Goal: Task Accomplishment & Management: Manage account settings

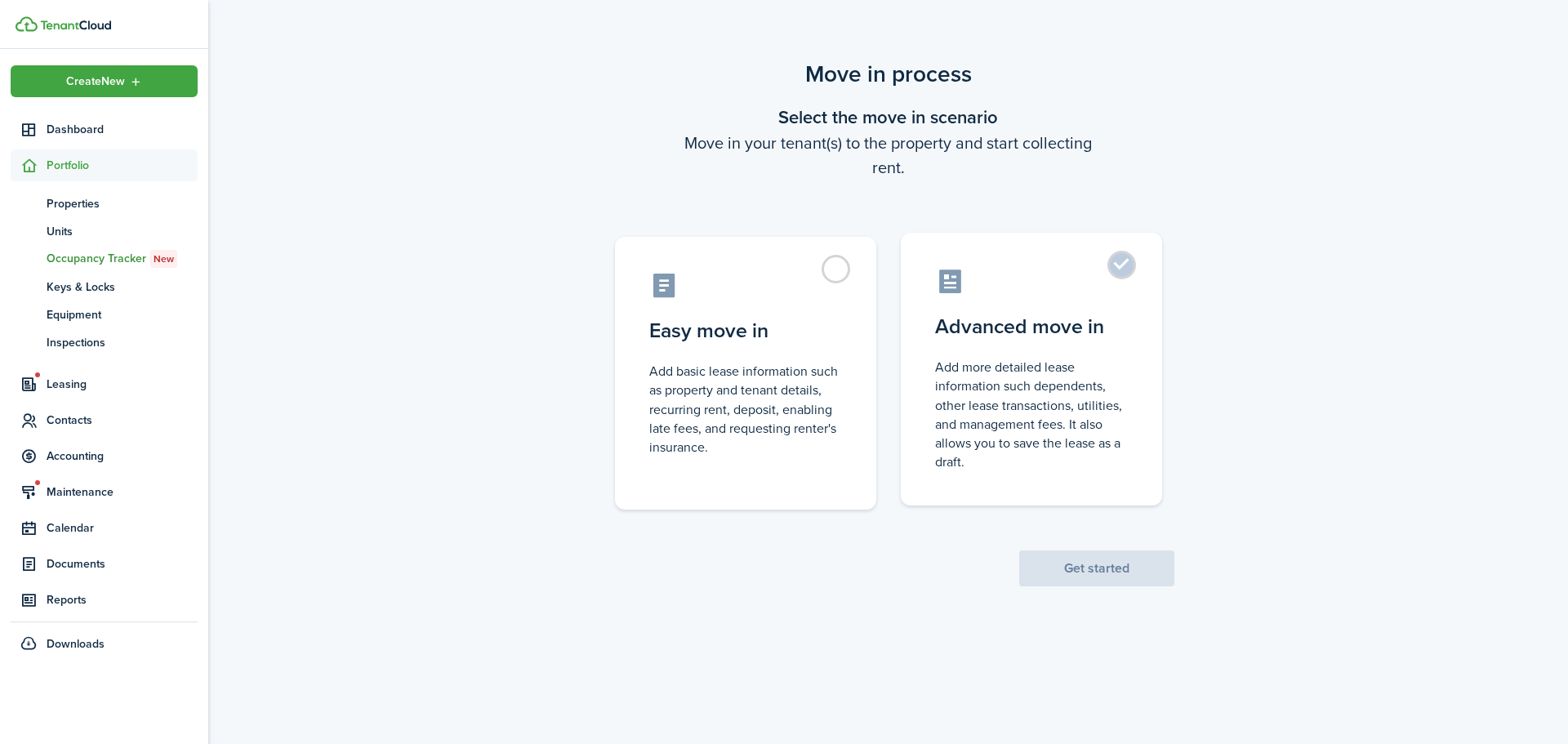
click at [972, 289] on control-radio-card-icon at bounding box center [1031, 281] width 193 height 29
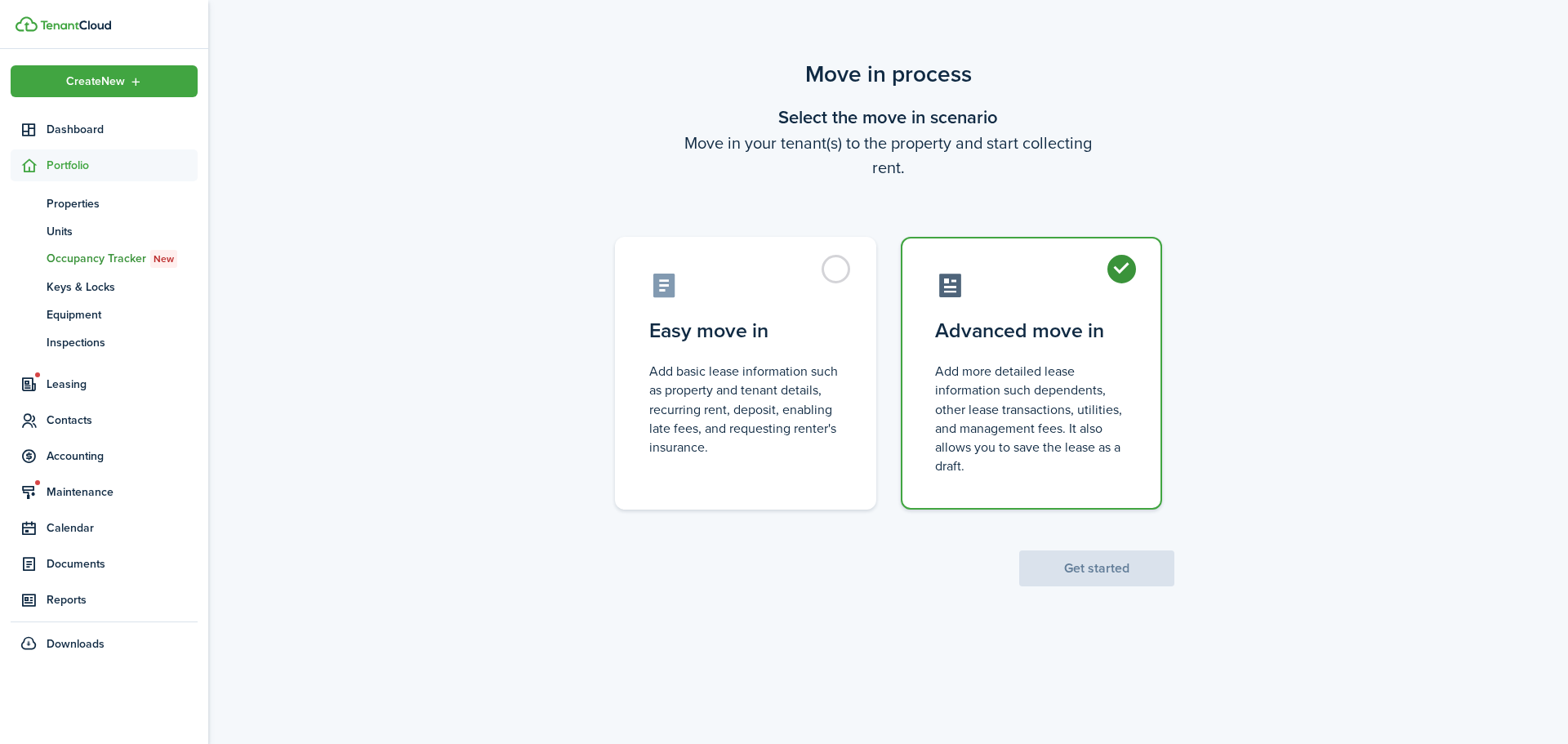
radio input "true"
click at [1076, 576] on button "Get started" at bounding box center [1096, 569] width 155 height 36
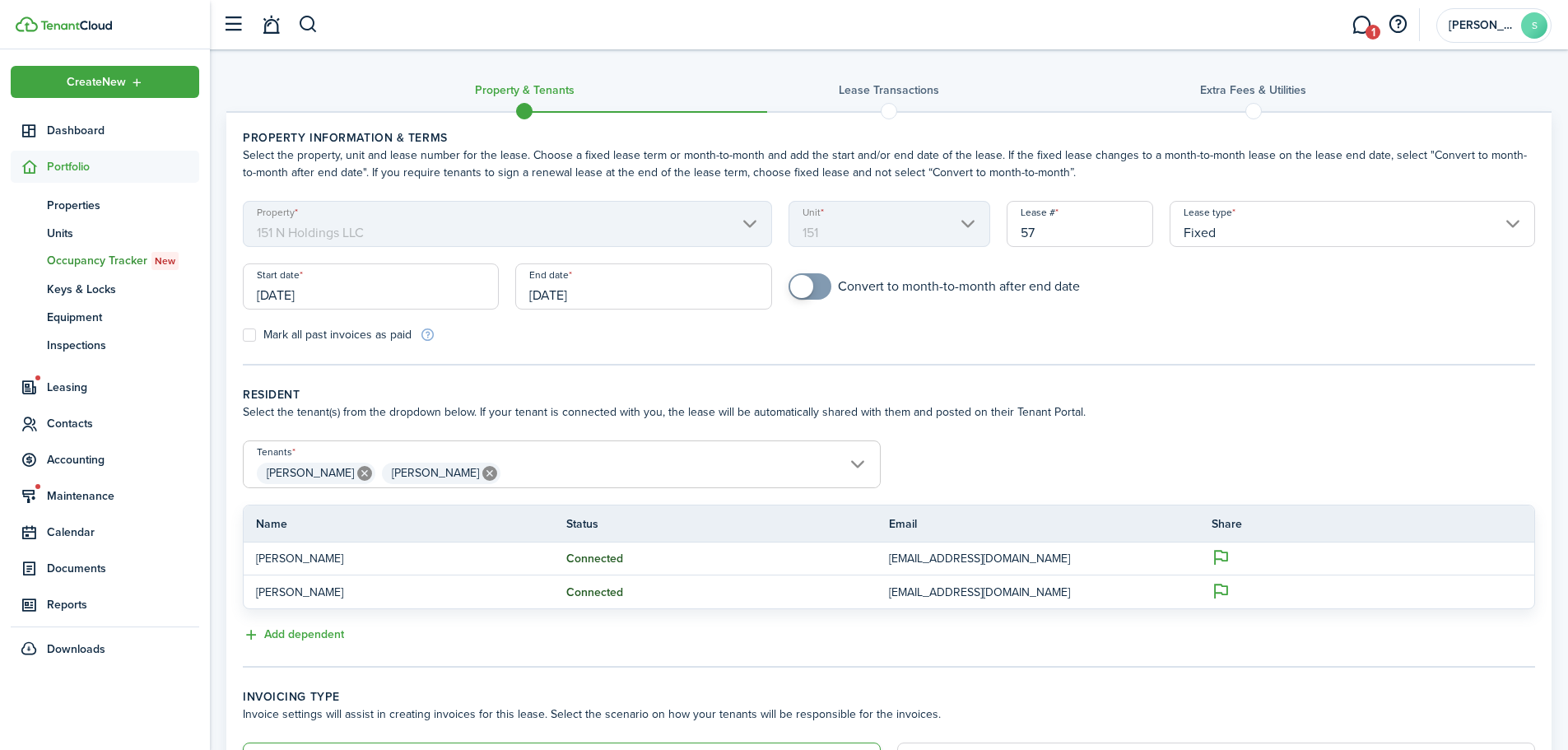
click at [314, 300] on input "[DATE]" at bounding box center [371, 286] width 256 height 46
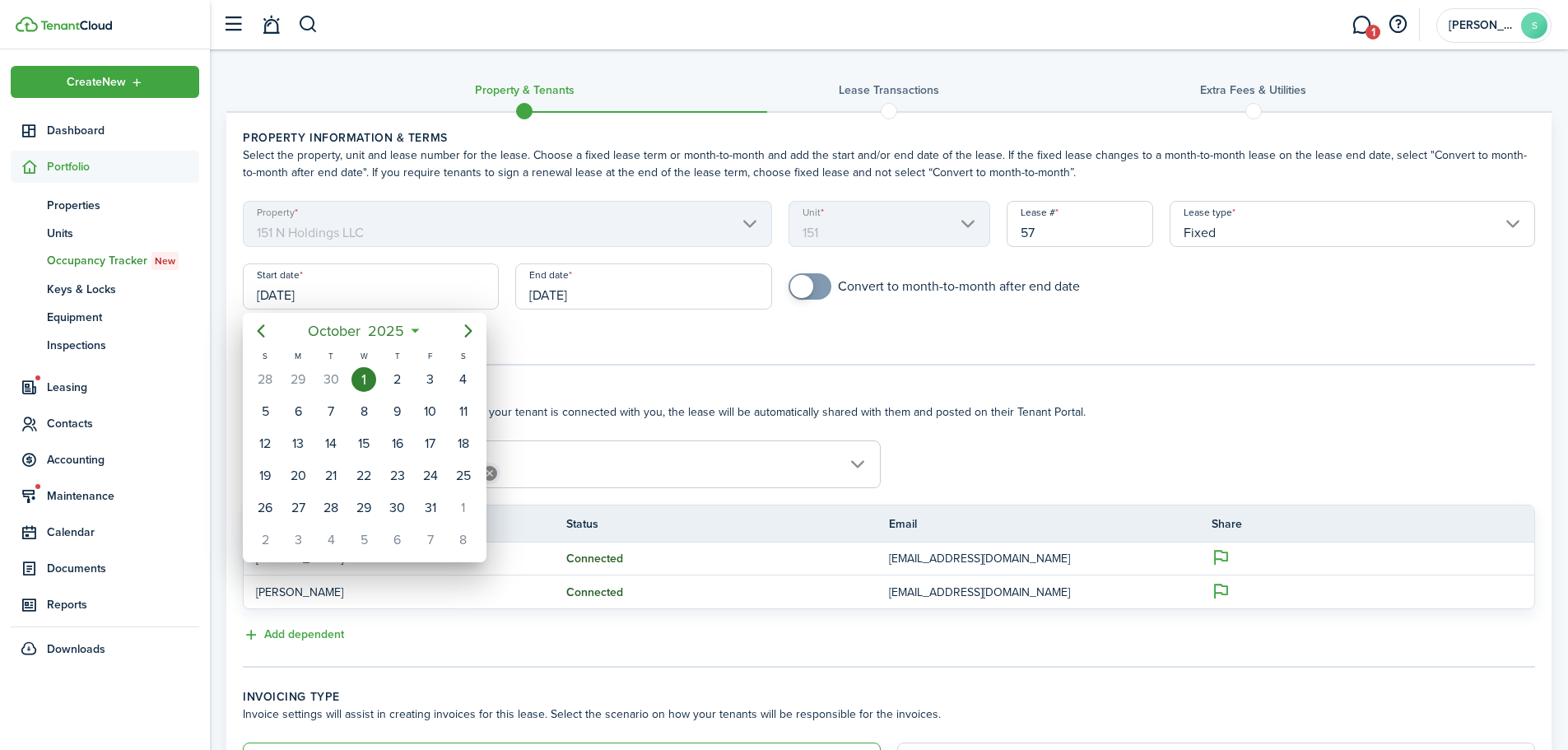
click at [661, 297] on div at bounding box center [784, 375] width 1832 height 1014
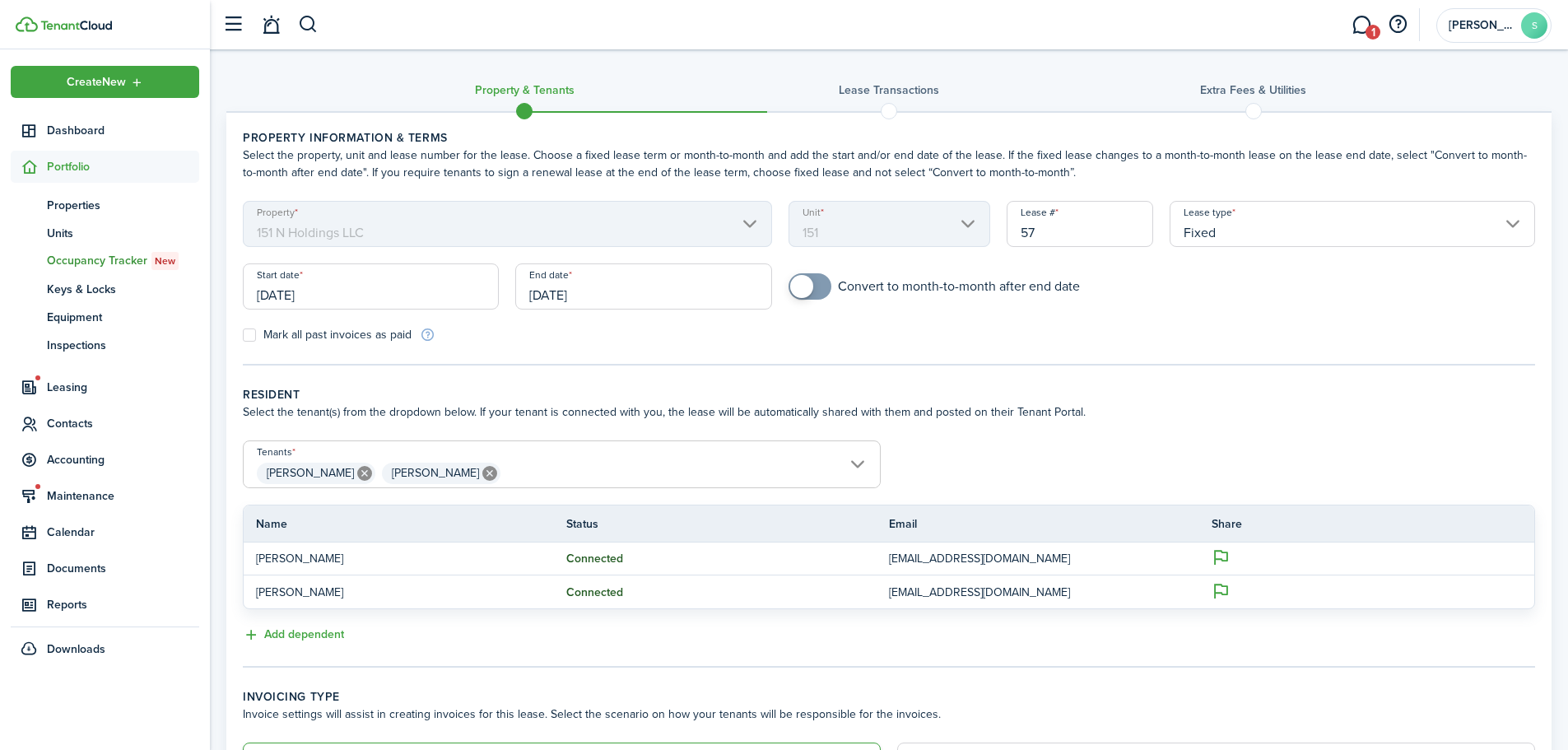
checkbox input "true"
click at [810, 286] on span at bounding box center [801, 286] width 23 height 23
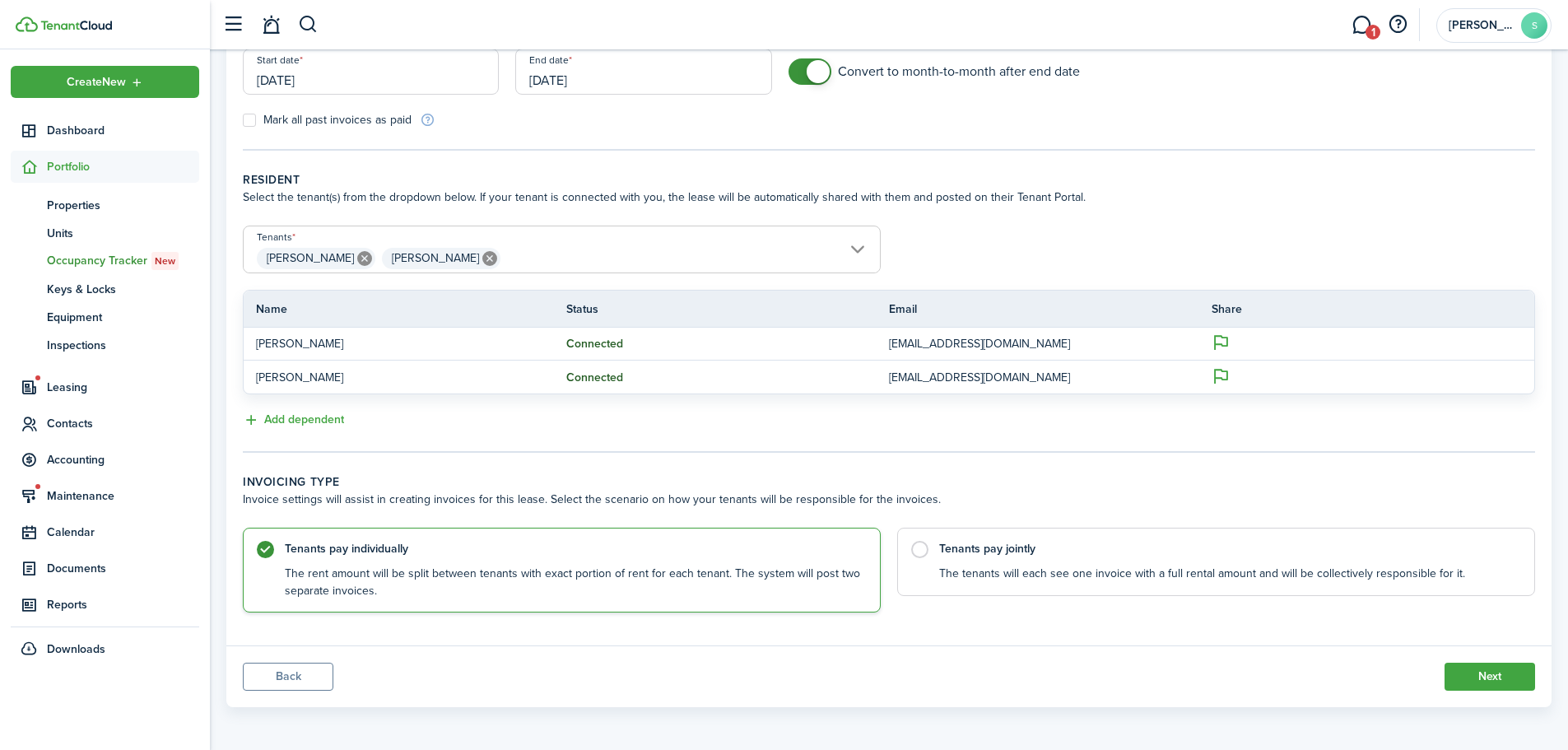
scroll to position [217, 0]
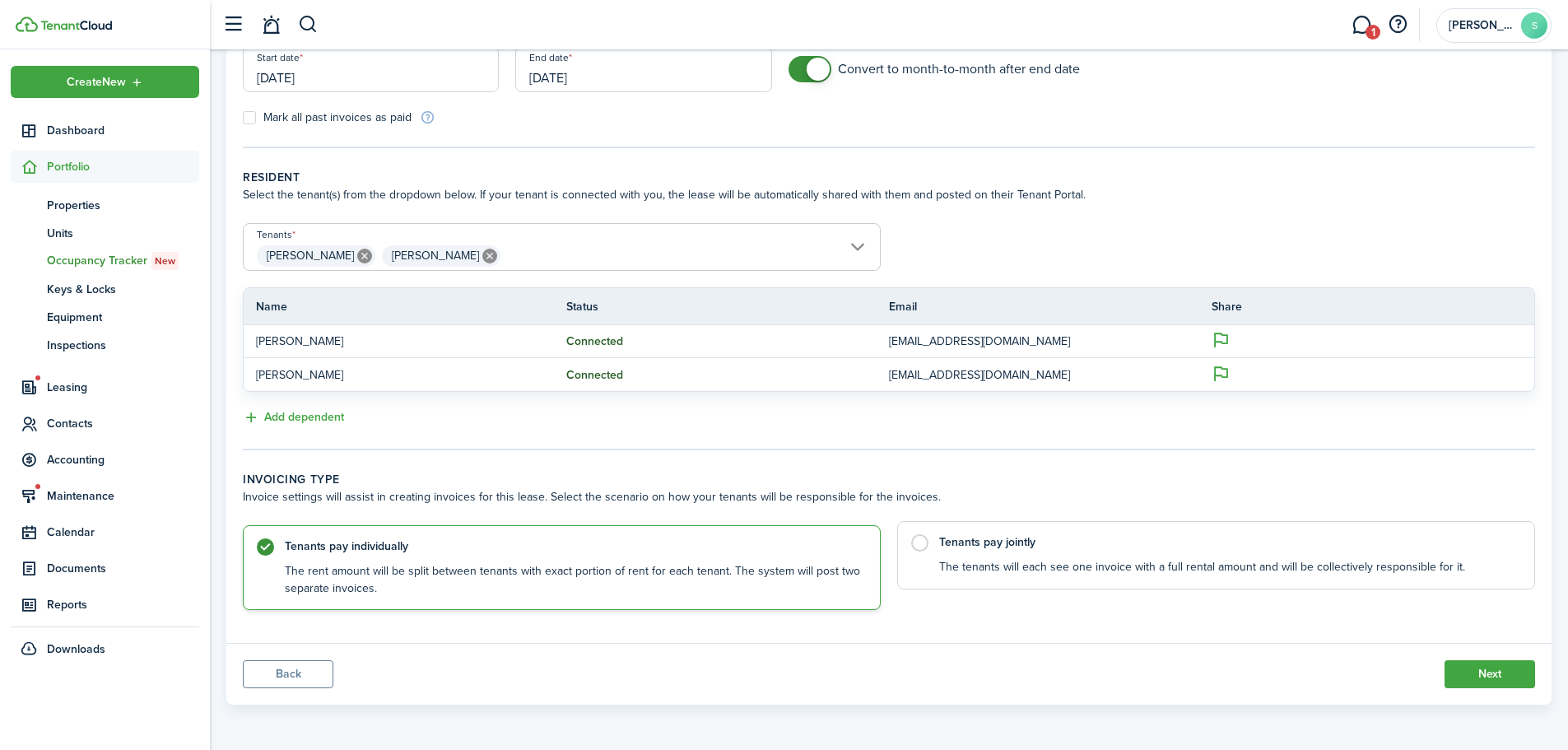
click at [1050, 559] on control-radio-card-description "The tenants will each see one invoice with a full rental amount and will be col…" at bounding box center [1229, 568] width 579 height 17
radio input "false"
radio input "true"
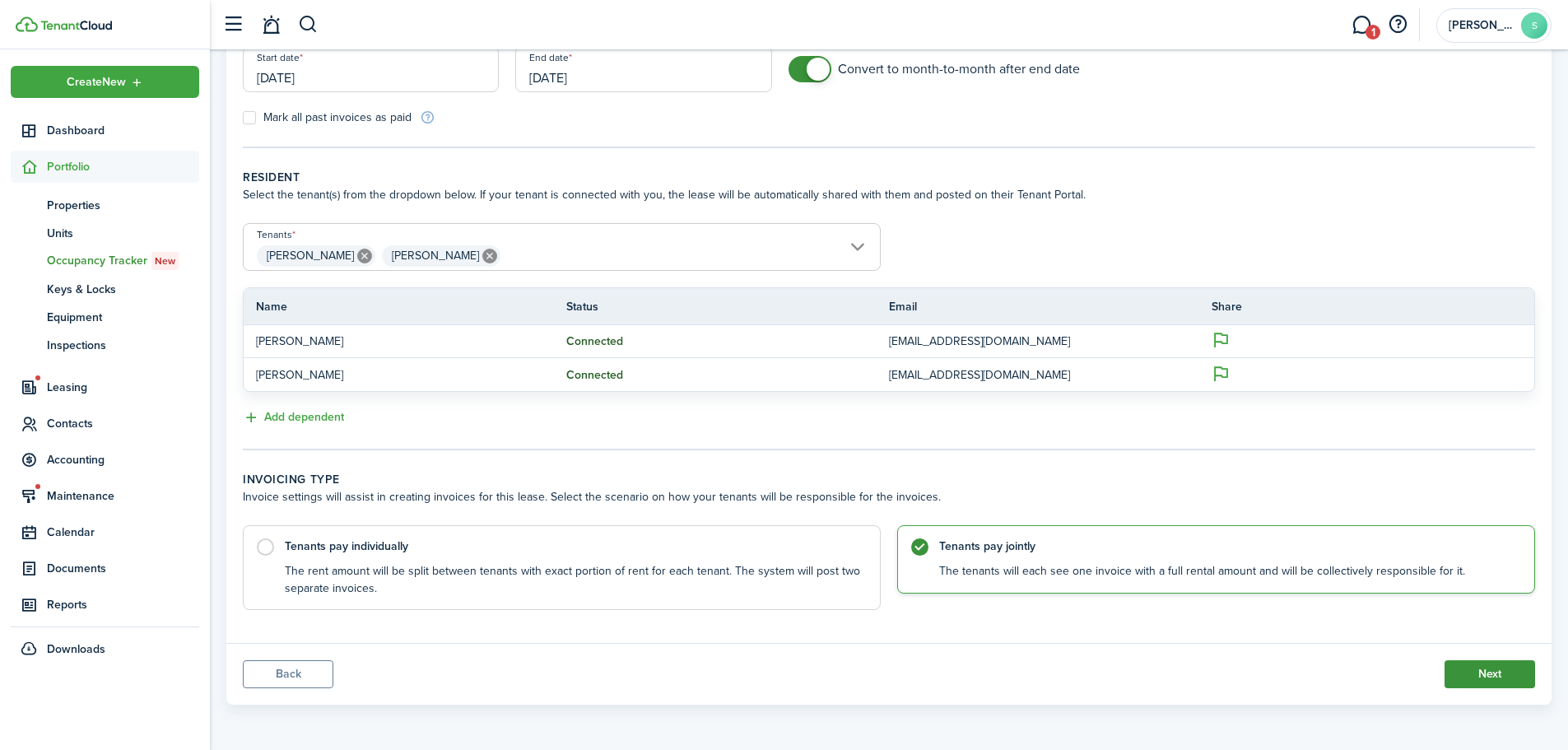
click at [1473, 670] on button "Next" at bounding box center [1489, 674] width 91 height 28
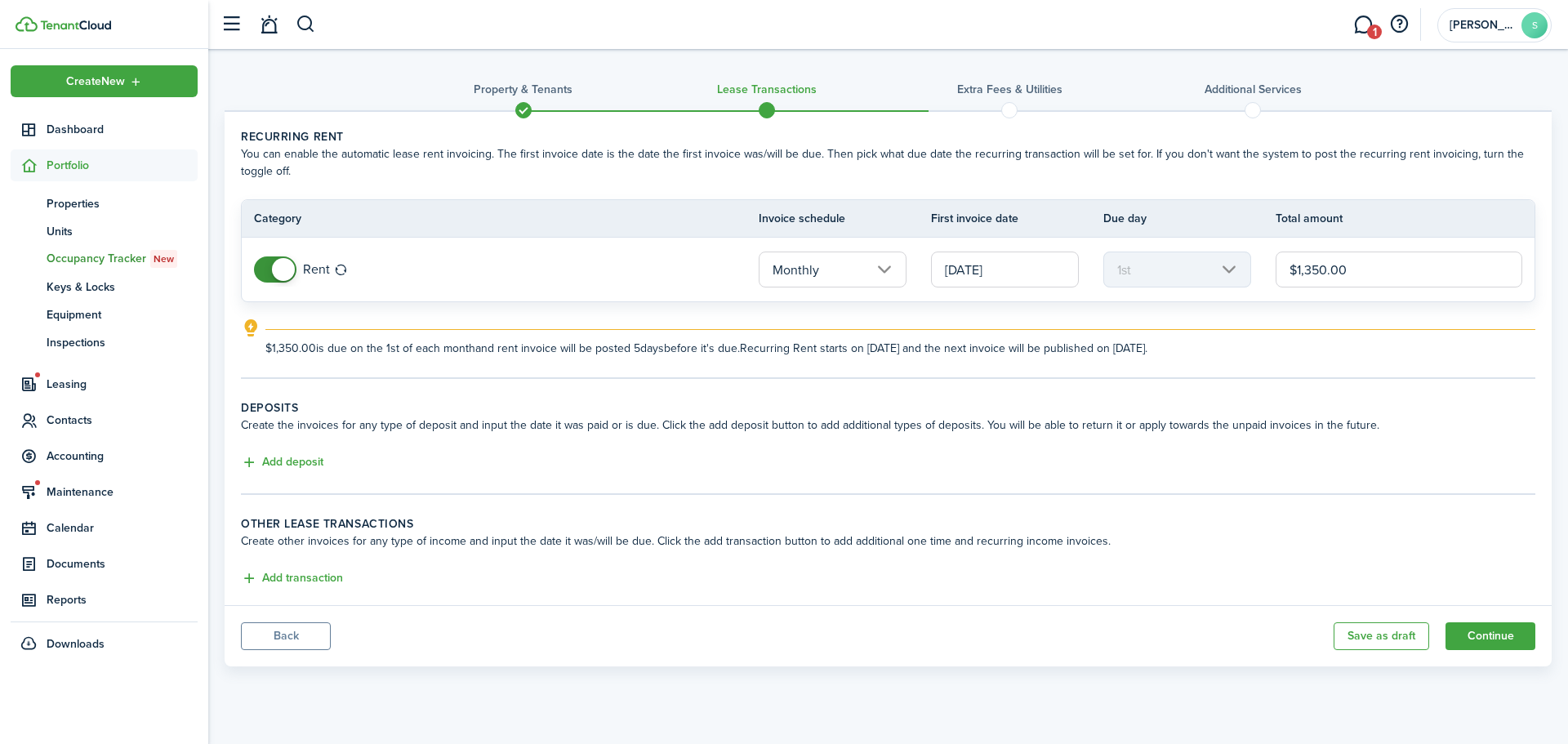
click at [1358, 275] on input "$1,350.00" at bounding box center [1398, 269] width 247 height 36
type input "$1,200.00"
click at [1347, 353] on explanation-description "$1,200.00 is due on the 1st of each month and rent invoice will be posted 5 day…" at bounding box center [899, 348] width 1269 height 17
click at [293, 459] on button "Add deposit" at bounding box center [282, 463] width 83 height 19
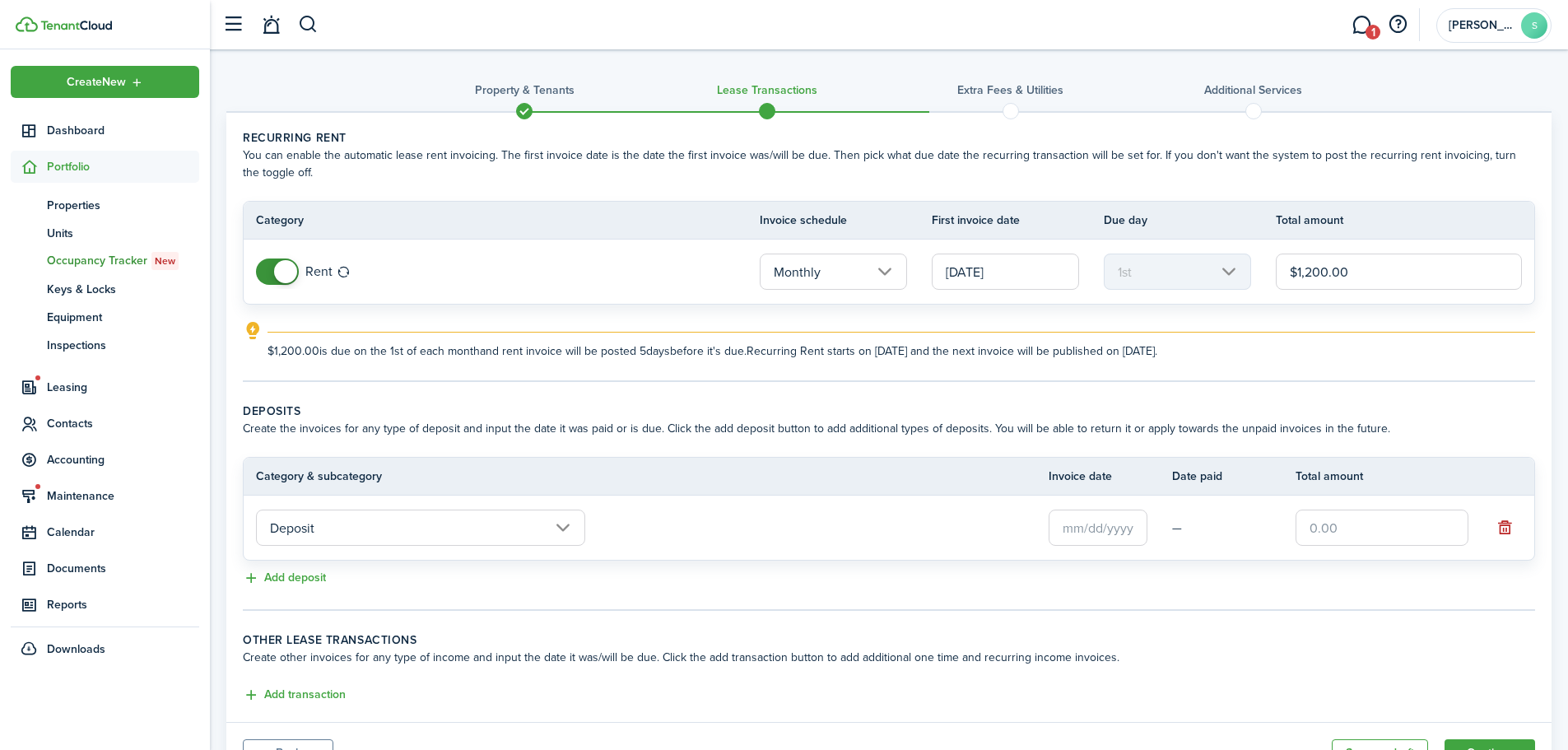
click at [358, 527] on input "Deposit" at bounding box center [421, 527] width 329 height 36
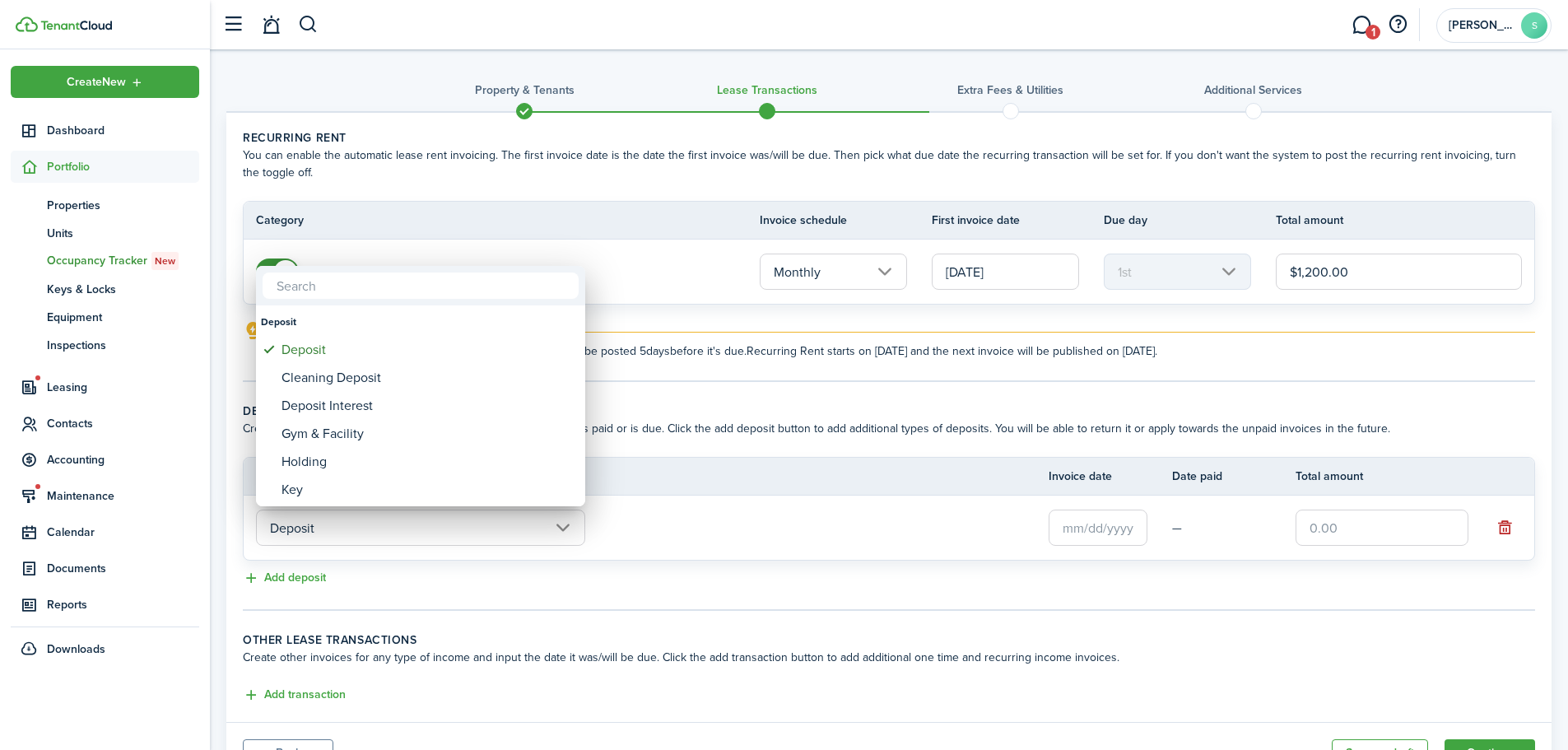
drag, startPoint x: 883, startPoint y: 527, endPoint x: 1110, endPoint y: 516, distance: 227.3
click at [881, 524] on div at bounding box center [784, 375] width 1832 height 1014
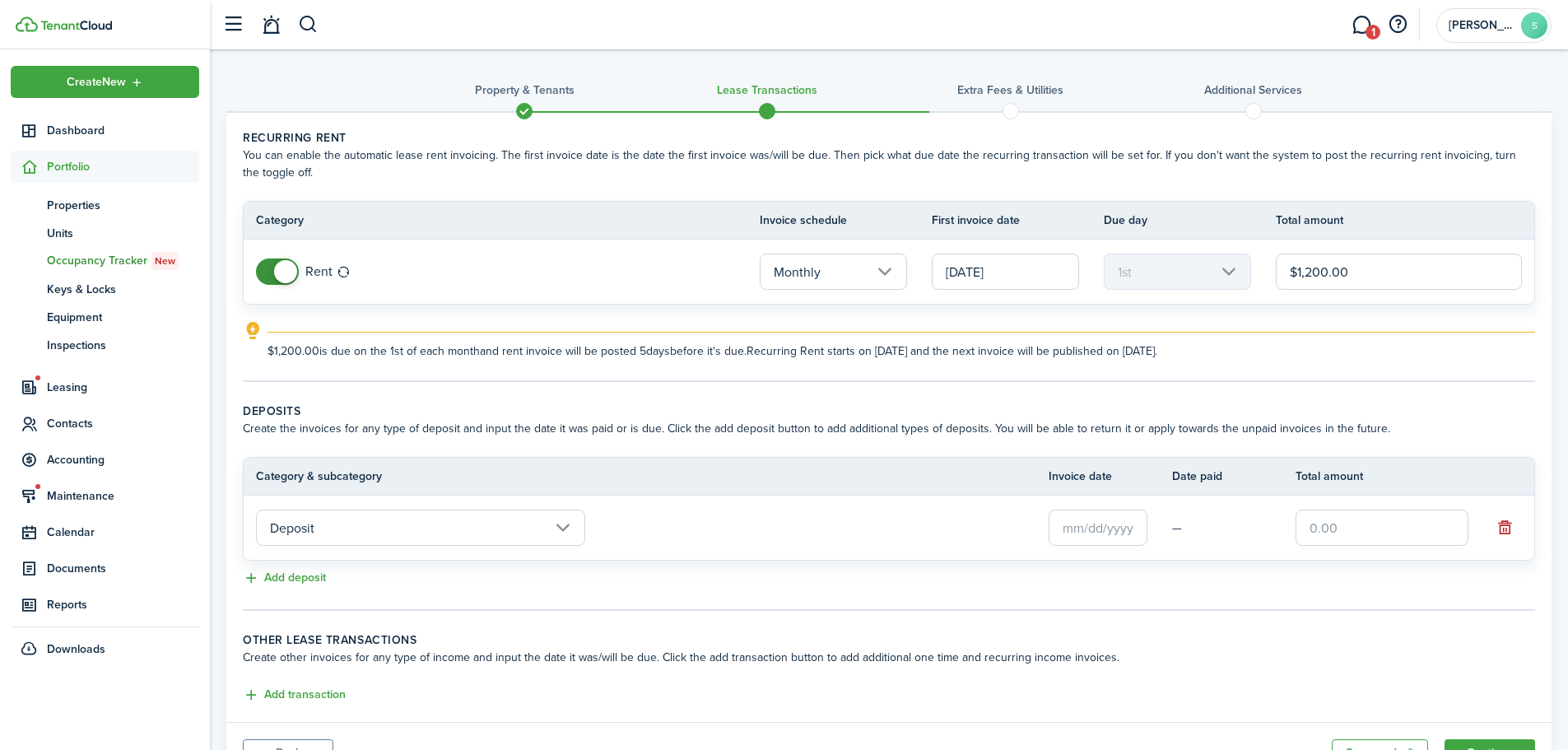
click at [1112, 517] on input "text" at bounding box center [1099, 527] width 99 height 36
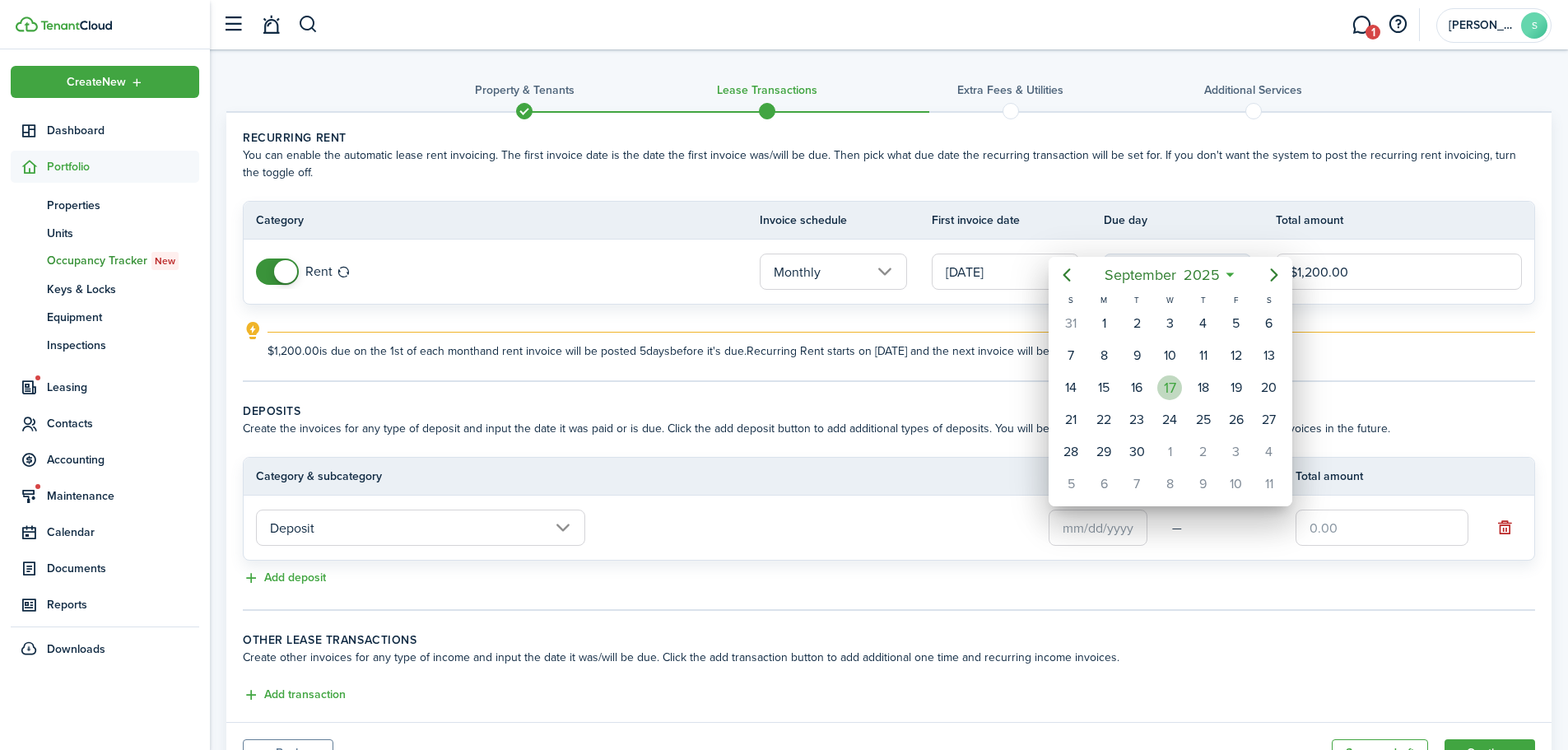
click at [1173, 386] on div "17" at bounding box center [1170, 388] width 24 height 24
type input "[DATE]"
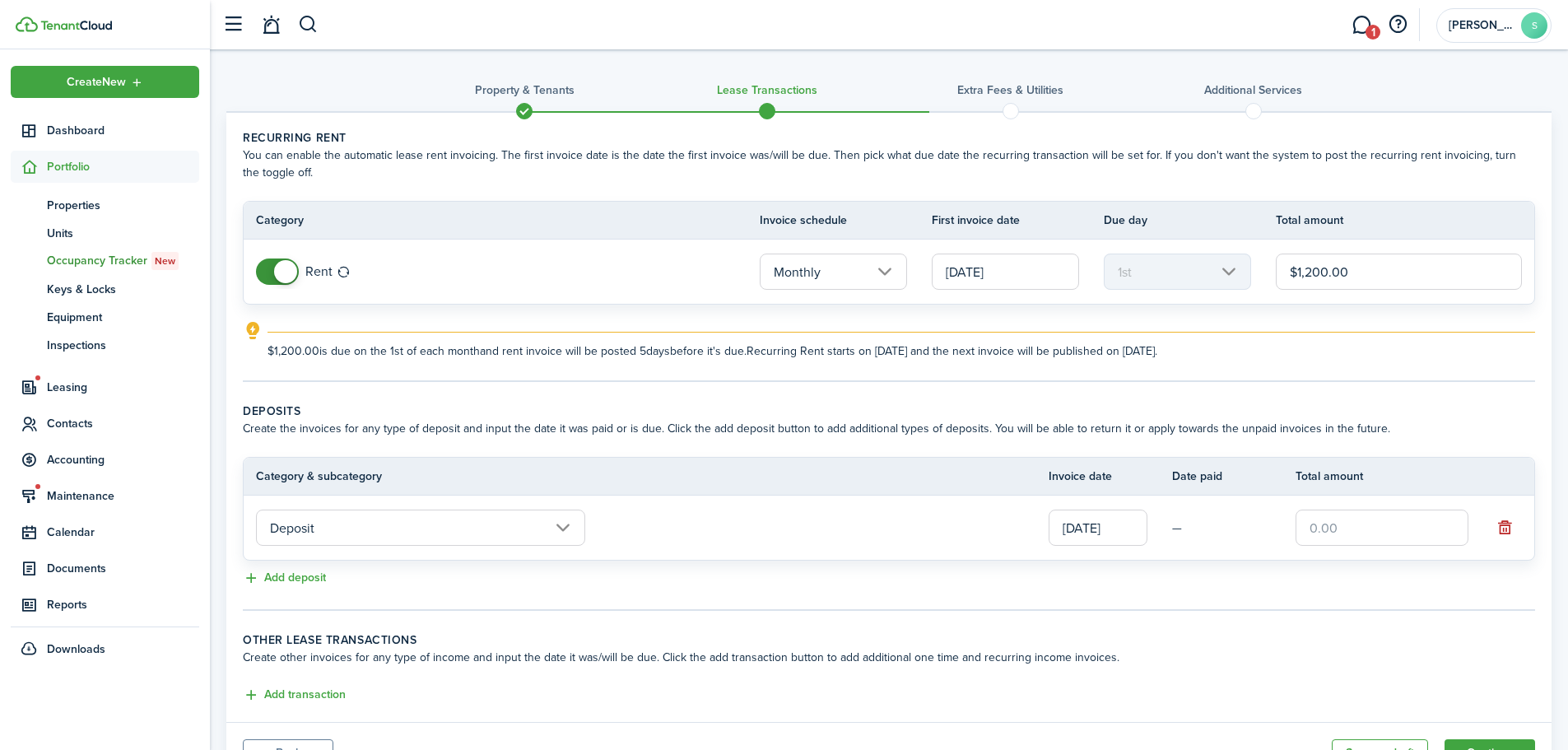
click at [1345, 527] on input "text" at bounding box center [1382, 527] width 173 height 36
type input "$1,200.00"
click at [1334, 615] on panel-main-body "Recurring rent You can enable the automatic lease rent invoicing. The first inv…" at bounding box center [889, 418] width 1326 height 610
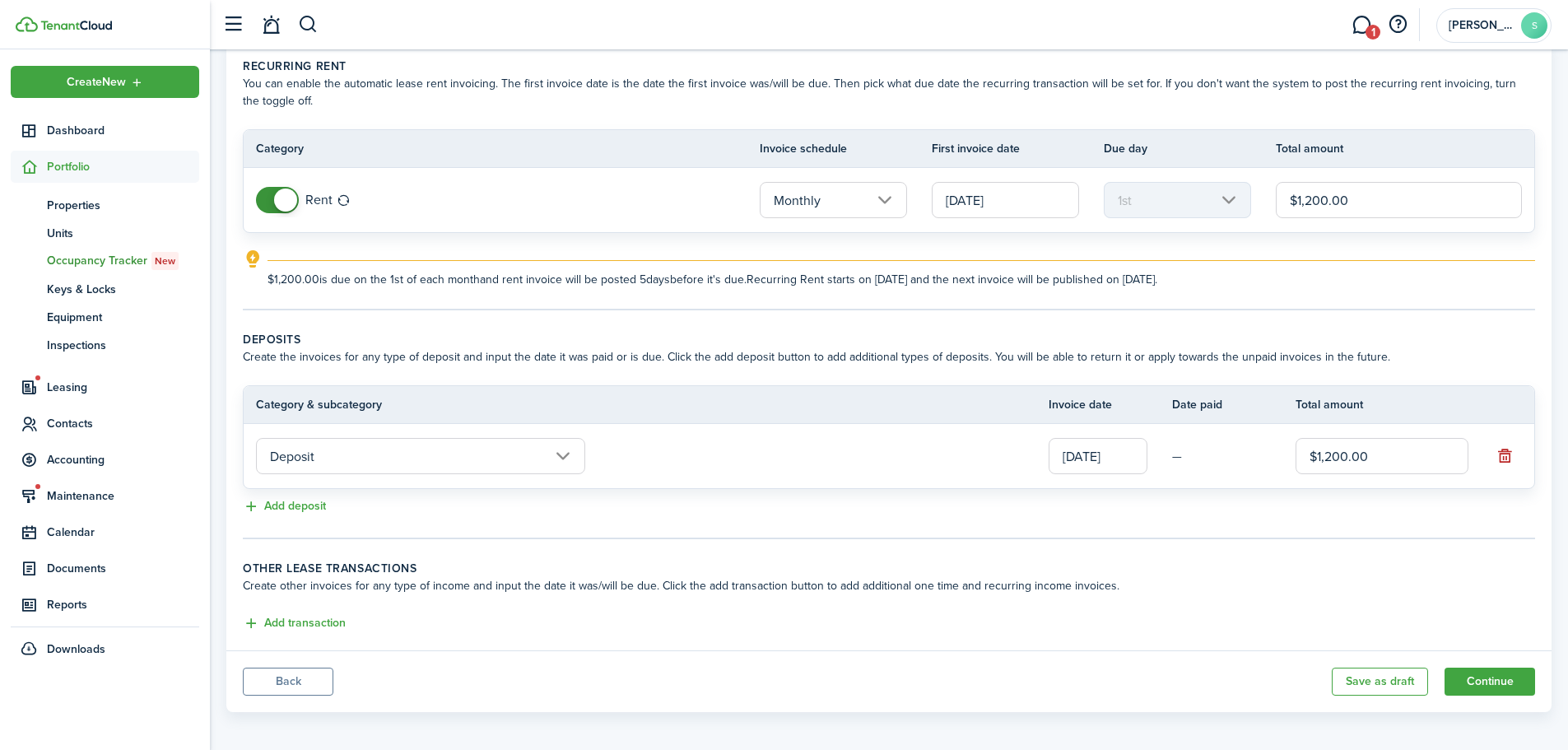
scroll to position [79, 0]
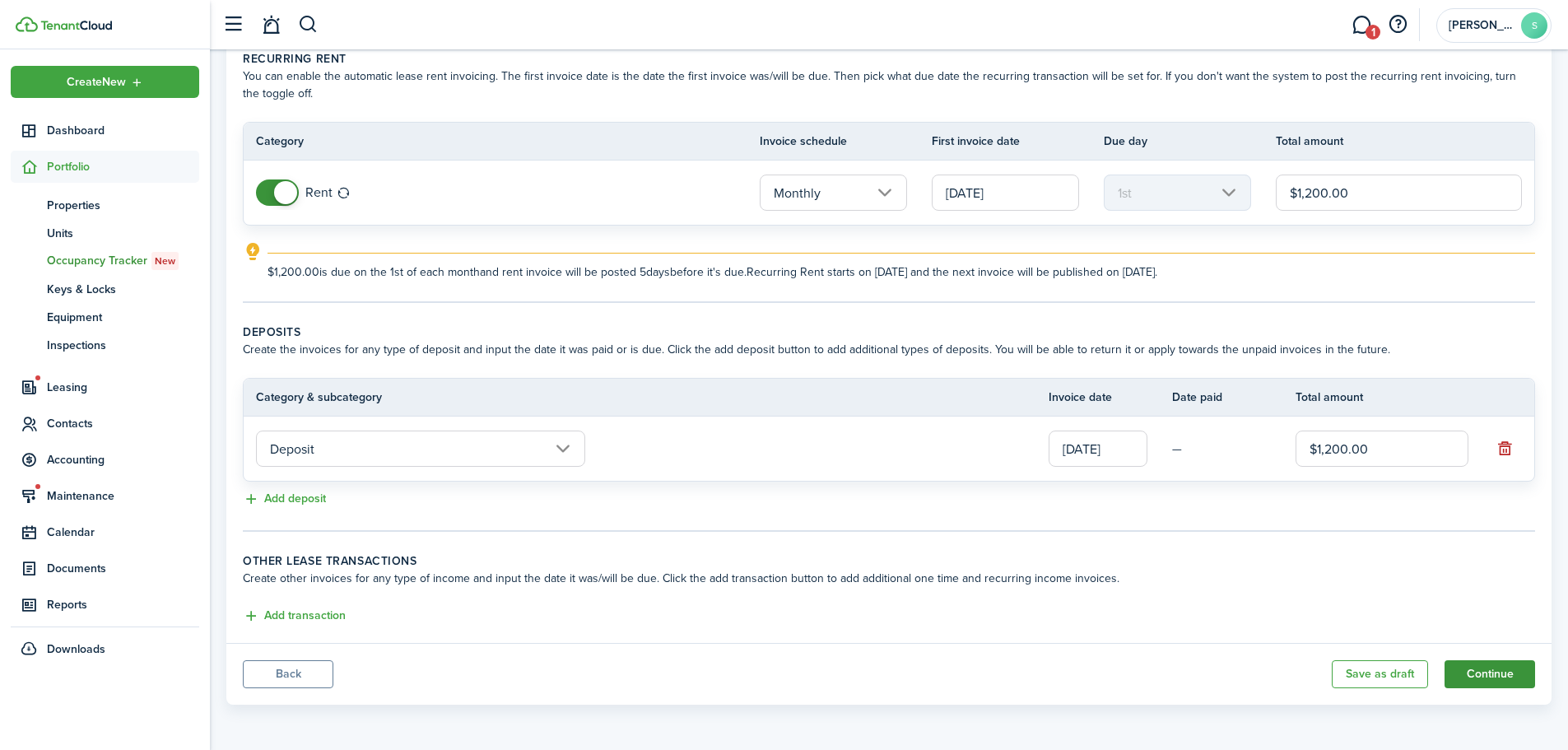
click at [1479, 662] on button "Continue" at bounding box center [1489, 674] width 91 height 28
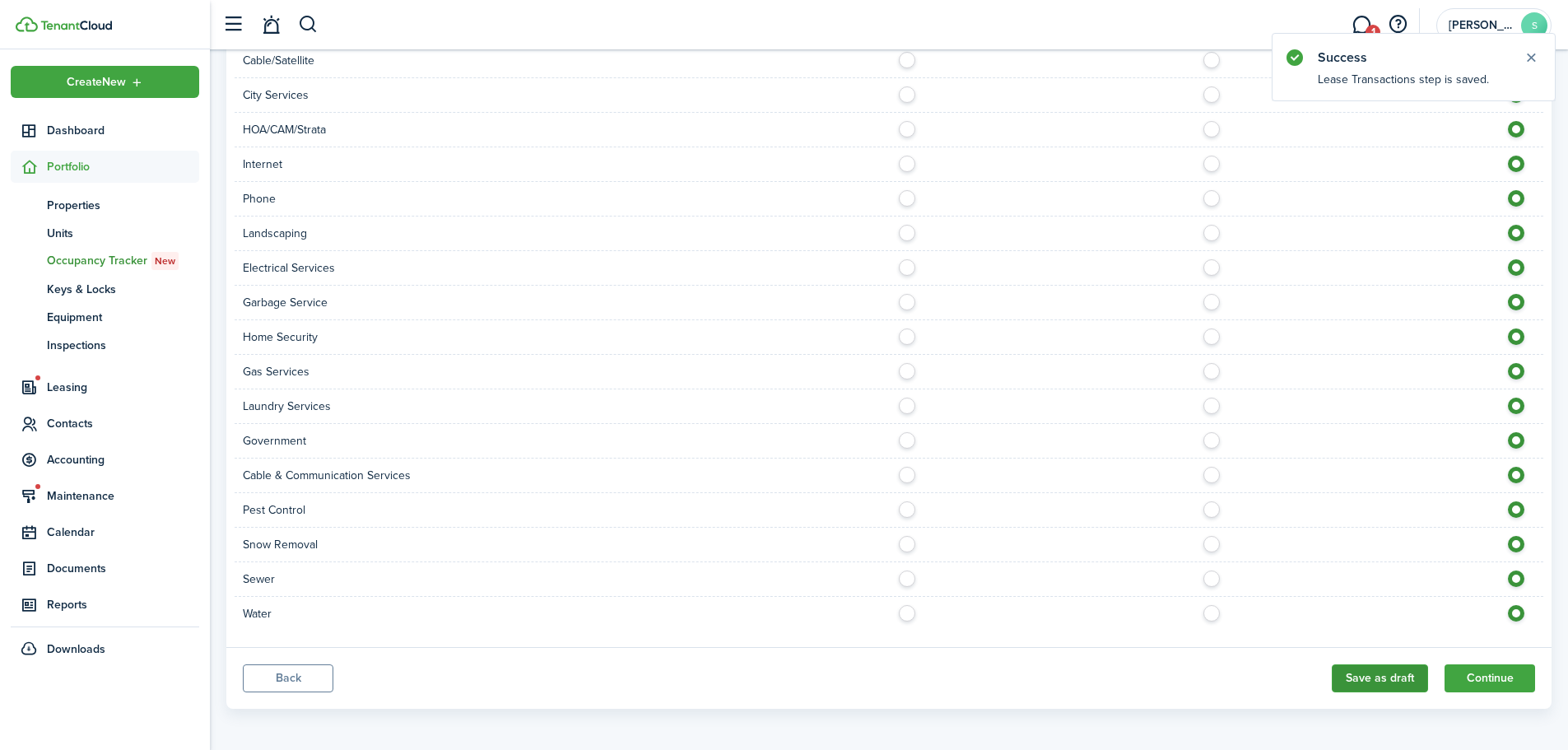
scroll to position [960, 0]
click at [208, 665] on nav "Create New Dashboard Portfolio pt Properties un Units oc Occupancy Tracker New …" at bounding box center [105, 364] width 210 height 629
click at [288, 677] on button "Back" at bounding box center [288, 674] width 91 height 28
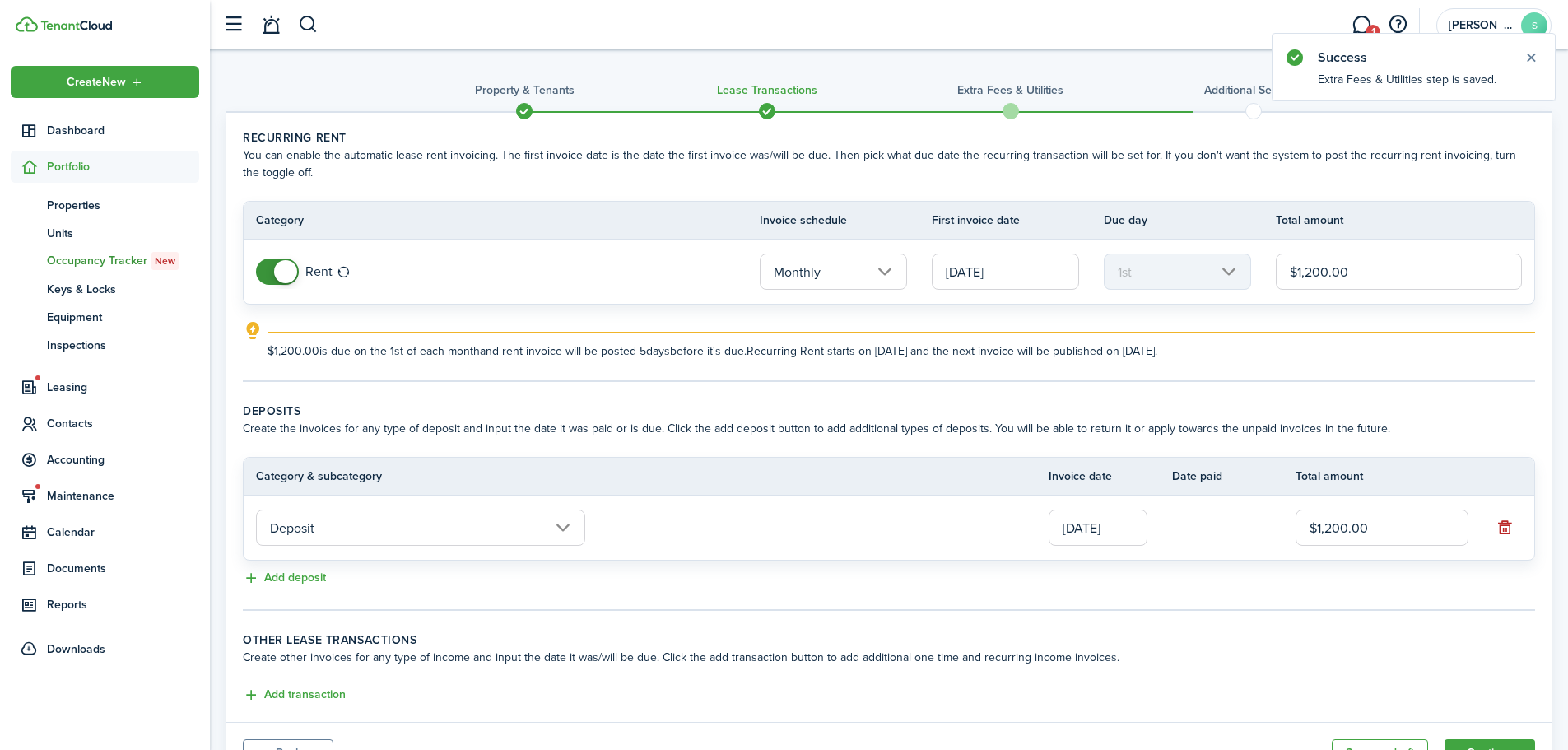
click at [1045, 279] on input "[DATE]" at bounding box center [1006, 271] width 148 height 36
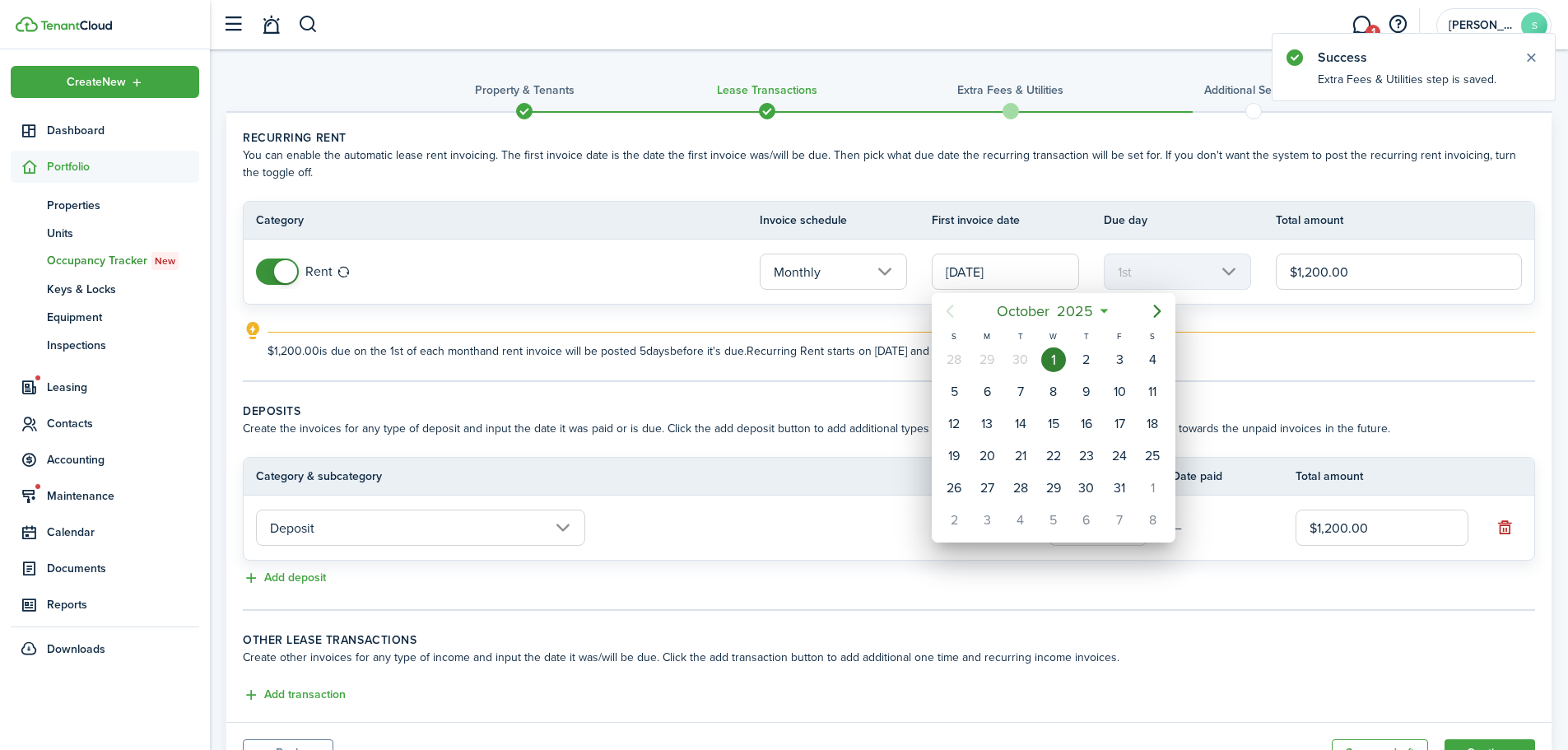
click at [1061, 361] on div "1" at bounding box center [1054, 360] width 24 height 24
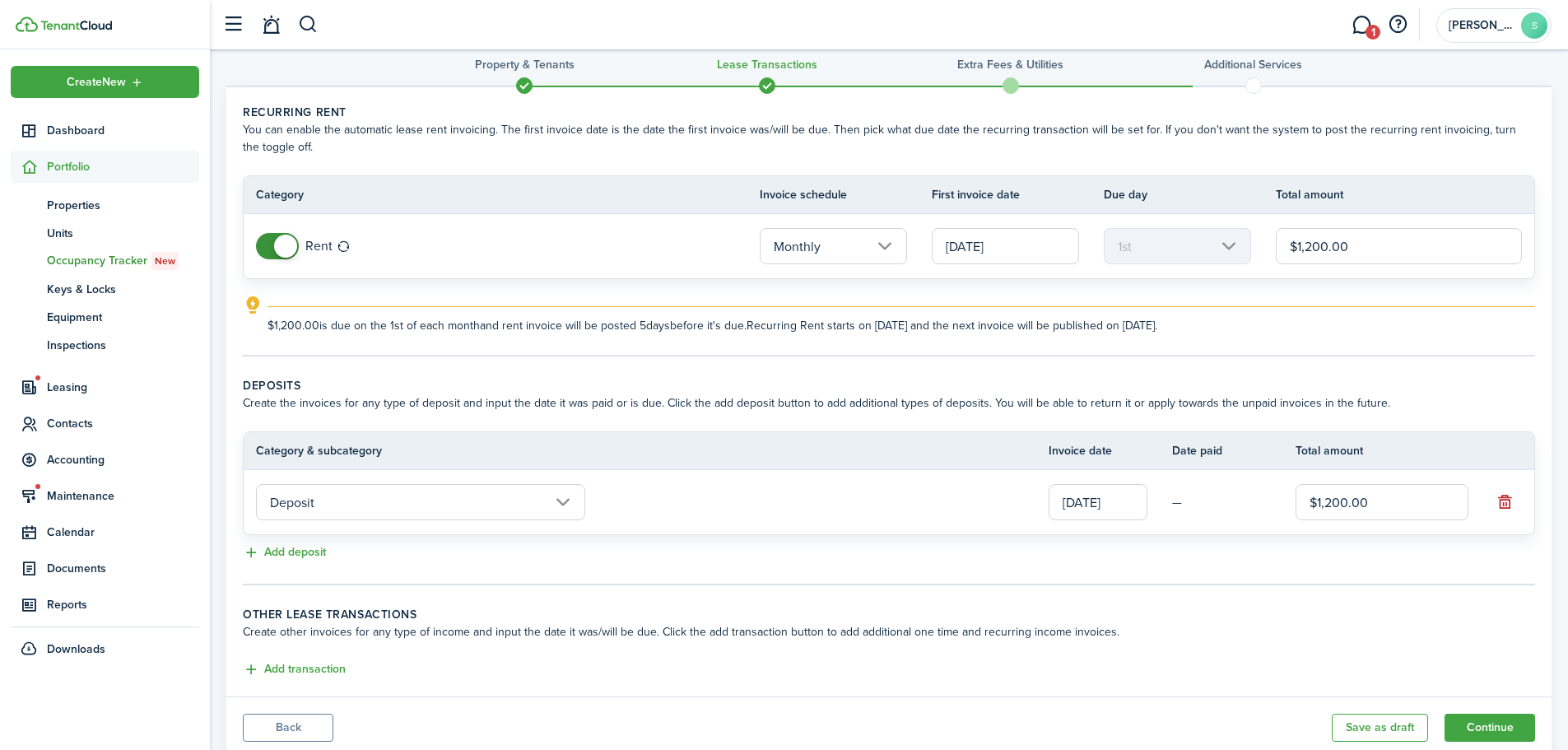
scroll to position [79, 0]
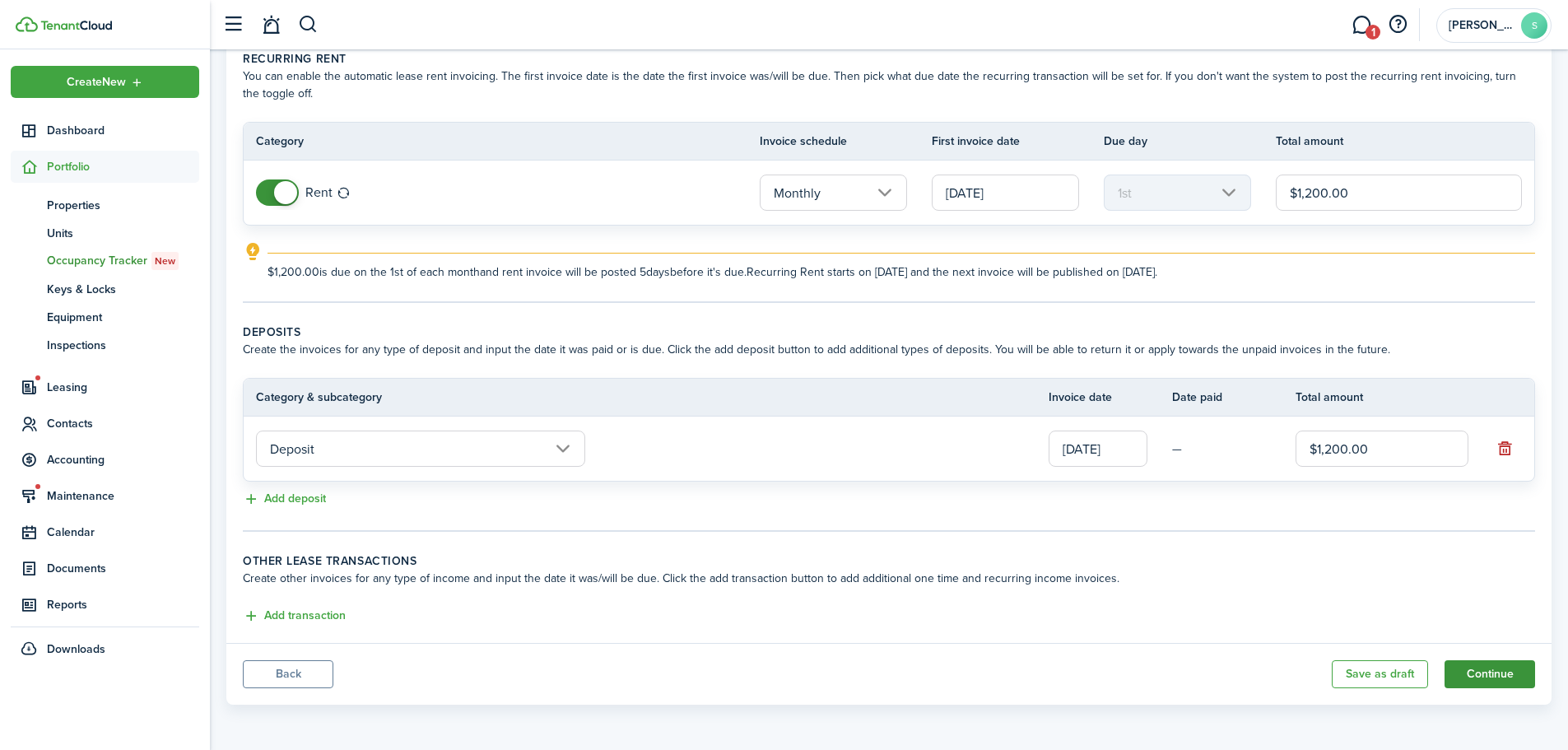
click at [1506, 676] on button "Continue" at bounding box center [1489, 674] width 91 height 28
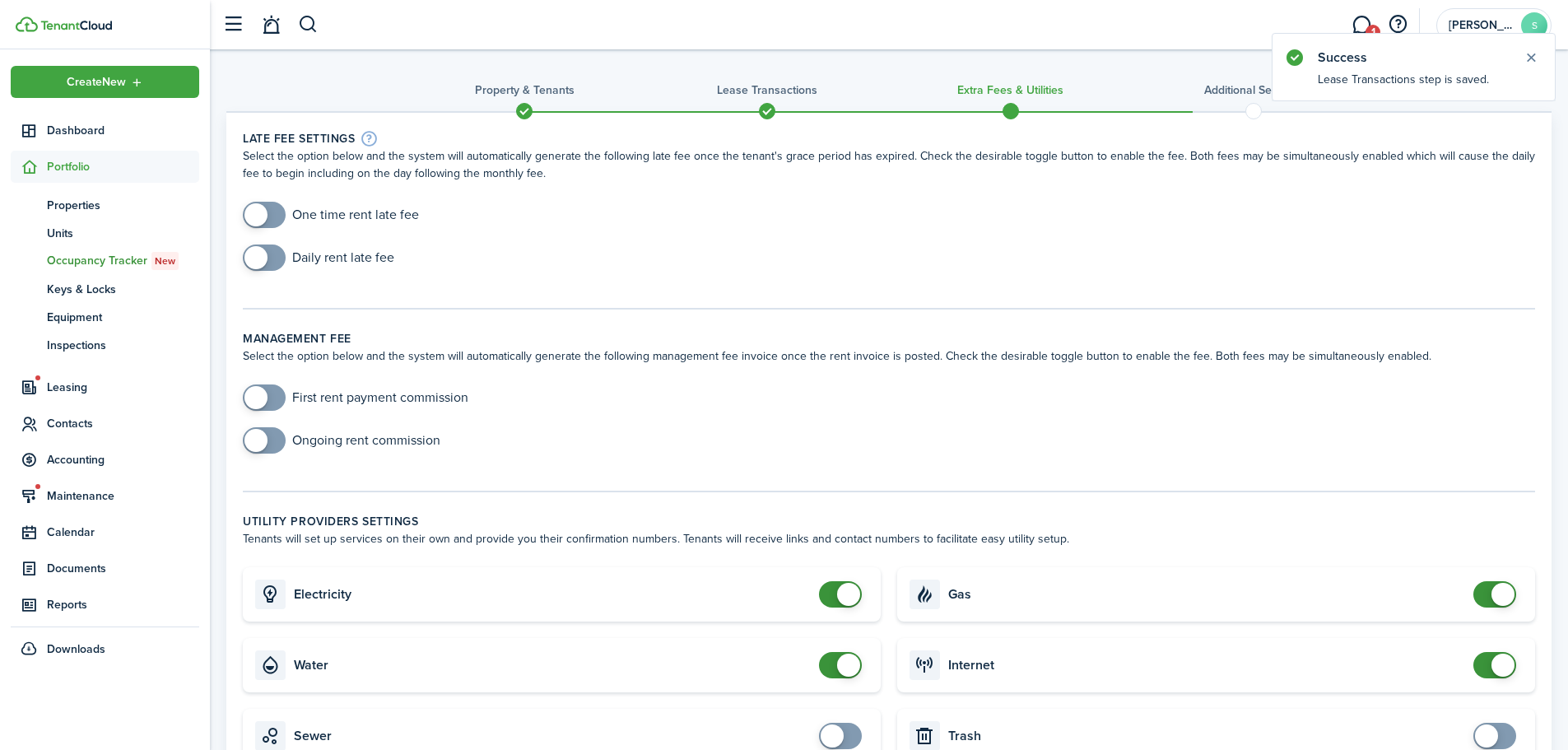
checkbox input "true"
click at [266, 216] on span at bounding box center [256, 215] width 23 height 23
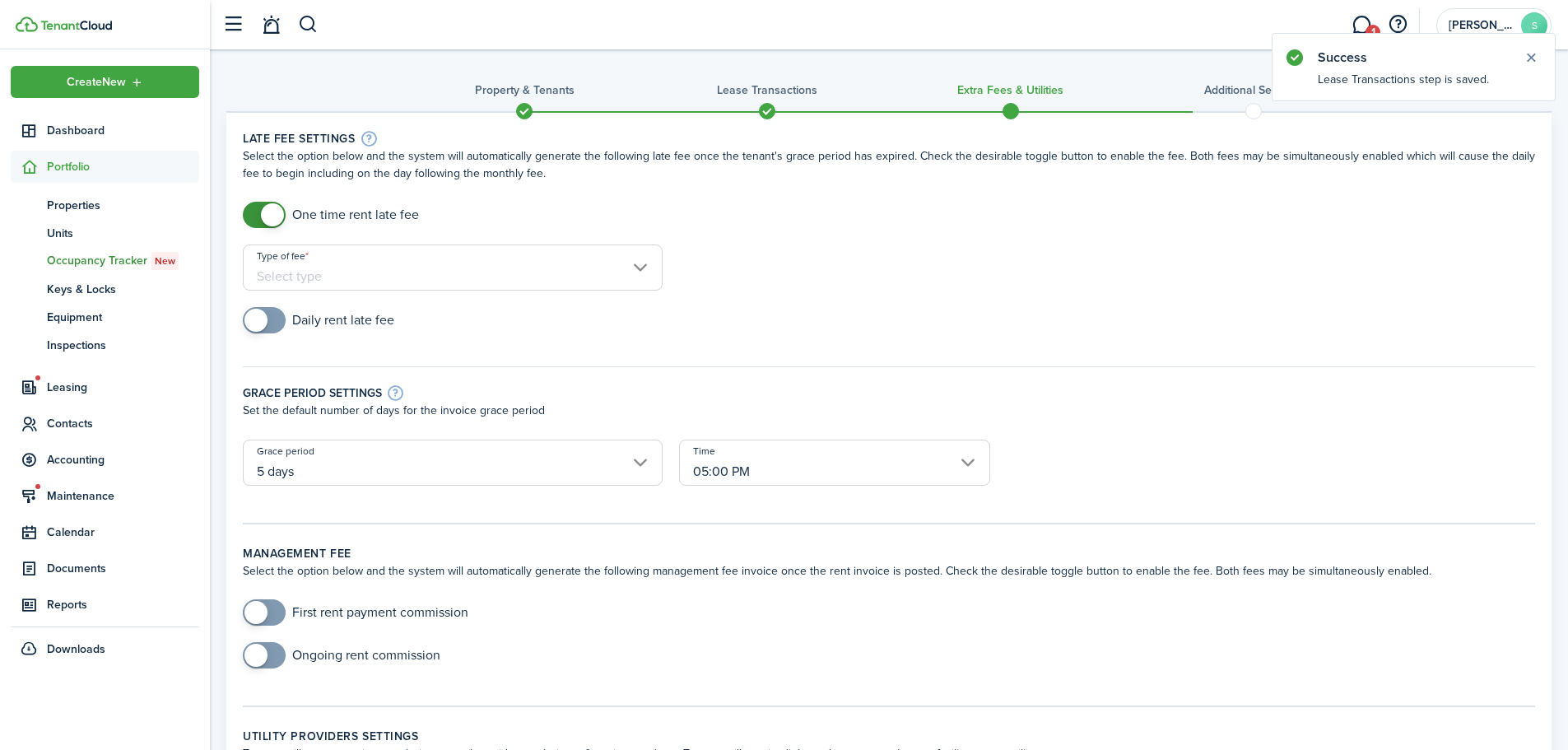
click at [306, 267] on input "Type of fee" at bounding box center [453, 267] width 420 height 46
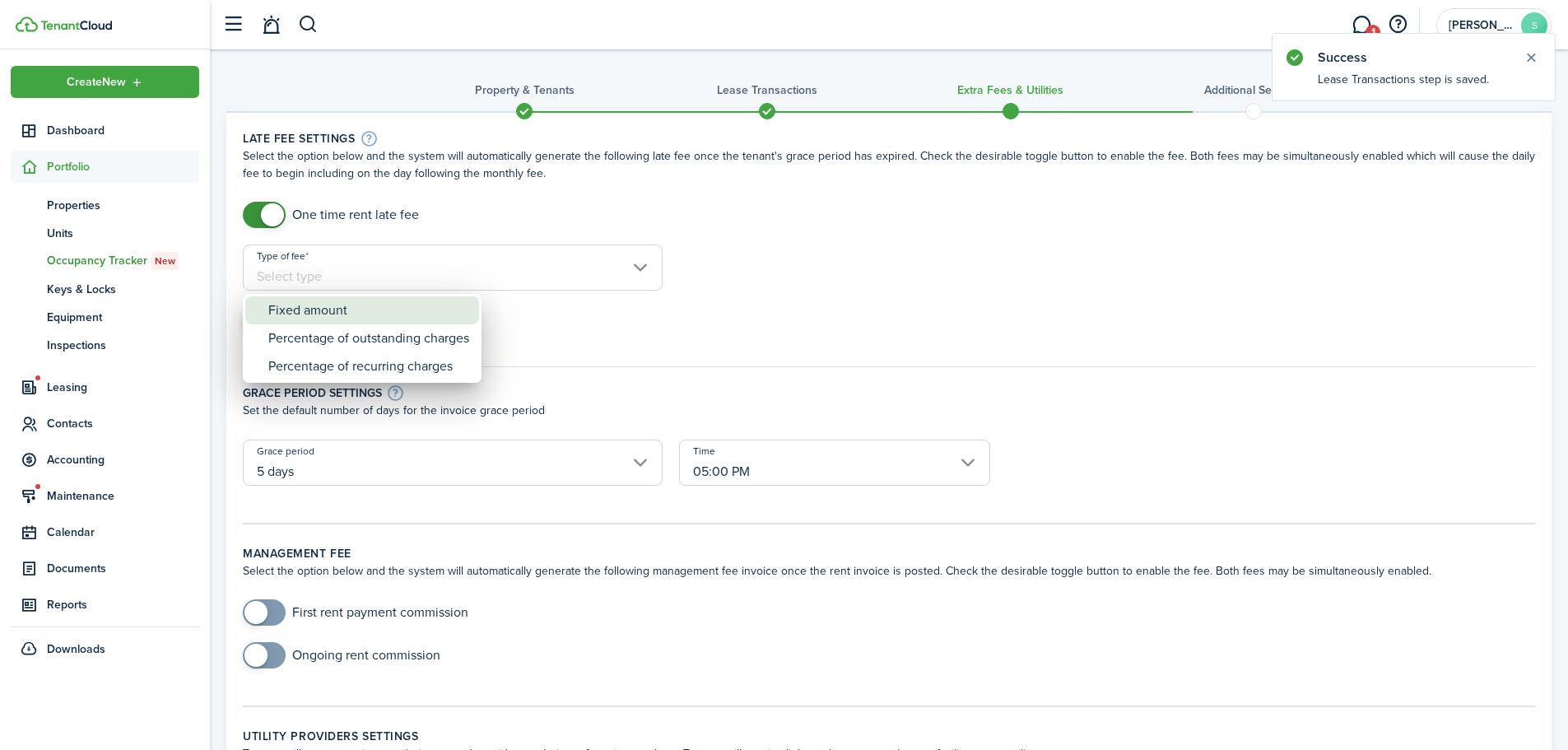
click at [311, 314] on div "Fixed amount" at bounding box center [368, 310] width 201 height 28
type input "Fixed amount"
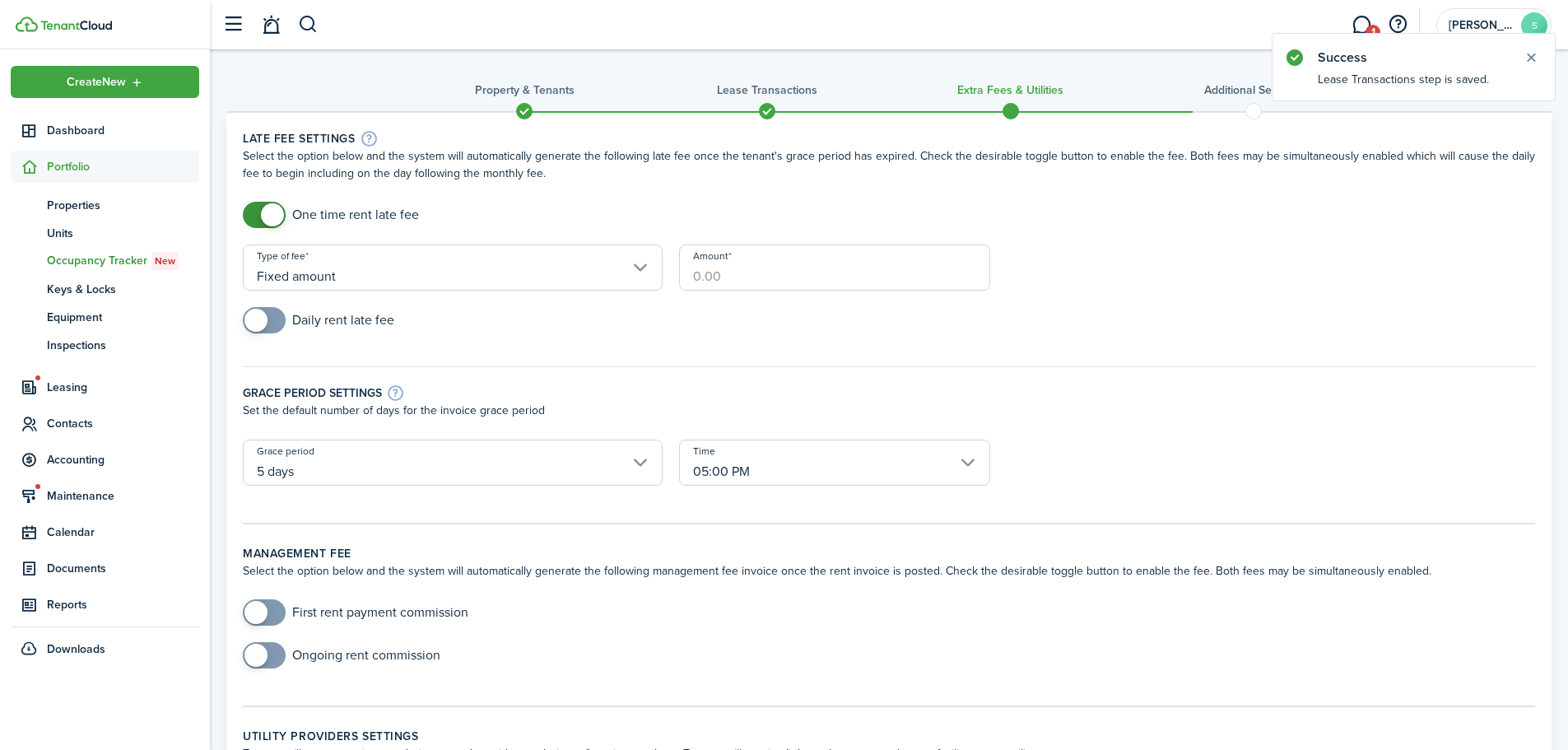
click at [891, 268] on input "Amount" at bounding box center [834, 267] width 311 height 46
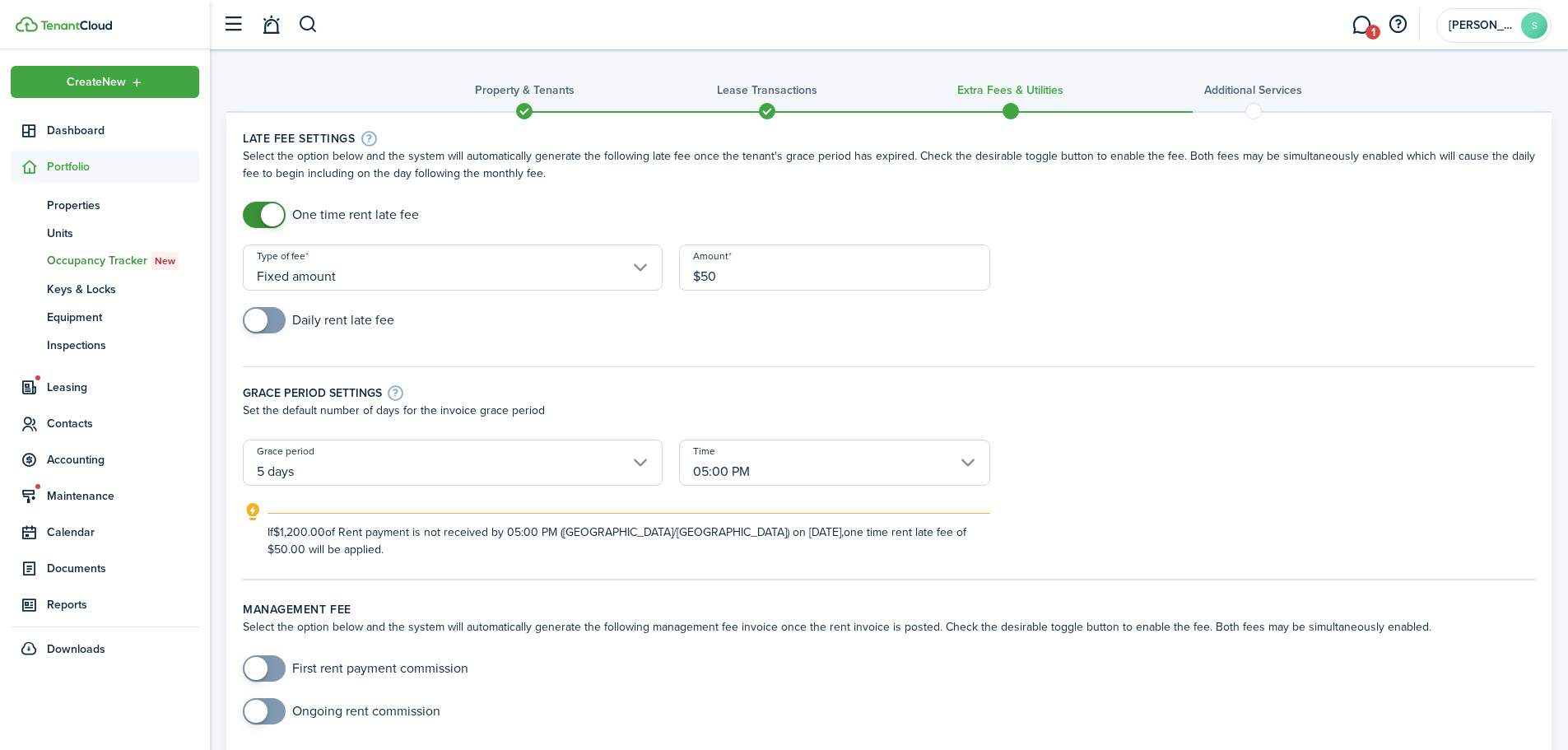
type input "$50.00"
click at [696, 322] on div "Daily rent late fee" at bounding box center [889, 328] width 1309 height 43
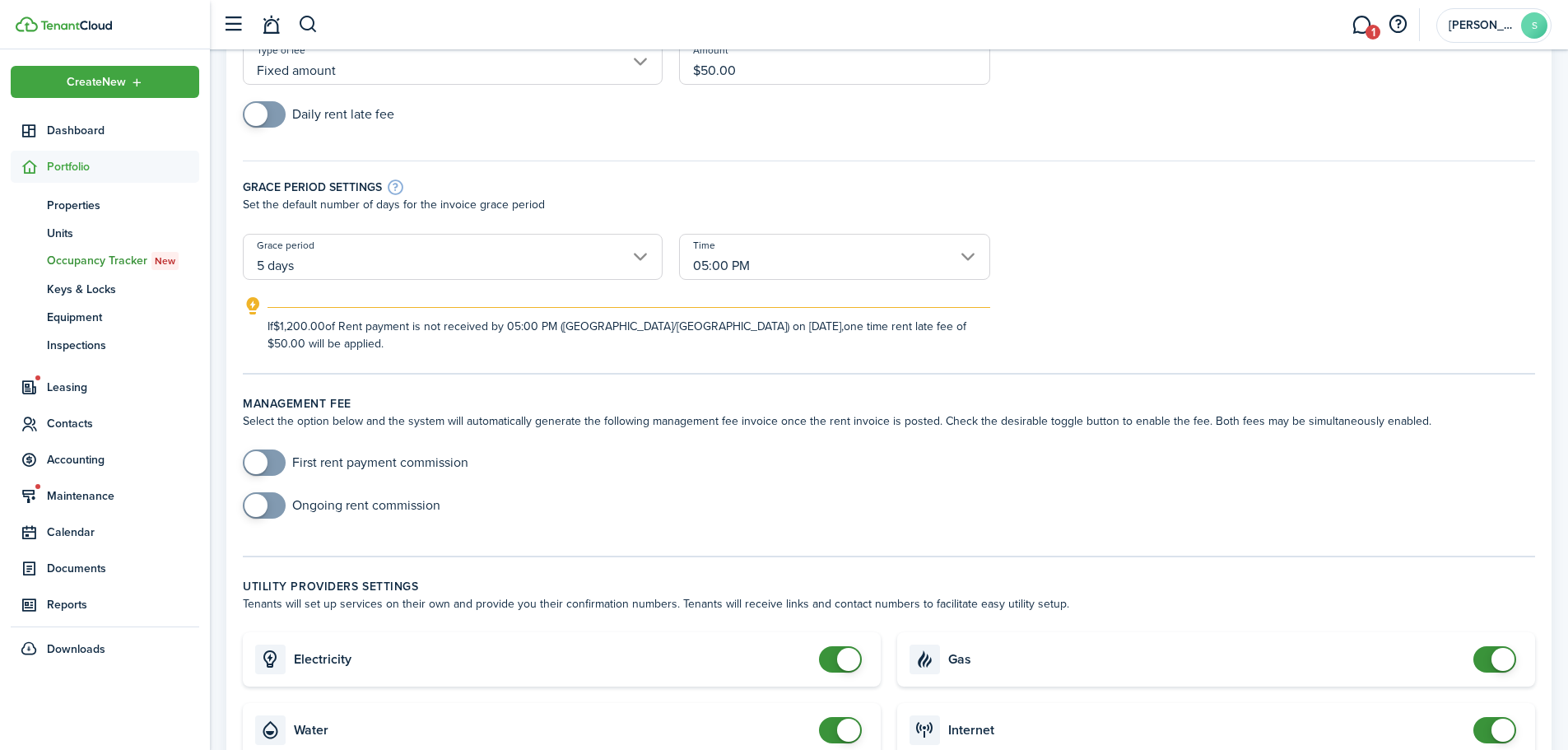
scroll to position [247, 0]
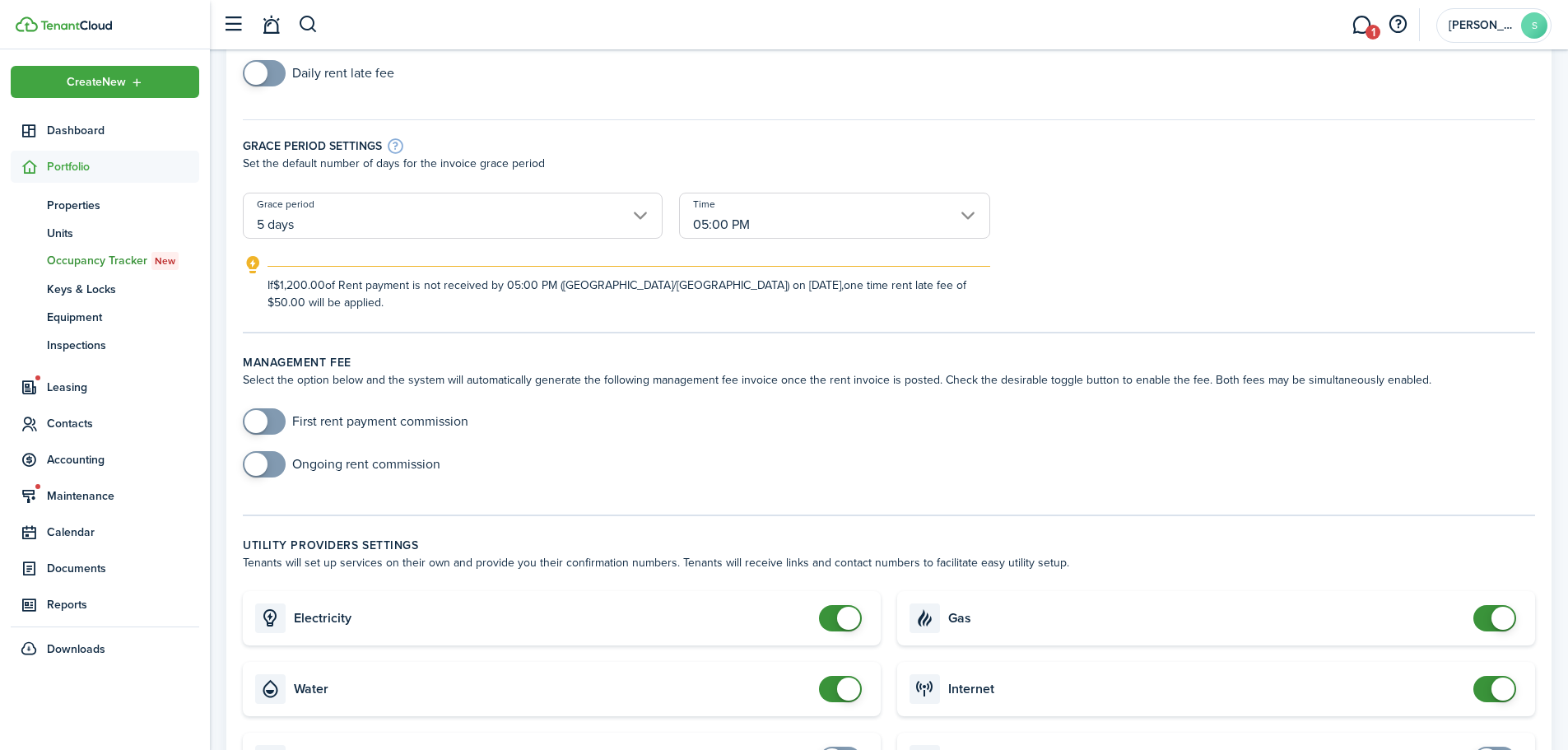
click at [957, 225] on input "05:00 PM" at bounding box center [834, 215] width 311 height 46
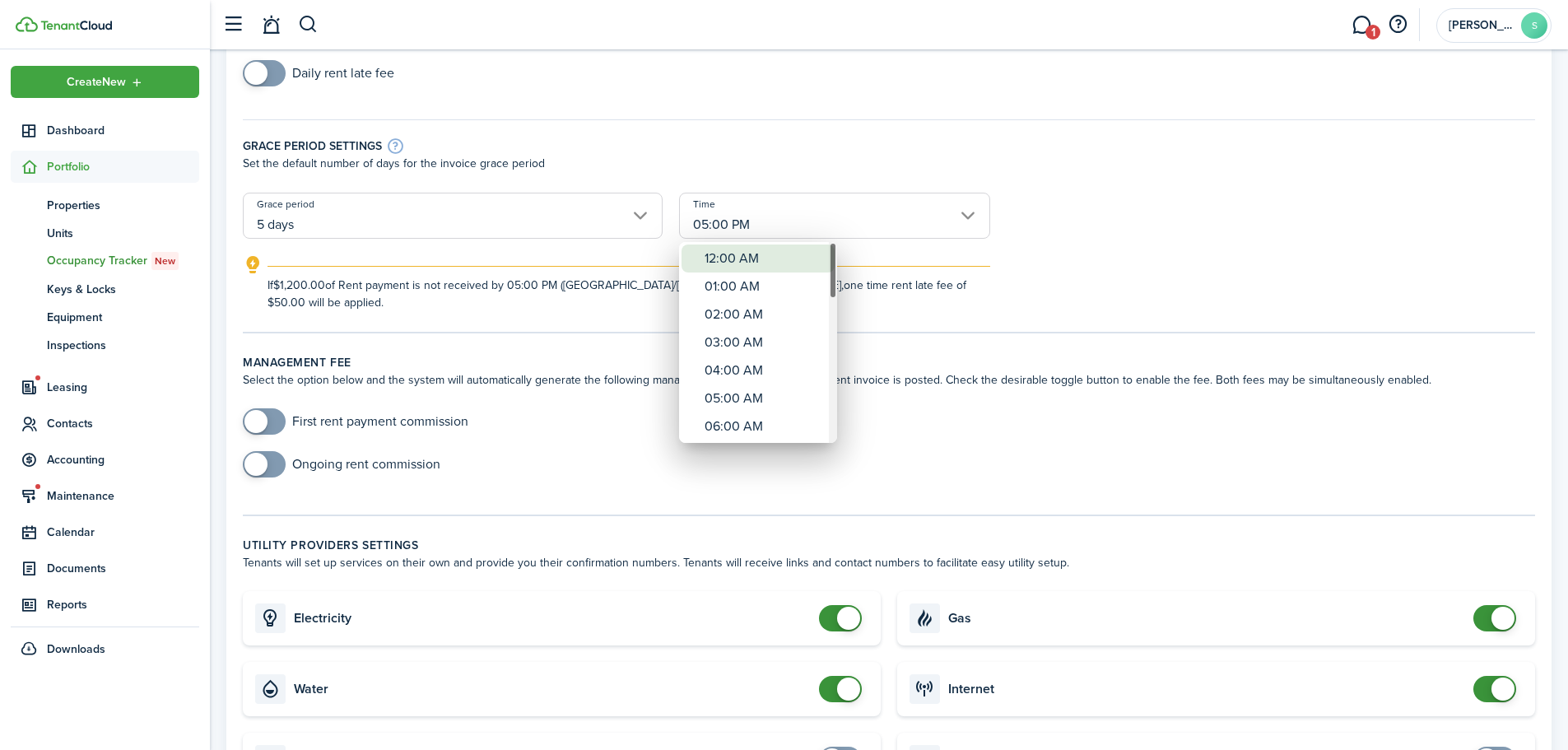
click at [751, 251] on div "12:00 AM" at bounding box center [765, 259] width 121 height 28
type input "12:00 AM"
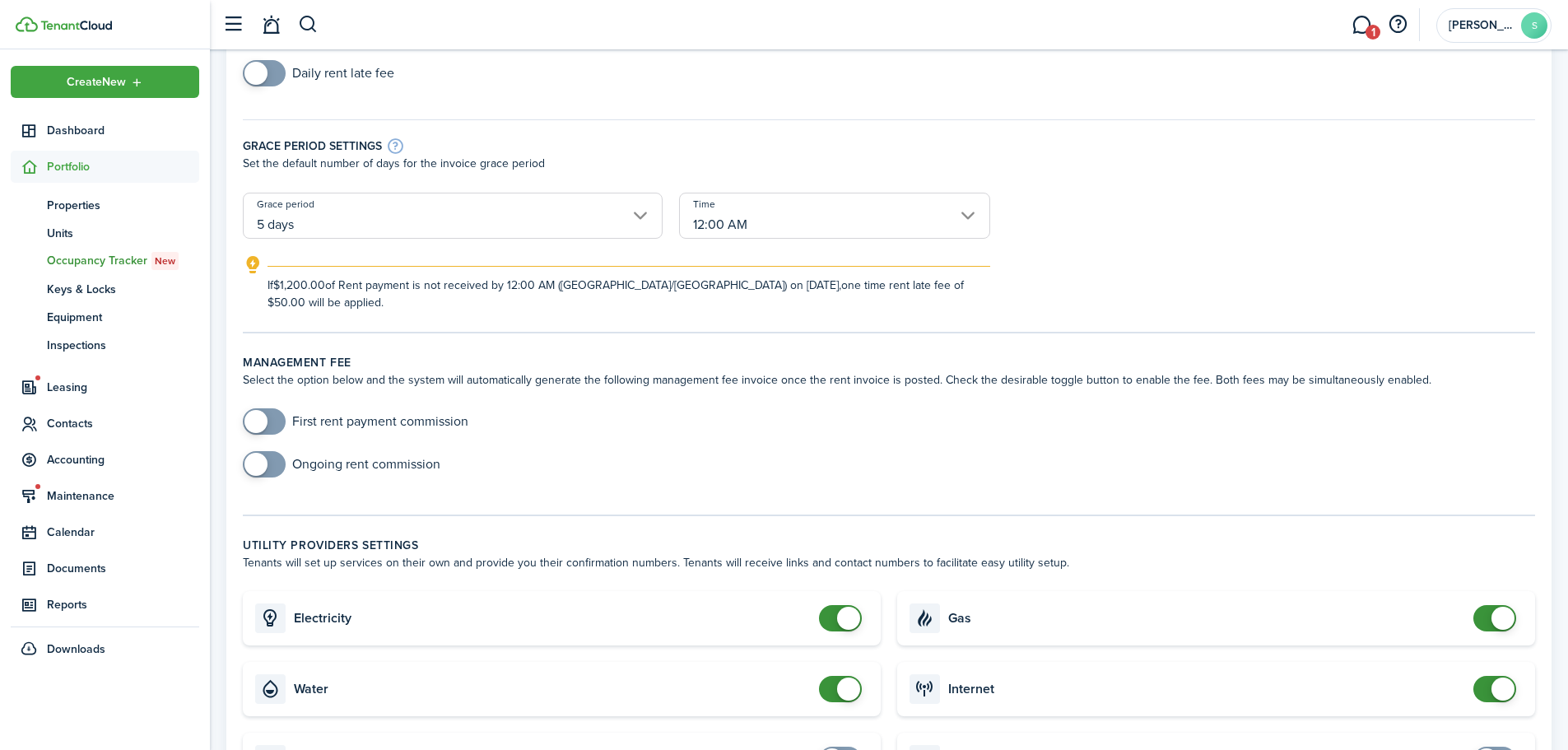
drag, startPoint x: 1003, startPoint y: 110, endPoint x: 1008, endPoint y: 122, distance: 13.0
click at [1003, 110] on div "Grace period settings Set the default number of days for the invoice grace peri…" at bounding box center [889, 148] width 1309 height 90
click at [989, 307] on tc-wizard-step "Late fee settings Select the option below and the system will automatically gen…" at bounding box center [889, 108] width 1292 height 452
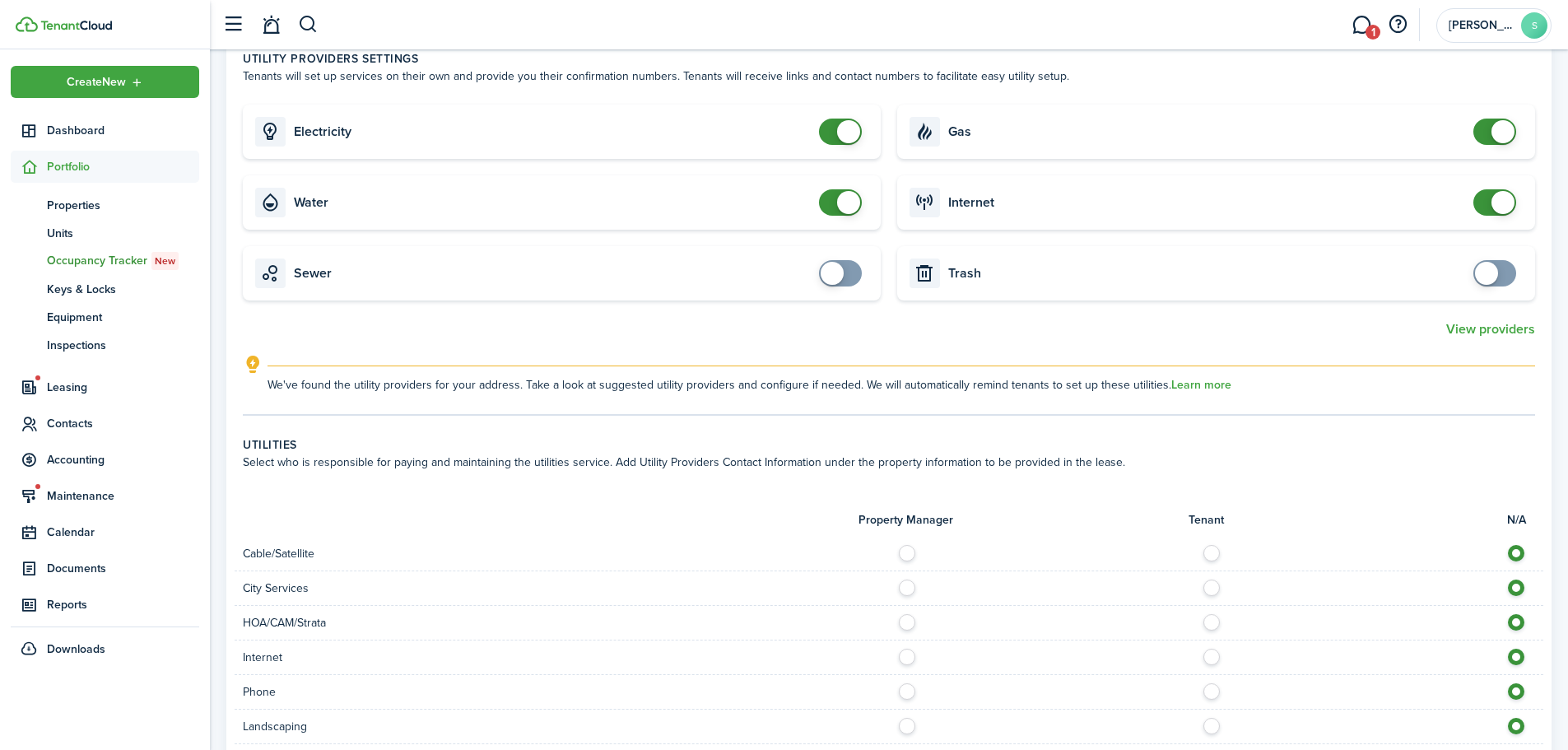
scroll to position [742, 0]
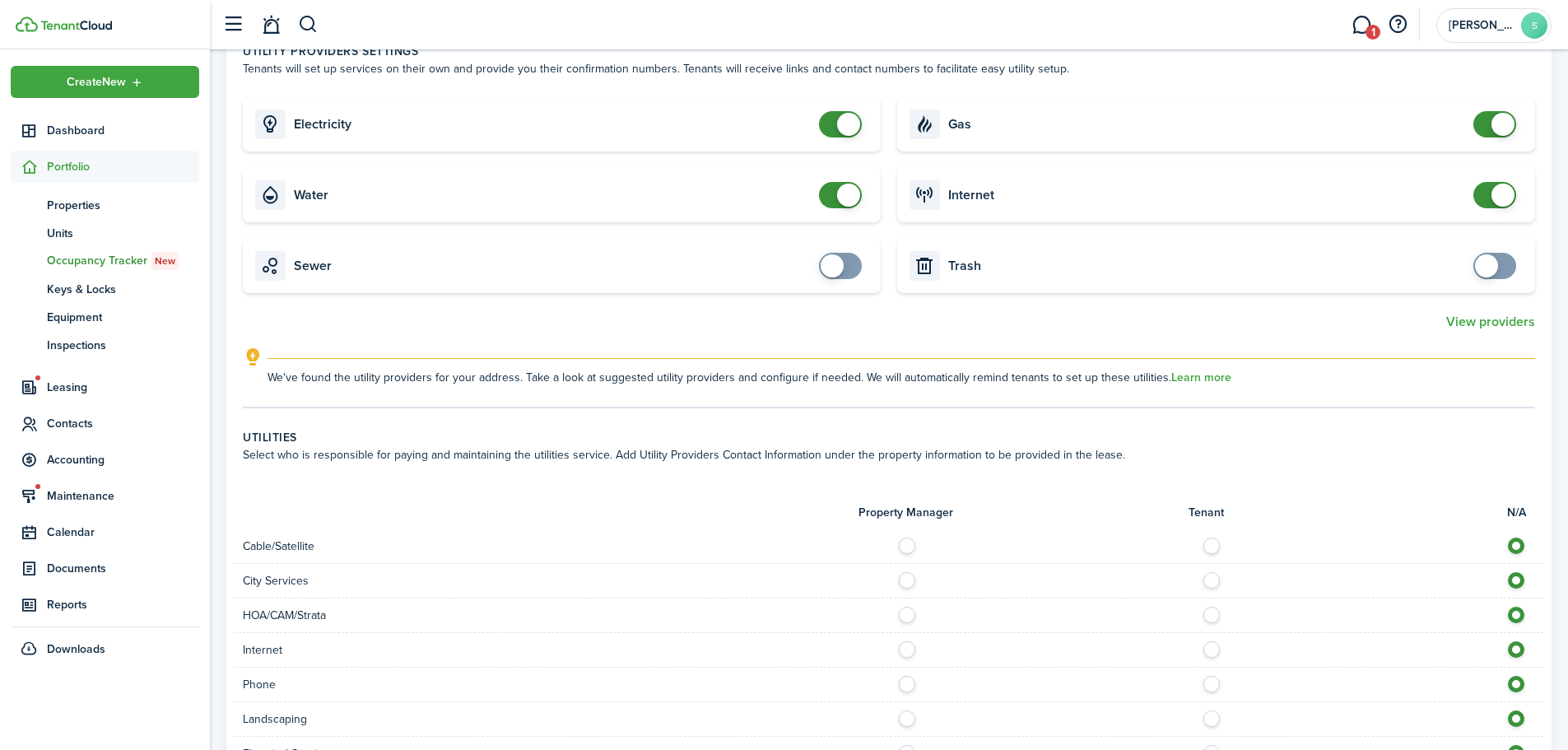
checkbox input "false"
click at [858, 183] on span at bounding box center [849, 195] width 23 height 23
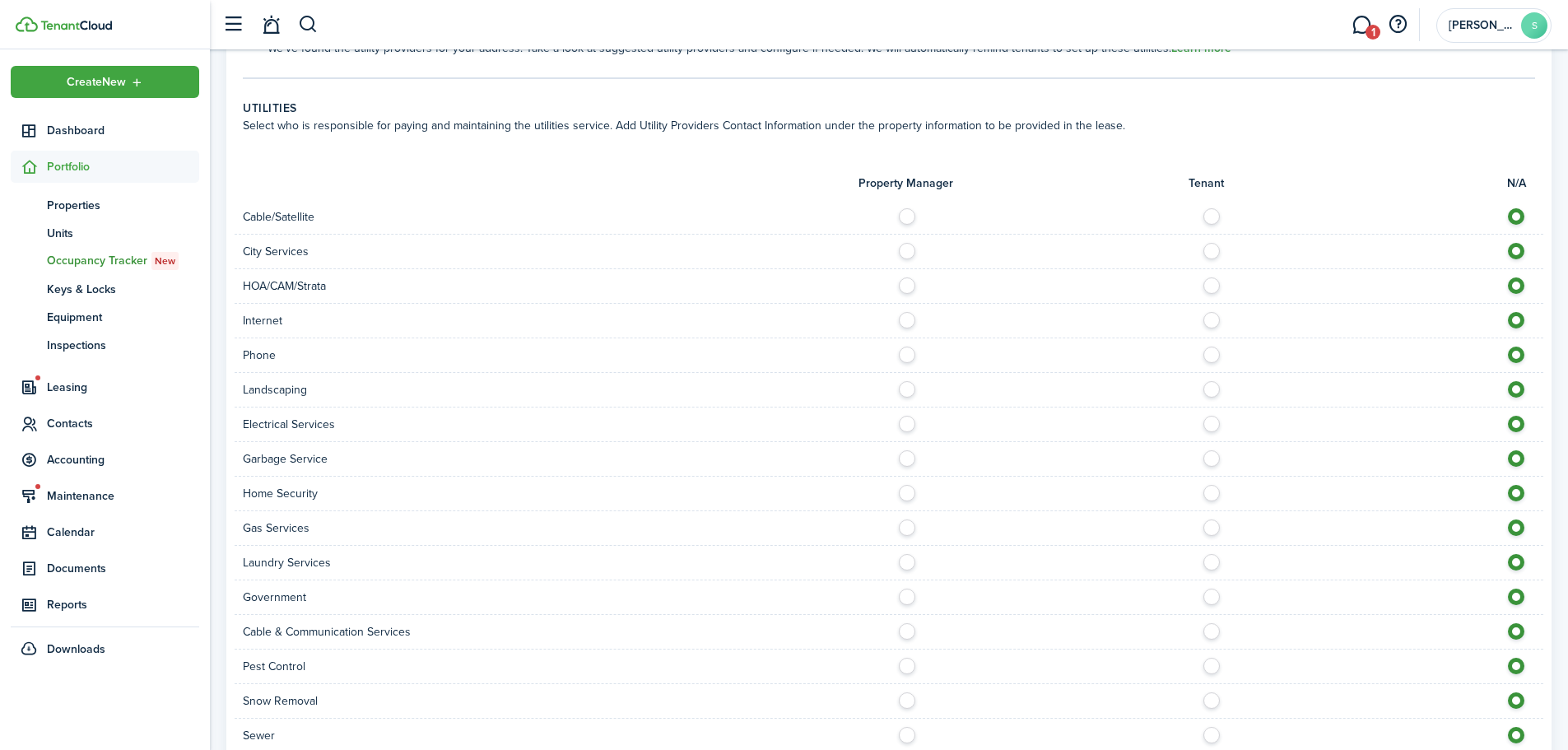
scroll to position [1214, 0]
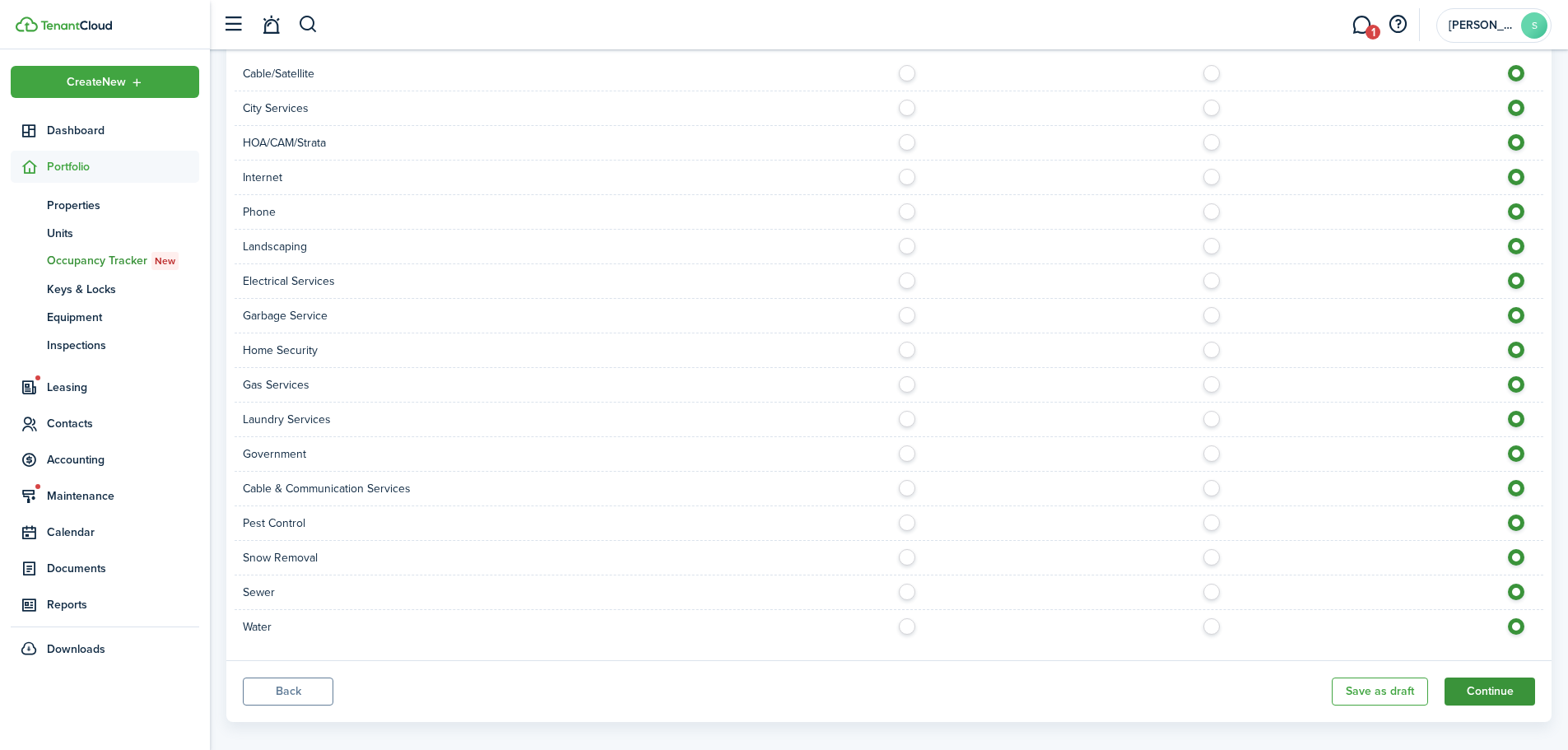
click at [1486, 678] on button "Continue" at bounding box center [1489, 692] width 91 height 28
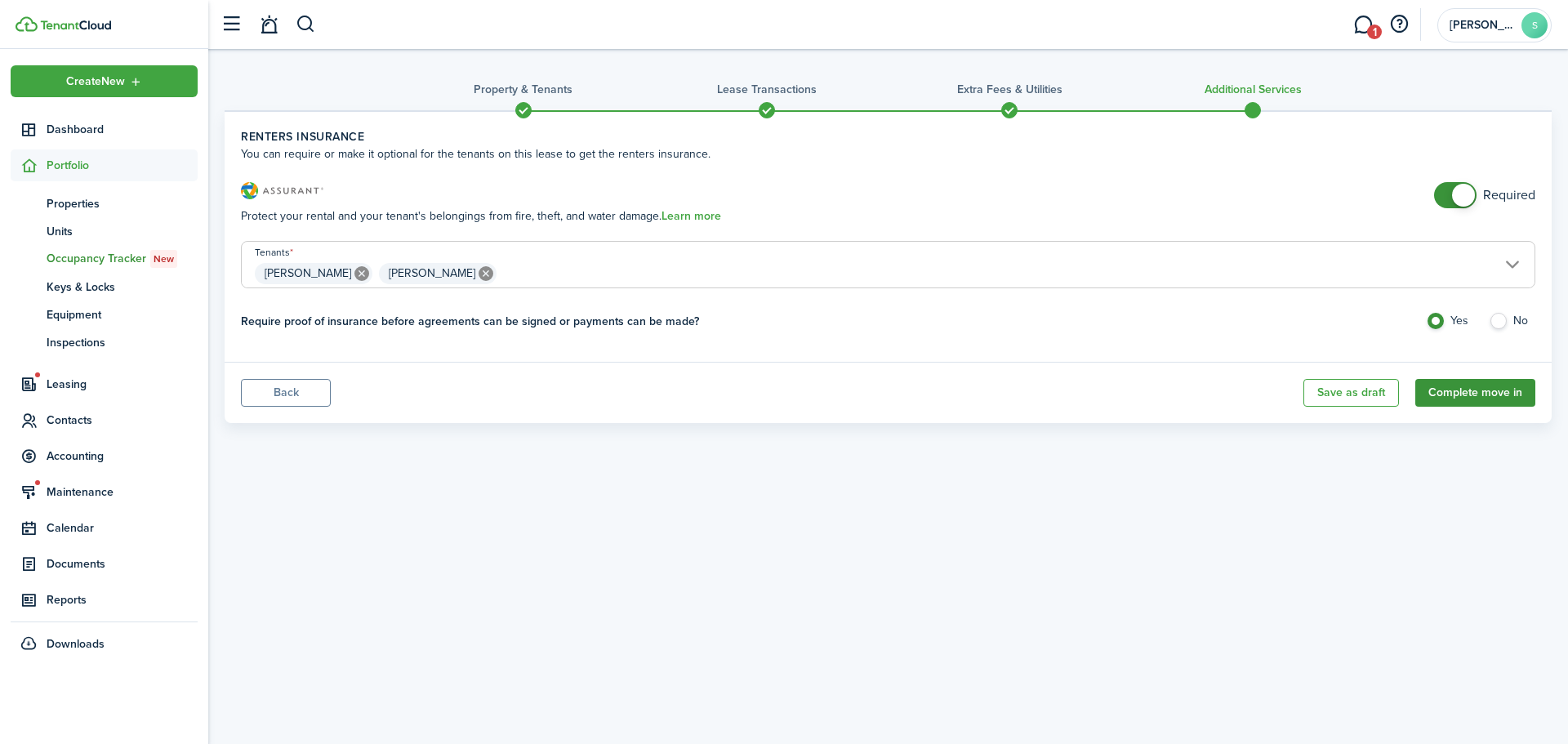
click at [1480, 393] on button "Complete move in" at bounding box center [1474, 393] width 120 height 28
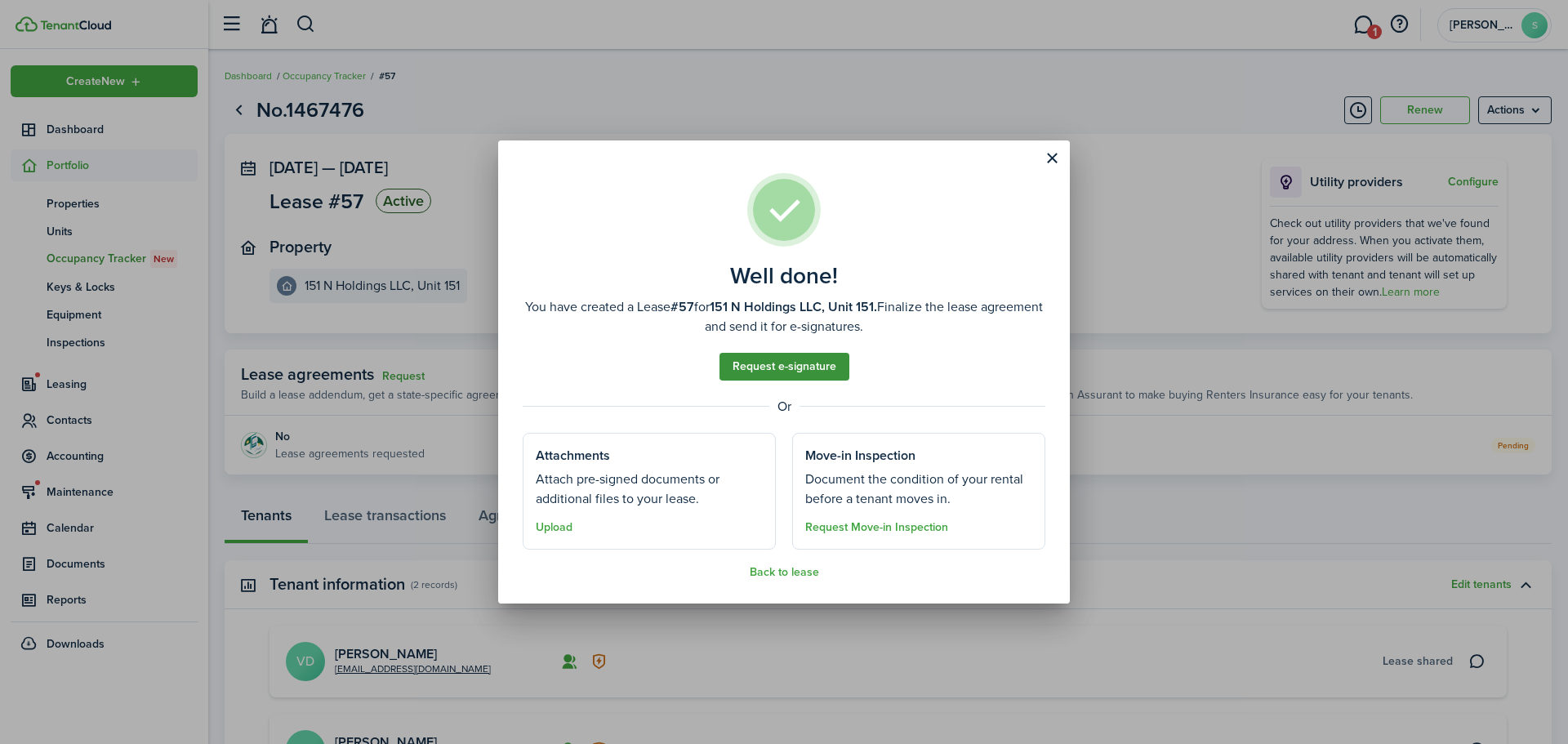
click at [823, 366] on link "Request e-signature" at bounding box center [784, 366] width 130 height 28
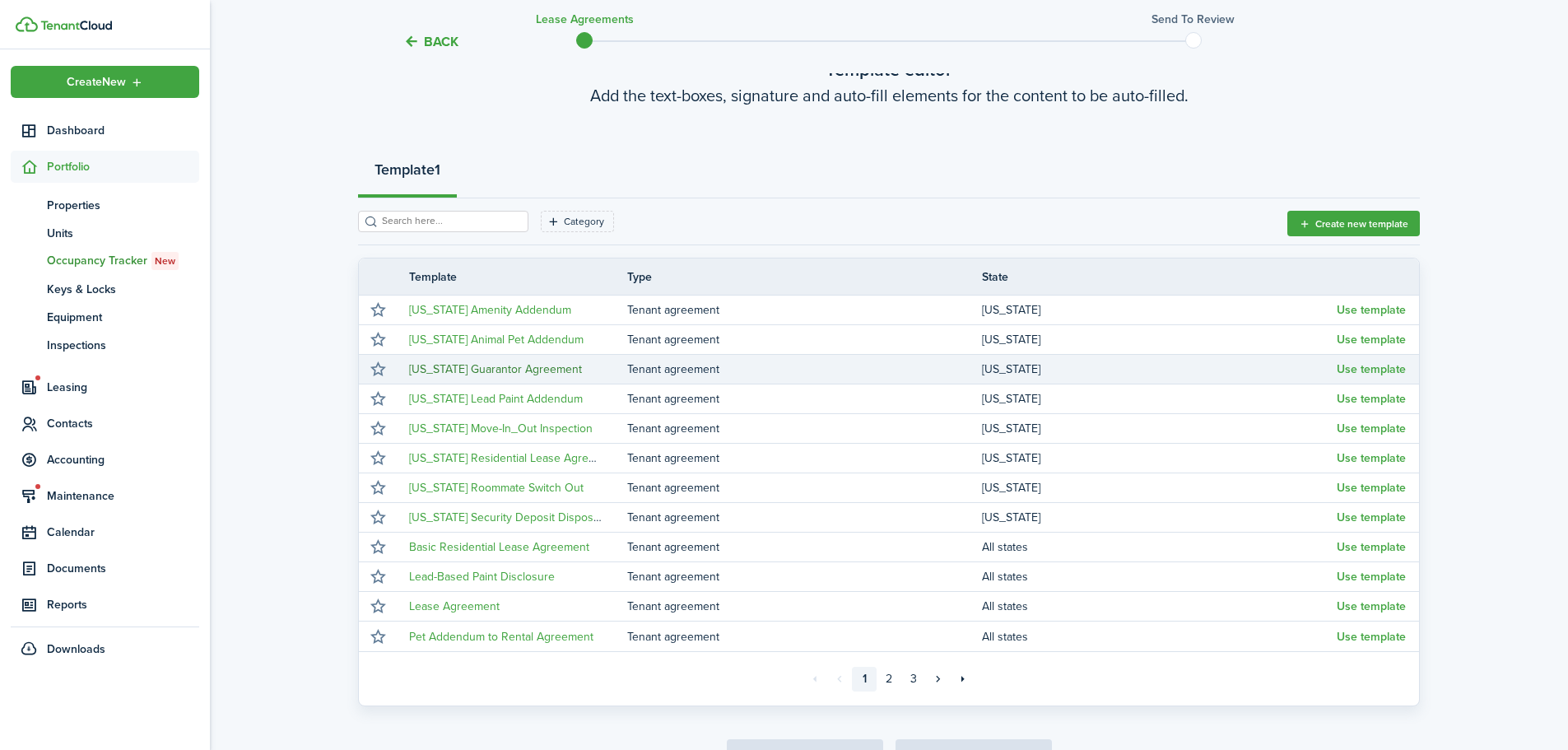
scroll to position [165, 0]
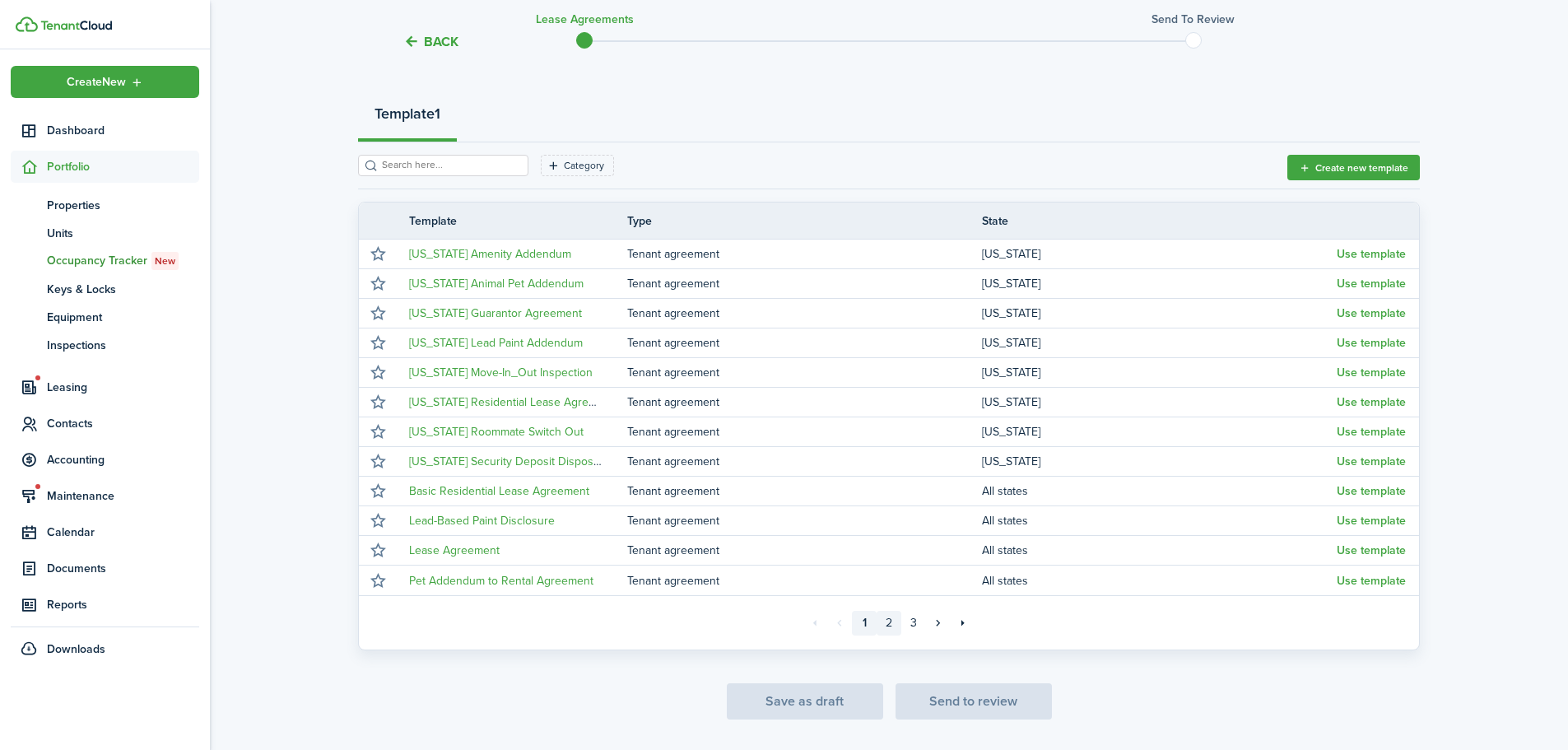
click at [883, 624] on link "2" at bounding box center [889, 623] width 24 height 24
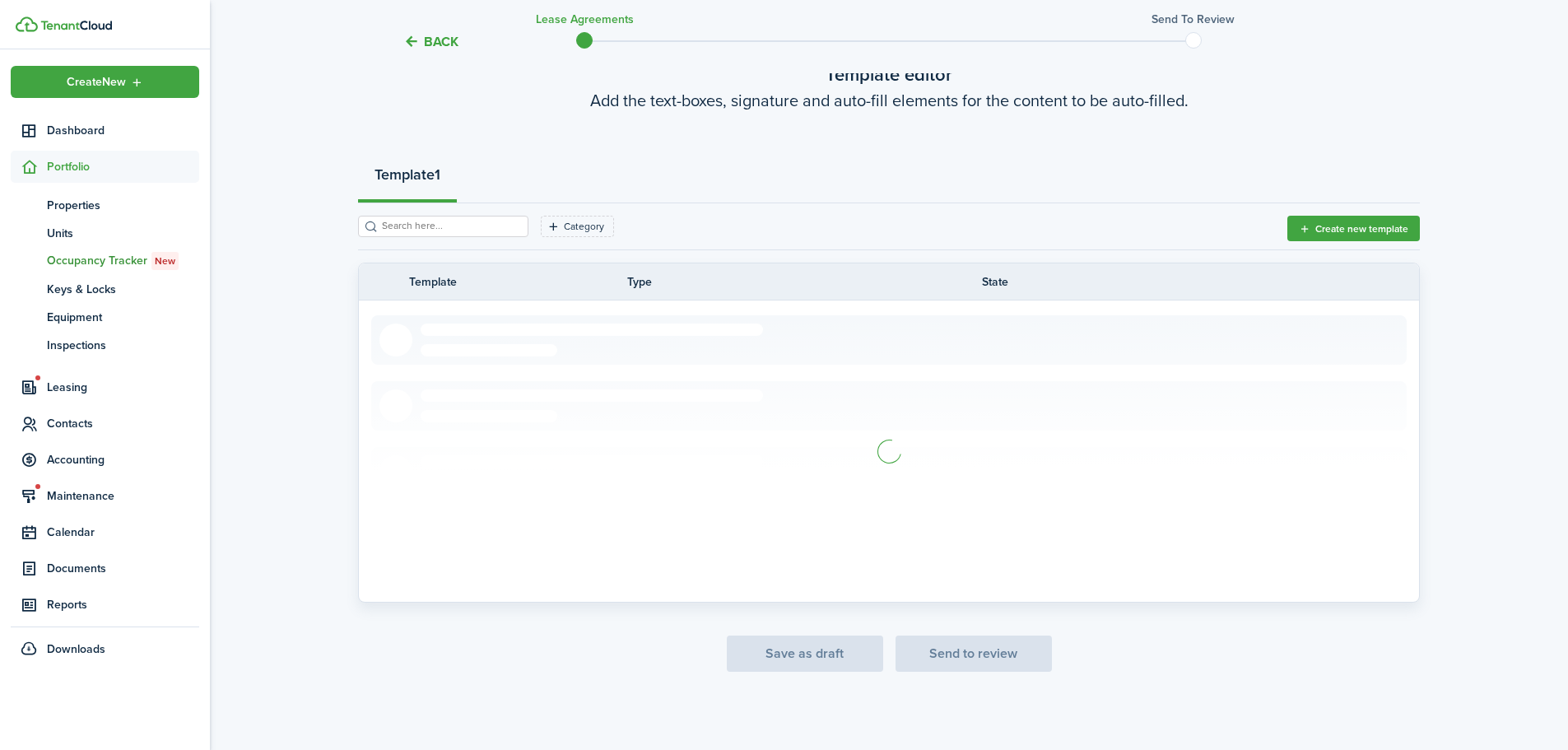
scroll to position [165, 0]
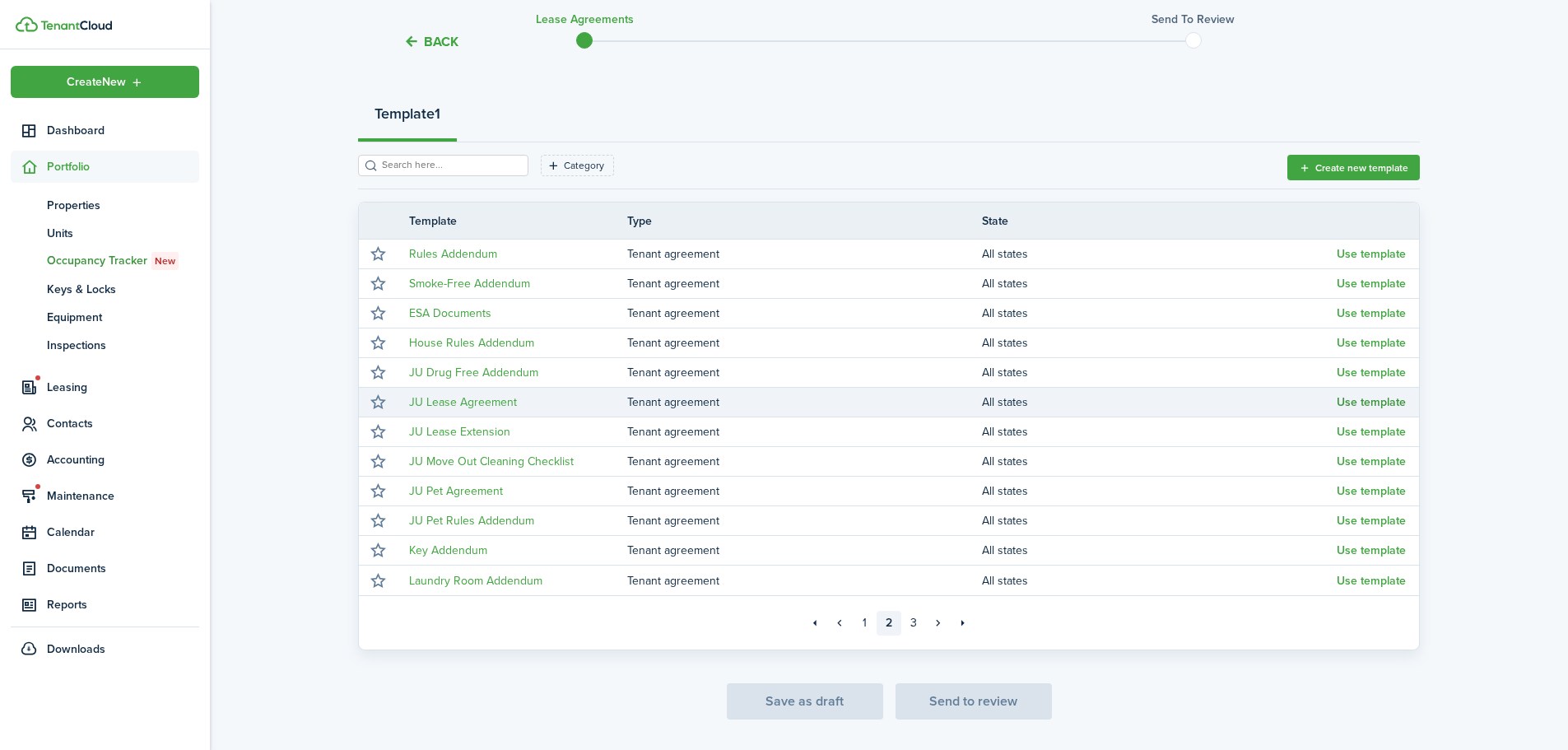
click at [1377, 405] on button "Use template" at bounding box center [1372, 403] width 69 height 13
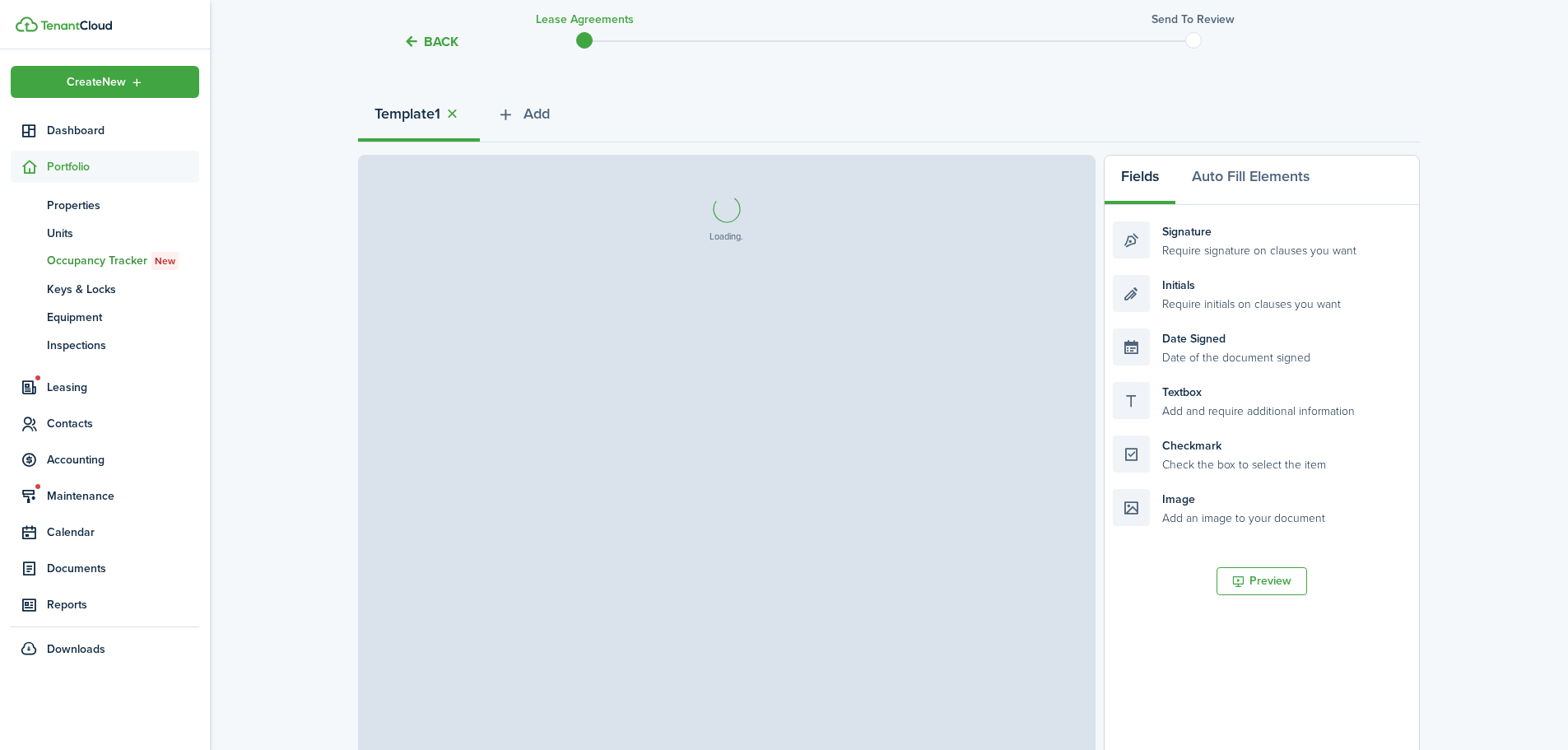
select select "fit"
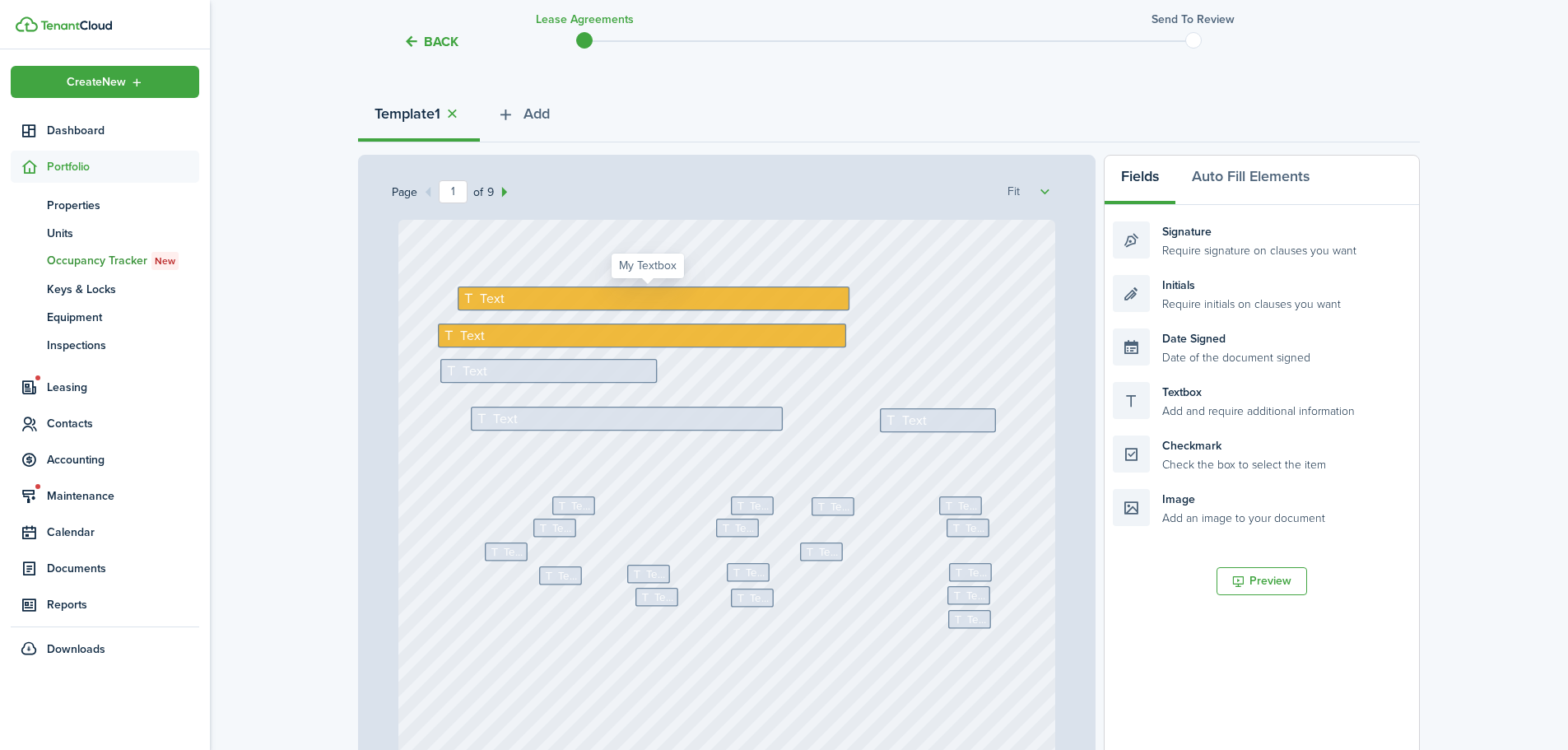
click at [534, 296] on div "Text" at bounding box center [654, 298] width 392 height 24
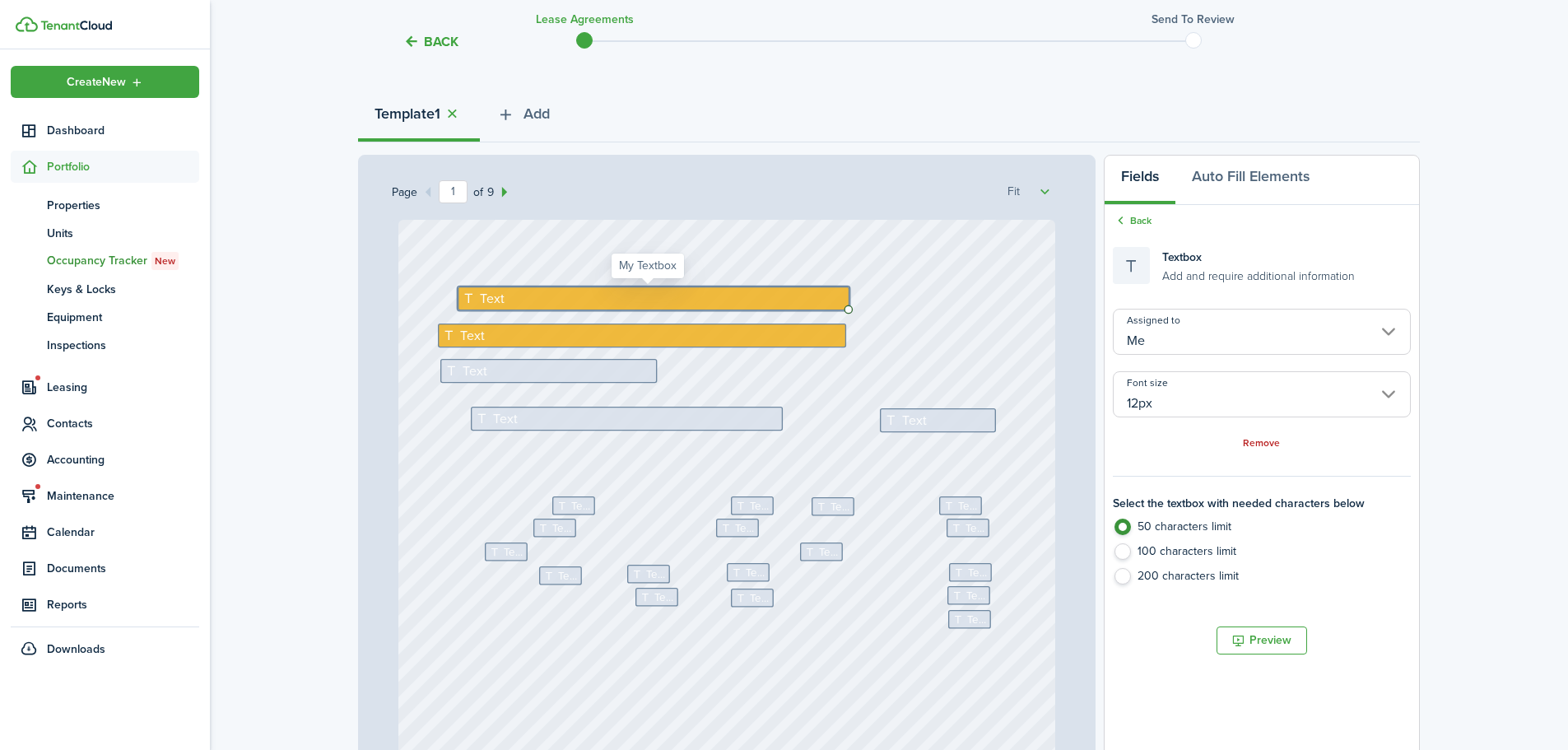
click at [534, 296] on div "Text" at bounding box center [654, 298] width 392 height 24
click at [533, 285] on div "Text Text Text Text Text Text Text Text Text Text Text Text Text Text Text Text…" at bounding box center [727, 653] width 658 height 867
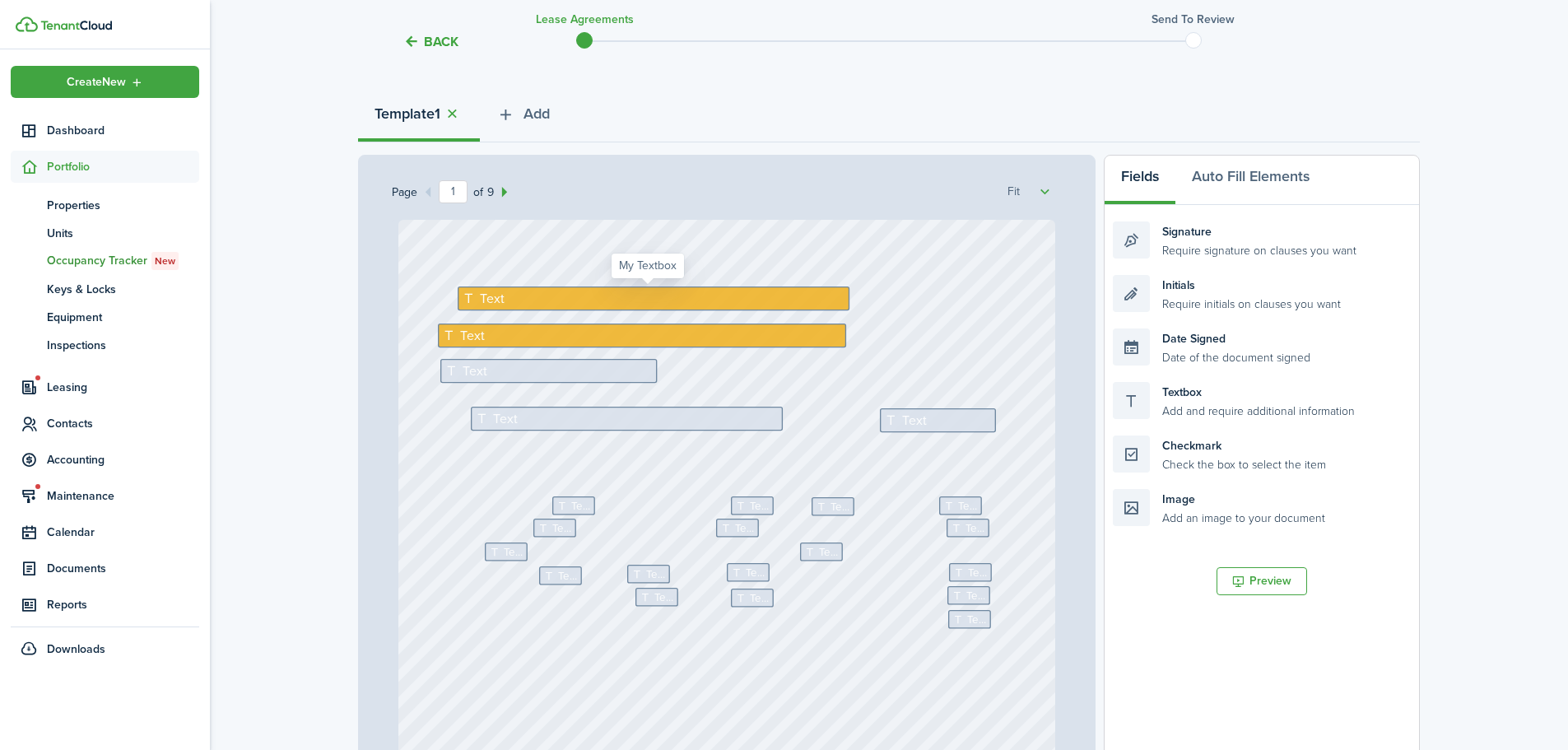
click at [525, 292] on div "Text" at bounding box center [654, 298] width 392 height 24
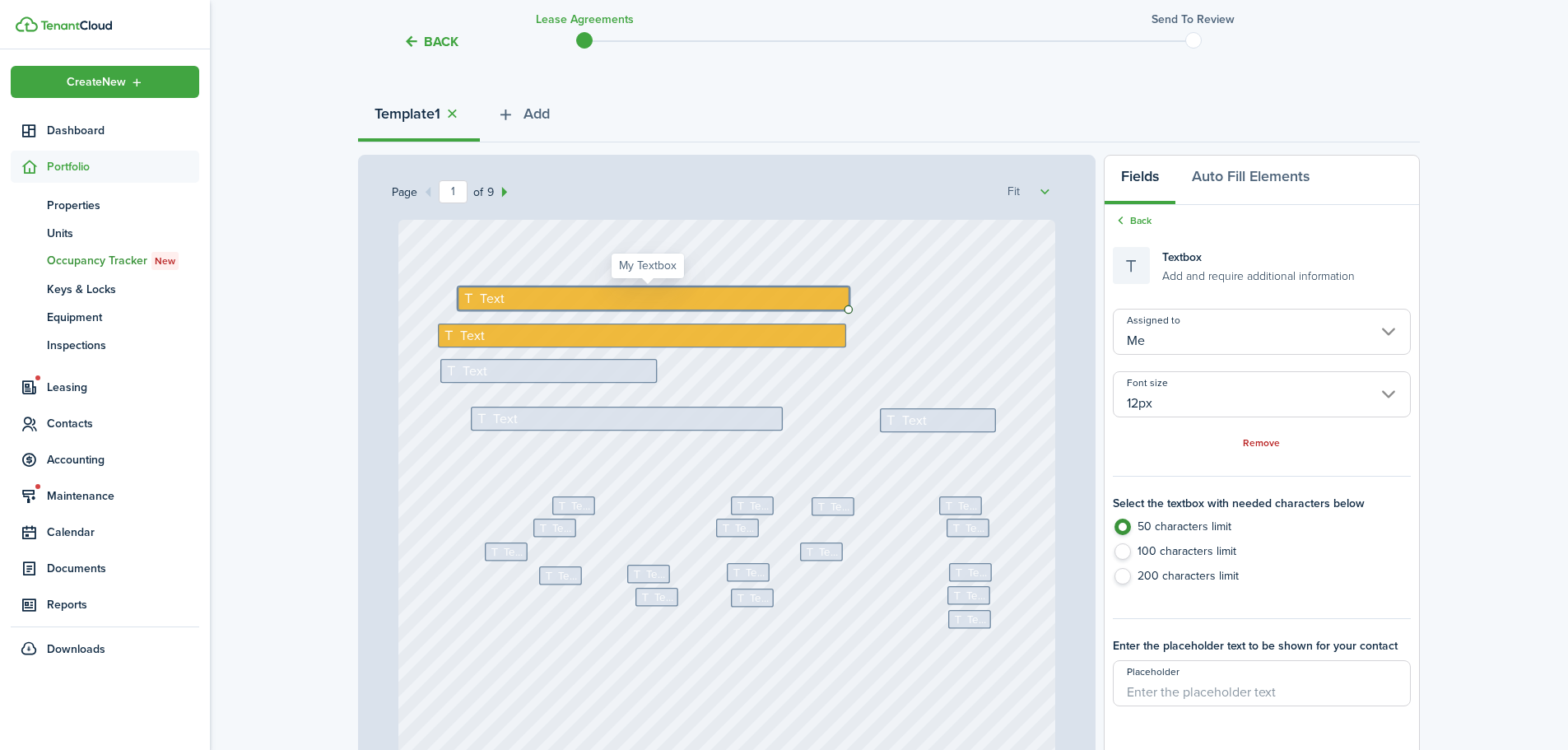
click at [525, 298] on div "Text Text Text Text Text Text Text Text Text Text Text Text Text Text Text Text…" at bounding box center [726, 508] width 670 height 576
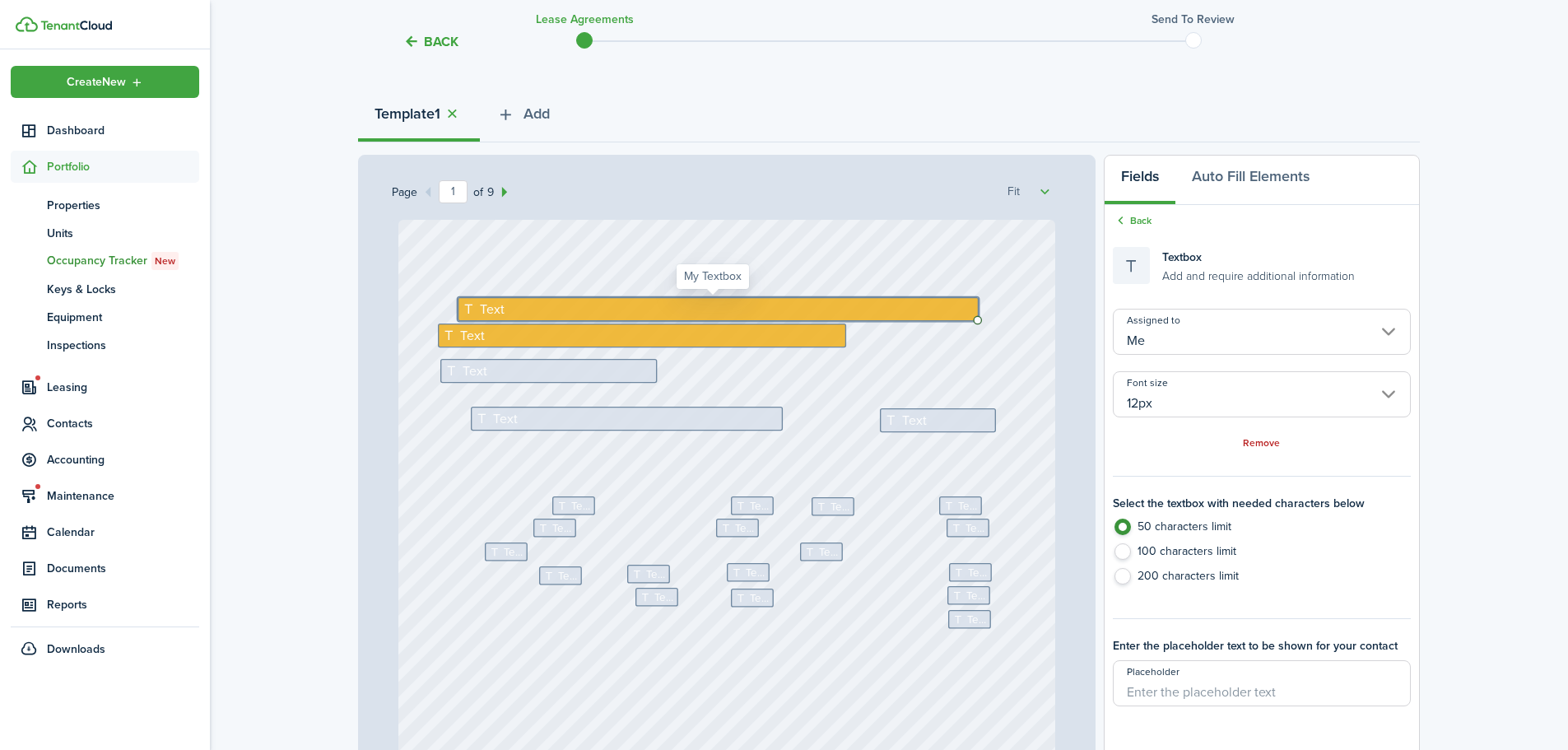
drag, startPoint x: 529, startPoint y: 315, endPoint x: 534, endPoint y: 300, distance: 15.8
click at [534, 300] on div "Text" at bounding box center [718, 310] width 521 height 24
drag, startPoint x: 537, startPoint y: 310, endPoint x: 537, endPoint y: 290, distance: 20.0
click at [537, 290] on div "Text Text Text Text Text Text Text Text Text Text Text Text Text Text Text Text…" at bounding box center [727, 653] width 658 height 867
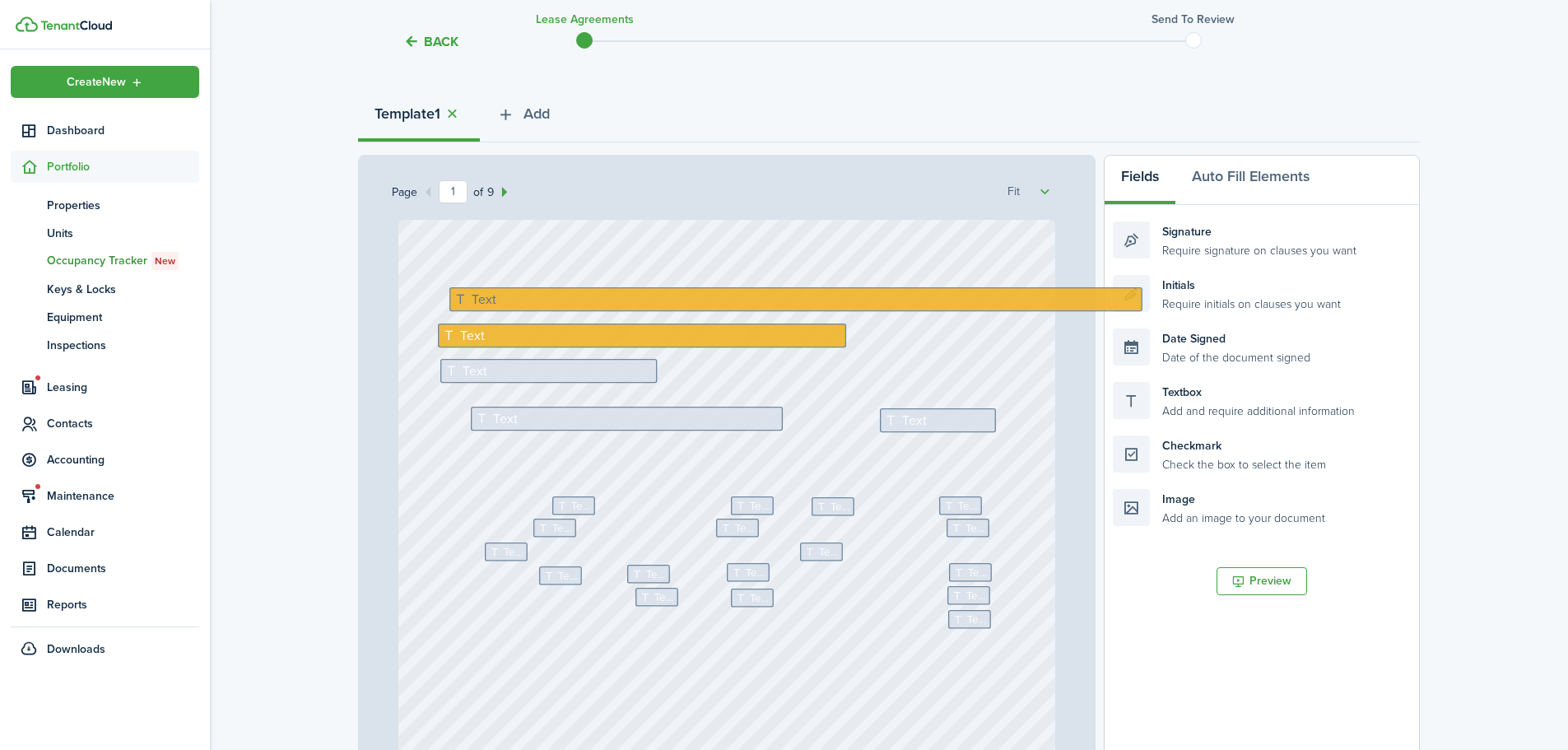
drag, startPoint x: 466, startPoint y: 307, endPoint x: 463, endPoint y: 296, distance: 11.4
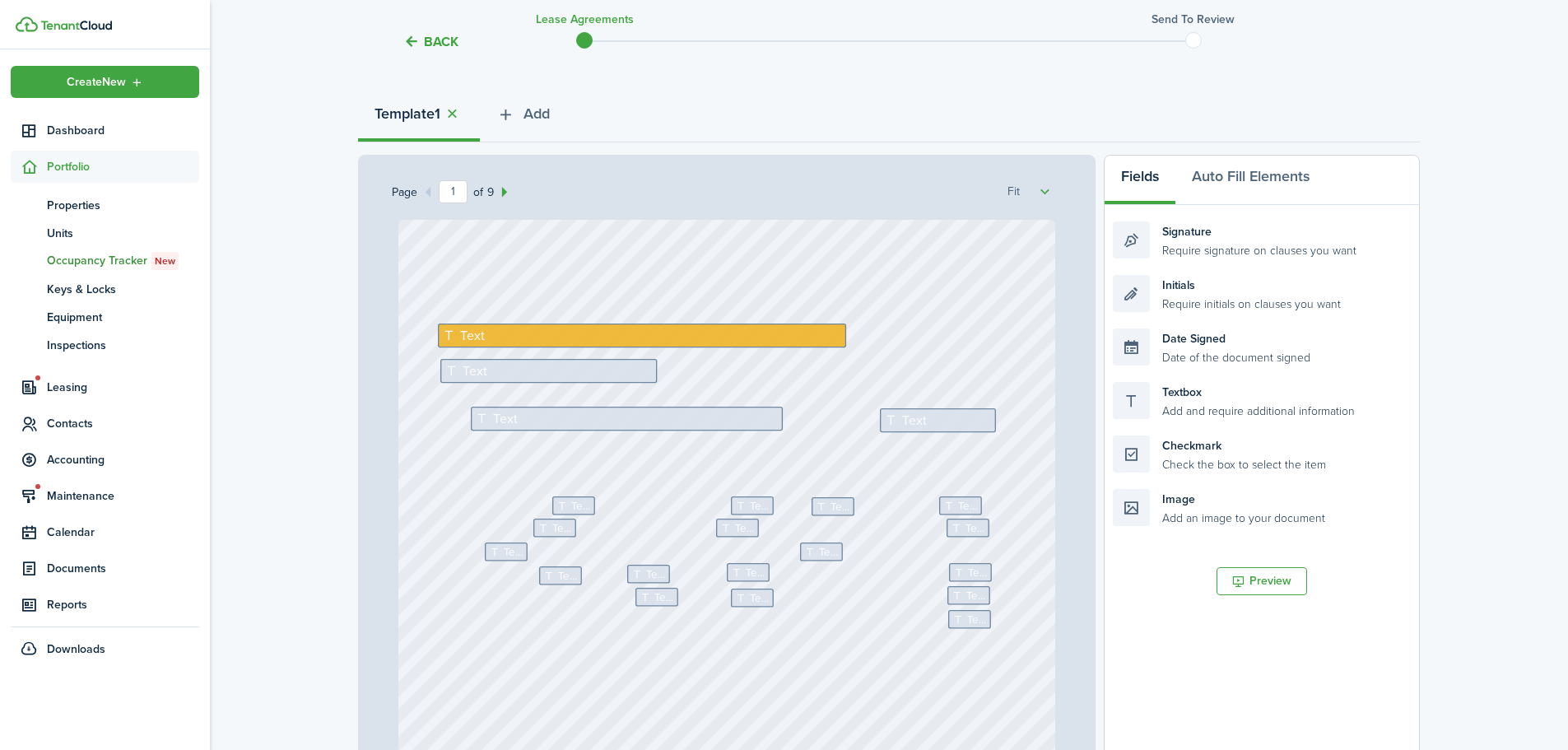
click at [611, 293] on div "Text Text Text Text Text Text Text Text Text Text Text Text Text Text Text Text…" at bounding box center [727, 653] width 658 height 867
drag, startPoint x: 1018, startPoint y: 382, endPoint x: 534, endPoint y: 305, distance: 490.1
click at [534, 305] on div "Page 1 of 9 50% 75% 100% 150% 200% Fit Text Text Text Text Text Text Text Text …" at bounding box center [889, 497] width 1062 height 684
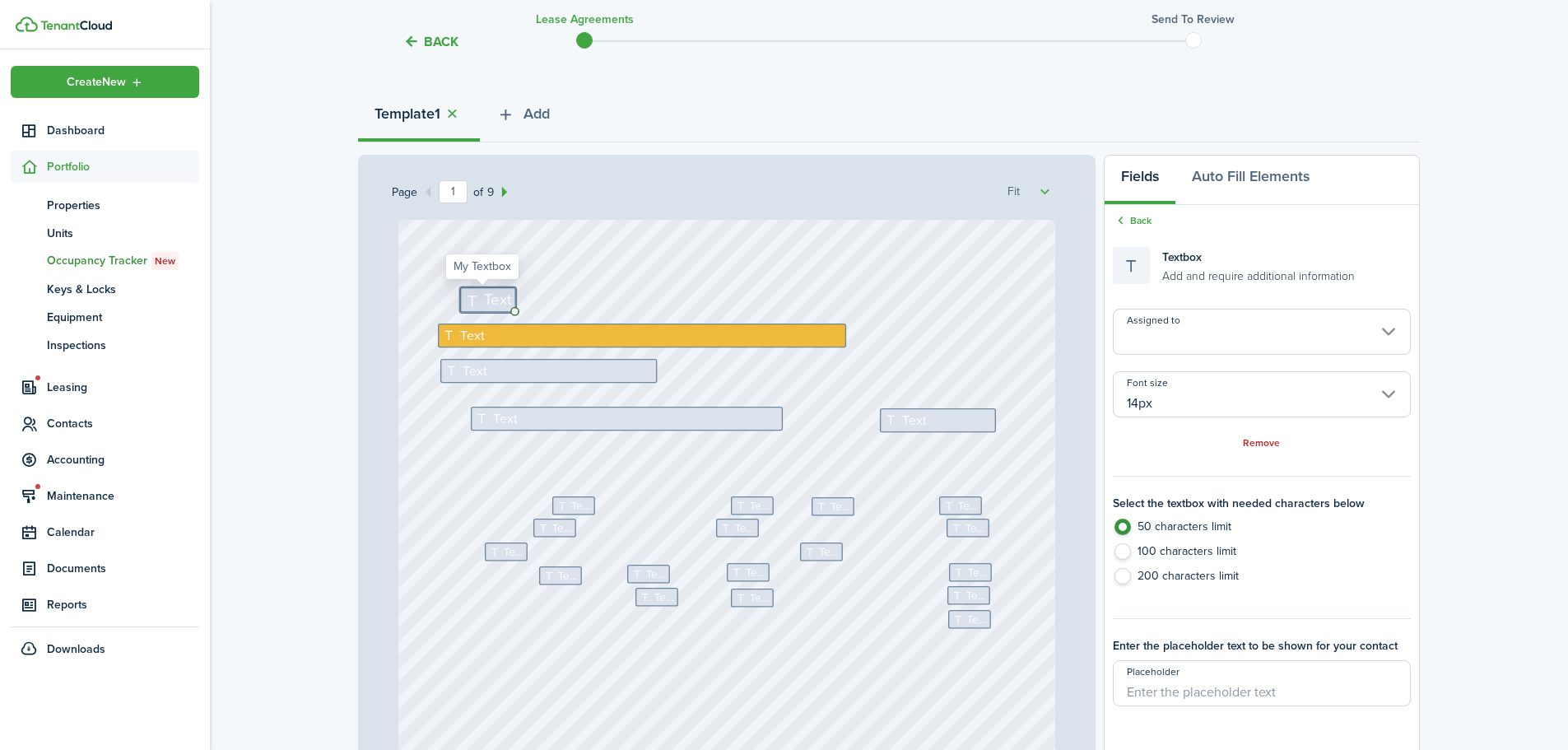
click at [489, 297] on span "Text" at bounding box center [498, 299] width 27 height 23
click at [1189, 395] on input "14px" at bounding box center [1262, 394] width 298 height 46
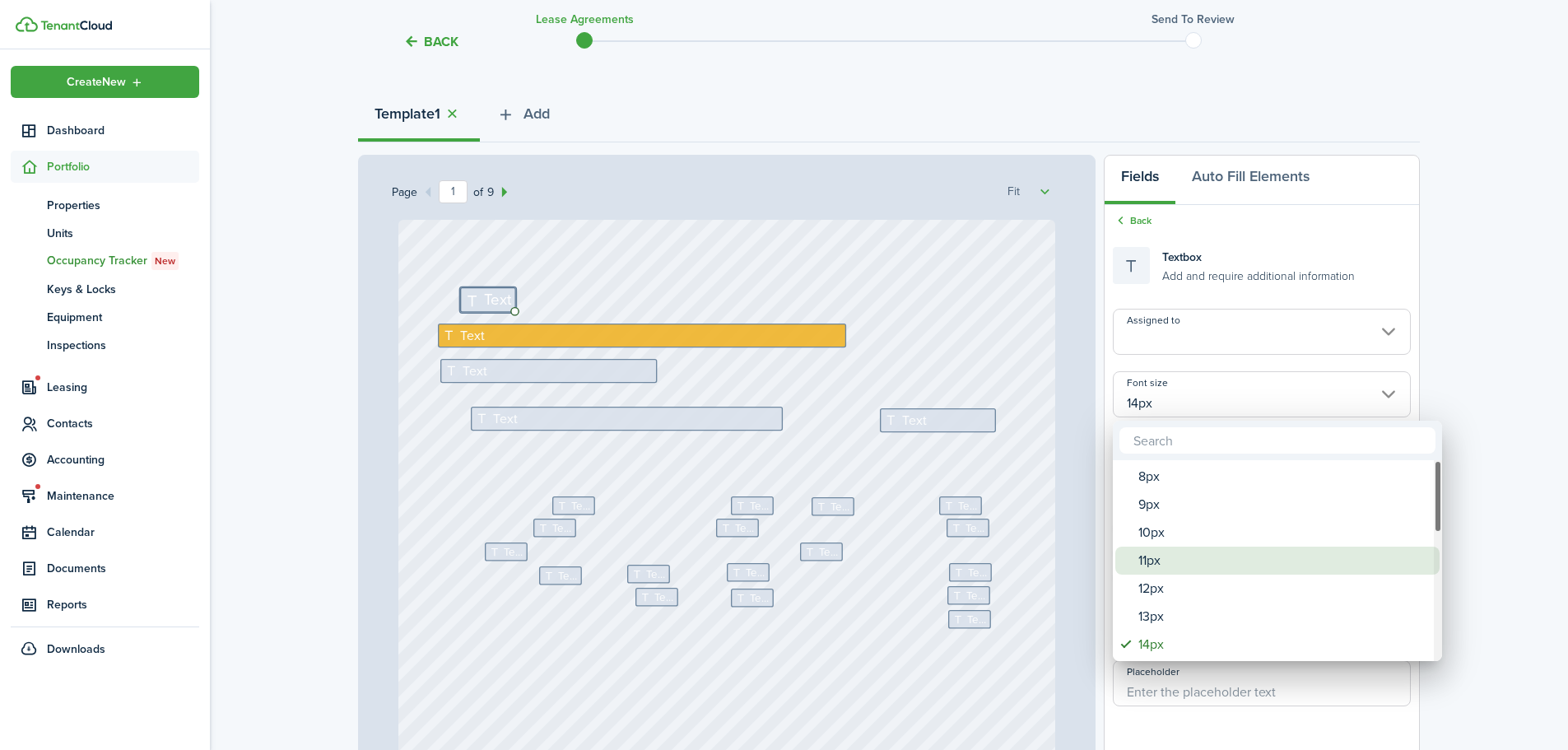
drag, startPoint x: 1146, startPoint y: 565, endPoint x: 1158, endPoint y: 541, distance: 26.8
click at [1146, 564] on div "11px" at bounding box center [1285, 561] width 292 height 28
type input "11px"
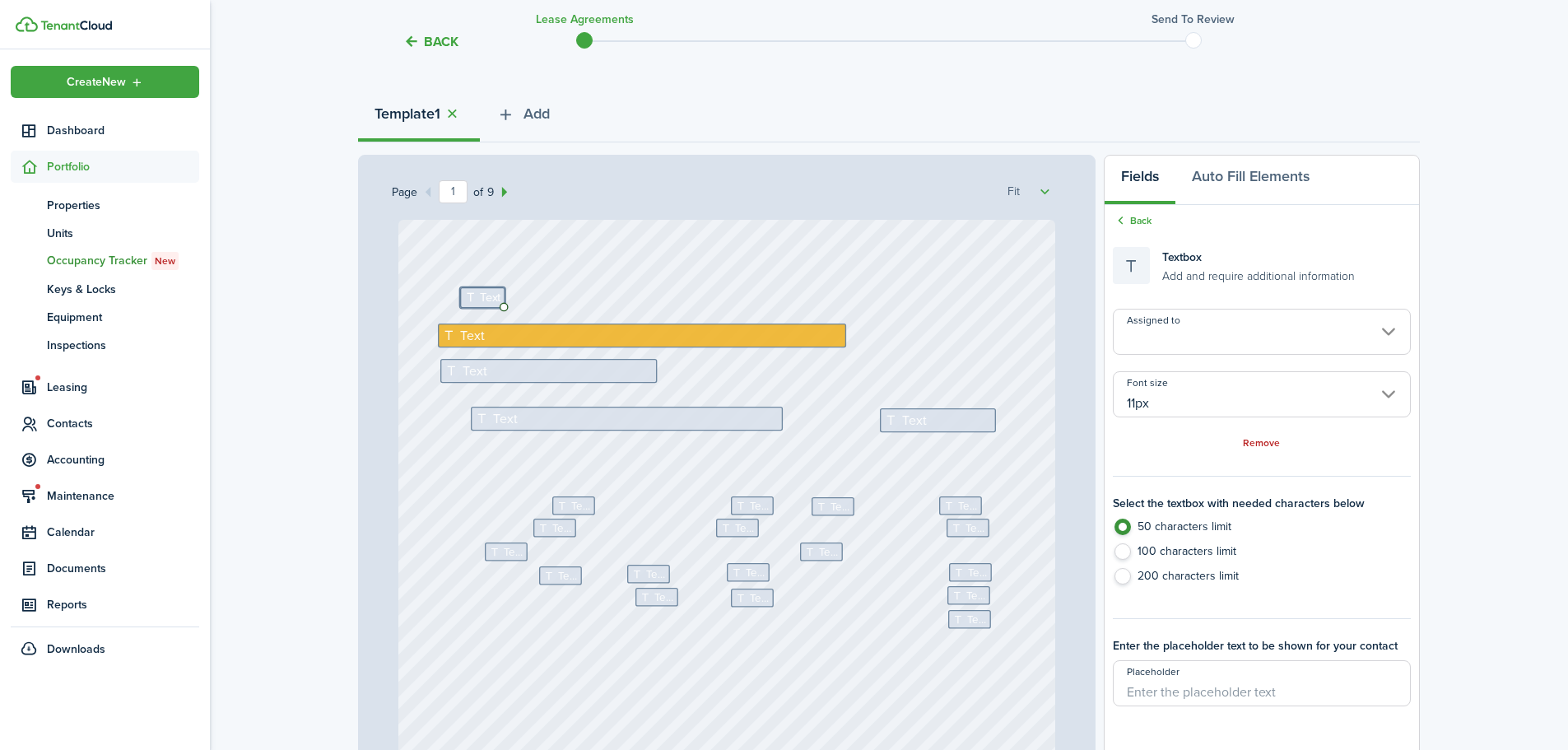
click at [1174, 344] on input "Assigned to" at bounding box center [1262, 331] width 298 height 46
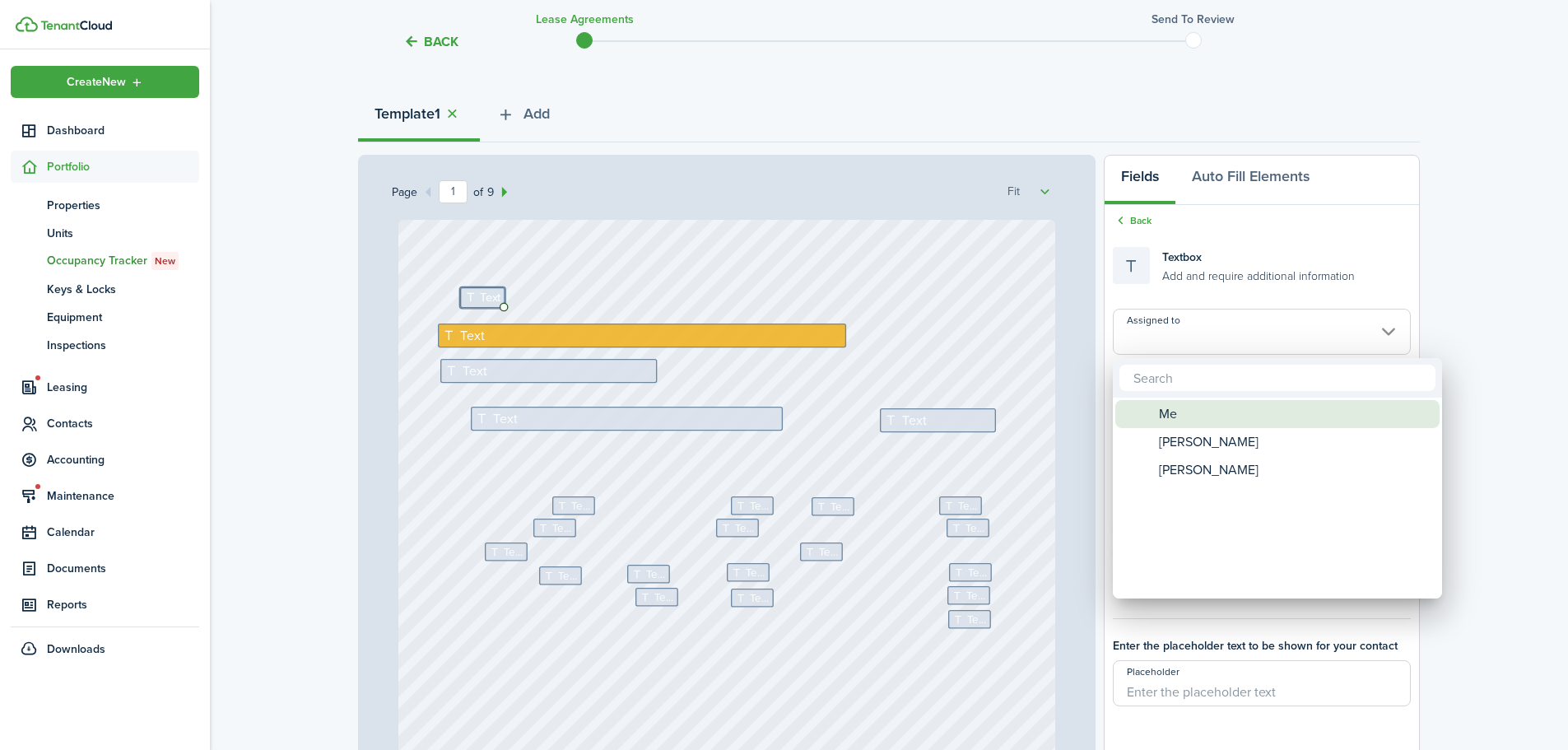
click at [1163, 421] on span "Me" at bounding box center [1168, 414] width 18 height 28
type input "Me"
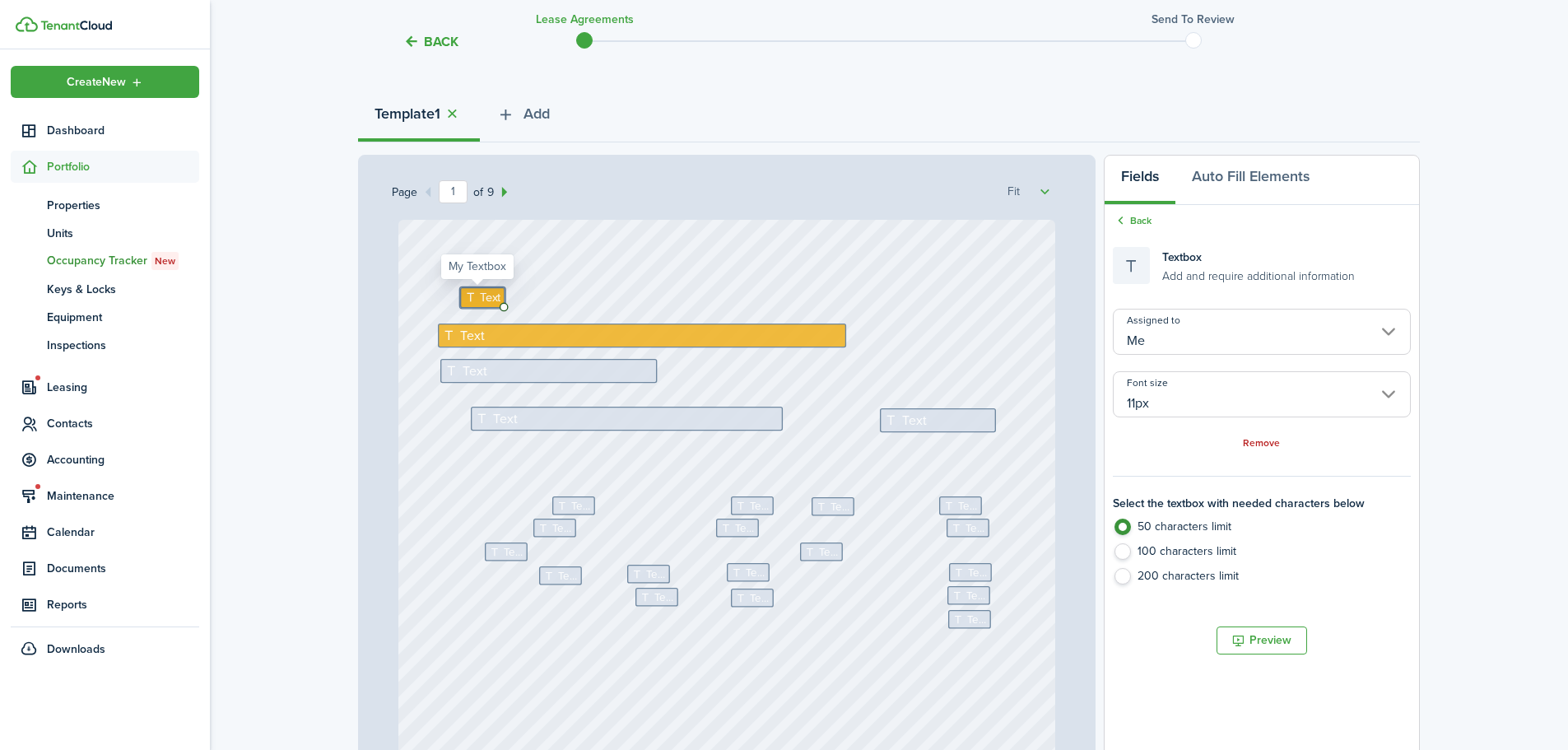
click at [480, 294] on span "Text" at bounding box center [490, 296] width 21 height 18
click at [649, 293] on textarea "[PERSON_NAME] [PERSON_NAME]" at bounding box center [596, 296] width 271 height 19
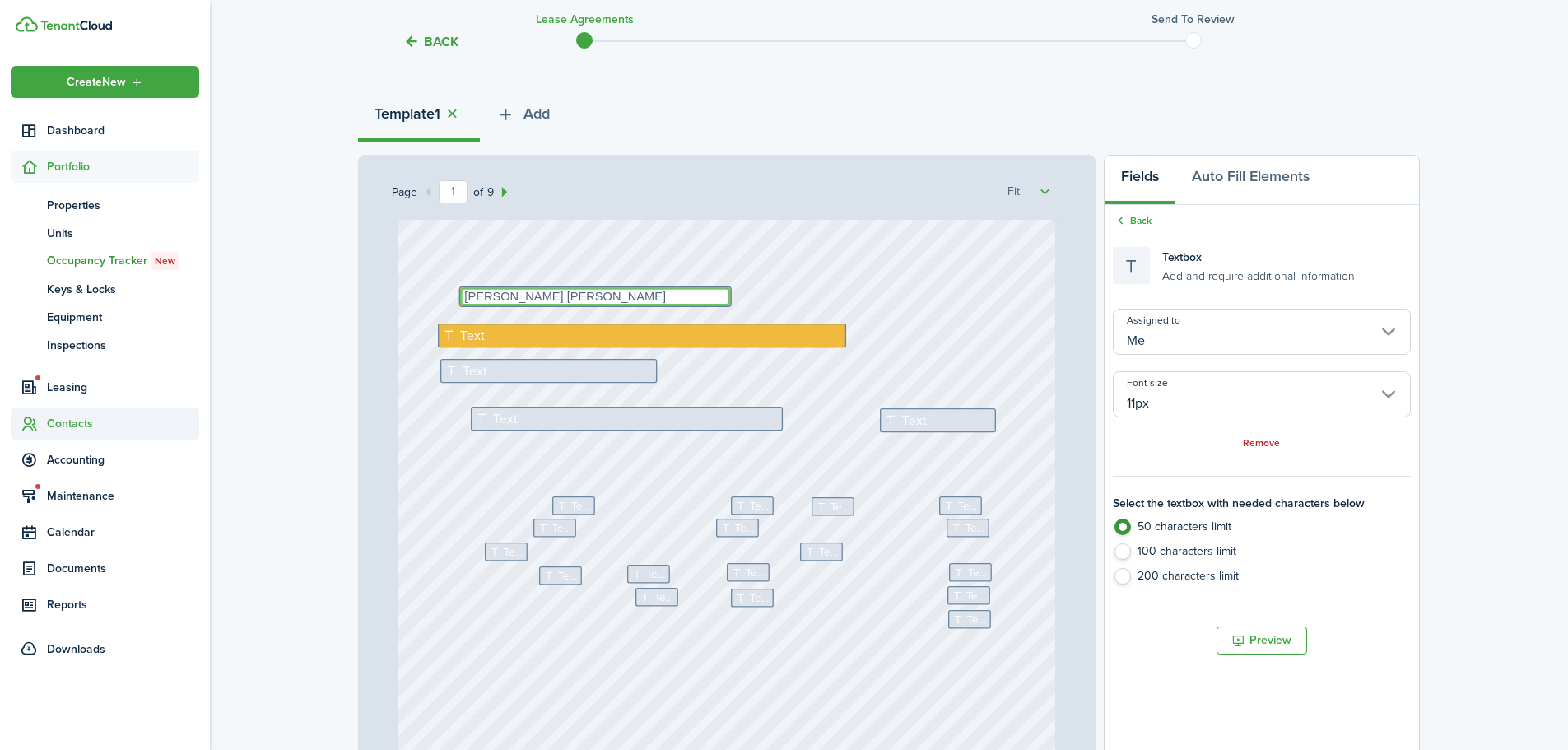
type textarea "[PERSON_NAME] [PERSON_NAME]"
click at [781, 336] on div "Text" at bounding box center [641, 336] width 409 height 24
type input "12px"
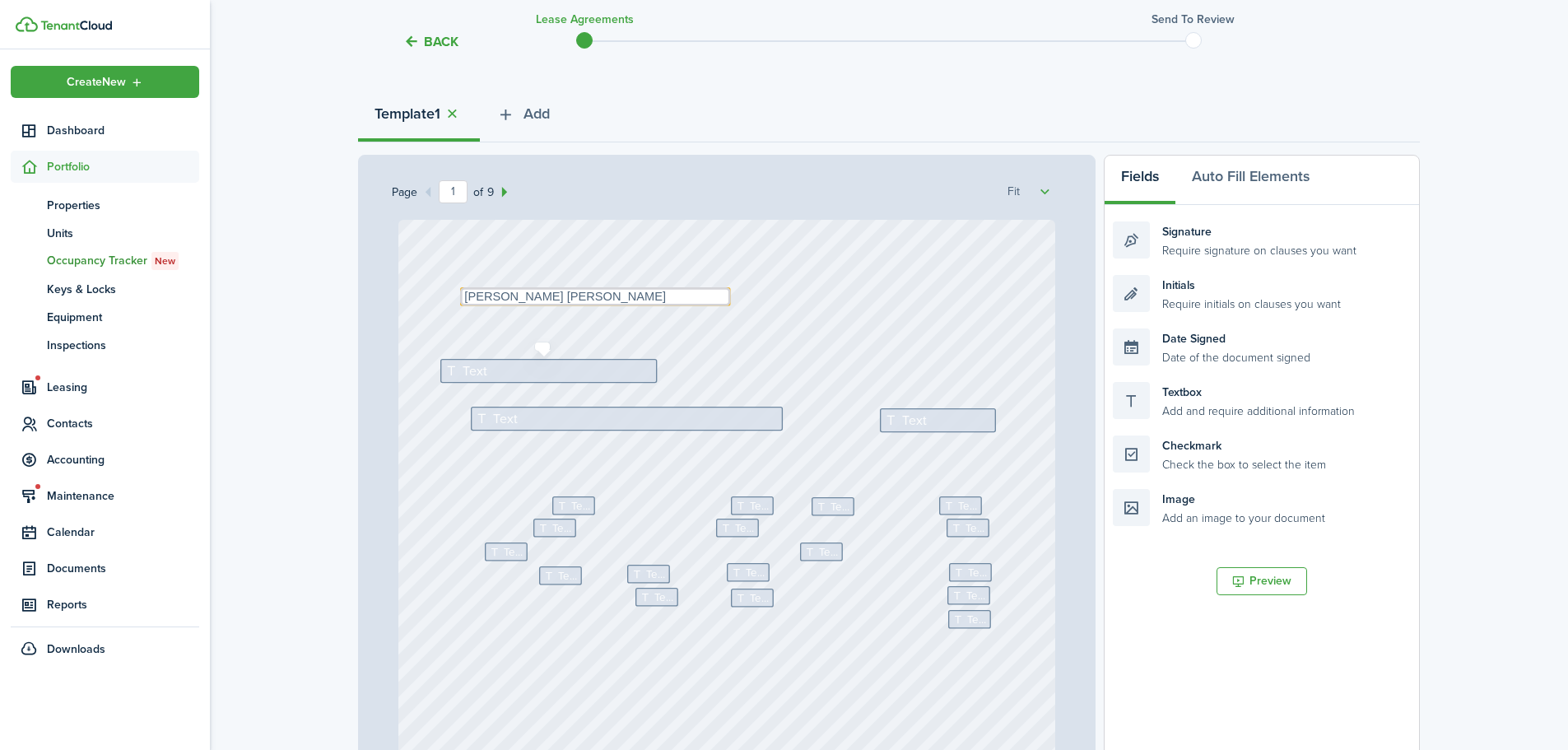
click at [508, 371] on div "Text" at bounding box center [549, 371] width 217 height 24
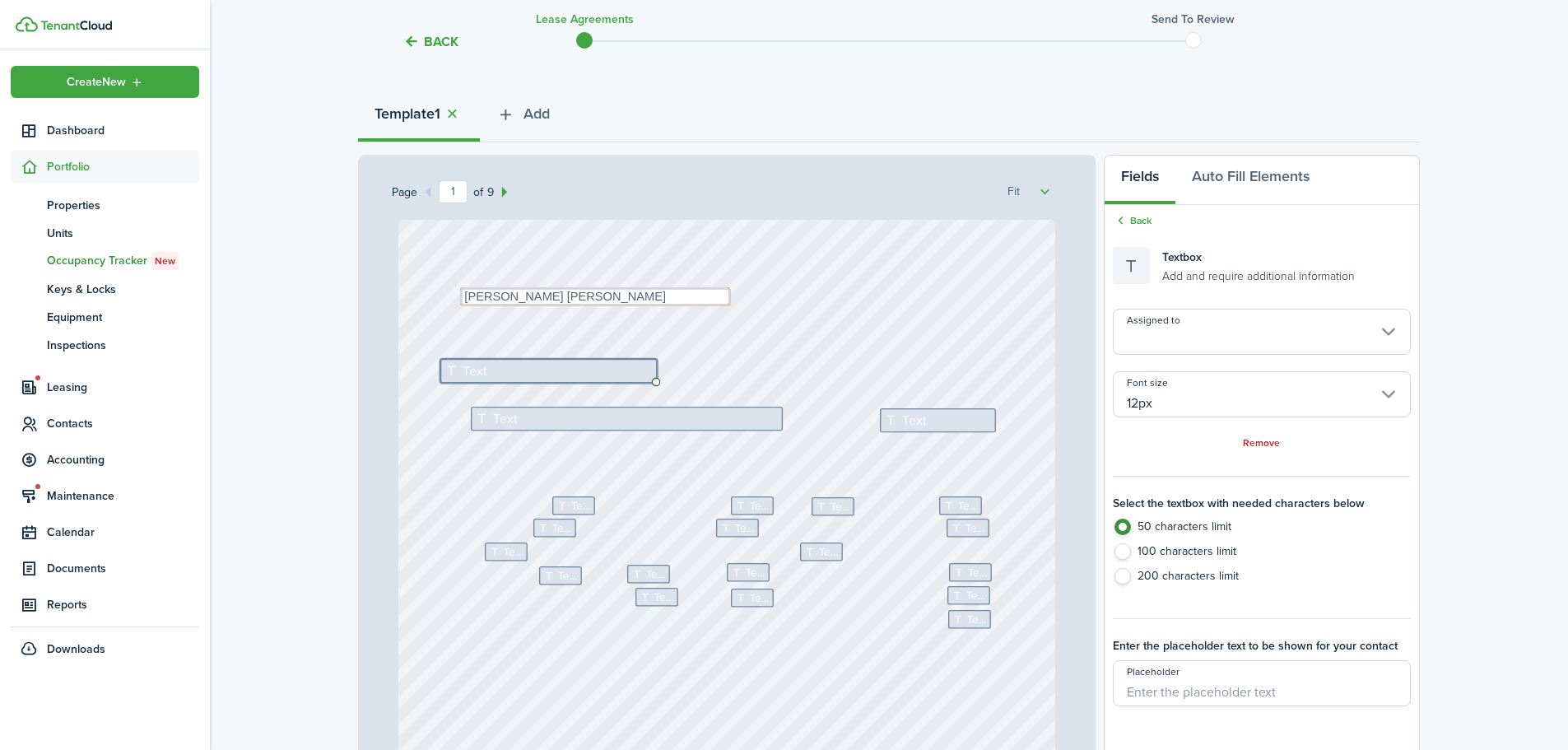
click at [1182, 404] on input "12px" at bounding box center [1262, 394] width 298 height 46
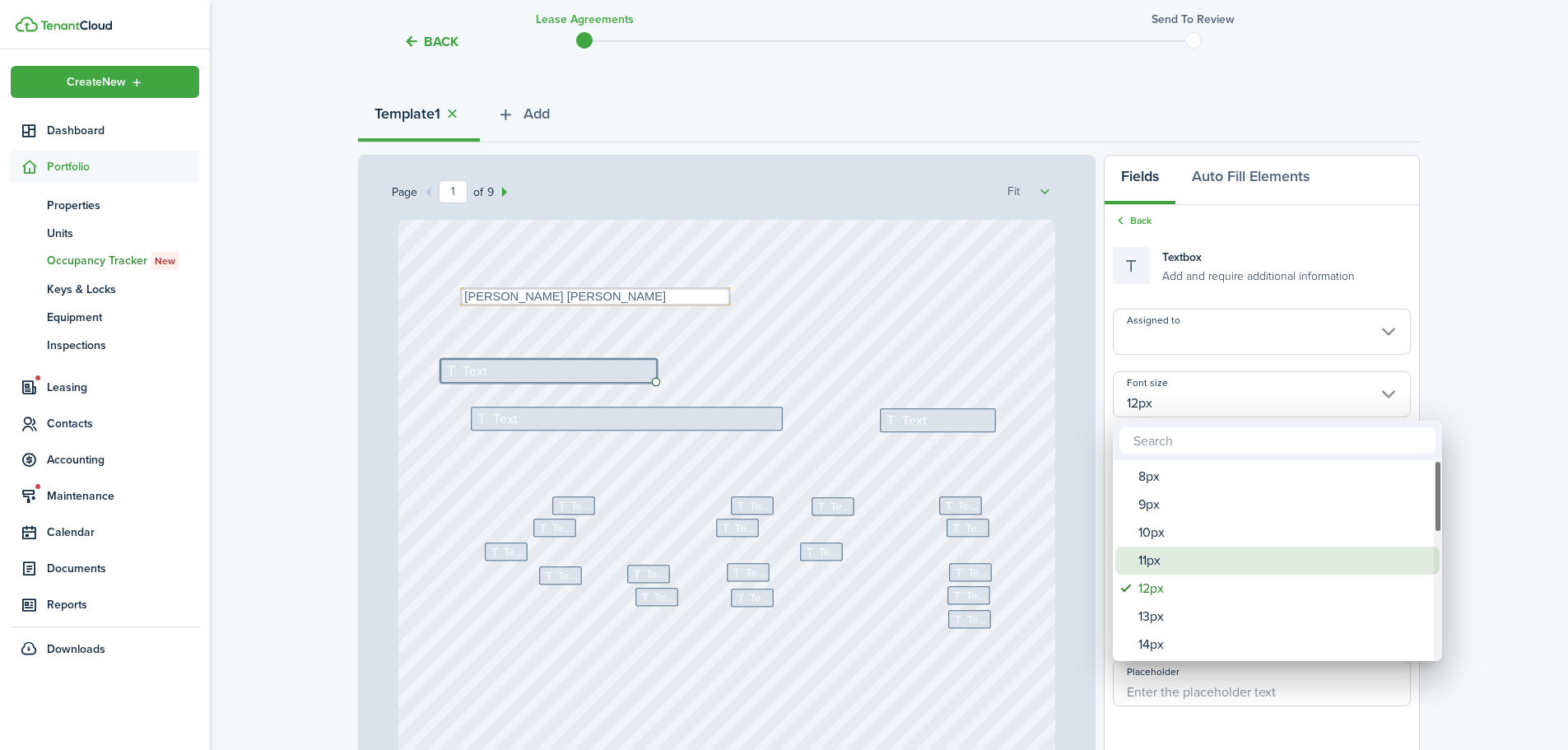
click at [1155, 556] on div "11px" at bounding box center [1285, 561] width 292 height 28
type input "11px"
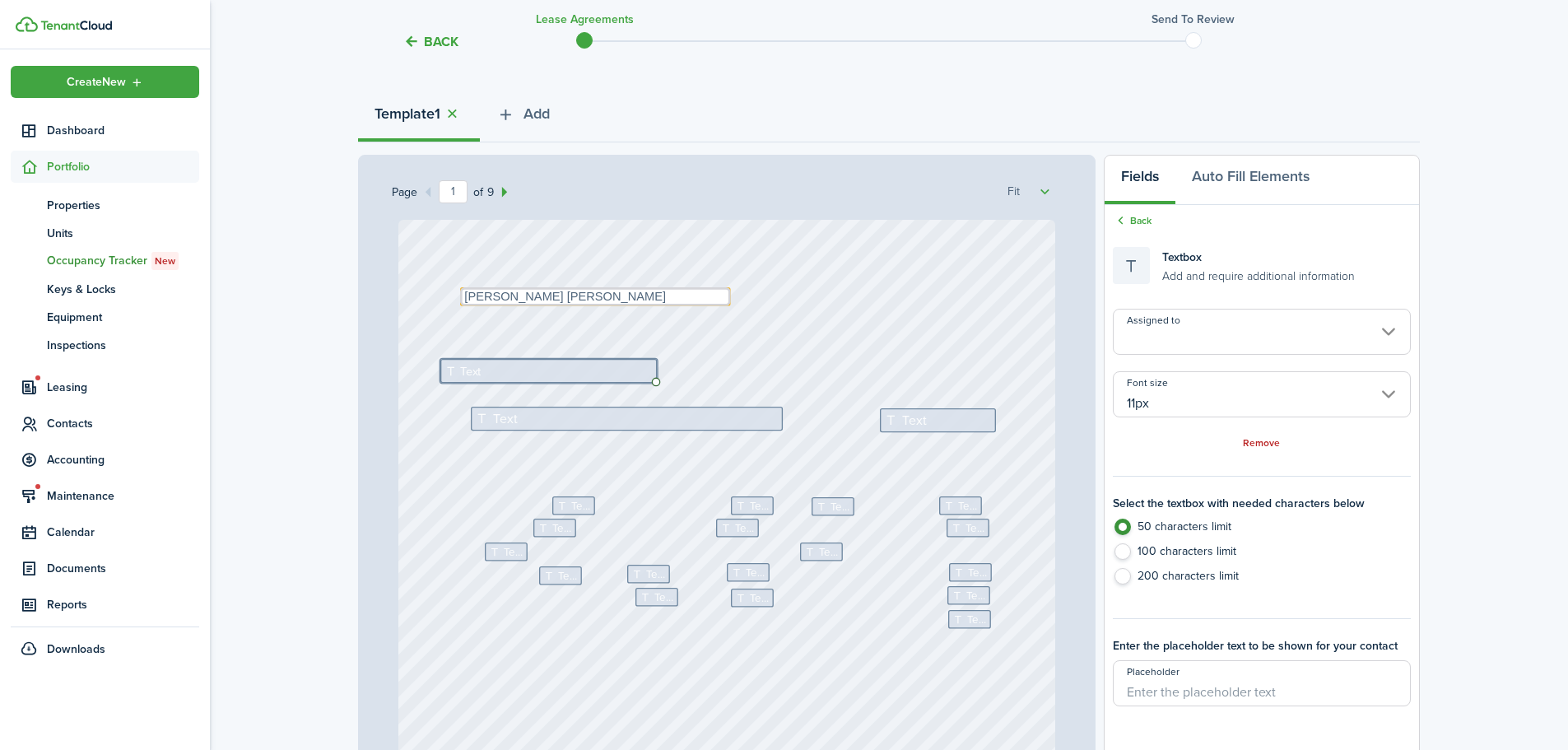
click at [1158, 329] on input "Assigned to" at bounding box center [1262, 331] width 298 height 46
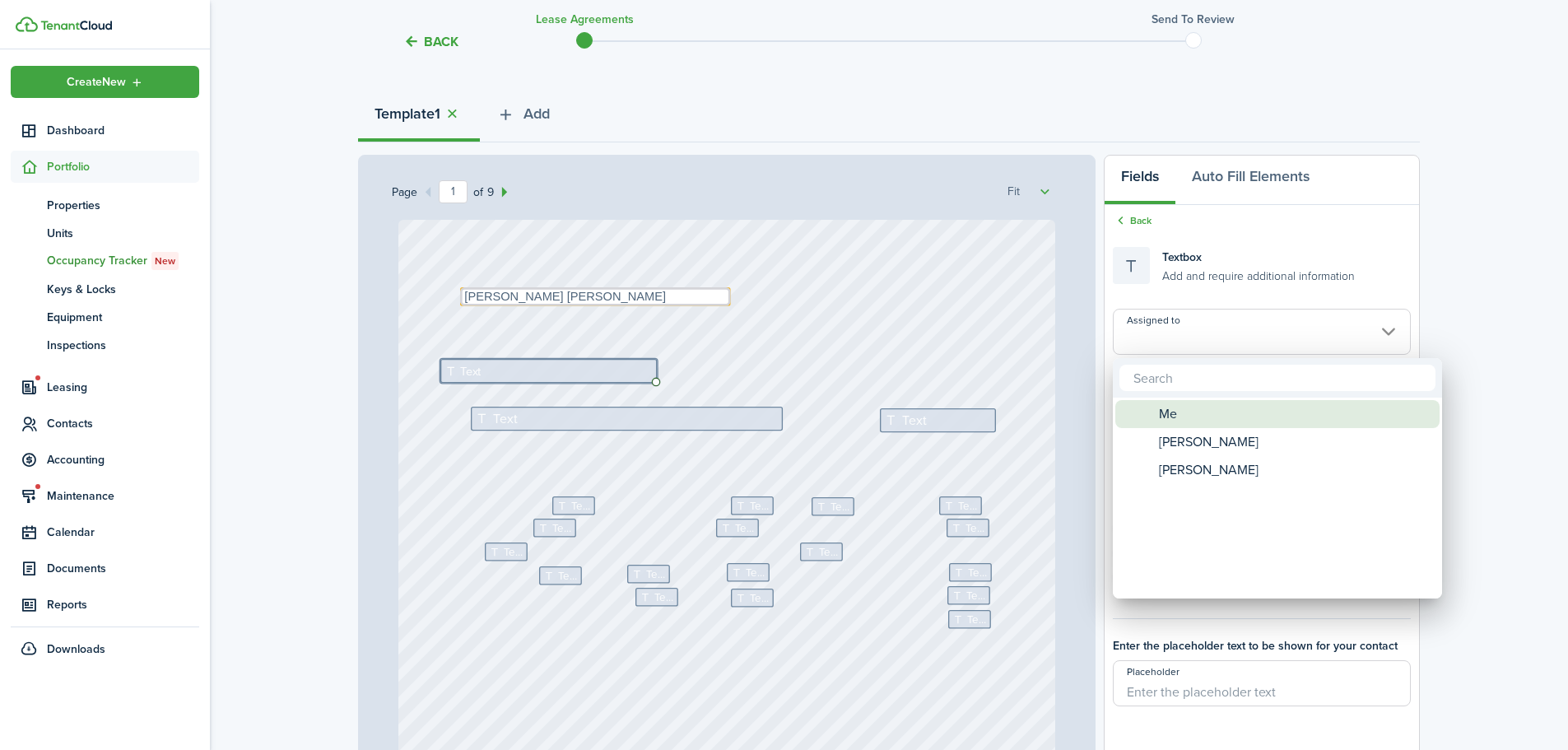
click at [1147, 414] on span "Assigned to" at bounding box center [1144, 414] width 12 height 12
type input "Me"
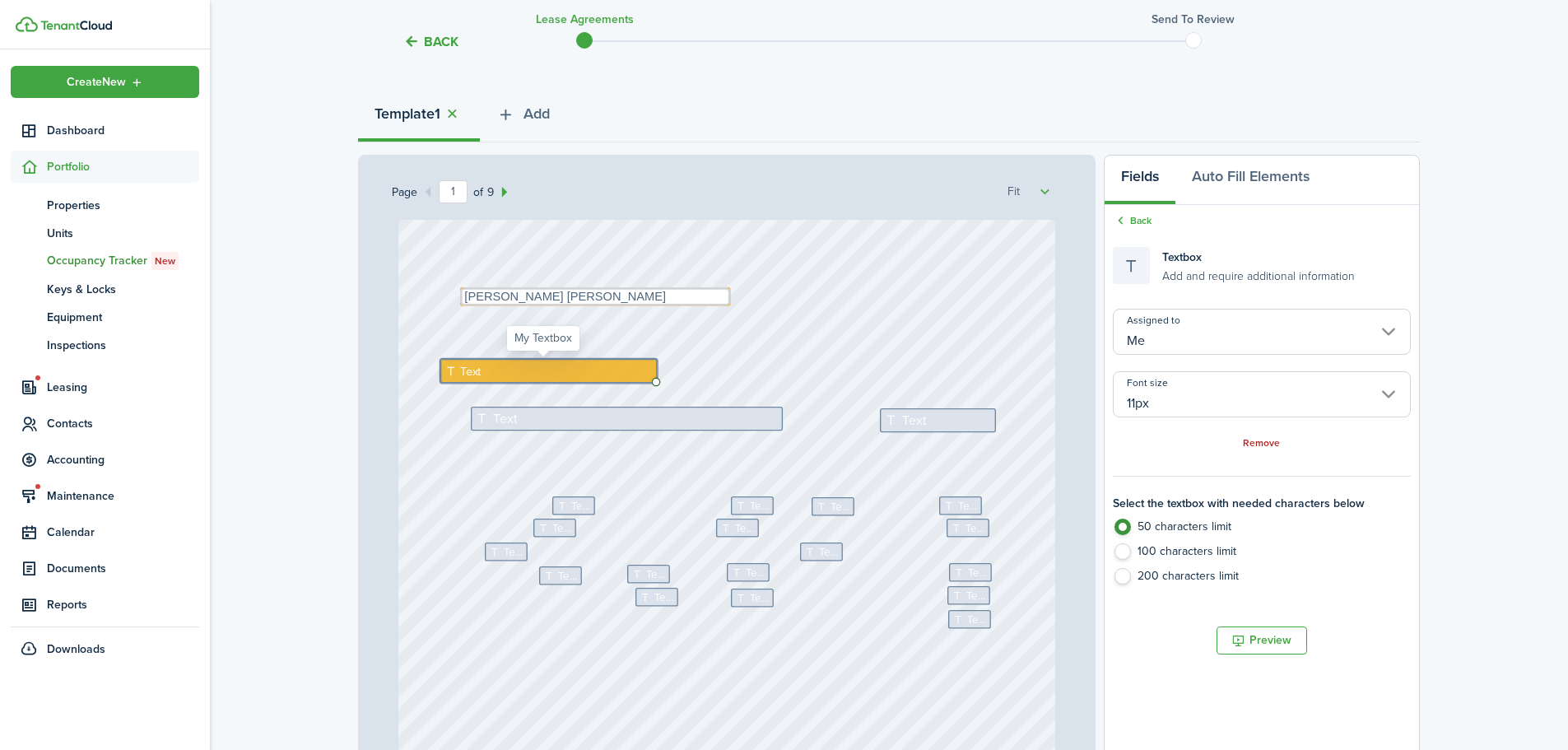
click at [519, 375] on div "Text" at bounding box center [549, 371] width 217 height 24
type textarea "K"
type textarea "[PERSON_NAME]"
drag, startPoint x: 449, startPoint y: 363, endPoint x: 482, endPoint y: 366, distance: 33.1
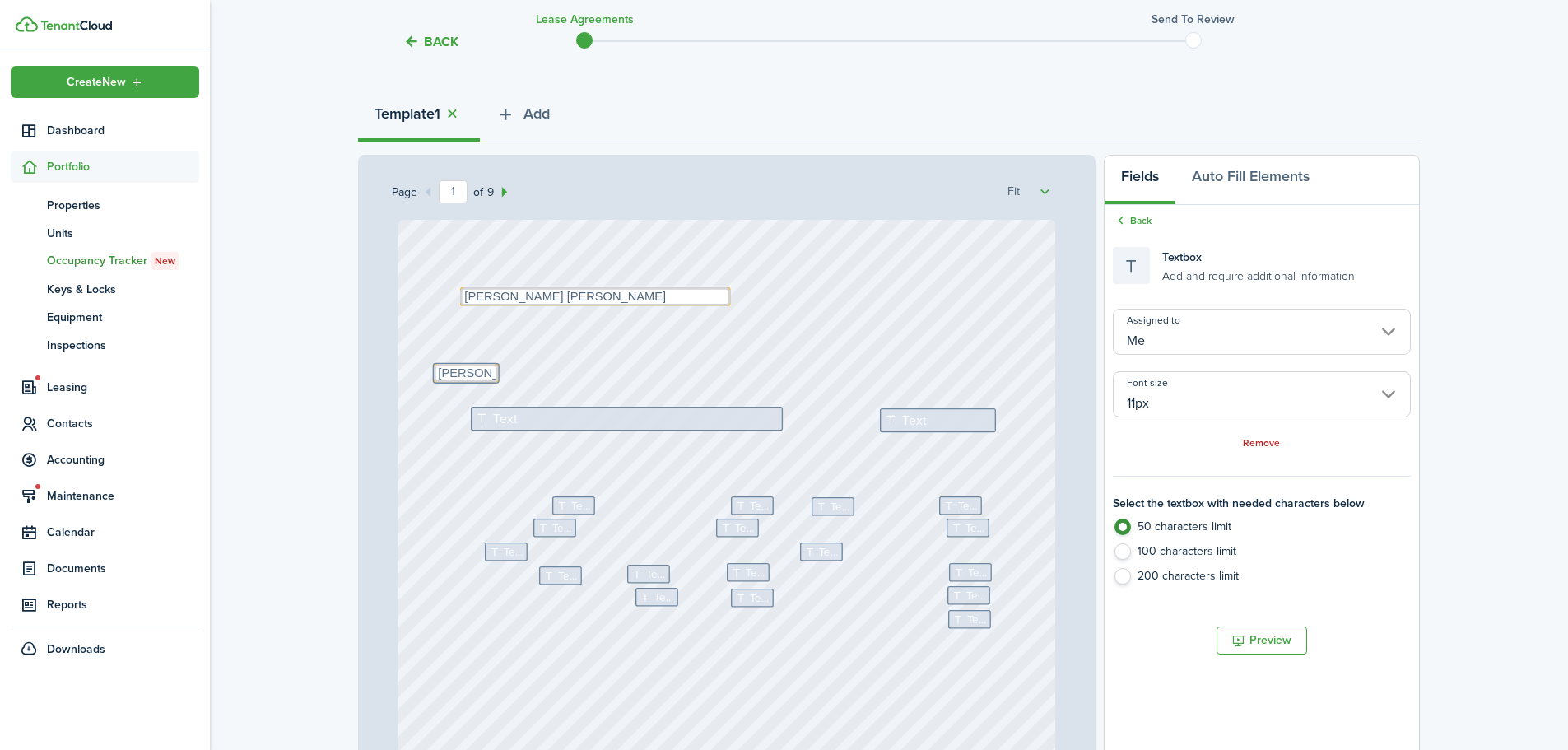
click at [450, 368] on div "Text Text Text Text Text Text Text Text [PERSON_NAME] Text Text Text Text Text …" at bounding box center [726, 508] width 670 height 576
click at [597, 368] on div "Text Text Text Text Text Text Text Text Text Text Text Text Text Text Text Text…" at bounding box center [727, 653] width 658 height 867
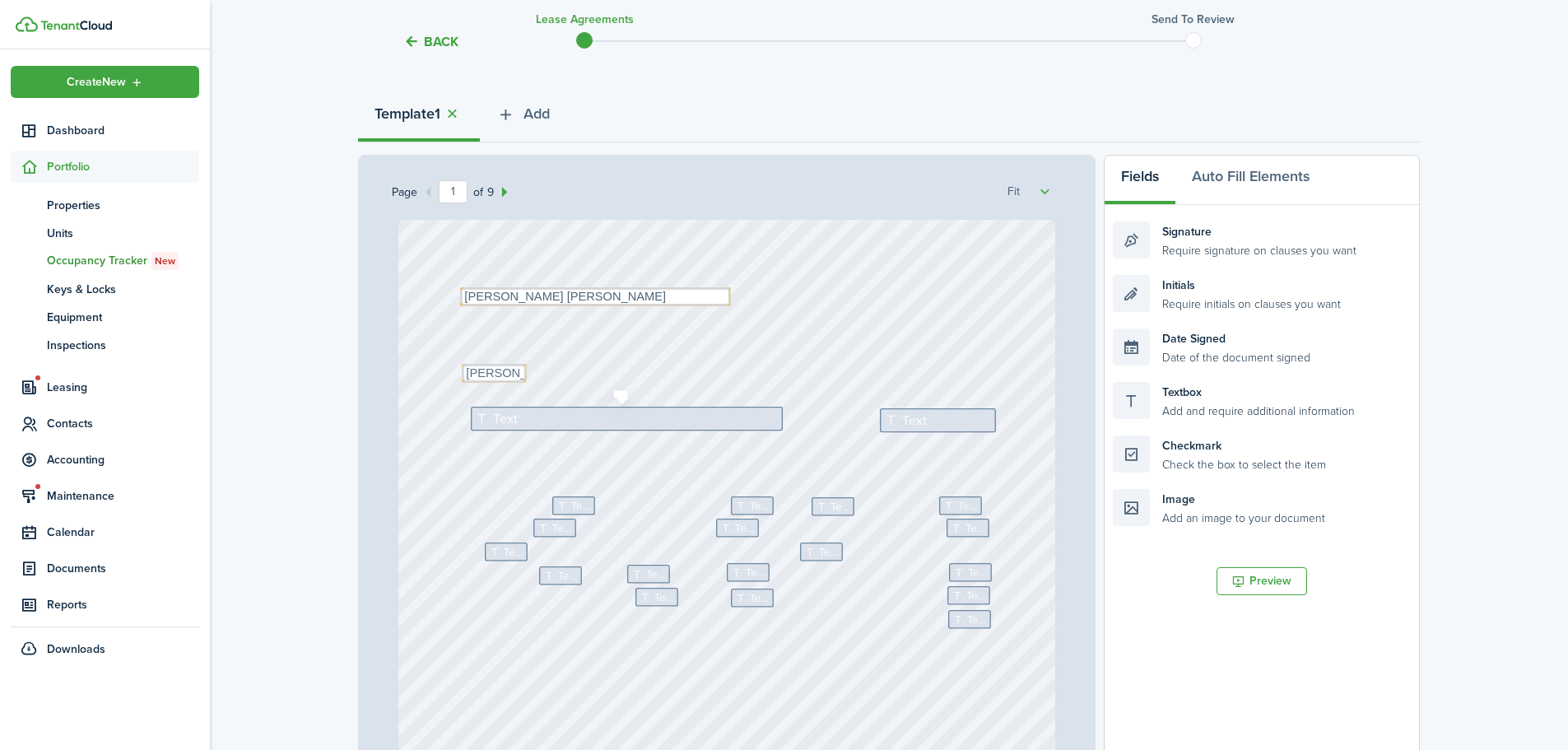
click at [512, 415] on div "Text" at bounding box center [627, 419] width 312 height 24
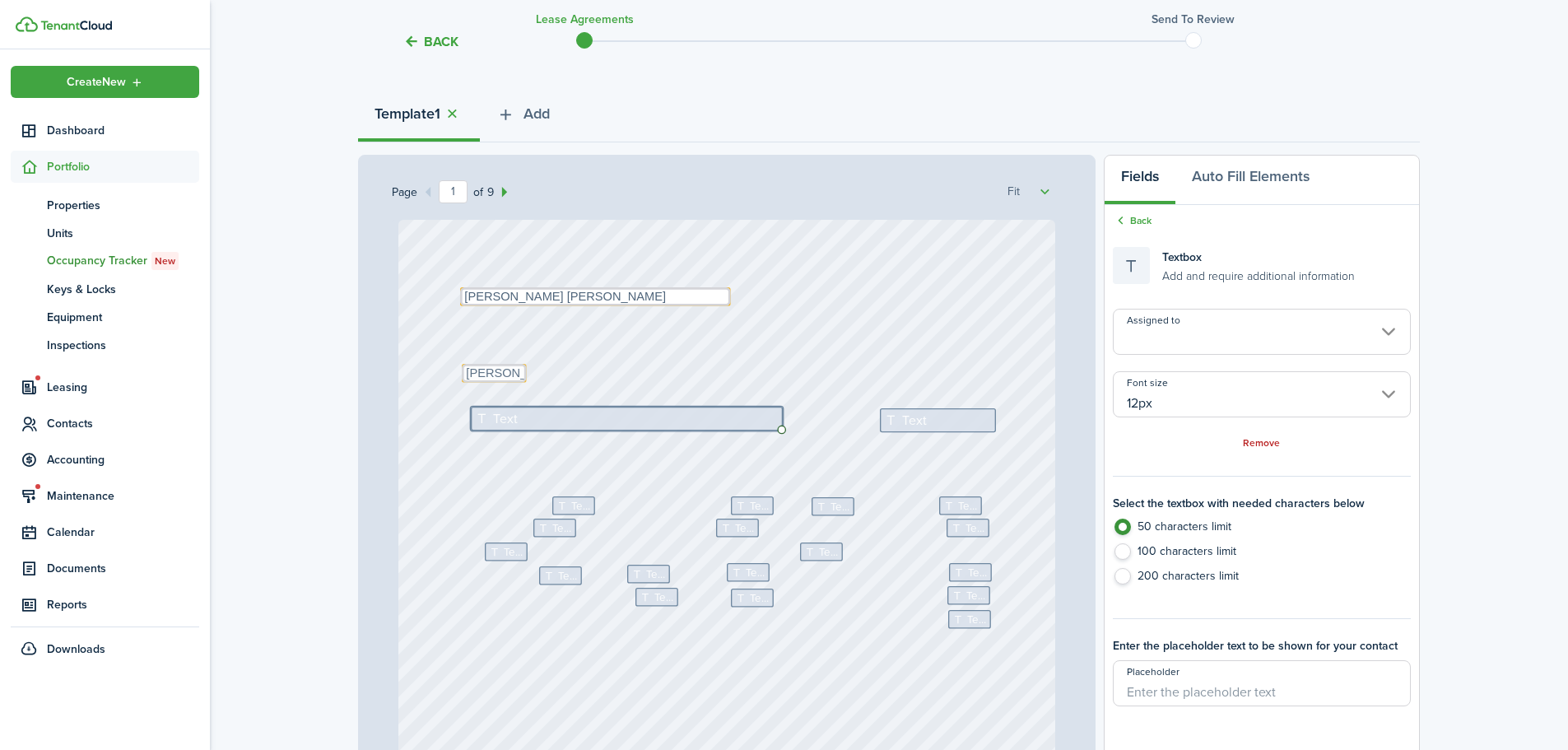
click at [1182, 337] on input "Assigned to" at bounding box center [1262, 331] width 298 height 46
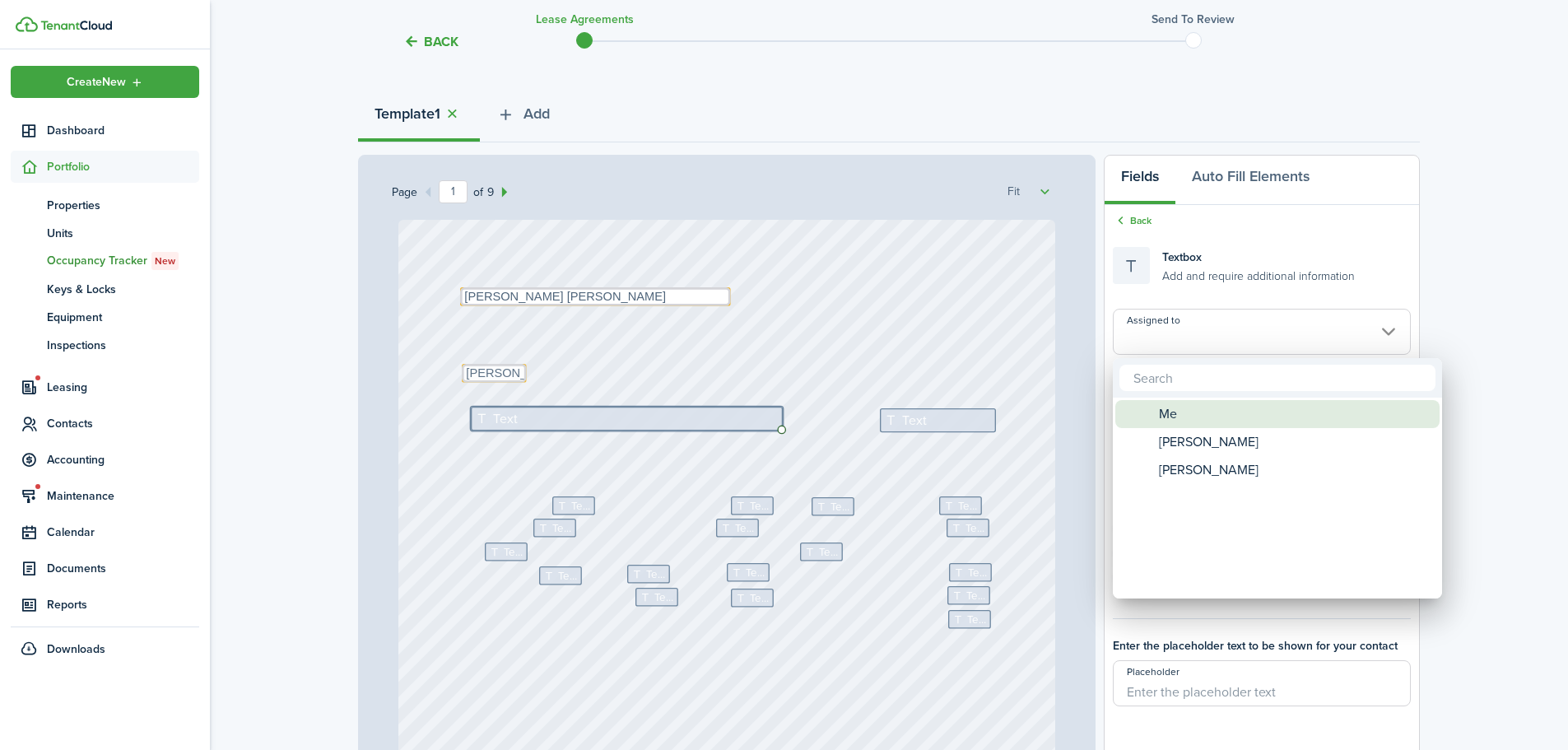
click at [1167, 405] on span "Me" at bounding box center [1168, 414] width 18 height 28
type input "Me"
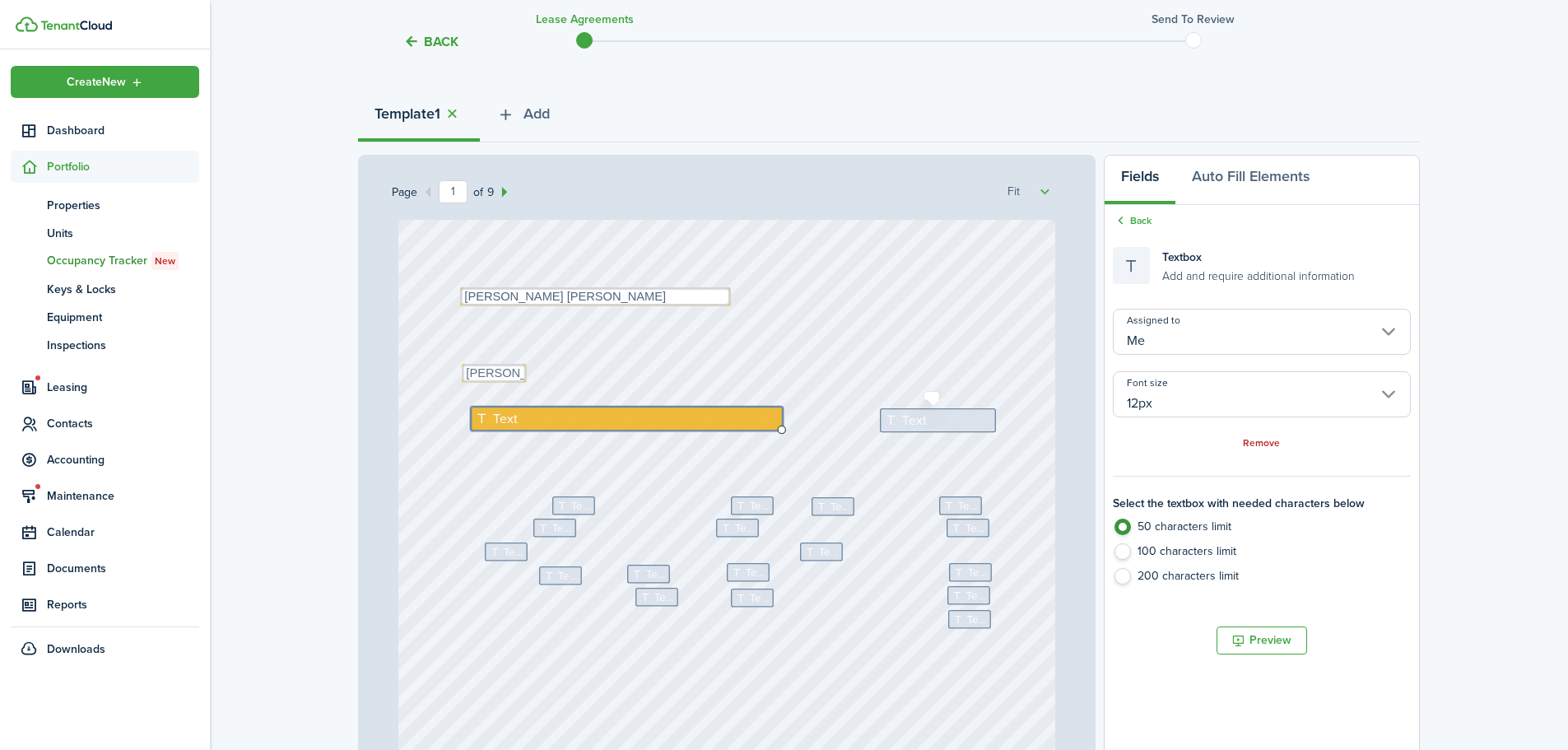
click at [926, 417] on div "Text" at bounding box center [938, 421] width 116 height 24
click at [1219, 335] on input "Assigned to" at bounding box center [1262, 331] width 298 height 46
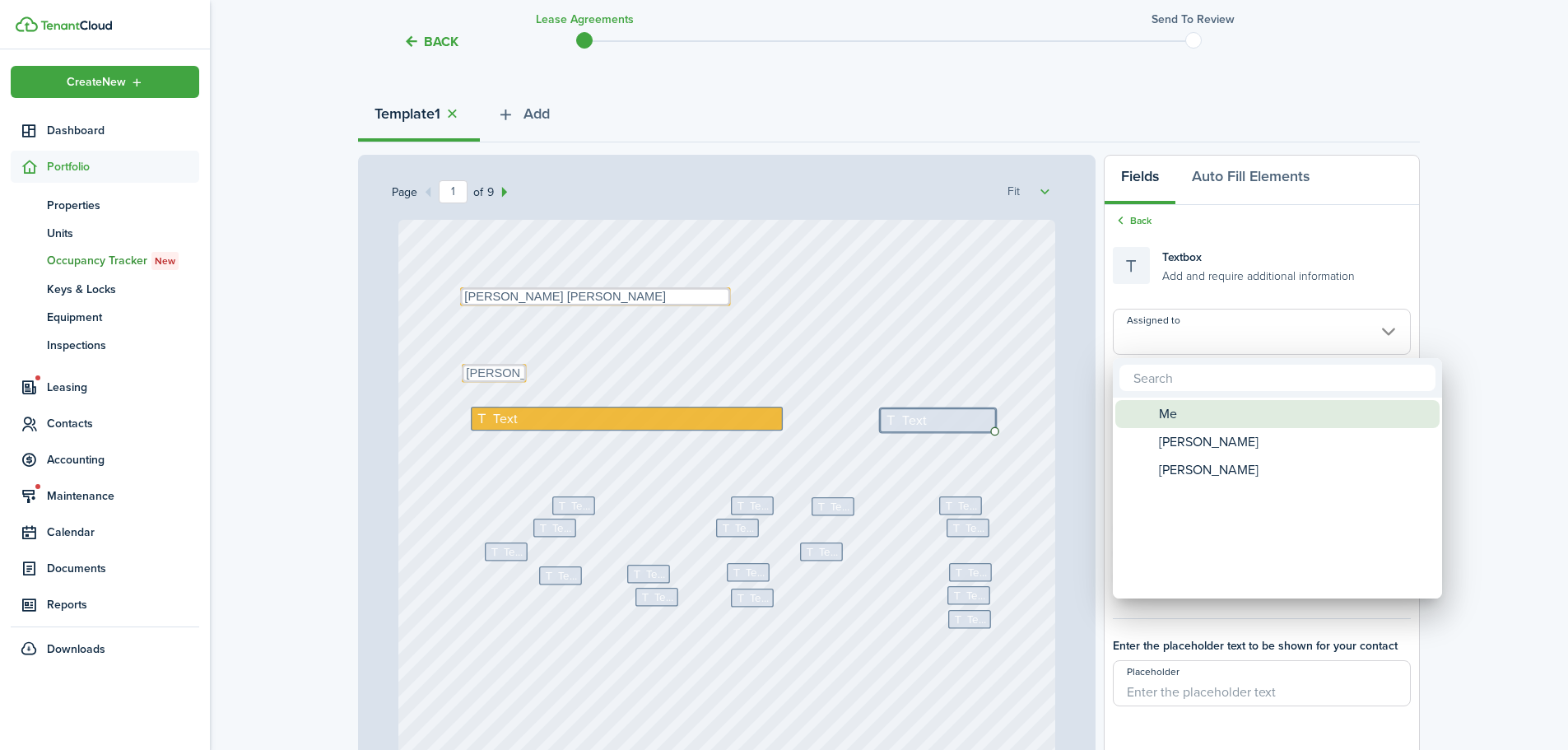
click at [1167, 411] on span "Me" at bounding box center [1168, 414] width 18 height 28
type input "Me"
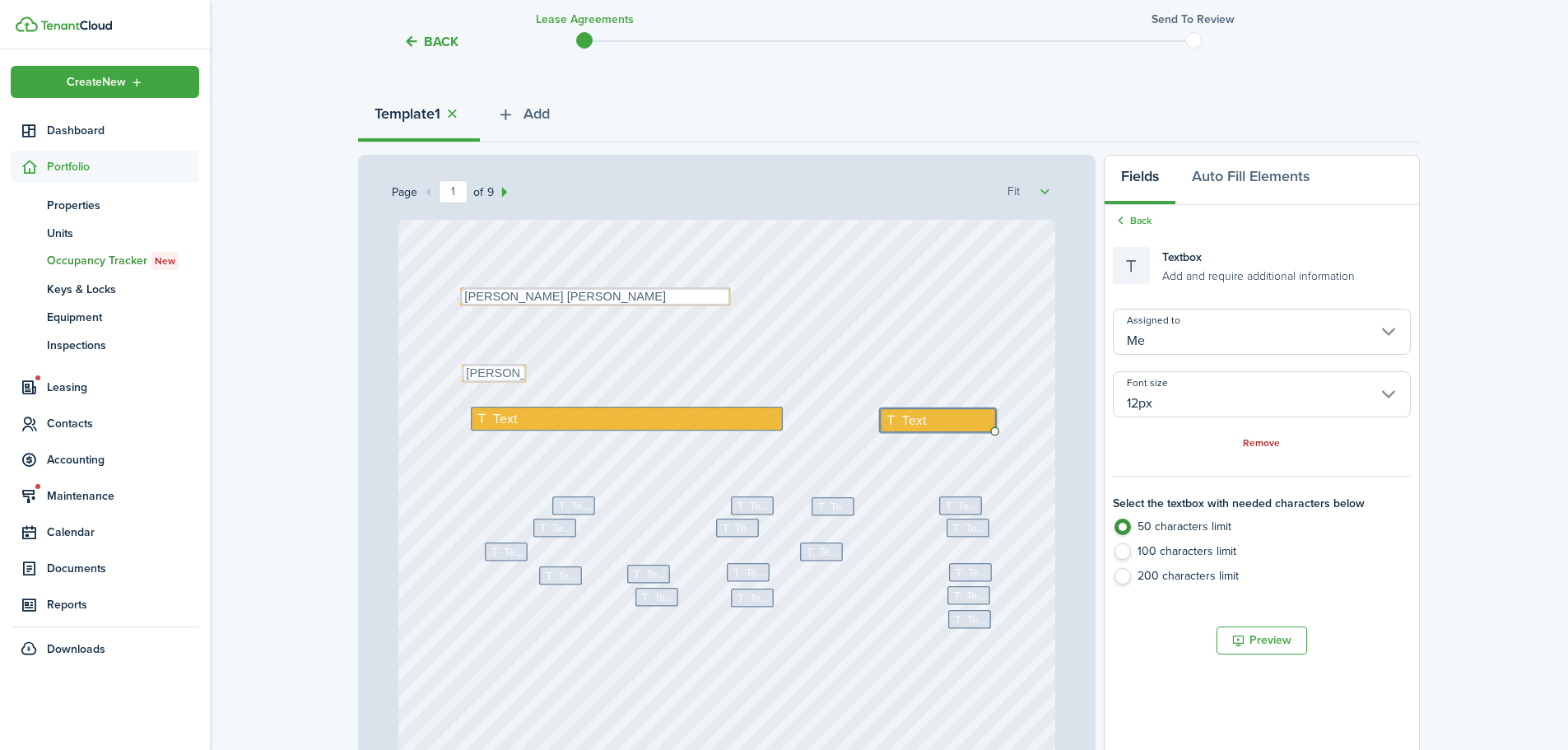
click at [1164, 396] on input "12px" at bounding box center [1262, 394] width 298 height 46
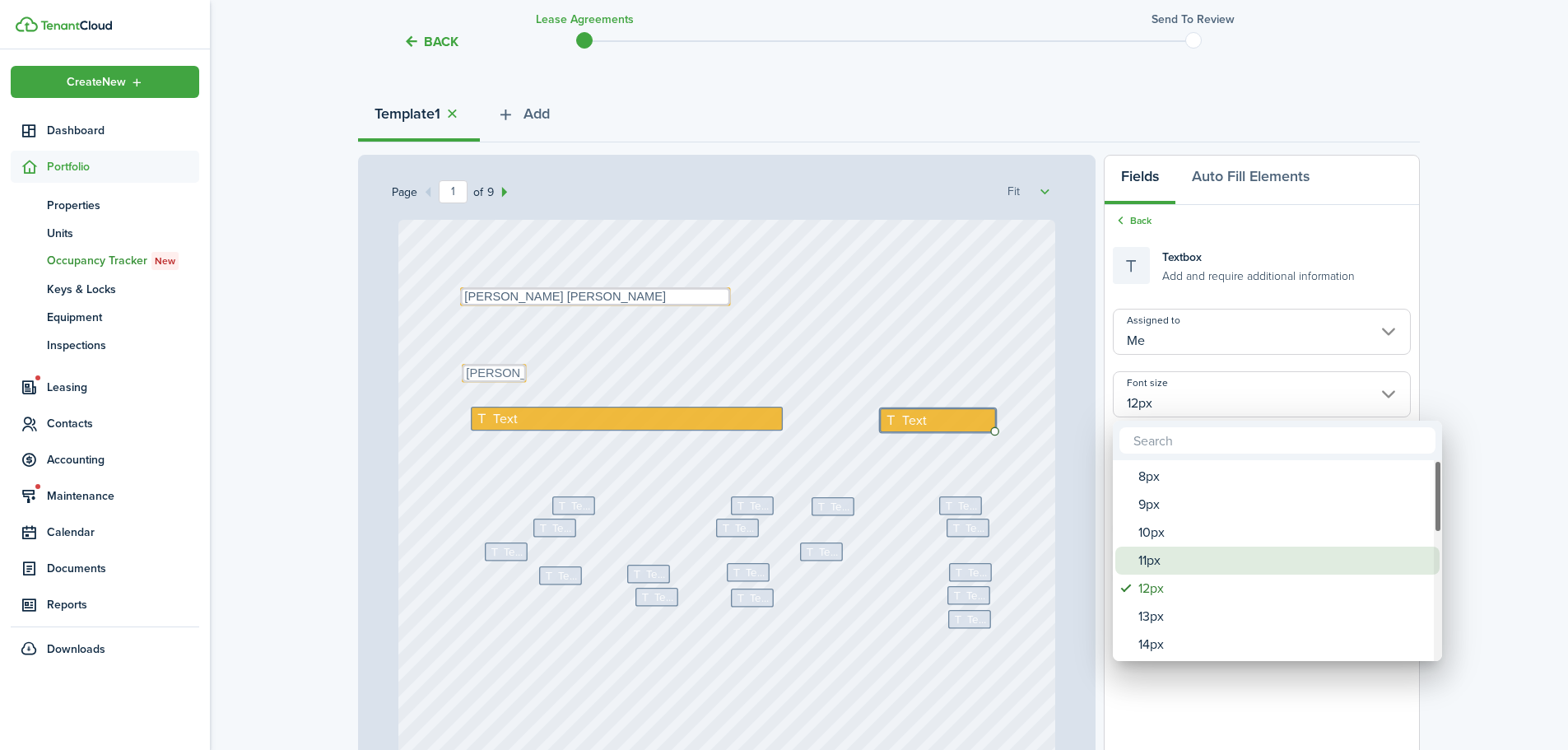
click at [1150, 555] on div "11px" at bounding box center [1285, 561] width 292 height 28
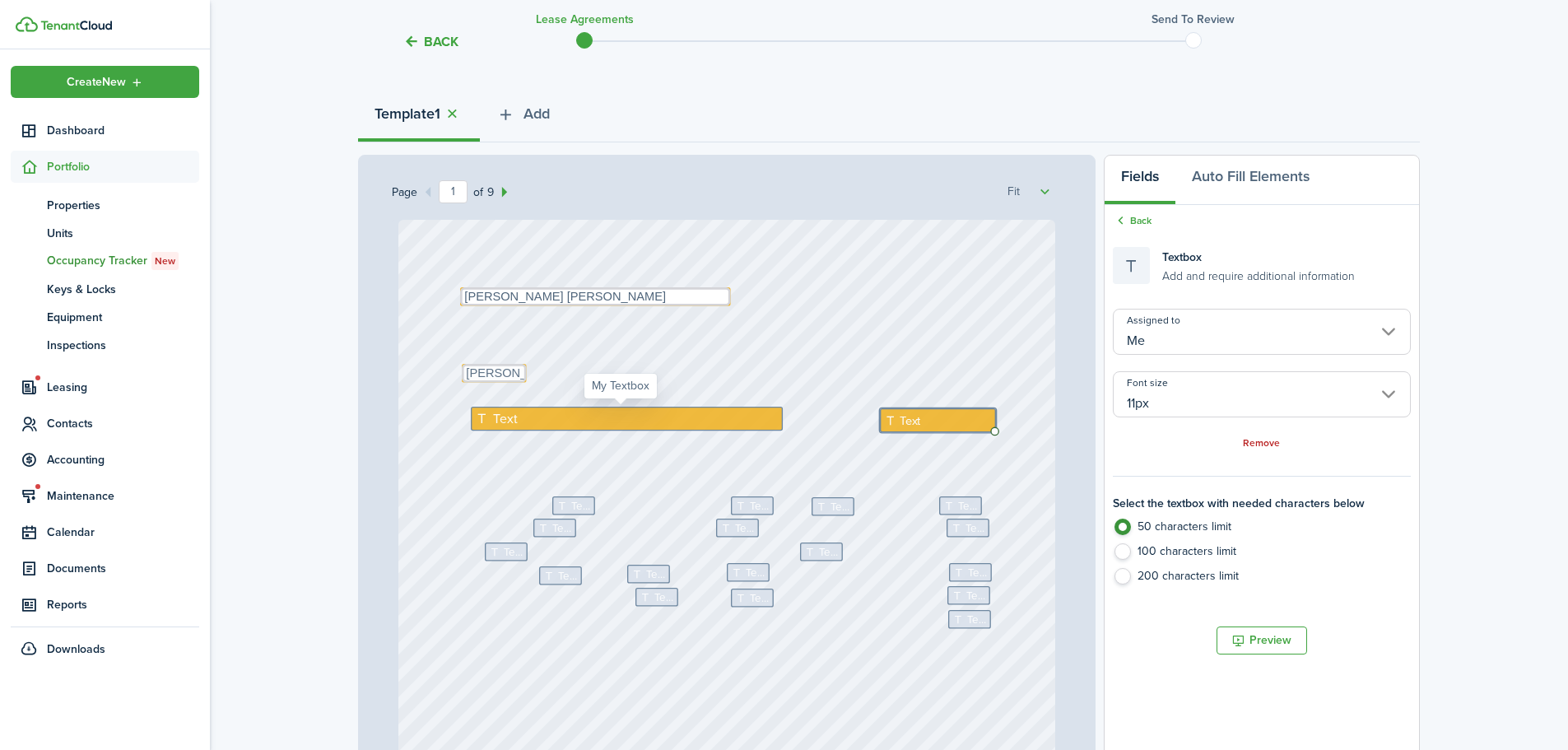
click at [479, 414] on icon at bounding box center [483, 418] width 17 height 13
click at [482, 417] on icon at bounding box center [483, 418] width 17 height 13
click at [482, 420] on icon at bounding box center [483, 418] width 17 height 13
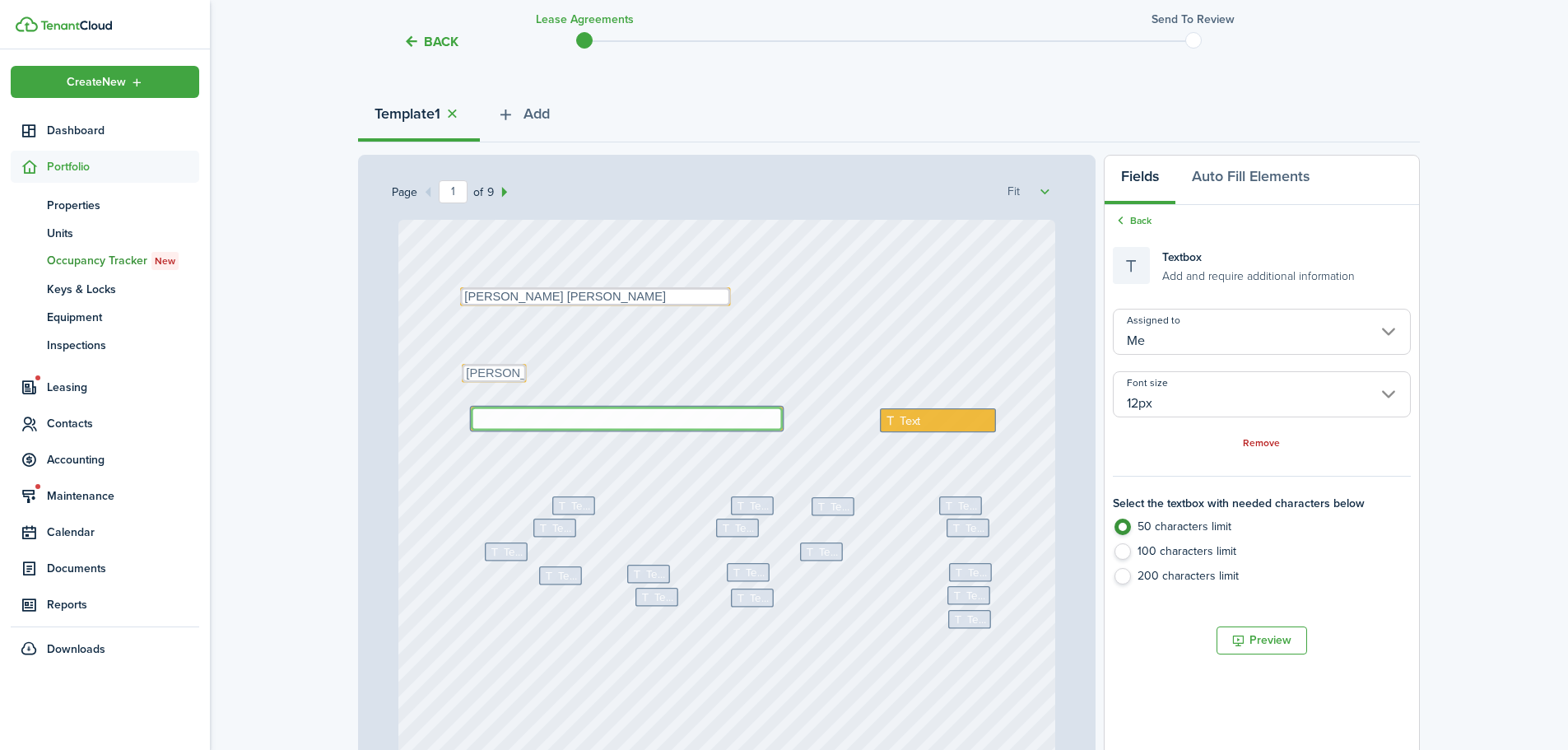
click at [1214, 406] on input "12px" at bounding box center [1262, 394] width 298 height 46
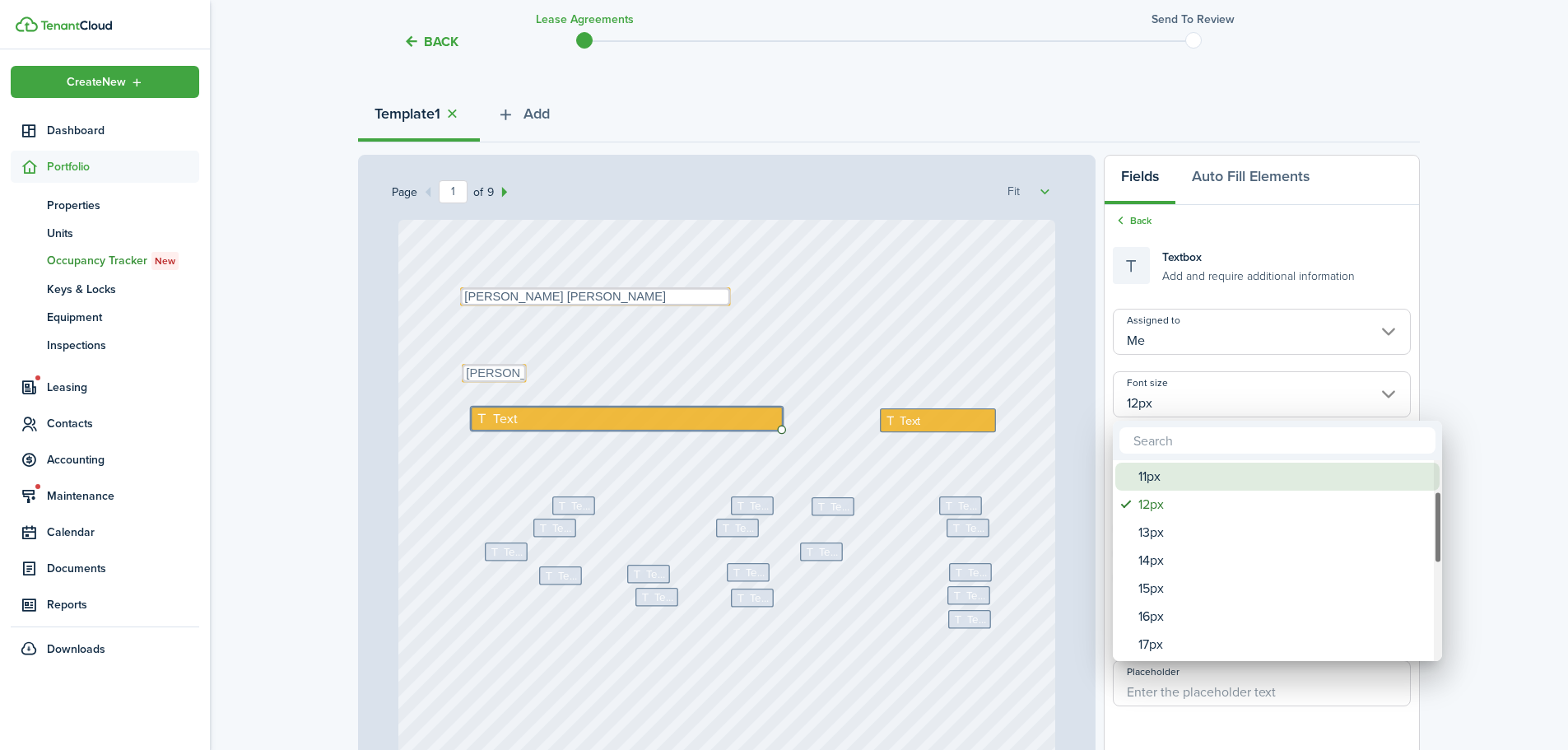
click at [1155, 486] on div "11px" at bounding box center [1285, 477] width 292 height 28
type input "11px"
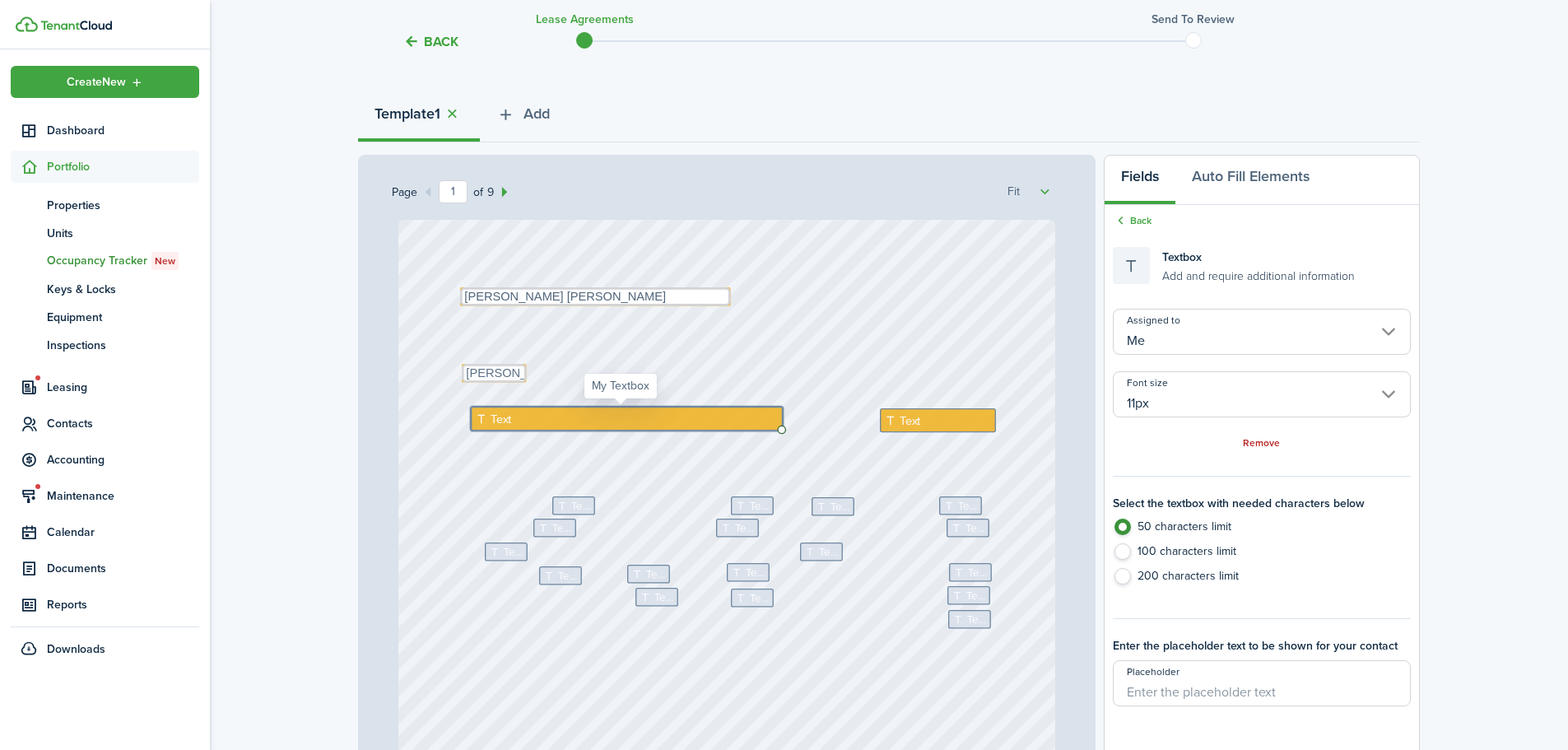
click at [524, 421] on div "Text" at bounding box center [627, 419] width 312 height 24
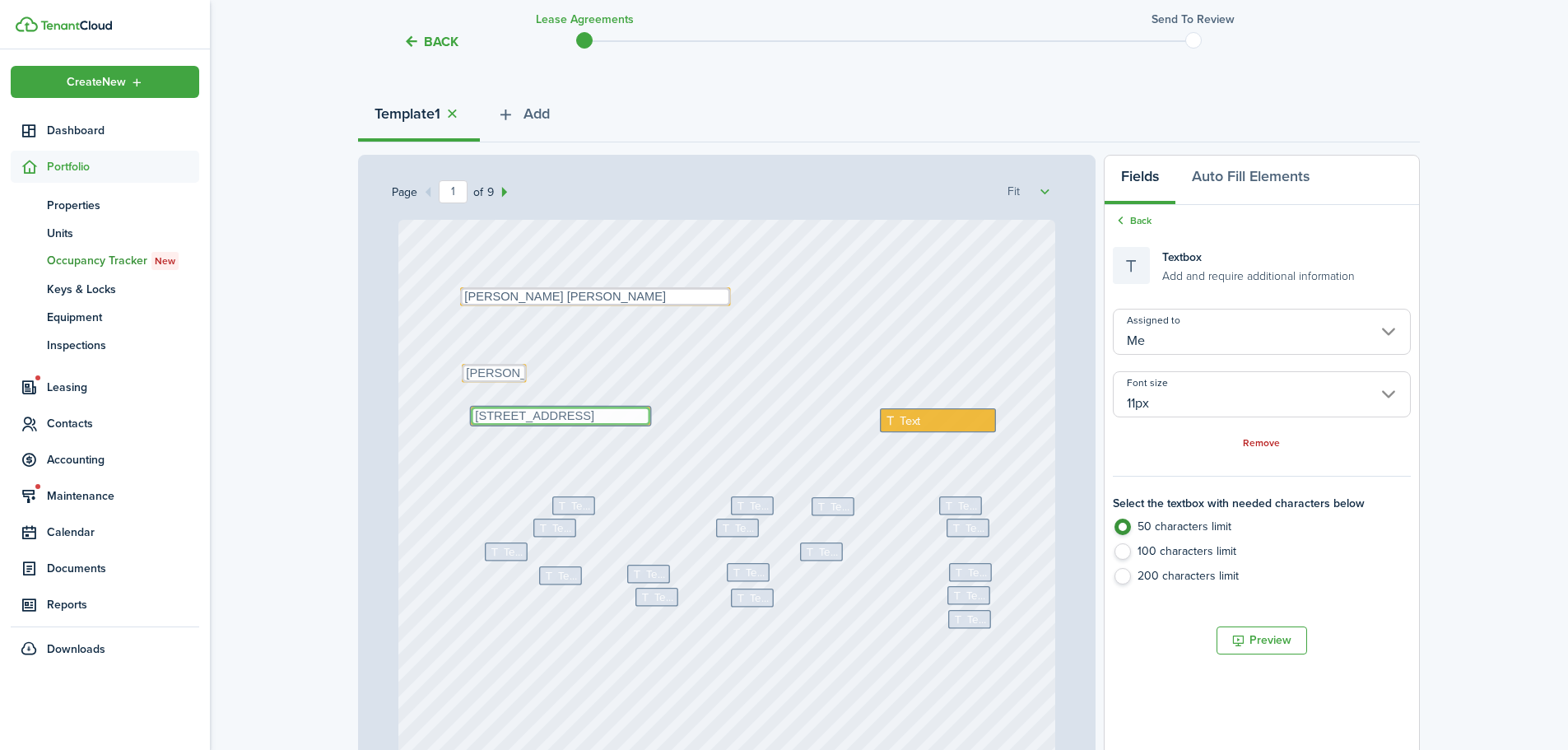
click at [639, 415] on textarea "[STREET_ADDRESS]" at bounding box center [561, 416] width 180 height 19
type textarea "[STREET_ADDRESS]"
click at [921, 414] on div "Text" at bounding box center [938, 421] width 116 height 24
click at [913, 421] on span "Text" at bounding box center [910, 420] width 21 height 18
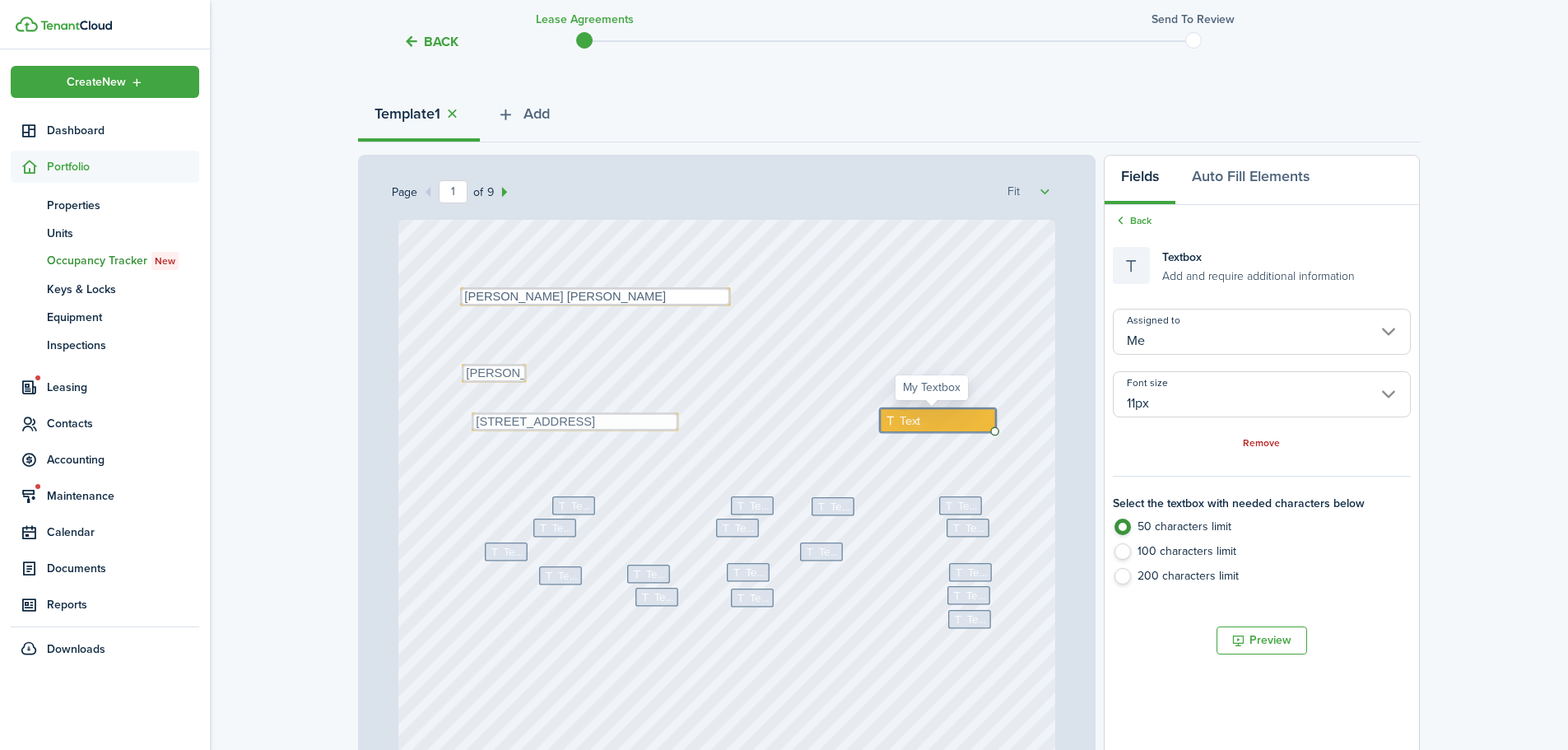
click at [913, 421] on span "Text" at bounding box center [910, 420] width 21 height 18
type textarea "[GEOGRAPHIC_DATA]"
drag, startPoint x: 874, startPoint y: 411, endPoint x: 889, endPoint y: 414, distance: 15.3
click at [680, 462] on div "Text Text Text Text Text Text Text Text Text Text Text Text Text Text Text Text…" at bounding box center [727, 653] width 658 height 867
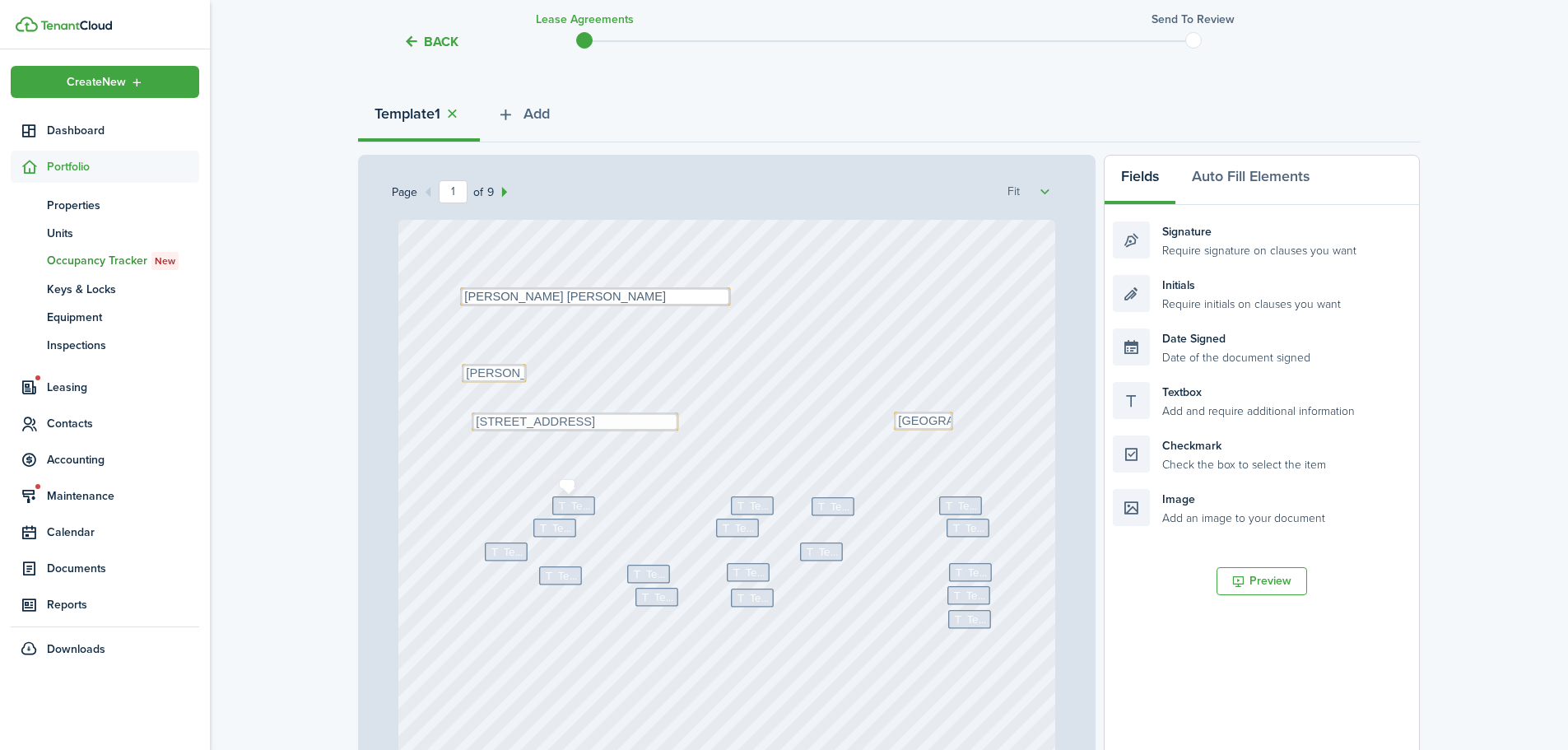
click at [563, 509] on icon at bounding box center [563, 505] width 14 height 10
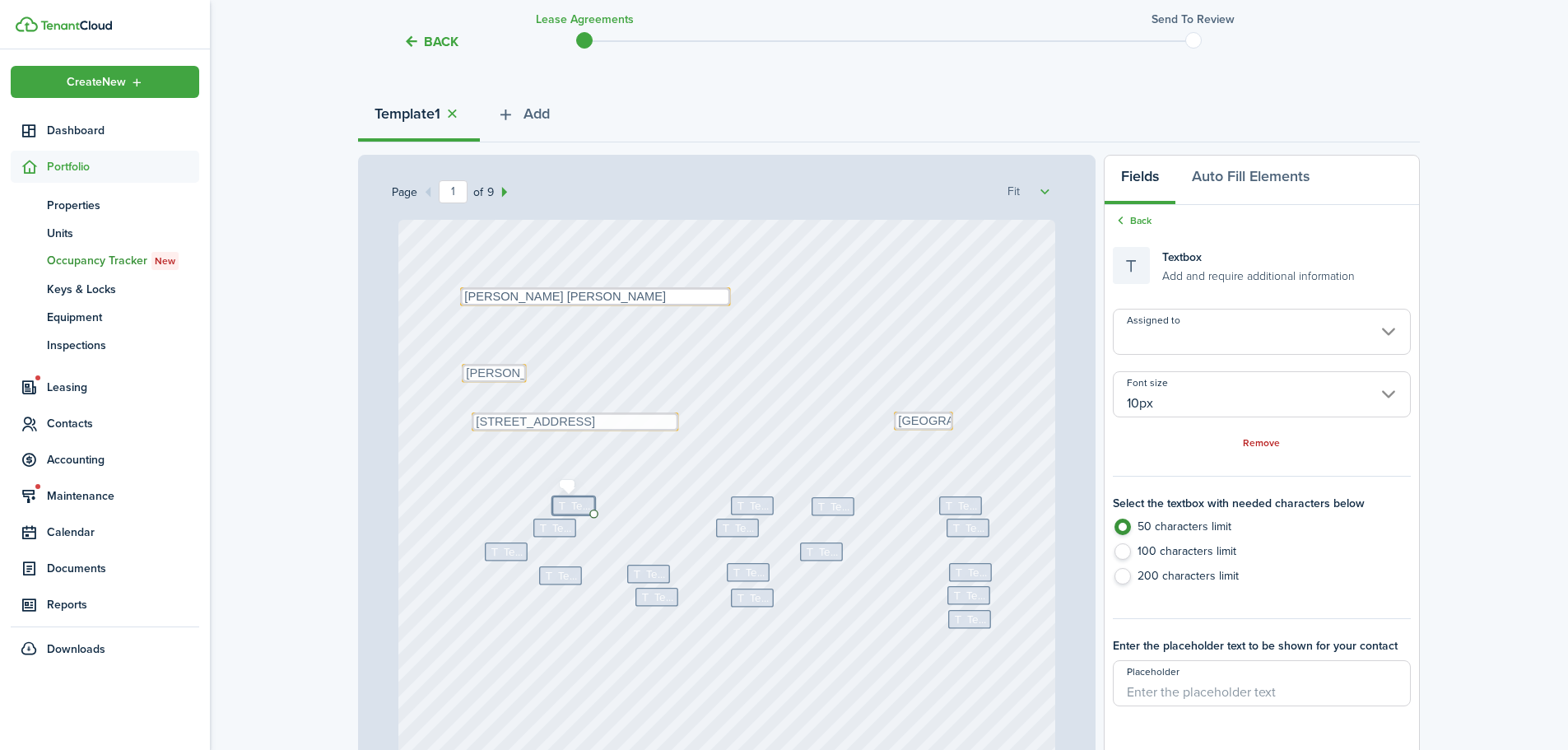
click at [563, 509] on icon at bounding box center [563, 505] width 14 height 10
type textarea "1200"
click at [735, 506] on icon at bounding box center [741, 505] width 14 height 10
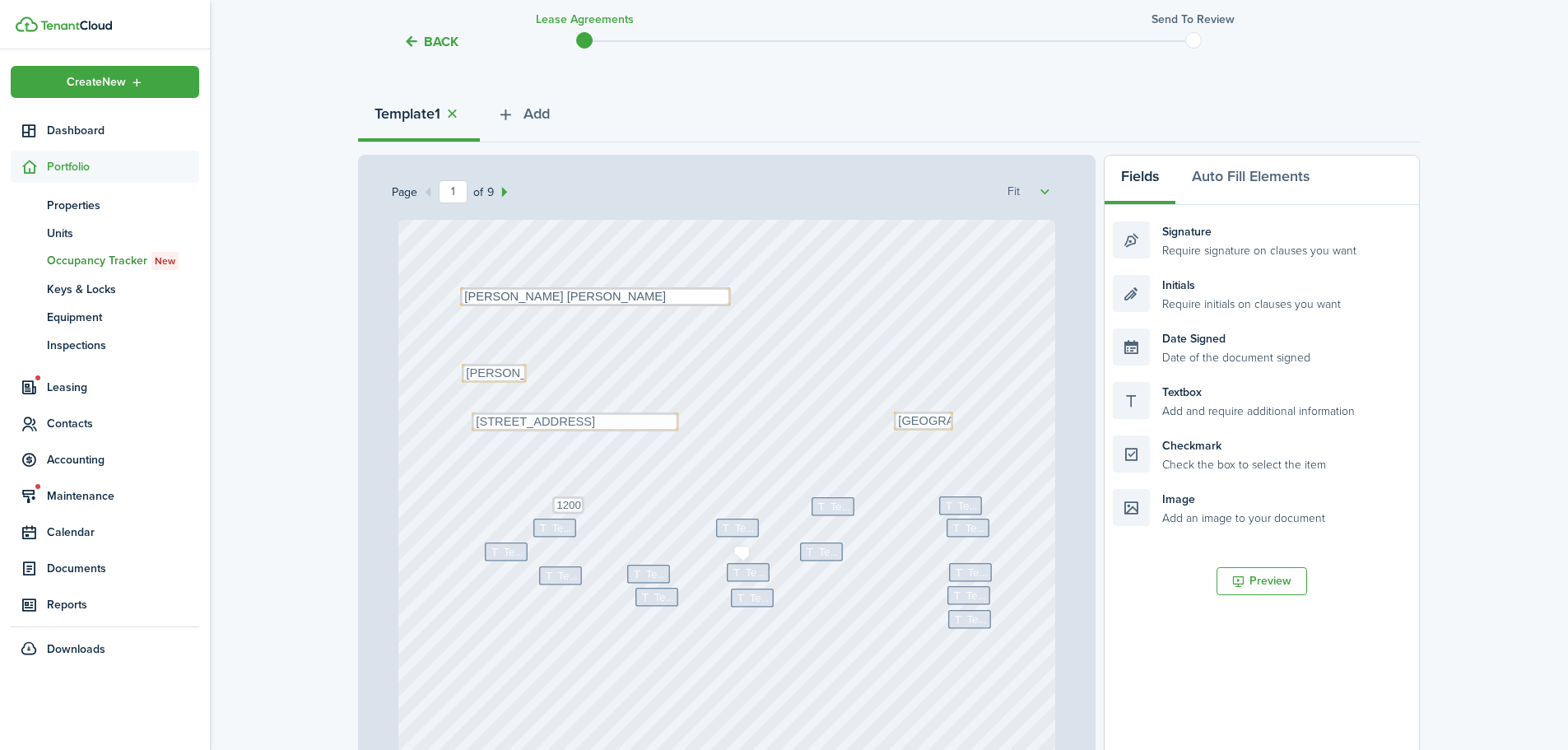
click at [755, 506] on div "Text Text Text Text Text Text Text Text Text Text Text Text Text Text Text Text…" at bounding box center [727, 653] width 658 height 867
click at [824, 505] on icon at bounding box center [824, 506] width 14 height 10
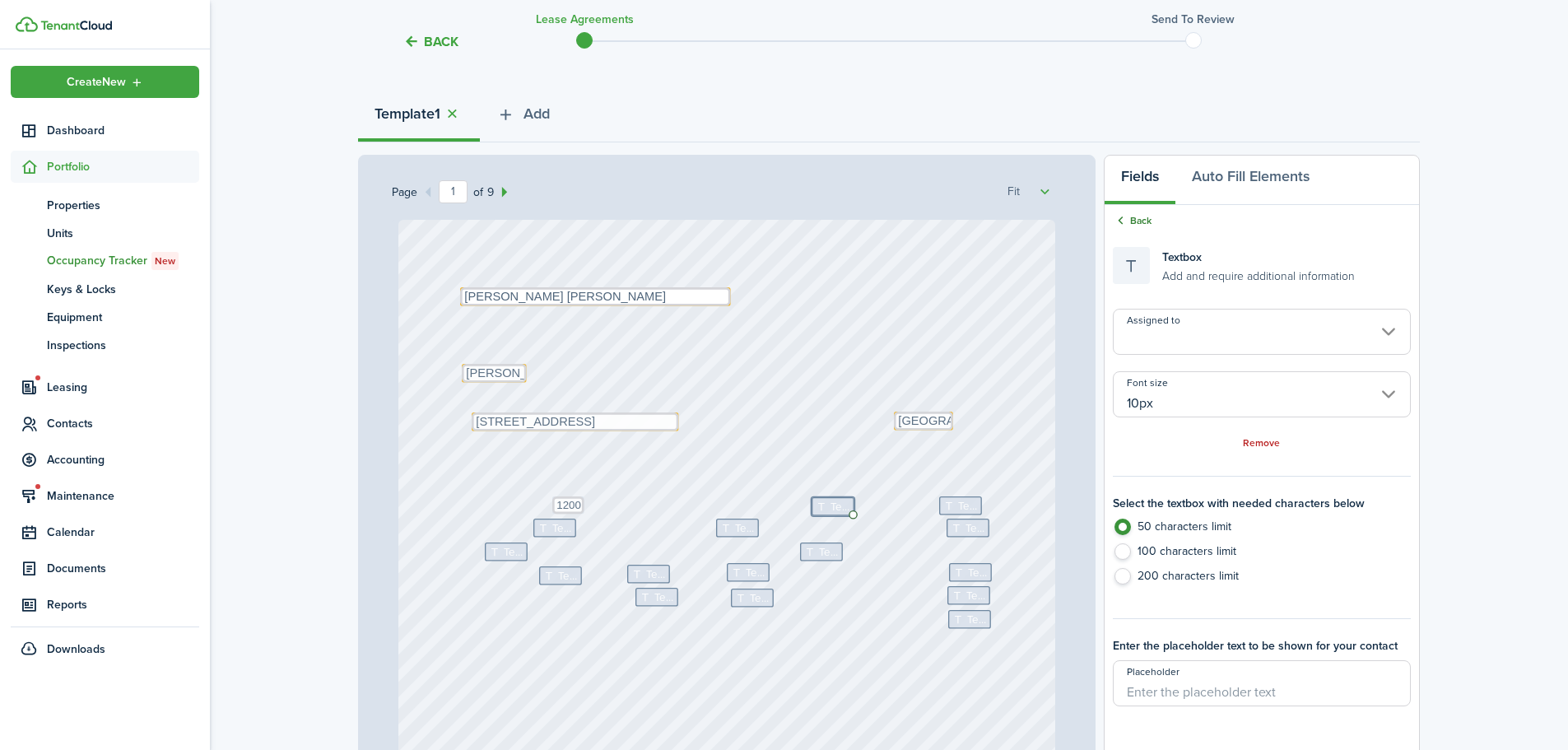
click at [1140, 220] on link "Back" at bounding box center [1132, 221] width 38 height 15
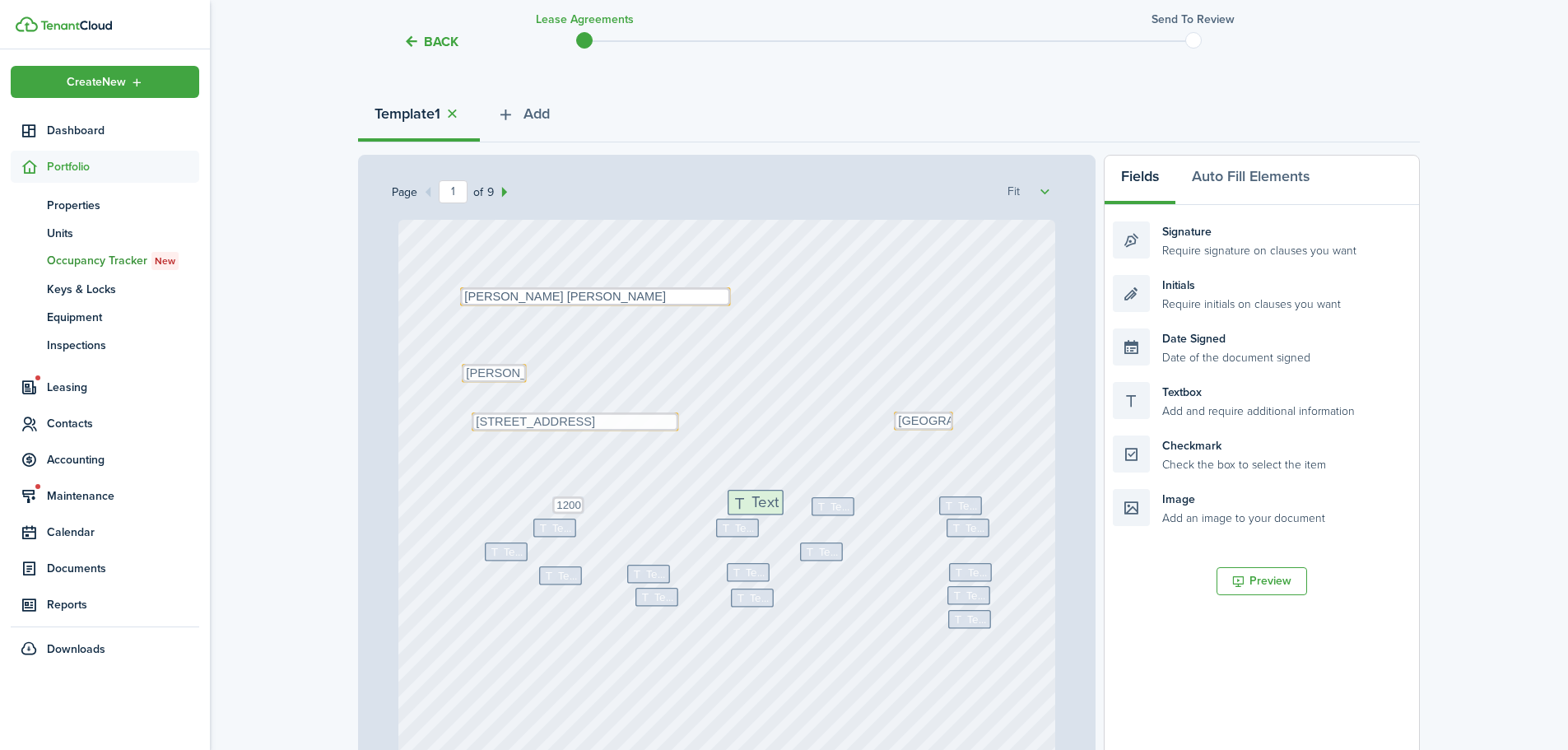
drag, startPoint x: 1066, startPoint y: 452, endPoint x: 834, endPoint y: 522, distance: 242.3
click at [834, 522] on div "Page 1 of 9 50% 75% 100% 150% 200% Fit Text Text Text Text Text Text Text Text …" at bounding box center [889, 497] width 1062 height 684
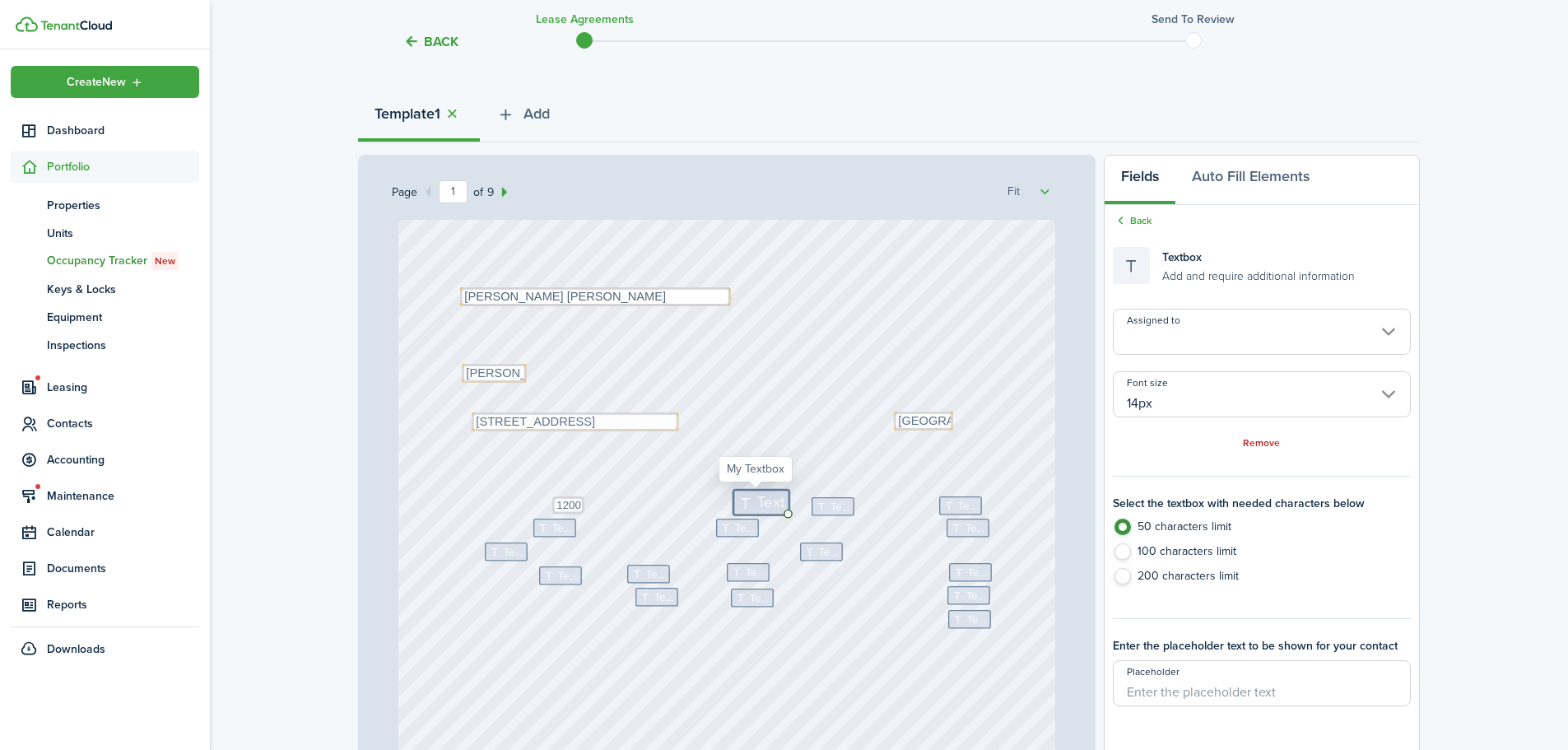
click at [1149, 394] on input "14px" at bounding box center [1262, 394] width 298 height 46
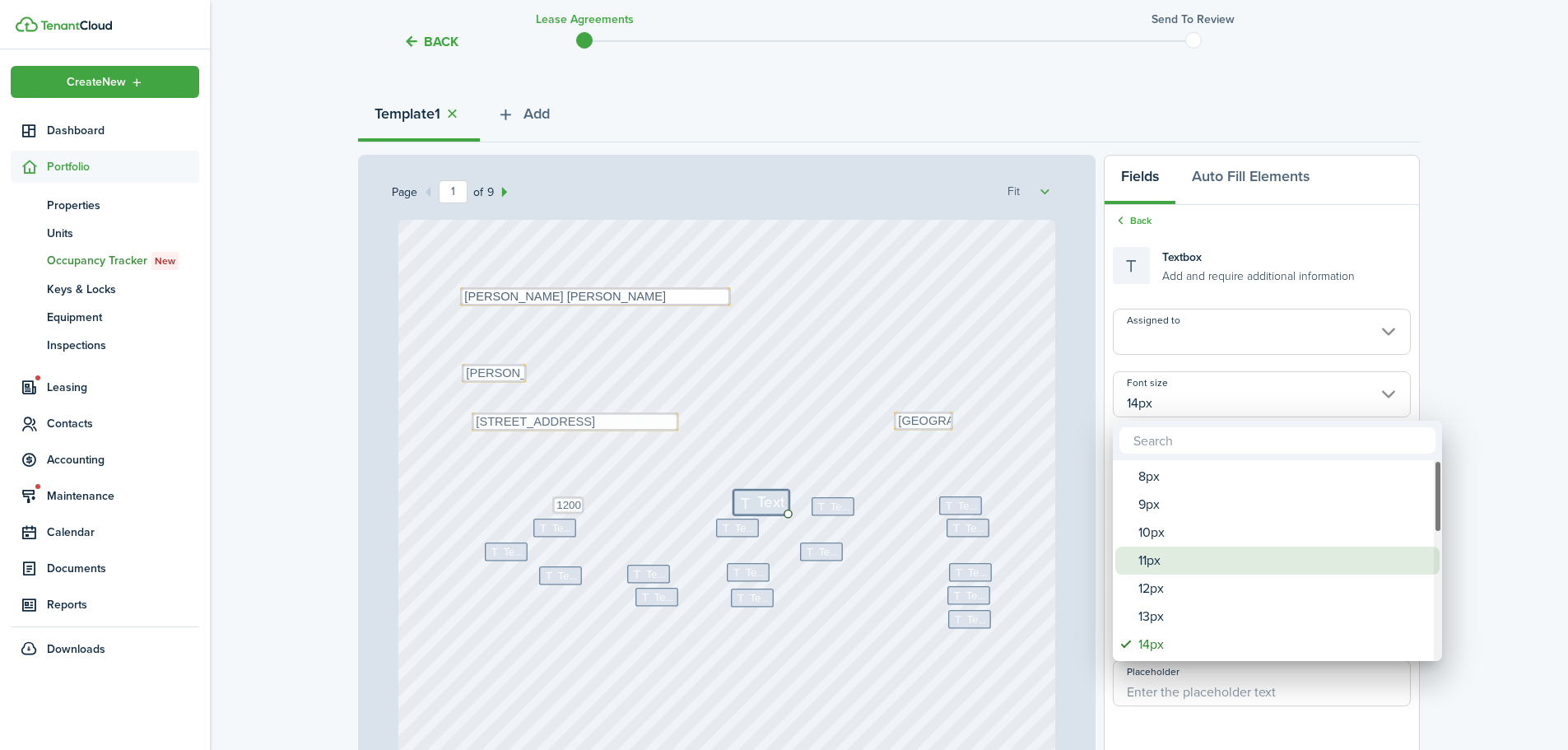
click at [1141, 550] on div "11px" at bounding box center [1285, 561] width 292 height 28
type input "11px"
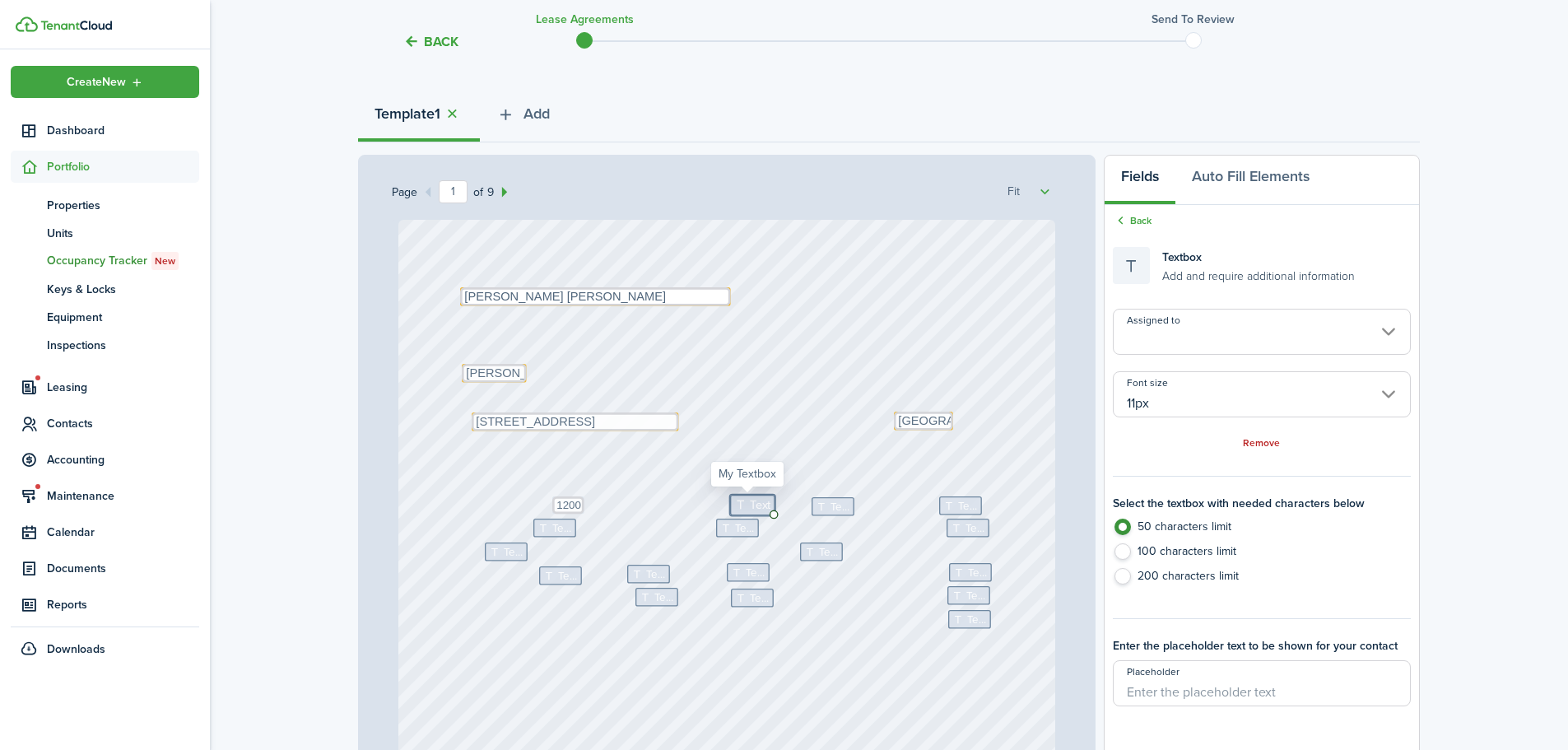
click at [738, 507] on icon at bounding box center [742, 505] width 16 height 12
type textarea "O"
type textarea "[DATE]"
click at [817, 507] on icon at bounding box center [824, 506] width 14 height 10
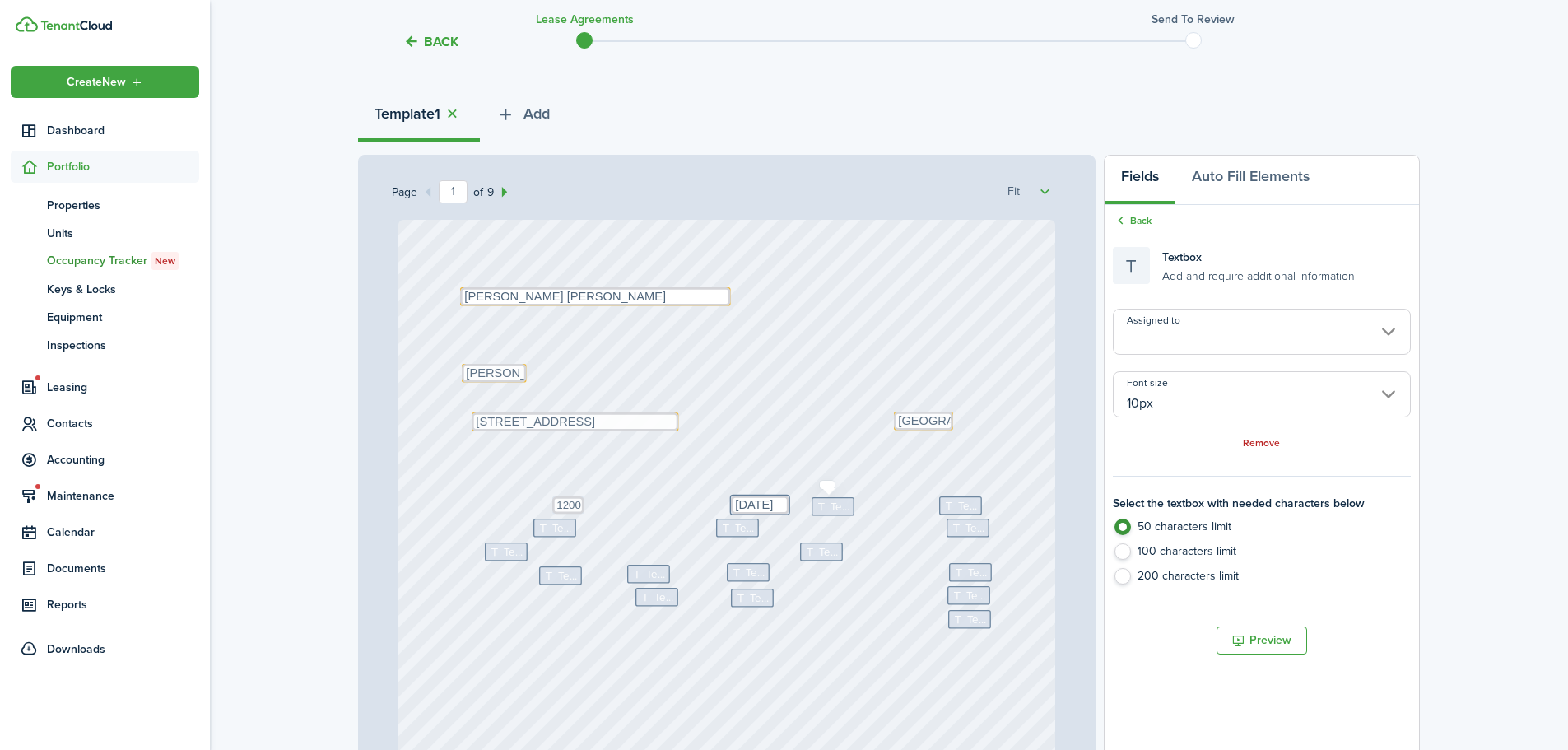
click at [817, 507] on icon at bounding box center [824, 506] width 14 height 10
click at [758, 500] on textarea "[DATE]" at bounding box center [760, 505] width 58 height 19
click at [1178, 398] on input "11px" at bounding box center [1262, 394] width 298 height 46
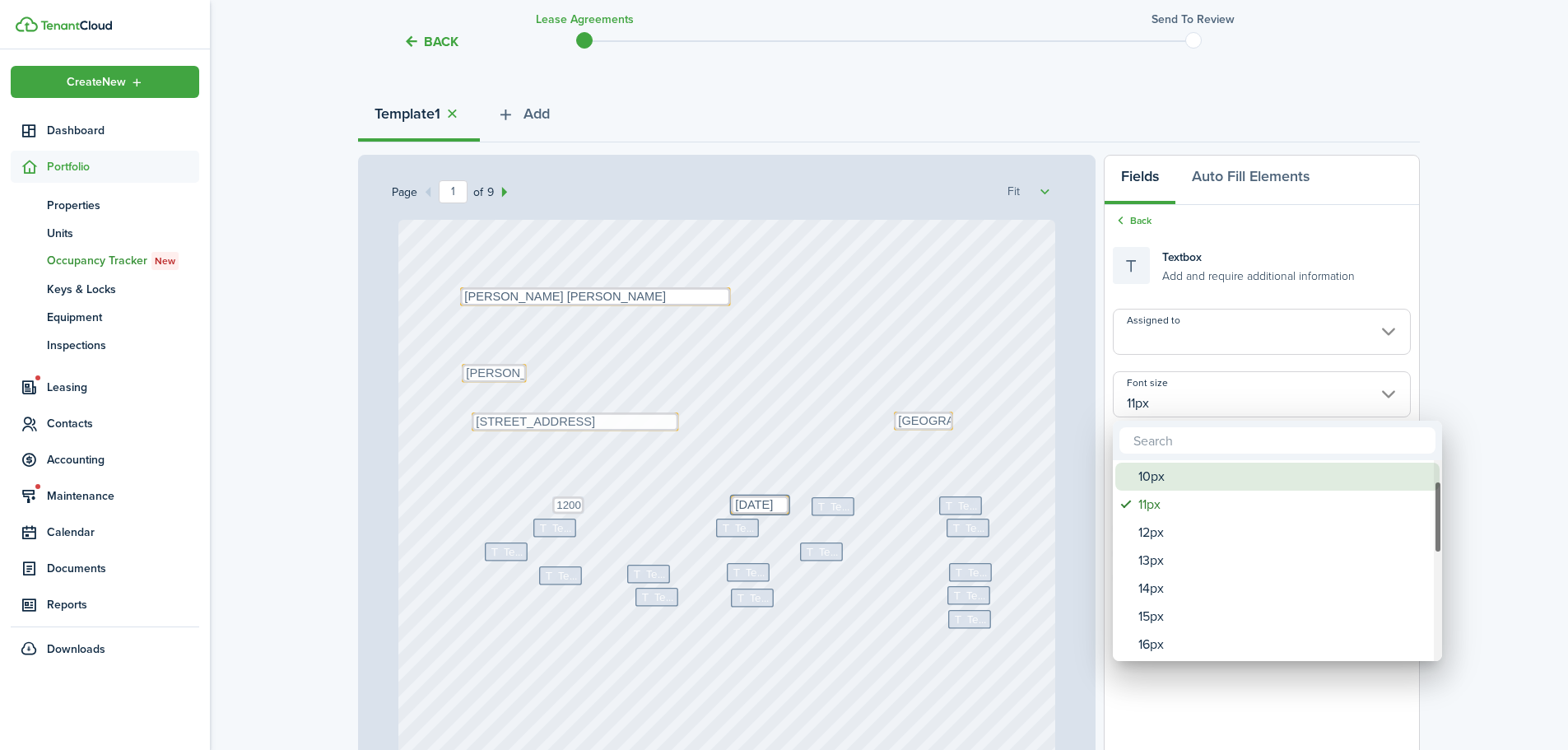
click at [1168, 482] on div "10px" at bounding box center [1285, 477] width 292 height 28
type input "10px"
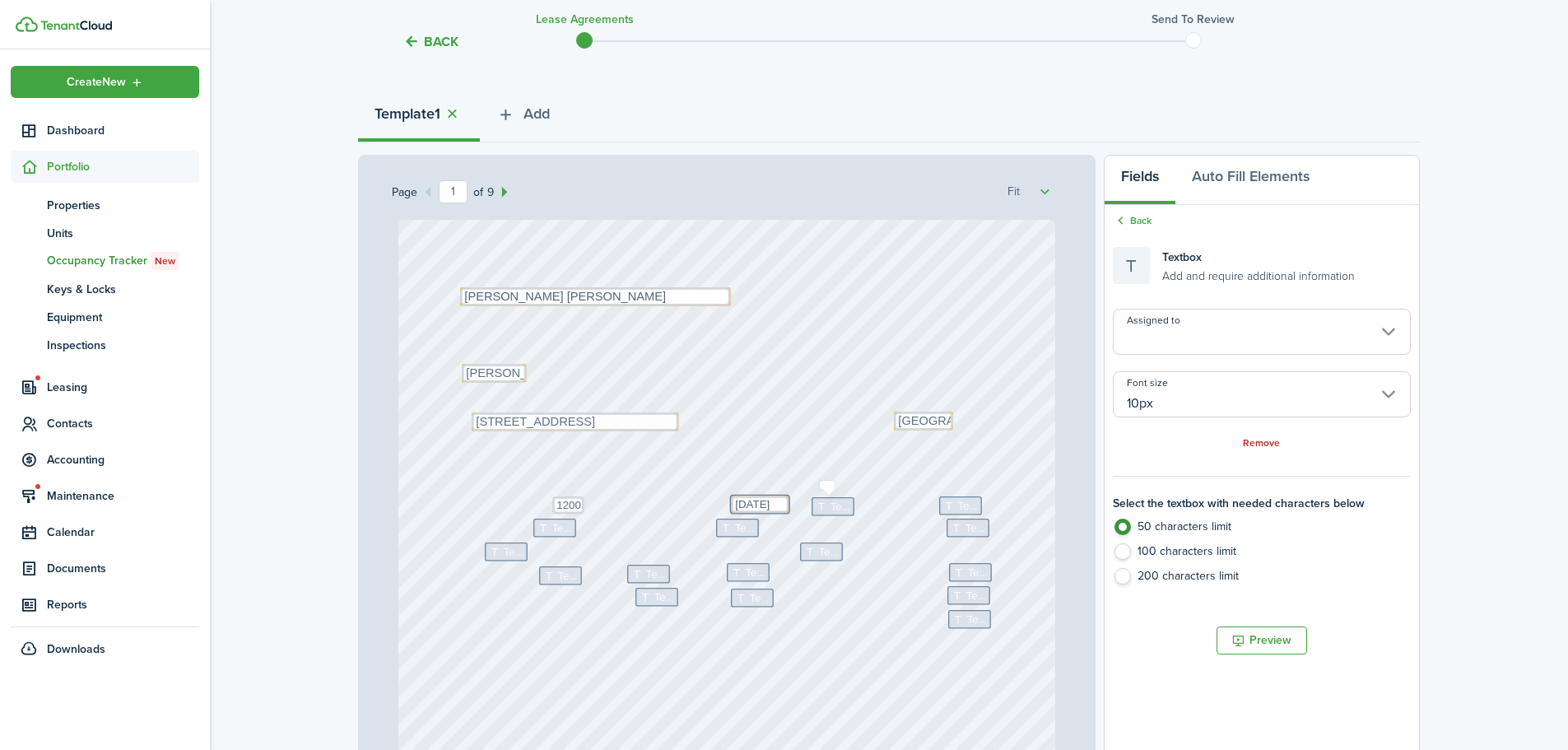
click at [823, 507] on icon at bounding box center [824, 506] width 14 height 10
type textarea "[DATE]"
drag, startPoint x: 830, startPoint y: 504, endPoint x: 824, endPoint y: 494, distance: 11.7
click at [910, 483] on div "Text Text Text Text Text Text Text Text Text Text Text Text Text Text Text 1200…" at bounding box center [727, 653] width 658 height 867
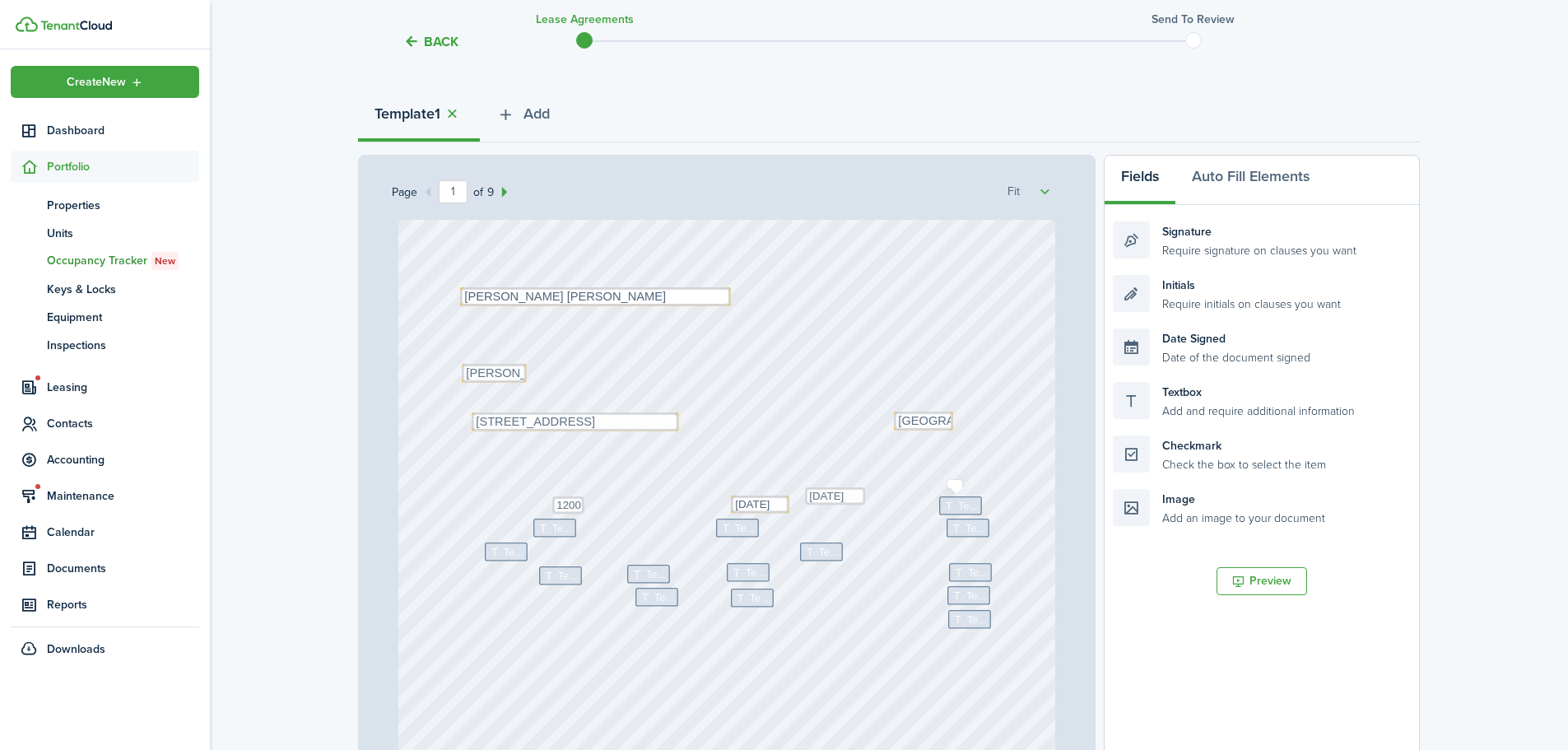
click at [958, 502] on span "Text" at bounding box center [968, 506] width 20 height 17
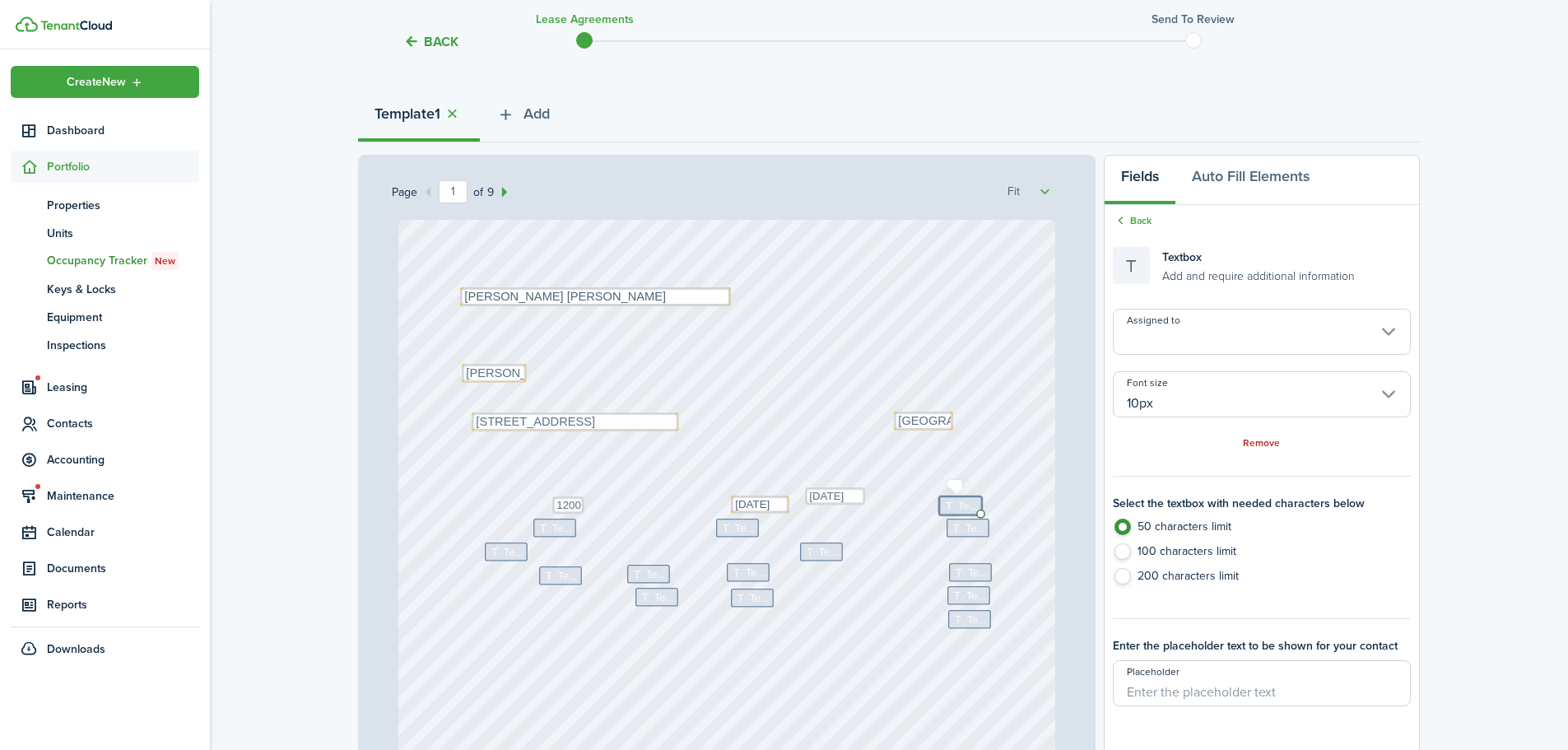
click at [958, 502] on span "Text" at bounding box center [968, 506] width 20 height 17
type textarea "1200"
click at [555, 539] on div "Text Text Text Text 1200 Text Text Text Text Text Text Text Text Text Text Text…" at bounding box center [727, 653] width 658 height 867
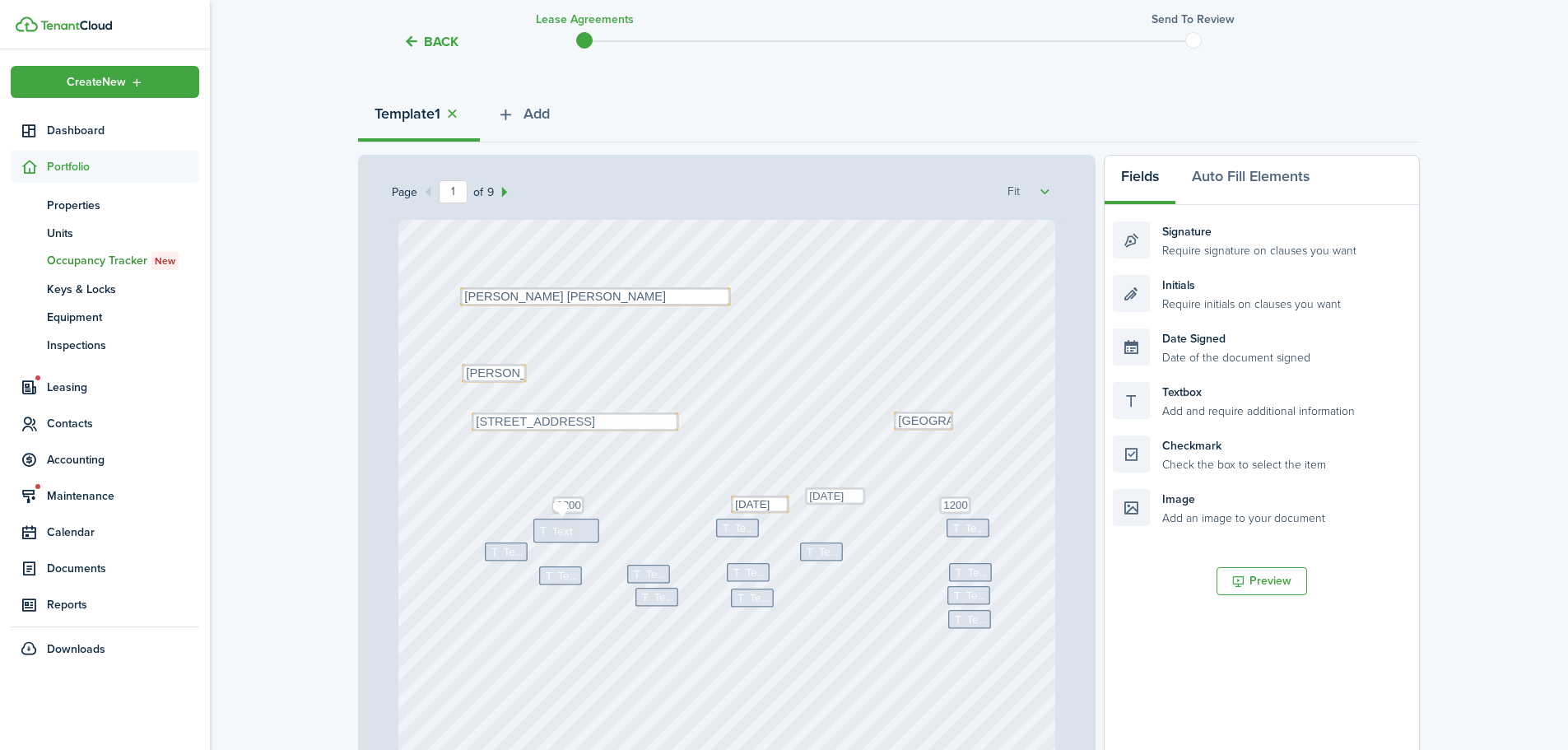
click at [553, 530] on span "Text" at bounding box center [563, 531] width 21 height 17
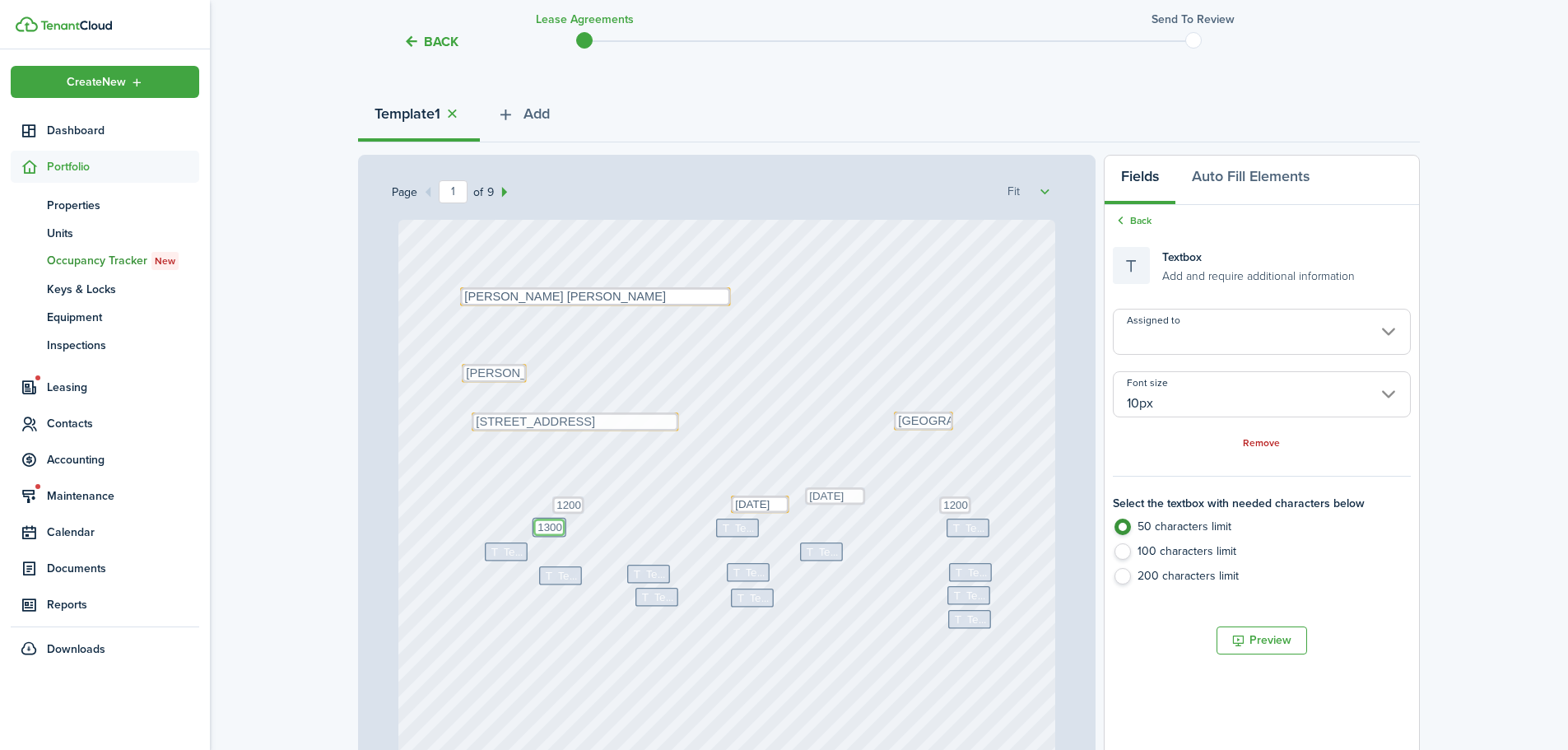
click at [557, 528] on textarea "1300" at bounding box center [550, 527] width 32 height 17
type textarea "1300"
click at [735, 530] on span "Text" at bounding box center [744, 529] width 20 height 17
type textarea "25"
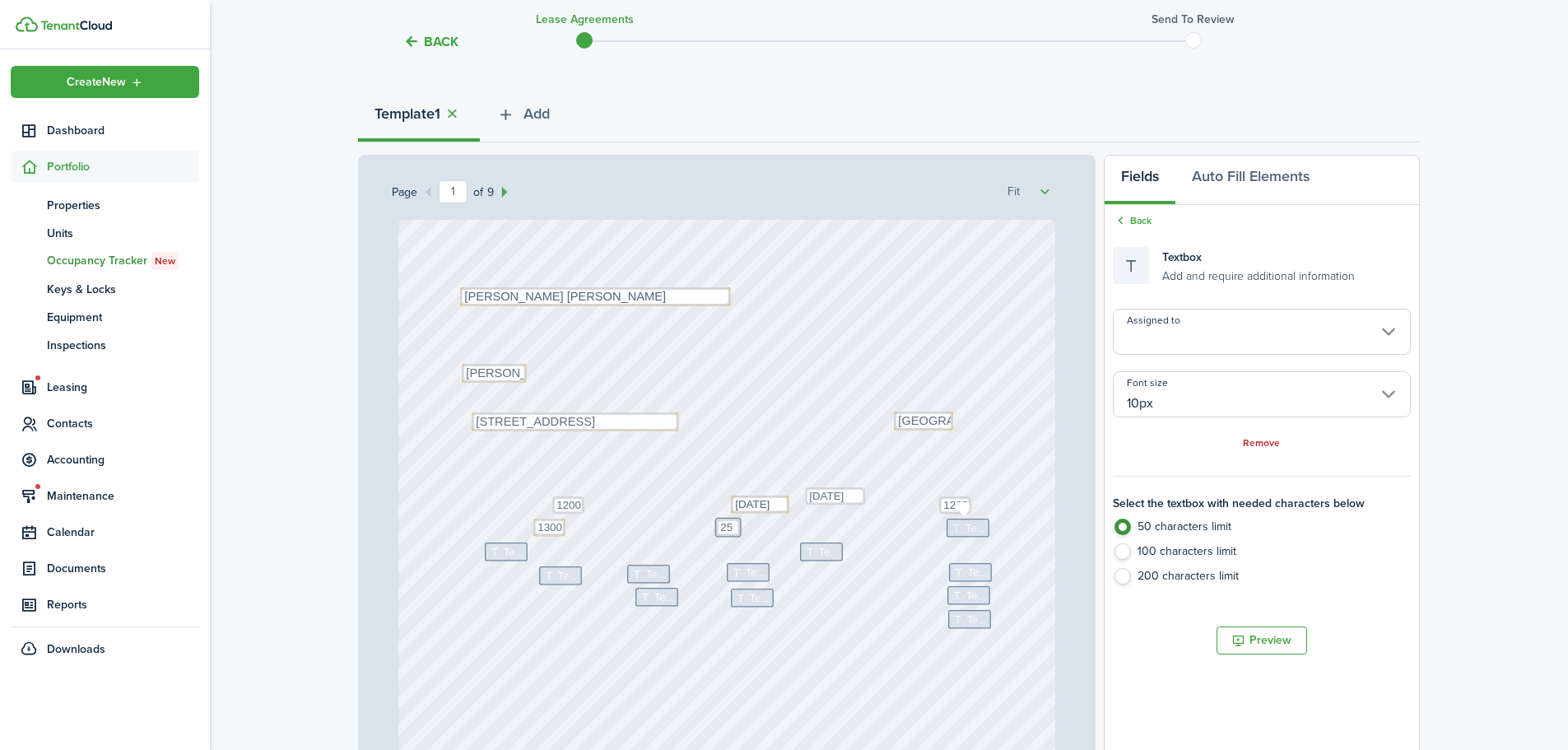
click at [975, 527] on span "Text" at bounding box center [975, 529] width 20 height 17
type textarea "899"
click at [928, 579] on div "Text Text Text Text 1200 Text Text 25 Text Text Text Text Text 899 Text 1300 Te…" at bounding box center [727, 653] width 658 height 867
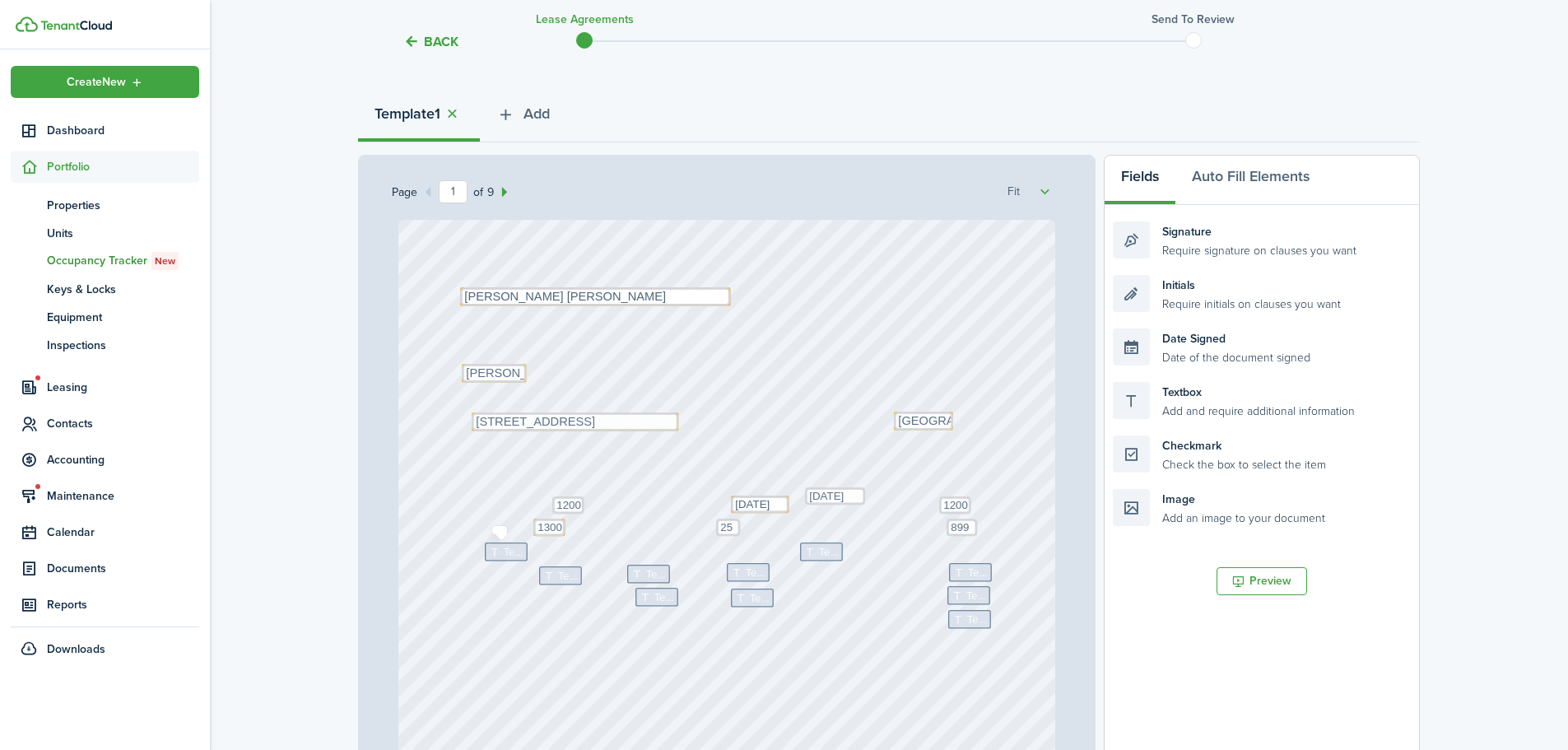
click at [496, 555] on icon at bounding box center [496, 552] width 14 height 10
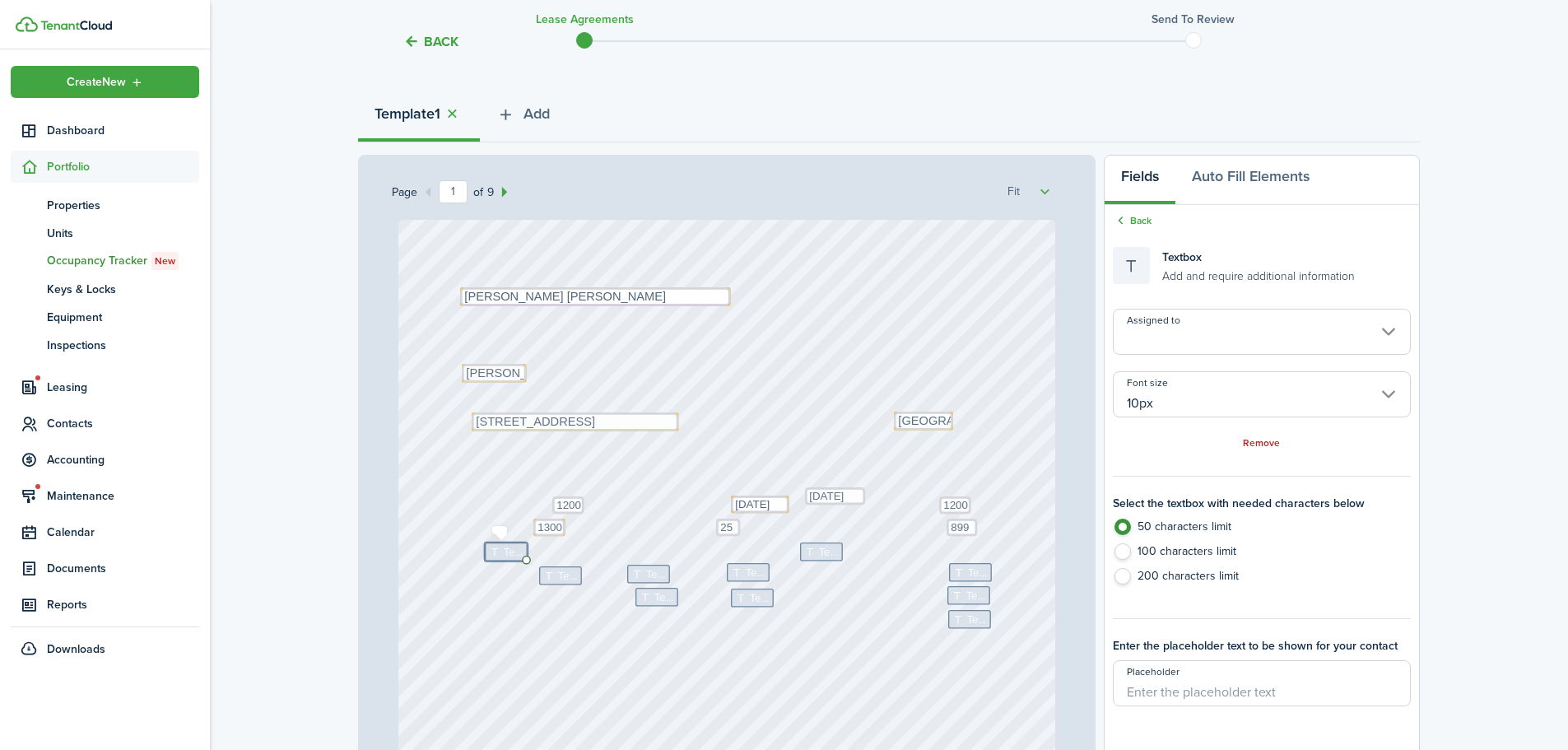
click at [495, 552] on icon at bounding box center [496, 552] width 14 height 10
type textarea "50"
click at [713, 552] on div "Text Text Text Text 1200 Text 50 Text 25 Text Text Text Text Text 899 Text 1300…" at bounding box center [727, 653] width 658 height 867
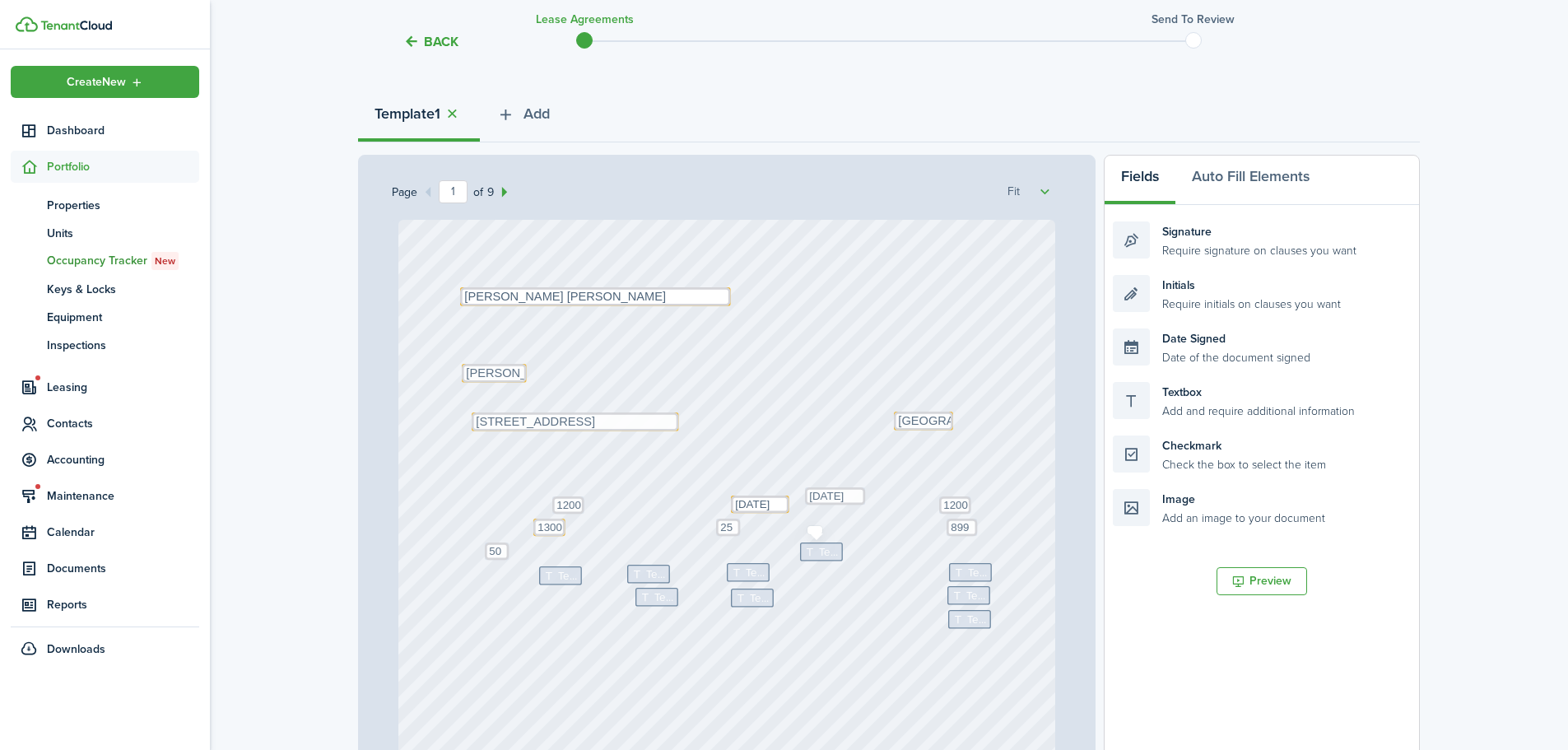
click at [809, 551] on icon at bounding box center [811, 551] width 14 height 10
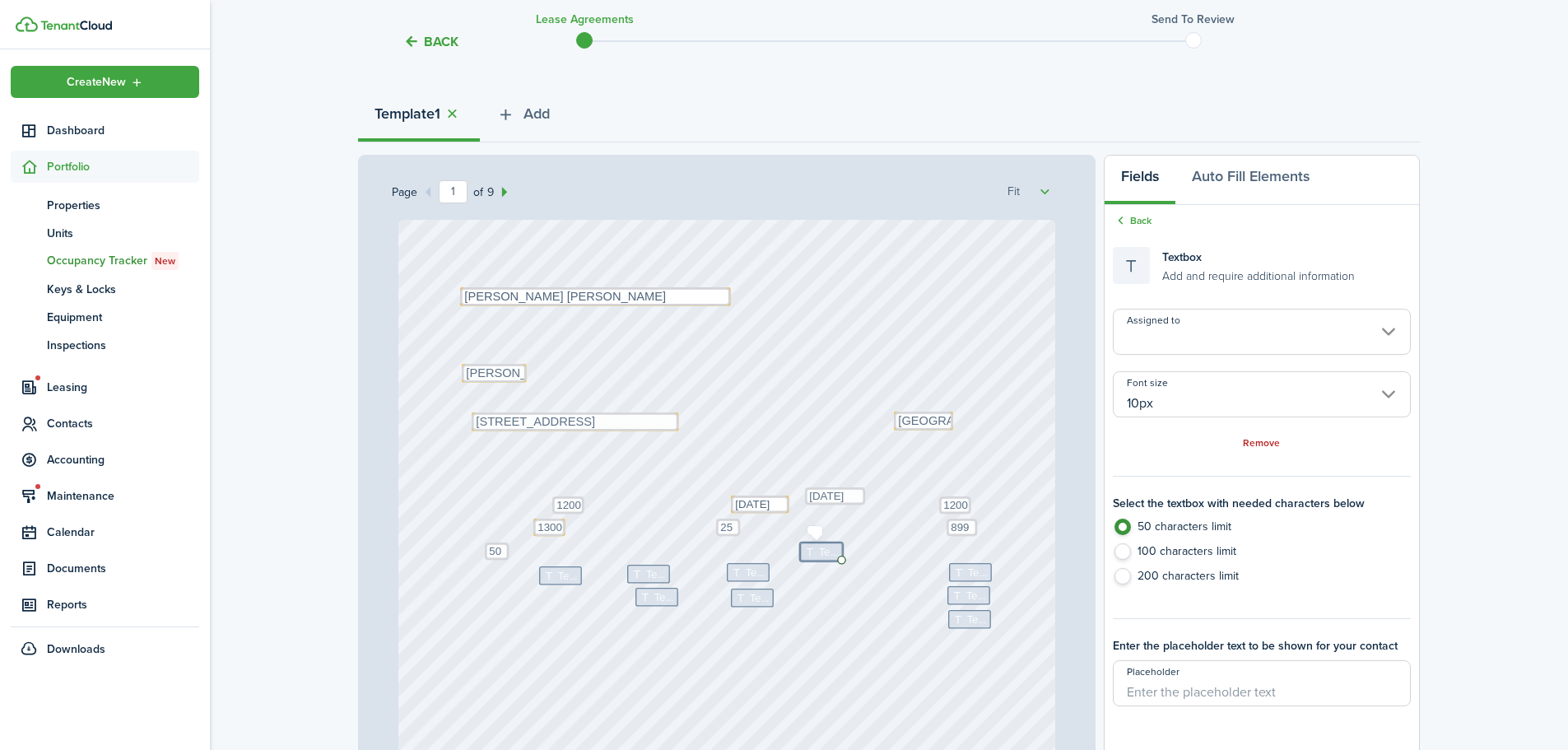
click at [809, 551] on icon at bounding box center [811, 551] width 14 height 10
type textarea "5th"
click at [558, 581] on span "Text" at bounding box center [568, 576] width 20 height 17
type textarea "1"
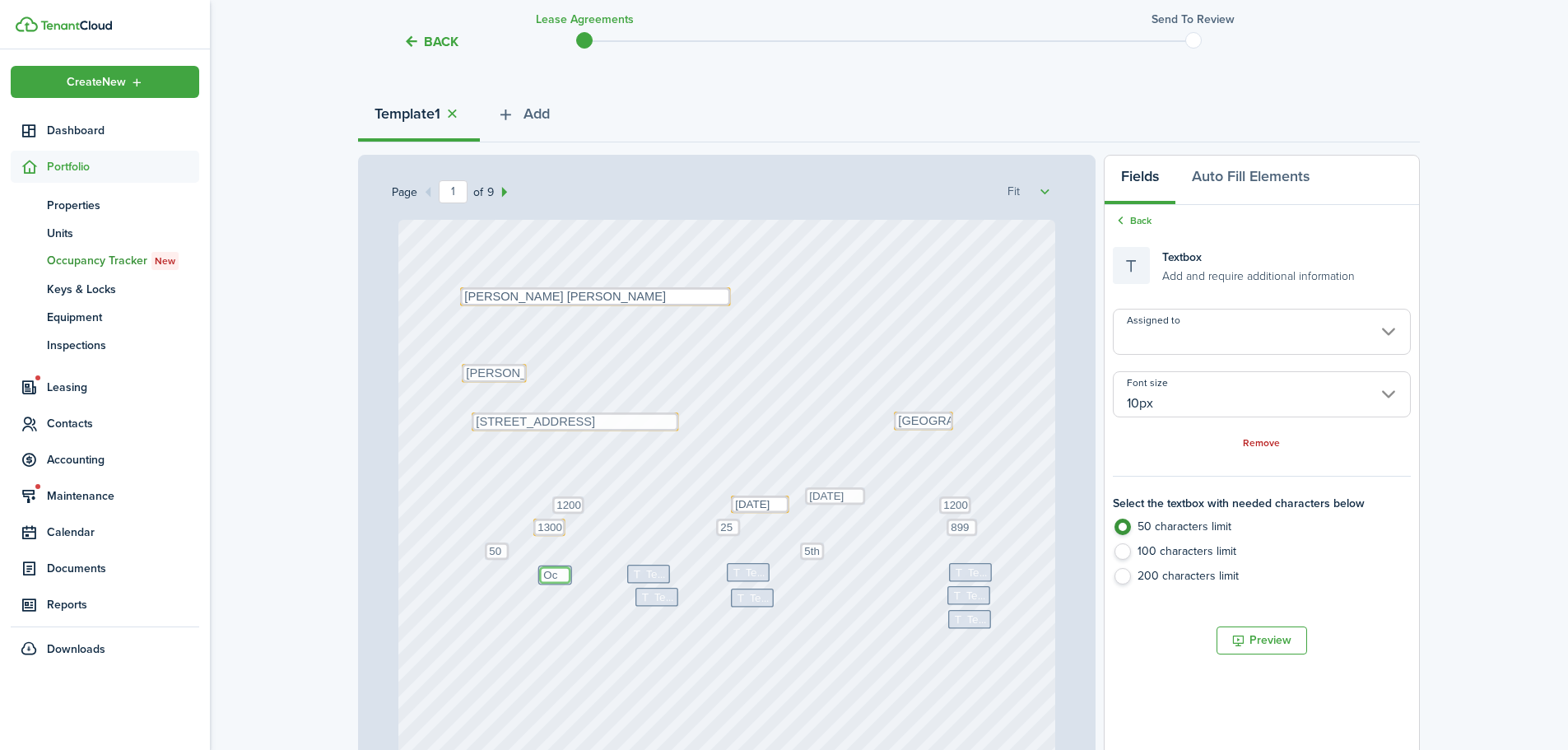
type textarea "O"
click at [542, 571] on textarea "1" at bounding box center [546, 575] width 14 height 17
type textarea "1"
click at [636, 572] on icon at bounding box center [639, 573] width 14 height 10
click at [636, 573] on icon at bounding box center [639, 573] width 14 height 10
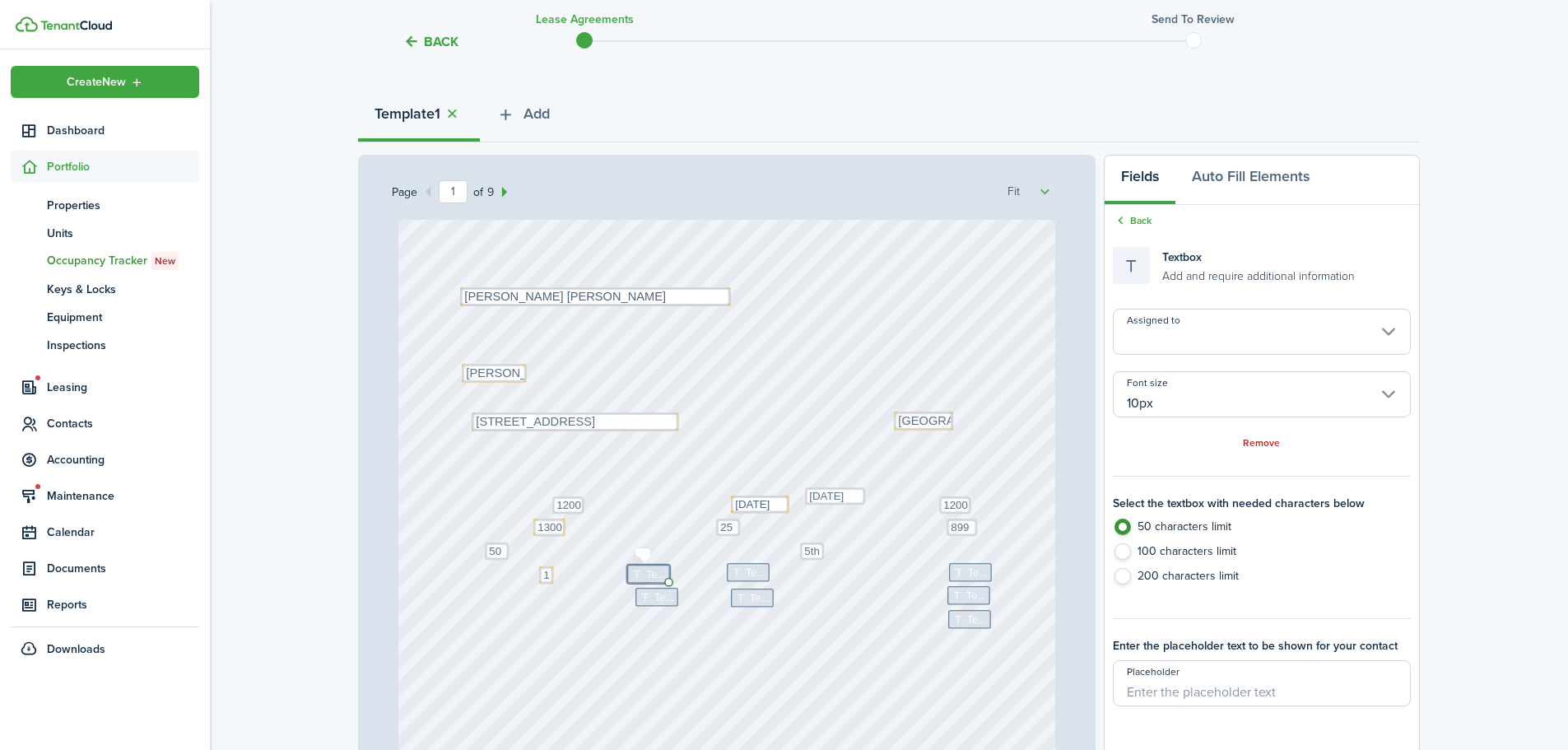
click at [636, 573] on icon at bounding box center [639, 573] width 14 height 10
type textarea "October"
click at [731, 574] on icon at bounding box center [738, 572] width 14 height 10
type textarea "25"
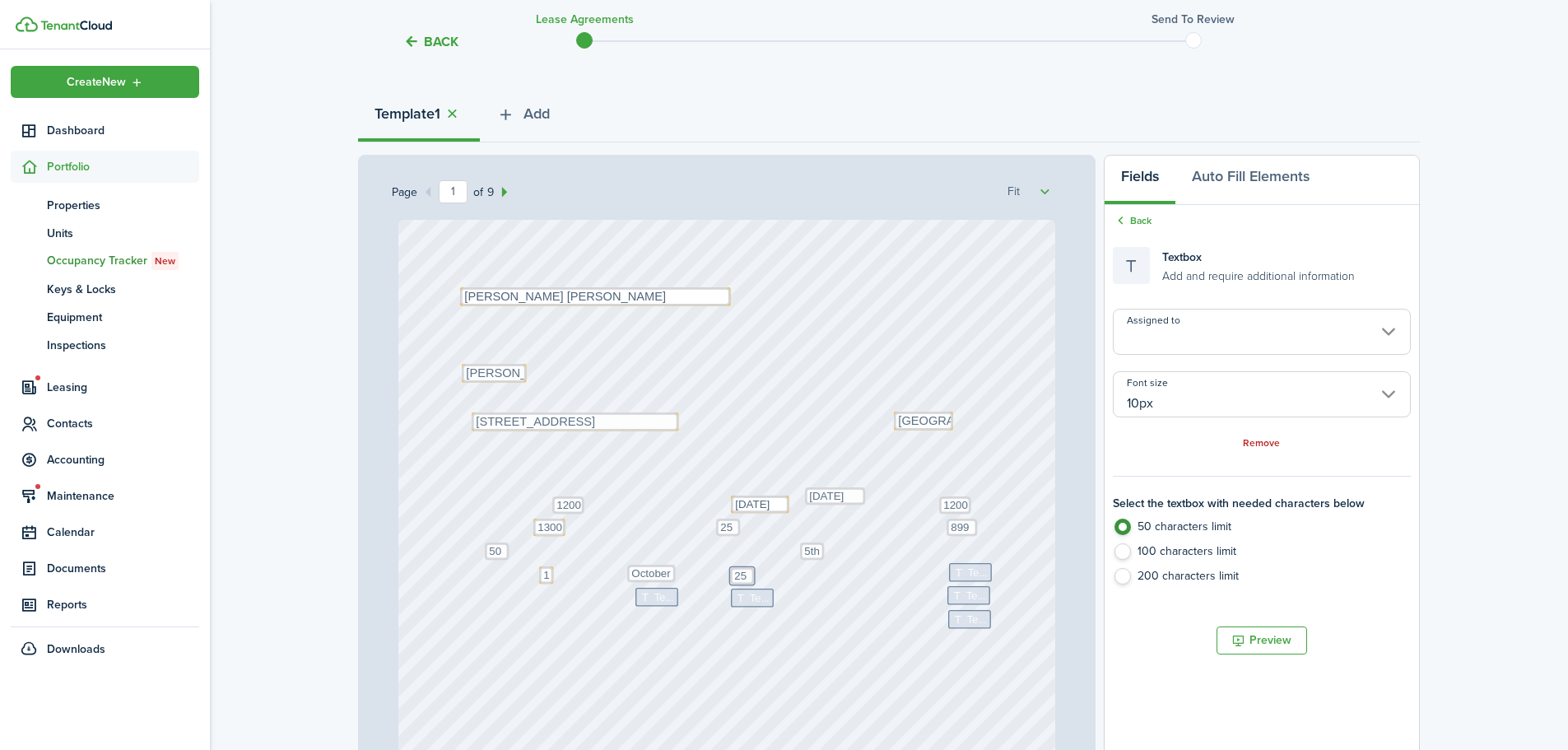
click at [786, 573] on div "Text Text October Text Text 1200 Text 50 Text 25 Text 5th Text Text Text Text 8…" at bounding box center [727, 653] width 658 height 867
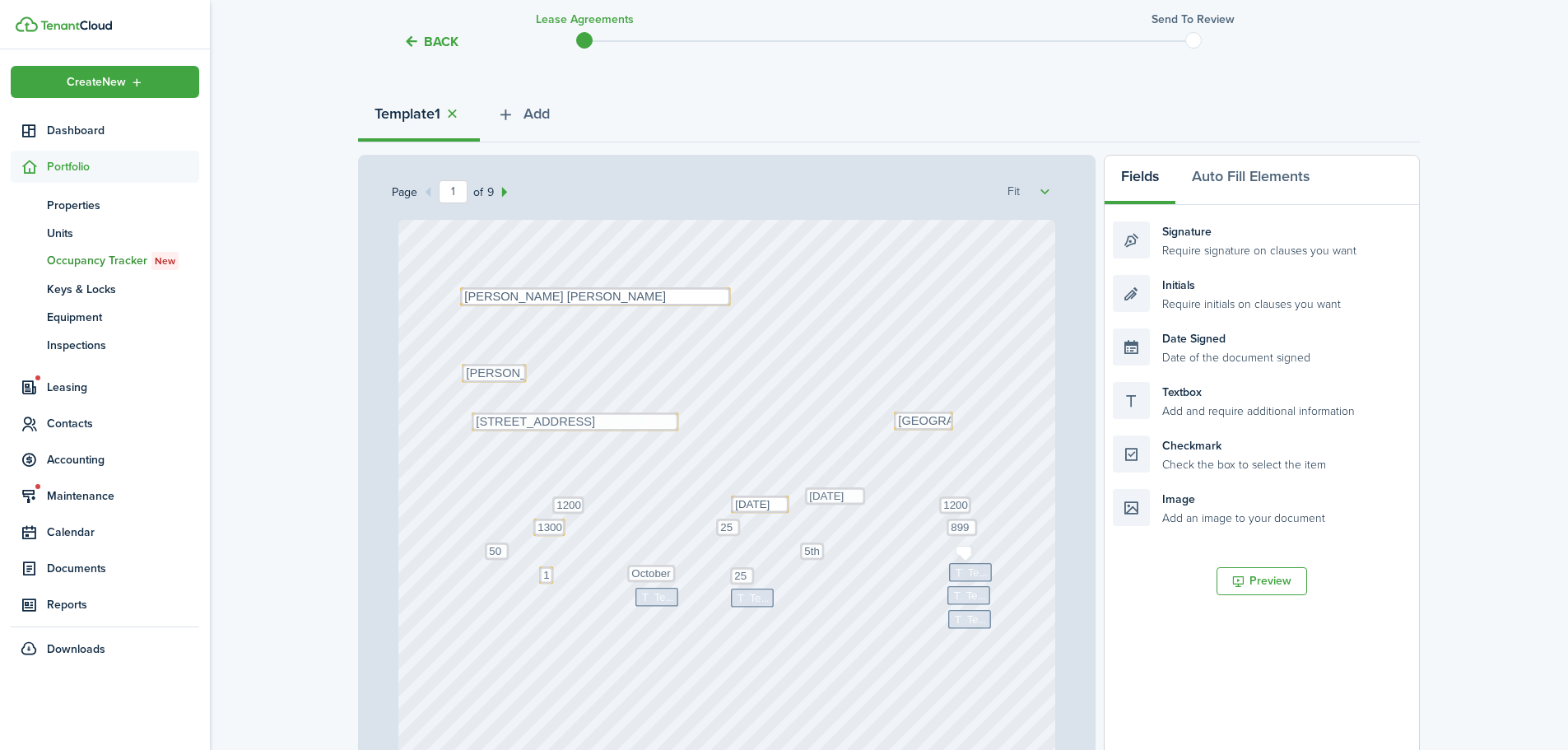
click at [971, 575] on span "Text" at bounding box center [977, 573] width 20 height 17
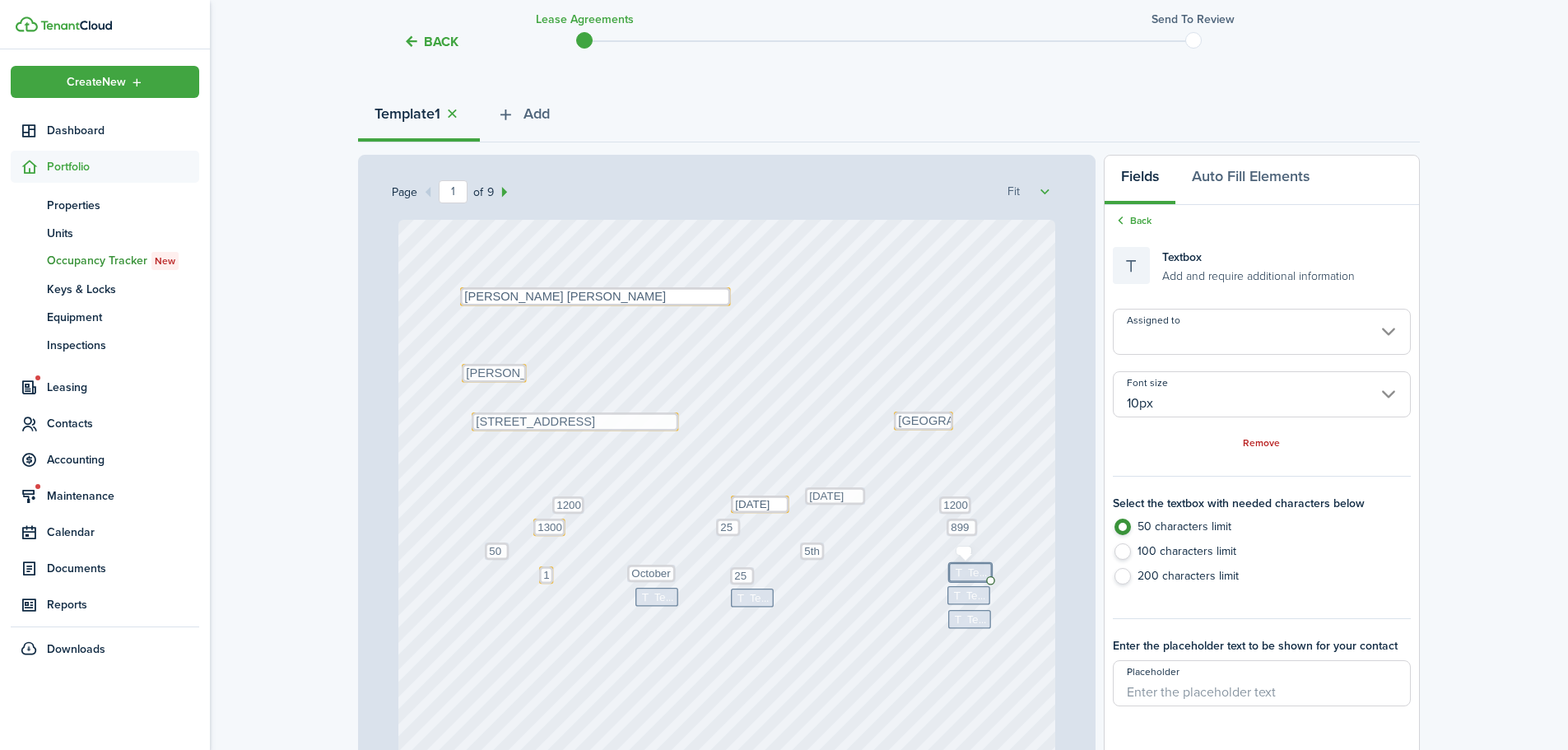
click at [971, 575] on span "Text" at bounding box center [977, 573] width 20 height 17
type textarea "1200"
click at [953, 599] on icon at bounding box center [959, 594] width 14 height 10
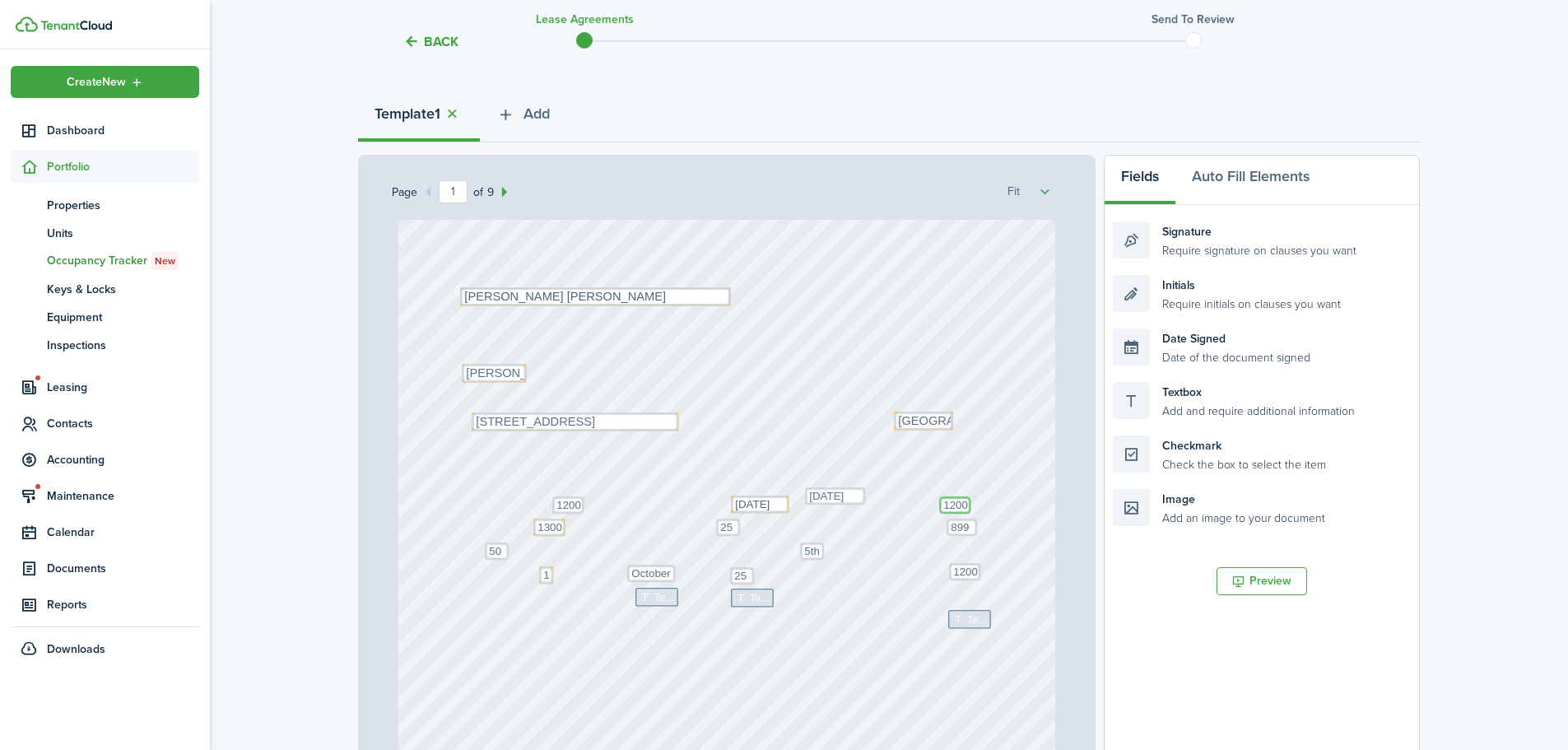
click at [948, 510] on textarea "1200" at bounding box center [956, 505] width 32 height 17
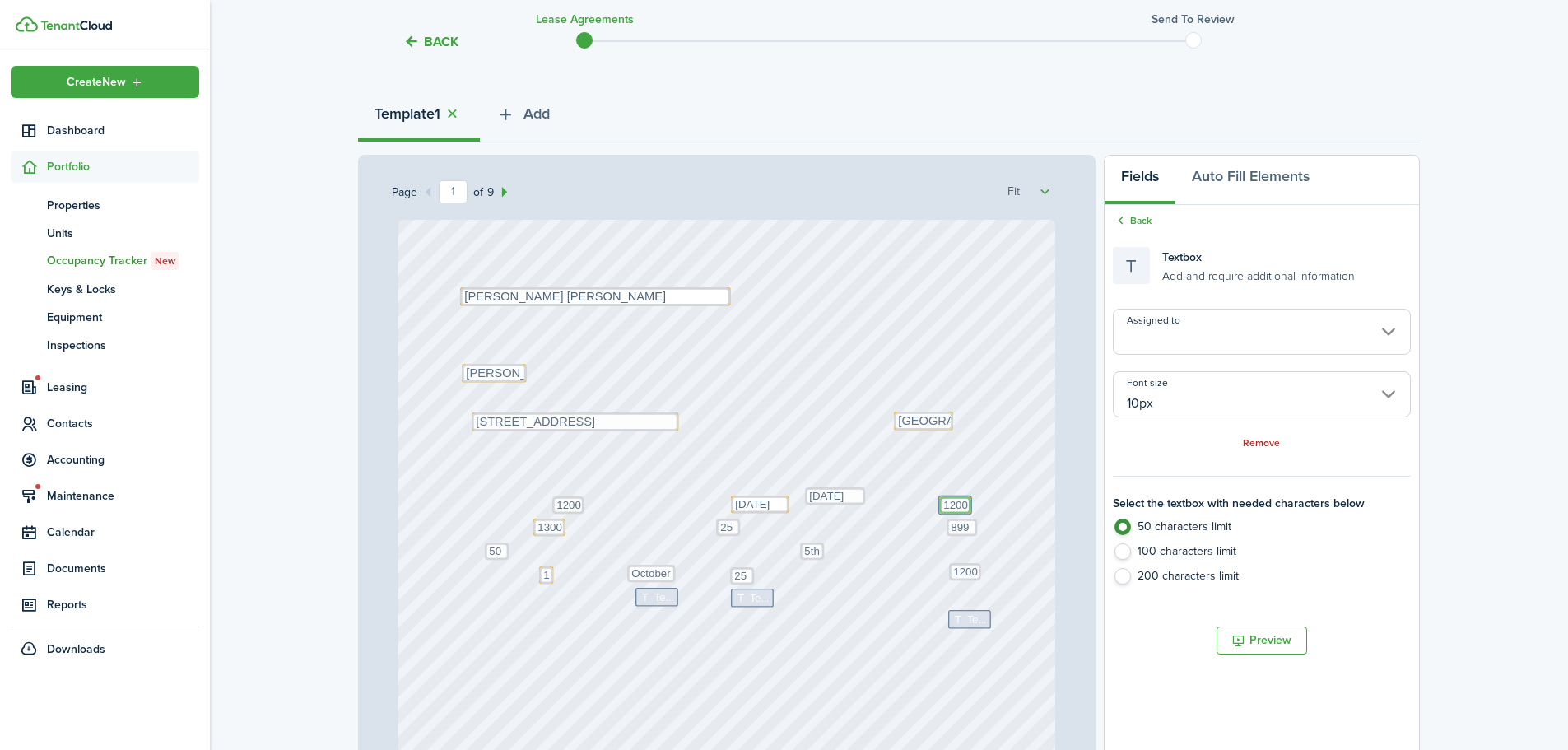
click at [948, 510] on textarea "1200" at bounding box center [956, 505] width 32 height 17
type textarea "600"
click at [1025, 490] on div "Text October Text Text 600 Text 50 Text 25 Text 5th Text Text Text Text 899 Tex…" at bounding box center [727, 653] width 658 height 867
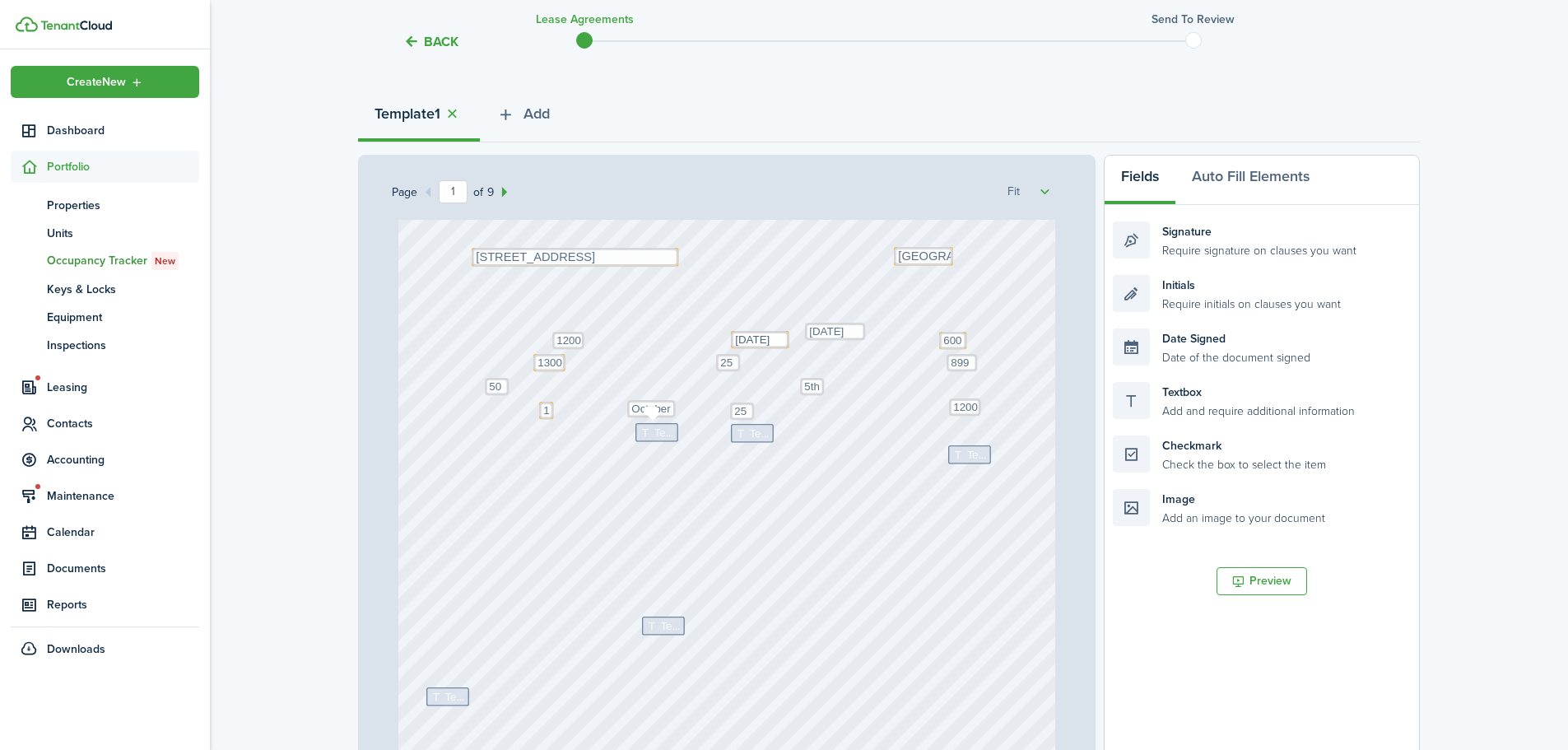
click at [646, 424] on div "Text" at bounding box center [657, 433] width 43 height 19
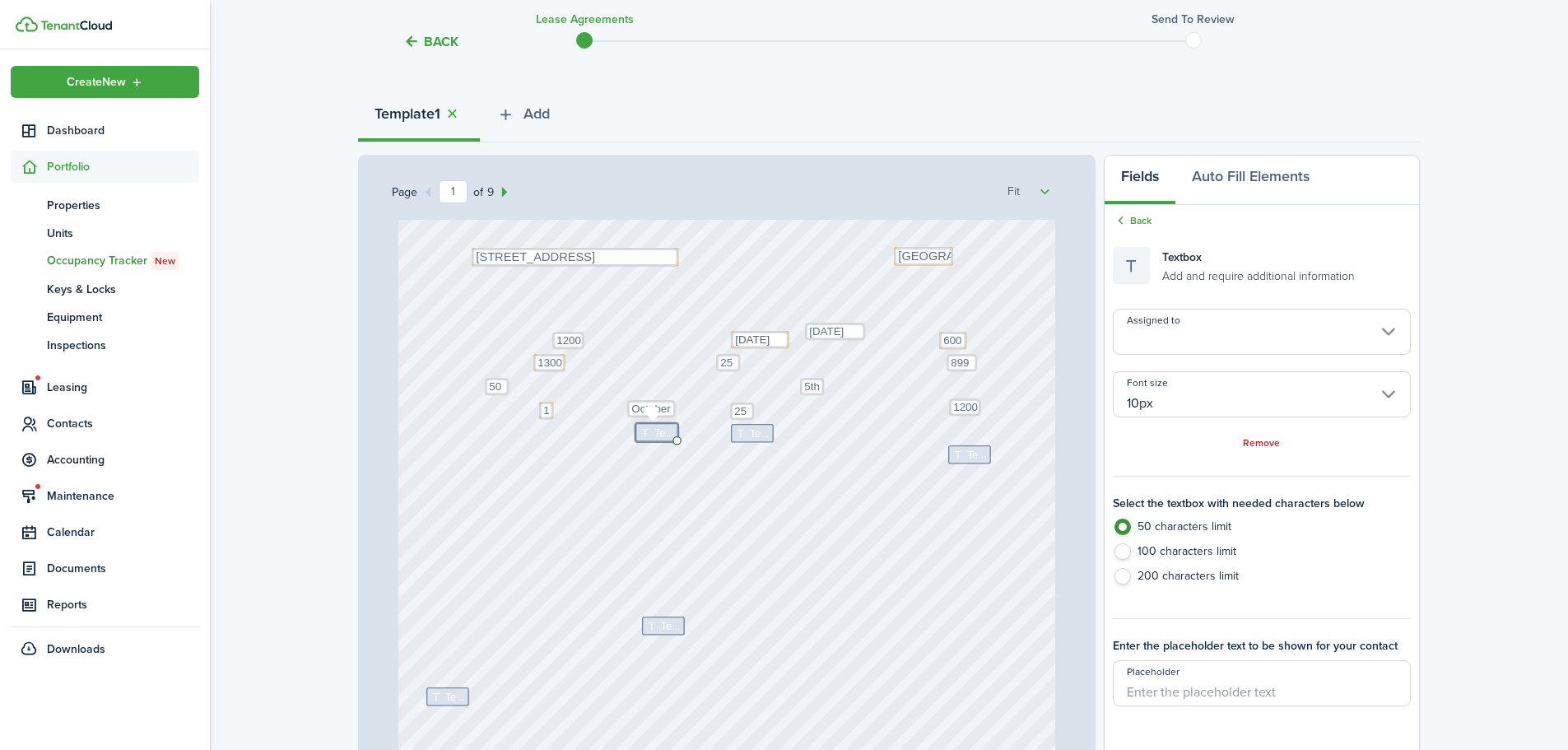
click at [640, 434] on icon at bounding box center [647, 431] width 14 height 10
click at [655, 433] on span "Text" at bounding box center [664, 432] width 20 height 17
type textarea "October"
click at [754, 440] on span "Text" at bounding box center [759, 433] width 20 height 17
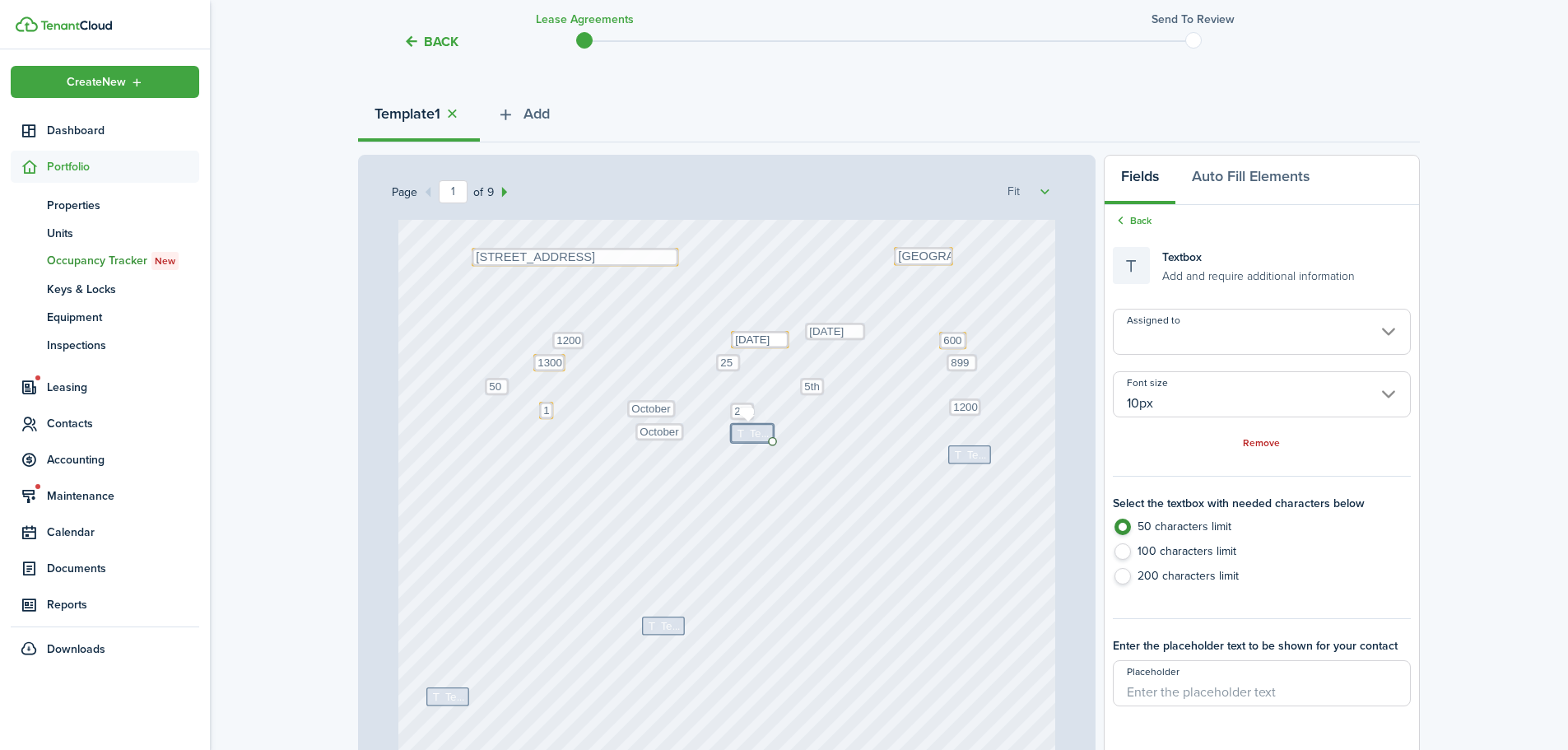
click at [750, 433] on span "Text" at bounding box center [759, 433] width 20 height 17
type textarea "25"
click at [773, 445] on div "Text October Text 25 Text 600 Text 50 Text 25 Text 5th Text Text Text October T…" at bounding box center [727, 488] width 658 height 867
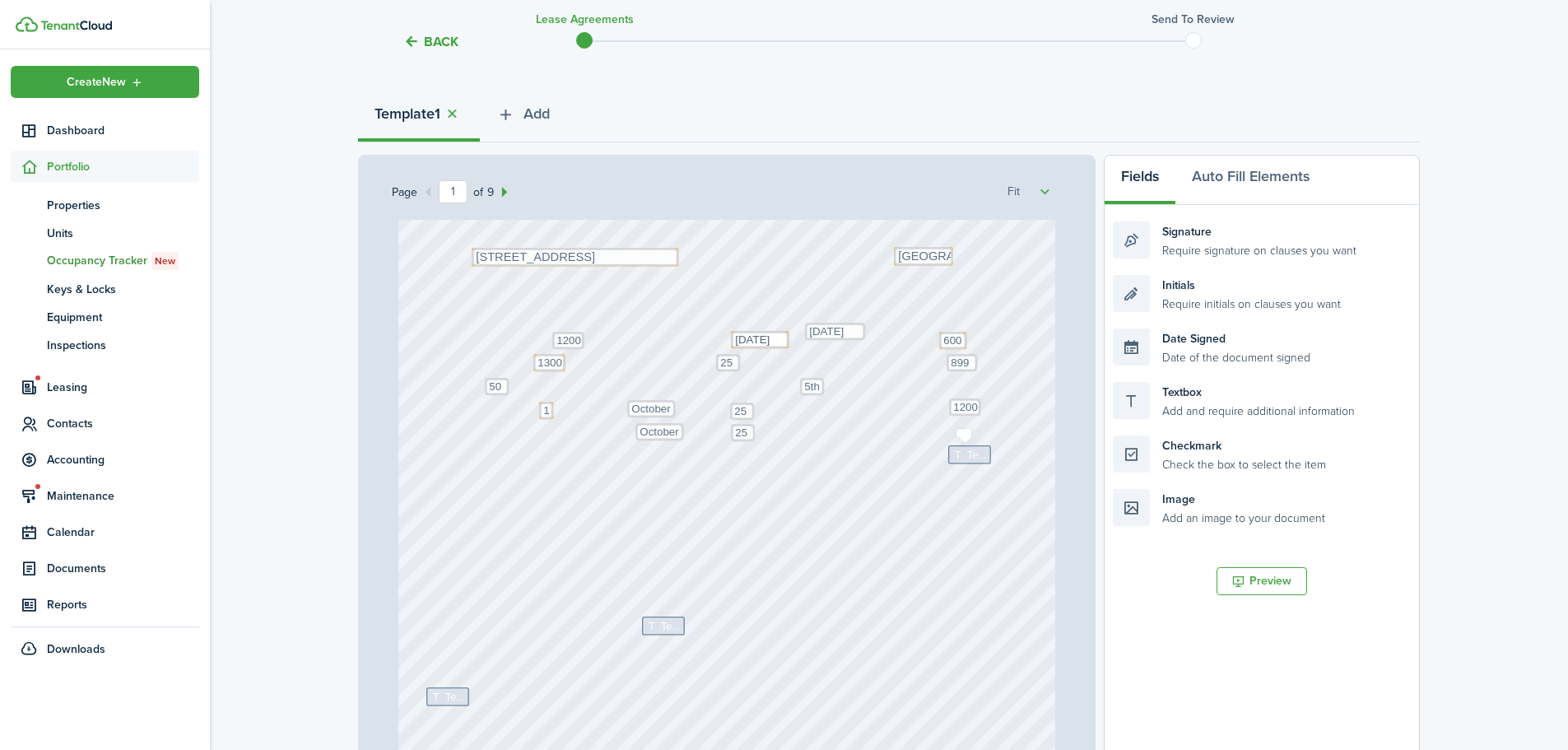
click at [957, 457] on icon at bounding box center [959, 454] width 14 height 10
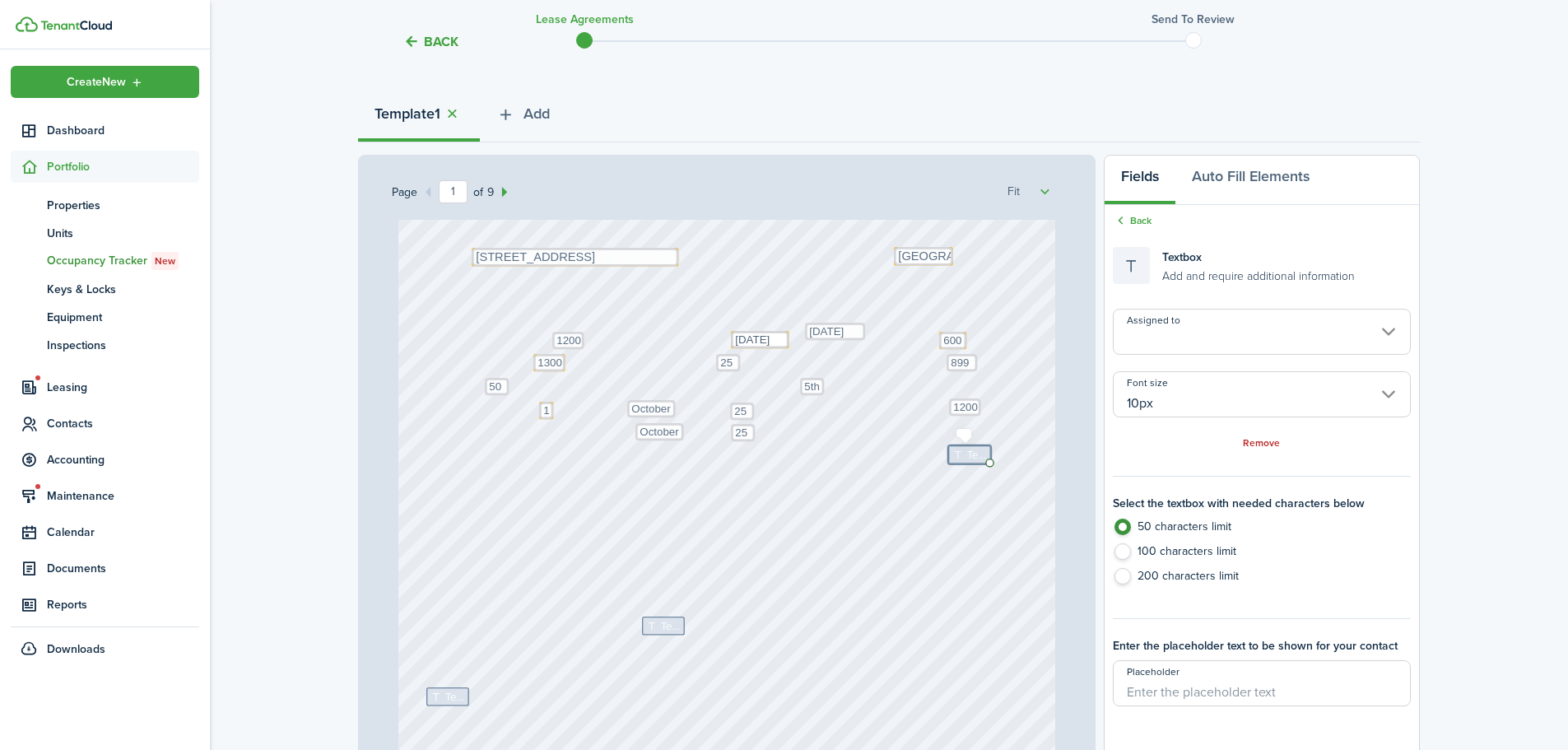
click at [957, 457] on icon at bounding box center [959, 454] width 14 height 10
click at [957, 457] on textarea at bounding box center [970, 454] width 43 height 19
type textarea "1800"
click at [893, 512] on div "Text October Text 25 Text 600 Text 50 Text 25 Text 5th Text 1800 Text Text Octo…" at bounding box center [727, 488] width 658 height 867
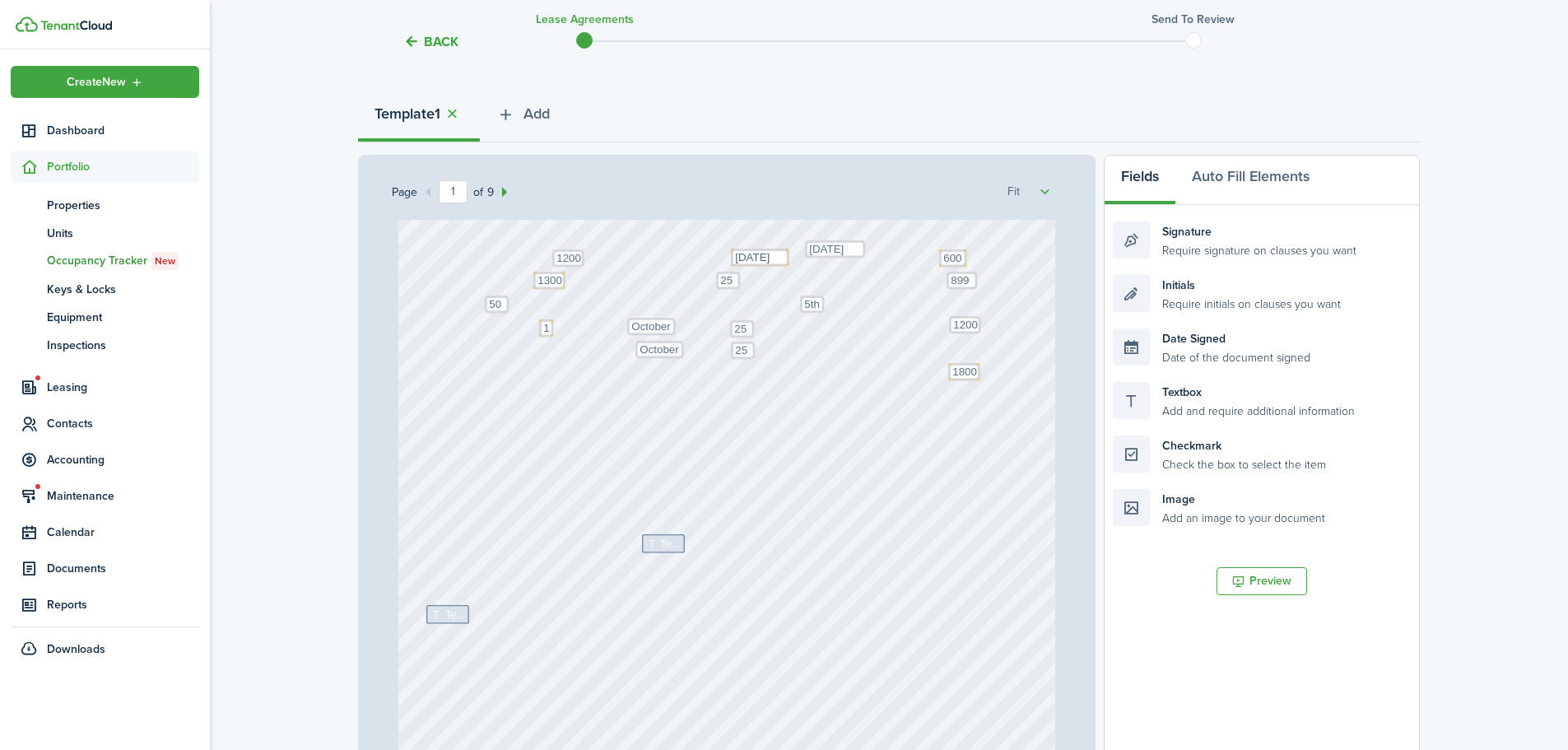
scroll to position [329, 0]
click at [438, 533] on icon at bounding box center [438, 532] width 14 height 10
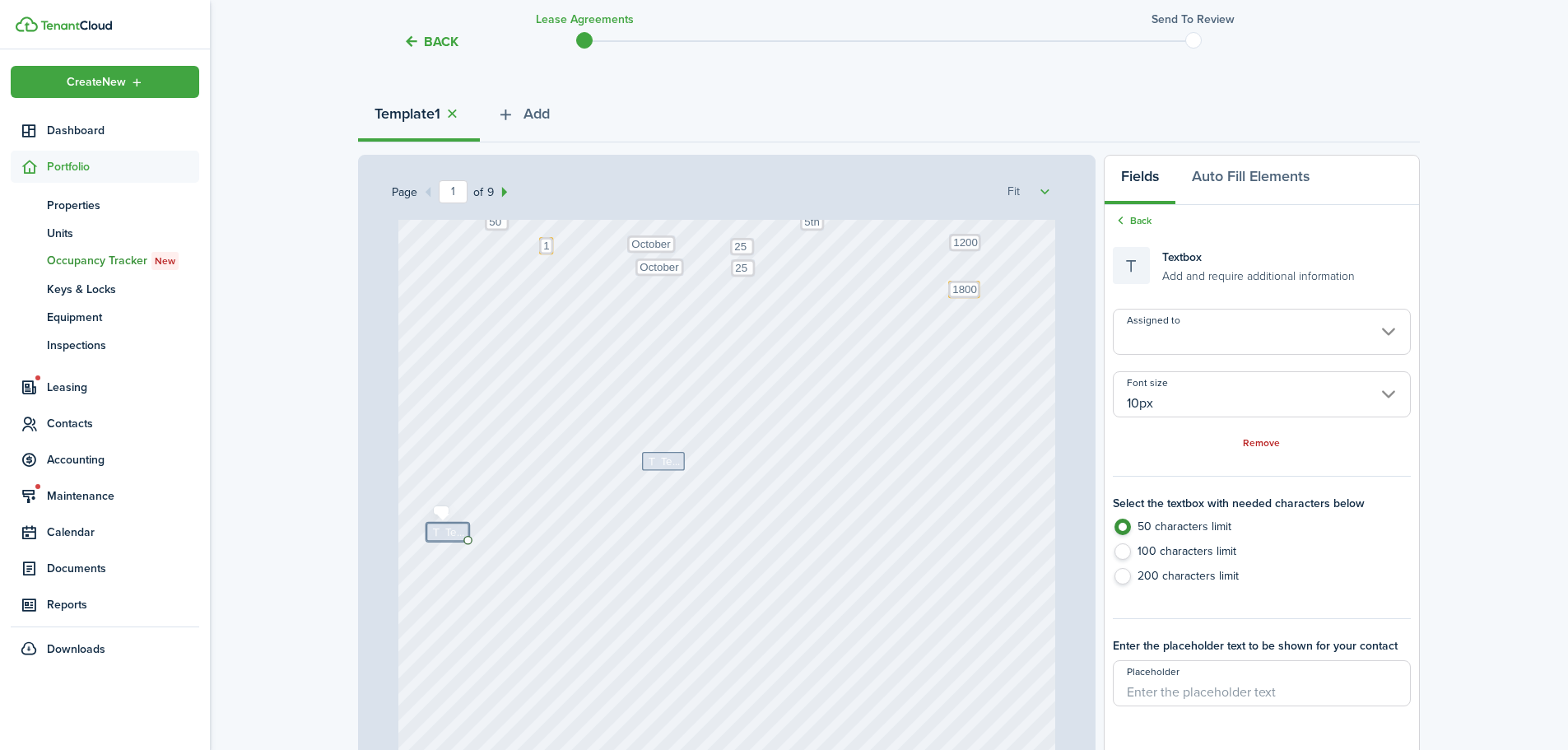
click at [438, 533] on icon at bounding box center [438, 532] width 14 height 10
click at [445, 534] on span "Text" at bounding box center [454, 532] width 20 height 17
click at [654, 466] on icon at bounding box center [654, 460] width 14 height 10
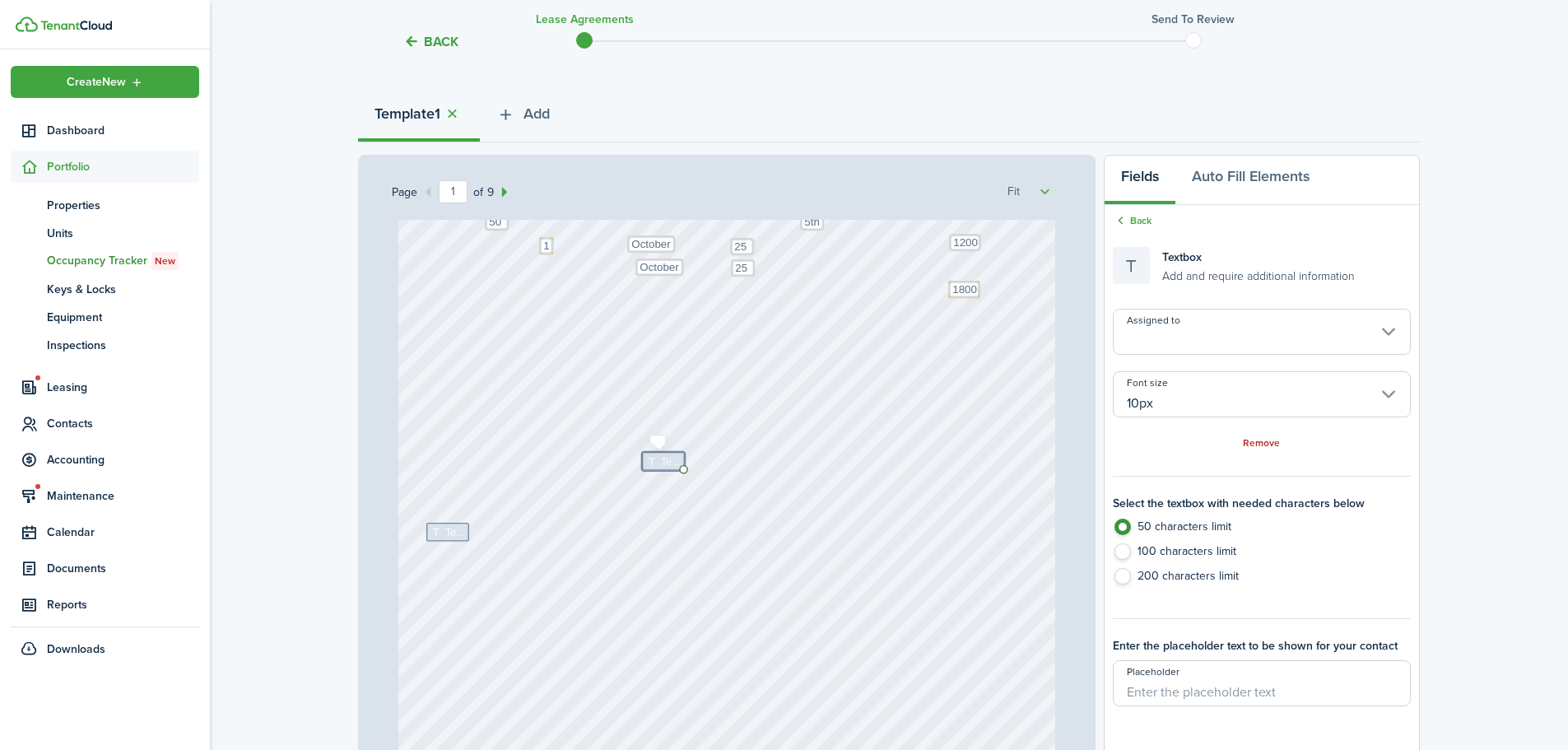
click at [0, 0] on textarea at bounding box center [0, 0] width 0 height 0
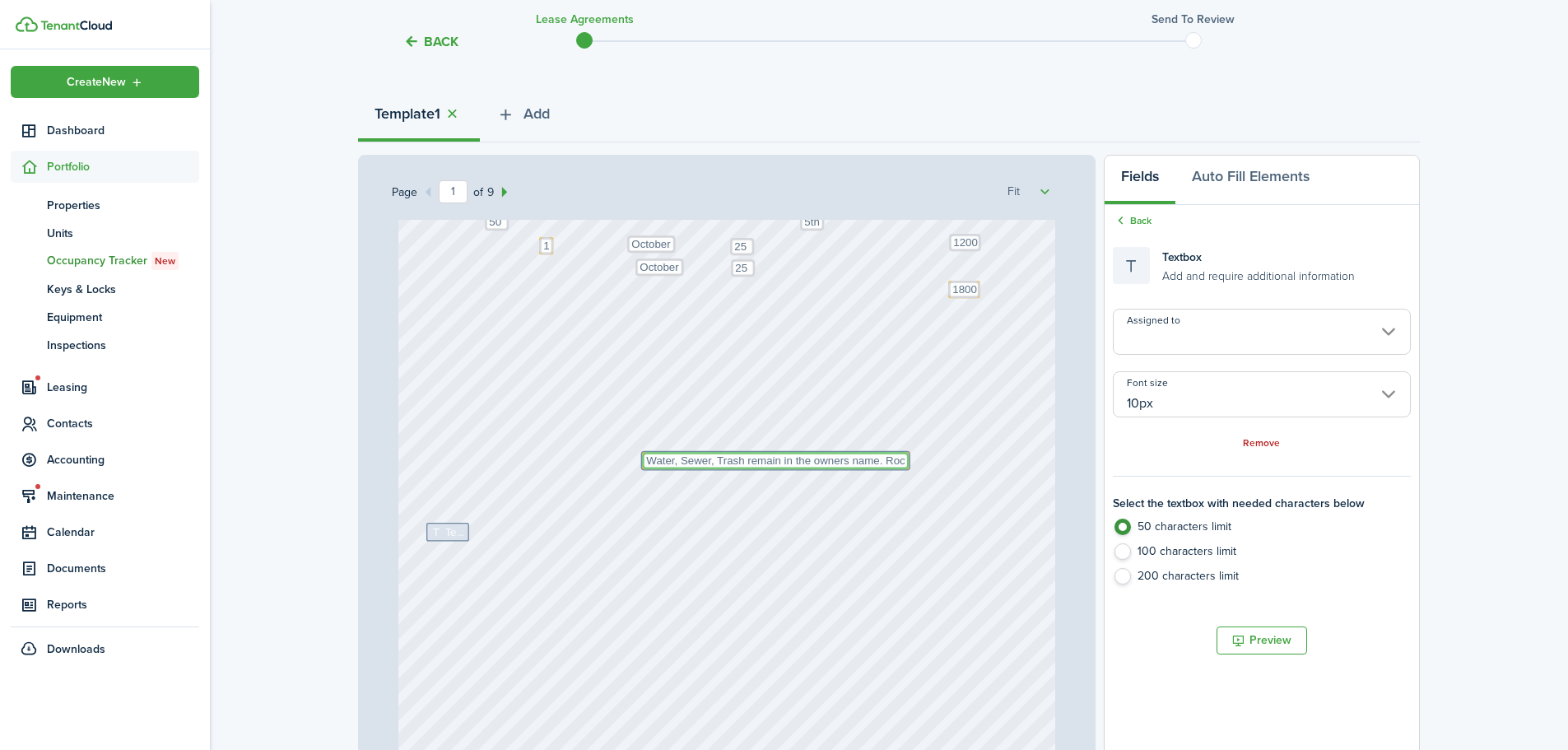
type textarea "Water, Sewer, Trash remain in the owners name. Roc"
click at [1148, 555] on label "100 characters limit" at bounding box center [1262, 555] width 298 height 24
radio input "false"
radio input "true"
click at [899, 466] on textarea "Water, Sewer, Trash remain in the owners name. Roc" at bounding box center [776, 460] width 267 height 17
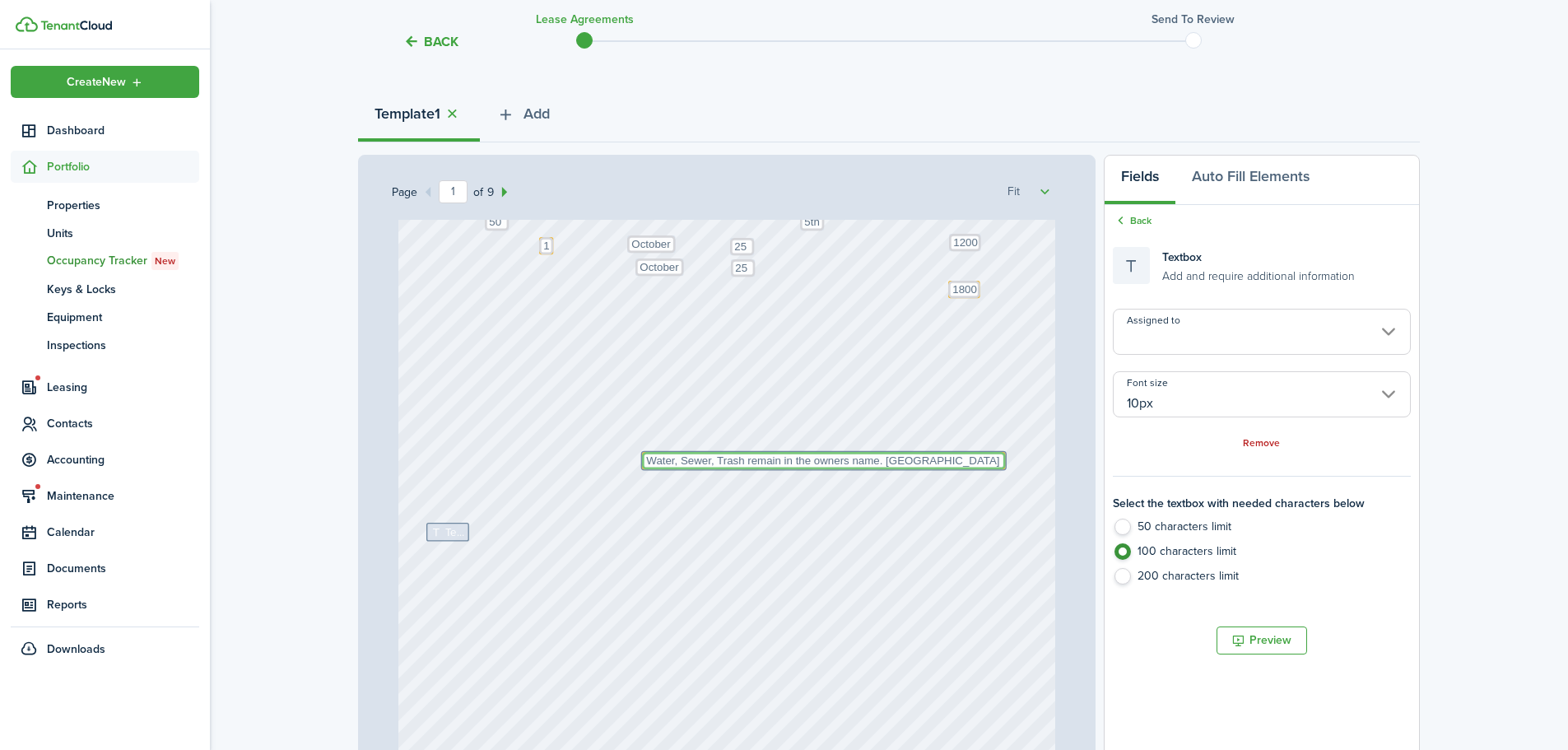
type textarea "Water, Sewer, Trash remain in the owners name. [GEOGRAPHIC_DATA] Power,"
click at [962, 512] on div "Text October Text 25 Text 600 Text 50 Text 25 Text 5th Text 1800 Text Text Octo…" at bounding box center [727, 324] width 658 height 867
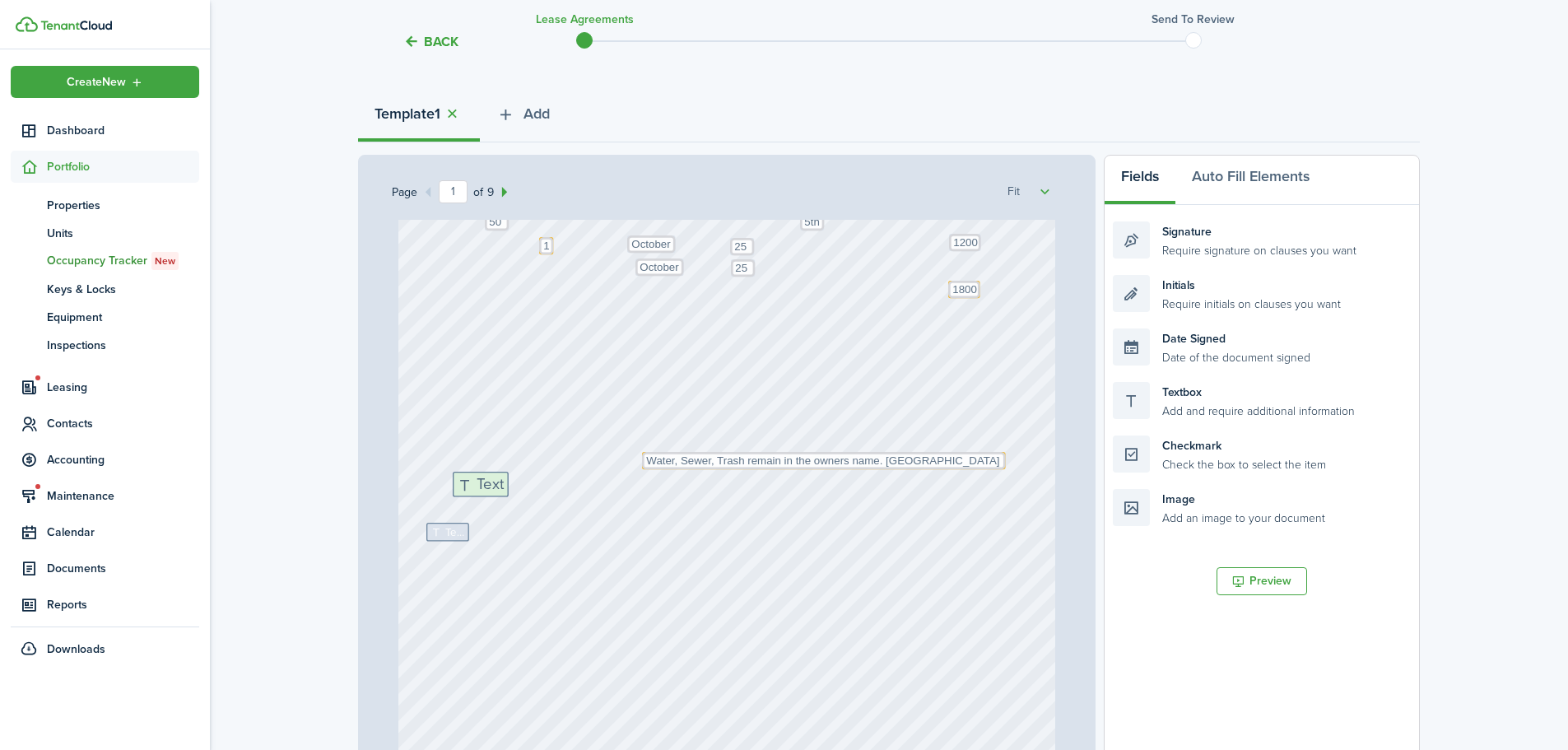
drag, startPoint x: 681, startPoint y: 404, endPoint x: 546, endPoint y: 485, distance: 157.4
click at [546, 485] on div "Page 1 of 9 50% 75% 100% 150% 200% Fit Text October Text 25 Text 600 Text 50 Te…" at bounding box center [889, 497] width 1062 height 684
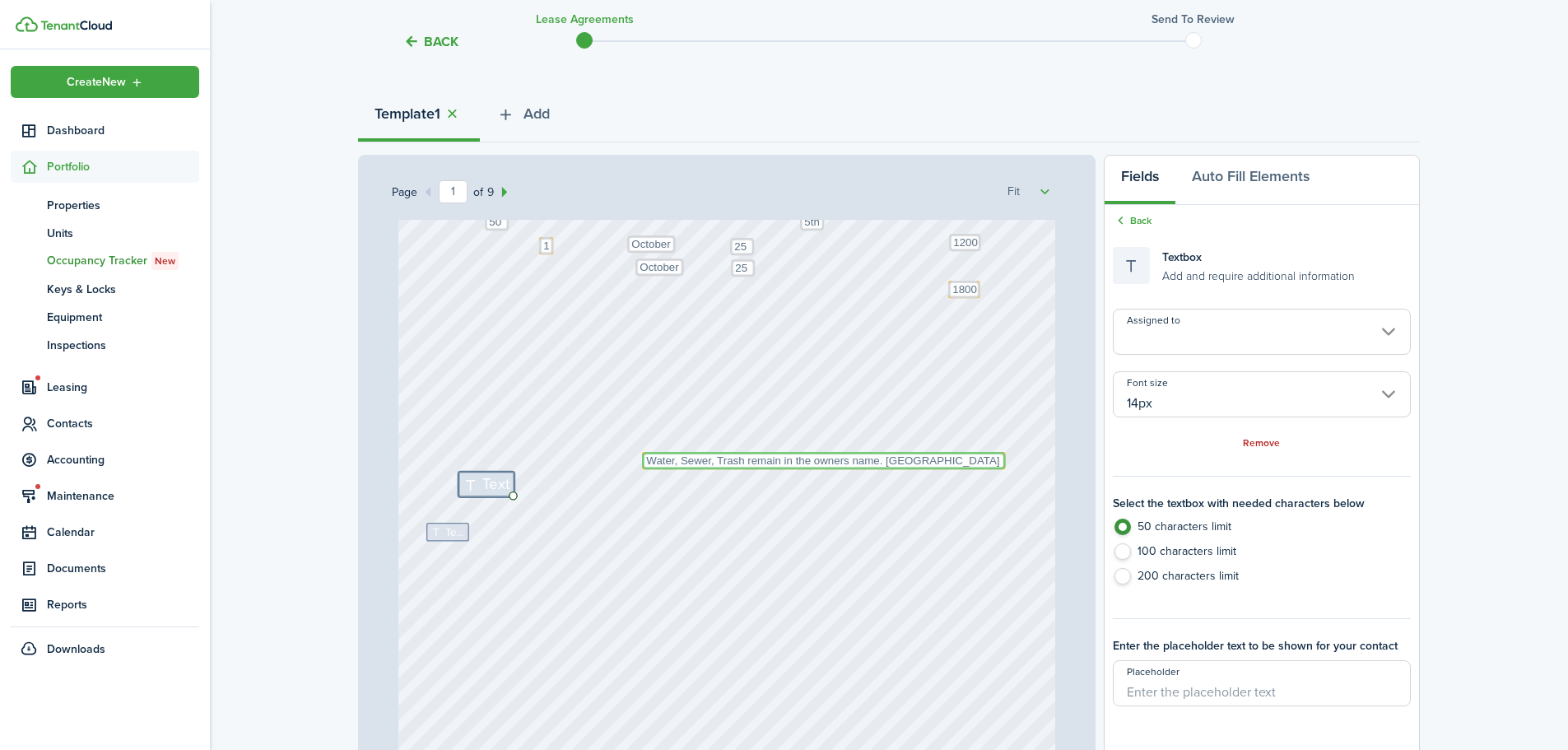
click at [670, 461] on textarea "Water, Sewer, Trash remain in the owners name. [GEOGRAPHIC_DATA] Power," at bounding box center [824, 460] width 364 height 17
type input "10px"
radio input "false"
radio input "true"
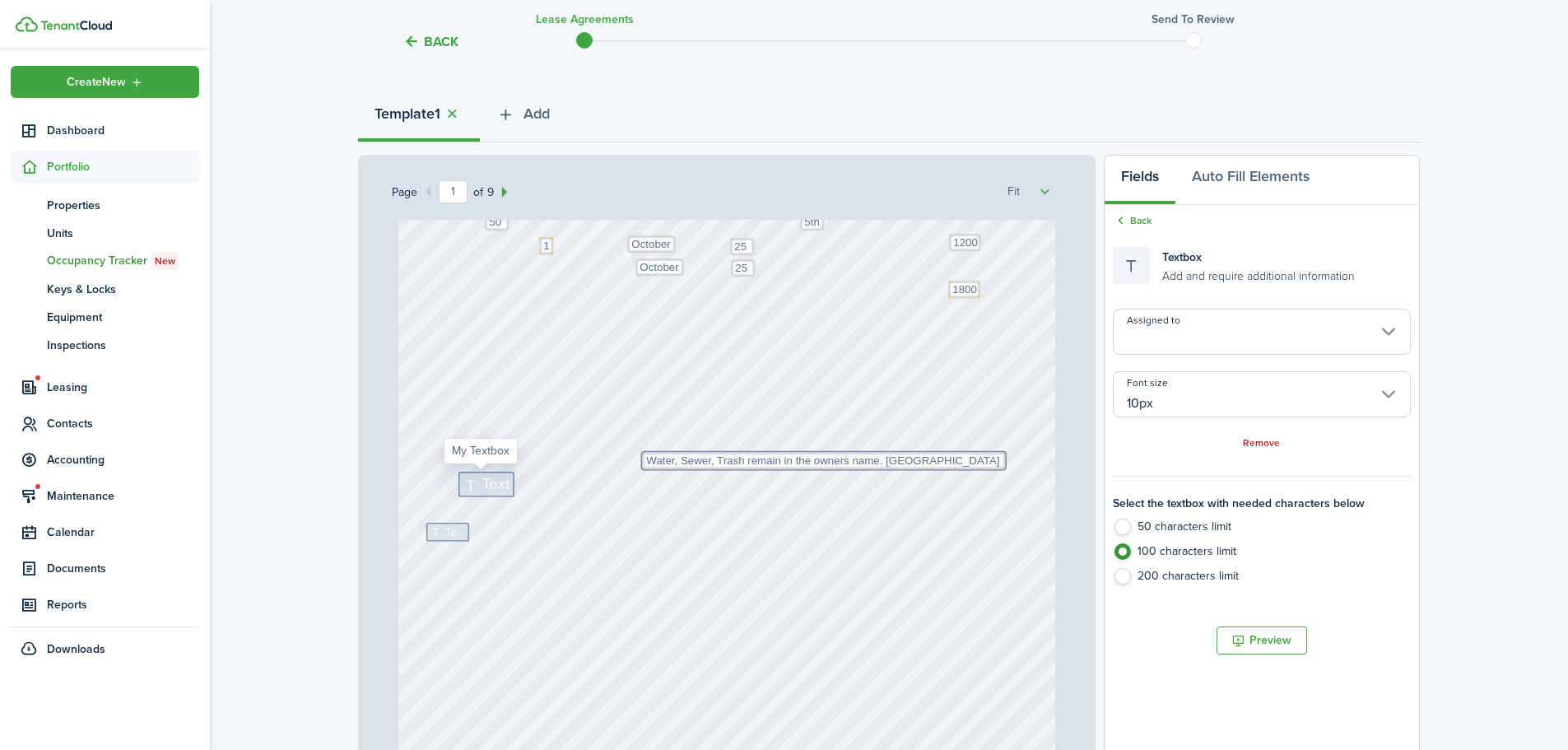
drag, startPoint x: 474, startPoint y: 486, endPoint x: 493, endPoint y: 483, distance: 19.2
click at [475, 486] on icon at bounding box center [473, 484] width 20 height 16
type input "14px"
radio input "true"
click at [1145, 401] on input "14px" at bounding box center [1262, 394] width 298 height 46
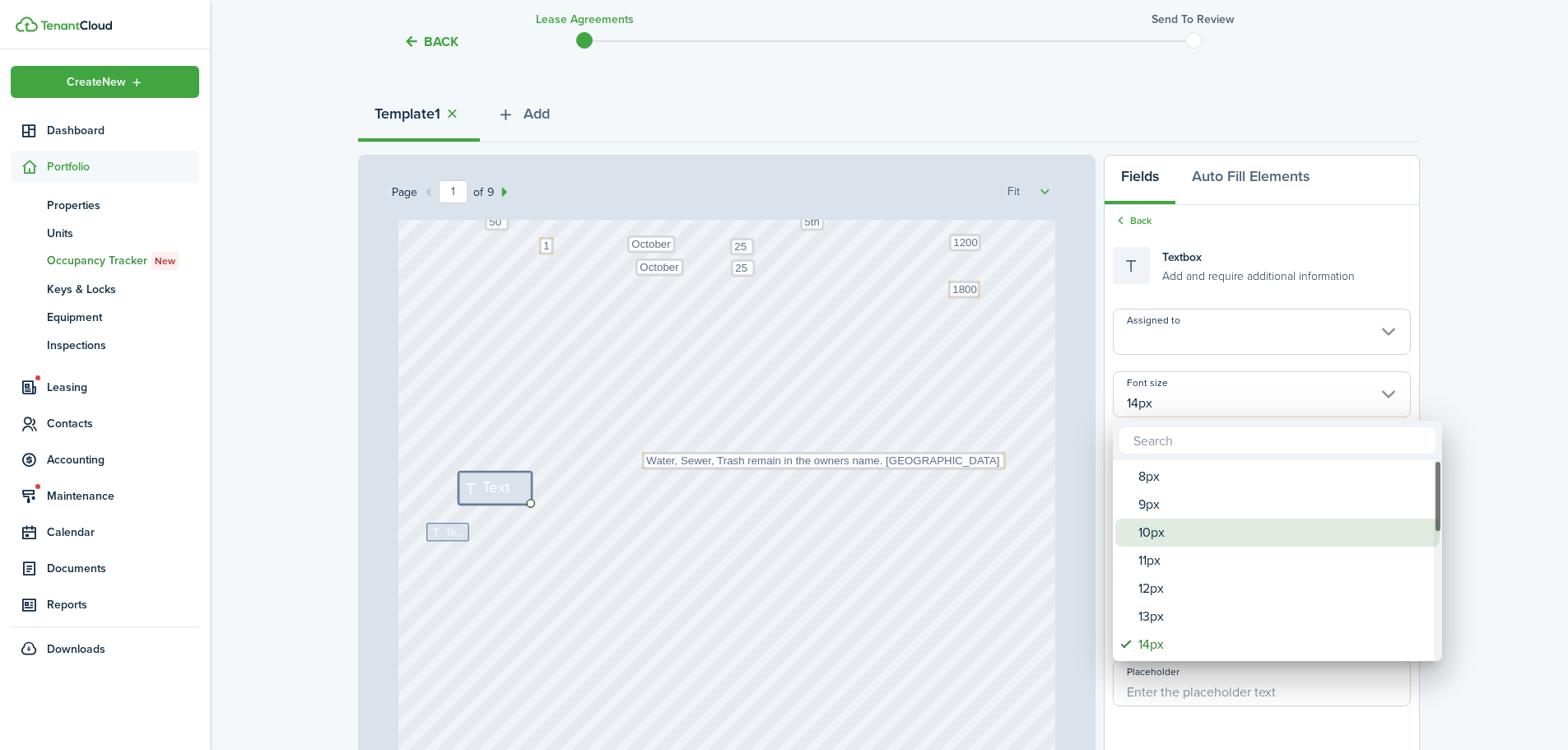
click at [1155, 525] on div "10px" at bounding box center [1285, 533] width 292 height 28
type input "10px"
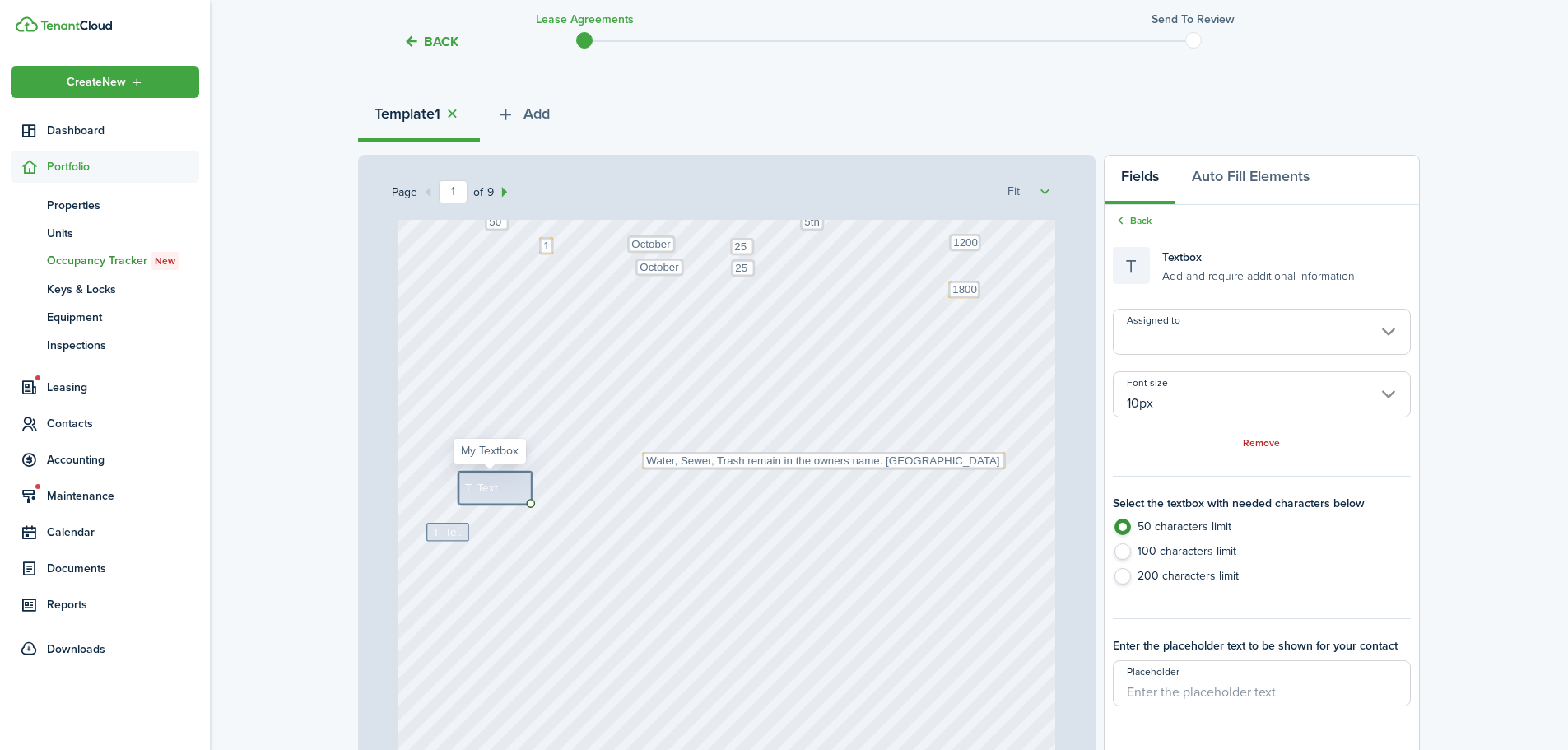
click at [481, 487] on span "Text" at bounding box center [488, 488] width 21 height 17
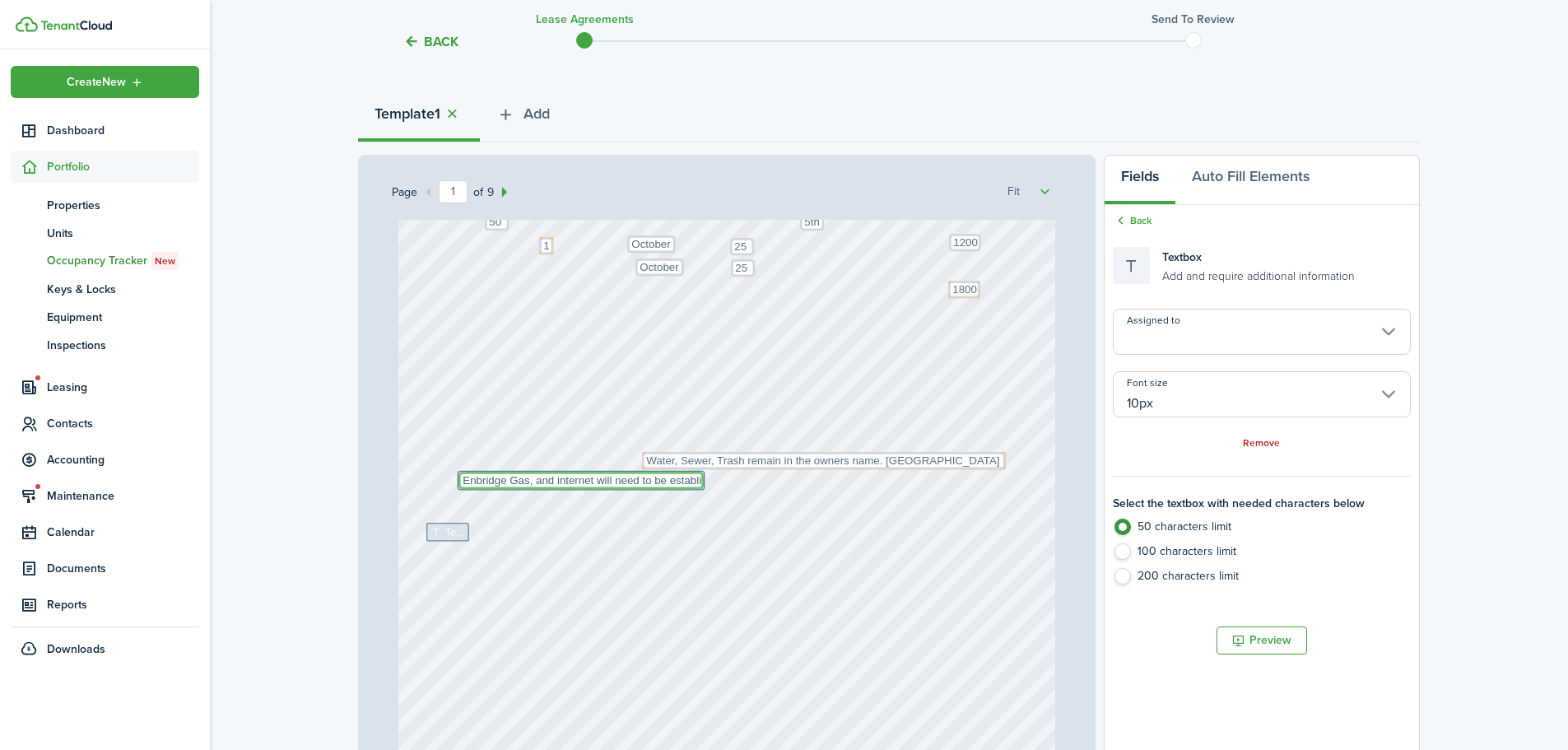
type textarea "Enbridge Gas, and internet will need to be establi"
click at [1128, 575] on label "200 characters limit" at bounding box center [1262, 581] width 298 height 24
radio input "false"
radio input "true"
click at [696, 473] on textarea "Enbridge Gas, and internet will need to be establi" at bounding box center [581, 481] width 245 height 17
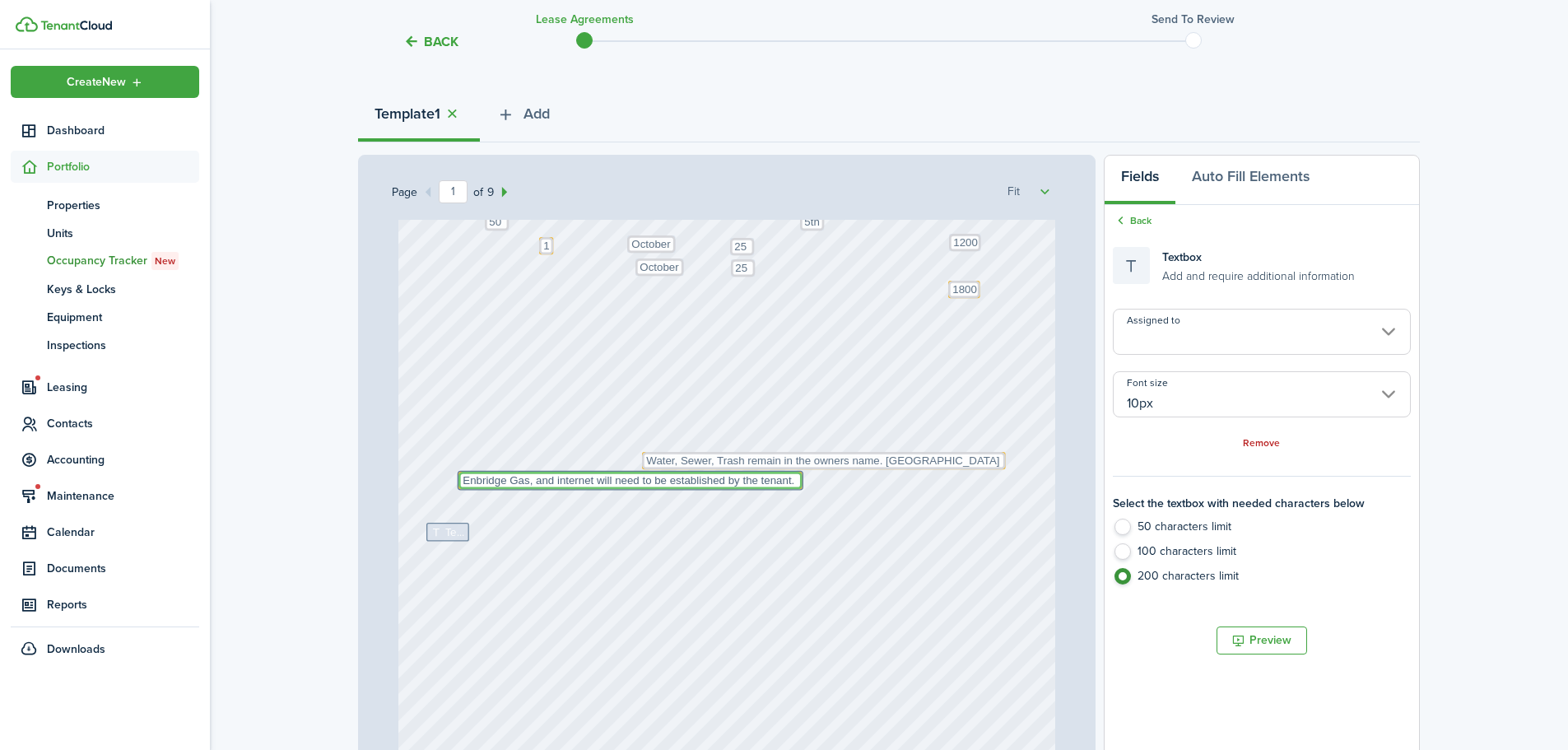
type textarea "Enbridge Gas, and internet will need to be established by the tenant."
click at [658, 527] on div "Text October Text 25 Text 600 Text 50 Text 25 Text 5th Text 1800 Text Text Octo…" at bounding box center [727, 324] width 658 height 867
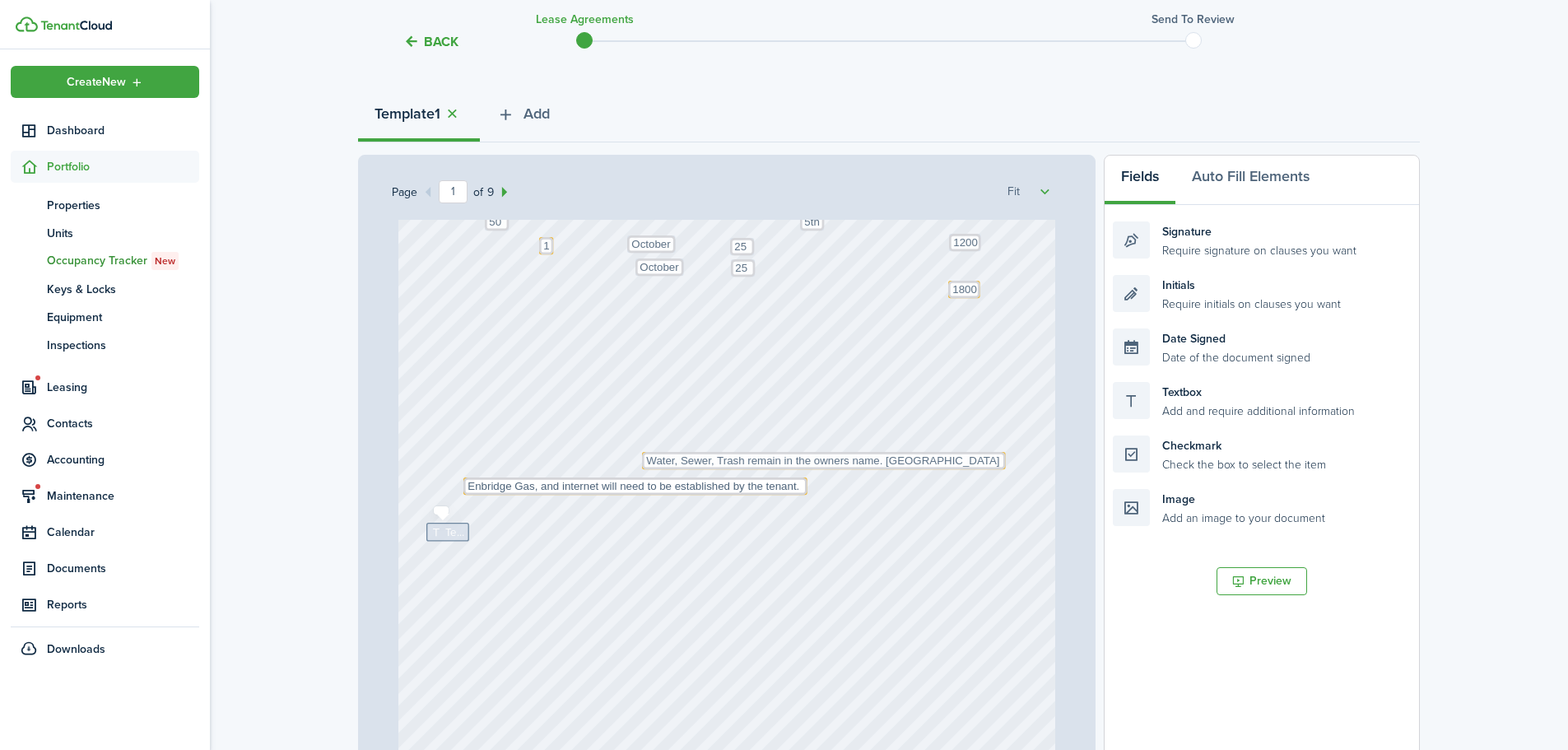
click at [445, 530] on span "Text" at bounding box center [454, 532] width 20 height 17
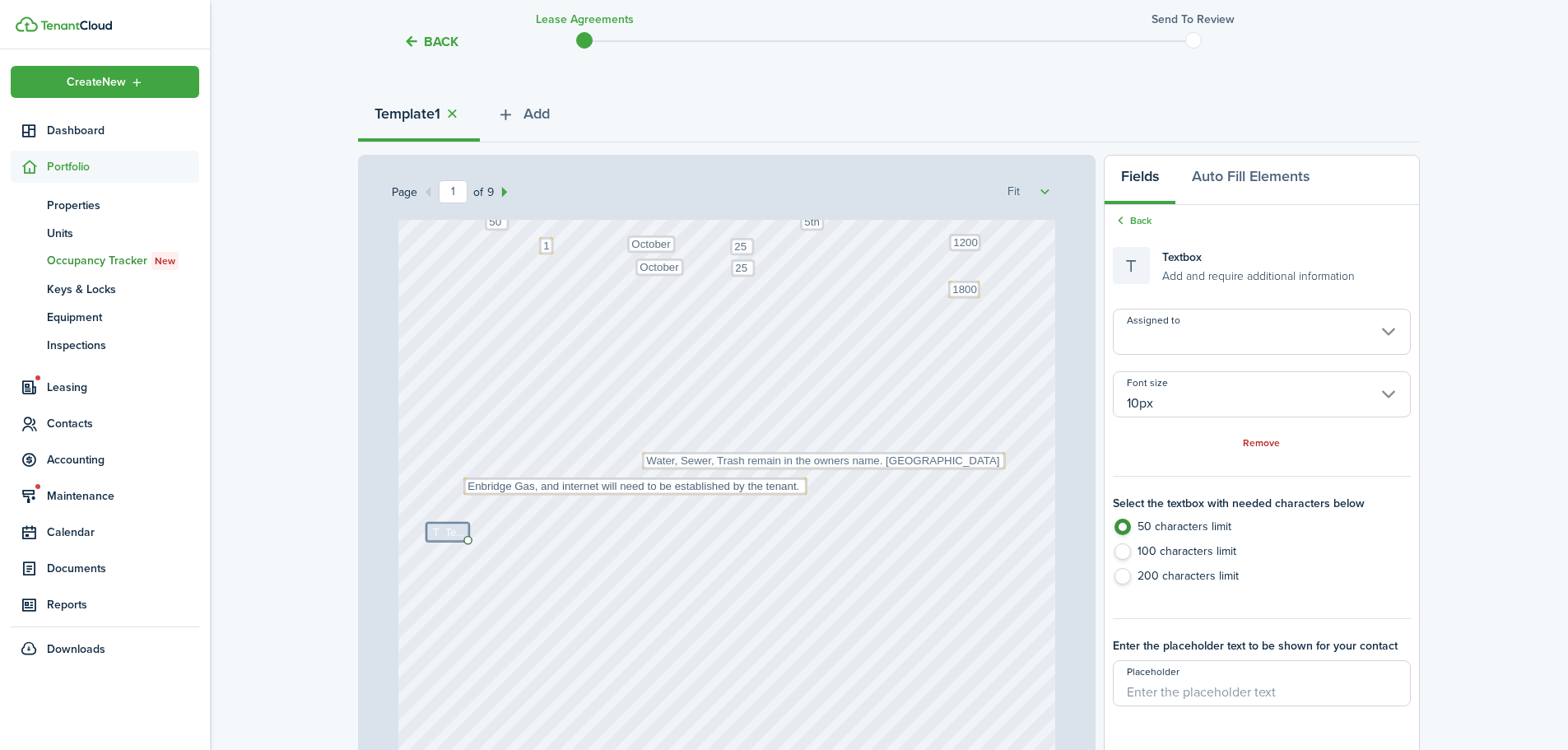
click at [1125, 587] on label "200 characters limit" at bounding box center [1262, 581] width 298 height 24
radio input "false"
radio input "true"
click at [445, 528] on span "Text" at bounding box center [454, 532] width 20 height 17
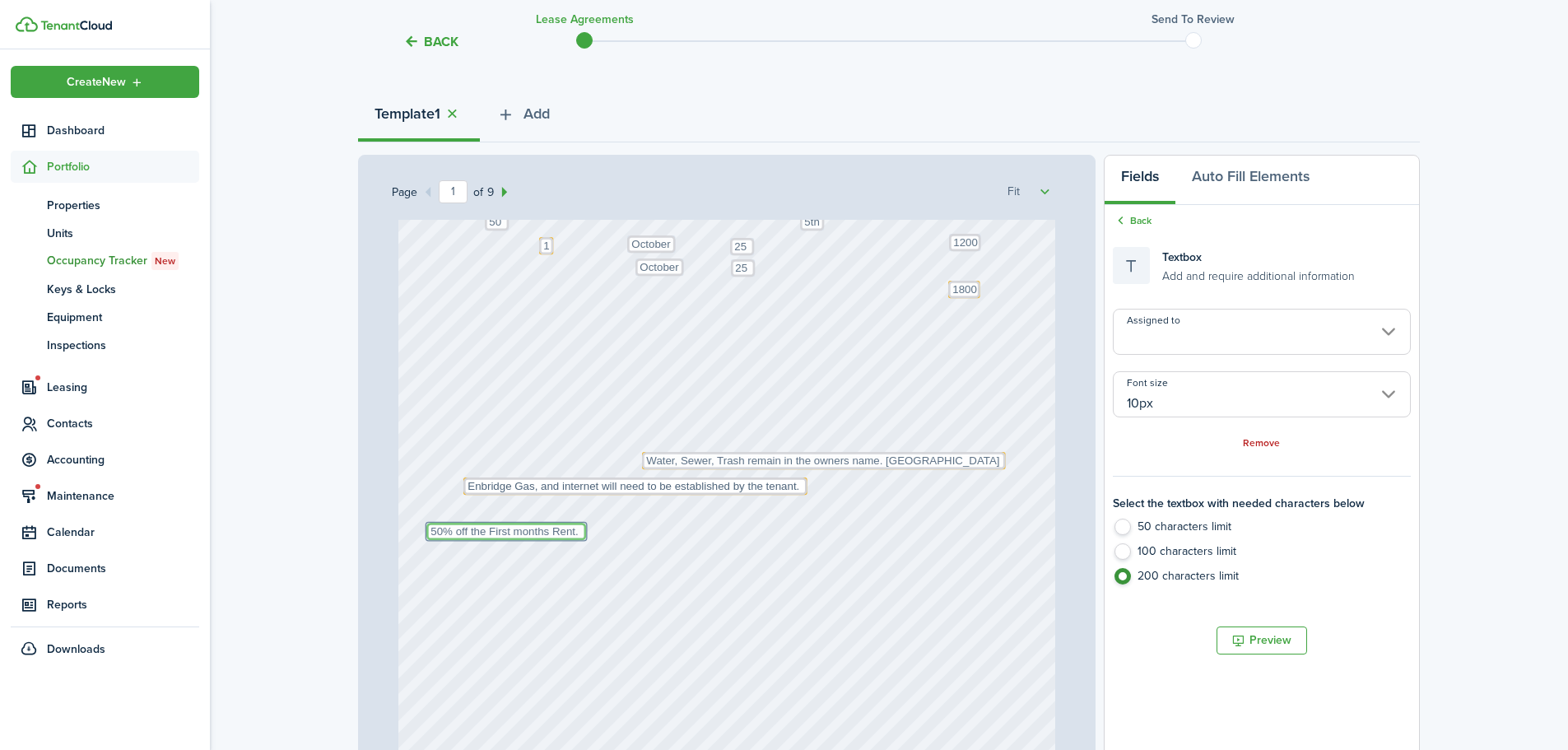
type textarea "50% off the First months Rent."
click at [666, 565] on div "Text October Text 25 Text 600 Text 50 Text 25 Text 5th Text 1800 Text 50% off t…" at bounding box center [727, 324] width 658 height 867
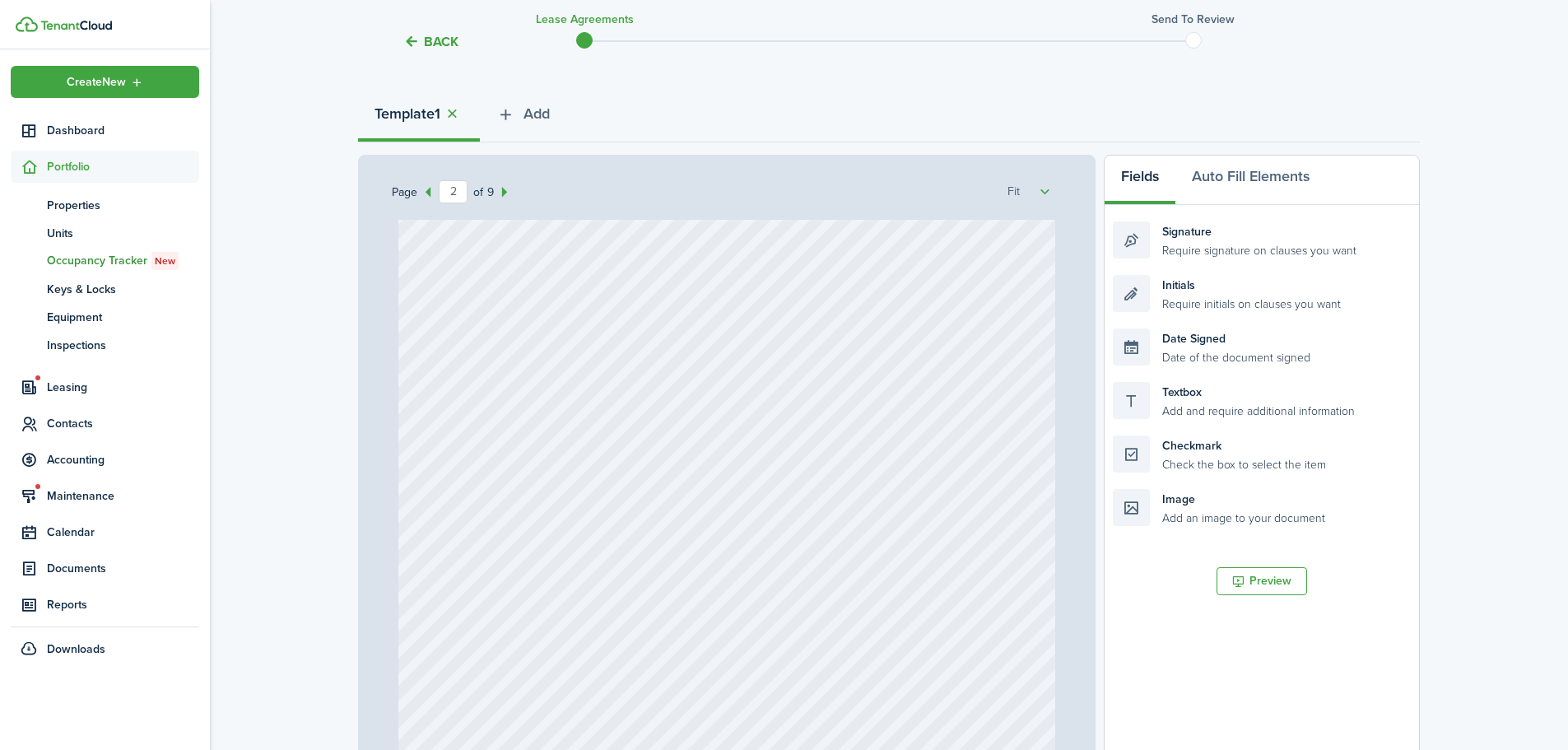
type input "1"
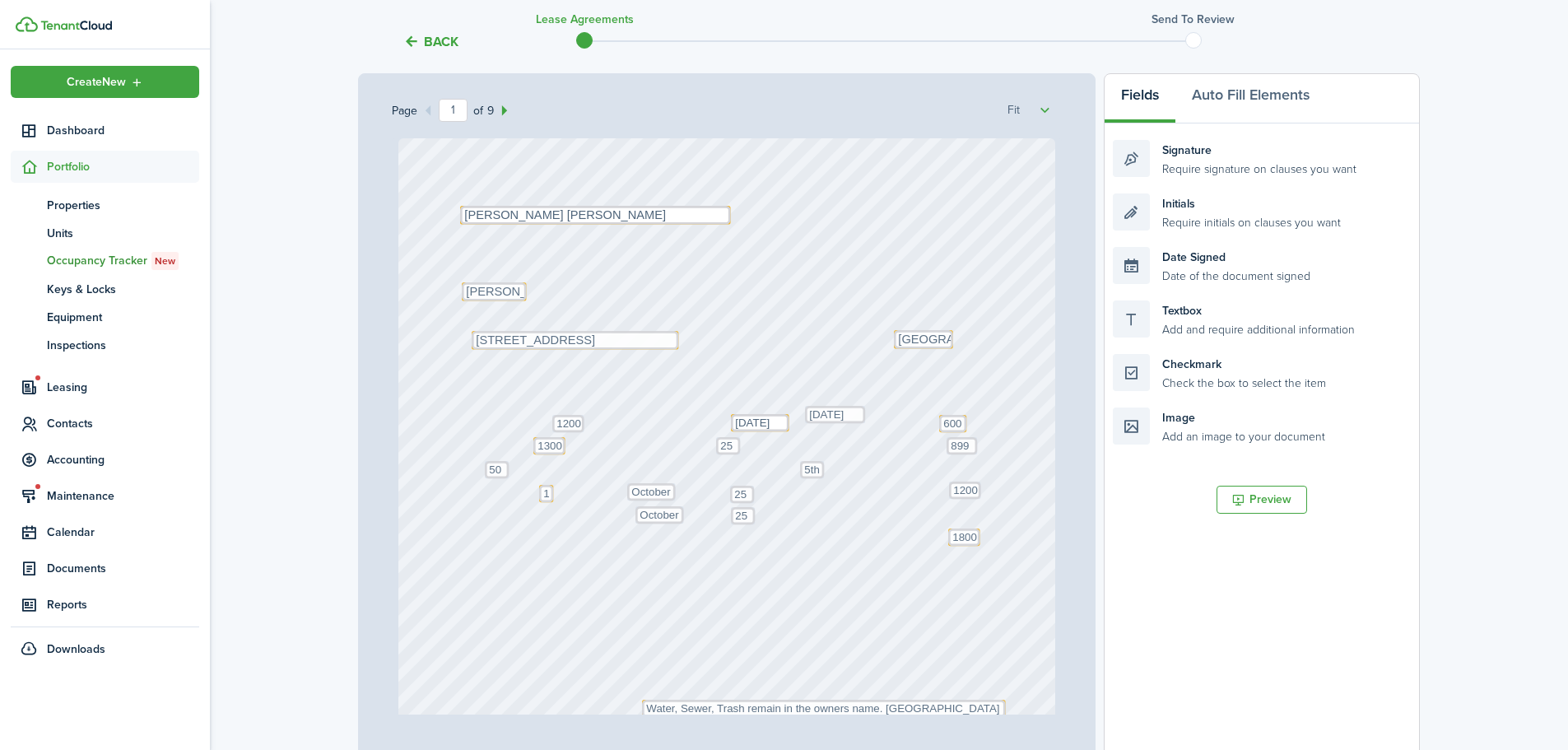
scroll to position [247, 0]
click at [741, 519] on textarea "25" at bounding box center [743, 515] width 24 height 17
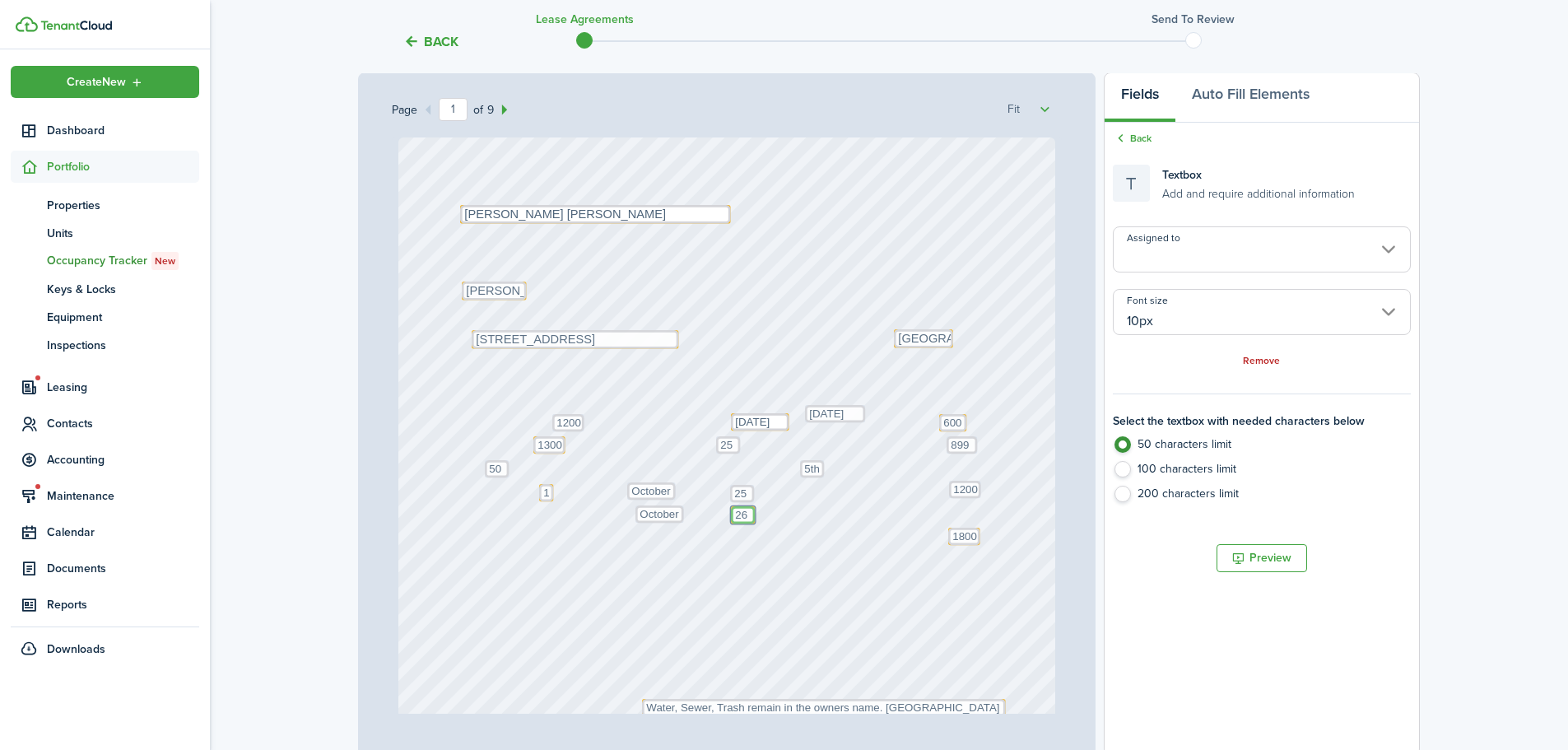
type textarea "26"
click at [818, 583] on div "Text October Text 26 Text 600 Text 50 Text 25 Text 5th Text 1800 Text 50% off t…" at bounding box center [727, 570] width 658 height 867
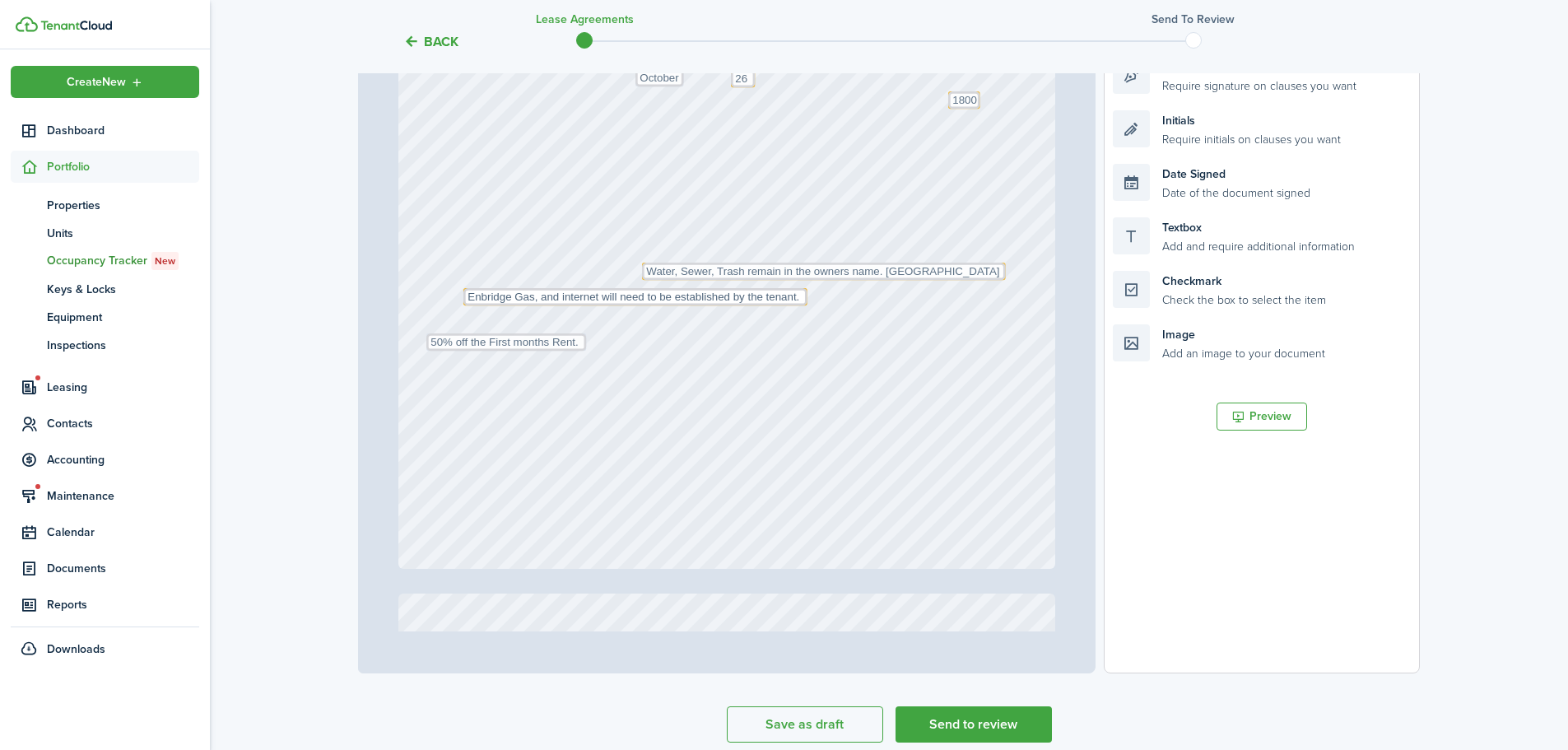
scroll to position [411, 0]
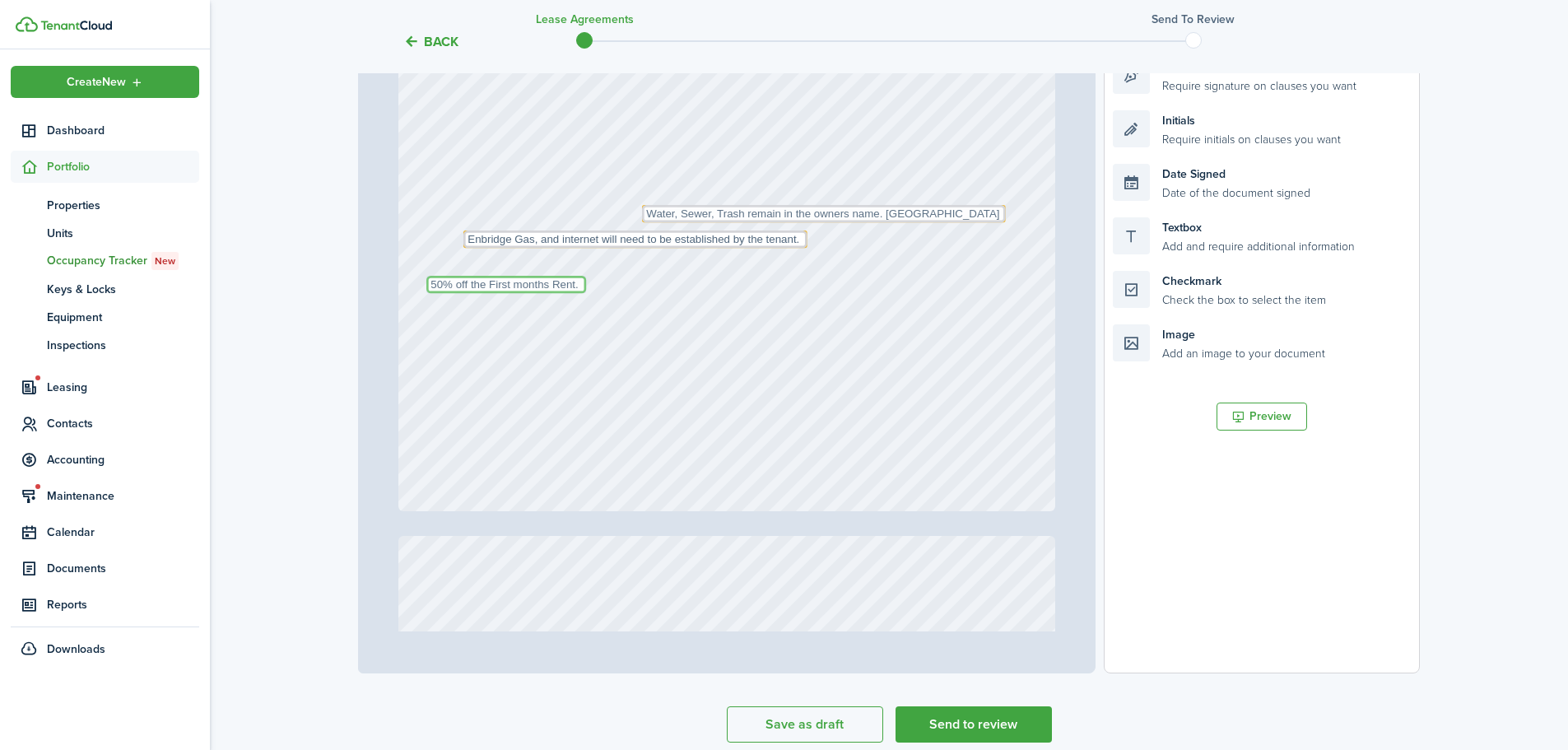
click at [553, 281] on textarea "50% off the First months Rent." at bounding box center [506, 284] width 160 height 17
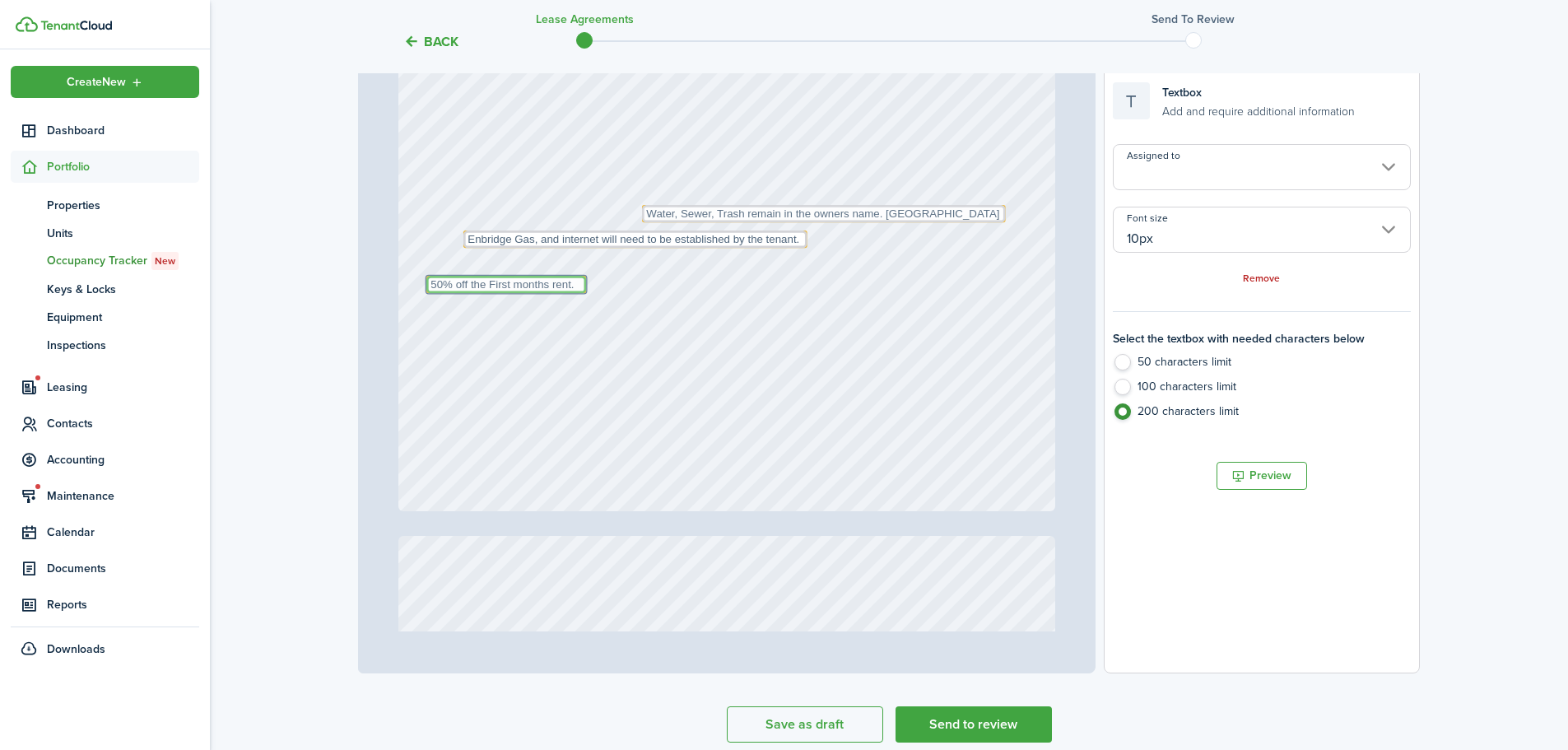
type textarea "50% off the First months rent."
click at [643, 465] on div "Text October Text 26 Text 600 Text 50 Text 25 Text 5th Text 1800 Text 50% off t…" at bounding box center [727, 77] width 658 height 867
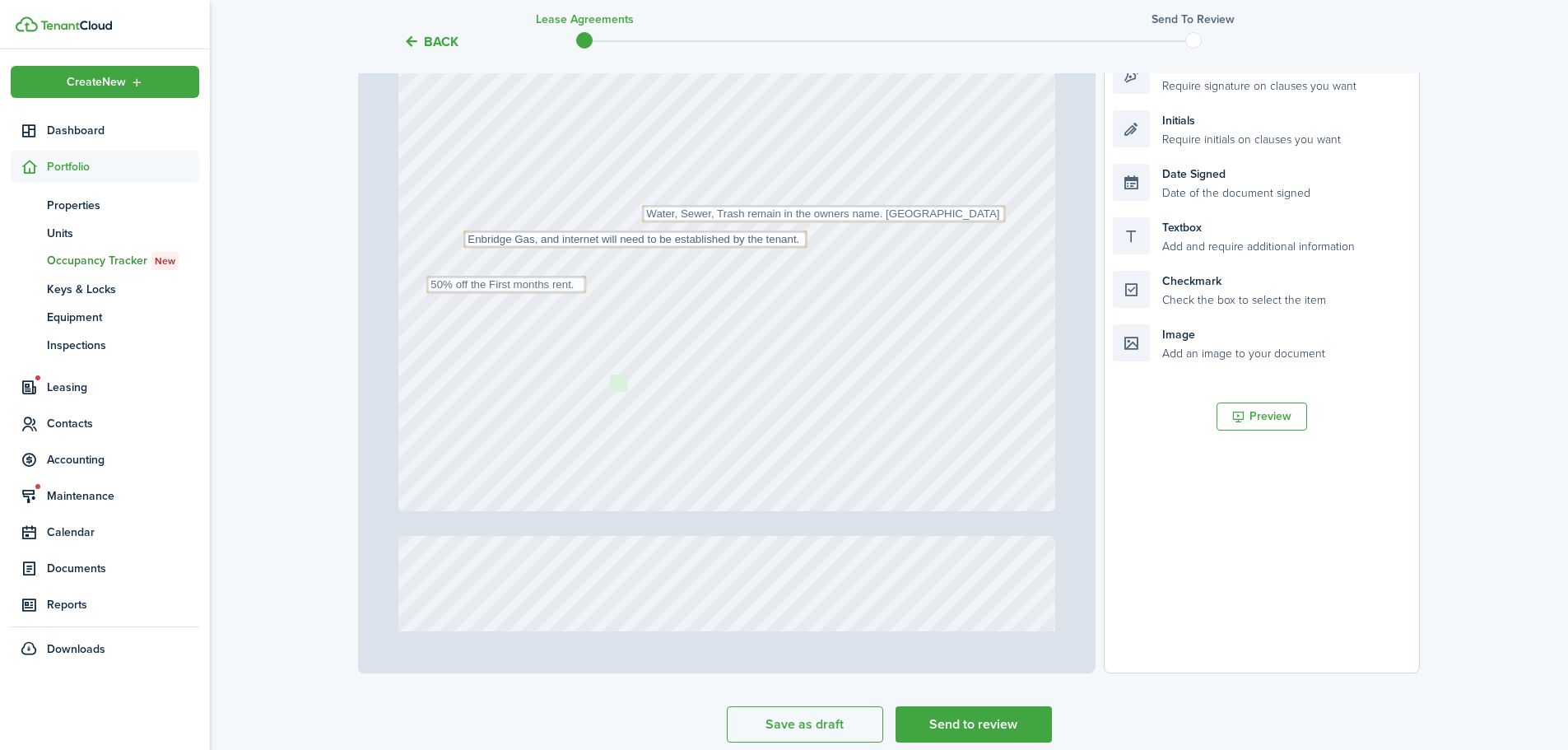
drag, startPoint x: 1094, startPoint y: 310, endPoint x: 678, endPoint y: 393, distance: 424.2
click at [678, 393] on div "Page 1 of 9 50% 75% 100% 150% 200% Fit Text October Text 26 Text 600 Text 50 Te…" at bounding box center [889, 331] width 1062 height 684
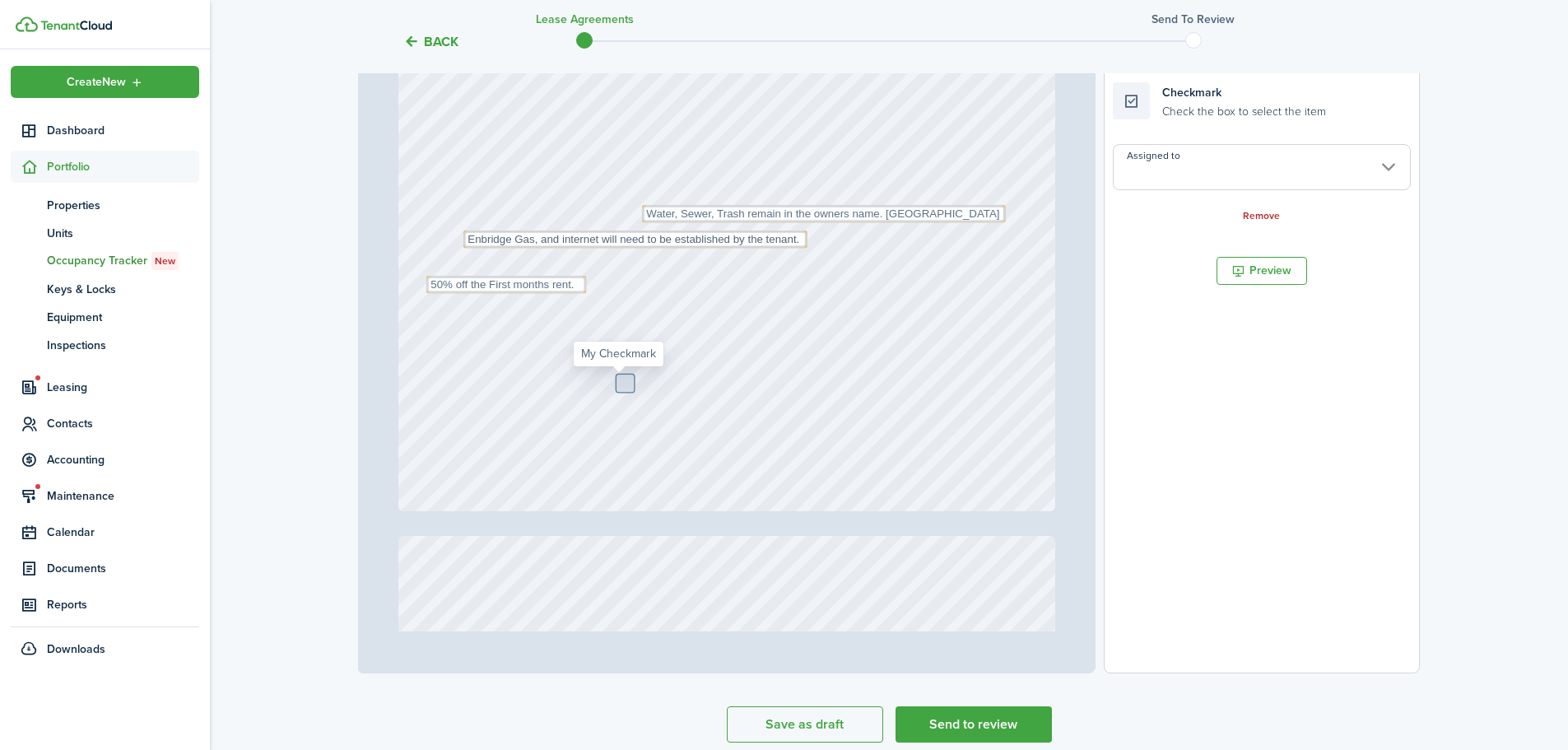
click at [1289, 177] on input "Assigned to" at bounding box center [1262, 166] width 298 height 46
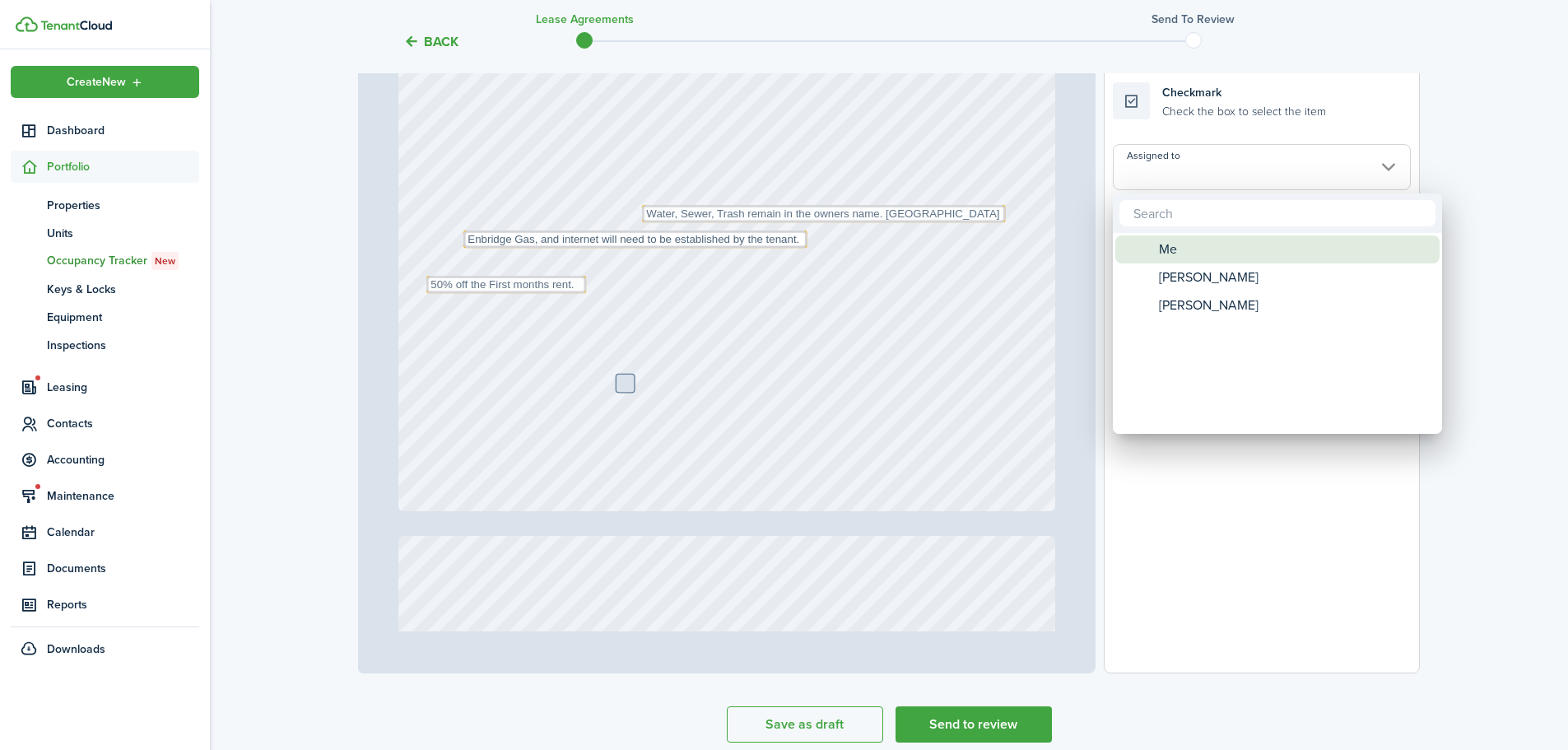
click at [1187, 258] on div "Me" at bounding box center [1285, 250] width 292 height 28
type input "Me"
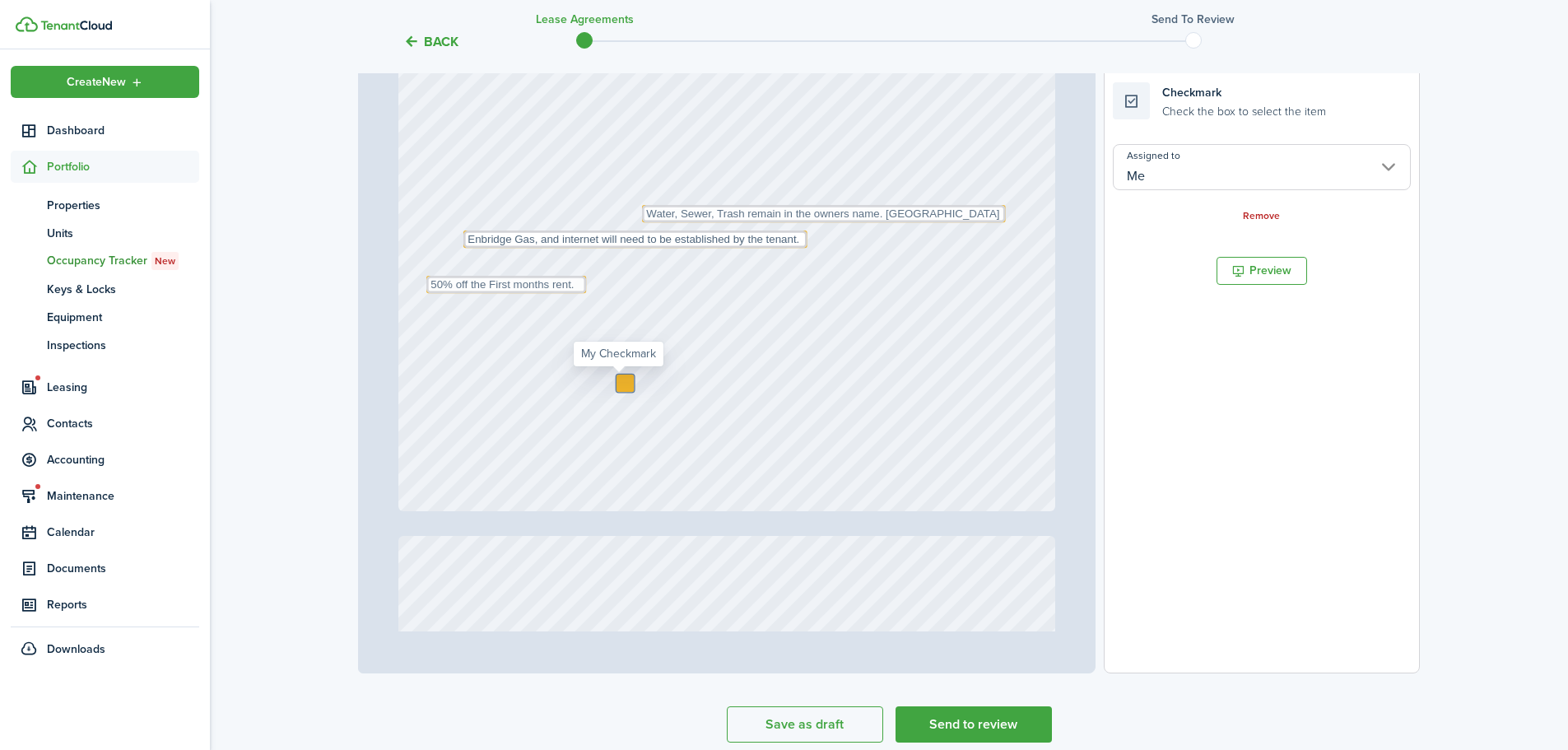
click at [624, 382] on div at bounding box center [626, 383] width 17 height 17
checkbox input "true"
click at [954, 419] on div "Text October Text 26 Text 600 Text 50 Text 25 Text 5th Text 1800 Text 50% off t…" at bounding box center [727, 77] width 658 height 867
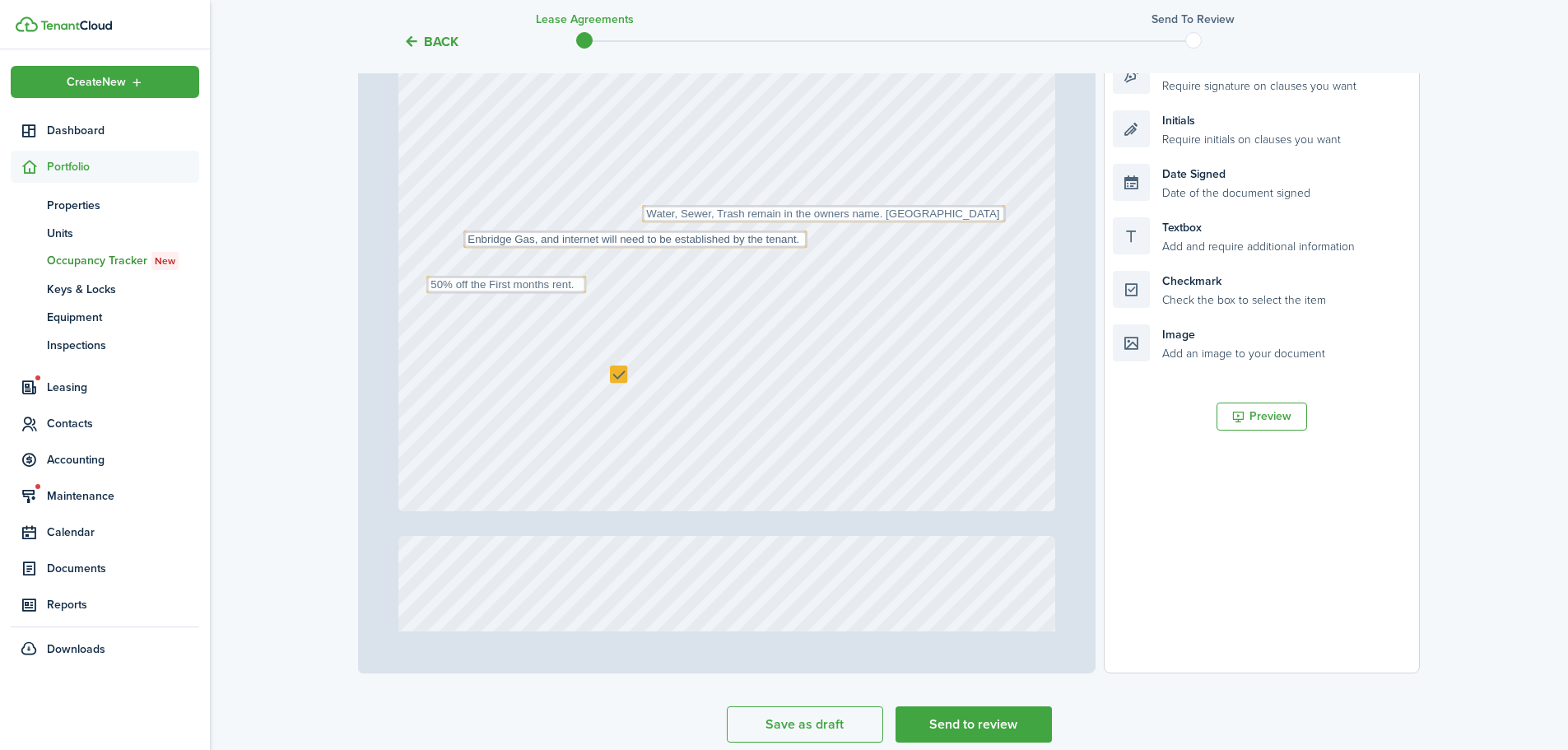
drag, startPoint x: 615, startPoint y: 379, endPoint x: 615, endPoint y: 369, distance: 10.0
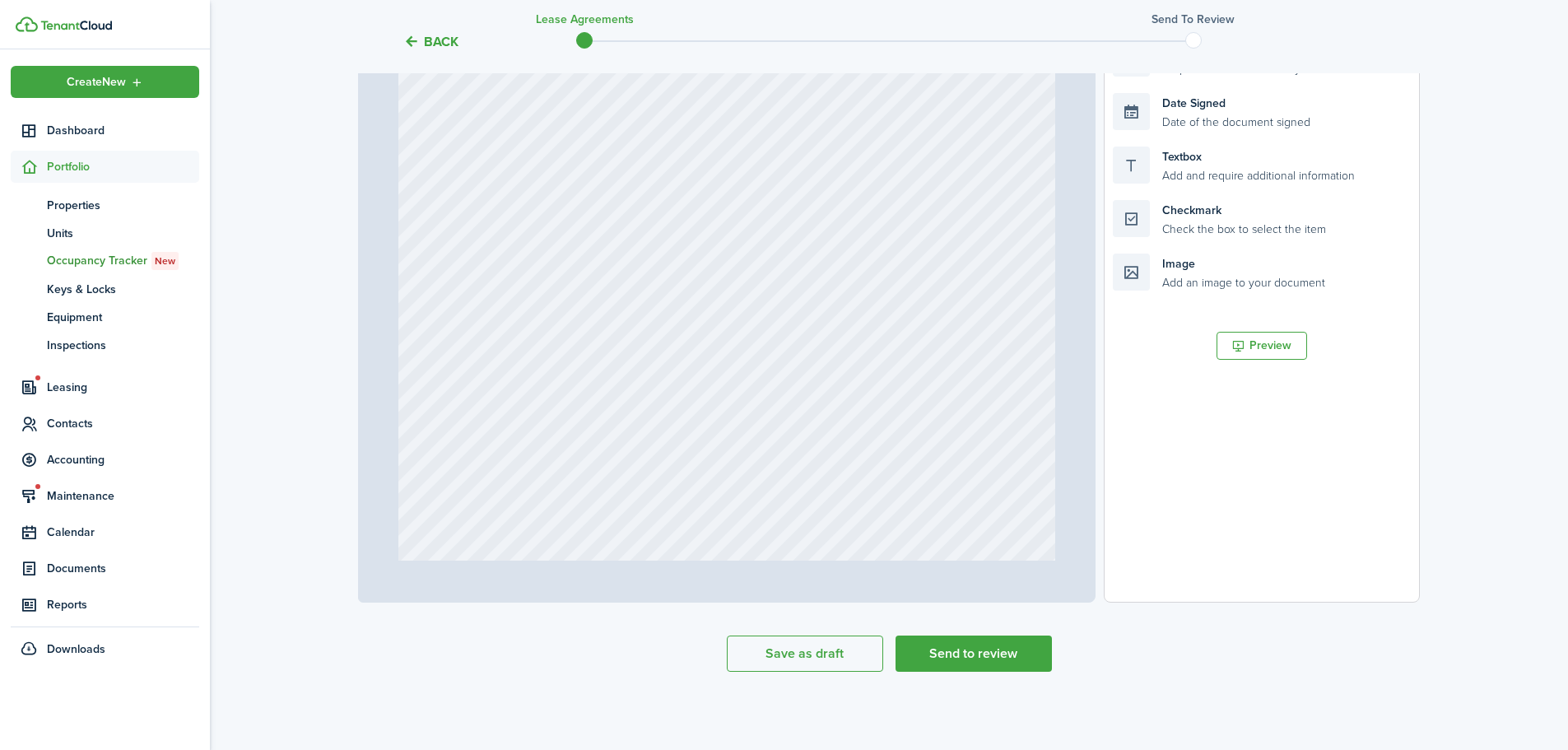
scroll to position [5704, 0]
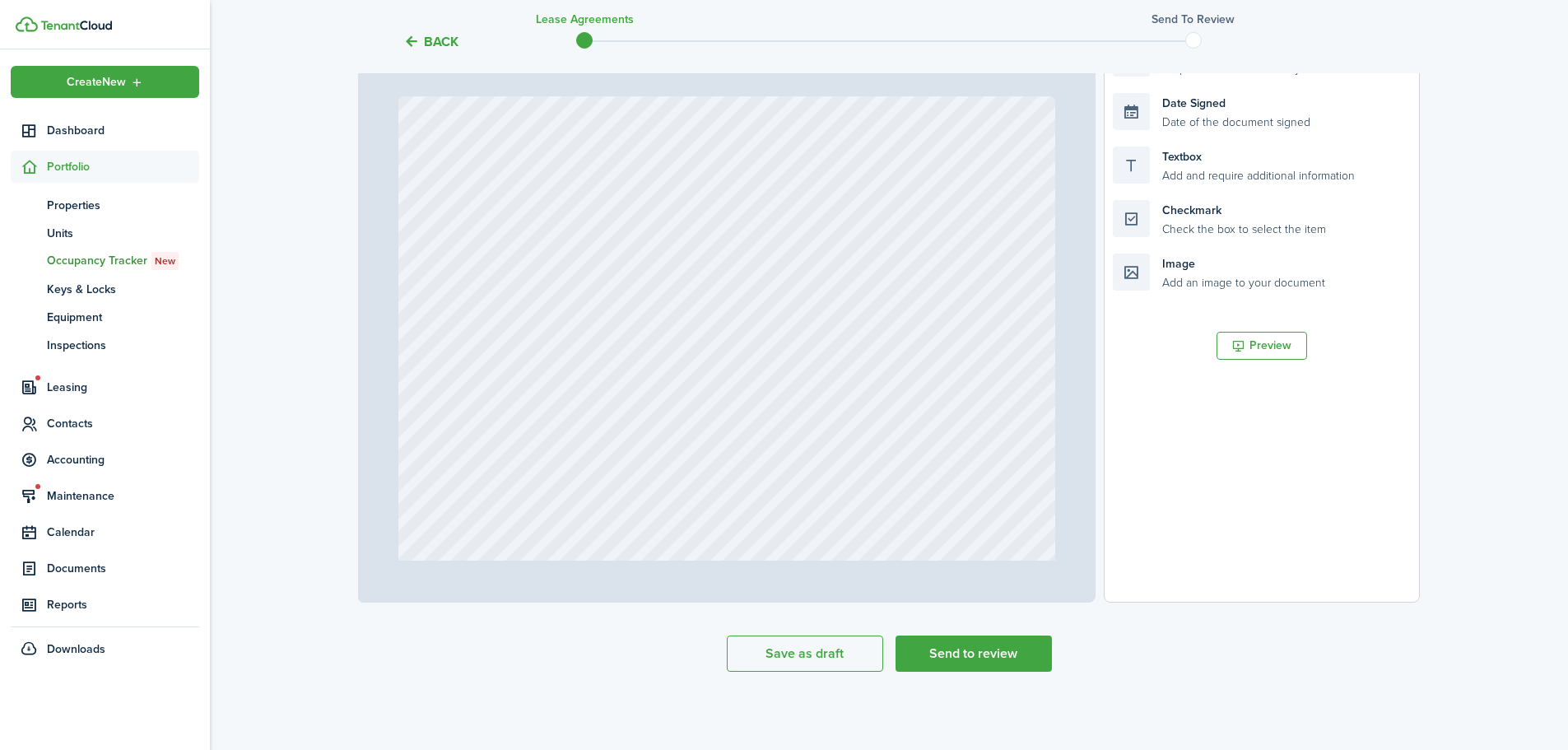
type input "1"
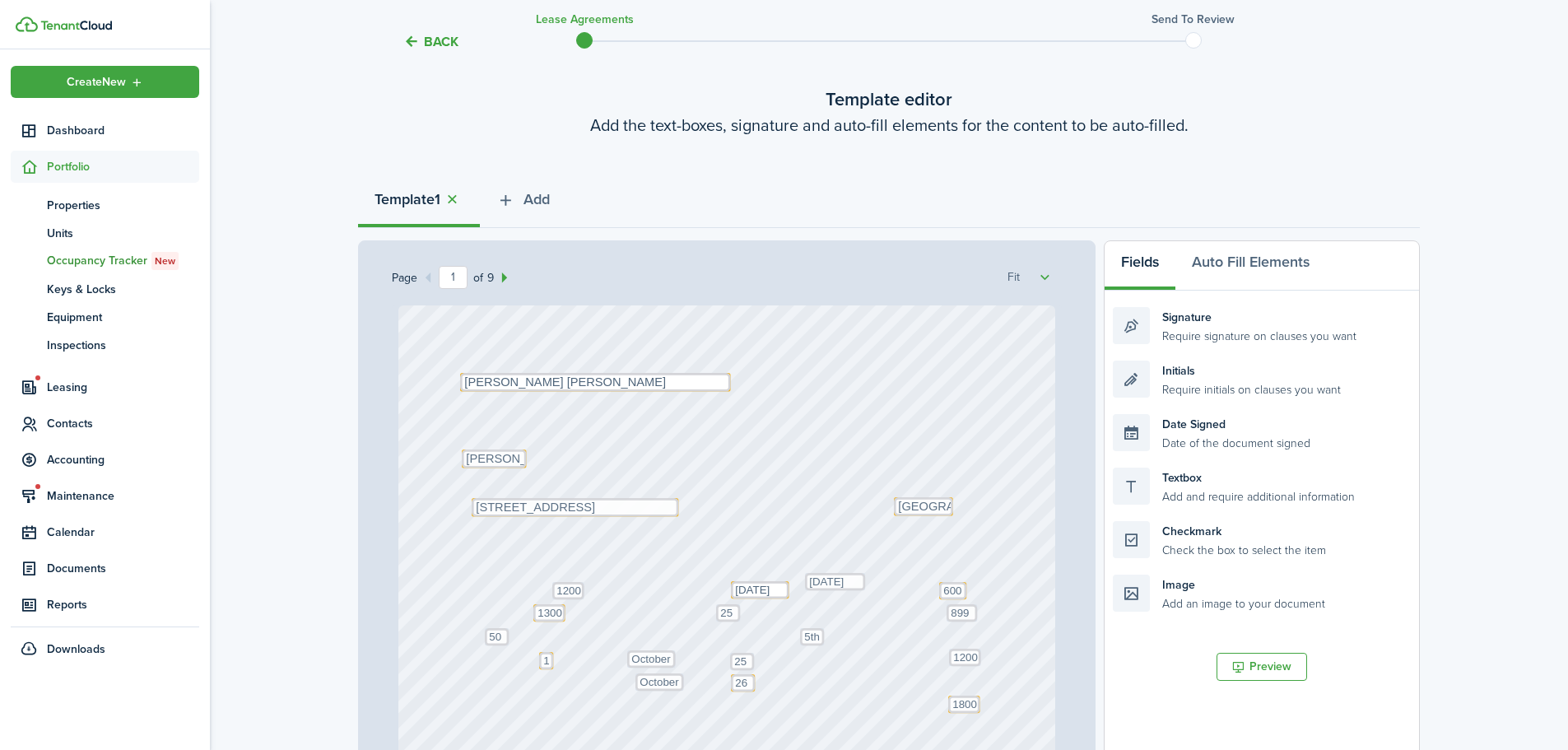
scroll to position [82, 0]
drag, startPoint x: 525, startPoint y: 382, endPoint x: 527, endPoint y: 454, distance: 72.0
click at [525, 382] on textarea "[PERSON_NAME] [PERSON_NAME]" at bounding box center [596, 379] width 271 height 19
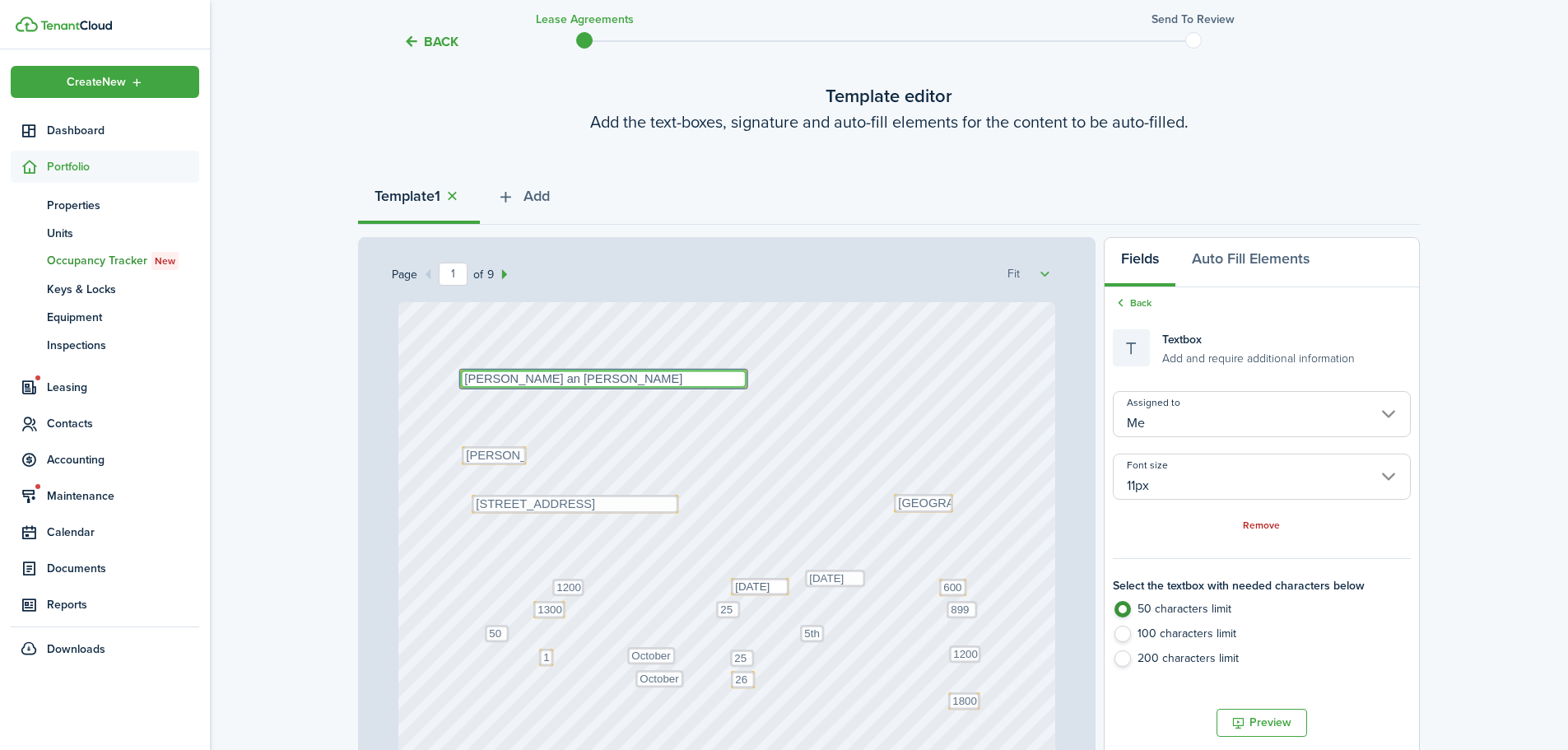
type textarea "[PERSON_NAME] an [PERSON_NAME]"
click at [1128, 631] on label "100 characters limit" at bounding box center [1262, 638] width 298 height 24
radio input "false"
radio input "true"
click at [540, 379] on textarea "[PERSON_NAME] an [PERSON_NAME]" at bounding box center [601, 379] width 286 height 19
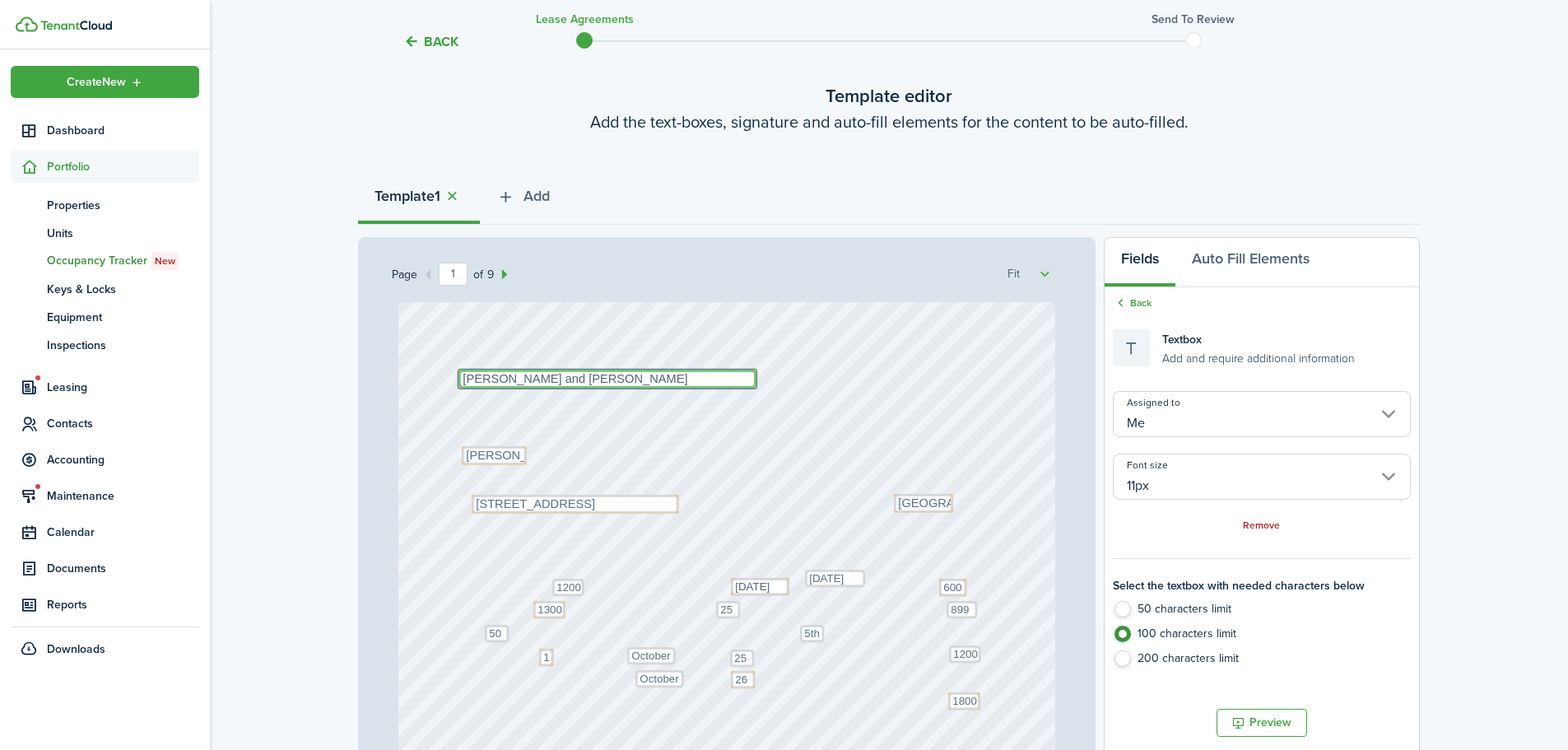
type textarea "[PERSON_NAME] and [PERSON_NAME]"
click at [709, 417] on div "Text October Text 26 Text 600 Text 50 Text 25 Text 5th Text 1800 Text 50% off t…" at bounding box center [727, 735] width 658 height 867
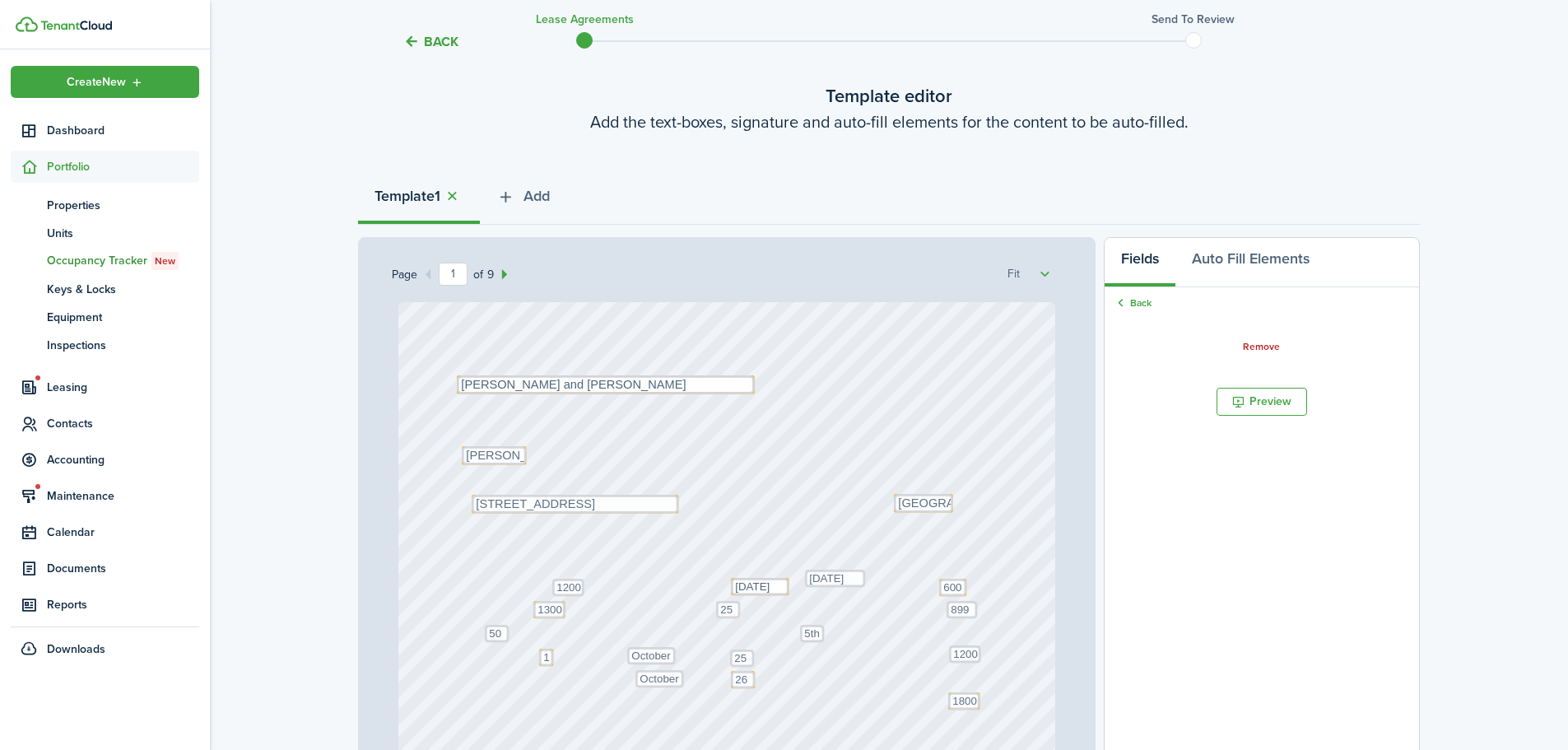
click at [768, 427] on div "Text October Text 26 Text 600 Text 50 Text 25 Text 5th Text 1800 Text 50% off t…" at bounding box center [727, 735] width 658 height 867
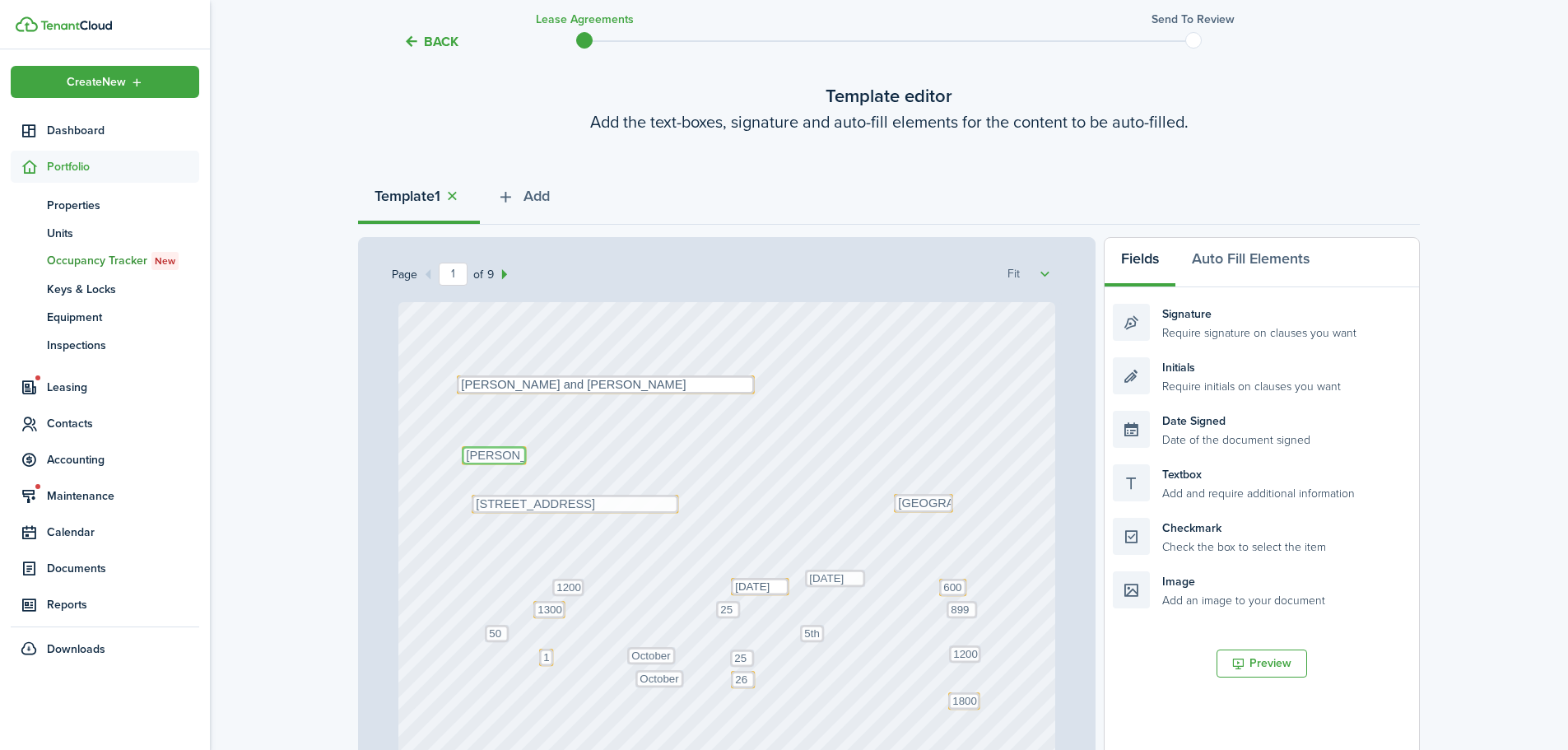
click at [477, 455] on textarea "[PERSON_NAME]" at bounding box center [494, 455] width 65 height 19
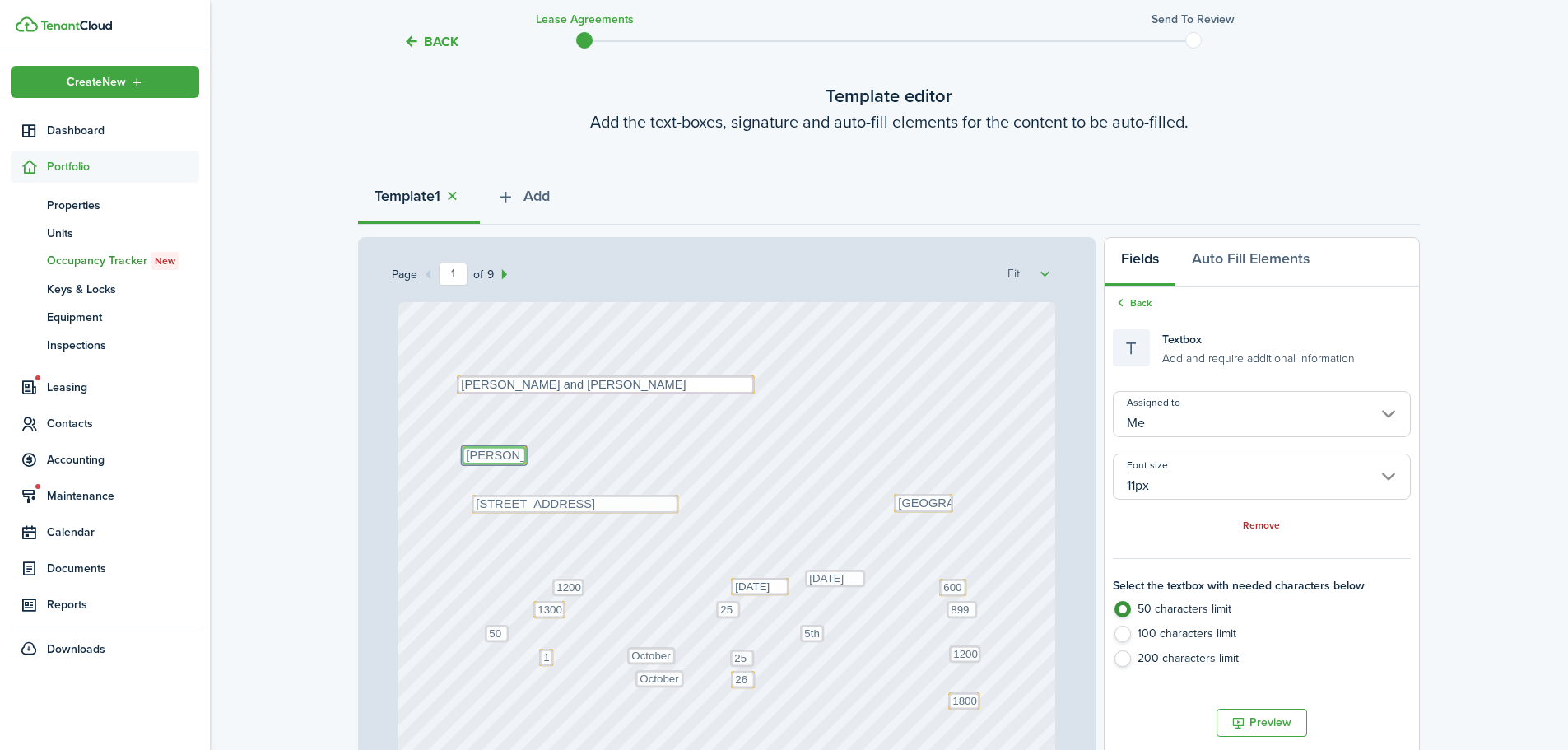
click at [477, 455] on textarea "[PERSON_NAME]" at bounding box center [494, 455] width 65 height 19
click at [480, 458] on textarea "[PERSON_NAME]" at bounding box center [494, 455] width 65 height 19
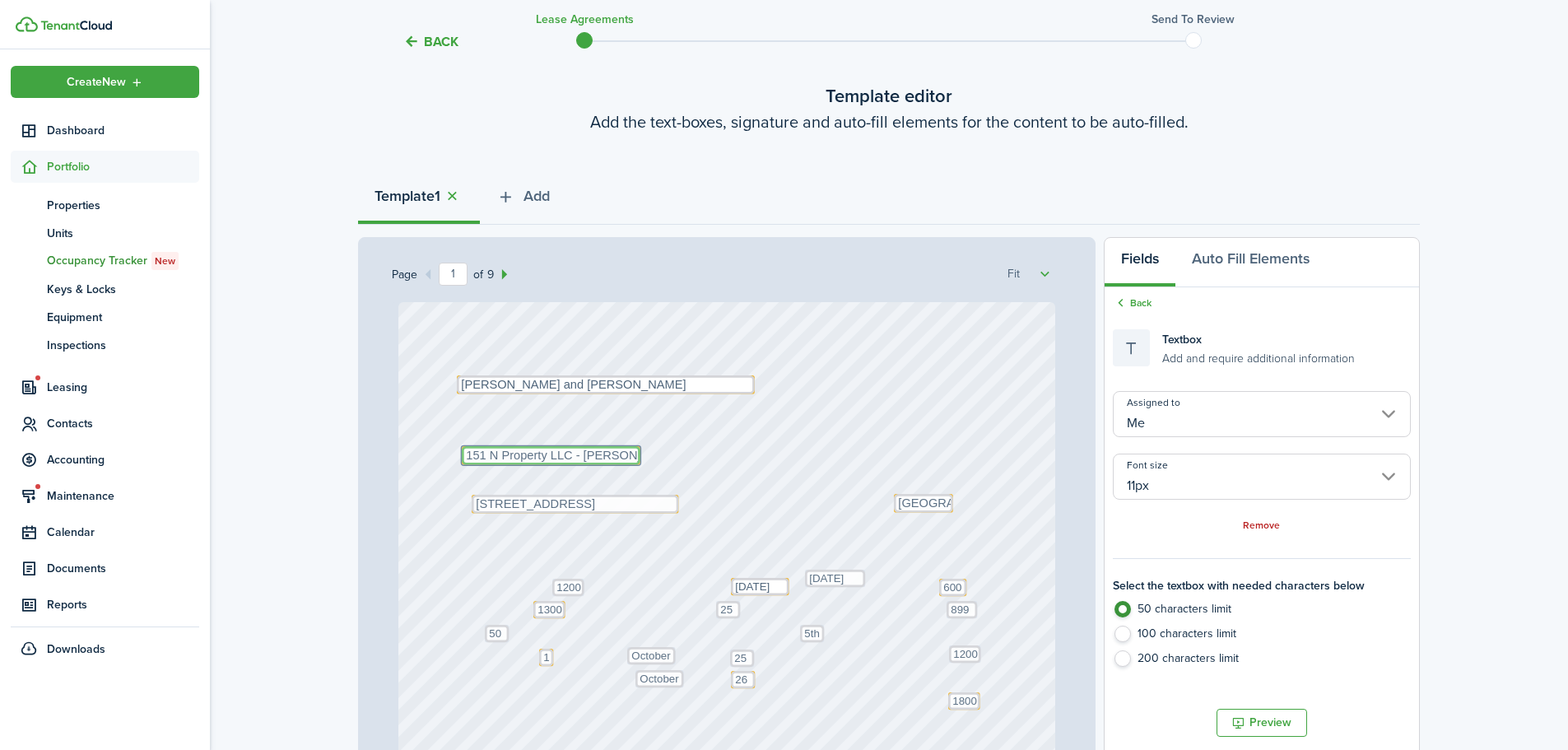
type textarea "151 N Property LLC - [PERSON_NAME]"
click at [767, 452] on div "Text October Text 26 Text 600 Text 50 Text 25 Text 5th Text 1800 Text 50% off t…" at bounding box center [727, 735] width 658 height 867
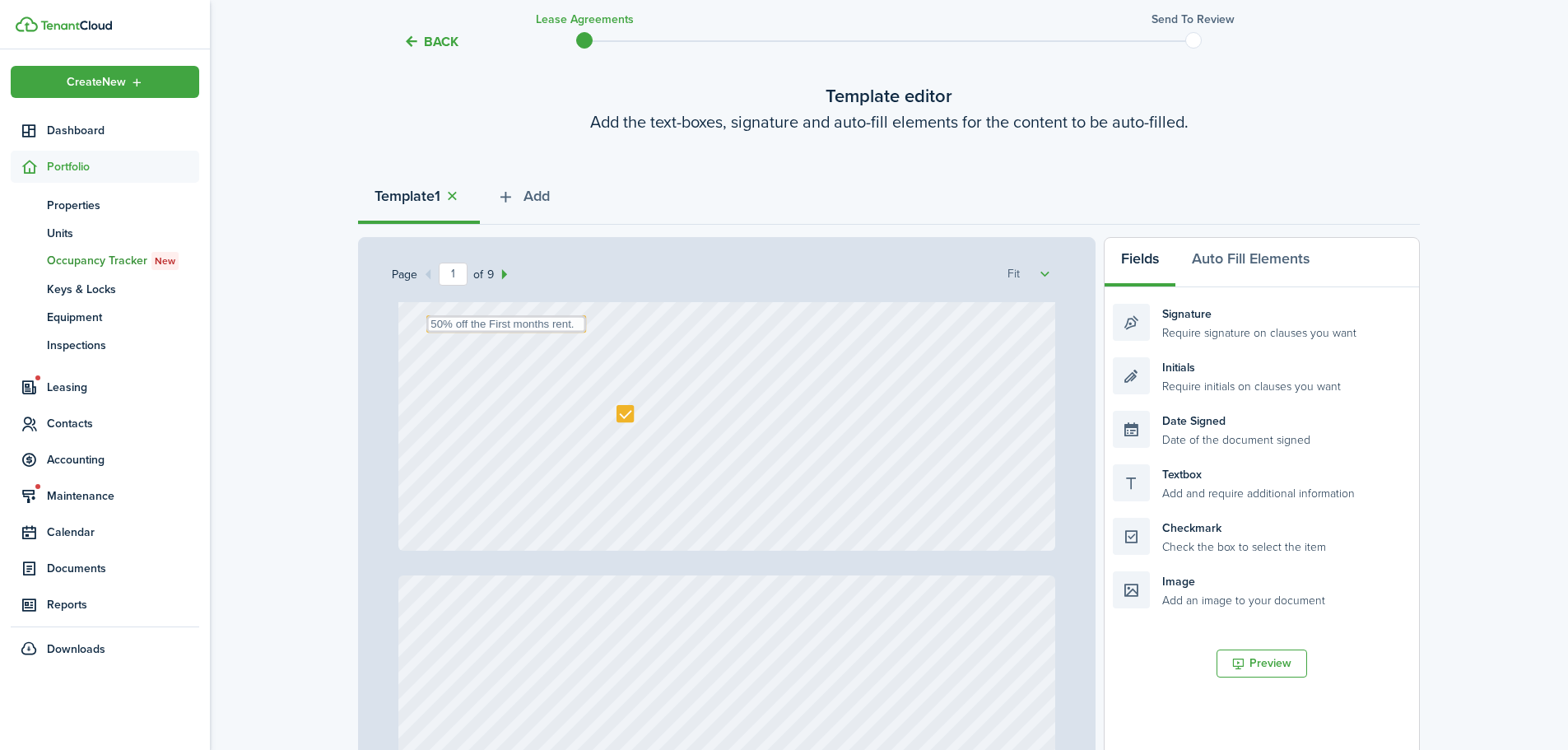
scroll to position [576, 0]
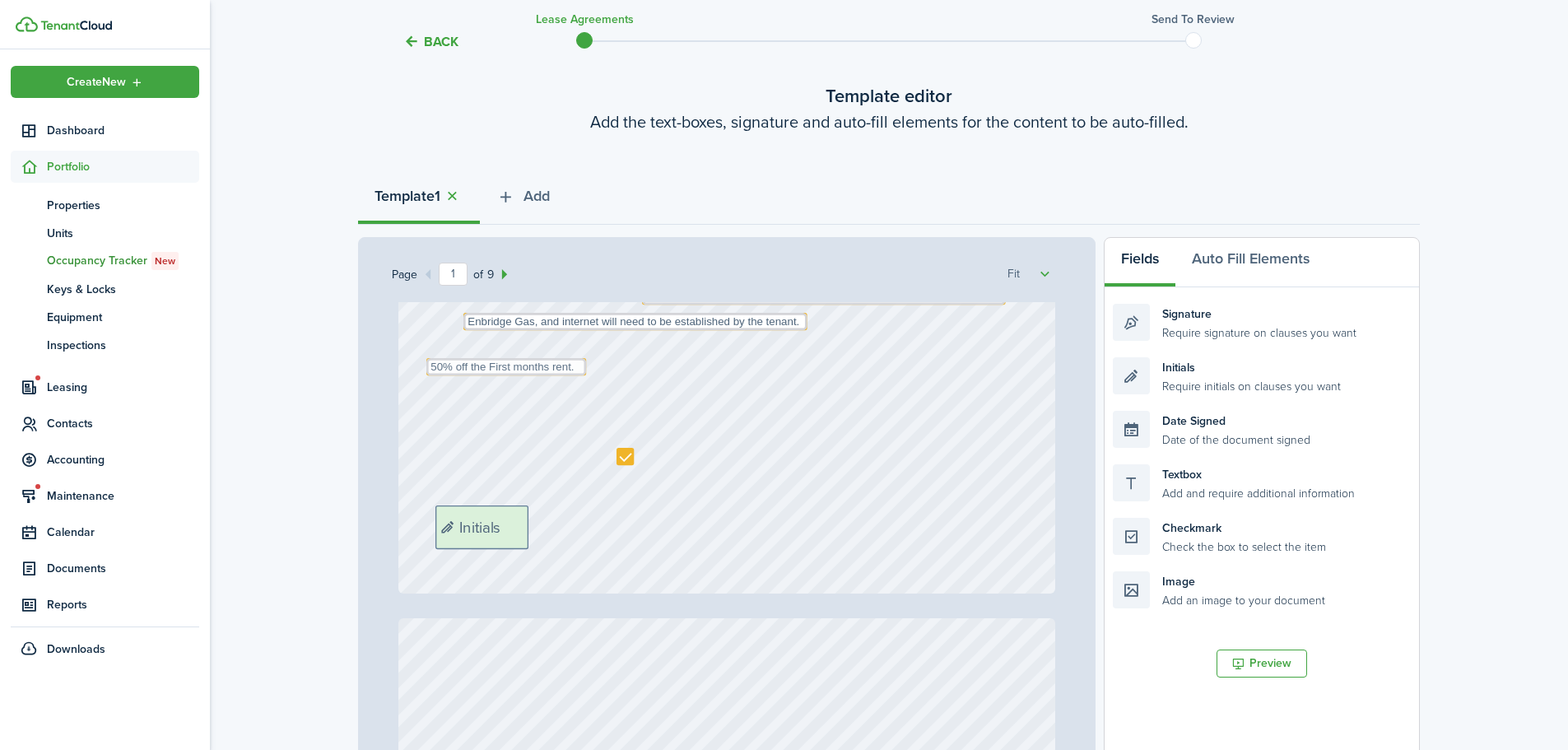
drag, startPoint x: 1214, startPoint y: 381, endPoint x: 536, endPoint y: 528, distance: 693.8
click at [536, 528] on div "Page 1 of 9 50% 75% 100% 150% 200% Fit Text October Text 26 Text 600 Text 50 Te…" at bounding box center [889, 579] width 1062 height 684
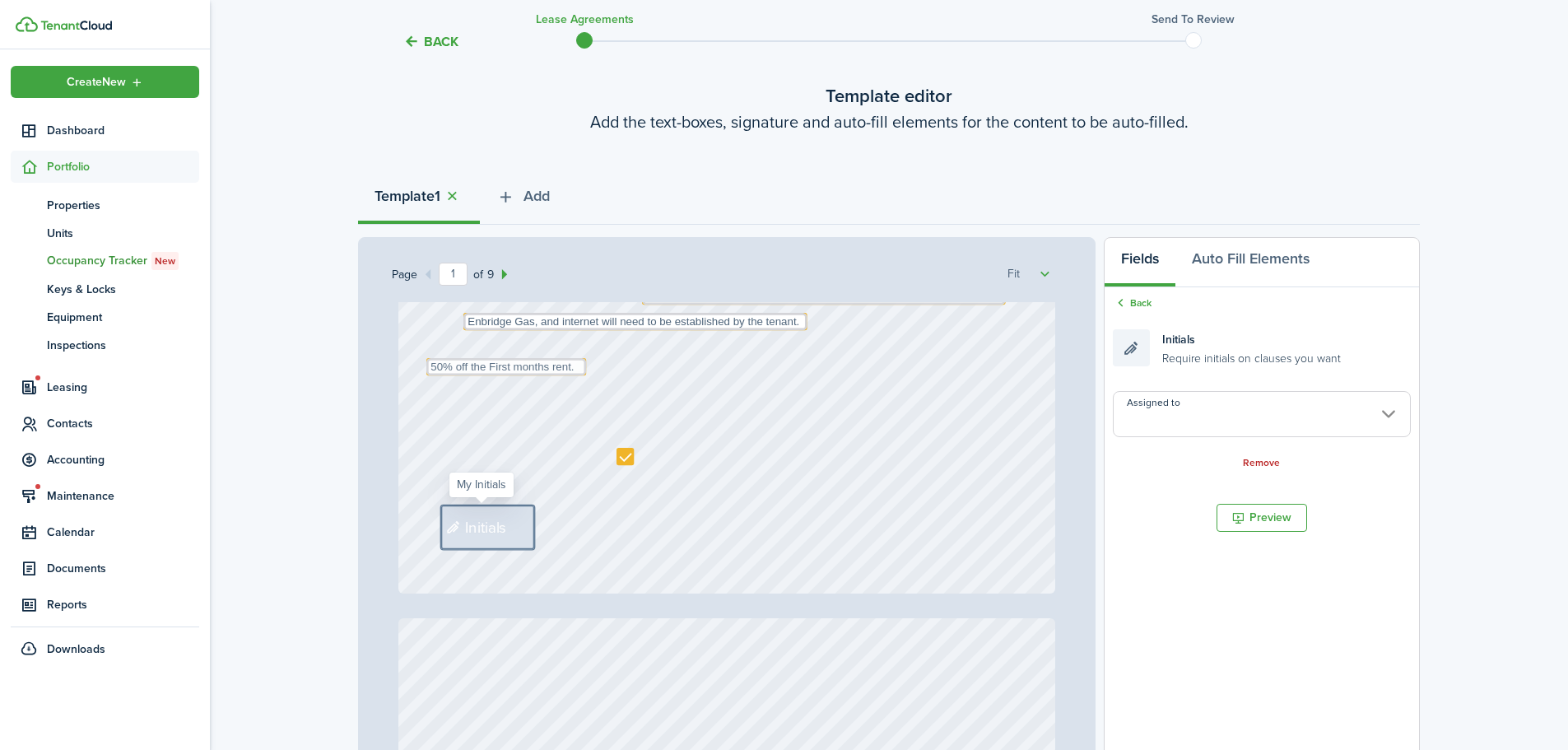
click at [1199, 407] on input "Assigned to" at bounding box center [1262, 413] width 298 height 46
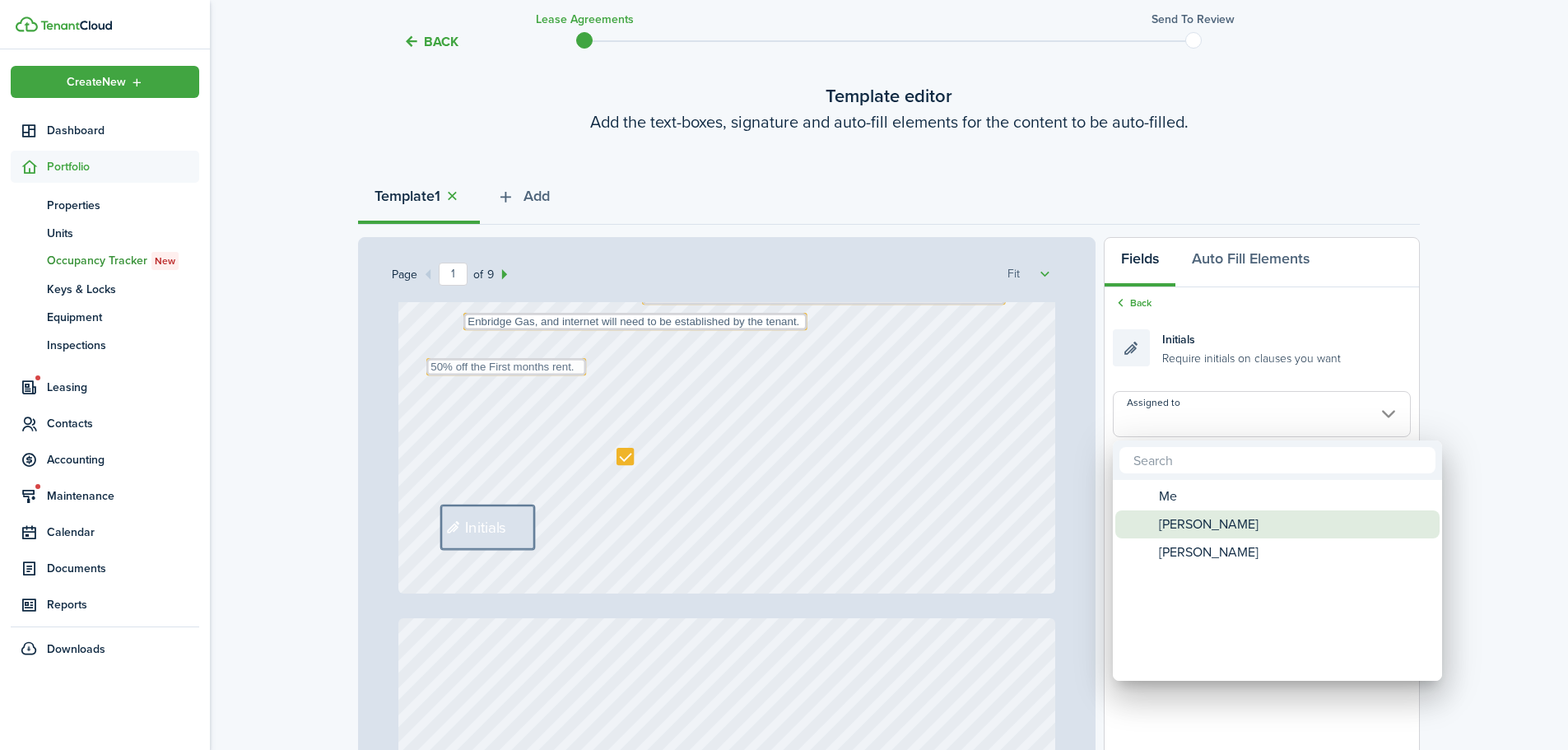
click at [1185, 525] on span "[PERSON_NAME]" at bounding box center [1209, 525] width 100 height 28
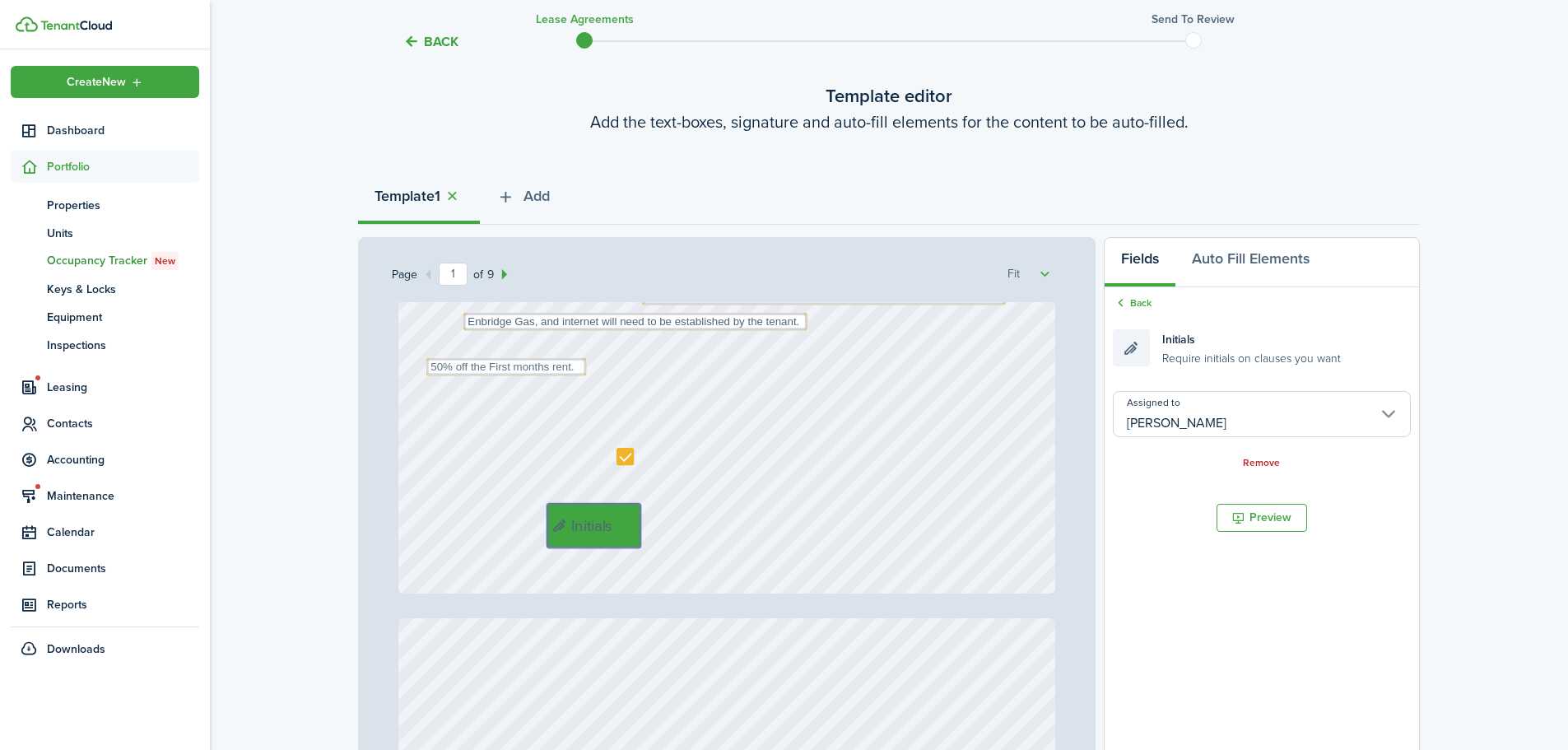
drag, startPoint x: 491, startPoint y: 527, endPoint x: 607, endPoint y: 526, distance: 116.0
click at [1243, 432] on input "[PERSON_NAME]" at bounding box center [1262, 413] width 298 height 46
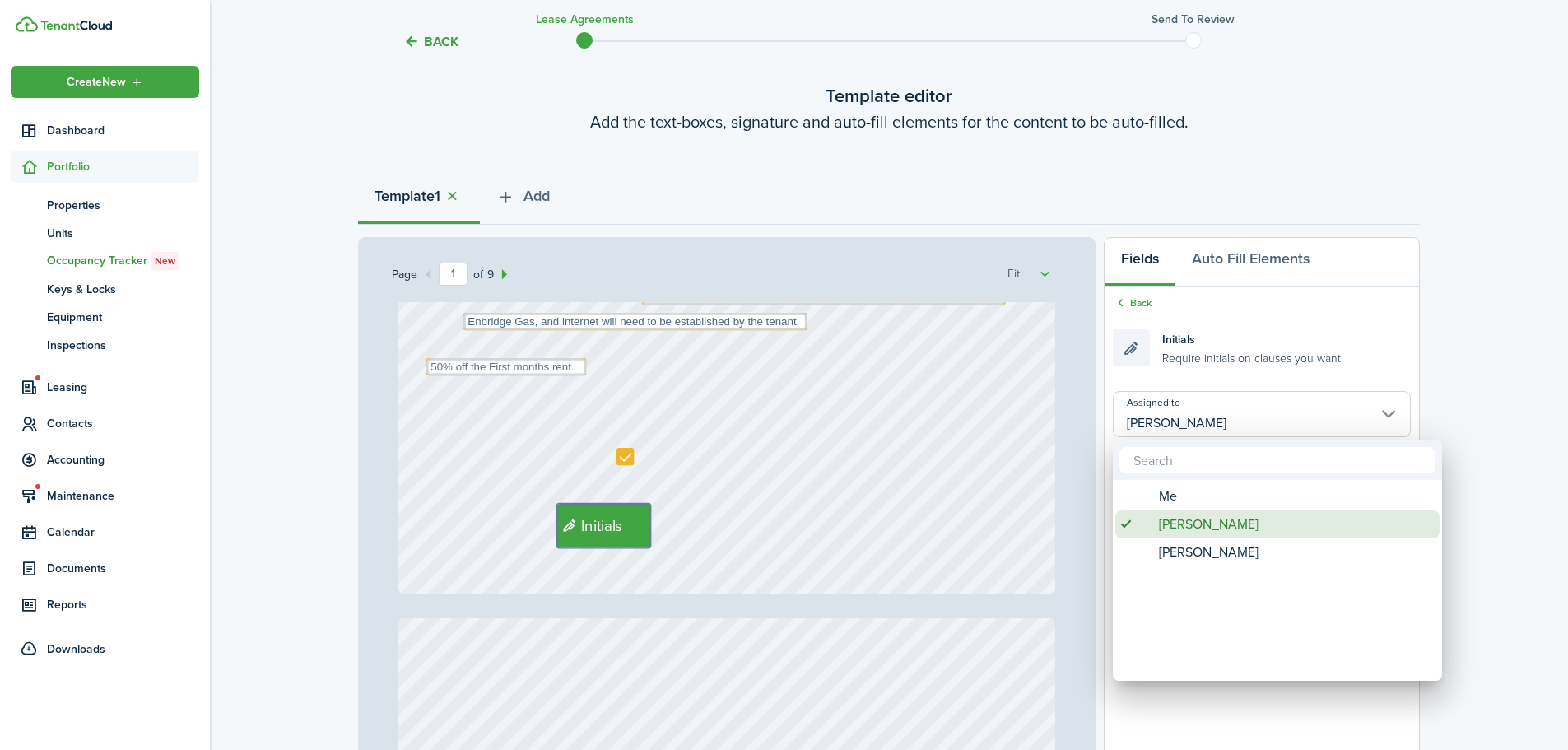
click at [1201, 549] on span "[PERSON_NAME]" at bounding box center [1209, 553] width 100 height 28
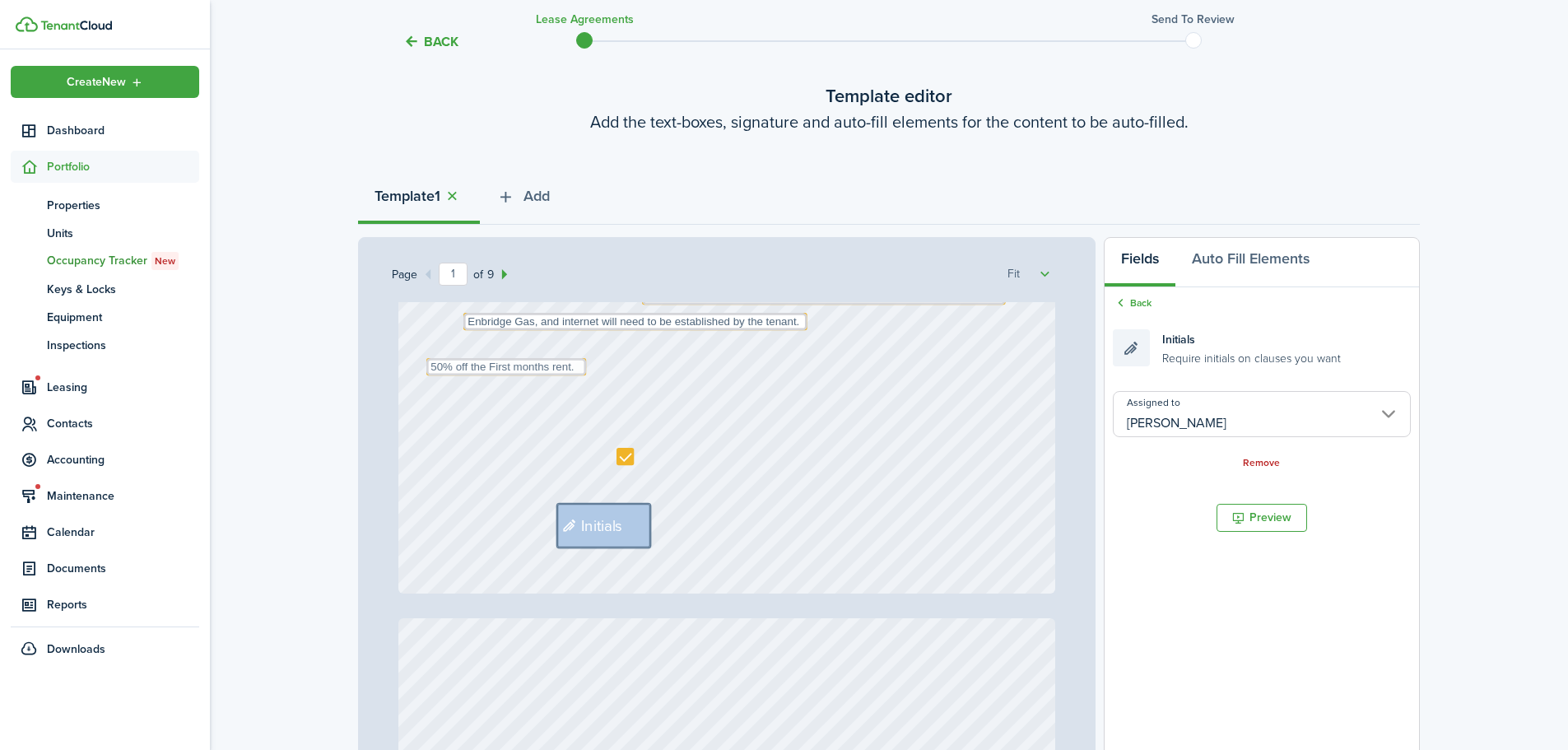
type input "[PERSON_NAME]"
drag, startPoint x: 1222, startPoint y: 347, endPoint x: 1129, endPoint y: 397, distance: 105.6
click at [588, 505] on div "Page 1 of 9 50% 75% 100% 150% 200% Fit Text October Text 26 Text 600 Text 50 Te…" at bounding box center [889, 579] width 1062 height 684
click at [1152, 307] on div "Back" at bounding box center [1262, 304] width 298 height 17
click at [1130, 304] on link "Back" at bounding box center [1132, 303] width 38 height 15
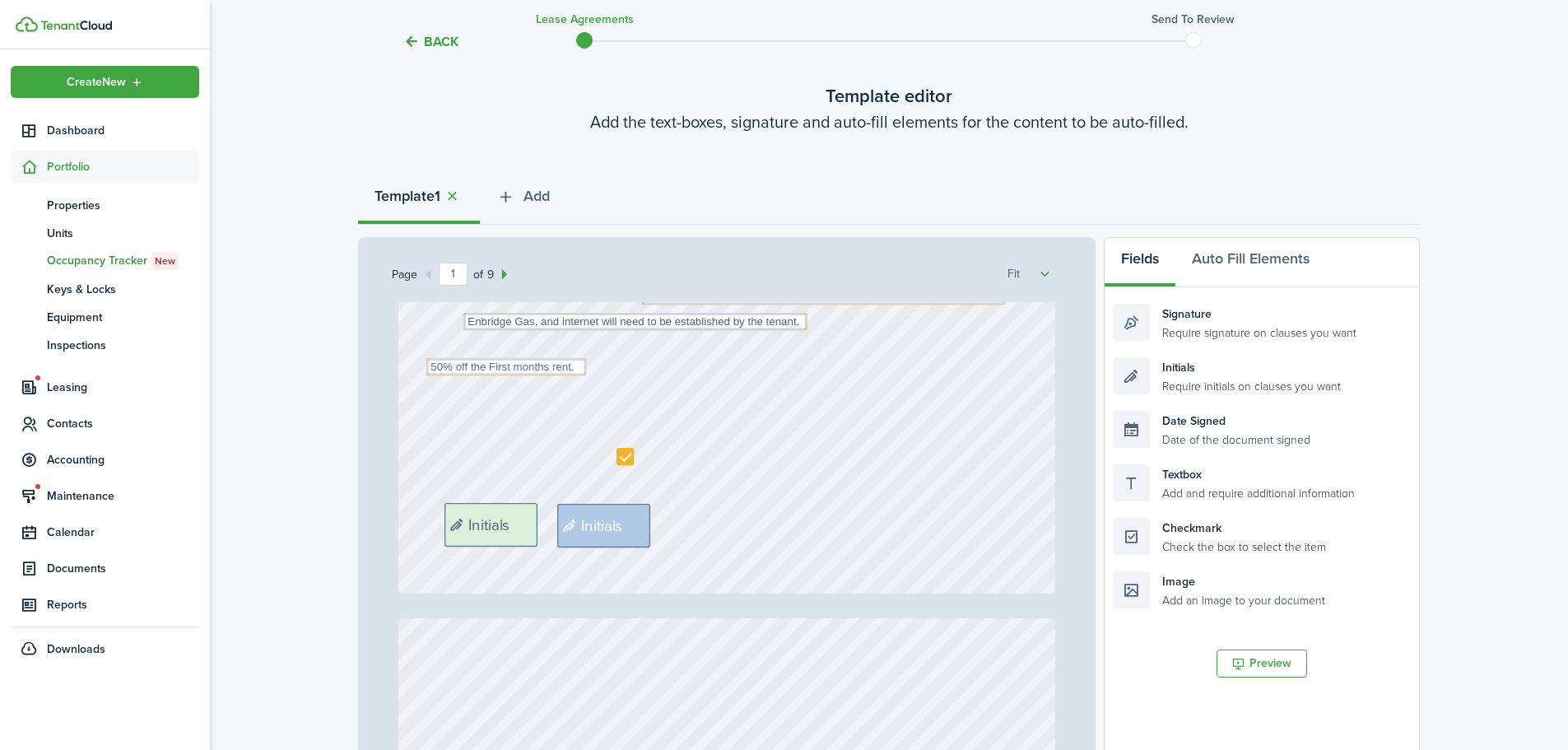
drag, startPoint x: 1230, startPoint y: 373, endPoint x: 562, endPoint y: 519, distance: 683.8
click at [562, 519] on div "Page 1 of 9 50% 75% 100% 150% 200% Fit Text October Text 26 Text 600 Text 50 Te…" at bounding box center [889, 579] width 1062 height 684
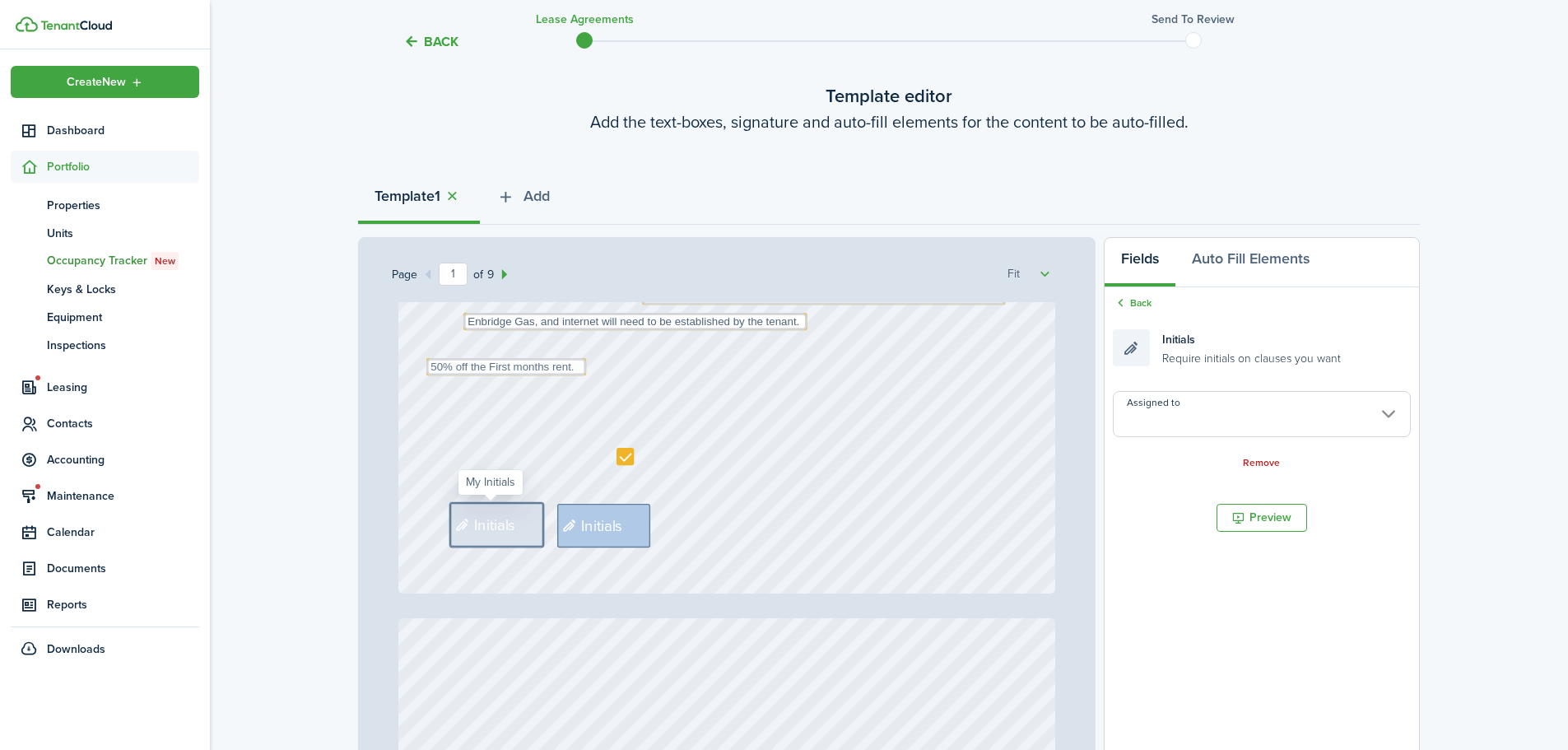
click at [1272, 420] on input "Assigned to" at bounding box center [1262, 413] width 298 height 46
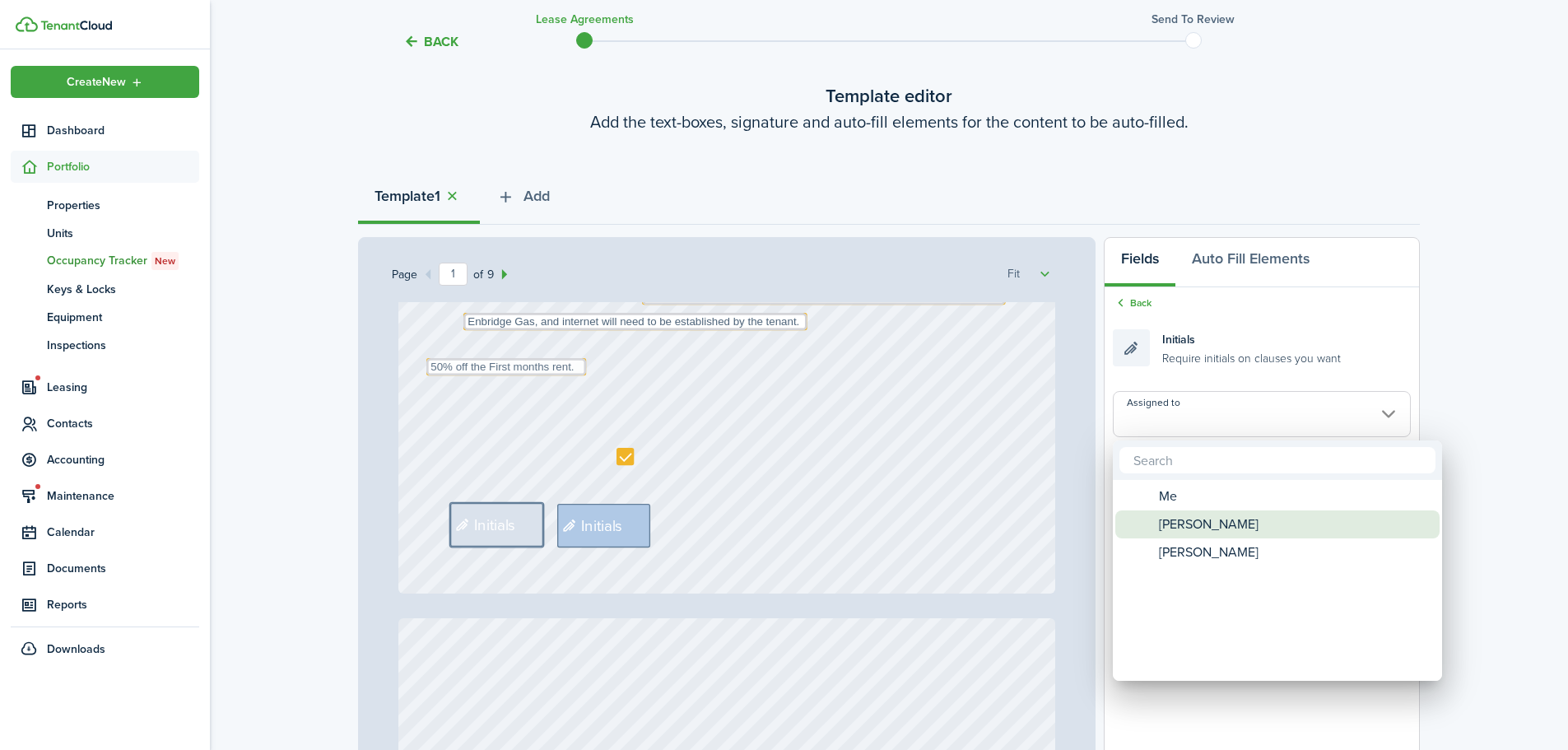
click at [1199, 522] on span "[PERSON_NAME]" at bounding box center [1209, 525] width 100 height 28
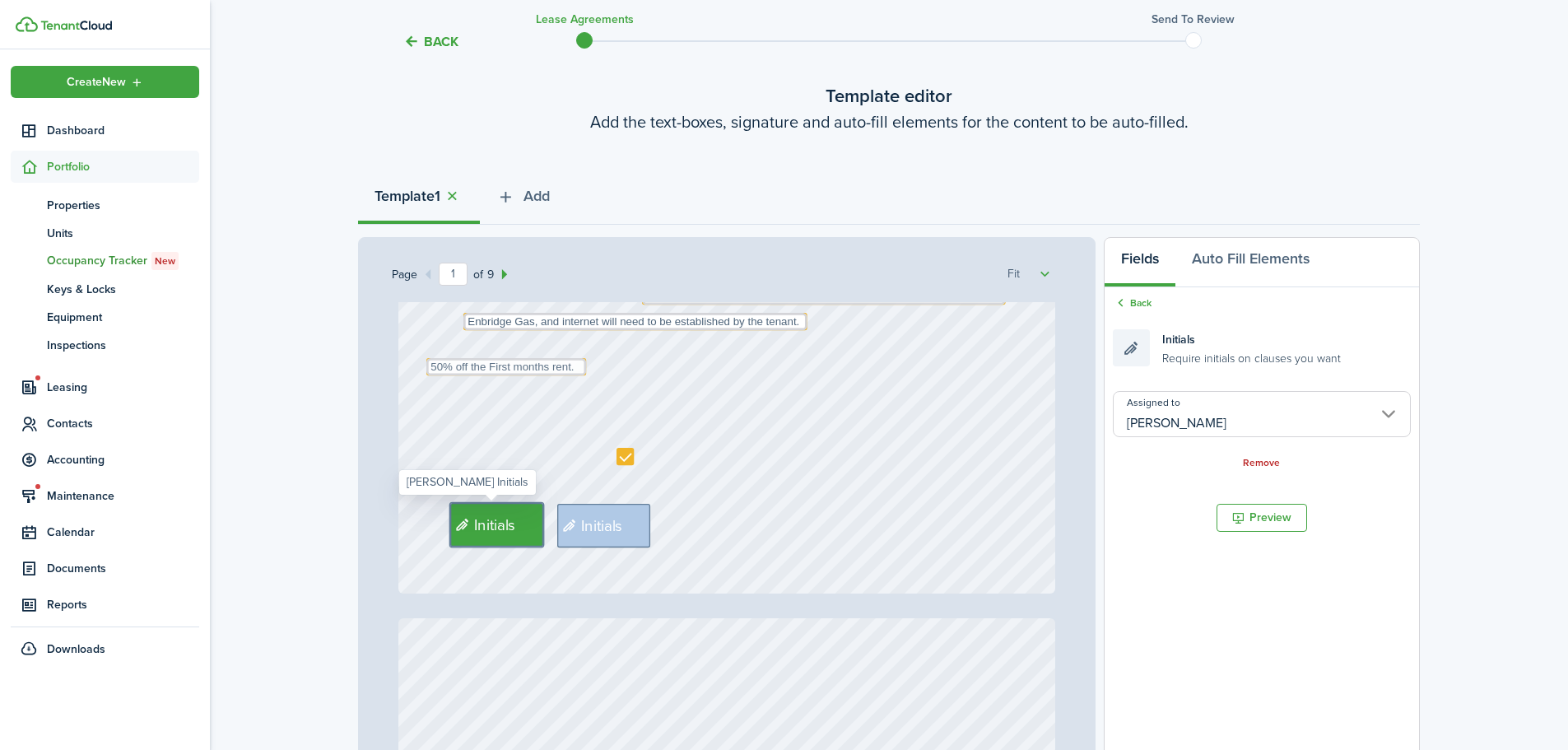
click at [483, 525] on span "Initials" at bounding box center [496, 525] width 42 height 23
click at [584, 525] on span "Initials" at bounding box center [603, 526] width 42 height 23
type input "[PERSON_NAME]"
drag, startPoint x: 468, startPoint y: 525, endPoint x: 725, endPoint y: 524, distance: 257.0
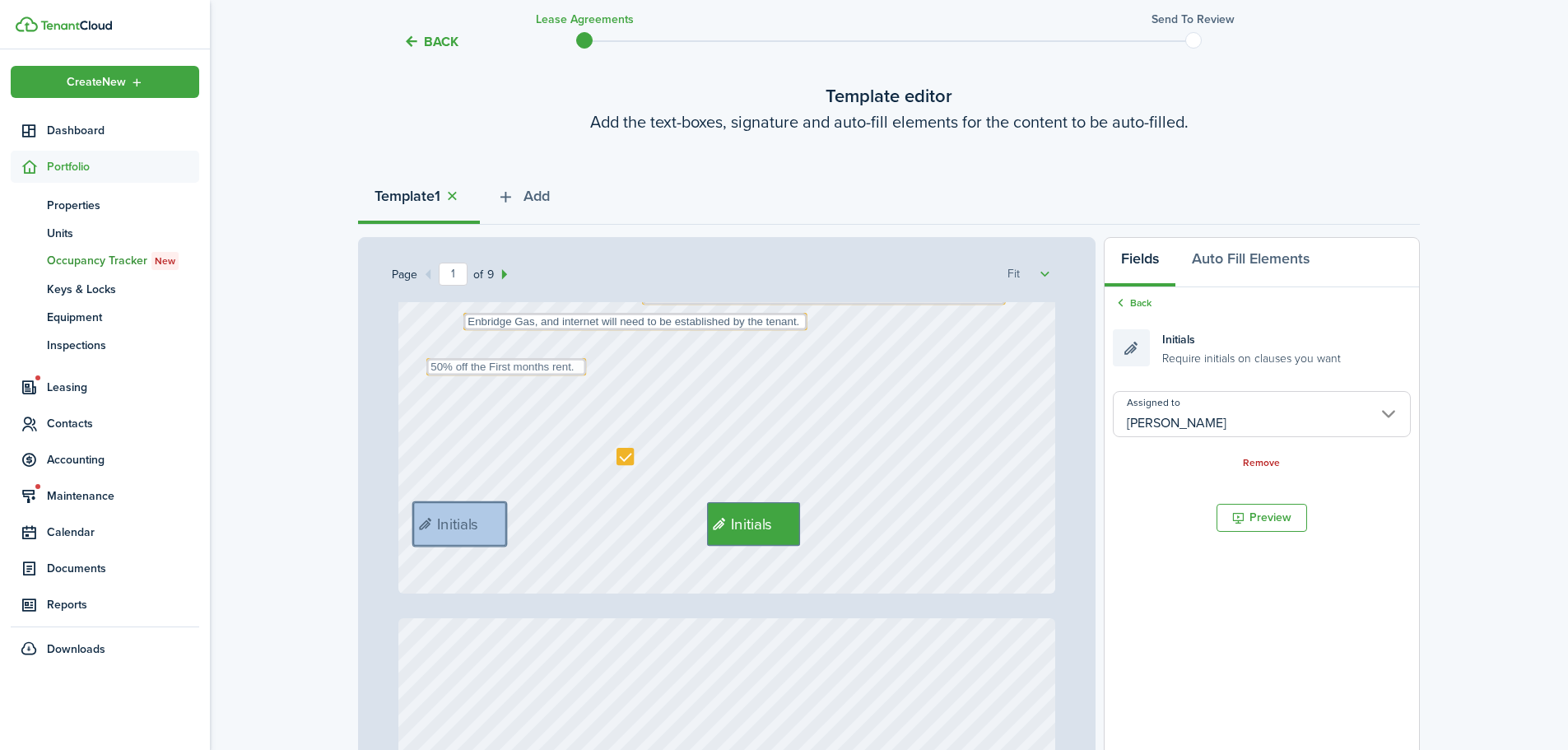
drag, startPoint x: 603, startPoint y: 523, endPoint x: 466, endPoint y: 521, distance: 137.0
drag, startPoint x: 738, startPoint y: 527, endPoint x: 585, endPoint y: 529, distance: 153.0
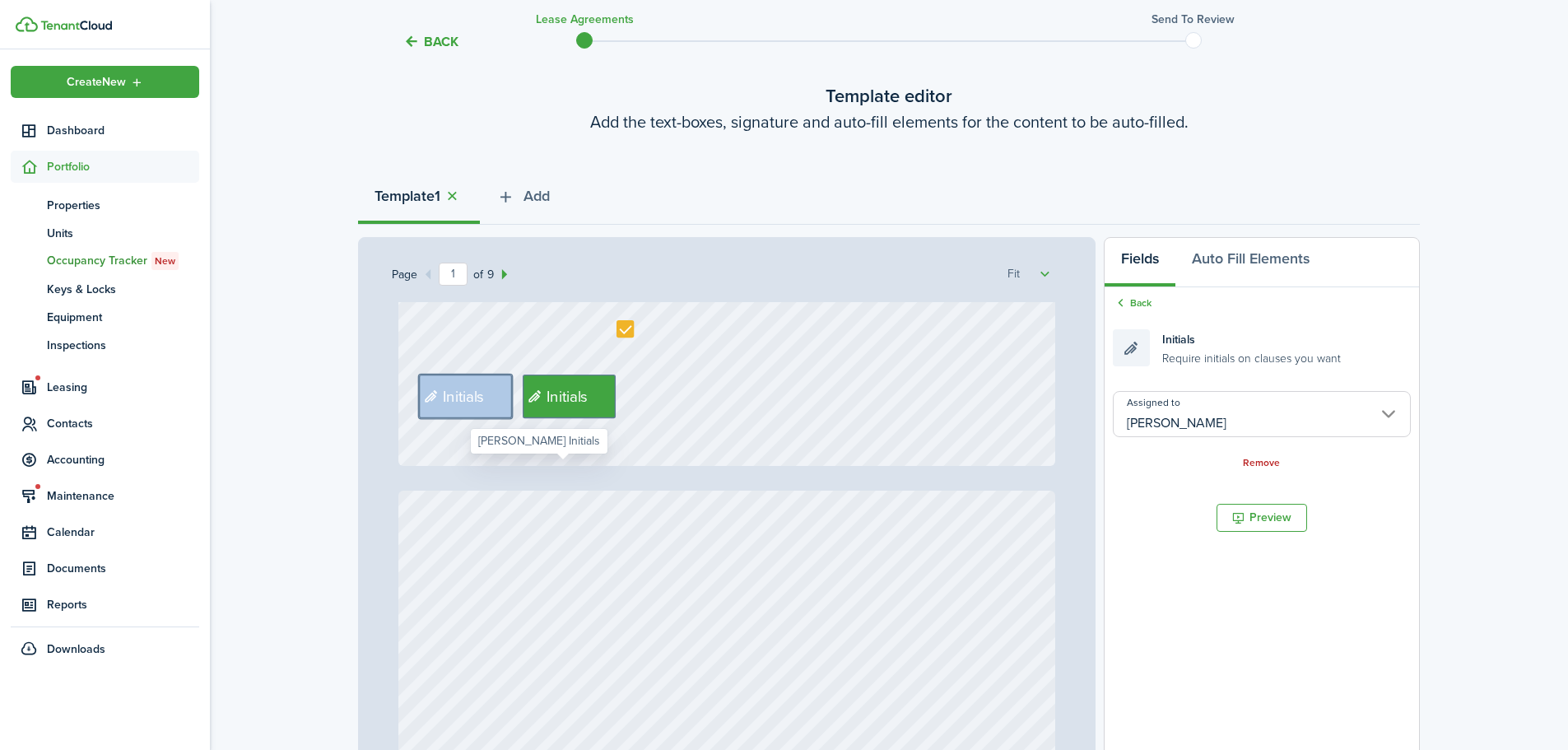
type input "2"
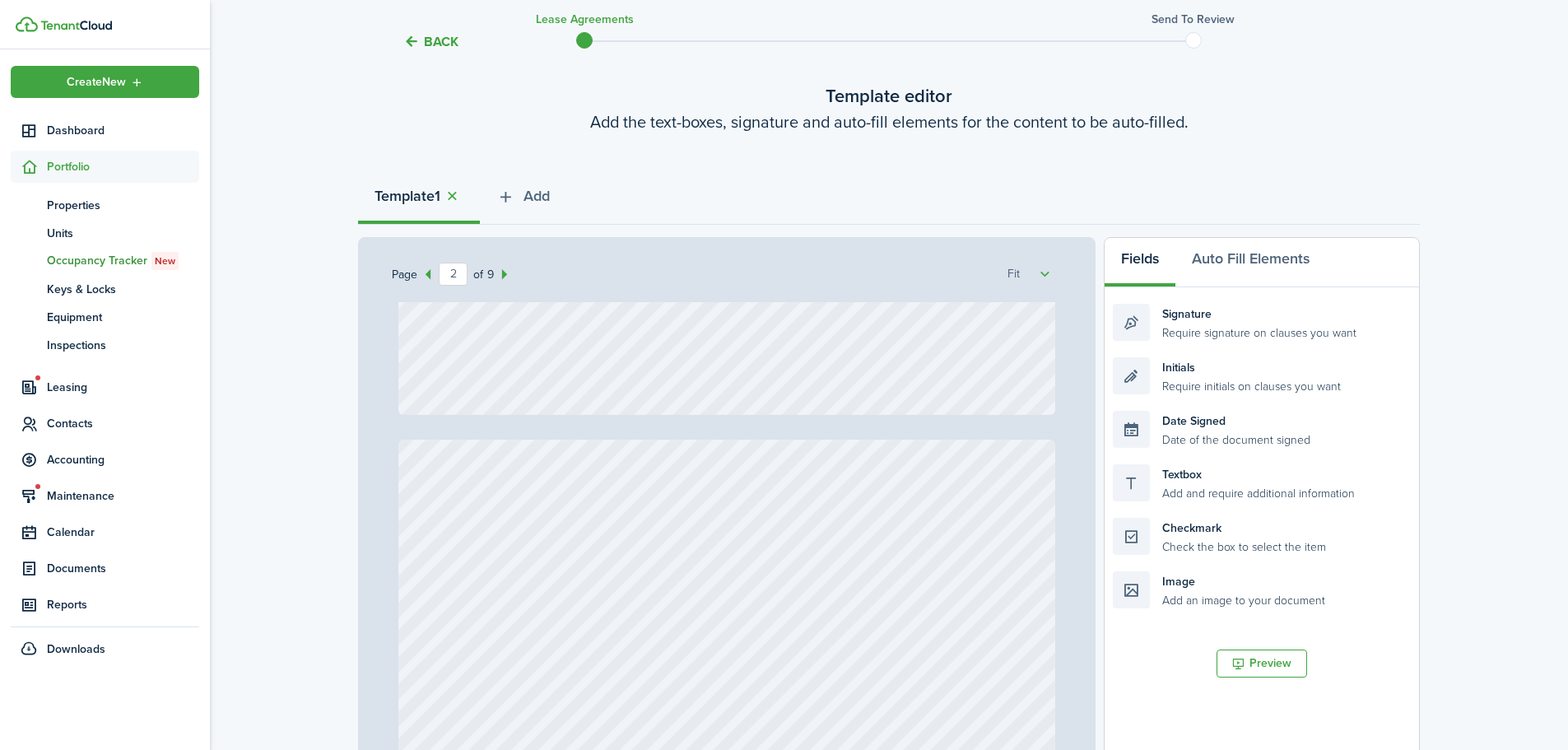
scroll to position [1565, 0]
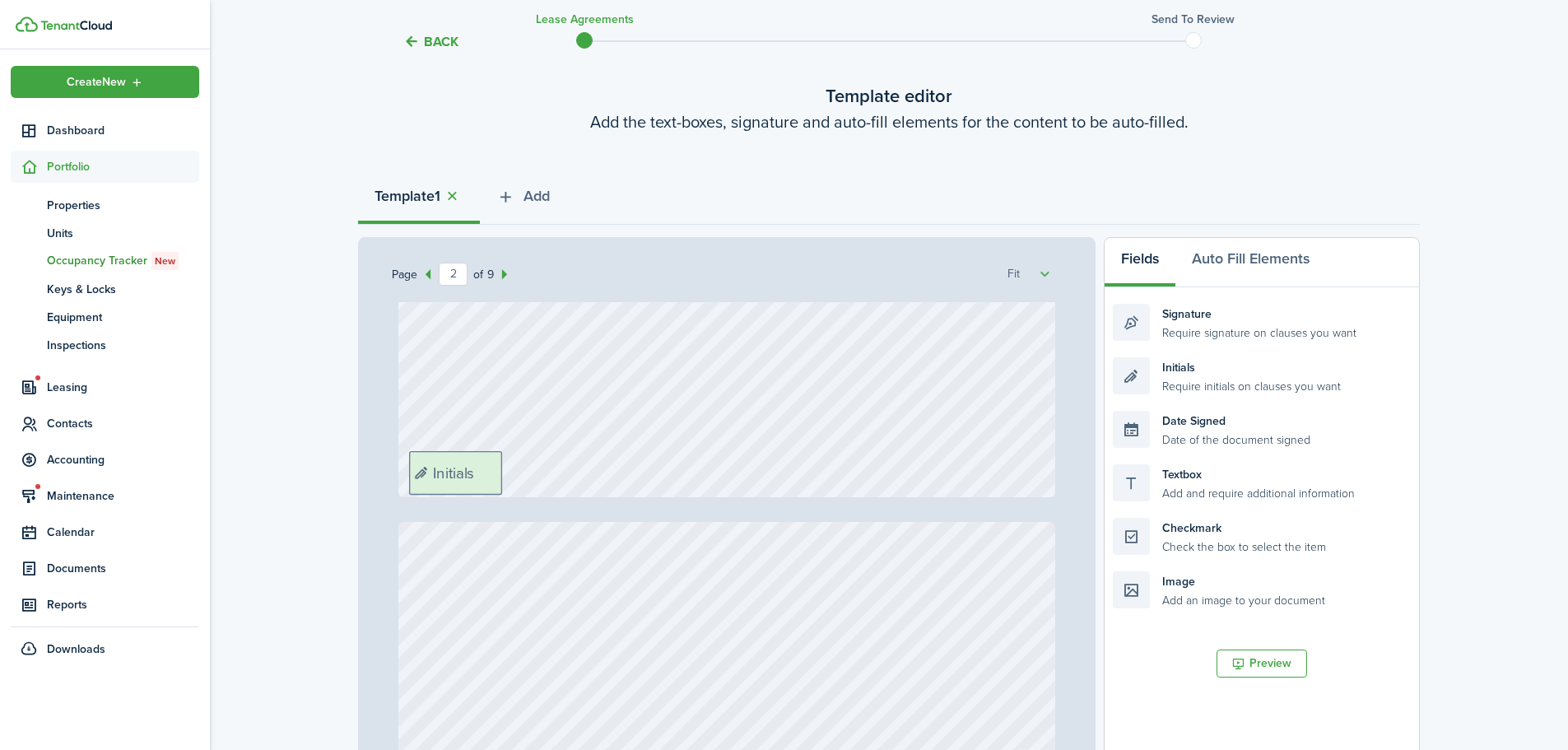
drag, startPoint x: 1196, startPoint y: 385, endPoint x: 506, endPoint y: 472, distance: 695.5
click at [506, 472] on div "Page 2 of 9 50% 75% 100% 150% 200% Fit Text October Text 26 Text 600 Text 50 Te…" at bounding box center [889, 579] width 1062 height 684
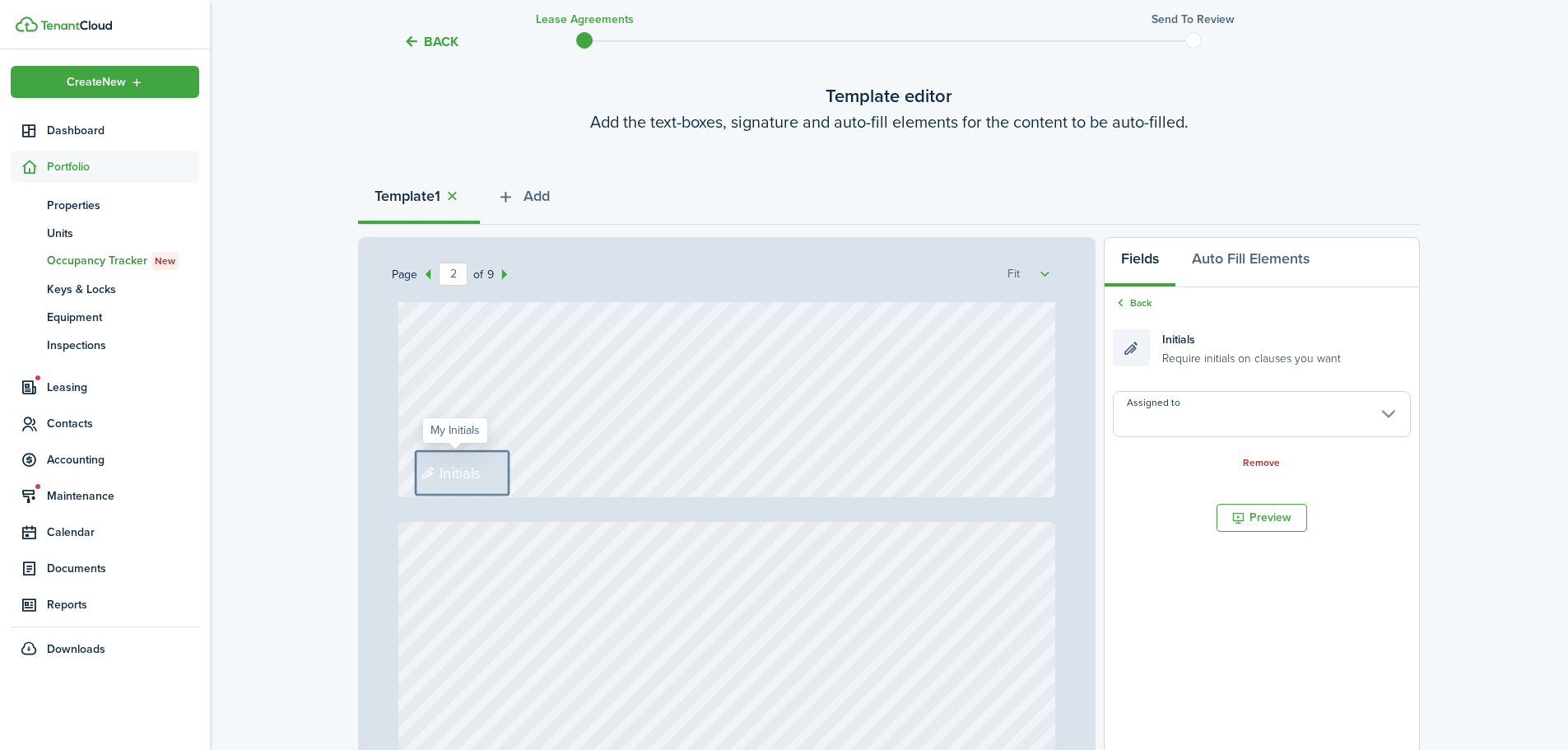
click at [1255, 423] on input "Assigned to" at bounding box center [1262, 413] width 298 height 46
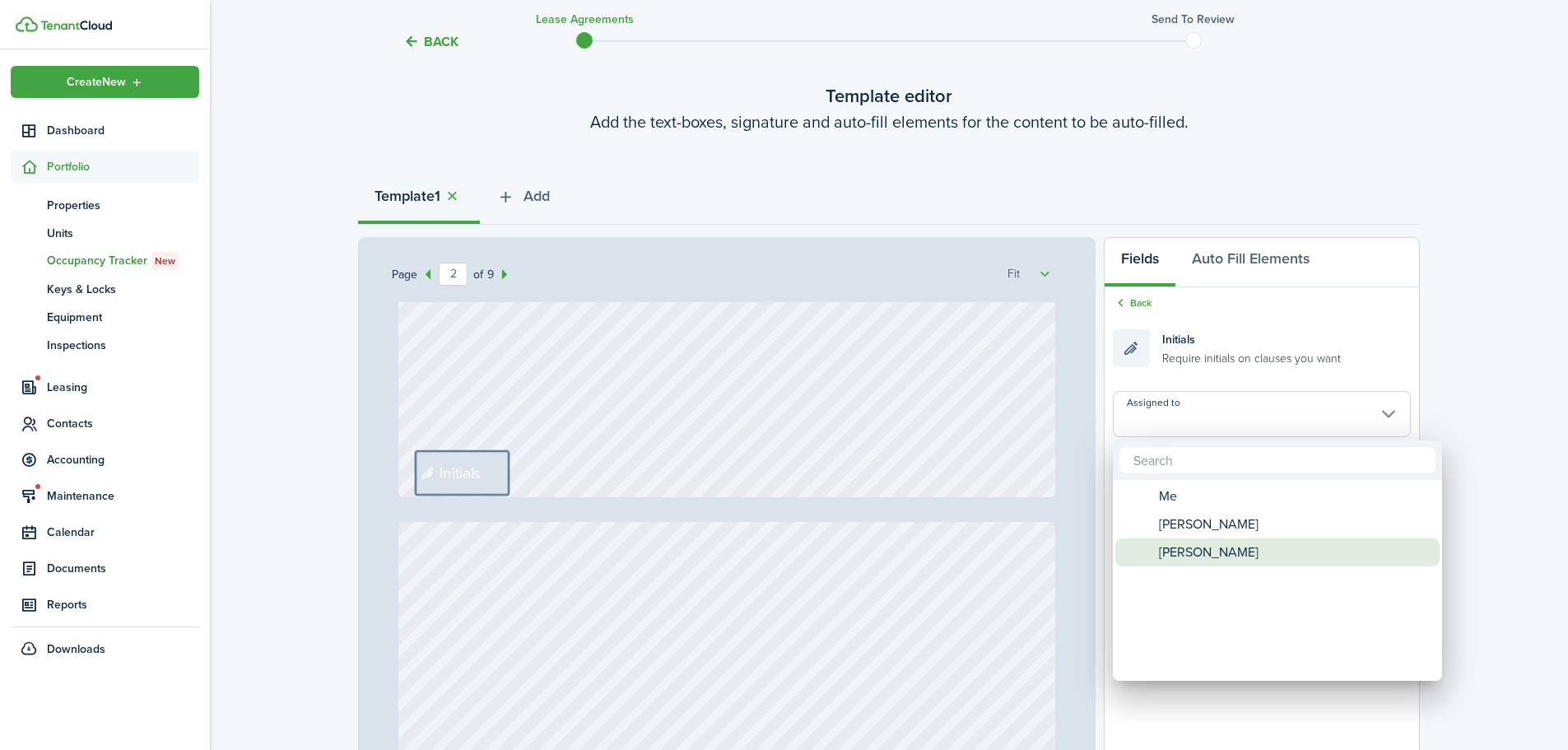
click at [1174, 560] on span "[PERSON_NAME]" at bounding box center [1209, 553] width 100 height 28
type input "[PERSON_NAME]"
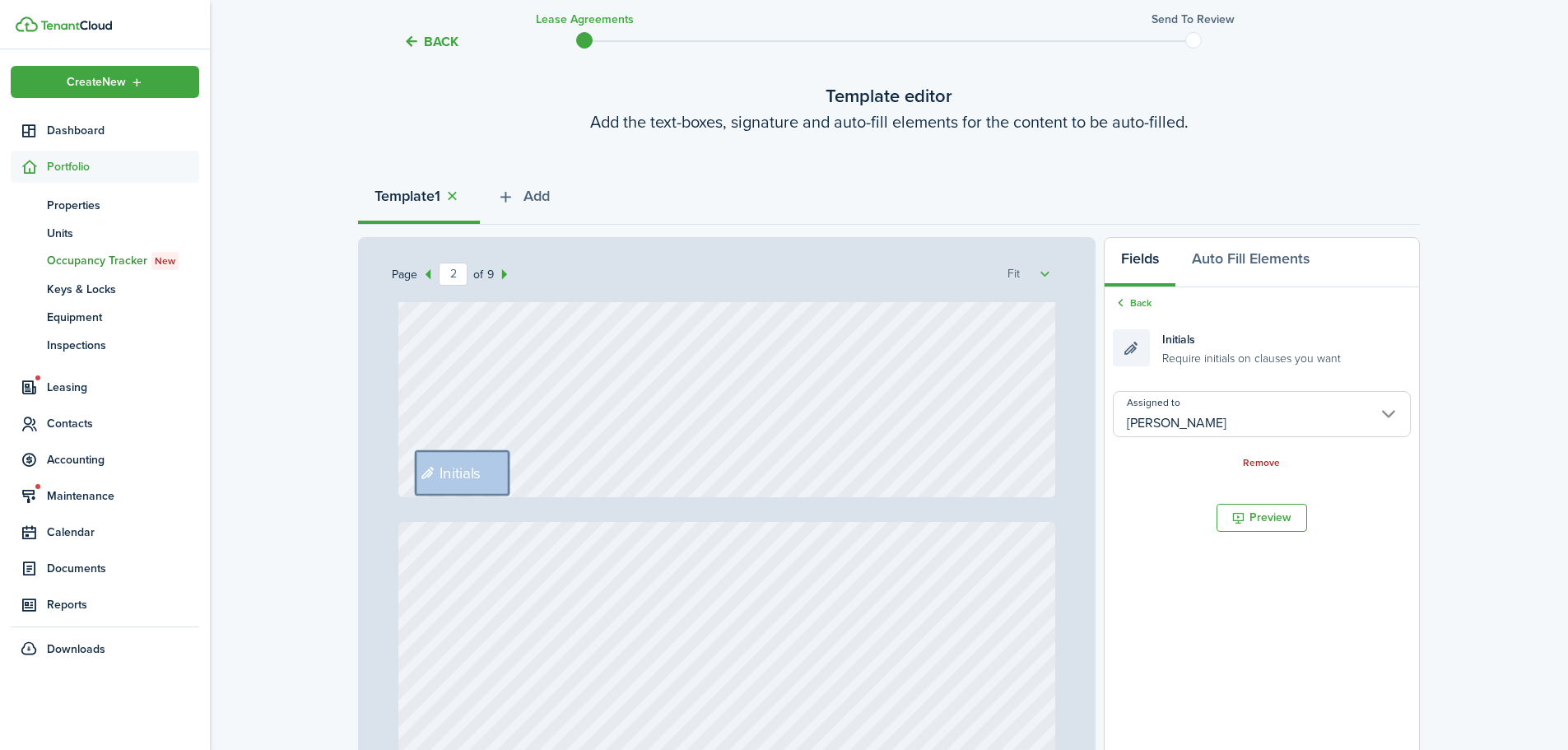
drag, startPoint x: 1195, startPoint y: 341, endPoint x: 1072, endPoint y: 330, distance: 123.5
click at [1002, 358] on div "Page 2 of 9 50% 75% 100% 150% 200% Fit Text October Text 26 Text 600 Text 50 Te…" at bounding box center [889, 579] width 1062 height 684
click at [1151, 306] on link "Back" at bounding box center [1132, 303] width 38 height 15
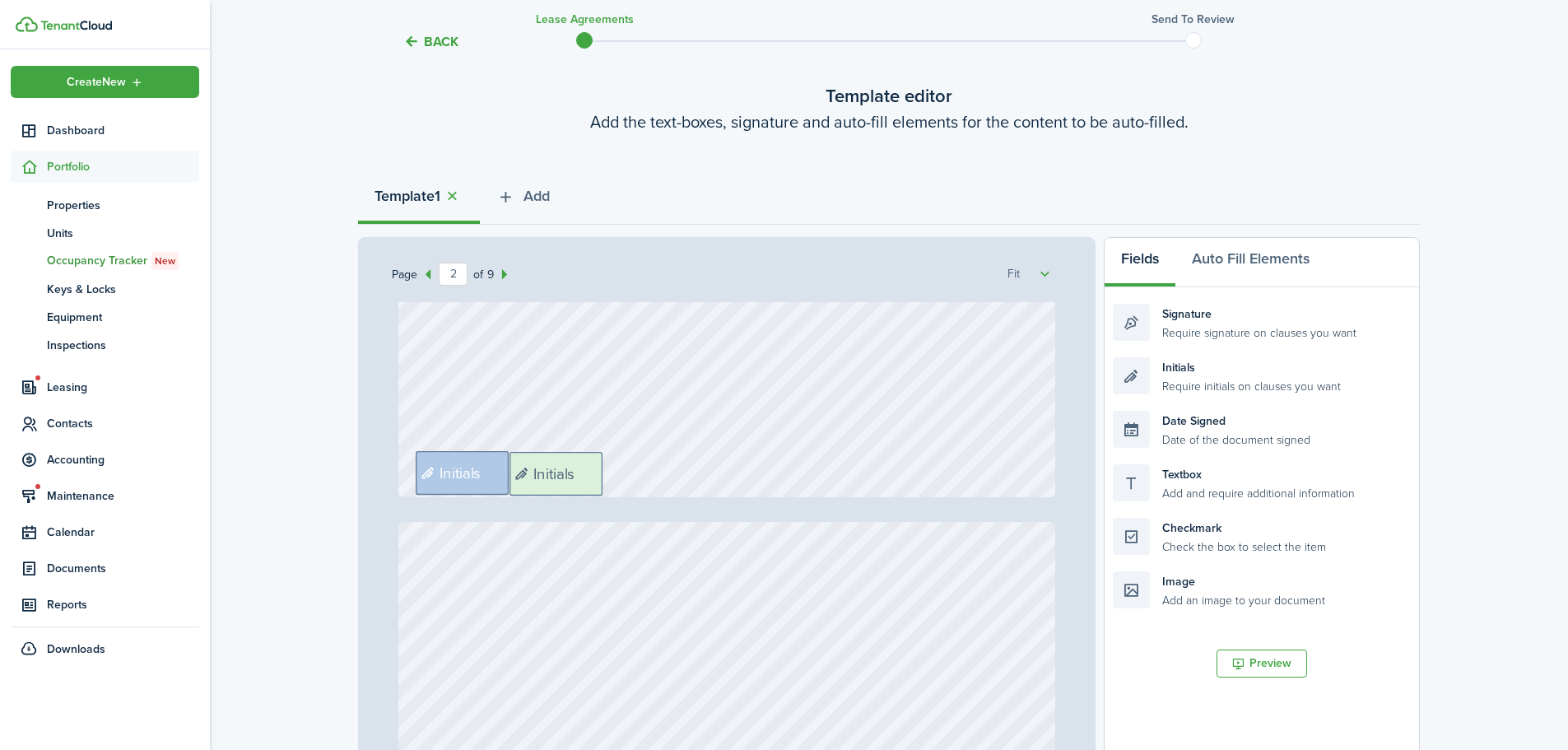
drag, startPoint x: 1201, startPoint y: 382, endPoint x: 608, endPoint y: 476, distance: 600.4
click at [608, 476] on div "Page 2 of 9 50% 75% 100% 150% 200% Fit Text October Text 26 Text 600 Text 50 Te…" at bounding box center [889, 579] width 1062 height 684
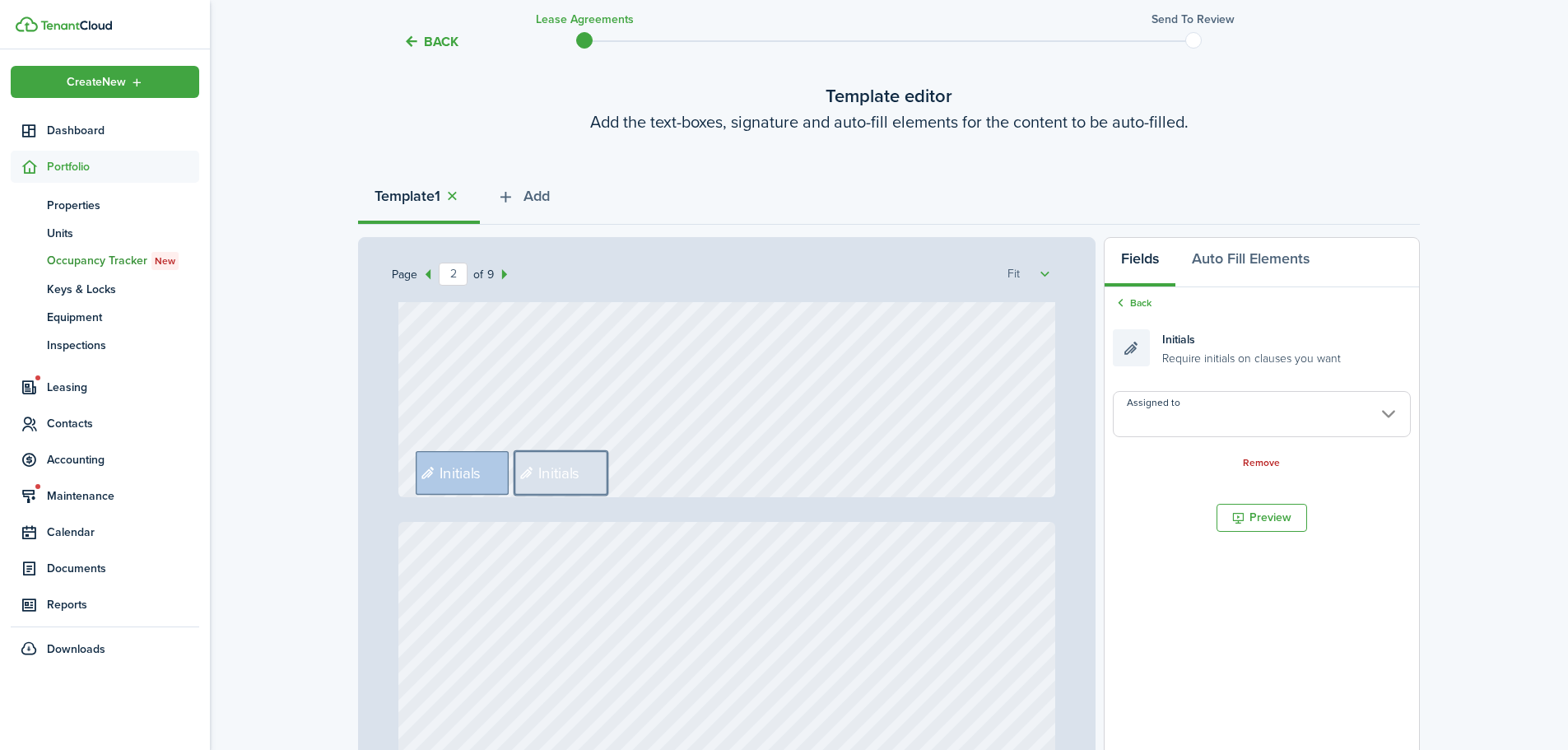
click at [1184, 409] on input "Assigned to" at bounding box center [1262, 413] width 298 height 46
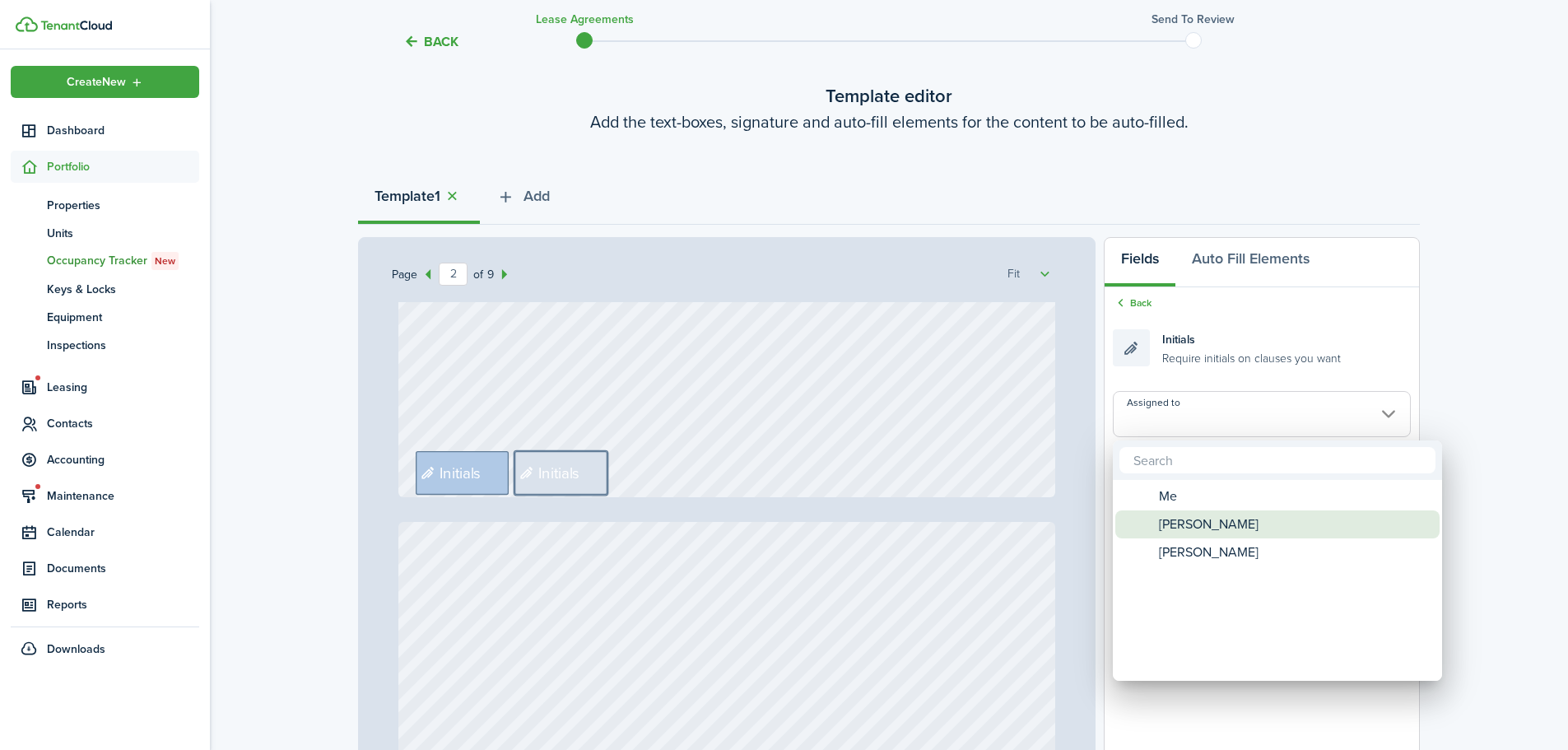
click at [1205, 520] on span "[PERSON_NAME]" at bounding box center [1209, 525] width 100 height 28
type input "[PERSON_NAME]"
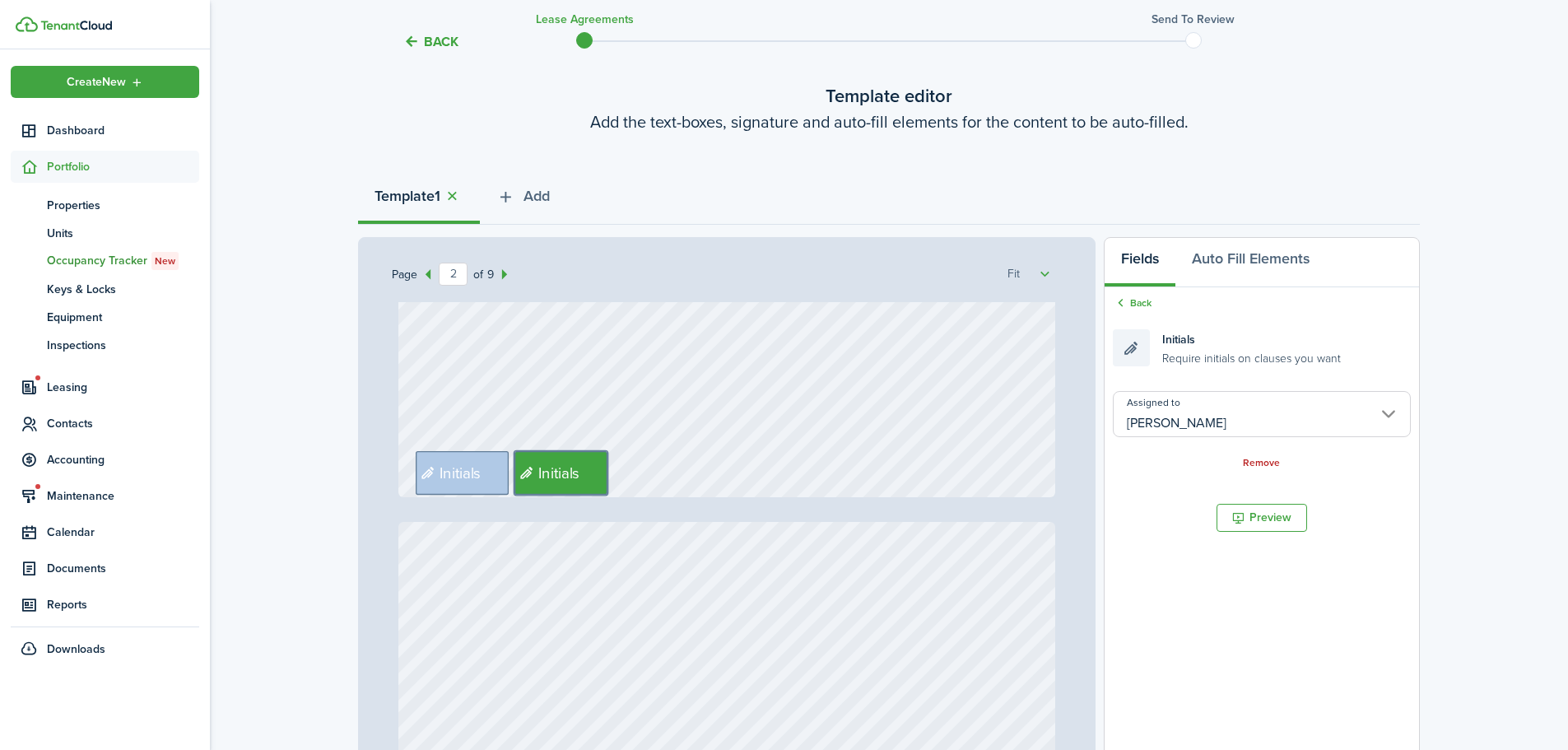
click at [784, 474] on div "Initials Initials" at bounding box center [727, 64] width 658 height 867
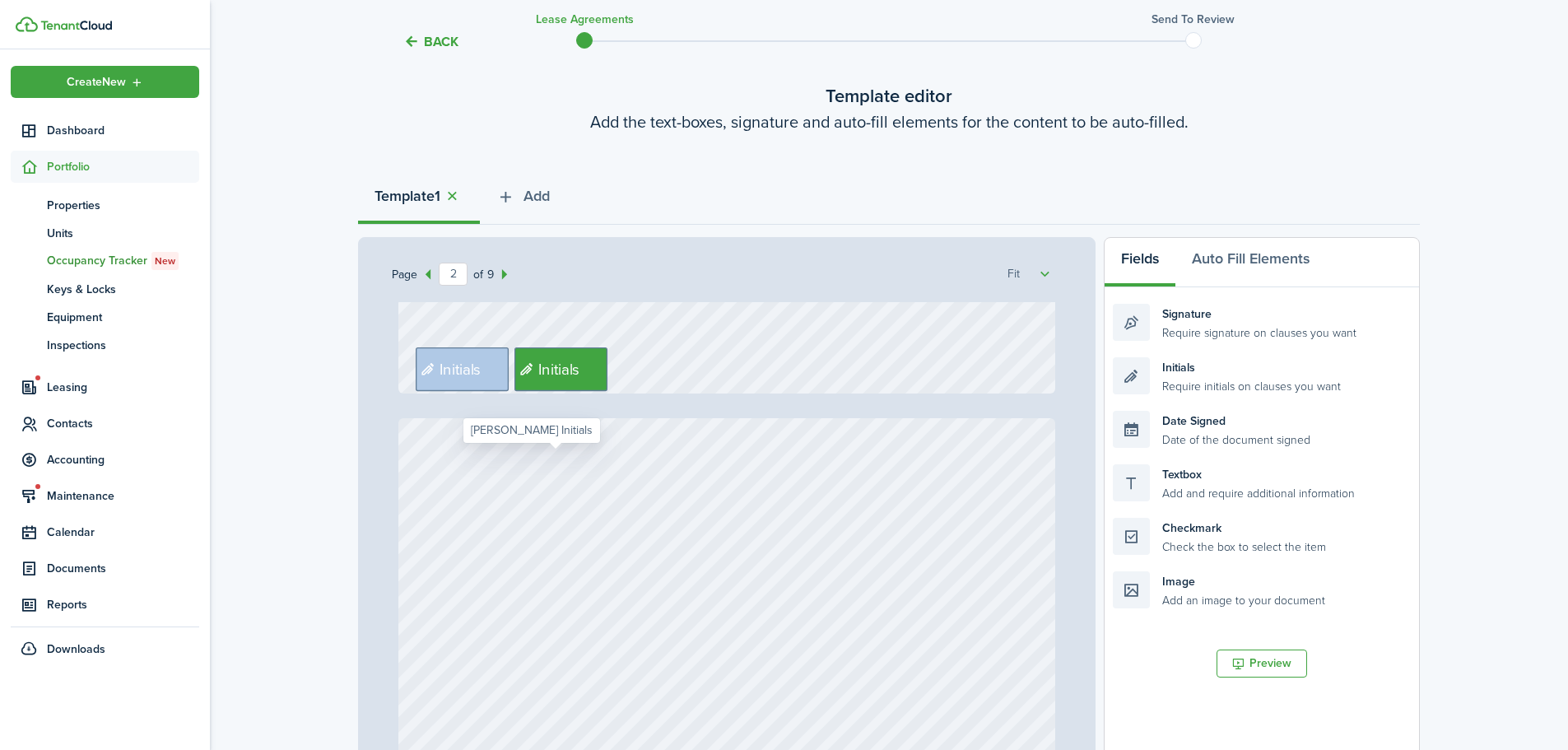
type input "3"
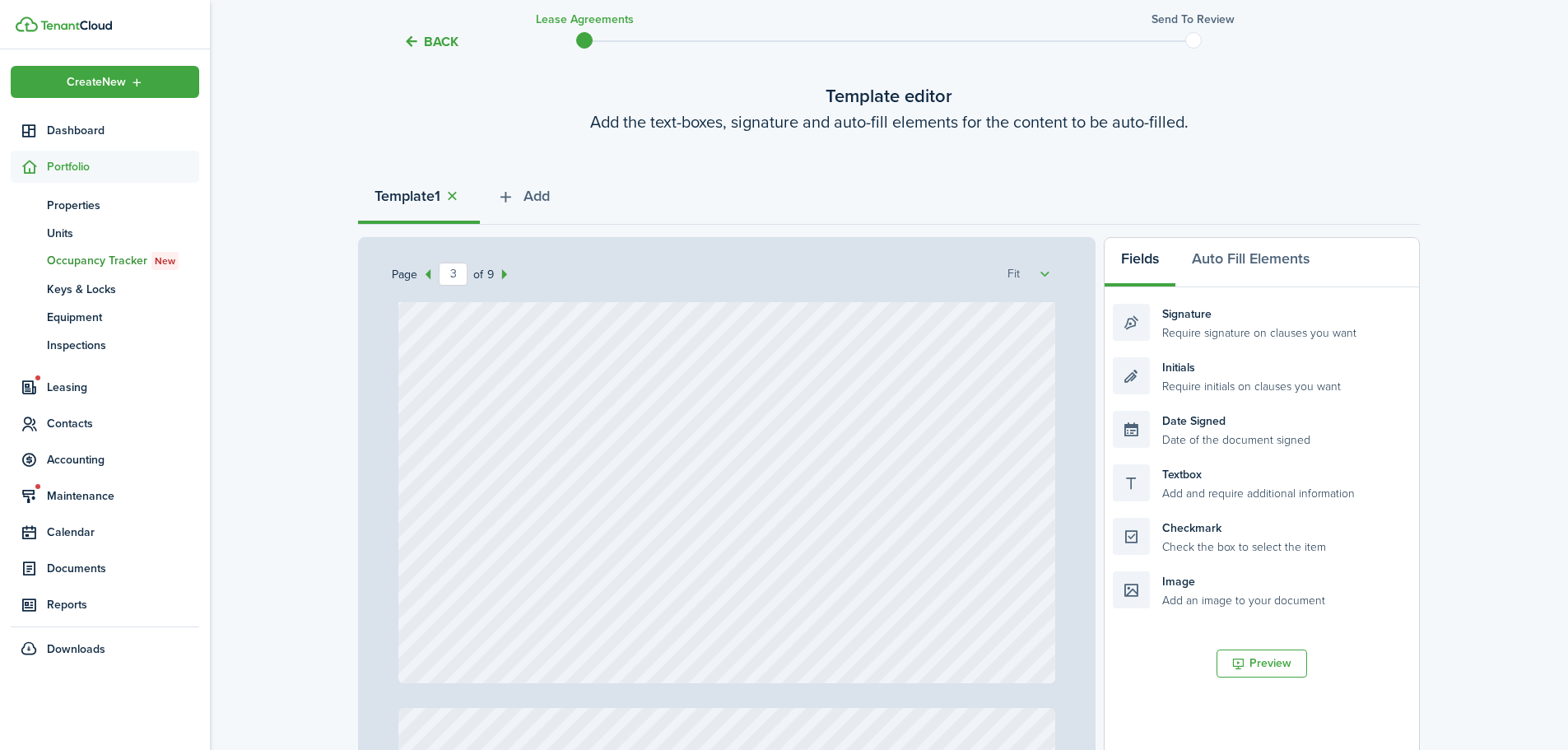
scroll to position [2306, 0]
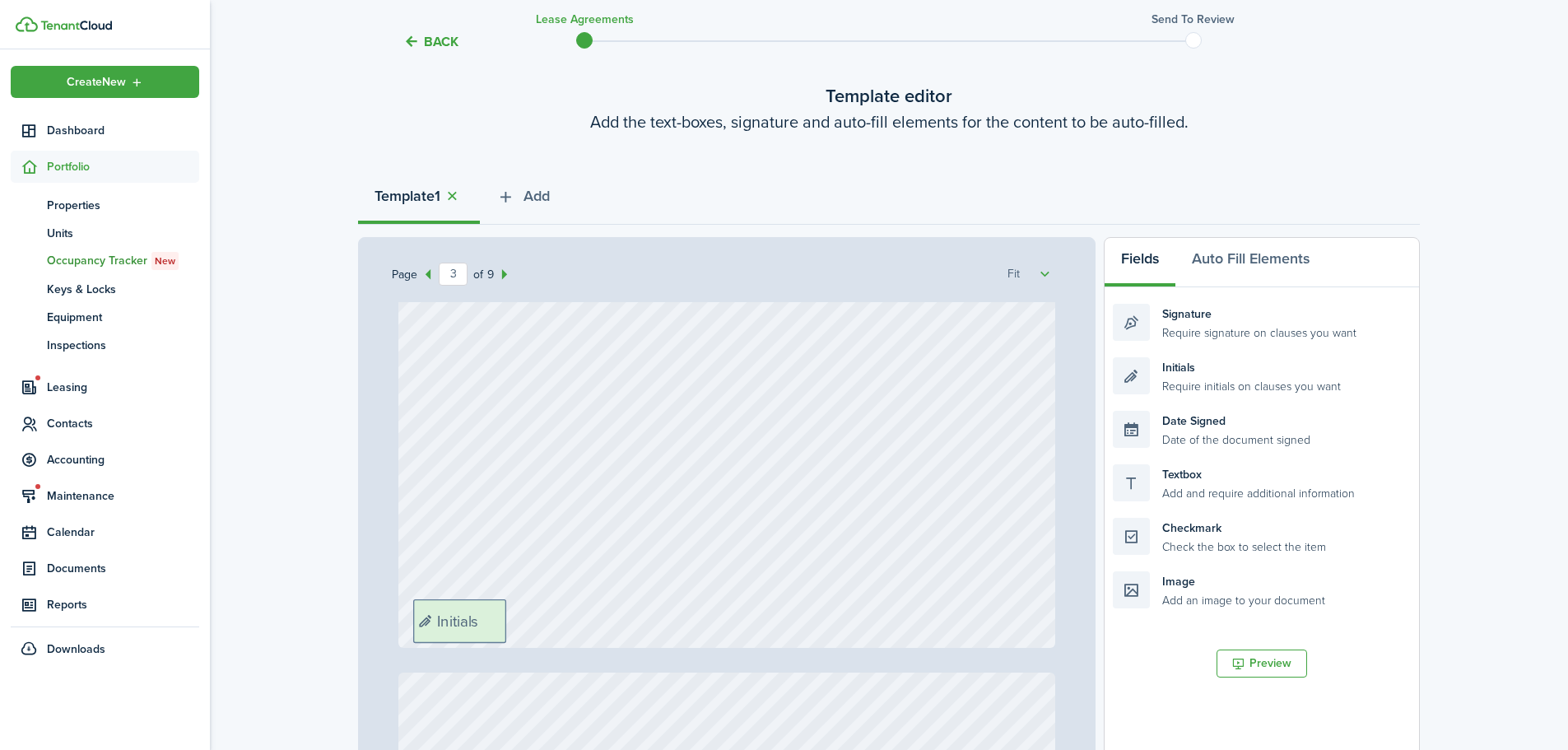
drag, startPoint x: 1111, startPoint y: 402, endPoint x: 526, endPoint y: 617, distance: 623.3
click at [526, 617] on div "Page 3 of 9 50% 75% 100% 150% 200% Fit Text October Text 26 Text 600 Text 50 Te…" at bounding box center [889, 579] width 1062 height 684
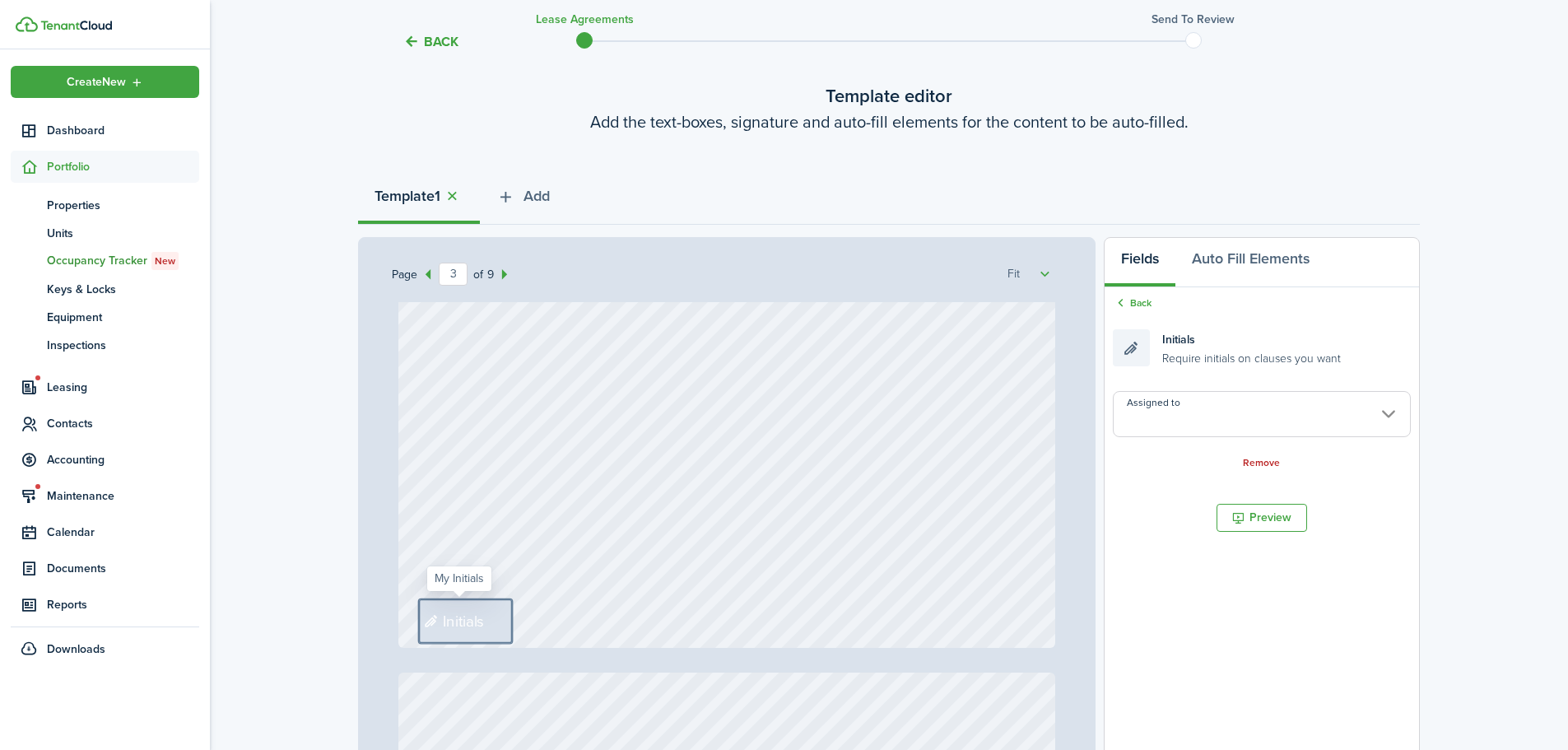
click at [1189, 425] on input "Assigned to" at bounding box center [1262, 413] width 298 height 46
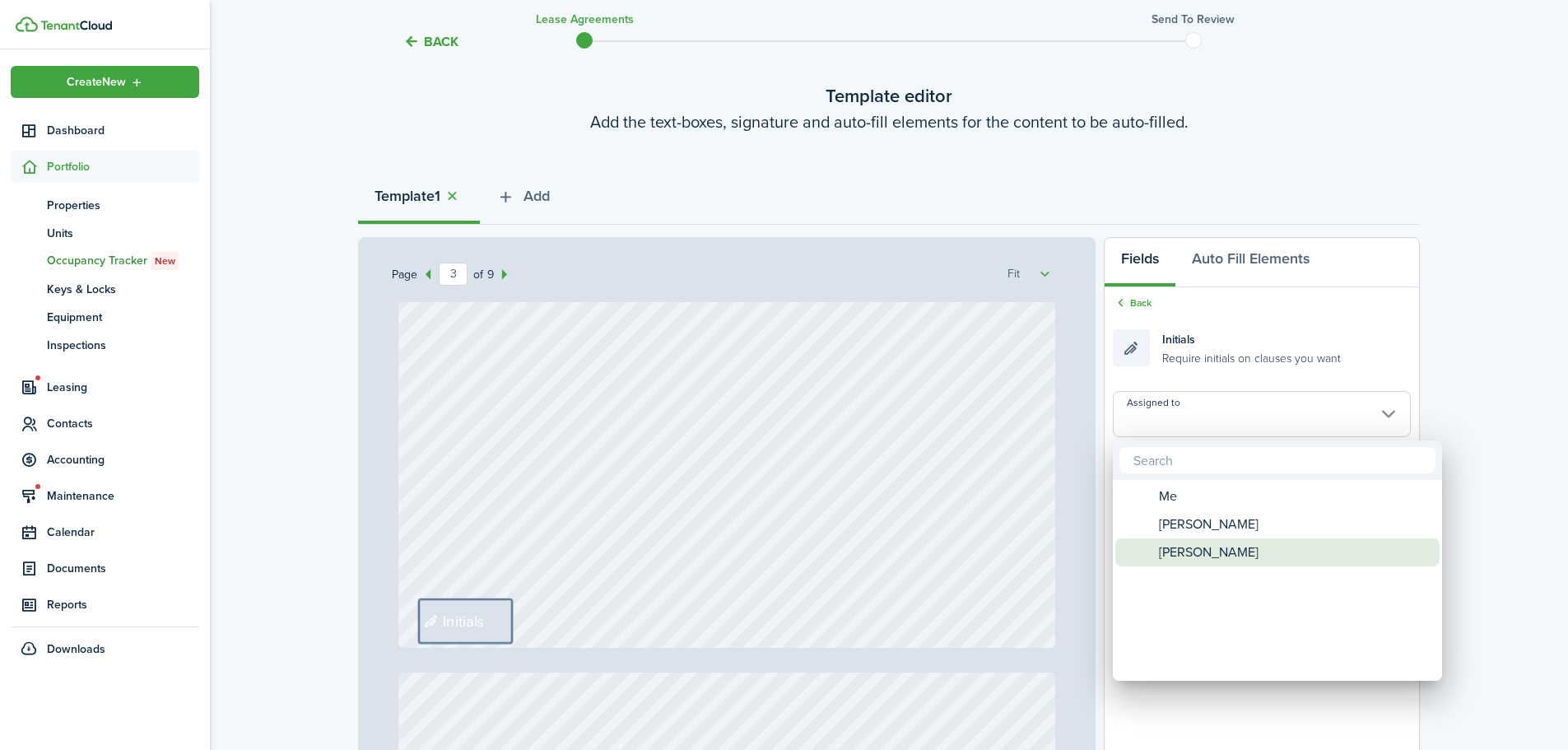
click at [1174, 555] on span "[PERSON_NAME]" at bounding box center [1209, 553] width 100 height 28
type input "[PERSON_NAME]"
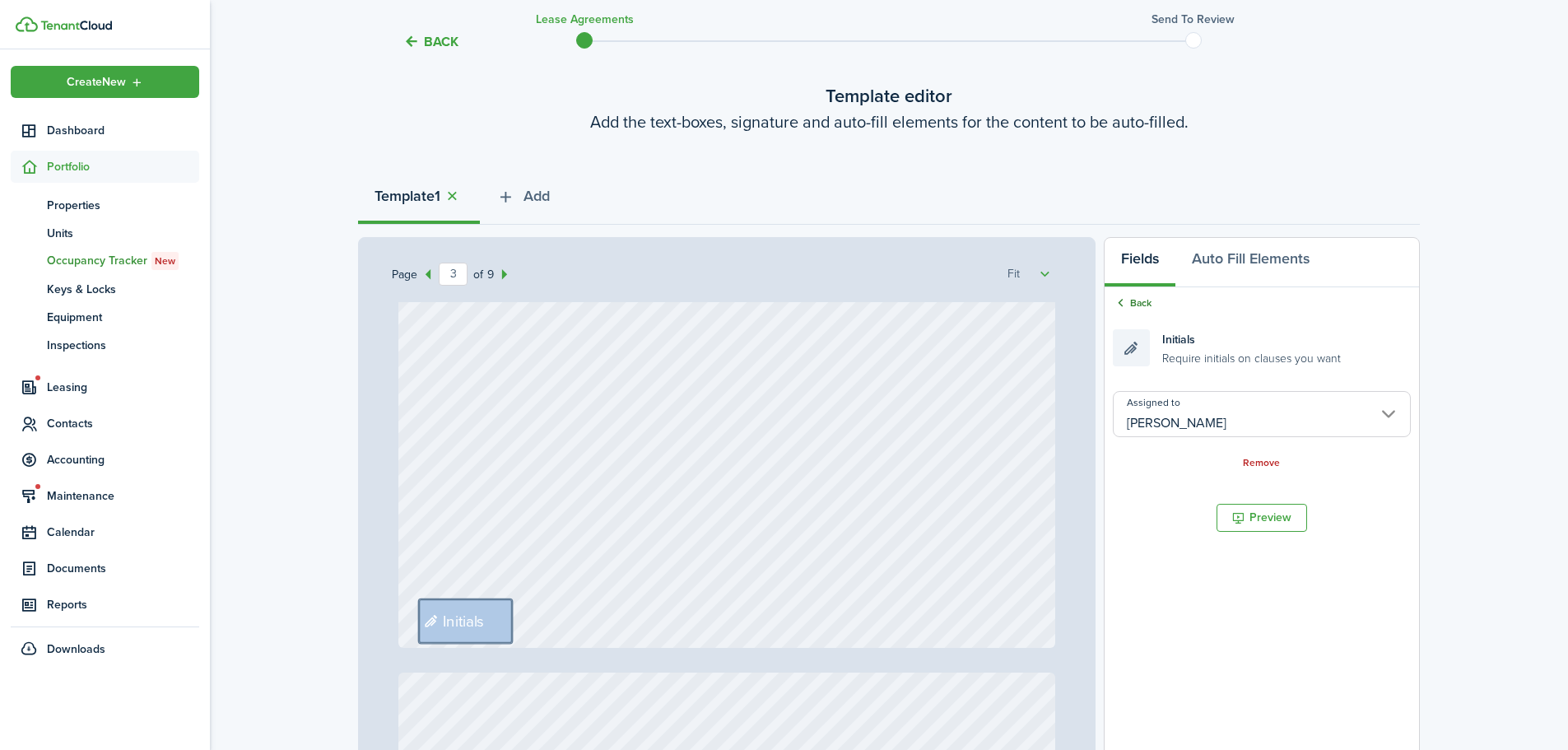
click at [1135, 308] on link "Back" at bounding box center [1132, 303] width 38 height 15
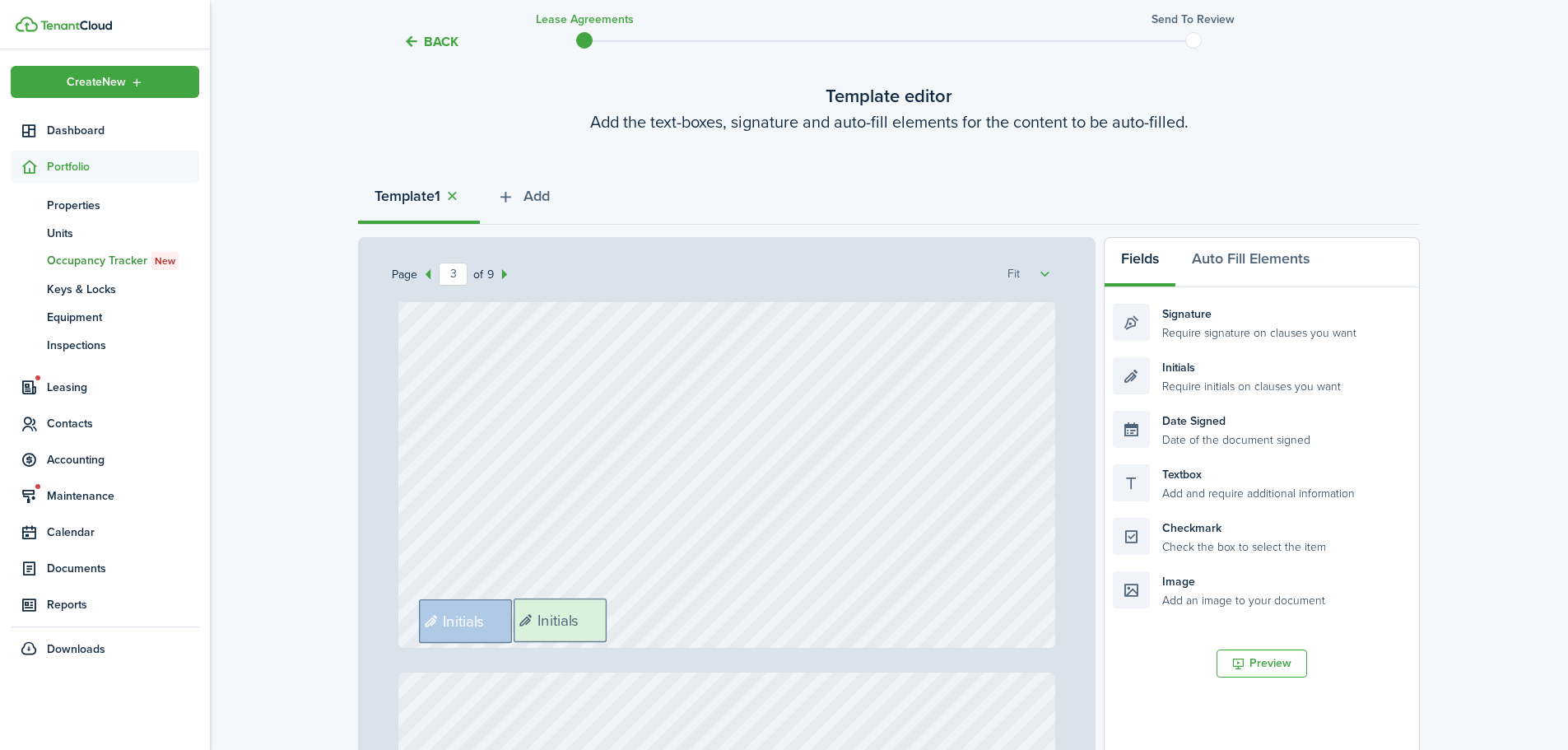
drag, startPoint x: 1229, startPoint y: 384, endPoint x: 629, endPoint y: 626, distance: 647.0
click at [629, 626] on div "Page 3 of 9 50% 75% 100% 150% 200% Fit Text October Text 26 Text 600 Text 50 Te…" at bounding box center [889, 579] width 1062 height 684
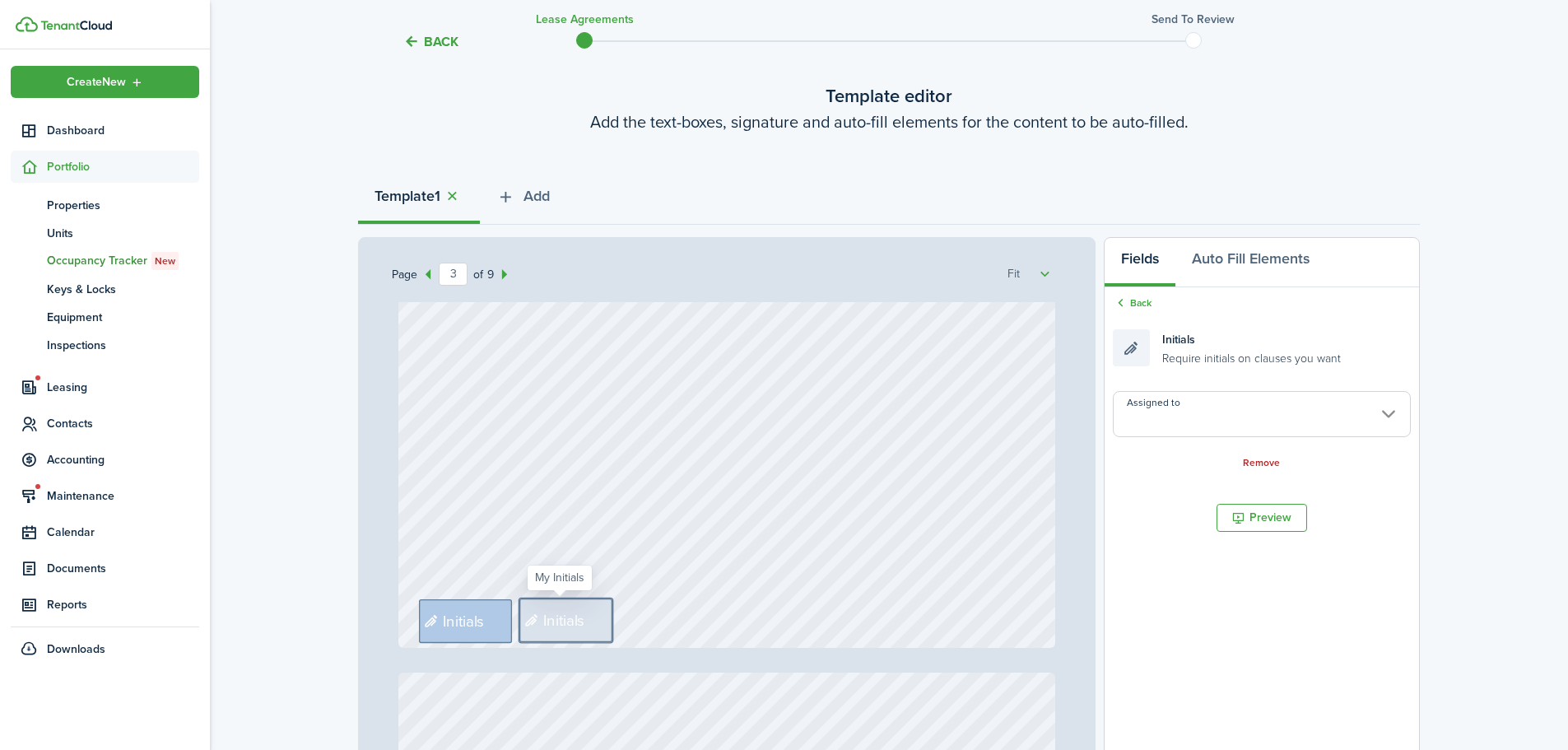
click at [1178, 412] on input "Assigned to" at bounding box center [1262, 413] width 298 height 46
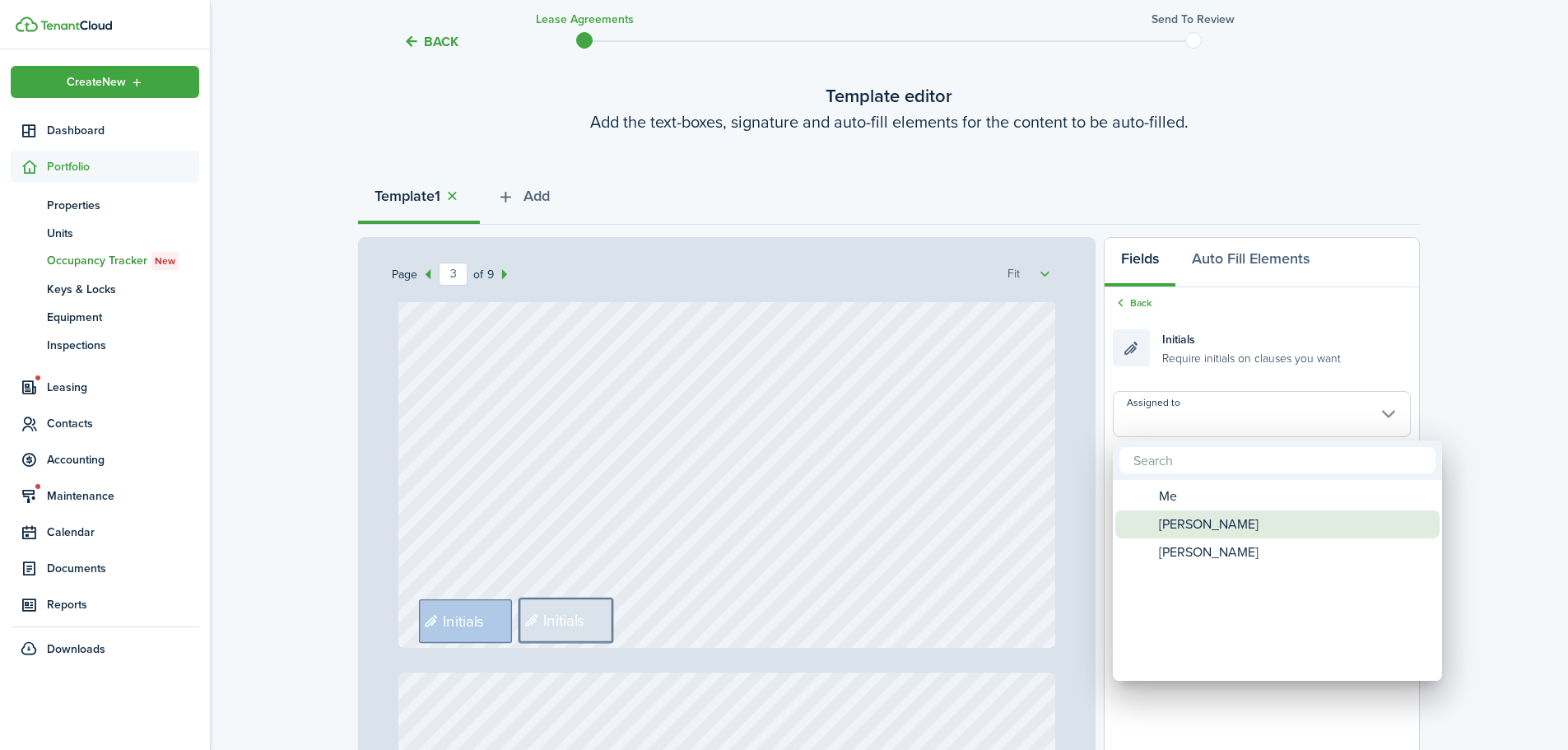
click at [1186, 519] on span "[PERSON_NAME]" at bounding box center [1209, 525] width 100 height 28
type input "[PERSON_NAME]"
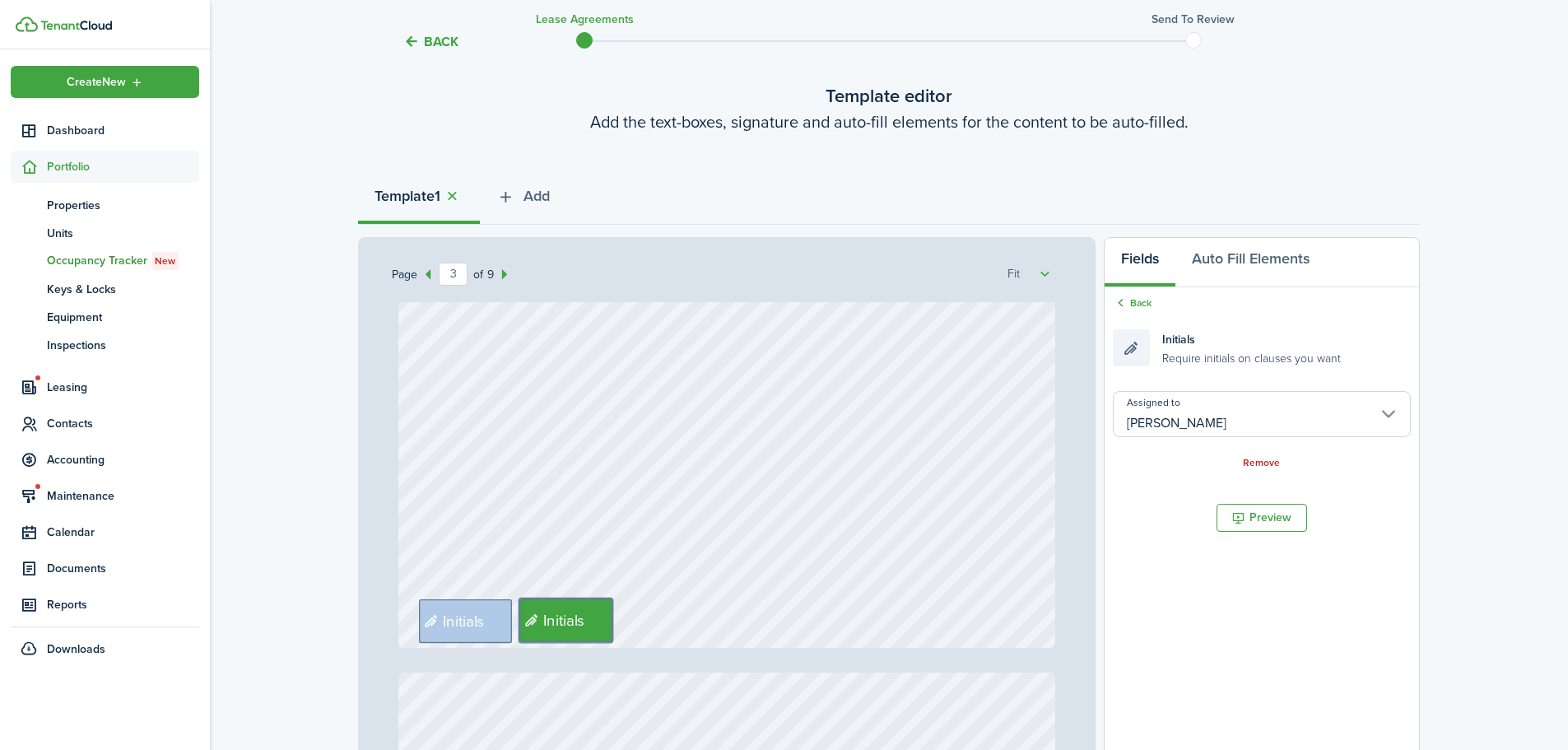
click at [630, 620] on div "Initials Initials" at bounding box center [727, 214] width 658 height 867
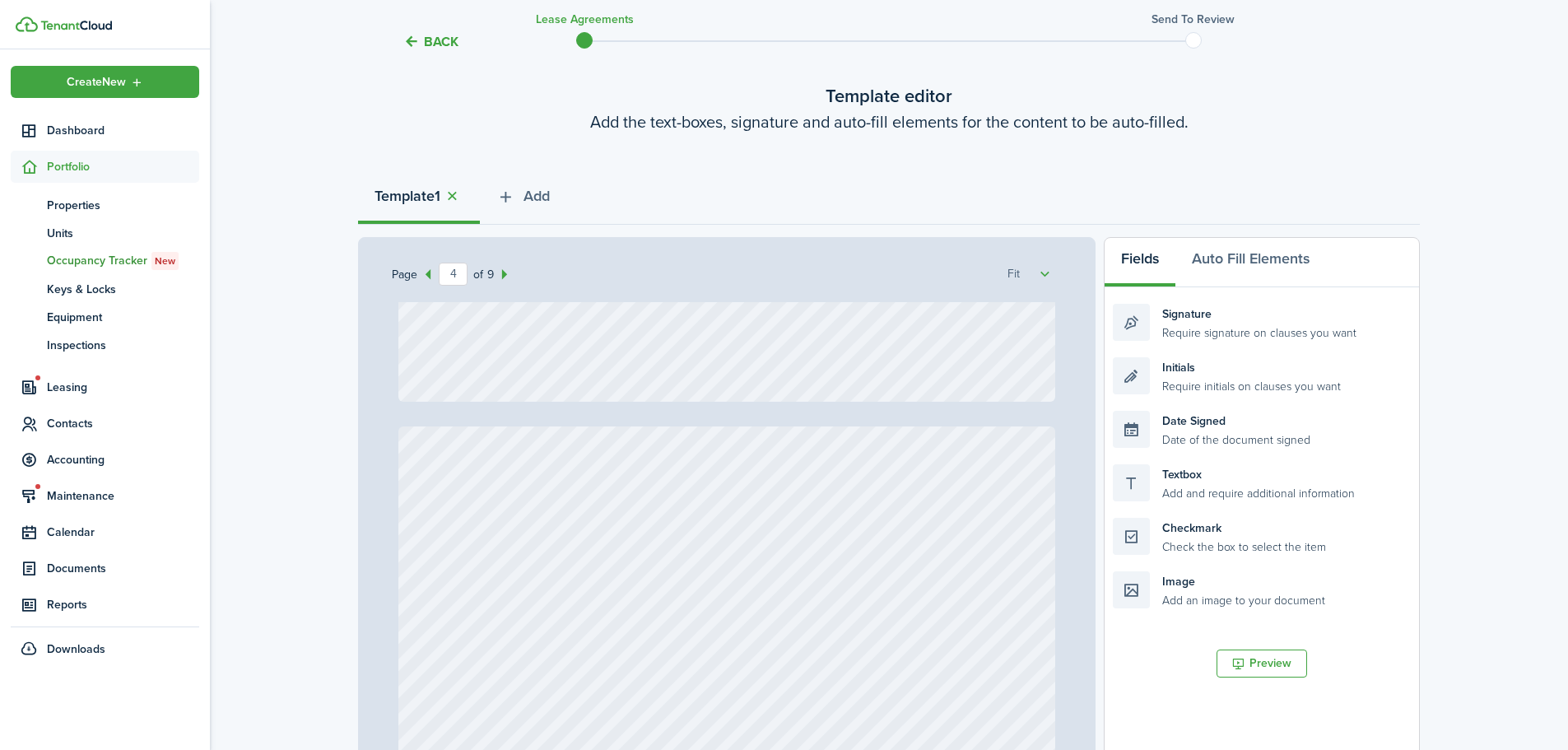
type input "5"
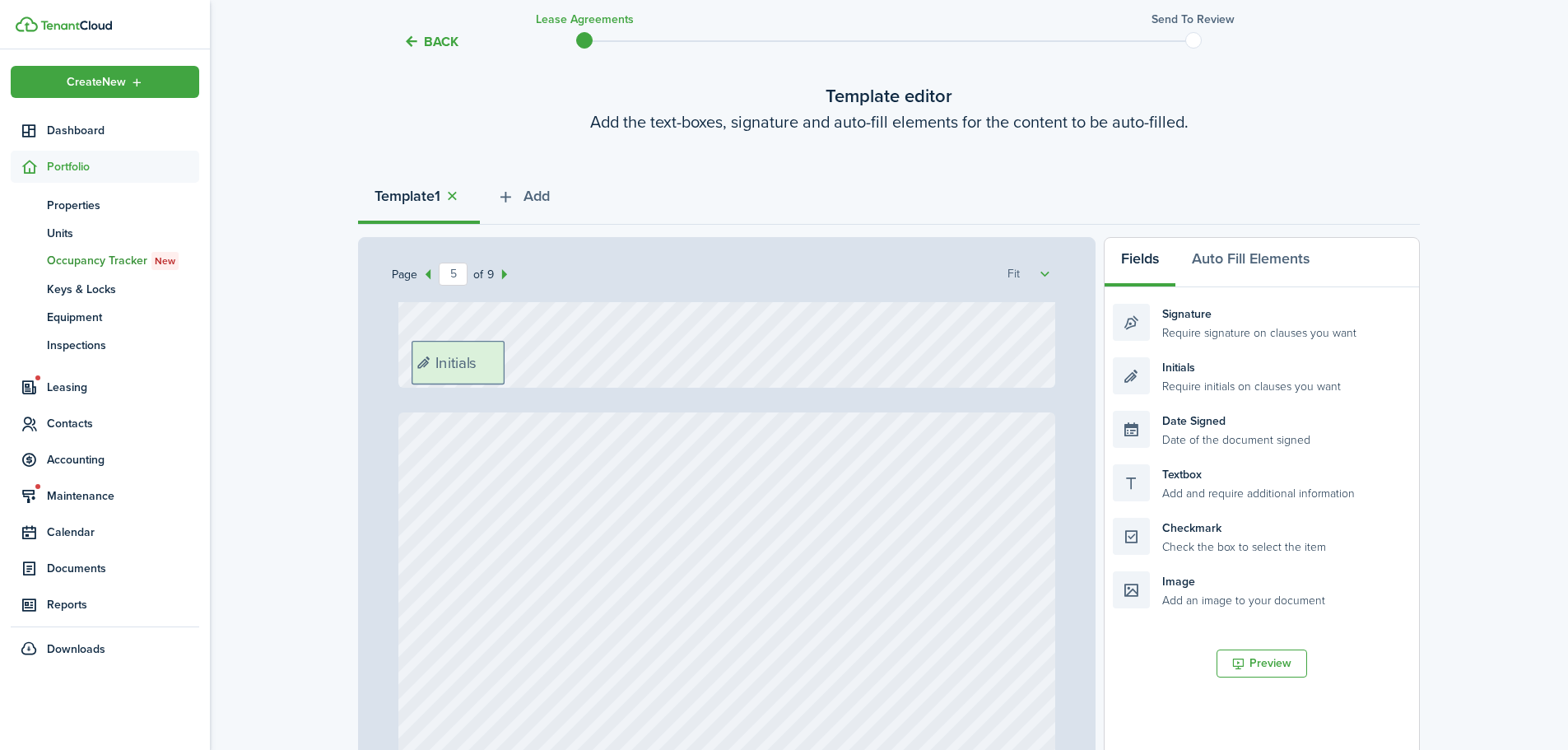
drag, startPoint x: 1278, startPoint y: 384, endPoint x: 576, endPoint y: 368, distance: 702.2
click at [576, 368] on div "Page 5 of 9 50% 75% 100% 150% 200% Fit Text October Text 26 Text 600 Text 50 Te…" at bounding box center [889, 579] width 1062 height 684
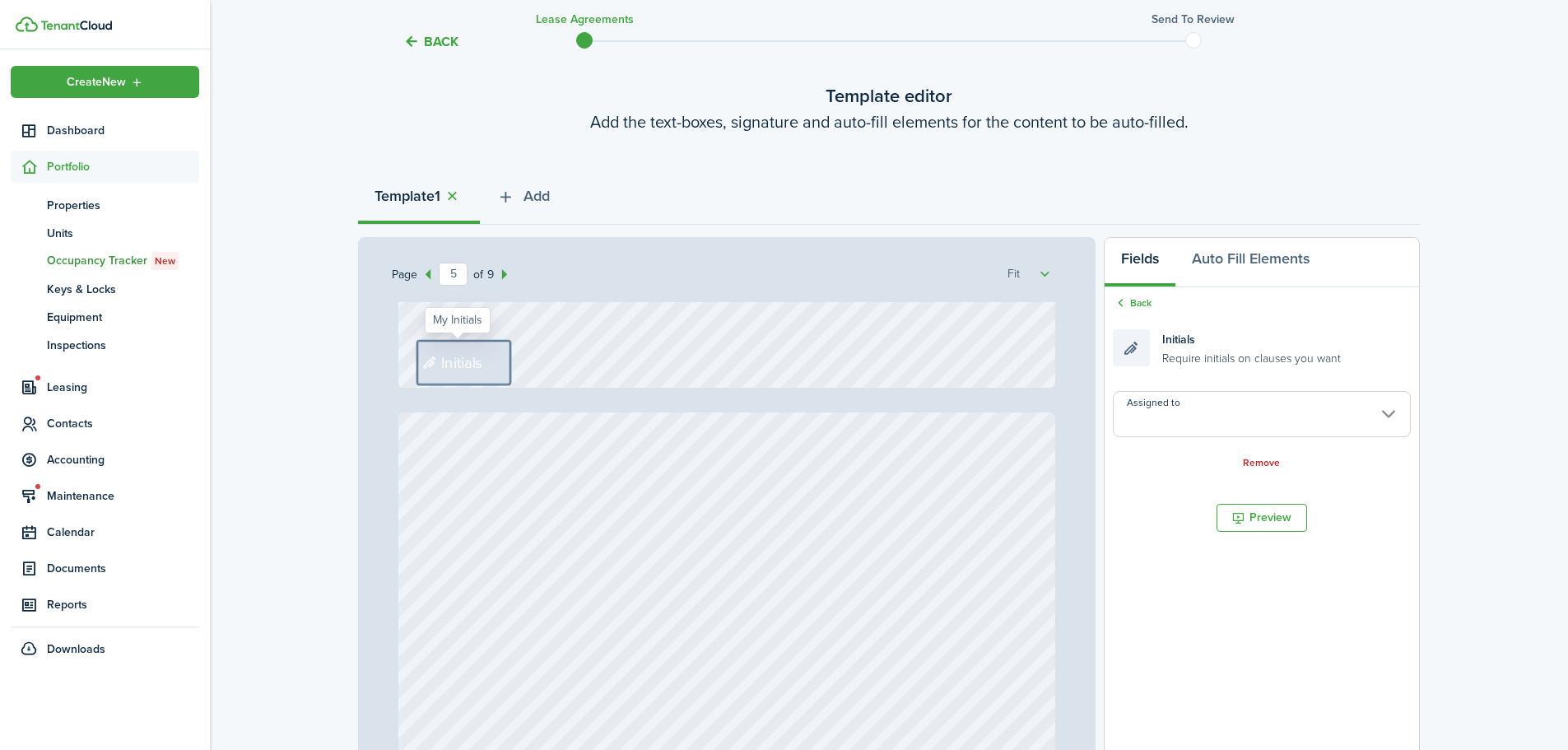
click at [1187, 411] on input "Assigned to" at bounding box center [1262, 413] width 298 height 46
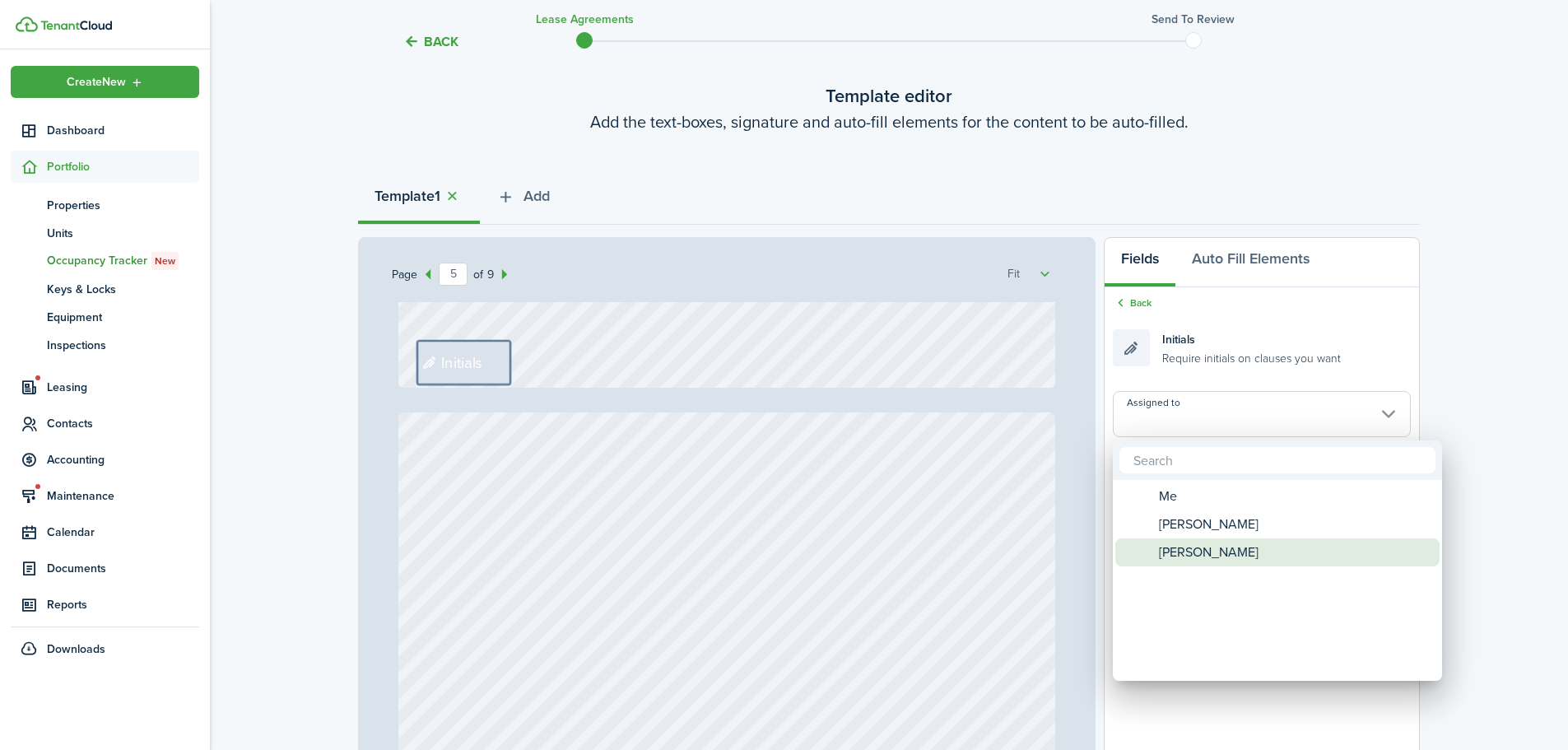
click at [1186, 542] on span "[PERSON_NAME]" at bounding box center [1209, 553] width 100 height 28
type input "[PERSON_NAME]"
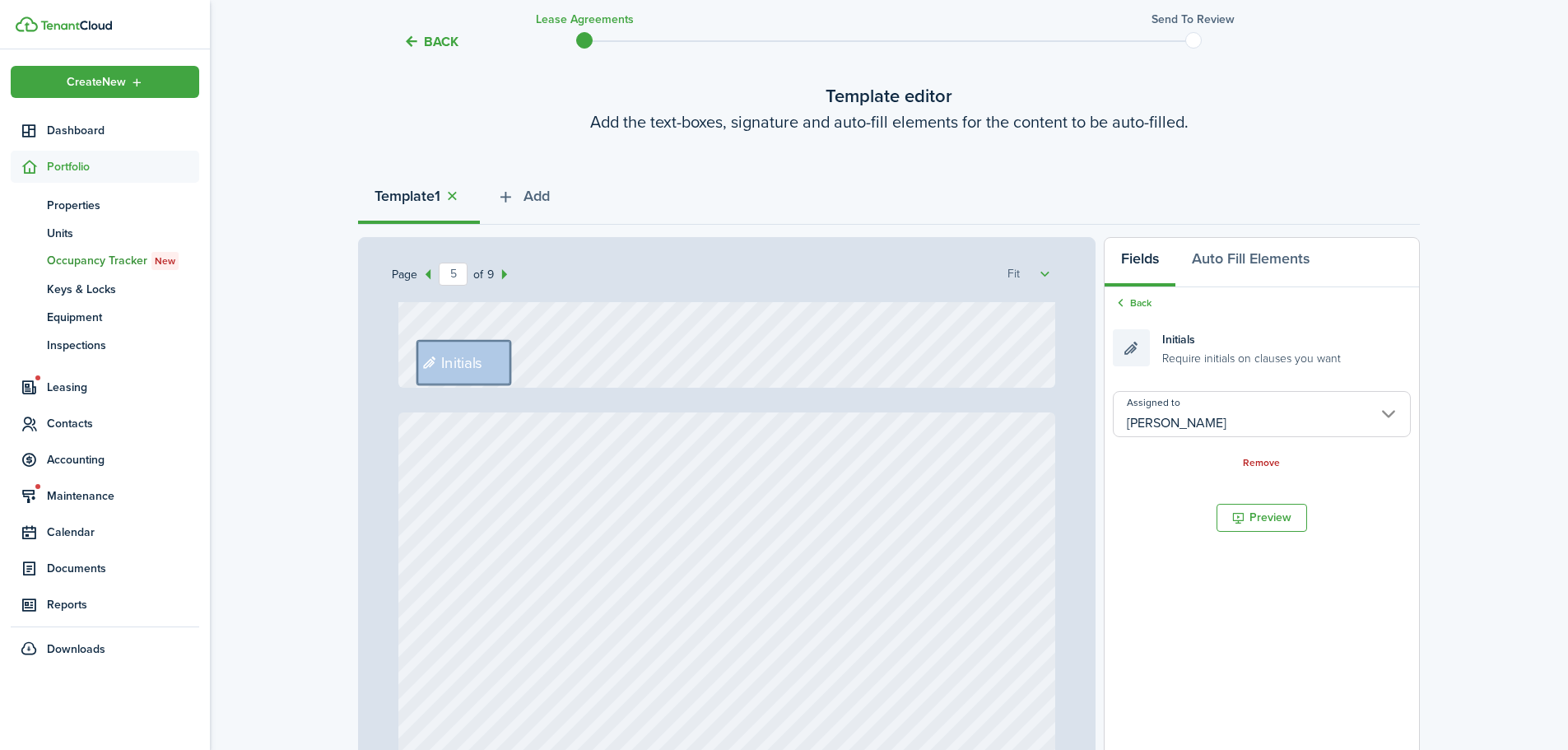
click at [1138, 313] on div "Back Initials Require initials on clauses you want Assigned to [PERSON_NAME] Re…" at bounding box center [1262, 382] width 314 height 192
click at [1139, 303] on link "Back" at bounding box center [1132, 303] width 38 height 15
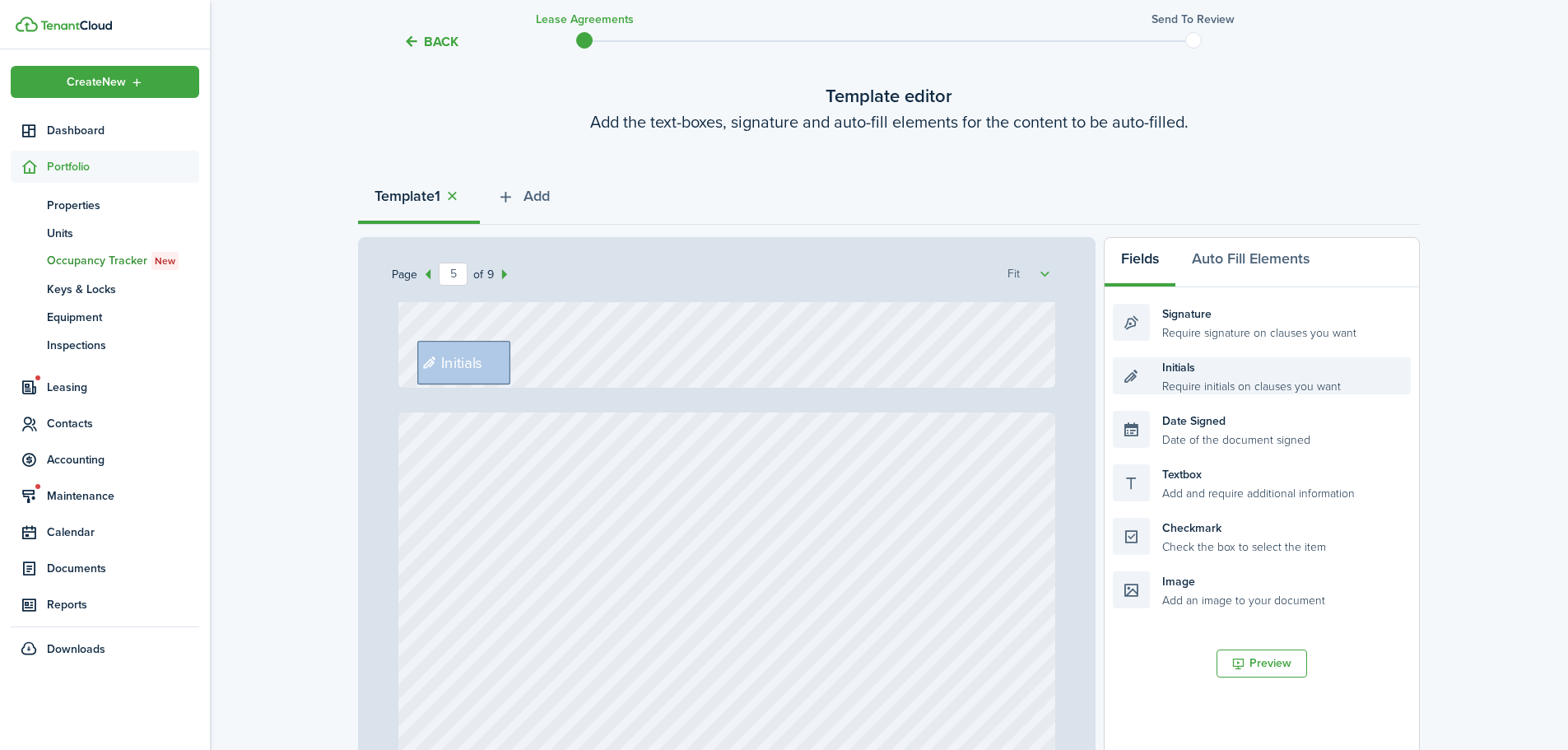
click at [1204, 390] on div "Initials Require initials on clauses you want" at bounding box center [1262, 376] width 298 height 37
drag, startPoint x: 1258, startPoint y: 387, endPoint x: 678, endPoint y: 368, distance: 580.3
click at [675, 368] on div "Page 5 of 9 50% 75% 100% 150% 200% Fit Text October Text 26 Text 600 Text 50 Te…" at bounding box center [889, 579] width 1062 height 684
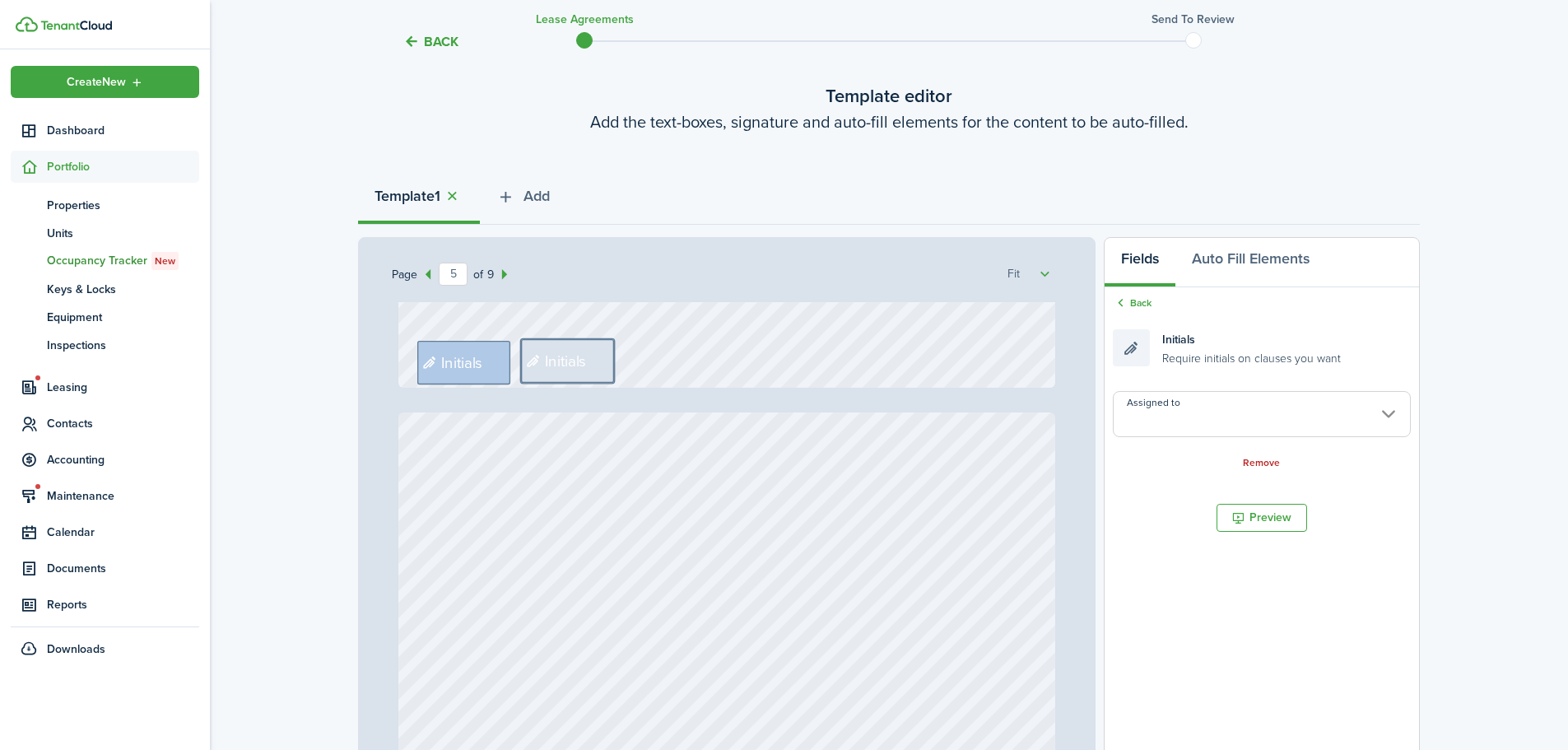
click at [1205, 396] on input "Assigned to" at bounding box center [1262, 413] width 298 height 46
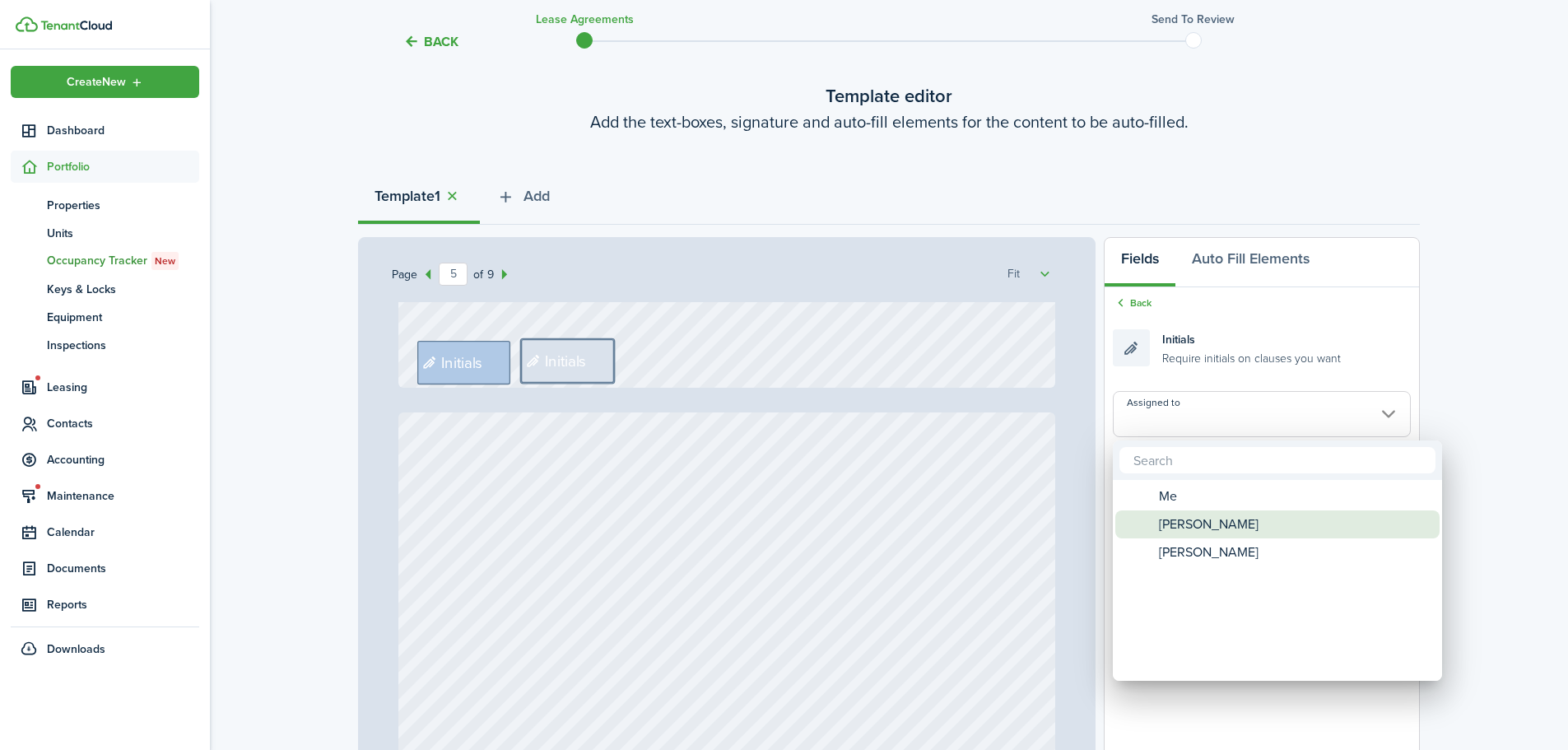
click at [1185, 523] on span "[PERSON_NAME]" at bounding box center [1209, 525] width 100 height 28
type input "[PERSON_NAME]"
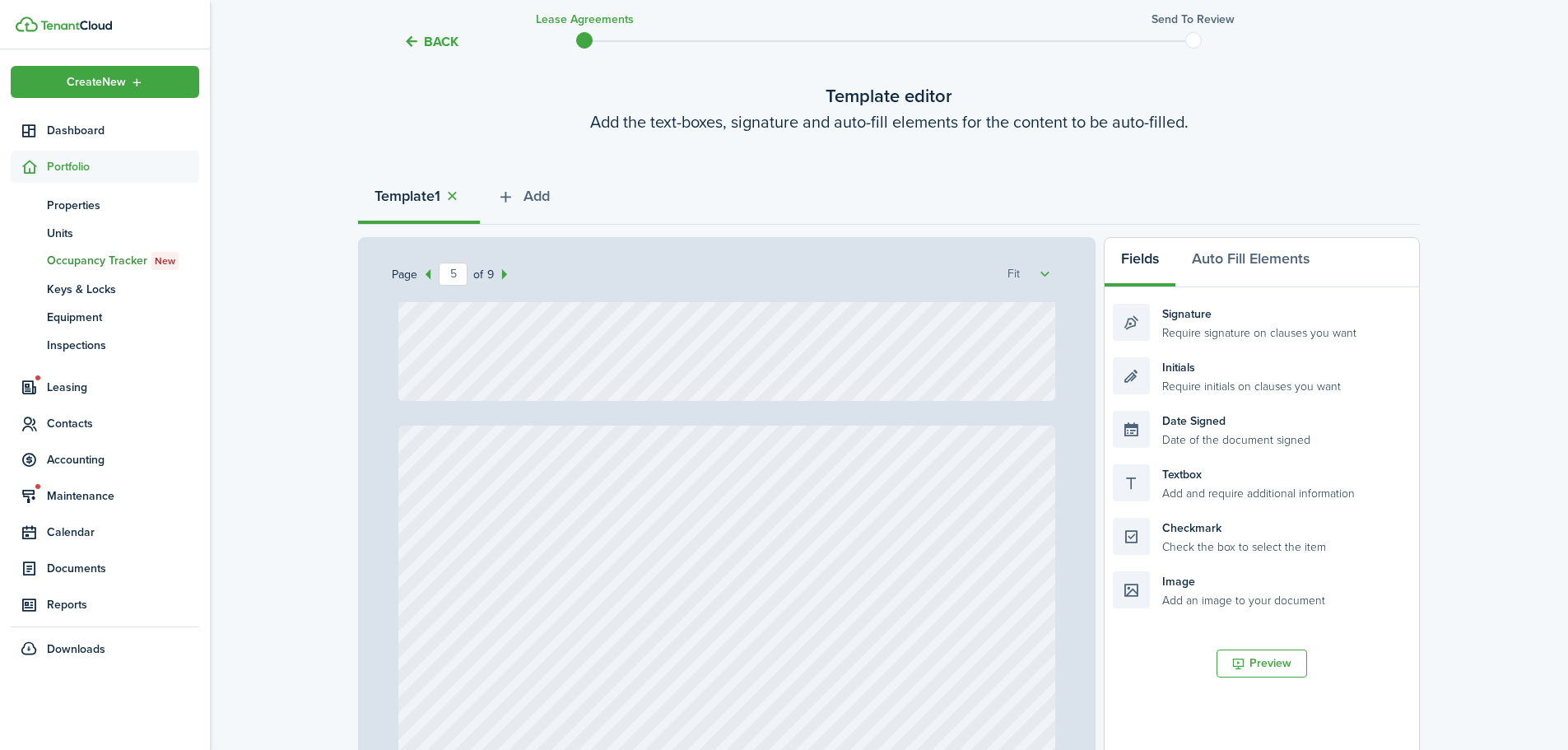
type input "6"
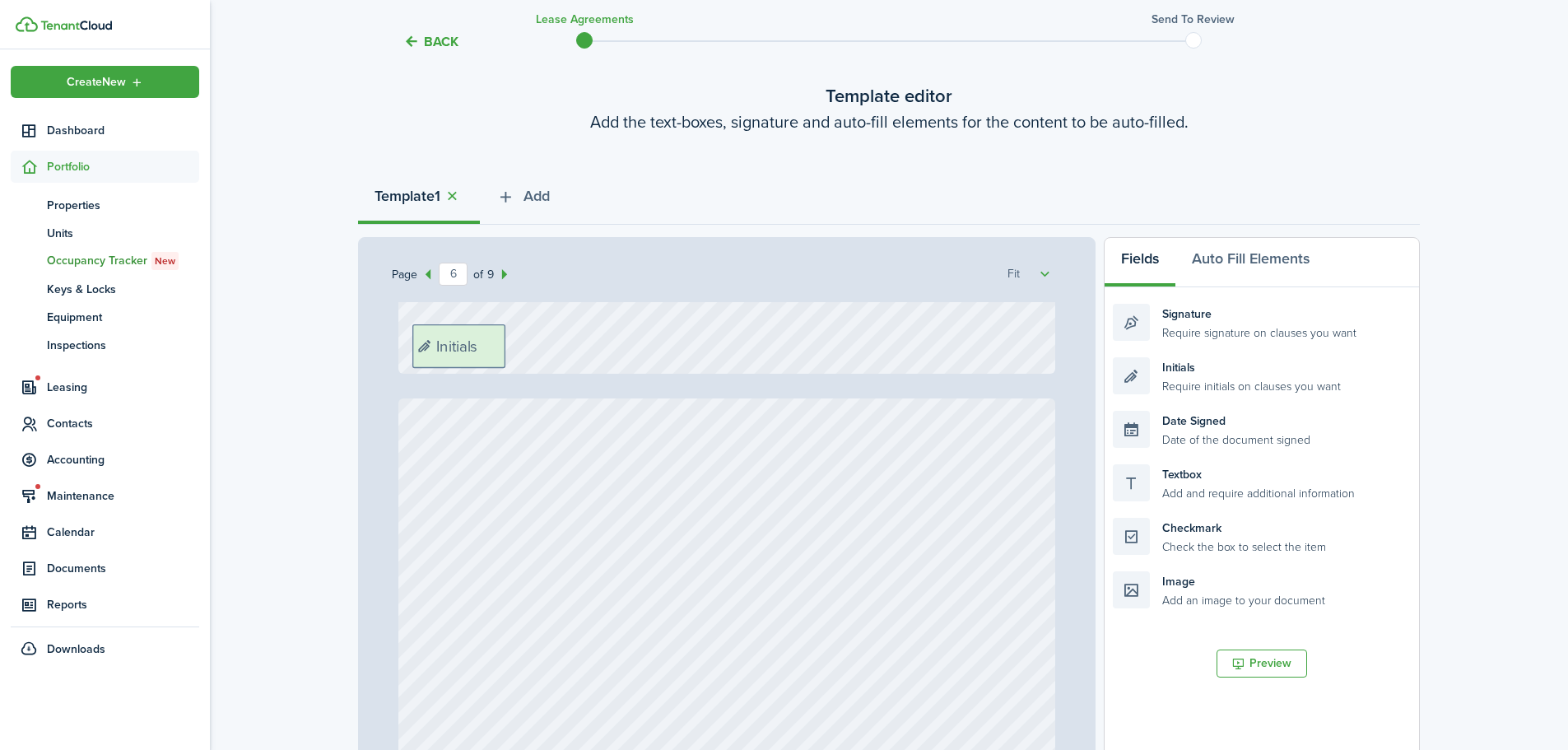
drag, startPoint x: 1200, startPoint y: 382, endPoint x: 508, endPoint y: 345, distance: 693.0
click at [508, 345] on div "Page 6 of 9 50% 75% 100% 150% 200% Fit Text October Text 26 Text 600 Text 50 Te…" at bounding box center [889, 579] width 1062 height 684
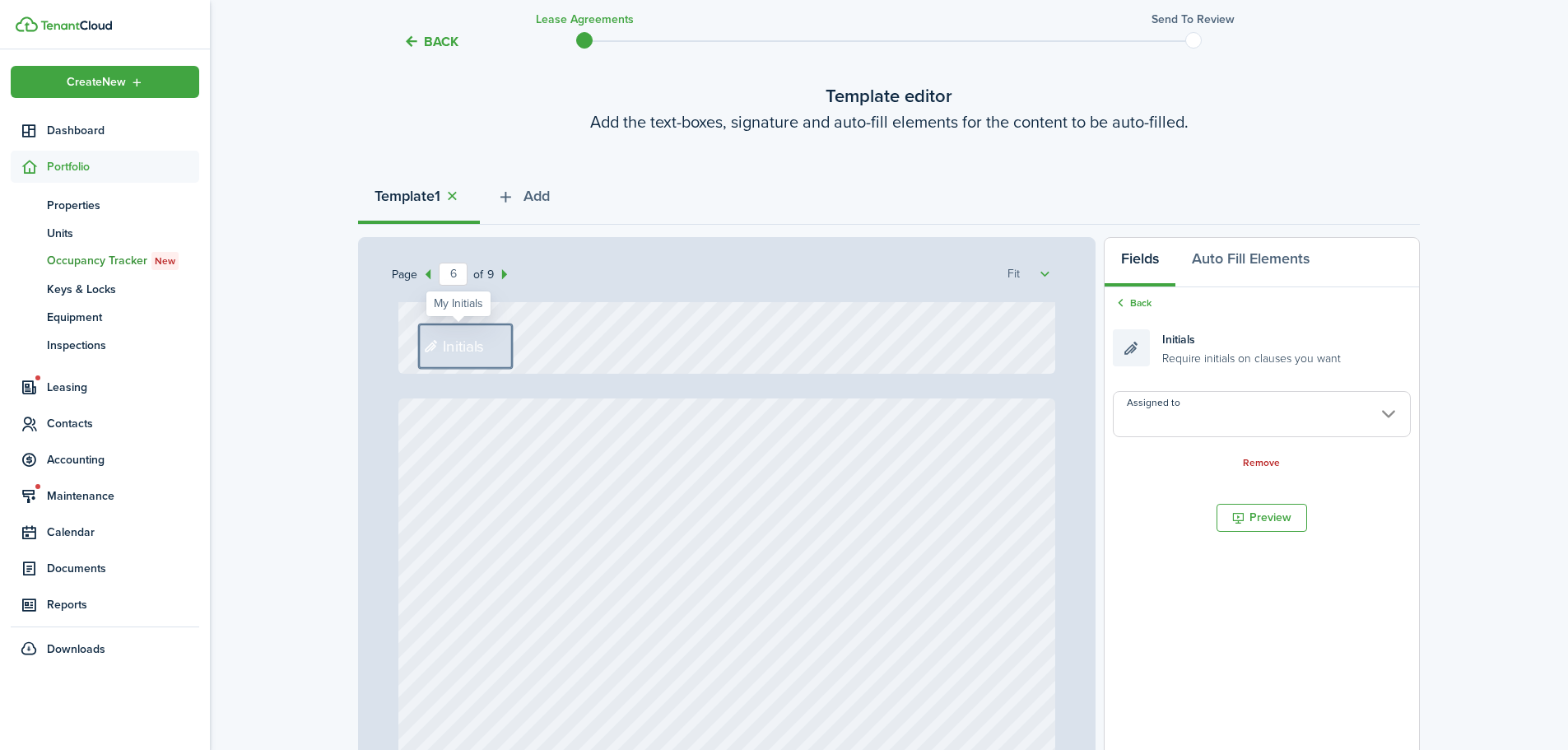
click at [1216, 411] on input "Assigned to" at bounding box center [1262, 413] width 298 height 46
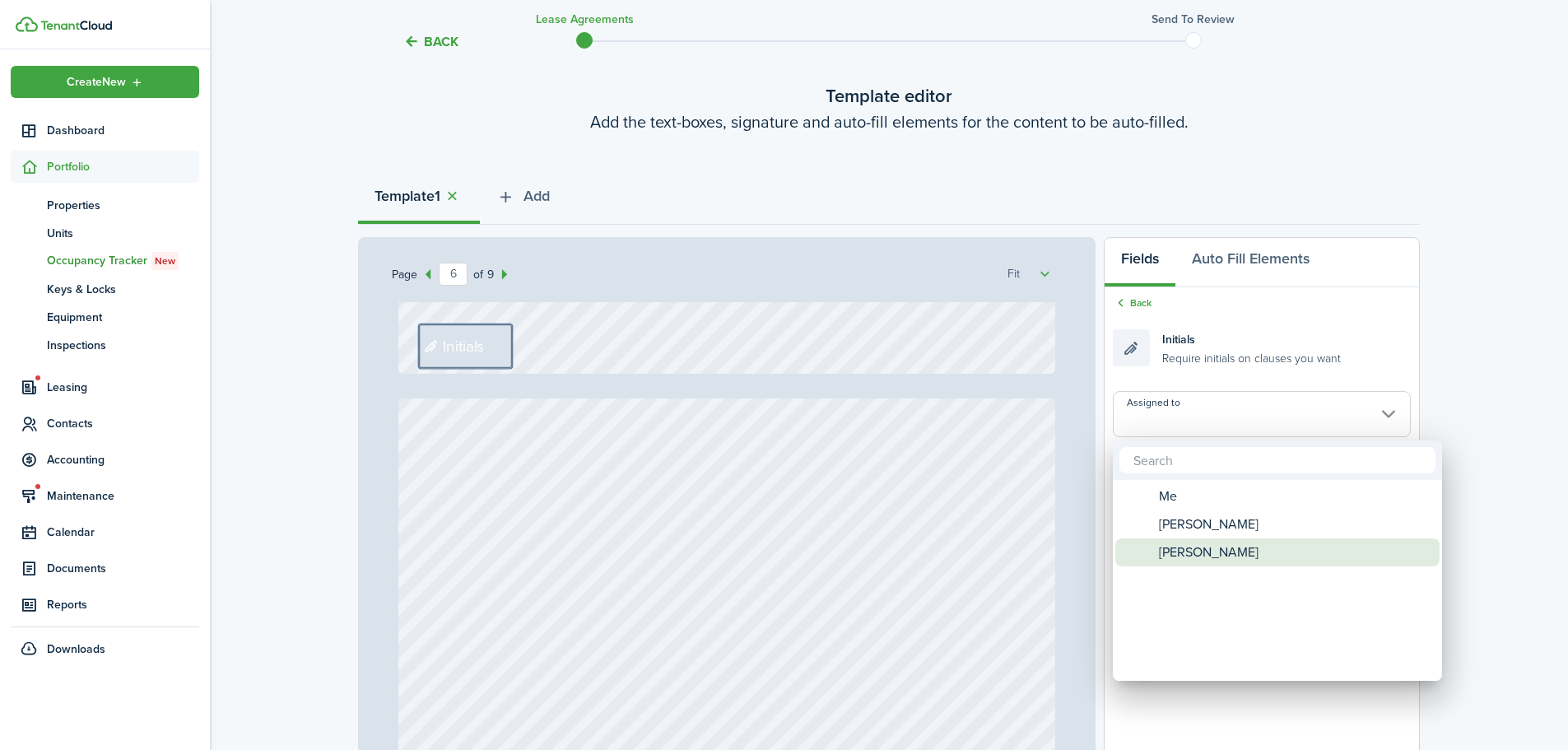
click at [1191, 549] on span "[PERSON_NAME]" at bounding box center [1209, 553] width 100 height 28
type input "[PERSON_NAME]"
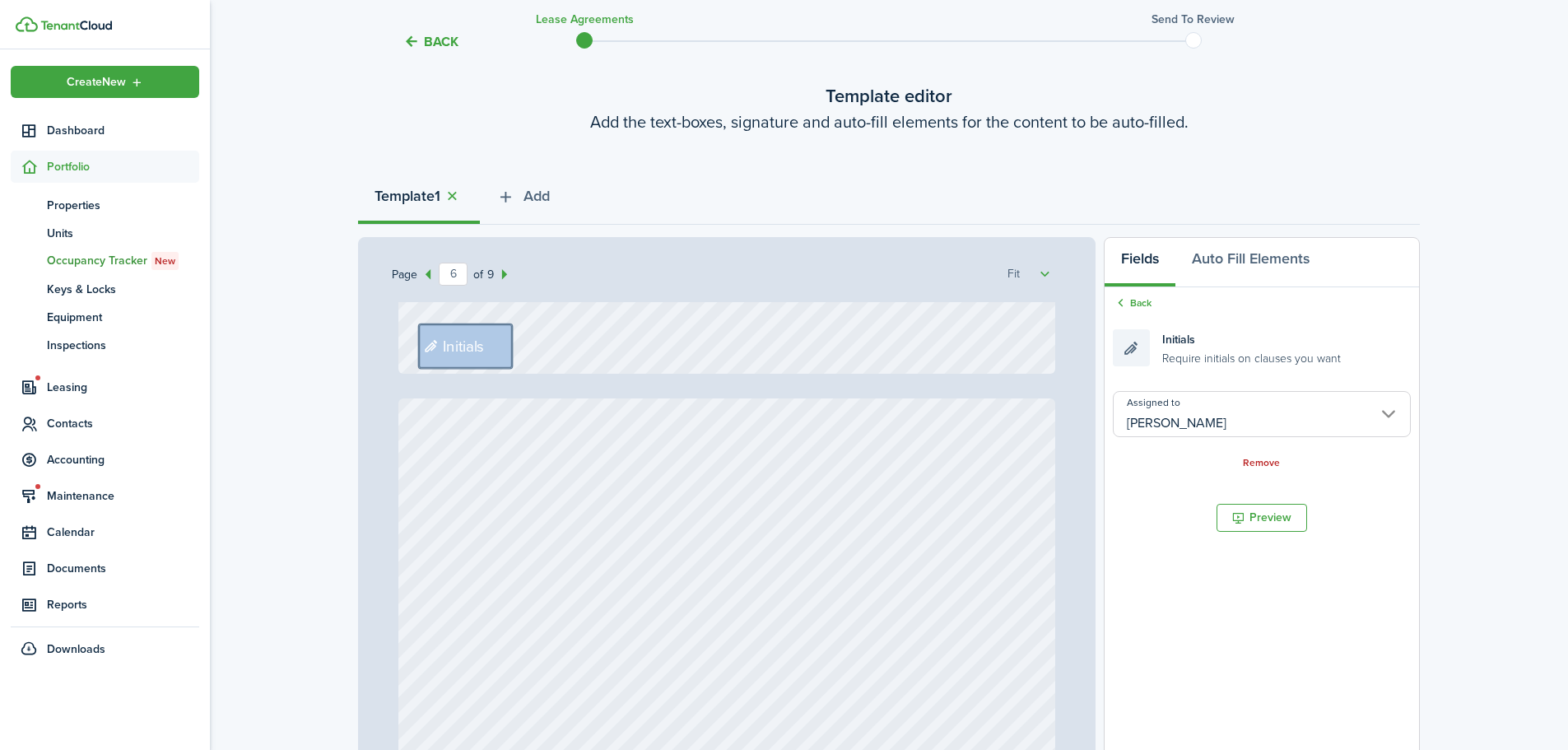
drag, startPoint x: 1241, startPoint y: 348, endPoint x: 1231, endPoint y: 349, distance: 10.0
click at [1232, 349] on small "Require initials on clauses you want" at bounding box center [1251, 356] width 179 height 17
click at [1139, 307] on link "Back" at bounding box center [1132, 303] width 38 height 15
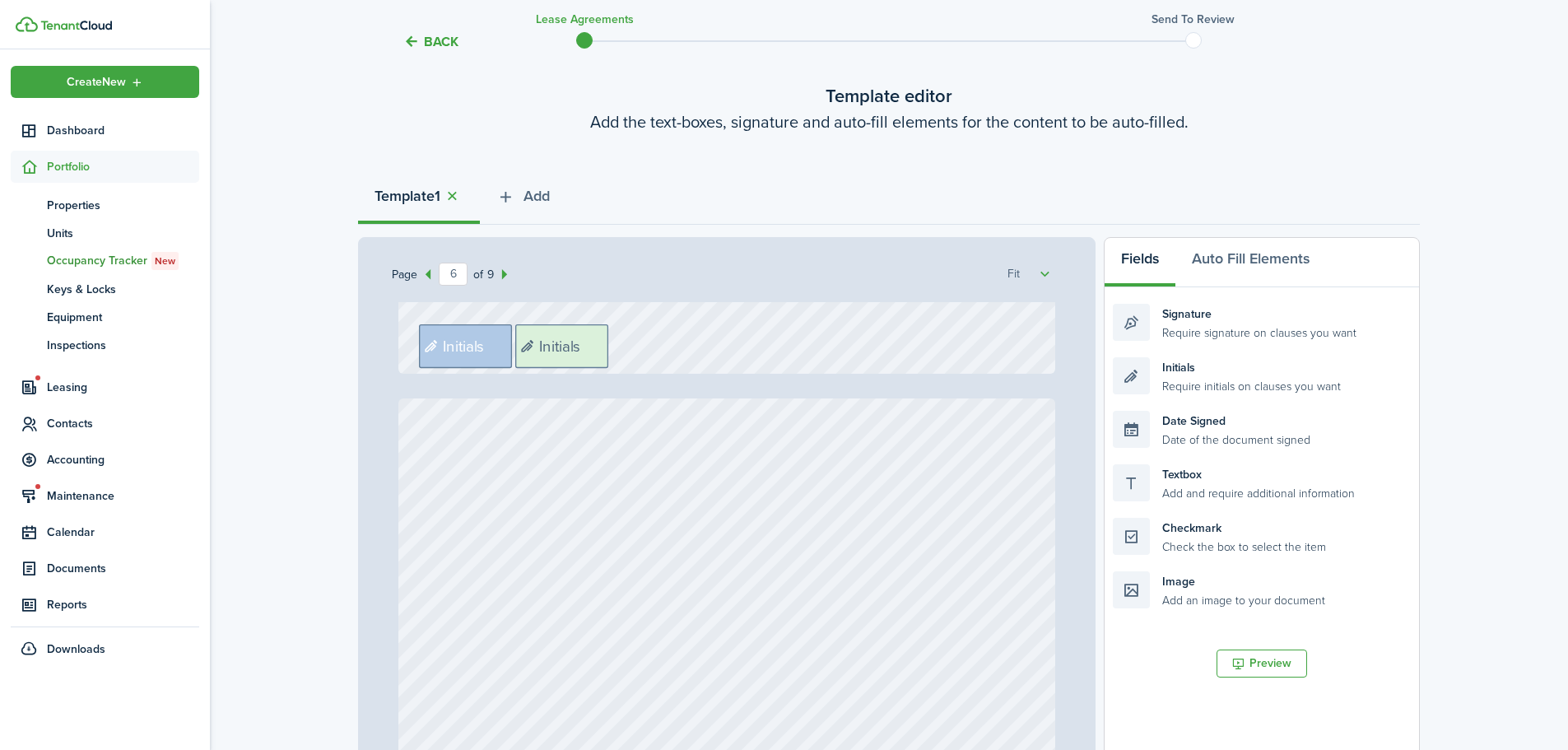
drag, startPoint x: 1203, startPoint y: 376, endPoint x: 606, endPoint y: 343, distance: 597.9
click at [606, 343] on div "Page 6 of 9 50% 75% 100% 150% 200% Fit Text October Text 26 Text 600 Text 50 Te…" at bounding box center [889, 579] width 1062 height 684
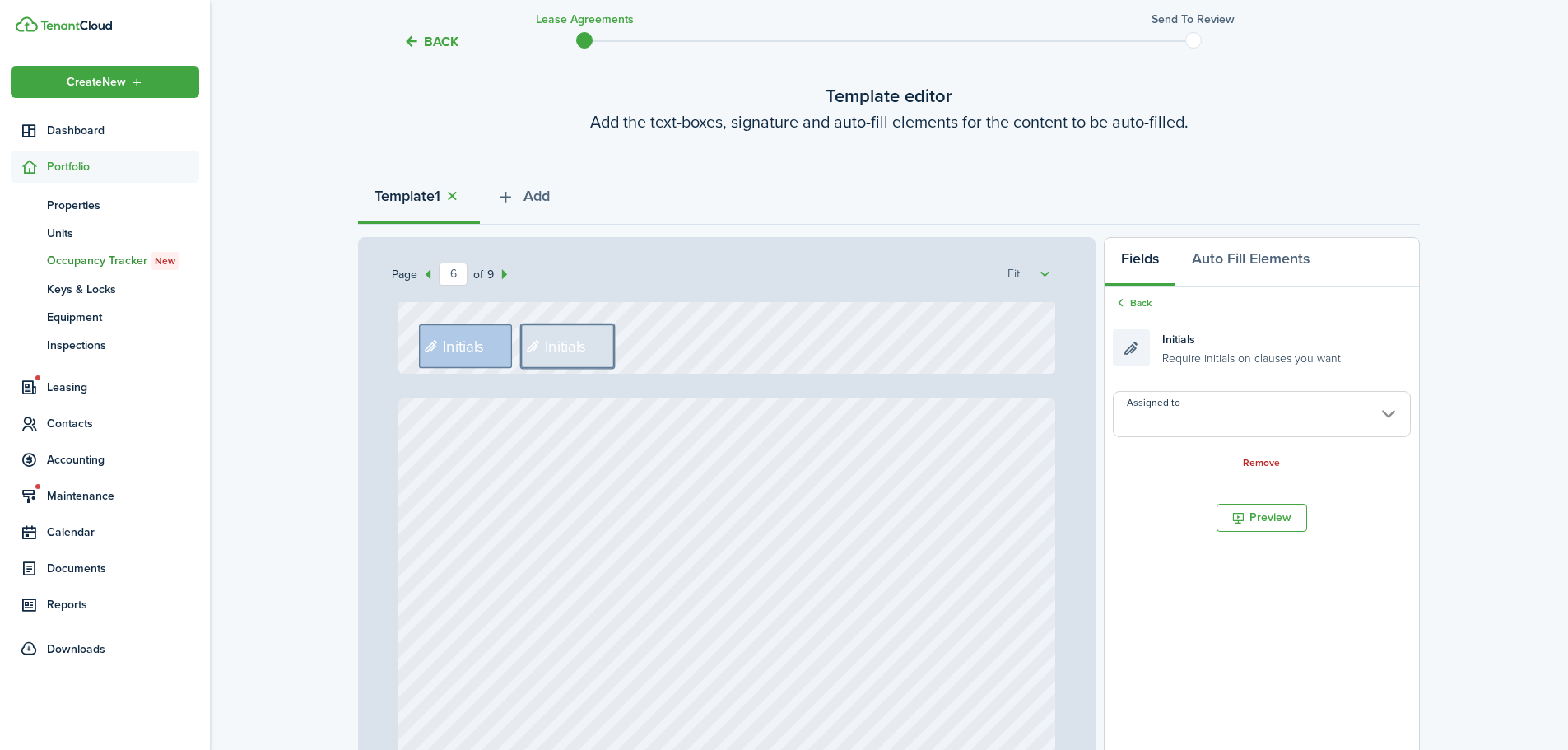
click at [1281, 413] on input "Assigned to" at bounding box center [1262, 413] width 298 height 46
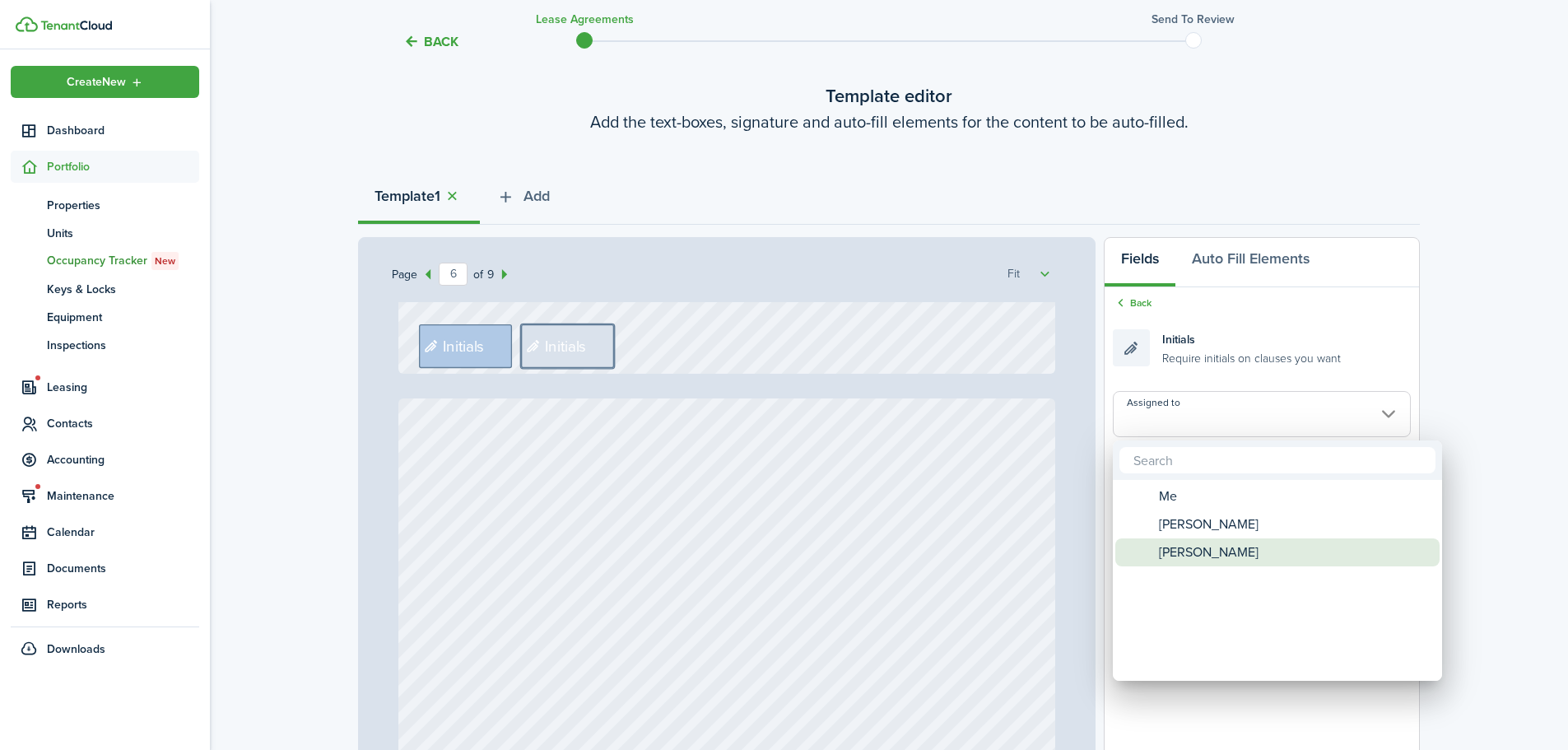
click at [1218, 545] on span "[PERSON_NAME]" at bounding box center [1209, 553] width 100 height 28
type input "[PERSON_NAME]"
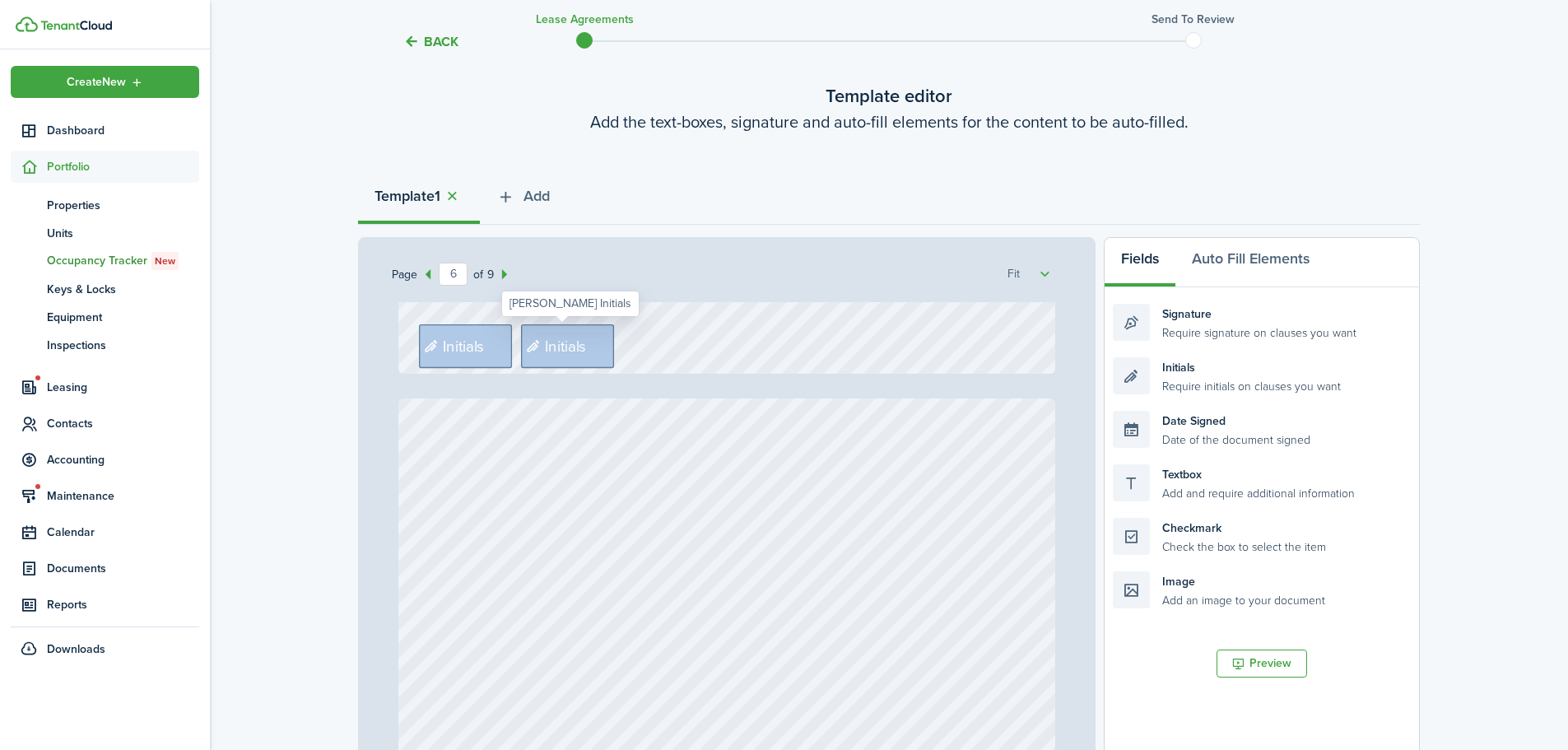
click at [503, 338] on div "Initials" at bounding box center [466, 346] width 94 height 44
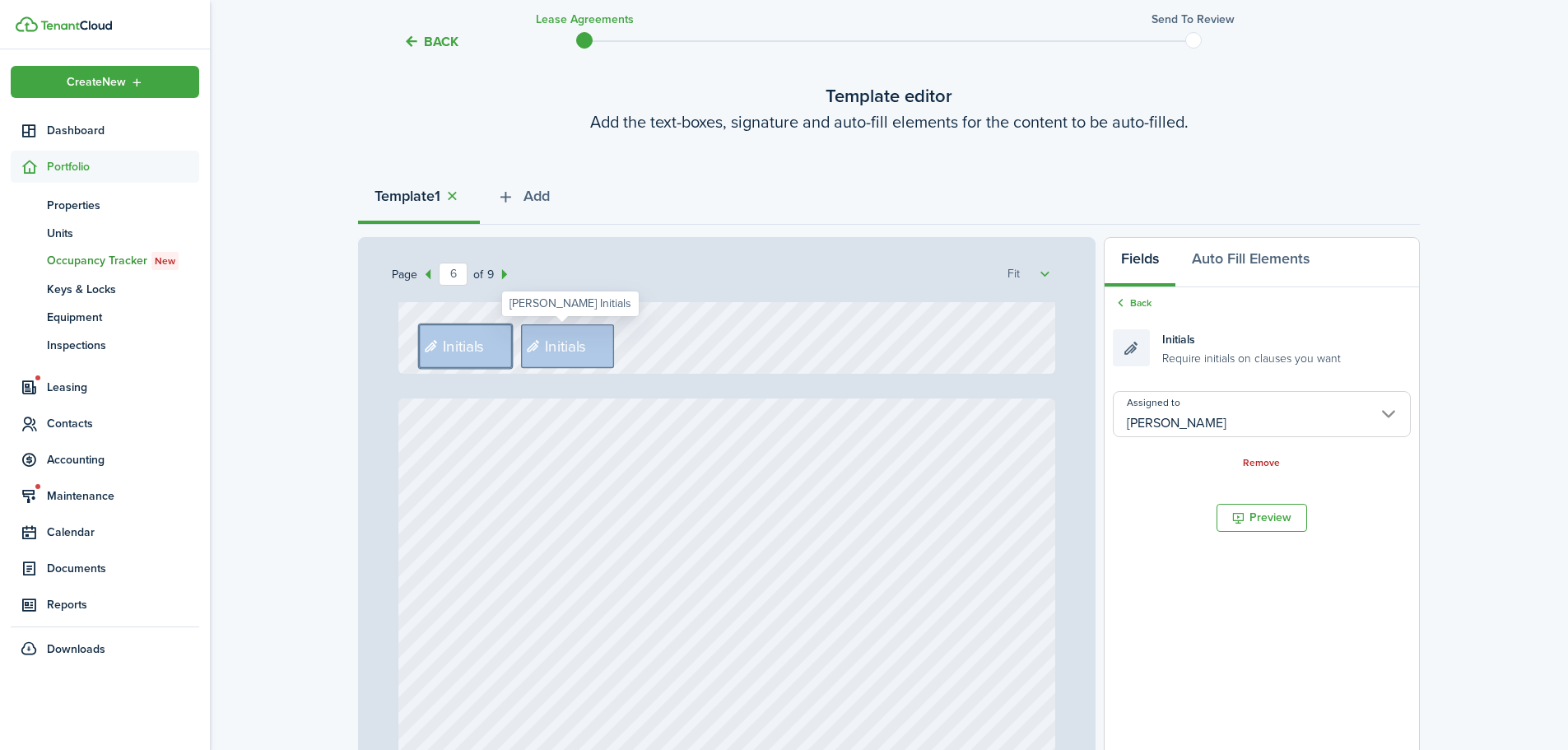
drag, startPoint x: 550, startPoint y: 341, endPoint x: 586, endPoint y: 347, distance: 36.5
click at [550, 341] on span "Initials" at bounding box center [567, 346] width 42 height 23
click at [1210, 405] on input "[PERSON_NAME]" at bounding box center [1262, 413] width 298 height 46
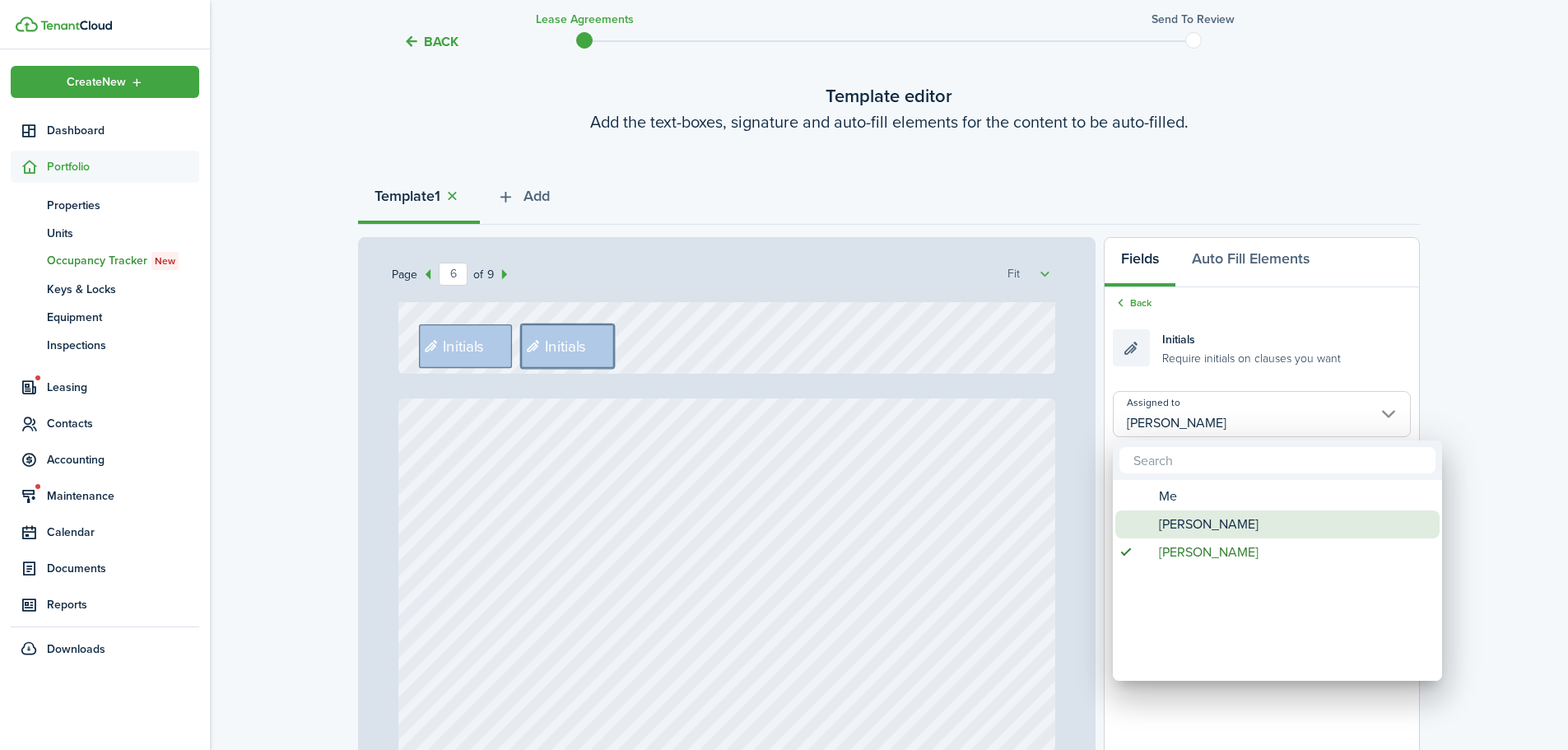
drag, startPoint x: 1203, startPoint y: 518, endPoint x: 1138, endPoint y: 519, distance: 65.0
click at [1203, 519] on span "[PERSON_NAME]" at bounding box center [1209, 525] width 100 height 28
type input "[PERSON_NAME]"
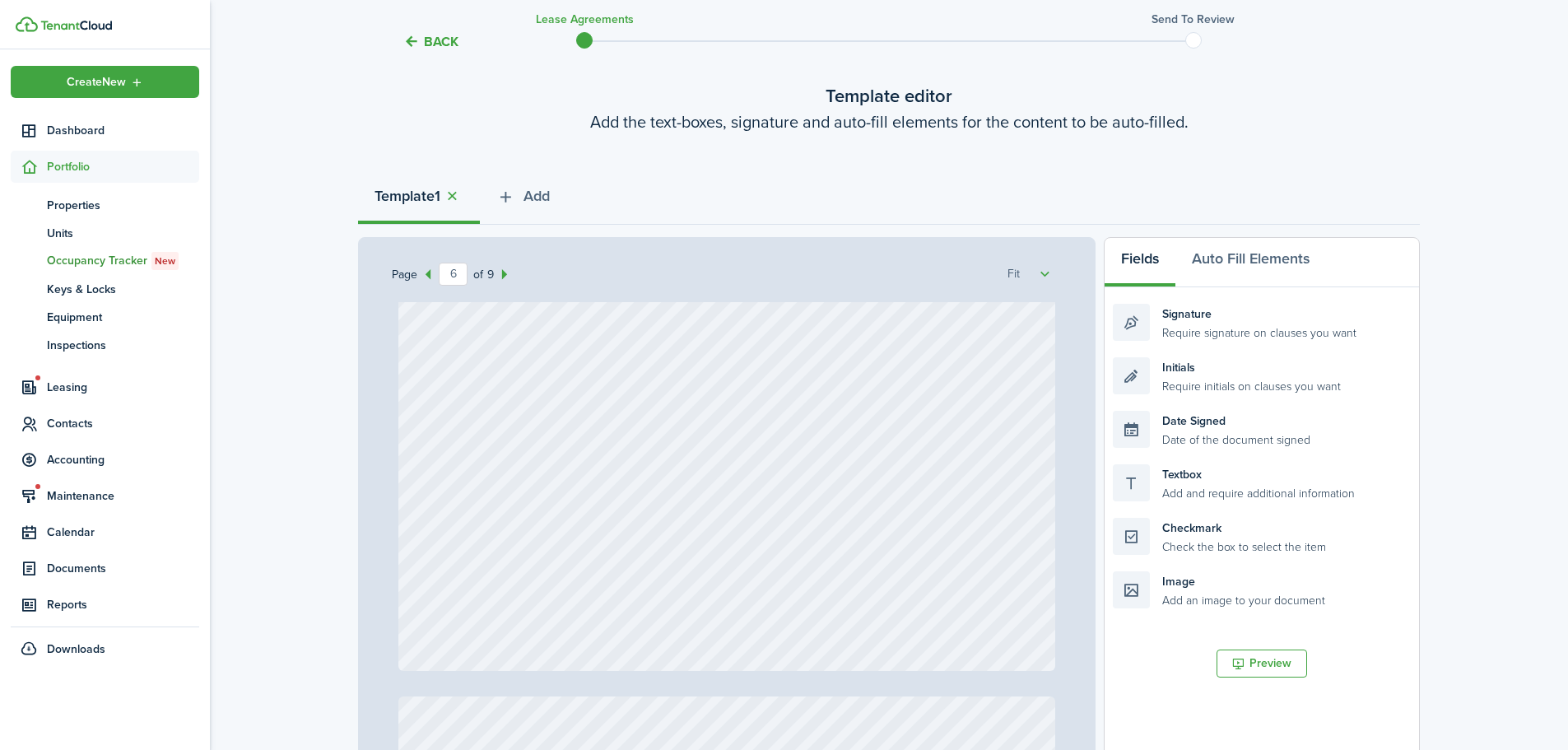
scroll to position [5023, 0]
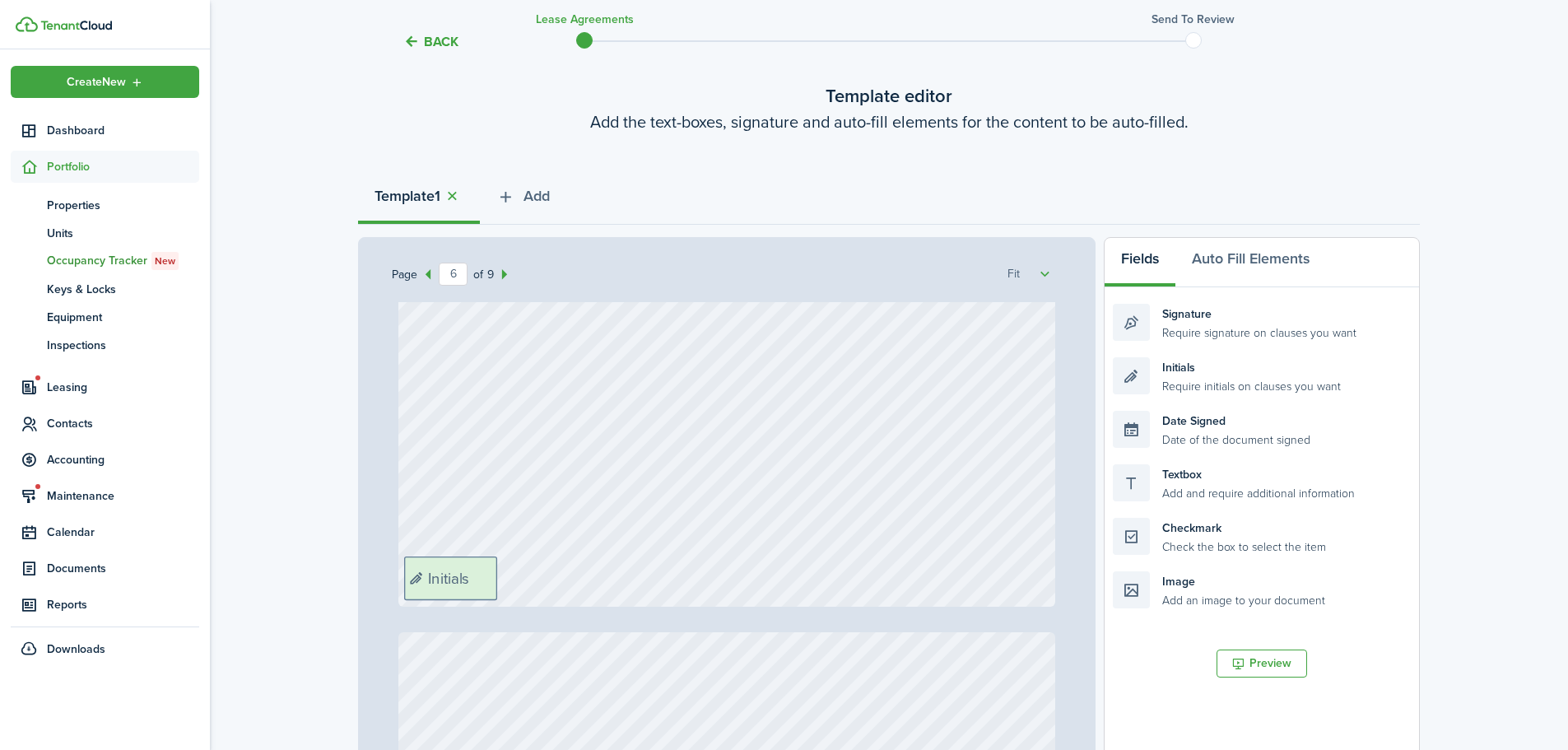
drag, startPoint x: 1212, startPoint y: 382, endPoint x: 503, endPoint y: 583, distance: 736.9
click at [503, 583] on div "Page 6 of 9 50% 75% 100% 150% 200% Fit Text October Text 26 Text 600 Text 50 Te…" at bounding box center [889, 579] width 1062 height 684
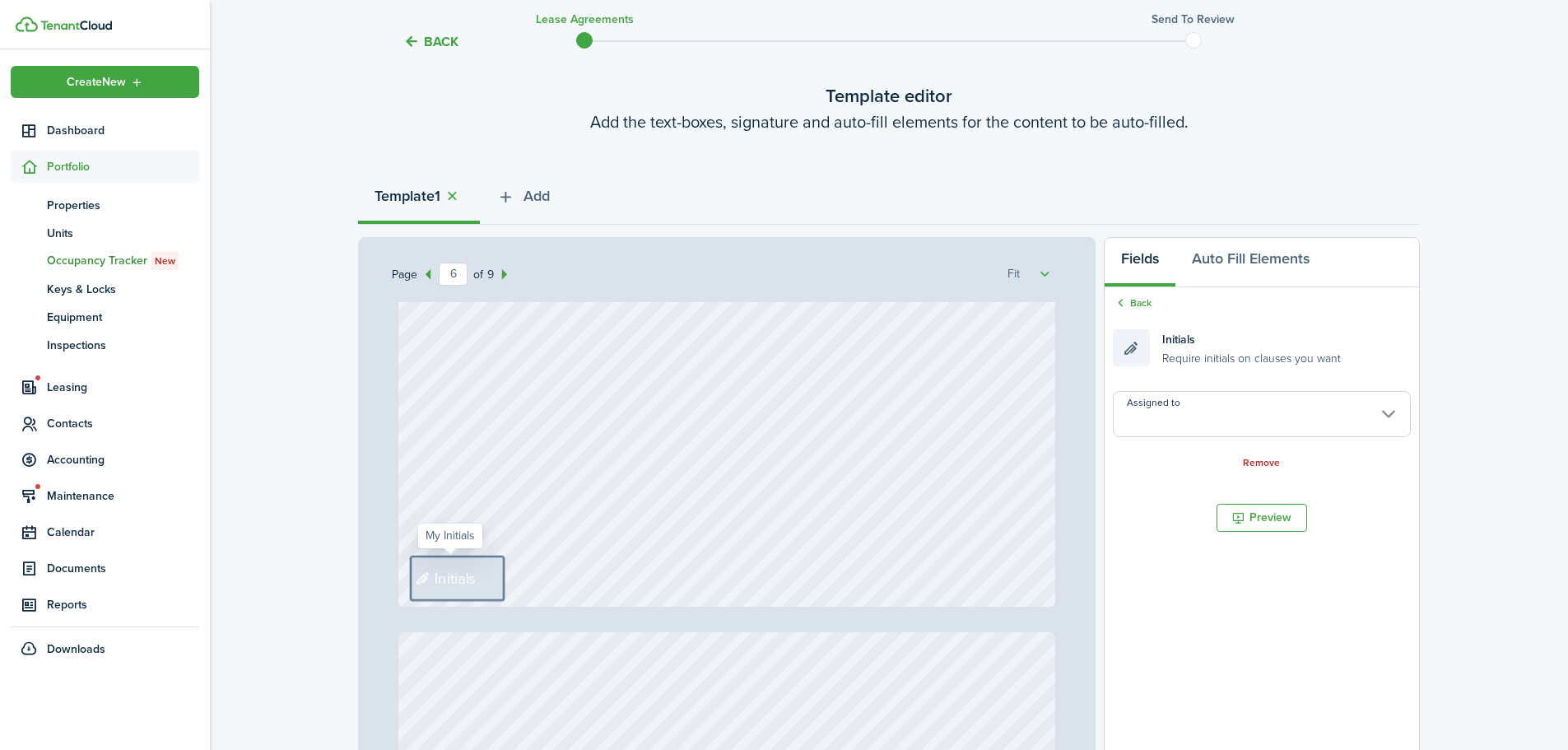
click at [1236, 411] on input "Assigned to" at bounding box center [1262, 413] width 298 height 46
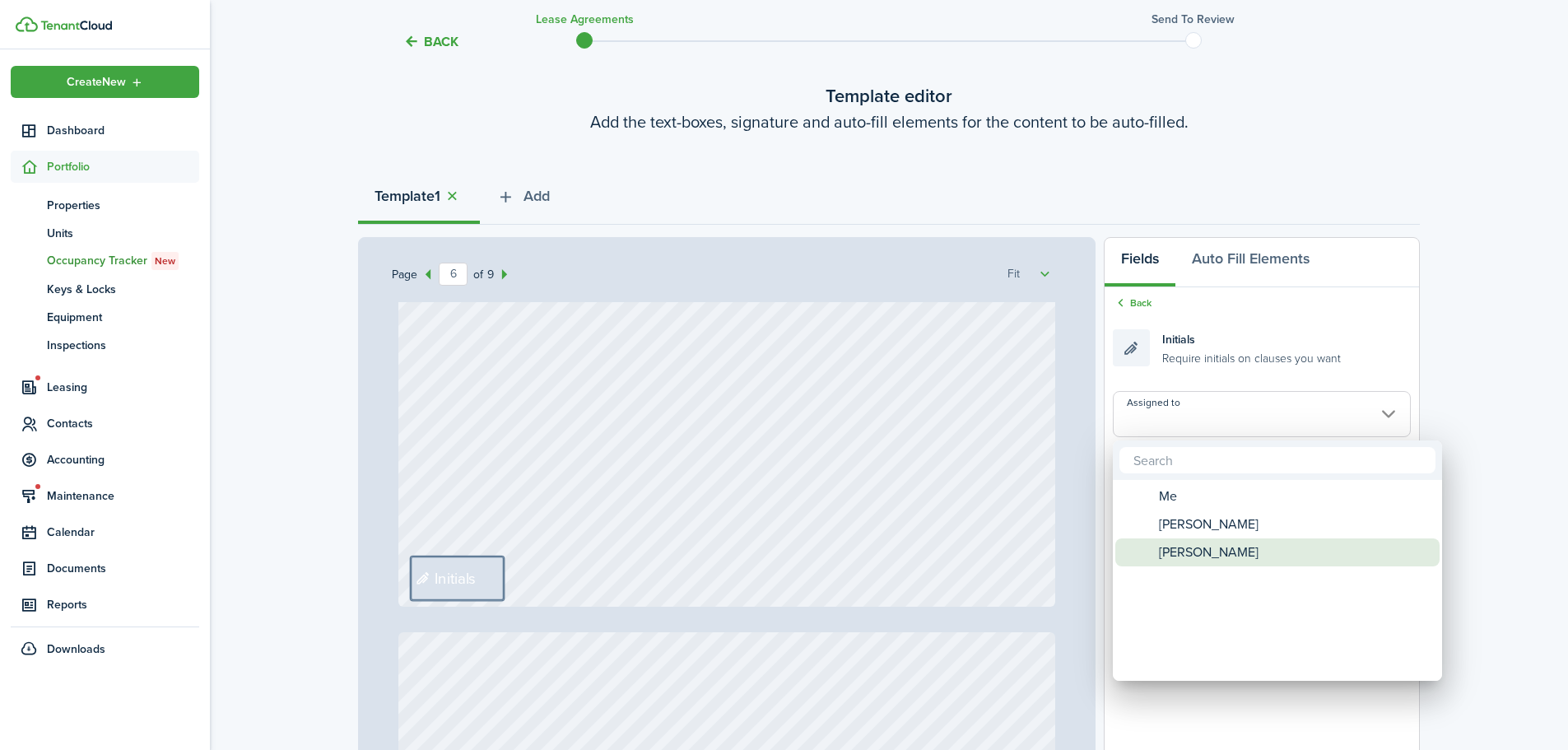
click at [1176, 551] on span "[PERSON_NAME]" at bounding box center [1209, 553] width 100 height 28
type input "[PERSON_NAME]"
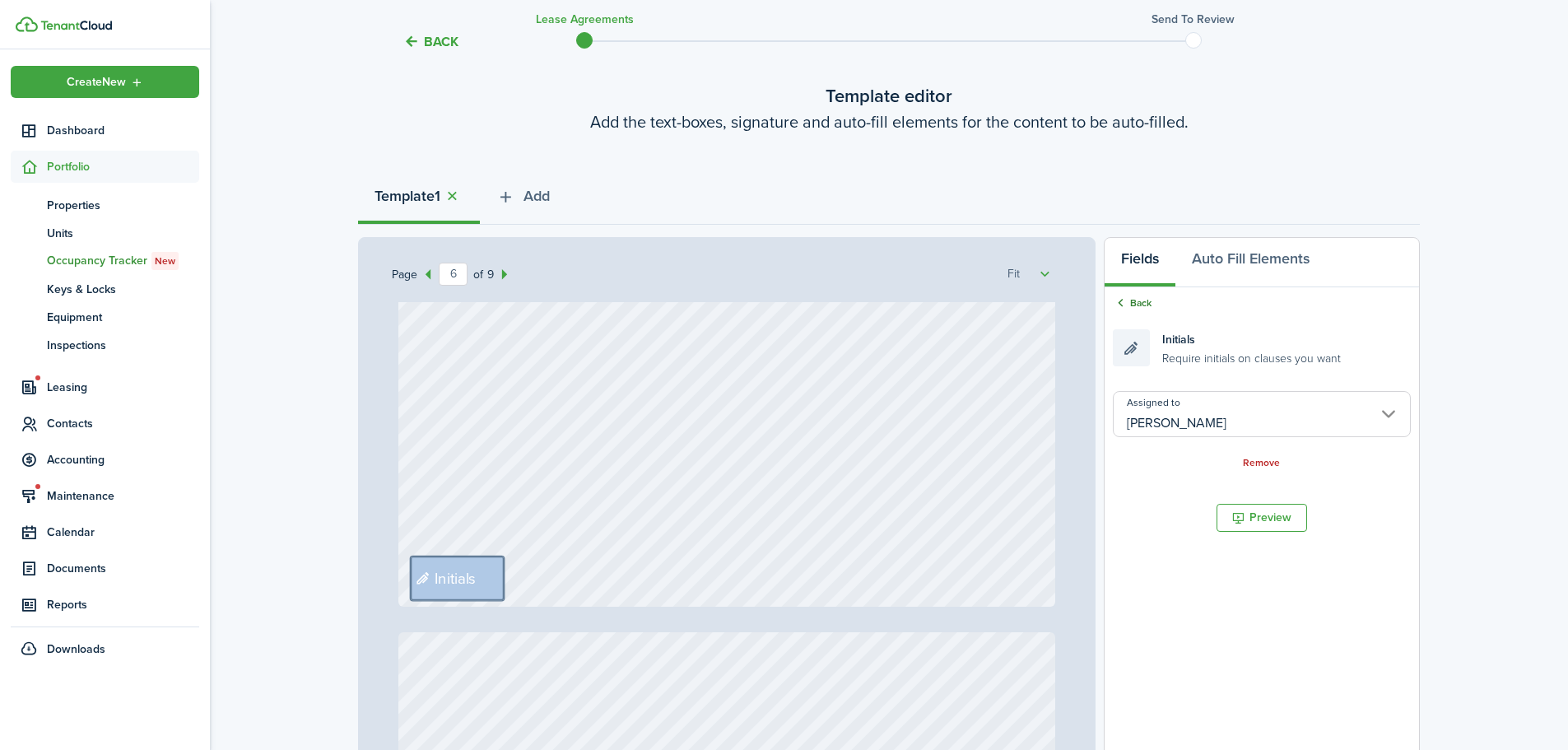
click at [1144, 305] on link "Back" at bounding box center [1132, 303] width 38 height 15
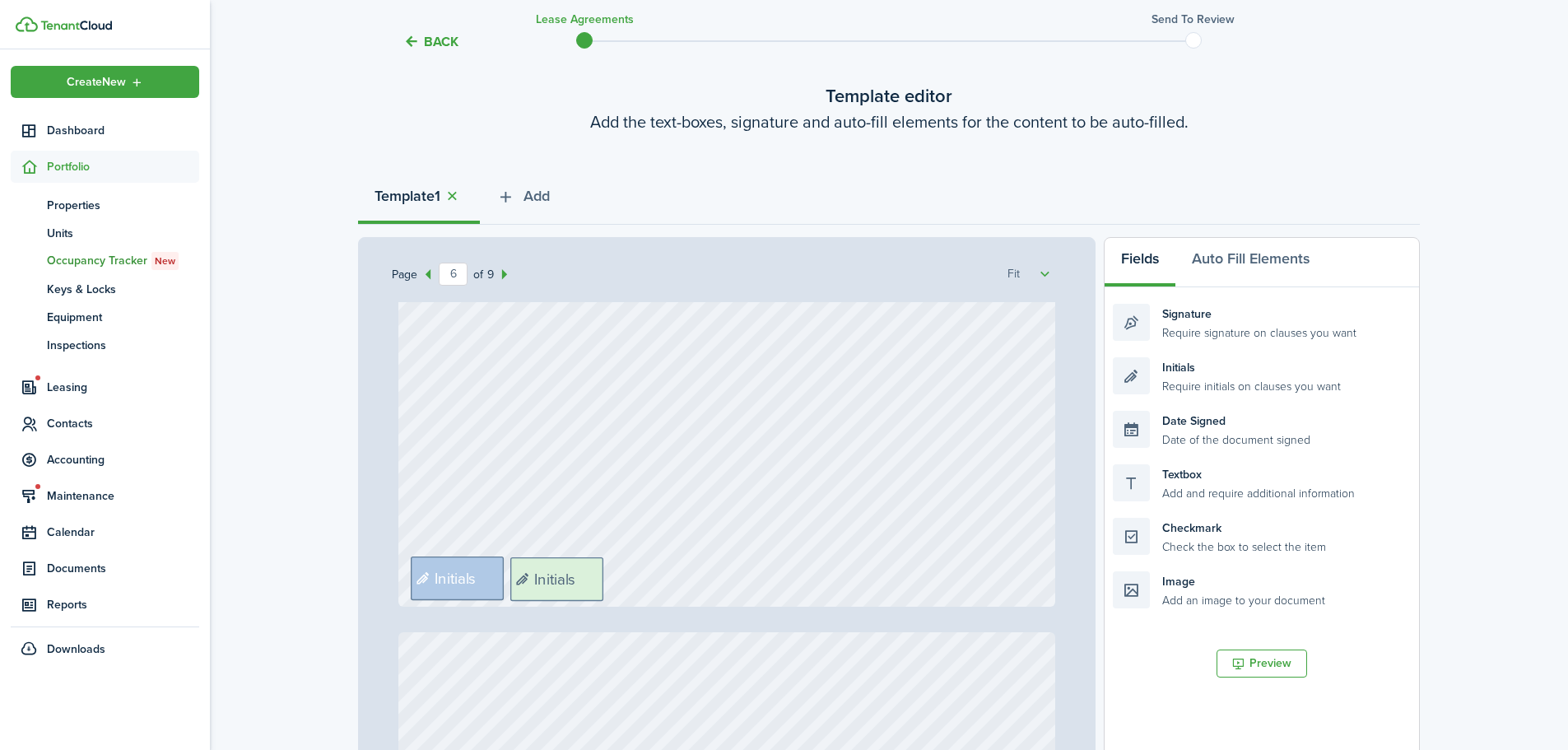
drag, startPoint x: 1050, startPoint y: 406, endPoint x: 660, endPoint y: 585, distance: 429.1
click at [660, 585] on div "Page 6 of 9 50% 75% 100% 150% 200% Fit Text October Text 26 Text 600 Text 50 Te…" at bounding box center [889, 579] width 1062 height 684
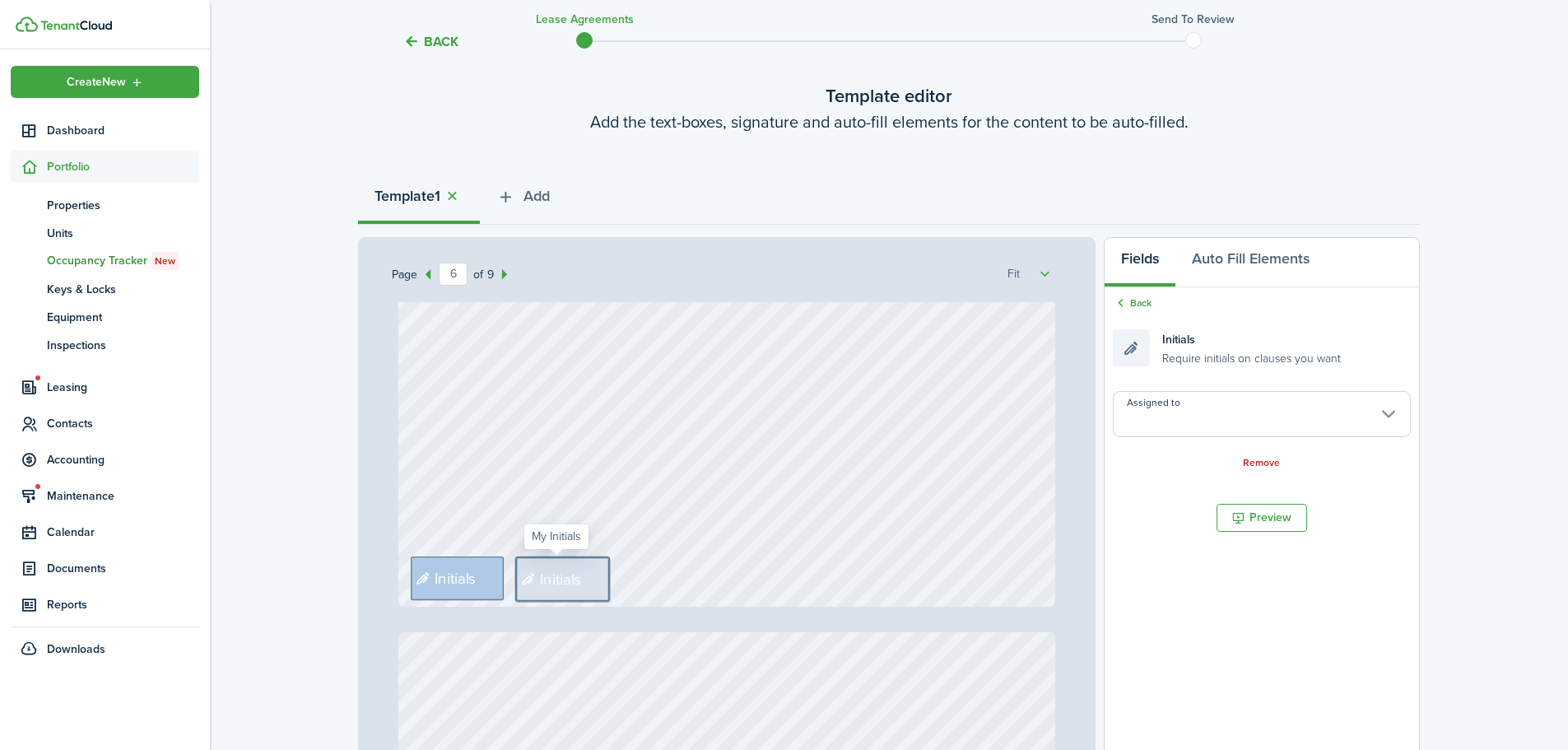
click at [1175, 430] on input "Assigned to" at bounding box center [1262, 413] width 298 height 46
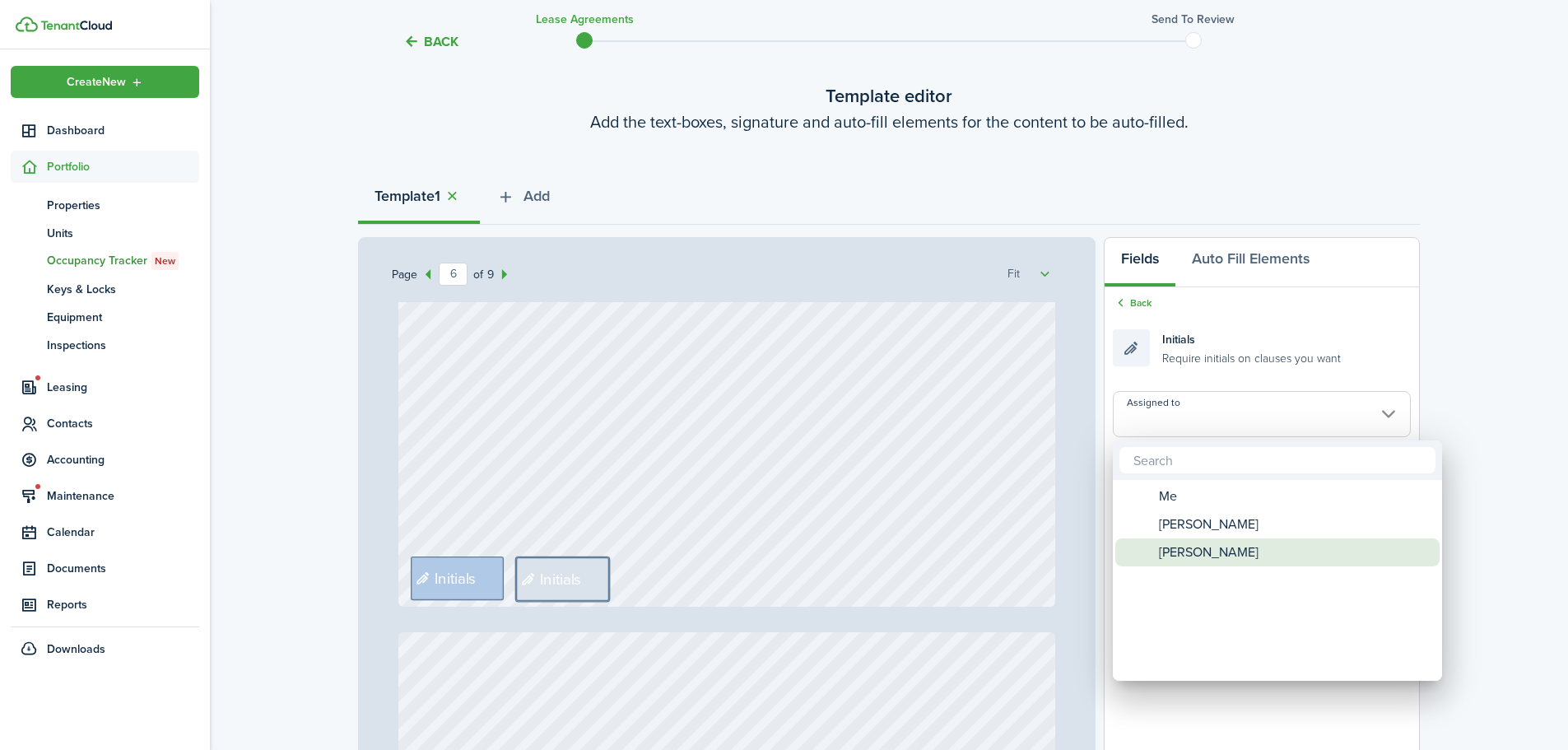
click at [1151, 549] on div "[PERSON_NAME]" at bounding box center [1285, 553] width 292 height 28
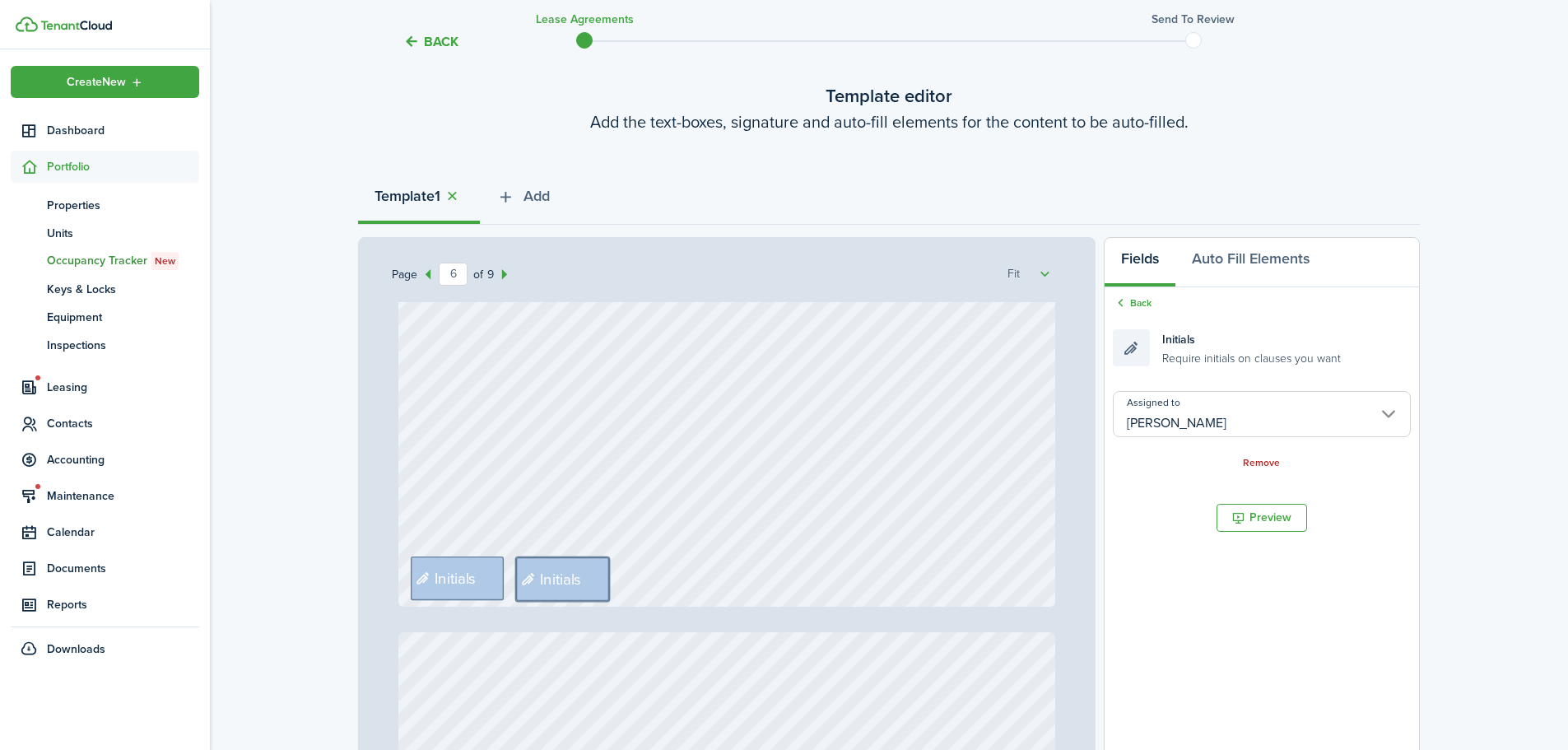
click at [1252, 398] on input "[PERSON_NAME]" at bounding box center [1262, 413] width 298 height 46
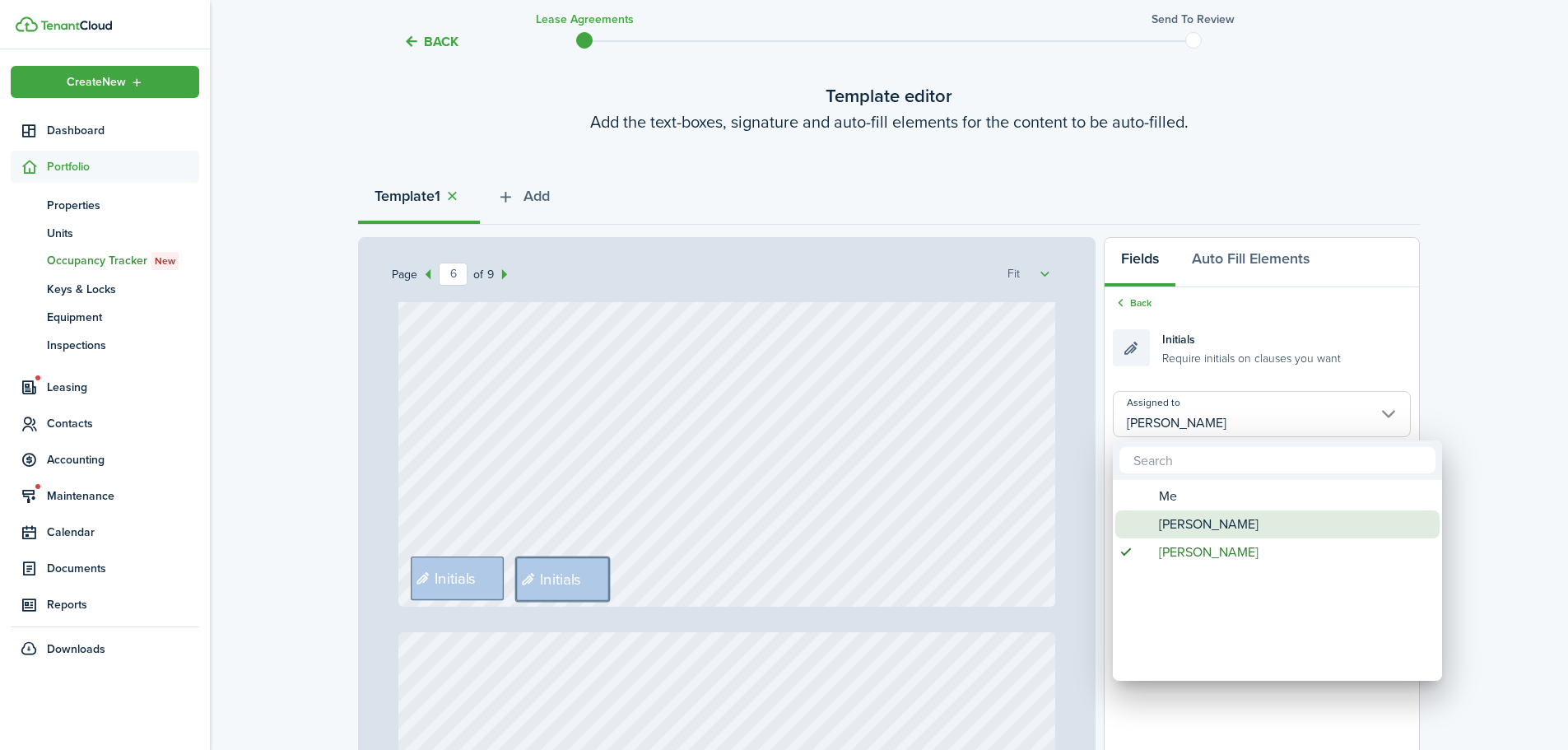
click at [1189, 521] on span "[PERSON_NAME]" at bounding box center [1209, 525] width 100 height 28
type input "[PERSON_NAME]"
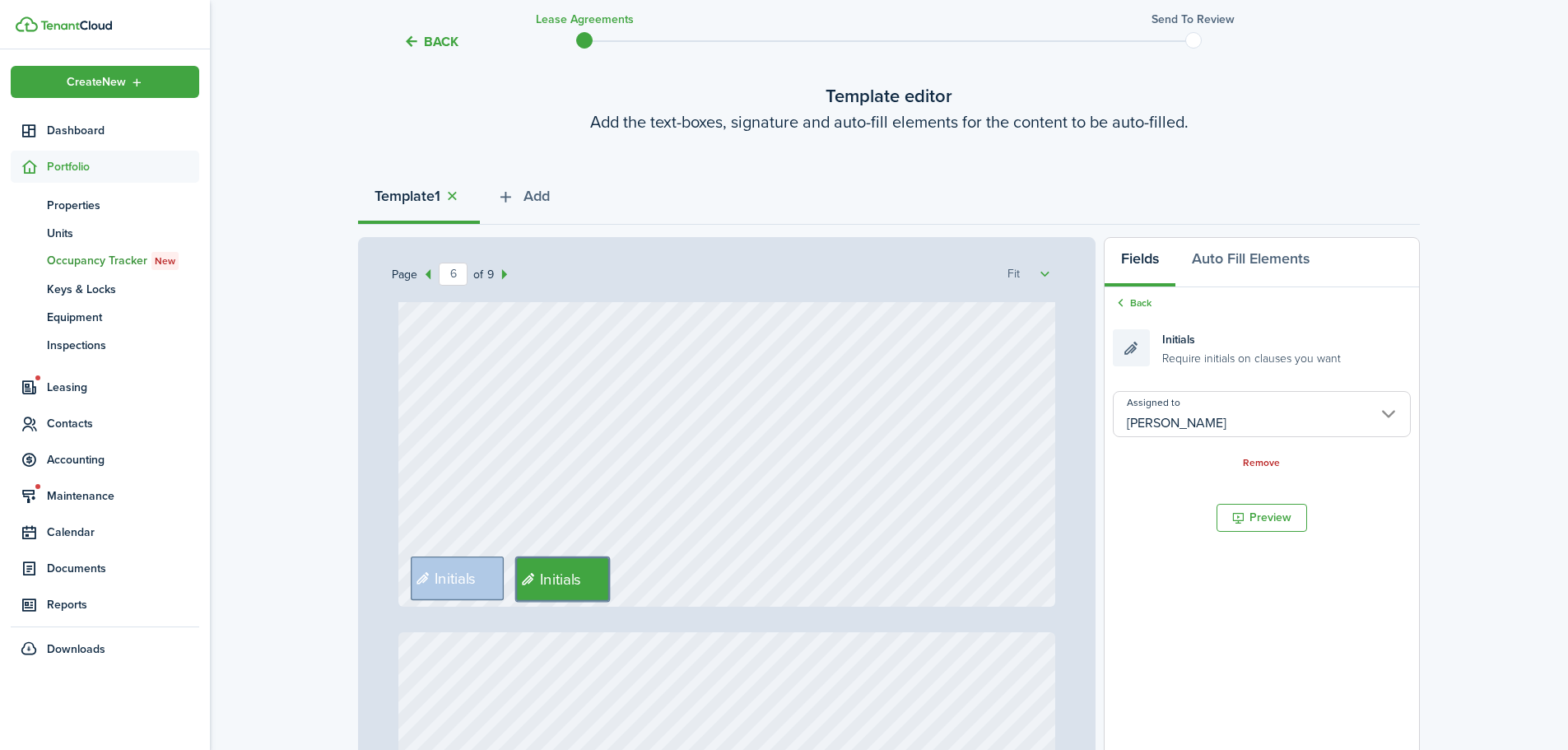
click at [697, 553] on div "Initials Initials" at bounding box center [727, 173] width 658 height 867
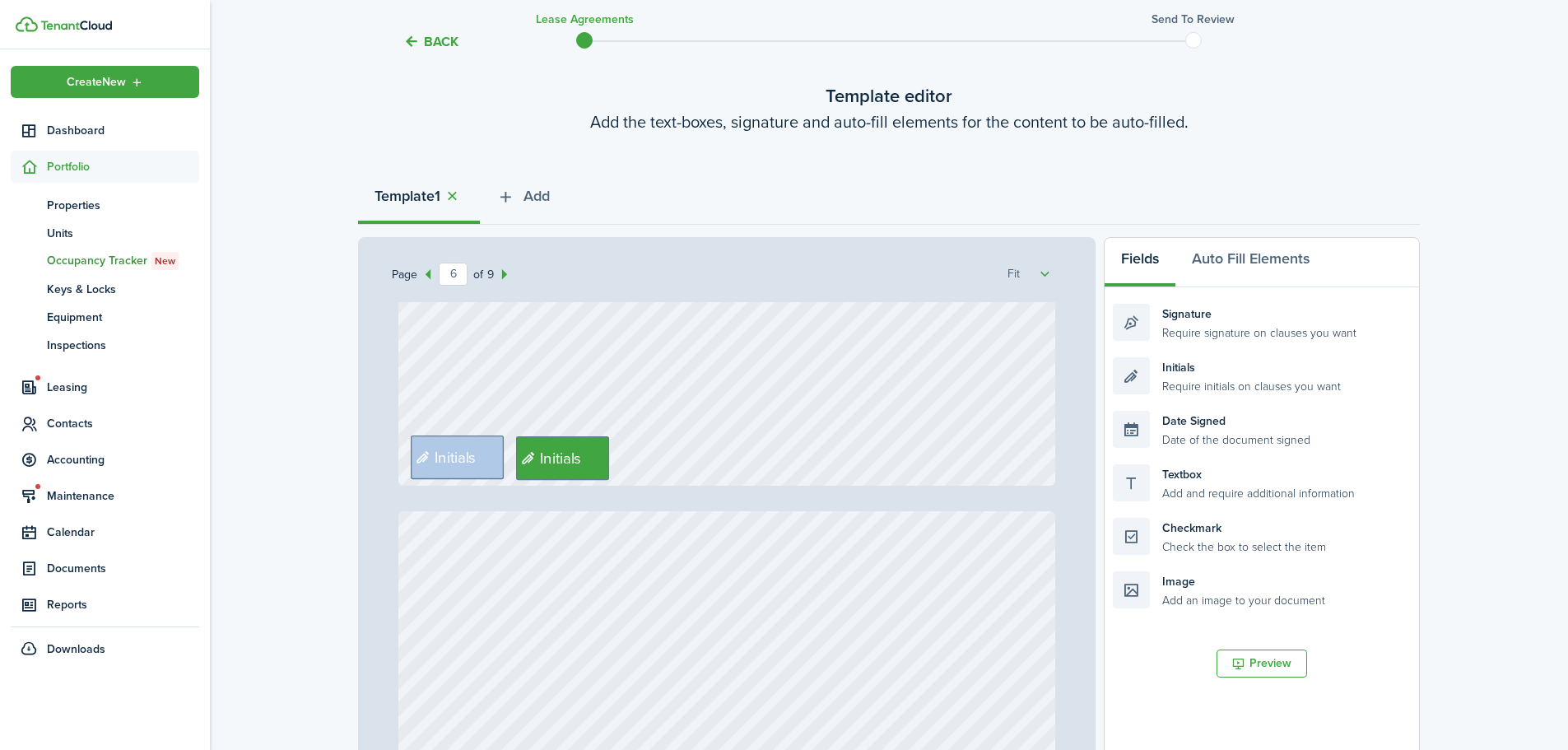
type input "7"
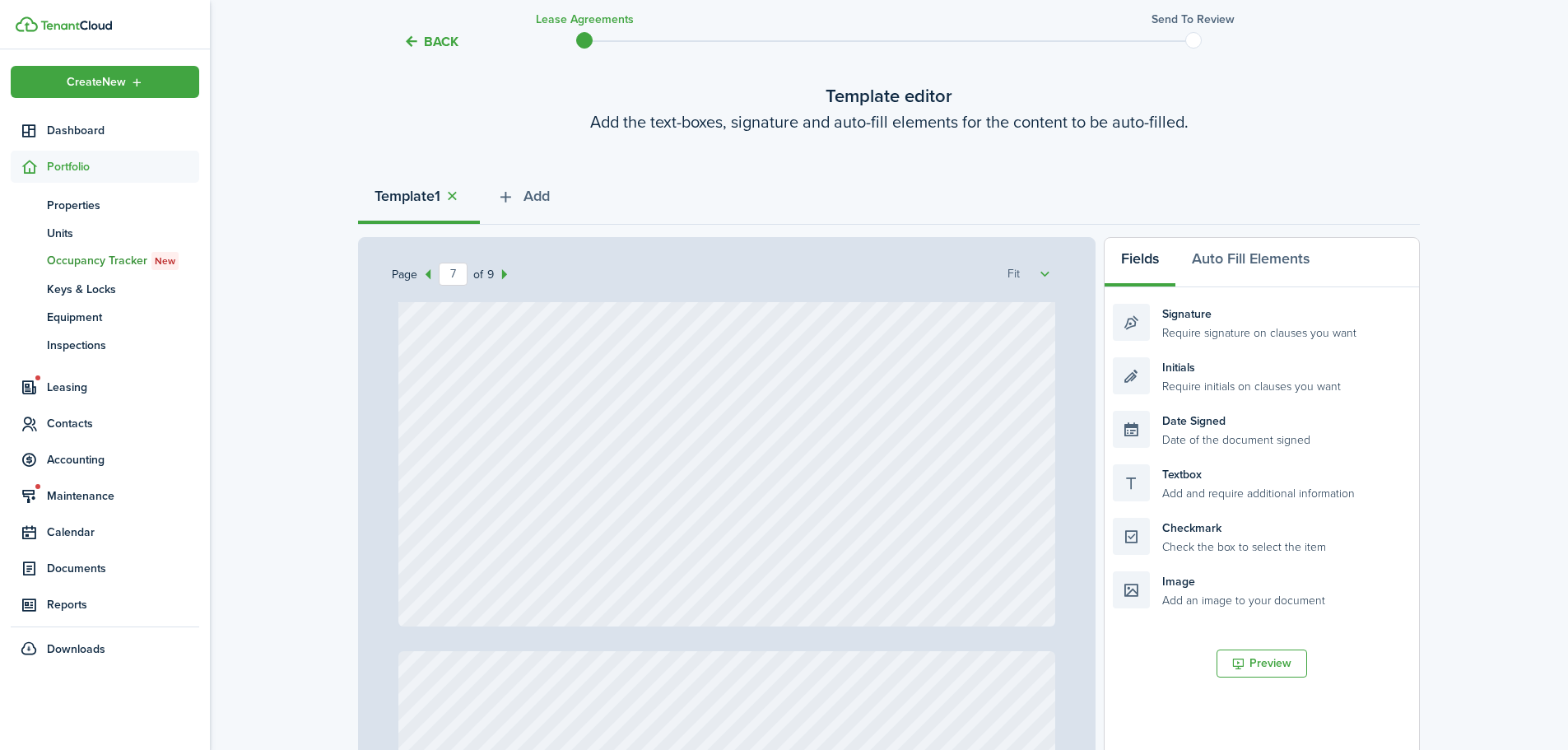
scroll to position [6094, 0]
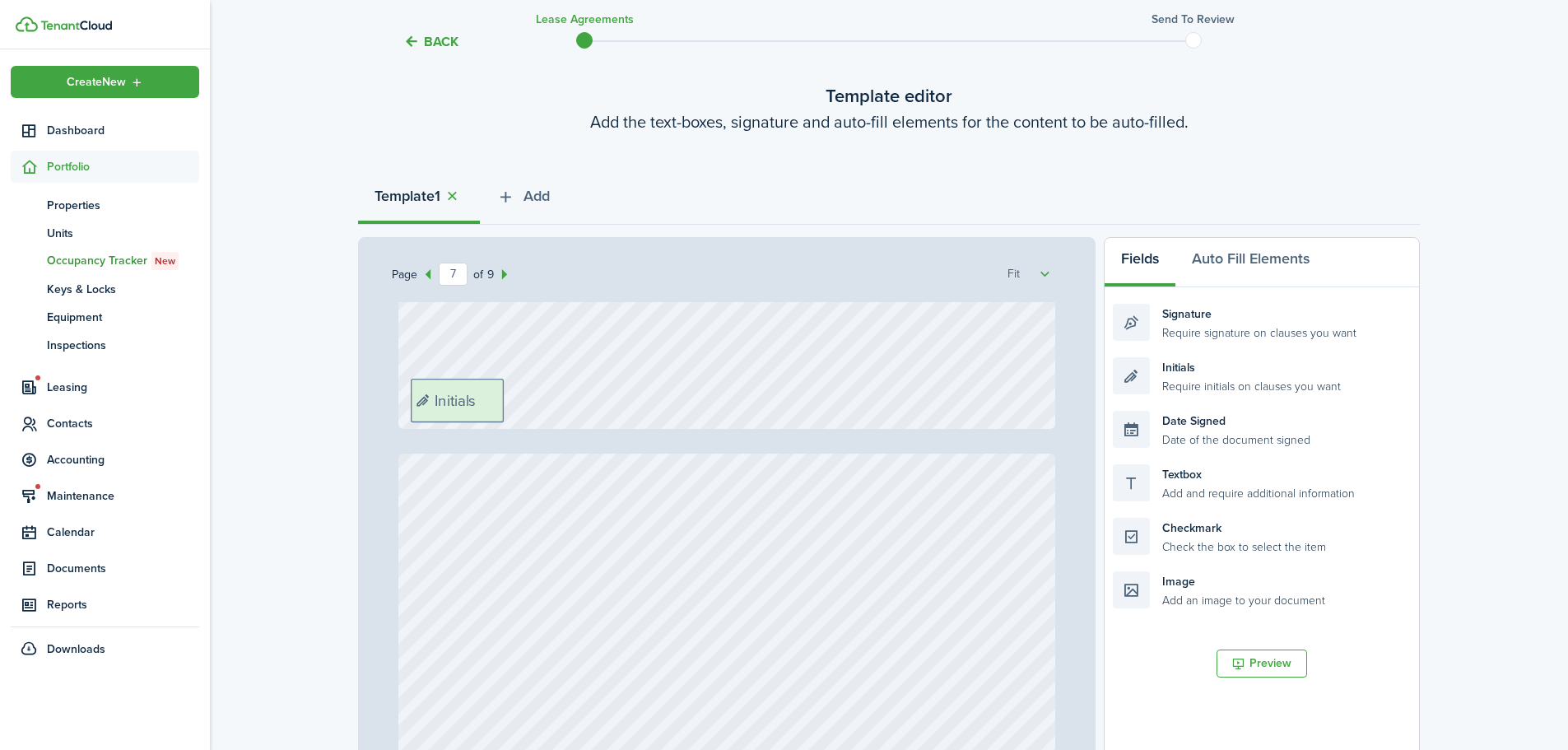
drag, startPoint x: 1042, startPoint y: 417, endPoint x: 533, endPoint y: 397, distance: 509.4
click at [533, 397] on div "Page 7 of 9 50% 75% 100% 150% 200% Fit Text October Text 26 Text 600 Text 50 Te…" at bounding box center [889, 579] width 1062 height 684
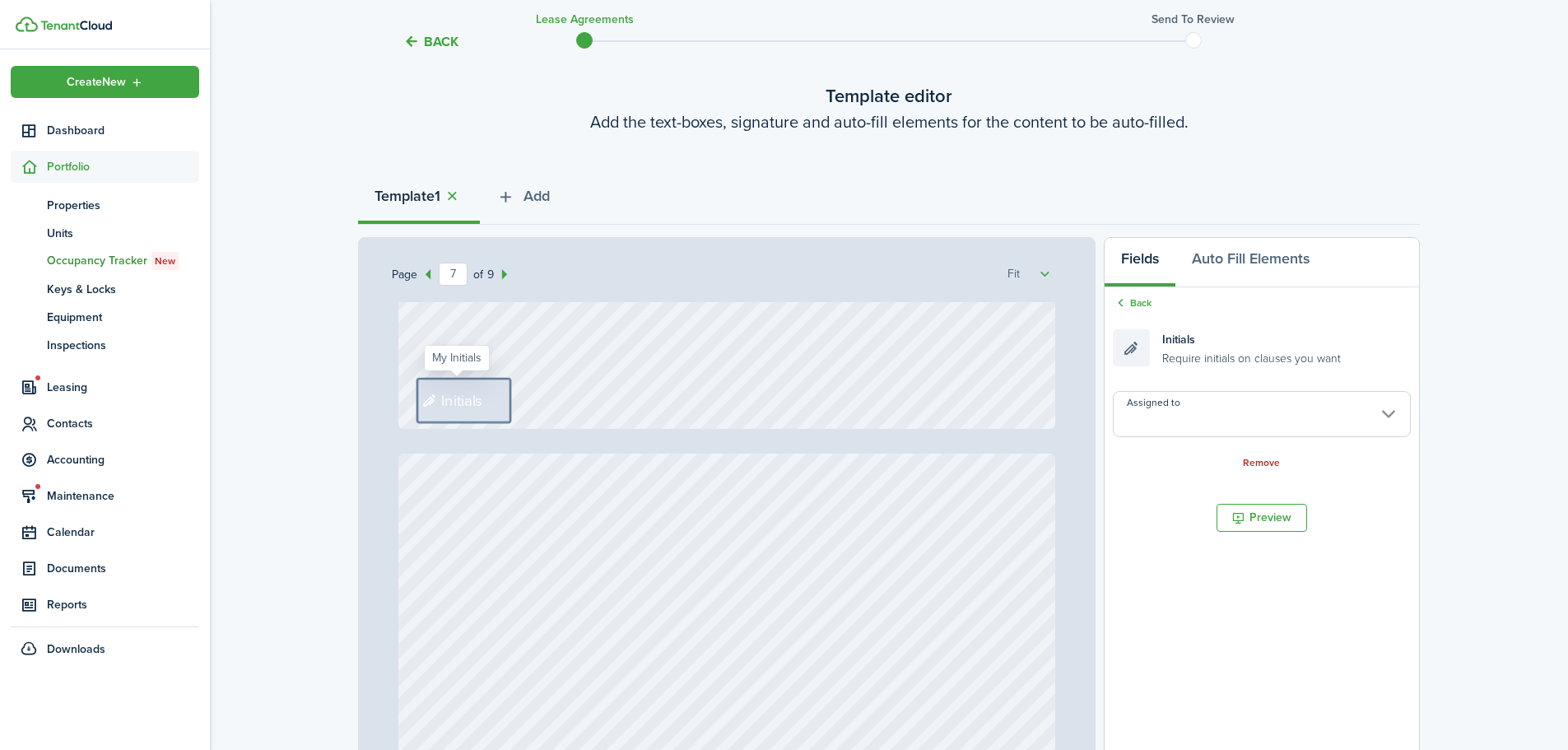
click at [1238, 425] on input "Assigned to" at bounding box center [1262, 413] width 298 height 46
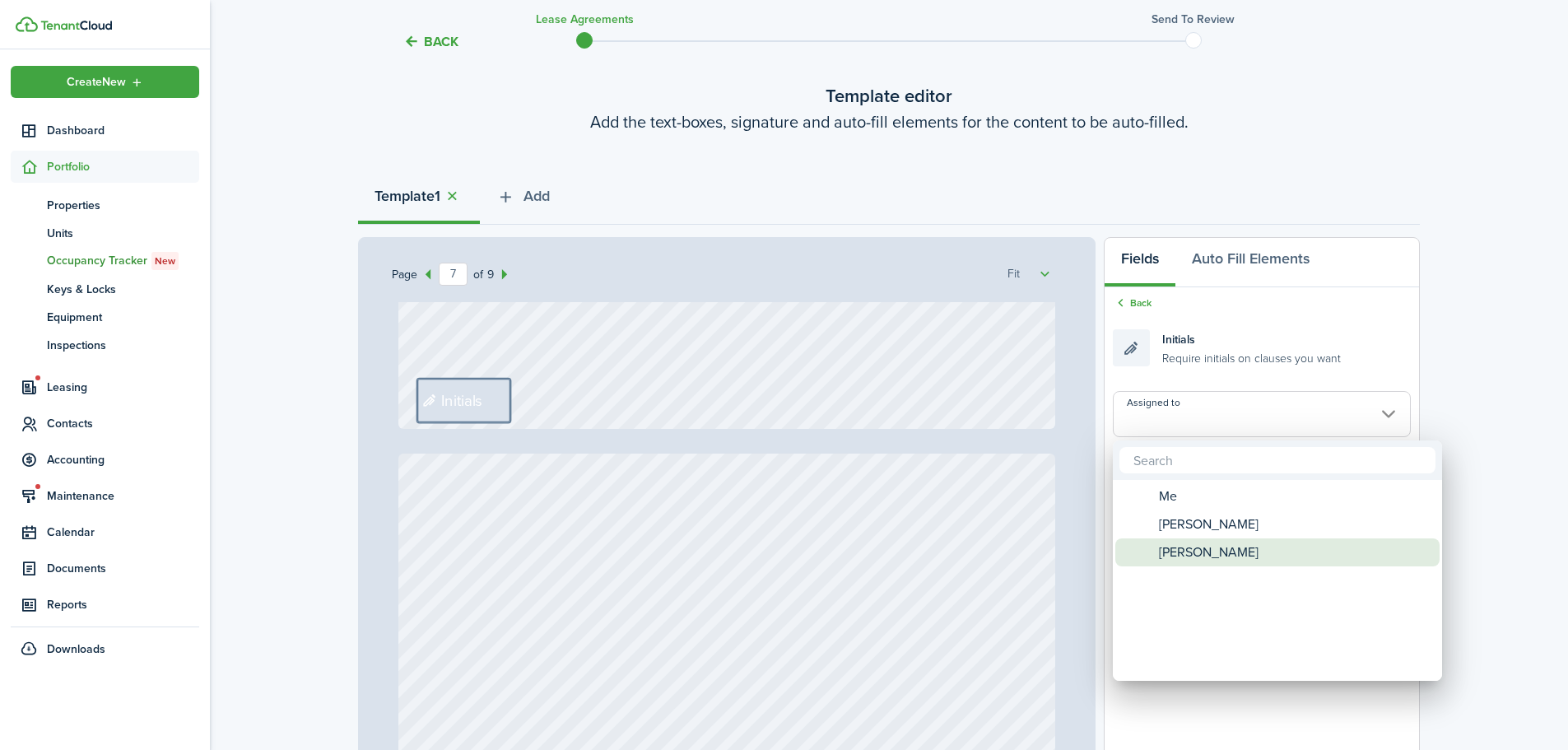
click at [1216, 543] on span "[PERSON_NAME]" at bounding box center [1209, 553] width 100 height 28
type input "[PERSON_NAME]"
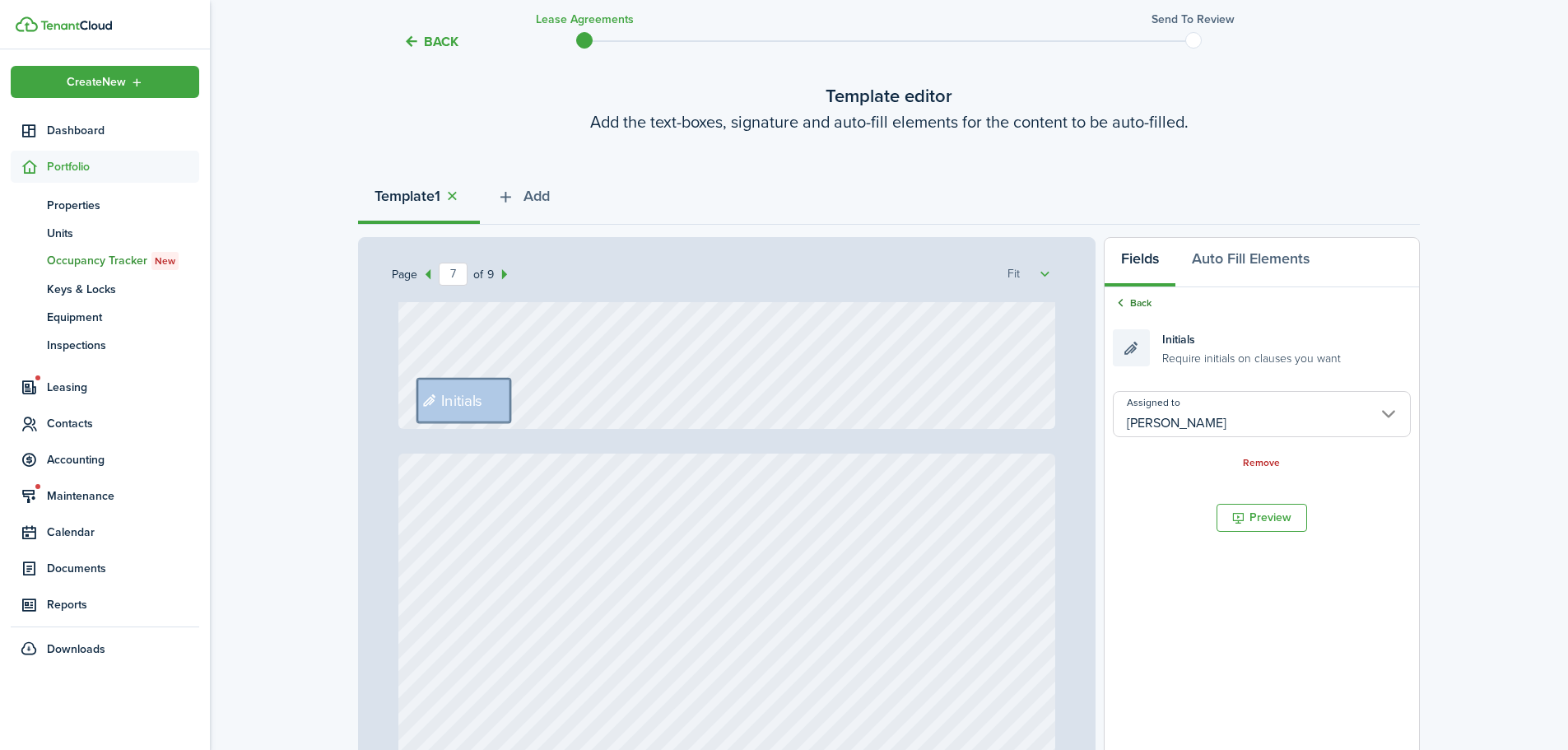
click at [1148, 301] on div "Back" at bounding box center [1262, 304] width 298 height 17
click at [1144, 304] on link "Back" at bounding box center [1132, 303] width 38 height 15
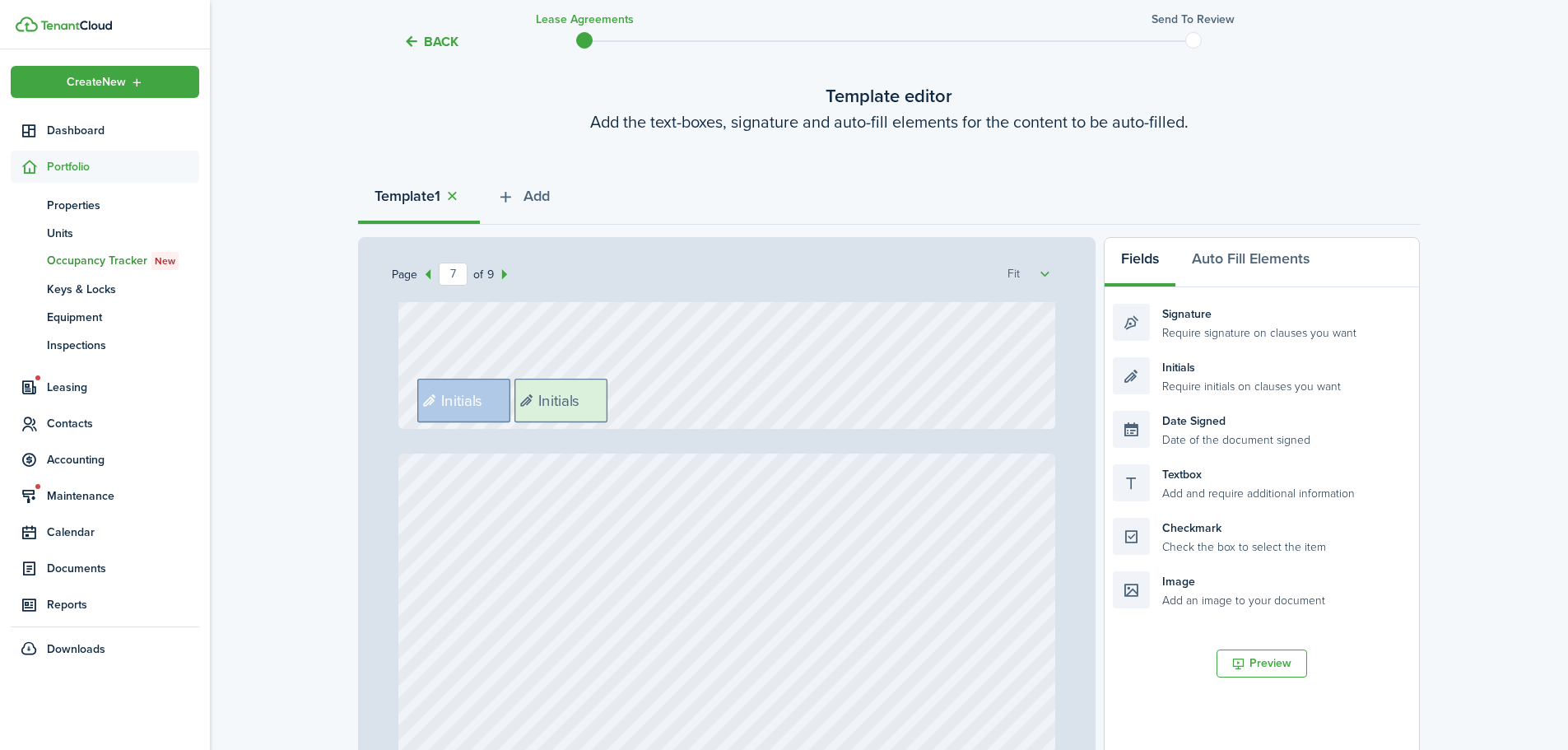
drag, startPoint x: 1233, startPoint y: 382, endPoint x: 635, endPoint y: 403, distance: 598.4
click at [635, 403] on div "Page 7 of 9 50% 75% 100% 150% 200% Fit Text October Text 26 Text 600 Text 50 Te…" at bounding box center [889, 579] width 1062 height 684
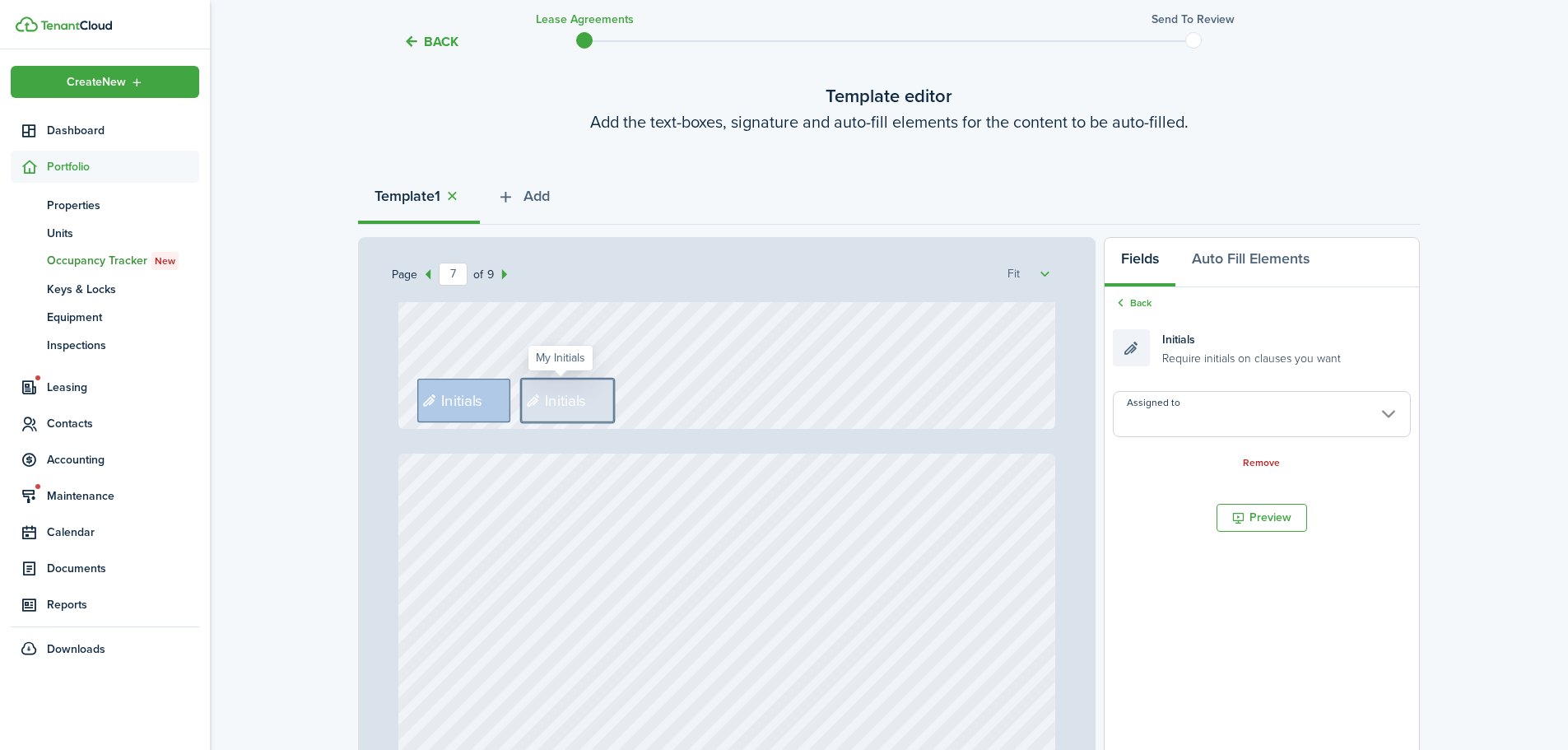
click at [1284, 411] on input "Assigned to" at bounding box center [1262, 413] width 298 height 46
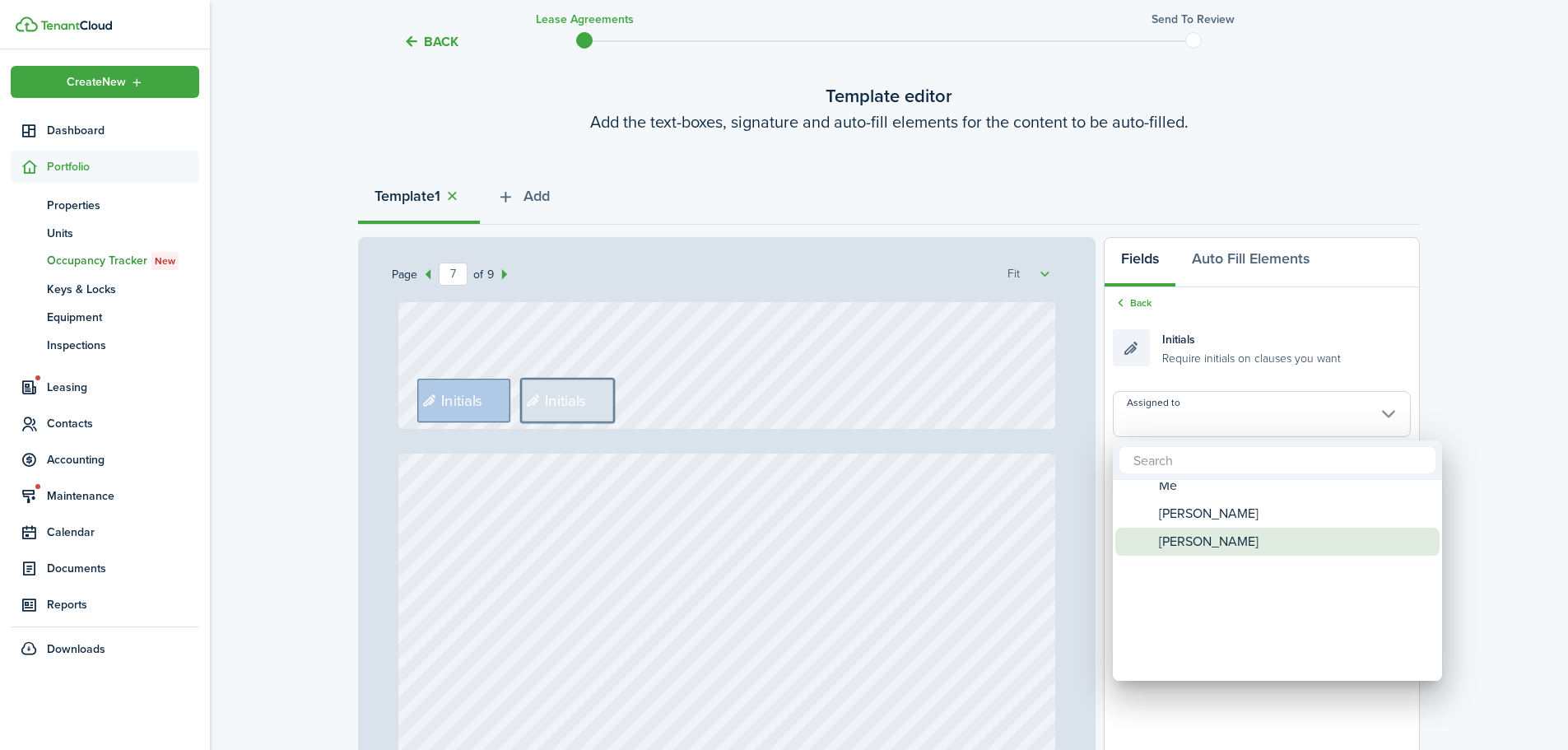
drag, startPoint x: 1201, startPoint y: 541, endPoint x: 1201, endPoint y: 530, distance: 11.0
click at [1201, 530] on span "[PERSON_NAME]" at bounding box center [1209, 541] width 100 height 28
click at [1201, 523] on span "[PERSON_NAME]" at bounding box center [1209, 525] width 100 height 28
type input "[PERSON_NAME]"
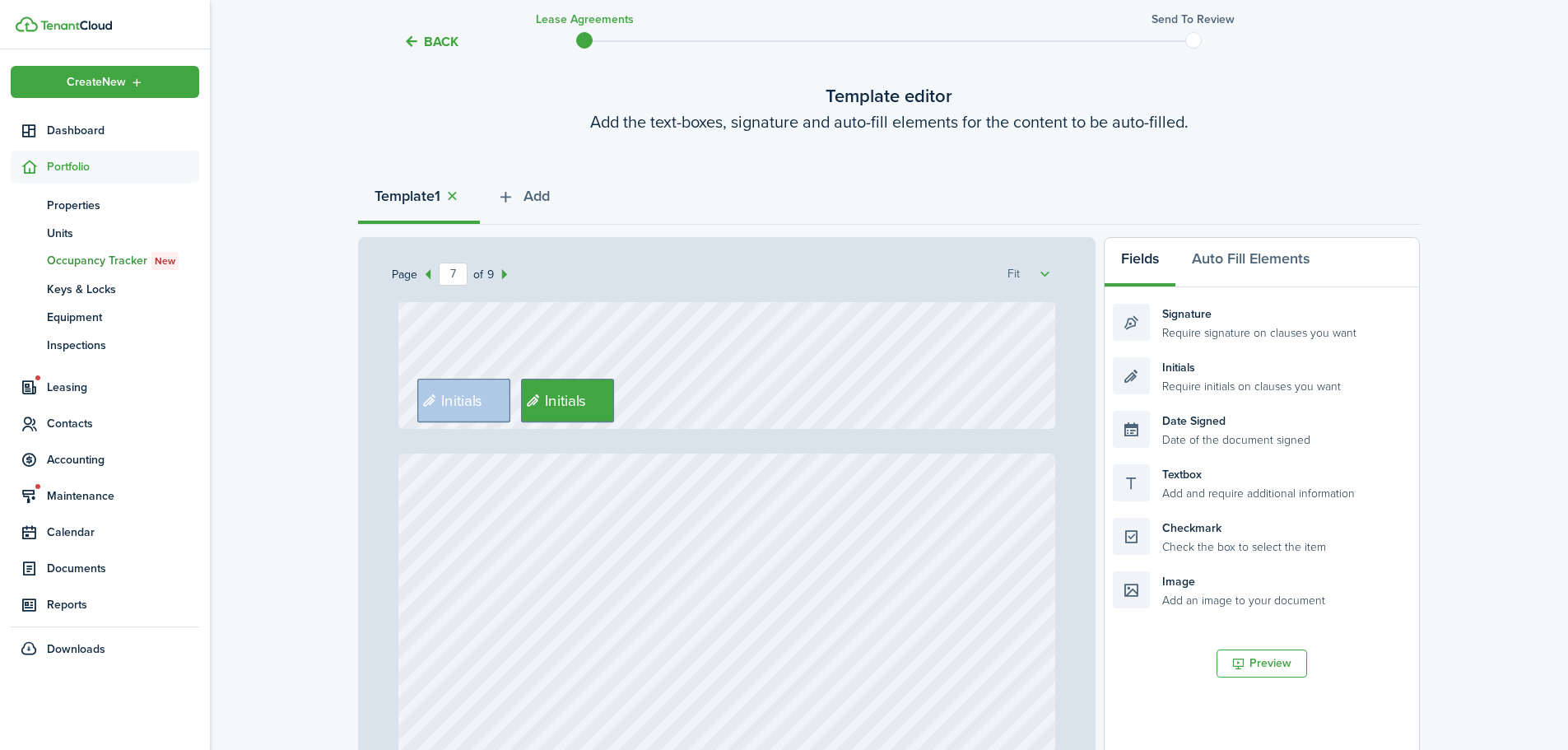
type input "8"
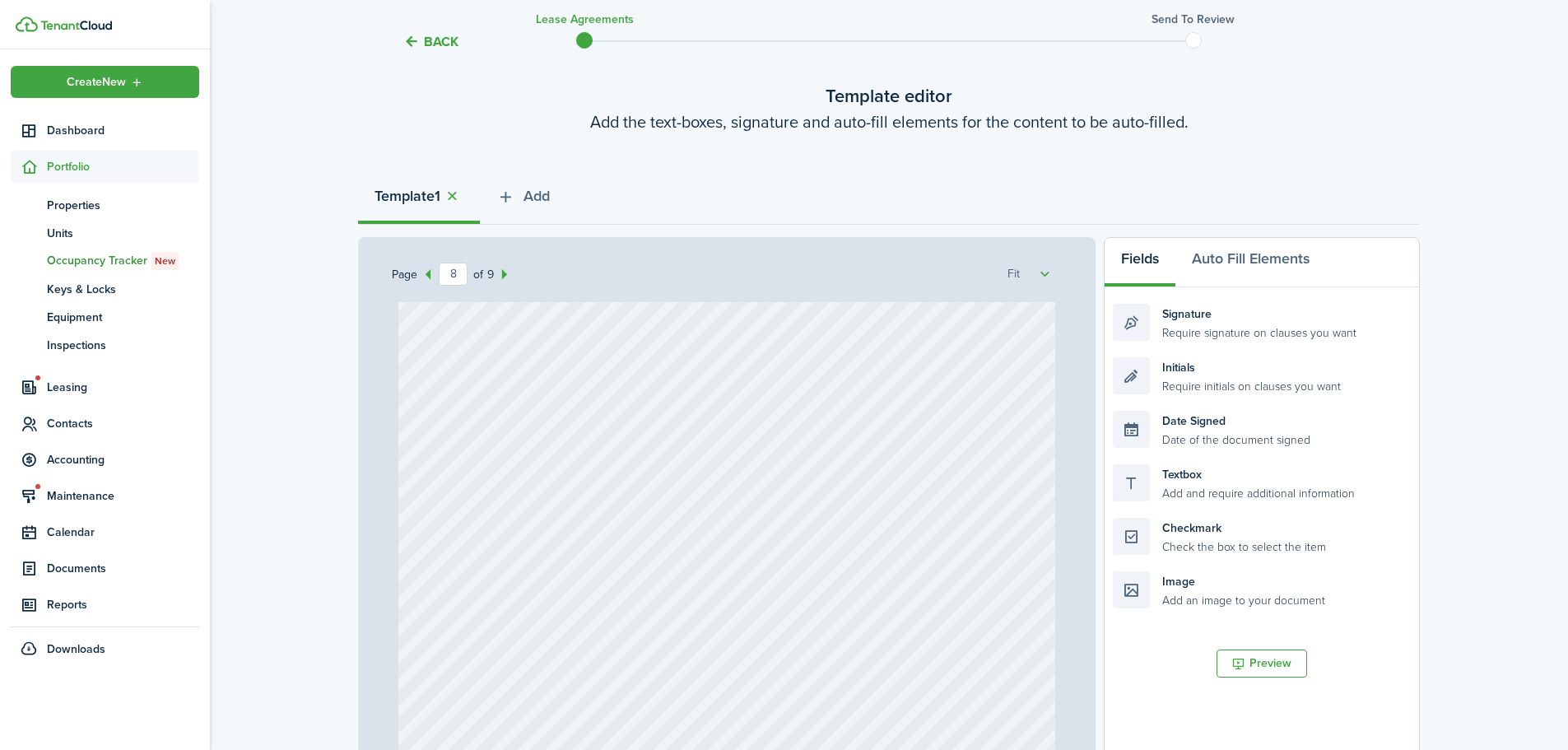
scroll to position [6835, 0]
drag, startPoint x: 1236, startPoint y: 387, endPoint x: 775, endPoint y: 517, distance: 479.0
click at [775, 517] on div "Page 8 of 9 50% 75% 100% 150% 200% Fit Text October Text 26 Text 600 Text 50 Te…" at bounding box center [889, 579] width 1062 height 684
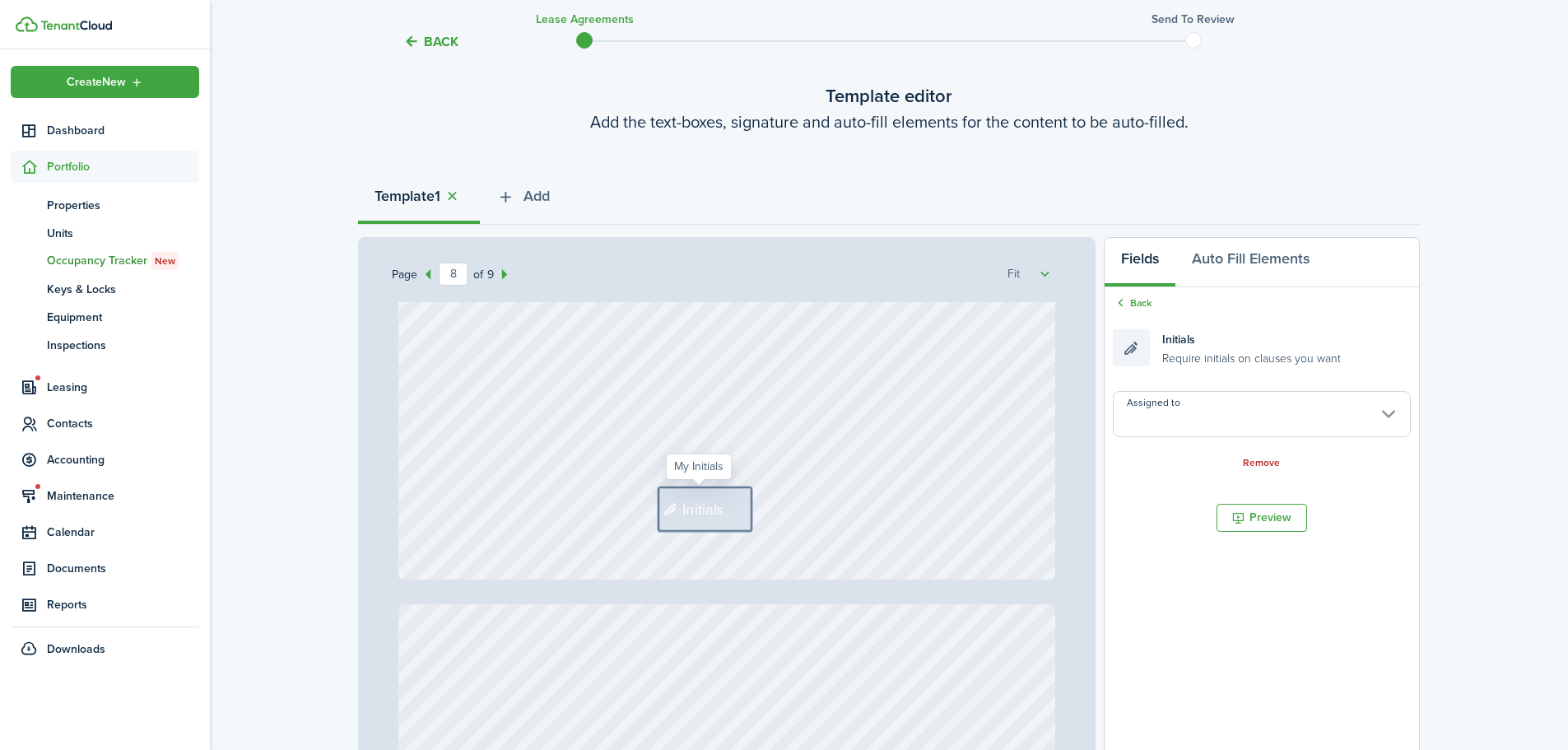
click at [1217, 402] on input "Assigned to" at bounding box center [1262, 413] width 298 height 46
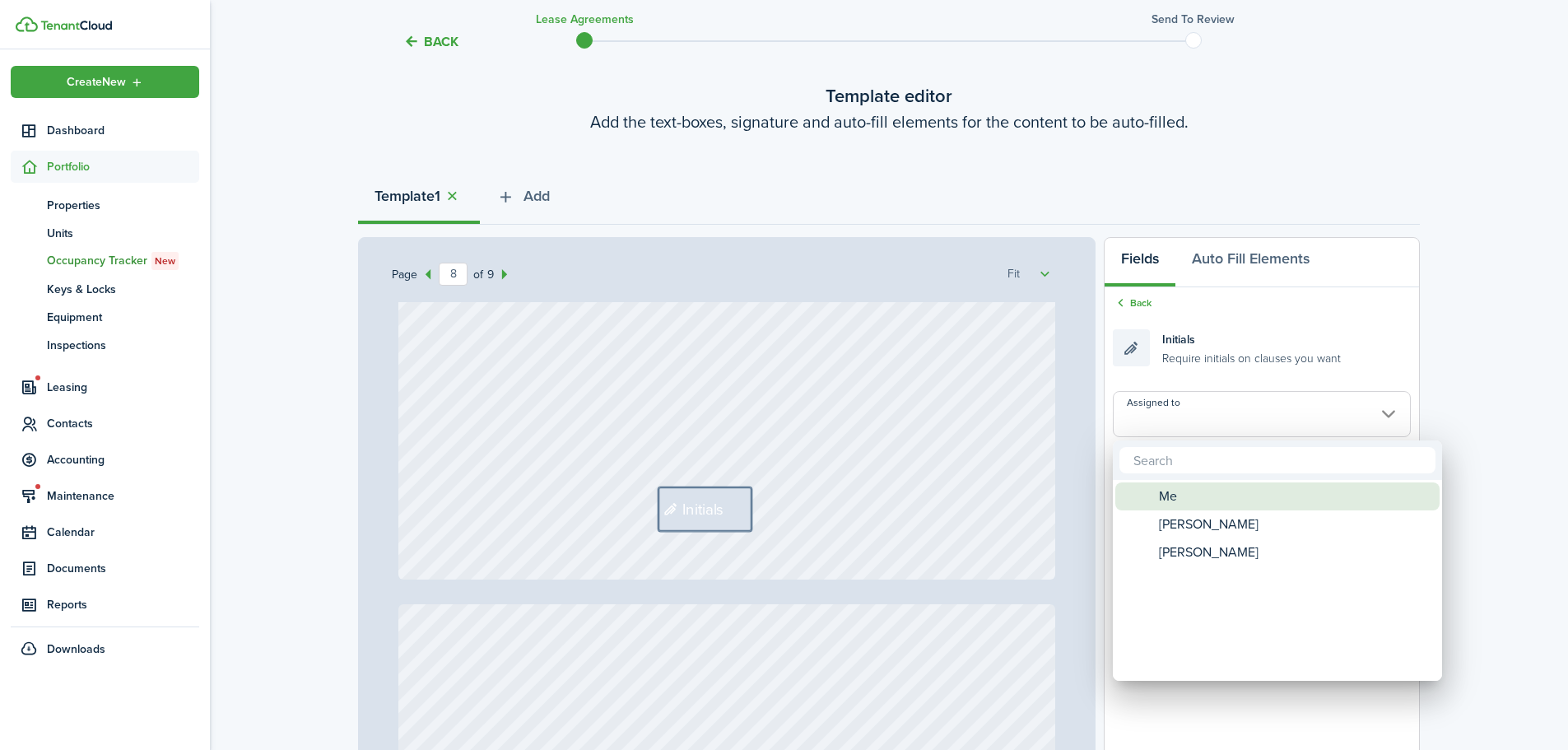
click at [1176, 500] on span "Me" at bounding box center [1168, 497] width 18 height 28
type input "Me"
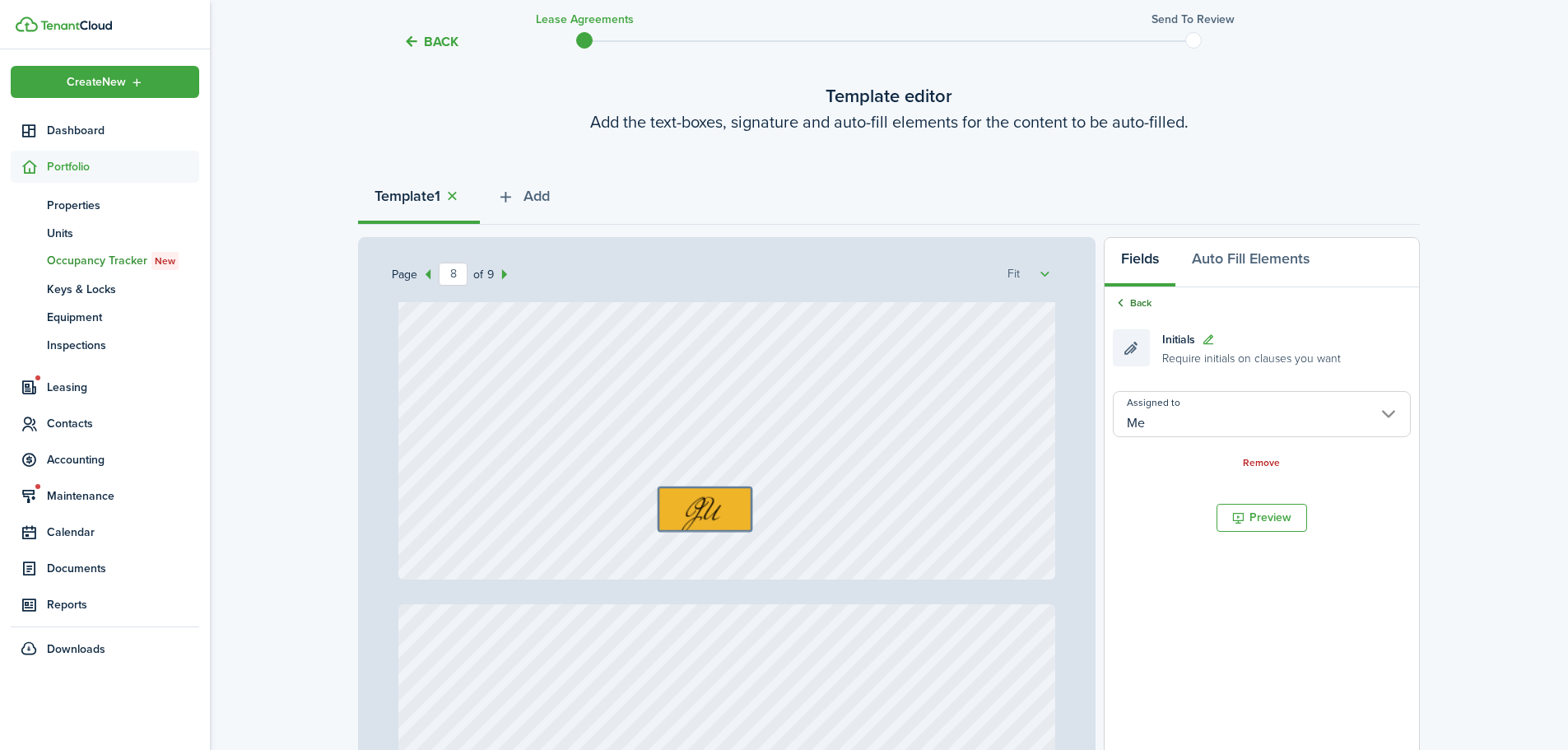
click at [1140, 305] on link "Back" at bounding box center [1132, 303] width 38 height 15
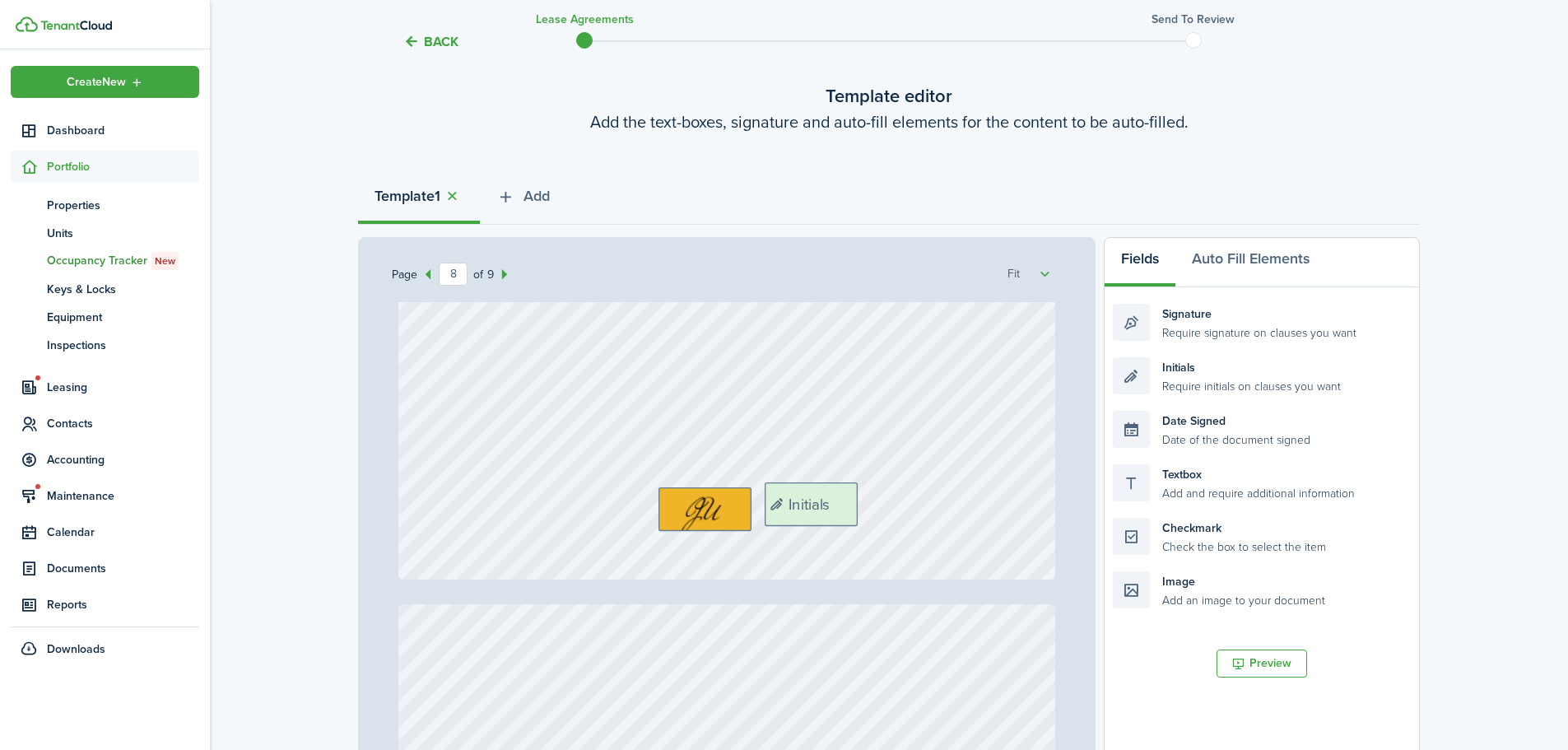
drag, startPoint x: 1201, startPoint y: 392, endPoint x: 856, endPoint y: 517, distance: 366.9
click at [856, 517] on div "Page 8 of 9 50% 75% 100% 150% 200% Fit Text October Text 26 Text 600 Text 50 Te…" at bounding box center [889, 579] width 1062 height 684
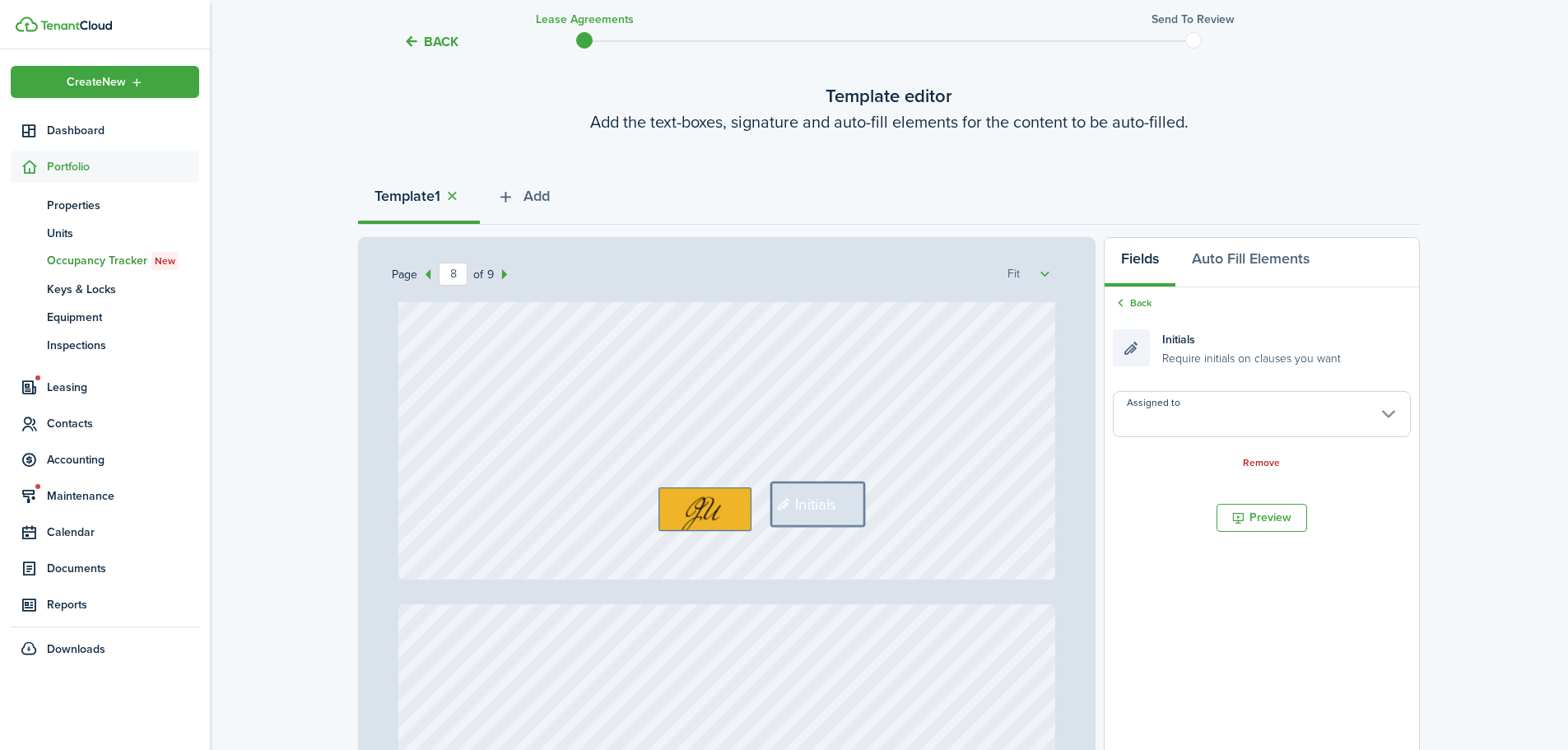
click at [1210, 393] on input "Assigned to" at bounding box center [1262, 413] width 298 height 46
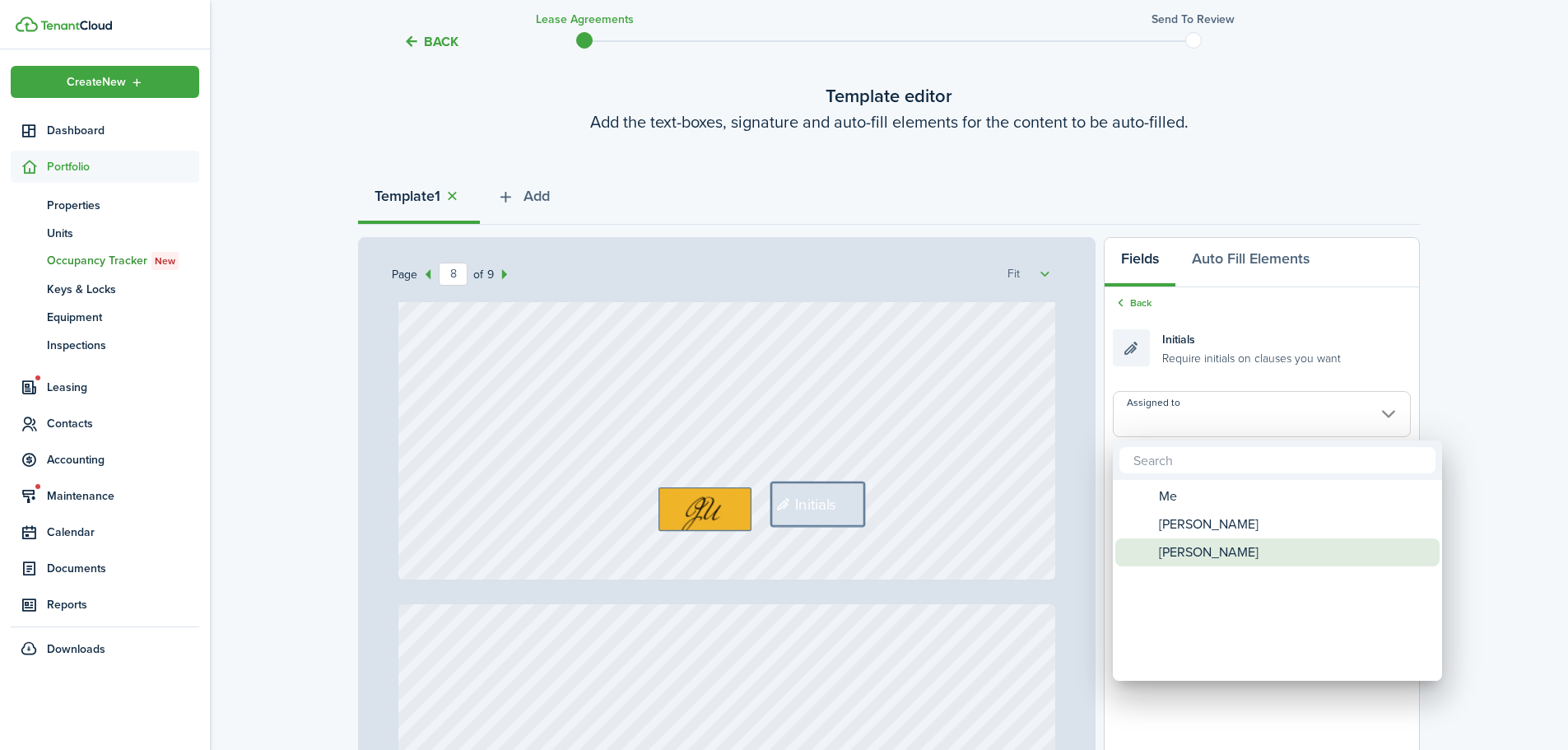
drag, startPoint x: 1172, startPoint y: 551, endPoint x: 1185, endPoint y: 531, distance: 23.9
click at [1172, 552] on span "[PERSON_NAME]" at bounding box center [1209, 553] width 100 height 28
type input "[PERSON_NAME]"
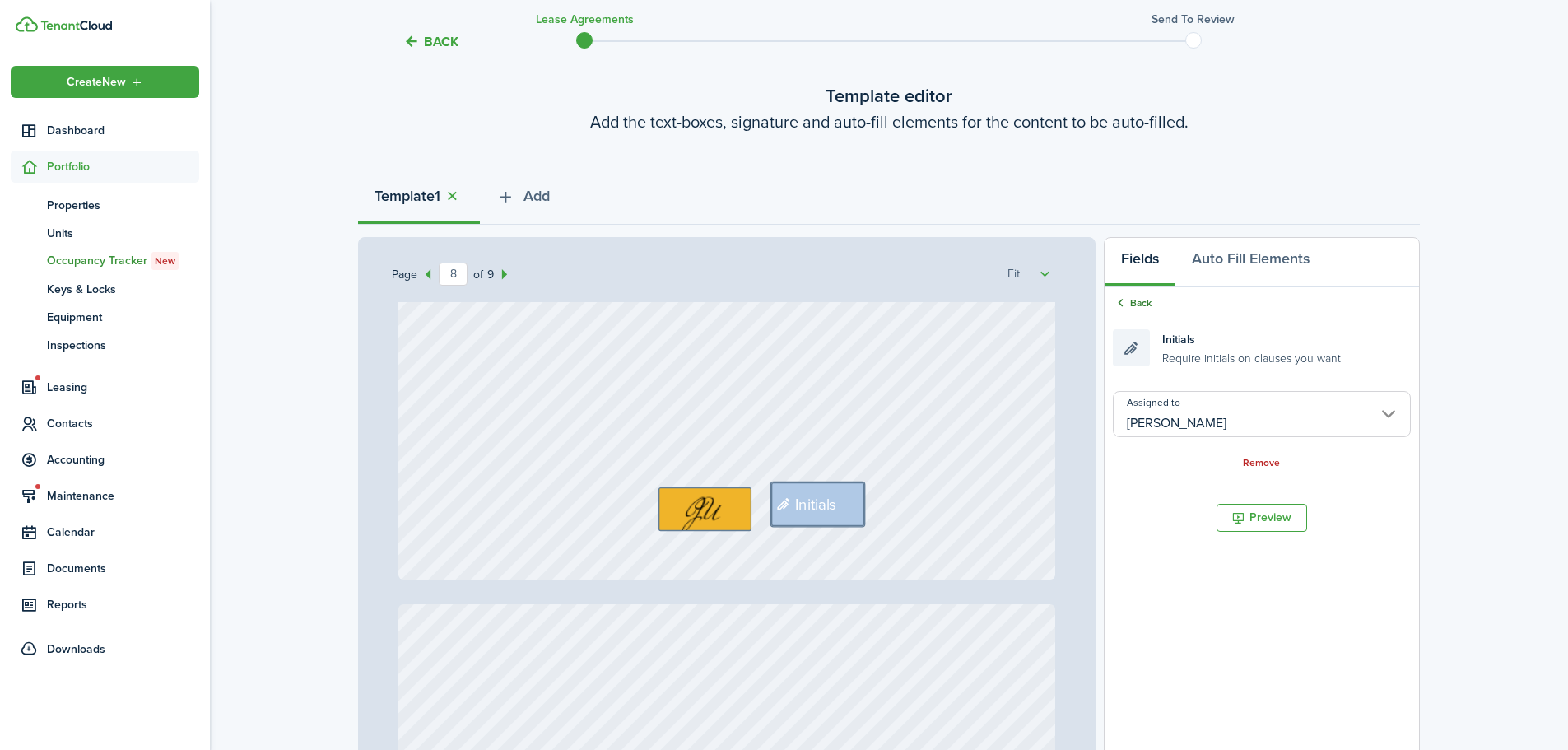
click at [1140, 302] on link "Back" at bounding box center [1132, 303] width 38 height 15
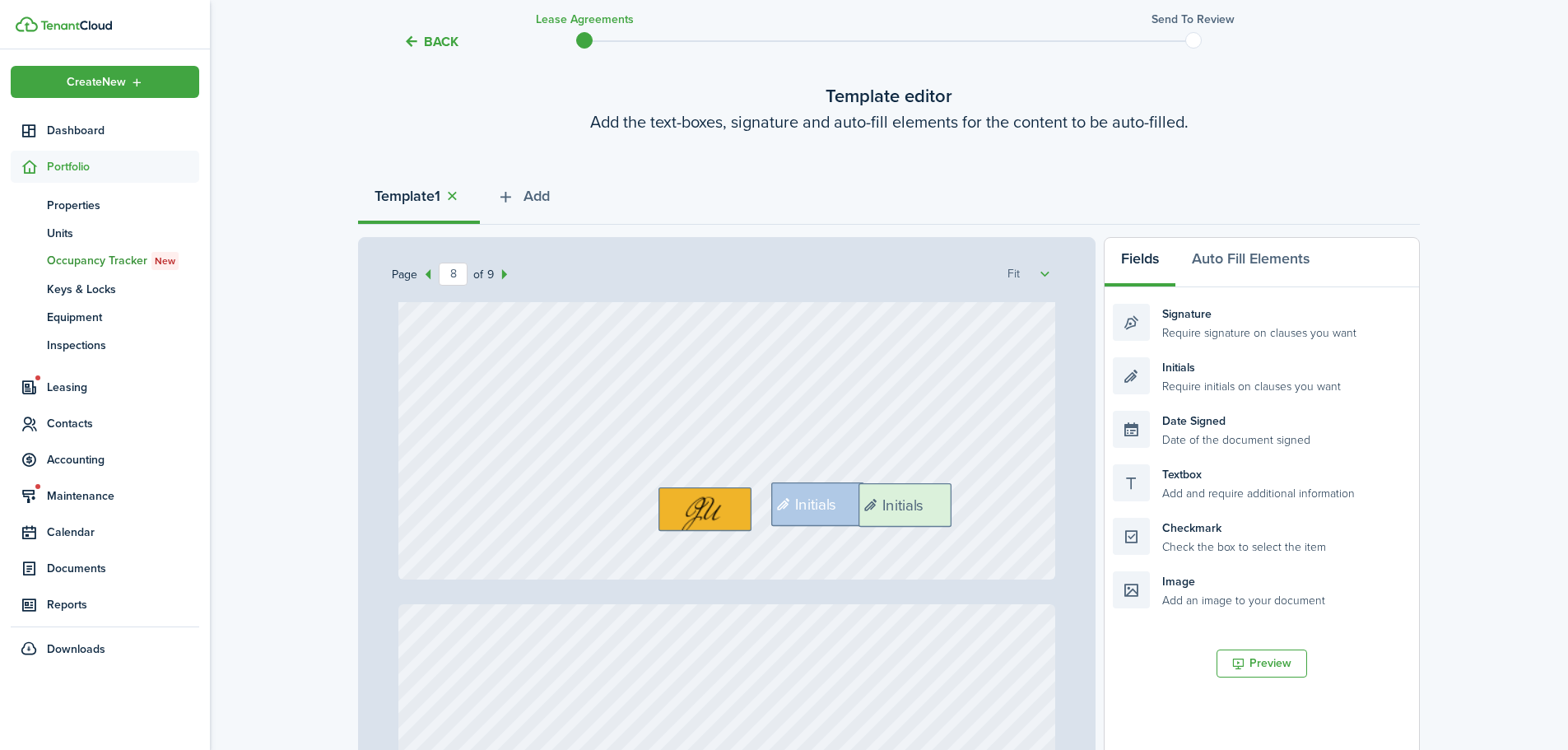
drag, startPoint x: 1243, startPoint y: 376, endPoint x: 993, endPoint y: 494, distance: 276.4
click at [990, 495] on div "Page 8 of 9 50% 75% 100% 150% 200% Fit Text October Text 26 Text 600 Text 50 Te…" at bounding box center [889, 579] width 1062 height 684
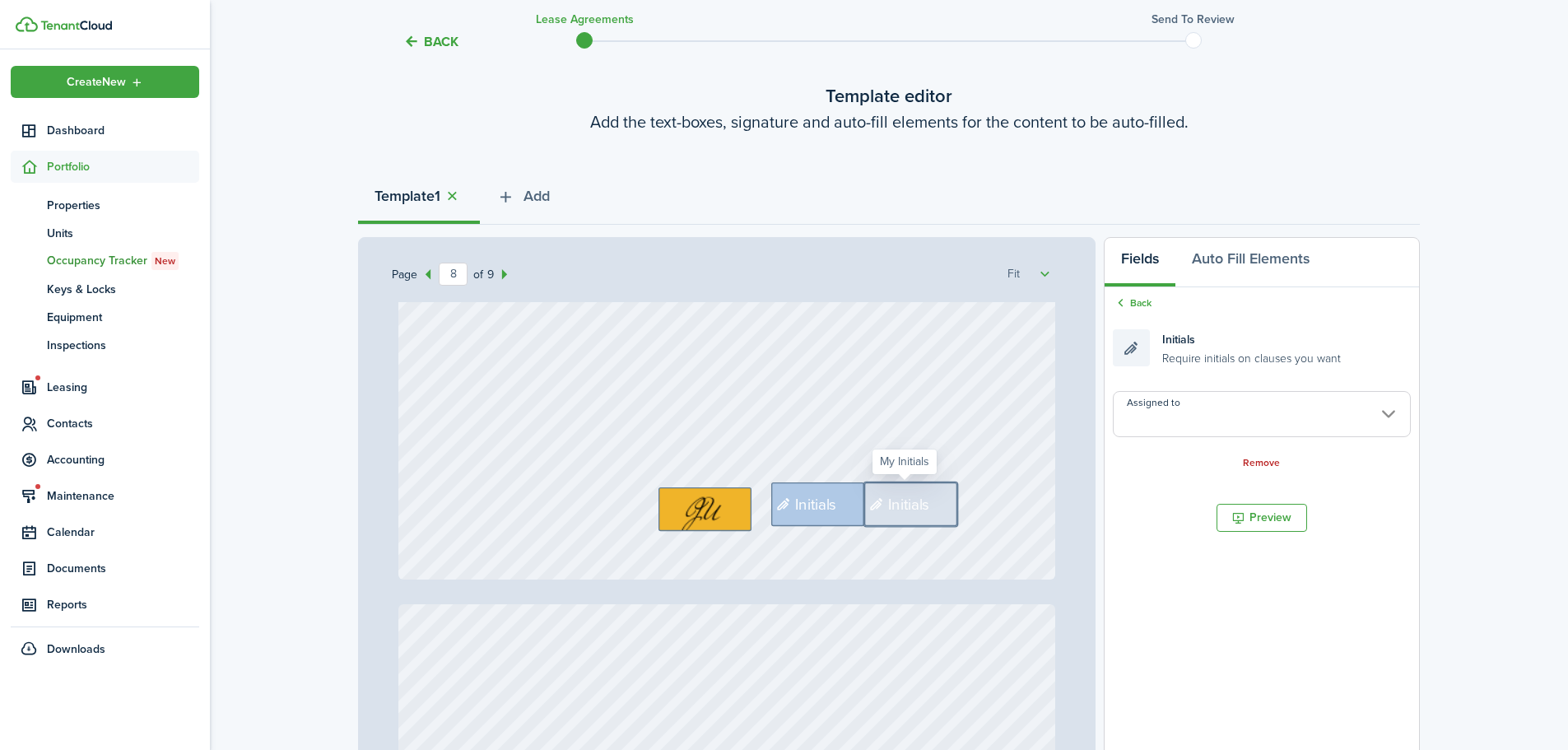
click at [1240, 428] on input "Assigned to" at bounding box center [1262, 413] width 298 height 46
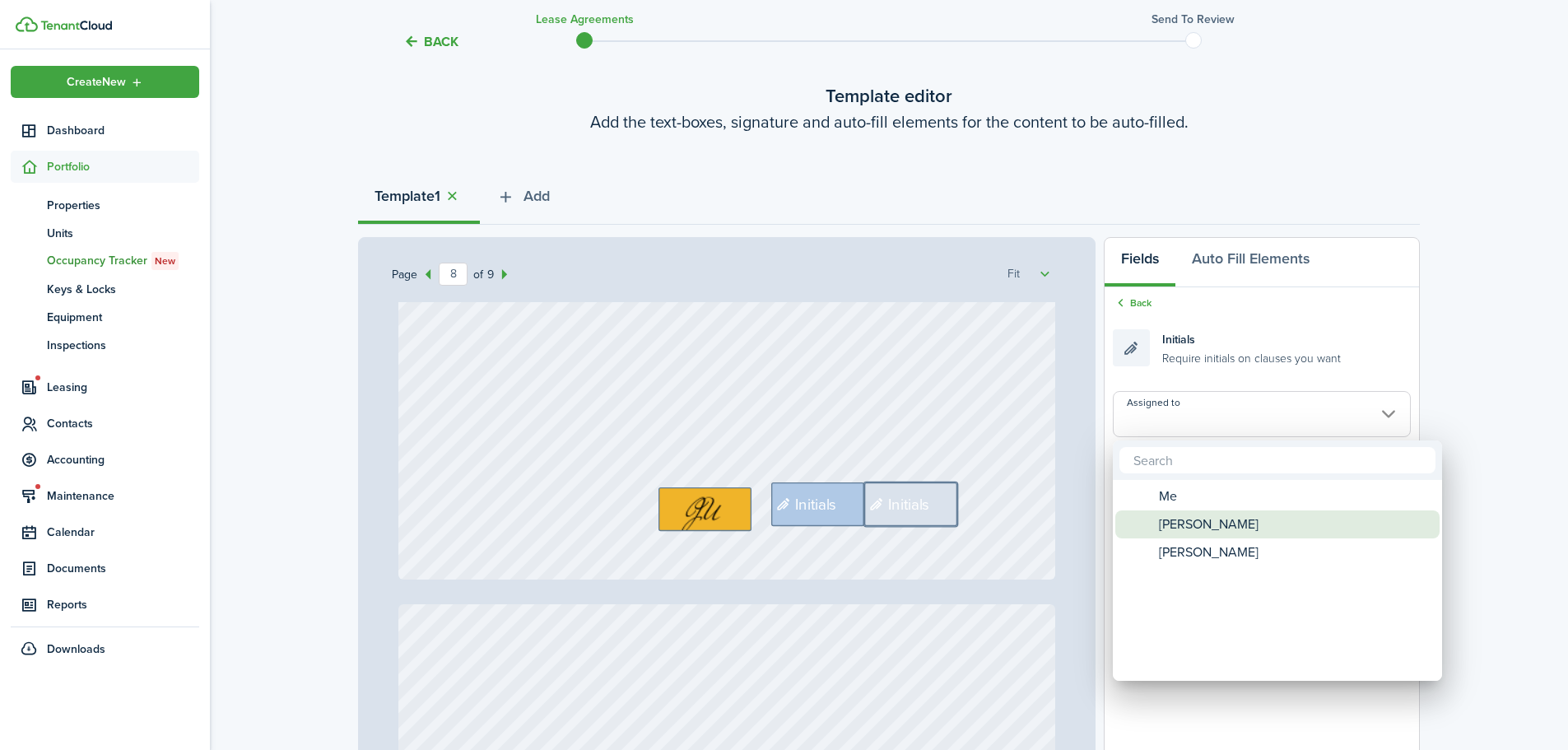
click at [1212, 527] on span "[PERSON_NAME]" at bounding box center [1209, 525] width 100 height 28
type input "[PERSON_NAME]"
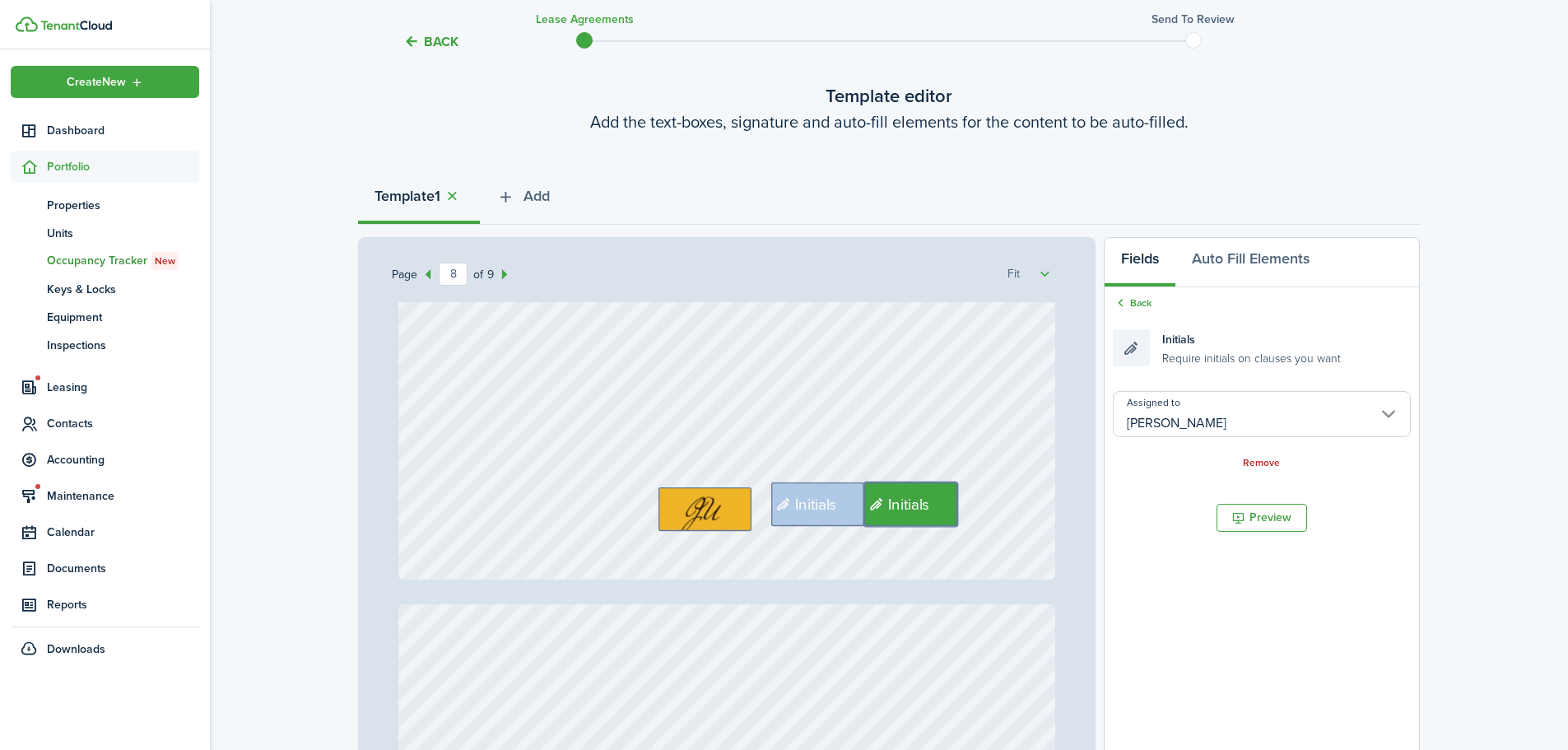
click at [895, 558] on div "Initials Initials" at bounding box center [727, 146] width 658 height 867
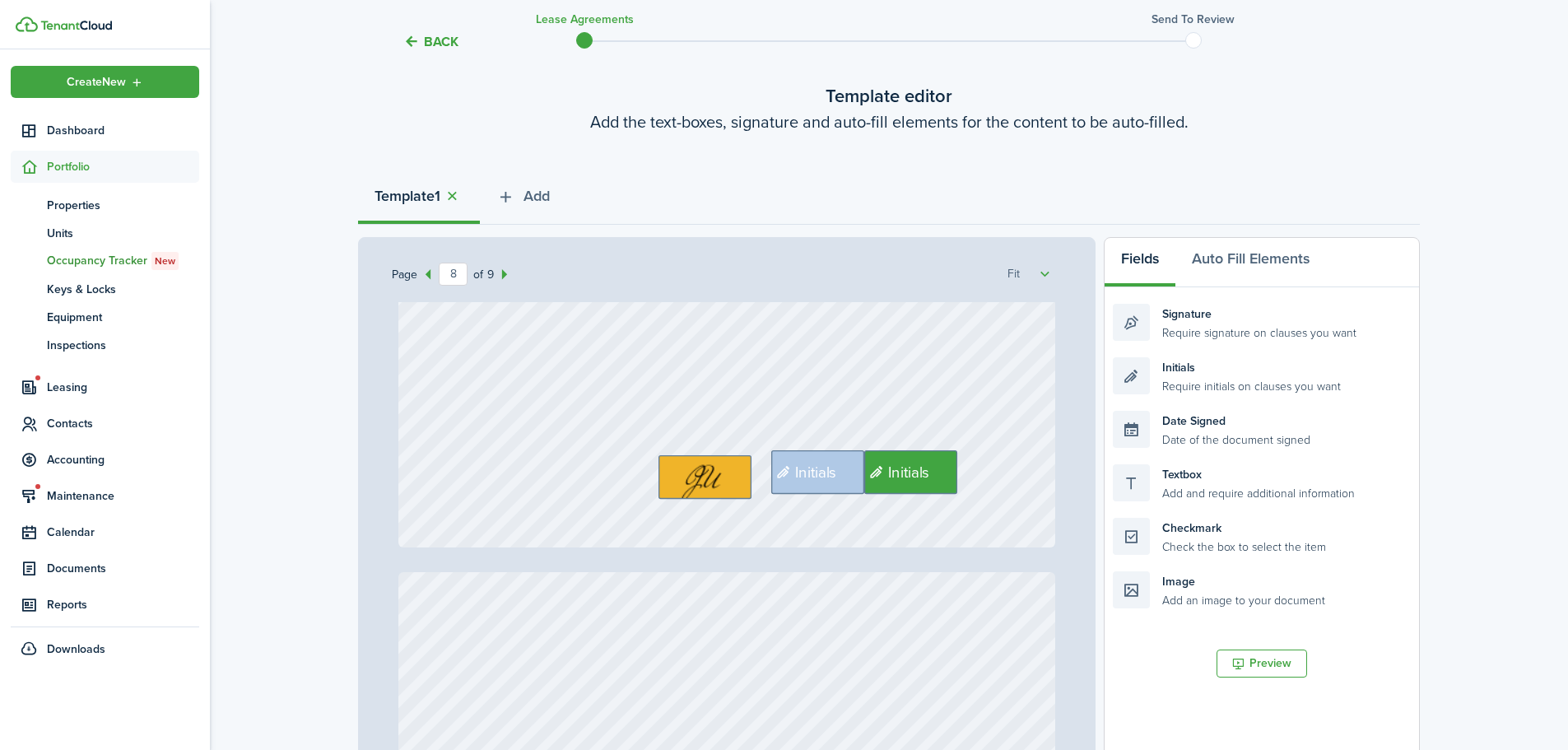
type input "9"
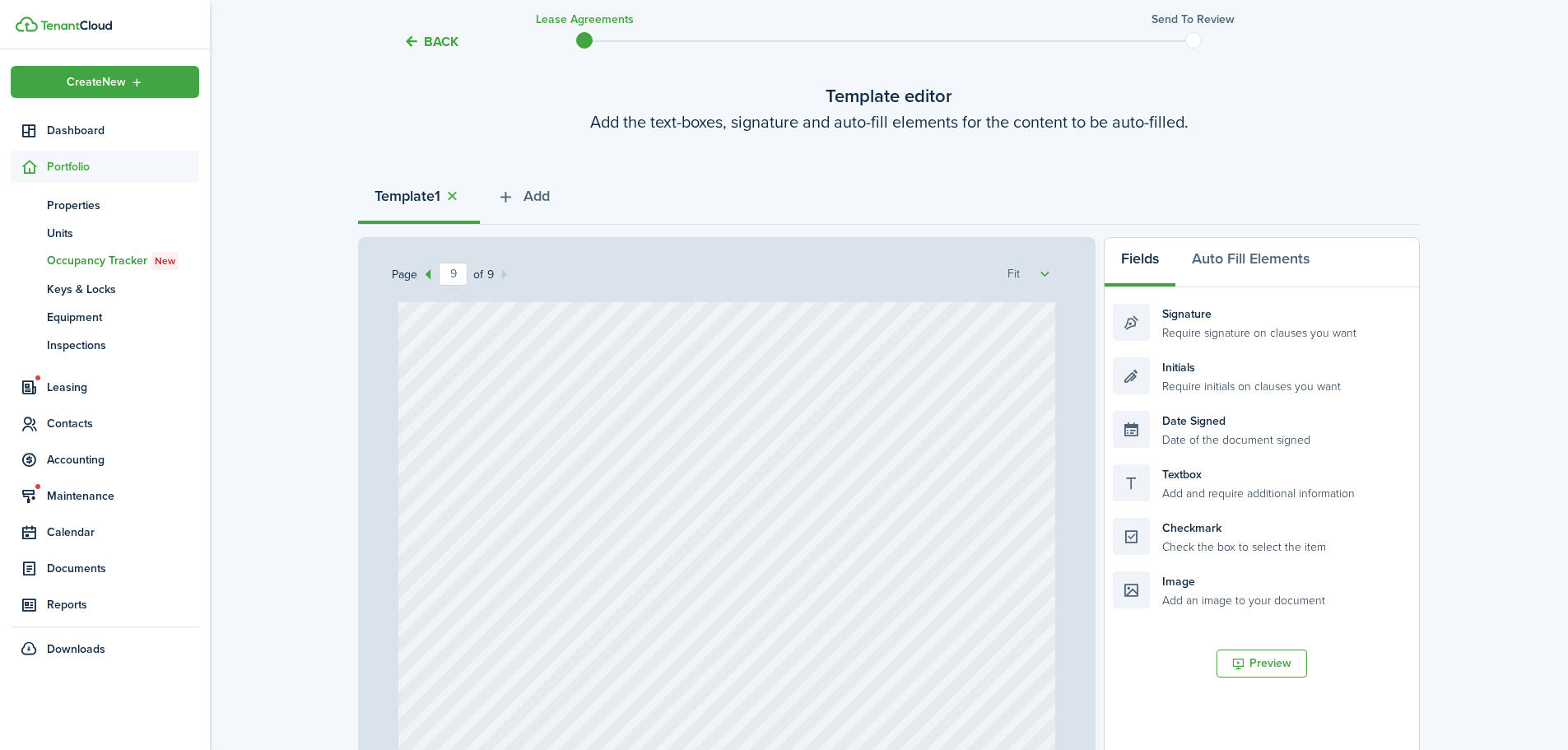
scroll to position [7329, 0]
drag, startPoint x: 1225, startPoint y: 337, endPoint x: 640, endPoint y: 466, distance: 599.1
click at [527, 467] on div "Page 9 of 9 50% 75% 100% 150% 200% Fit Text October Text 26 Text 600 Text 50 Te…" at bounding box center [889, 579] width 1062 height 684
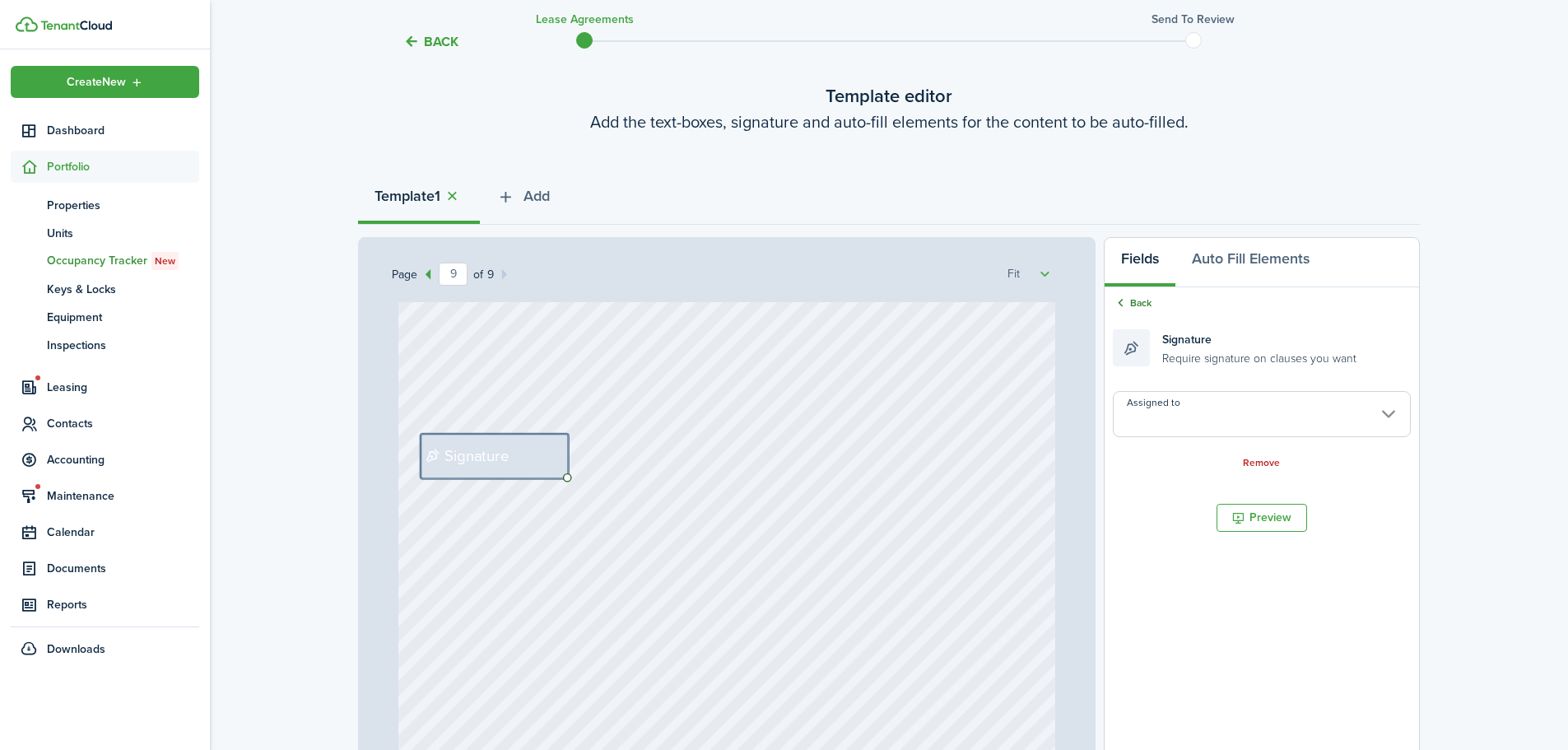
click at [1144, 298] on link "Back" at bounding box center [1132, 303] width 38 height 15
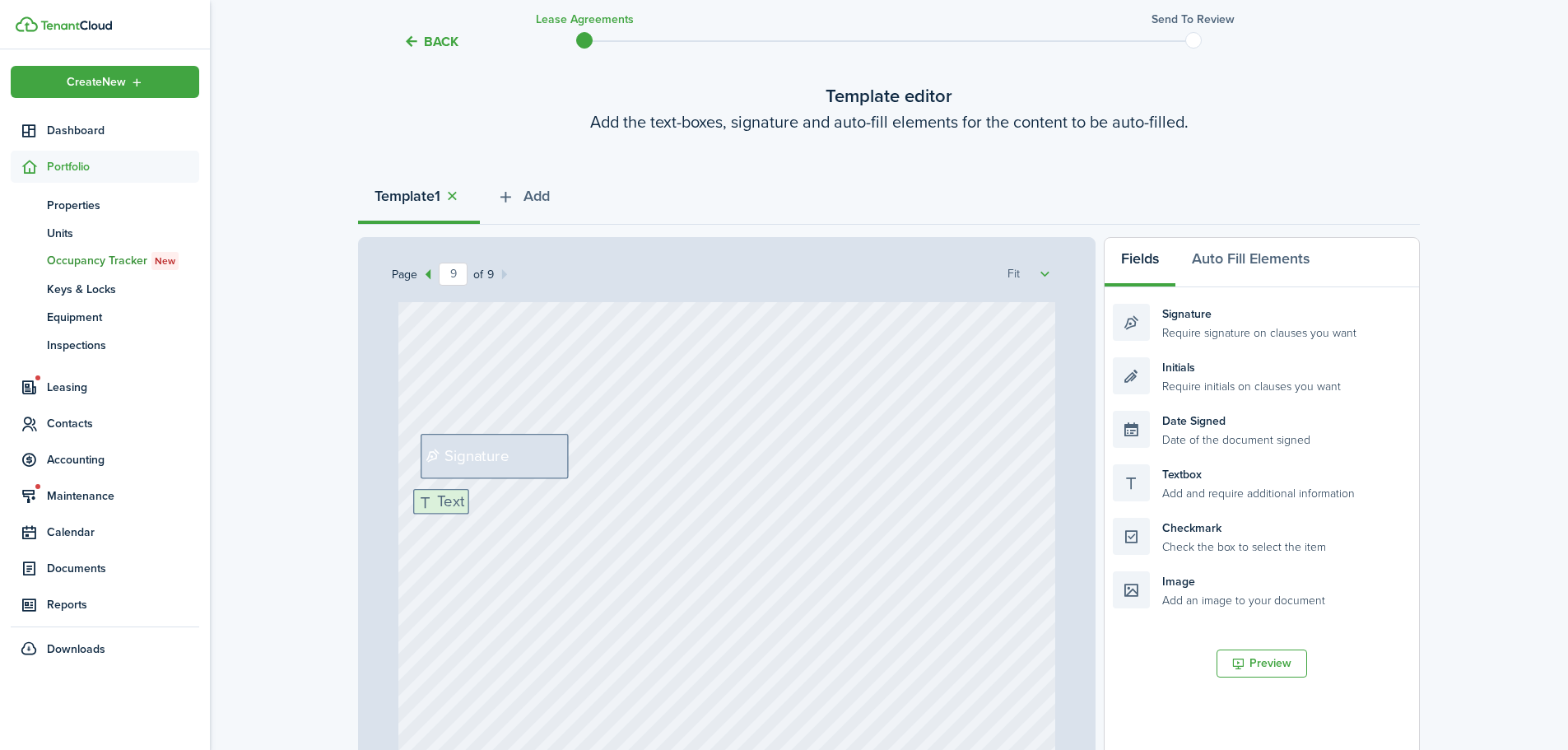
drag, startPoint x: 1192, startPoint y: 489, endPoint x: 496, endPoint y: 511, distance: 696.3
click at [496, 511] on div "Page 9 of 9 50% 75% 100% 150% 200% Fit Text October Text 26 Text 600 Text 50 Te…" at bounding box center [889, 579] width 1062 height 684
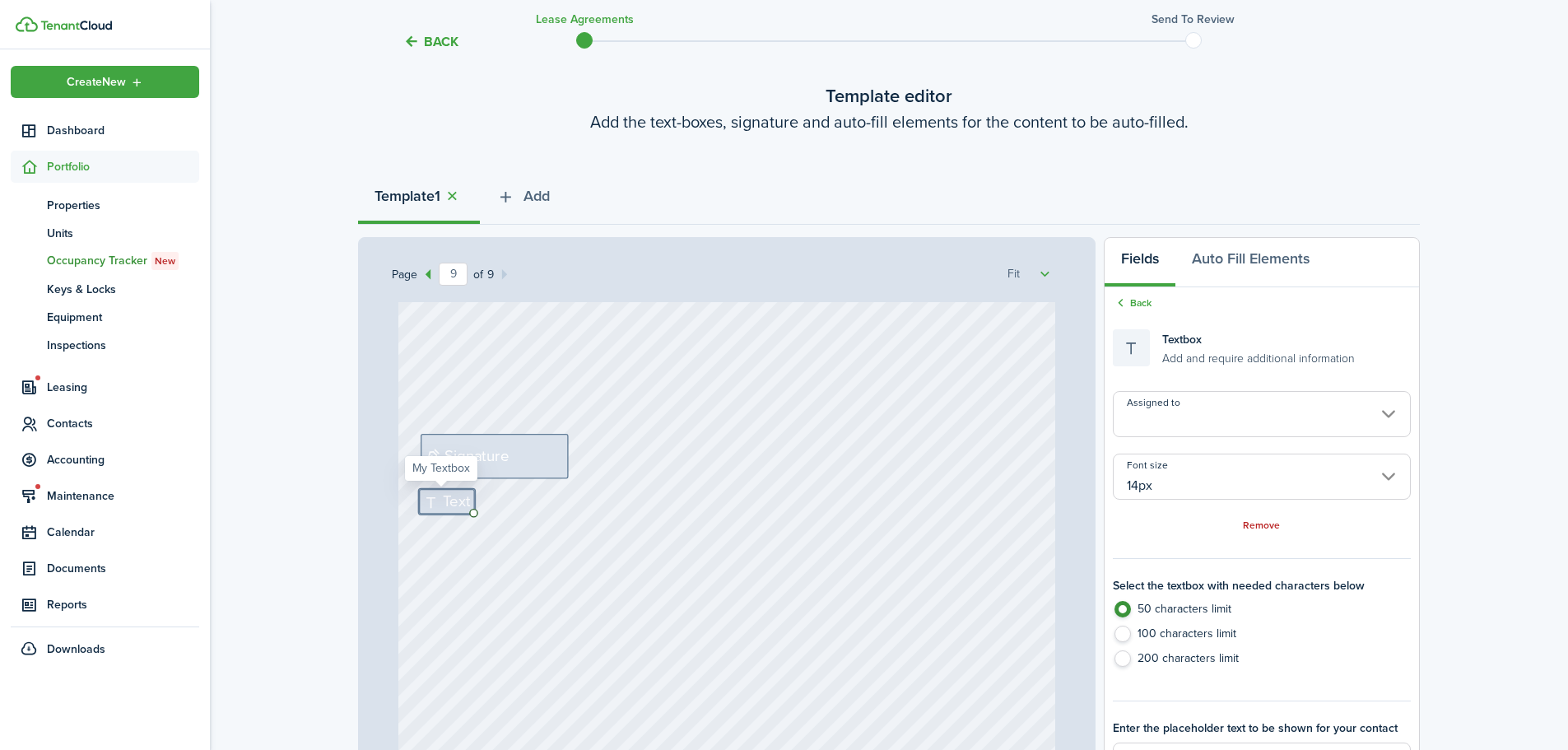
click at [1166, 493] on input "14px" at bounding box center [1262, 476] width 298 height 46
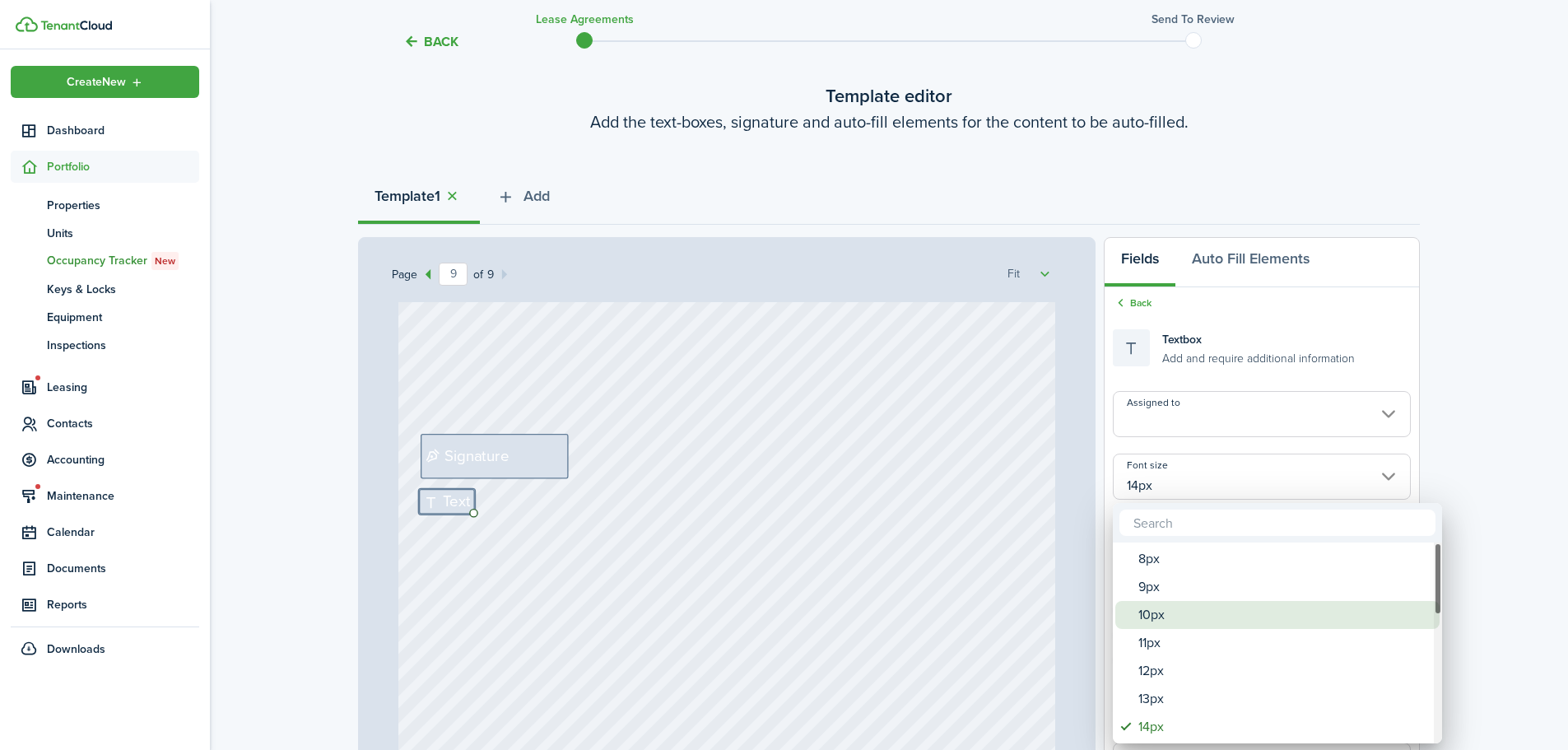
click at [1146, 621] on div "10px" at bounding box center [1285, 615] width 292 height 28
type input "10px"
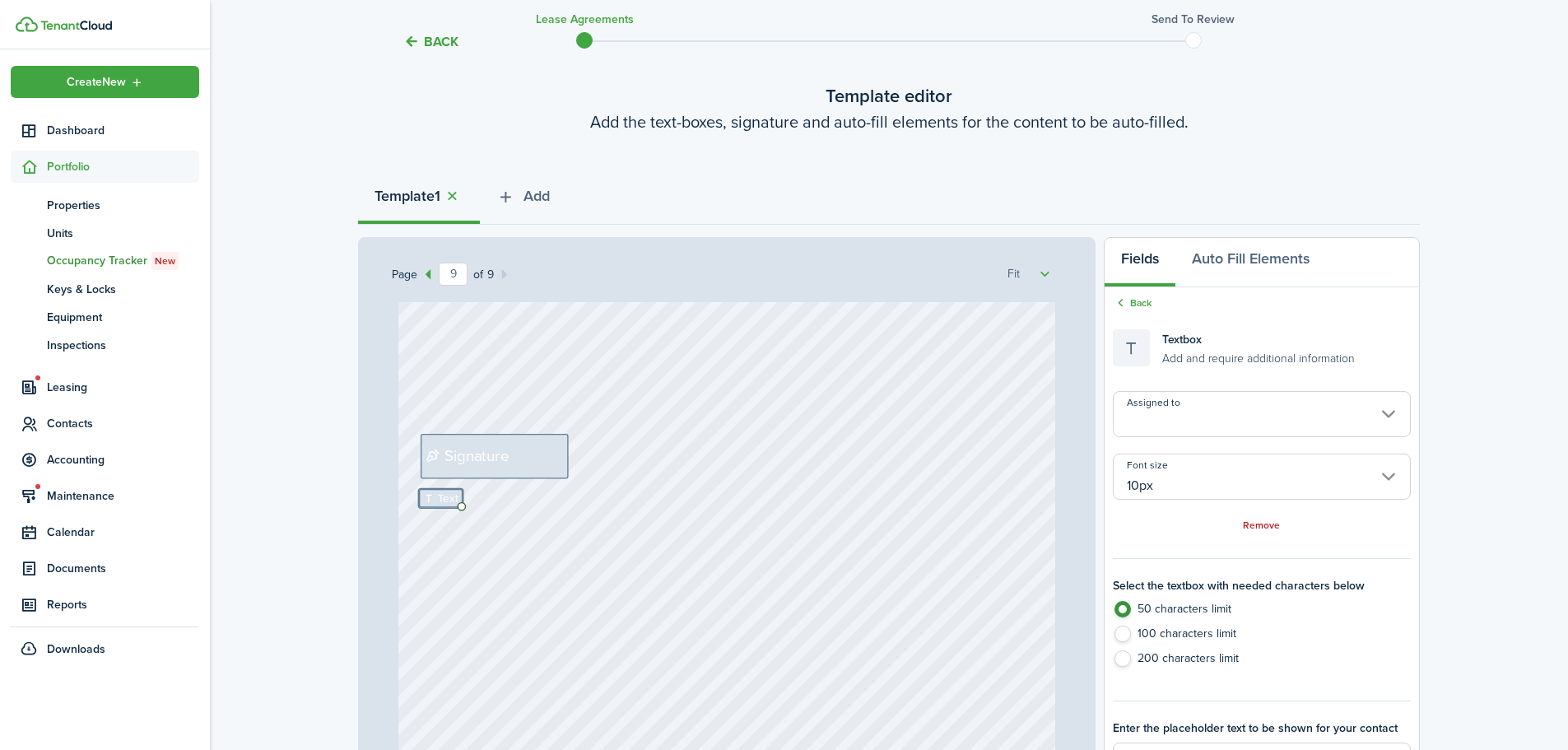
click at [1161, 434] on input "Assigned to" at bounding box center [1262, 413] width 298 height 46
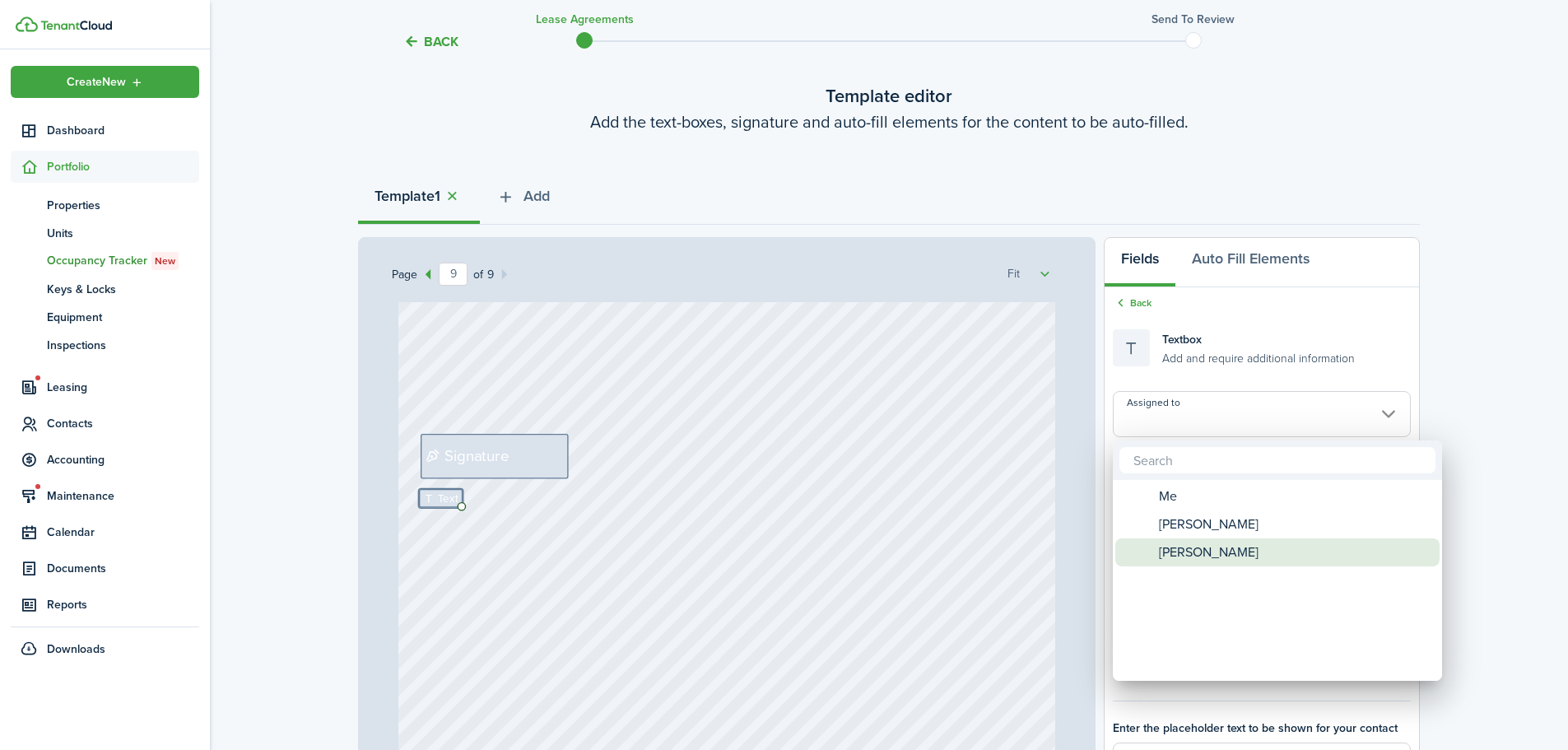
click at [1177, 547] on span "[PERSON_NAME]" at bounding box center [1209, 553] width 100 height 28
type input "[PERSON_NAME]"
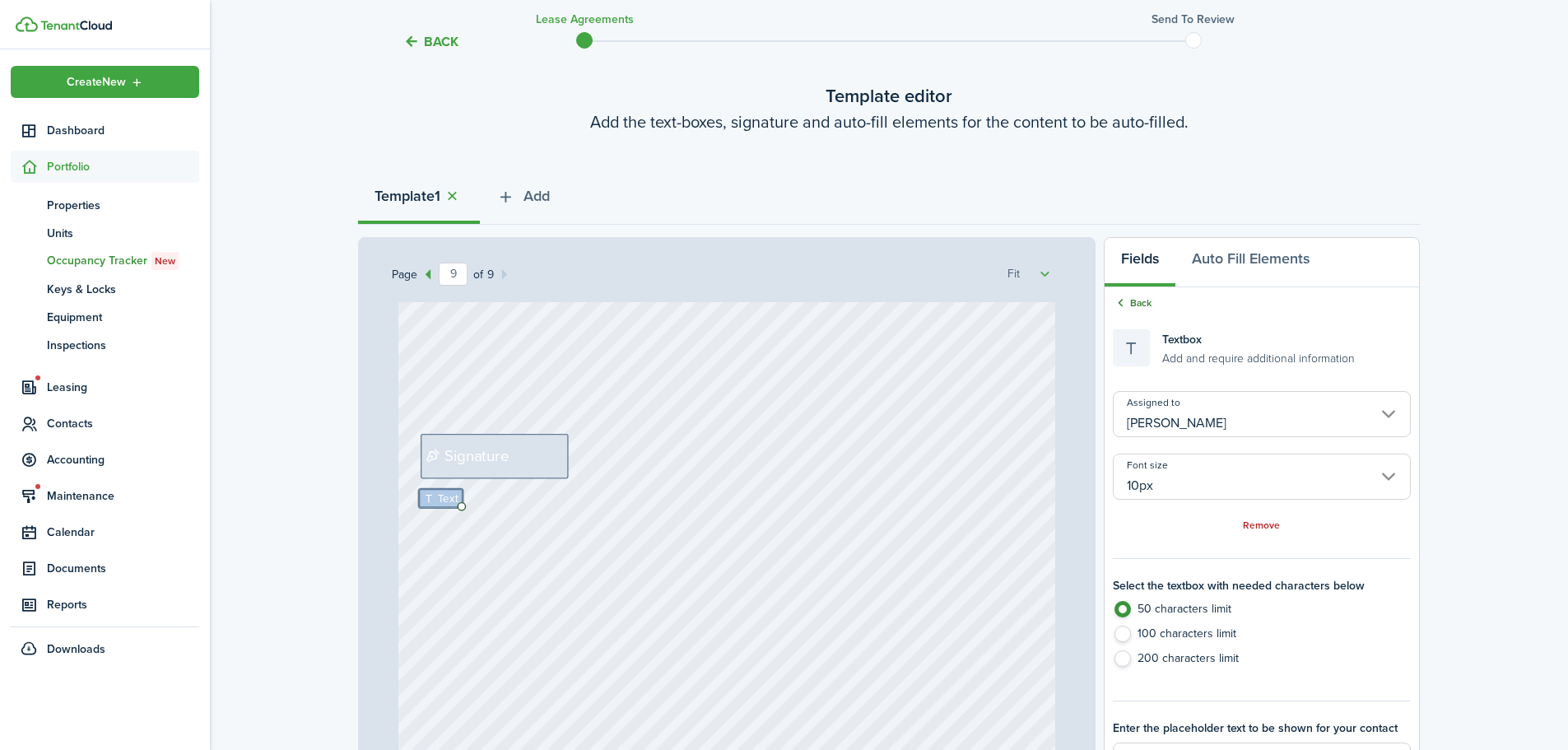
click at [1142, 305] on link "Back" at bounding box center [1132, 303] width 38 height 15
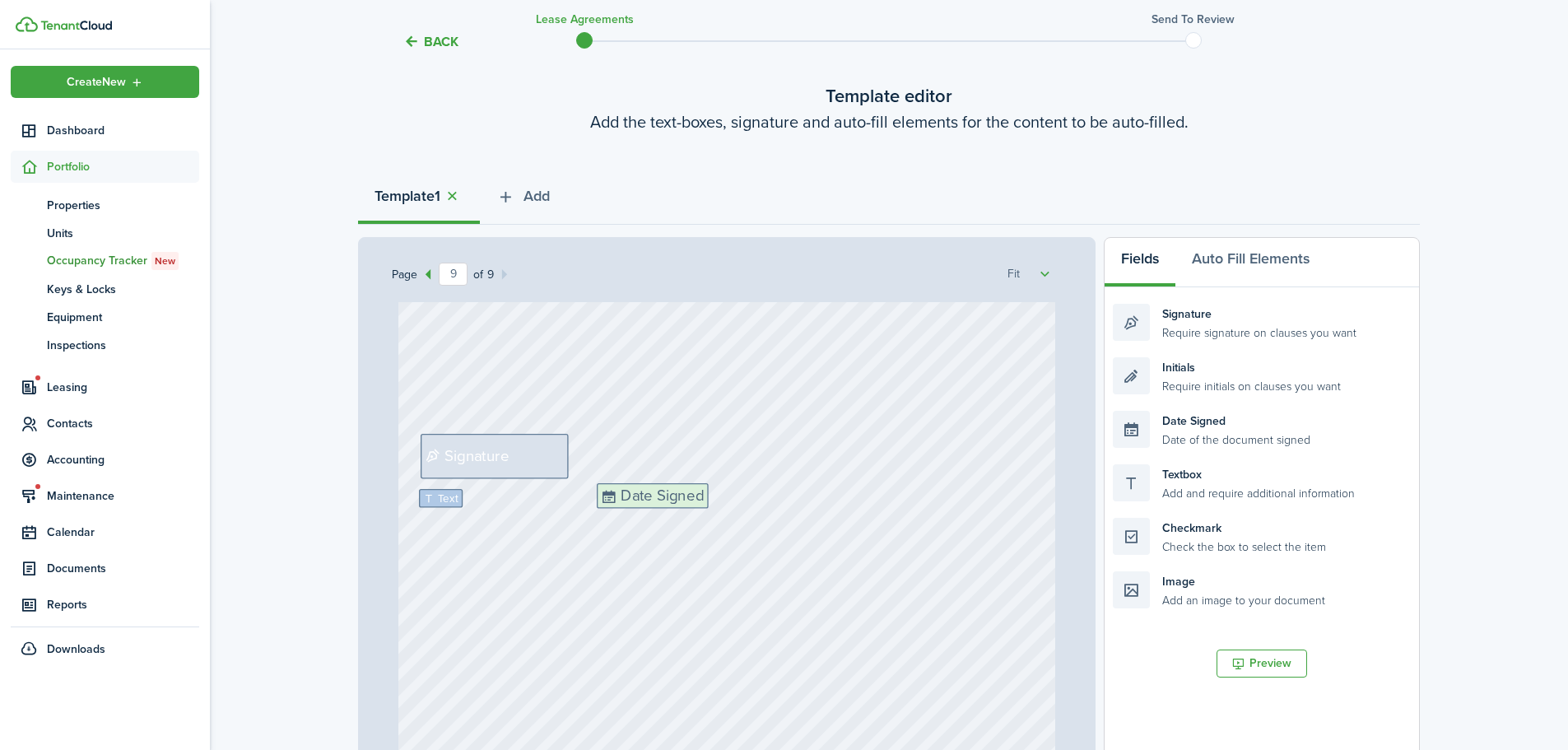
drag, startPoint x: 1215, startPoint y: 436, endPoint x: 698, endPoint y: 508, distance: 522.0
click at [698, 508] on div "Page 9 of 9 50% 75% 100% 150% 200% Fit Text October Text 26 Text 600 Text 50 Te…" at bounding box center [889, 579] width 1062 height 684
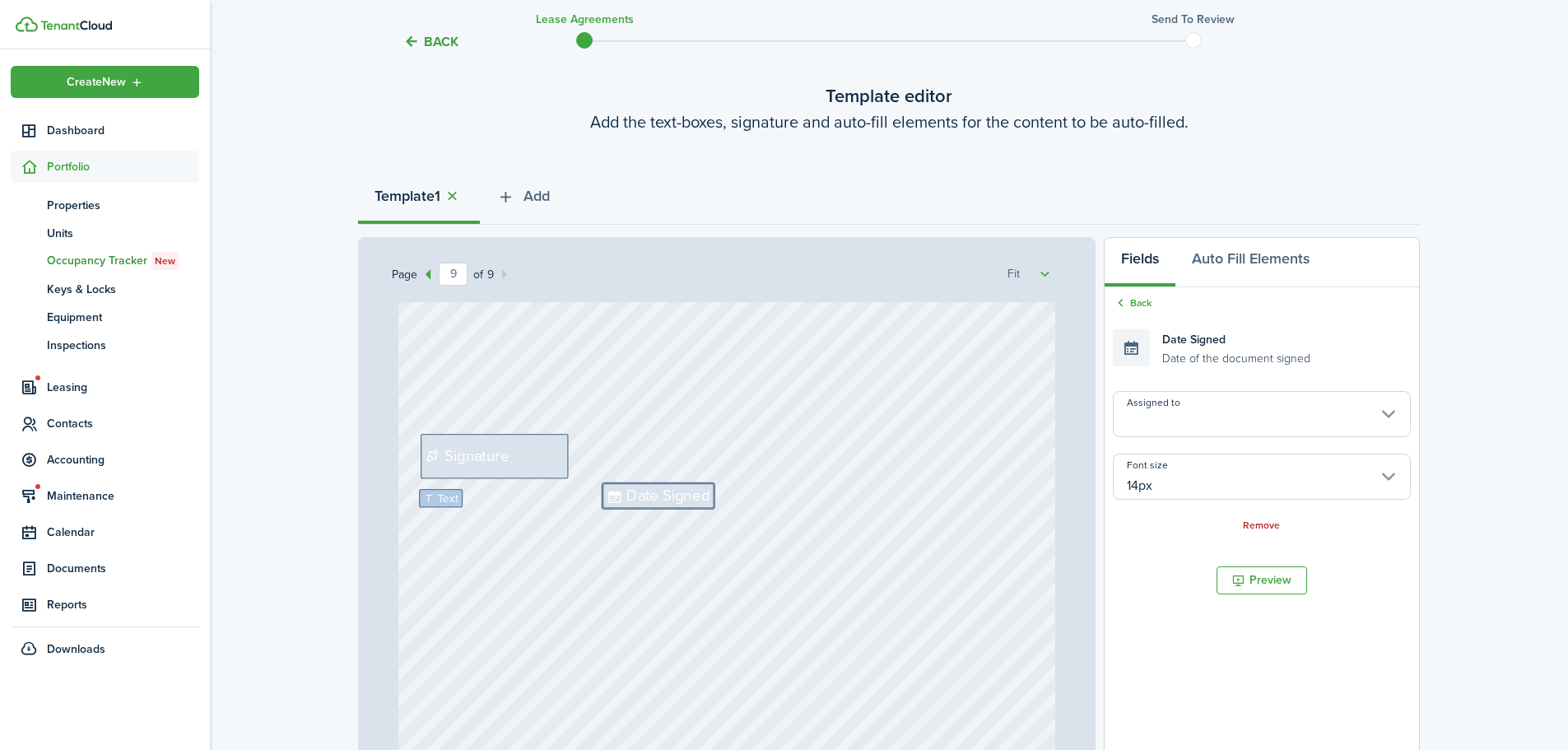
click at [1189, 479] on input "14px" at bounding box center [1262, 476] width 298 height 46
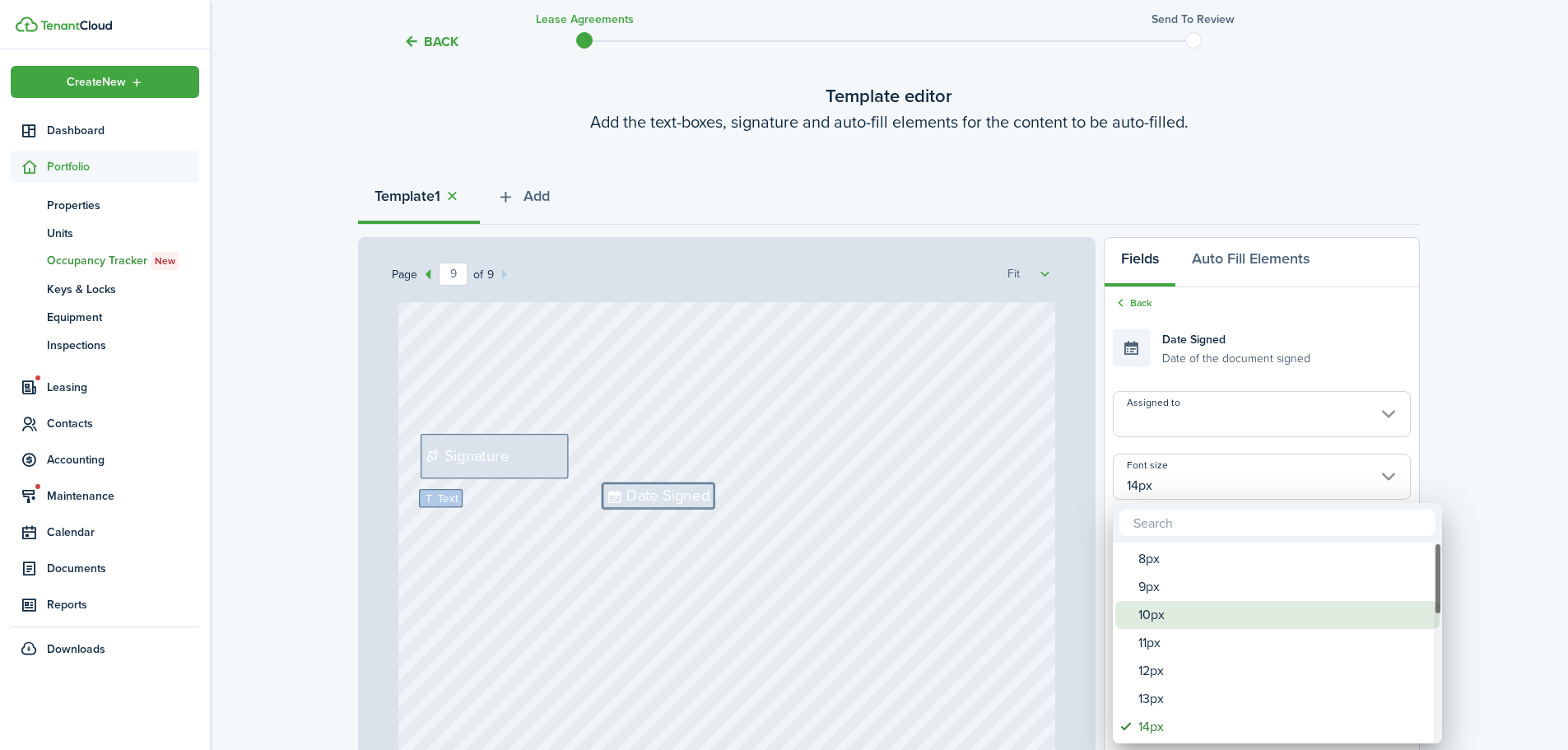
click at [1161, 620] on div "10px" at bounding box center [1285, 615] width 292 height 28
type input "10px"
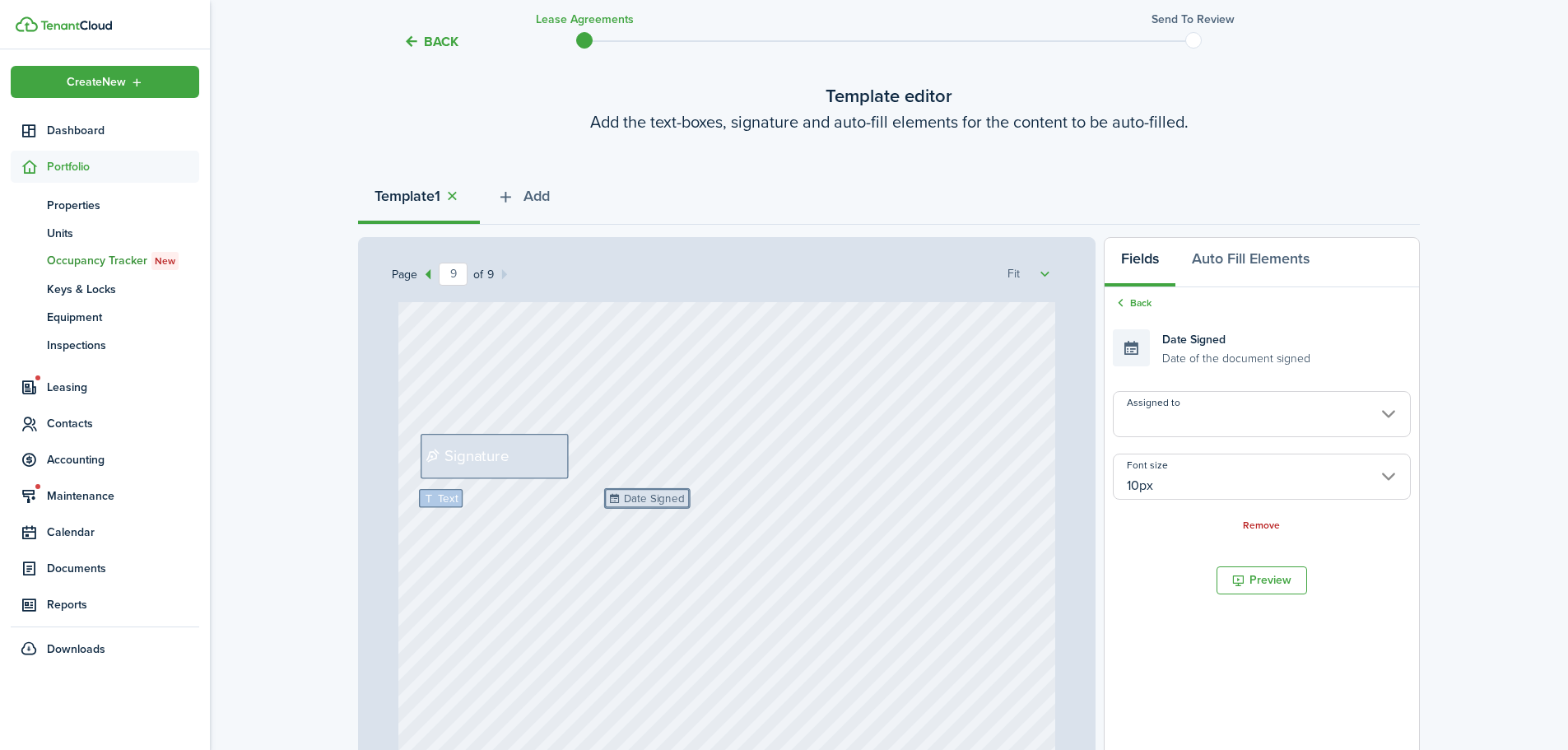
drag, startPoint x: 642, startPoint y: 493, endPoint x: 693, endPoint y: 494, distance: 51.0
click at [1161, 414] on input "Assigned to" at bounding box center [1262, 413] width 298 height 46
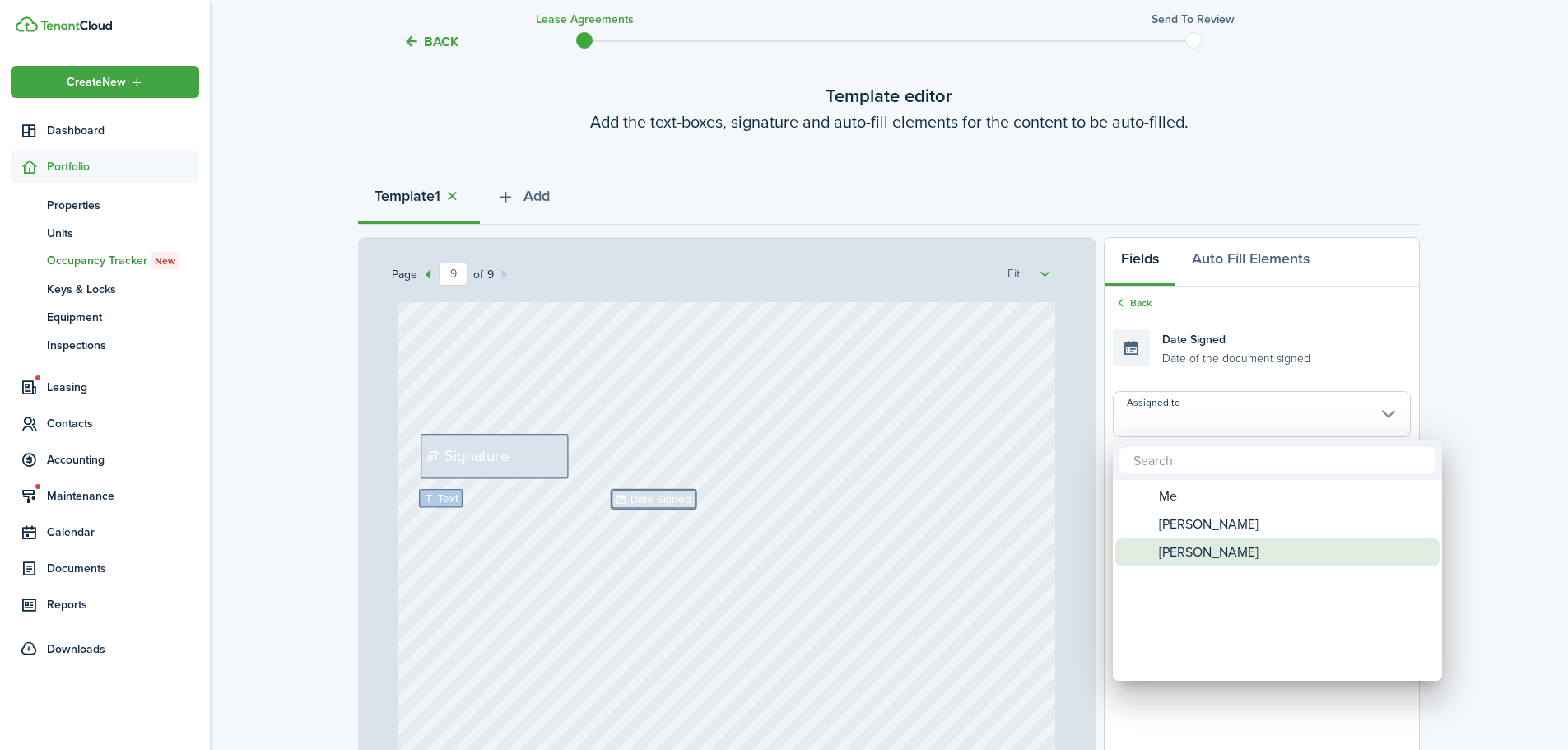
click at [1172, 548] on span "[PERSON_NAME]" at bounding box center [1209, 553] width 100 height 28
type input "[PERSON_NAME]"
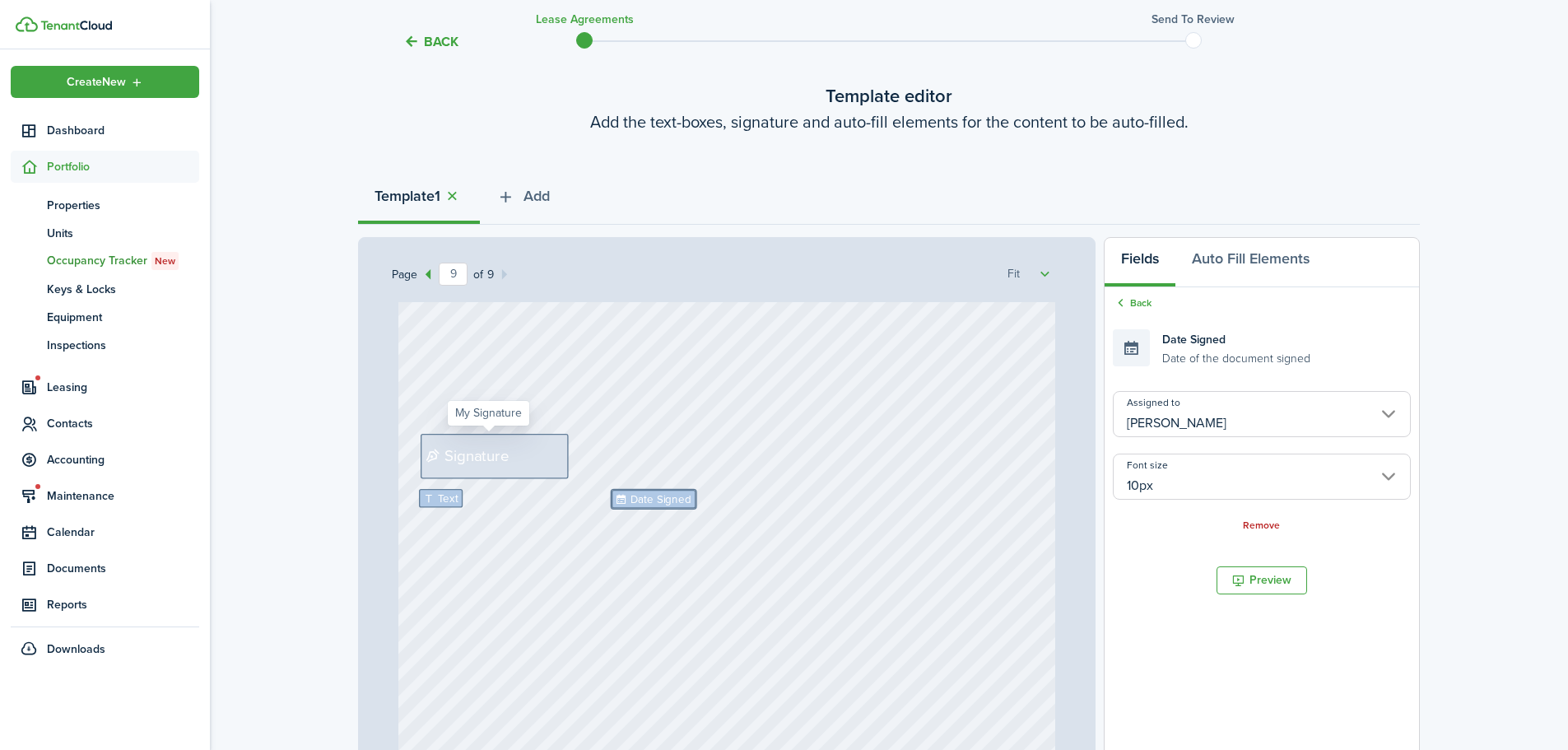
drag, startPoint x: 479, startPoint y: 456, endPoint x: 493, endPoint y: 458, distance: 14.1
click at [1138, 299] on link "Back" at bounding box center [1132, 303] width 38 height 15
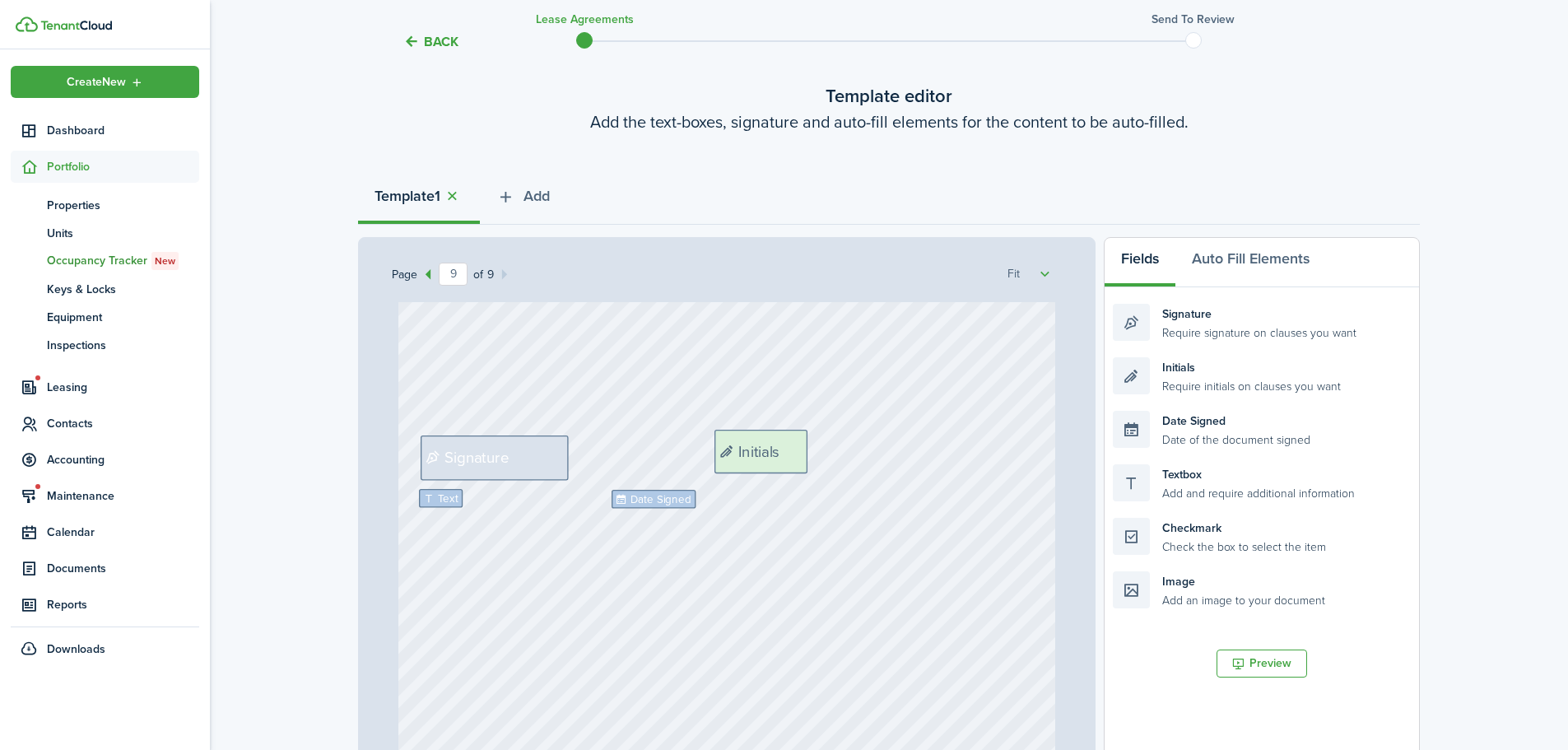
drag, startPoint x: 1210, startPoint y: 340, endPoint x: 813, endPoint y: 412, distance: 403.5
click at [813, 412] on div "Page 9 of 9 50% 75% 100% 150% 200% Fit Text October Text 26 Text 600 Text 50 Te…" at bounding box center [889, 579] width 1062 height 684
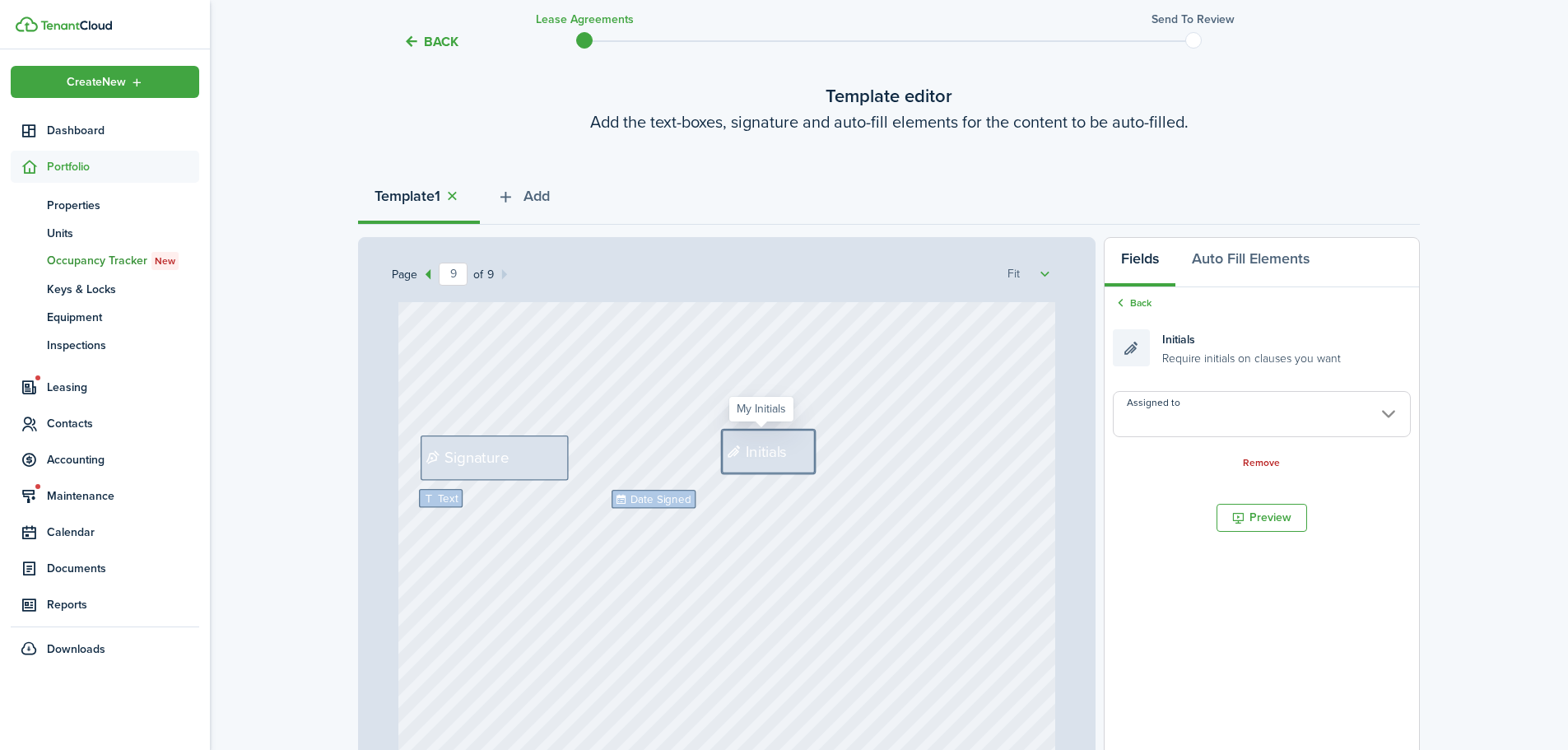
click at [767, 457] on span "Initials" at bounding box center [767, 451] width 42 height 23
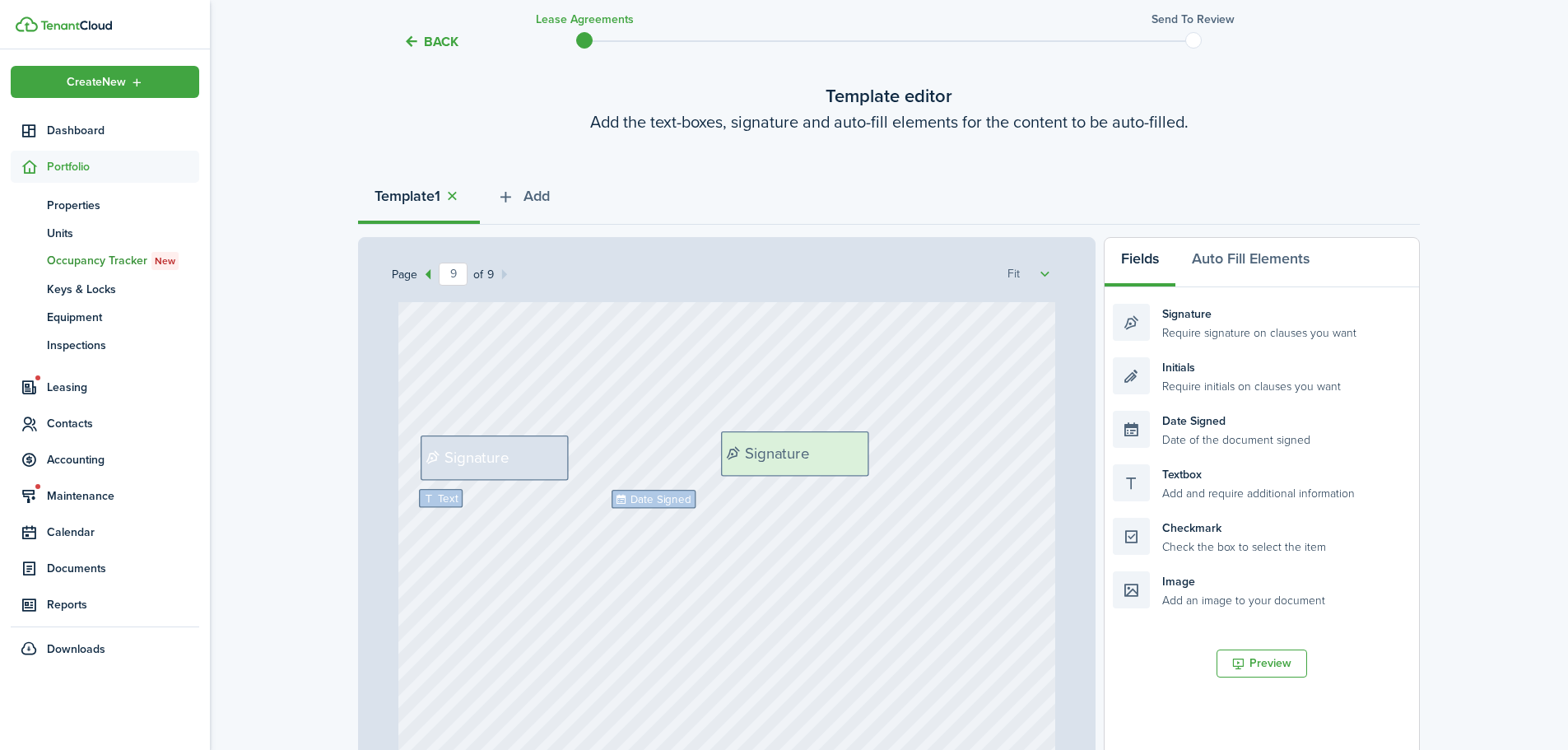
drag, startPoint x: 1206, startPoint y: 333, endPoint x: 814, endPoint y: 460, distance: 412.1
click at [814, 460] on div "Page 9 of 9 50% 75% 100% 150% 200% Fit Text October Text 26 Text 600 Text 50 Te…" at bounding box center [889, 579] width 1062 height 684
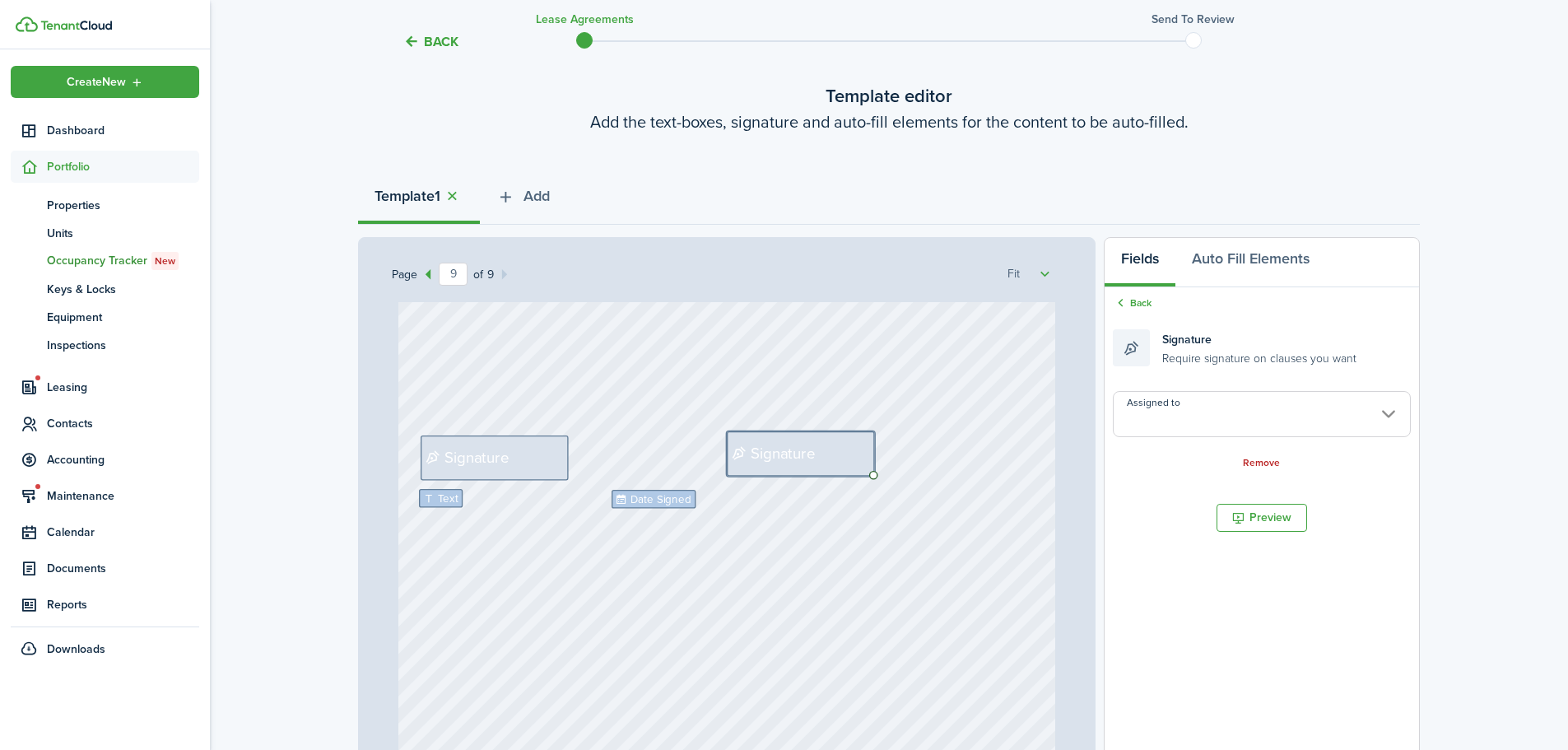
click at [1173, 421] on input "Assigned to" at bounding box center [1262, 413] width 298 height 46
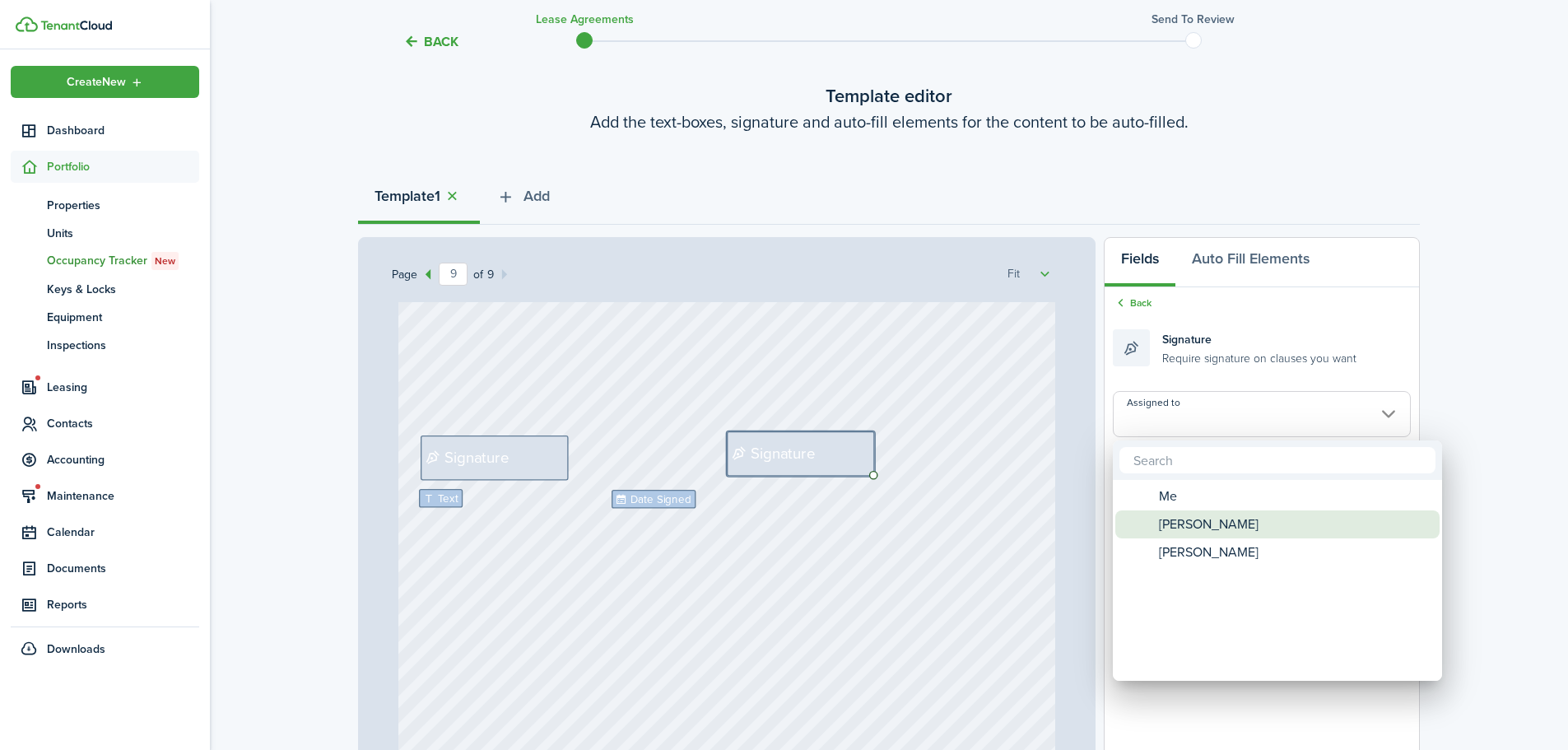
click at [1166, 527] on span "[PERSON_NAME]" at bounding box center [1209, 525] width 100 height 28
type input "[PERSON_NAME]"
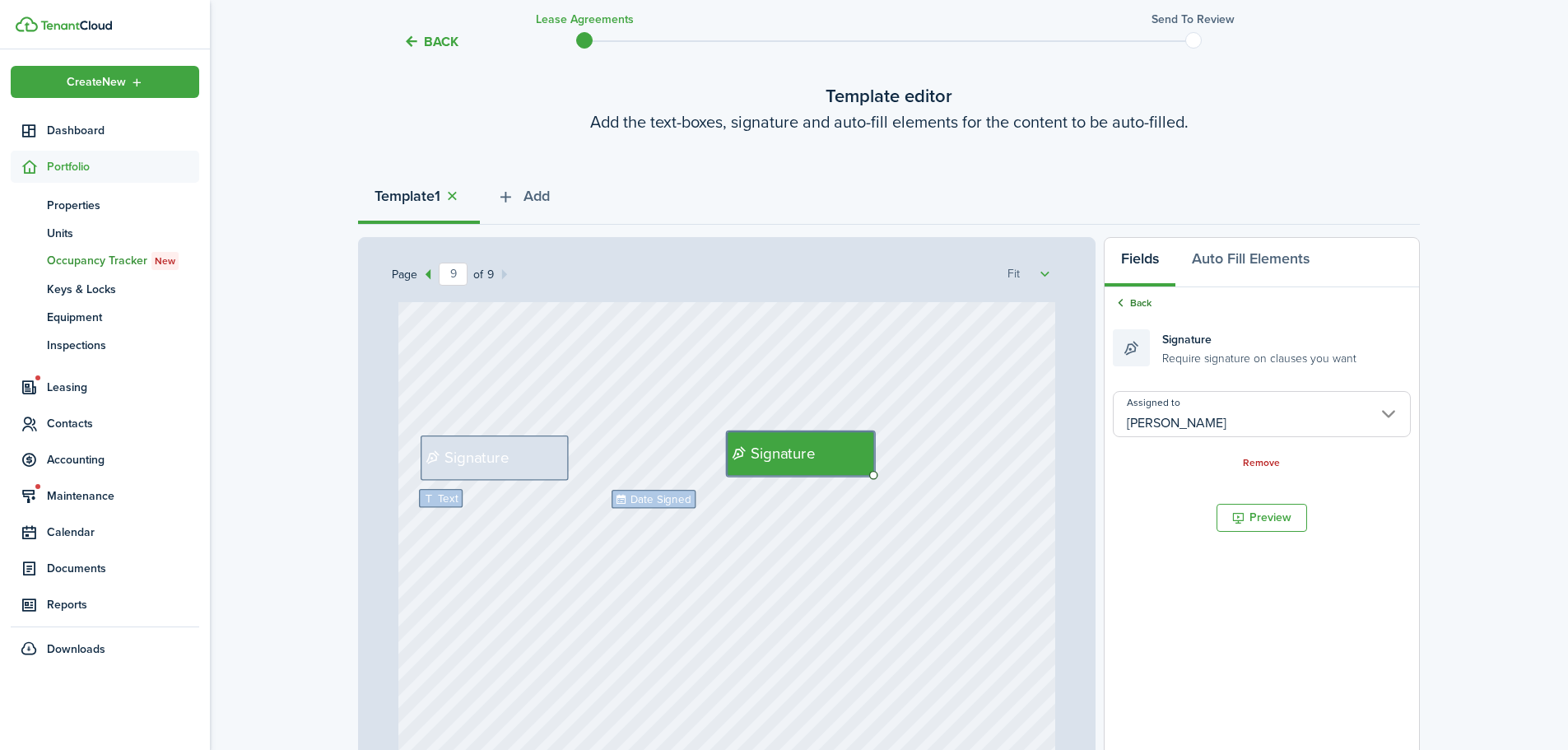
click at [1145, 300] on link "Back" at bounding box center [1132, 303] width 38 height 15
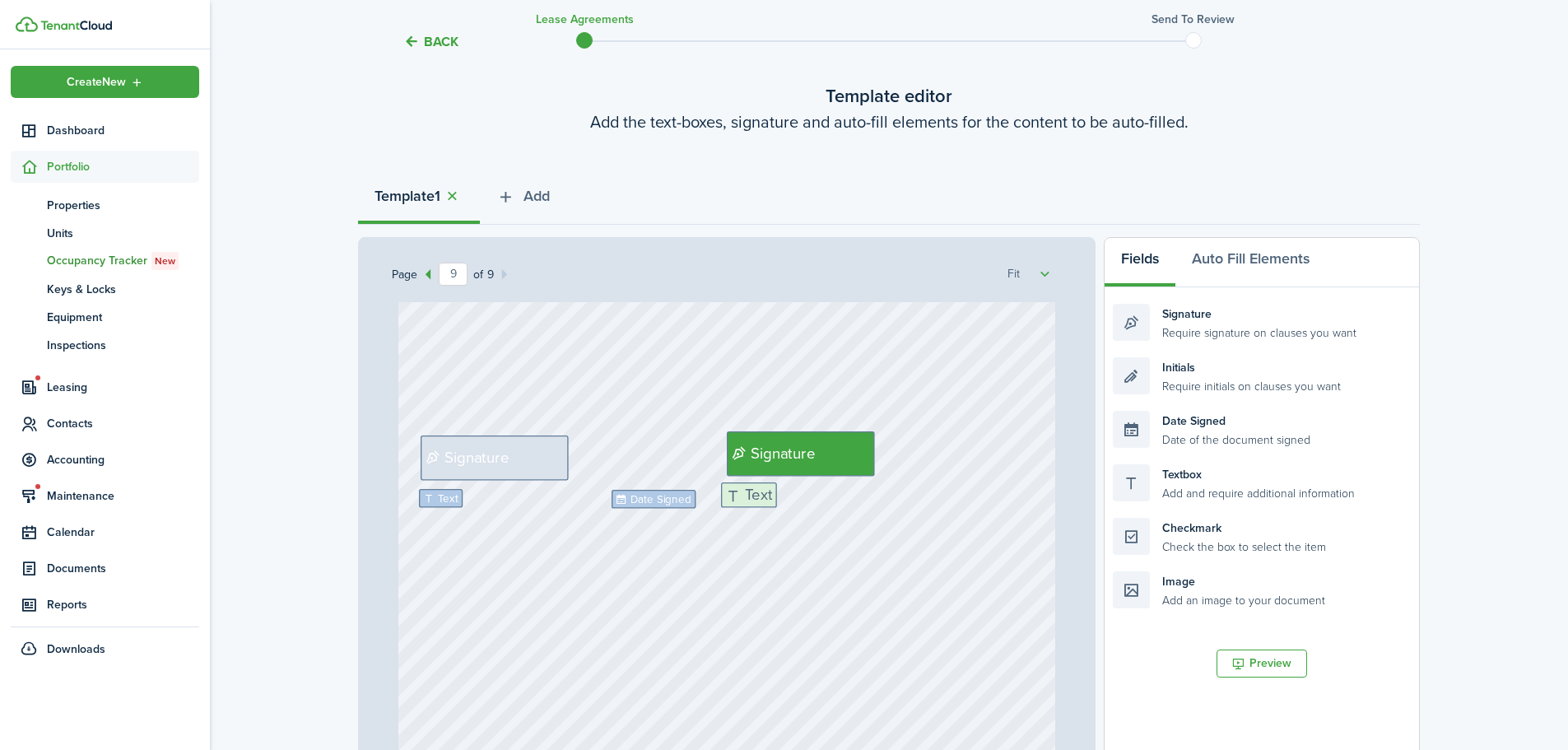
drag, startPoint x: 1185, startPoint y: 493, endPoint x: 802, endPoint y: 510, distance: 383.4
click at [802, 510] on div "Page 9 of 9 50% 75% 100% 150% 200% Fit Text October Text 26 Text 600 Text 50 Te…" at bounding box center [889, 579] width 1062 height 684
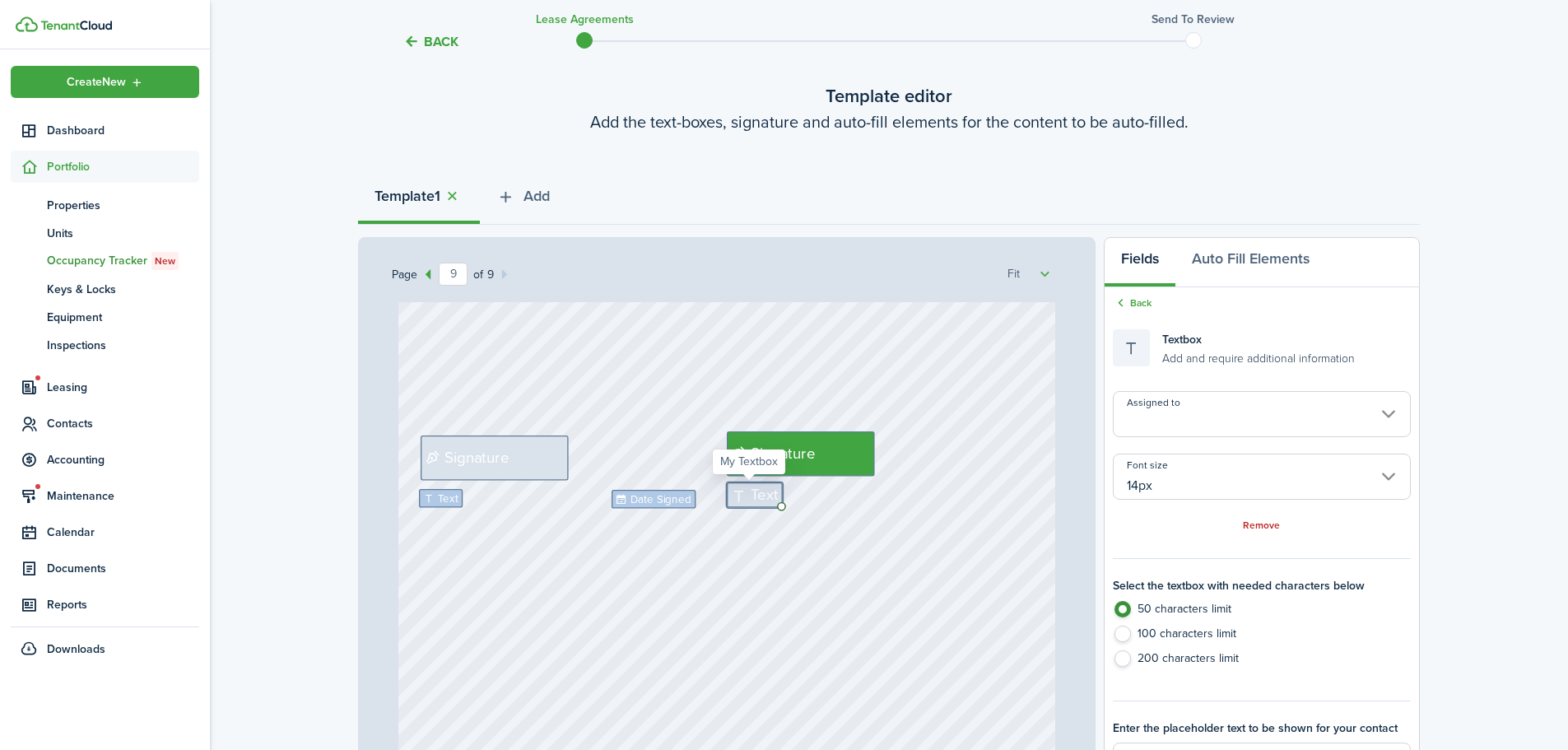
click at [1182, 480] on input "14px" at bounding box center [1262, 476] width 298 height 46
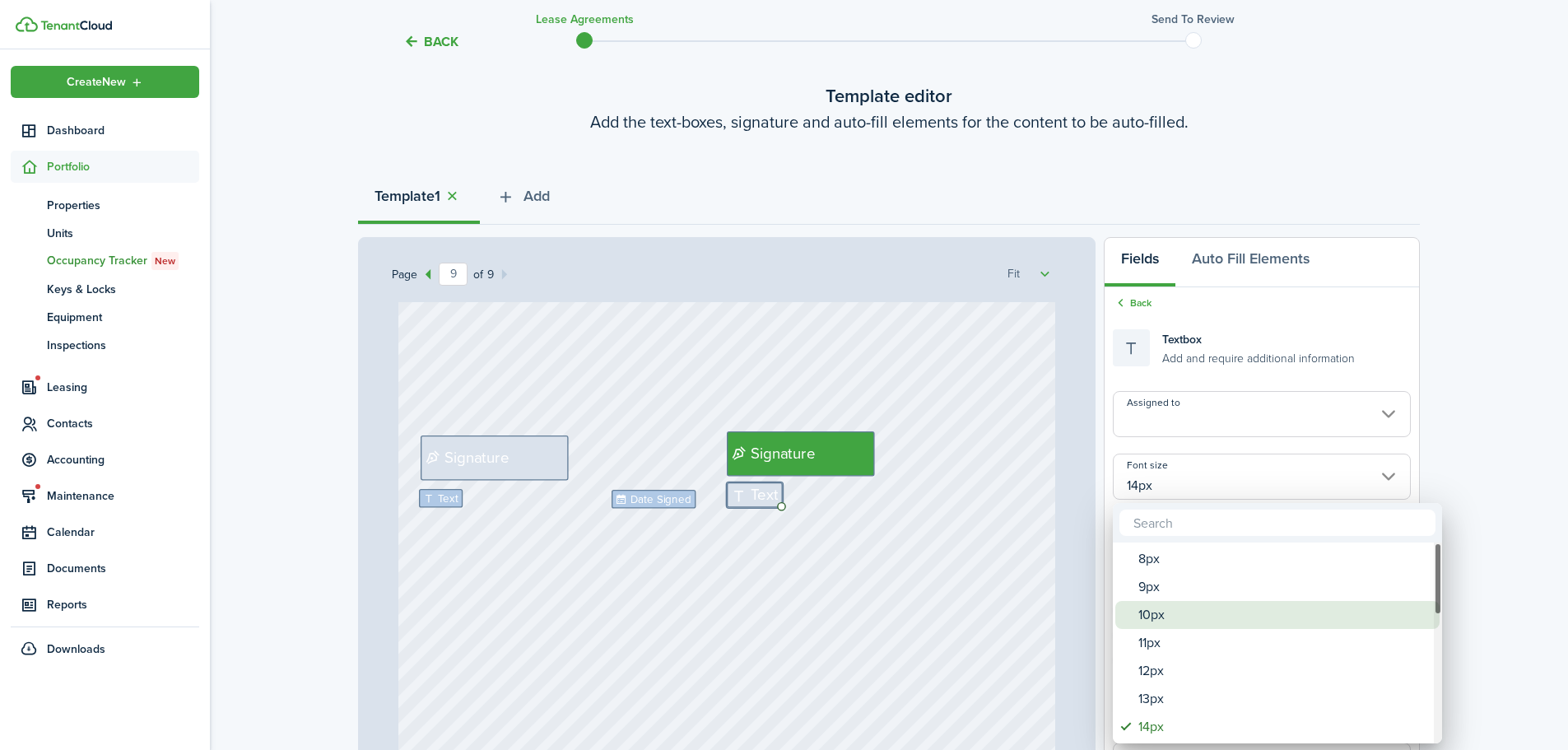
drag, startPoint x: 1146, startPoint y: 621, endPoint x: 1086, endPoint y: 608, distance: 61.4
click at [1146, 620] on div "10px" at bounding box center [1285, 615] width 292 height 28
type input "10px"
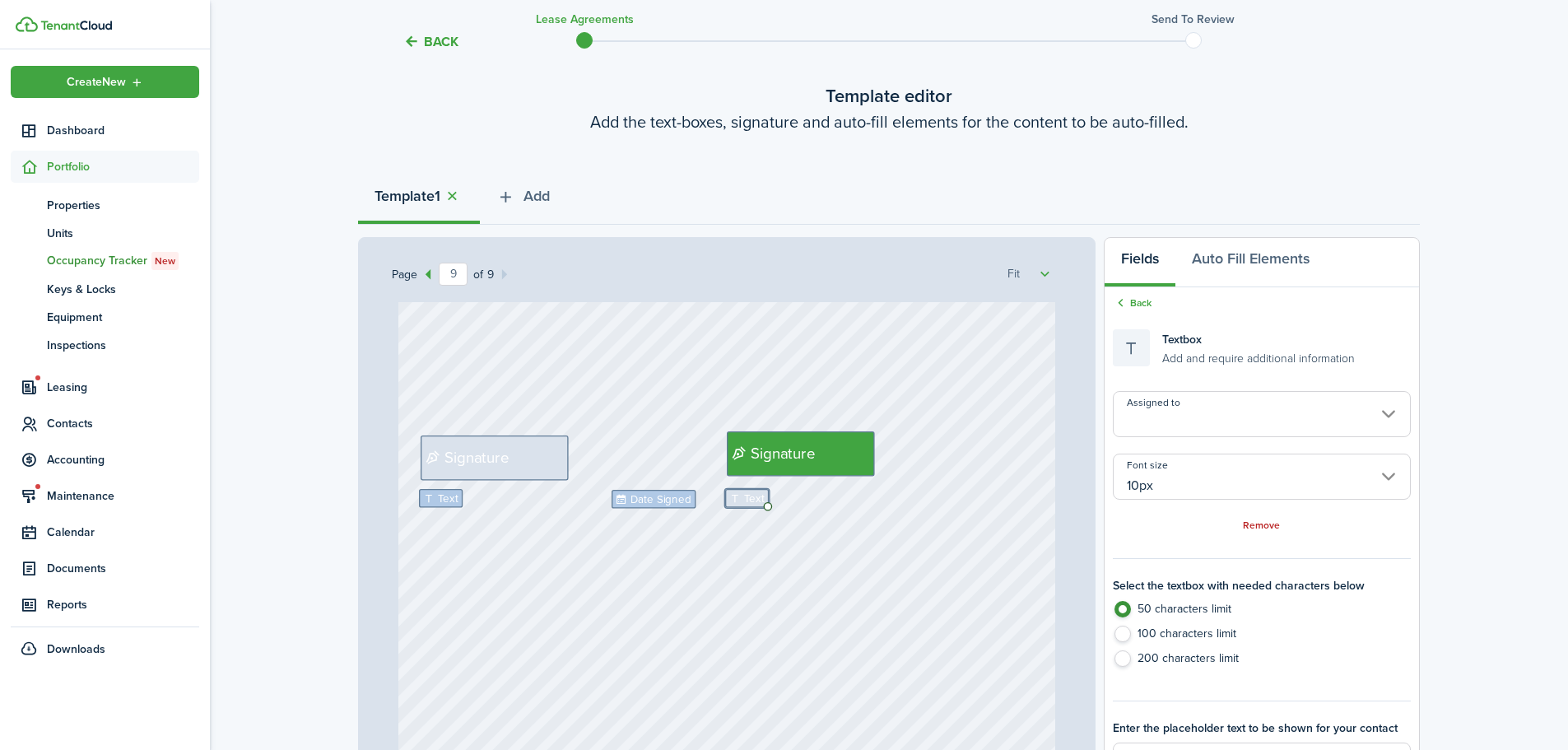
click at [1244, 406] on input "Assigned to" at bounding box center [1262, 413] width 298 height 46
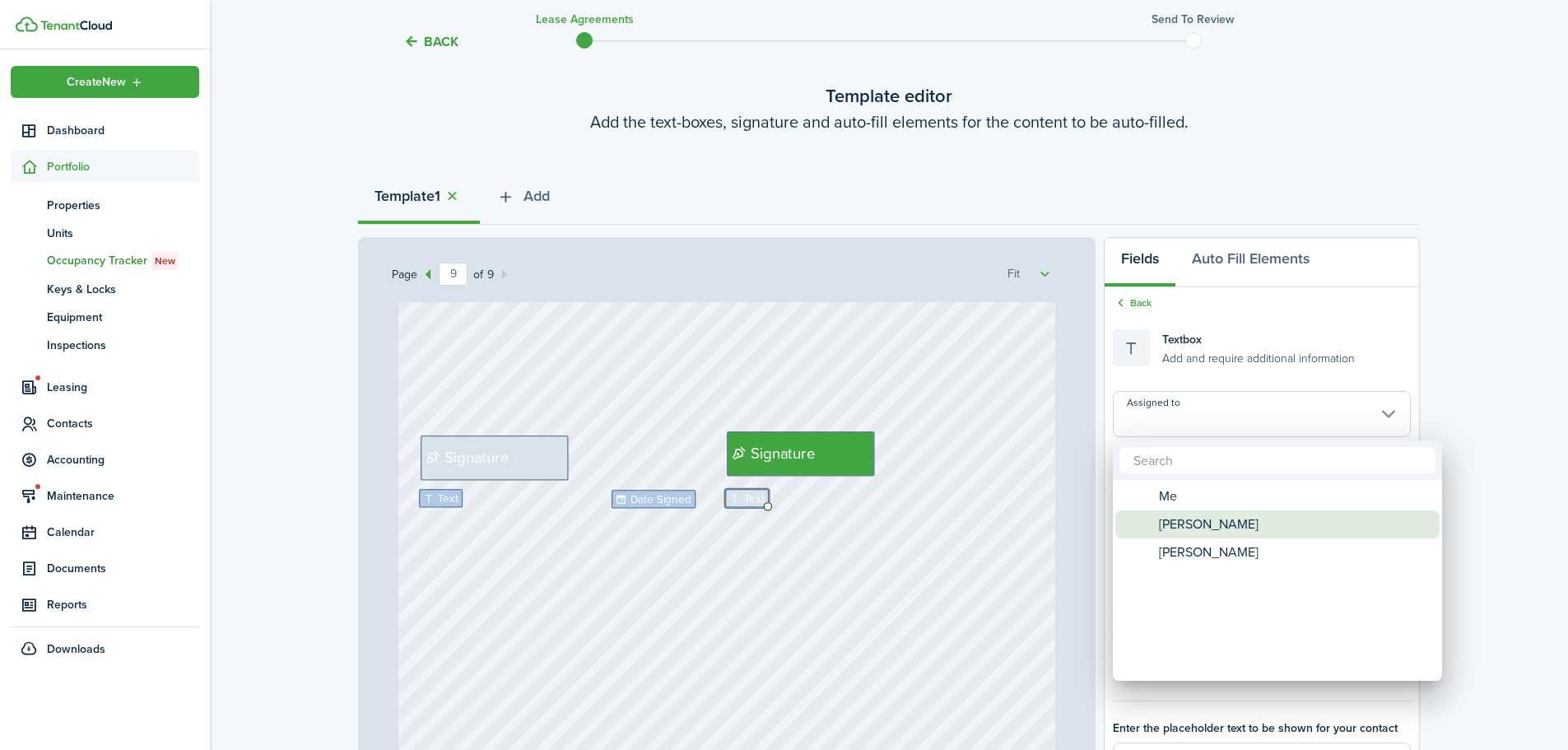
click at [1207, 525] on span "[PERSON_NAME]" at bounding box center [1209, 525] width 100 height 28
type input "[PERSON_NAME]"
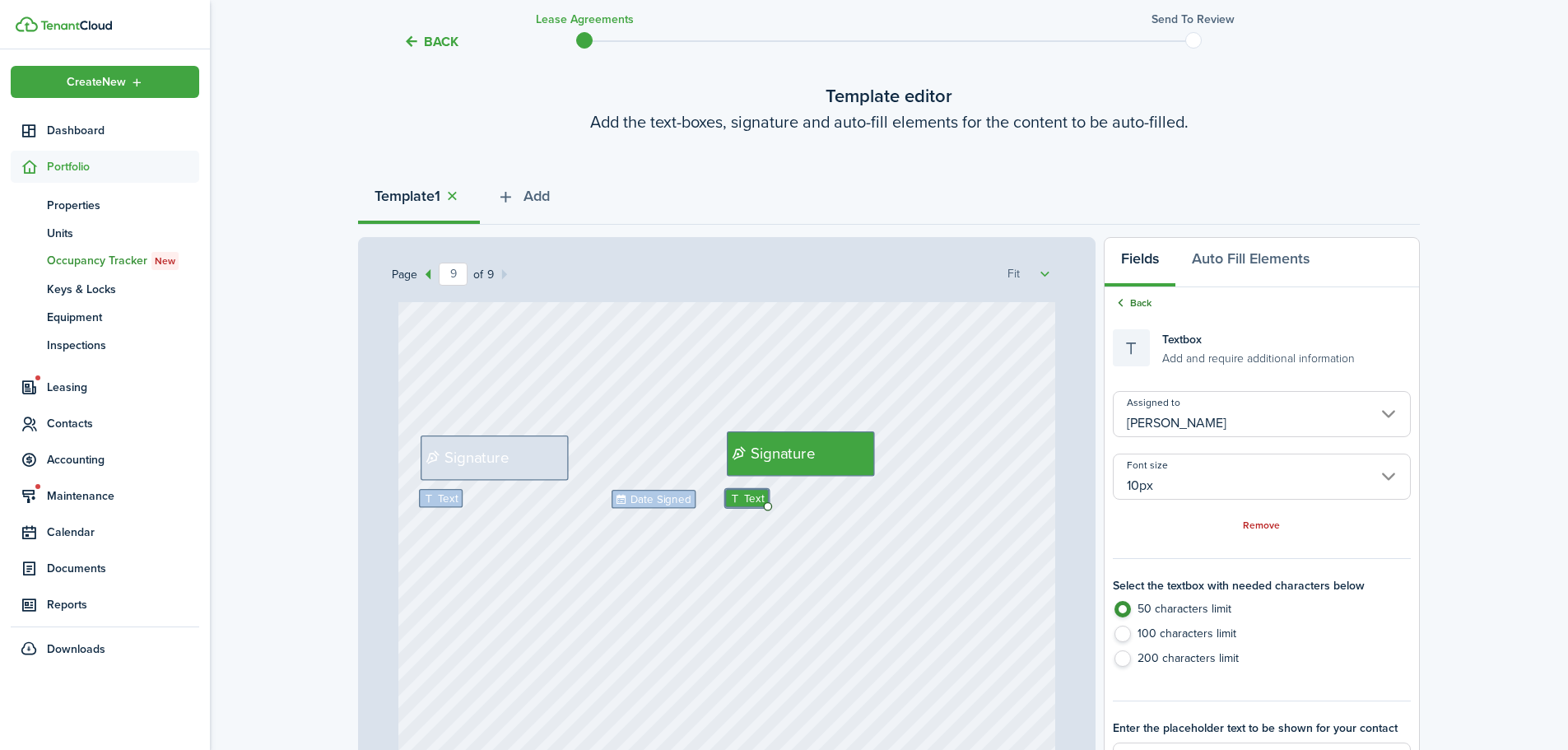
click at [1148, 307] on link "Back" at bounding box center [1132, 303] width 38 height 15
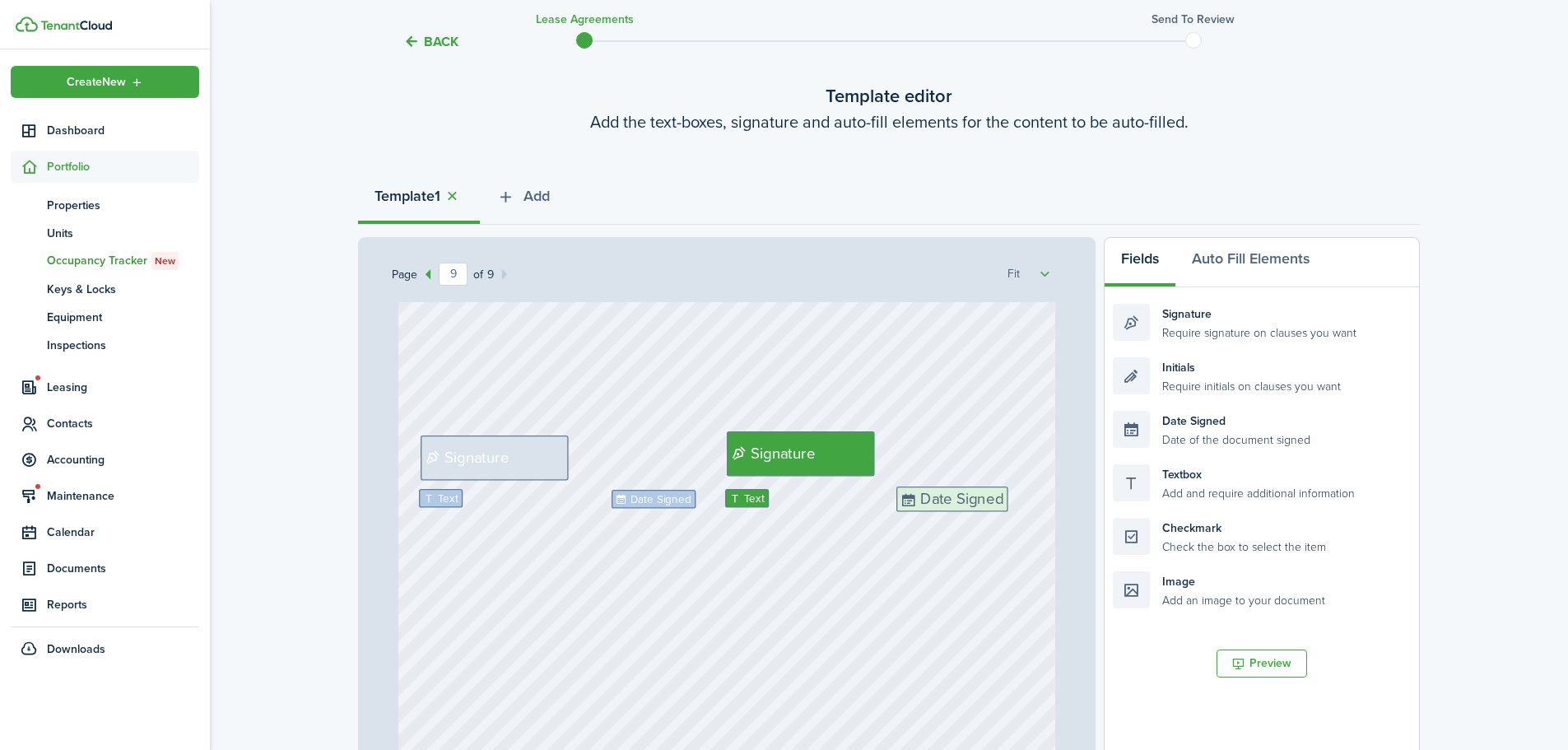
drag, startPoint x: 1194, startPoint y: 429, endPoint x: 977, endPoint y: 503, distance: 229.3
click at [977, 503] on div "Page 9 of 9 50% 75% 100% 150% 200% Fit Text October Text 26 Text 600 Text 50 Te…" at bounding box center [889, 579] width 1062 height 684
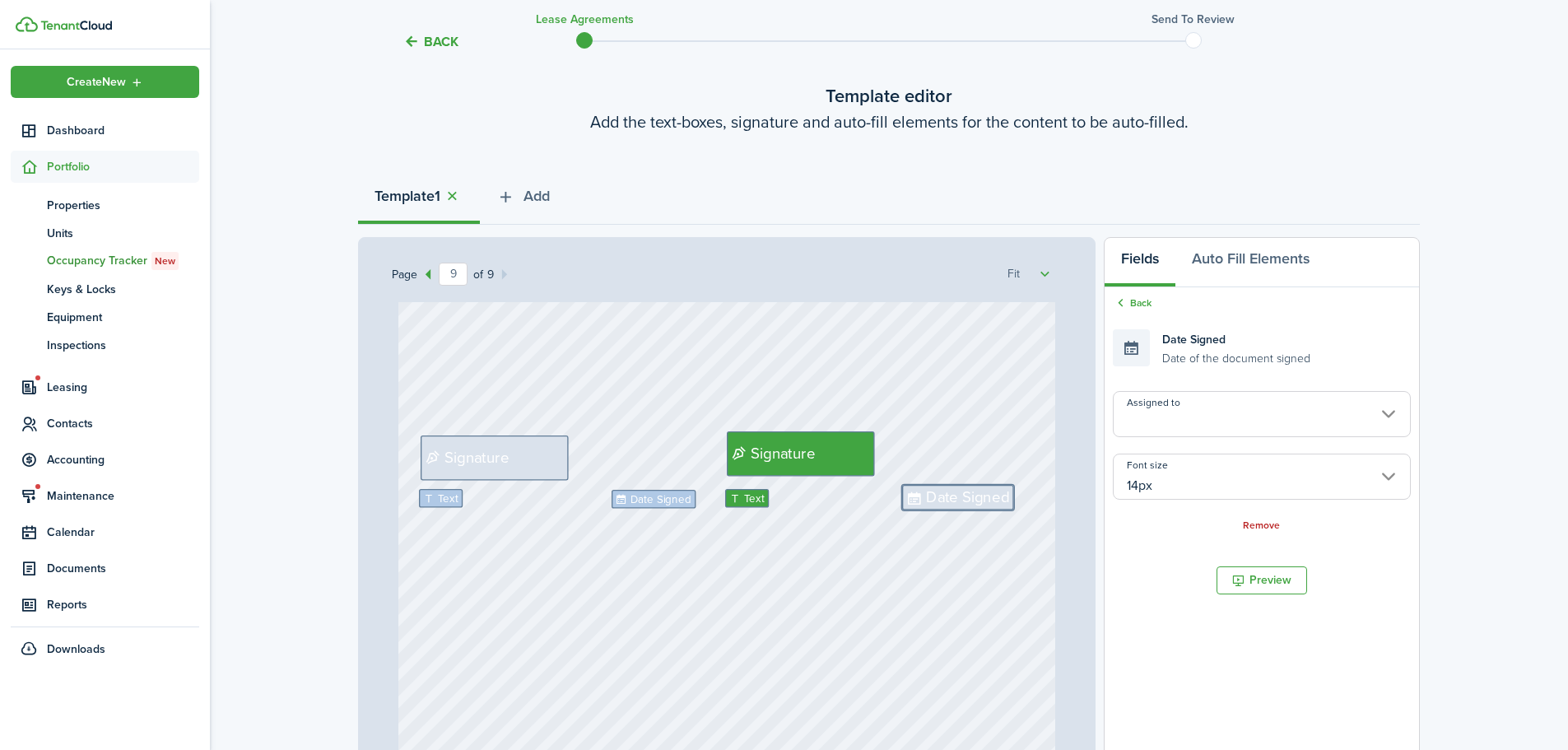
click at [1163, 486] on input "14px" at bounding box center [1262, 476] width 298 height 46
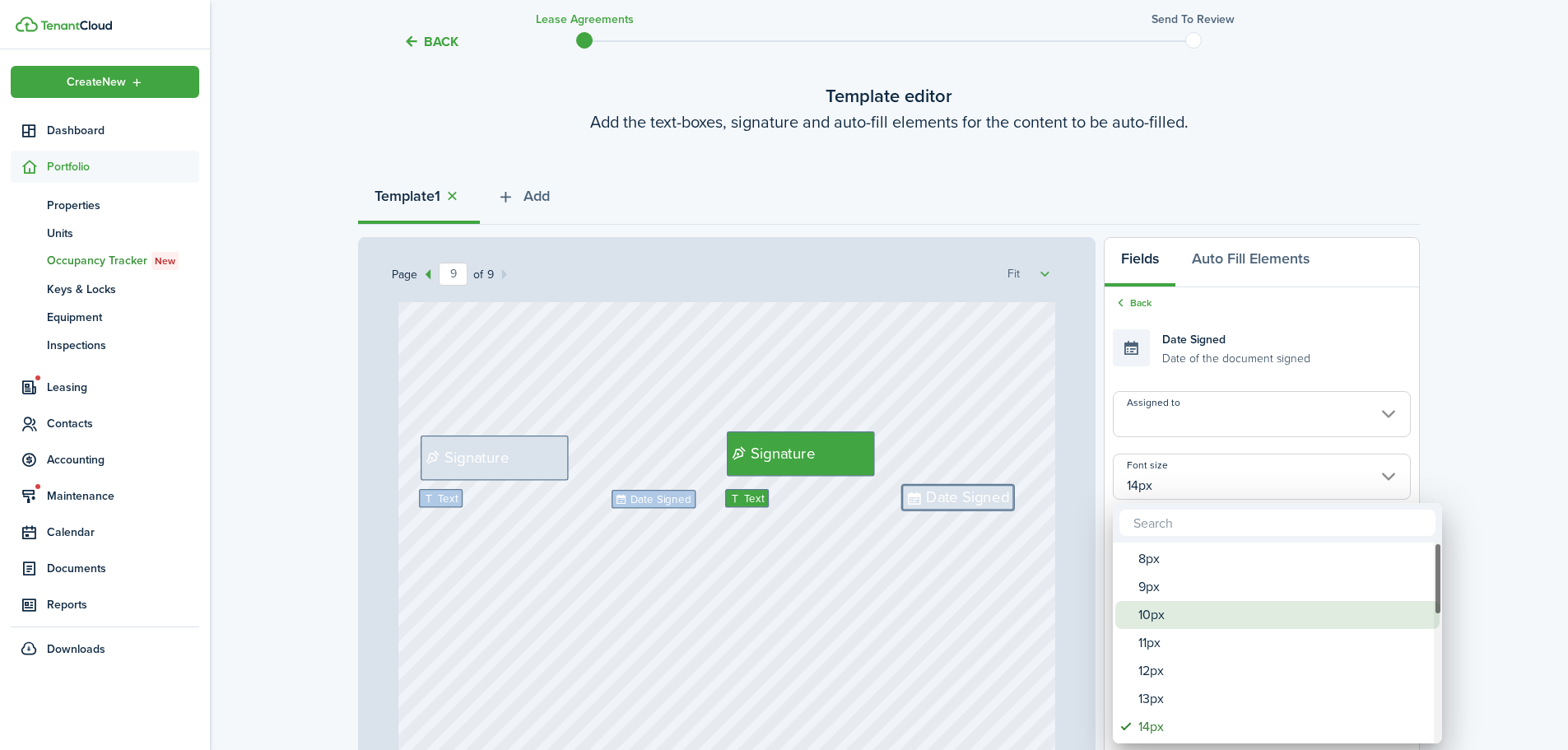
click at [1160, 617] on div "10px" at bounding box center [1285, 615] width 292 height 28
type input "10px"
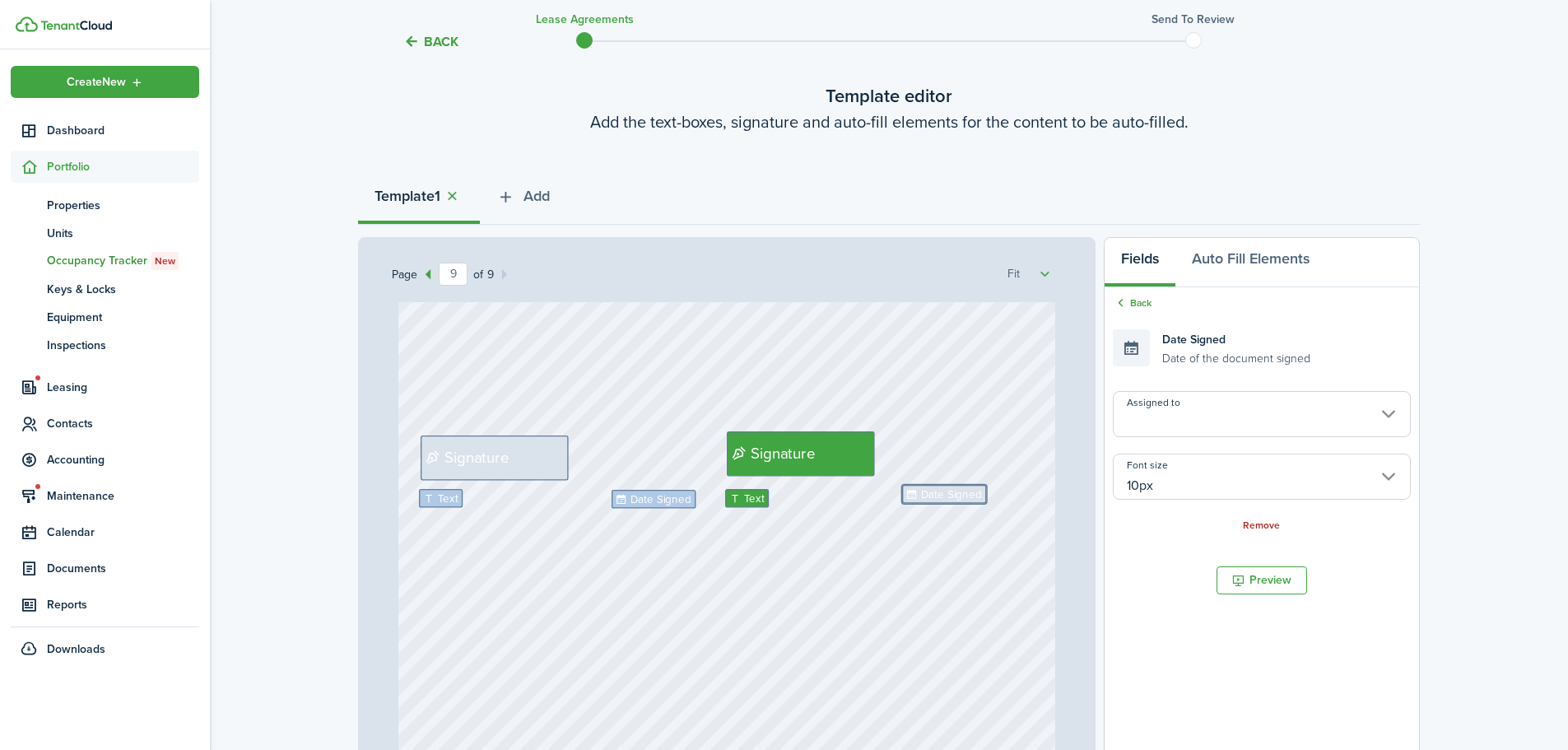
drag, startPoint x: 963, startPoint y: 547, endPoint x: 951, endPoint y: 530, distance: 20.8
click at [963, 546] on div "Text Date Signed Signature Signature Text Date Signed" at bounding box center [727, 543] width 658 height 867
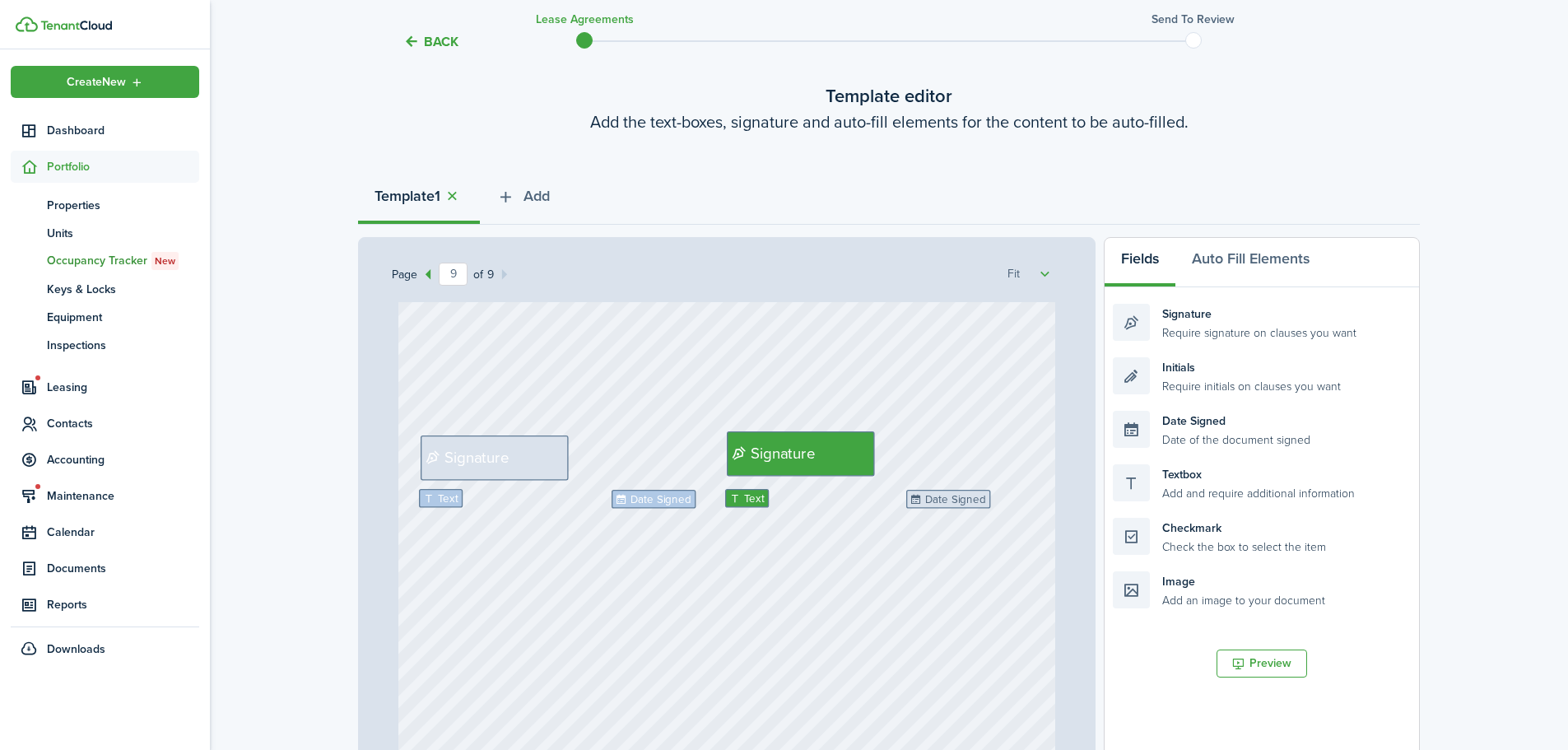
drag, startPoint x: 927, startPoint y: 498, endPoint x: 936, endPoint y: 502, distance: 9.8
click at [954, 499] on span "Date Signed" at bounding box center [961, 499] width 61 height 17
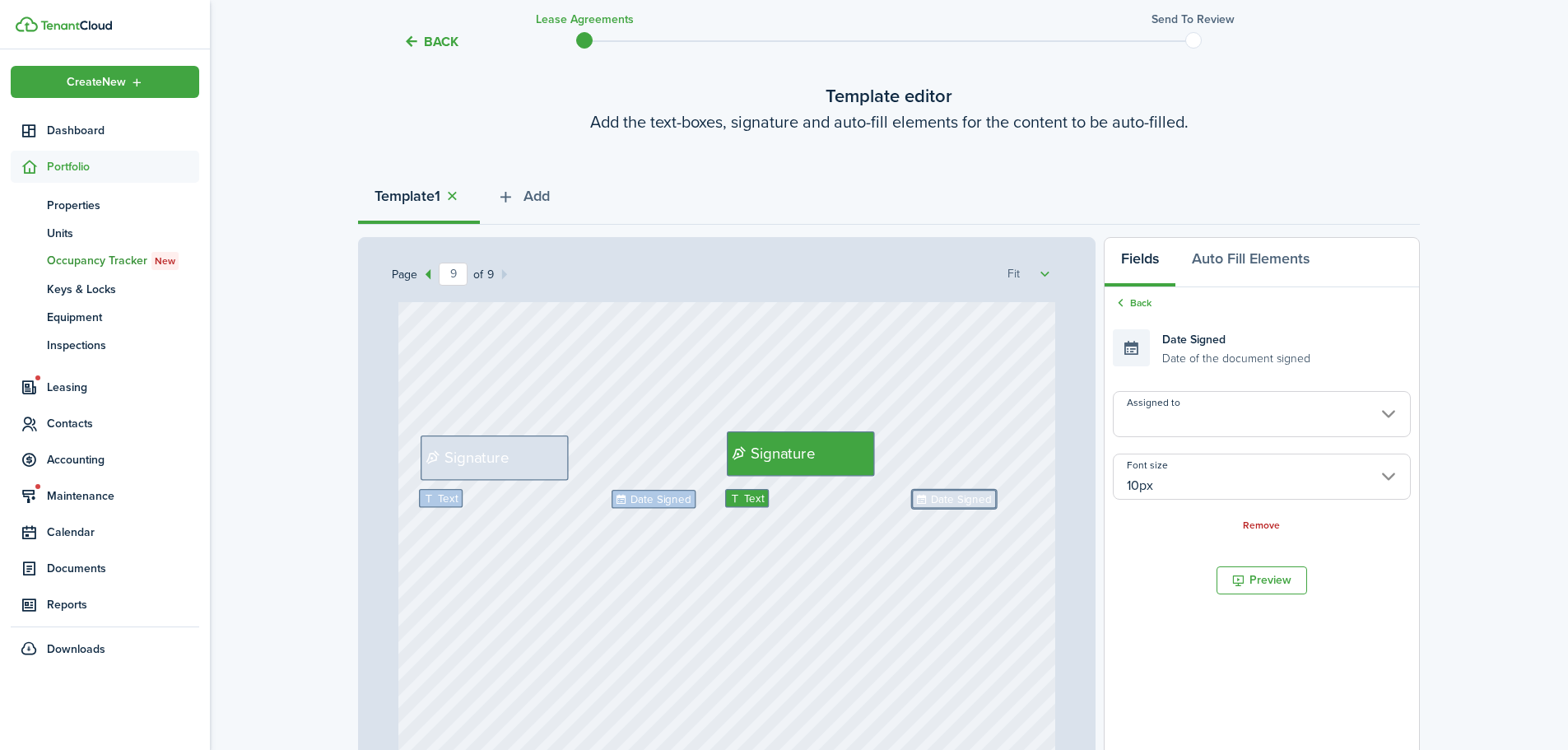
click at [1172, 417] on input "Assigned to" at bounding box center [1262, 413] width 298 height 46
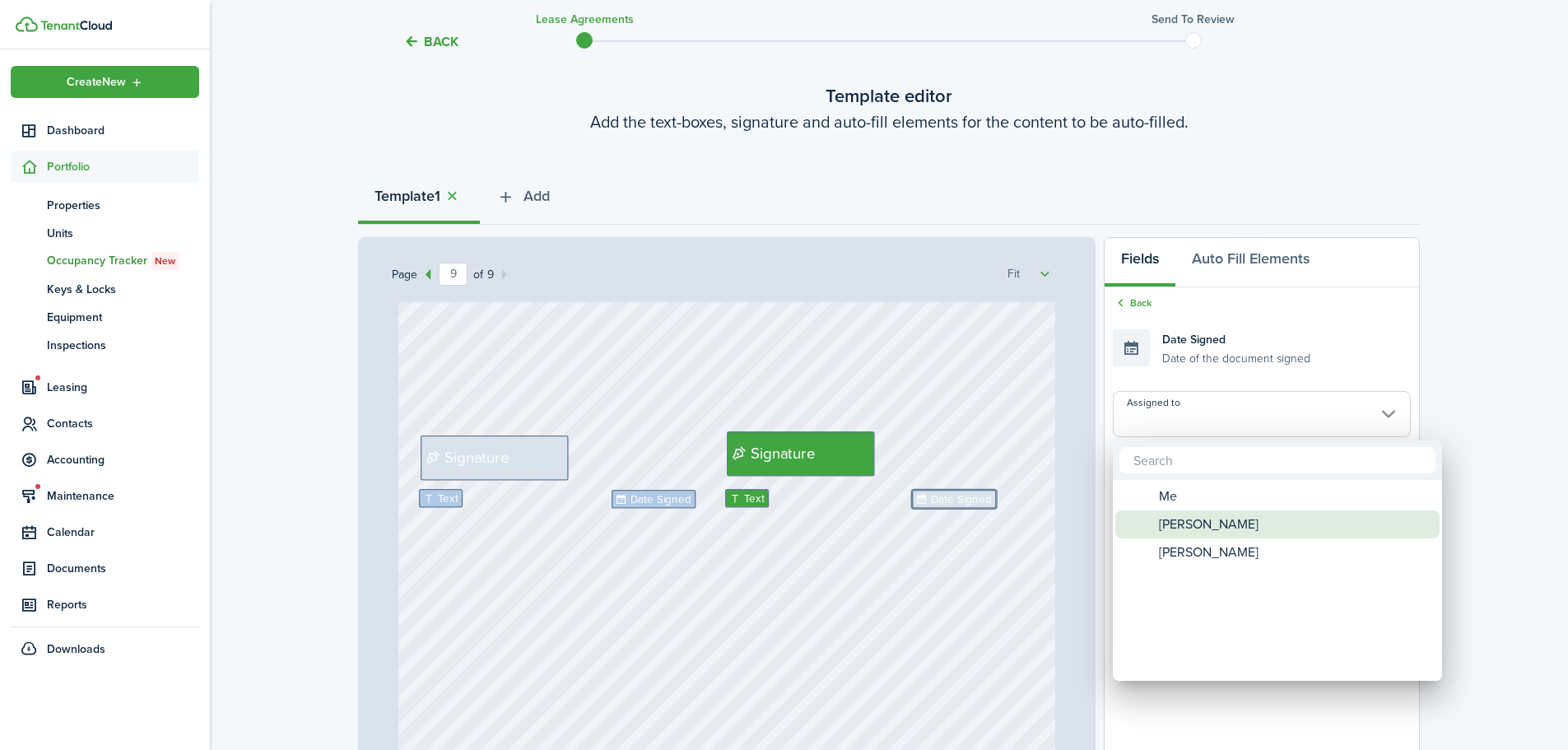
click at [1174, 526] on span "[PERSON_NAME]" at bounding box center [1209, 525] width 100 height 28
type input "[PERSON_NAME]"
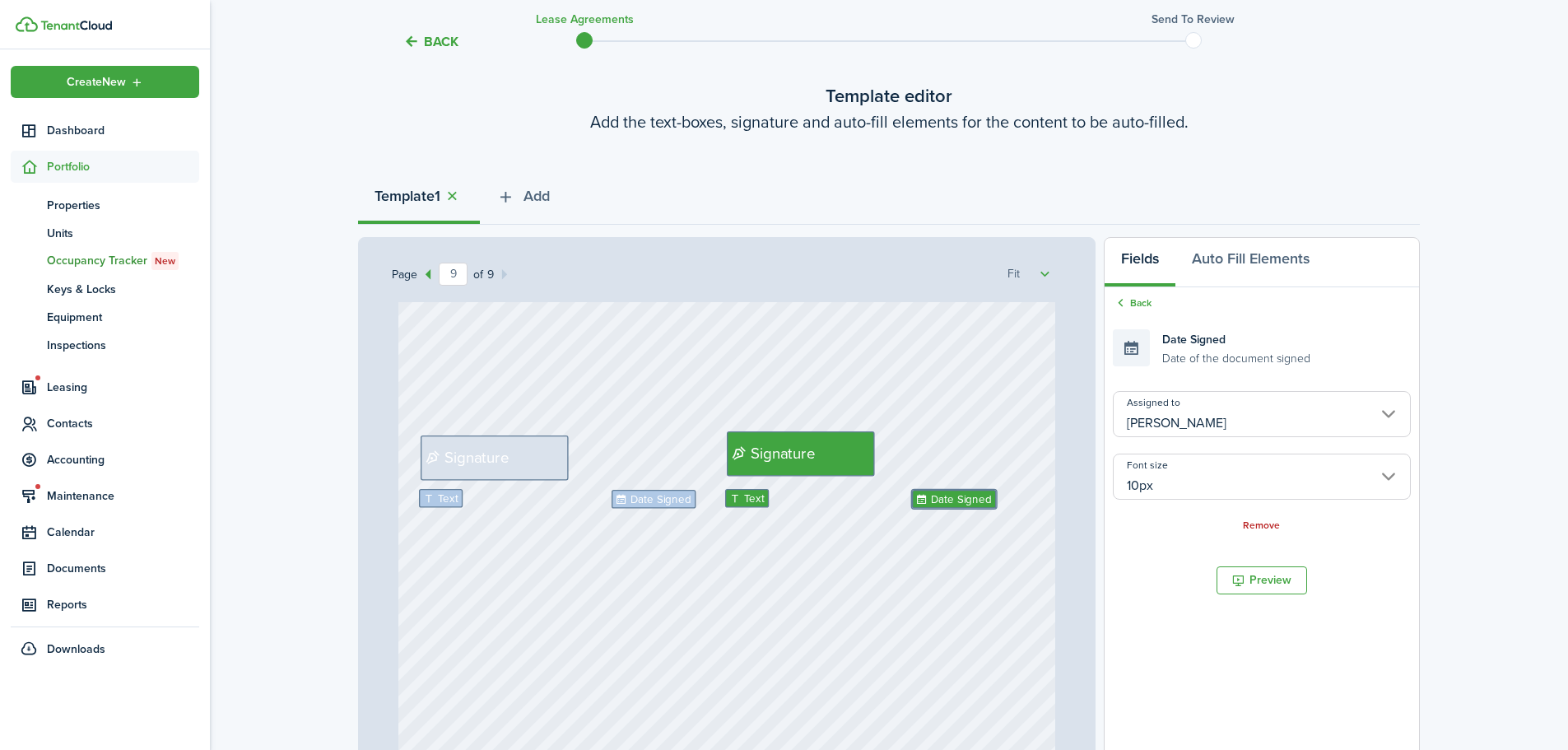
drag, startPoint x: 925, startPoint y: 592, endPoint x: 941, endPoint y: 571, distance: 26.4
click at [924, 592] on div "Text Date Signed Signature Signature Text Date Signed" at bounding box center [727, 543] width 658 height 867
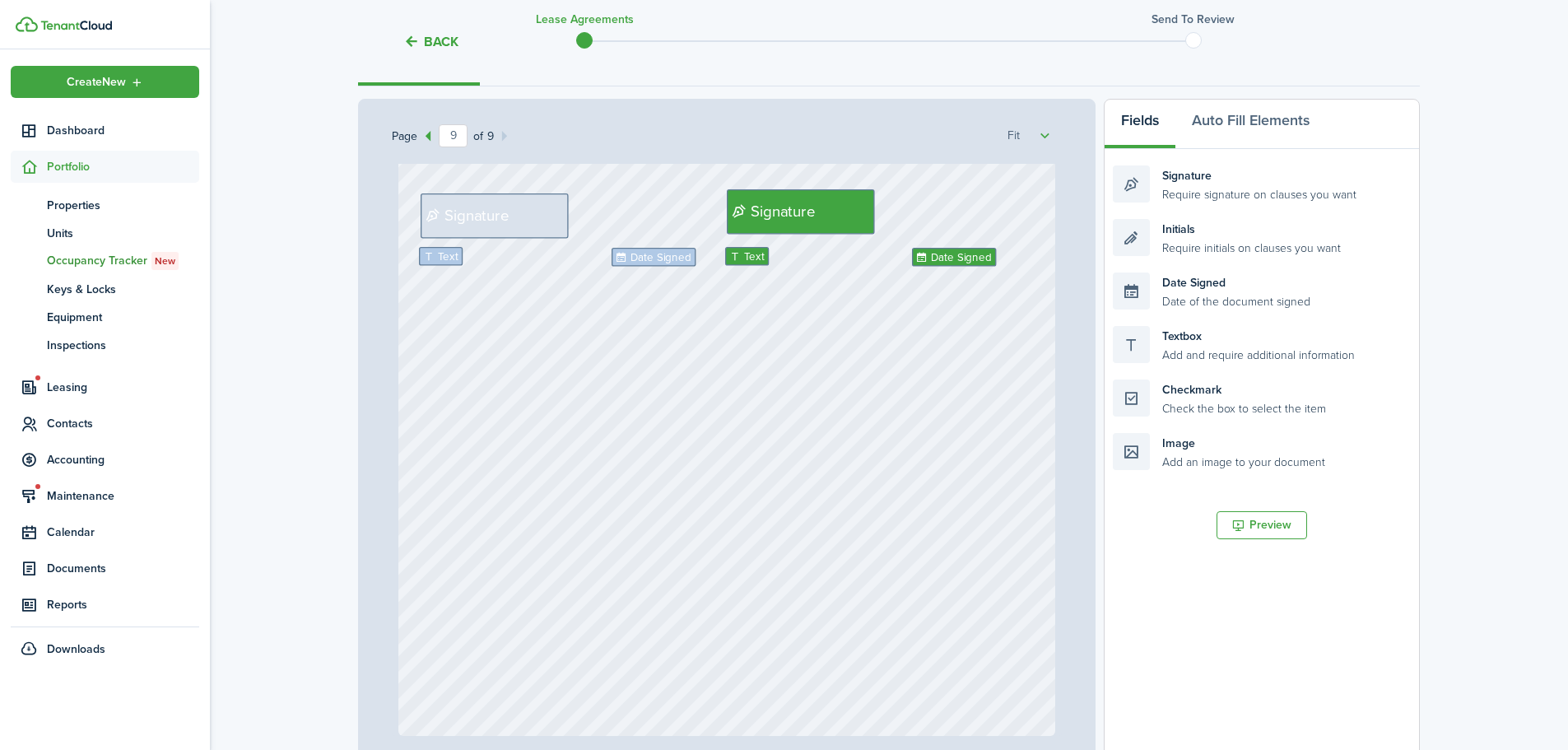
scroll to position [247, 0]
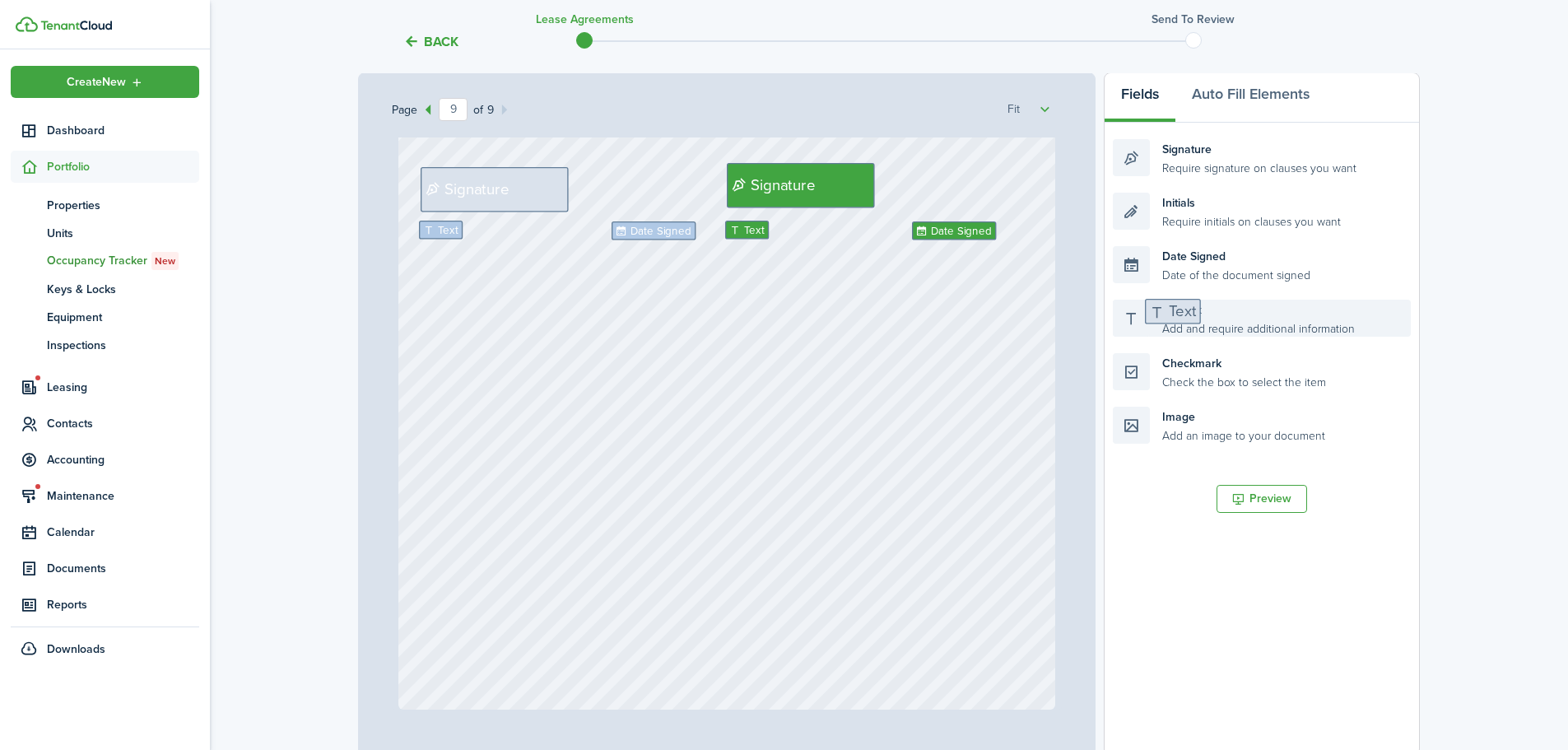
drag, startPoint x: 1186, startPoint y: 316, endPoint x: 1219, endPoint y: 314, distance: 33.1
click at [1219, 314] on div "Textbox Add and require additional information" at bounding box center [1262, 319] width 298 height 37
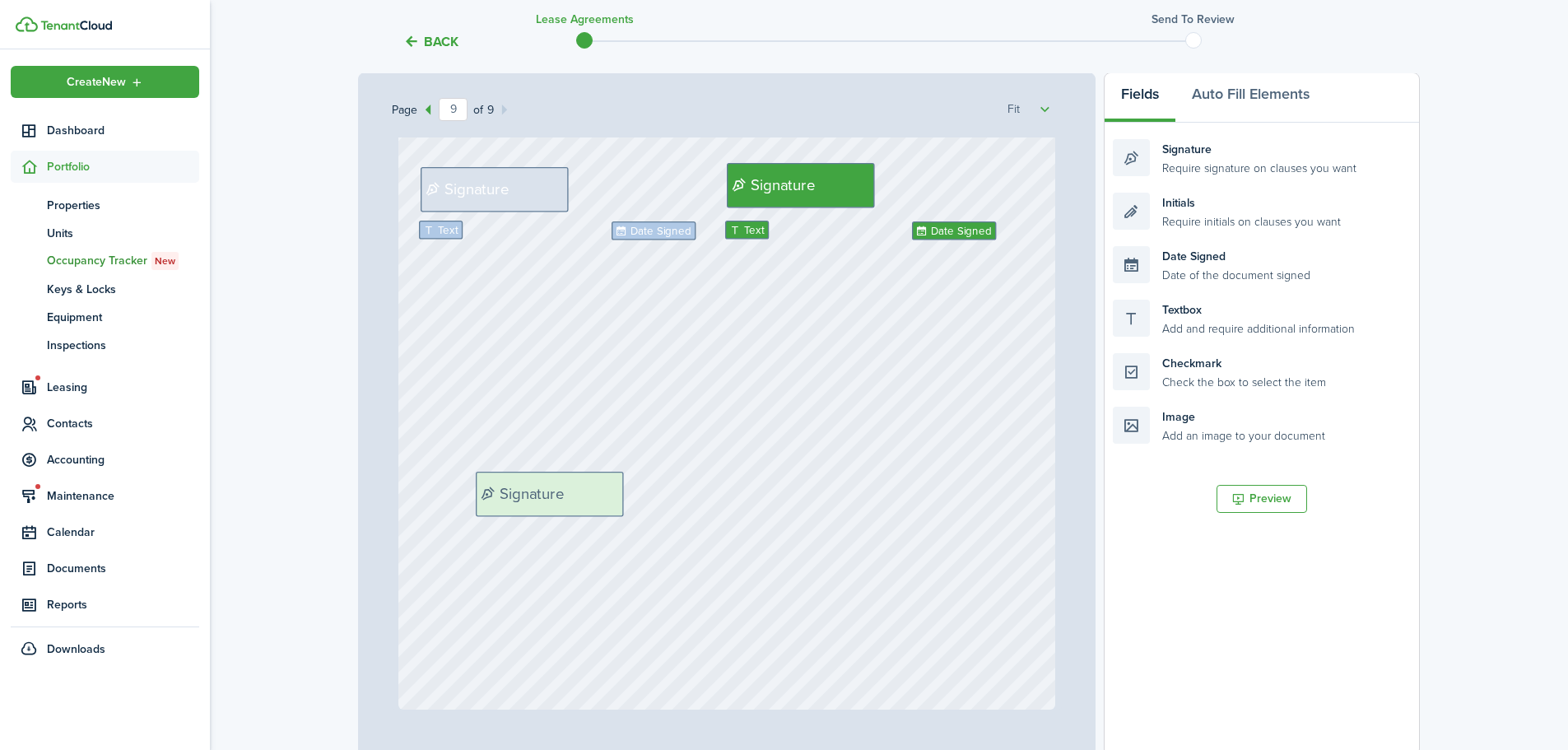
drag, startPoint x: 1219, startPoint y: 152, endPoint x: 583, endPoint y: 485, distance: 717.9
click at [583, 485] on div "Page 9 of 9 50% 75% 100% 150% 200% Fit Text October Text 26 Text 600 Text 50 Te…" at bounding box center [889, 413] width 1062 height 684
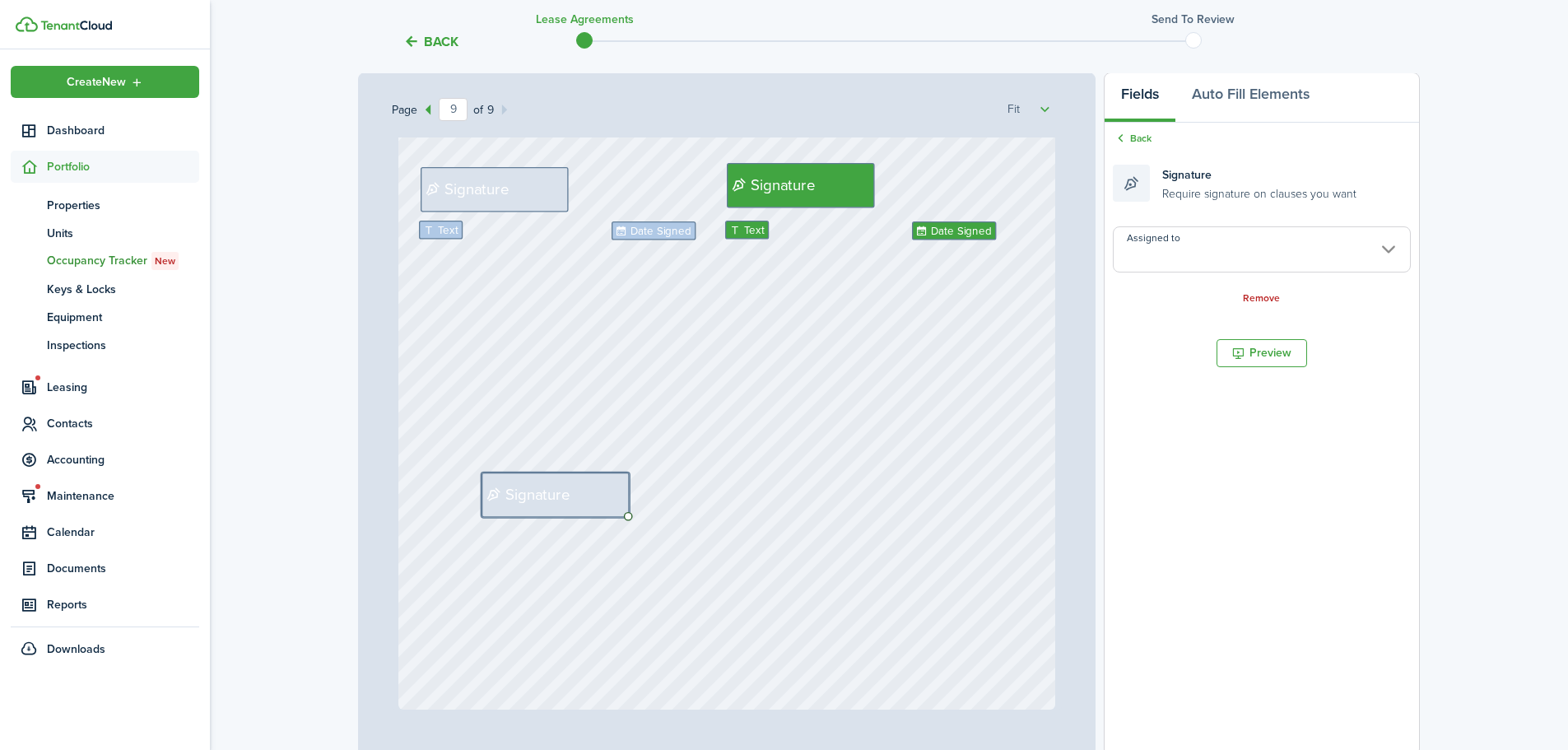
click at [1213, 226] on input "Assigned to" at bounding box center [1262, 249] width 298 height 46
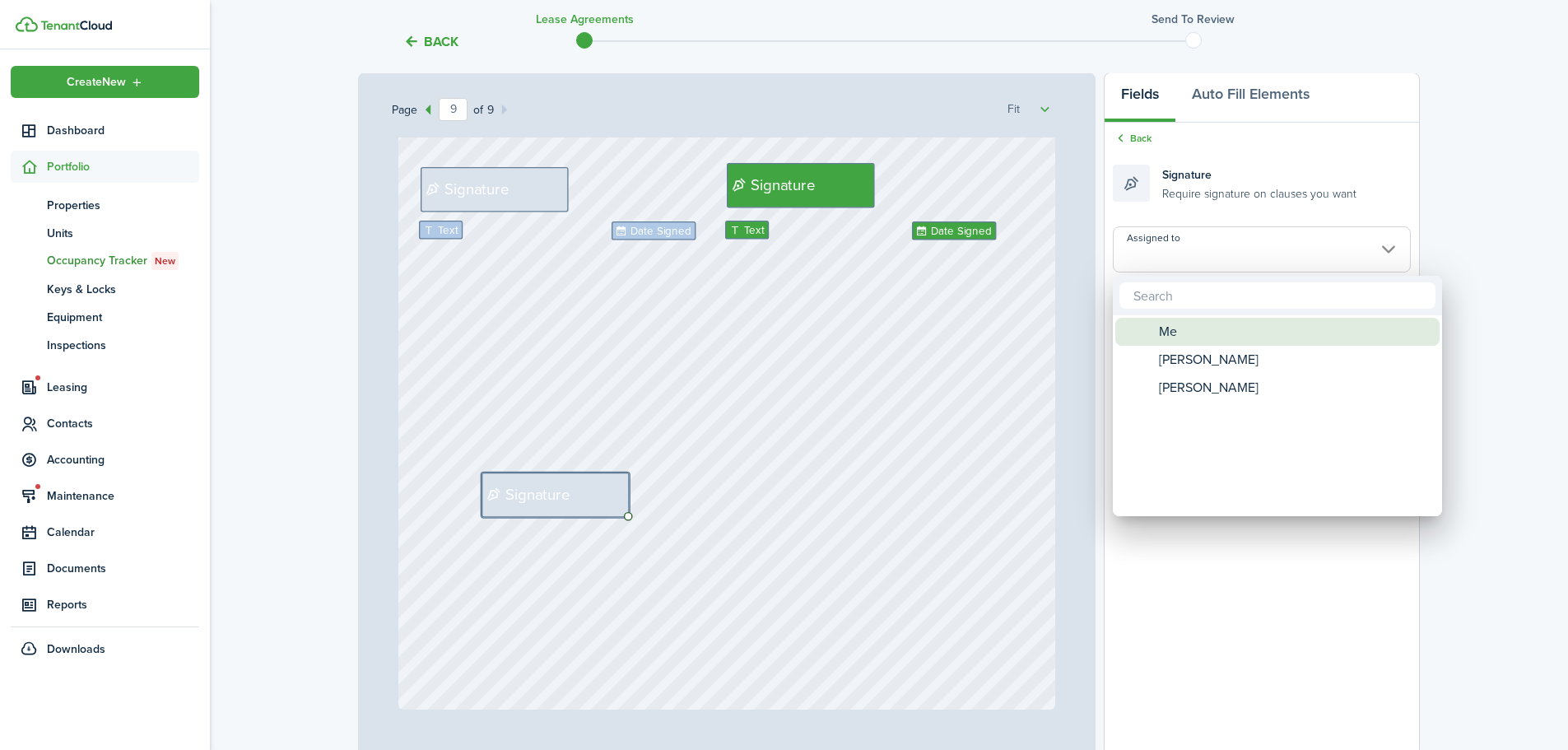
click at [1188, 327] on div "Me" at bounding box center [1285, 332] width 292 height 28
type input "Me"
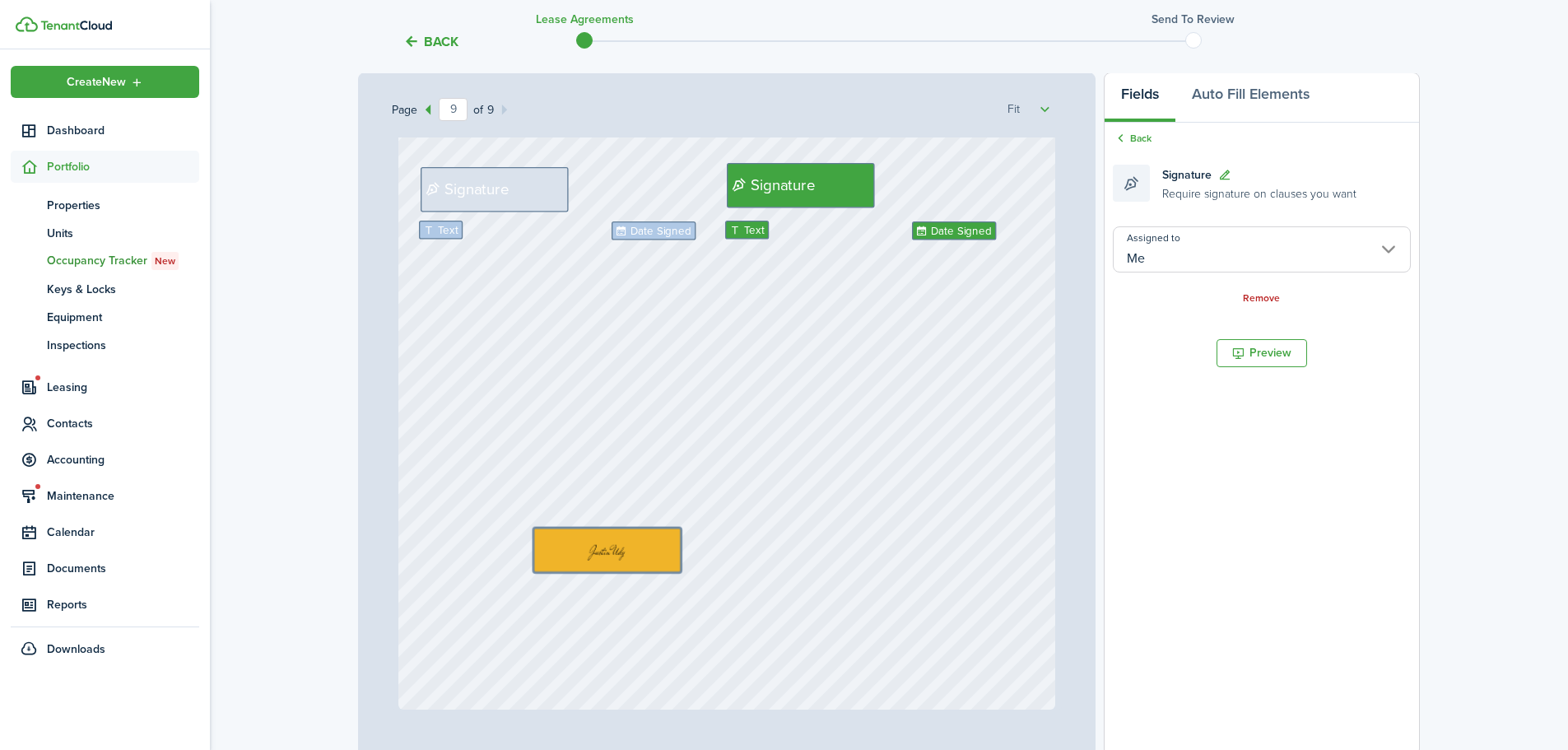
drag, startPoint x: 522, startPoint y: 498, endPoint x: 580, endPoint y: 554, distance: 80.6
click at [1129, 139] on link "Back" at bounding box center [1132, 138] width 38 height 15
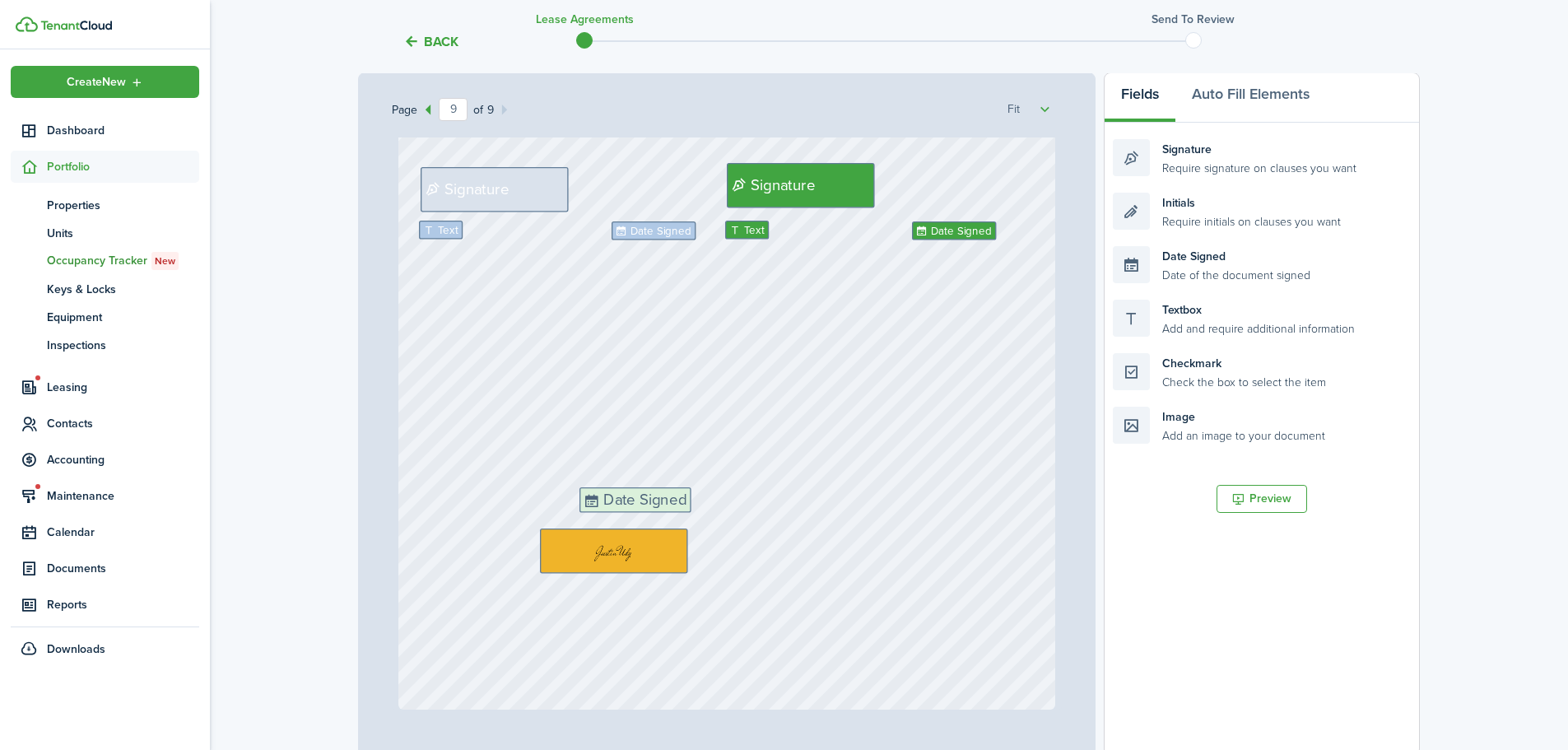
drag, startPoint x: 1230, startPoint y: 280, endPoint x: 698, endPoint y: 521, distance: 584.0
click at [698, 521] on div "Page 9 of 9 50% 75% 100% 150% 200% Fit Text October Text 26 Text 600 Text 50 Te…" at bounding box center [889, 413] width 1062 height 684
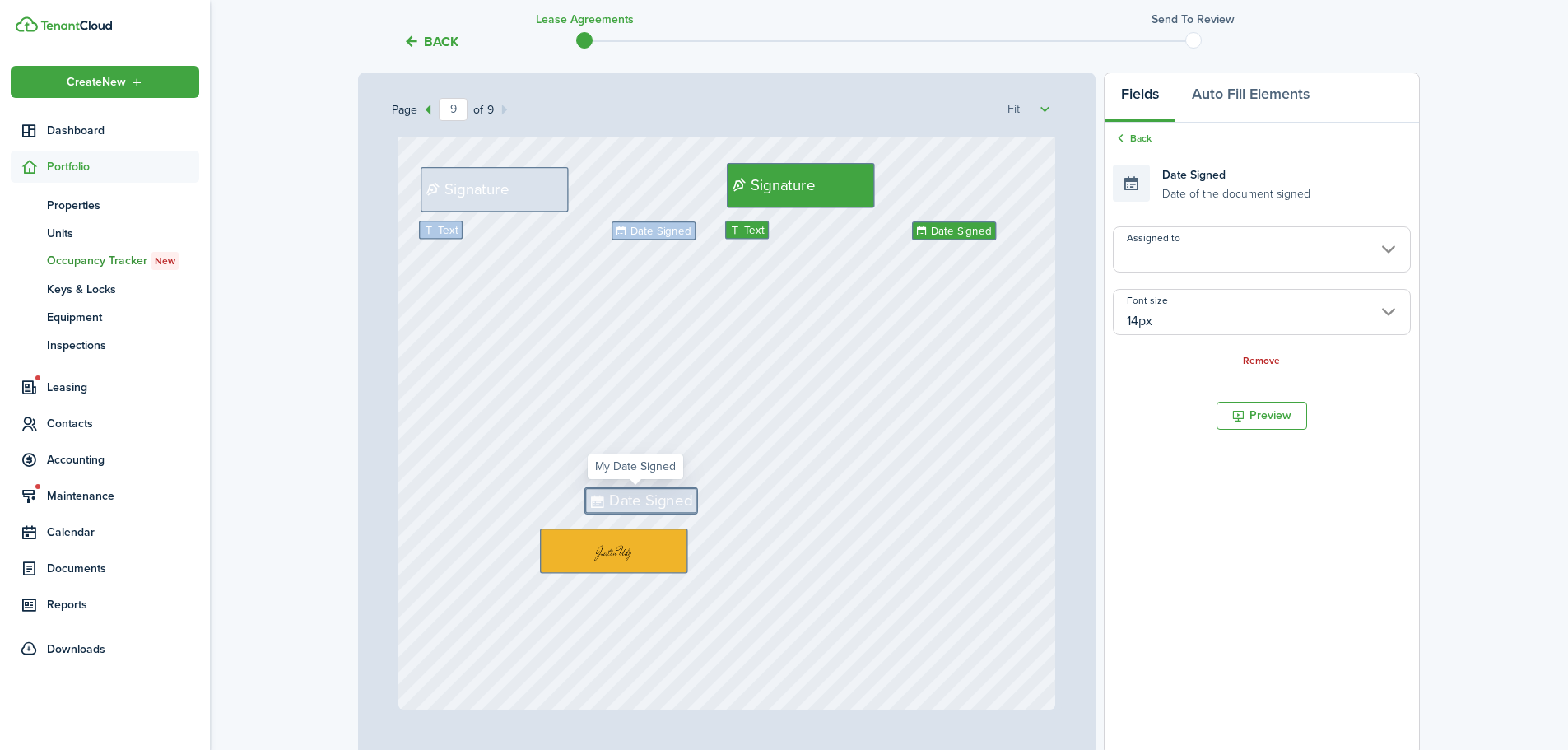
click at [1209, 249] on input "Assigned to" at bounding box center [1262, 249] width 298 height 46
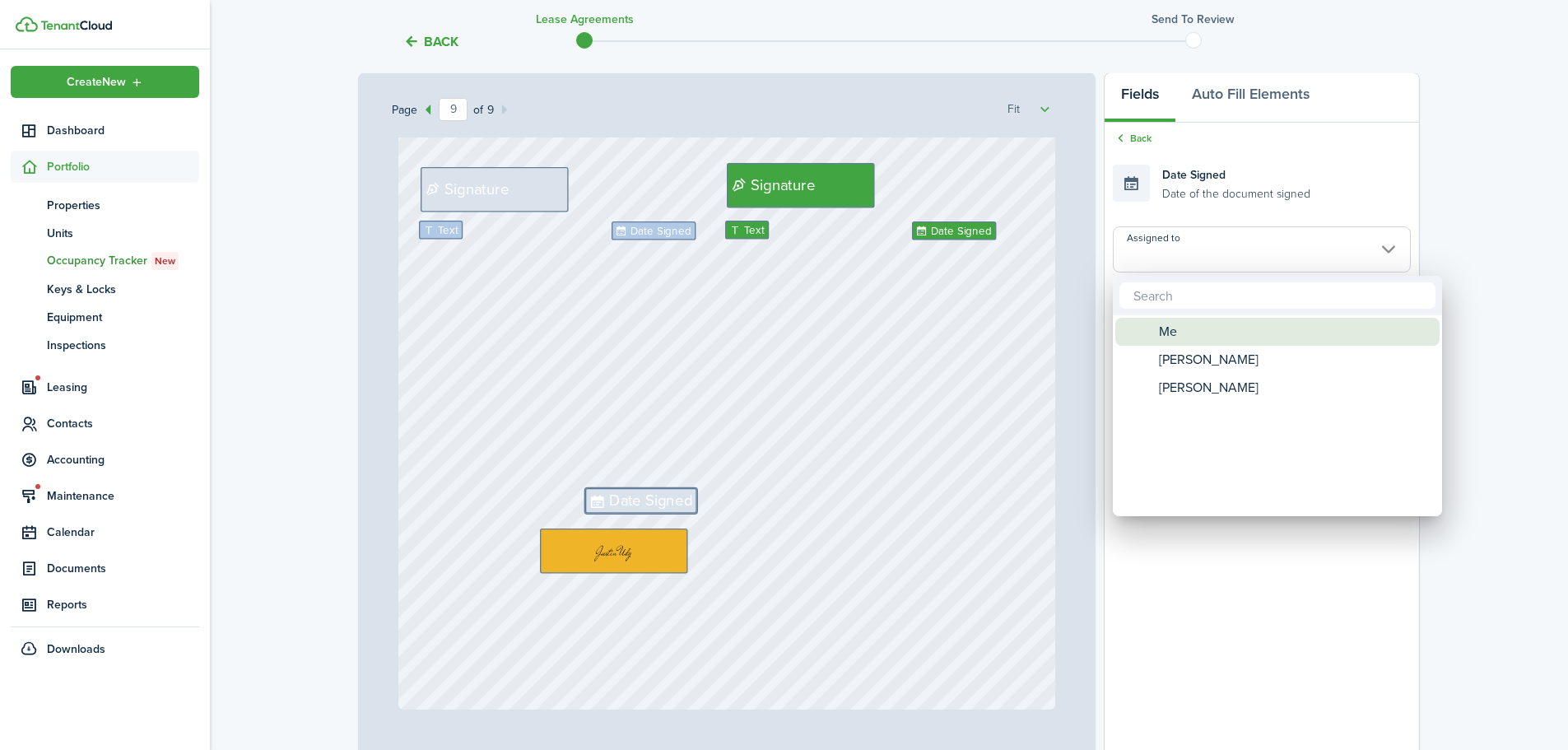
click at [1176, 330] on span "Me" at bounding box center [1168, 332] width 18 height 28
type input "Me"
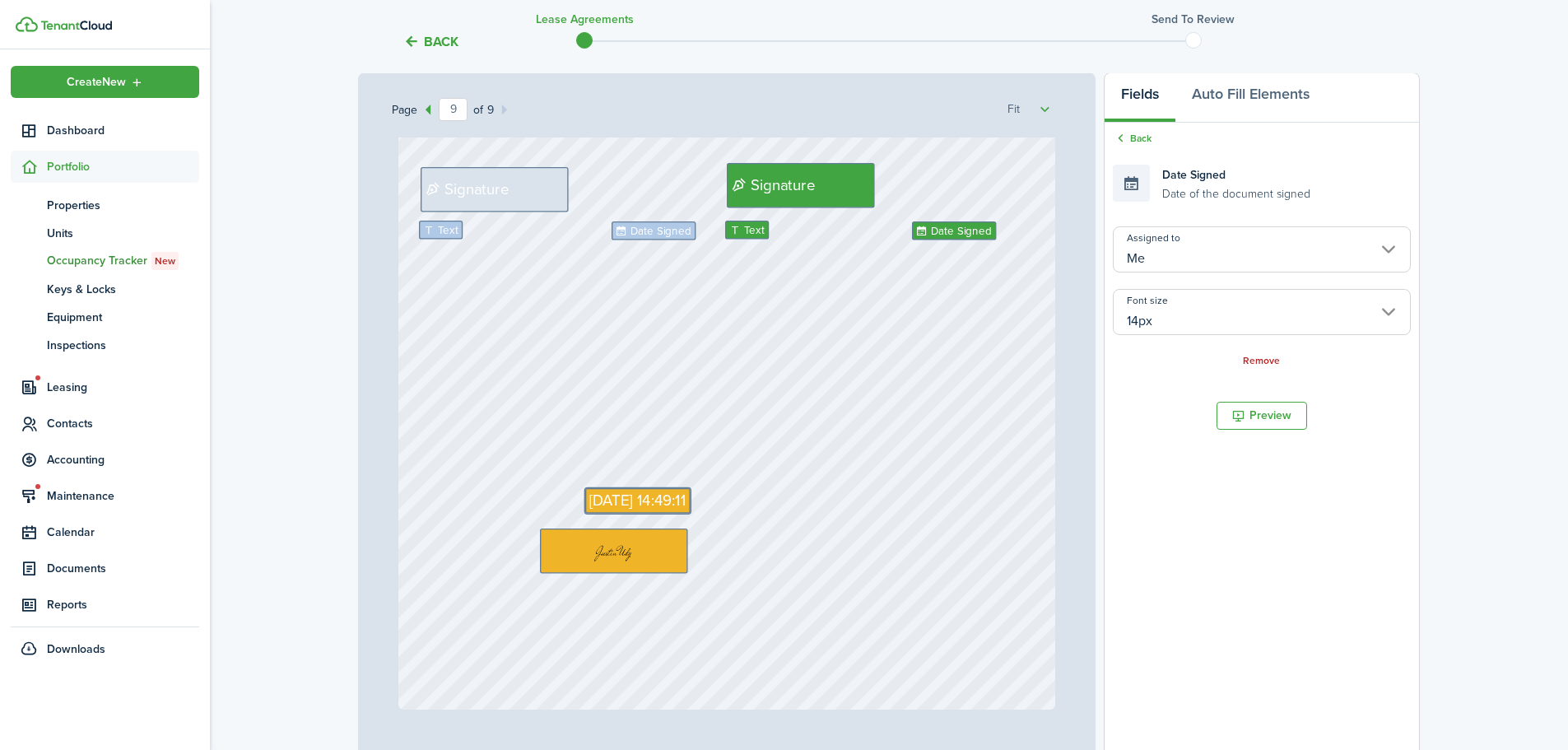
click at [1196, 317] on input "14px" at bounding box center [1262, 311] width 298 height 46
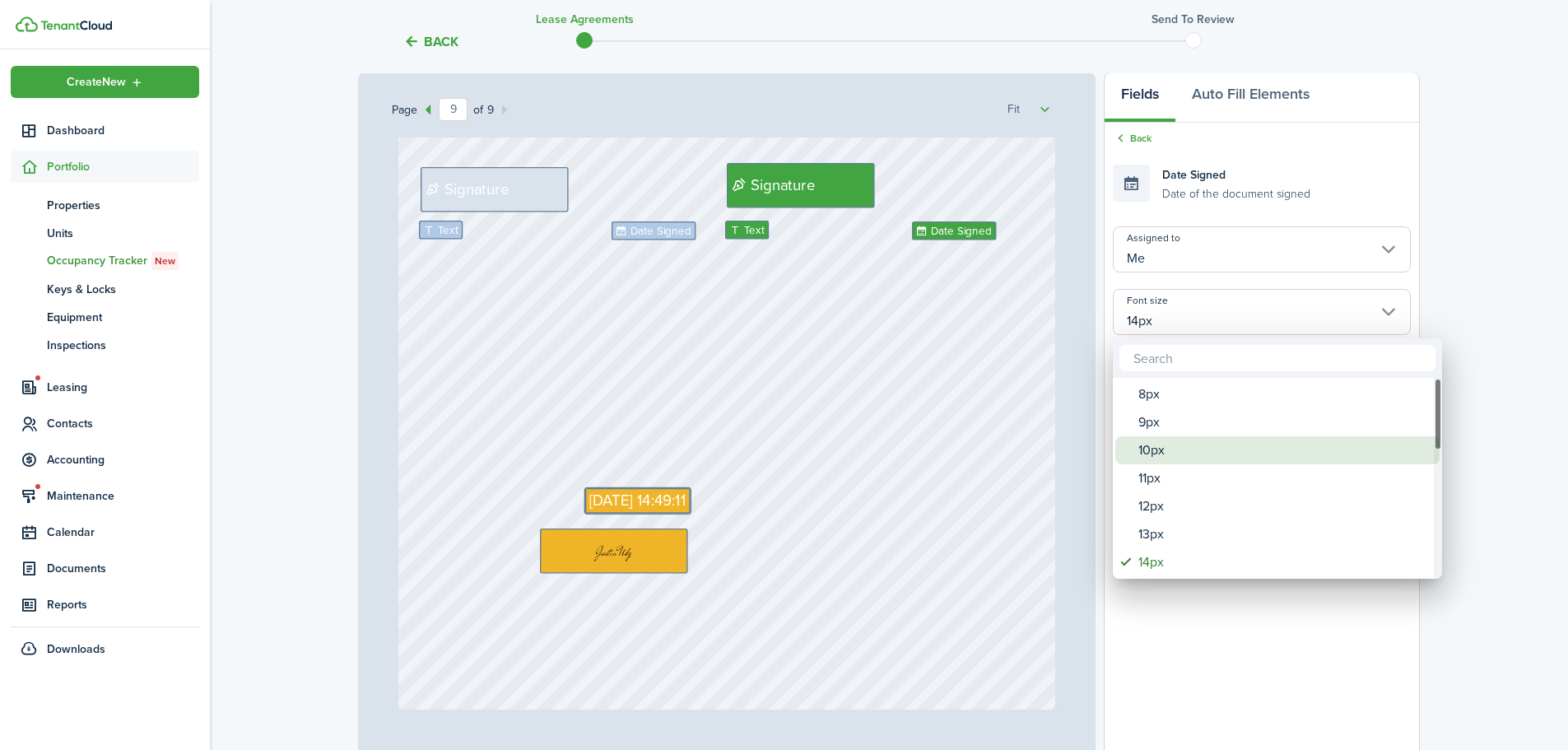
click at [1149, 446] on div "10px" at bounding box center [1285, 451] width 292 height 28
type input "10px"
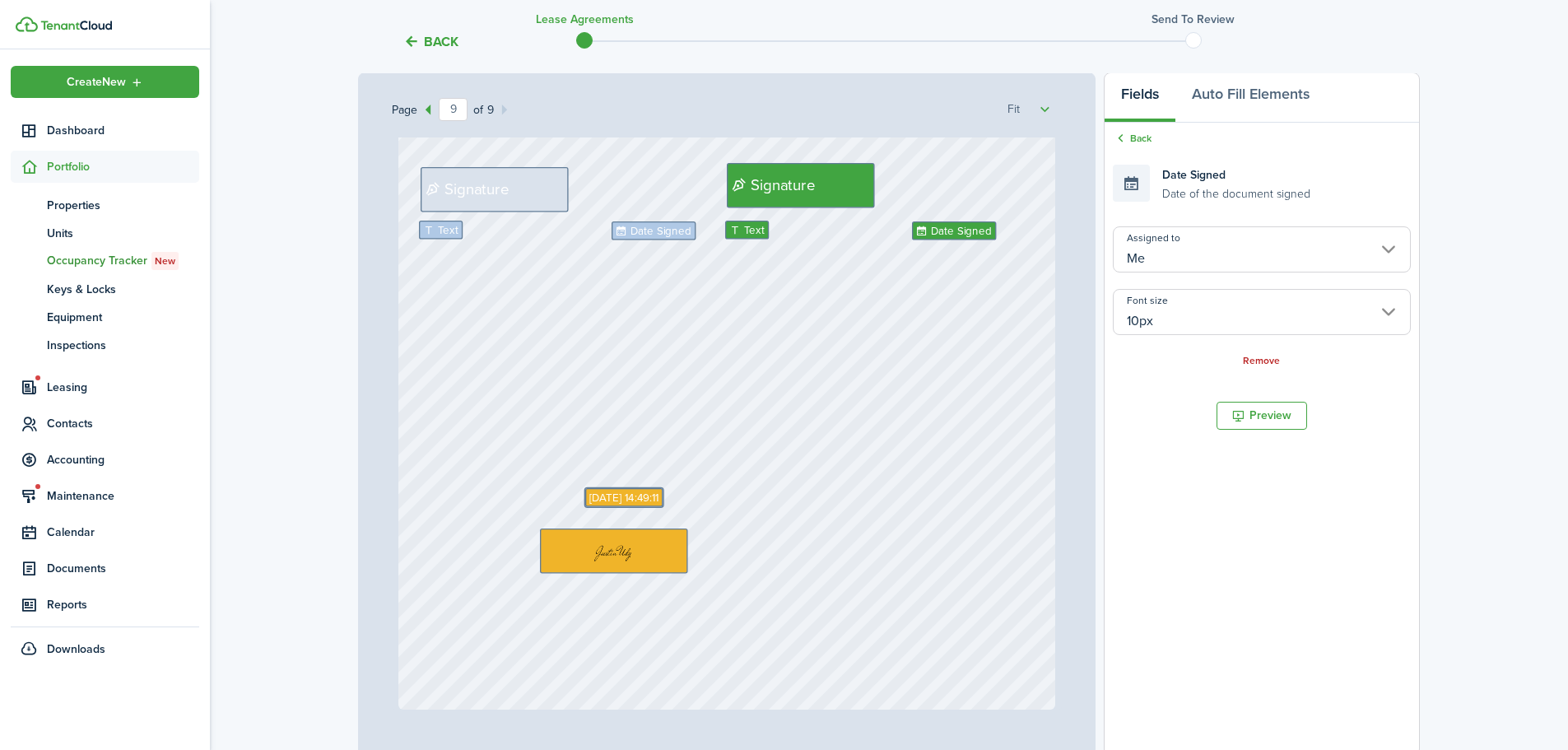
click at [727, 512] on div "Text Date Signed Signature Signature Text Date Signed [DATE] 14:49:11" at bounding box center [727, 275] width 658 height 867
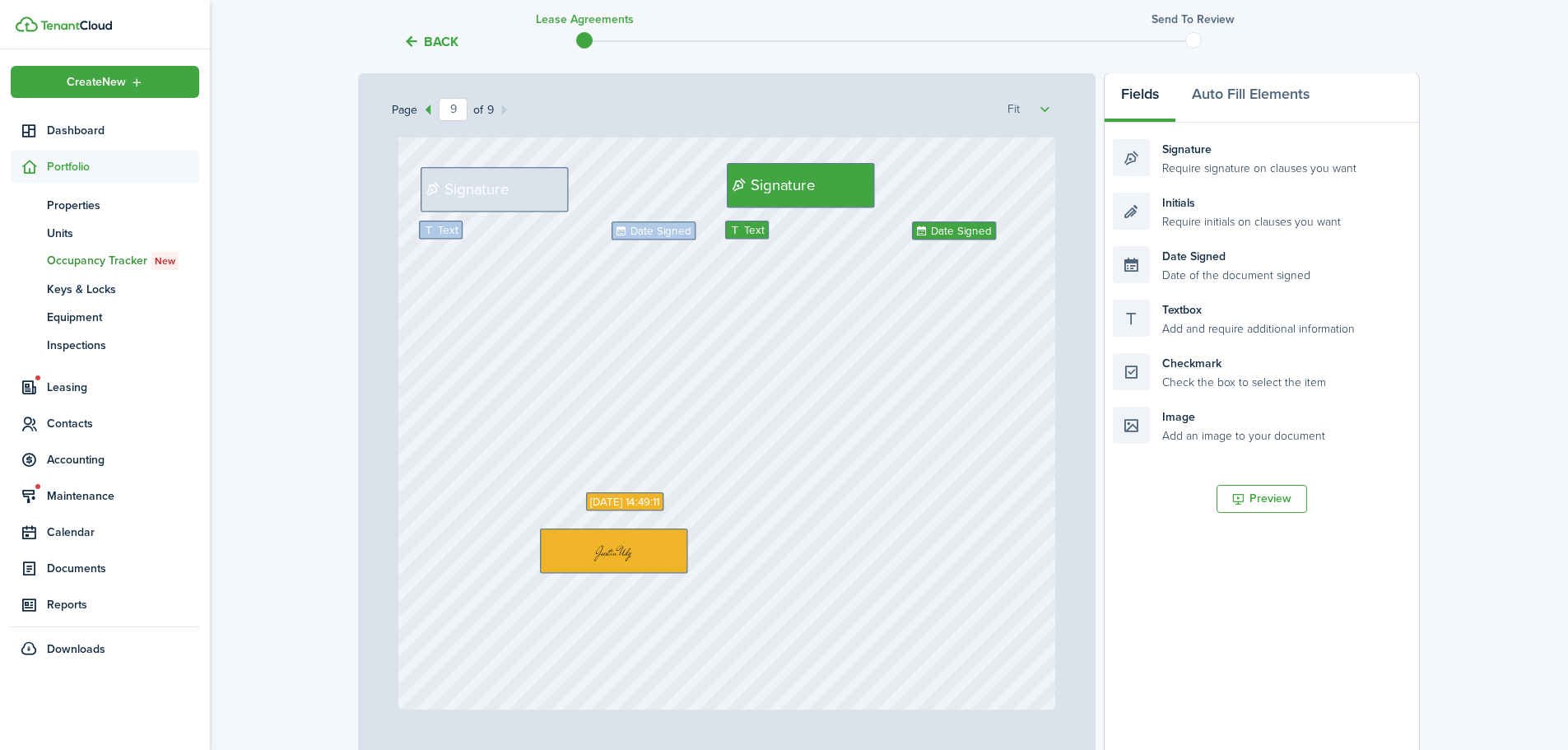
click at [811, 501] on div "Text Date Signed Signature Signature Text Date Signed [DATE] 14:49:11" at bounding box center [727, 275] width 658 height 867
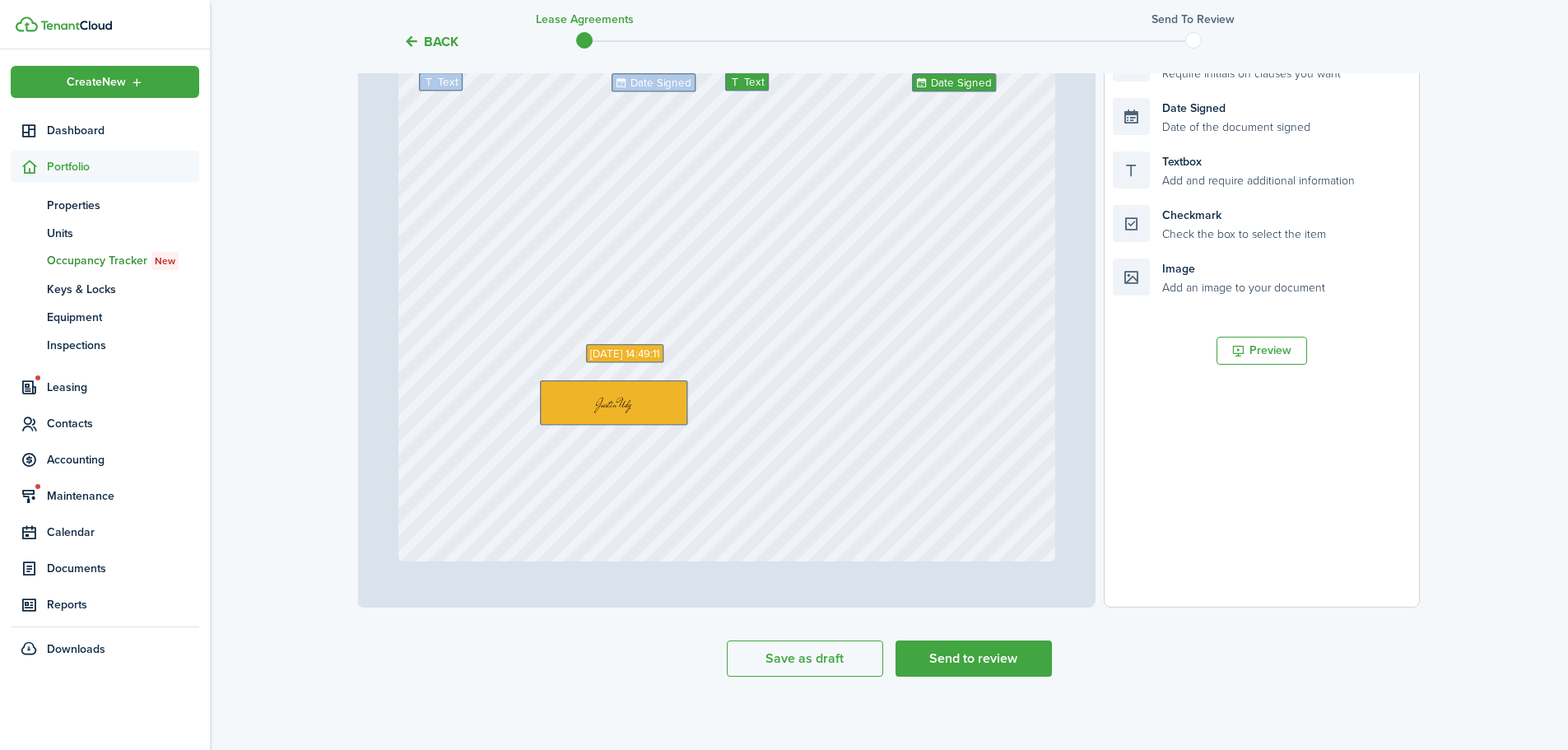
scroll to position [400, 0]
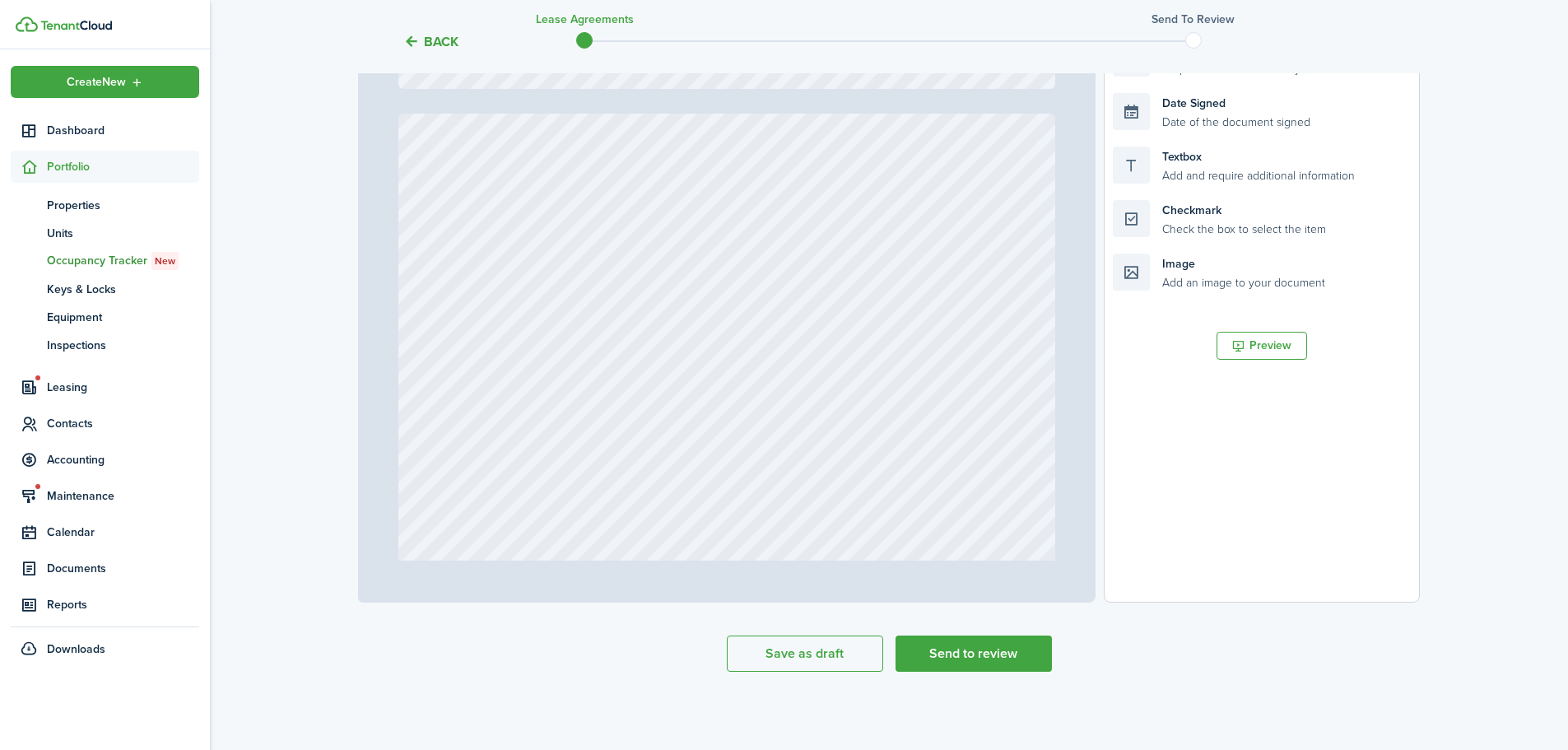
type input "1"
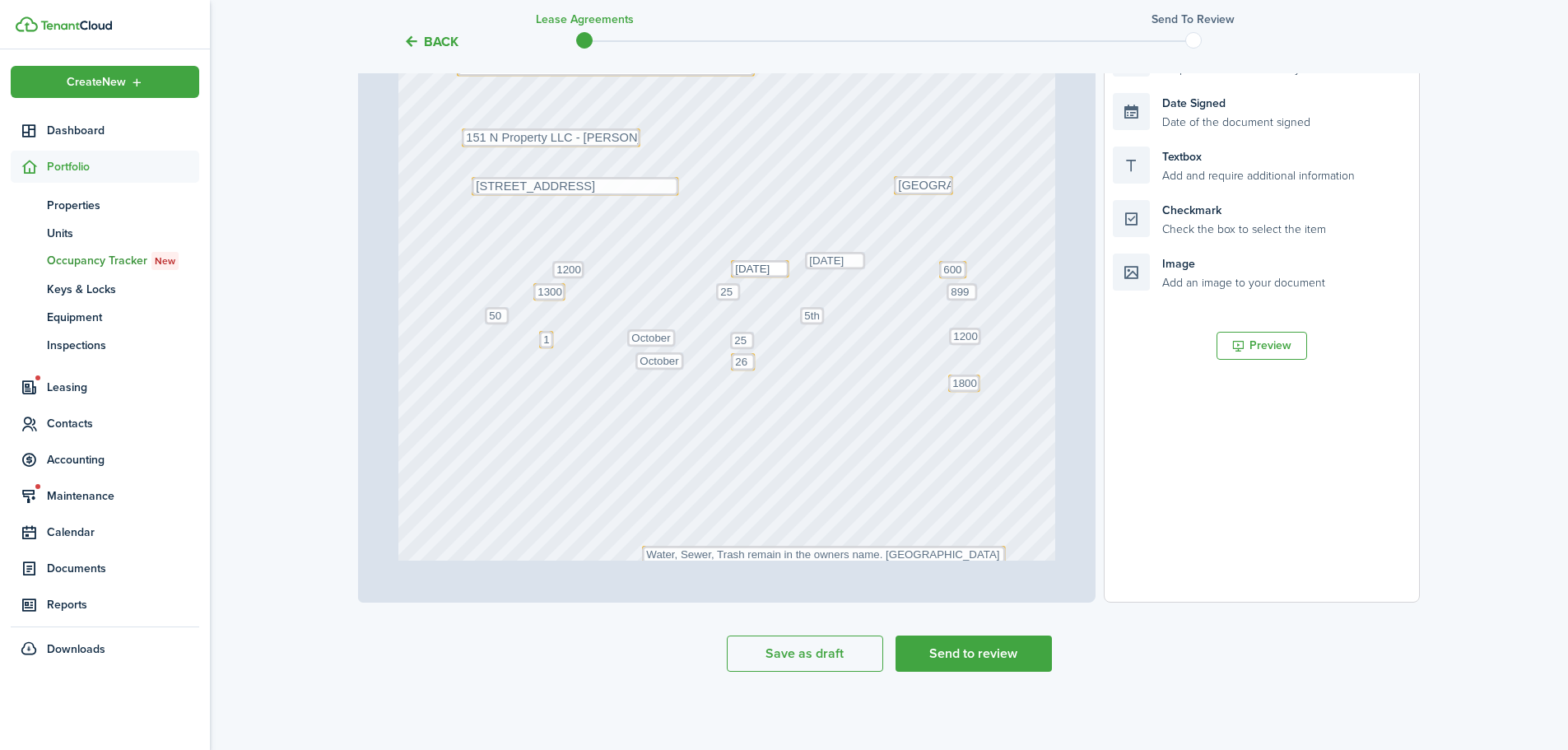
scroll to position [0, 0]
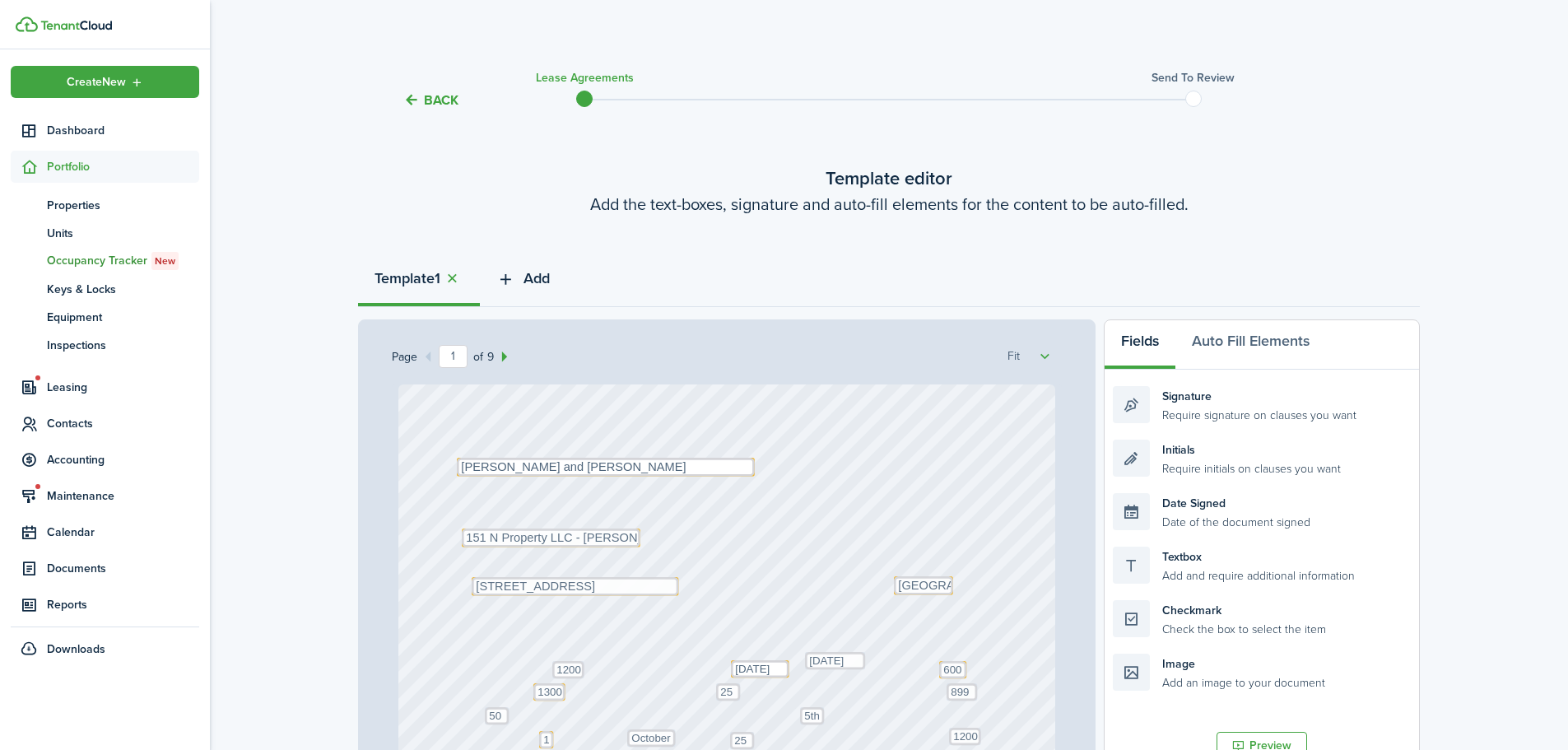
click at [515, 278] on icon "button" at bounding box center [506, 279] width 19 height 18
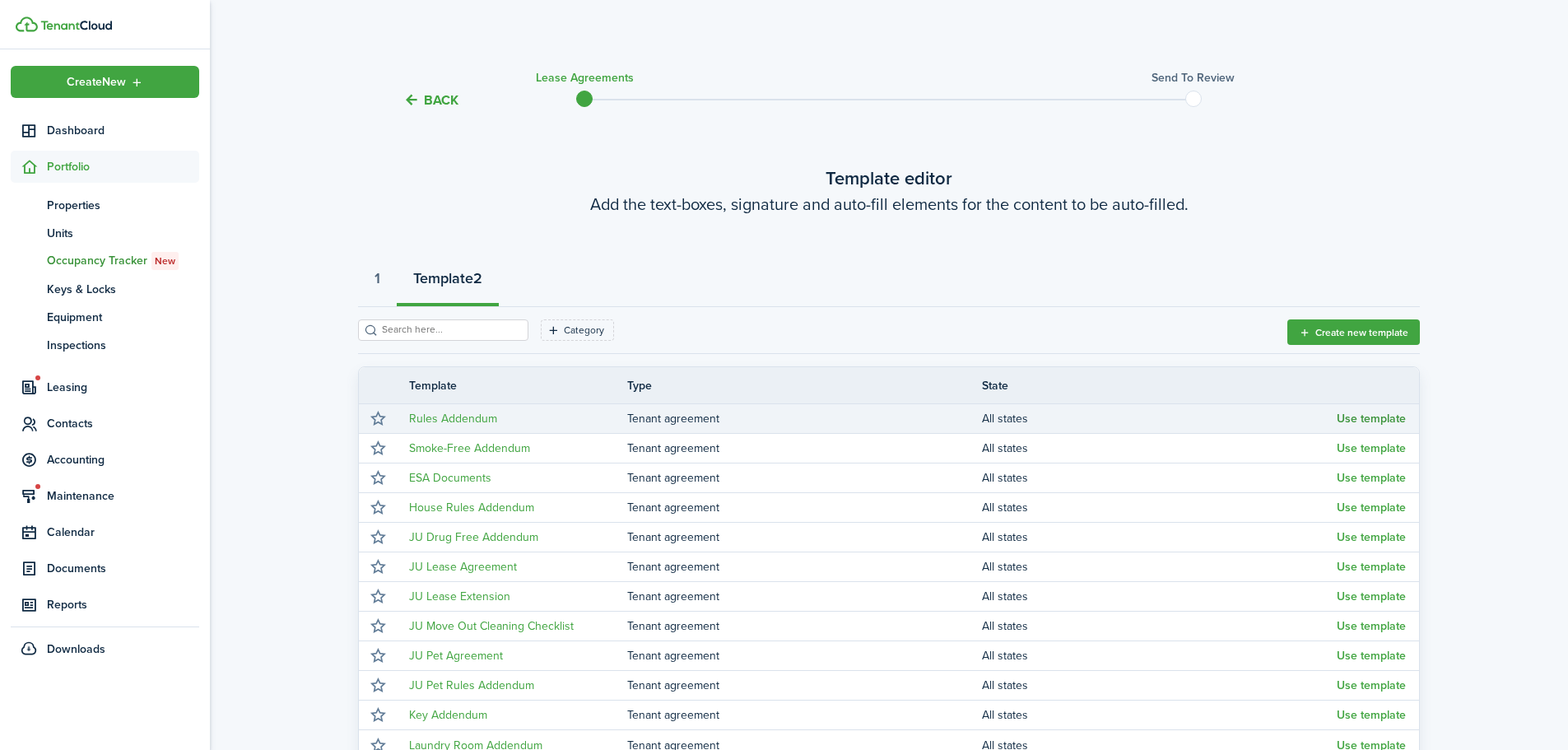
click at [1387, 417] on button "Use template" at bounding box center [1372, 419] width 69 height 13
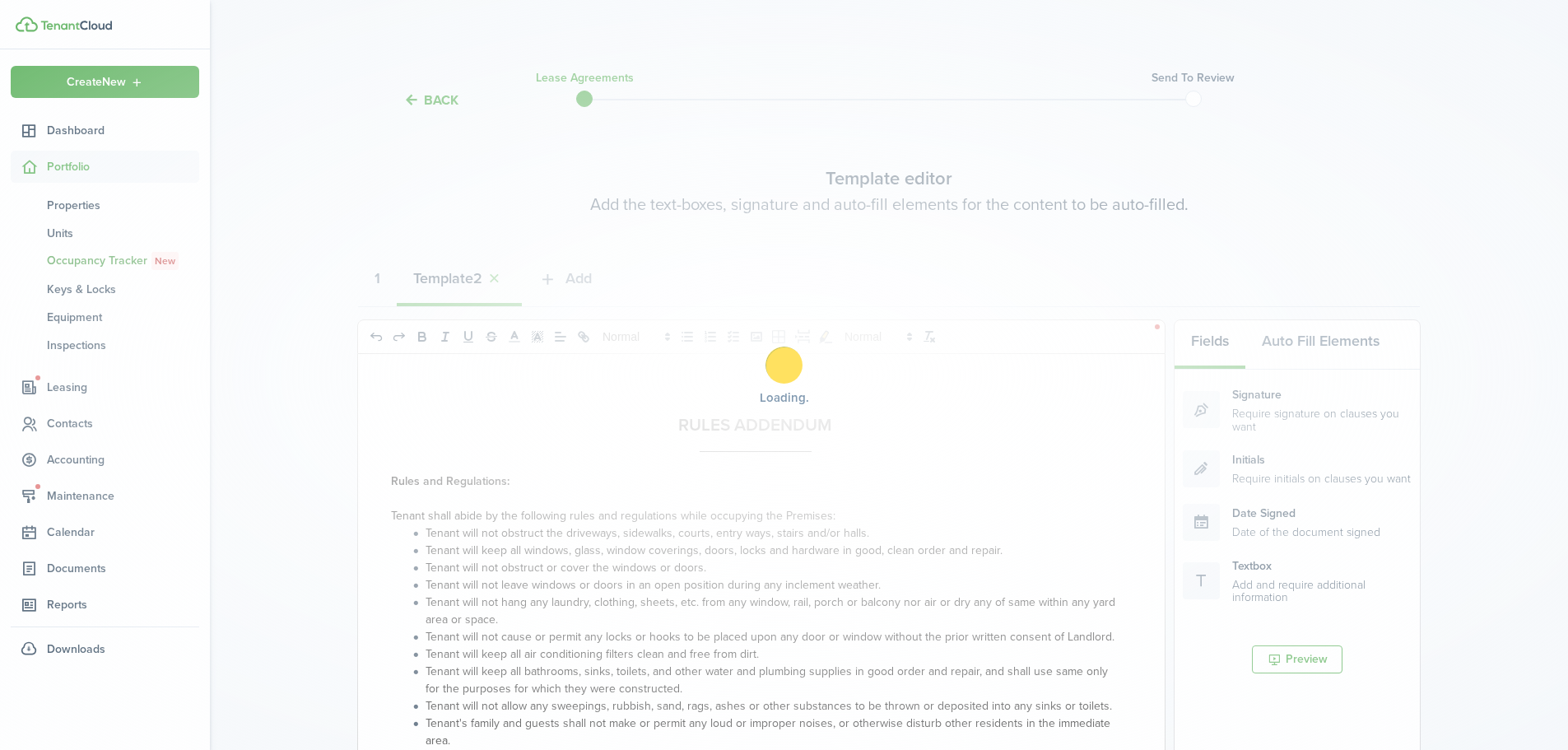
select select "fit"
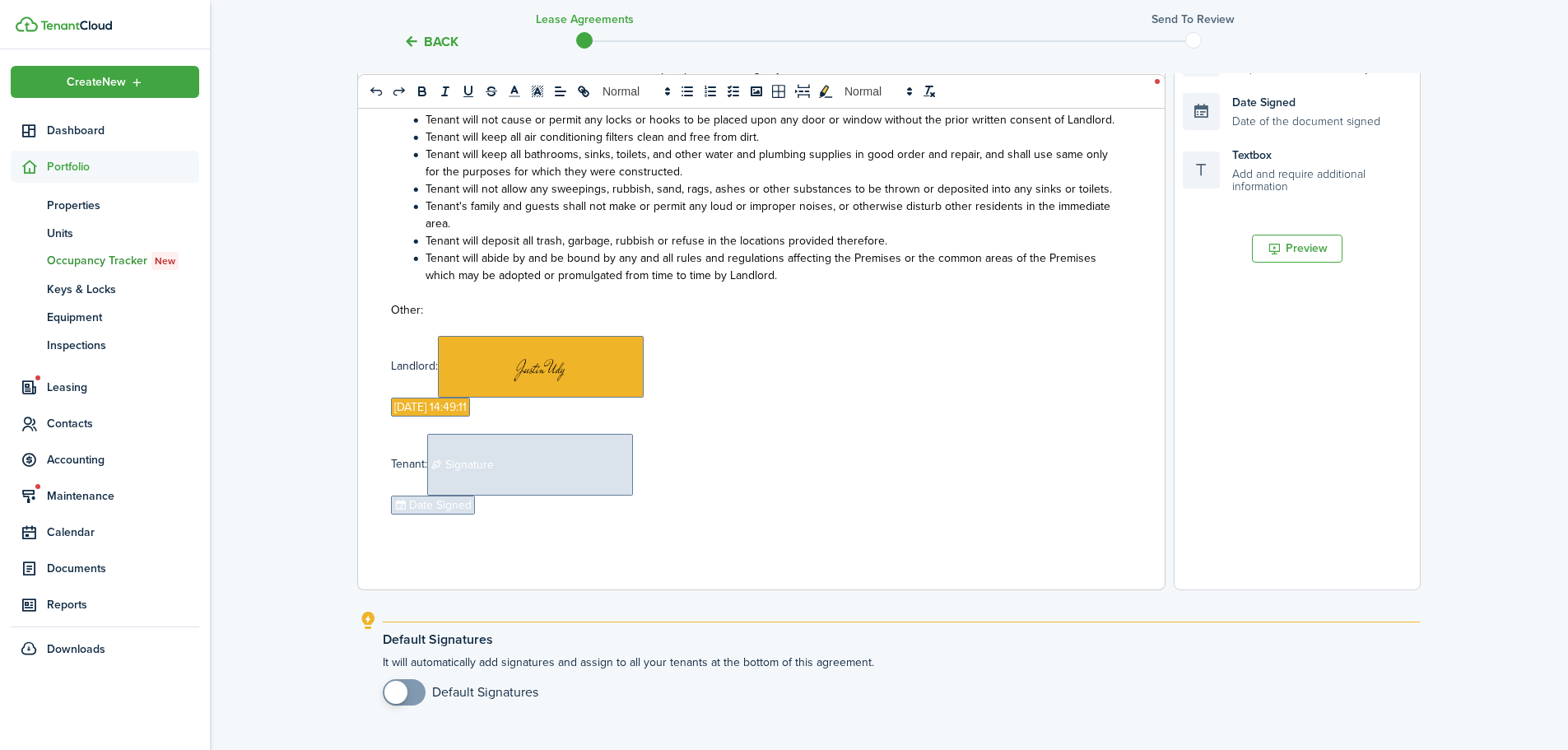
scroll to position [411, 0]
click at [513, 468] on span "Signature" at bounding box center [530, 464] width 206 height 62
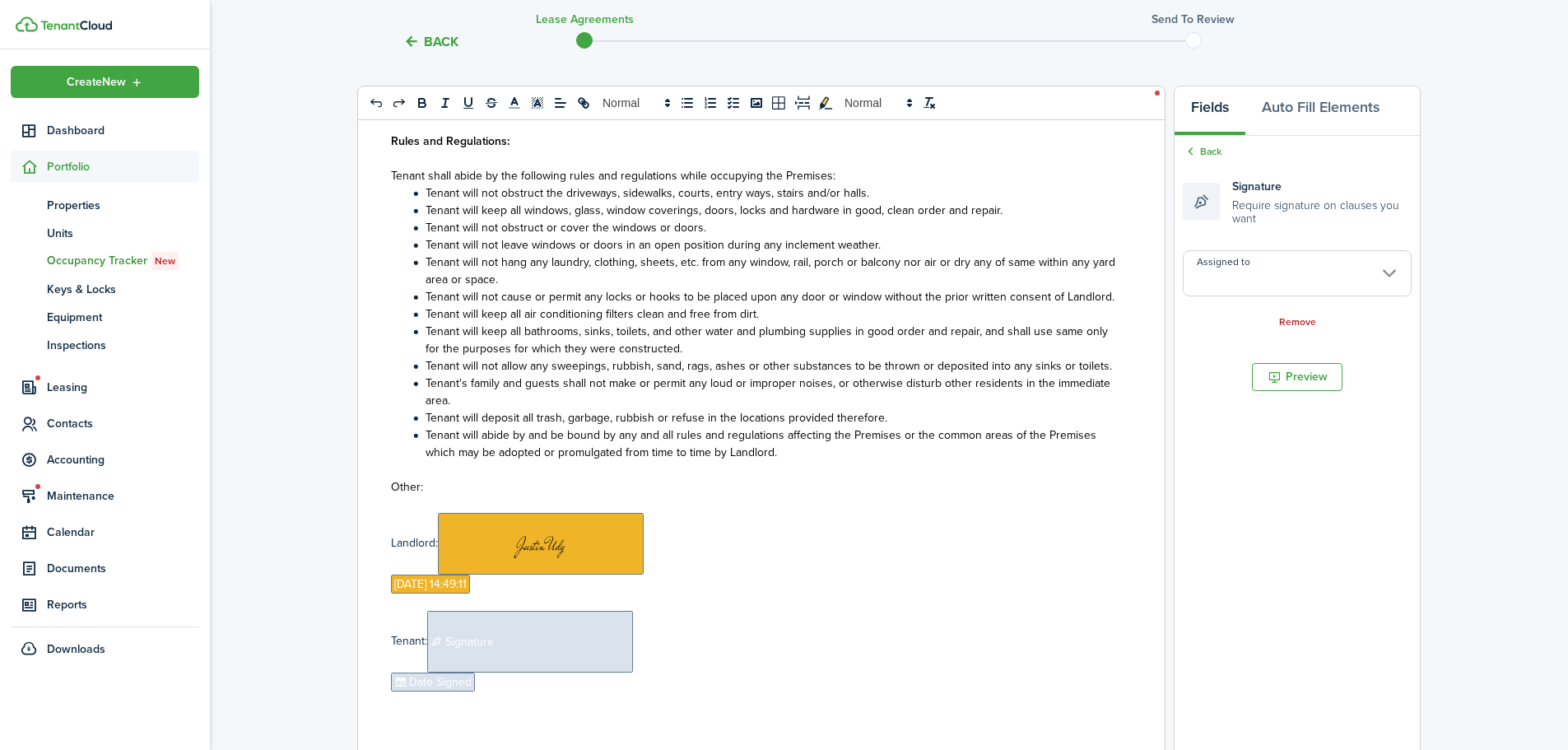
scroll to position [165, 0]
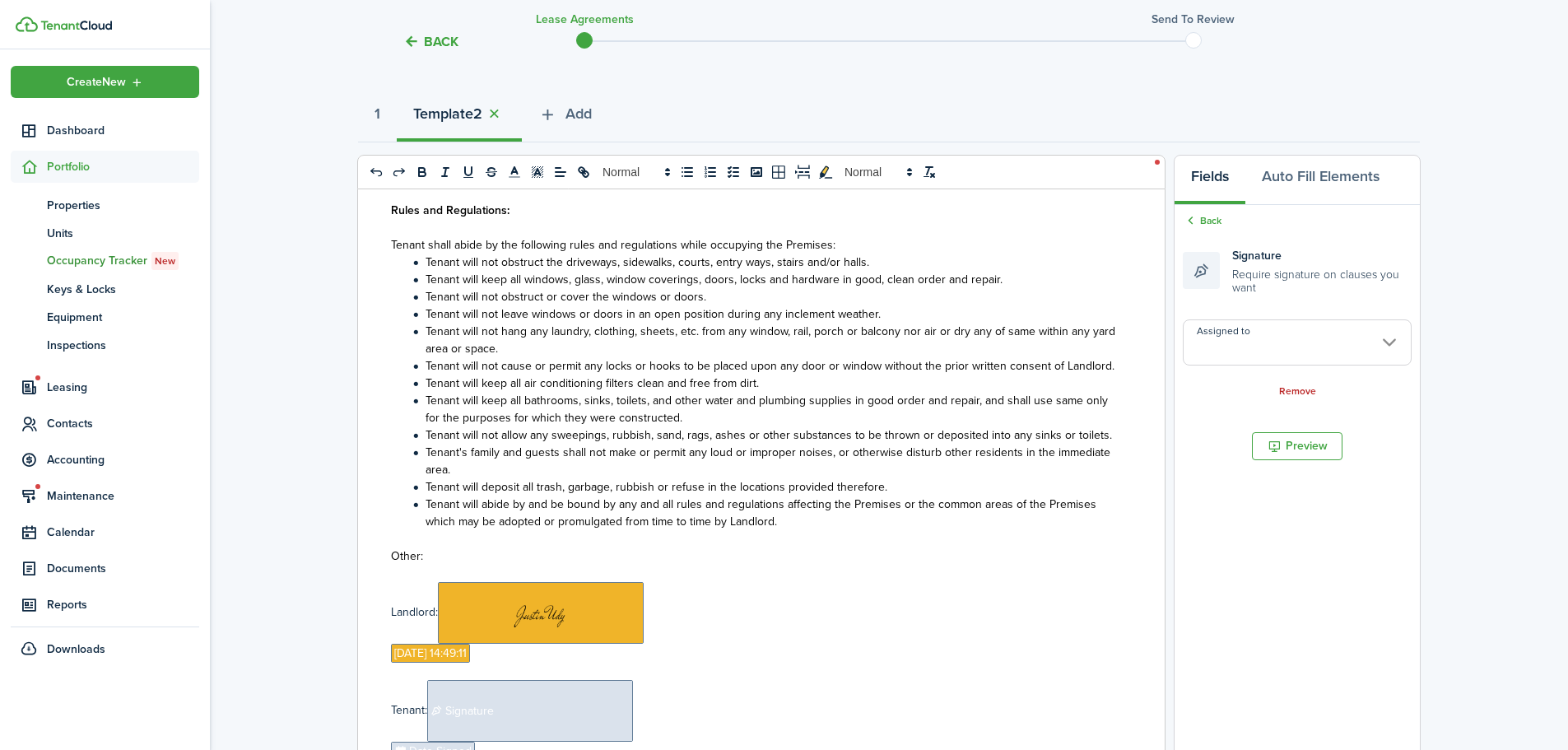
click at [1259, 327] on input "Assigned to" at bounding box center [1297, 342] width 229 height 46
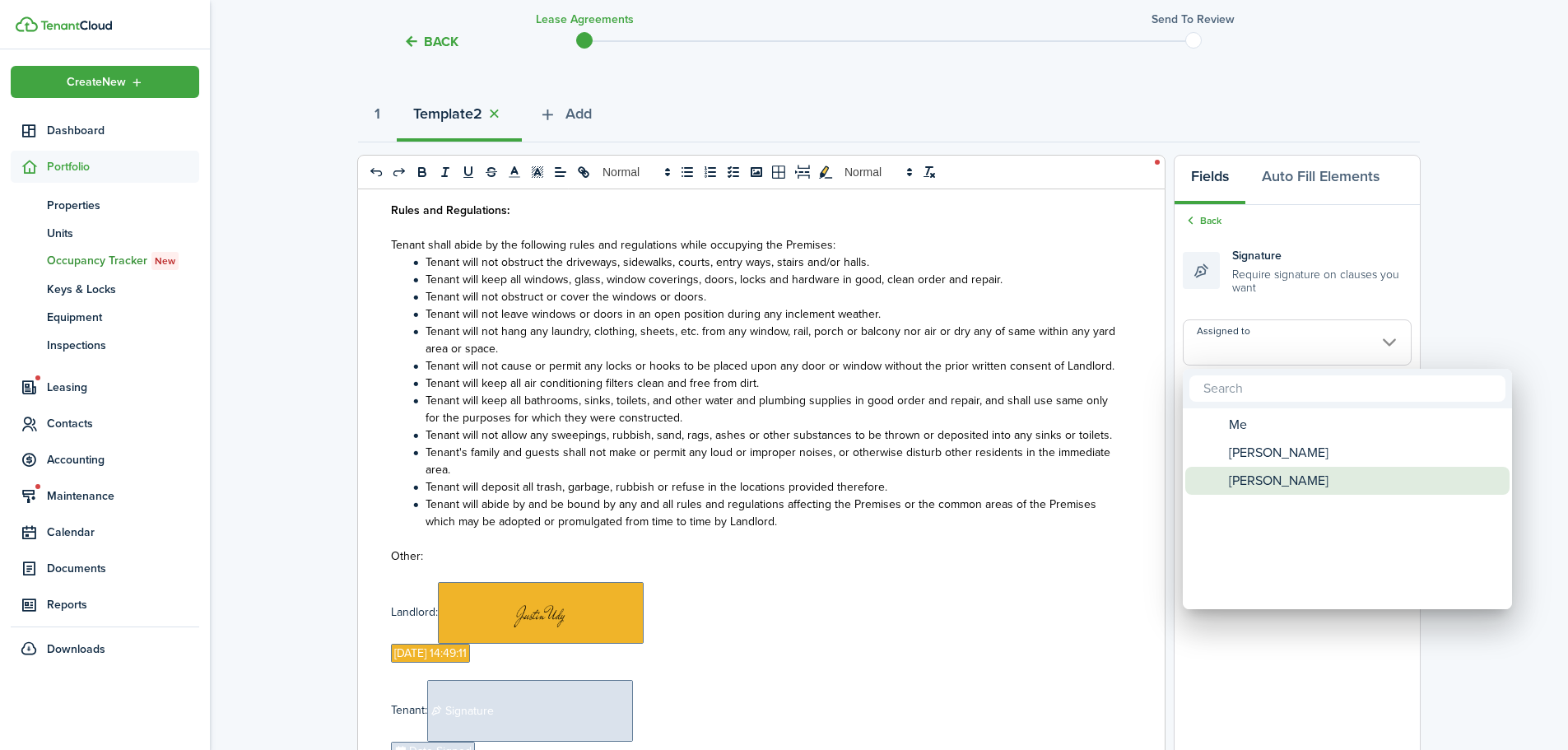
click at [1259, 479] on span "[PERSON_NAME]" at bounding box center [1279, 481] width 100 height 28
type input "[PERSON_NAME]"
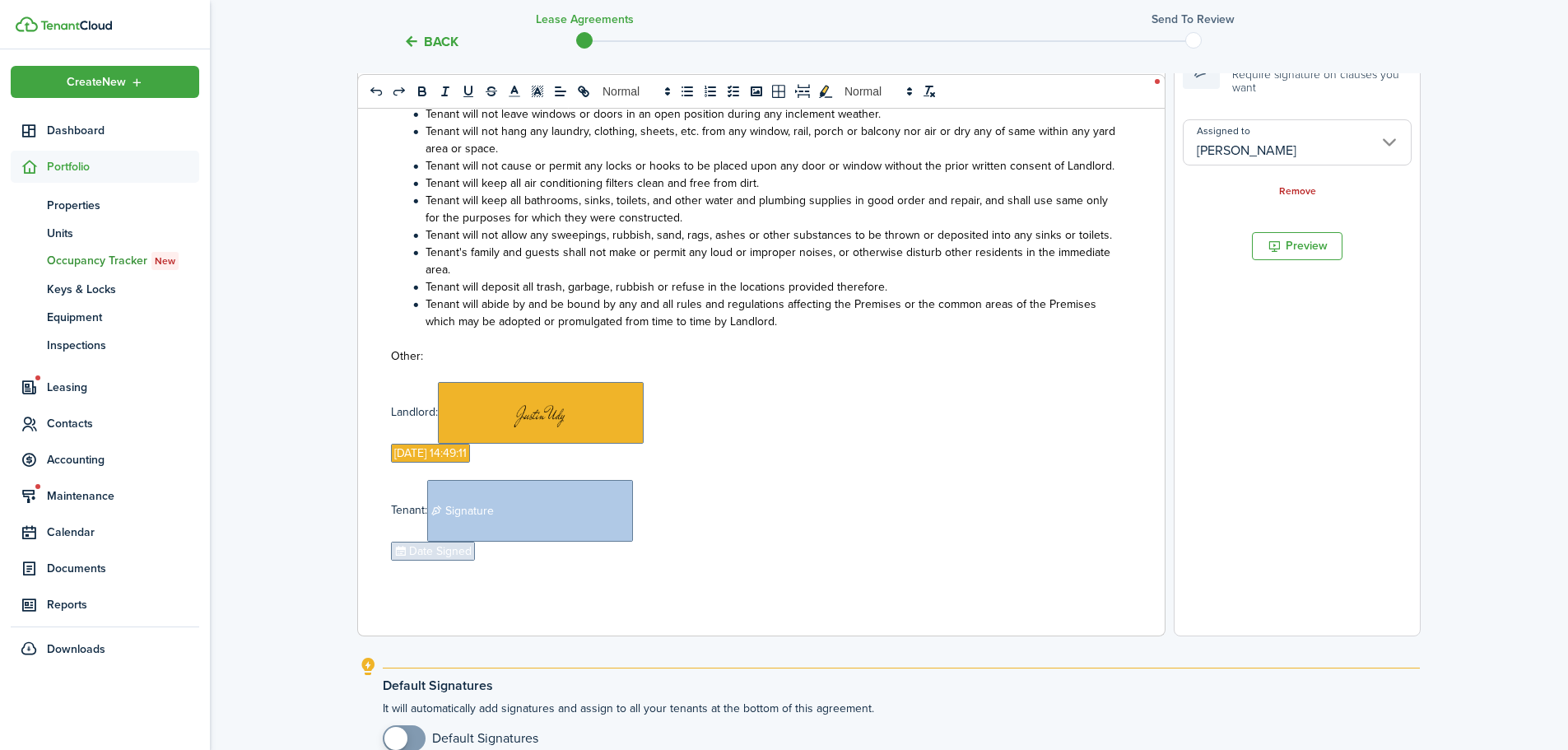
scroll to position [411, 0]
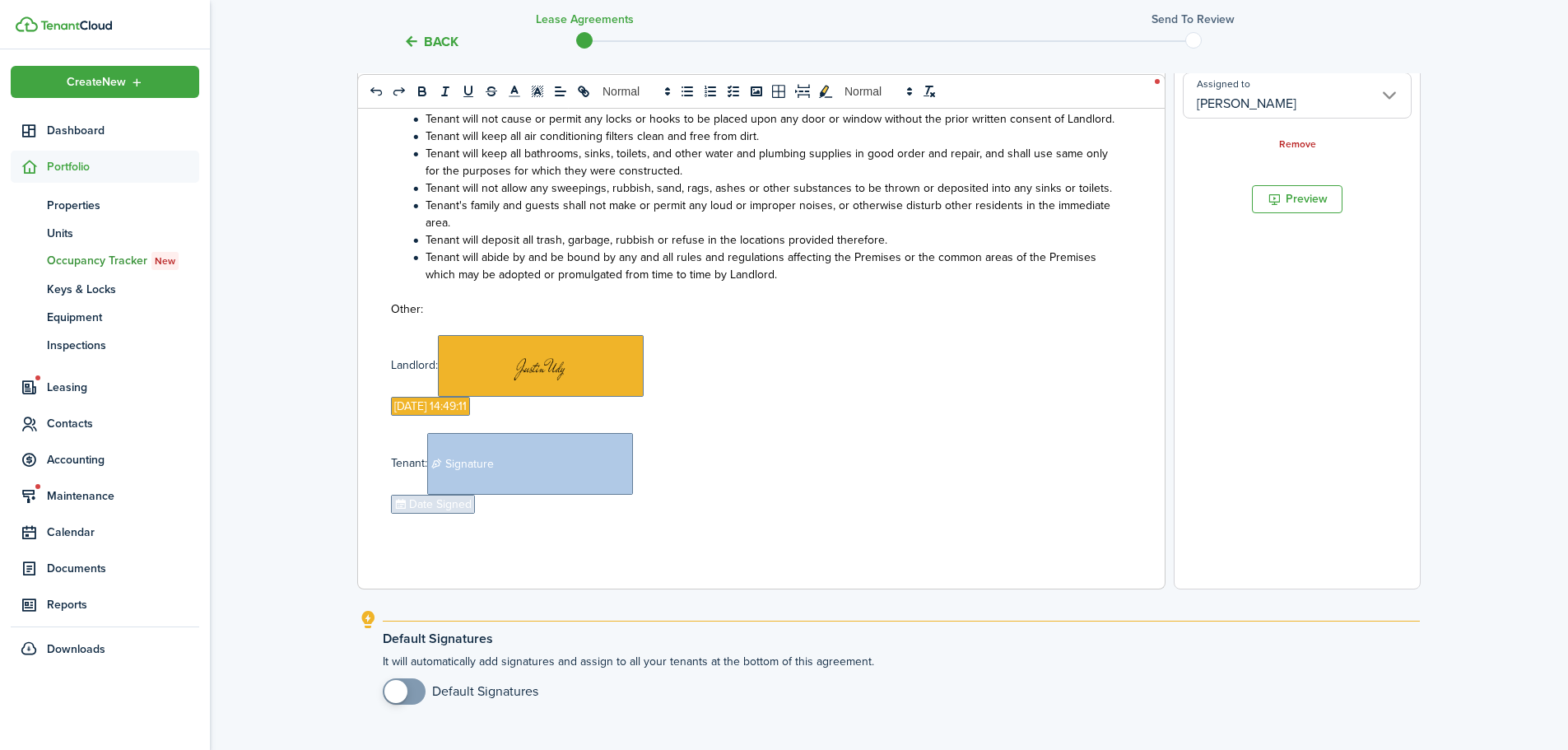
drag, startPoint x: 416, startPoint y: 506, endPoint x: 431, endPoint y: 502, distance: 15.5
click at [416, 507] on span "Date Signed" at bounding box center [433, 504] width 84 height 19
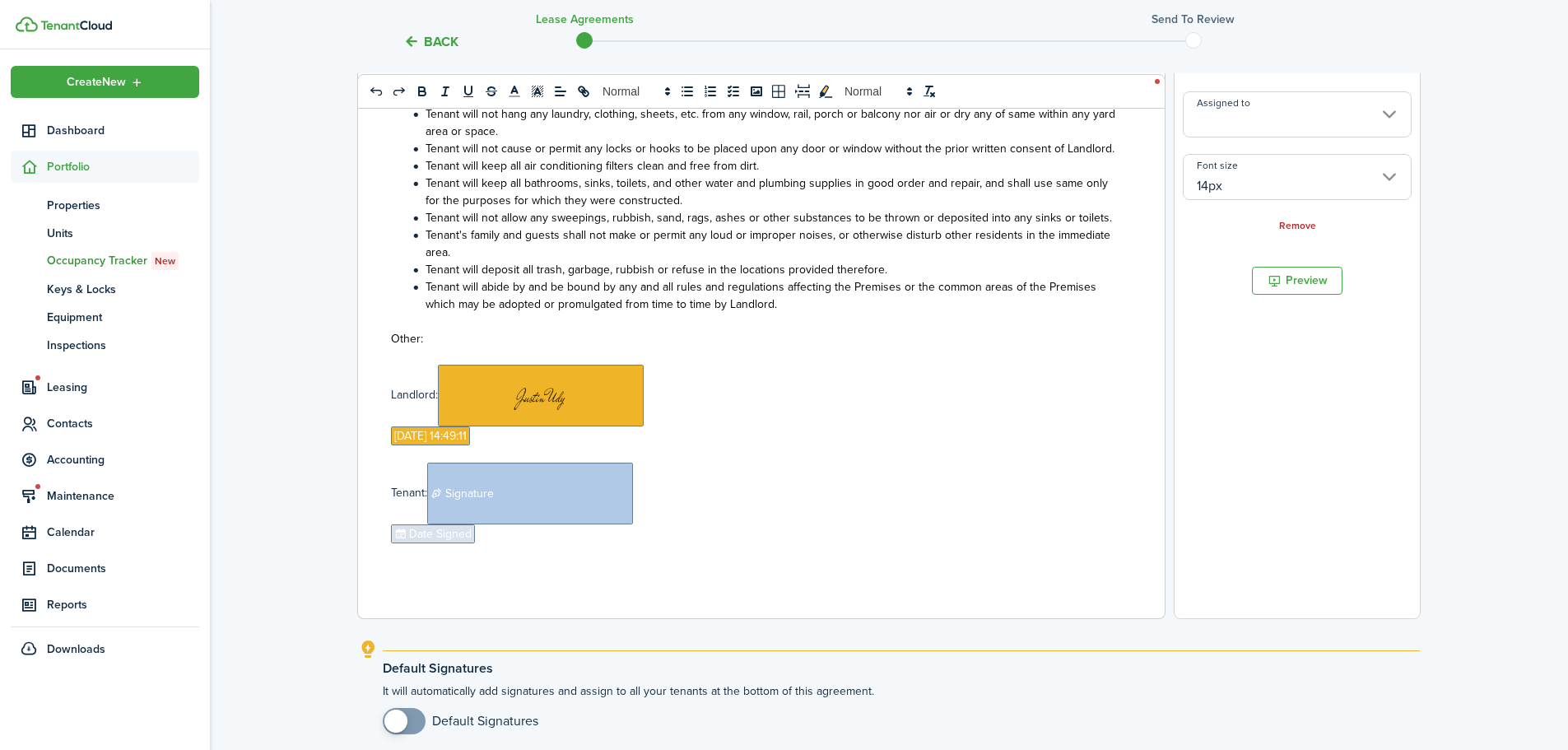
scroll to position [329, 0]
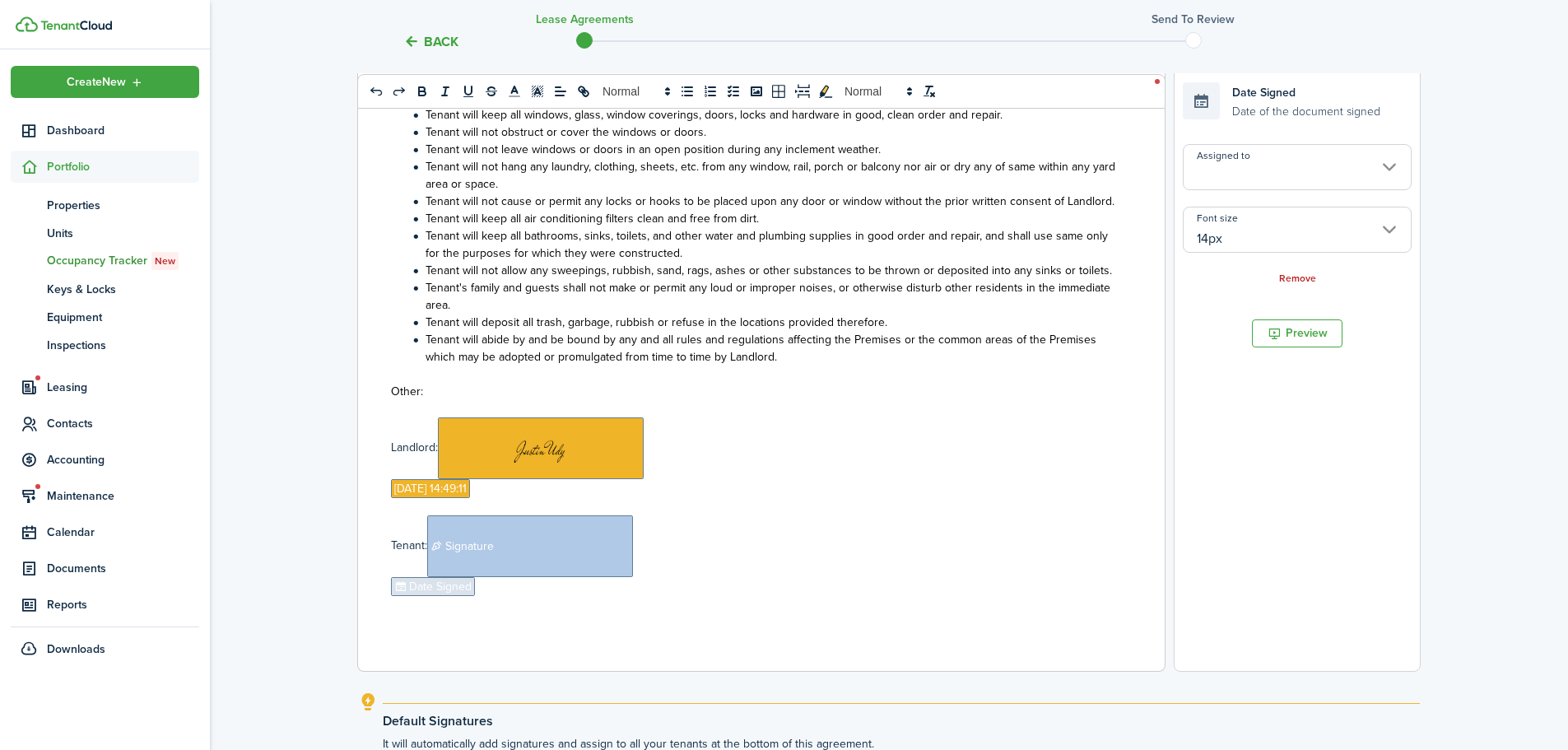
click at [1227, 170] on input "Assigned to" at bounding box center [1297, 166] width 229 height 46
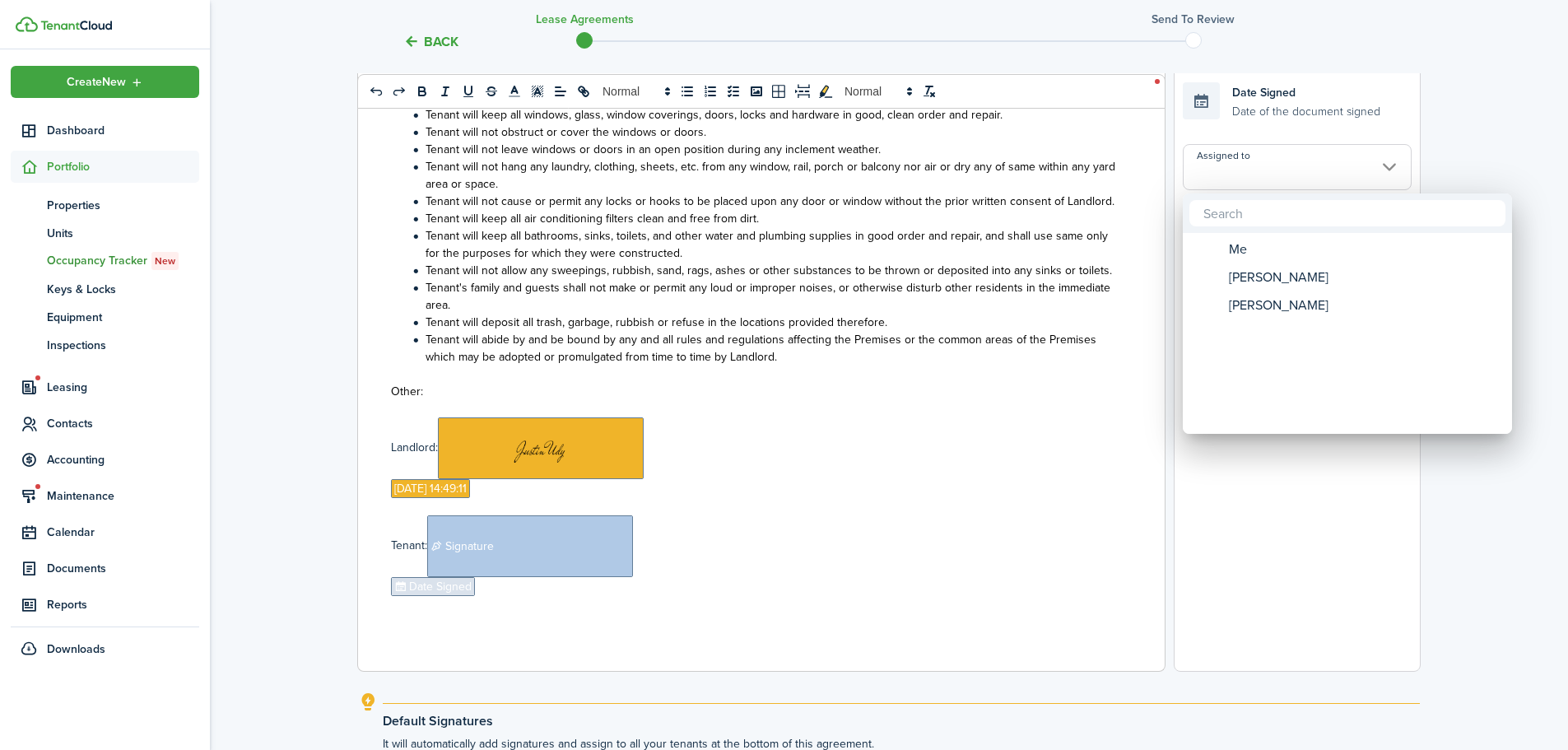
click at [1212, 320] on mbsc-wheel-item "Assigned to" at bounding box center [1347, 334] width 324 height 28
click at [1244, 307] on span "[PERSON_NAME]" at bounding box center [1279, 306] width 100 height 28
type input "[PERSON_NAME]"
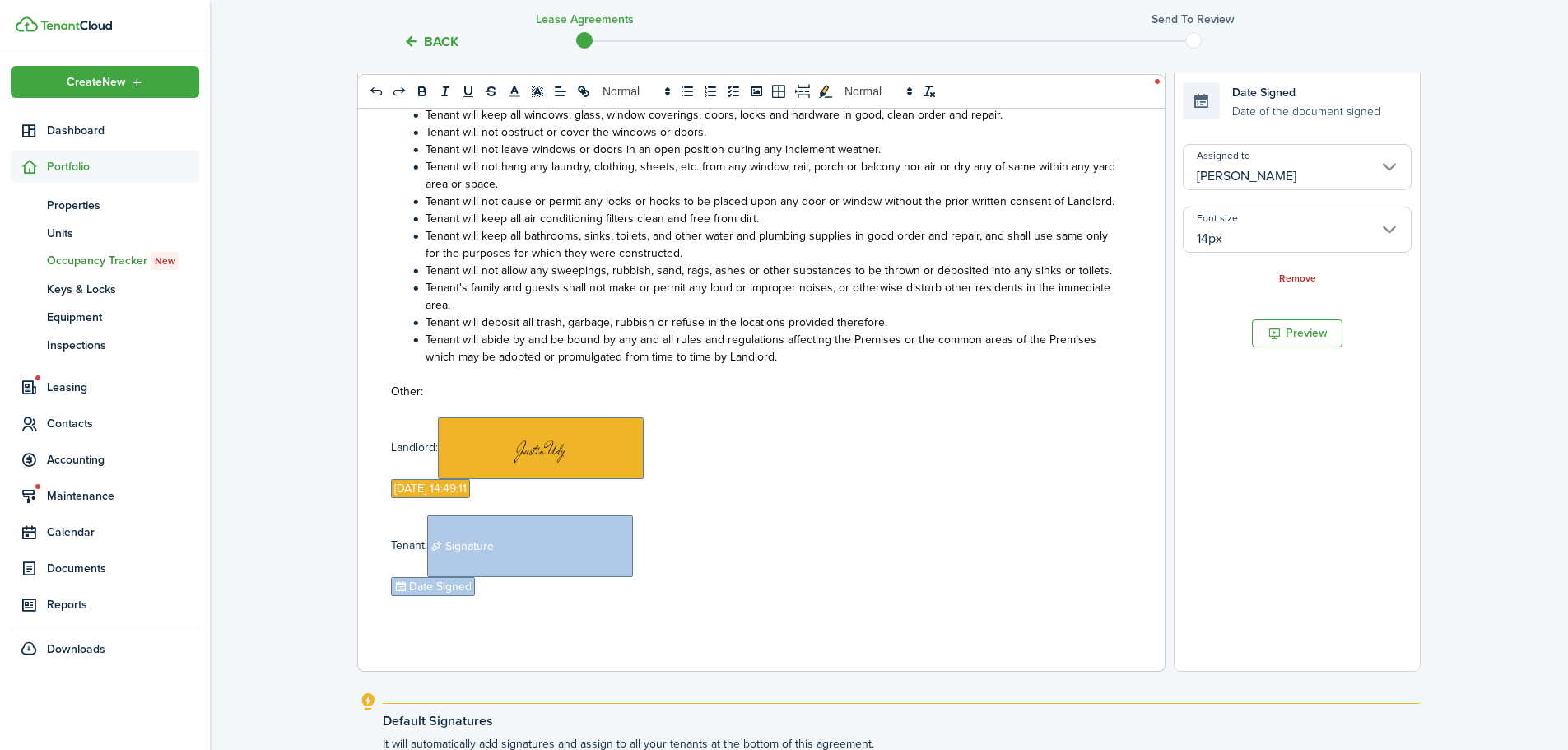
click at [1263, 226] on input "14px" at bounding box center [1297, 229] width 229 height 46
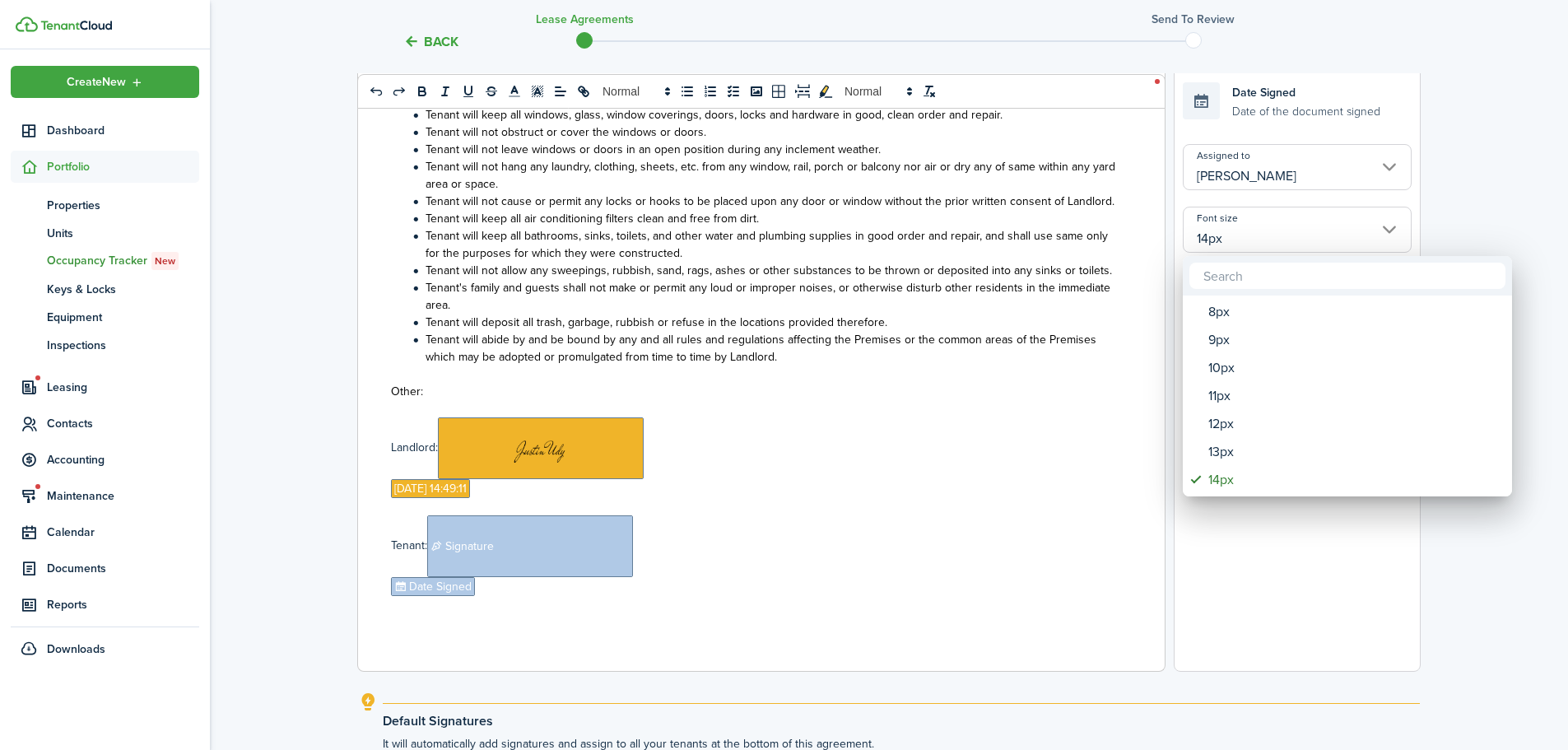
click at [458, 592] on div at bounding box center [784, 375] width 1832 height 1014
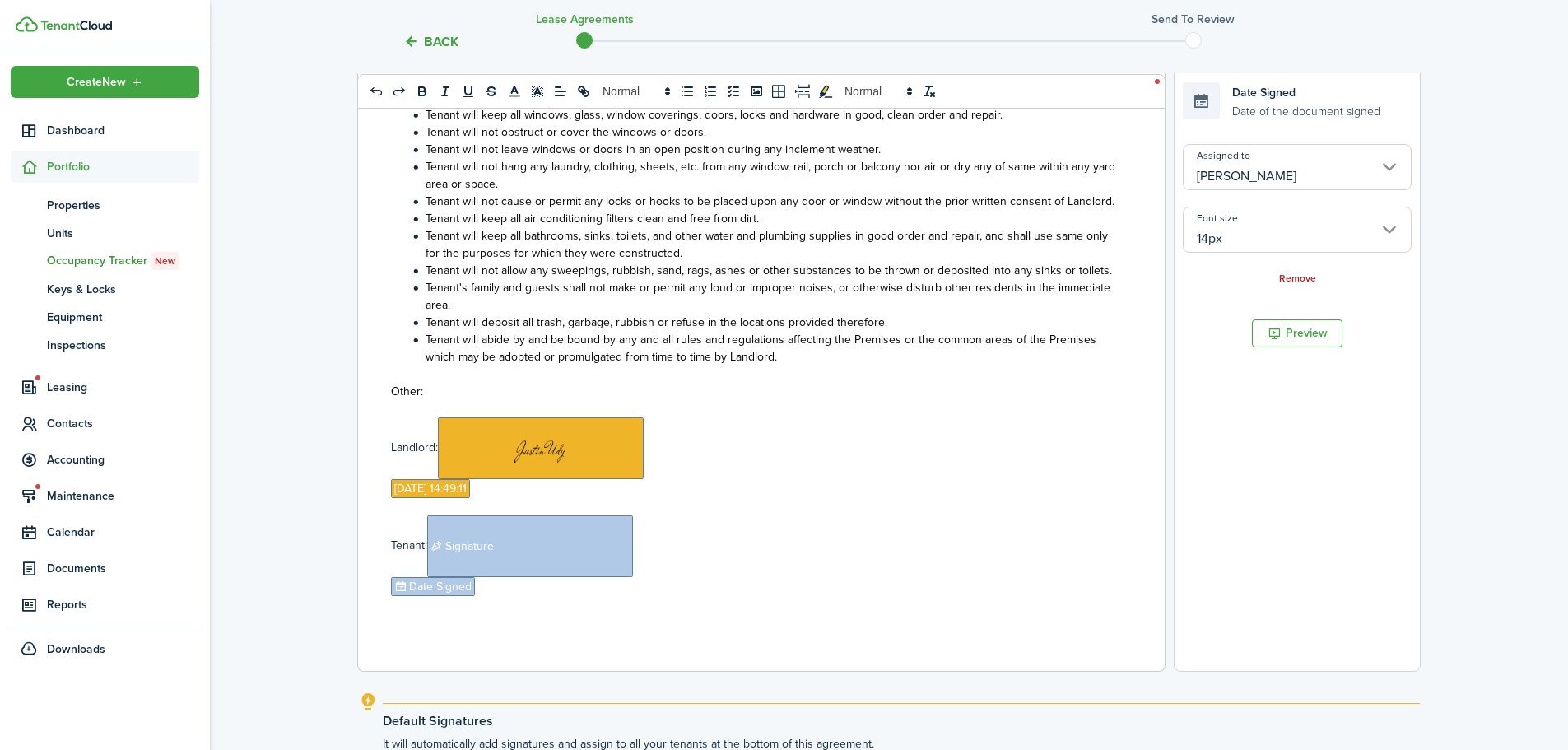
click at [1304, 232] on input "14px" at bounding box center [1297, 229] width 229 height 46
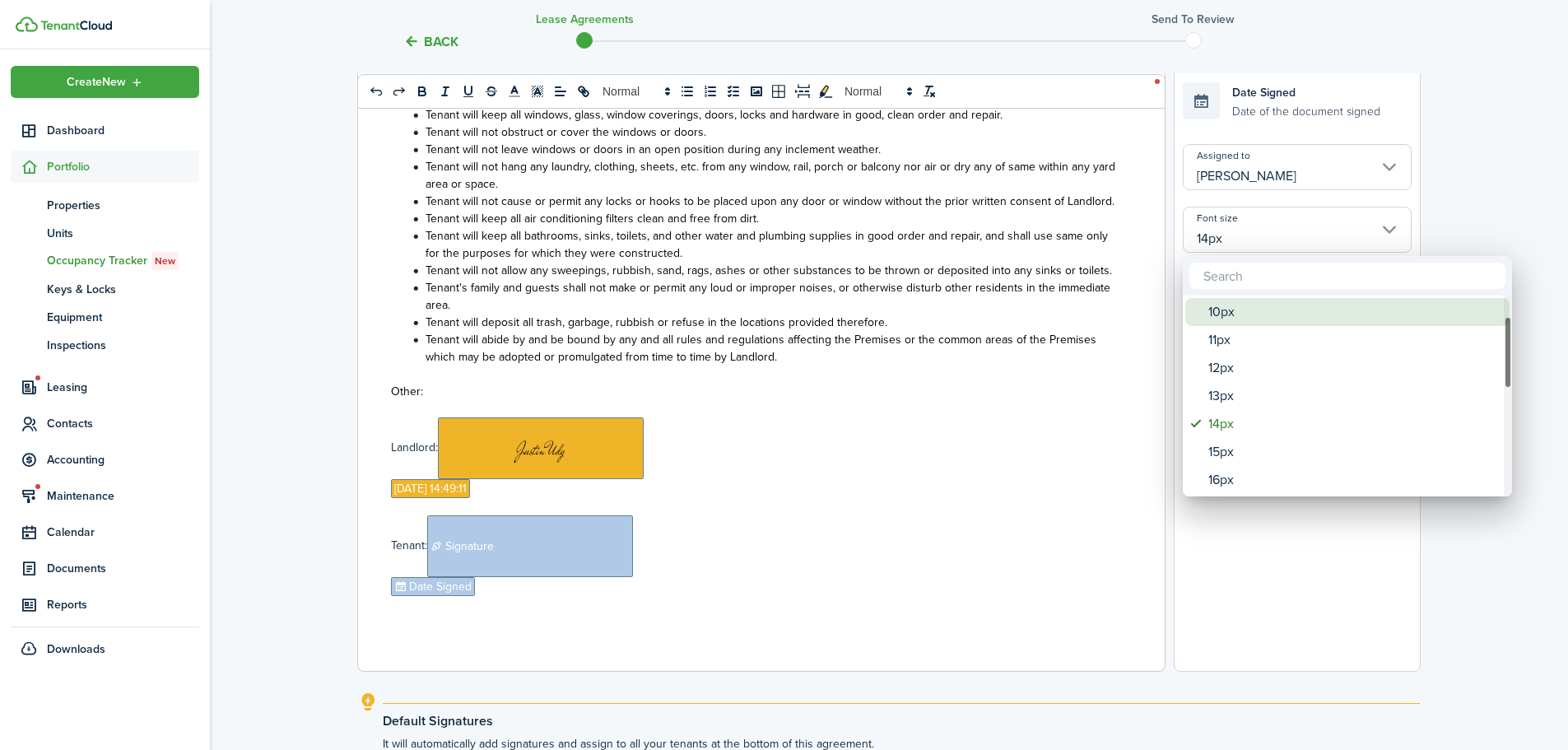
click at [1259, 325] on div "10px" at bounding box center [1355, 312] width 292 height 28
type input "10px"
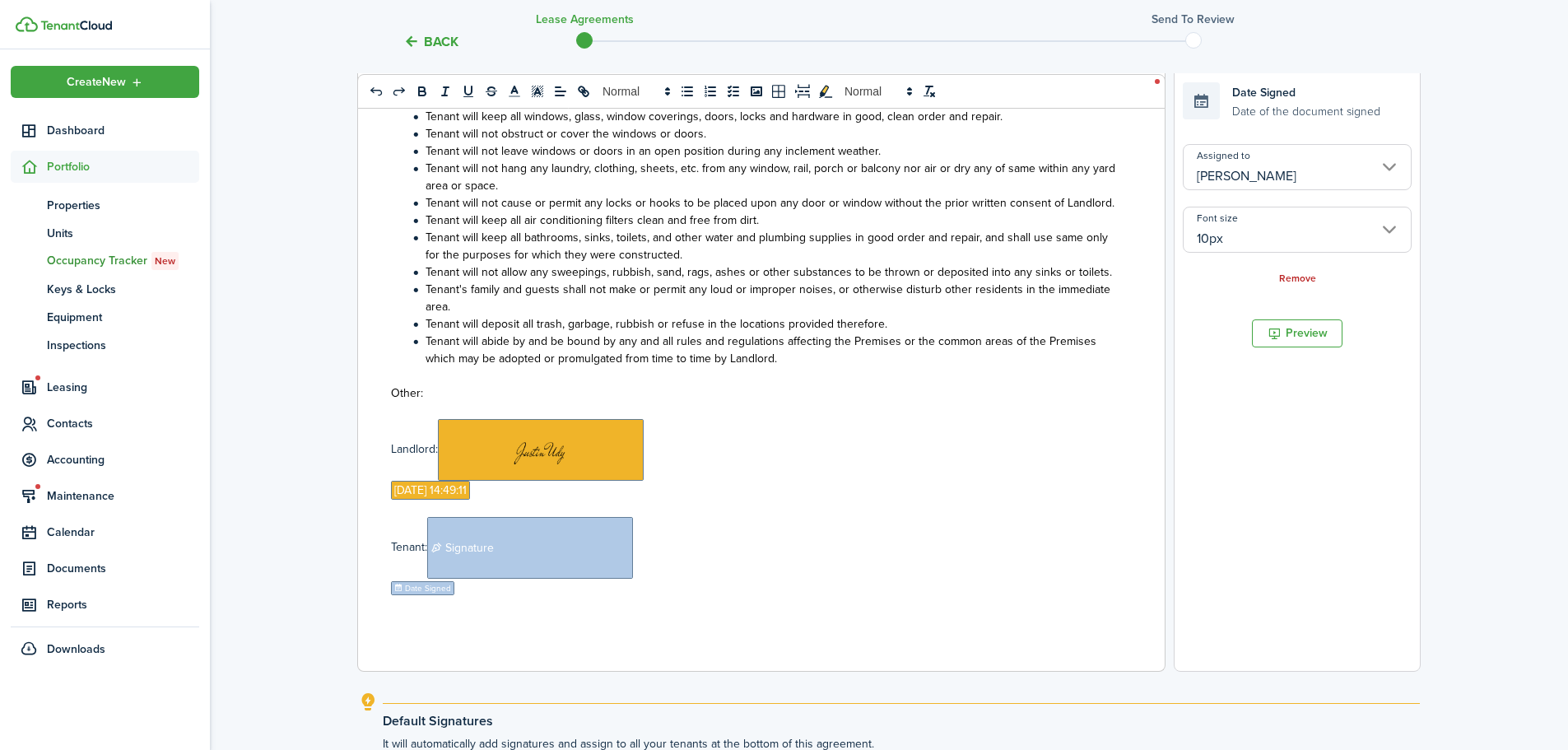
scroll to position [105, 0]
click at [942, 463] on p "Landlord: ﻿ ﻿" at bounding box center [755, 450] width 728 height 62
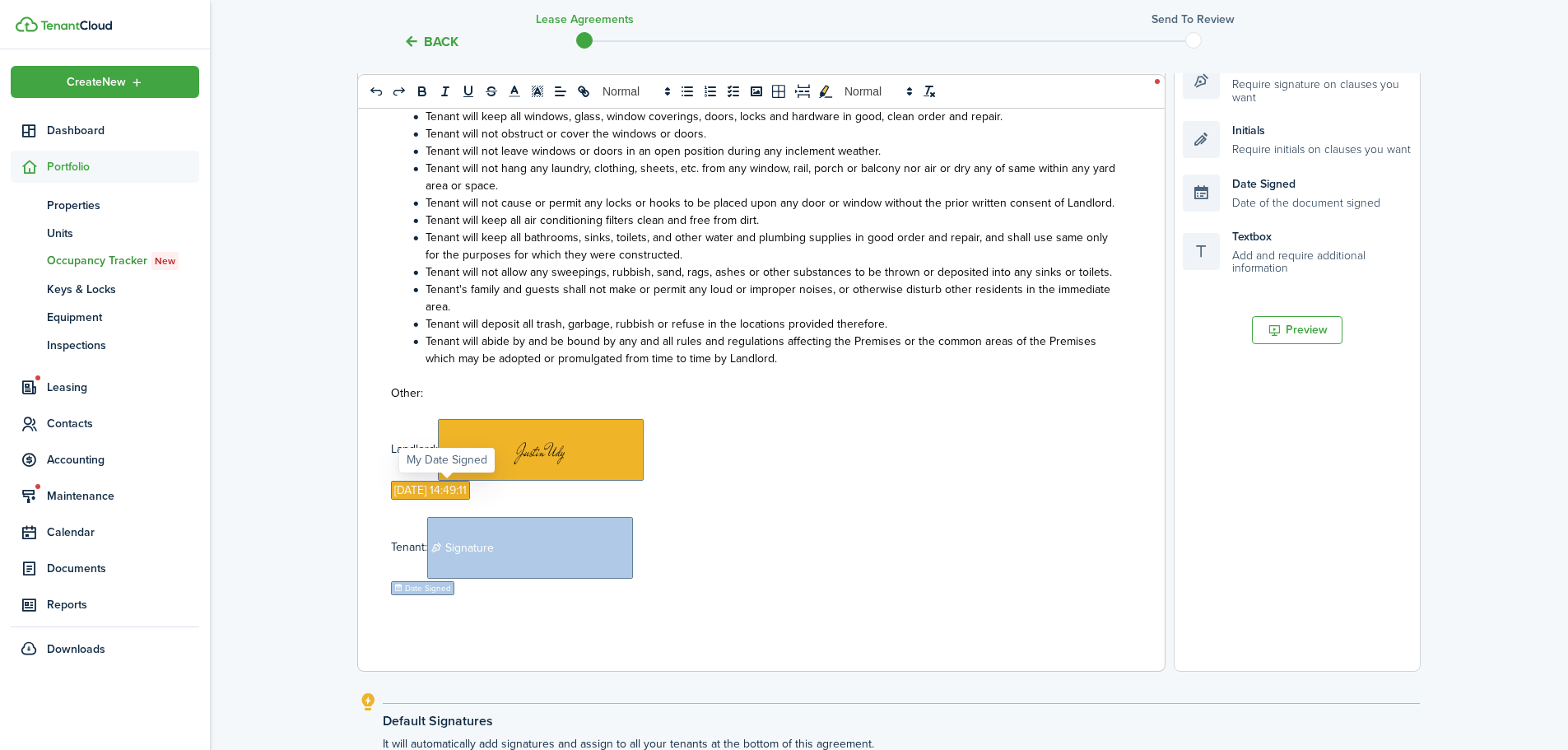
click at [424, 493] on span "[DATE] 14:49:11" at bounding box center [430, 490] width 79 height 19
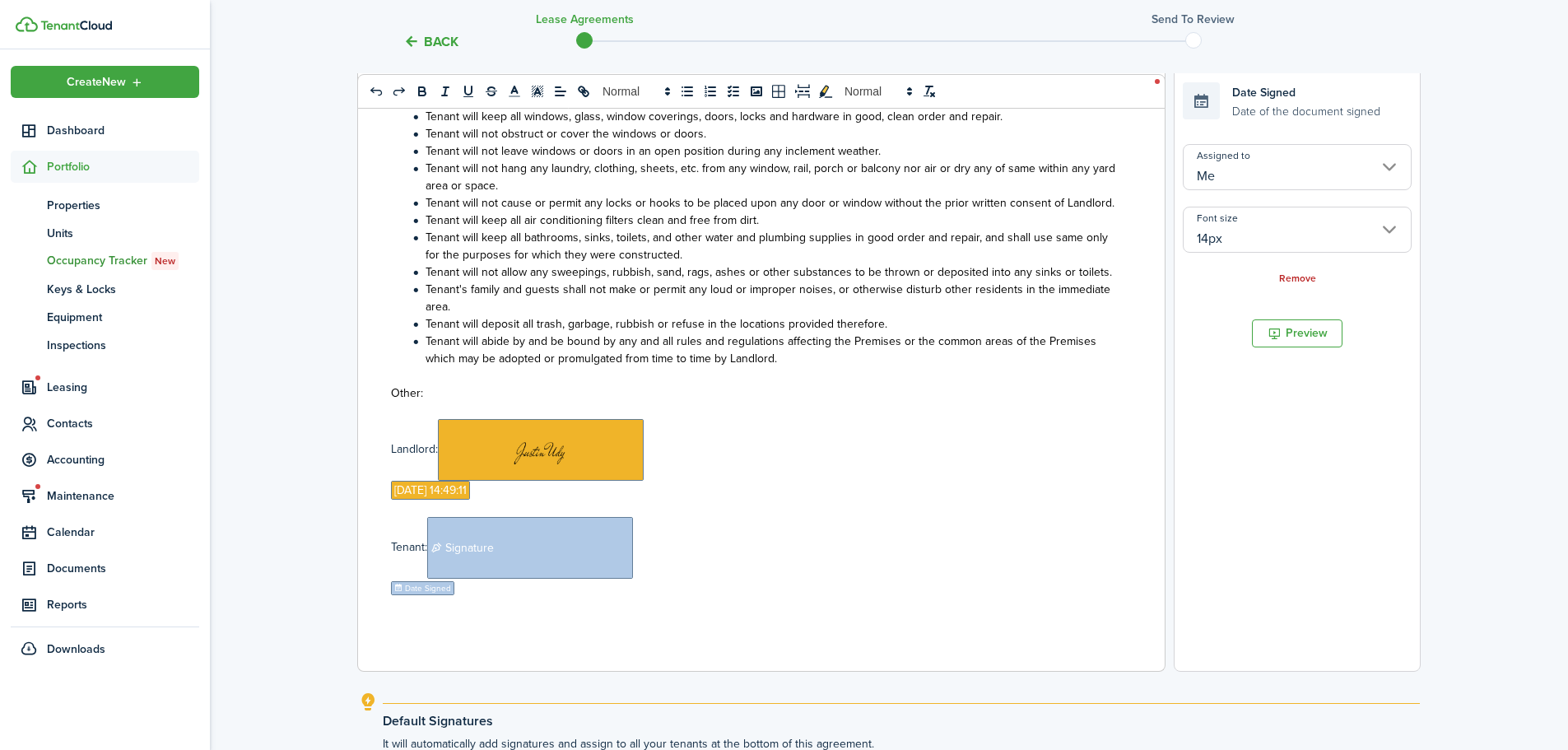
click at [1265, 233] on input "14px" at bounding box center [1297, 229] width 229 height 46
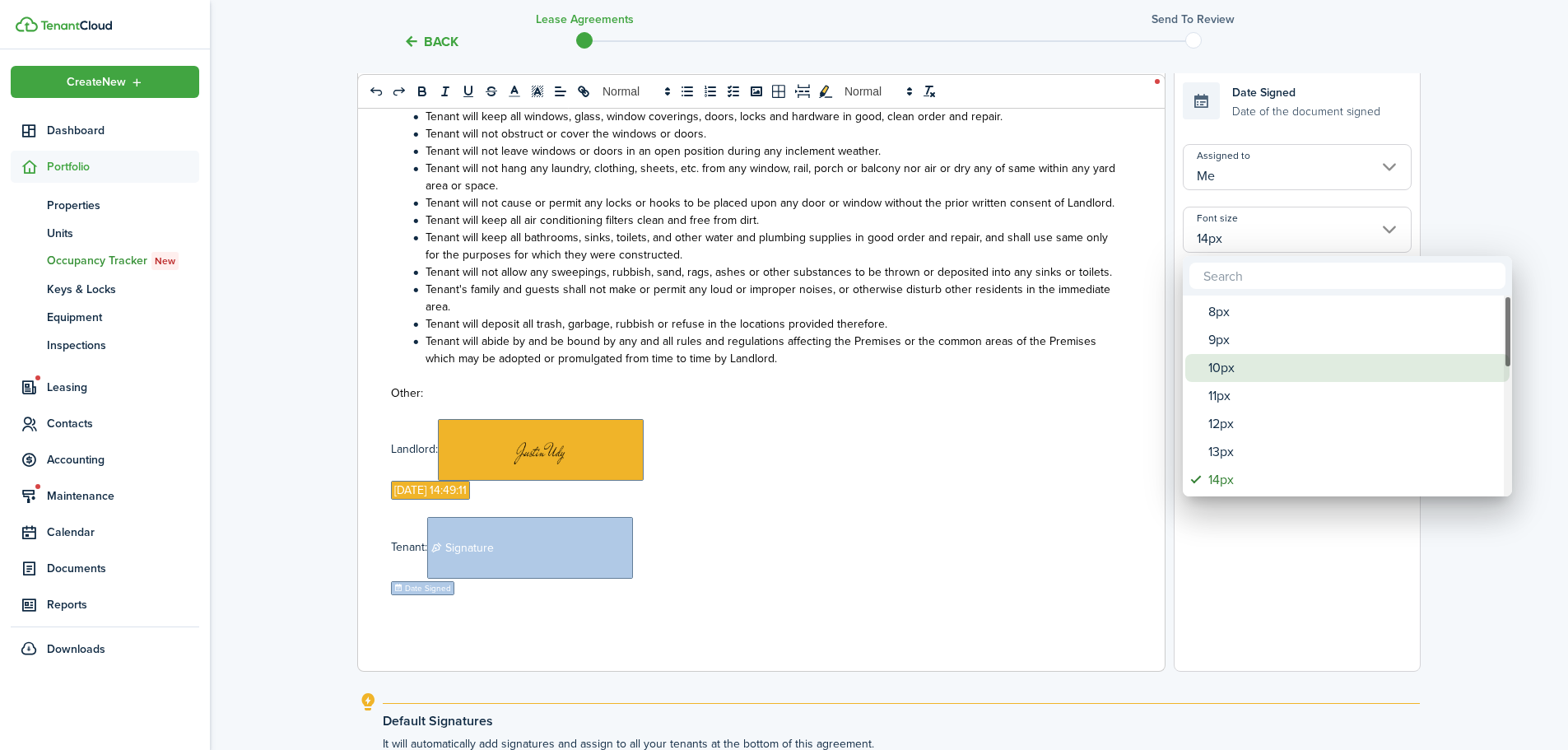
click at [1209, 374] on div "10px" at bounding box center [1355, 368] width 292 height 28
type input "10px"
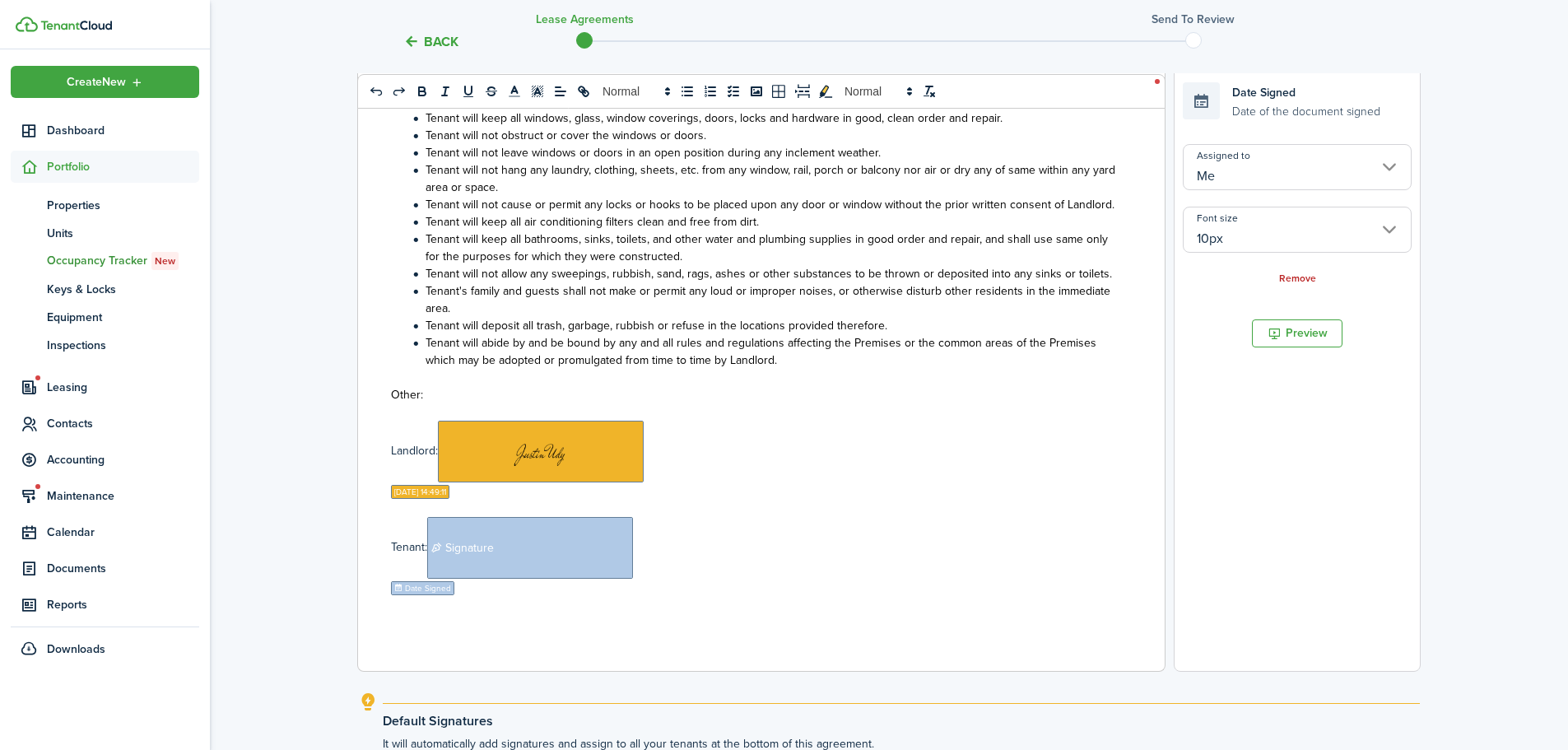
click at [1016, 419] on p at bounding box center [755, 411] width 728 height 17
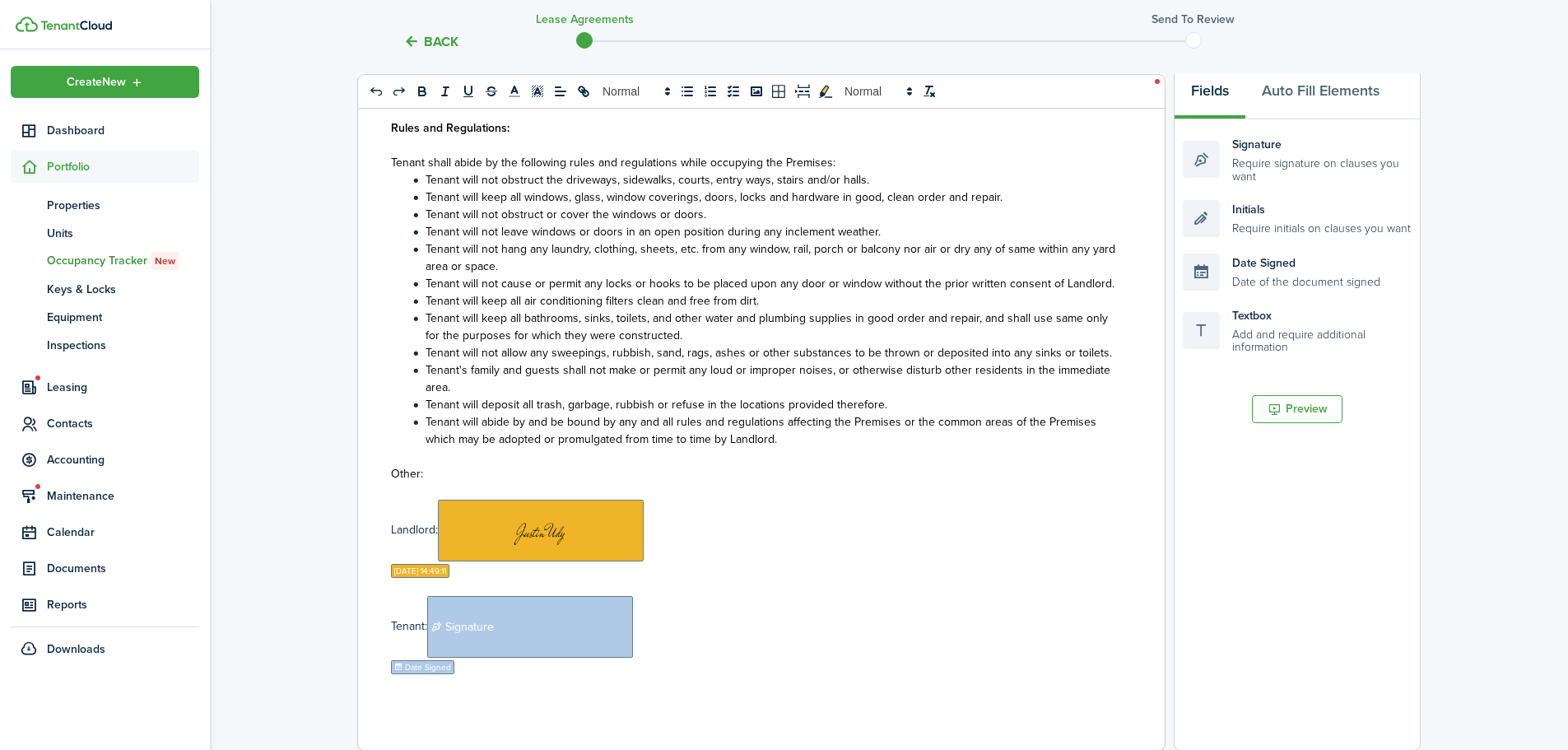
scroll to position [247, 0]
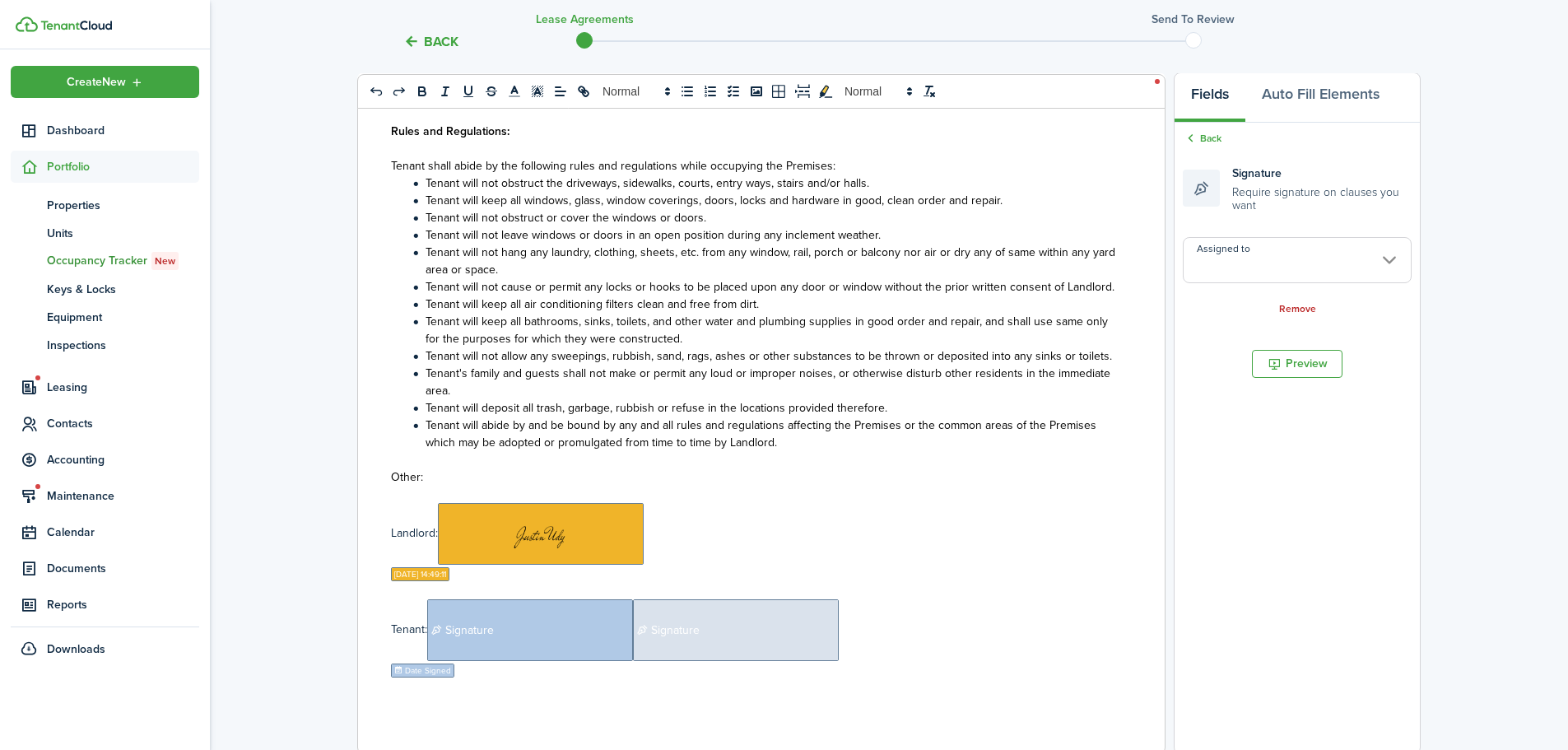
click at [741, 621] on span "Signature" at bounding box center [736, 630] width 206 height 62
click at [1243, 263] on input "Assigned to" at bounding box center [1297, 260] width 229 height 46
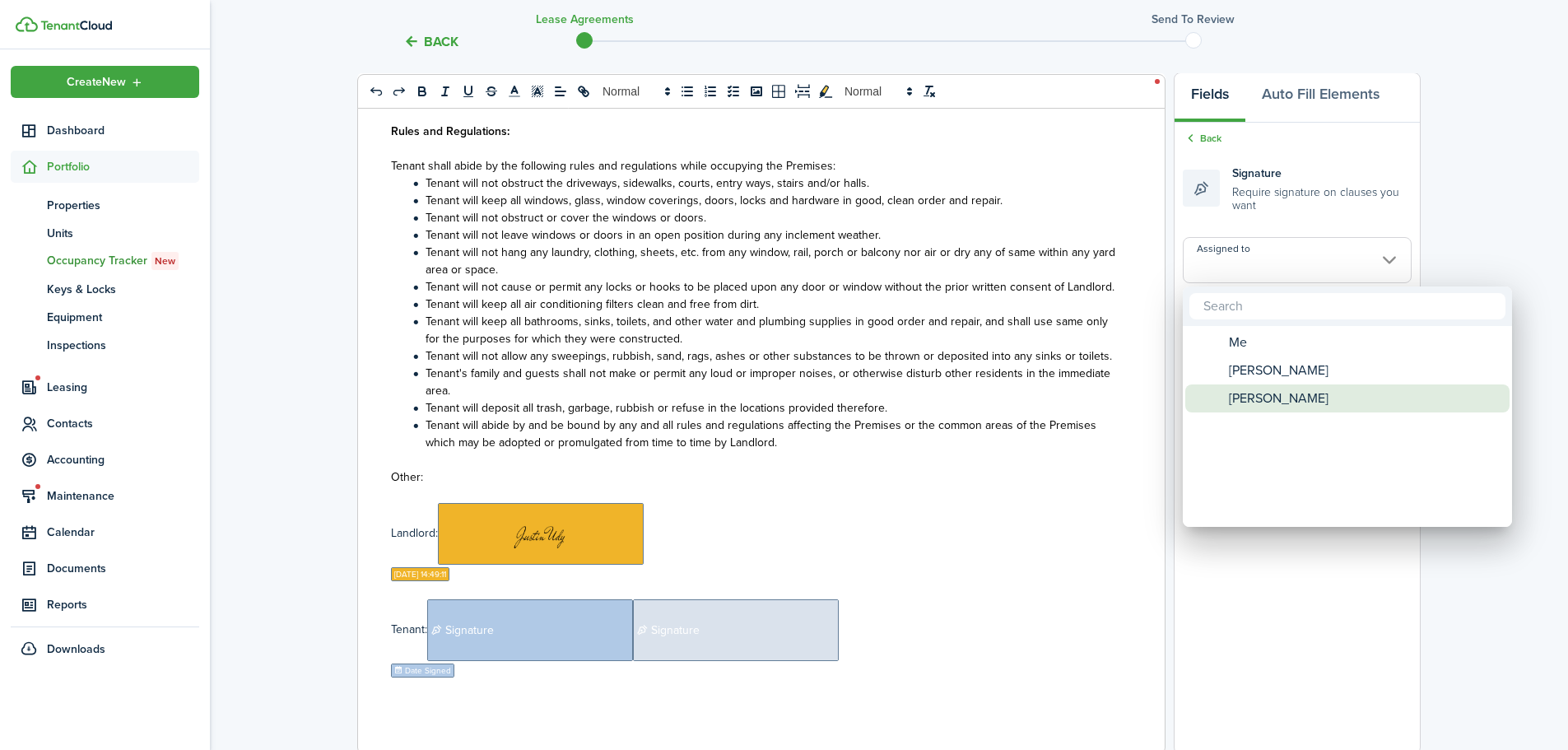
click at [1245, 376] on span "[PERSON_NAME]" at bounding box center [1279, 370] width 100 height 28
type input "[PERSON_NAME]"
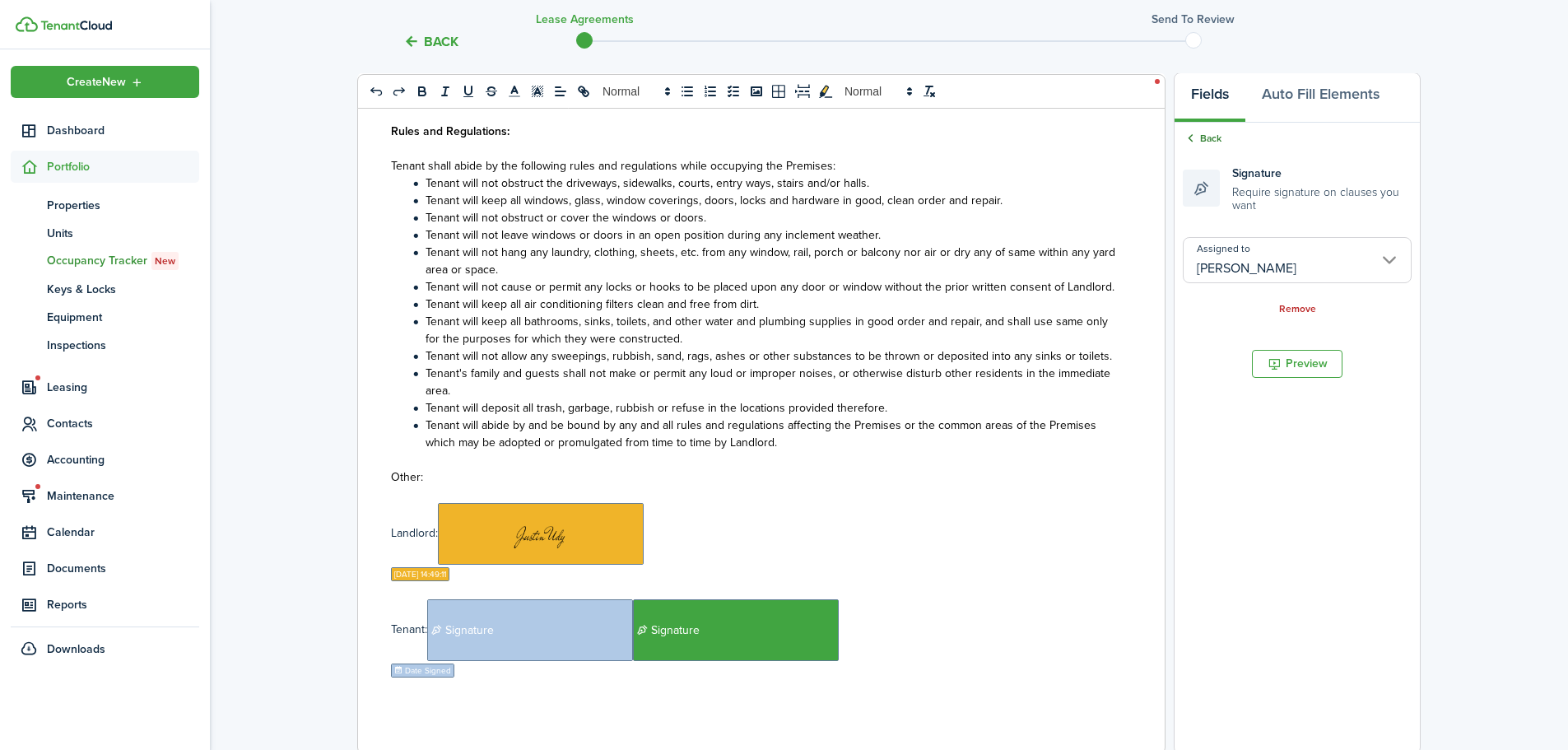
click at [1217, 138] on link "Back" at bounding box center [1201, 138] width 38 height 15
click at [431, 679] on span "Date Signed" at bounding box center [433, 688] width 84 height 19
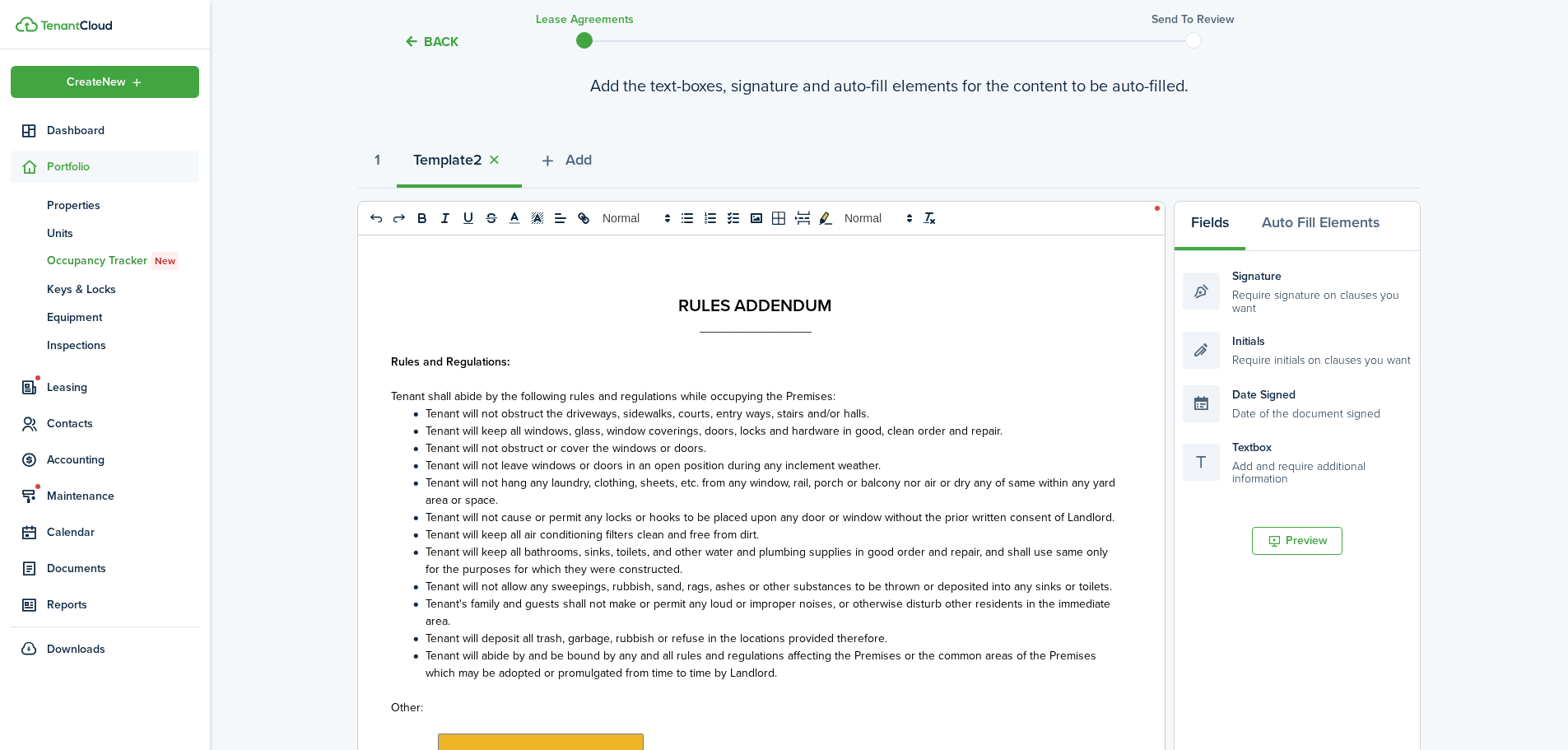
scroll to position [0, 0]
click at [577, 147] on button "Add" at bounding box center [565, 164] width 86 height 50
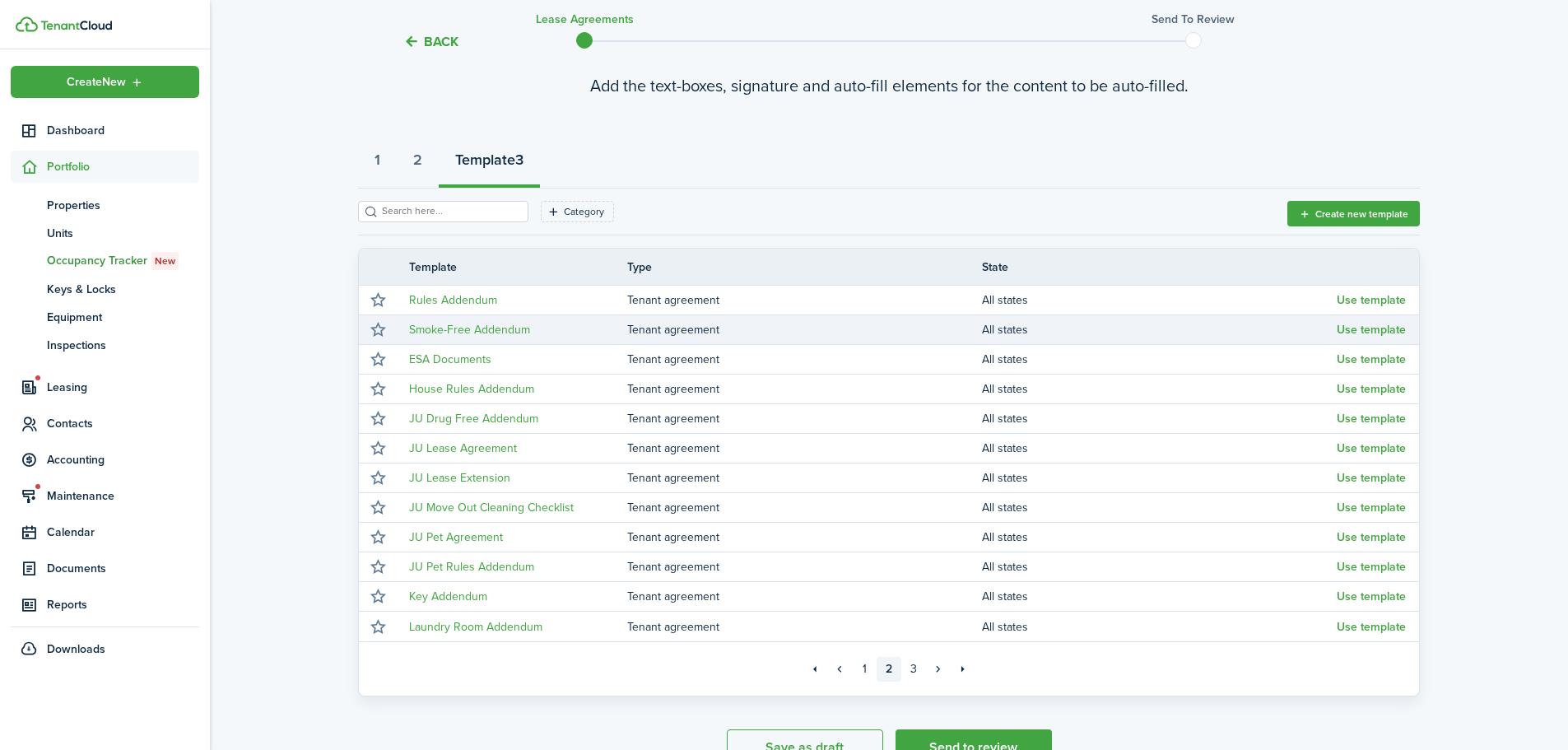
click at [1371, 323] on td "Use template" at bounding box center [1378, 330] width 82 height 22
click at [1367, 327] on button "Use template" at bounding box center [1372, 330] width 69 height 13
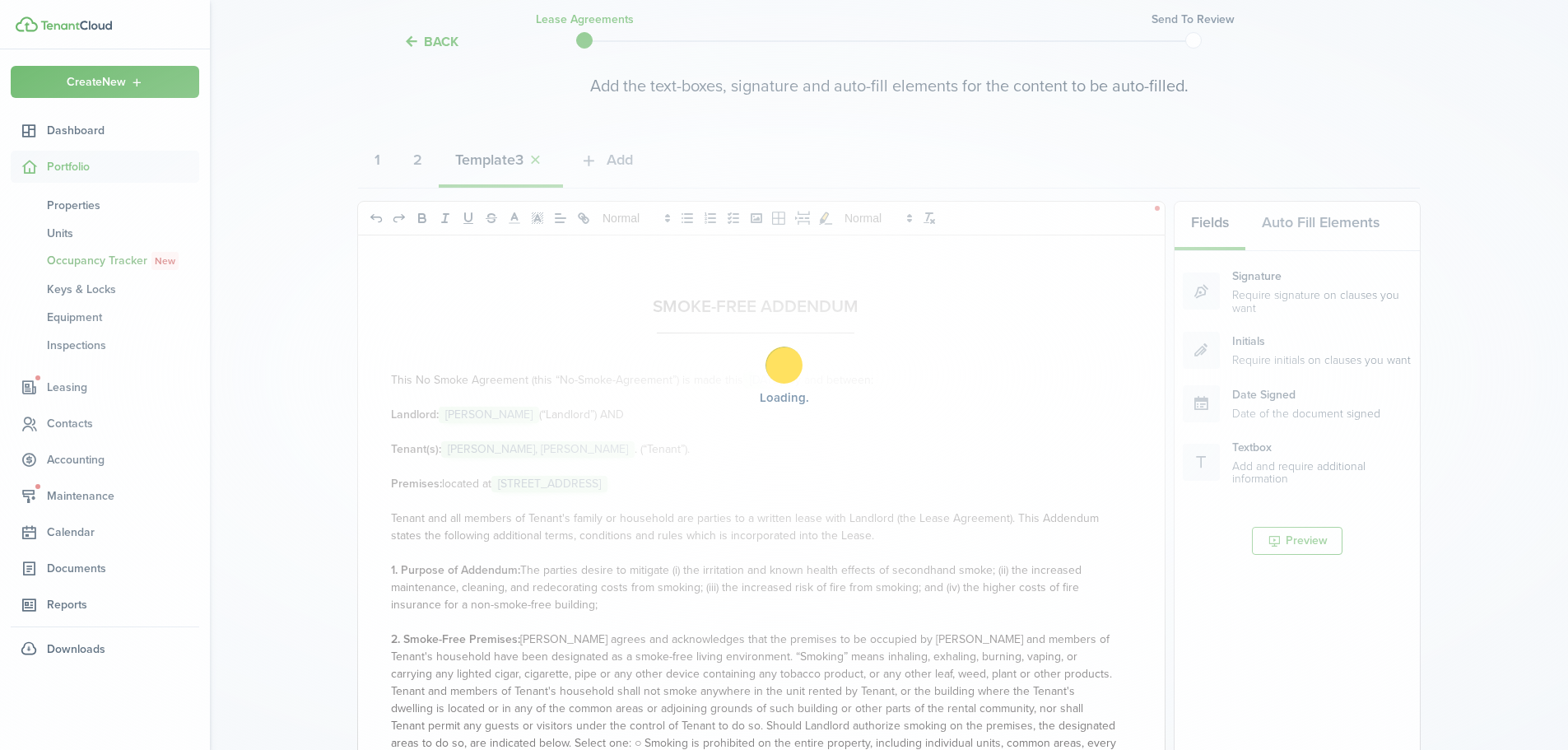
select select "fit"
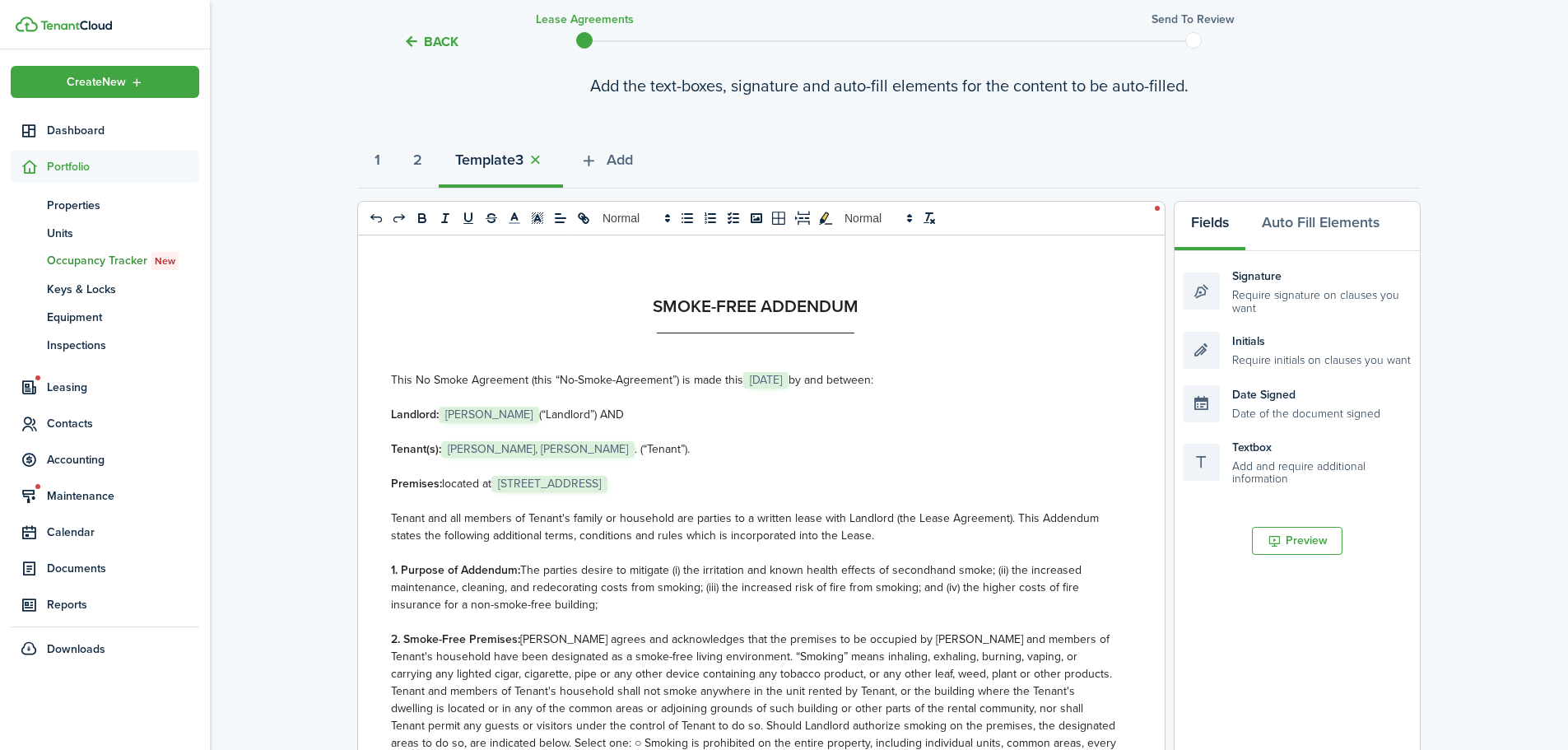
click at [486, 413] on span "[PERSON_NAME]" at bounding box center [488, 415] width 100 height 17
click at [484, 413] on span "[PERSON_NAME]" at bounding box center [488, 415] width 100 height 17
click at [486, 410] on span "[PERSON_NAME]" at bounding box center [488, 415] width 100 height 17
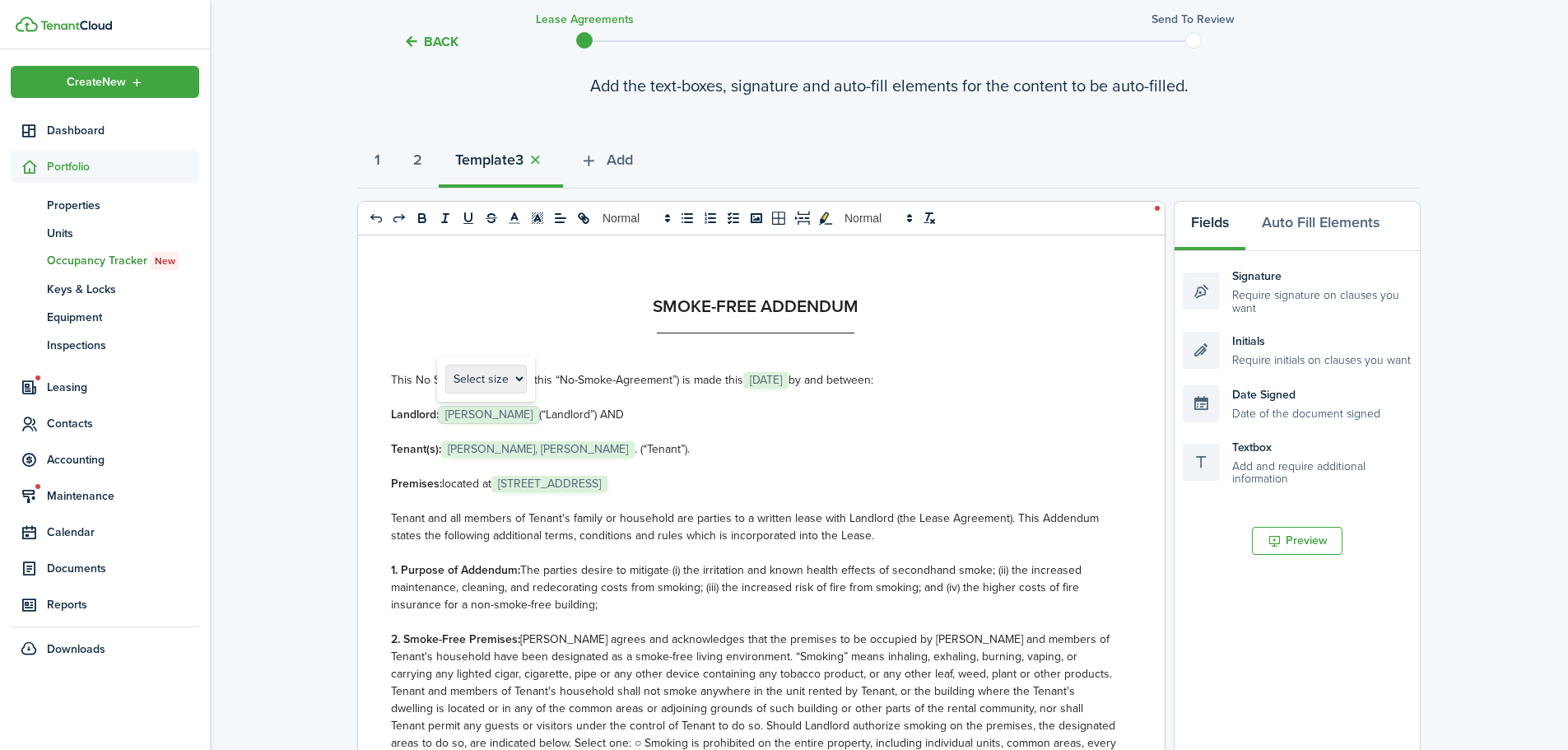
click at [471, 411] on span "[PERSON_NAME]" at bounding box center [488, 415] width 100 height 17
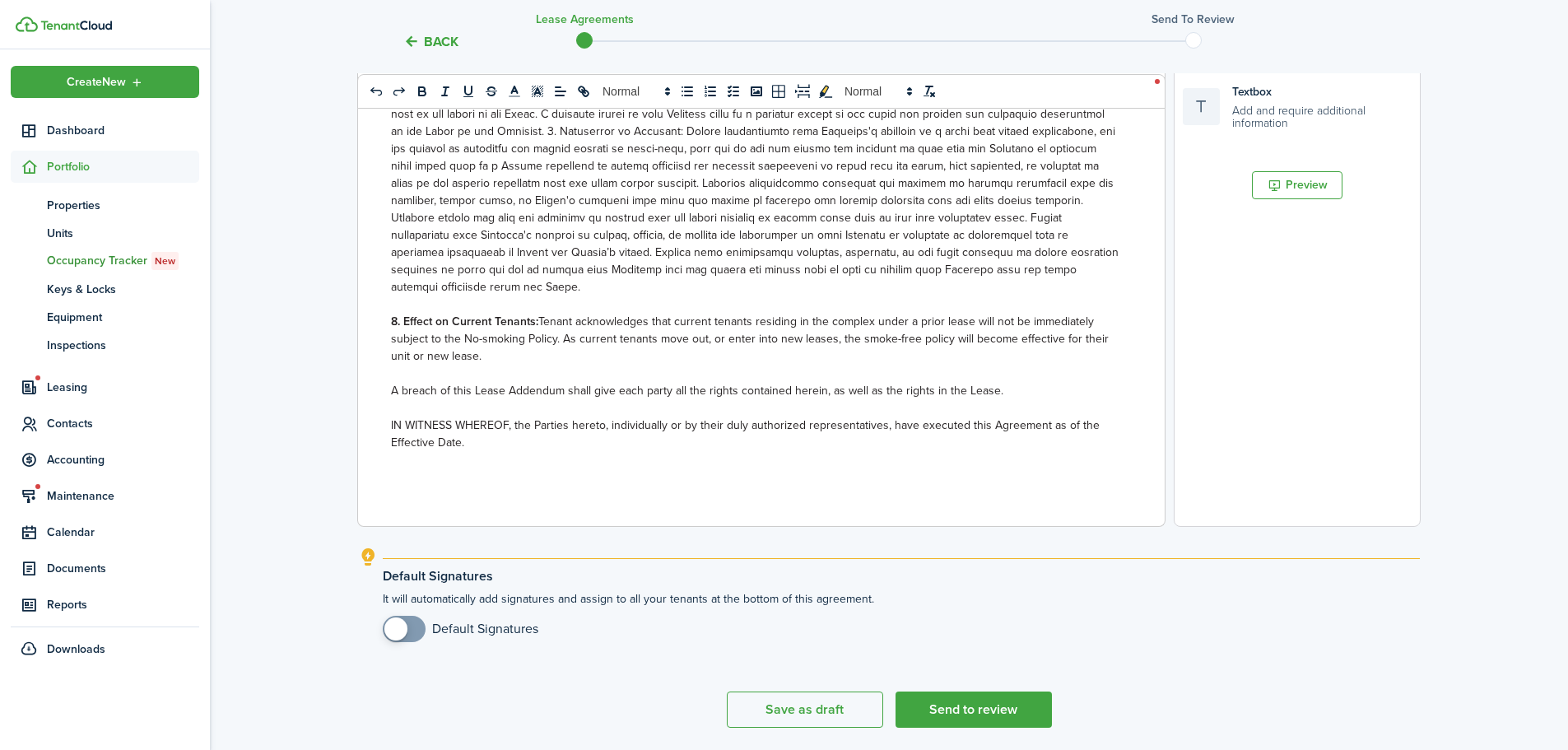
scroll to position [283, 0]
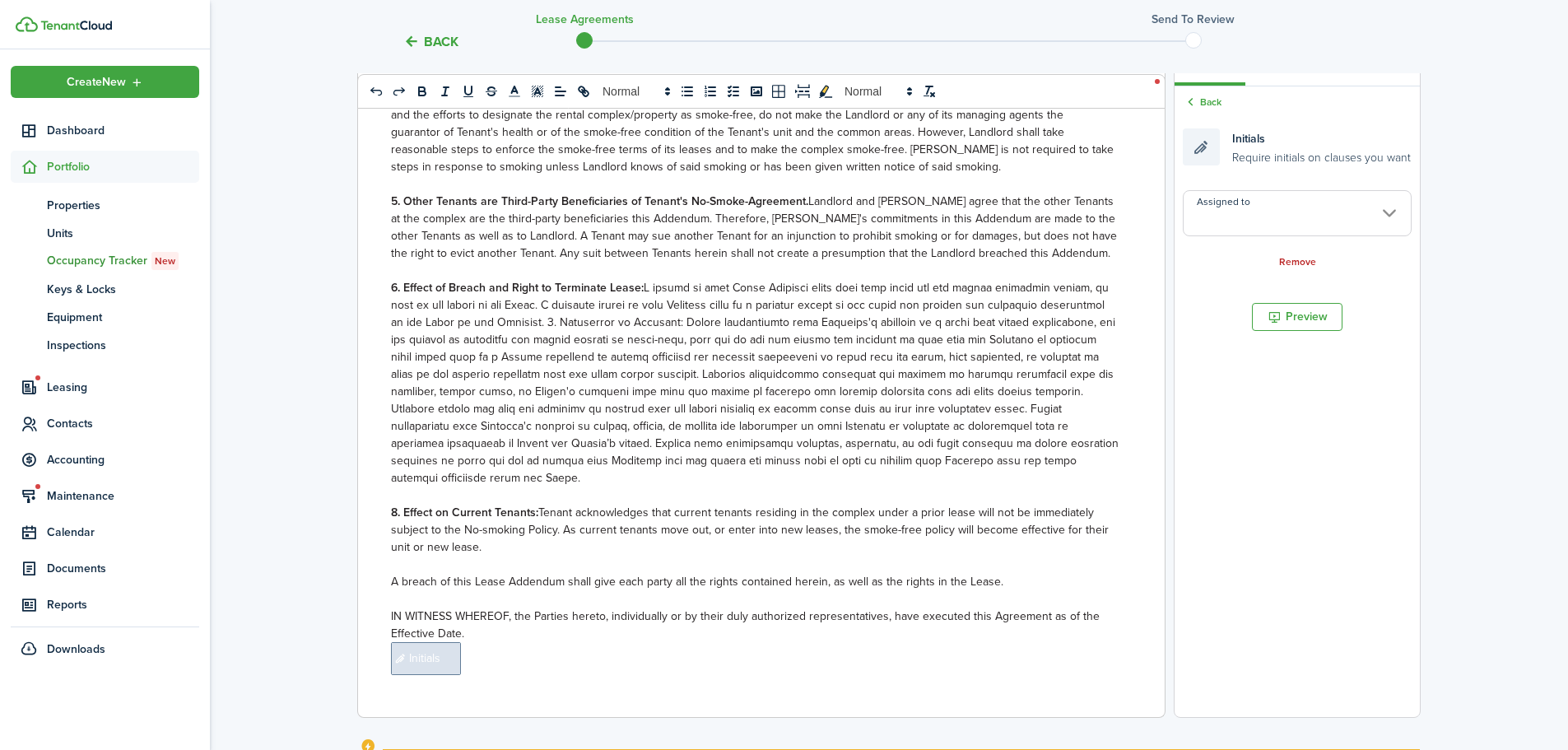
click at [1299, 206] on input "Assigned to" at bounding box center [1297, 212] width 229 height 46
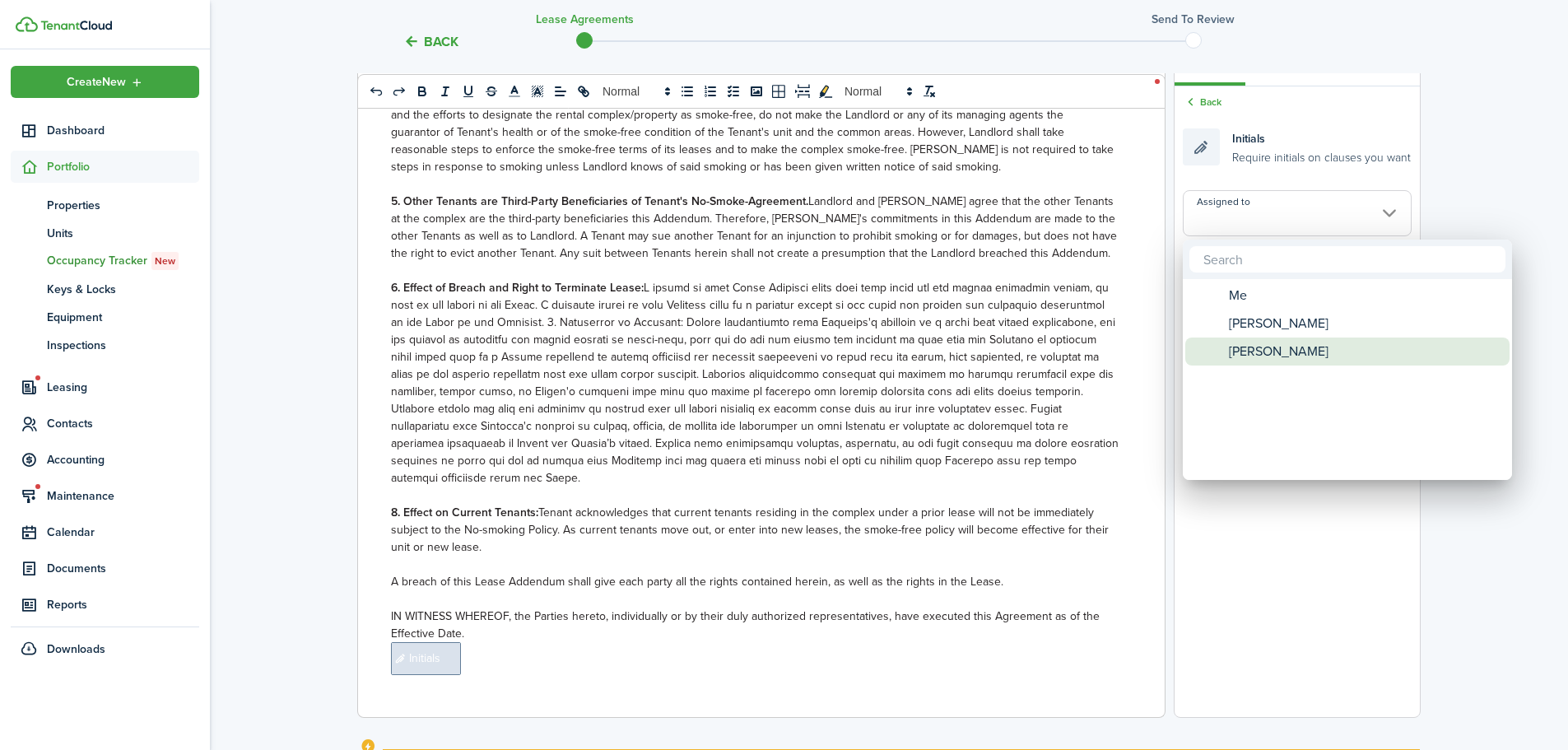
drag, startPoint x: 1255, startPoint y: 348, endPoint x: 1293, endPoint y: 241, distance: 113.5
click at [1255, 348] on span "[PERSON_NAME]" at bounding box center [1279, 352] width 100 height 28
type input "[PERSON_NAME]"
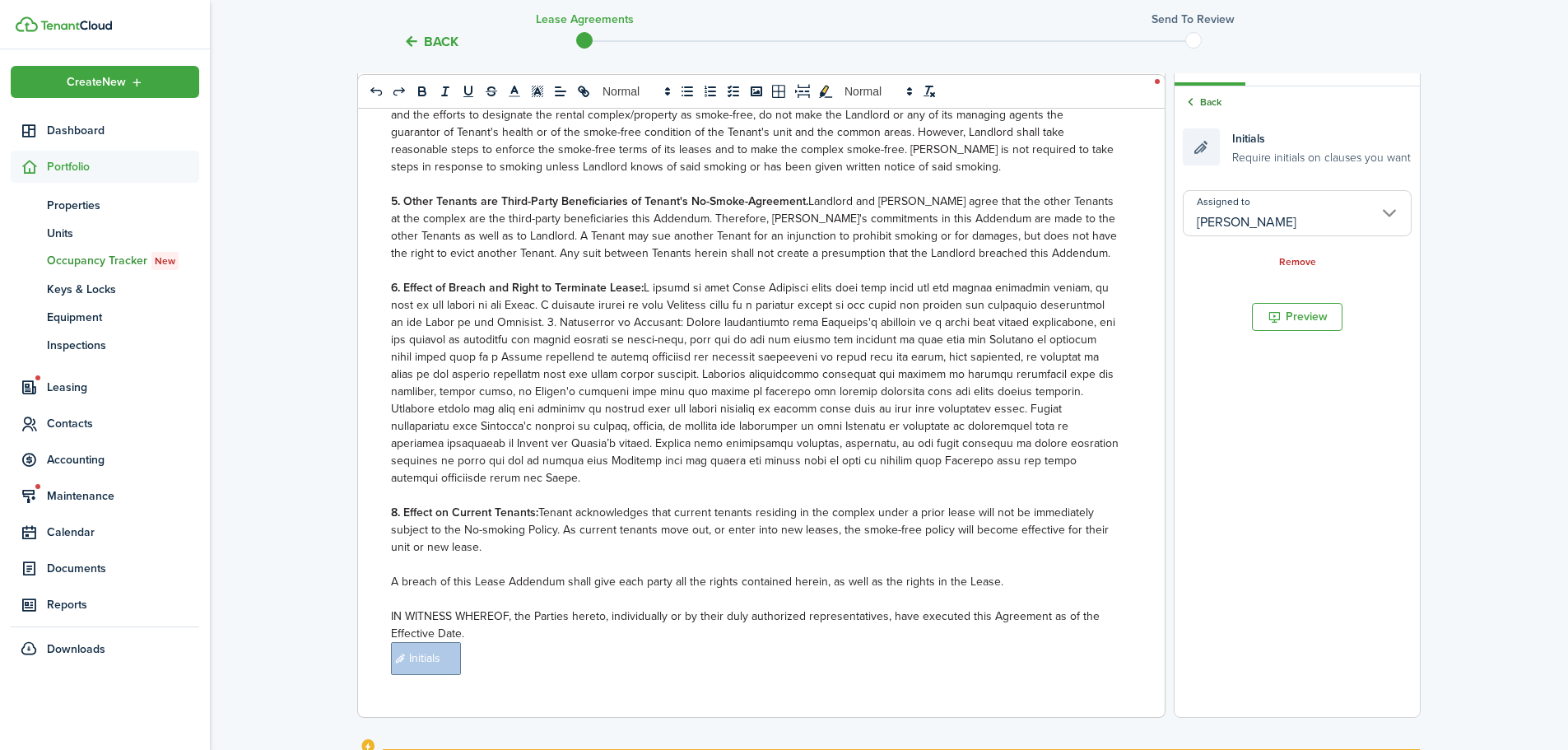
click at [1212, 102] on link "Back" at bounding box center [1201, 102] width 38 height 15
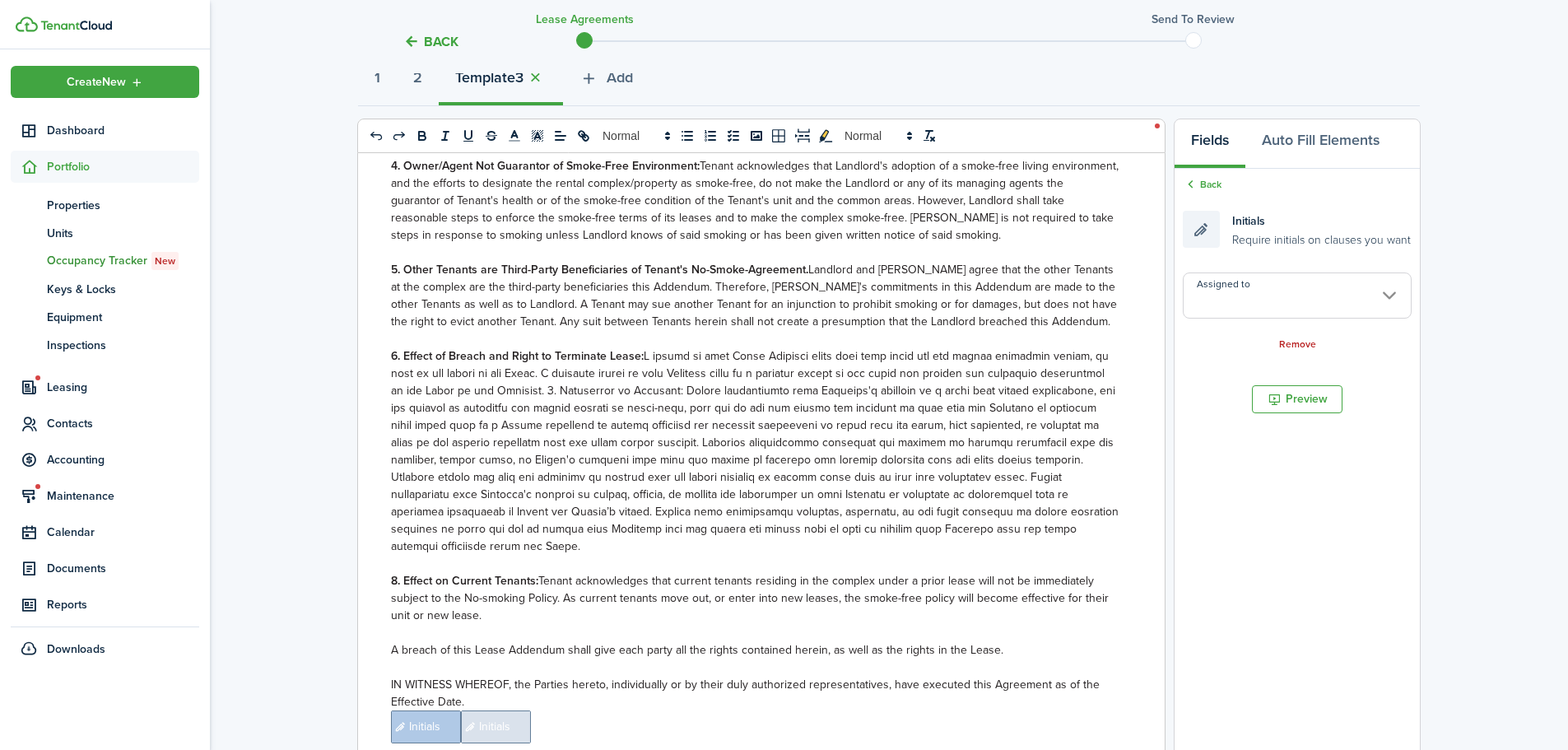
scroll to position [617, 0]
click at [476, 729] on span "Initials" at bounding box center [496, 725] width 70 height 33
click at [1341, 275] on input "Assigned to" at bounding box center [1297, 295] width 229 height 46
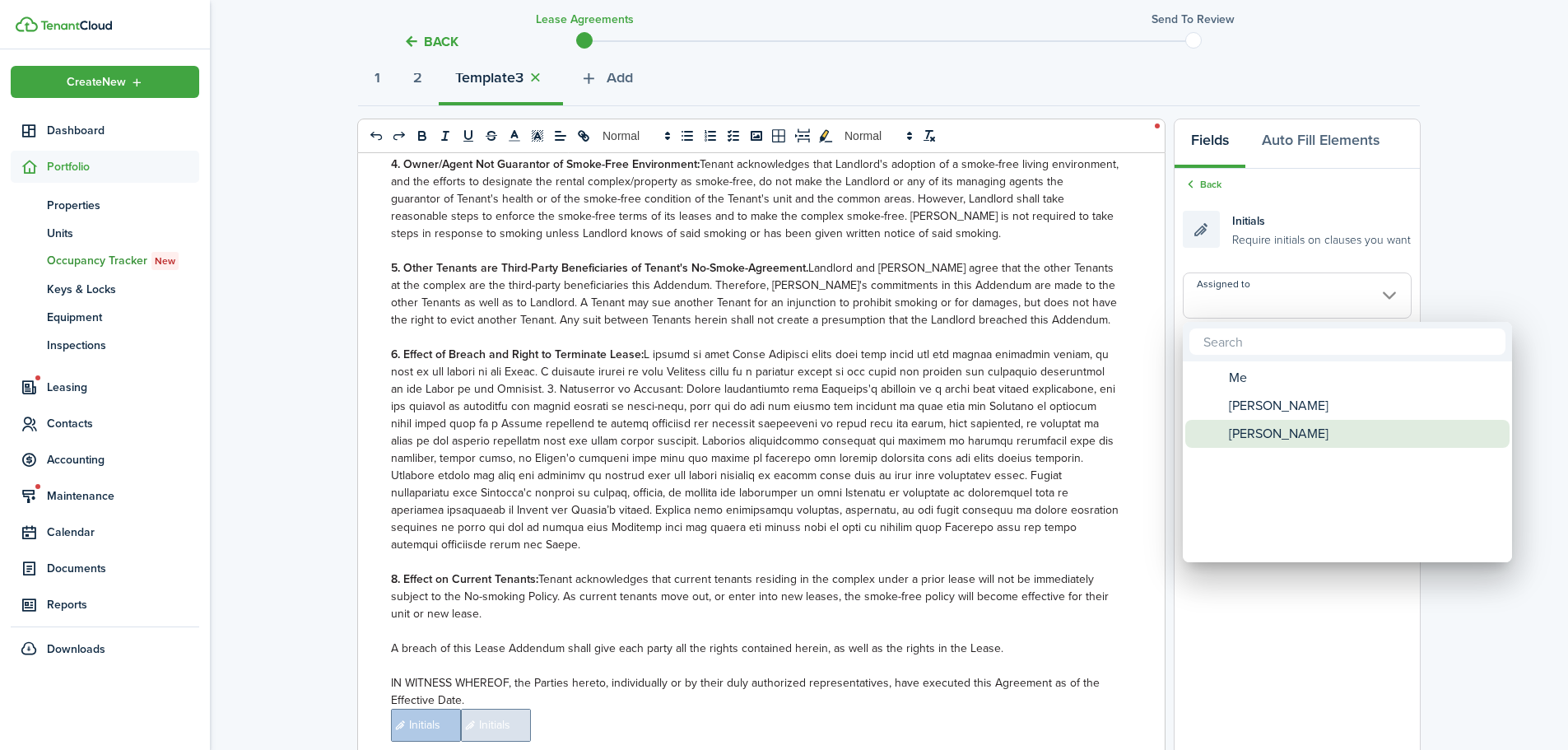
click at [1259, 436] on span "[PERSON_NAME]" at bounding box center [1279, 434] width 100 height 28
type input "[PERSON_NAME]"
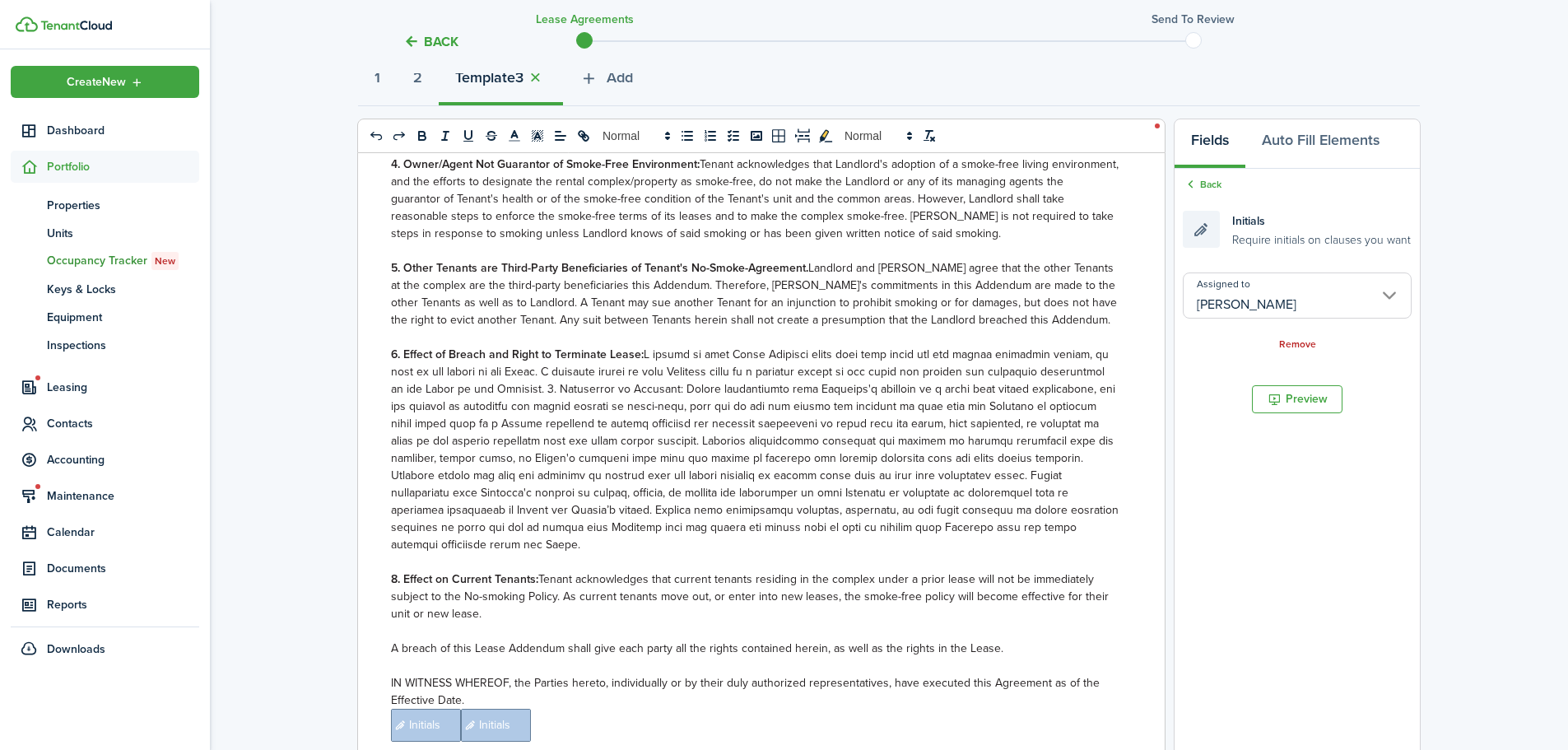
click at [1331, 281] on input "[PERSON_NAME]" at bounding box center [1297, 295] width 229 height 46
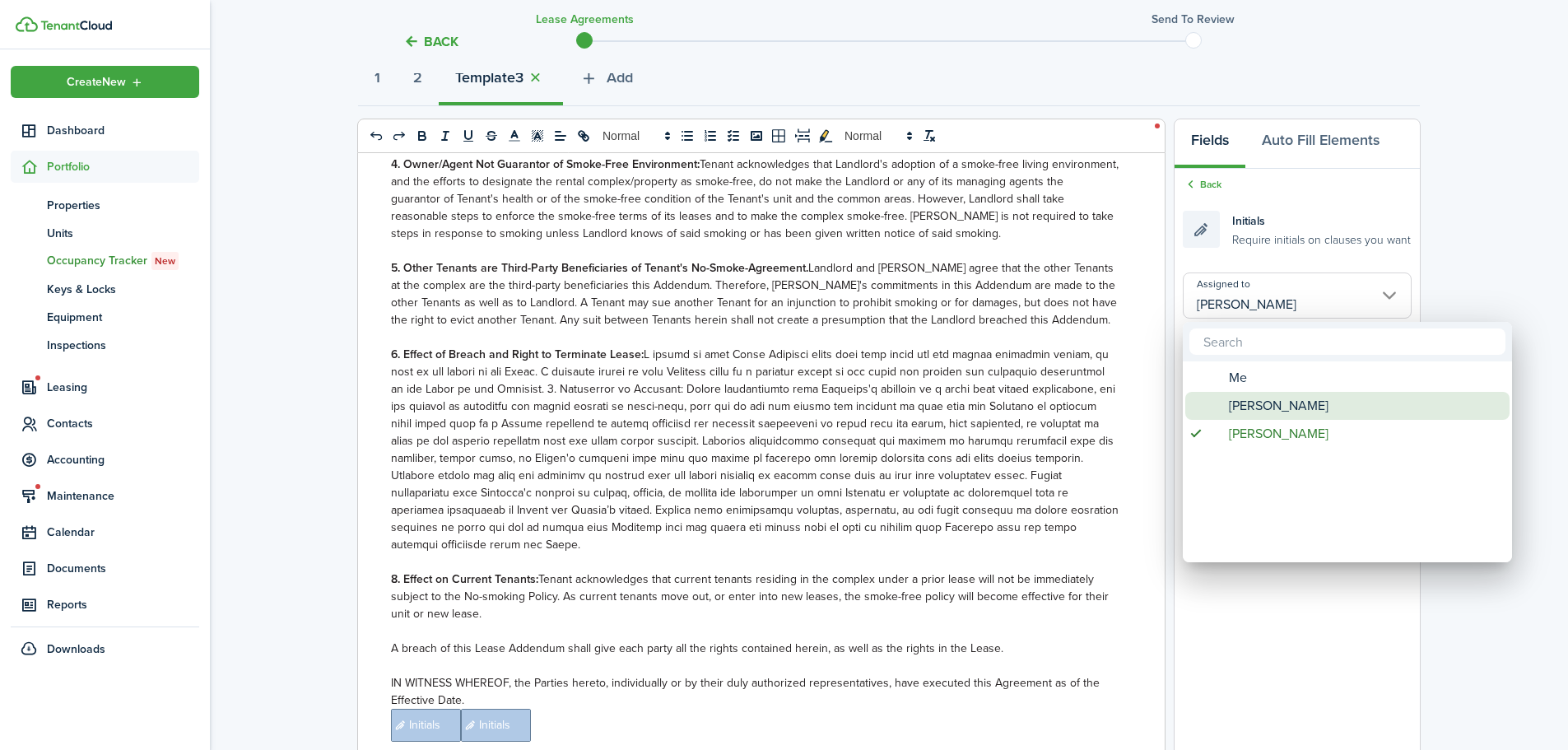
click at [1286, 411] on span "[PERSON_NAME]" at bounding box center [1279, 406] width 100 height 28
type input "[PERSON_NAME]"
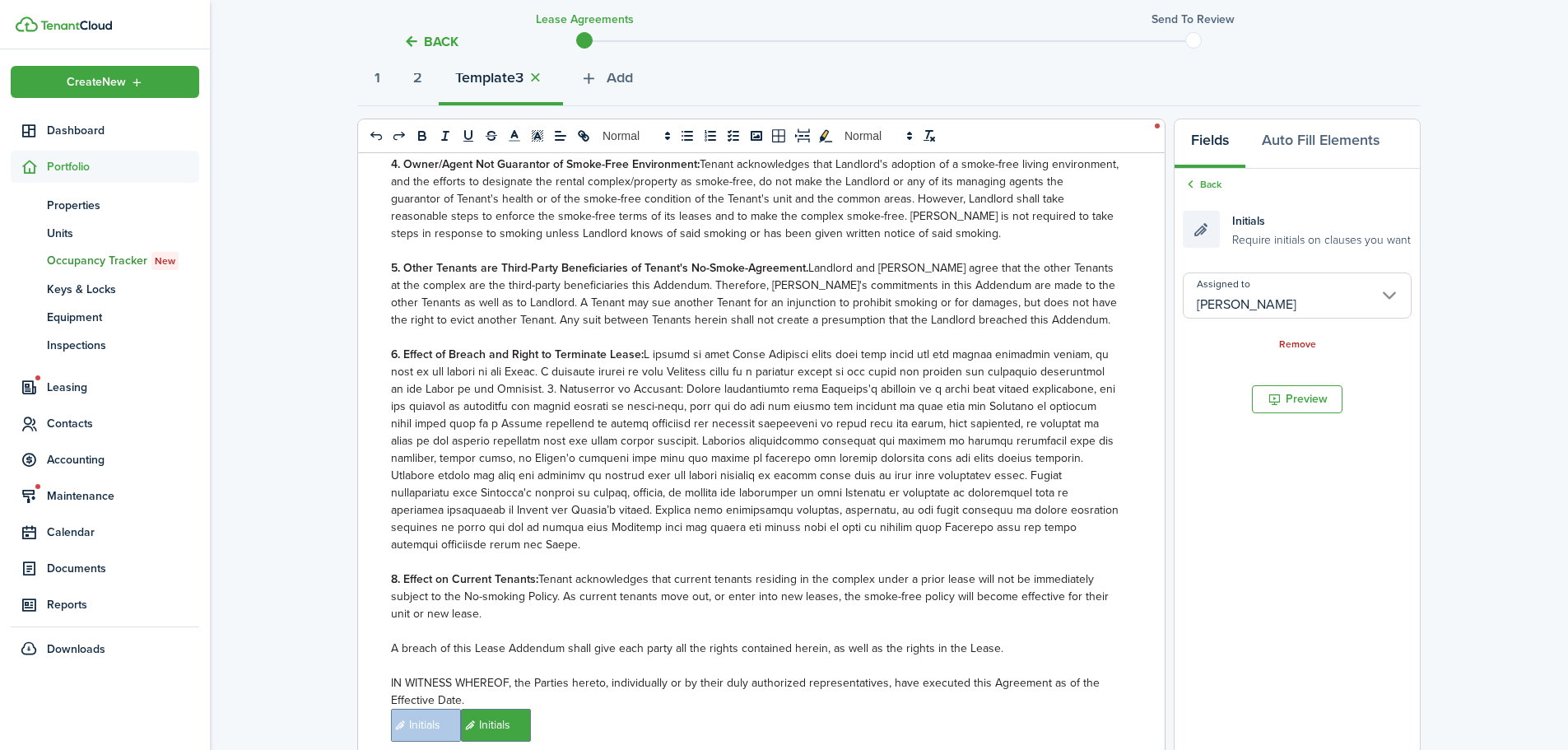
click at [1323, 624] on document-aside-settings "Fields Auto Fill Elements Back Initials Require initials on clauses you want As…" at bounding box center [1298, 459] width 247 height 682
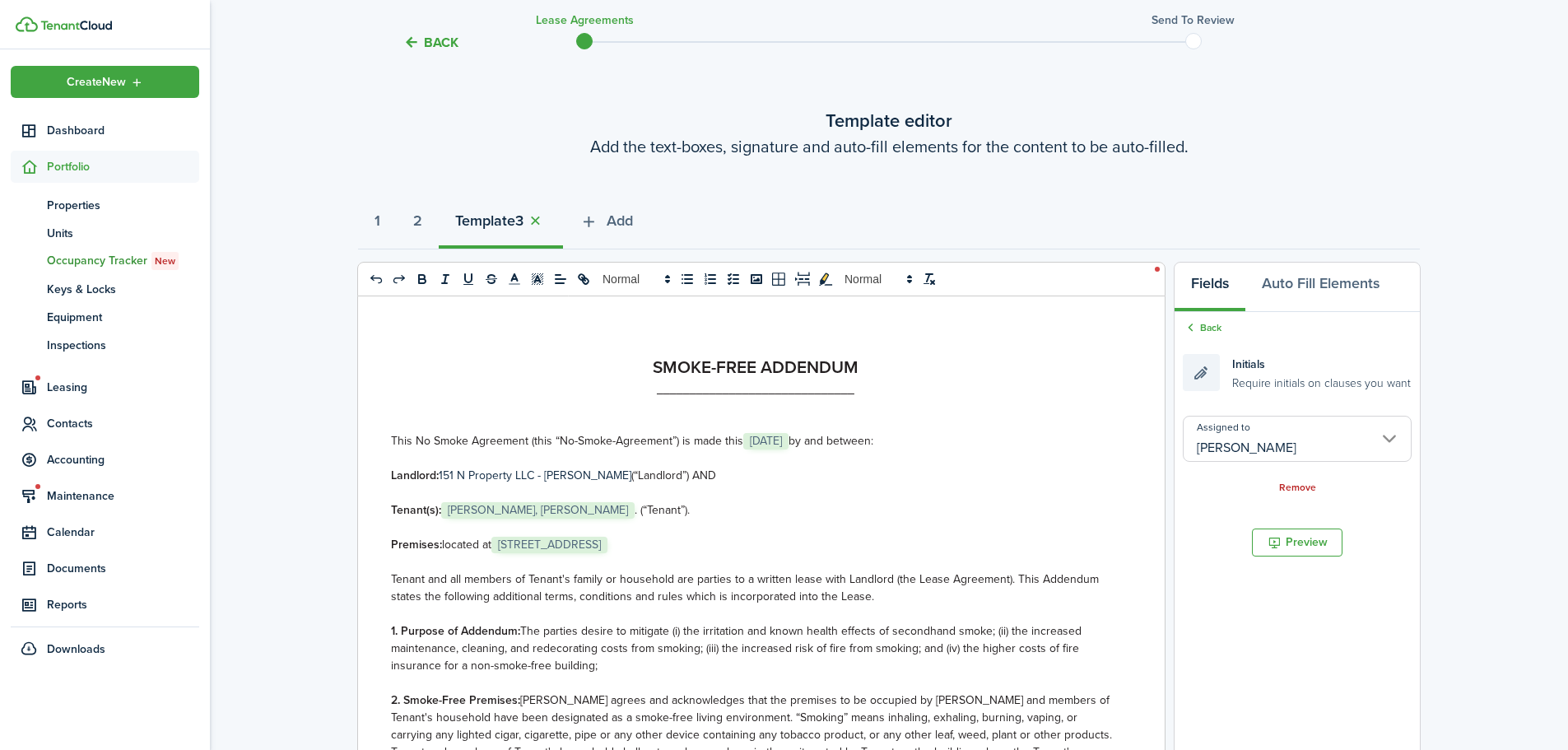
scroll to position [0, 0]
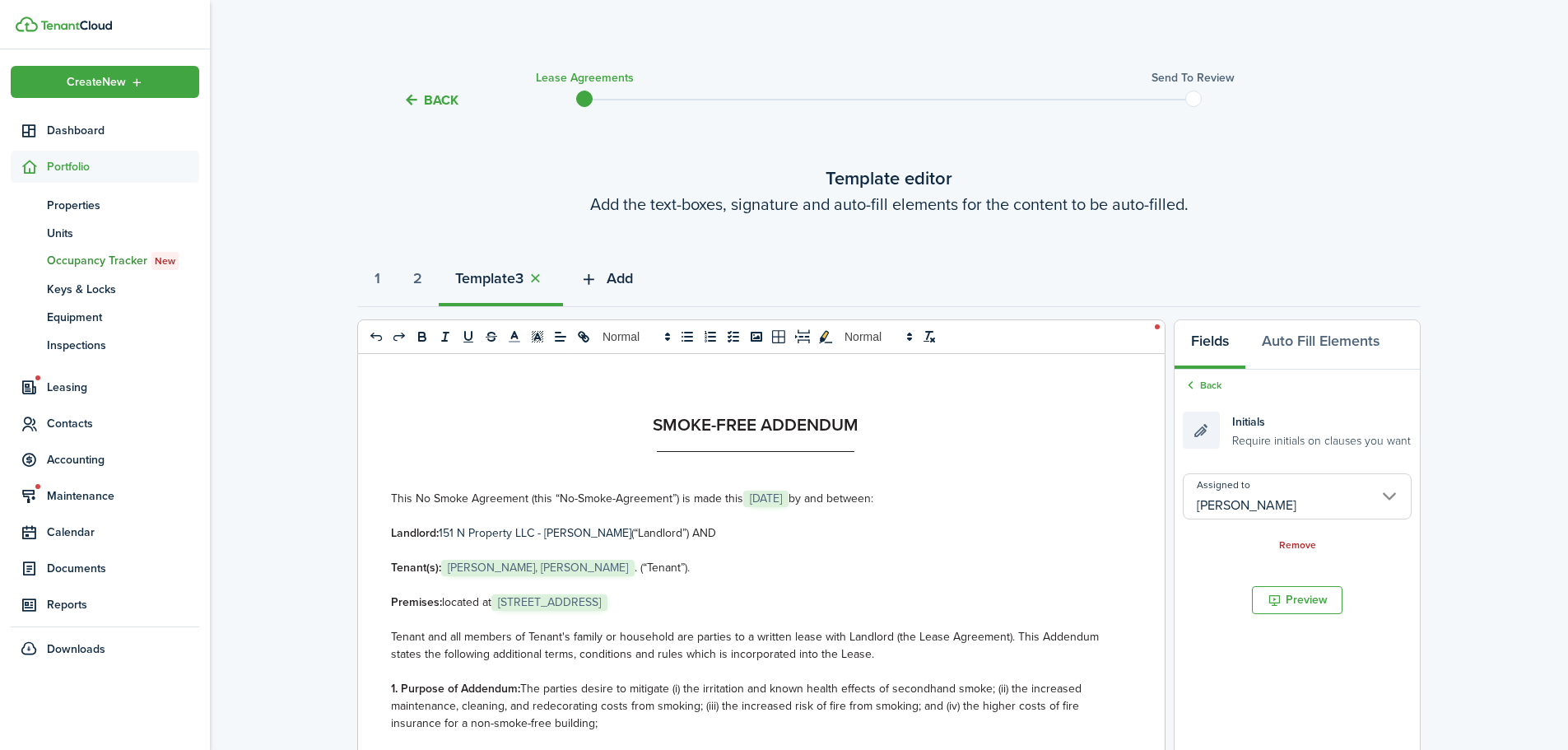
click at [625, 277] on span "Add" at bounding box center [620, 279] width 26 height 22
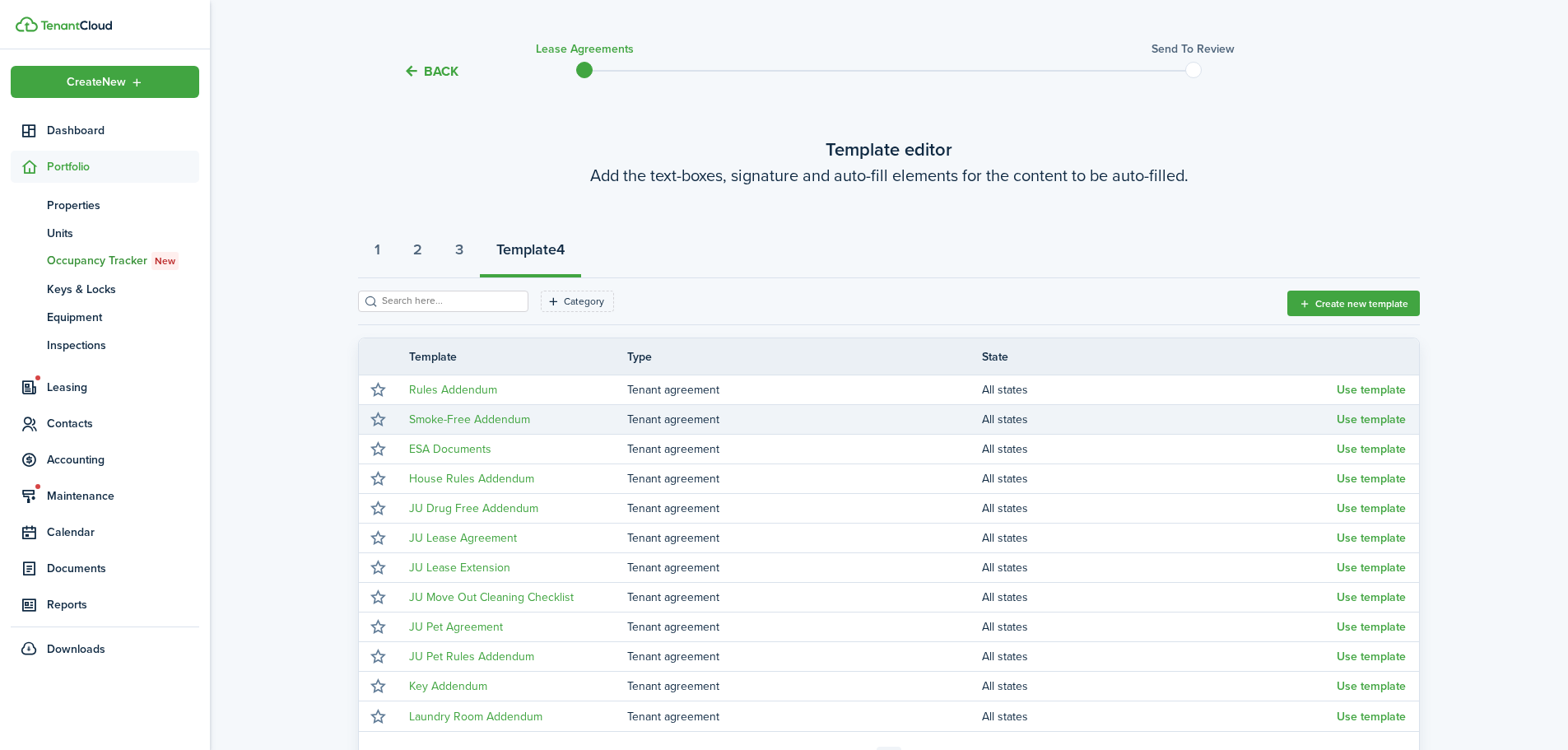
scroll to position [82, 0]
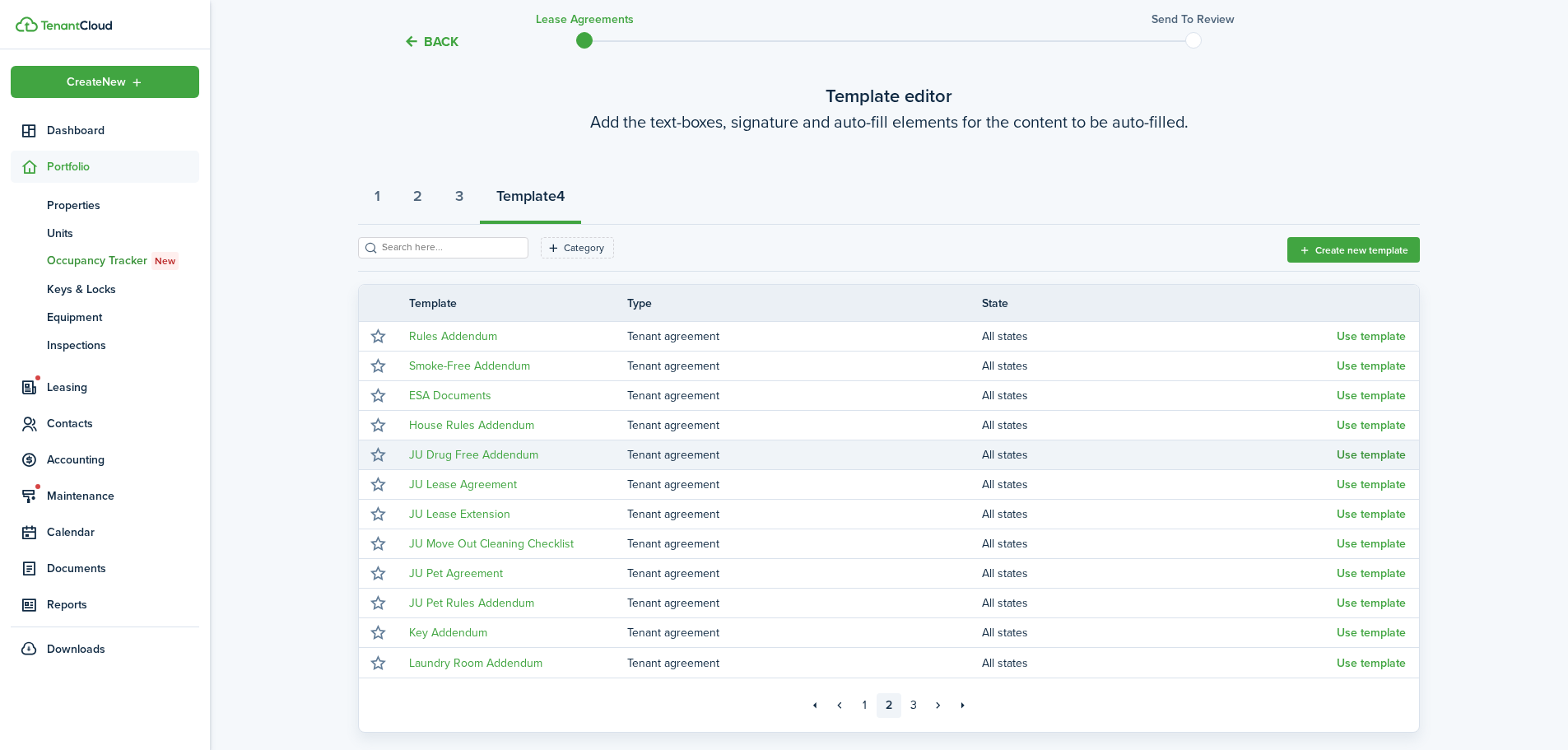
click at [1381, 457] on button "Use template" at bounding box center [1372, 455] width 69 height 13
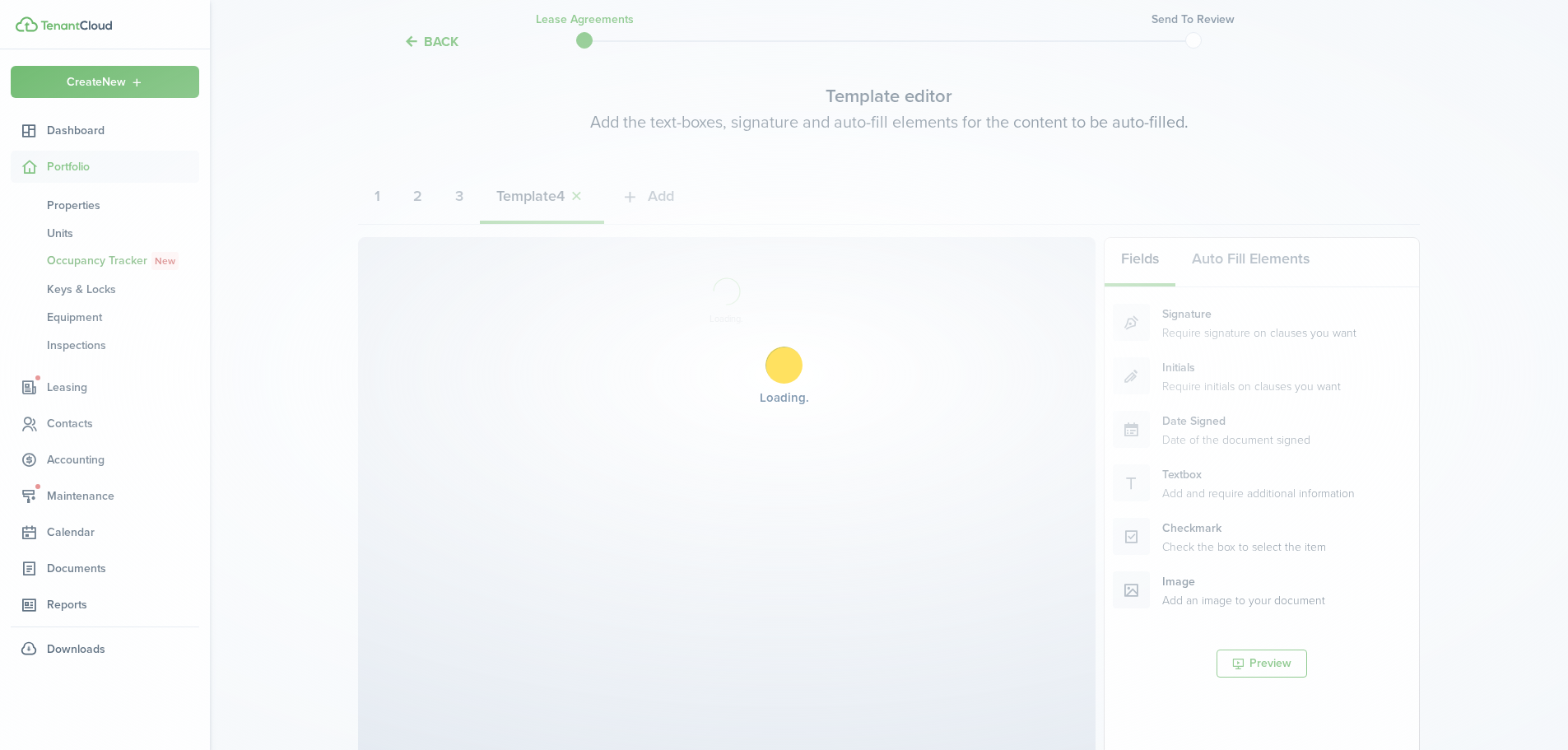
select select "fit"
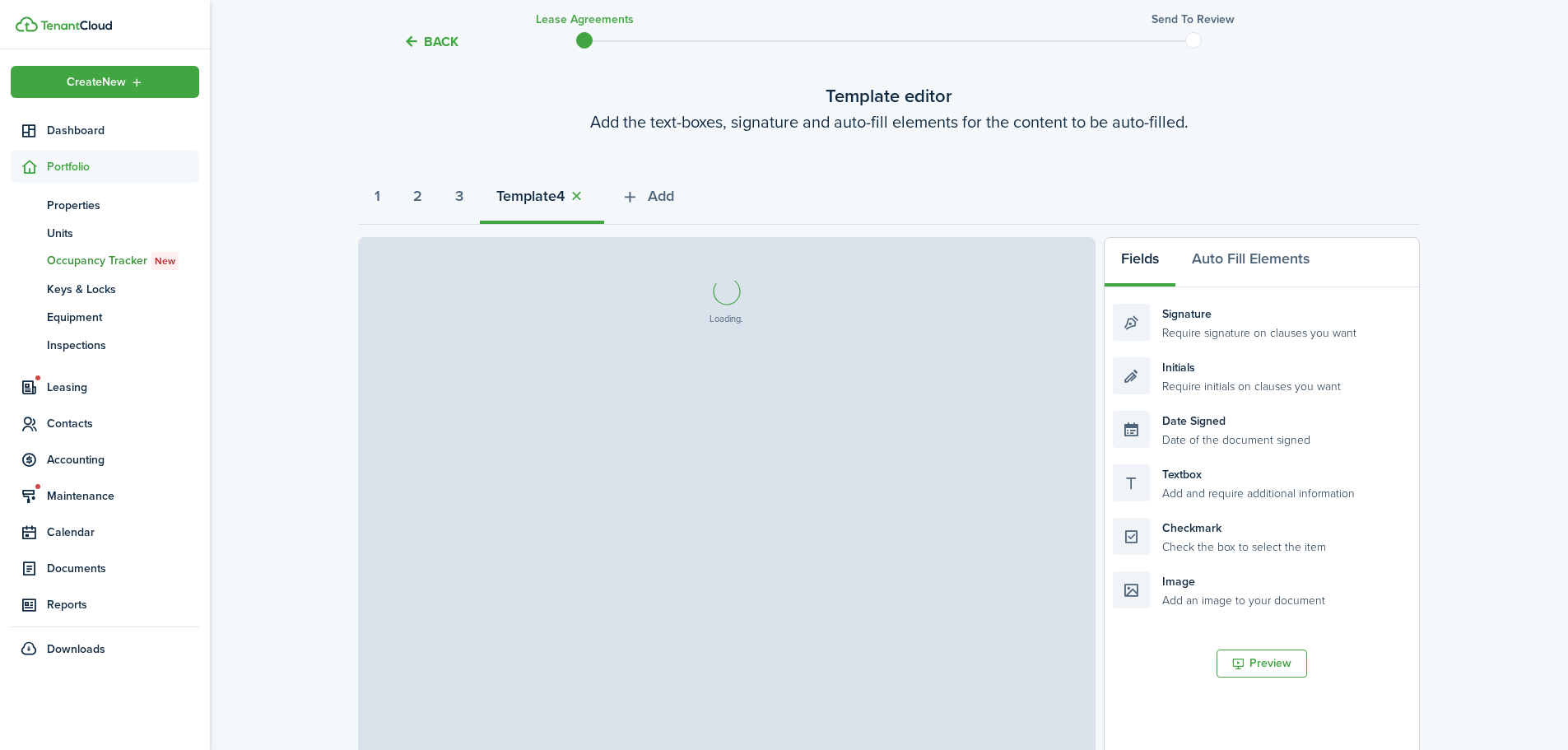
select select "fit"
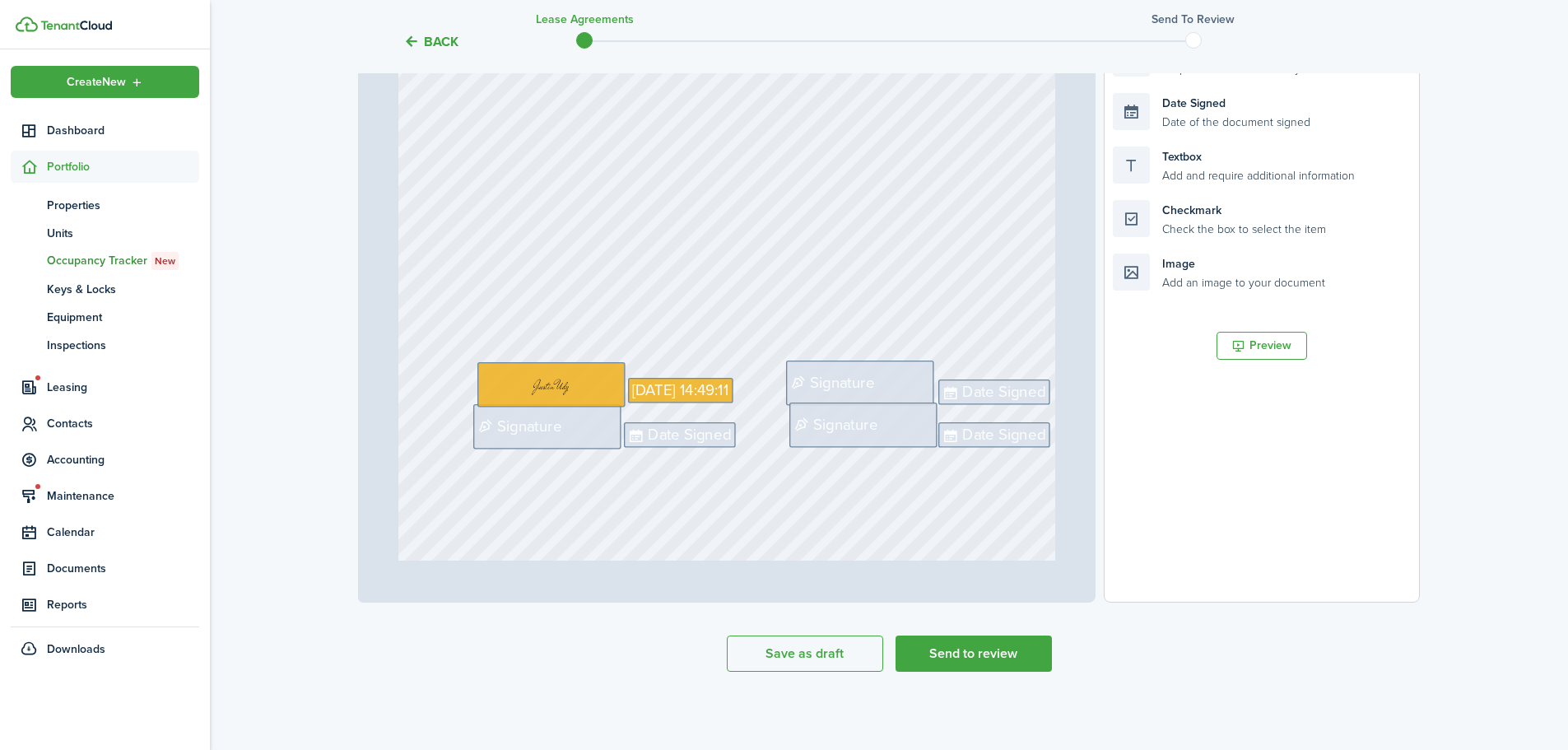
scroll to position [131, 0]
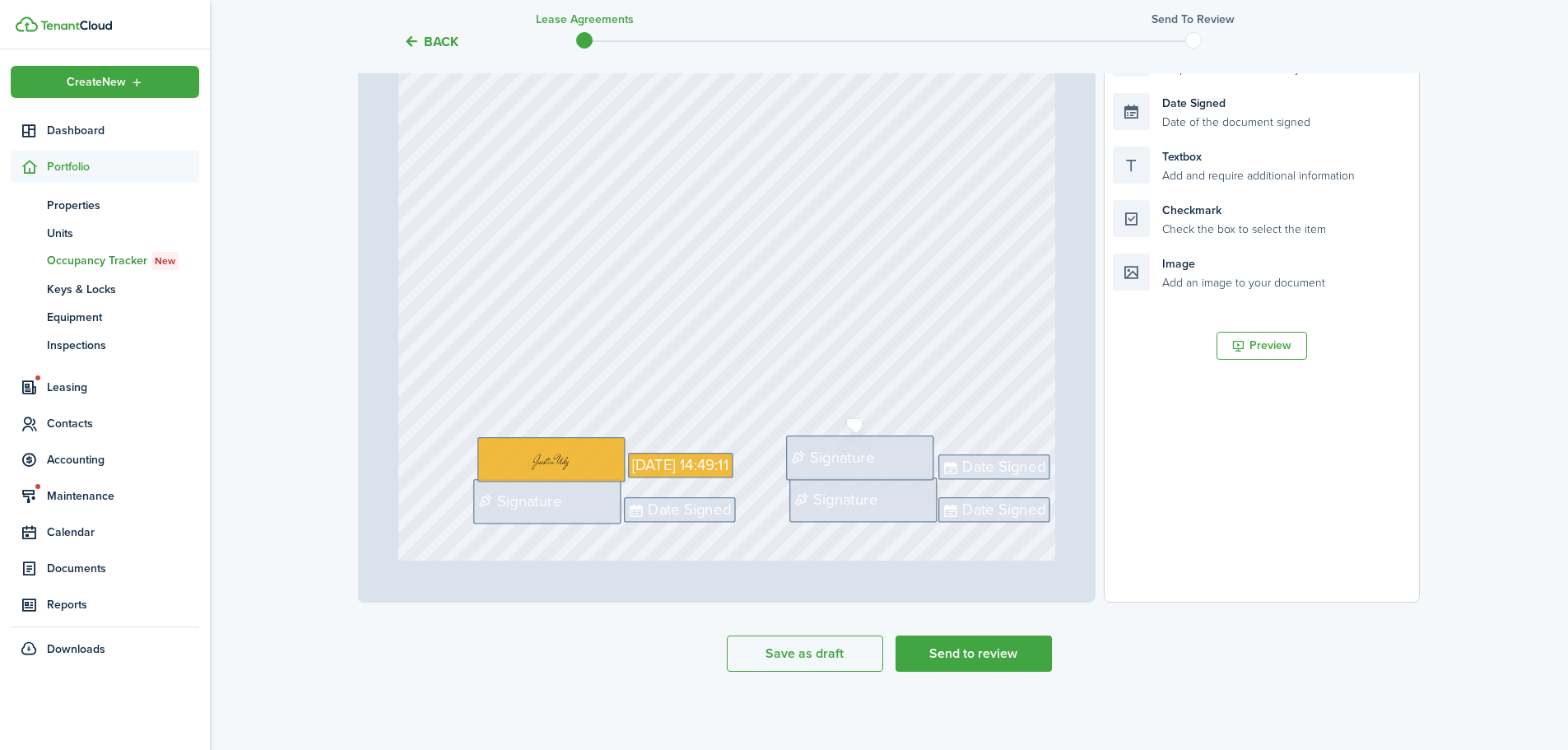
click at [848, 454] on span "Signature" at bounding box center [842, 457] width 65 height 23
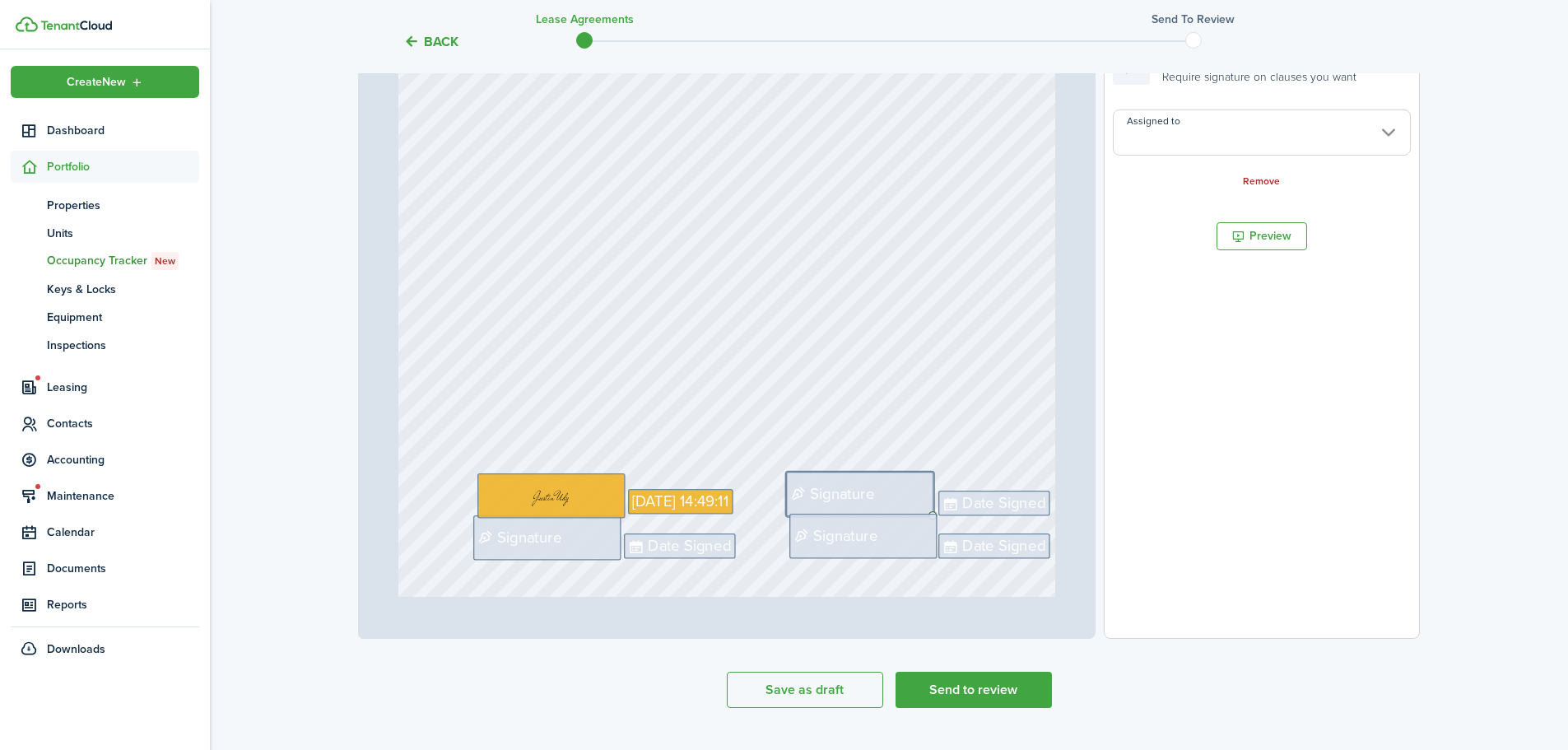
scroll to position [318, 0]
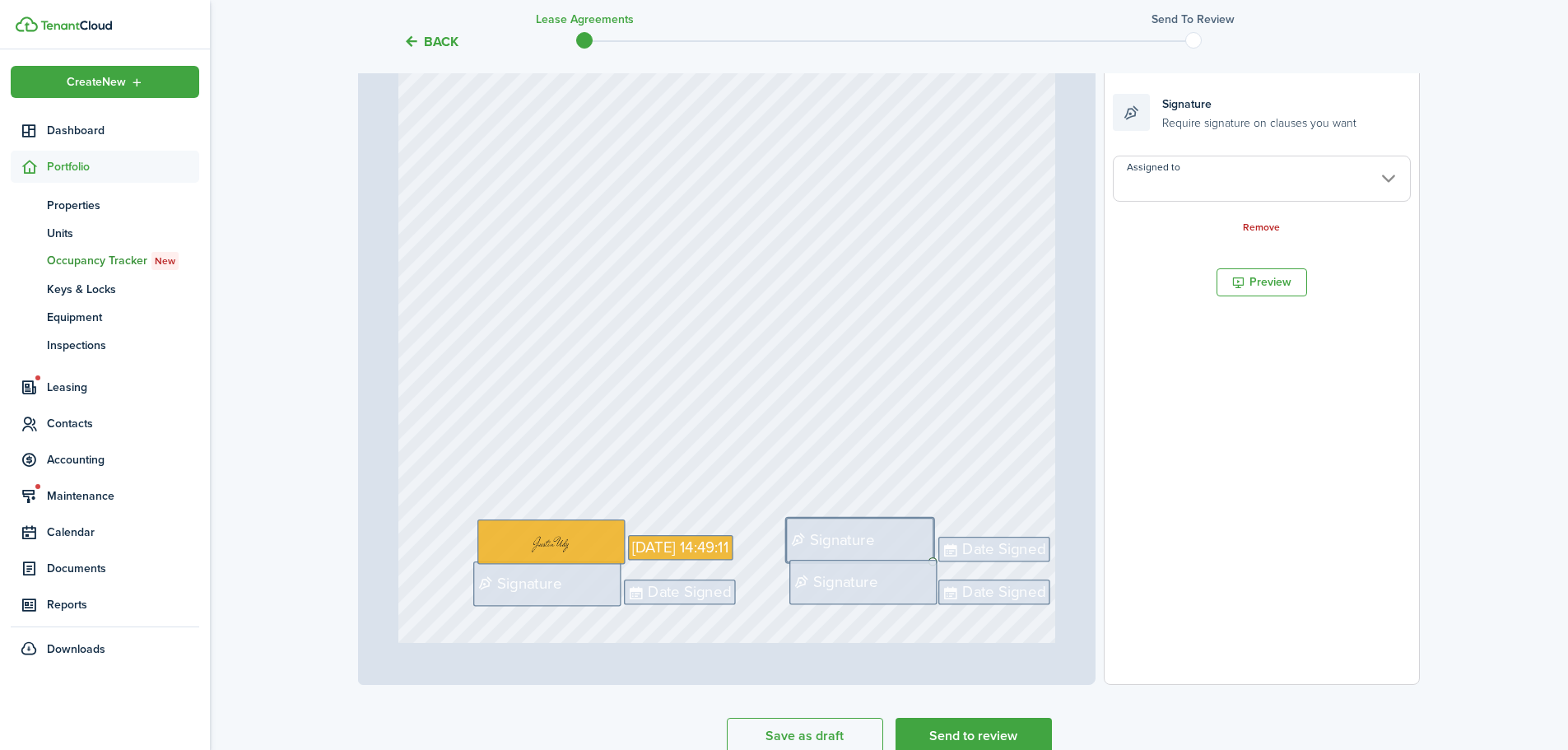
click at [1205, 179] on input "Assigned to" at bounding box center [1262, 178] width 298 height 46
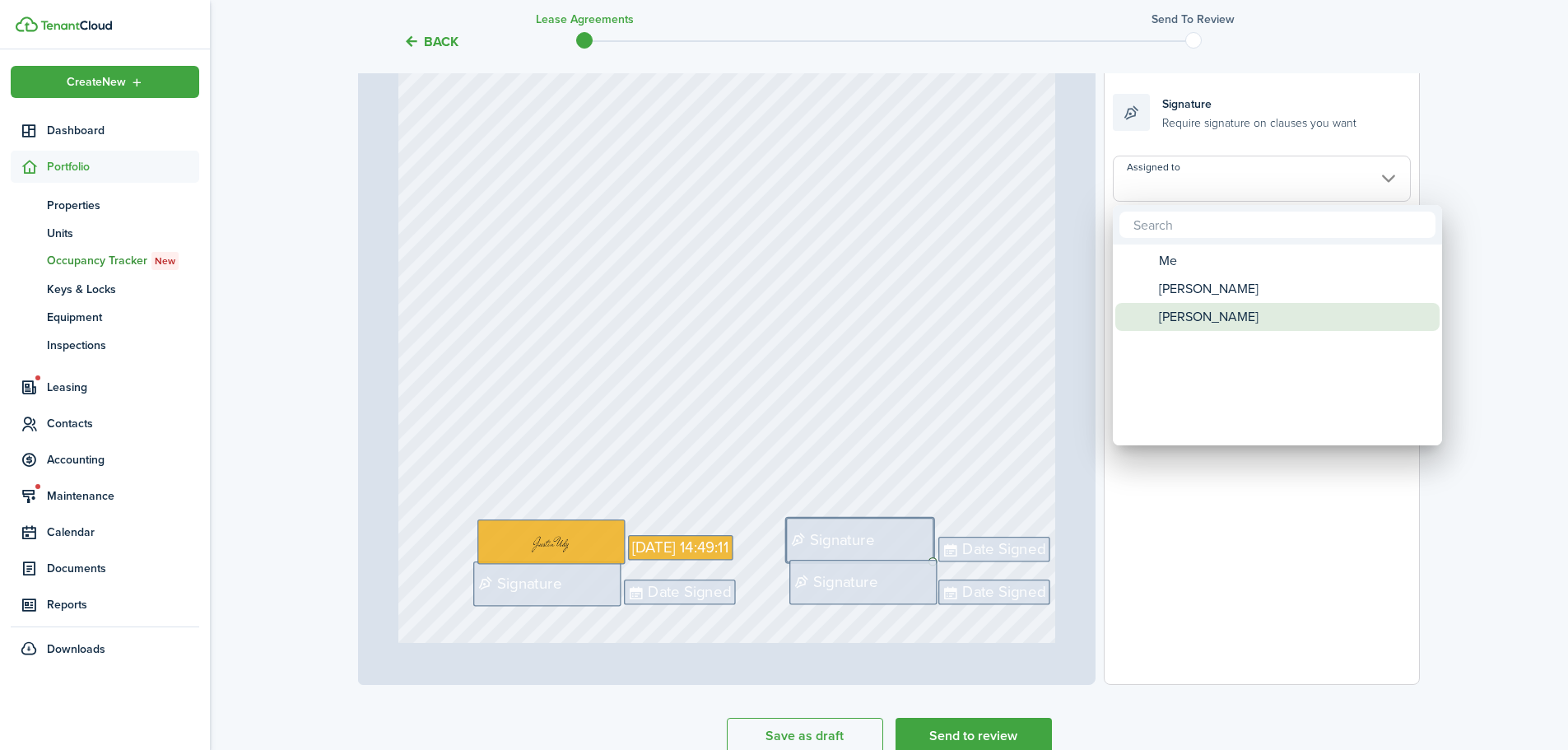
click at [1187, 313] on span "[PERSON_NAME]" at bounding box center [1209, 317] width 100 height 28
type input "[PERSON_NAME]"
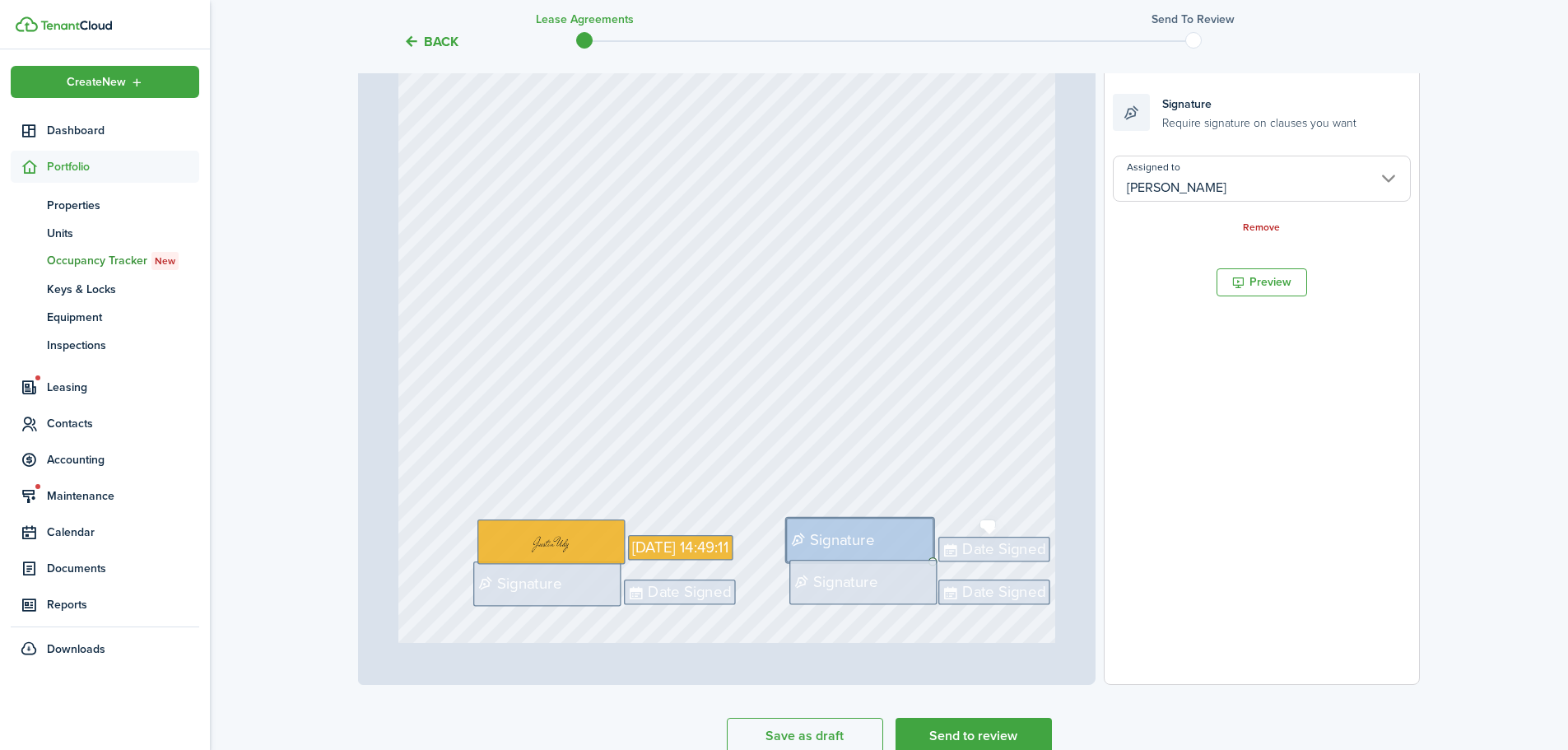
drag, startPoint x: 1006, startPoint y: 546, endPoint x: 1023, endPoint y: 524, distance: 27.8
click at [1005, 546] on span "Date Signed" at bounding box center [1003, 549] width 83 height 23
click at [1247, 218] on input "14px" at bounding box center [1262, 240] width 298 height 46
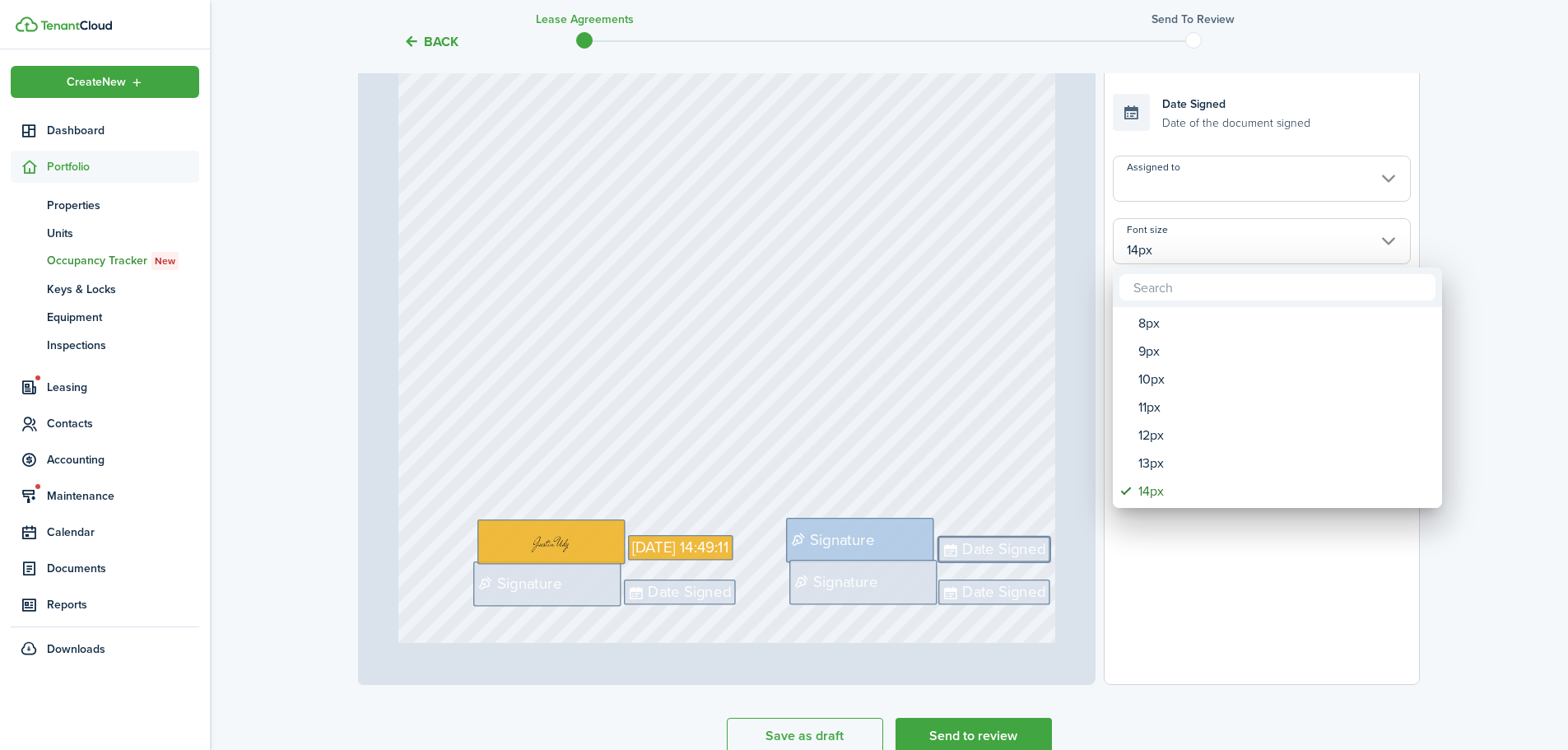
click at [1243, 175] on div at bounding box center [784, 375] width 1832 height 1014
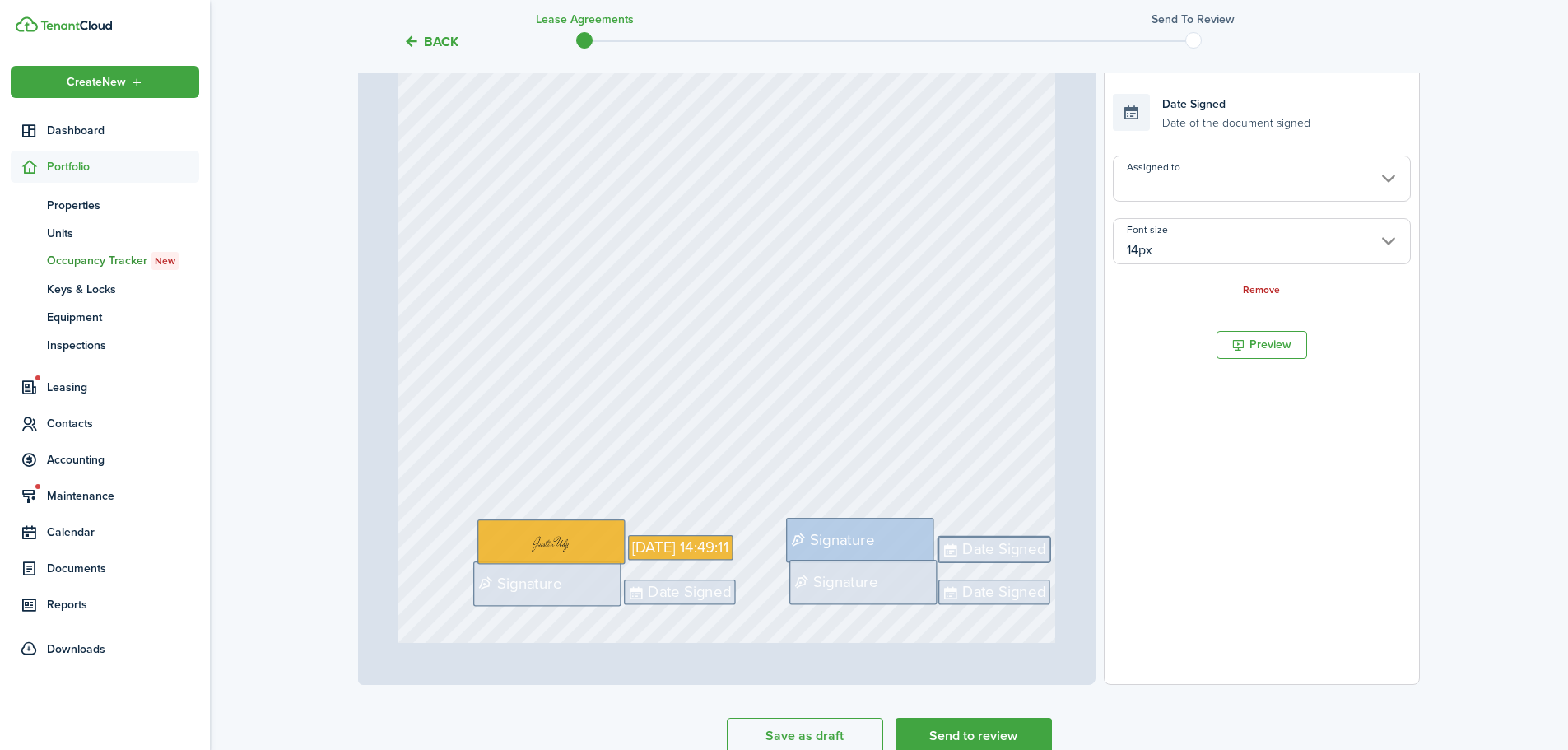
click at [1228, 188] on input "Assigned to" at bounding box center [1262, 178] width 298 height 46
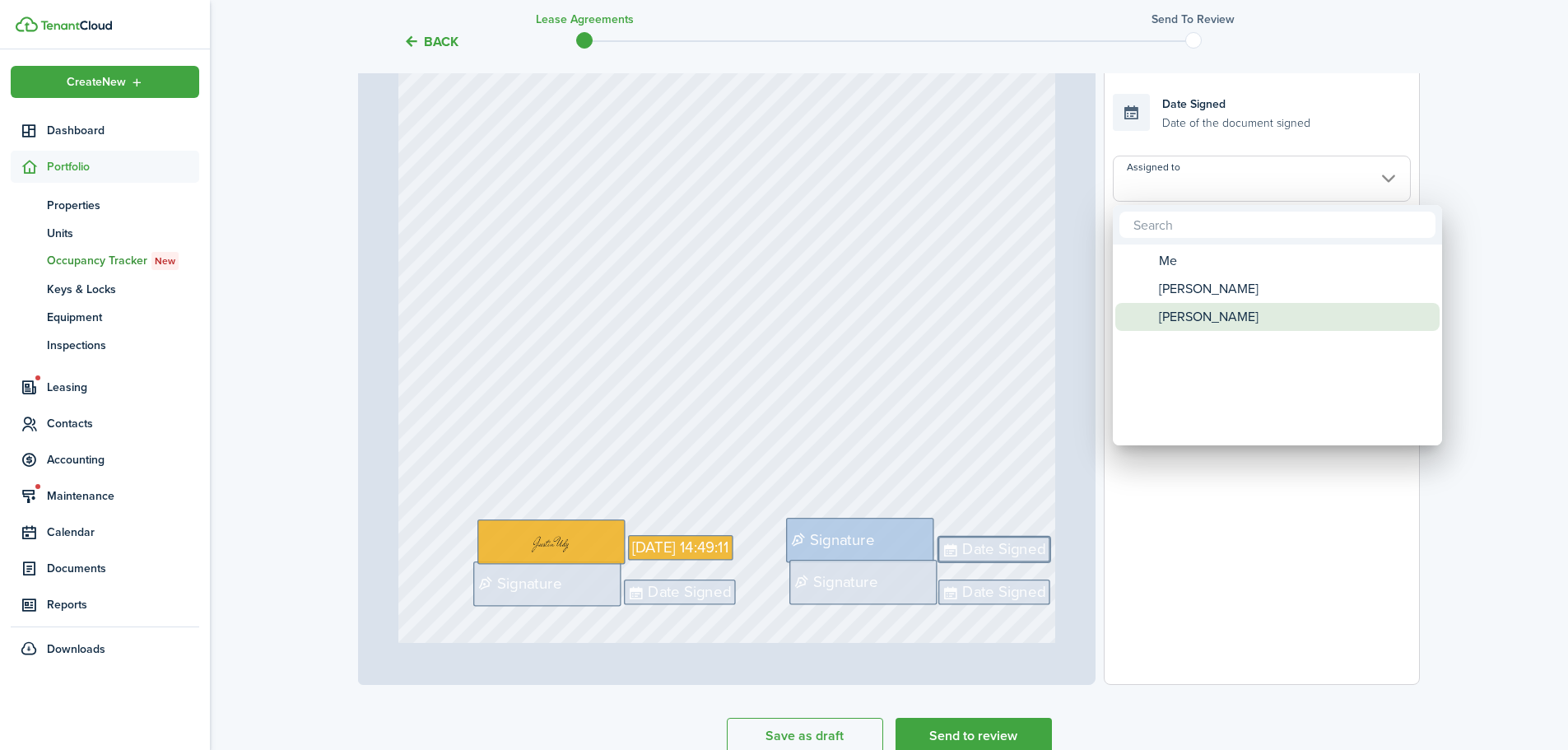
click at [1203, 311] on span "[PERSON_NAME]" at bounding box center [1209, 317] width 100 height 28
type input "[PERSON_NAME]"
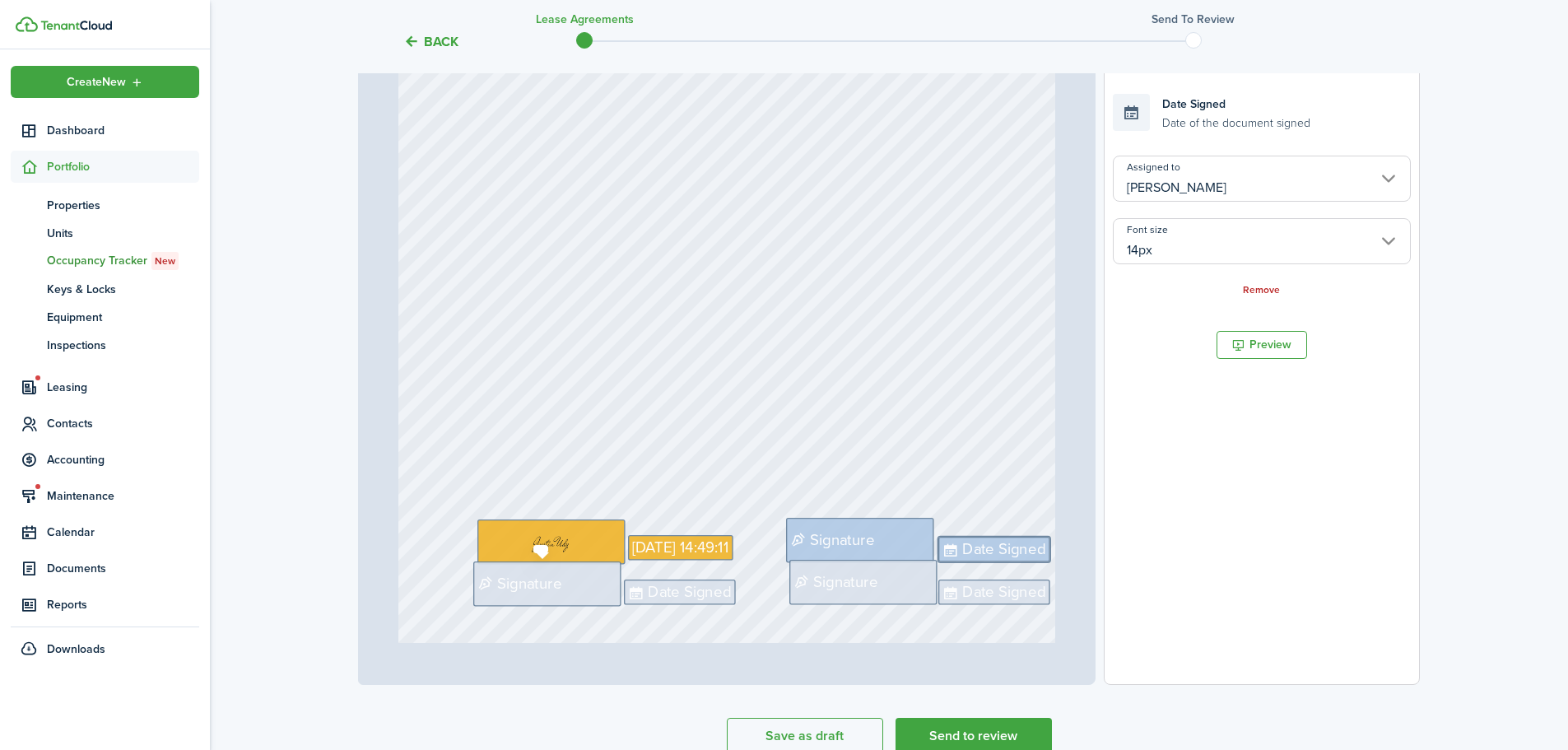
click at [560, 601] on div "Signature" at bounding box center [547, 584] width 149 height 45
click at [1218, 204] on div "Assigned to Remove" at bounding box center [1262, 195] width 298 height 79
click at [1230, 190] on input "Assigned to" at bounding box center [1262, 178] width 298 height 46
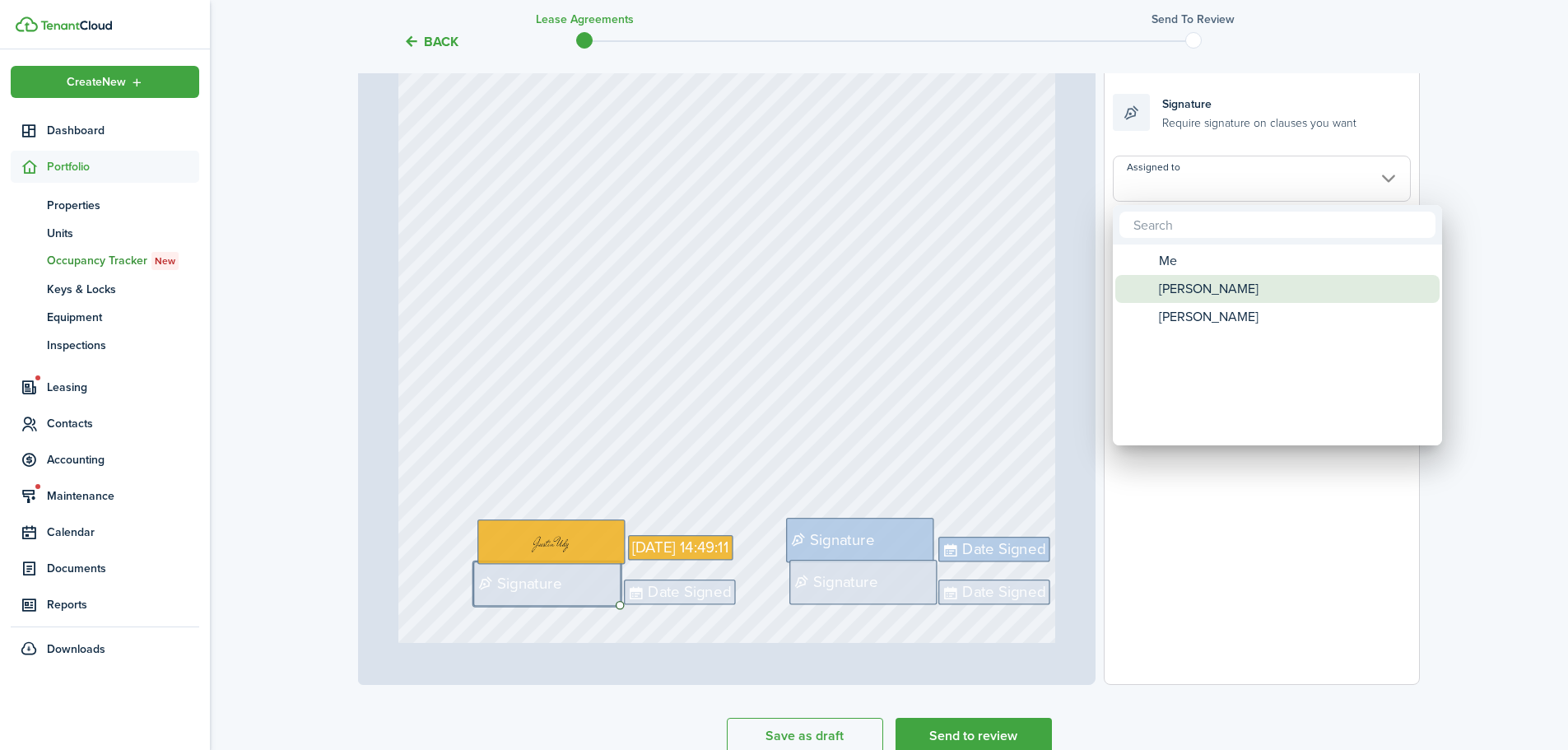
click at [1192, 288] on span "[PERSON_NAME]" at bounding box center [1209, 289] width 100 height 28
type input "[PERSON_NAME]"
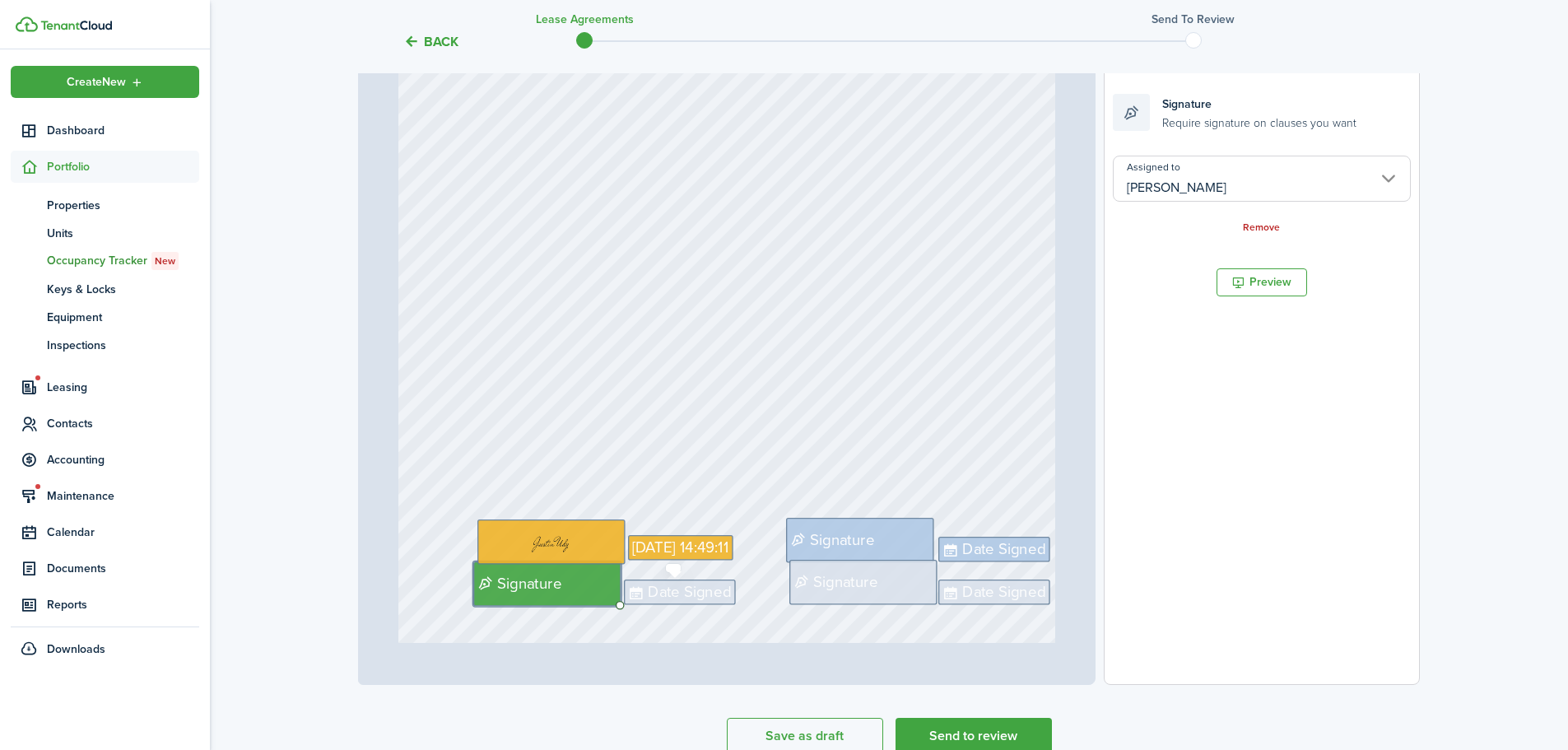
click at [687, 595] on span "Date Signed" at bounding box center [689, 593] width 83 height 23
click at [1242, 191] on input "Assigned to" at bounding box center [1262, 178] width 298 height 46
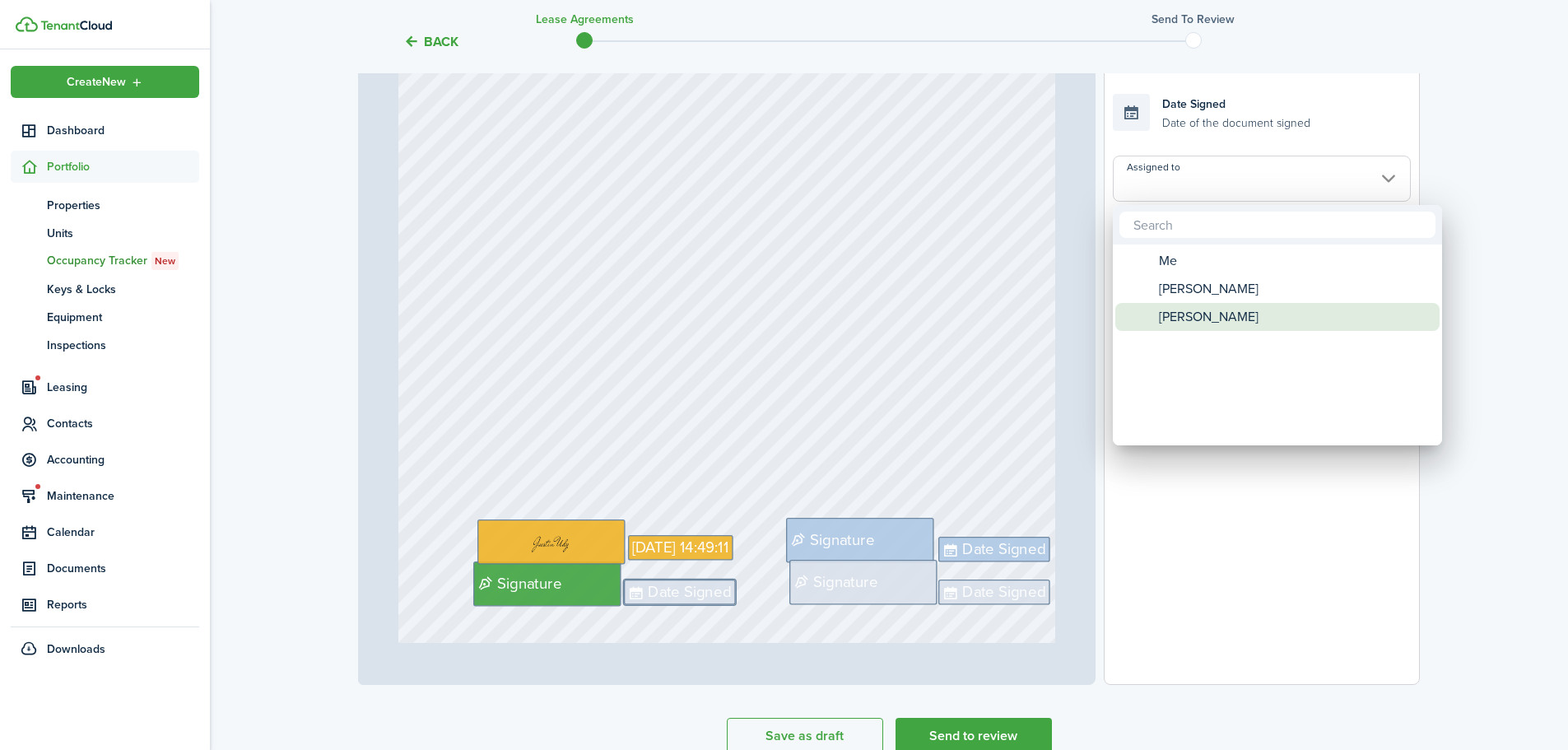
click at [1178, 310] on span "[PERSON_NAME]" at bounding box center [1209, 317] width 100 height 28
type input "[PERSON_NAME]"
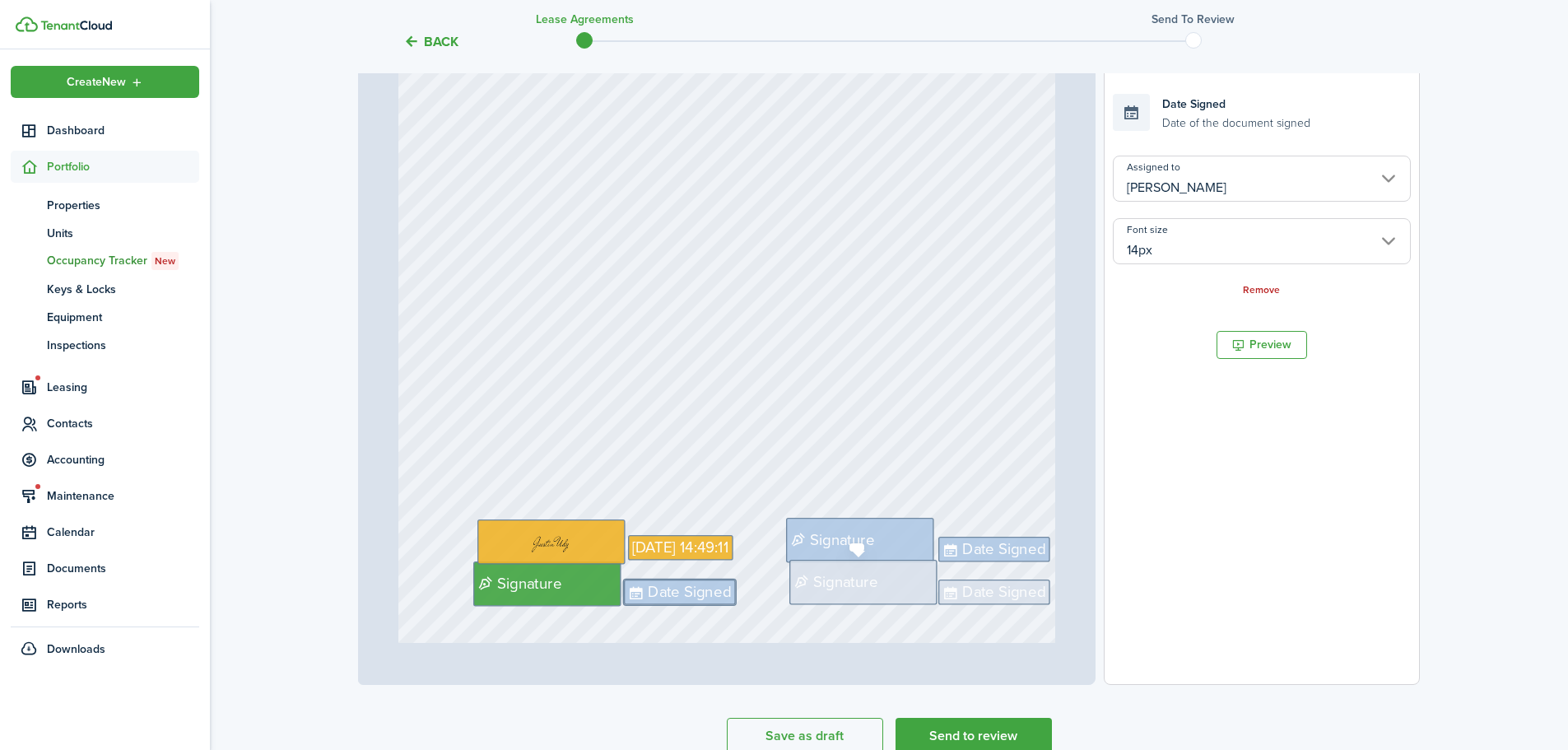
click at [842, 592] on span "Signature" at bounding box center [845, 582] width 65 height 23
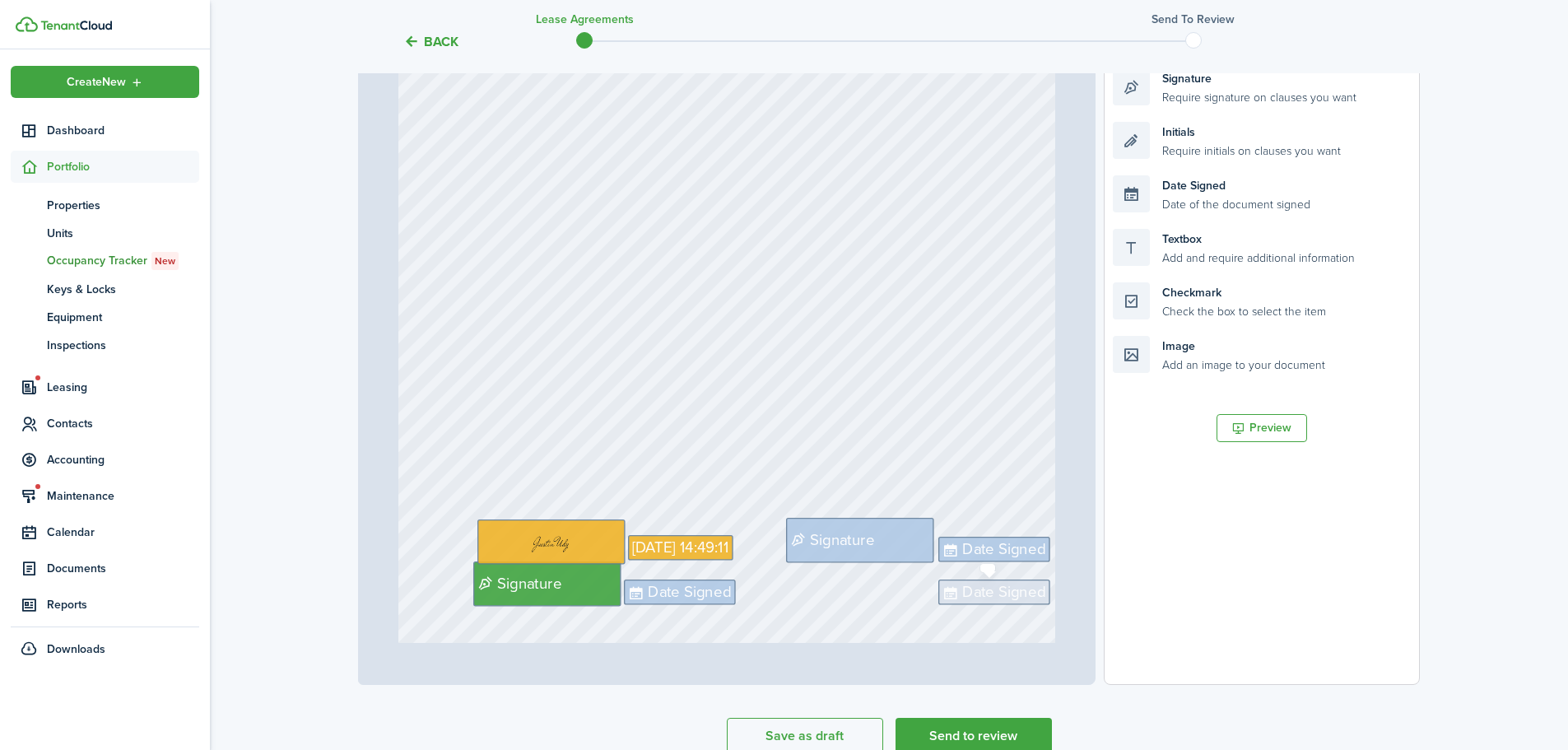
click at [987, 589] on span "Date Signed" at bounding box center [1003, 593] width 83 height 23
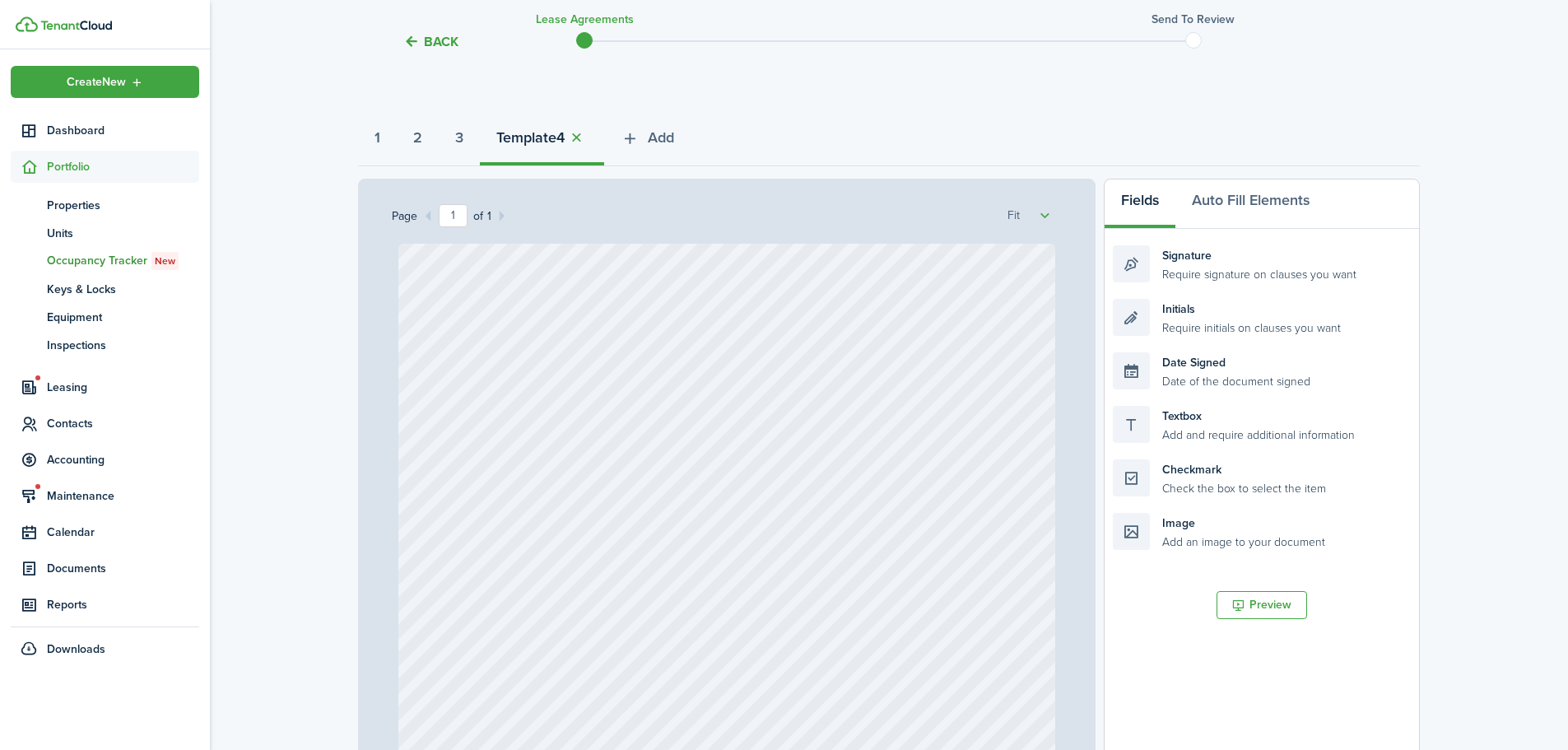
scroll to position [0, 0]
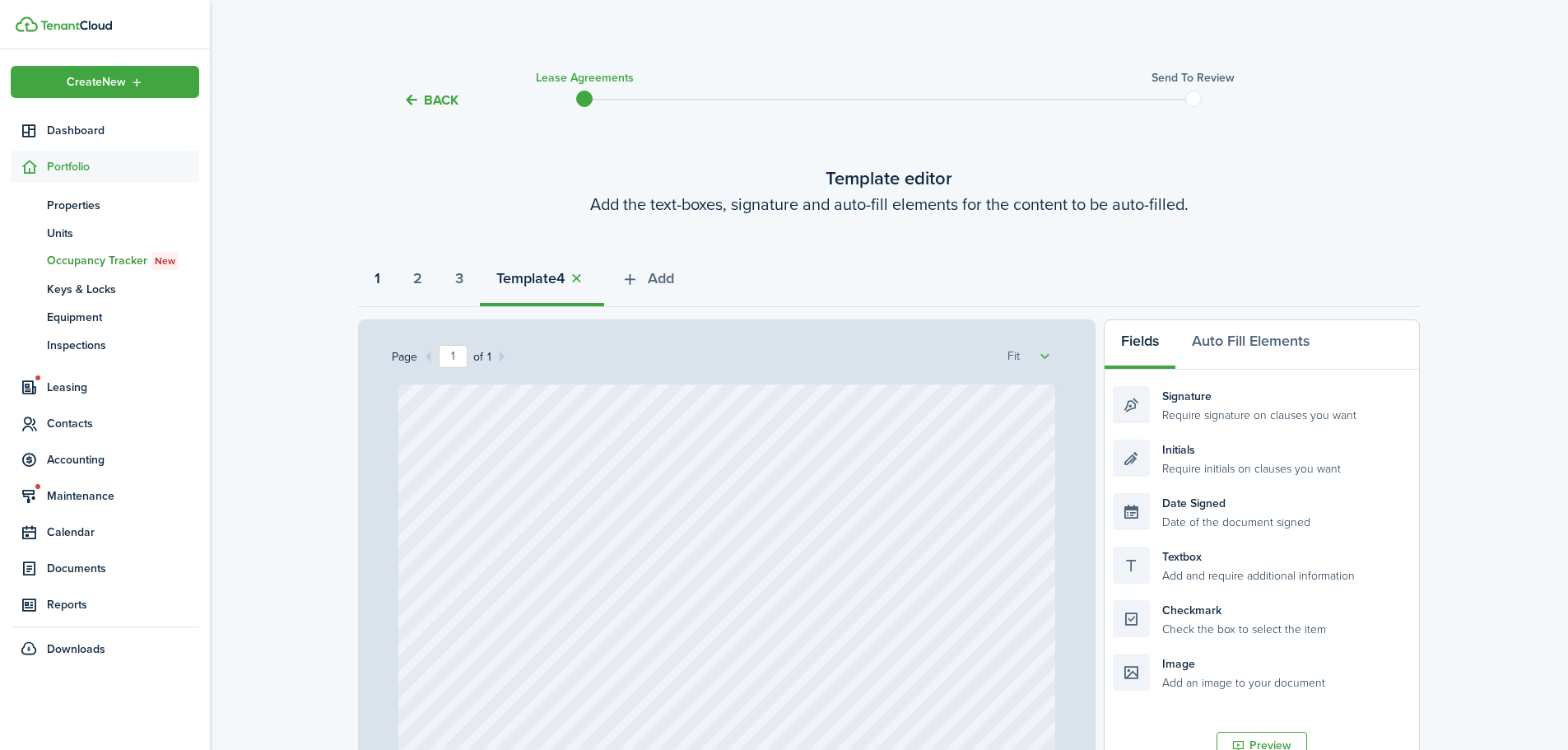
click at [387, 277] on button "1" at bounding box center [377, 282] width 38 height 50
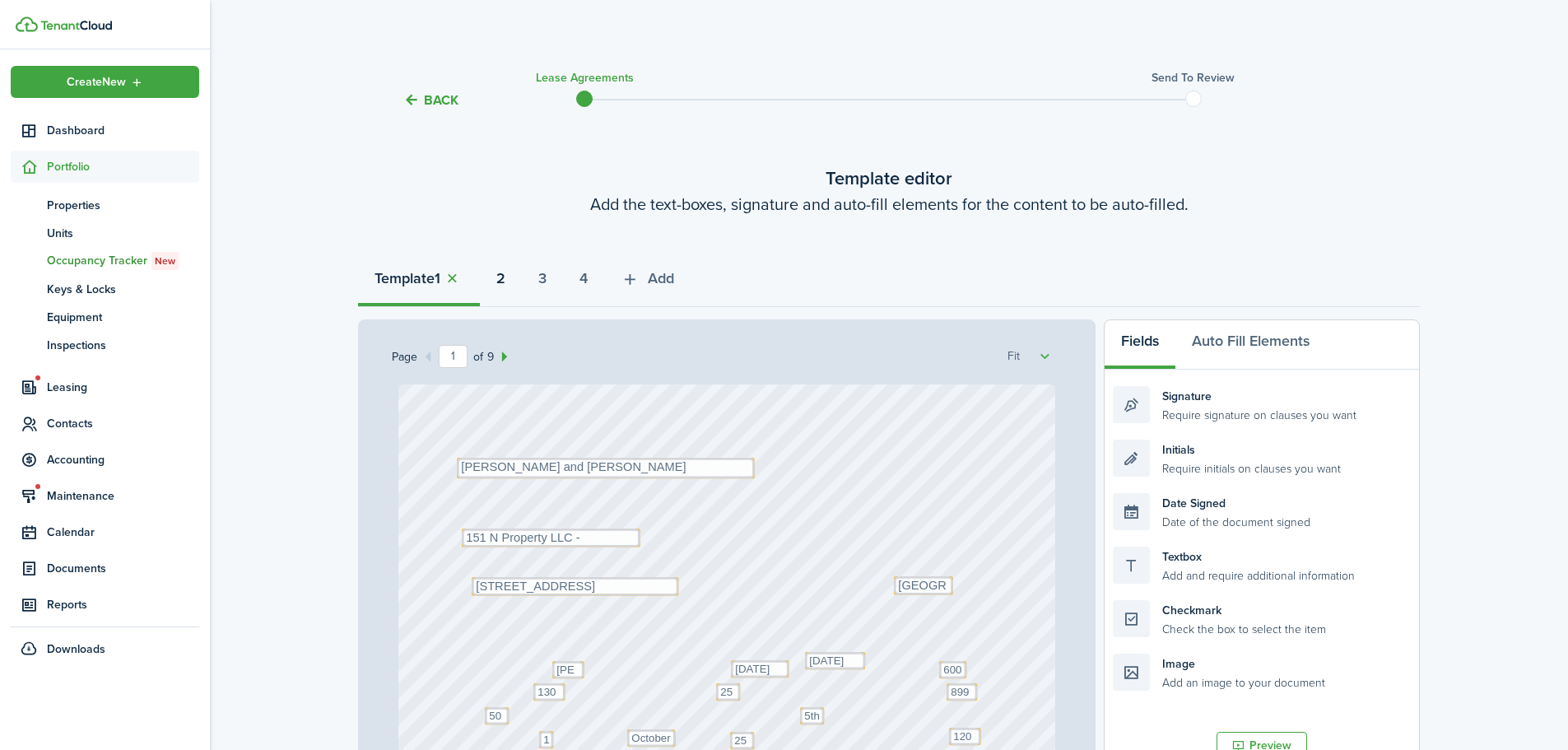
click at [503, 279] on strong "2" at bounding box center [501, 279] width 9 height 22
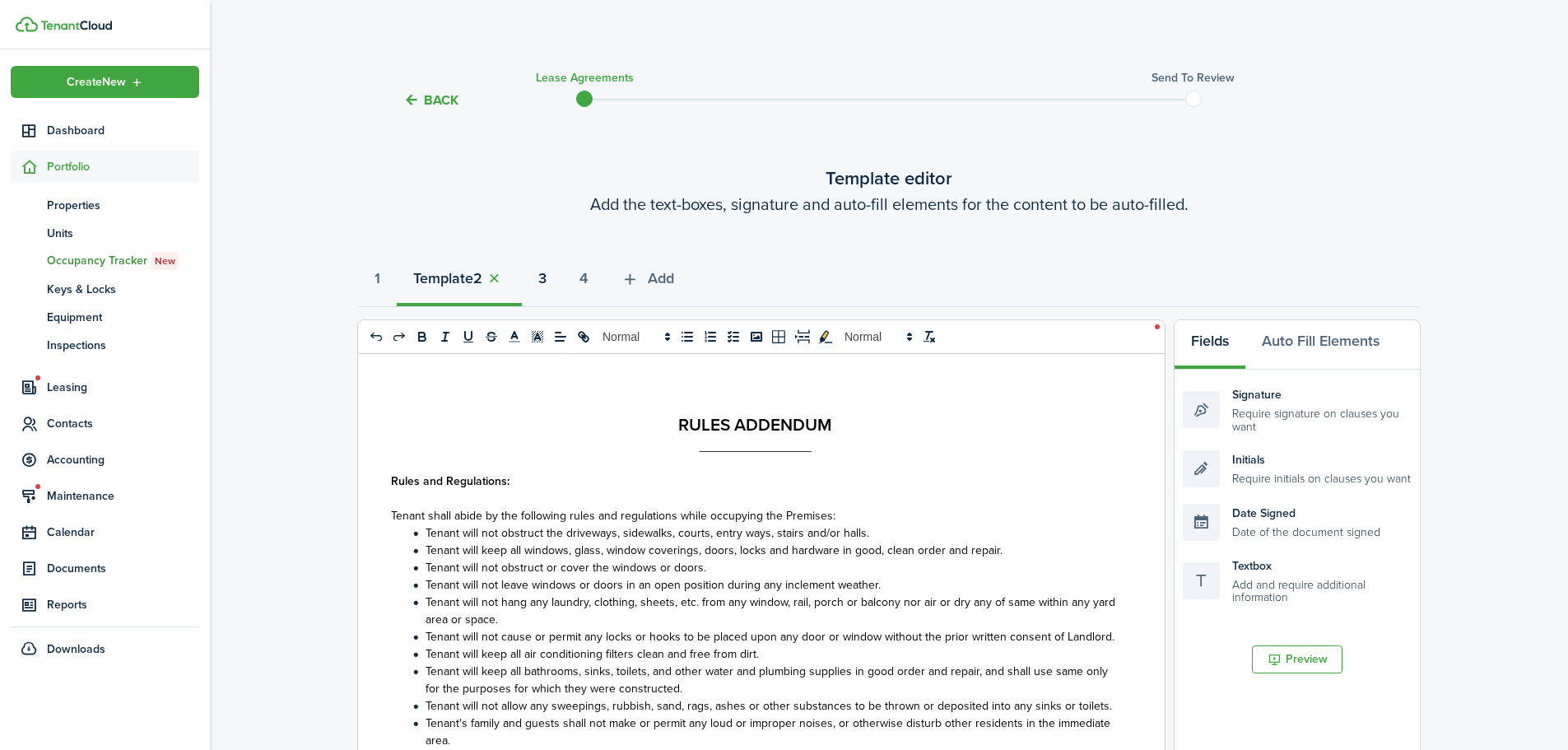
click at [545, 280] on button "3" at bounding box center [542, 282] width 41 height 50
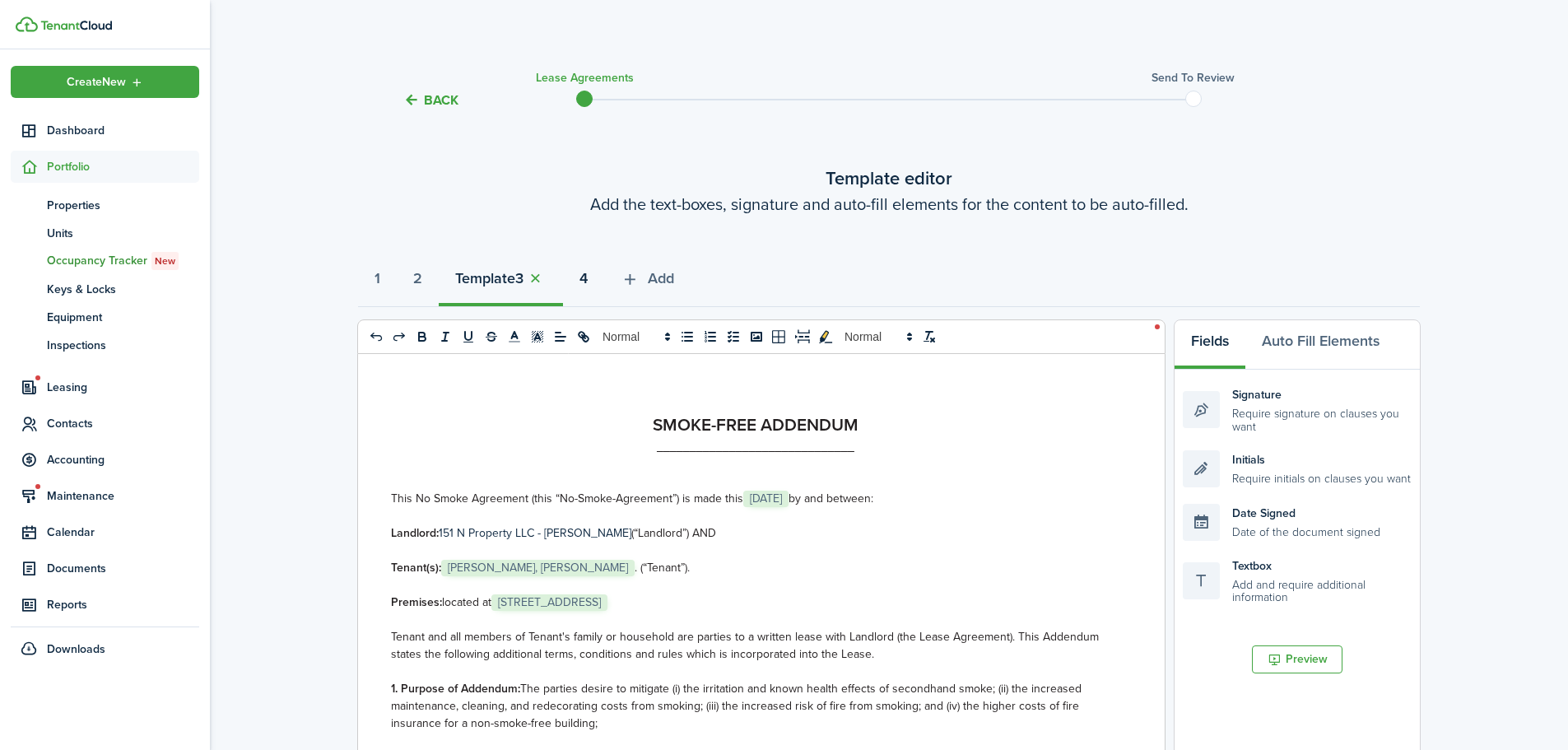
click at [604, 279] on button "4" at bounding box center [583, 282] width 41 height 50
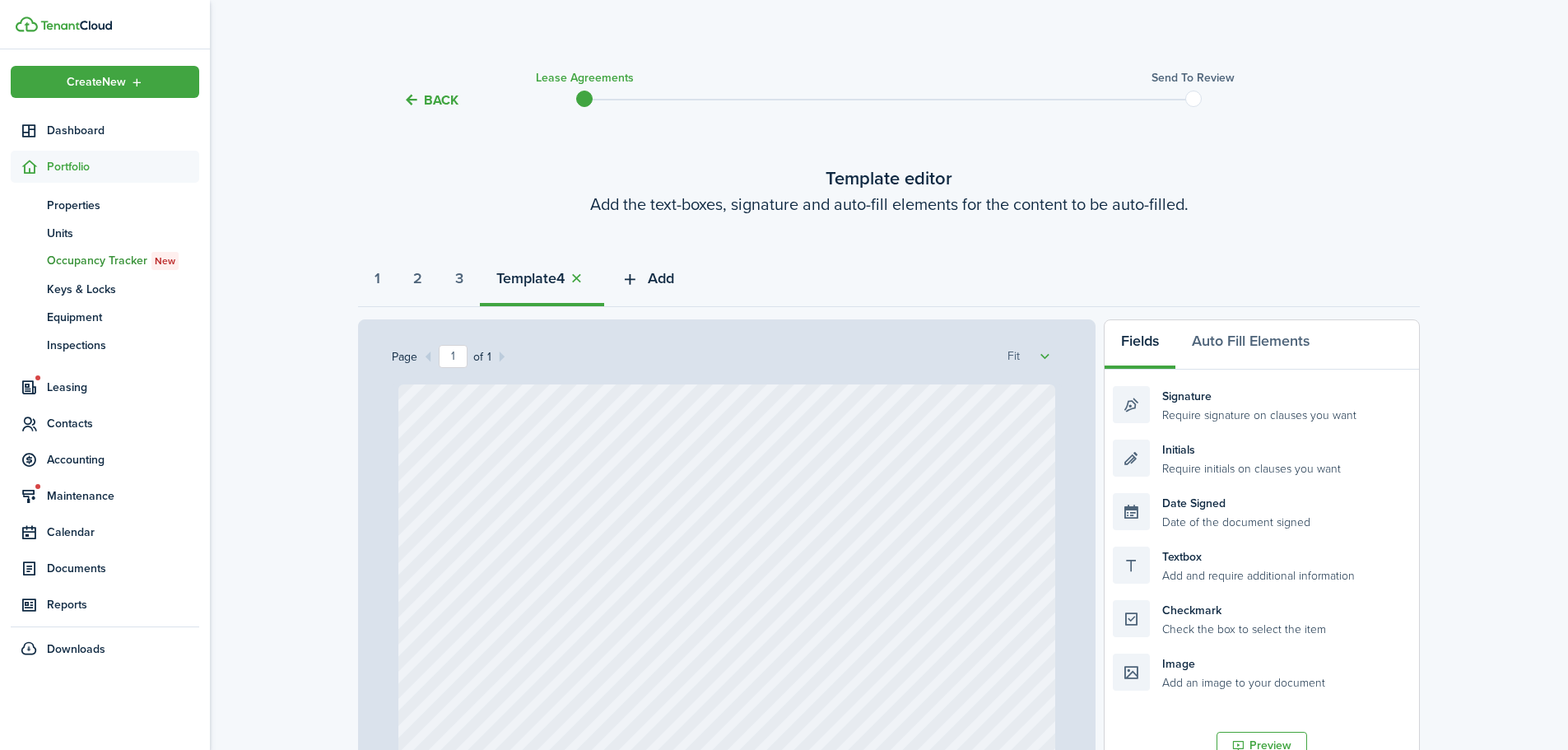
click at [674, 284] on span "Add" at bounding box center [661, 279] width 26 height 22
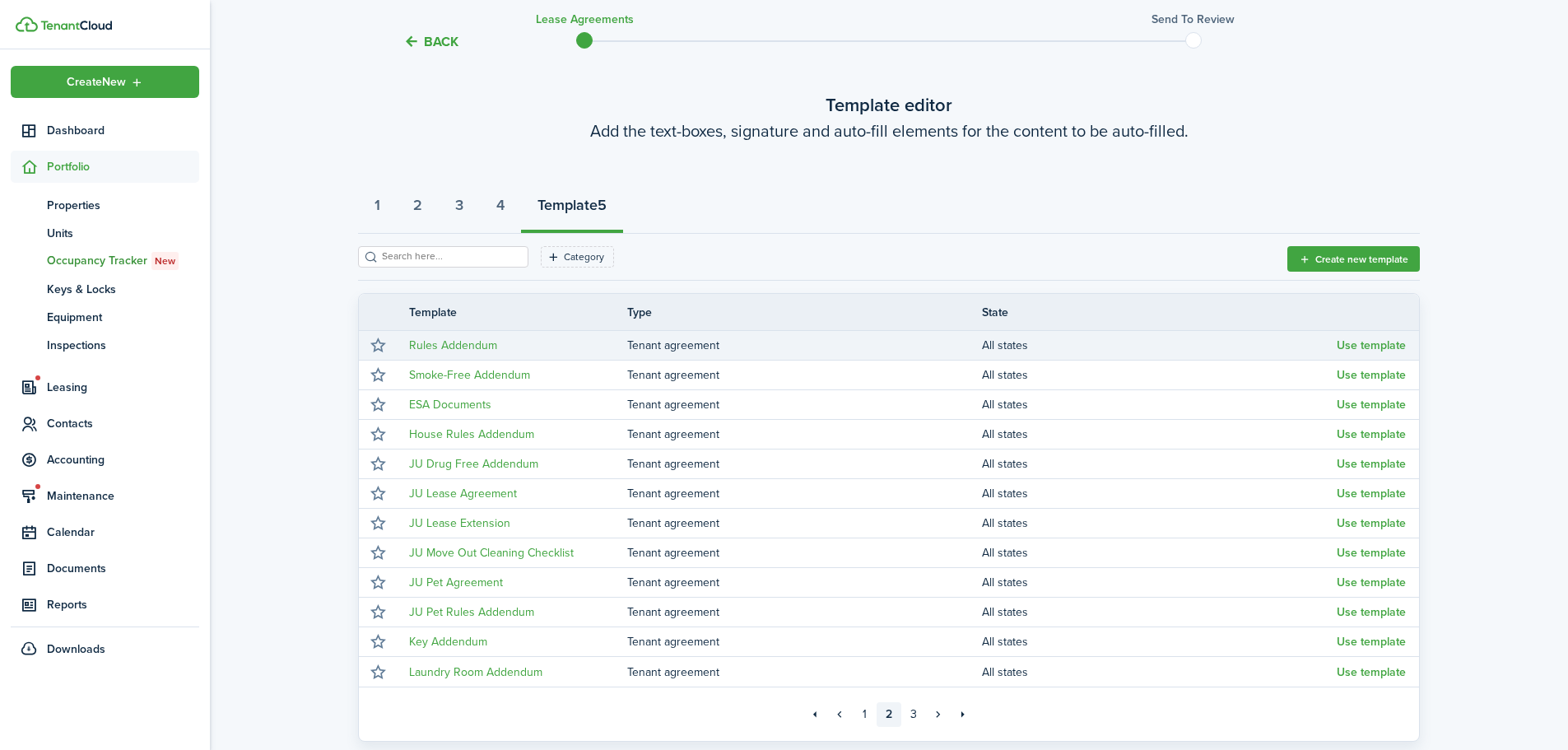
scroll to position [82, 0]
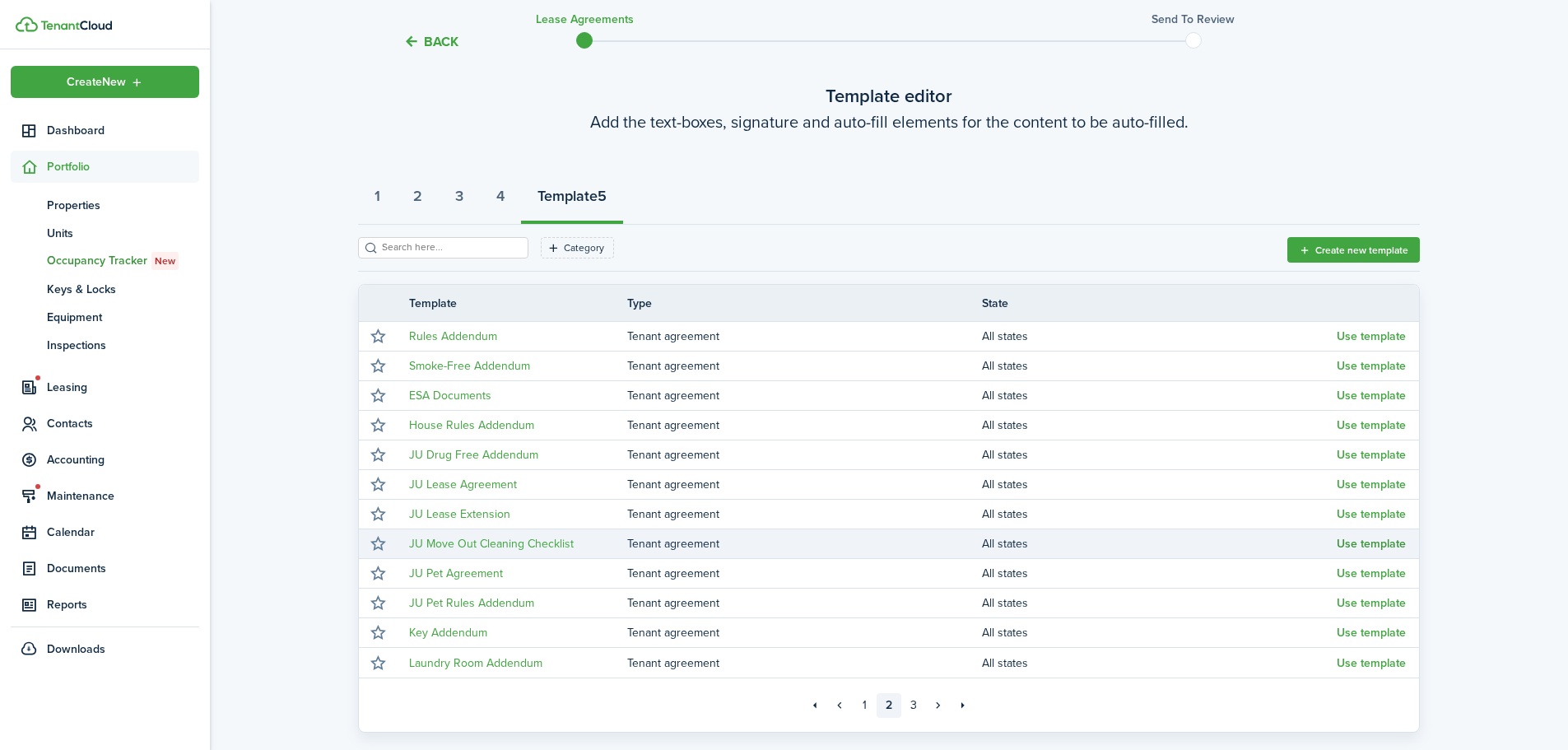
click at [1383, 543] on button "Use template" at bounding box center [1372, 544] width 69 height 13
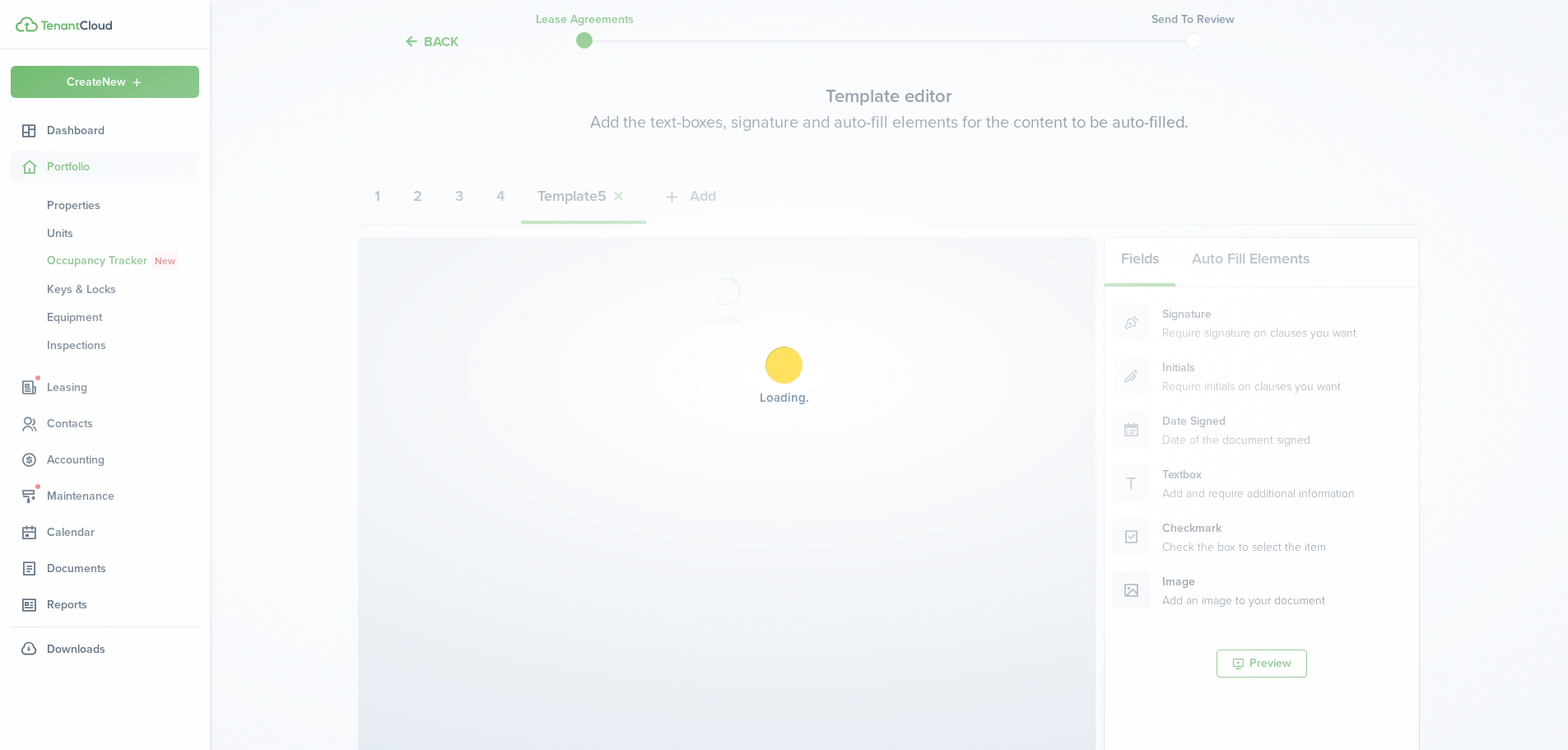
select select "fit"
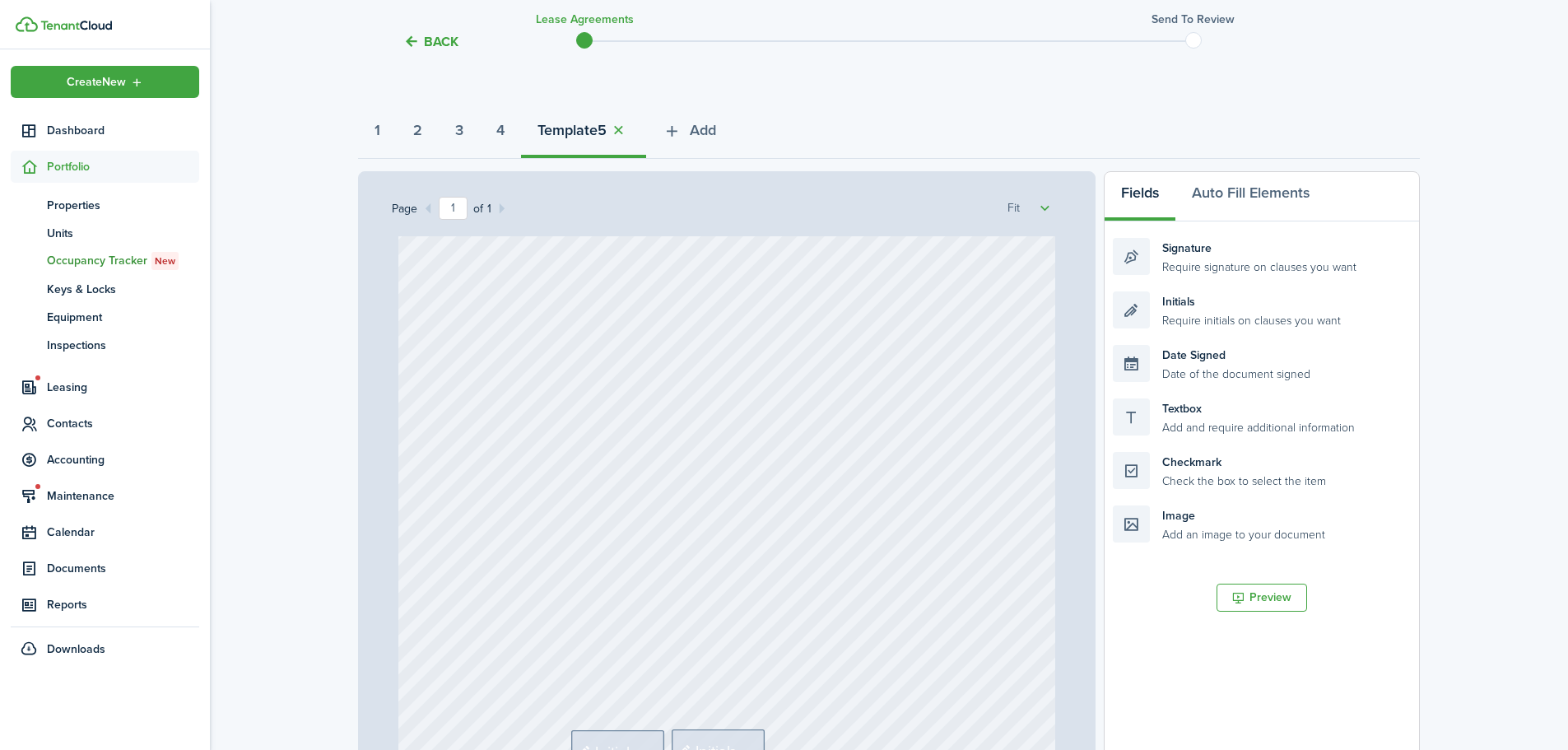
scroll to position [400, 0]
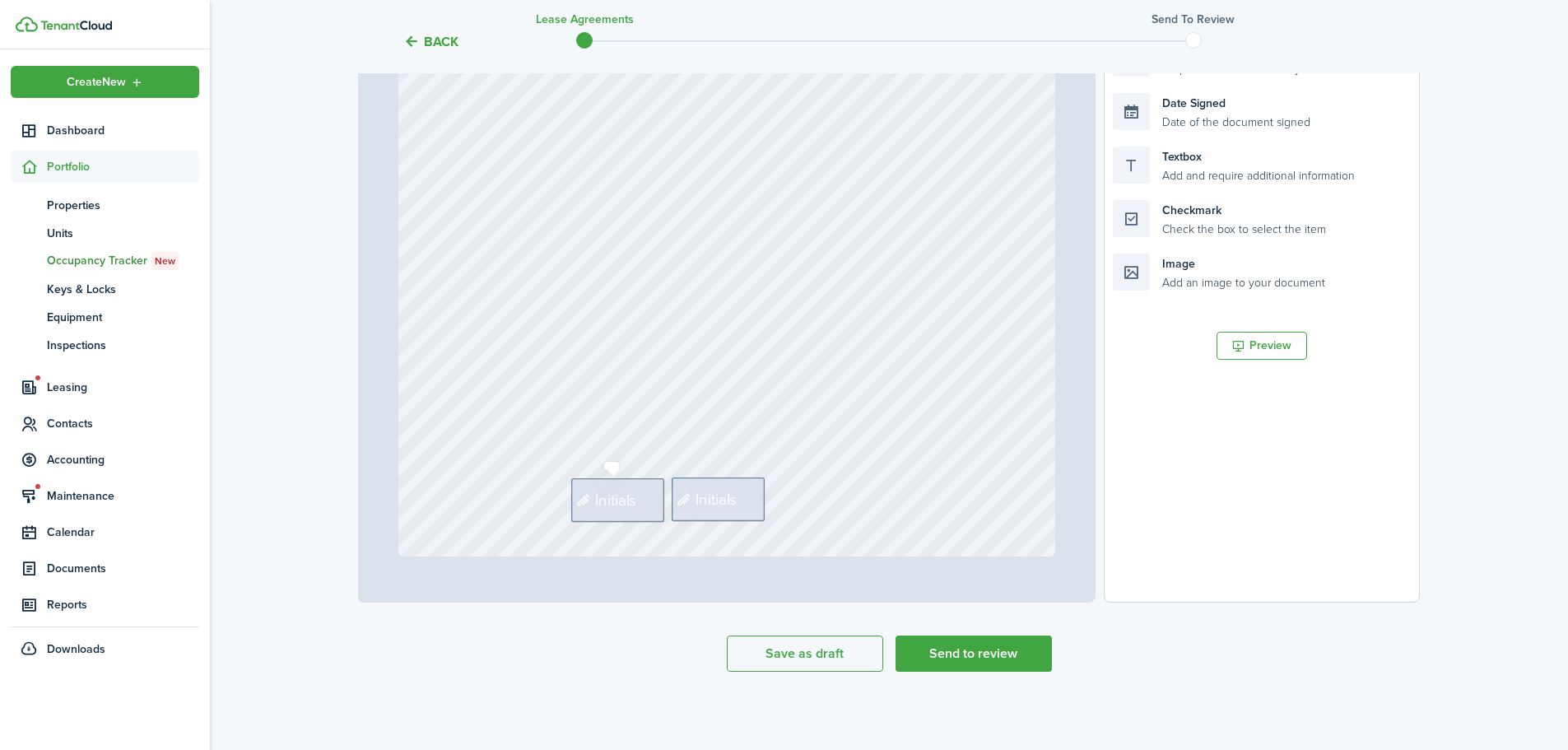
click at [626, 498] on span "Initials" at bounding box center [617, 500] width 42 height 23
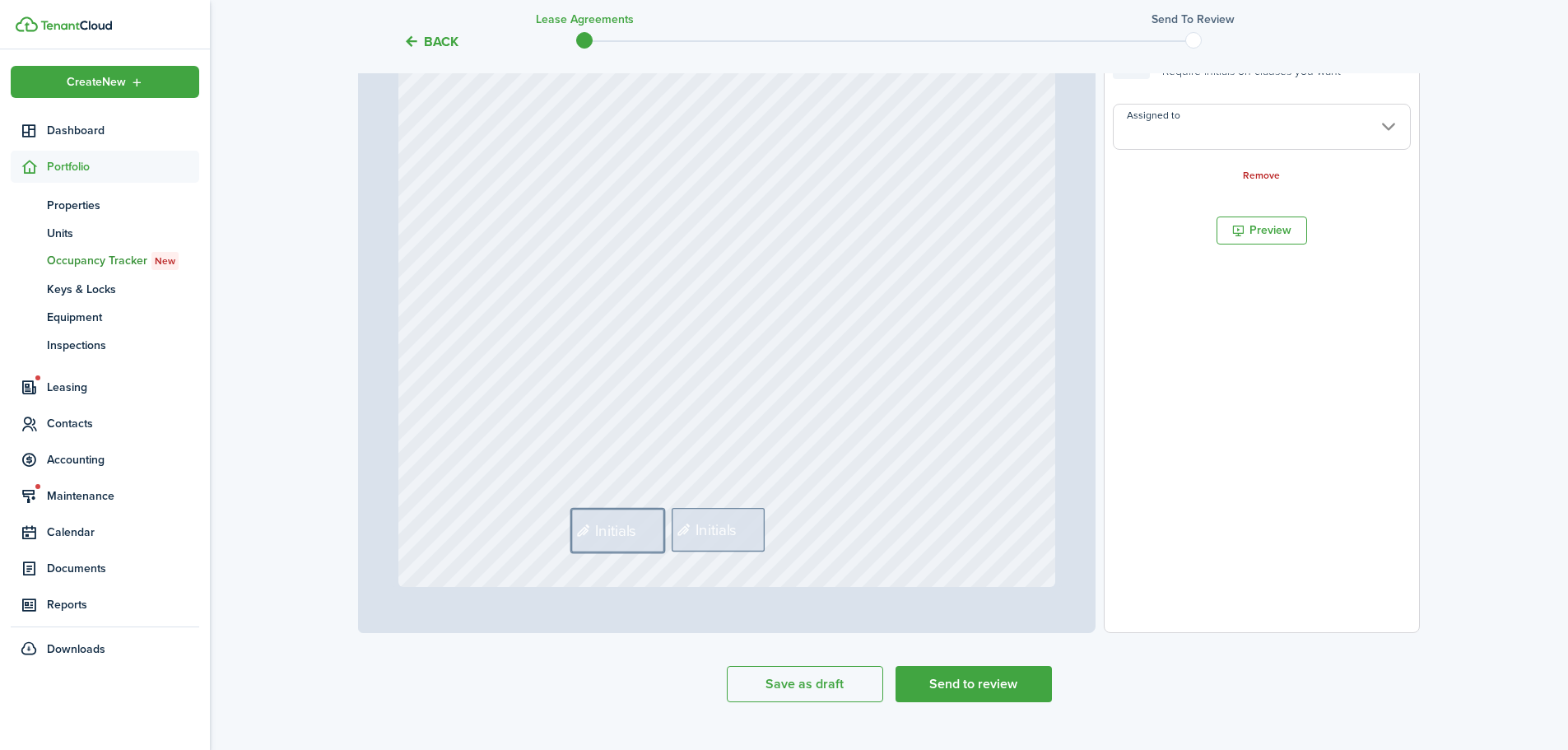
scroll to position [318, 0]
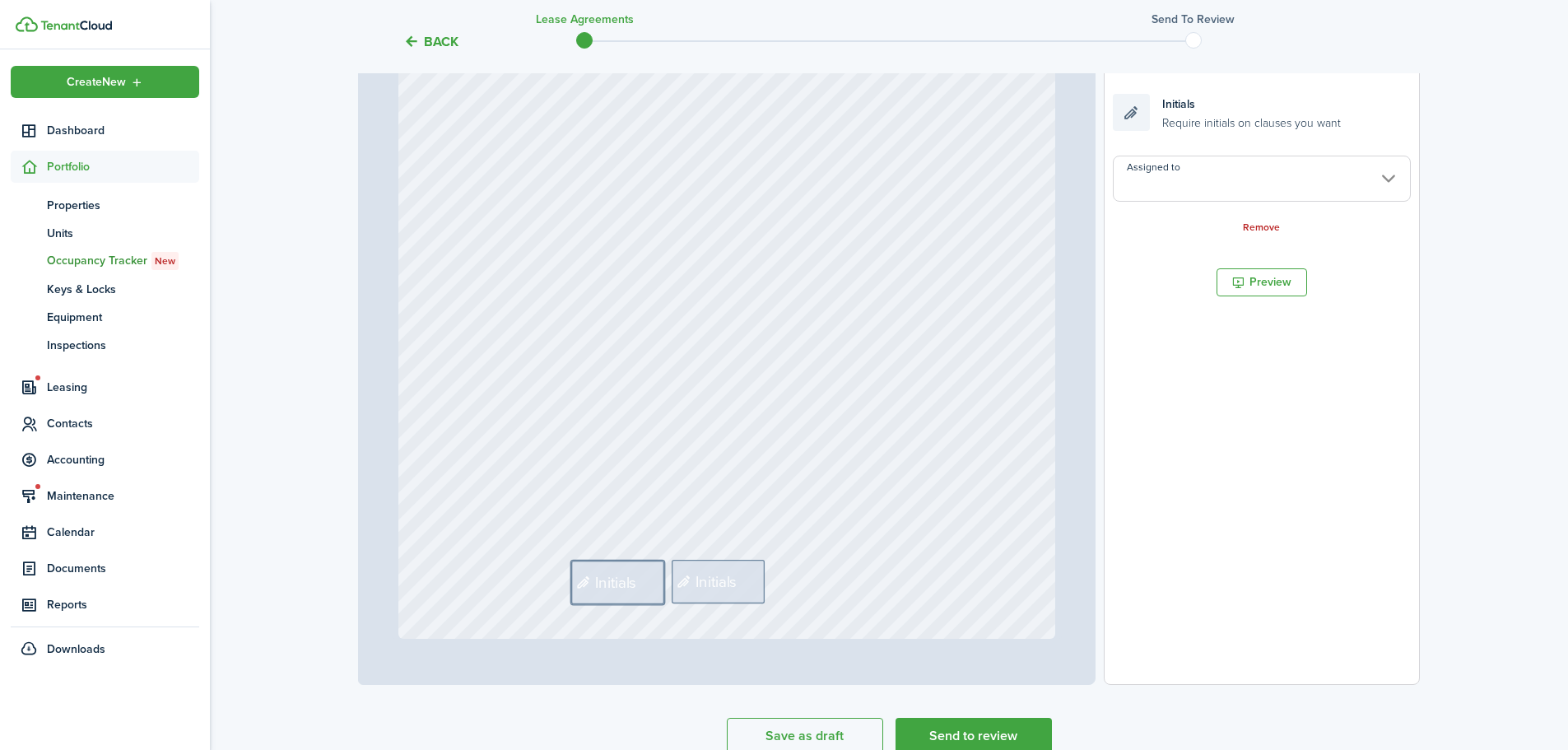
click at [1216, 204] on div "Assigned to Remove" at bounding box center [1262, 195] width 298 height 79
click at [1221, 195] on input "Assigned to" at bounding box center [1262, 178] width 298 height 46
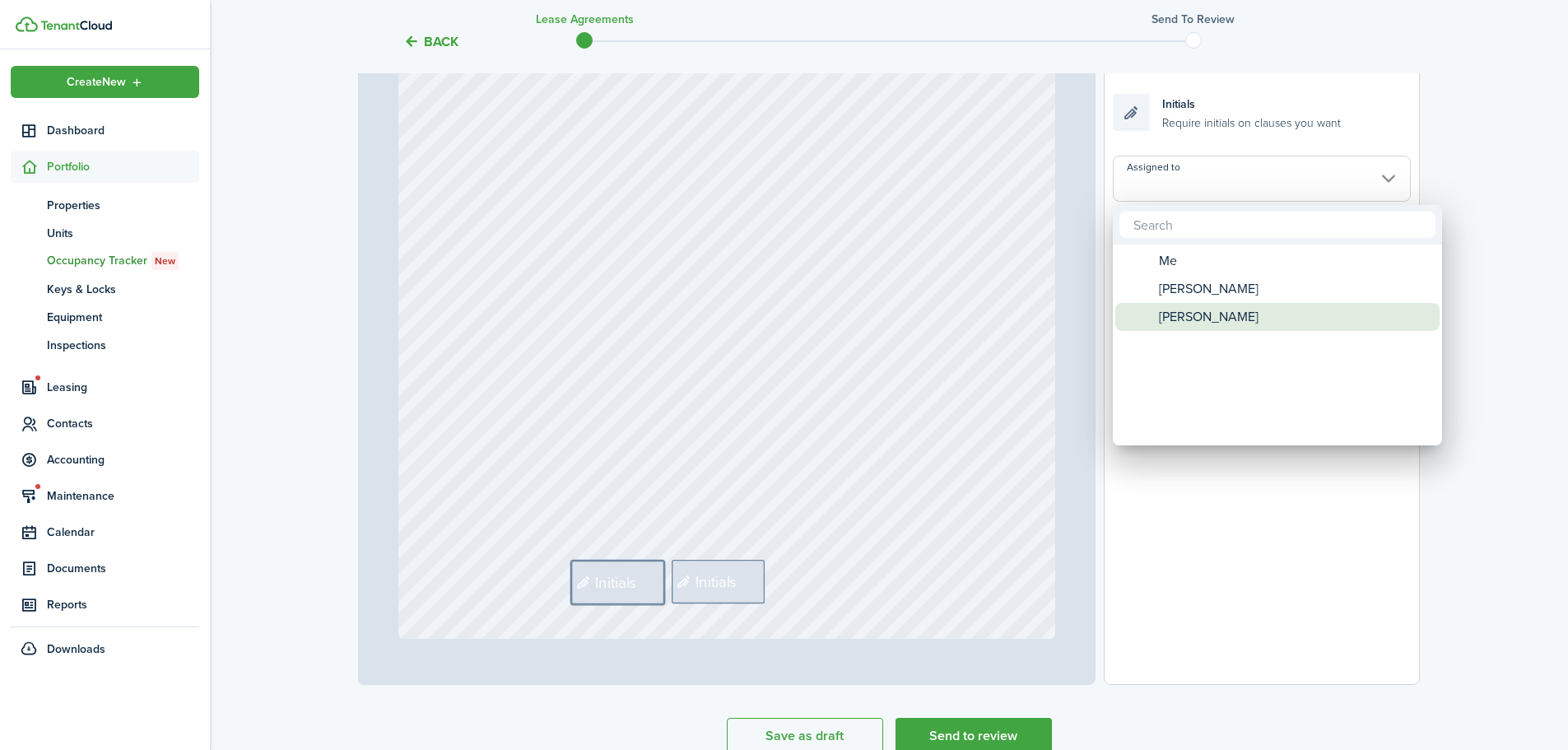
click at [1186, 321] on span "[PERSON_NAME]" at bounding box center [1209, 317] width 100 height 28
type input "[PERSON_NAME]"
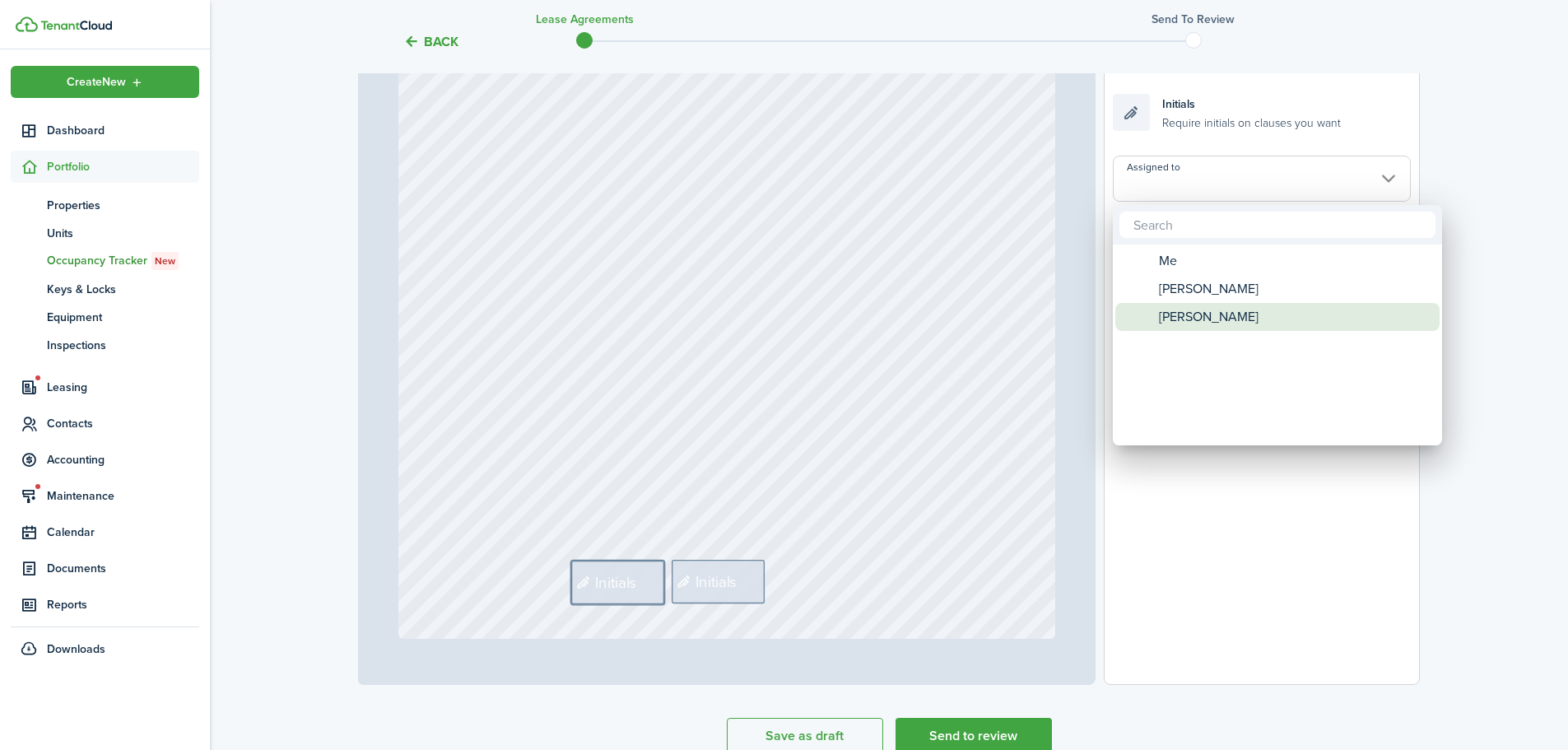
type input "[PERSON_NAME]"
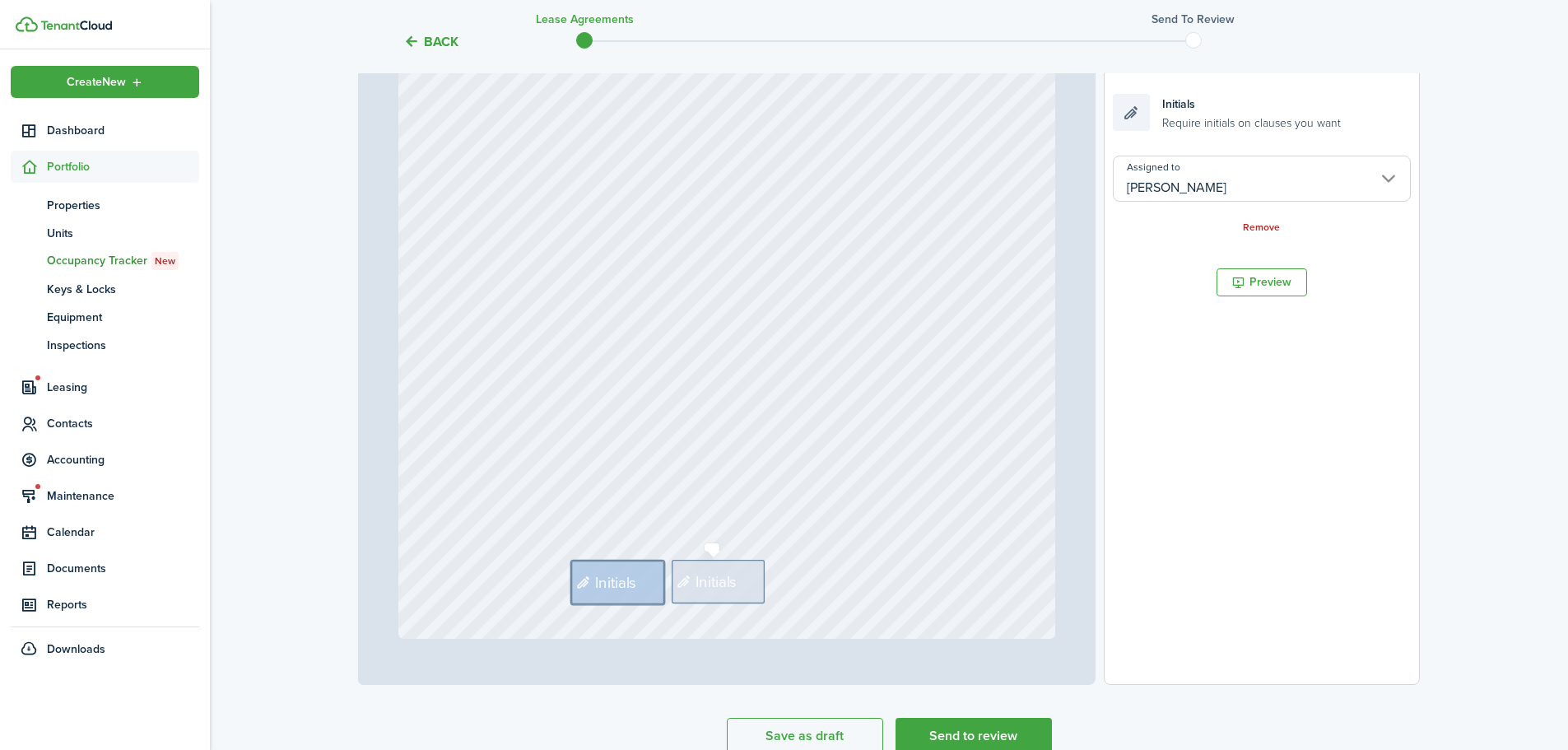
click at [717, 583] on span "Initials" at bounding box center [716, 581] width 42 height 23
click at [1259, 177] on input "Assigned to" at bounding box center [1262, 178] width 298 height 46
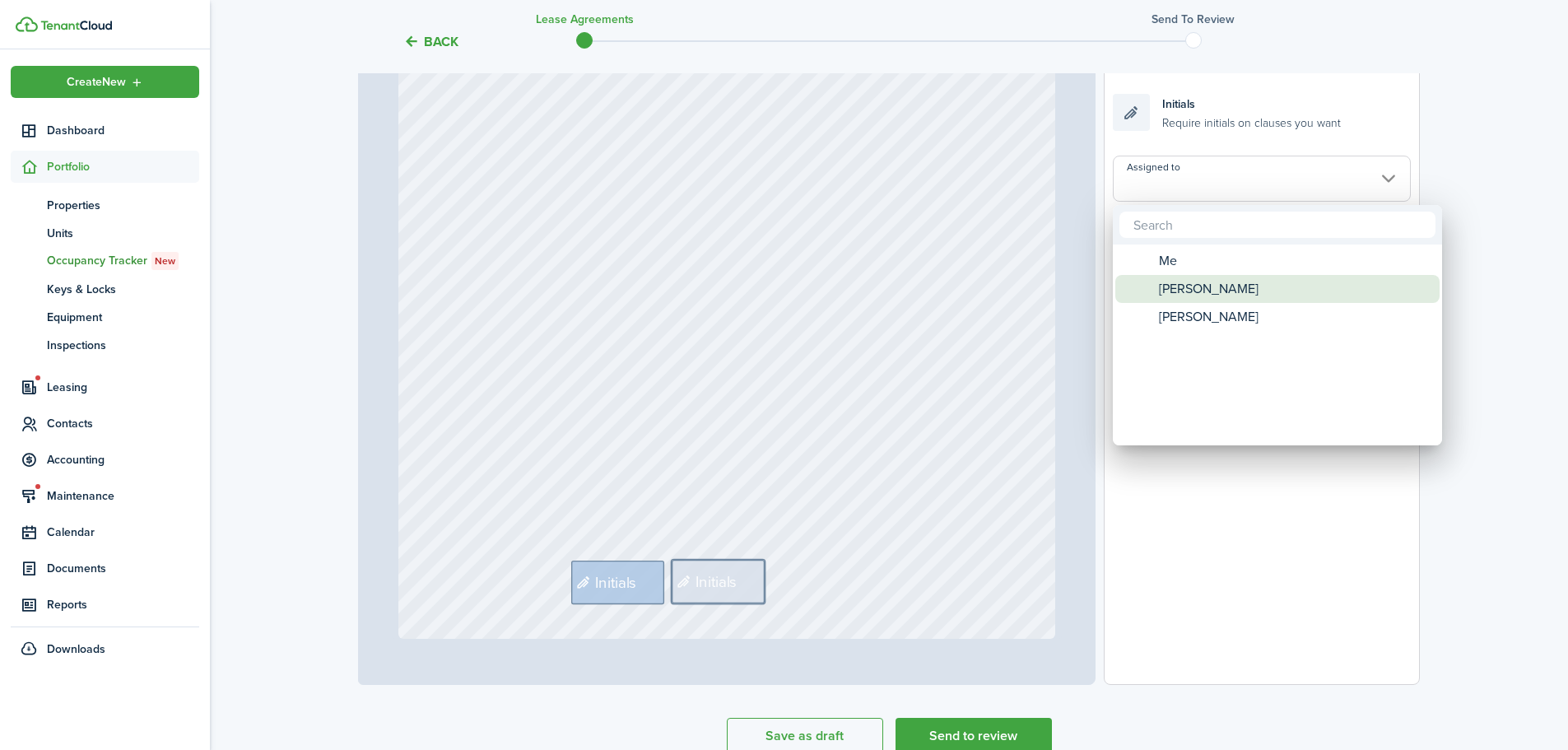
click at [1226, 284] on span "[PERSON_NAME]" at bounding box center [1209, 289] width 100 height 28
type input "[PERSON_NAME]"
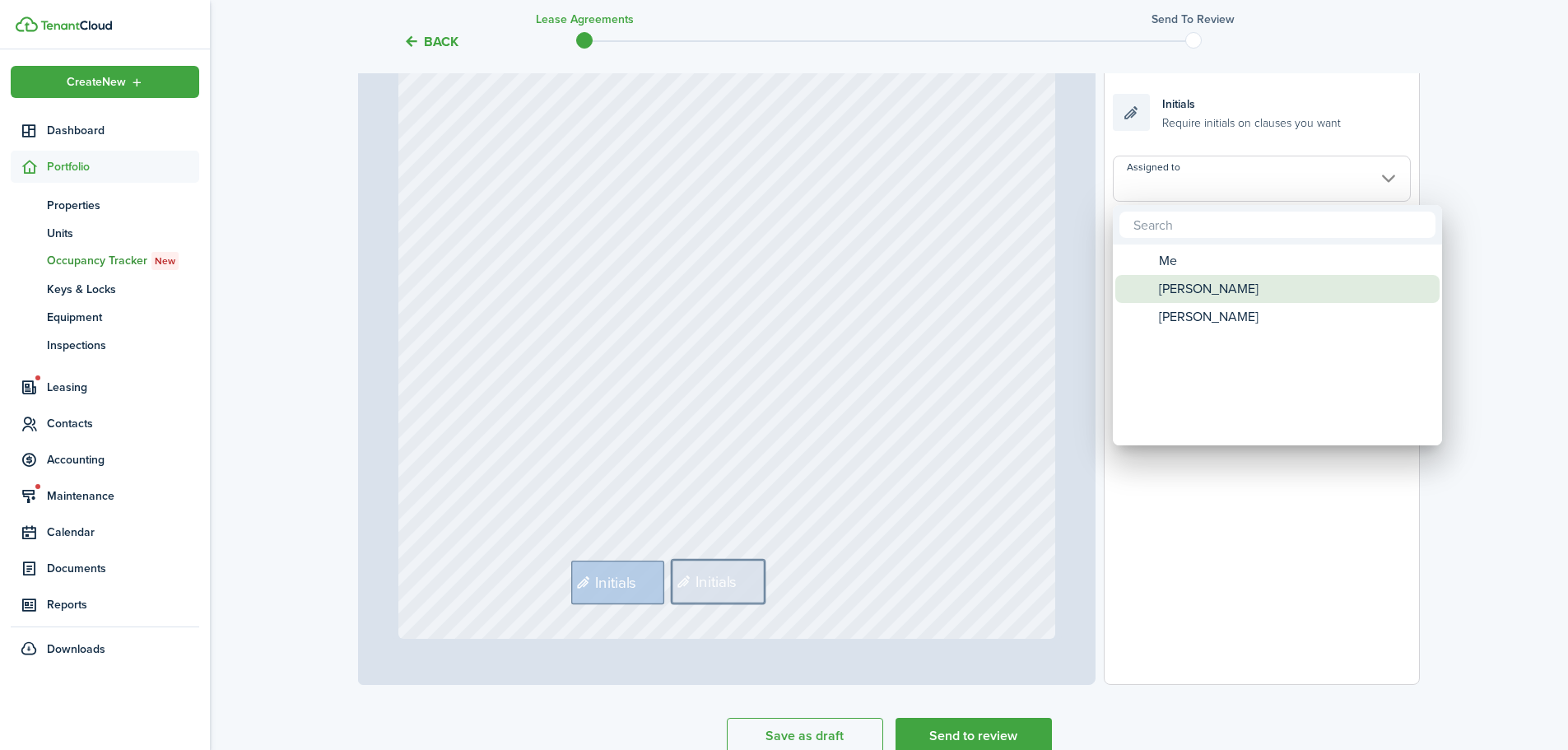
type input "[PERSON_NAME]"
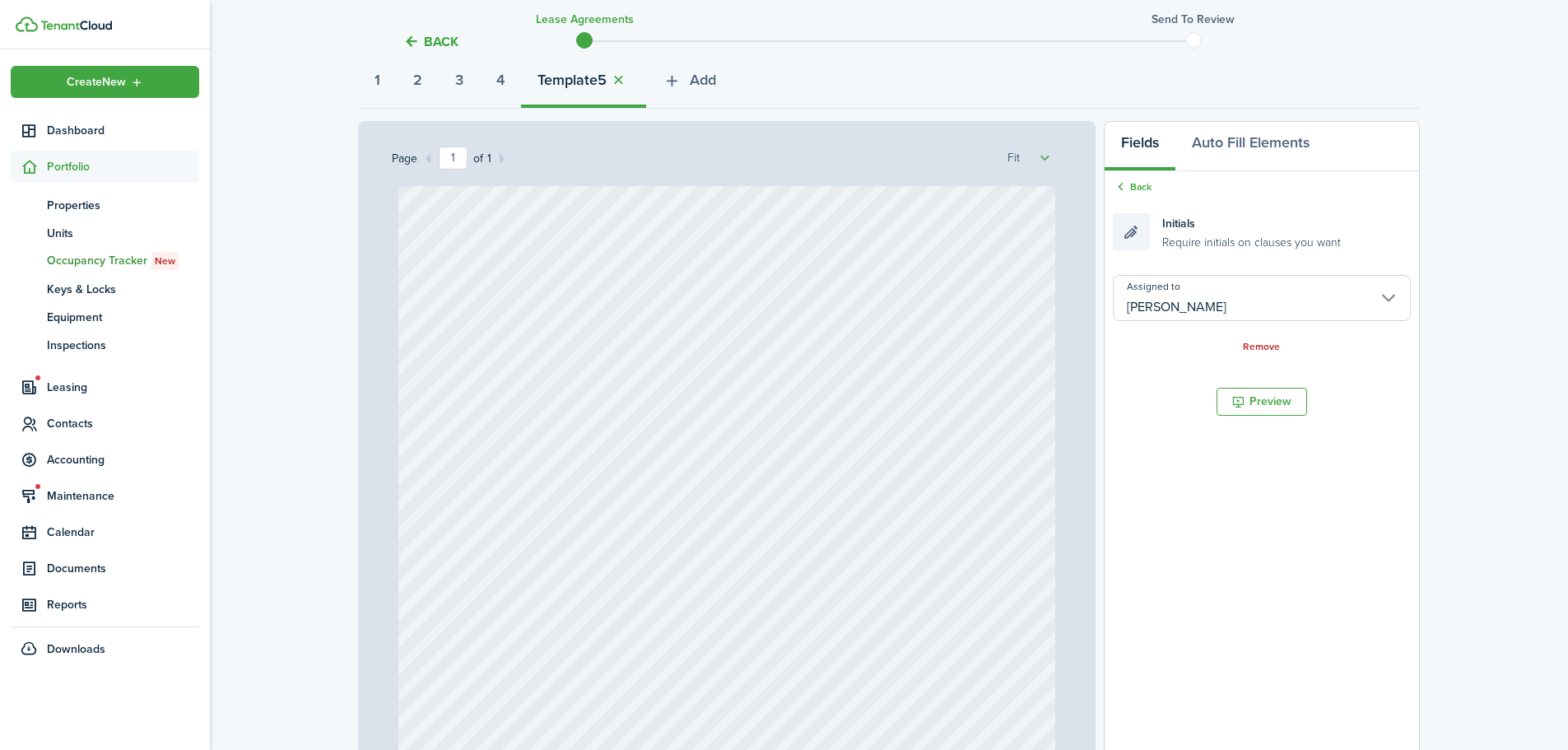
scroll to position [0, 0]
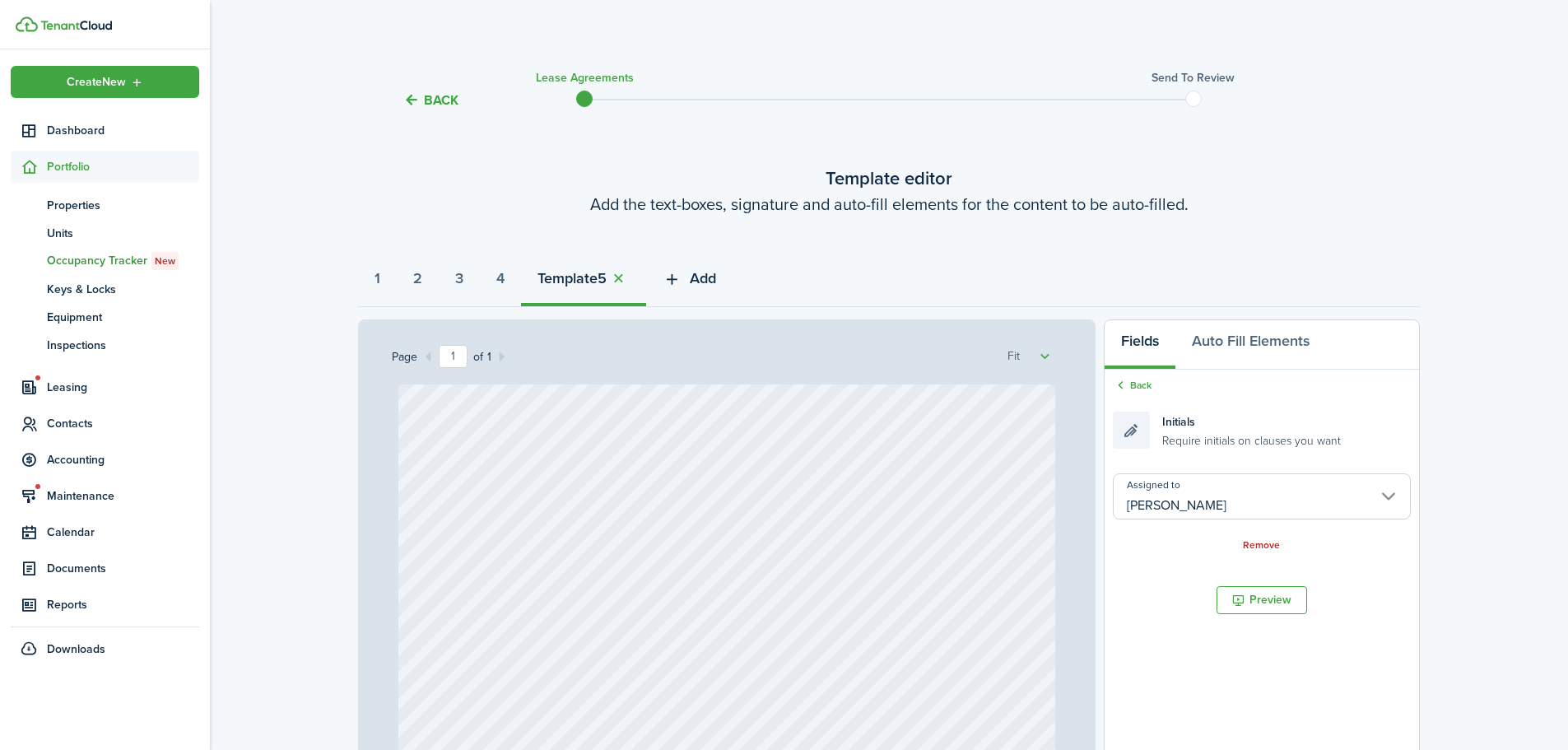
click at [703, 280] on button "Add" at bounding box center [689, 282] width 86 height 50
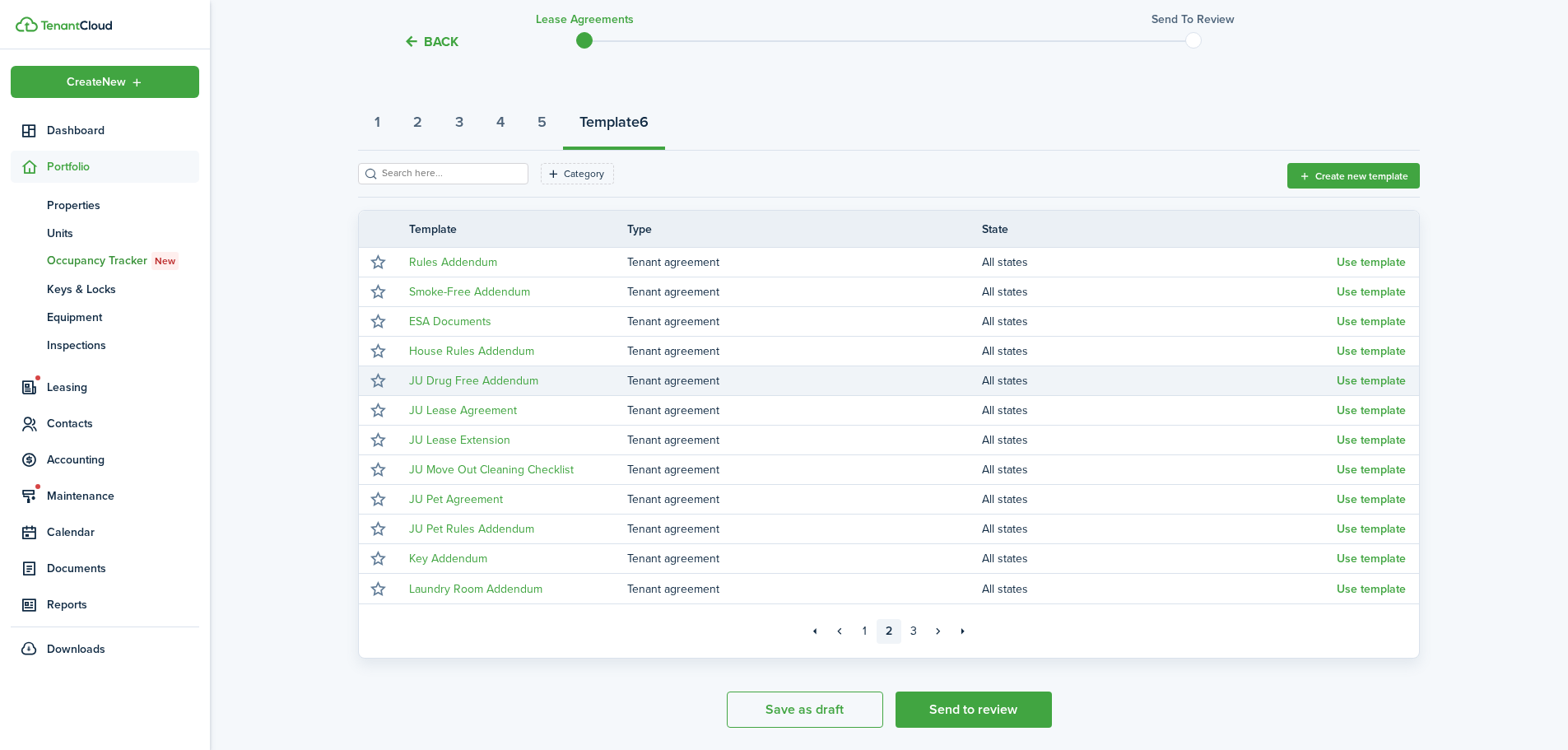
scroll to position [165, 0]
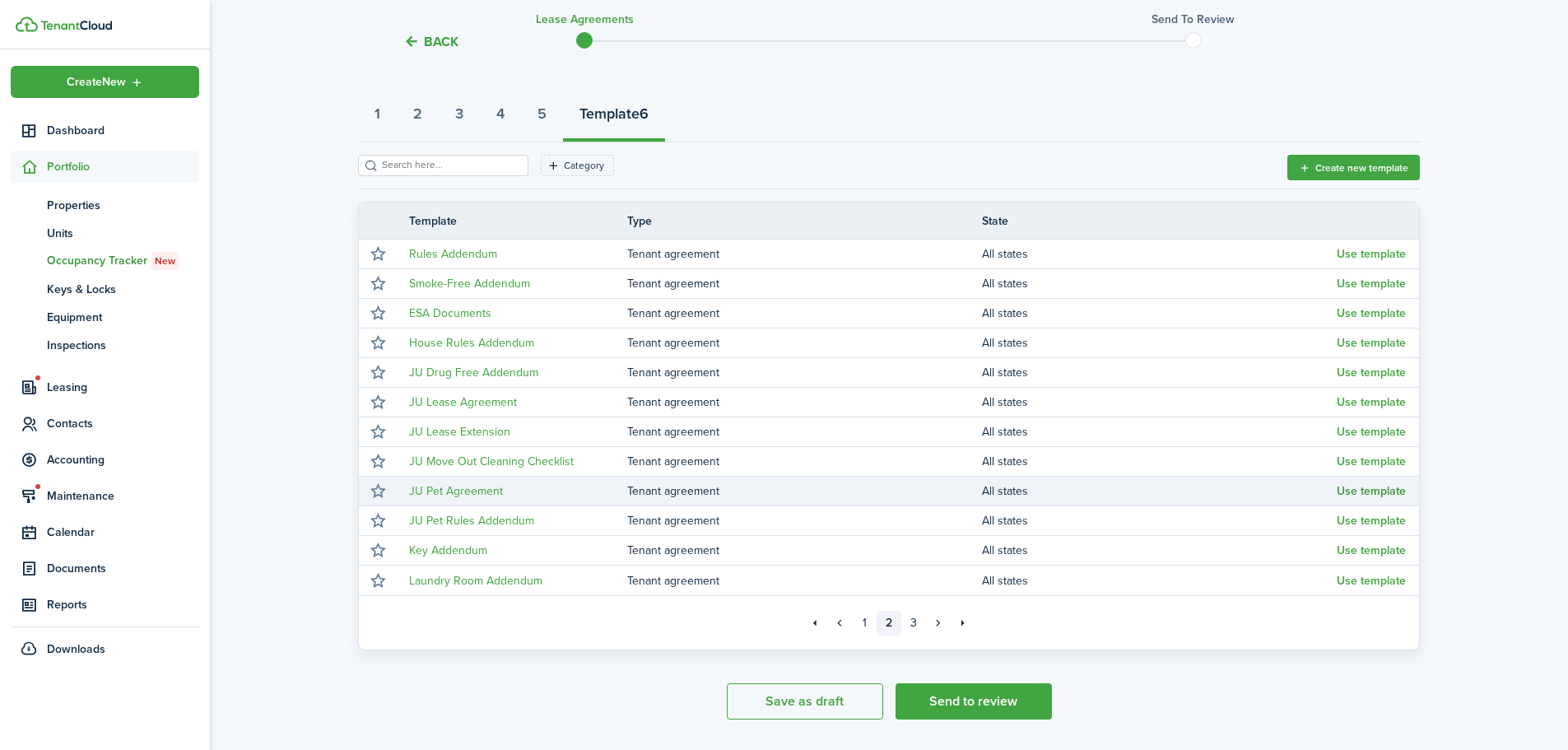
click at [1386, 491] on button "Use template" at bounding box center [1372, 492] width 69 height 13
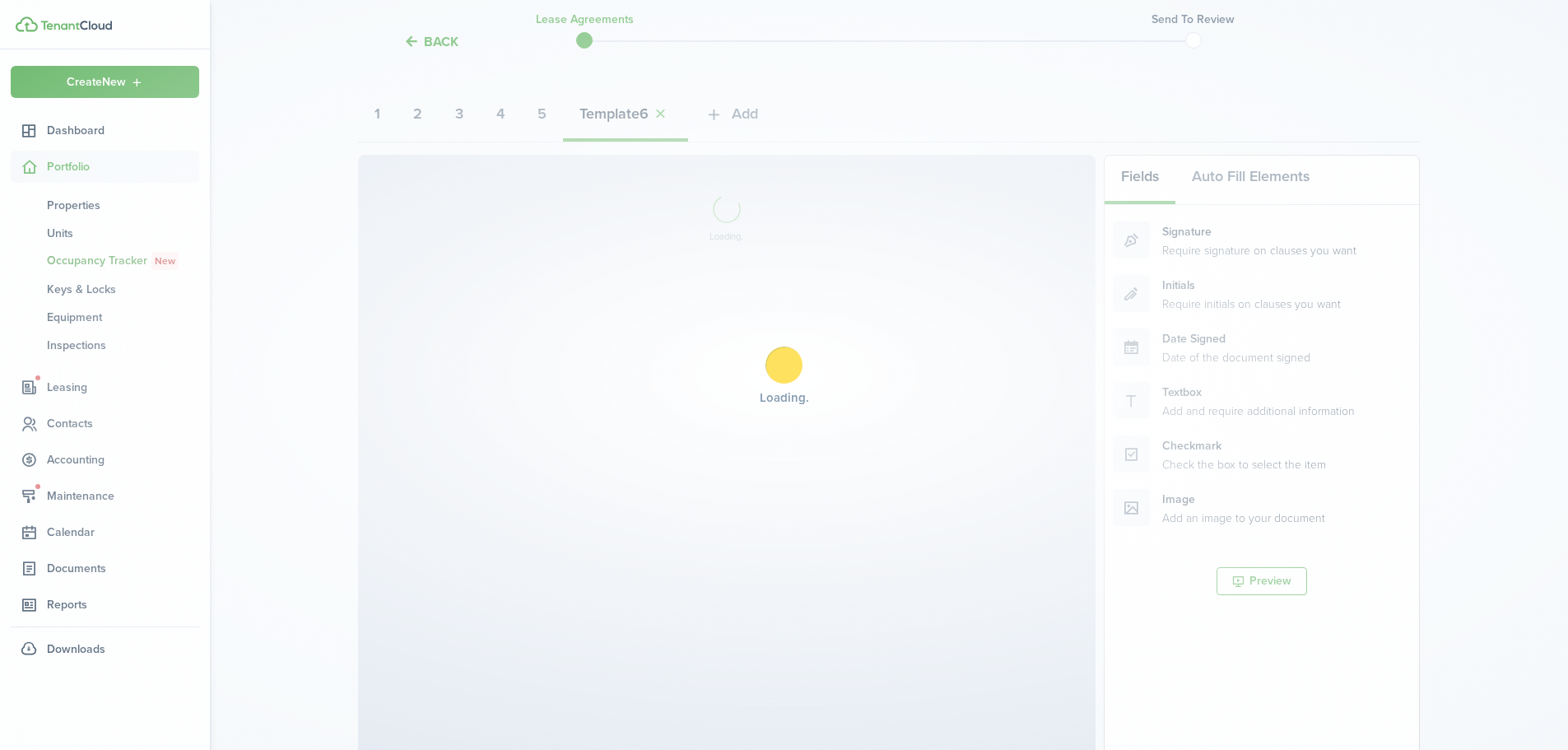
select select "fit"
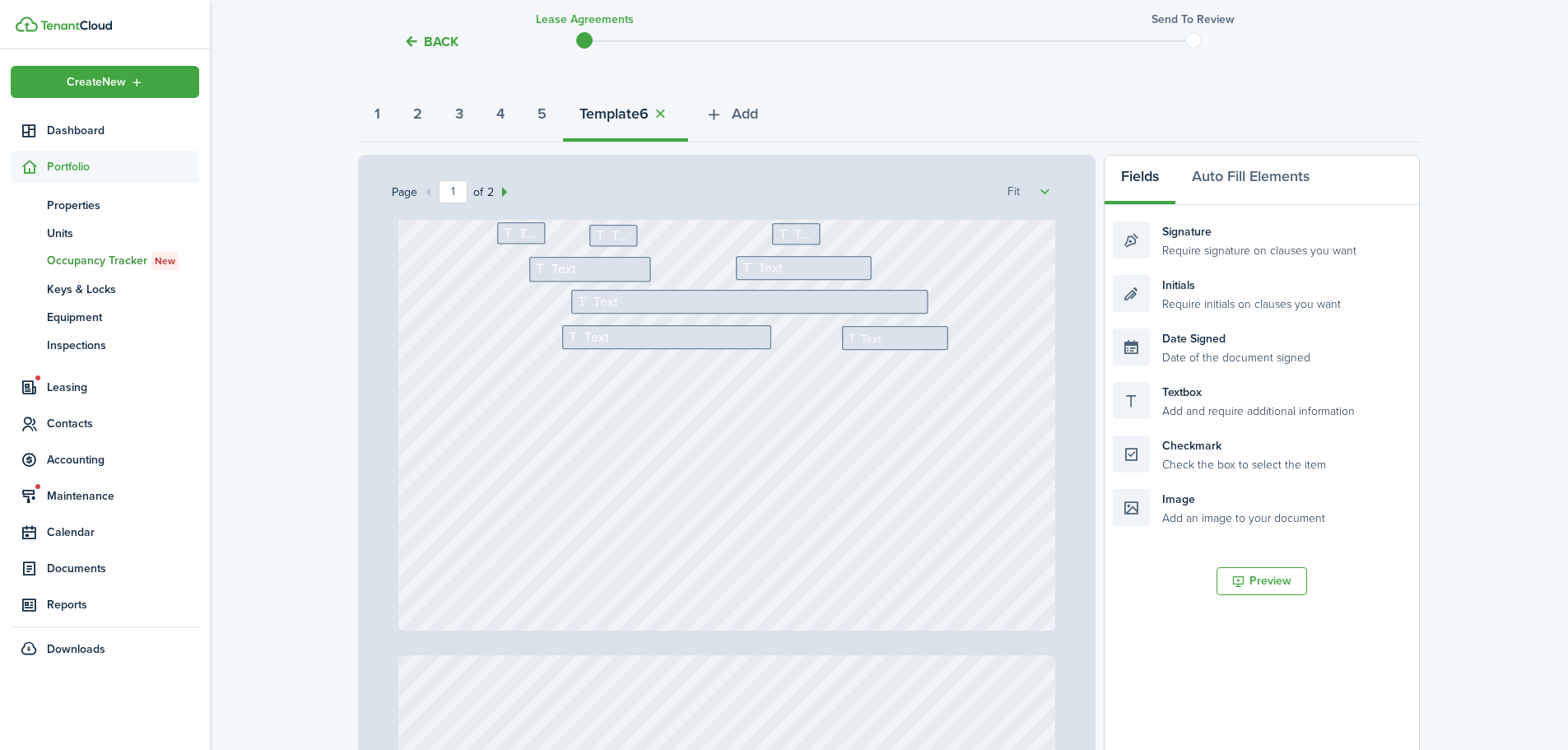
scroll to position [494, 0]
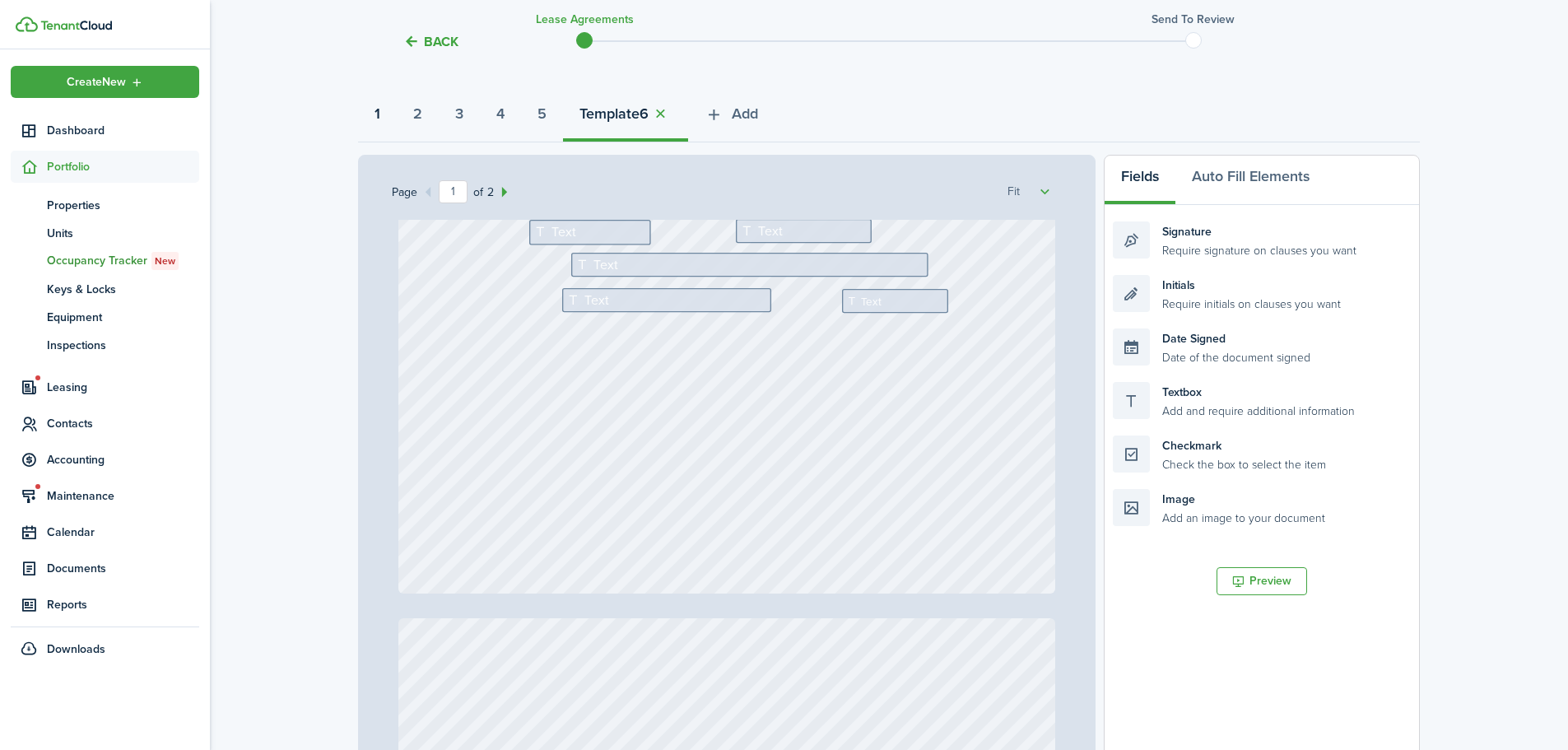
click at [379, 112] on strong "1" at bounding box center [378, 114] width 6 height 22
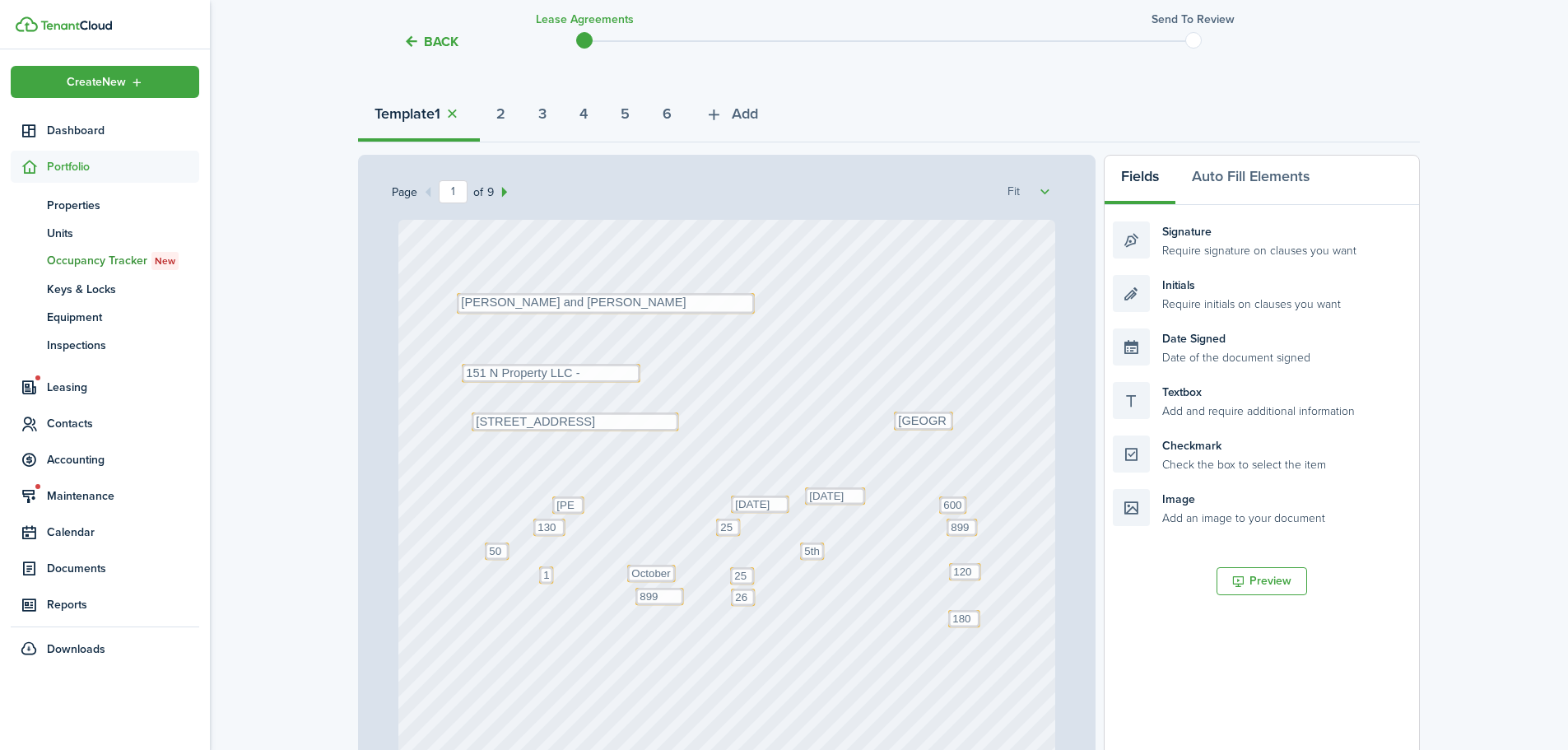
click at [960, 596] on div "Text [DATE] Text [GEOGRAPHIC_DATA] Text October Text 26 Text 600 Text 50 Text 1…" at bounding box center [727, 653] width 658 height 867
click at [567, 505] on textarea "[PERSON_NAME]" at bounding box center [568, 505] width 32 height 17
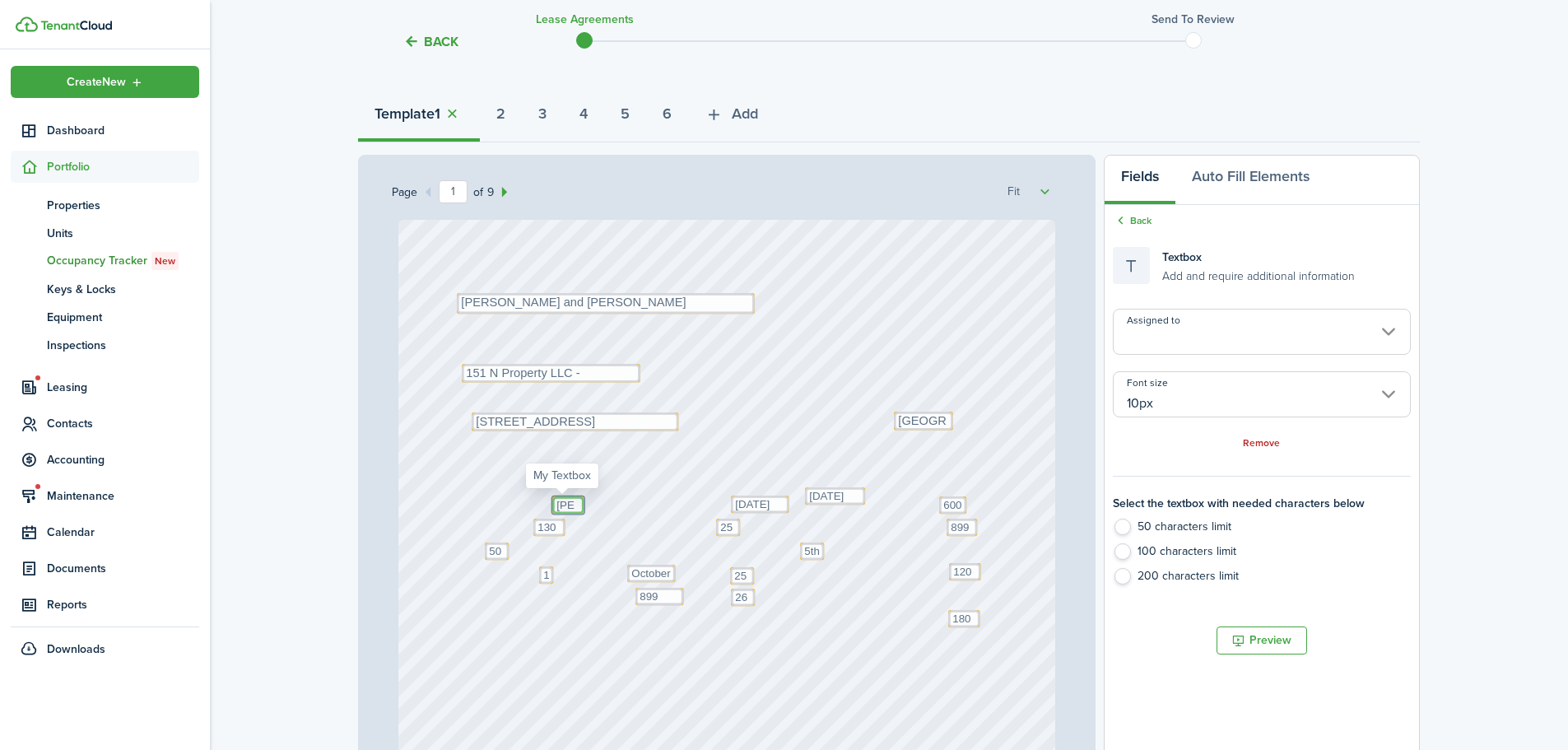
click at [567, 505] on textarea "[PERSON_NAME]" at bounding box center [568, 505] width 32 height 17
click at [571, 504] on textarea "[PERSON_NAME]" at bounding box center [568, 505] width 32 height 17
type textarea "1200"
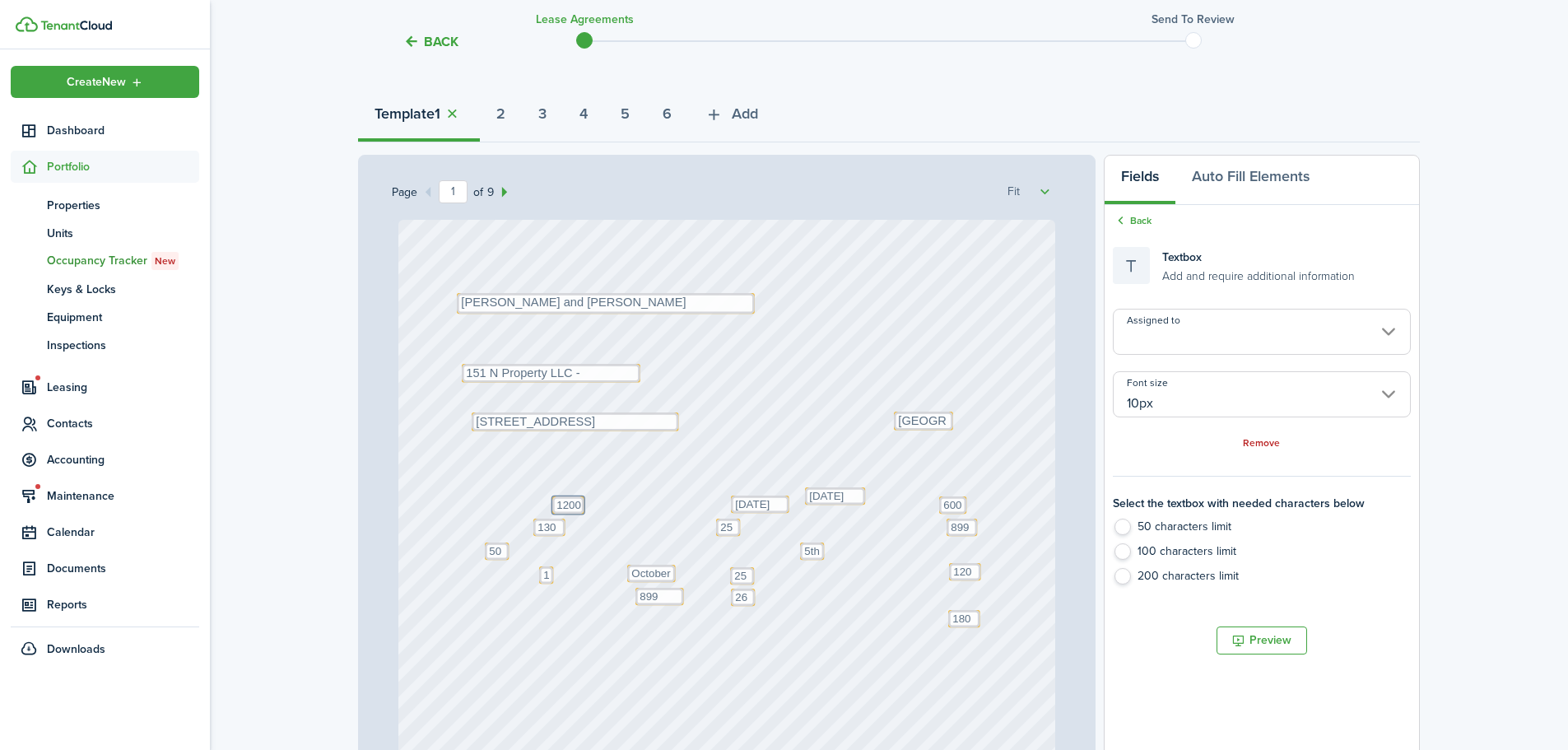
click at [597, 560] on div "Text [DATE] Text [GEOGRAPHIC_DATA] Text October Text 26 Text 600 Text 50 Text 1…" at bounding box center [727, 653] width 658 height 867
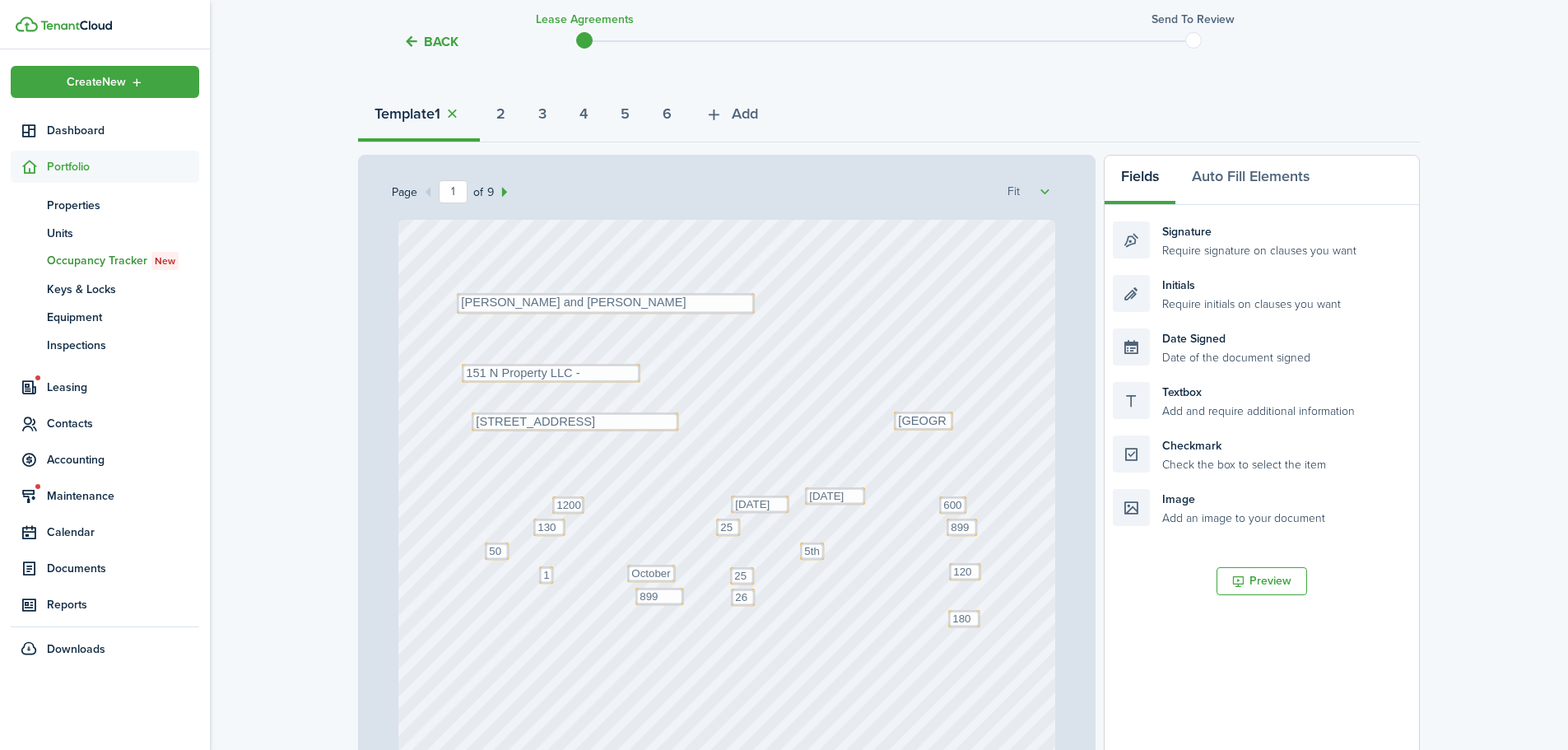
click at [956, 593] on div "Text [DATE] Text [GEOGRAPHIC_DATA] Text October Text 26 Text 600 Text 50 Text 1…" at bounding box center [727, 653] width 658 height 867
drag, startPoint x: 1210, startPoint y: 391, endPoint x: 1038, endPoint y: 578, distance: 254.1
click at [1038, 590] on div "Page 1 of 9 50% 75% 100% 150% 200% Fit Text [DATE] Text [GEOGRAPHIC_DATA] Text …" at bounding box center [889, 497] width 1062 height 684
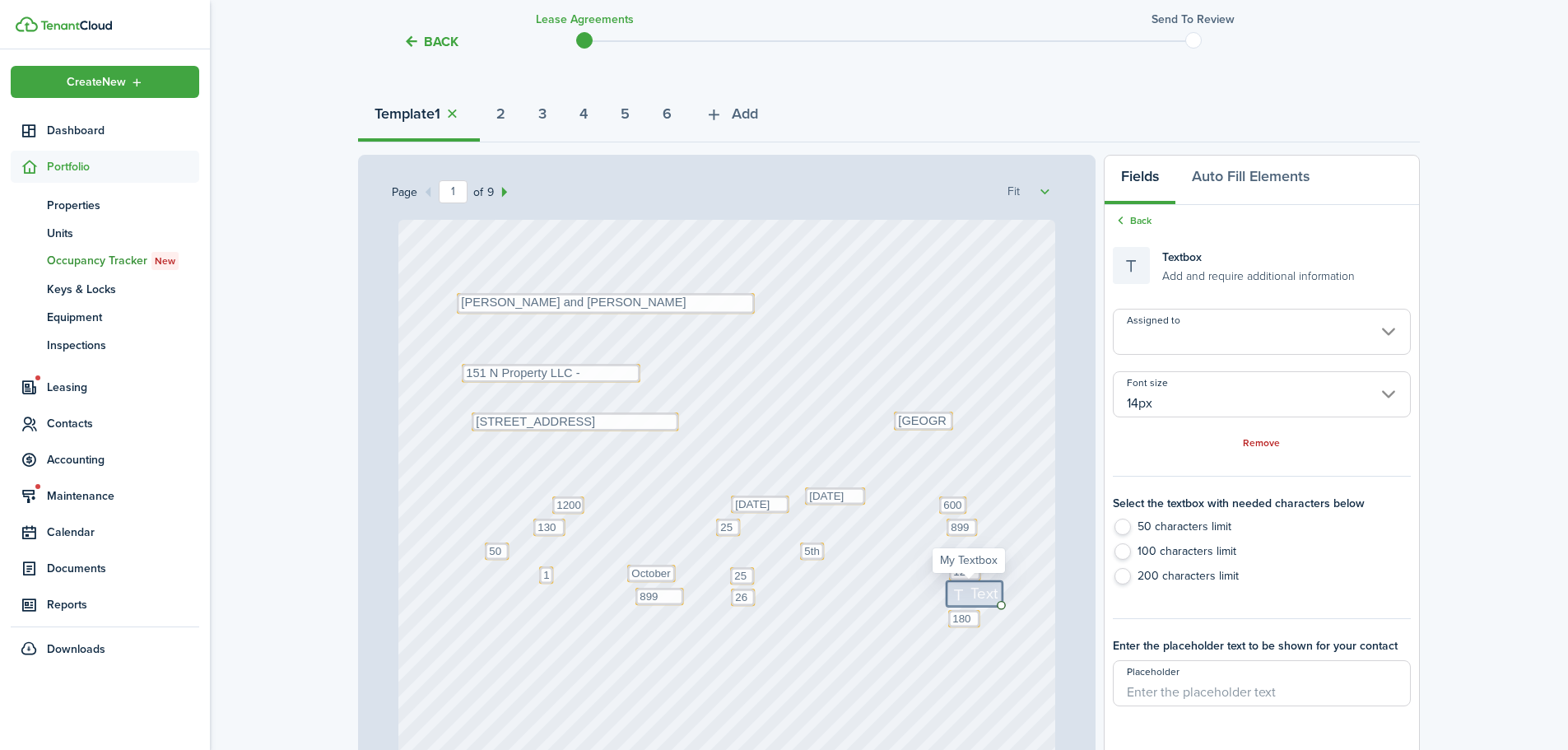
click at [1147, 393] on input "14px" at bounding box center [1262, 394] width 298 height 46
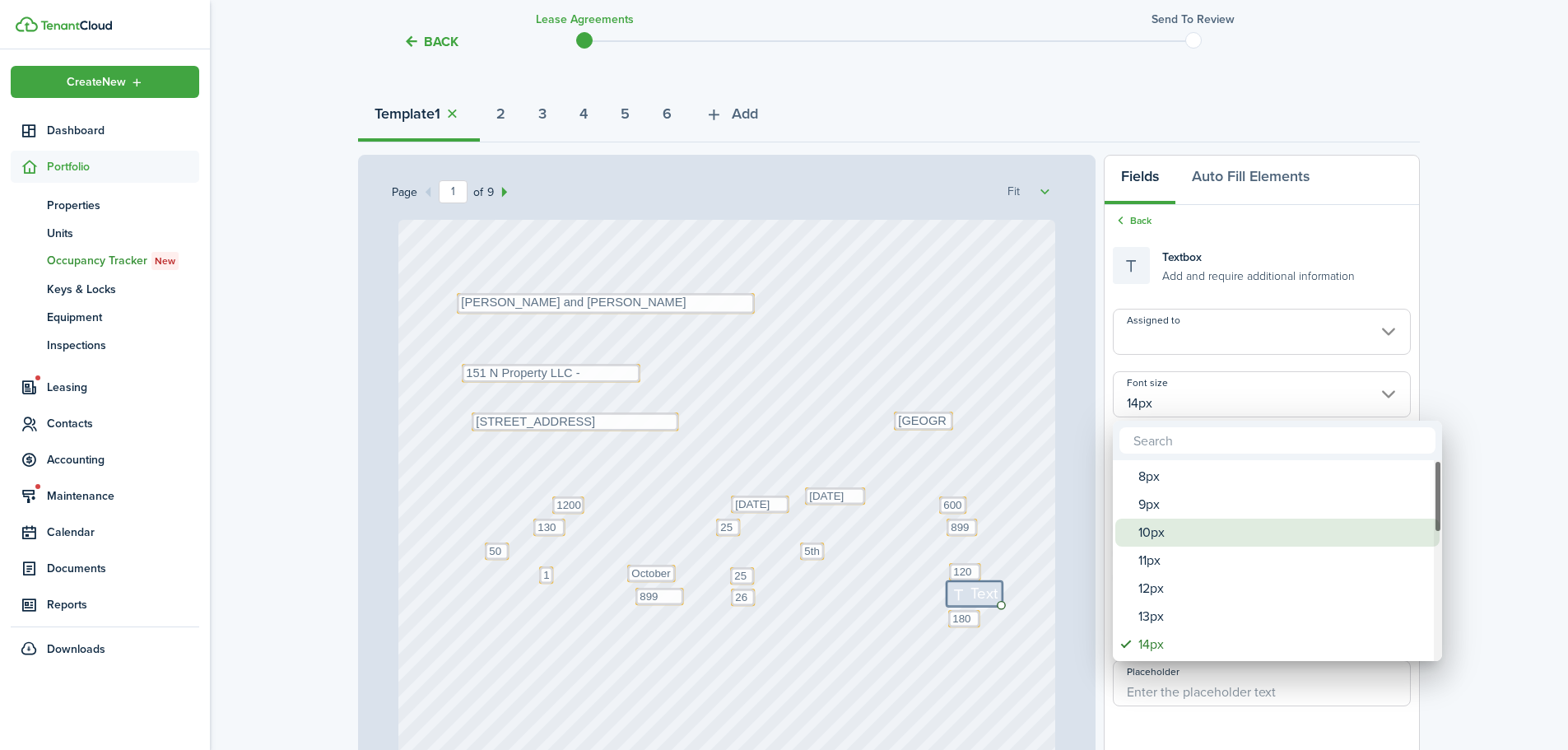
click at [1148, 538] on div "10px" at bounding box center [1285, 533] width 292 height 28
type input "10px"
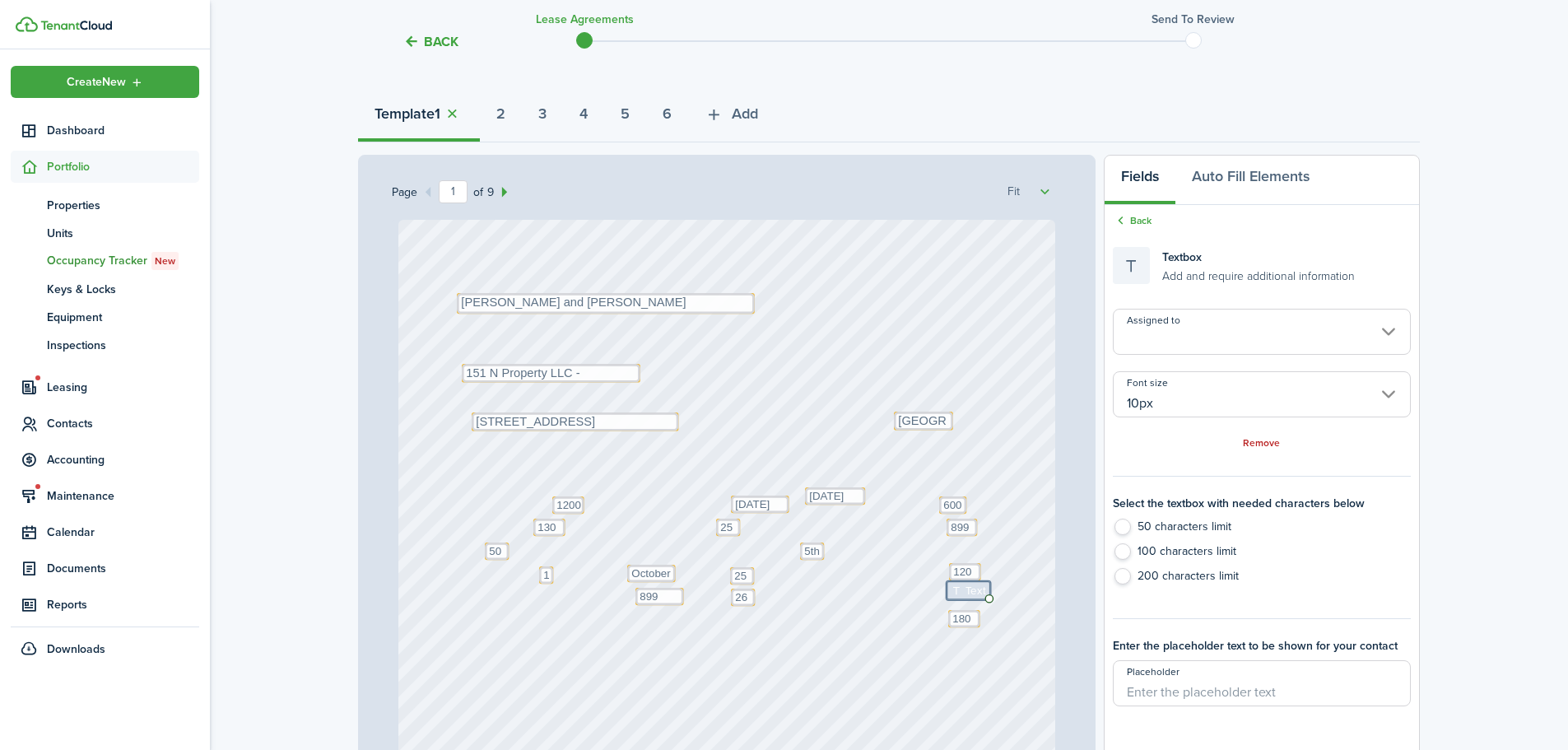
type input "10px"
click at [957, 595] on icon at bounding box center [959, 595] width 14 height 10
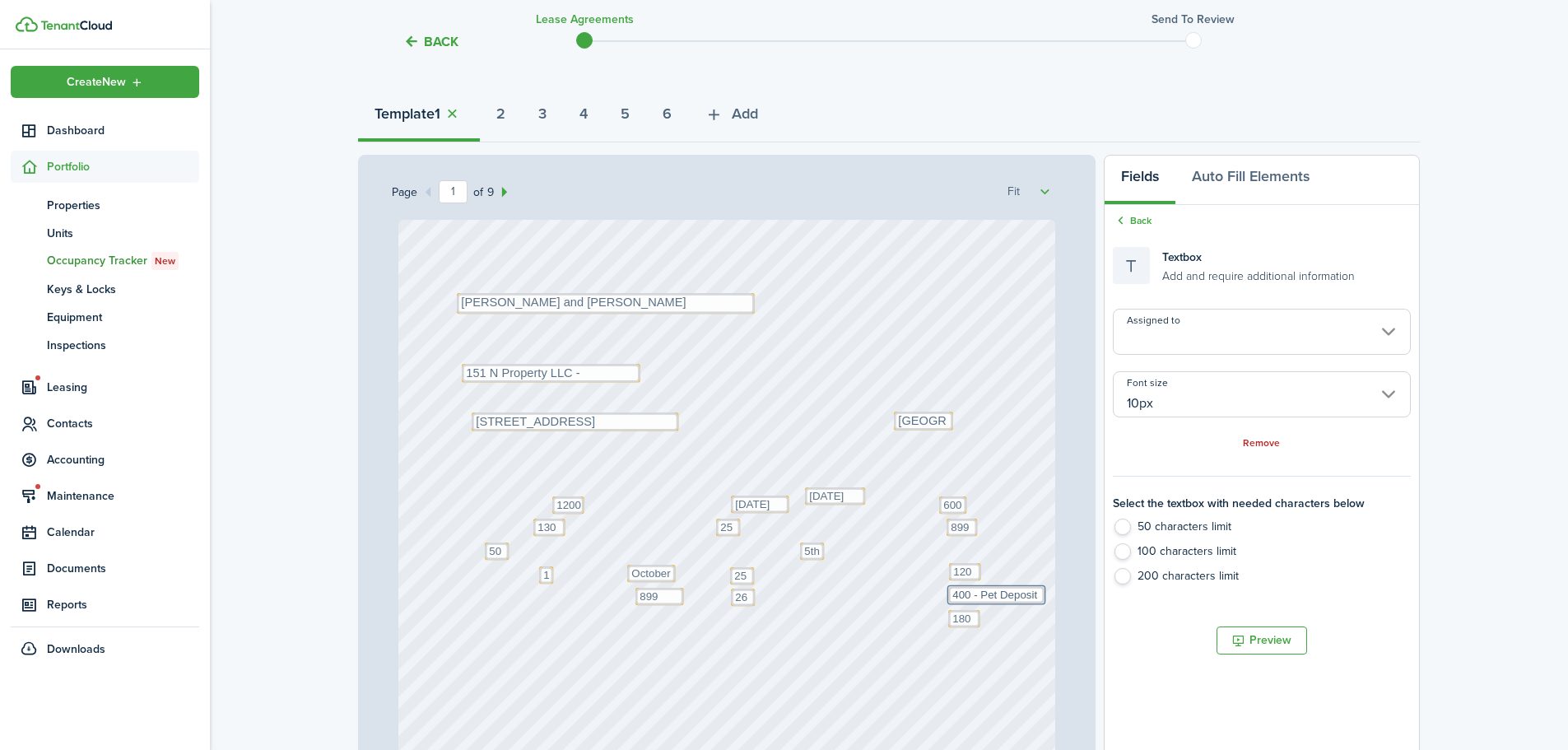
click at [1020, 542] on div "Text [DATE] Text [GEOGRAPHIC_DATA] Text October Text 26 Text 600 Text 50 Text 1…" at bounding box center [727, 653] width 658 height 867
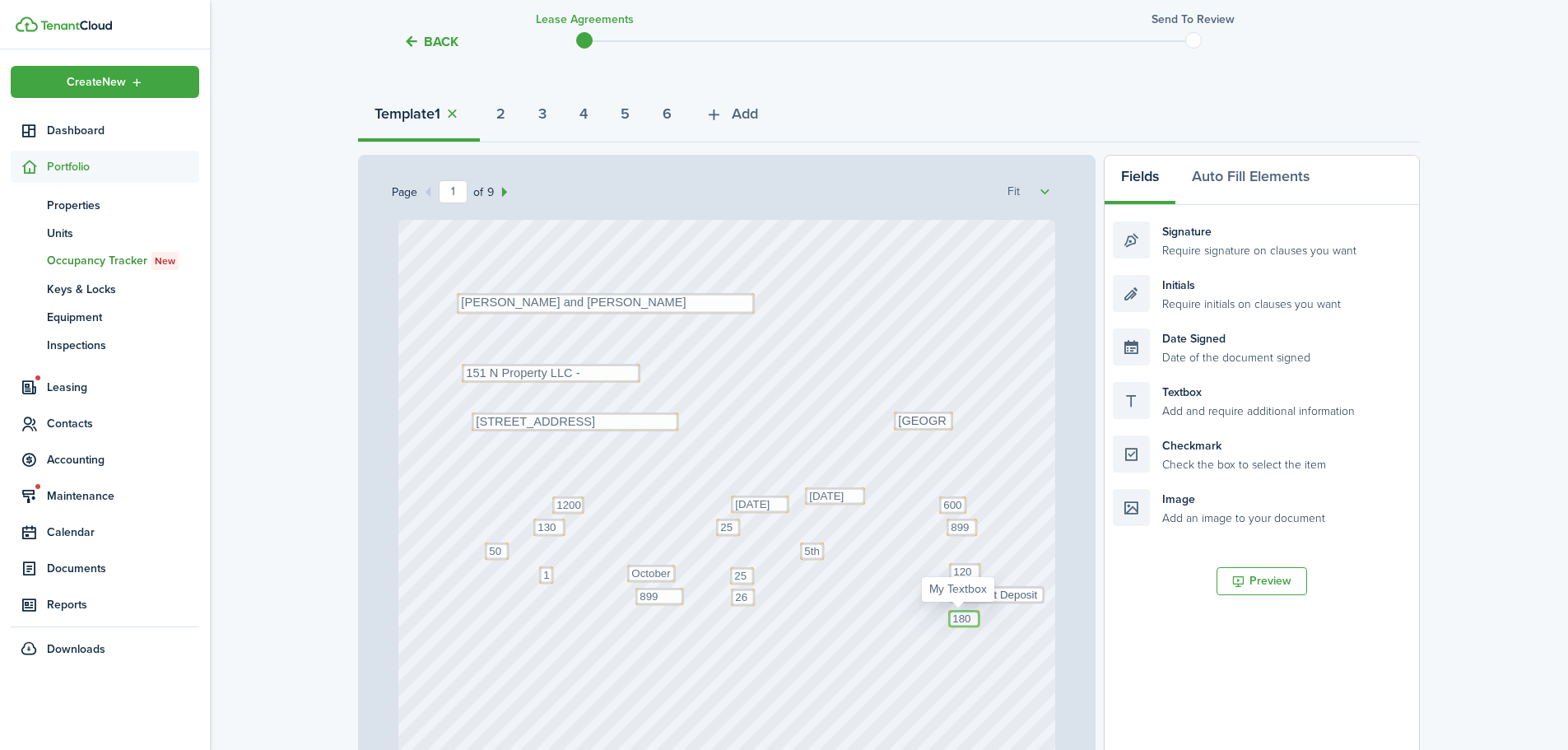
click at [955, 623] on textarea "1800" at bounding box center [964, 619] width 32 height 17
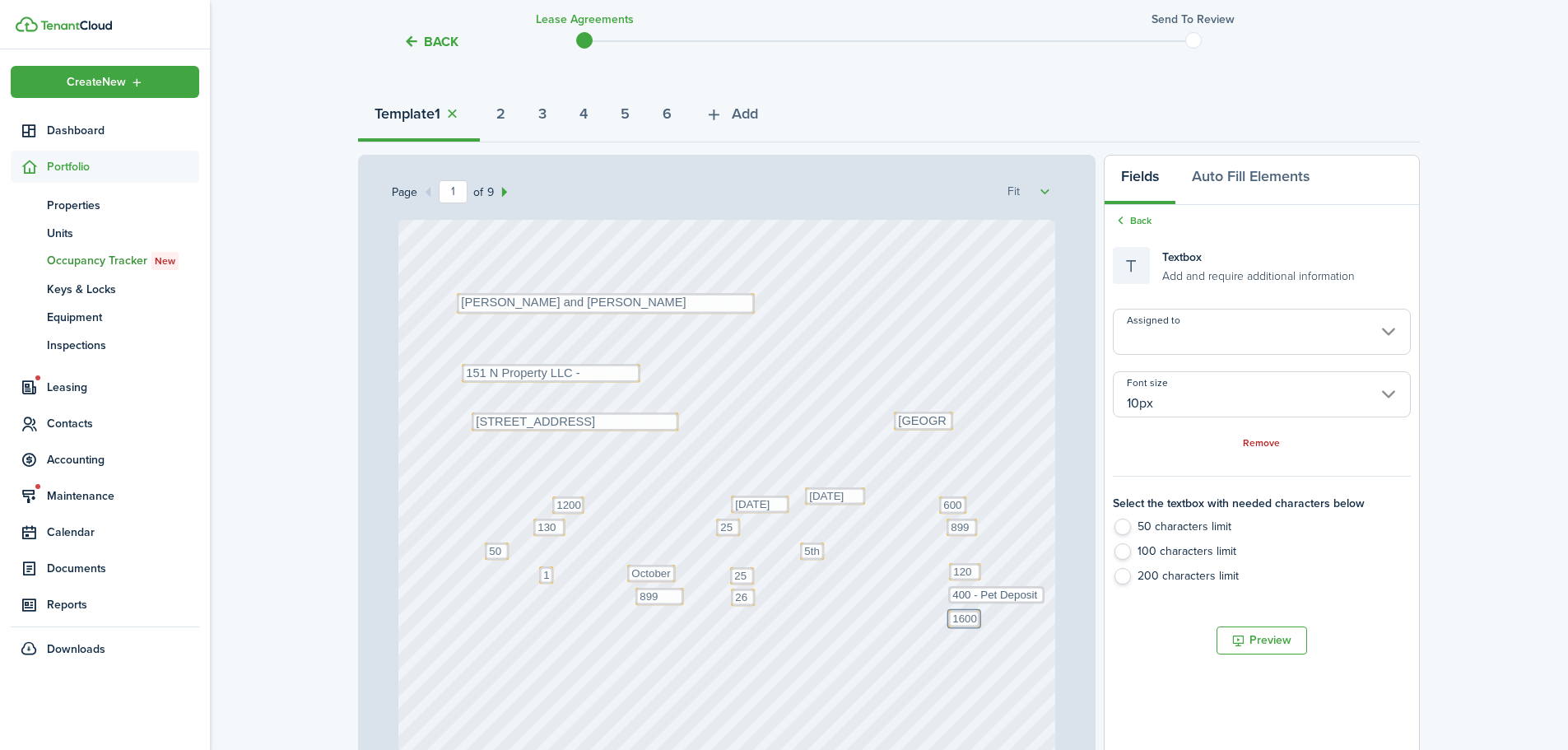
click at [1018, 646] on div "Text [DATE] Text [GEOGRAPHIC_DATA] Text October Text 26 Text 600 Text 50 Text 1…" at bounding box center [727, 653] width 658 height 867
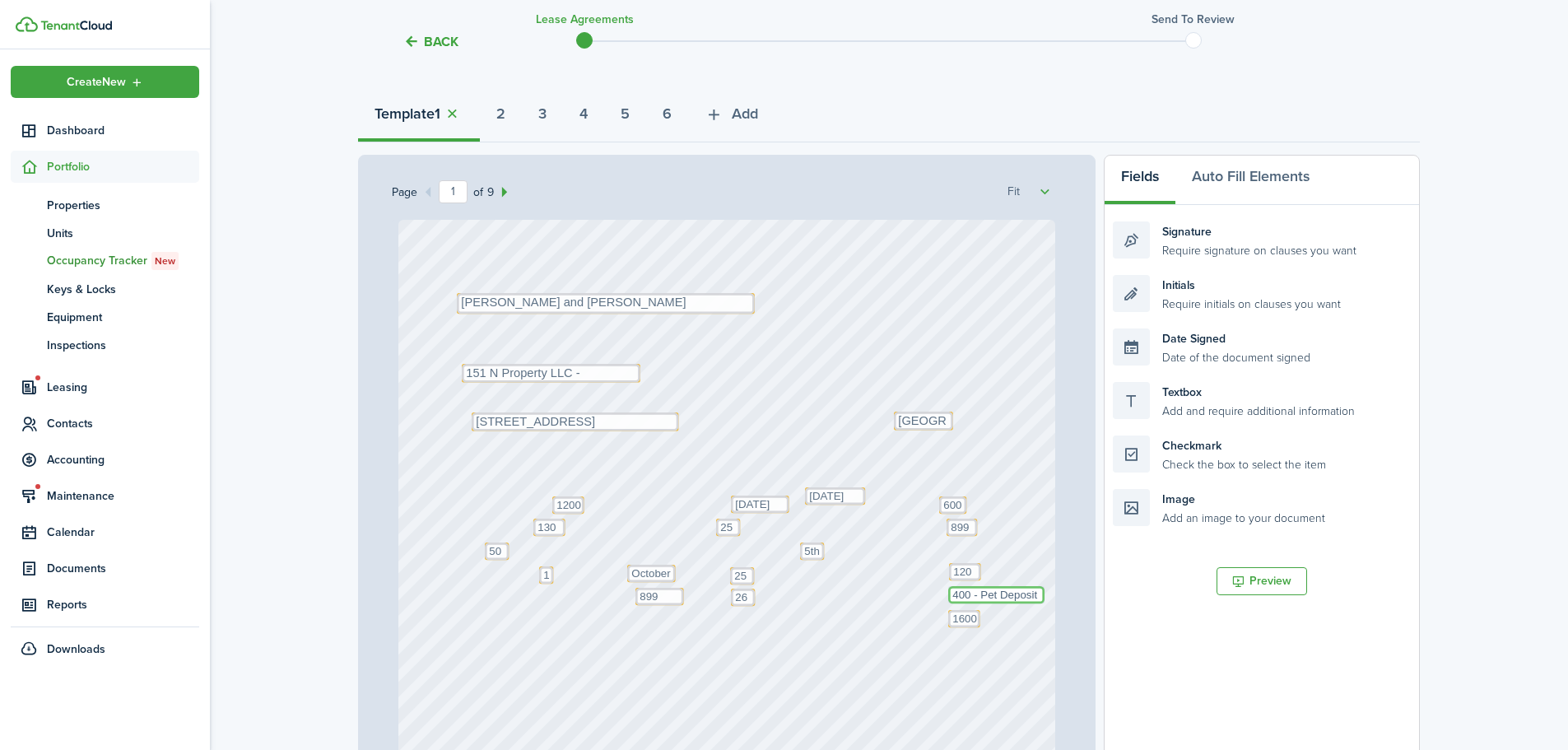
click at [976, 594] on textarea "400 - Pet Deposit" at bounding box center [996, 595] width 96 height 17
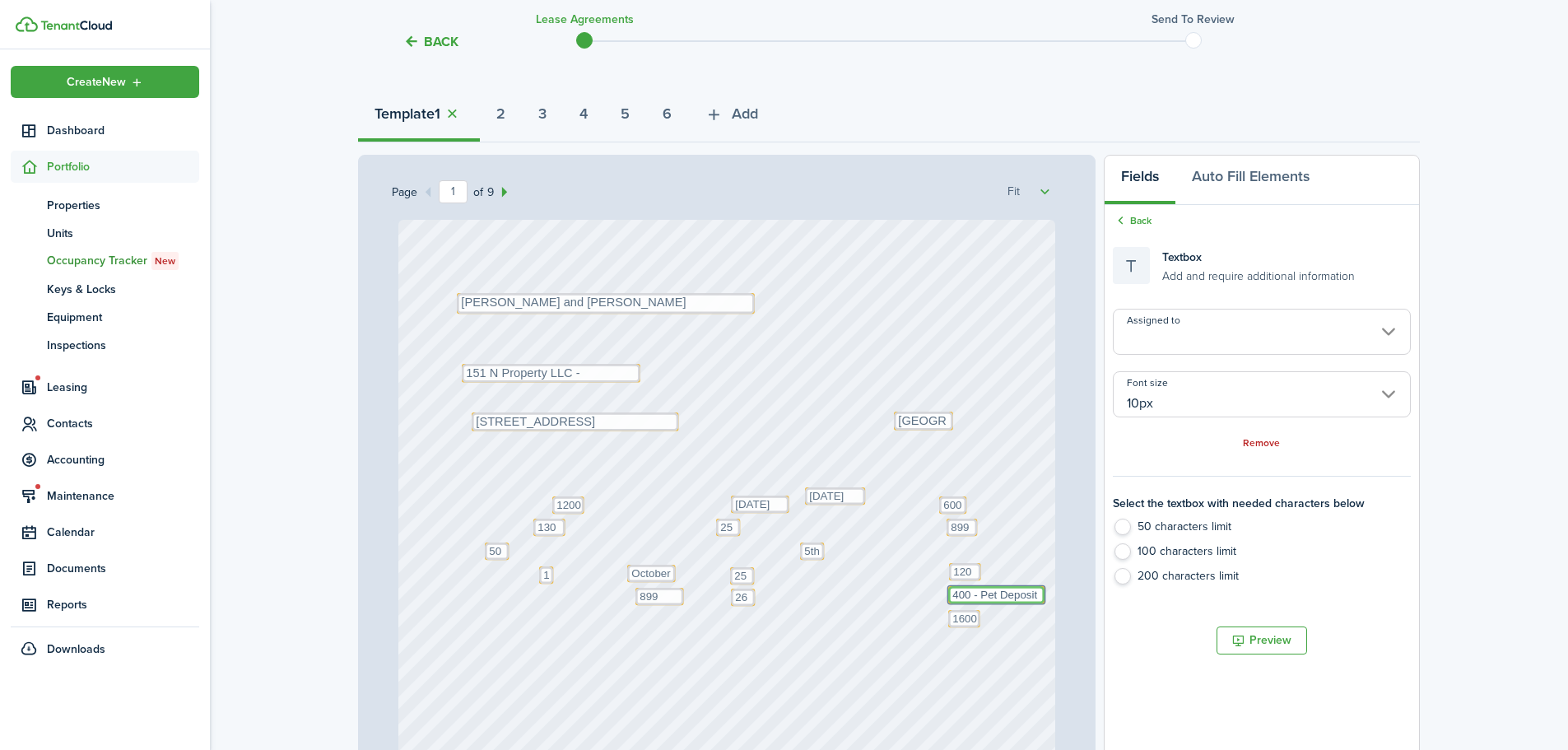
click at [976, 594] on textarea "400 - Pet Deposit" at bounding box center [996, 595] width 96 height 17
click at [682, 115] on button "6" at bounding box center [667, 118] width 42 height 50
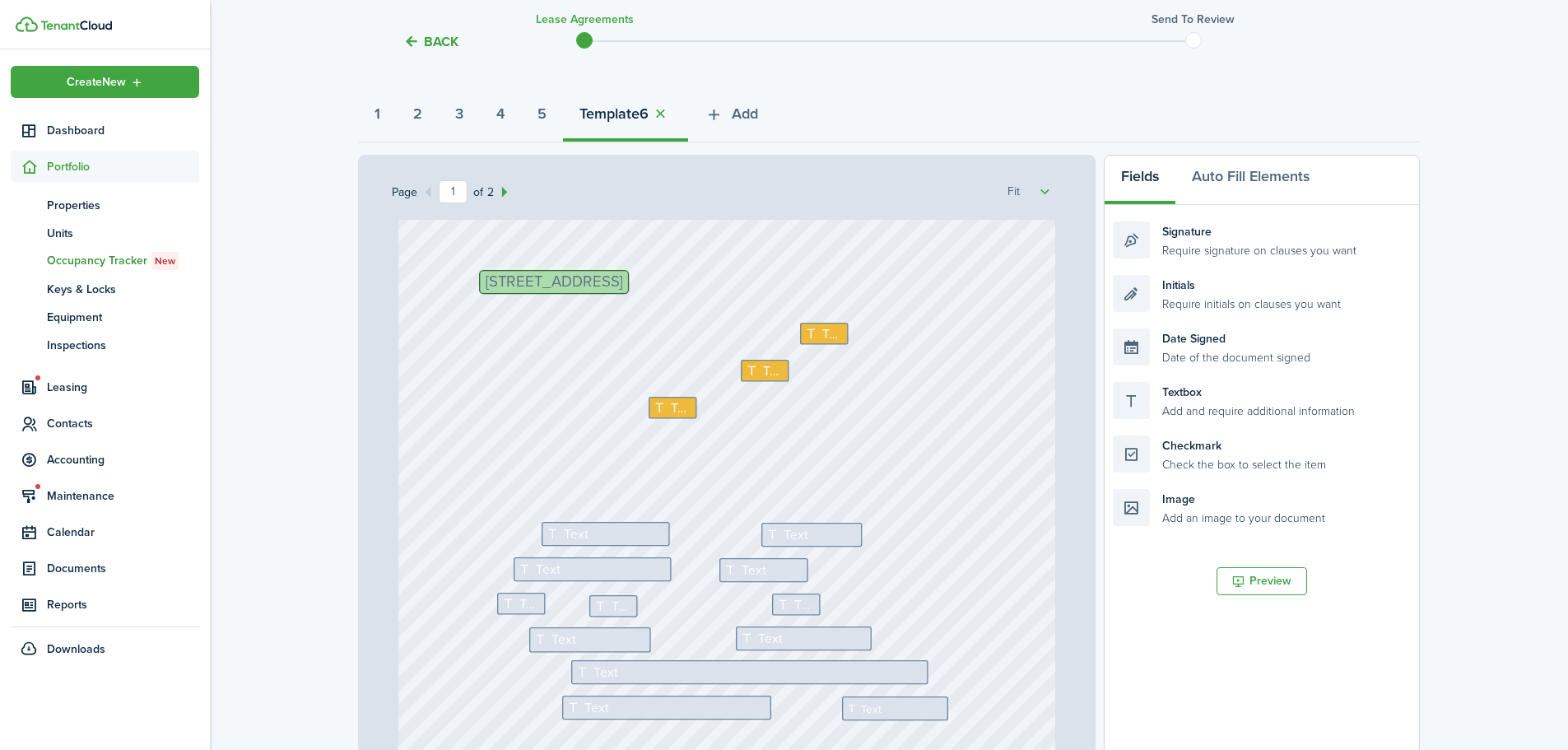
scroll to position [82, 0]
click at [805, 339] on icon at bounding box center [813, 338] width 17 height 13
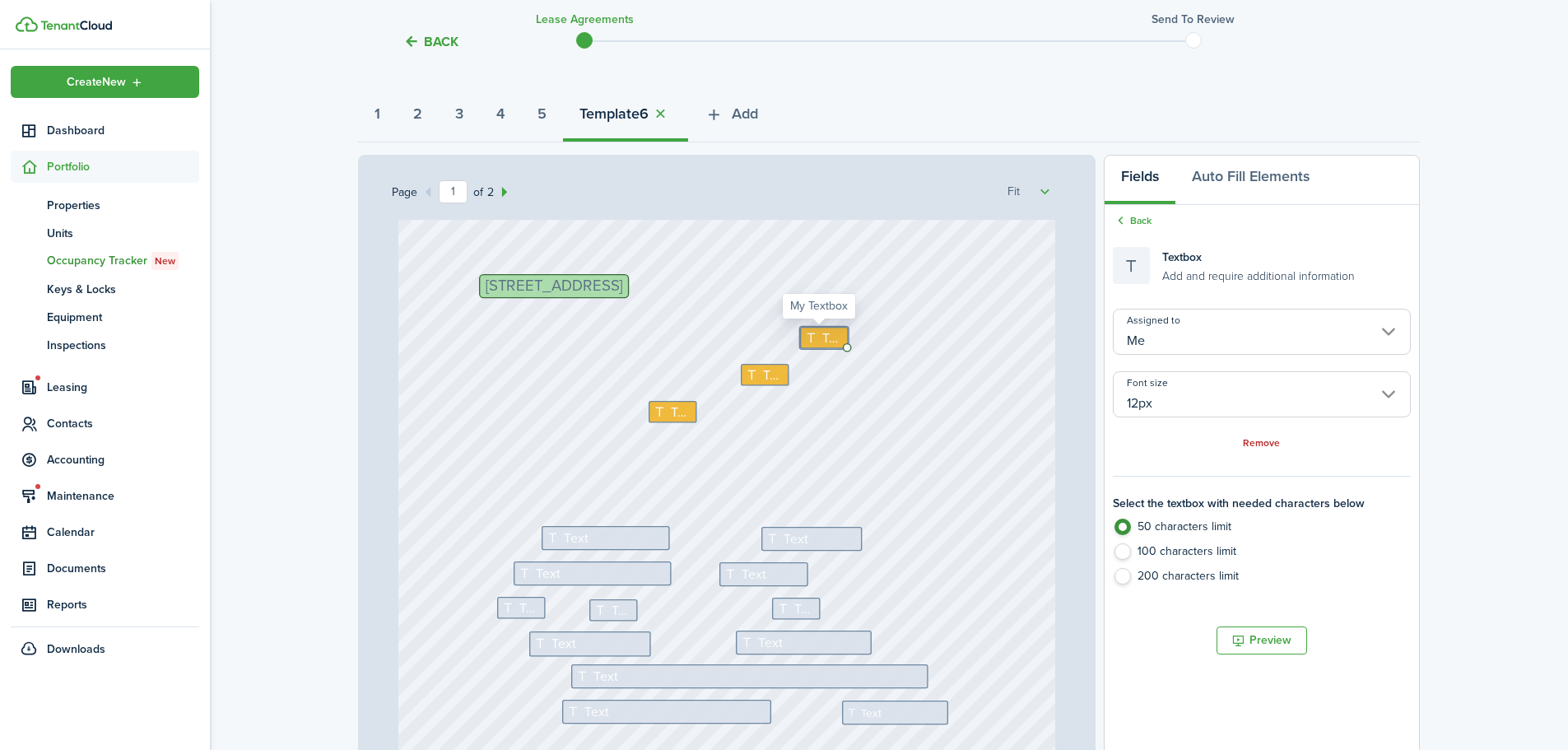
click at [805, 339] on icon at bounding box center [813, 338] width 17 height 13
click at [755, 370] on icon at bounding box center [755, 375] width 17 height 13
click at [755, 370] on textarea at bounding box center [766, 375] width 49 height 22
click at [747, 382] on textarea "80" at bounding box center [753, 379] width 23 height 20
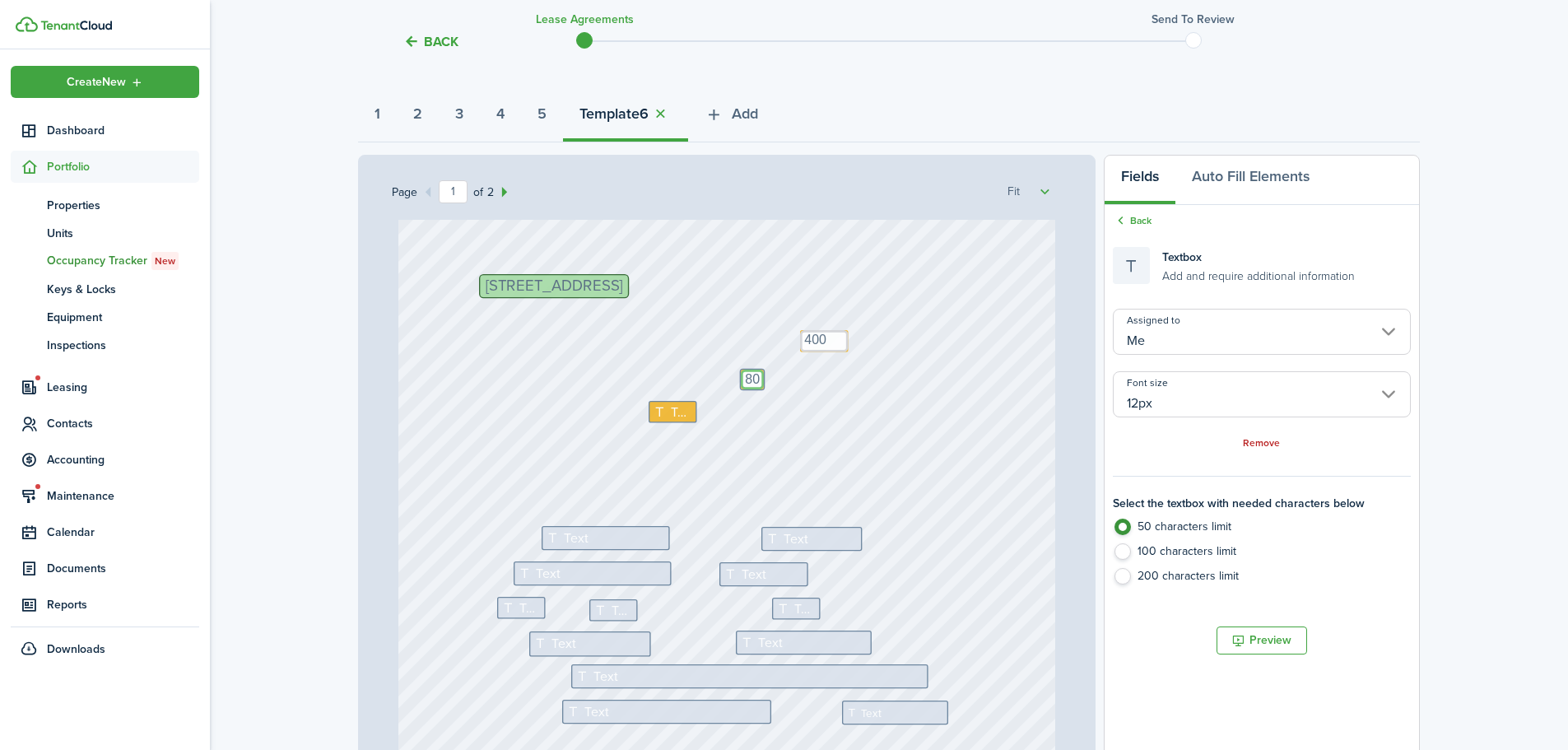
click at [747, 382] on textarea "80" at bounding box center [753, 379] width 23 height 20
click at [747, 397] on div "[STREET_ADDRESS] Text Text Text Text Text Text Text Text Text Text Text Text Te…" at bounding box center [727, 570] width 658 height 867
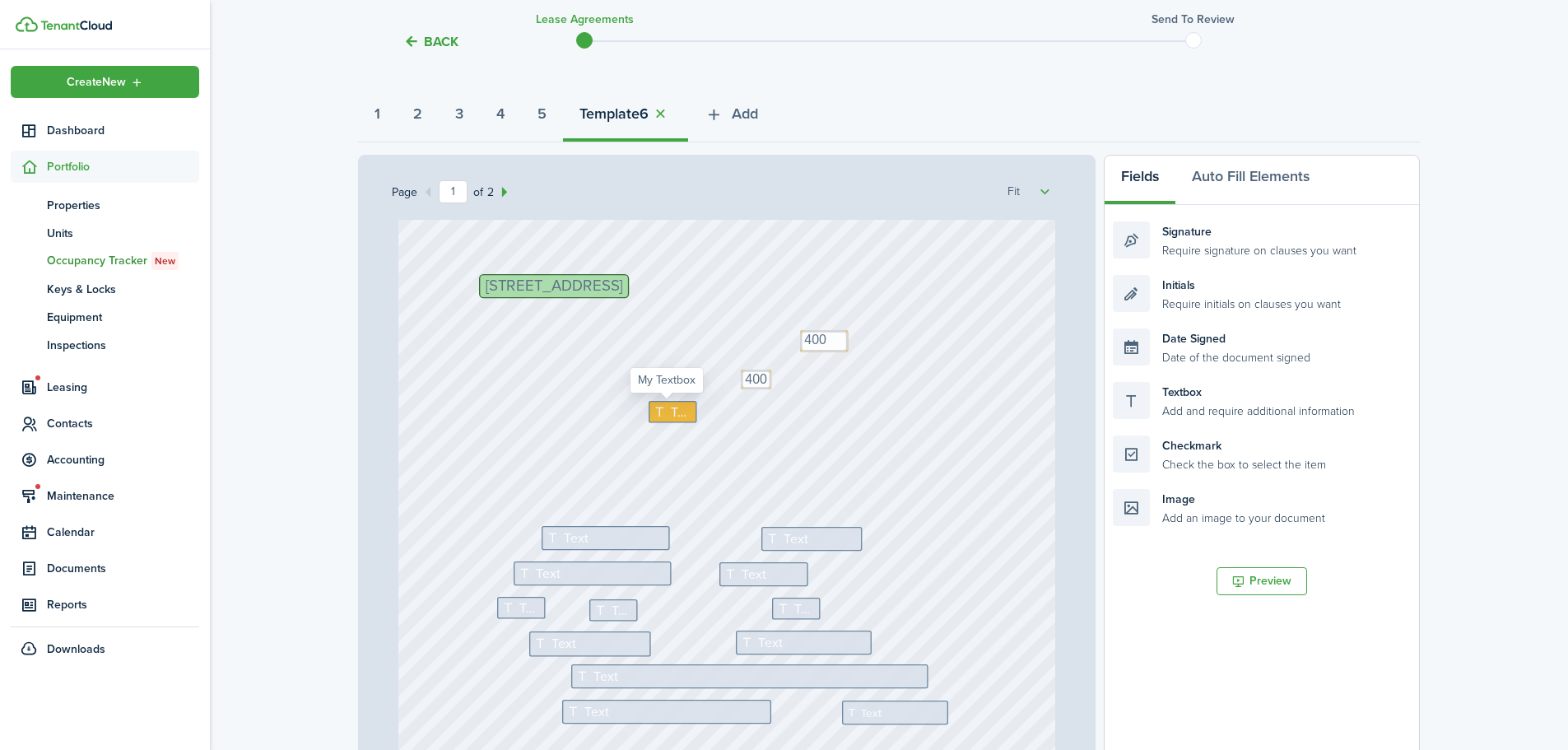
click at [658, 409] on icon at bounding box center [661, 411] width 17 height 13
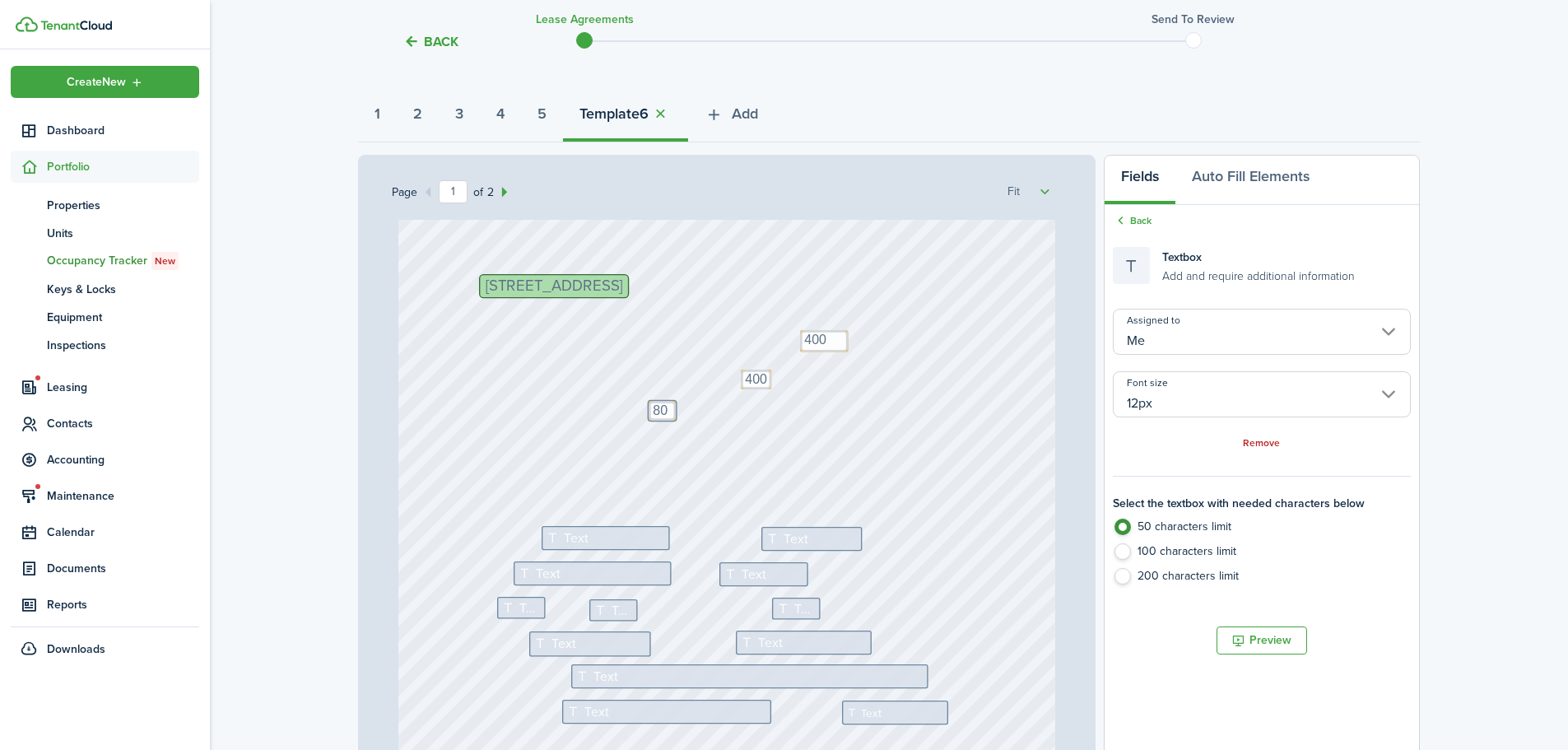
click at [712, 449] on div "[STREET_ADDRESS] Text Text Text Text Text Text Text Text Text Text 80 Text Text…" at bounding box center [727, 570] width 658 height 867
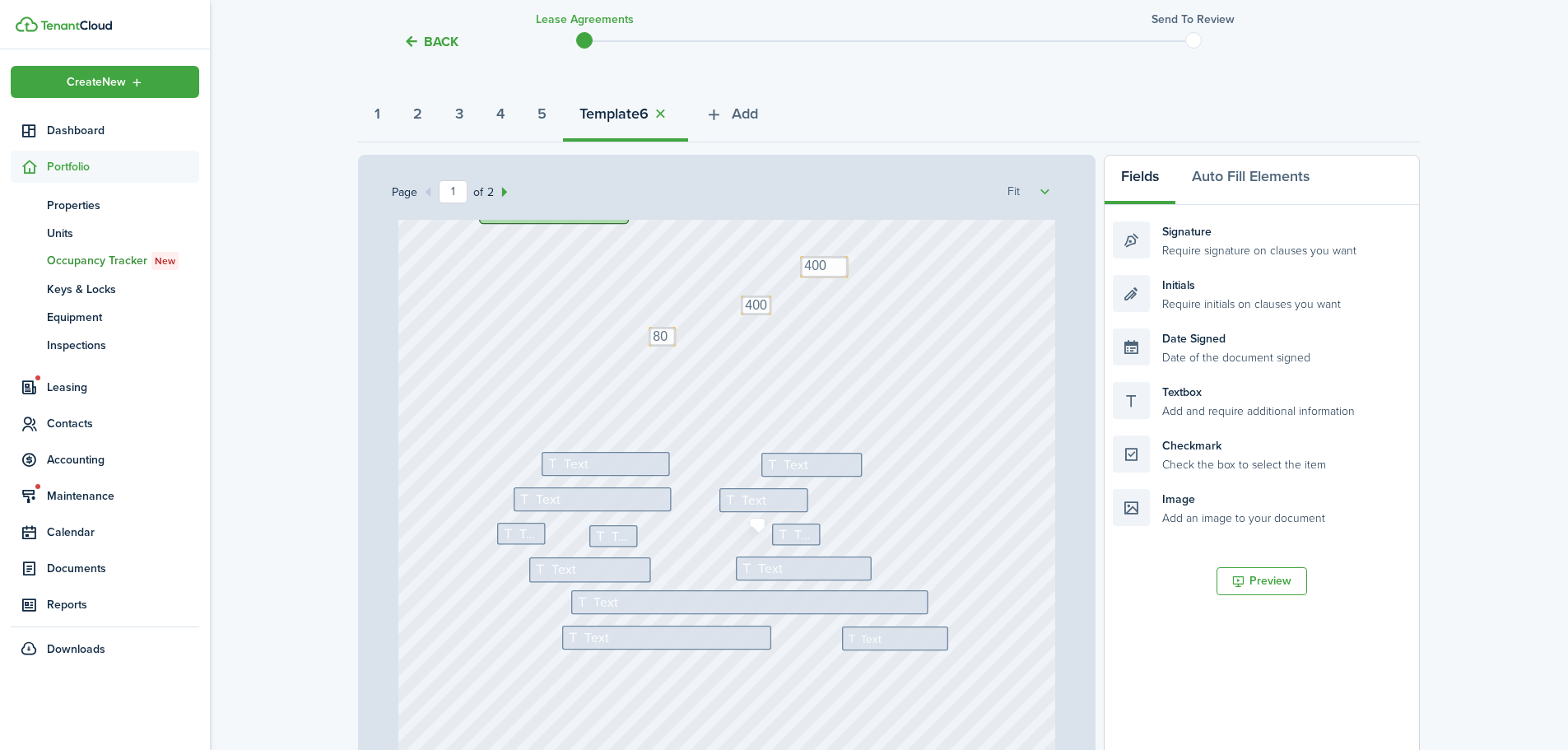
scroll to position [0, 0]
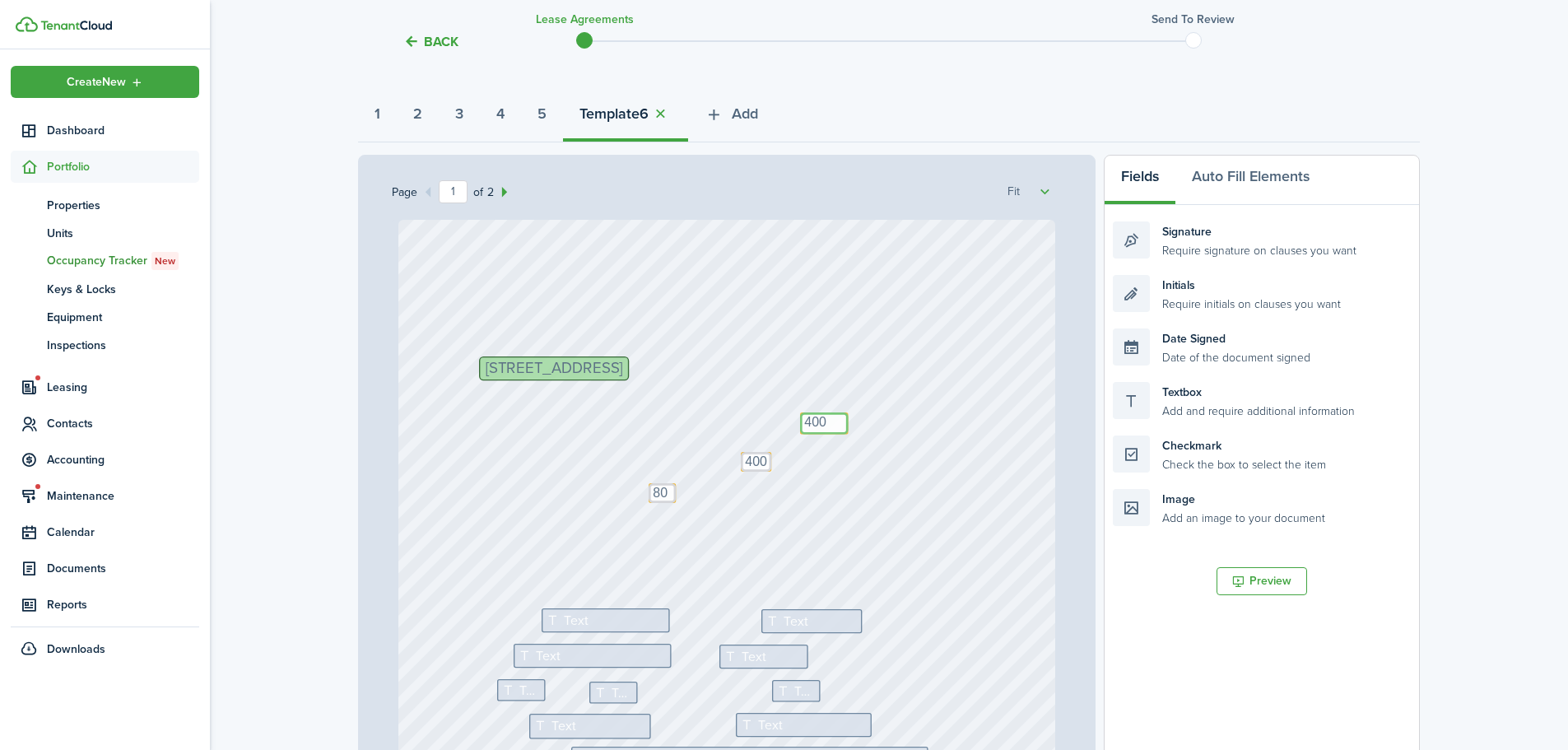
click at [809, 420] on textarea "400" at bounding box center [825, 424] width 49 height 22
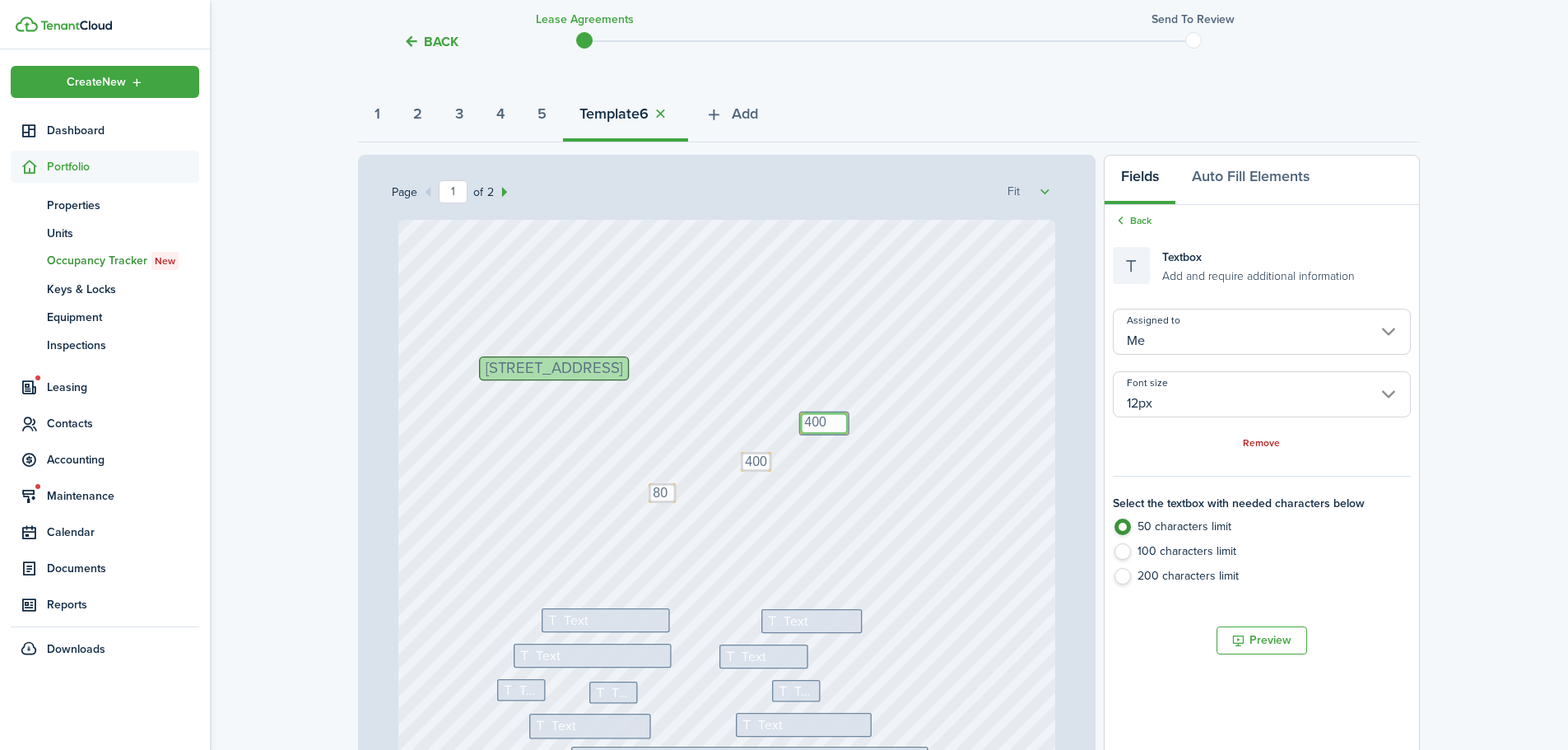
click at [809, 420] on textarea "400" at bounding box center [825, 424] width 49 height 22
click at [745, 463] on textarea "400" at bounding box center [756, 461] width 31 height 20
click at [658, 494] on textarea "80" at bounding box center [662, 493] width 27 height 20
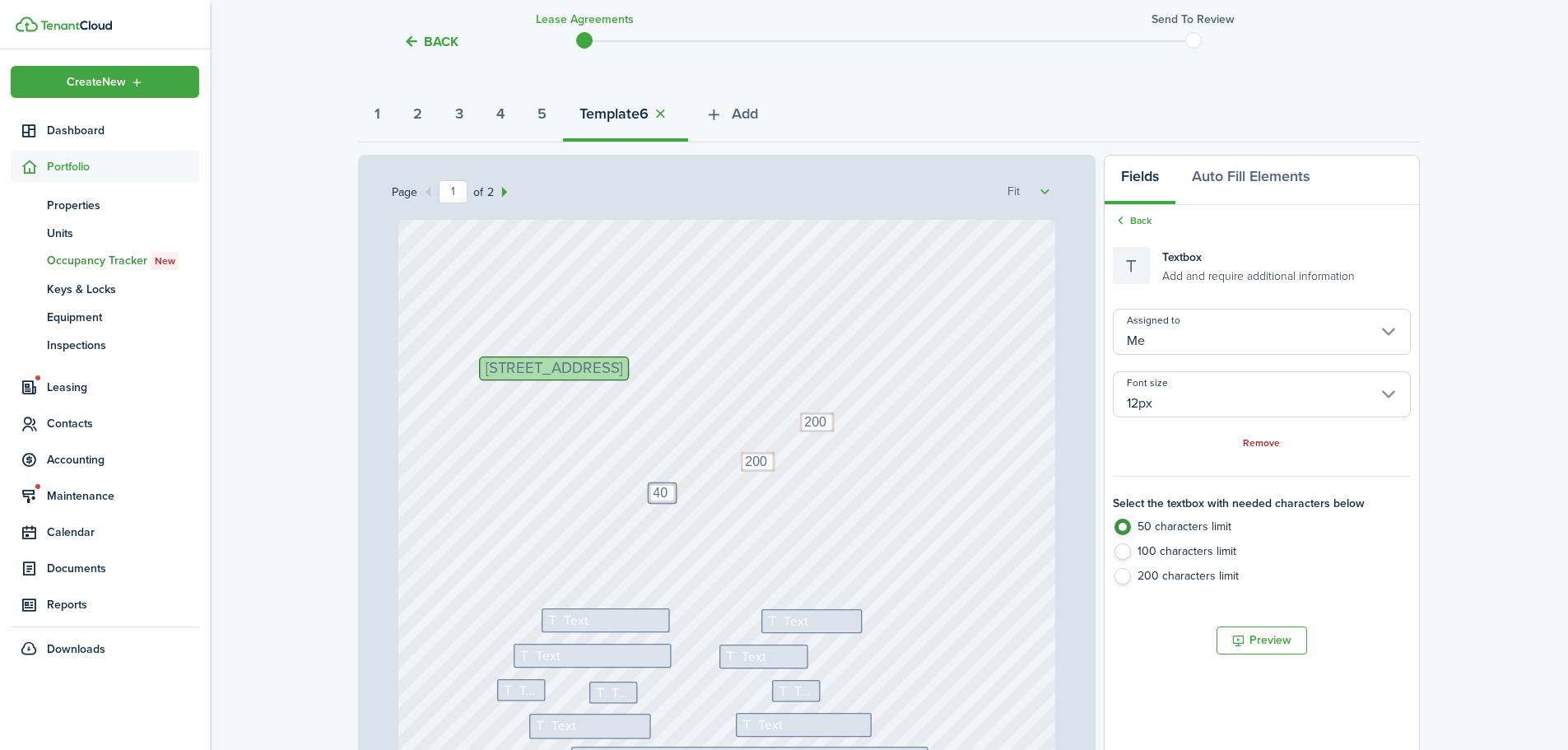
click at [664, 537] on div "[STREET_ADDRESS] Text Text Text Text Text Text Text Text Text Text 40 Text Text…" at bounding box center [727, 653] width 658 height 867
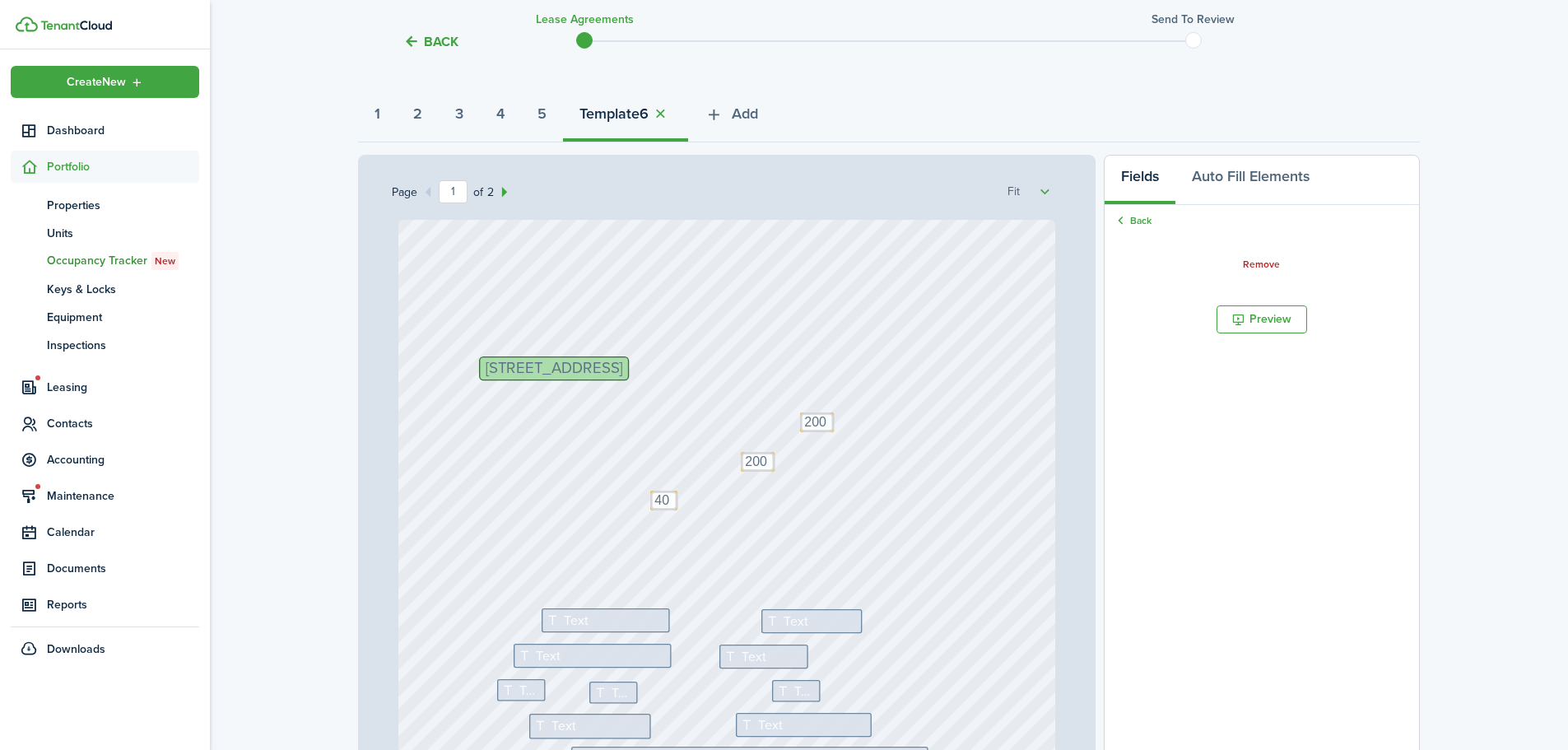
click at [842, 512] on div "[STREET_ADDRESS] Text Text Text Text Text Text Text Text Text Text Text Text Te…" at bounding box center [727, 653] width 658 height 867
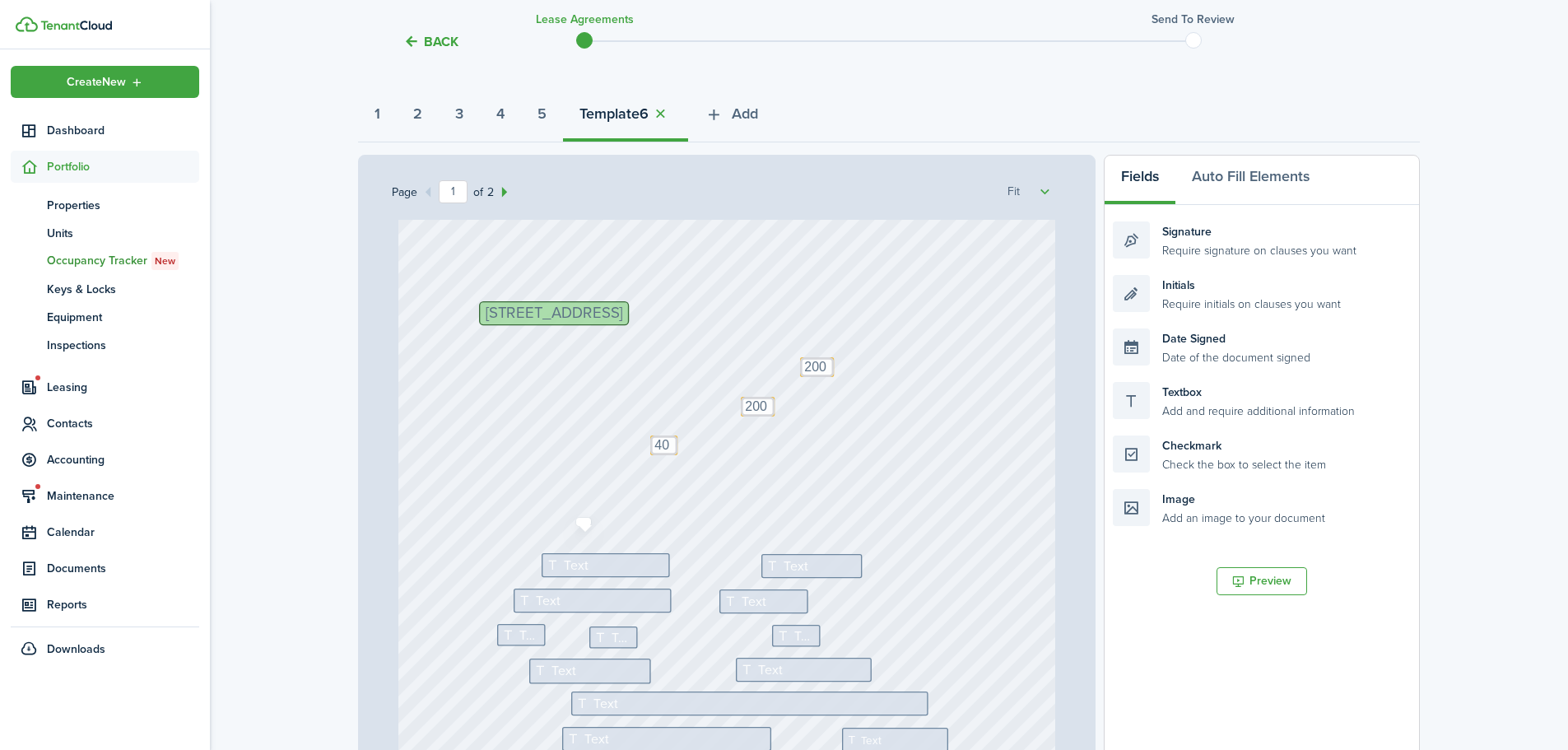
scroll to position [329, 0]
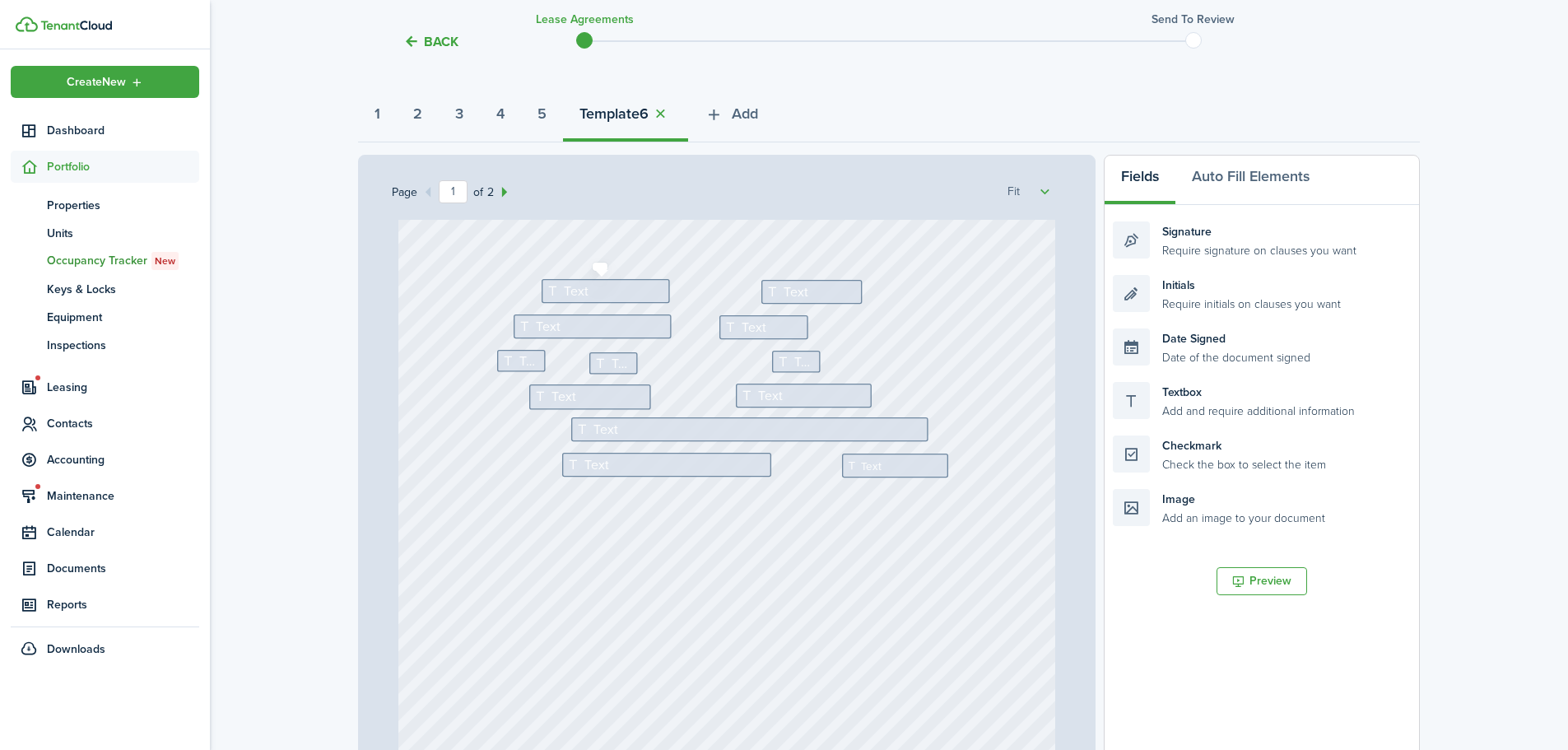
click at [590, 297] on div "Text" at bounding box center [605, 292] width 128 height 24
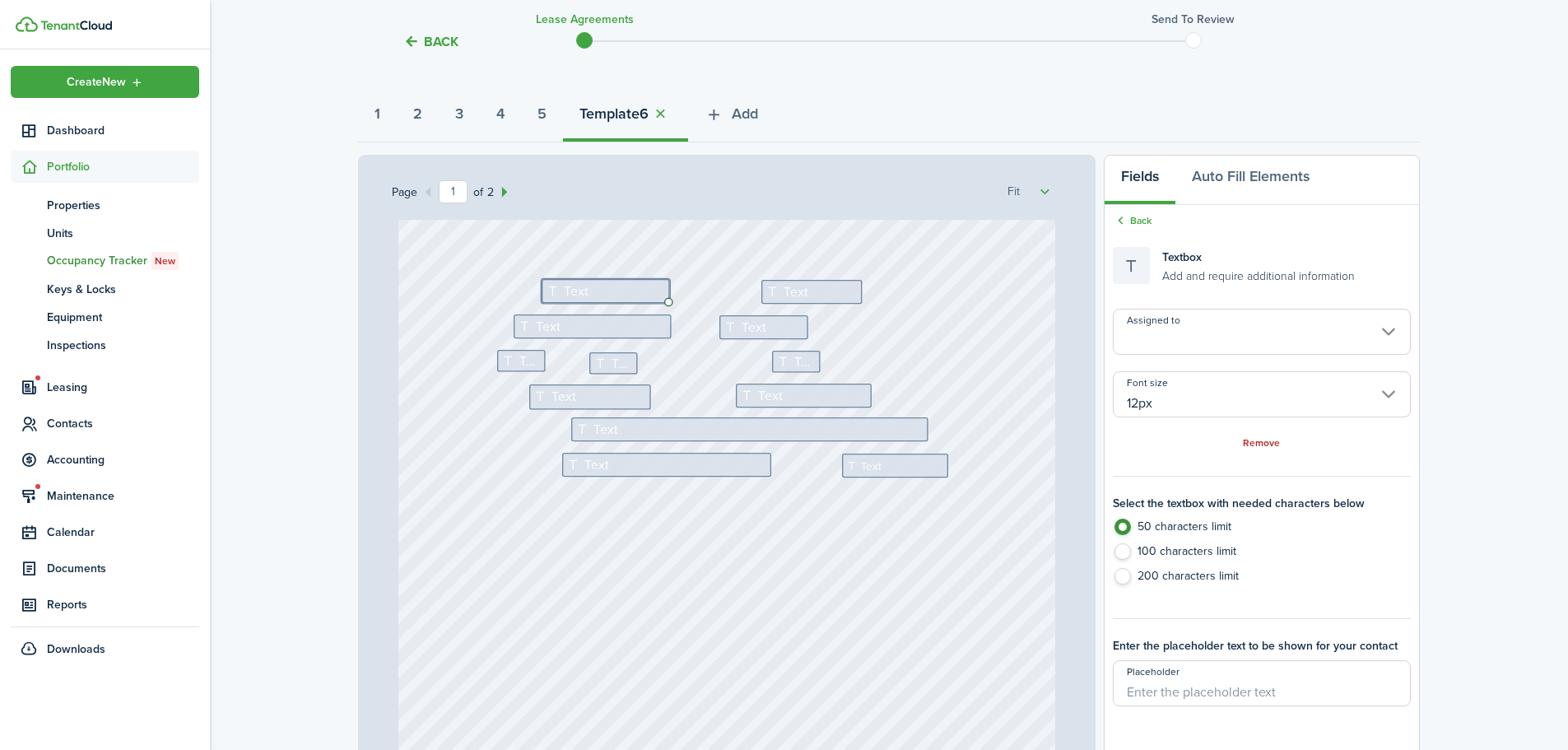
click at [1229, 312] on input "Assigned to" at bounding box center [1262, 331] width 298 height 46
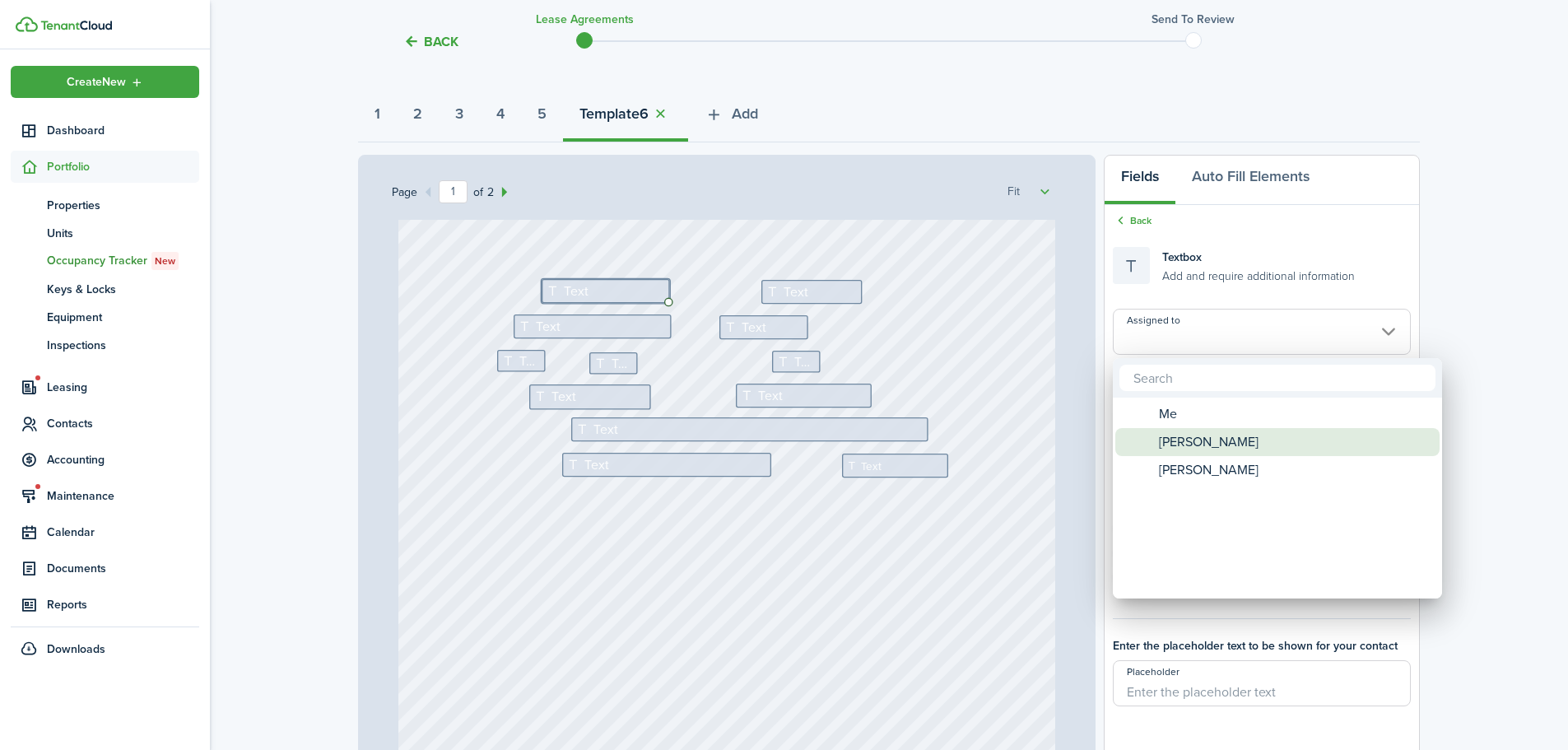
drag, startPoint x: 1230, startPoint y: 445, endPoint x: 1223, endPoint y: 438, distance: 9.9
click at [1230, 444] on span "[PERSON_NAME]" at bounding box center [1209, 442] width 100 height 28
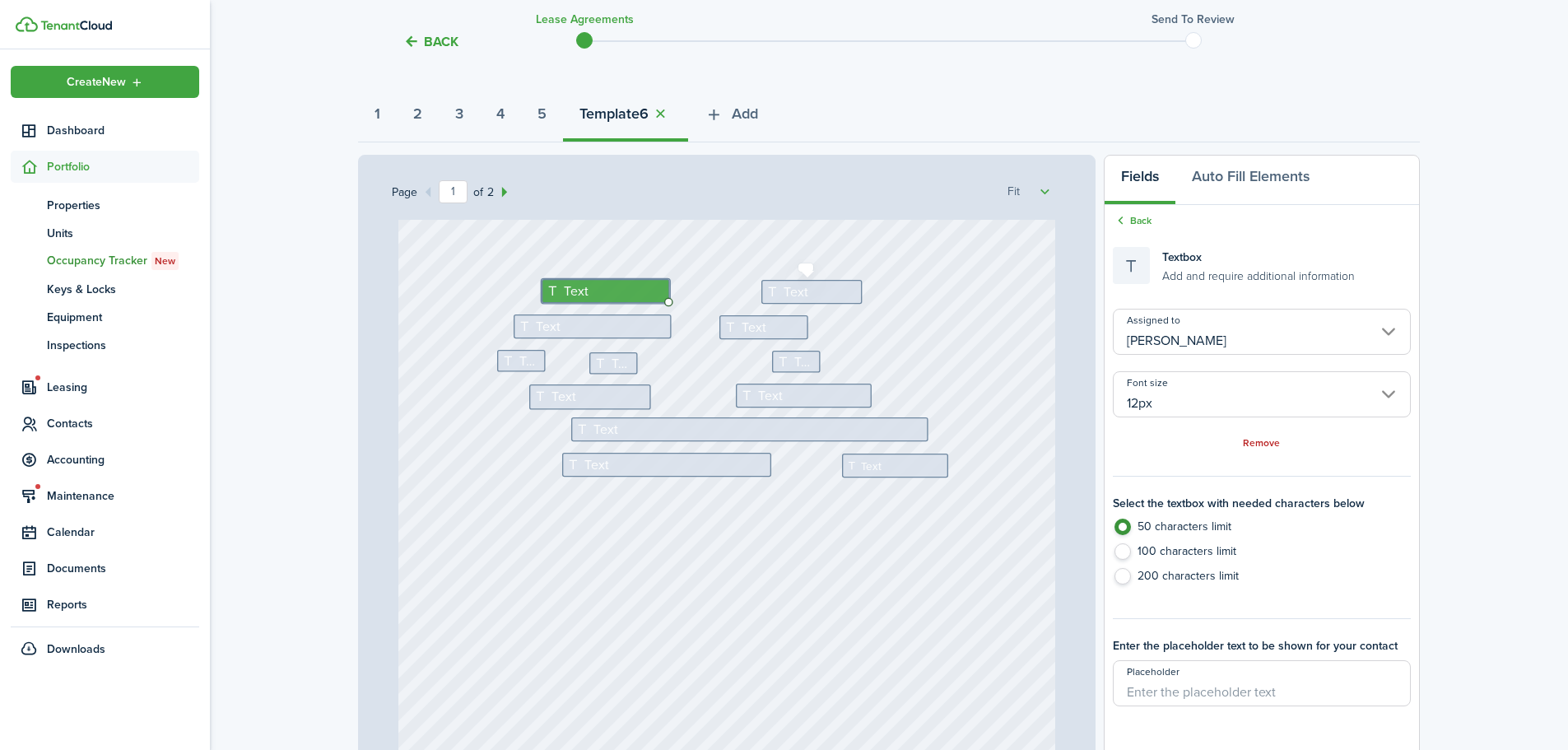
click at [821, 294] on div "Text" at bounding box center [813, 292] width 101 height 24
click at [1181, 335] on input "Assigned to" at bounding box center [1262, 331] width 298 height 46
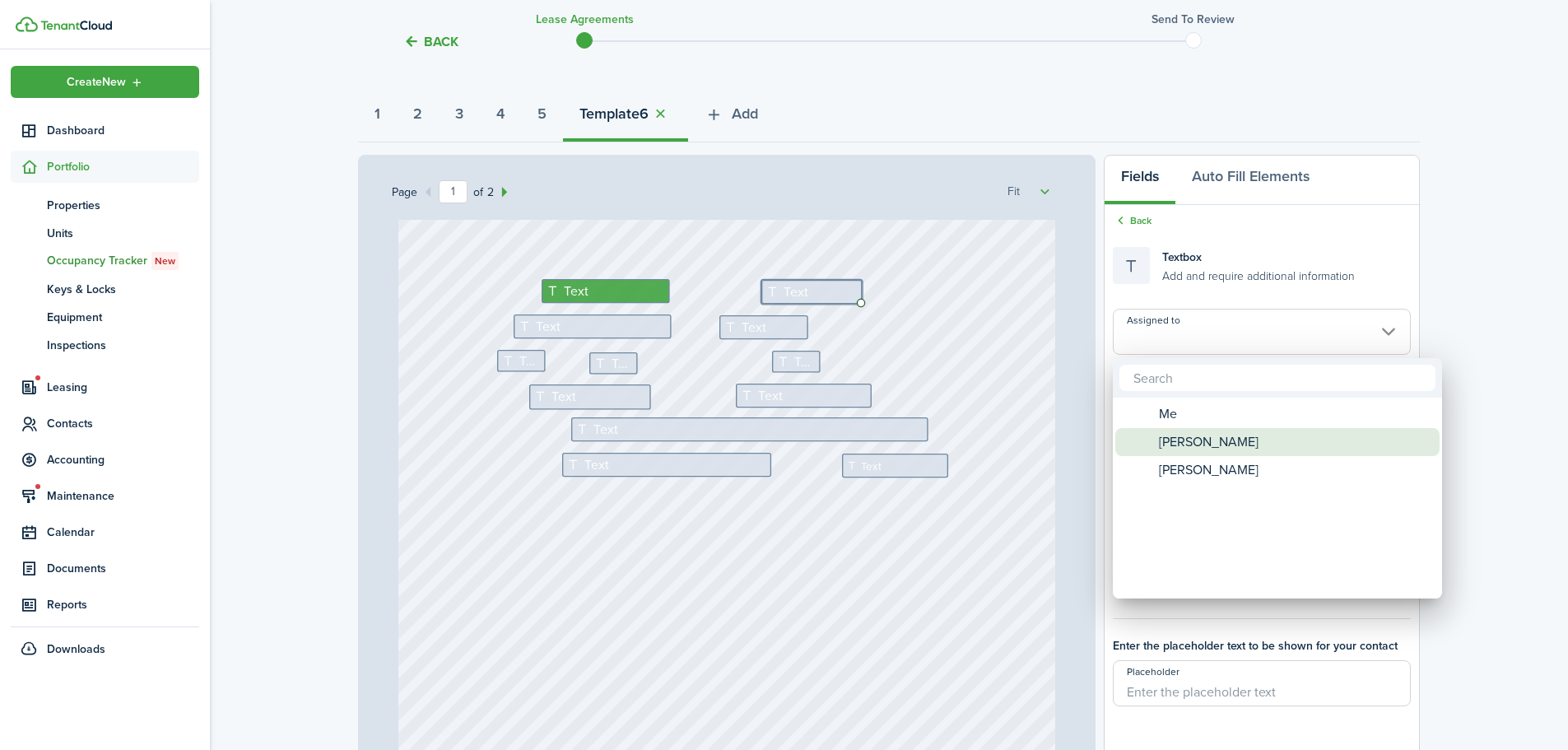
click at [1177, 453] on span "[PERSON_NAME]" at bounding box center [1209, 442] width 100 height 28
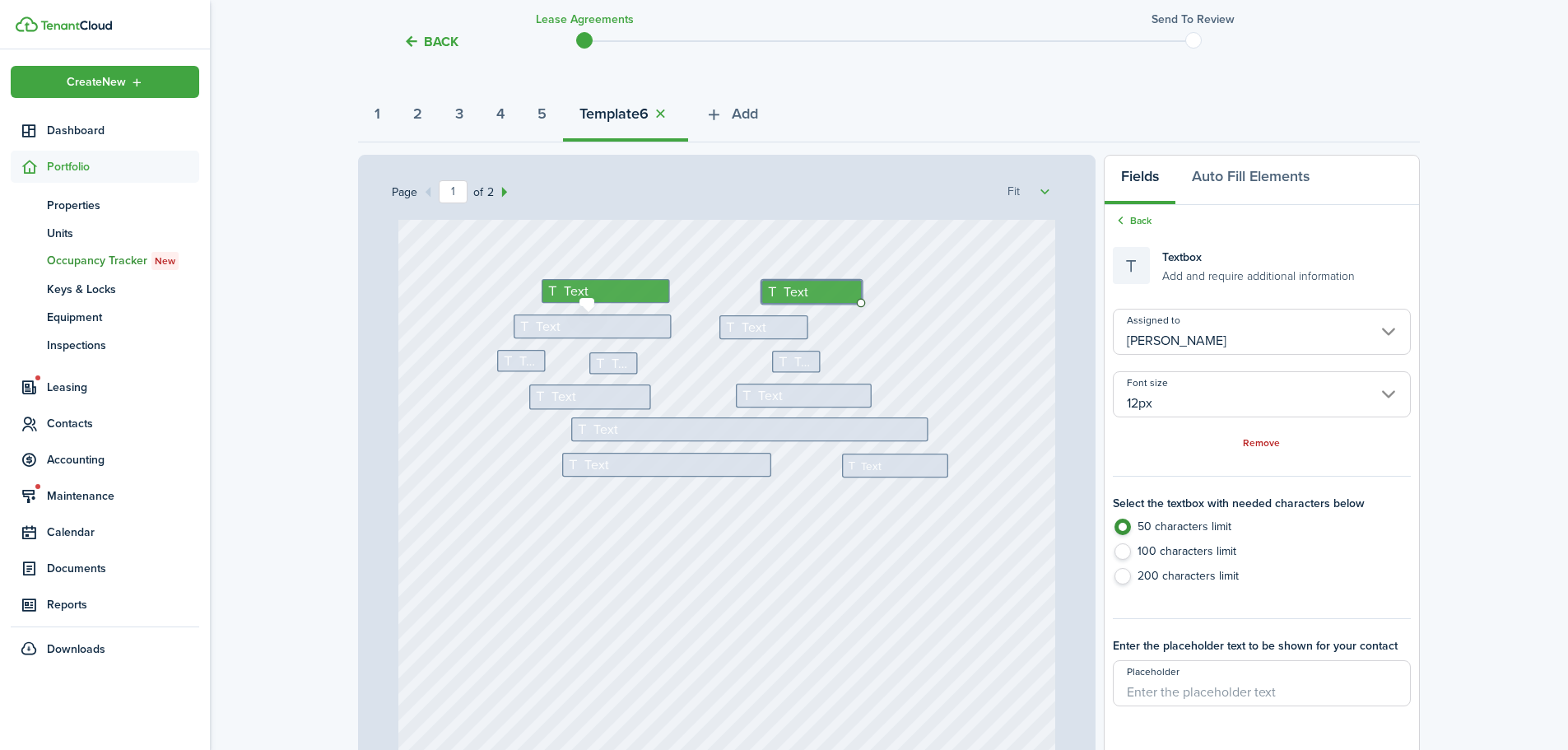
click at [599, 326] on div "Text" at bounding box center [592, 326] width 158 height 24
click at [1192, 325] on input "Assigned to" at bounding box center [1262, 331] width 298 height 46
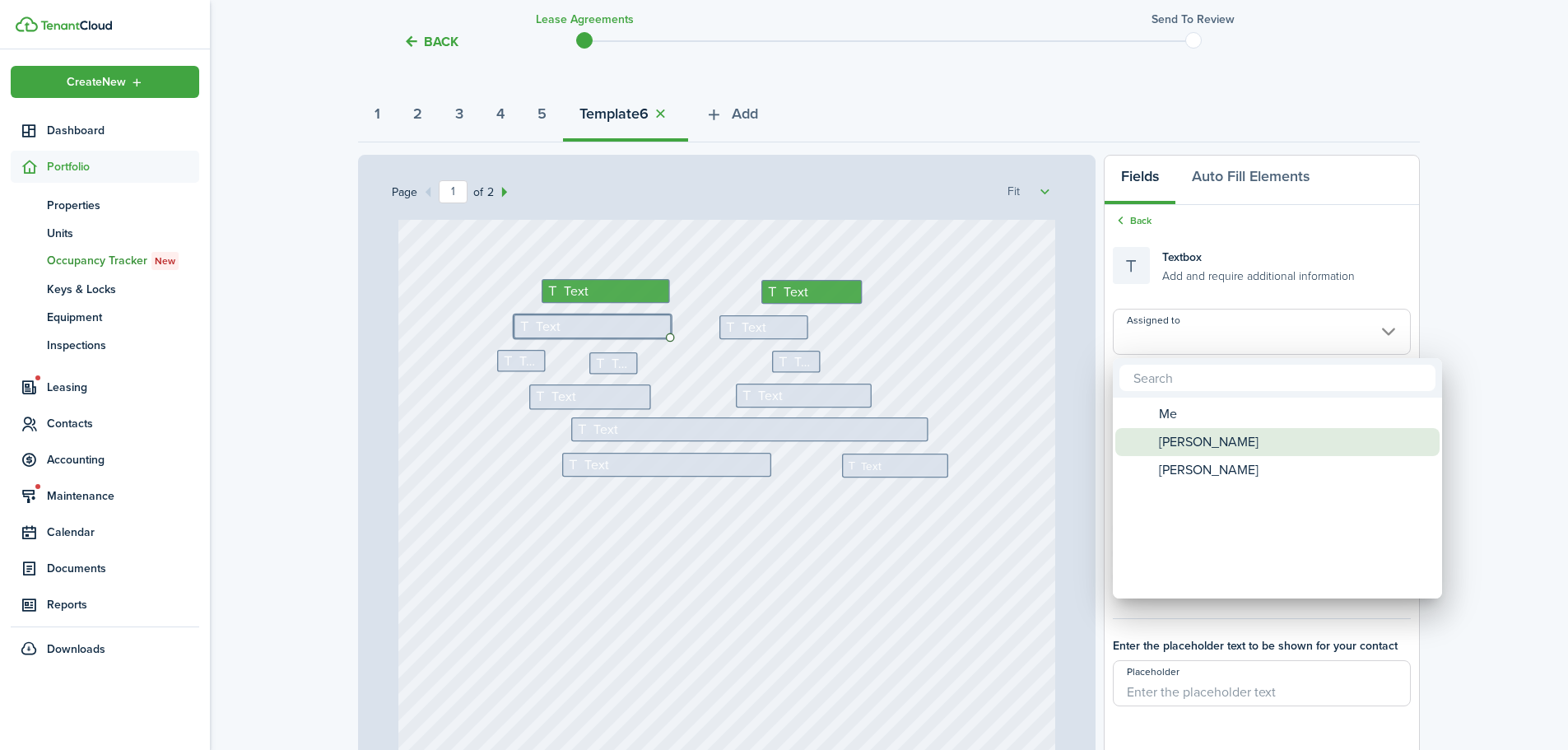
click at [1161, 436] on span "[PERSON_NAME]" at bounding box center [1209, 442] width 100 height 28
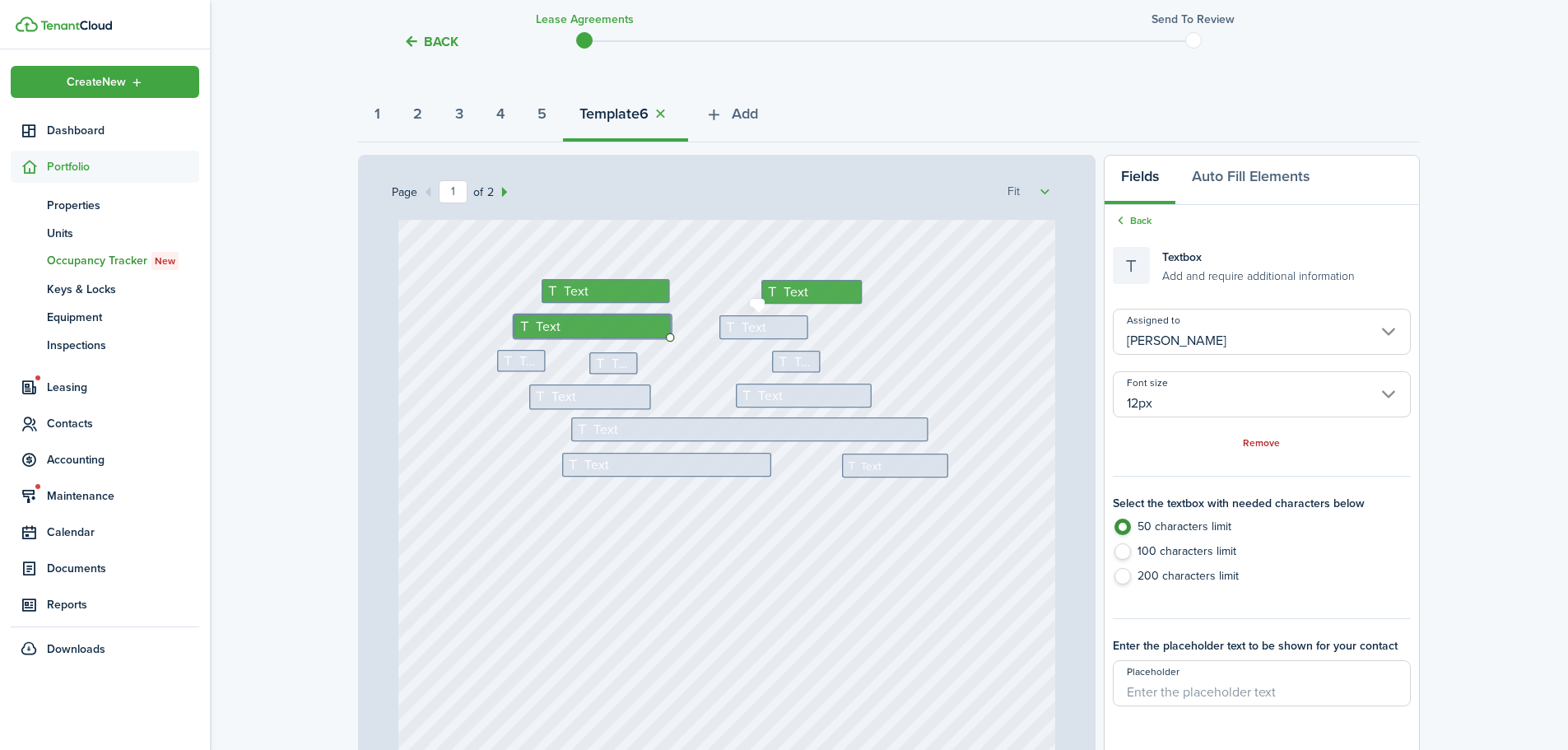
click at [767, 327] on div "Text" at bounding box center [764, 327] width 89 height 24
click at [1158, 312] on input "Assigned to" at bounding box center [1262, 331] width 298 height 46
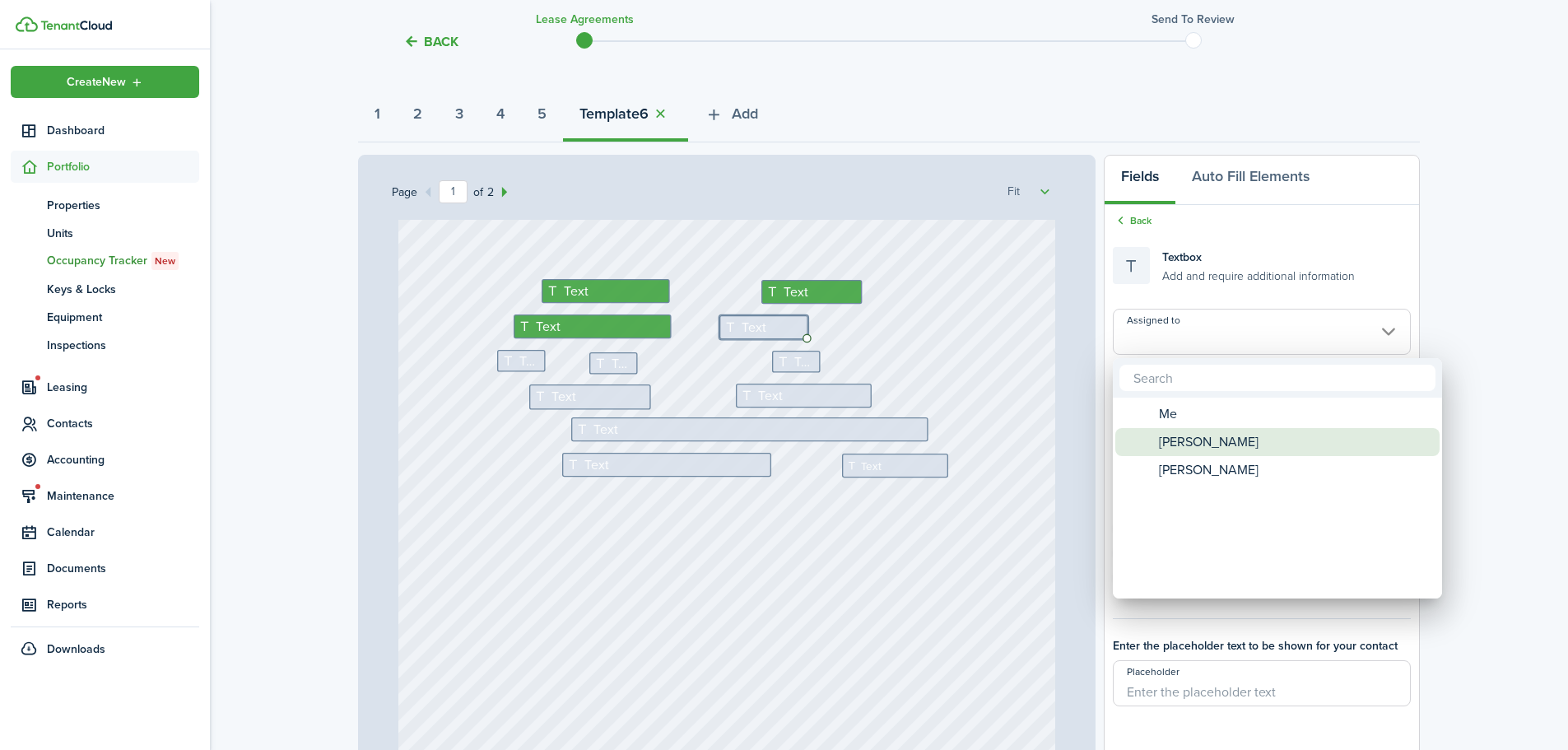
drag, startPoint x: 1186, startPoint y: 439, endPoint x: 1166, endPoint y: 436, distance: 20.2
click at [1186, 438] on span "[PERSON_NAME]" at bounding box center [1209, 442] width 100 height 28
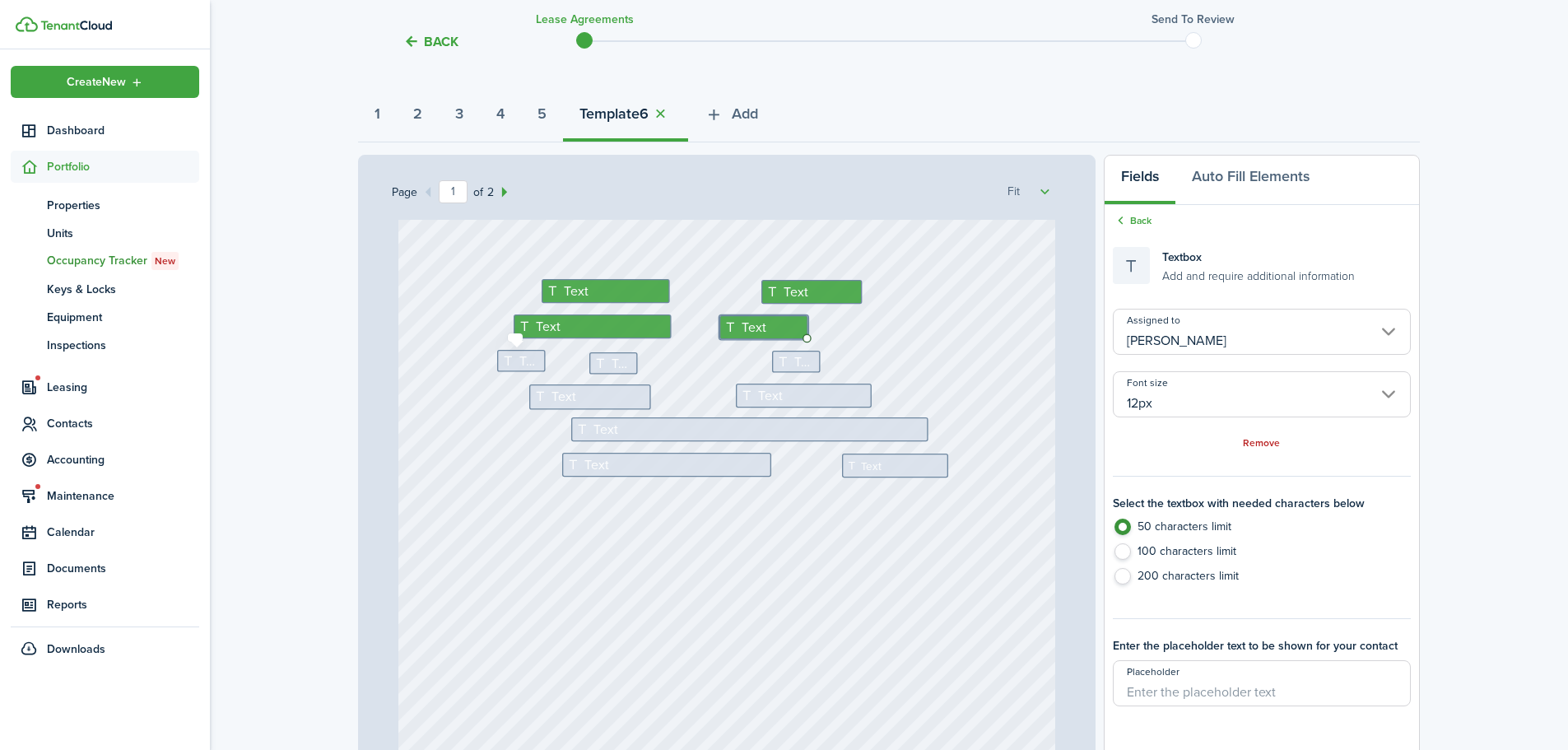
click at [505, 351] on div "Text" at bounding box center [522, 361] width 49 height 22
click at [1156, 344] on input "Assigned to" at bounding box center [1262, 331] width 298 height 46
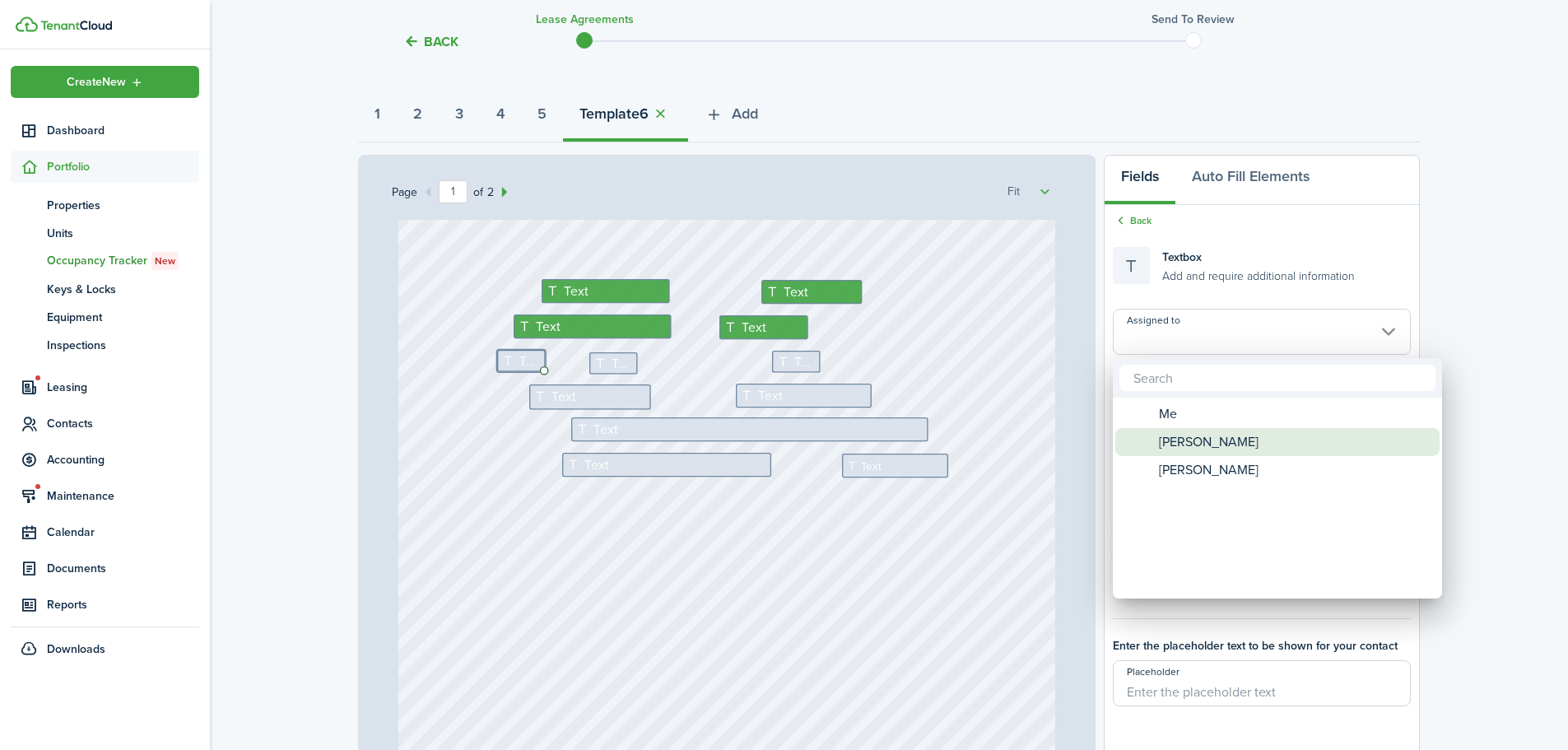
drag, startPoint x: 1179, startPoint y: 438, endPoint x: 1168, endPoint y: 431, distance: 13.0
click at [1178, 437] on span "[PERSON_NAME]" at bounding box center [1209, 442] width 100 height 28
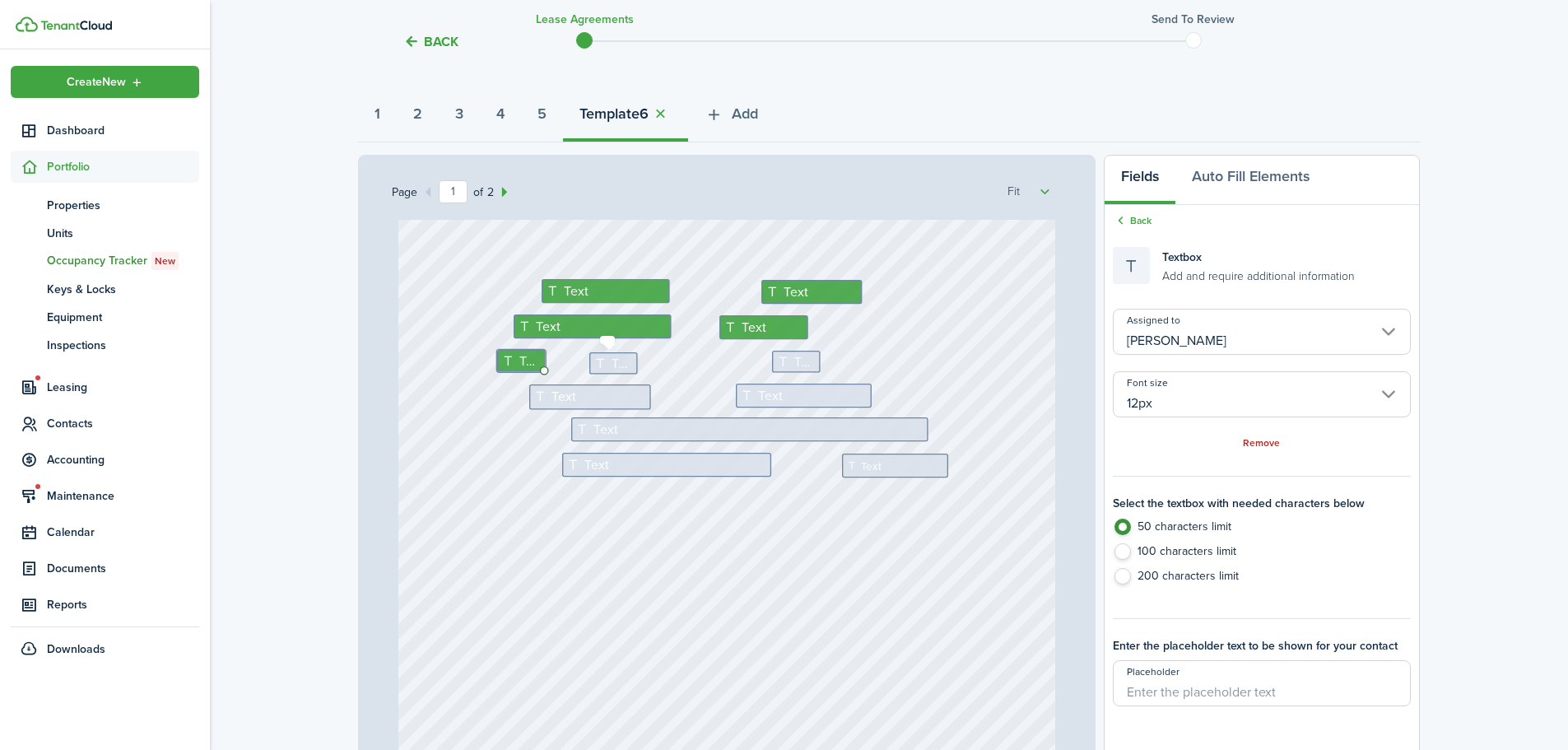
click at [603, 364] on icon at bounding box center [603, 363] width 17 height 13
click at [1166, 340] on input "Assigned to" at bounding box center [1262, 331] width 298 height 46
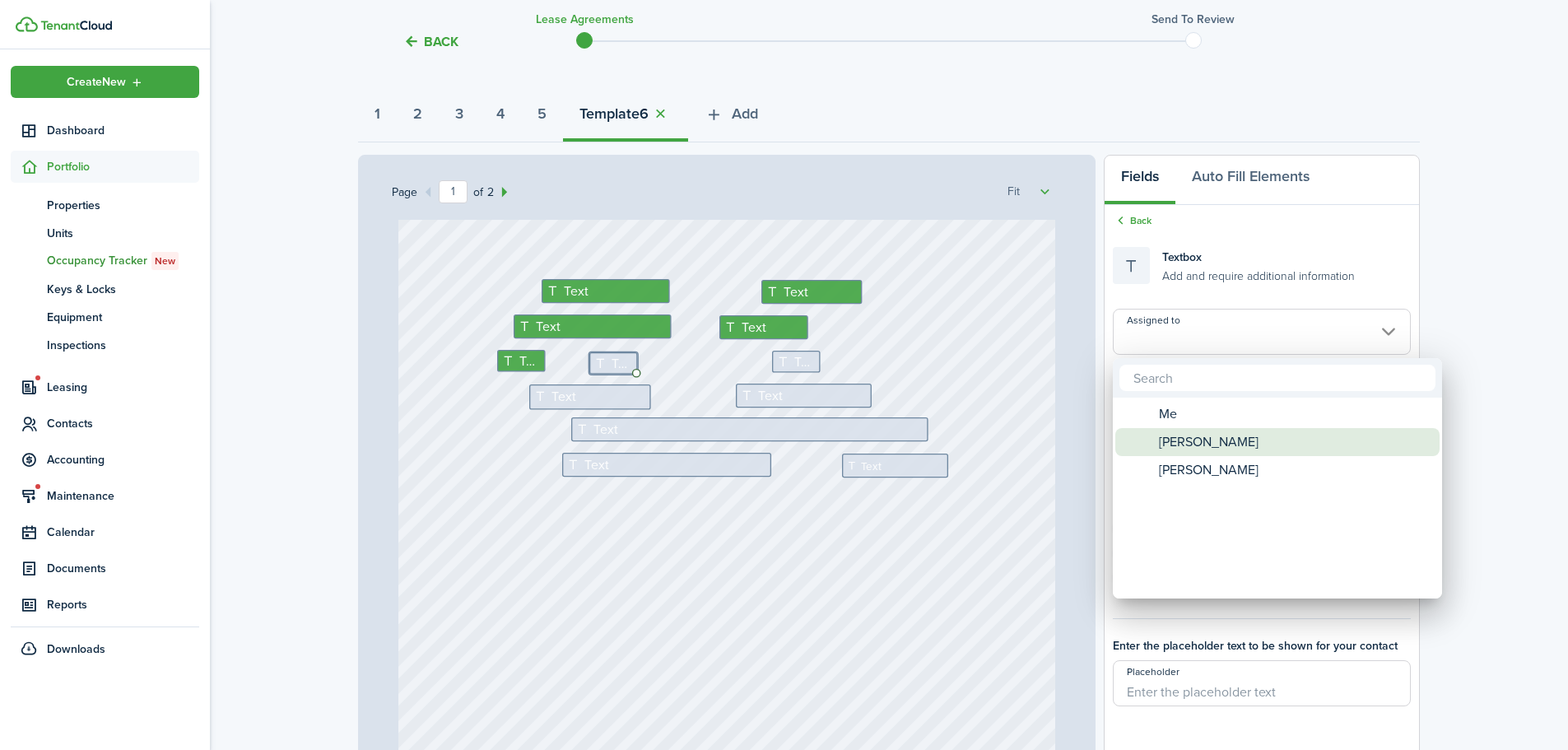
click at [1171, 448] on span "[PERSON_NAME]" at bounding box center [1209, 442] width 100 height 28
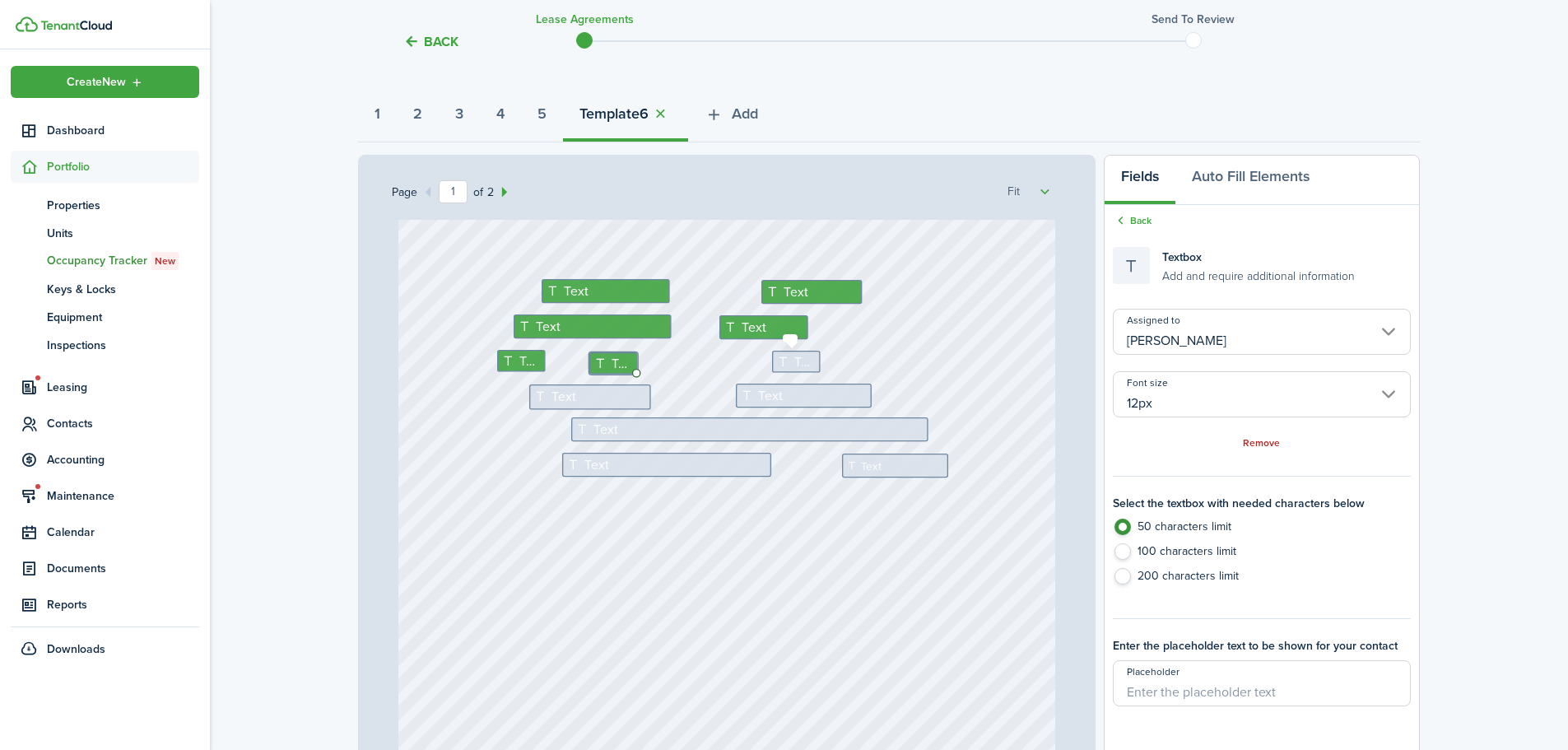
click at [781, 365] on icon at bounding box center [785, 362] width 17 height 13
click at [1183, 352] on input "Assigned to" at bounding box center [1262, 331] width 298 height 46
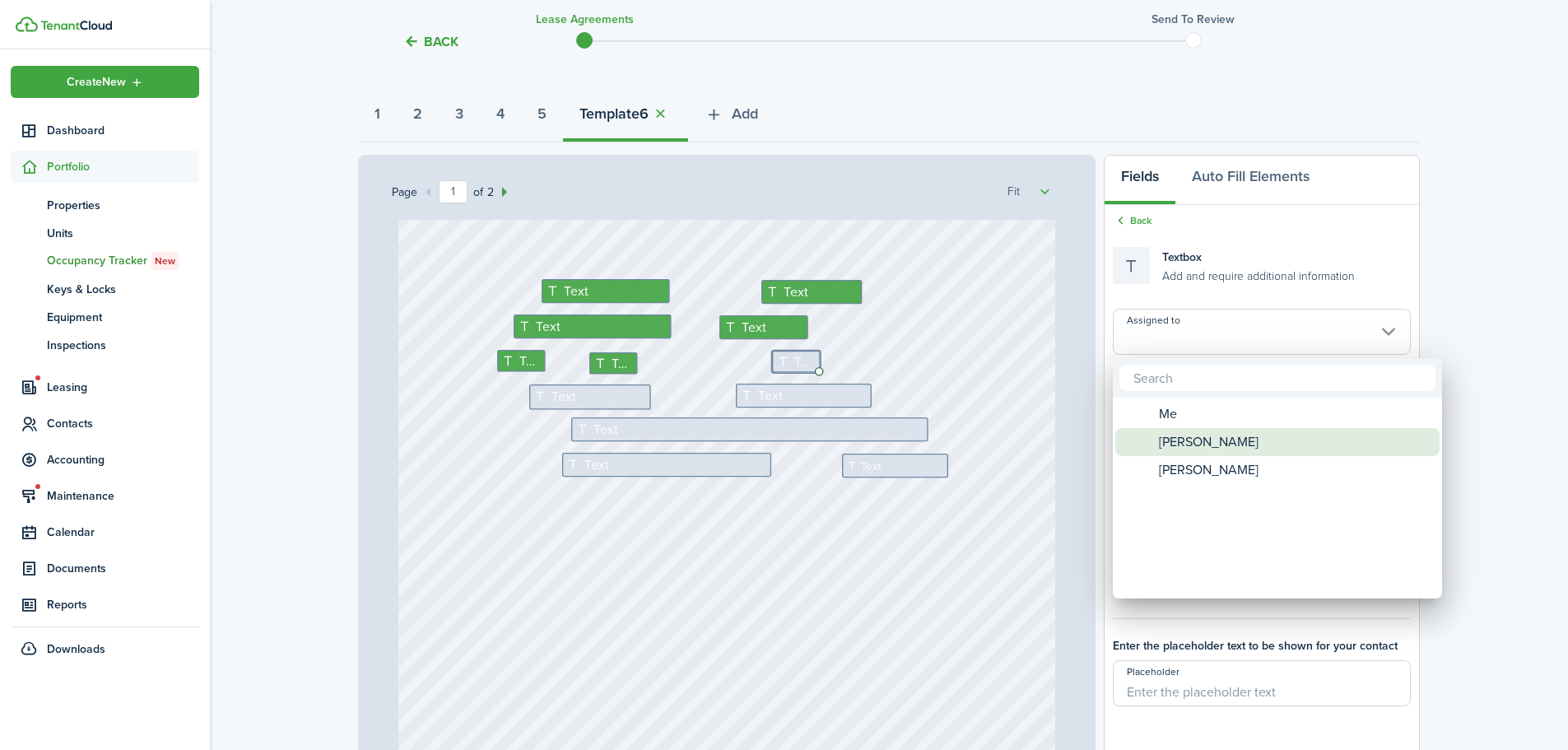
click at [1201, 433] on span "[PERSON_NAME]" at bounding box center [1209, 442] width 100 height 28
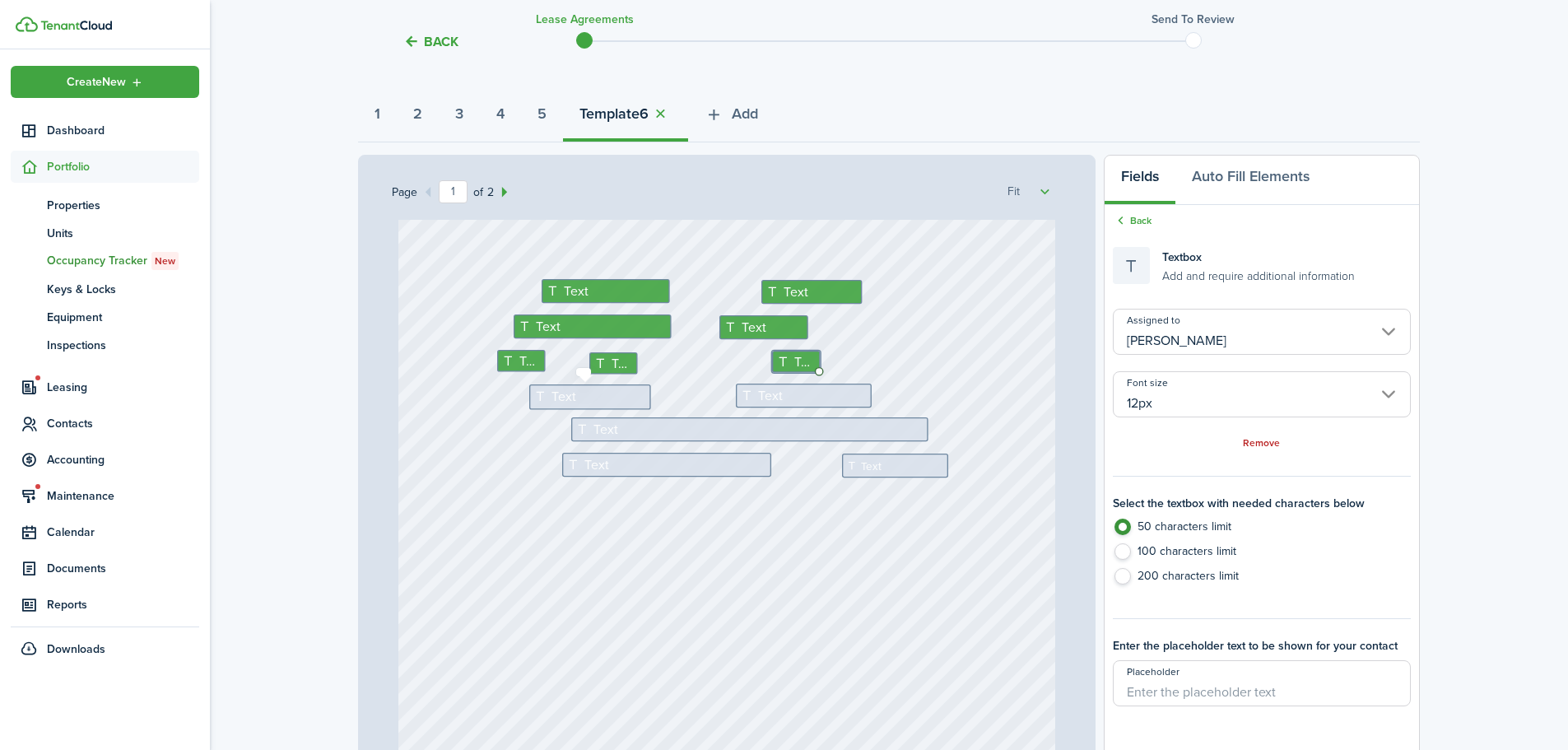
click at [569, 393] on div "Text" at bounding box center [590, 397] width 122 height 24
click at [1188, 345] on input "Assigned to" at bounding box center [1262, 331] width 298 height 46
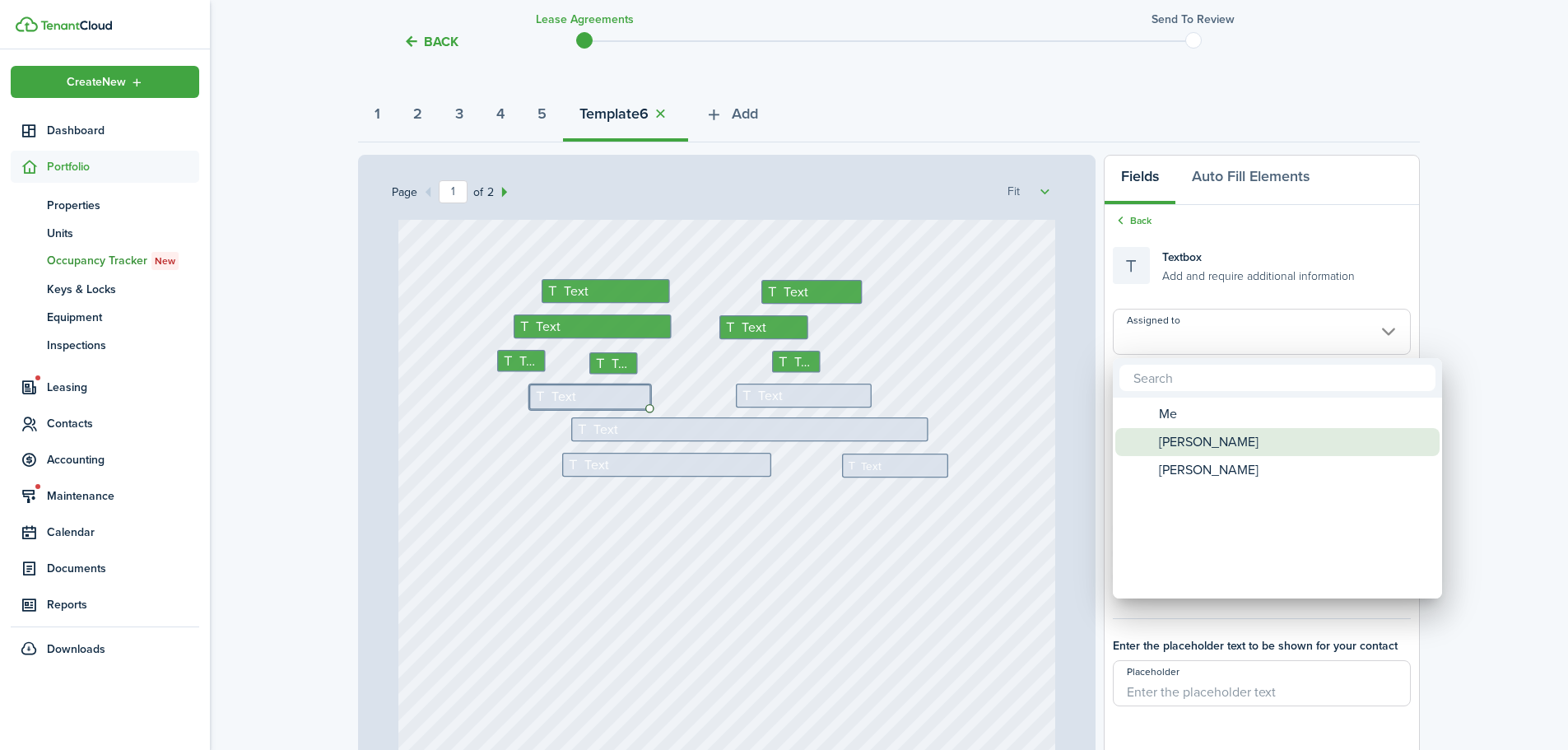
click at [1172, 444] on span "[PERSON_NAME]" at bounding box center [1209, 442] width 100 height 28
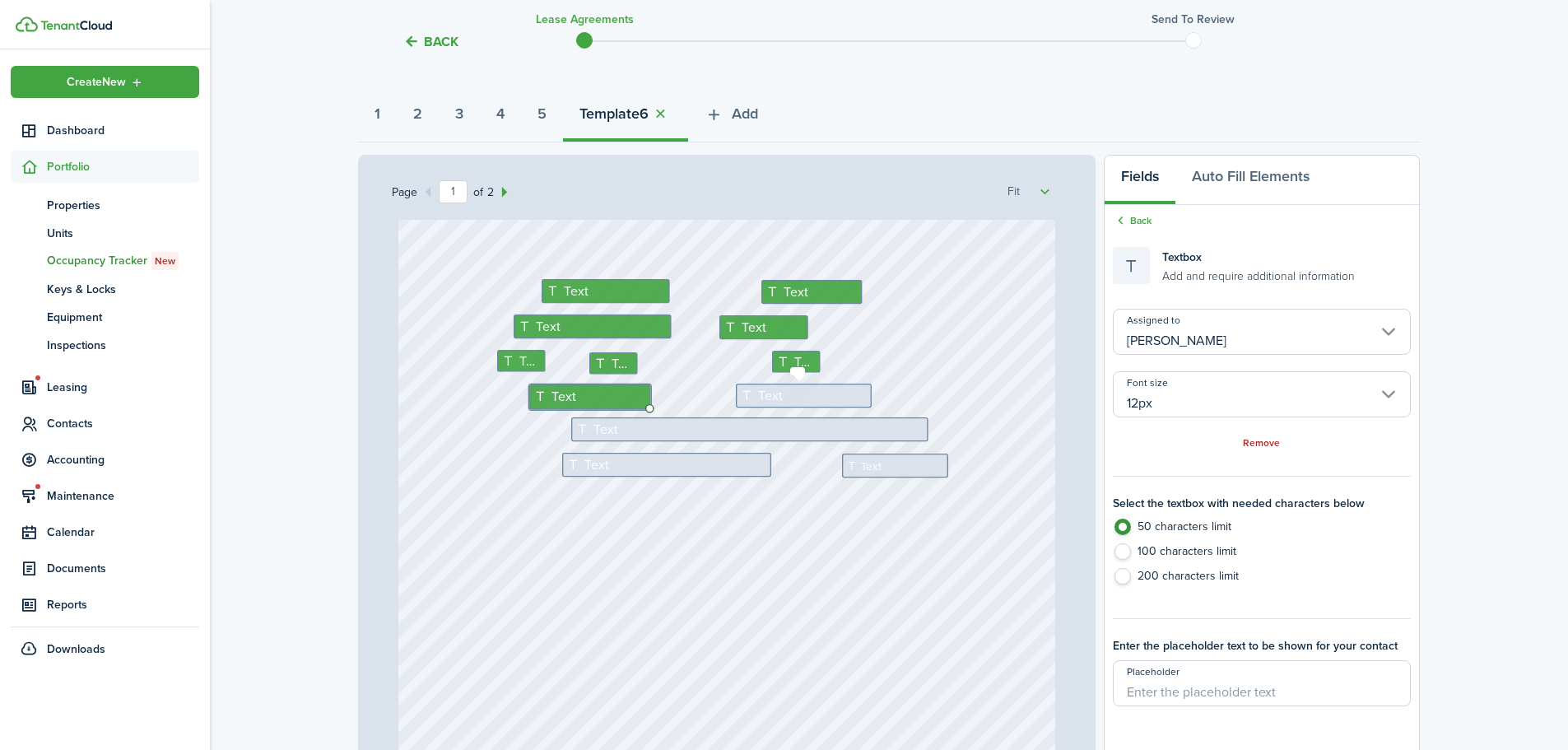
click at [781, 397] on div "Text" at bounding box center [803, 396] width 136 height 24
click at [1212, 339] on input "Assigned to" at bounding box center [1262, 331] width 298 height 46
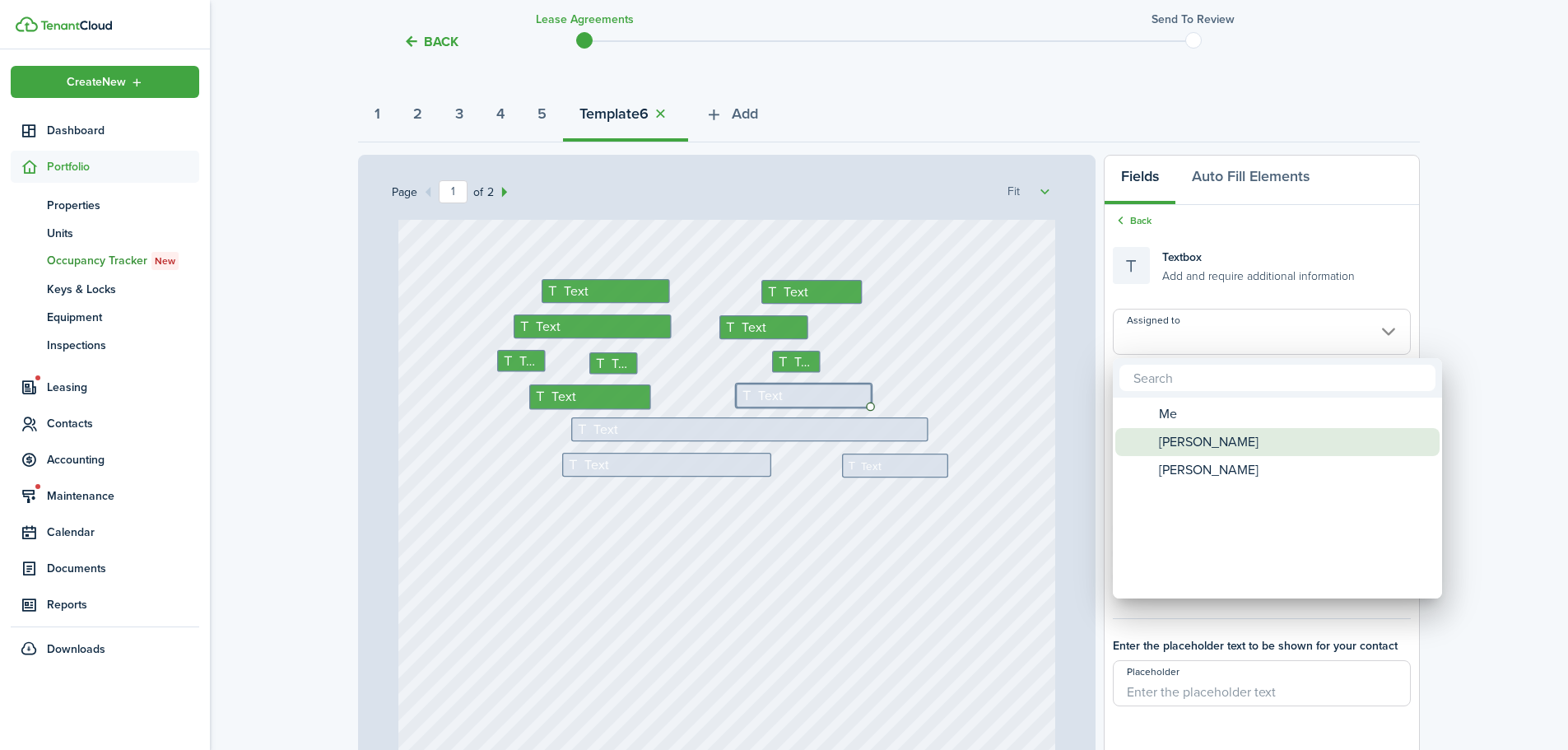
click at [1171, 439] on span "[PERSON_NAME]" at bounding box center [1209, 442] width 100 height 28
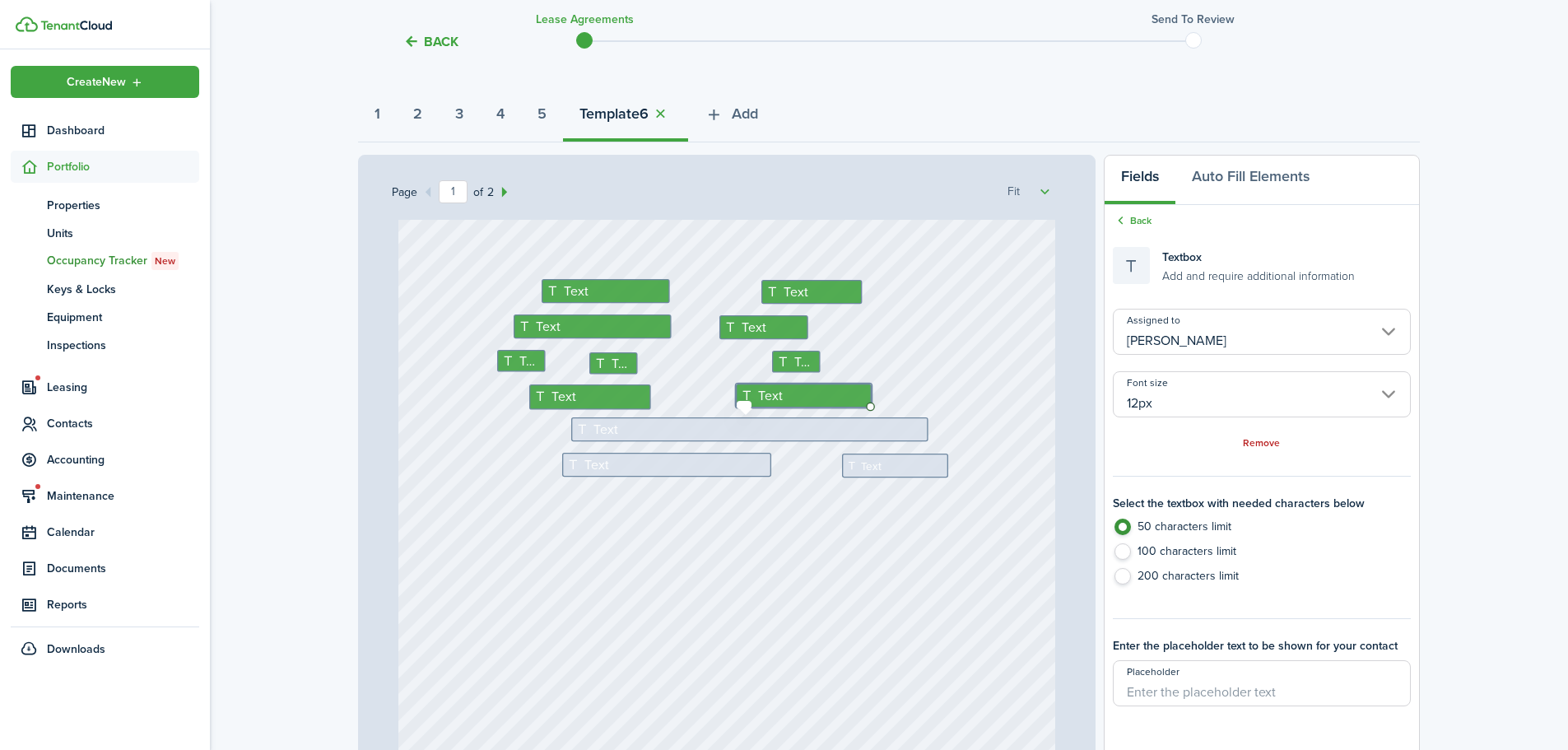
click at [640, 425] on div "Text" at bounding box center [750, 429] width 357 height 24
click at [1197, 333] on input "Assigned to" at bounding box center [1262, 331] width 298 height 46
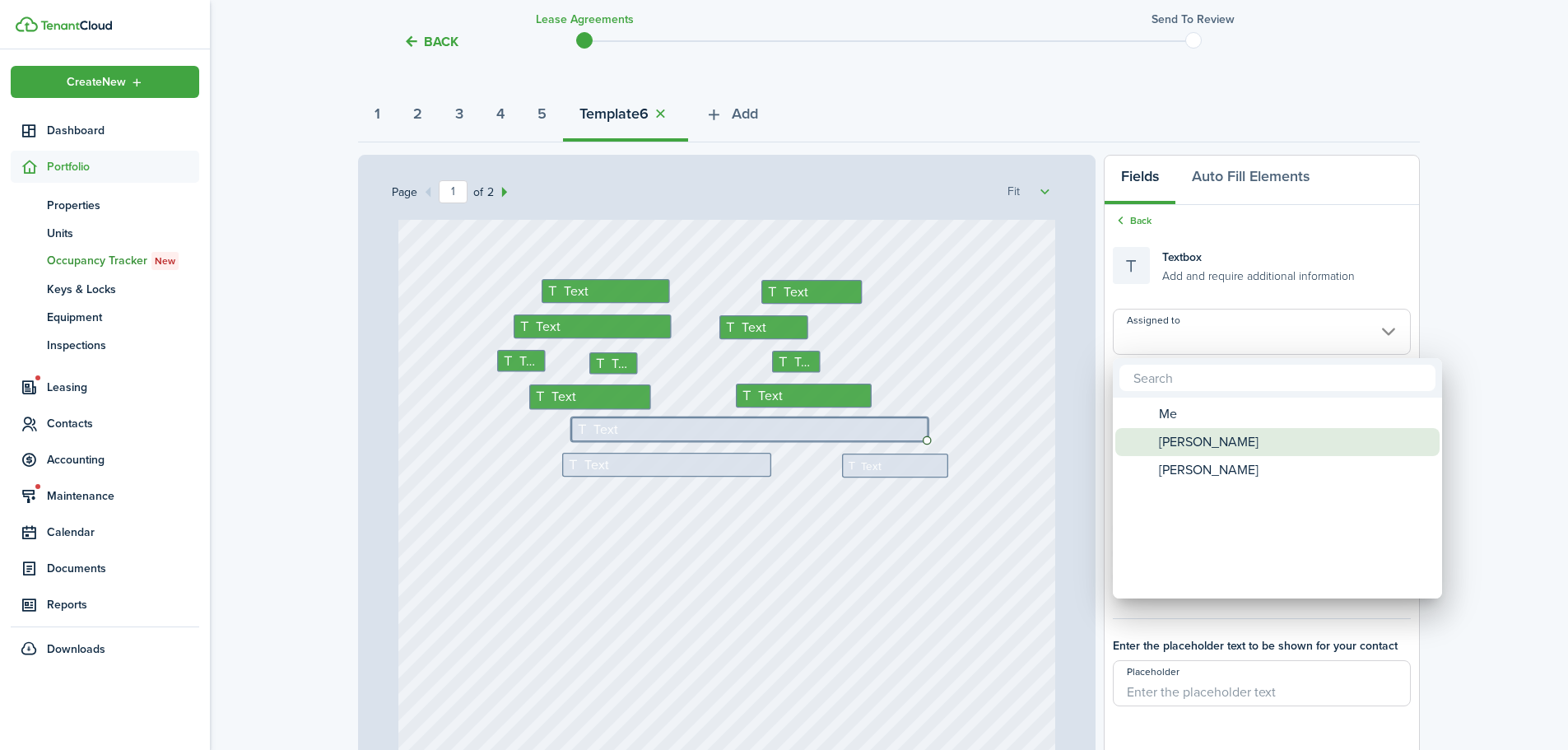
click at [1177, 432] on span "[PERSON_NAME]" at bounding box center [1209, 442] width 100 height 28
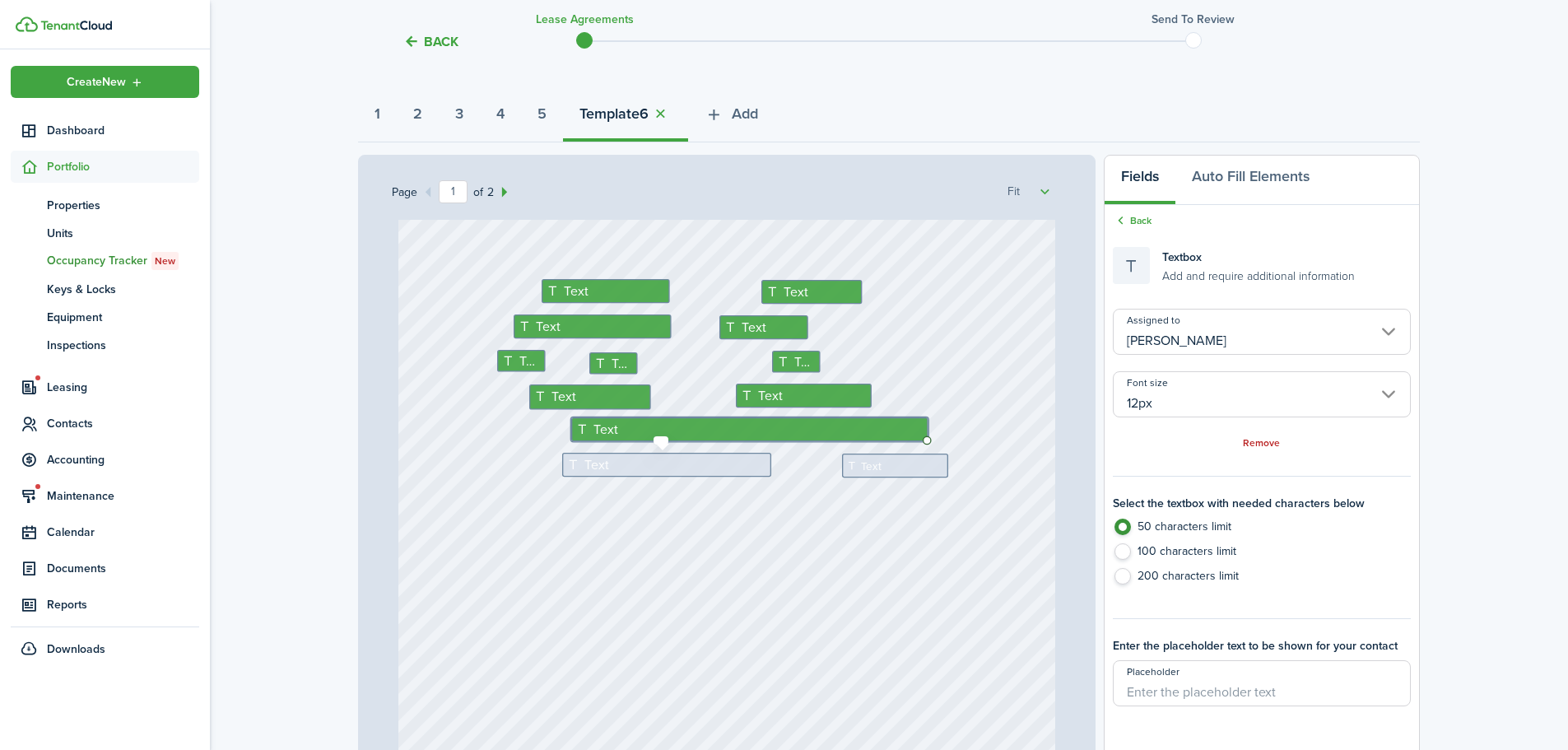
click at [593, 467] on span "Text" at bounding box center [597, 464] width 25 height 20
click at [1217, 406] on input "12px" at bounding box center [1262, 394] width 298 height 46
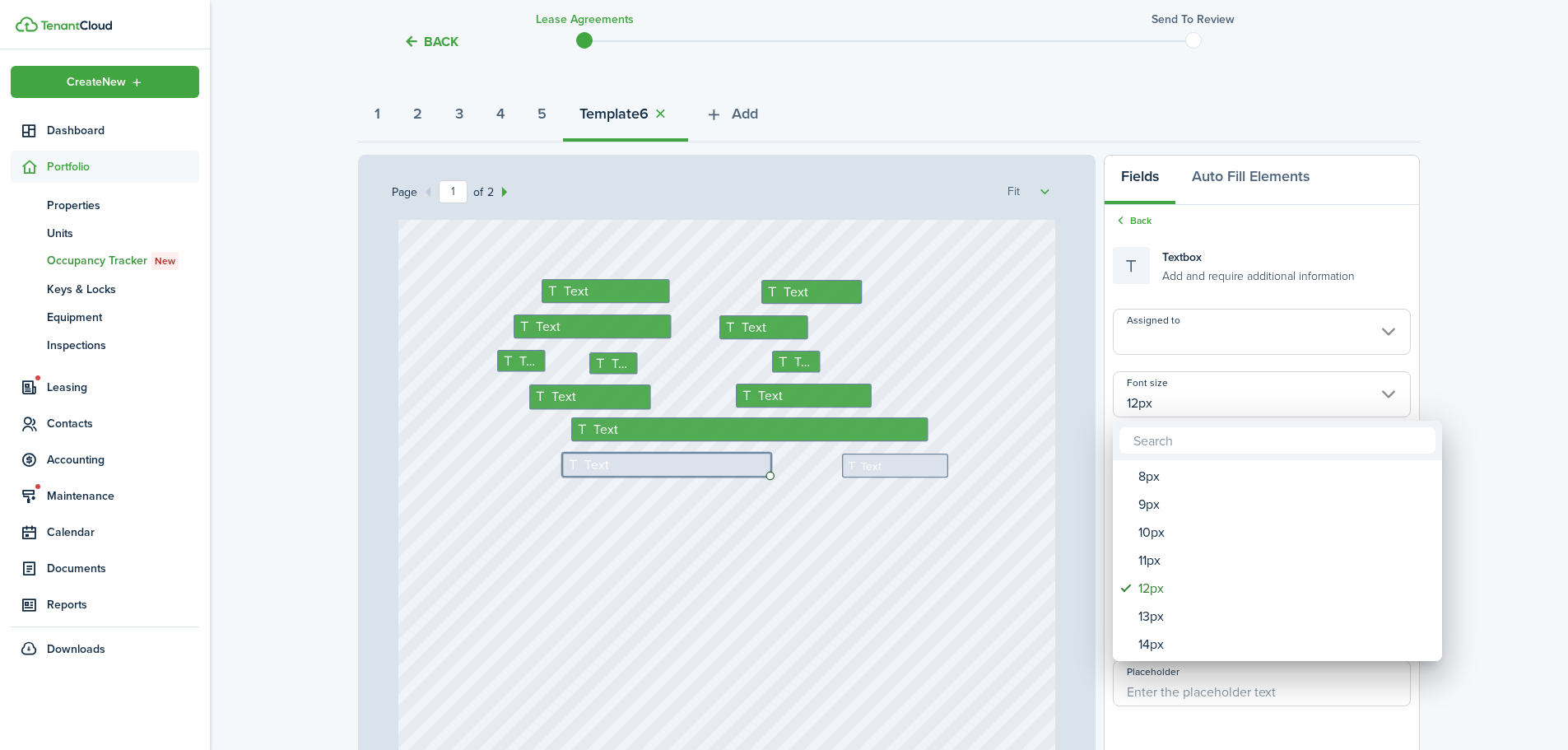
click at [1187, 332] on div at bounding box center [784, 375] width 1832 height 1014
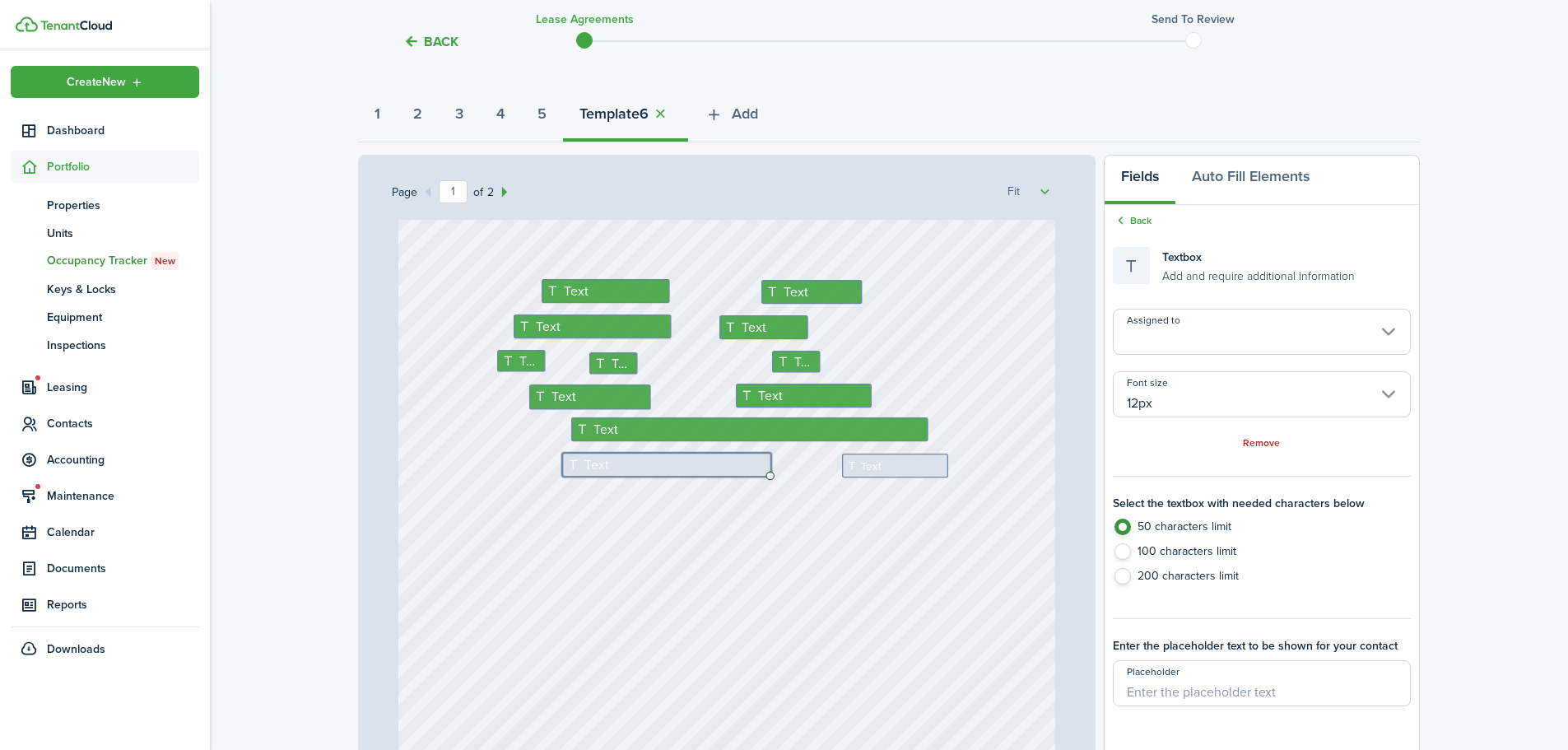
click at [1185, 332] on input "Assigned to" at bounding box center [1262, 331] width 298 height 46
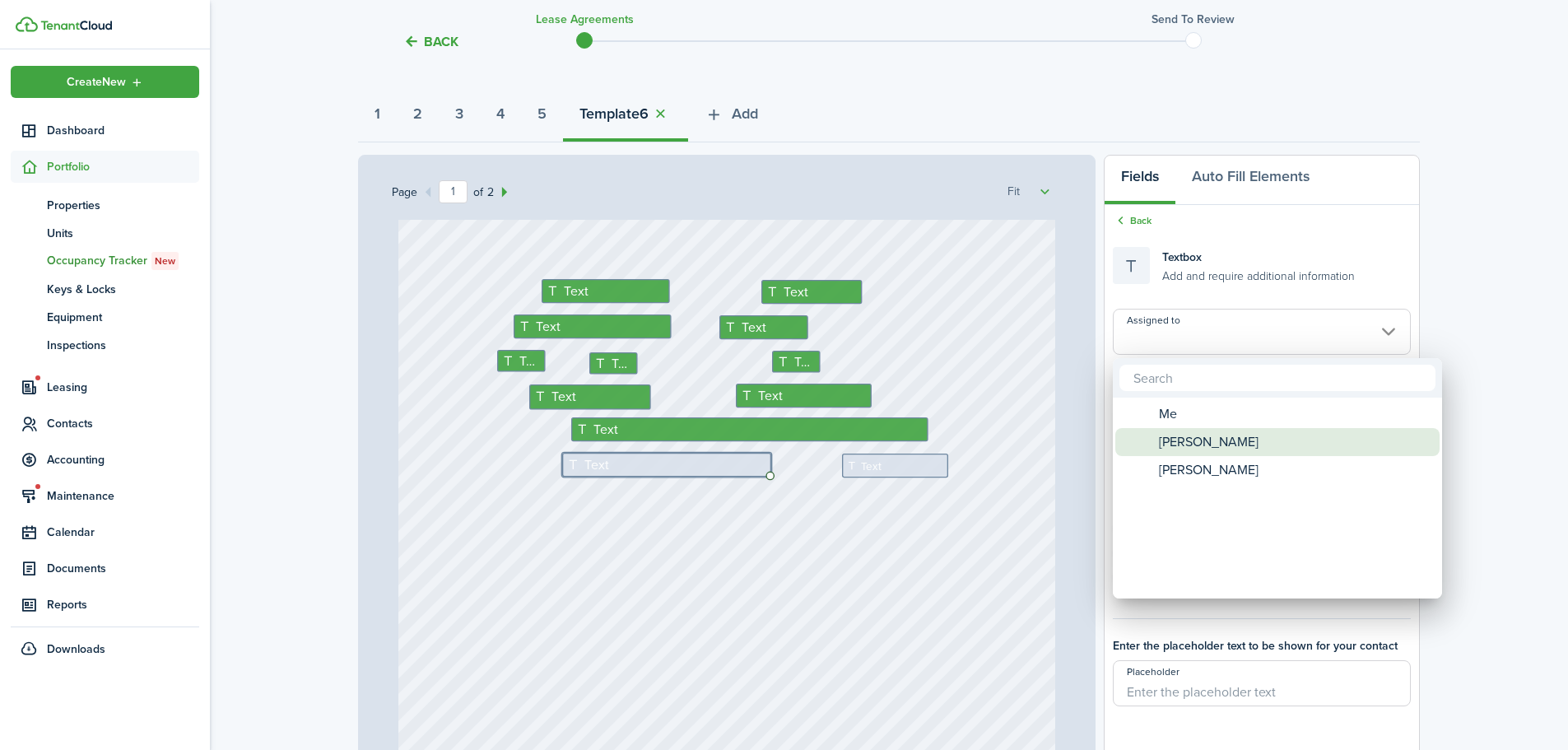
click at [1189, 449] on span "[PERSON_NAME]" at bounding box center [1209, 442] width 100 height 28
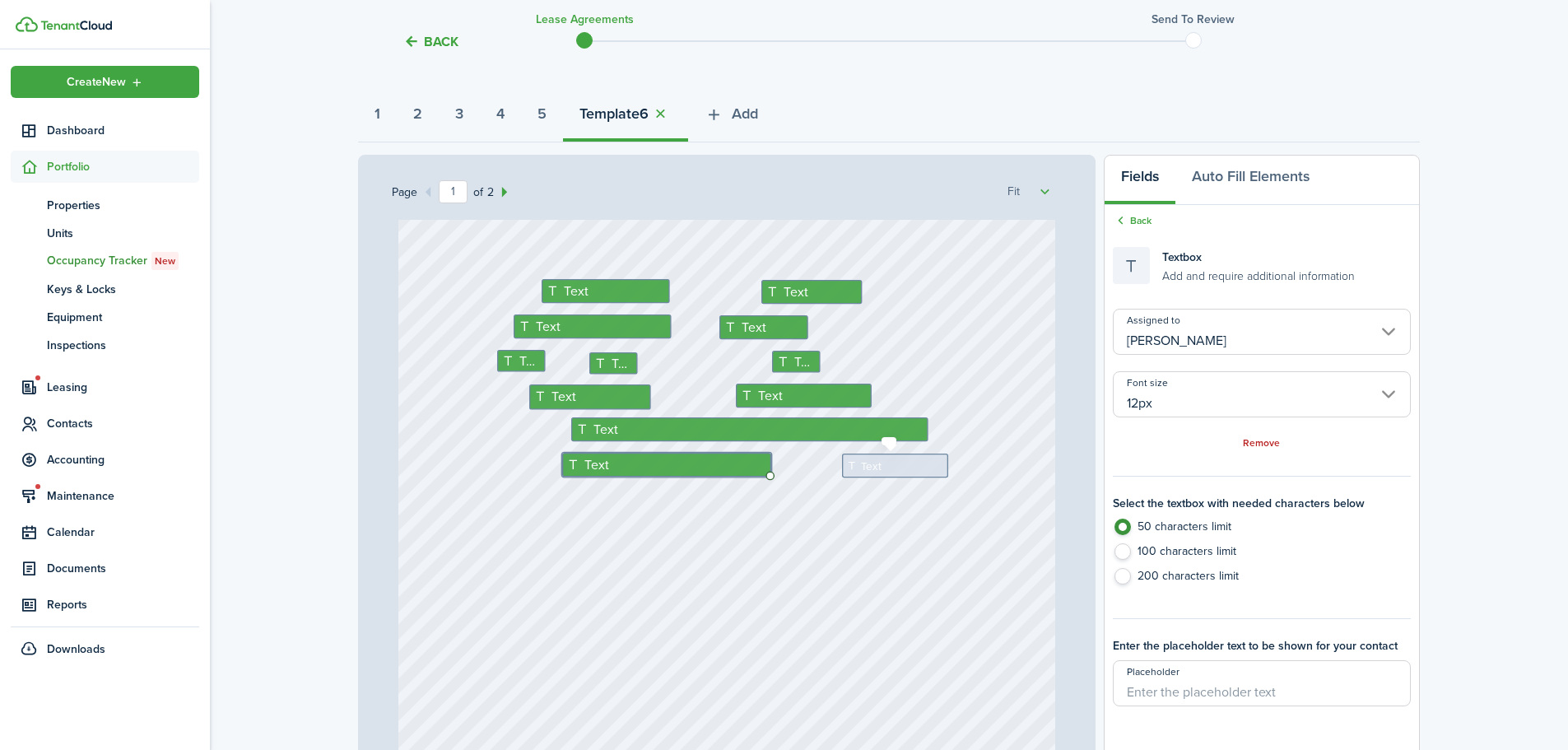
click at [888, 471] on div "Text" at bounding box center [896, 466] width 107 height 24
click at [1211, 320] on input "Assigned to" at bounding box center [1262, 331] width 298 height 46
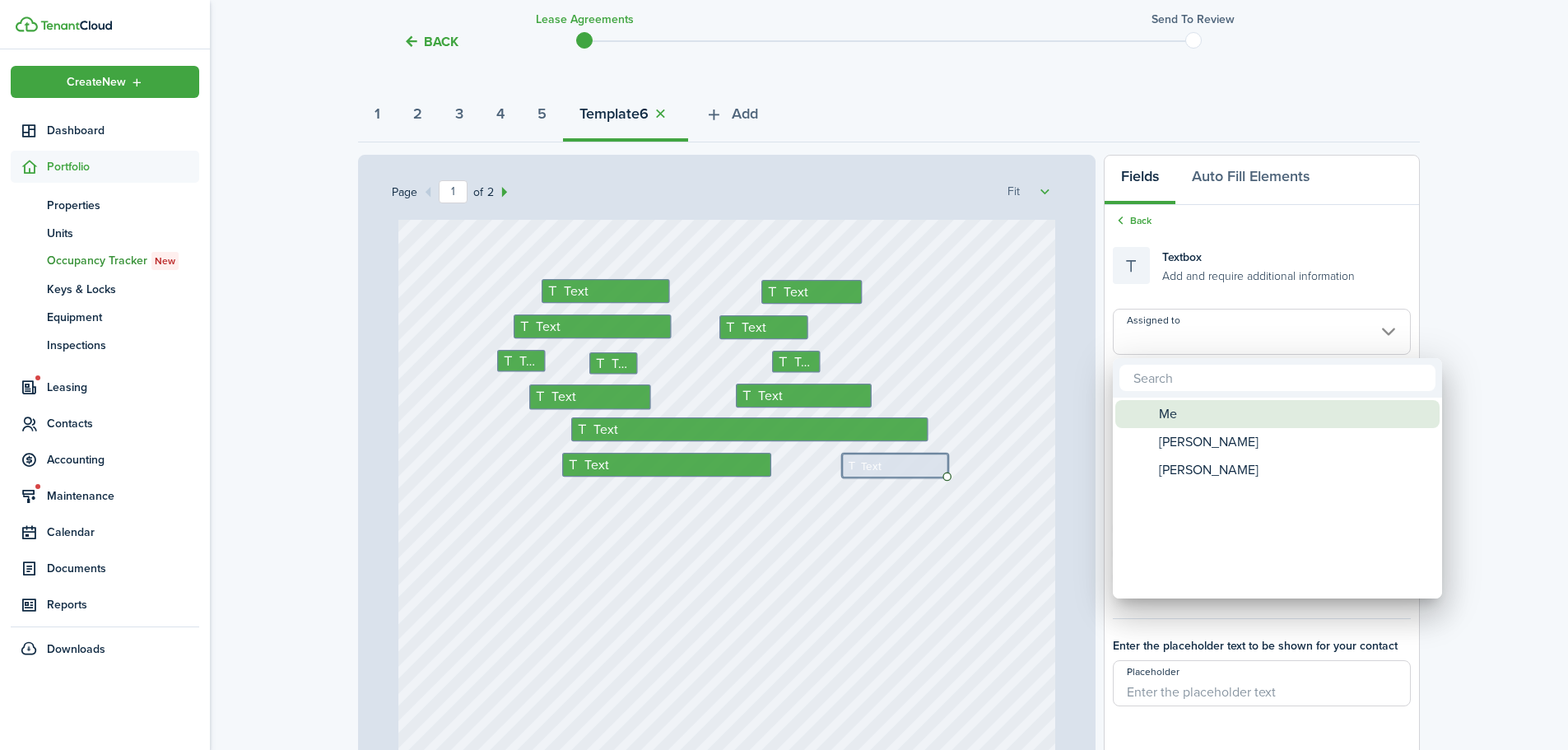
click at [1176, 431] on div "Me [PERSON_NAME] [PERSON_NAME]" at bounding box center [1278, 498] width 329 height 2436
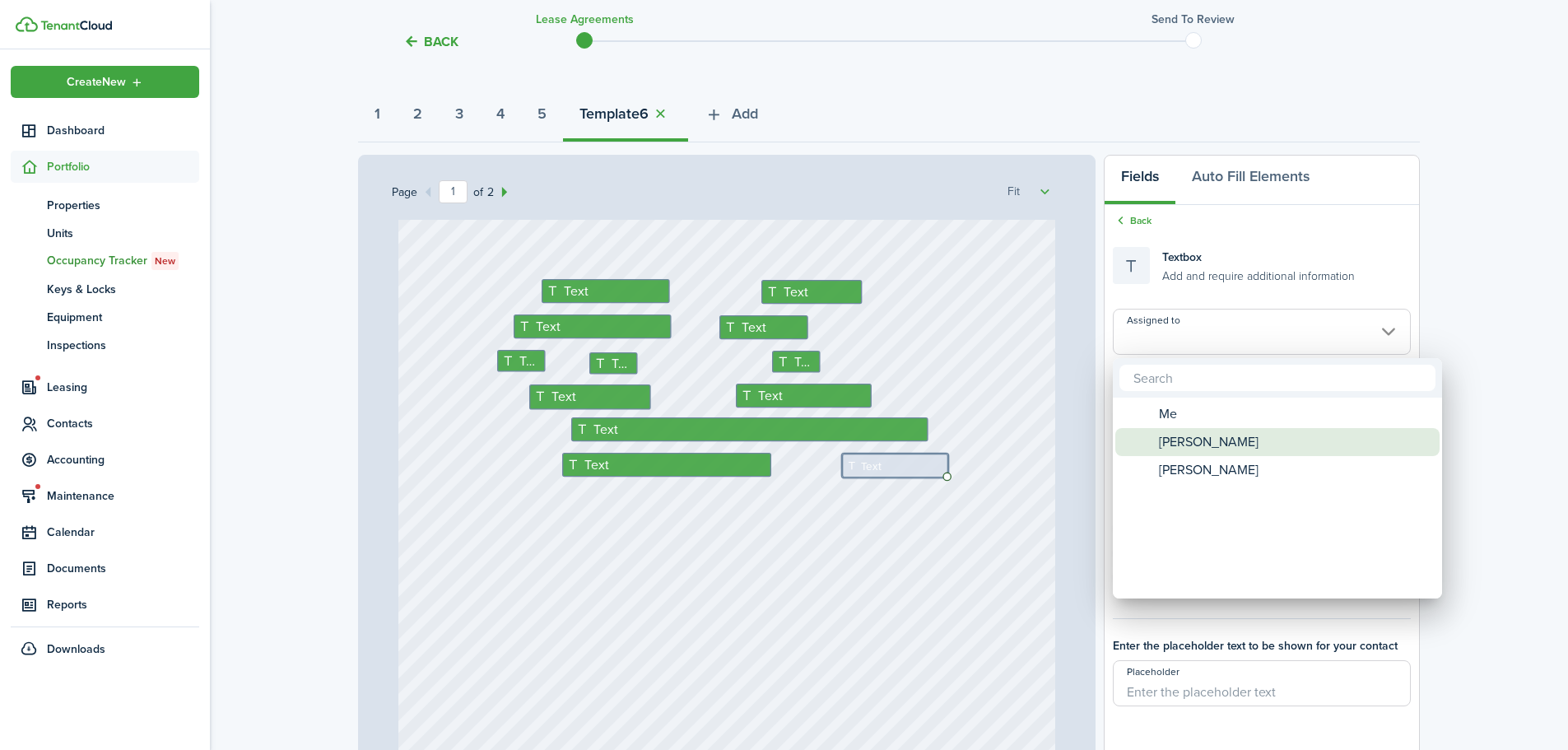
click at [1175, 435] on span "[PERSON_NAME]" at bounding box center [1209, 442] width 100 height 28
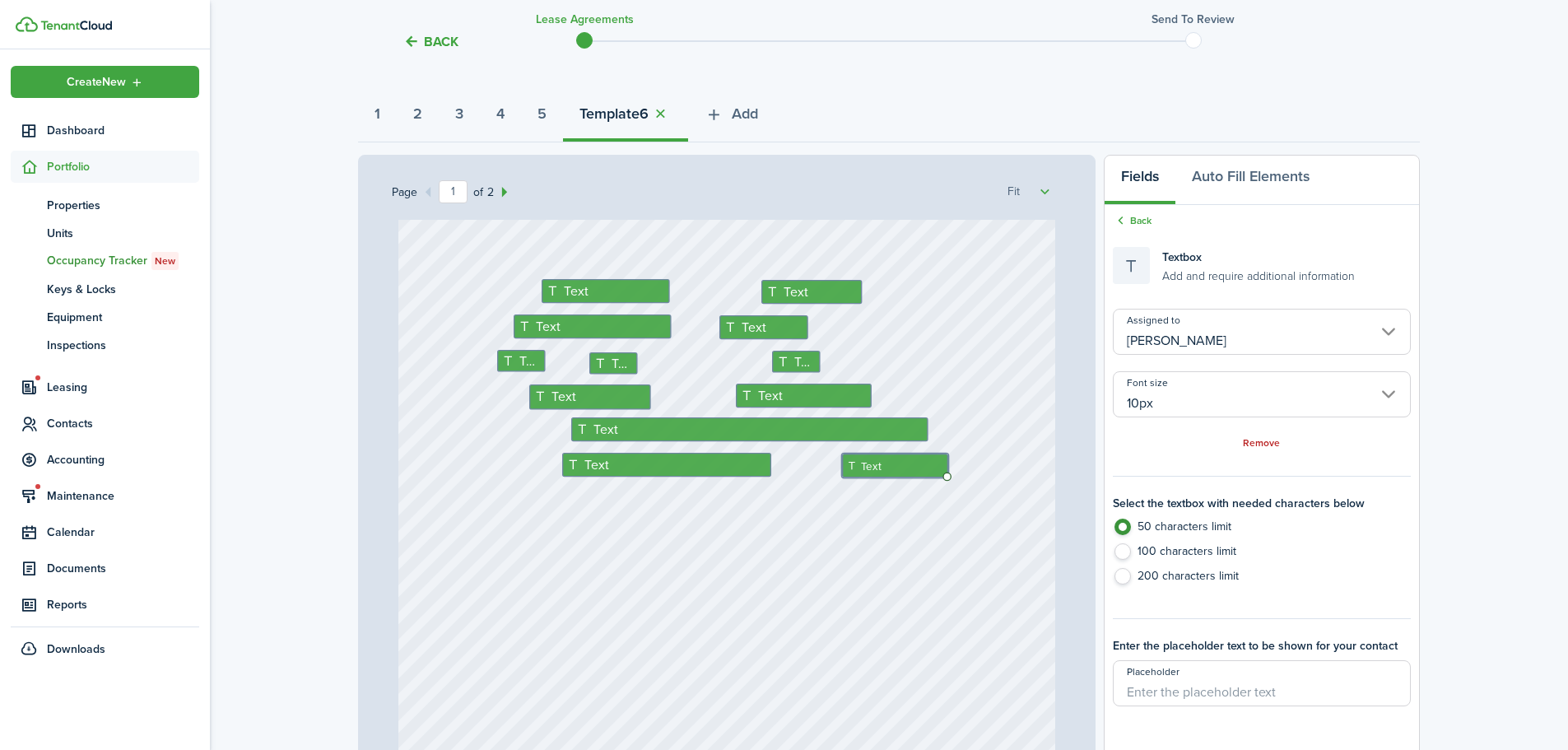
click at [918, 555] on div "[STREET_ADDRESS] Text Text Text Text Text Text Text Text Text Text Text Text Te…" at bounding box center [727, 324] width 658 height 867
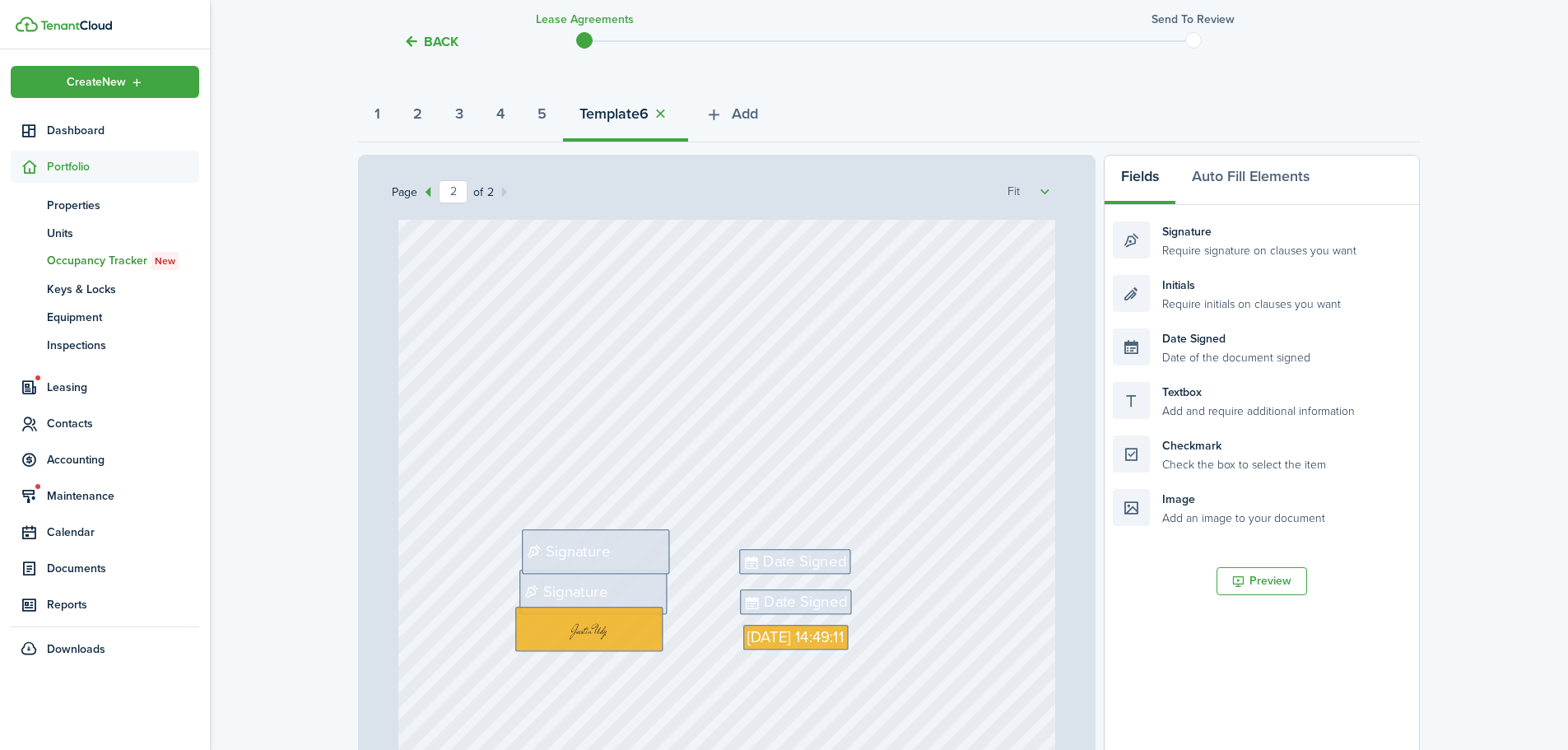
scroll to position [1189, 0]
click at [557, 538] on span "Signature" at bounding box center [578, 543] width 65 height 23
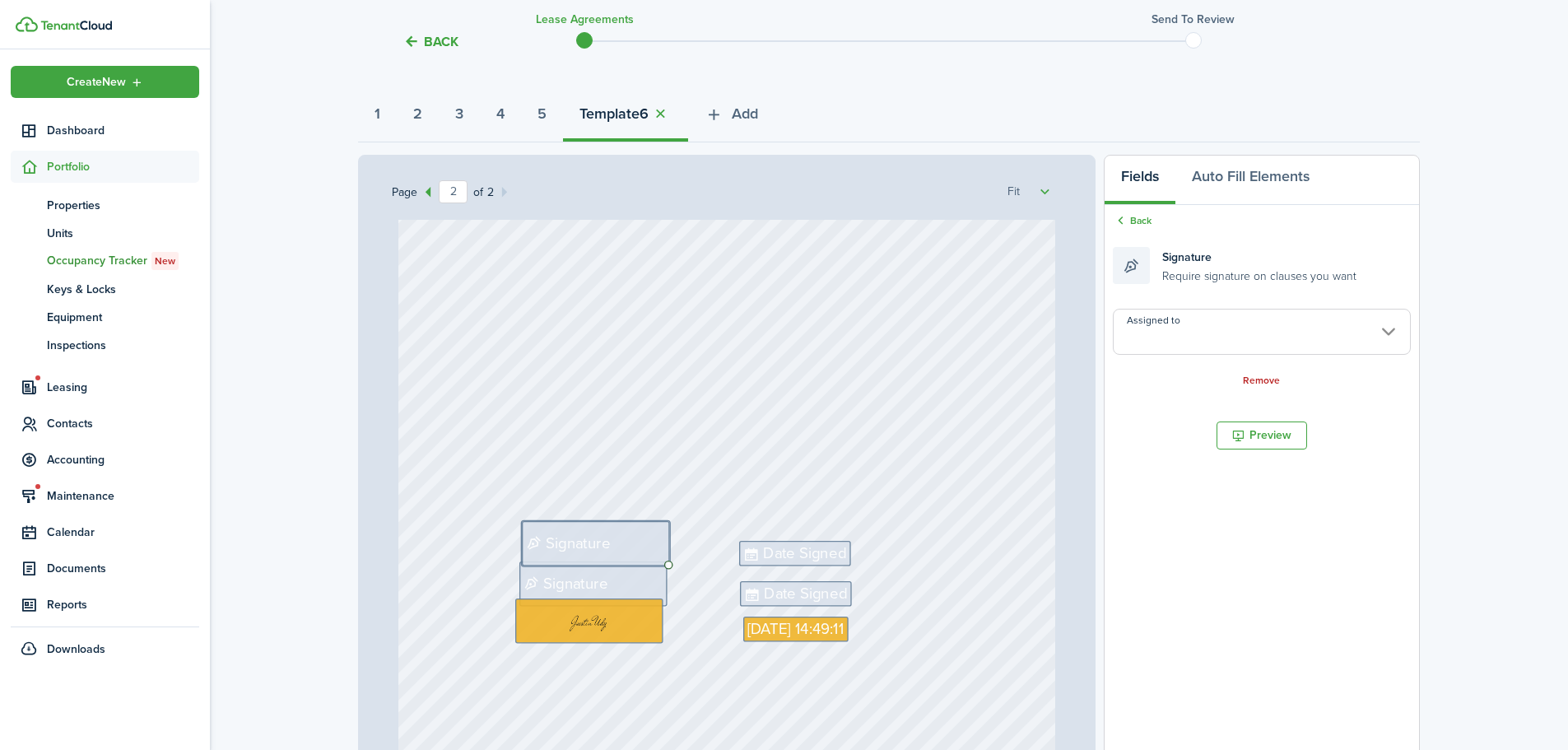
click at [1196, 335] on input "Assigned to" at bounding box center [1262, 331] width 298 height 46
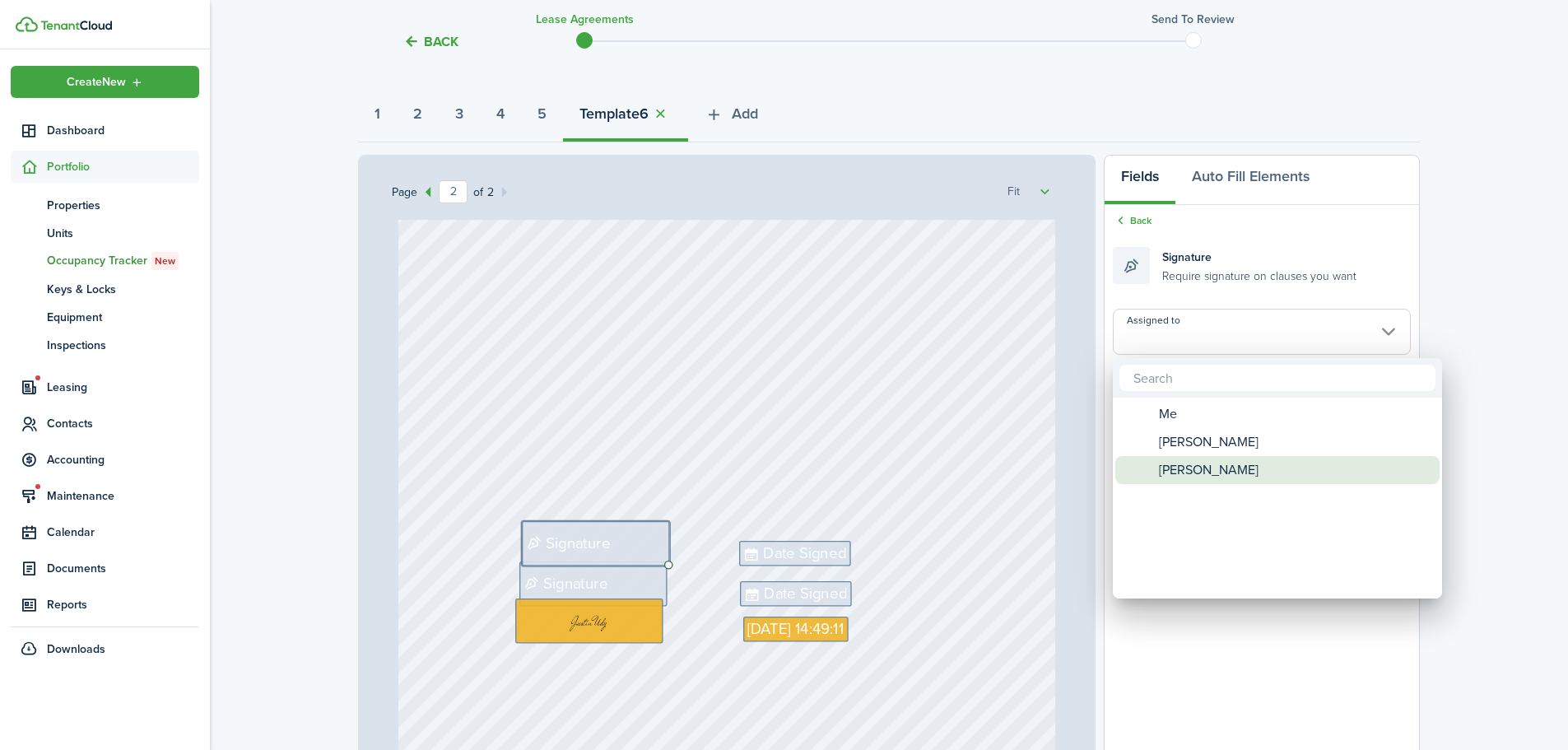
click at [1169, 471] on span "[PERSON_NAME]" at bounding box center [1209, 470] width 100 height 28
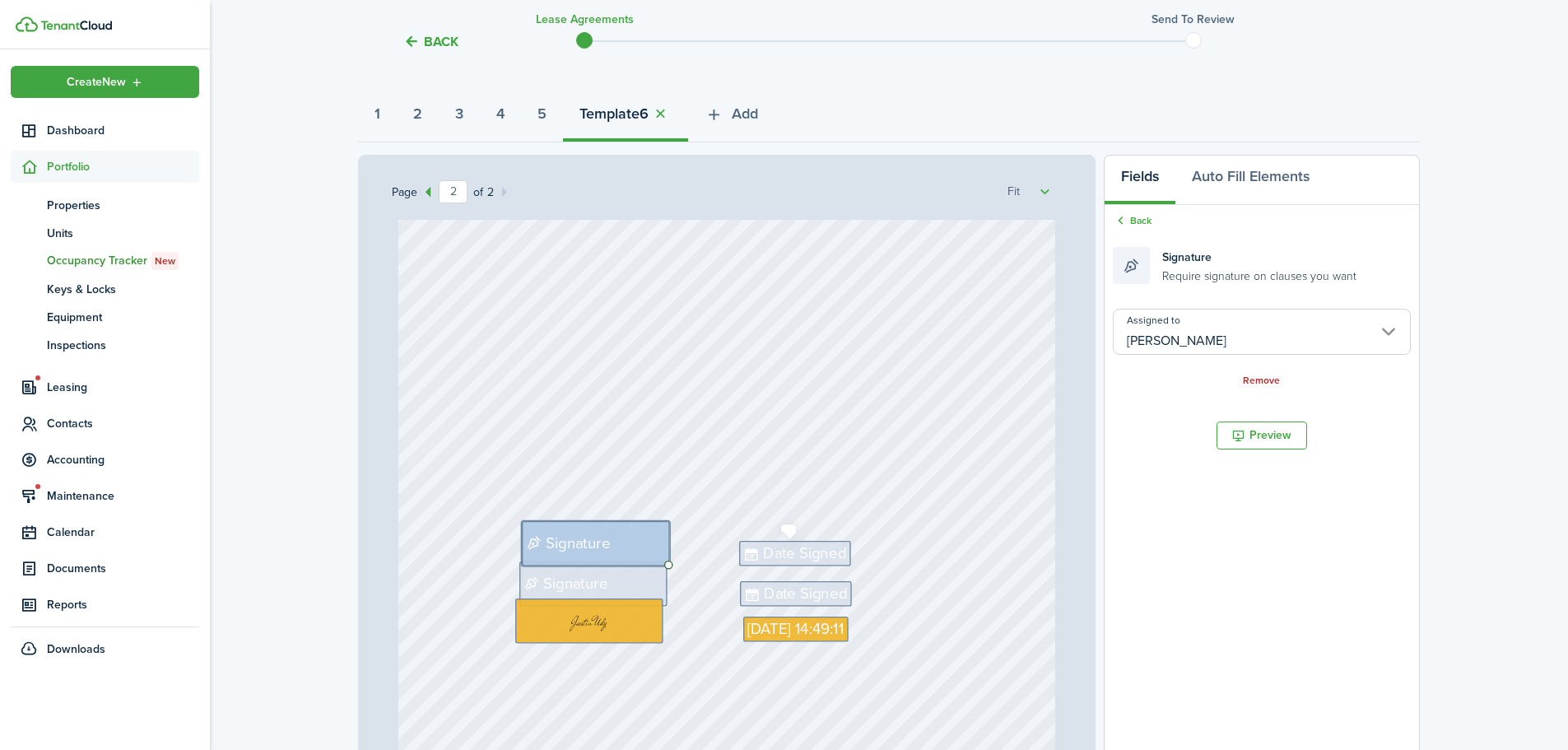
click at [802, 558] on span "Date Signed" at bounding box center [804, 553] width 83 height 23
click at [1157, 341] on input "Assigned to" at bounding box center [1262, 331] width 298 height 46
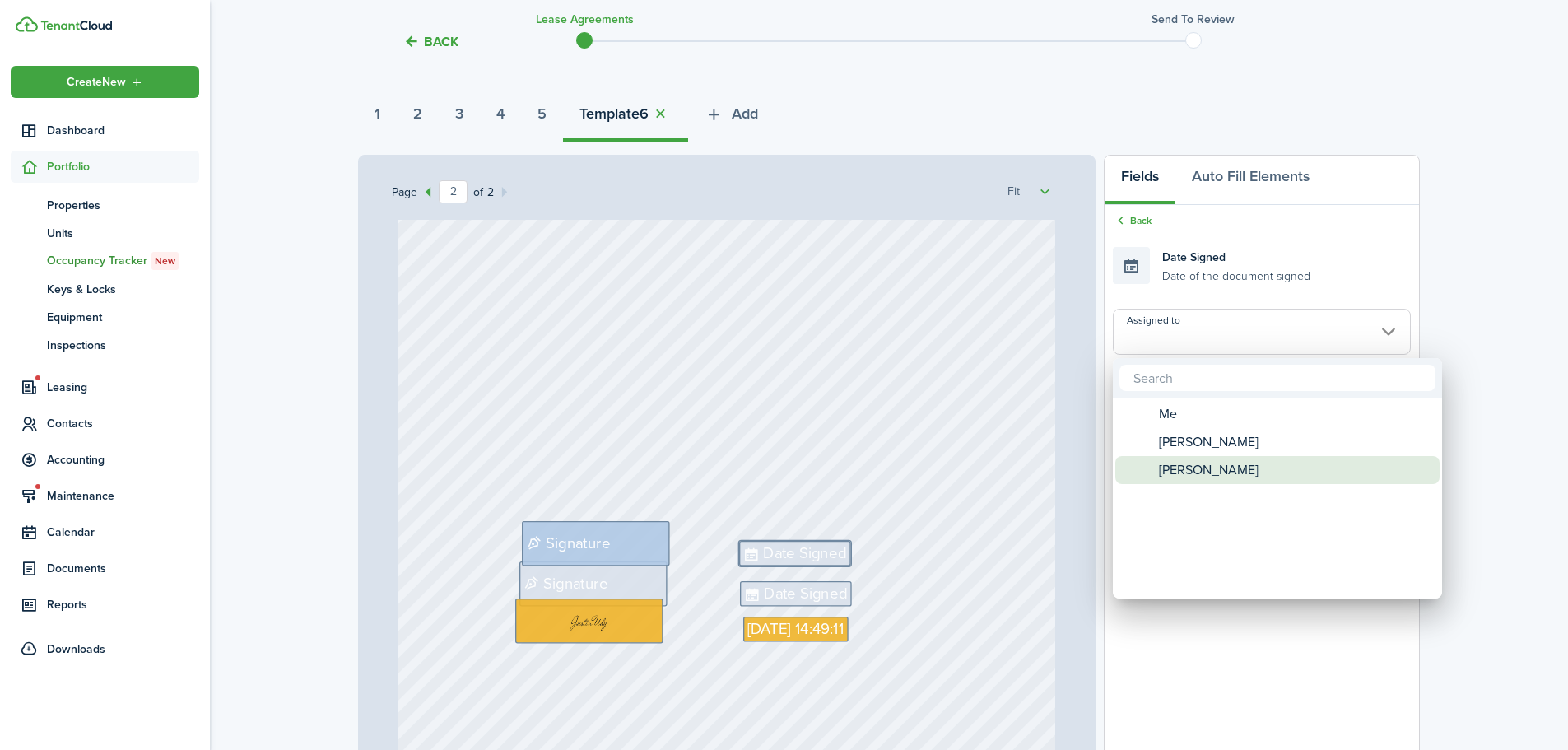
click at [1167, 466] on span "[PERSON_NAME]" at bounding box center [1209, 470] width 100 height 28
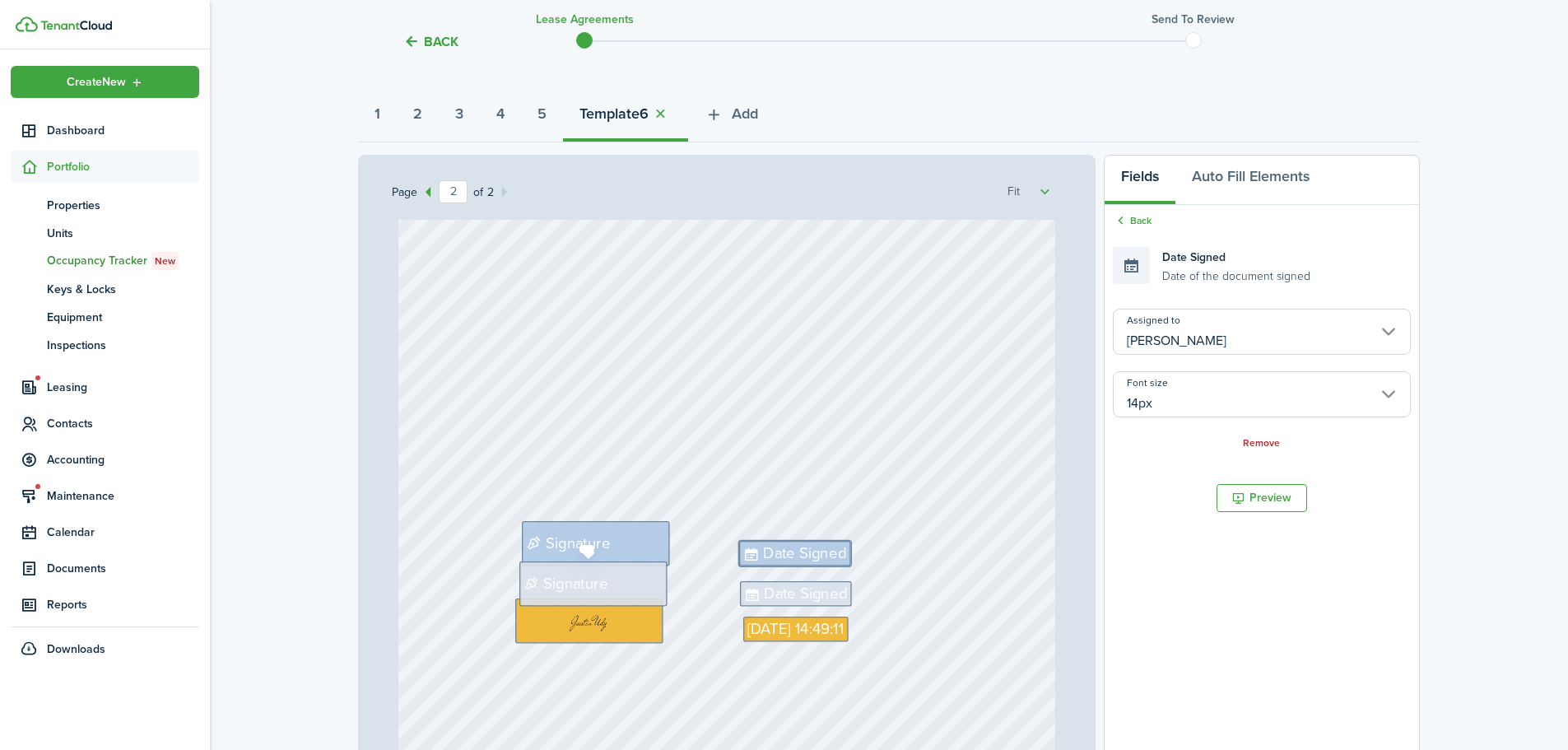
click at [602, 588] on span "Signature" at bounding box center [566, 584] width 91 height 23
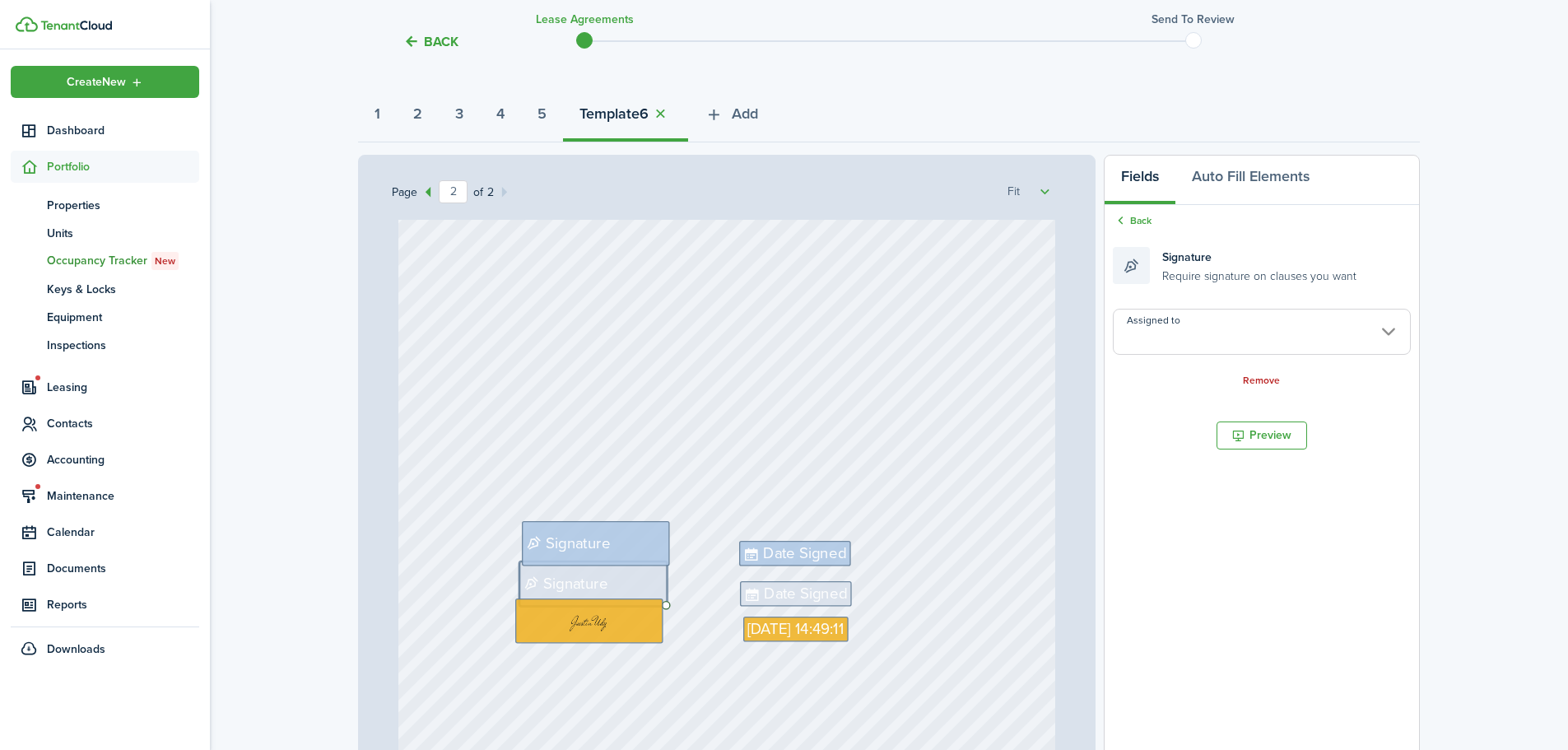
click at [1179, 329] on input "Assigned to" at bounding box center [1262, 331] width 298 height 46
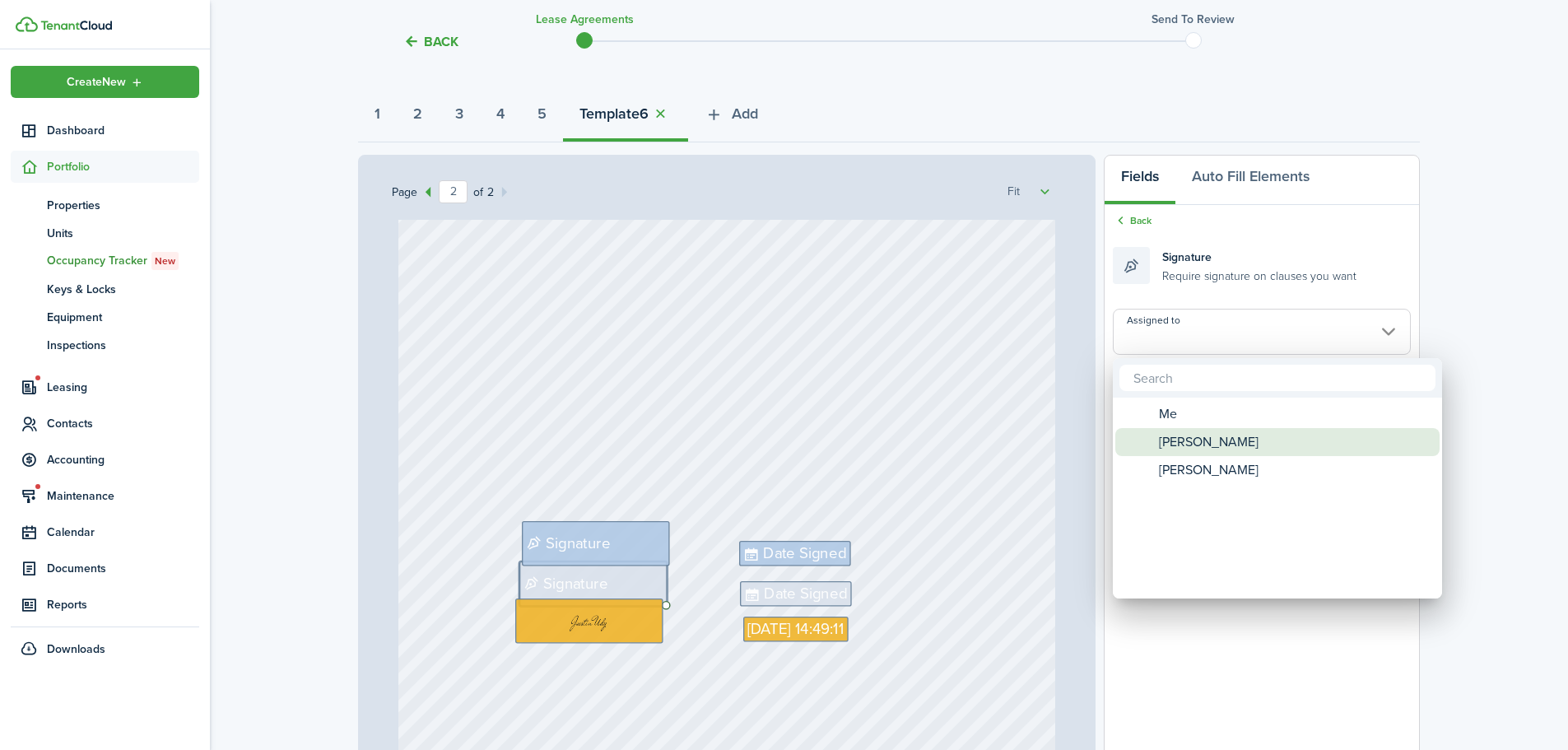
click at [1175, 444] on span "[PERSON_NAME]" at bounding box center [1209, 442] width 100 height 28
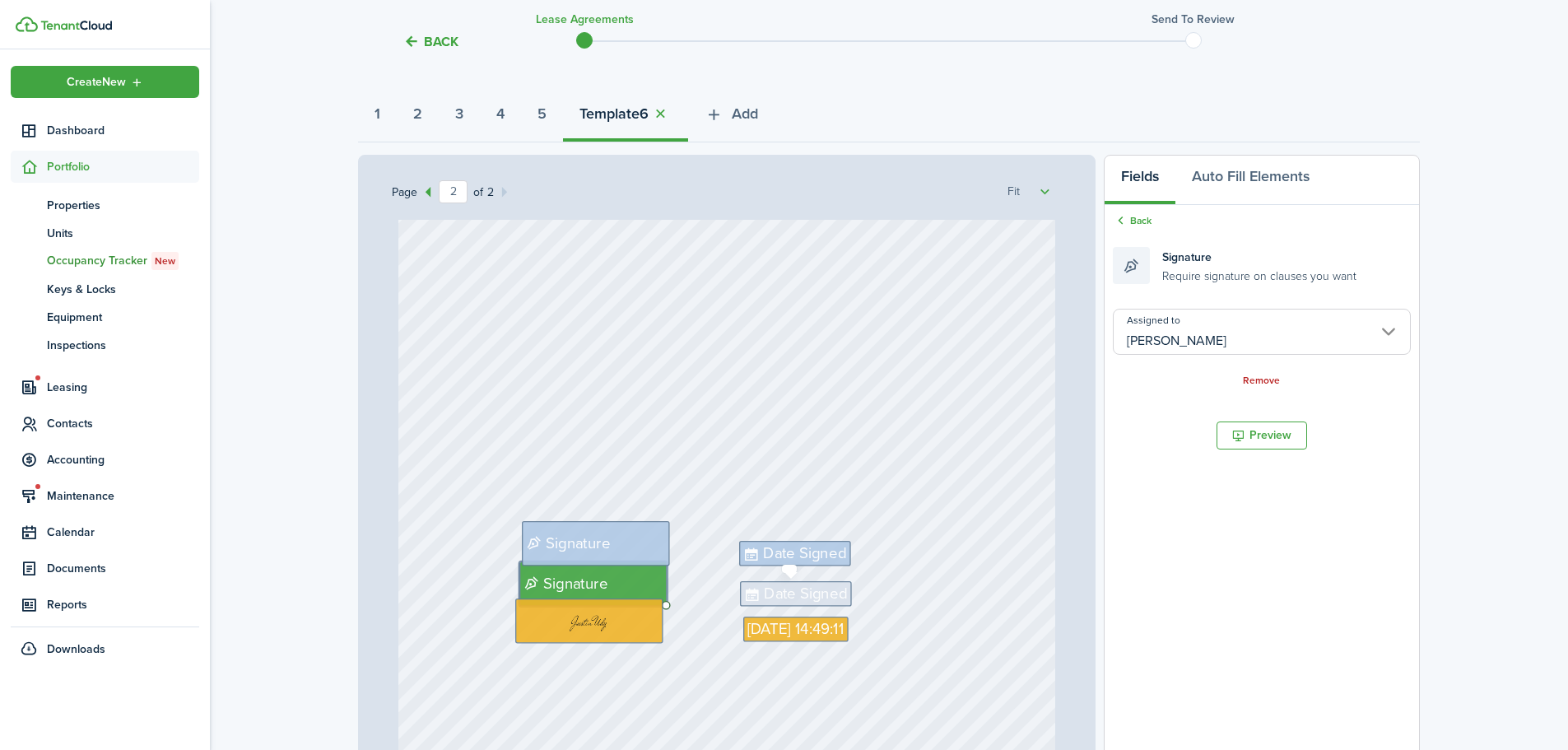
click at [798, 601] on span "Date Signed" at bounding box center [805, 594] width 83 height 23
click at [1230, 335] on input "Assigned to" at bounding box center [1262, 331] width 298 height 46
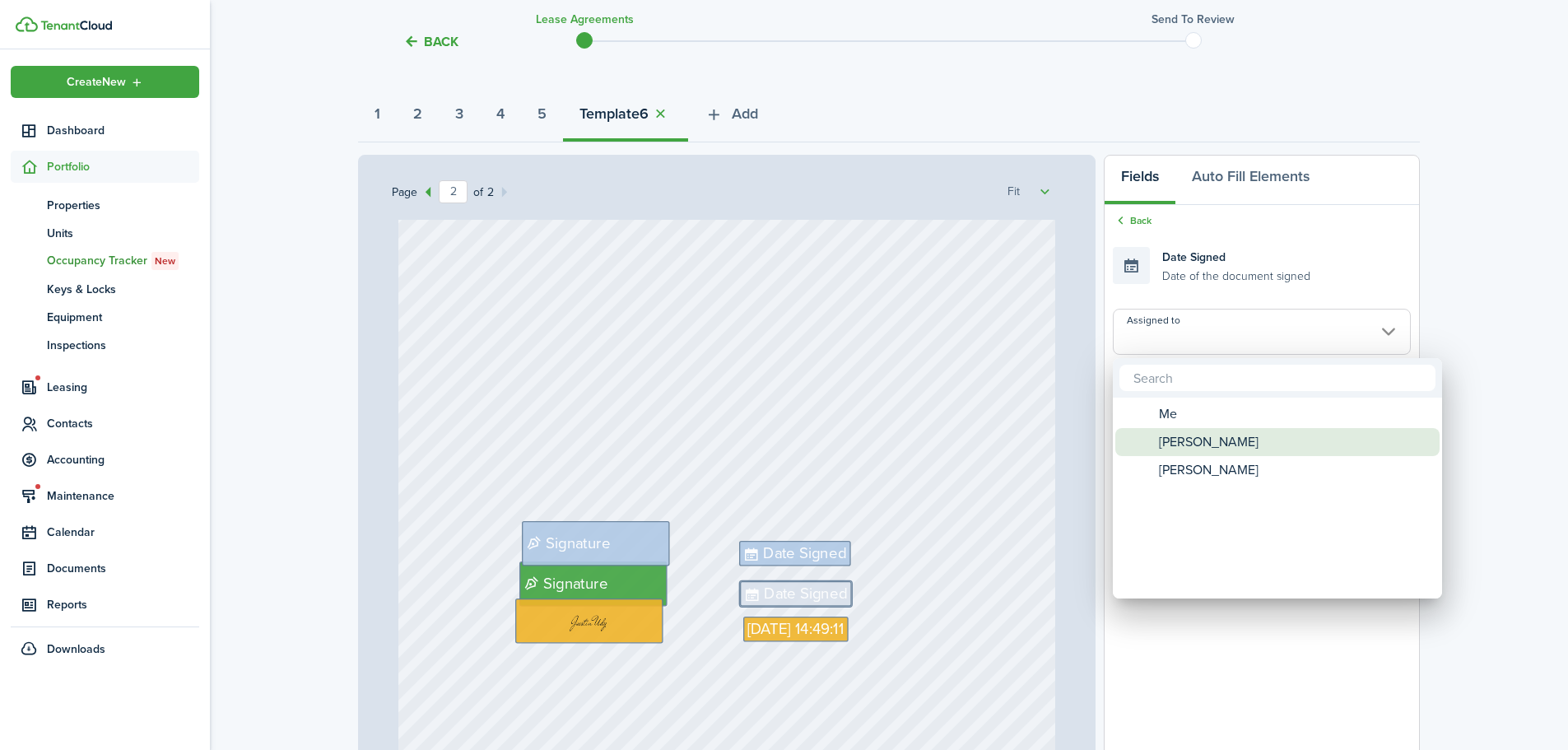
click at [1201, 444] on span "[PERSON_NAME]" at bounding box center [1209, 442] width 100 height 28
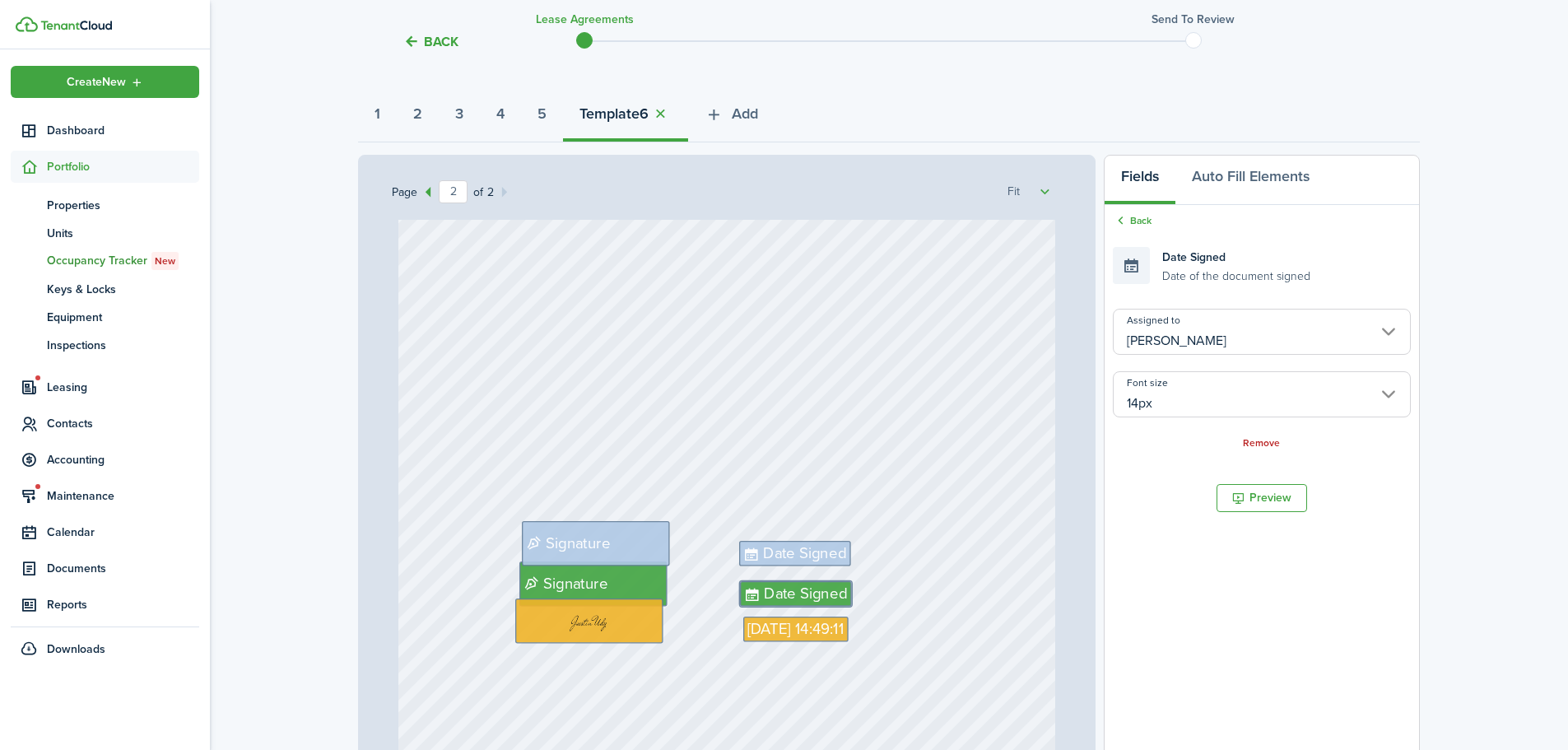
click at [1164, 541] on document-aside-settings "Fields Auto Fill Elements Back Date Signed Date of the document signed Assigned…" at bounding box center [1262, 497] width 316 height 684
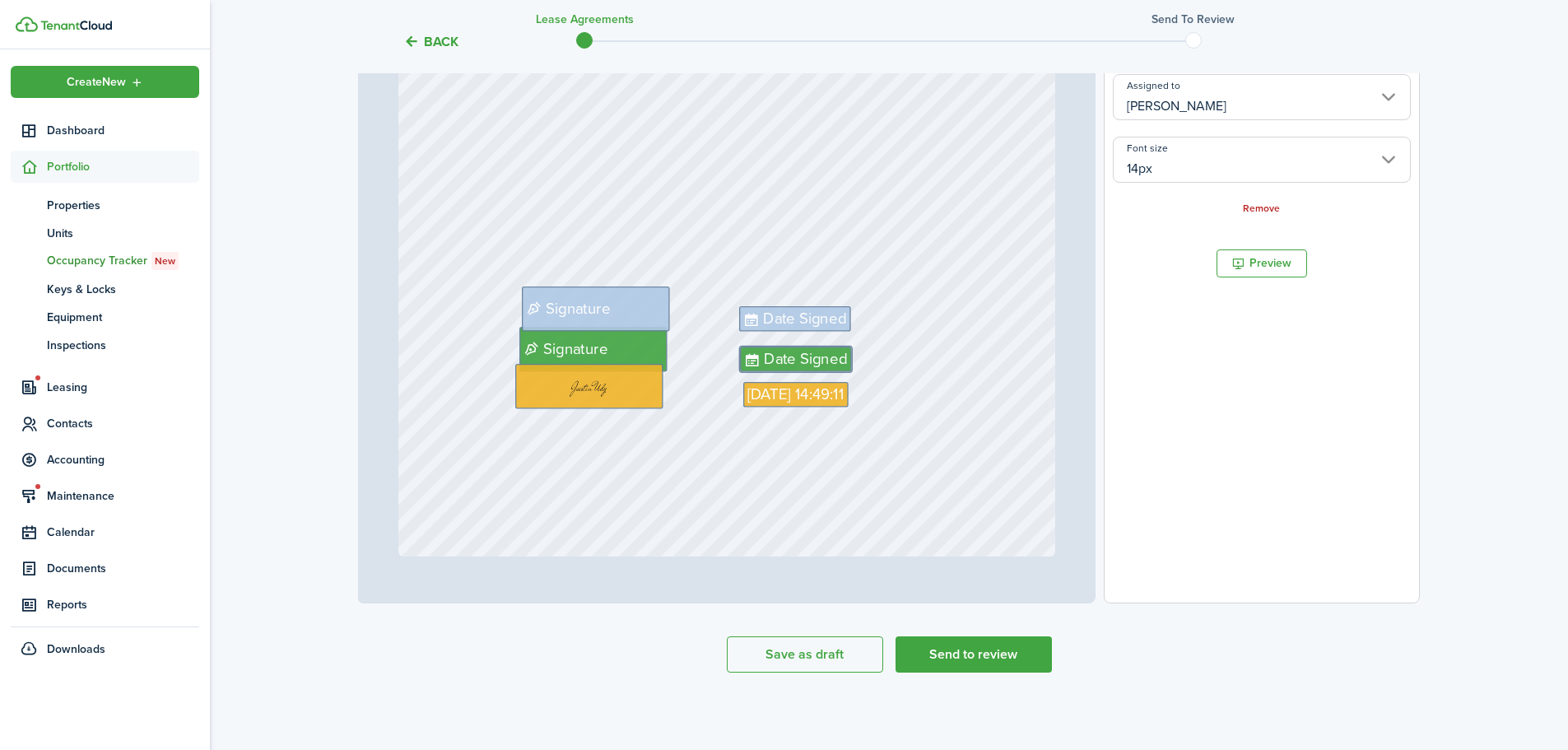
scroll to position [400, 0]
click at [917, 526] on div "Date Signed Signature Signature [DATE] 14:49:11 Date Signed" at bounding box center [727, 122] width 658 height 867
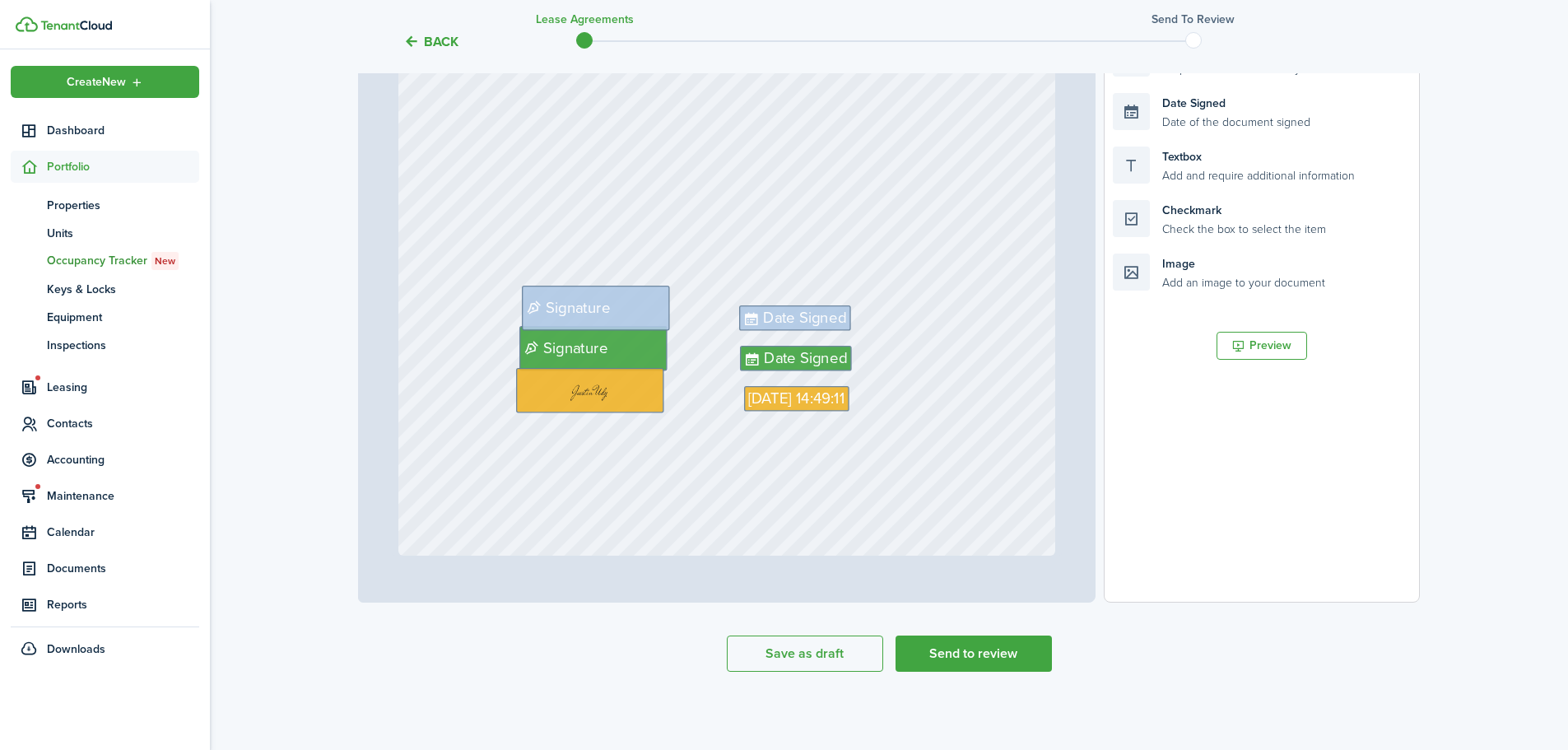
click at [917, 490] on div "Date Signed Signature Signature Date Signed [DATE] 14:49:11" at bounding box center [727, 122] width 658 height 867
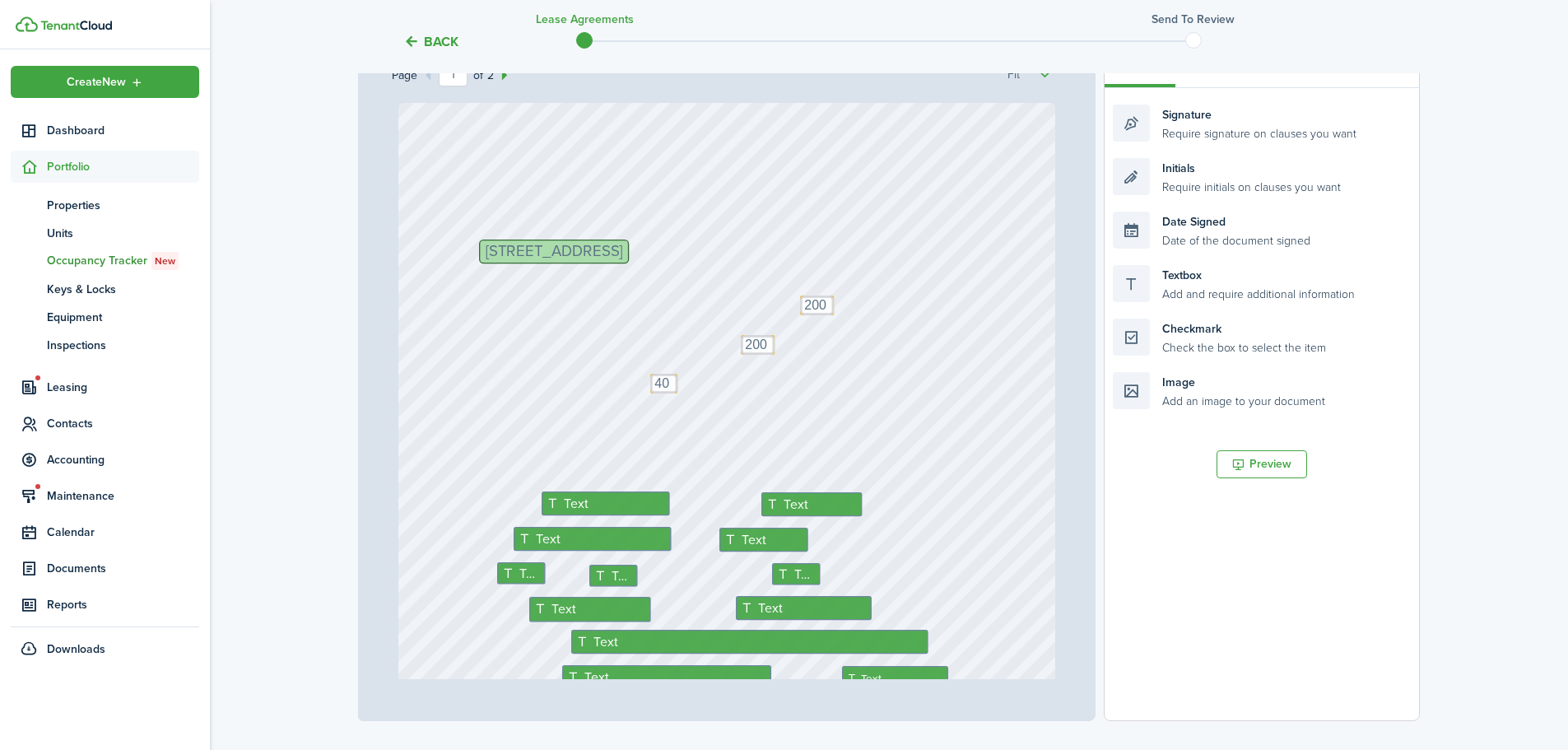
scroll to position [0, 0]
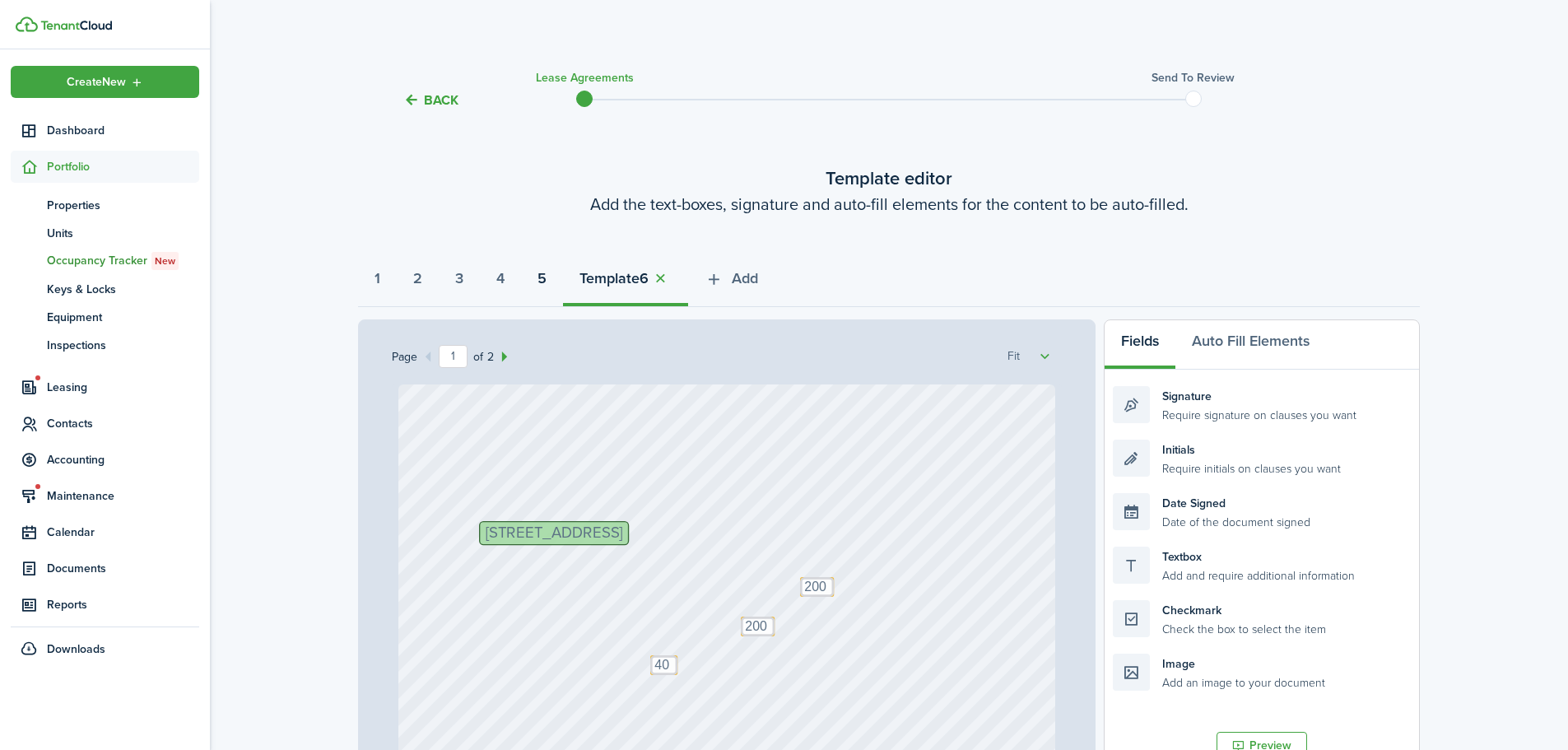
click at [547, 286] on strong "5" at bounding box center [542, 279] width 9 height 22
click at [607, 285] on strong "5" at bounding box center [602, 279] width 9 height 22
click at [688, 281] on button "6" at bounding box center [667, 282] width 42 height 50
click at [756, 281] on span "Add" at bounding box center [745, 279] width 26 height 22
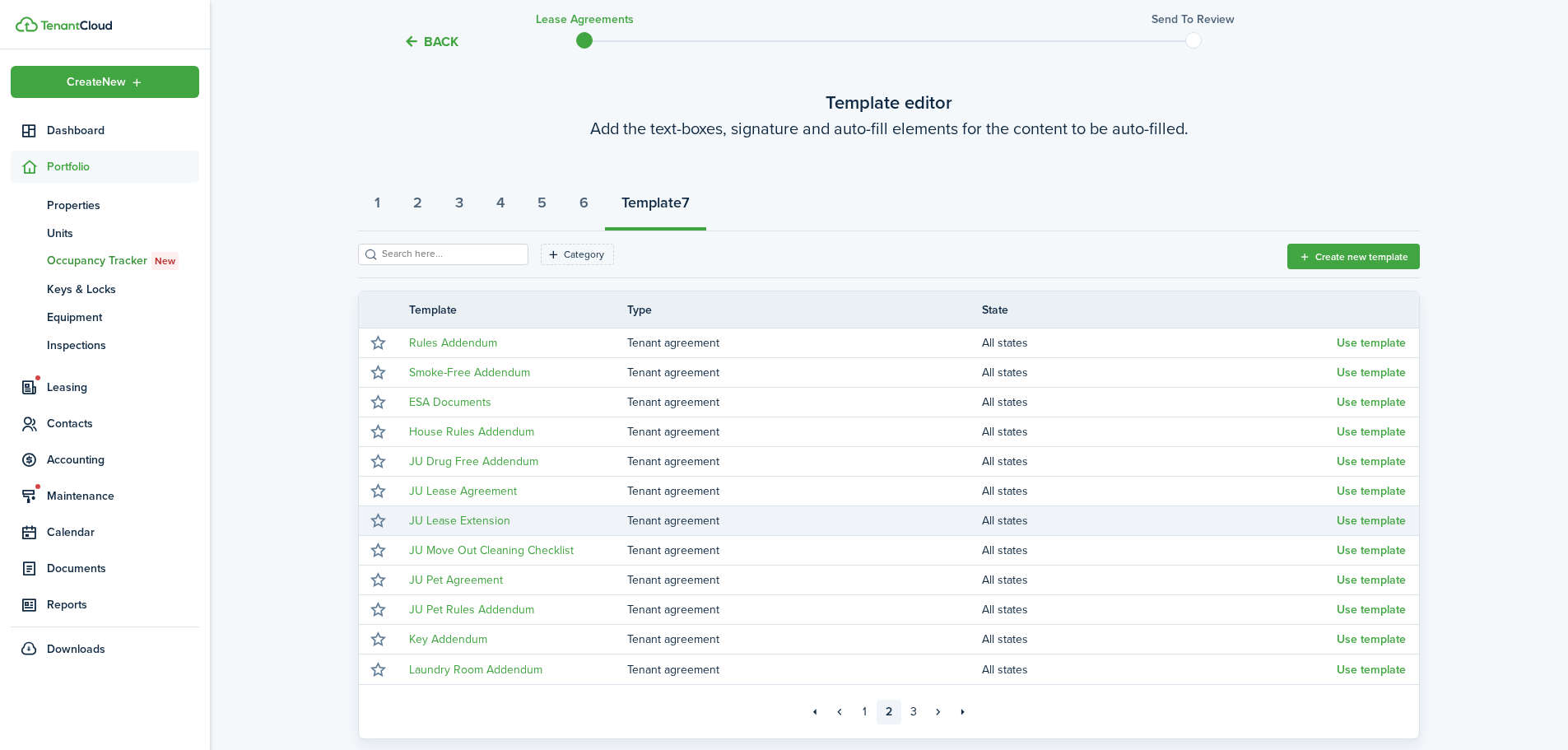
scroll to position [82, 0]
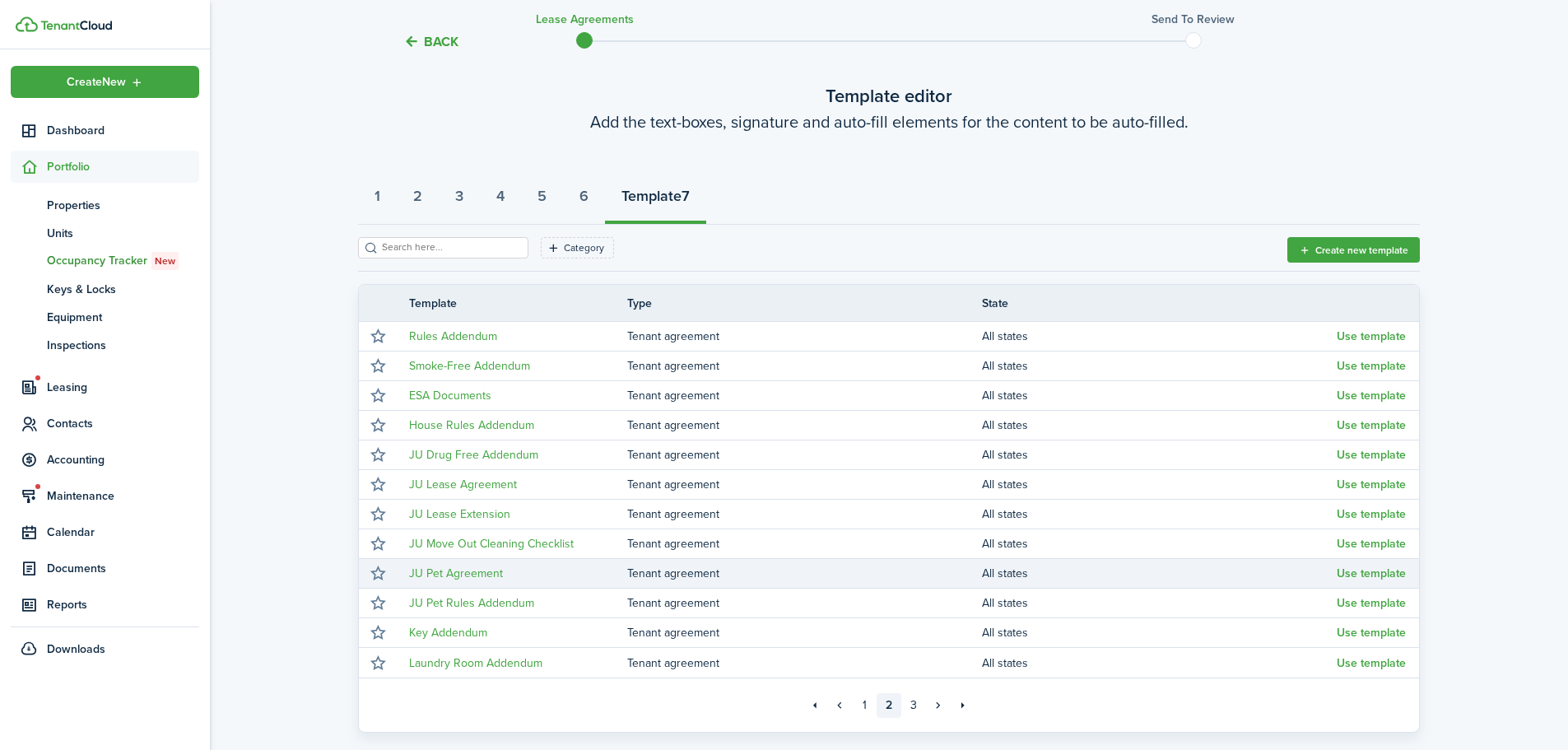
click at [1364, 581] on td "Use template" at bounding box center [1378, 573] width 82 height 22
click at [1369, 577] on button "Use template" at bounding box center [1372, 574] width 69 height 13
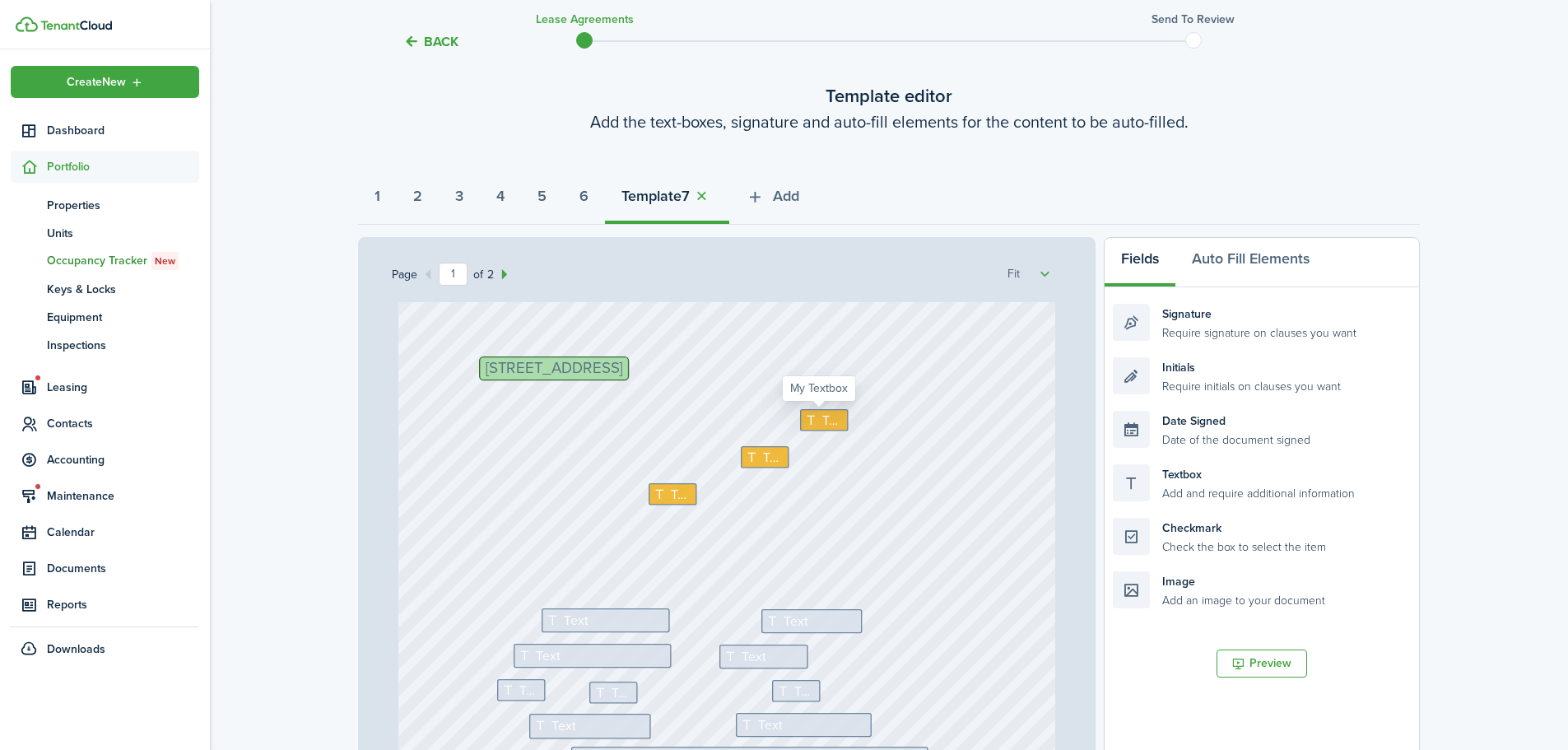
click at [824, 415] on span "Text" at bounding box center [834, 420] width 22 height 20
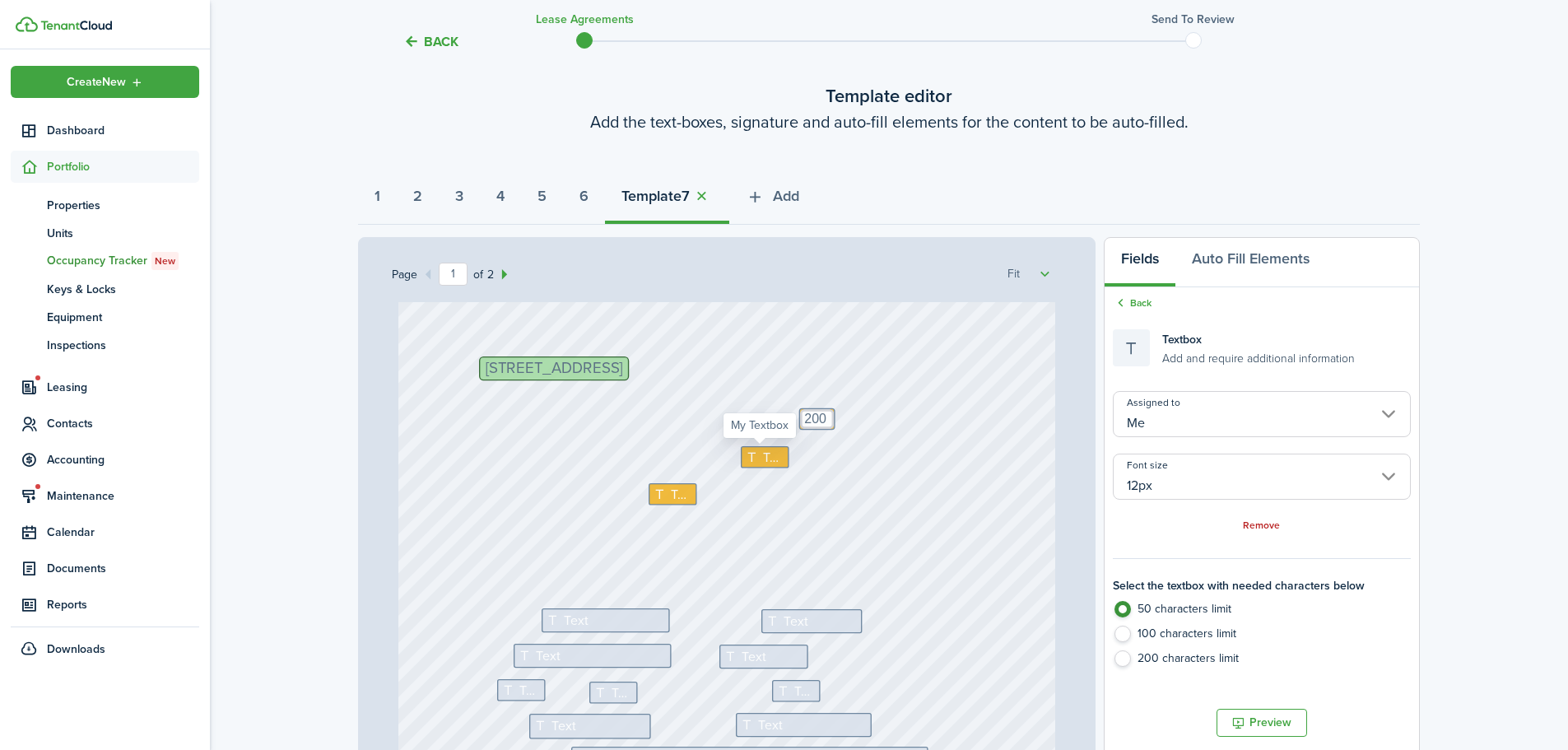
click at [755, 450] on div "Text" at bounding box center [766, 457] width 49 height 22
click at [671, 494] on span "Text" at bounding box center [683, 494] width 22 height 20
click at [714, 520] on div "[STREET_ADDRESS] Text Text Text Text Text Text Text Text Text 200 Text Text 40 …" at bounding box center [727, 653] width 658 height 867
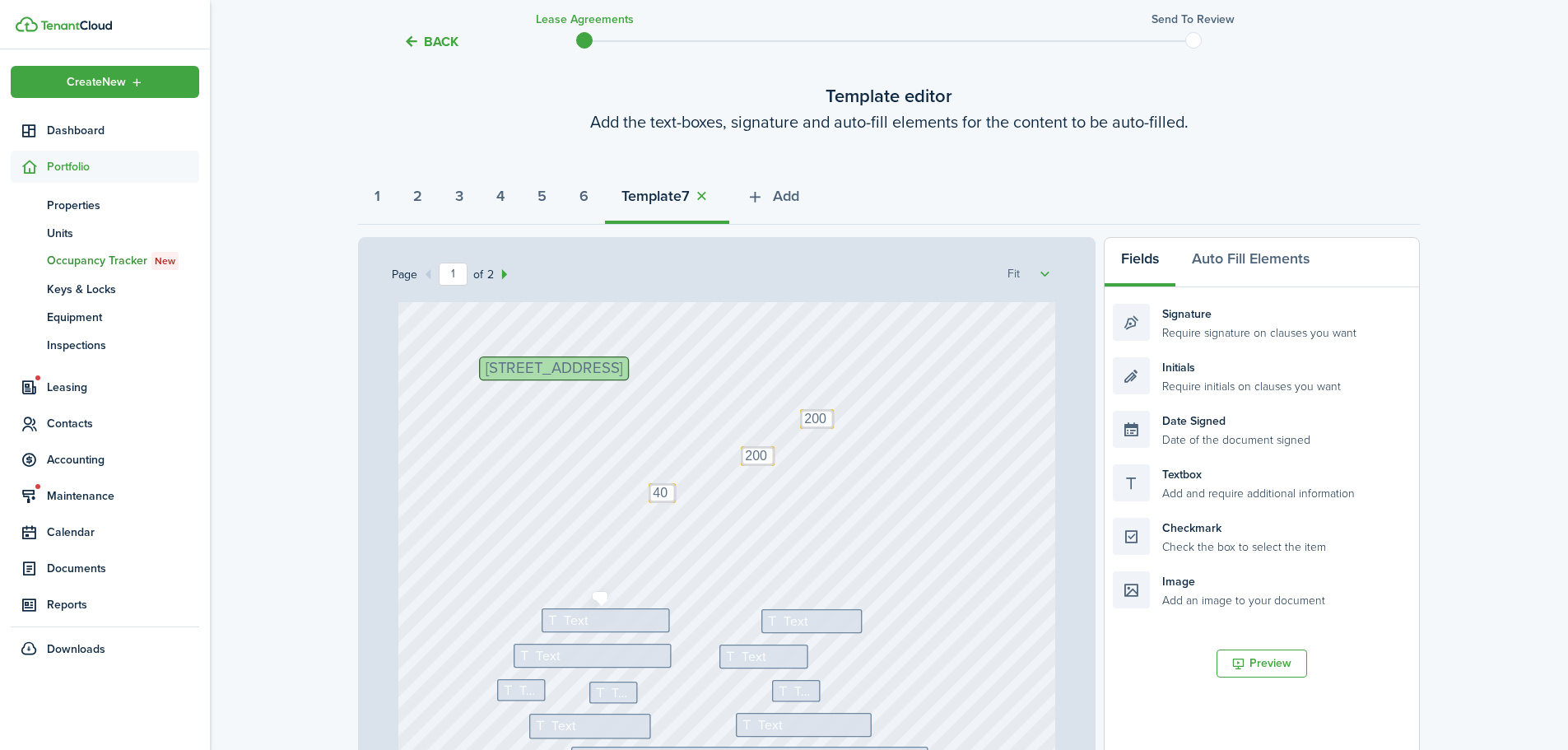
click at [551, 623] on icon at bounding box center [555, 621] width 17 height 13
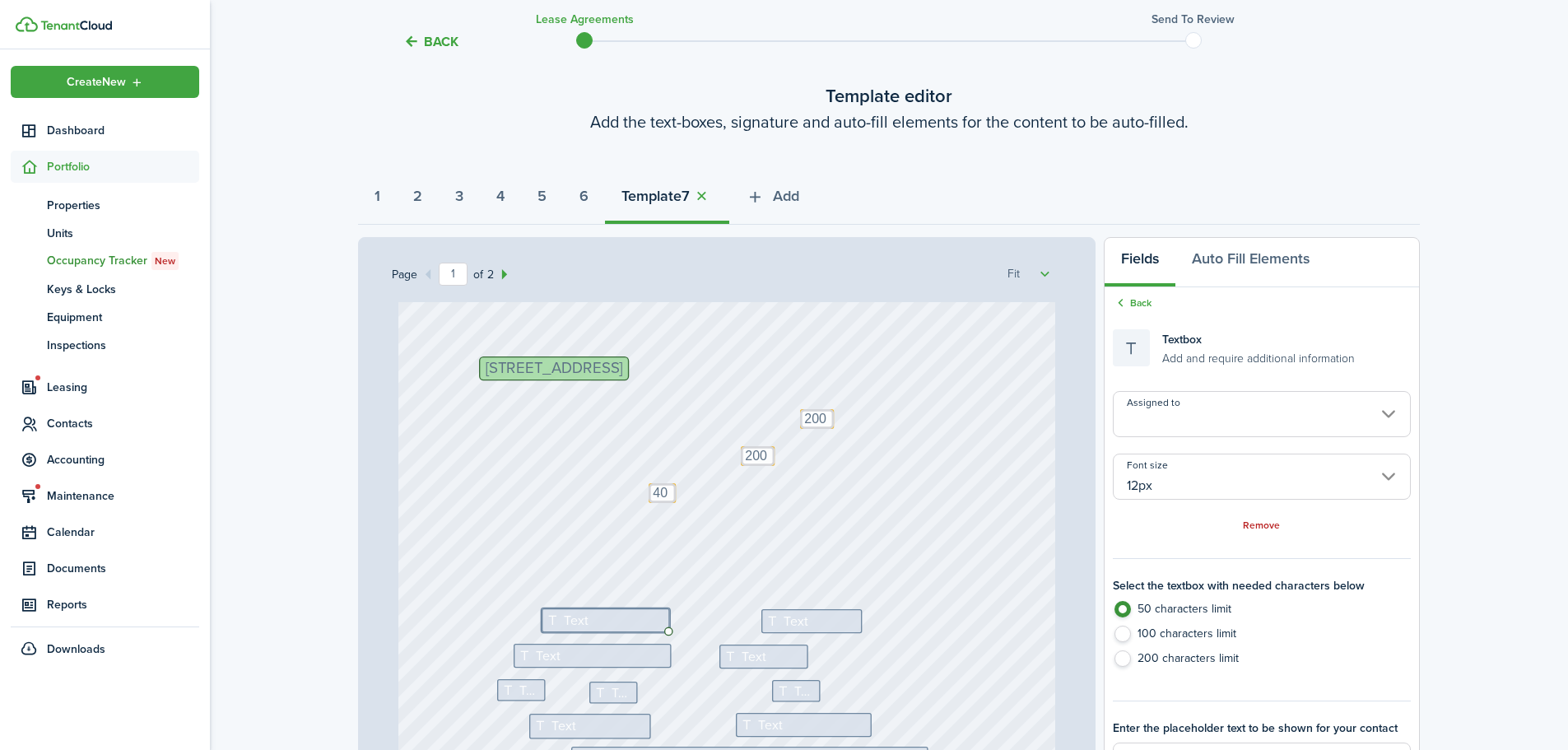
click at [1155, 425] on input "Assigned to" at bounding box center [1262, 413] width 298 height 46
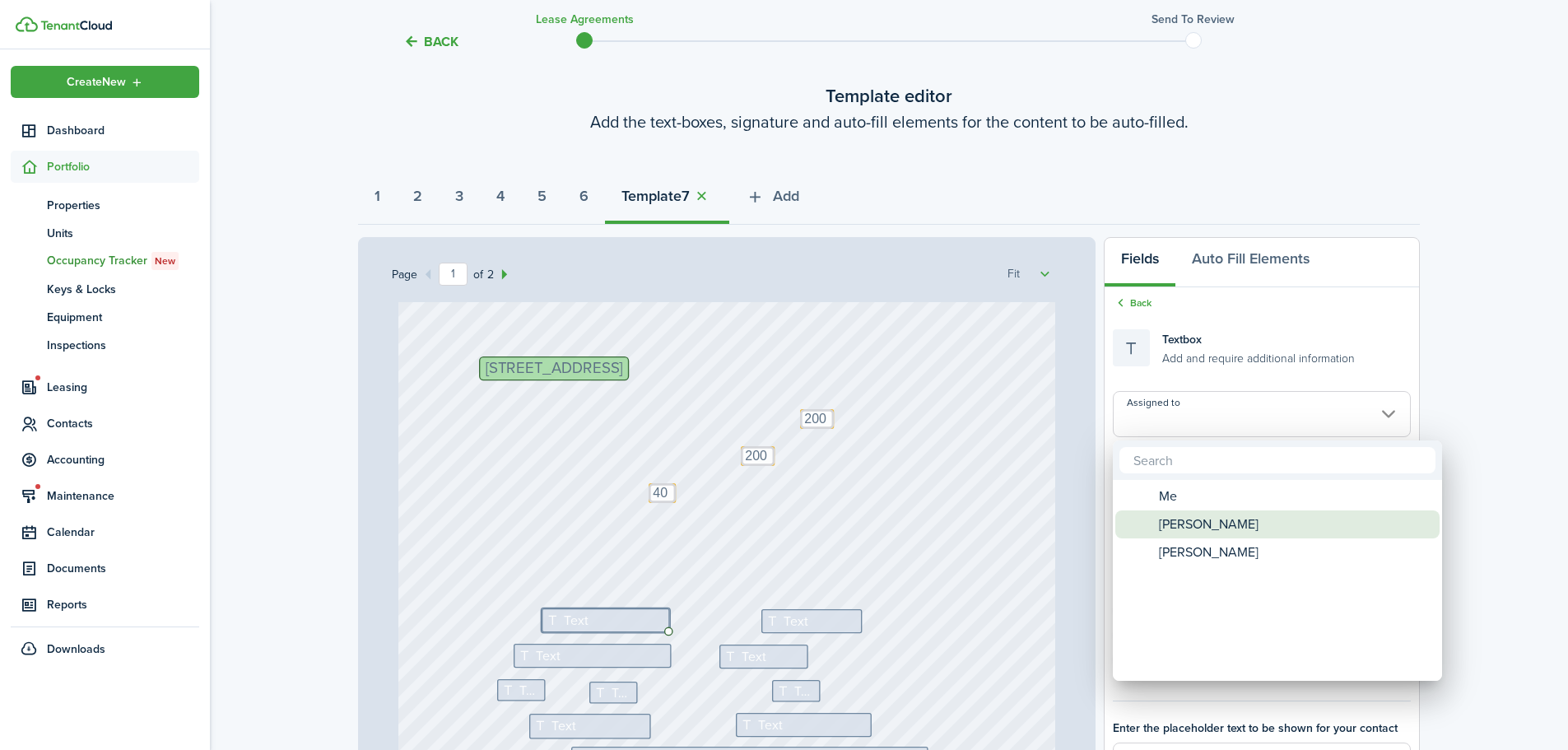
click at [1154, 532] on div "[PERSON_NAME]" at bounding box center [1285, 525] width 292 height 28
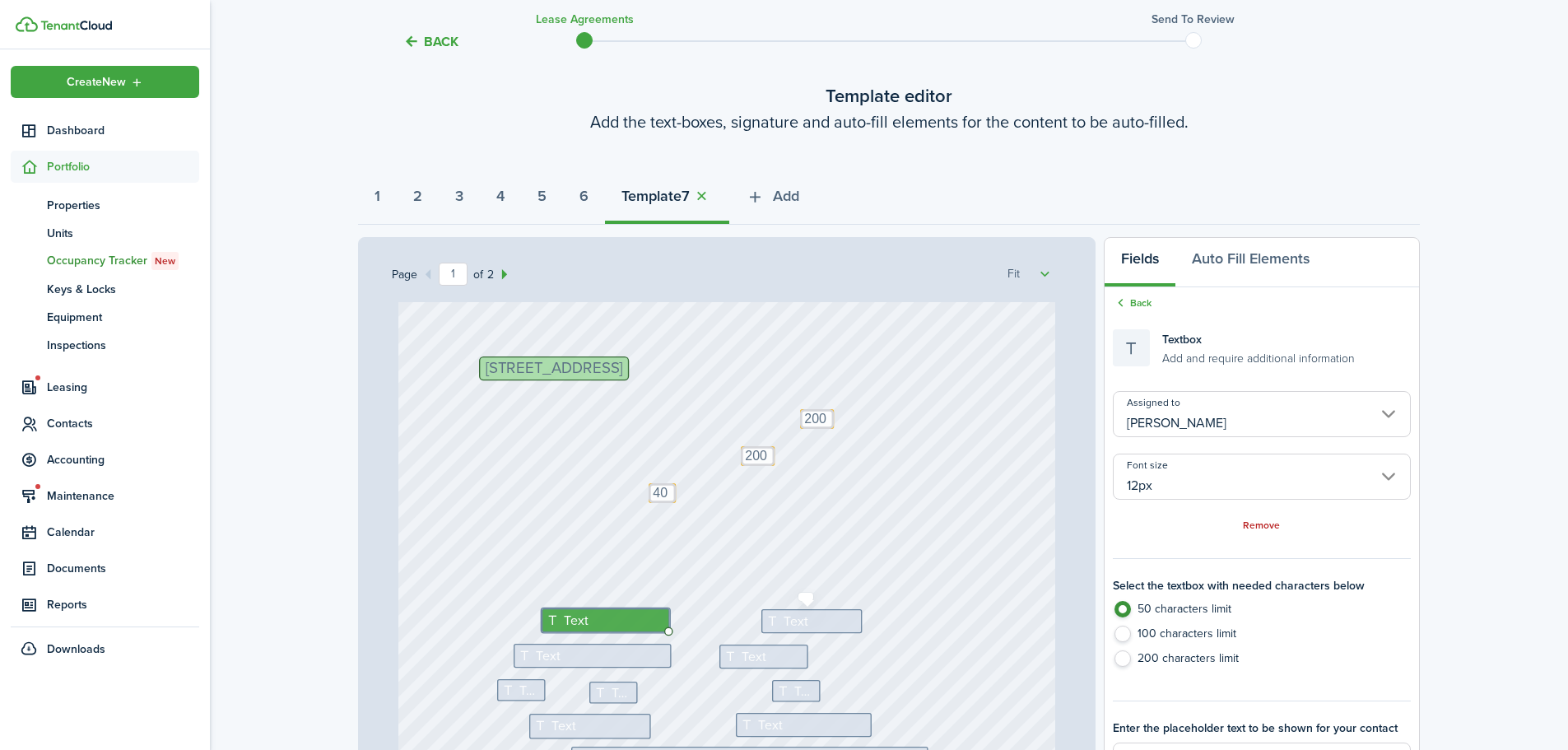
click at [829, 612] on div "Text" at bounding box center [813, 622] width 101 height 24
click at [1196, 410] on input "Assigned to" at bounding box center [1262, 413] width 298 height 46
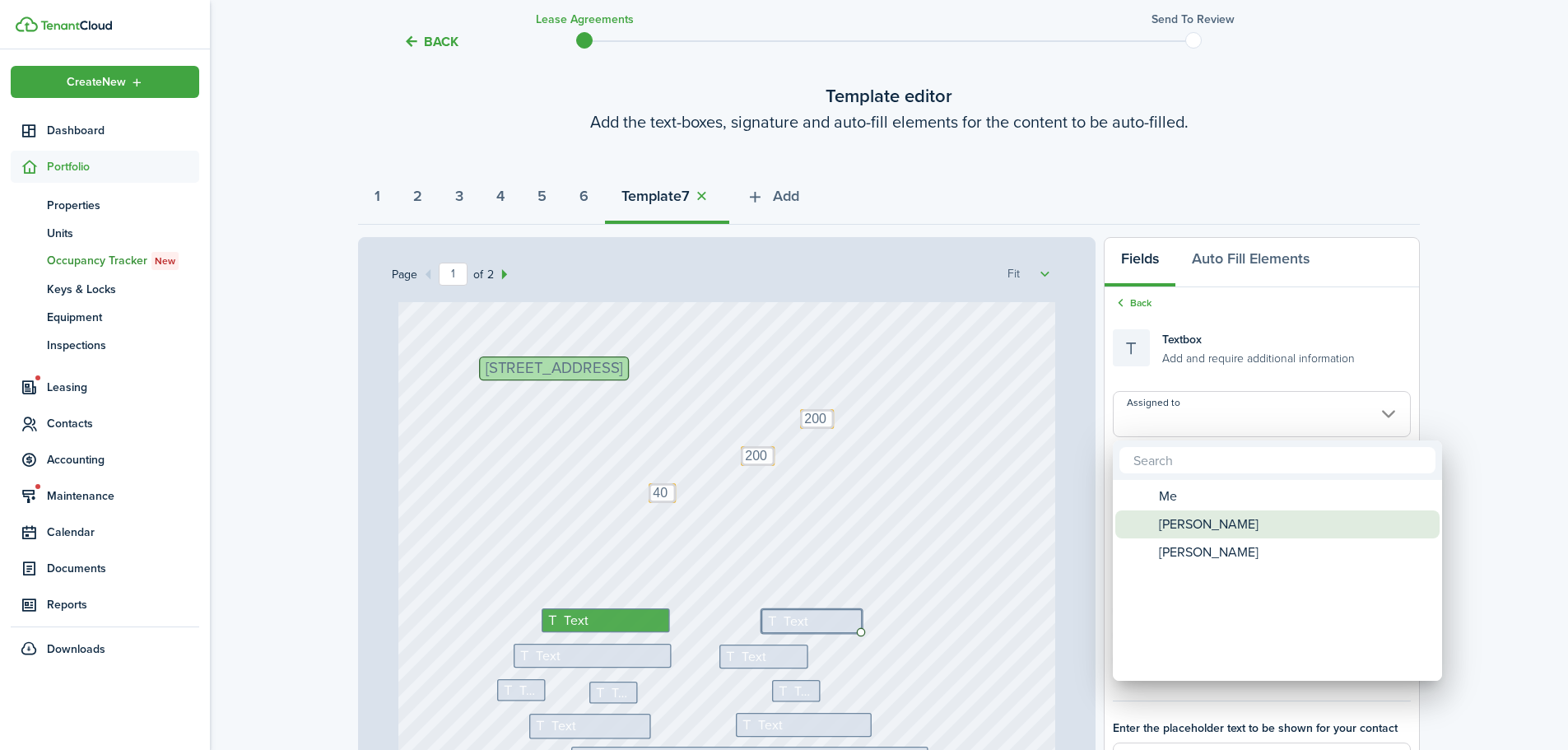
click at [1168, 525] on span "[PERSON_NAME]" at bounding box center [1209, 525] width 100 height 28
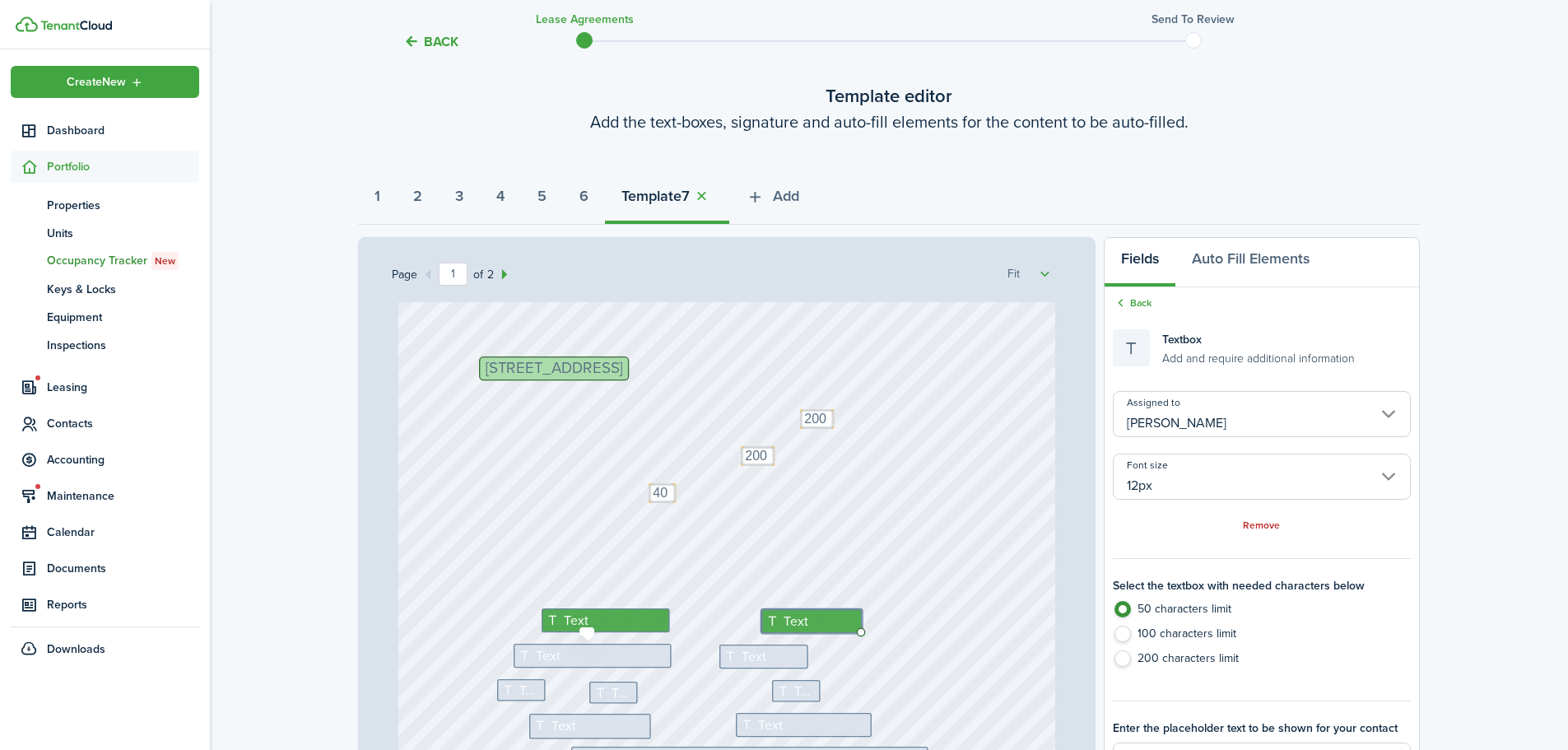
click at [568, 652] on div "Text" at bounding box center [592, 656] width 158 height 24
click at [1215, 407] on input "Assigned to" at bounding box center [1262, 413] width 298 height 46
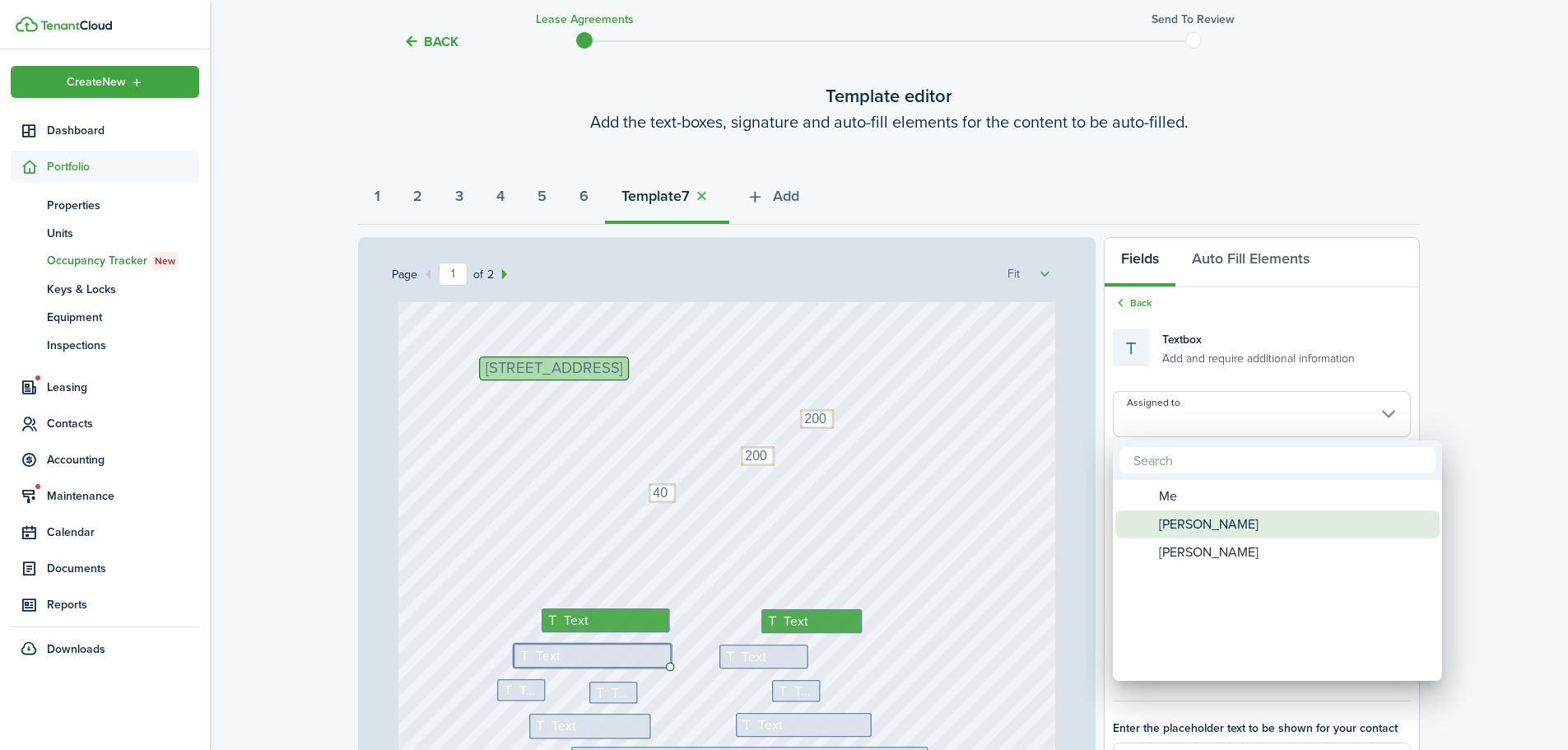
click at [1162, 526] on span "[PERSON_NAME]" at bounding box center [1209, 525] width 100 height 28
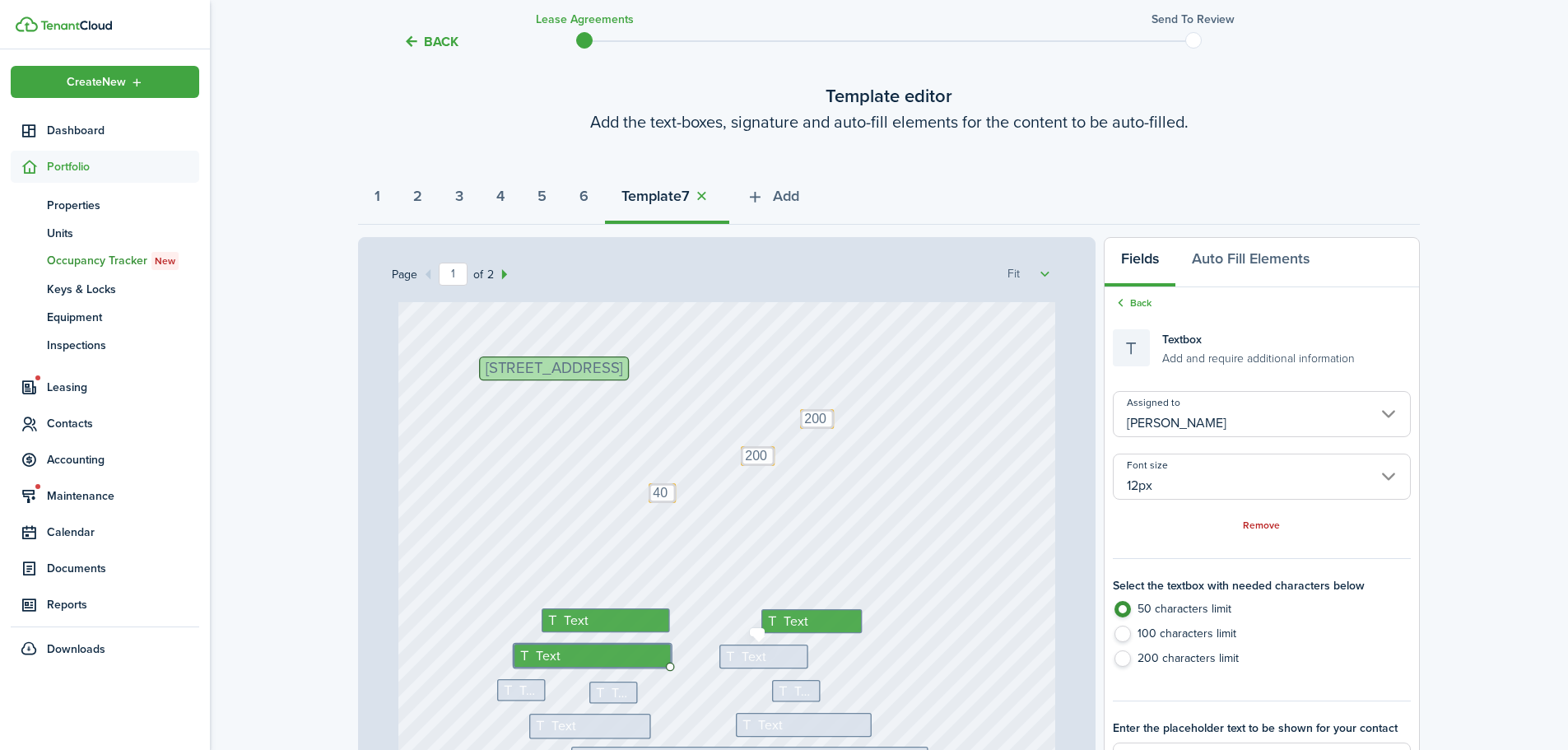
click at [730, 659] on icon at bounding box center [732, 656] width 17 height 13
click at [1225, 411] on input "Assigned to" at bounding box center [1262, 413] width 298 height 46
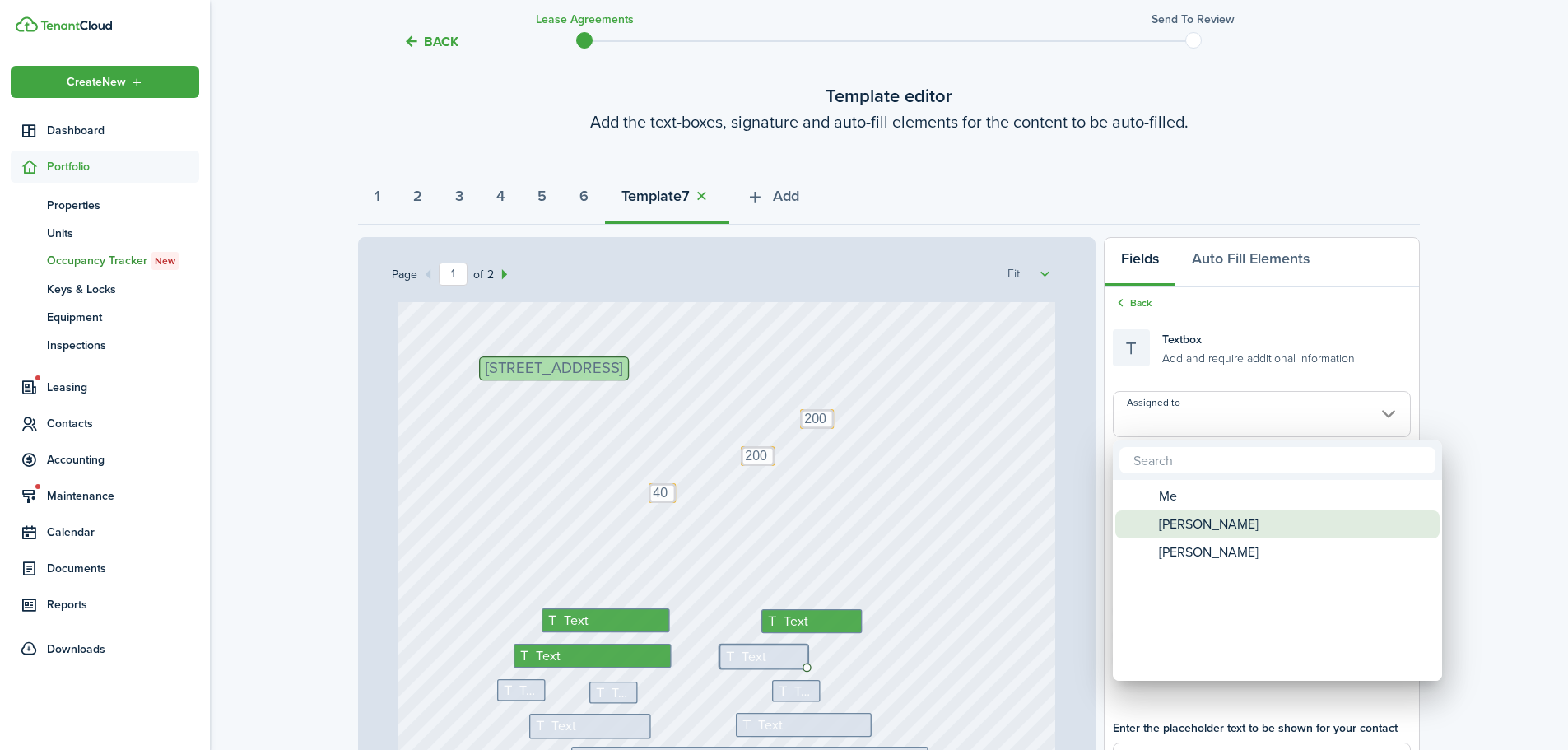
click at [1174, 529] on span "[PERSON_NAME]" at bounding box center [1209, 525] width 100 height 28
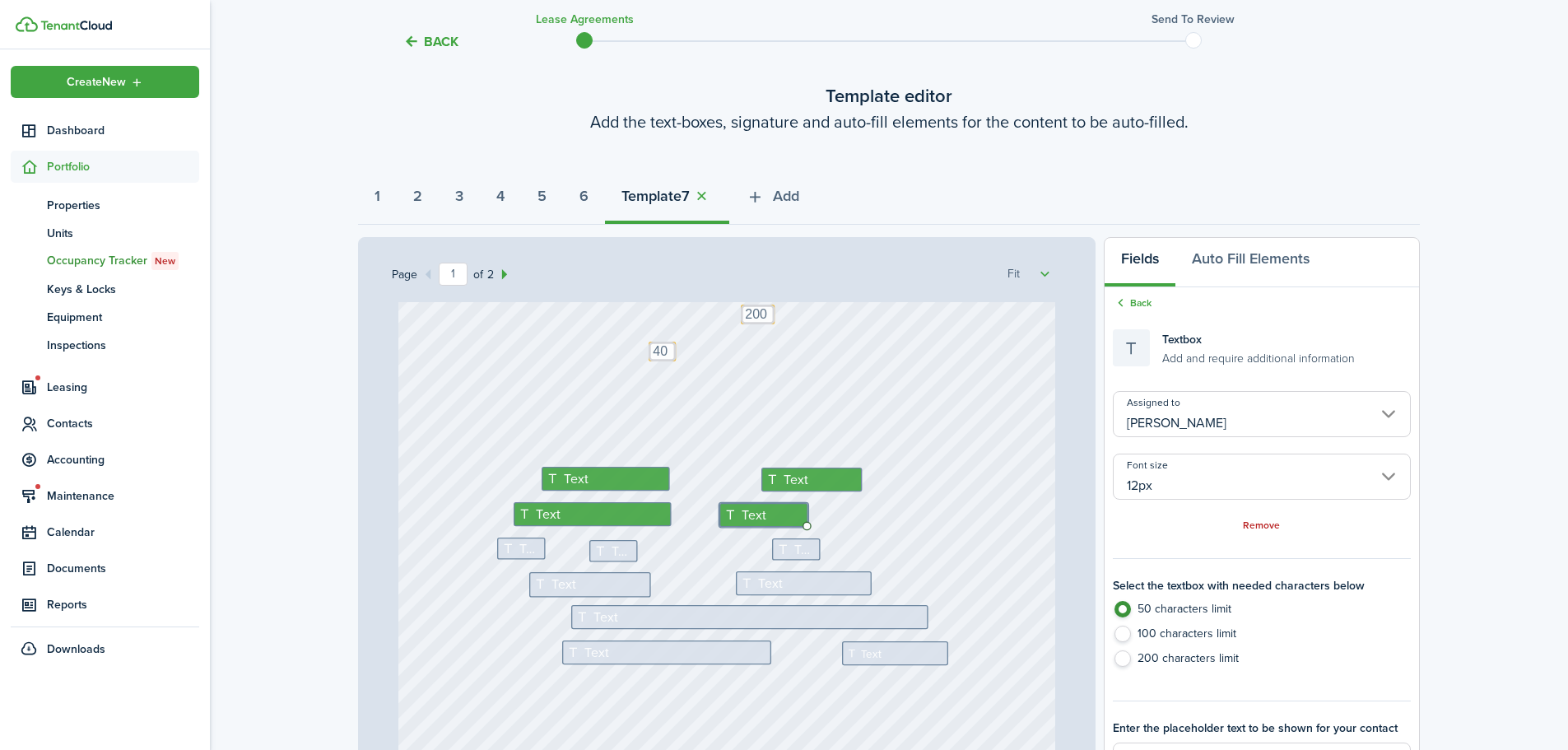
scroll to position [247, 0]
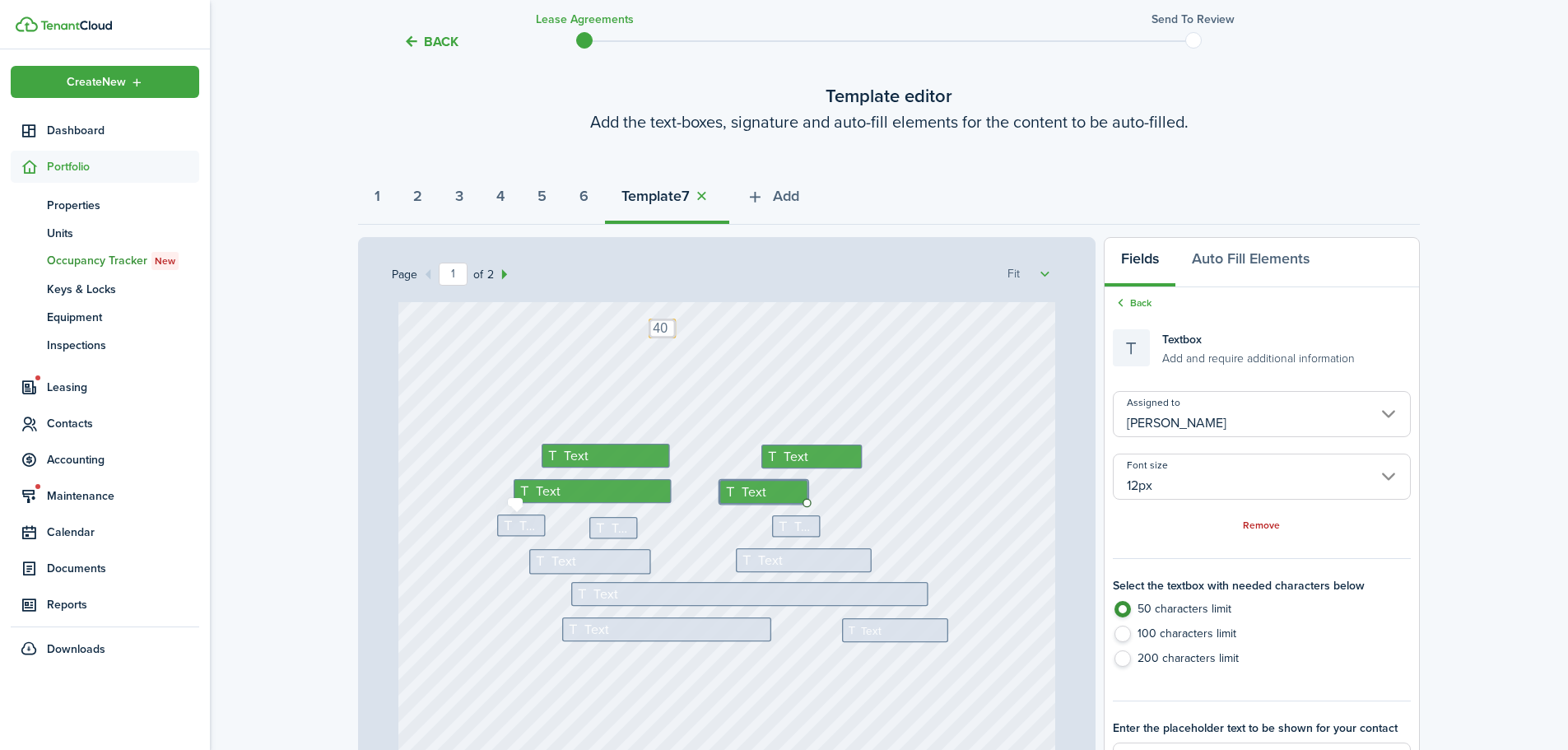
drag, startPoint x: 511, startPoint y: 531, endPoint x: 652, endPoint y: 527, distance: 141.1
click at [511, 530] on icon at bounding box center [510, 526] width 17 height 13
click at [1180, 411] on input "Assigned to" at bounding box center [1262, 413] width 298 height 46
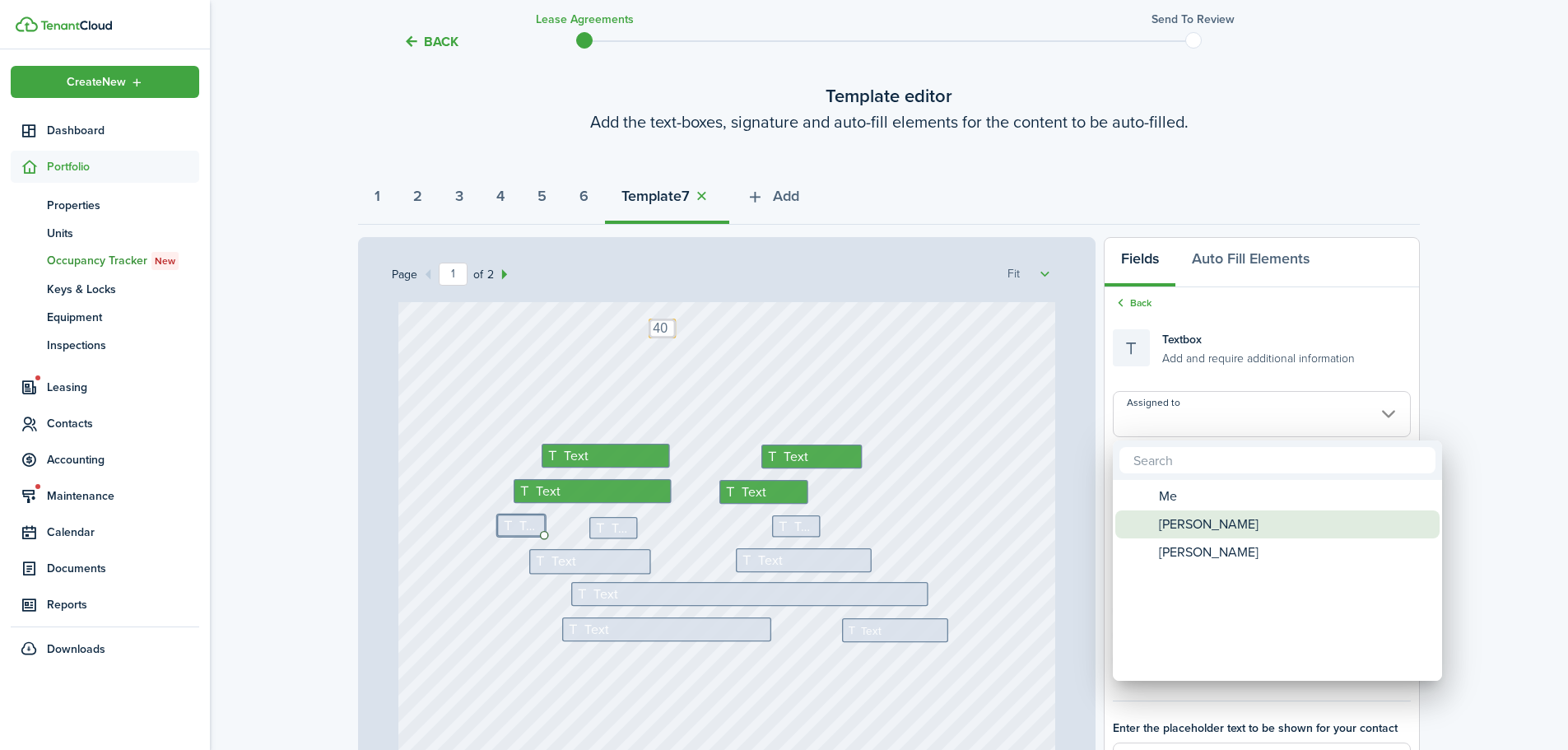
click at [1175, 524] on span "[PERSON_NAME]" at bounding box center [1209, 525] width 100 height 28
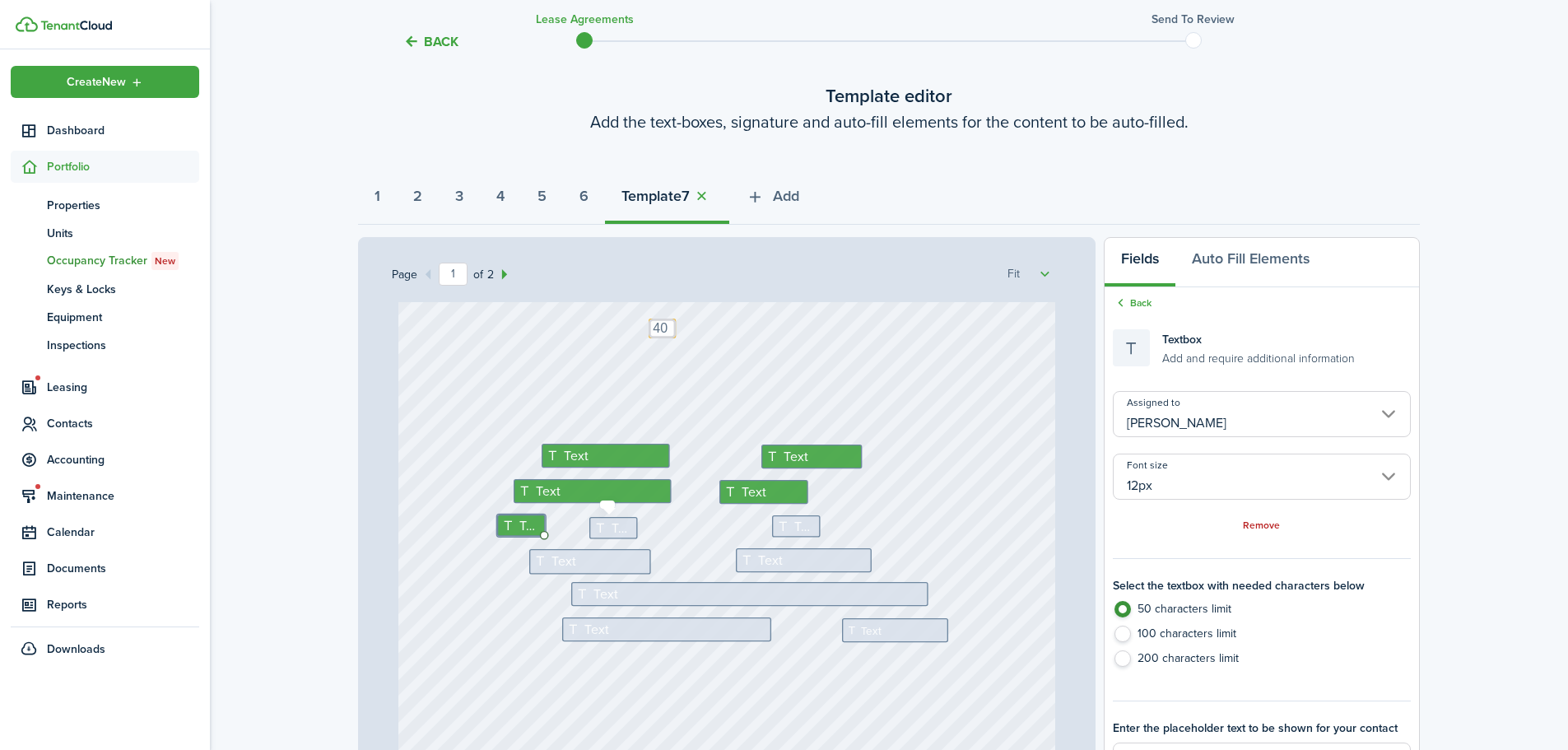
click at [611, 527] on span "Text" at bounding box center [623, 527] width 22 height 20
click at [1149, 403] on input "Assigned to" at bounding box center [1262, 413] width 298 height 46
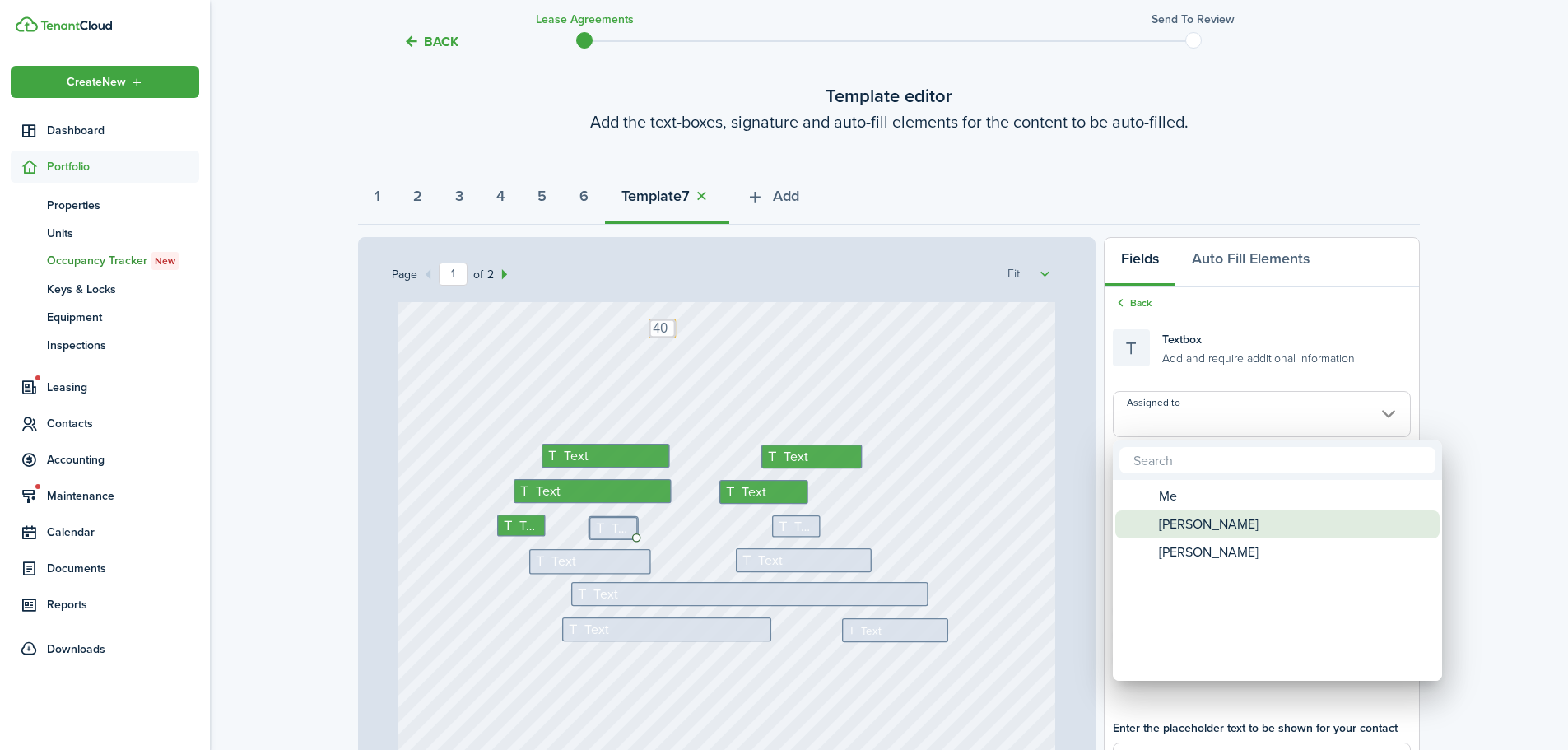
drag, startPoint x: 1170, startPoint y: 521, endPoint x: 933, endPoint y: 522, distance: 237.0
click at [1170, 522] on span "[PERSON_NAME]" at bounding box center [1209, 525] width 100 height 28
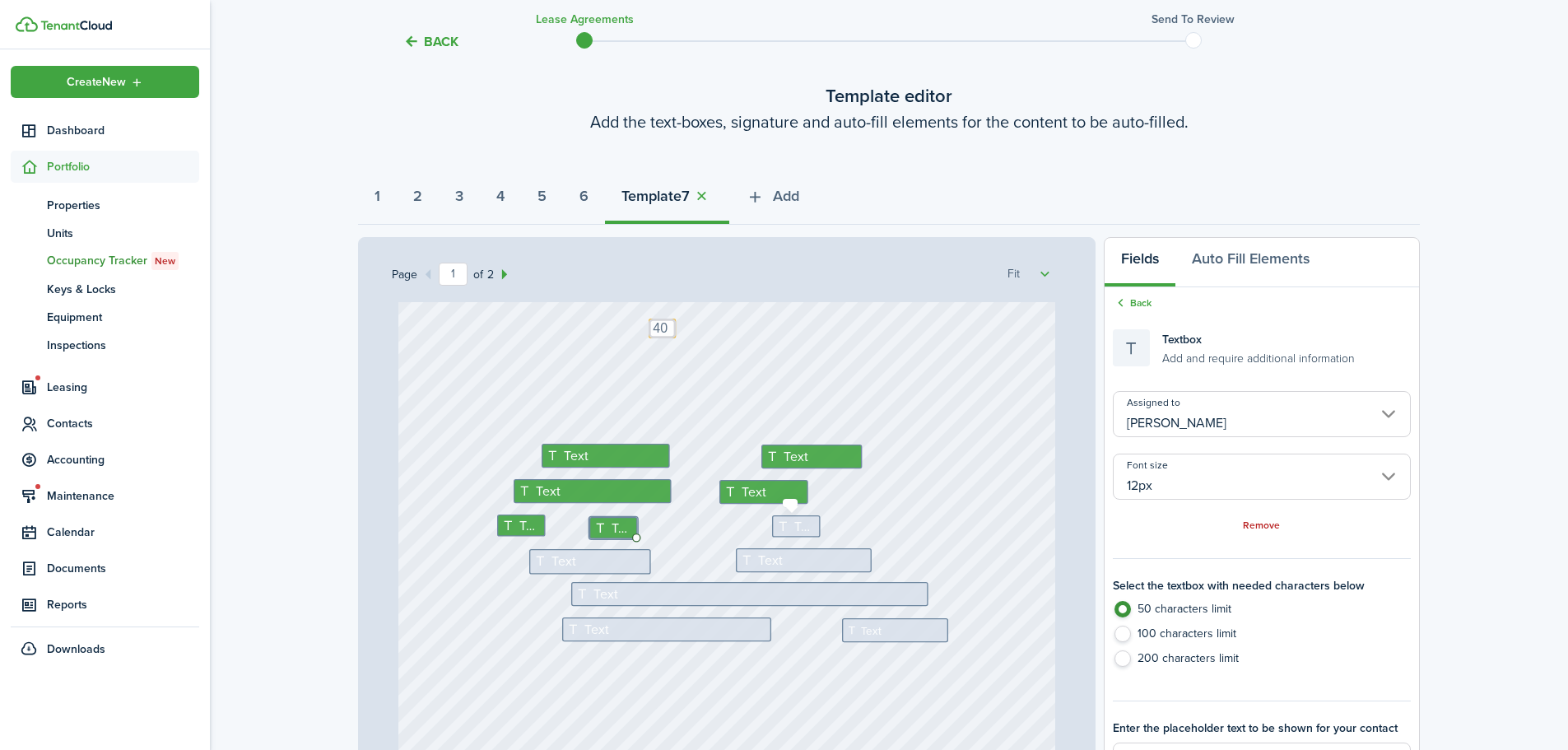
click at [781, 522] on icon at bounding box center [785, 526] width 17 height 13
click at [1171, 423] on input "Assigned to" at bounding box center [1262, 413] width 298 height 46
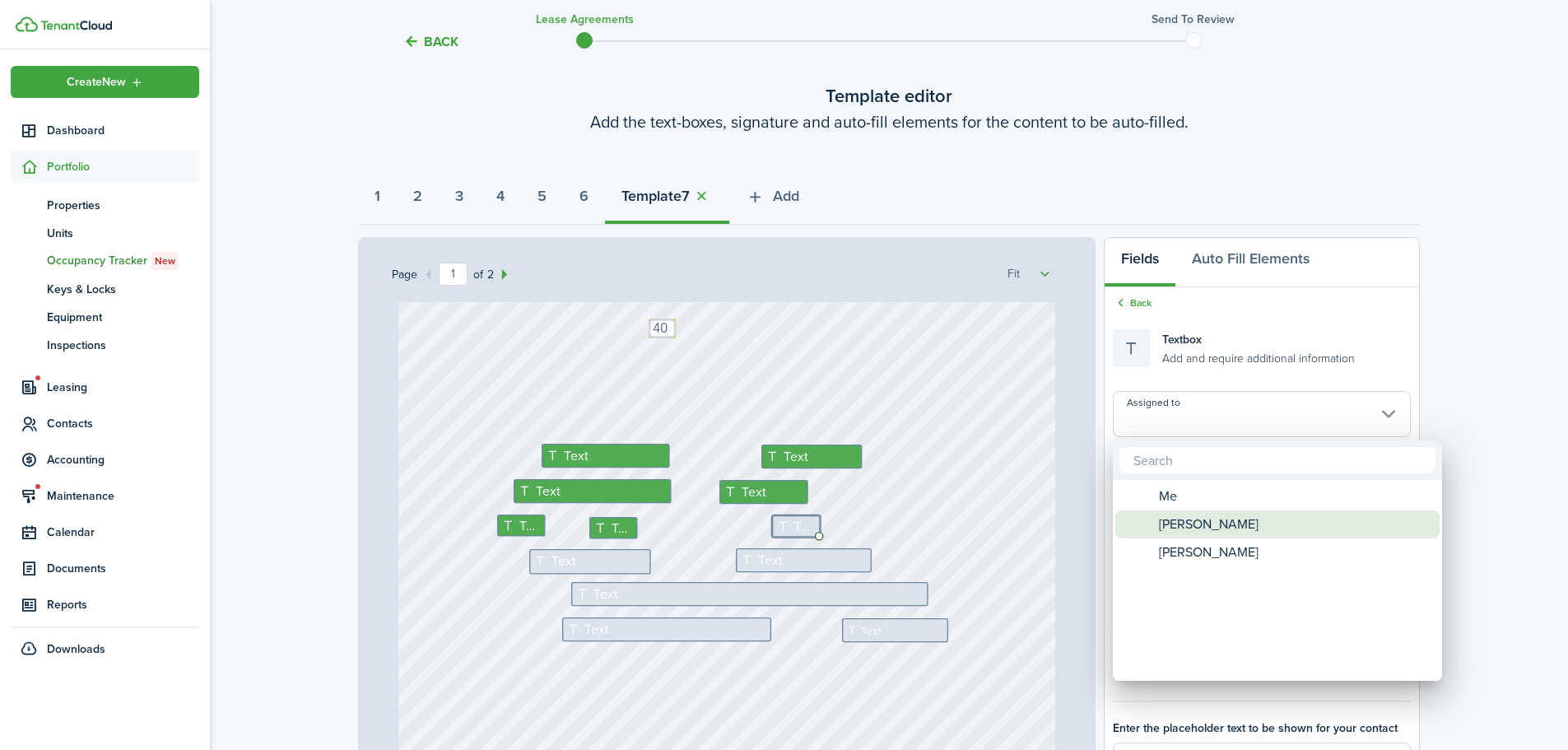
click at [1166, 522] on span "[PERSON_NAME]" at bounding box center [1209, 525] width 100 height 28
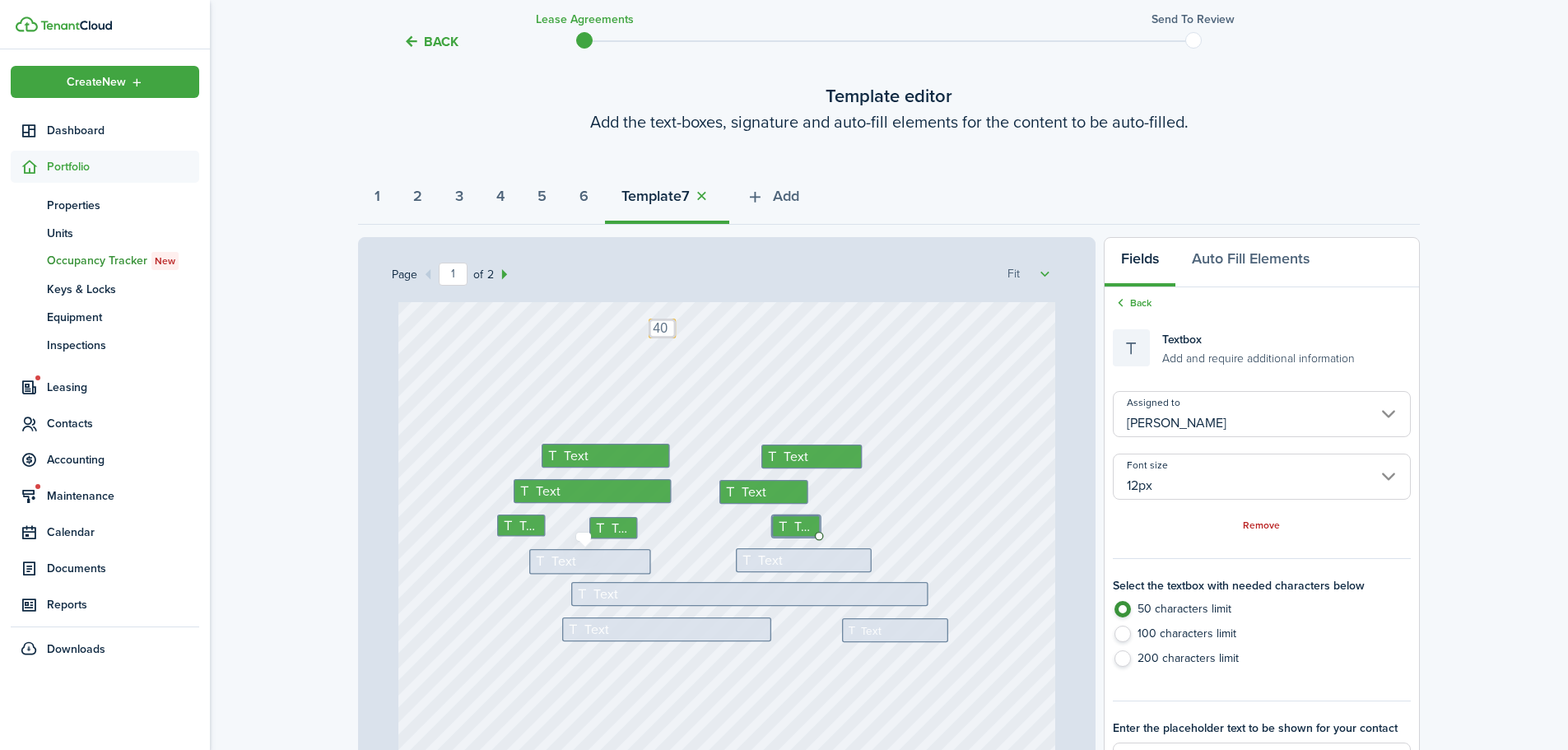
click at [588, 558] on div "Text" at bounding box center [590, 561] width 122 height 24
click at [1172, 405] on input "Assigned to" at bounding box center [1262, 413] width 298 height 46
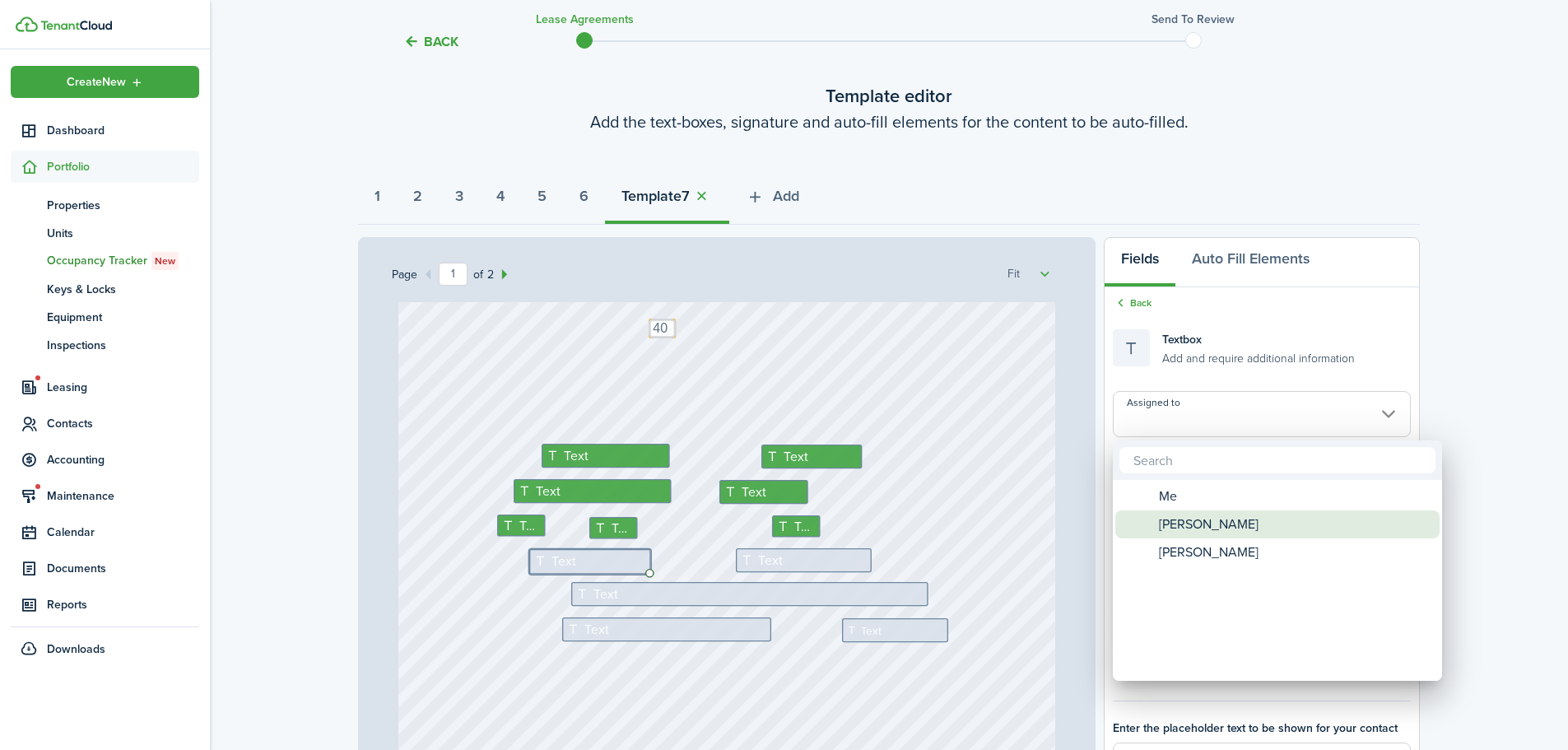
drag, startPoint x: 1155, startPoint y: 527, endPoint x: 1106, endPoint y: 527, distance: 49.0
click at [1154, 527] on div "[PERSON_NAME]" at bounding box center [1285, 525] width 292 height 28
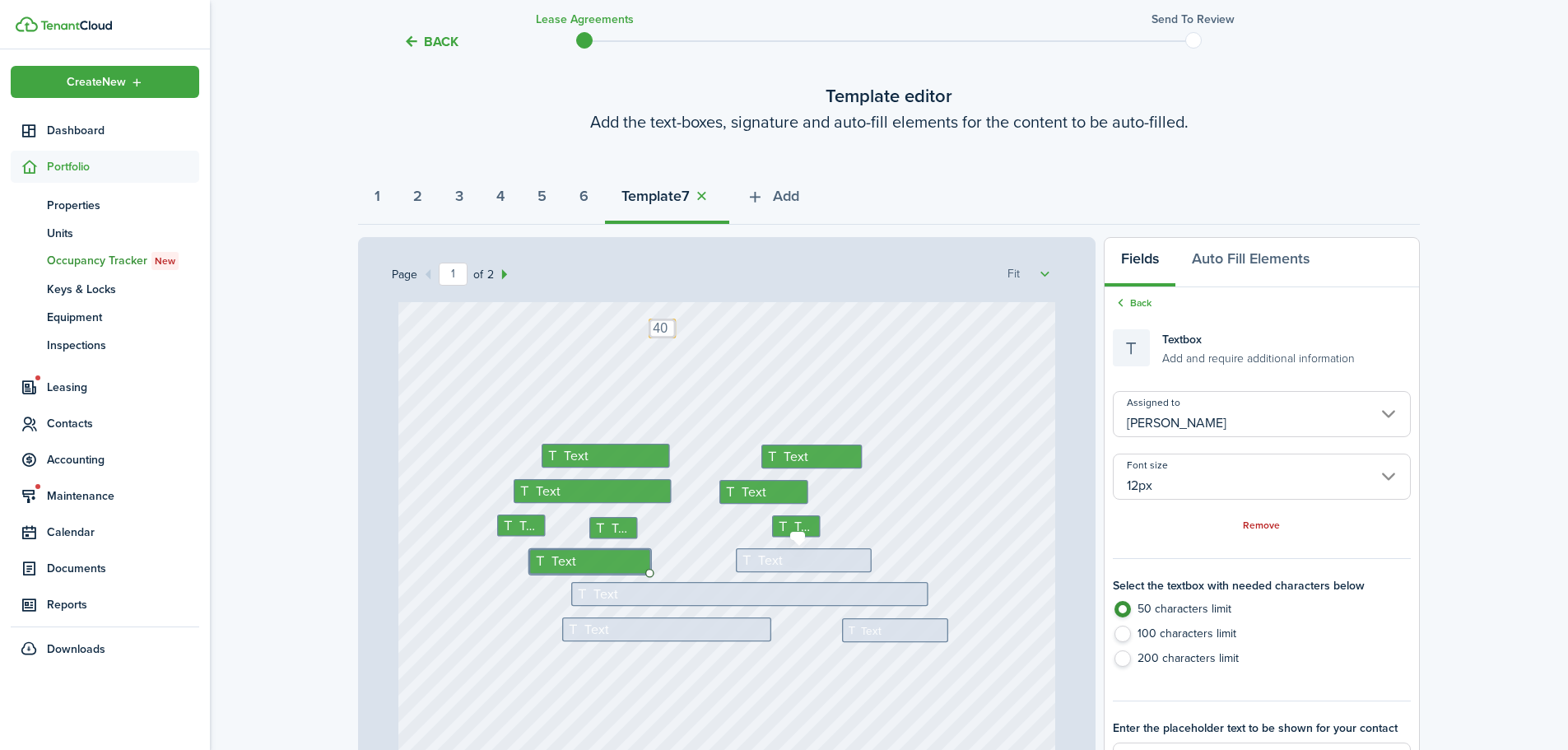
click at [764, 553] on span "Text" at bounding box center [770, 560] width 25 height 20
click at [1171, 397] on input "Assigned to" at bounding box center [1262, 413] width 298 height 46
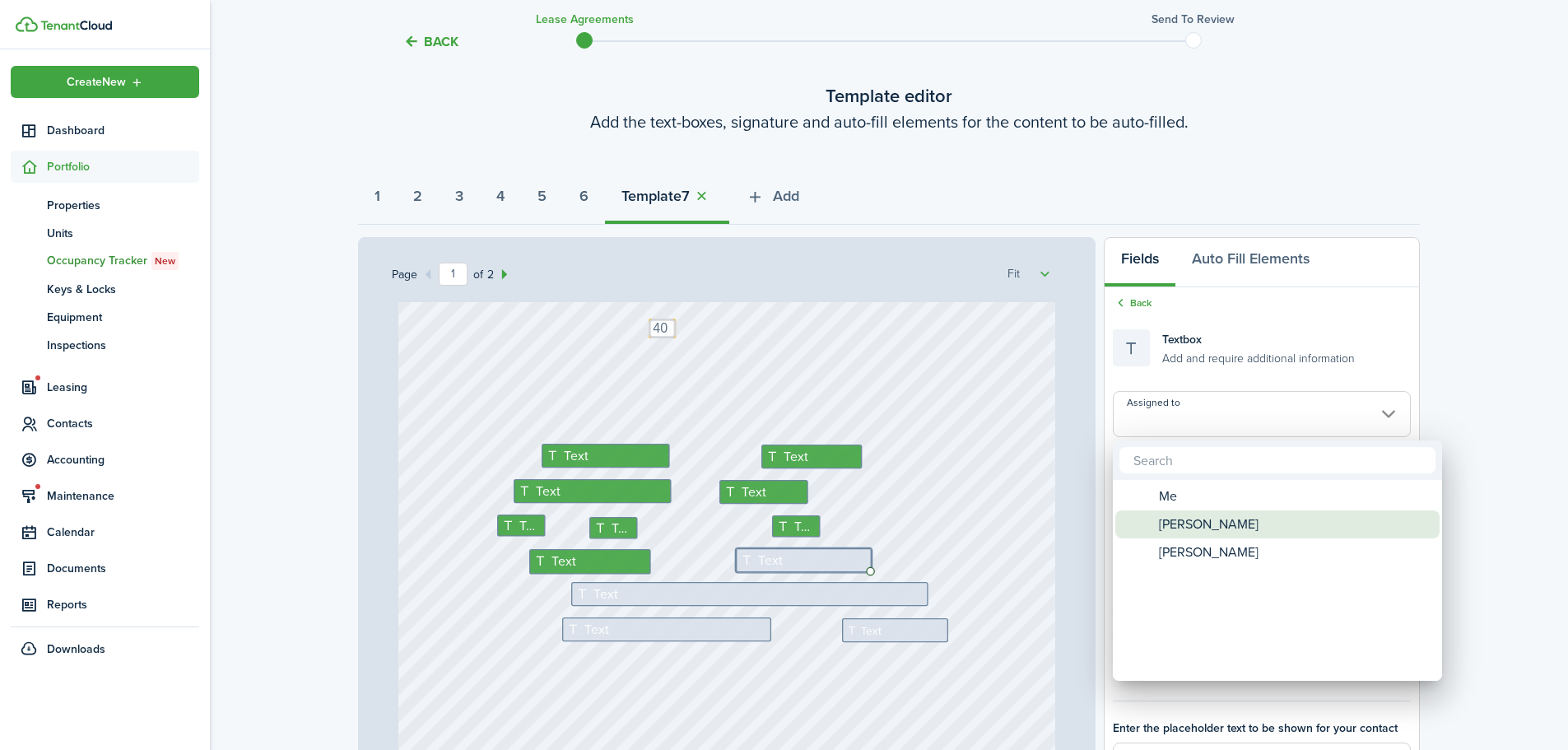
drag, startPoint x: 1158, startPoint y: 520, endPoint x: 1111, endPoint y: 525, distance: 47.3
click at [1159, 521] on span "[PERSON_NAME]" at bounding box center [1209, 525] width 100 height 28
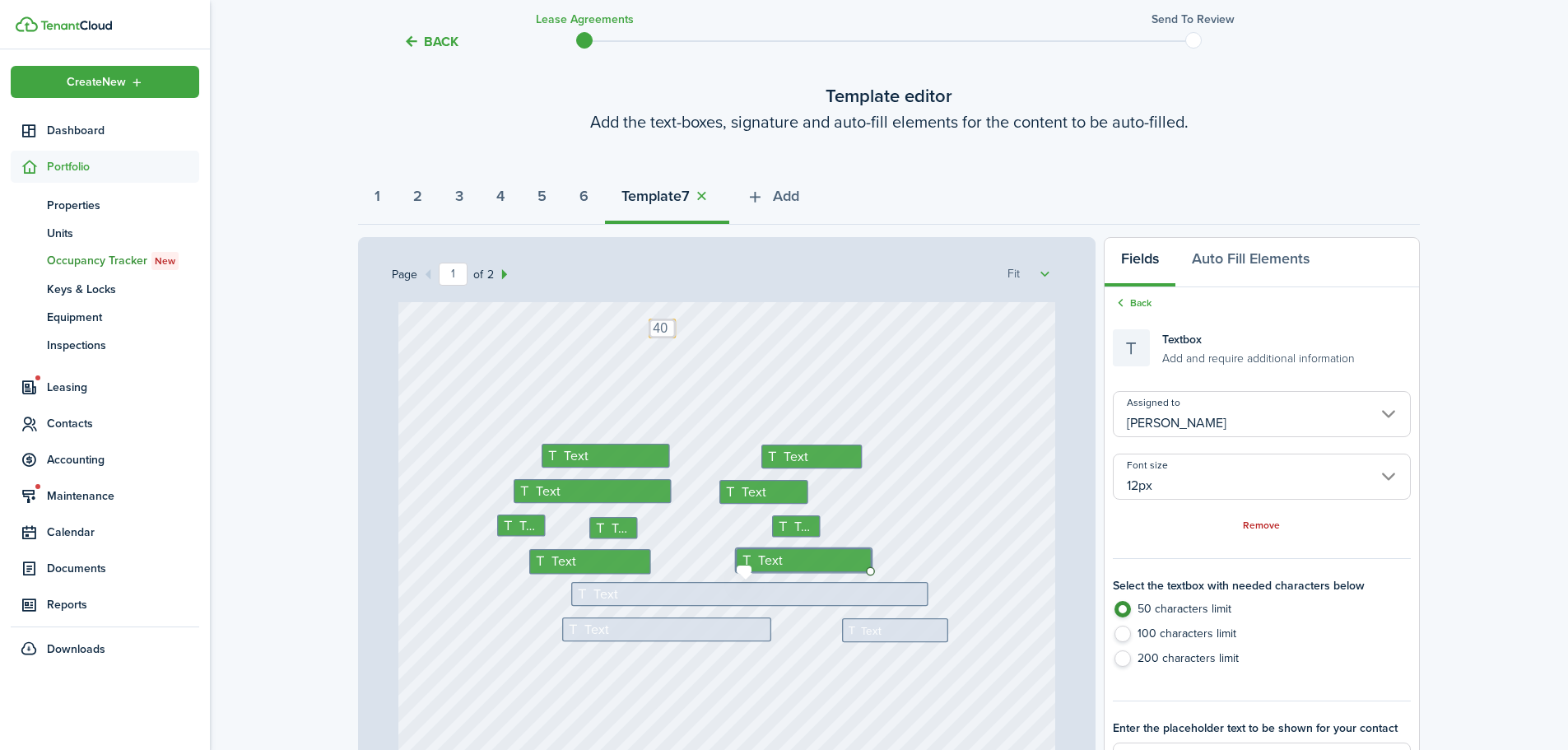
drag, startPoint x: 681, startPoint y: 598, endPoint x: 827, endPoint y: 527, distance: 162.3
click at [680, 599] on div "Text" at bounding box center [750, 595] width 357 height 24
click at [1161, 410] on input "Assigned to" at bounding box center [1262, 413] width 298 height 46
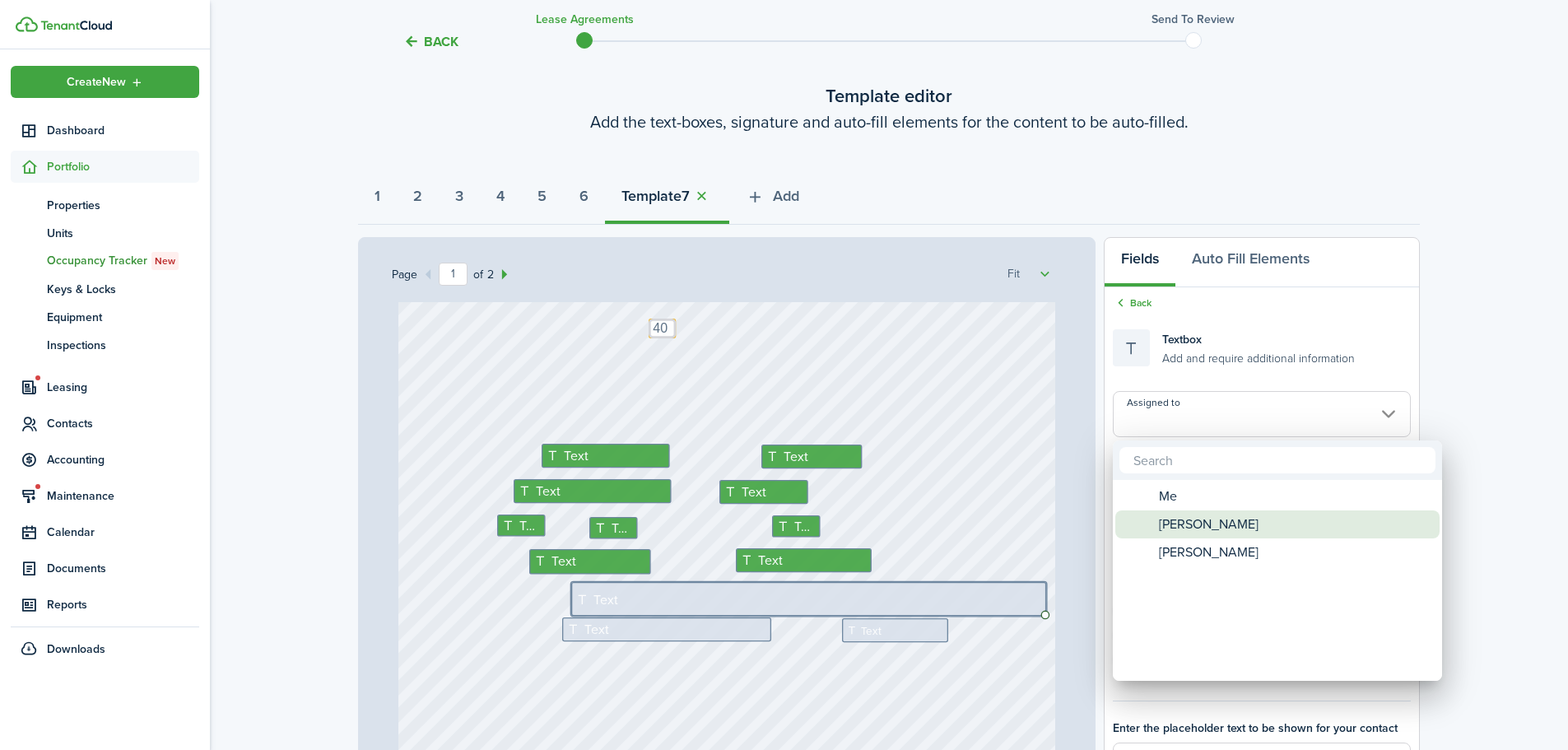
click at [1134, 529] on span "Assigned to" at bounding box center [1127, 525] width 23 height 23
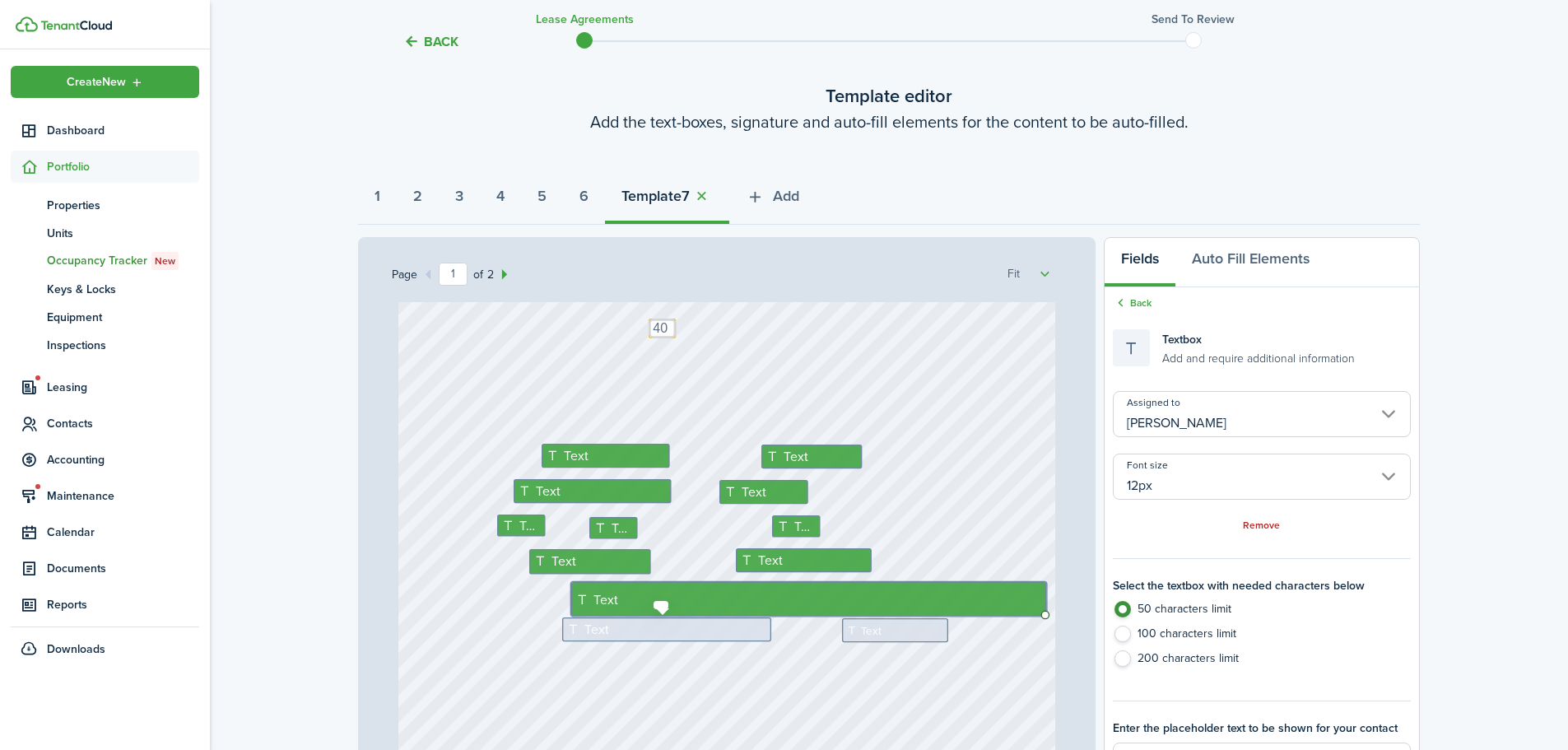
click at [641, 630] on div "Text" at bounding box center [667, 629] width 209 height 24
click at [1200, 417] on input "Assigned to" at bounding box center [1262, 413] width 298 height 46
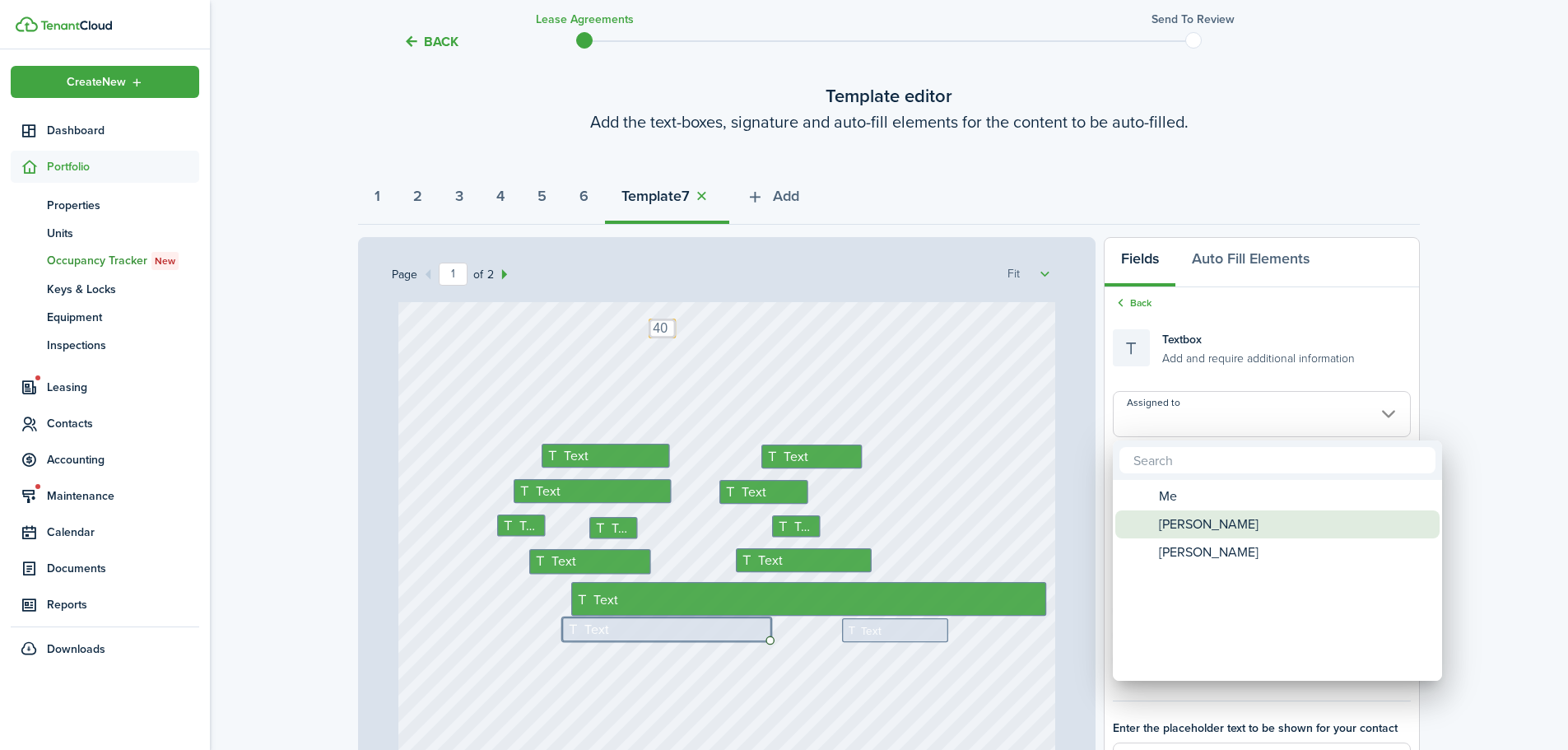
click at [1174, 528] on span "[PERSON_NAME]" at bounding box center [1209, 525] width 100 height 28
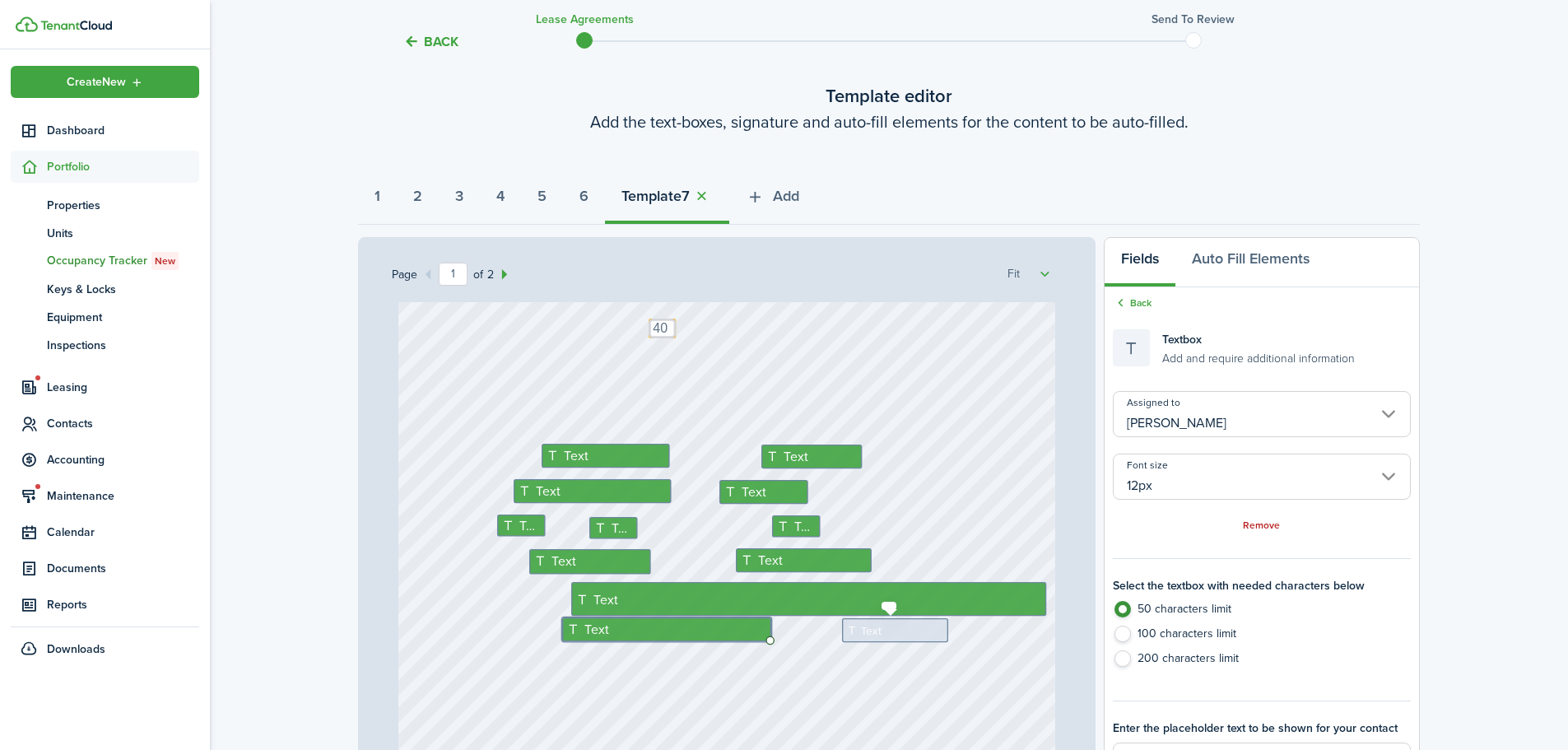
click at [891, 634] on div "Text" at bounding box center [896, 630] width 107 height 24
click at [1213, 421] on input "Assigned to" at bounding box center [1262, 413] width 298 height 46
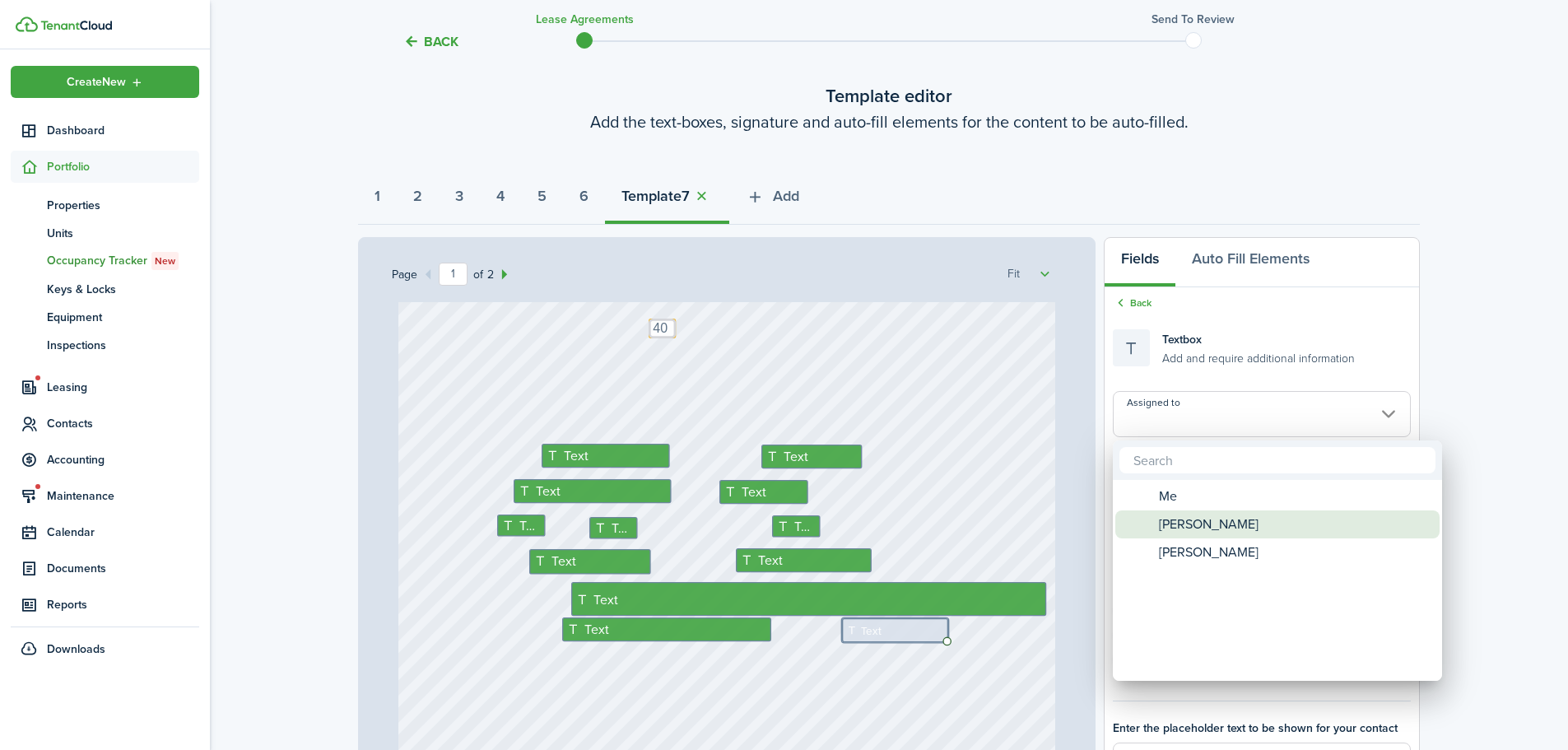
click at [1196, 530] on span "[PERSON_NAME]" at bounding box center [1209, 525] width 100 height 28
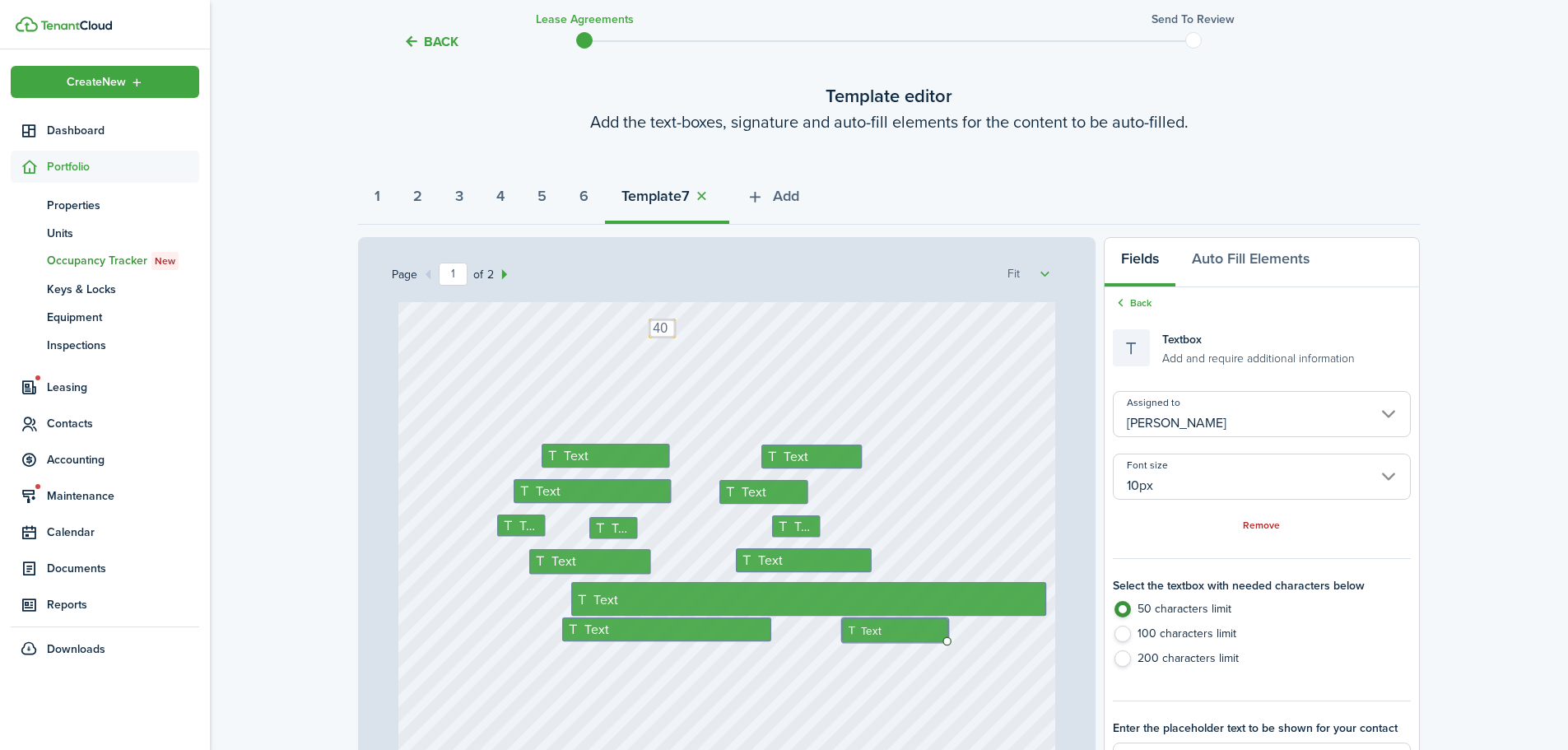
click at [918, 680] on div "[STREET_ADDRESS] Text Text Text Text Text Text Text Text Text 200 Text Text 40 …" at bounding box center [727, 488] width 658 height 867
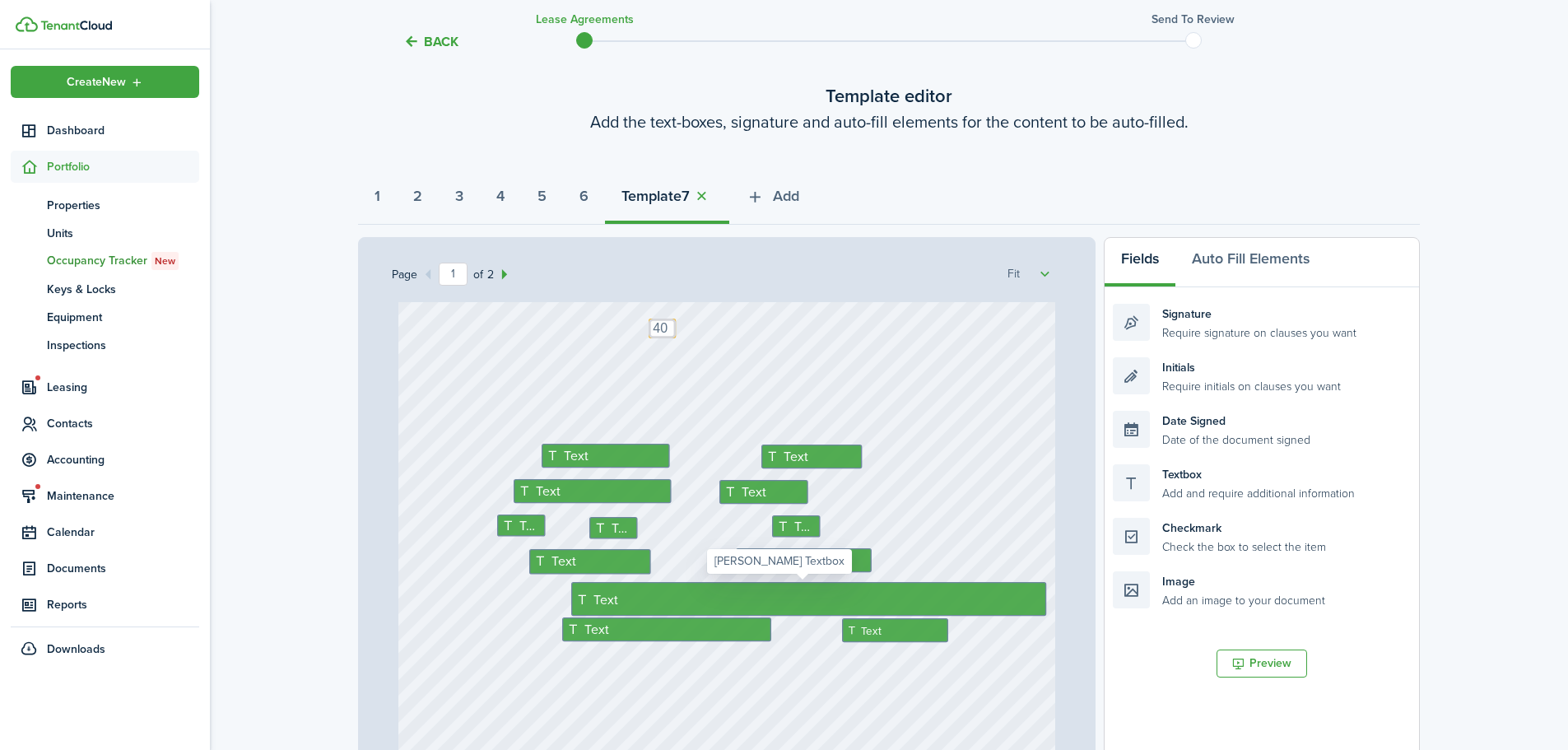
click at [856, 614] on div "Text" at bounding box center [809, 599] width 475 height 35
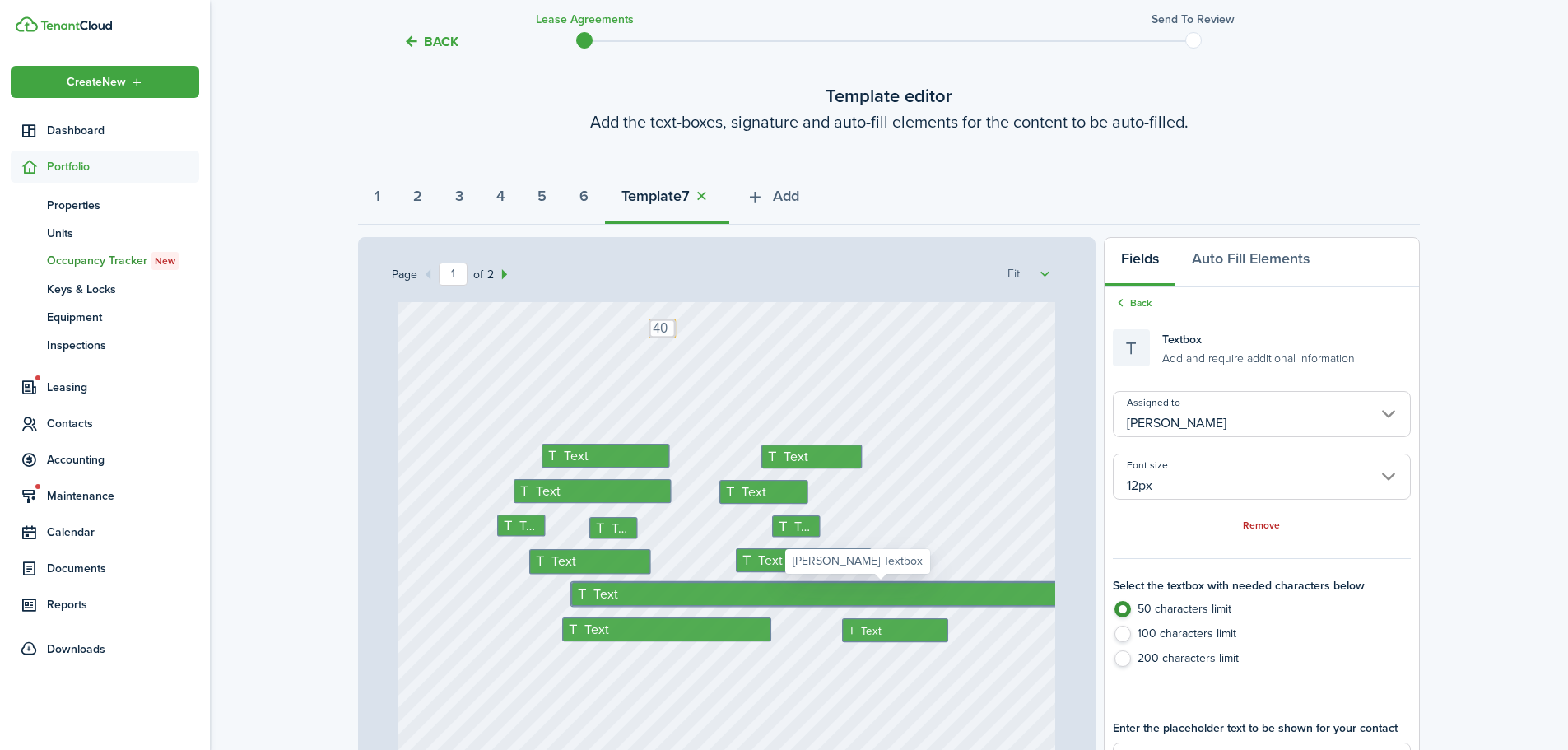
drag, startPoint x: 789, startPoint y: 613, endPoint x: 791, endPoint y: 591, distance: 22.1
click at [791, 591] on div "Text" at bounding box center [886, 595] width 631 height 24
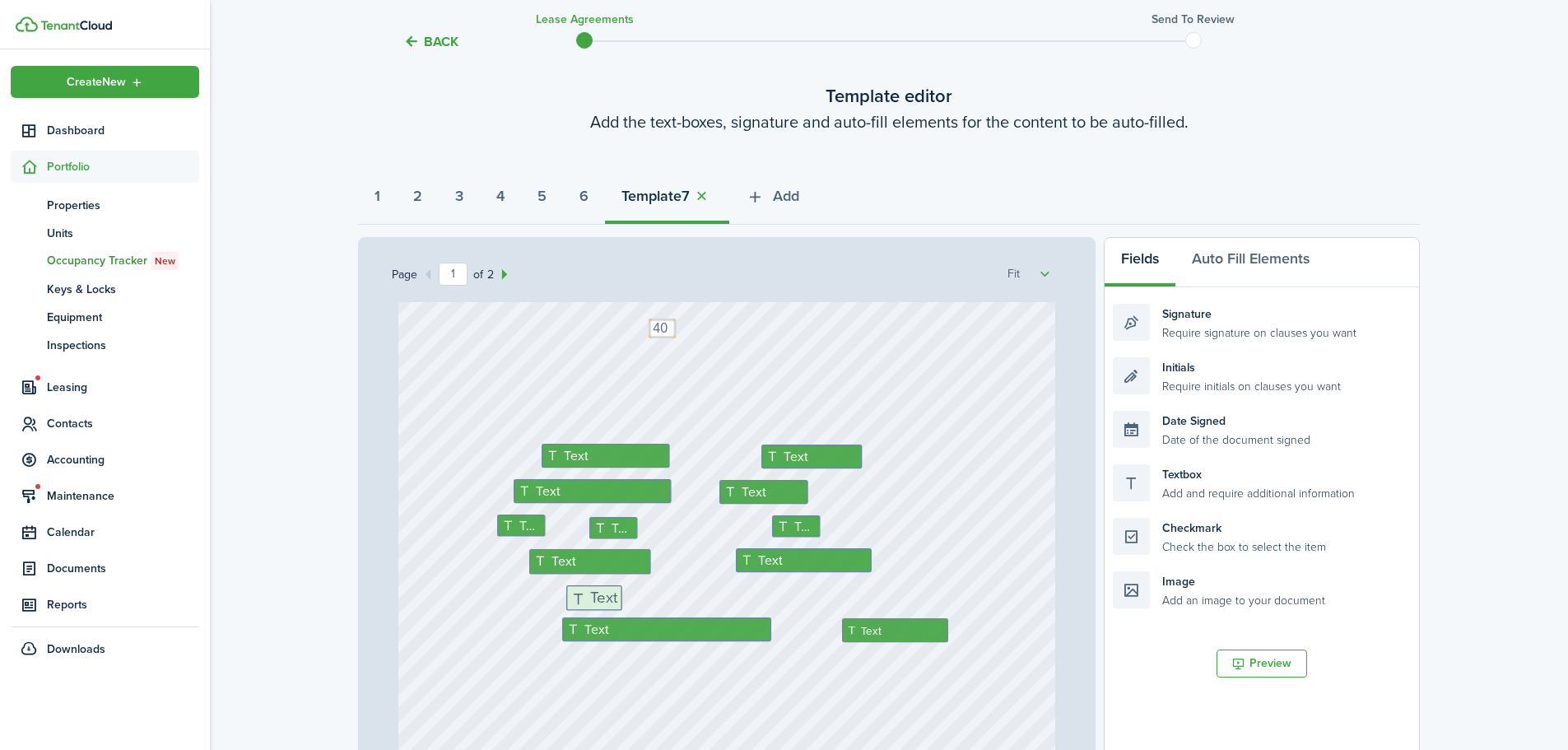
drag, startPoint x: 1193, startPoint y: 494, endPoint x: 660, endPoint y: 610, distance: 545.5
click at [660, 610] on div "Page 1 of 2 50% 75% 100% 150% 200% Fit [STREET_ADDRESS] Text Text Text Text Tex…" at bounding box center [889, 579] width 1062 height 684
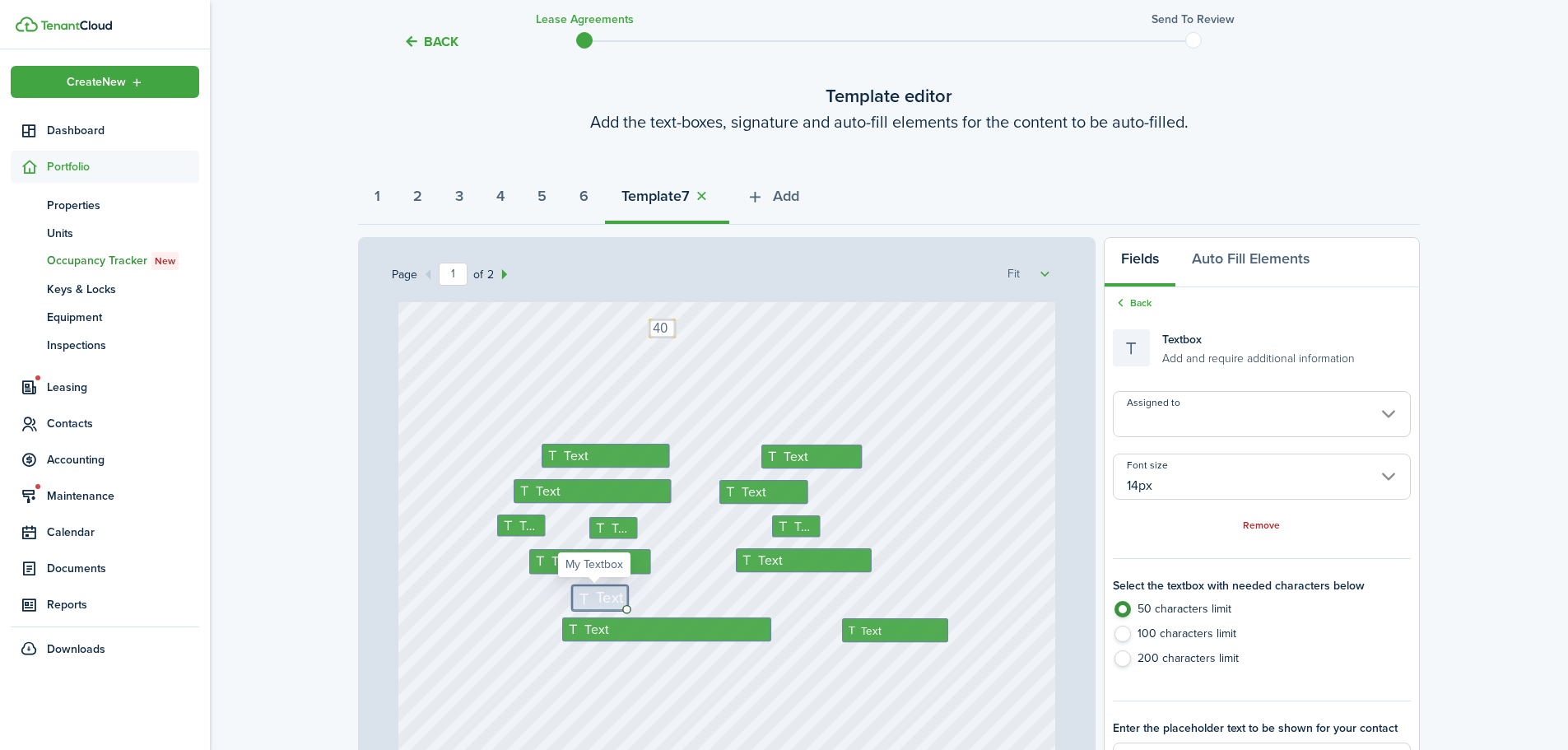
click at [1230, 489] on input "14px" at bounding box center [1262, 476] width 298 height 46
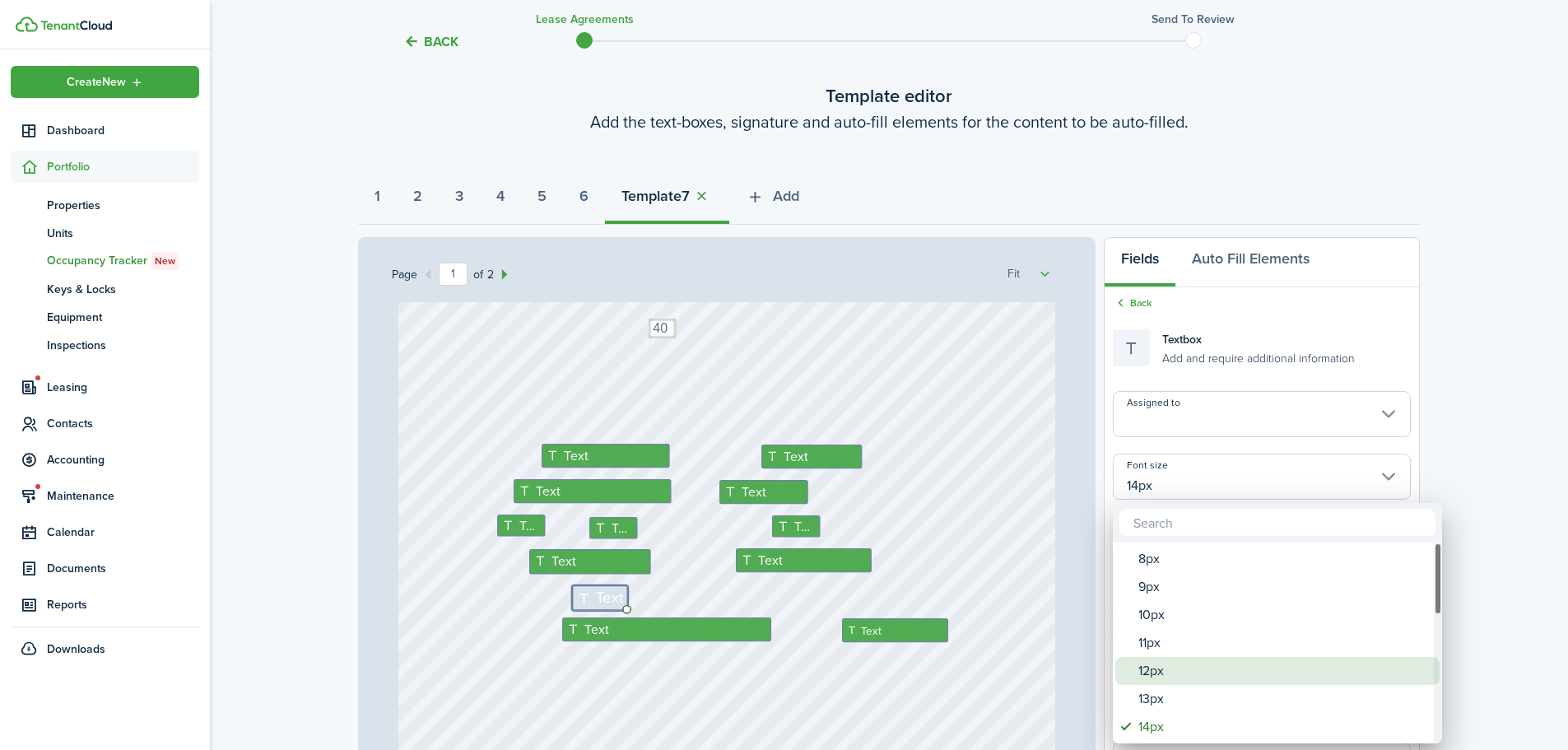
click at [1152, 666] on div "12px" at bounding box center [1285, 671] width 292 height 28
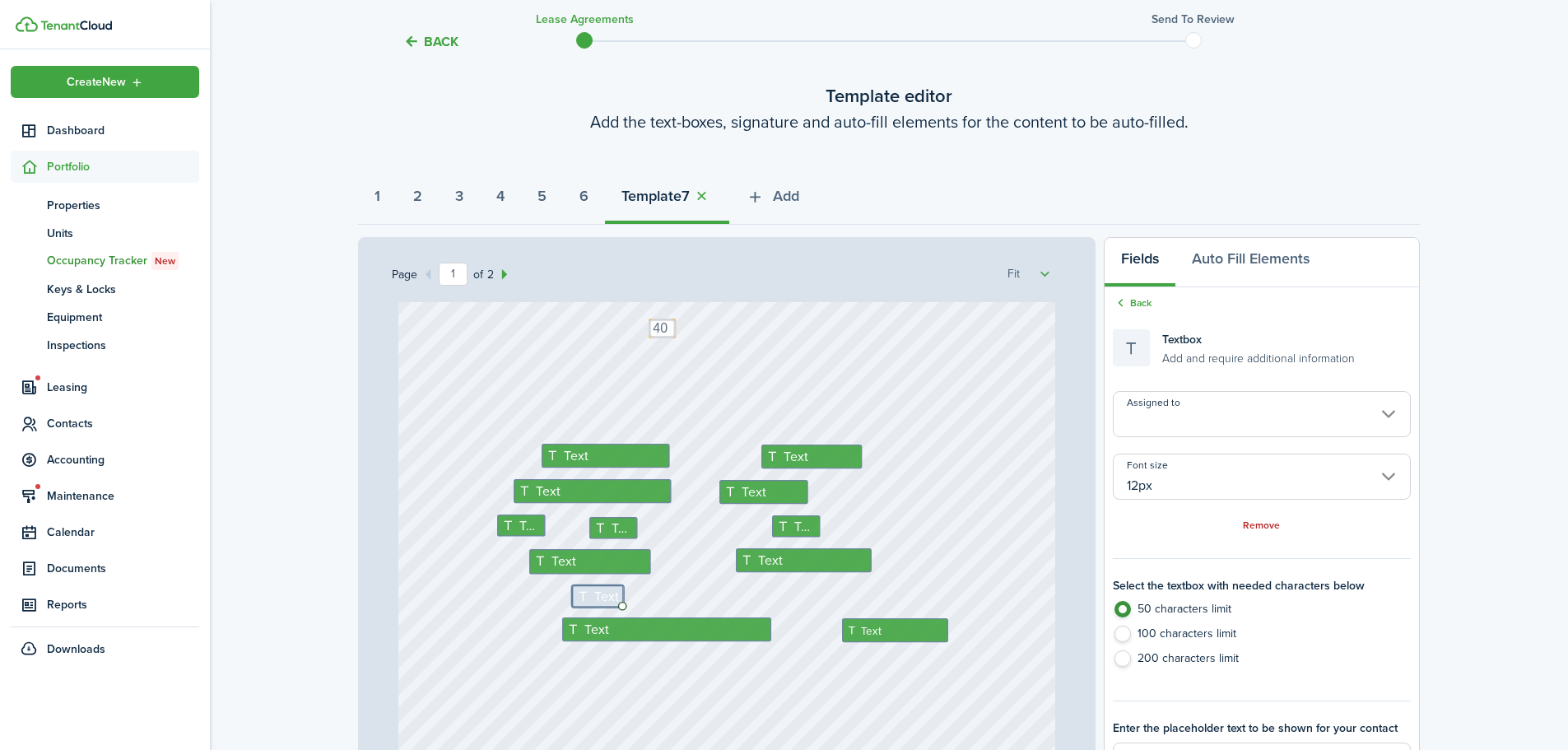
click at [1195, 414] on input "Assigned to" at bounding box center [1262, 413] width 298 height 46
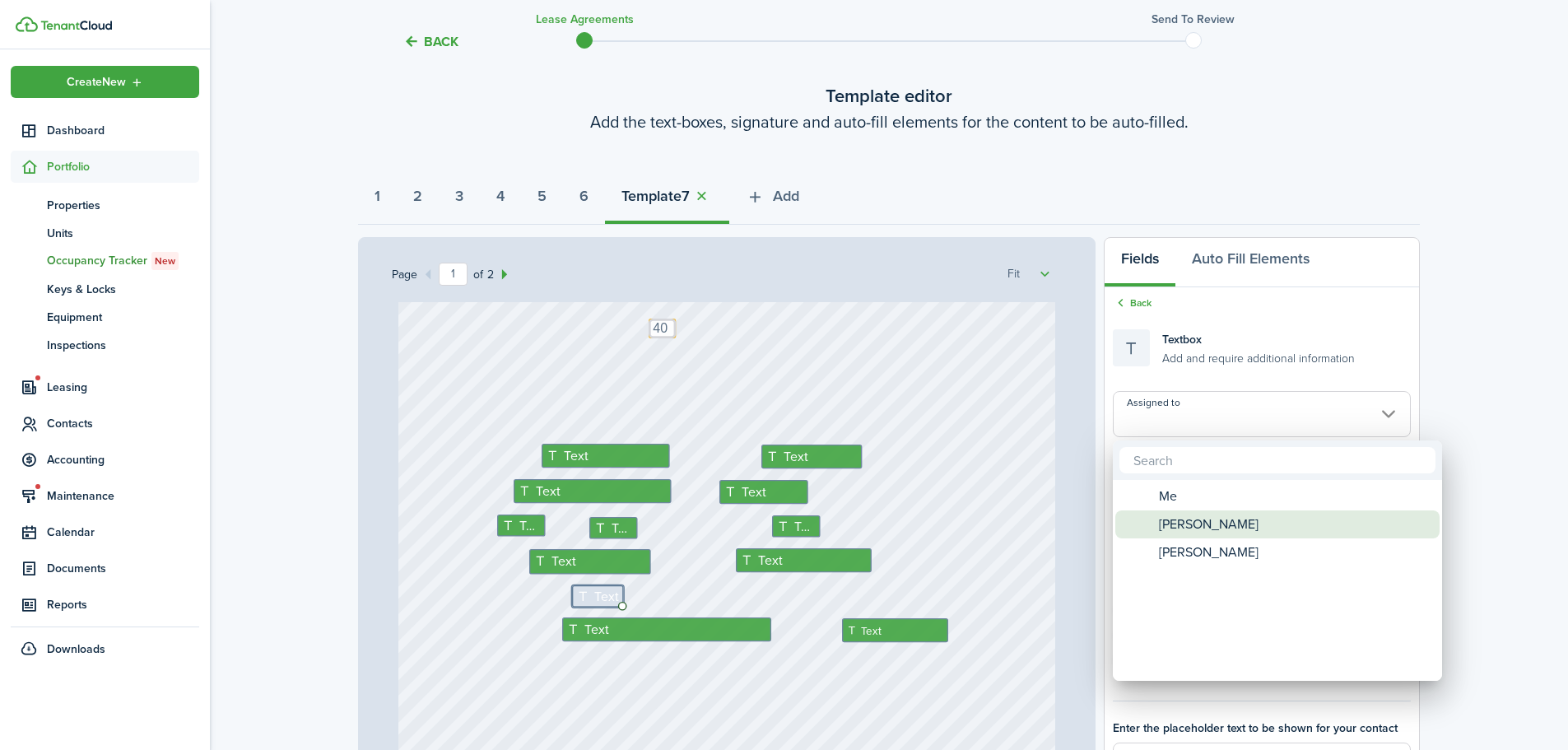
click at [1179, 527] on span "[PERSON_NAME]" at bounding box center [1209, 525] width 100 height 28
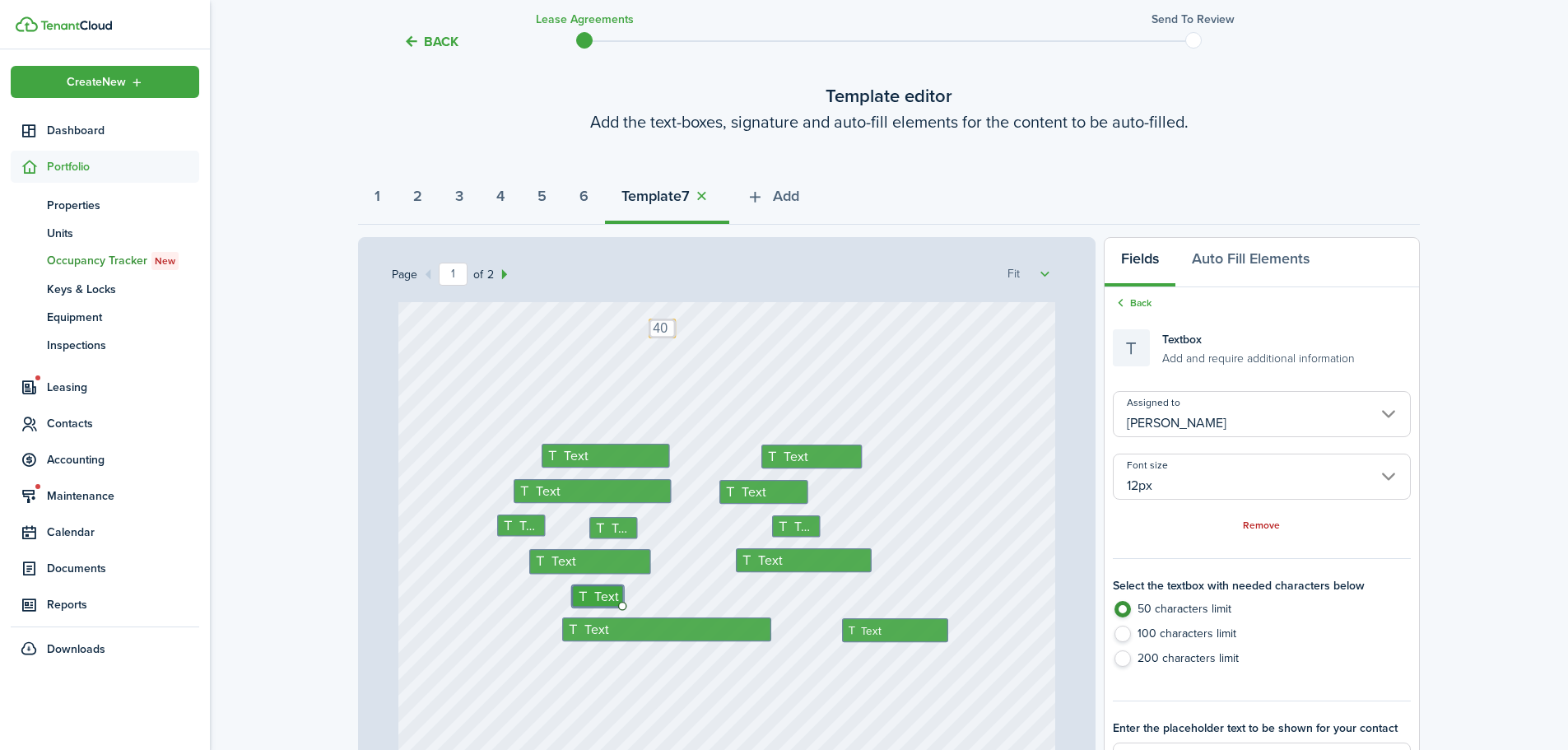
click at [940, 559] on div "[STREET_ADDRESS] Text Text Text Text Text Text Text Text 200 Text Text 40 Text …" at bounding box center [727, 488] width 658 height 867
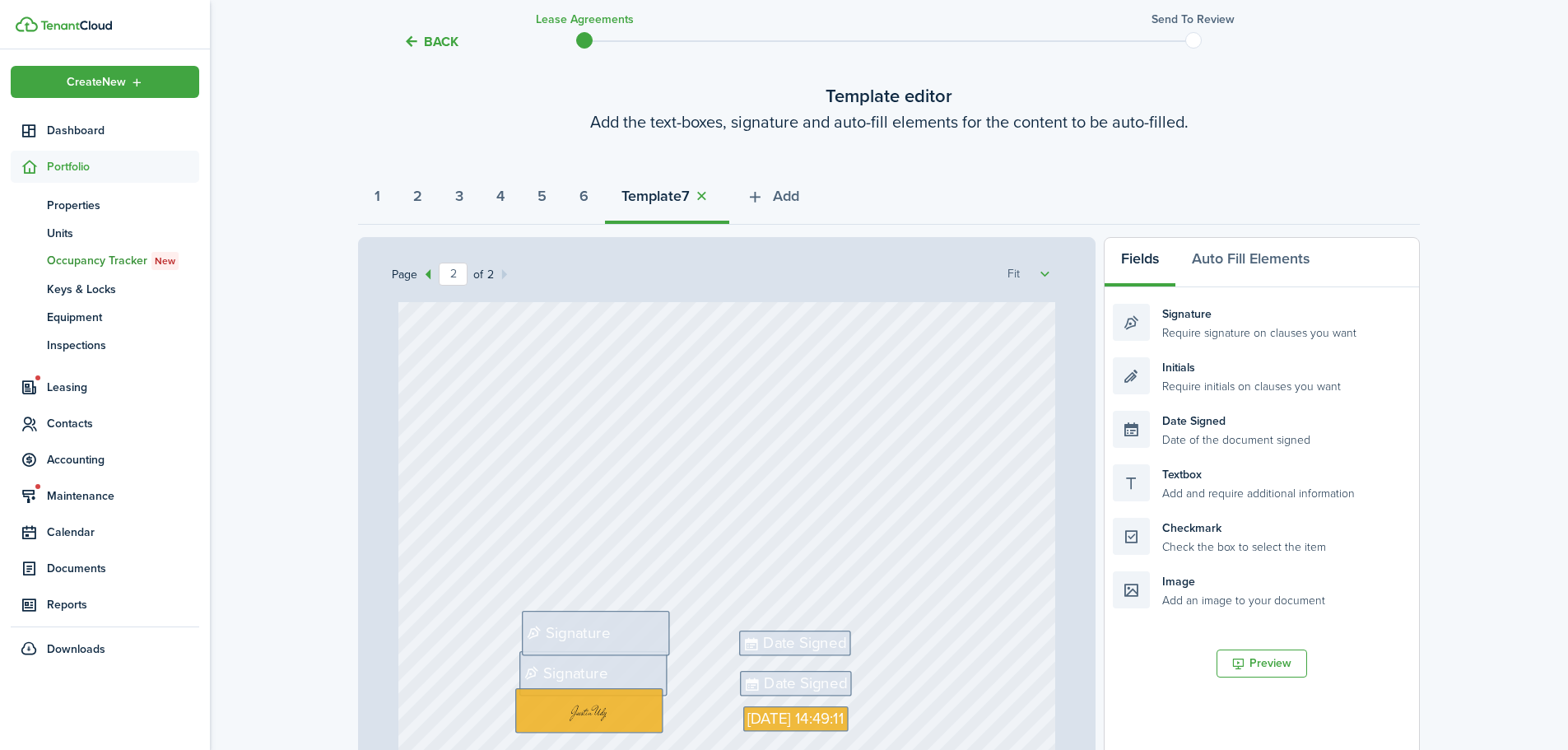
scroll to position [1189, 0]
click at [617, 626] on div "Signature" at bounding box center [596, 626] width 149 height 45
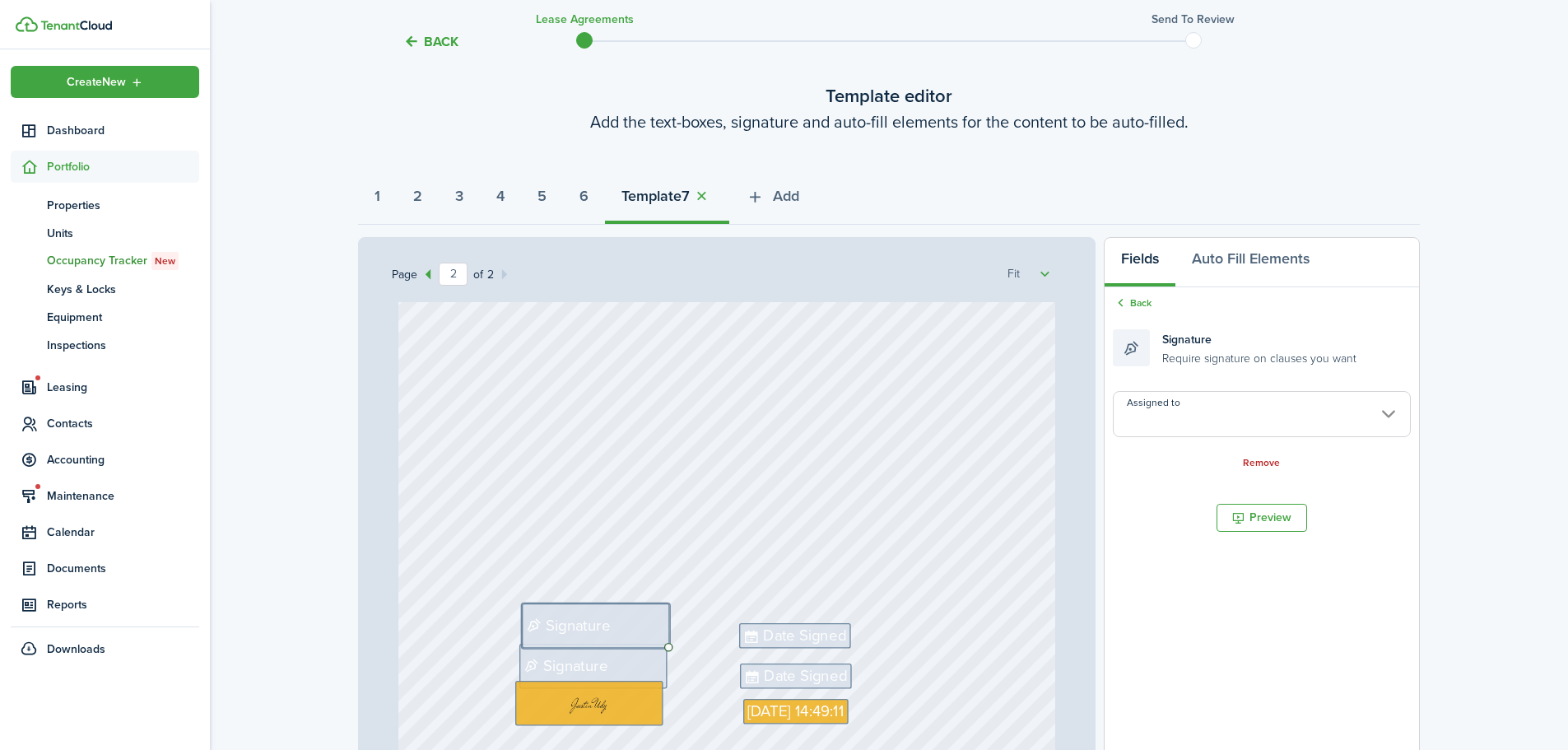
click at [1265, 410] on input "Assigned to" at bounding box center [1262, 413] width 298 height 46
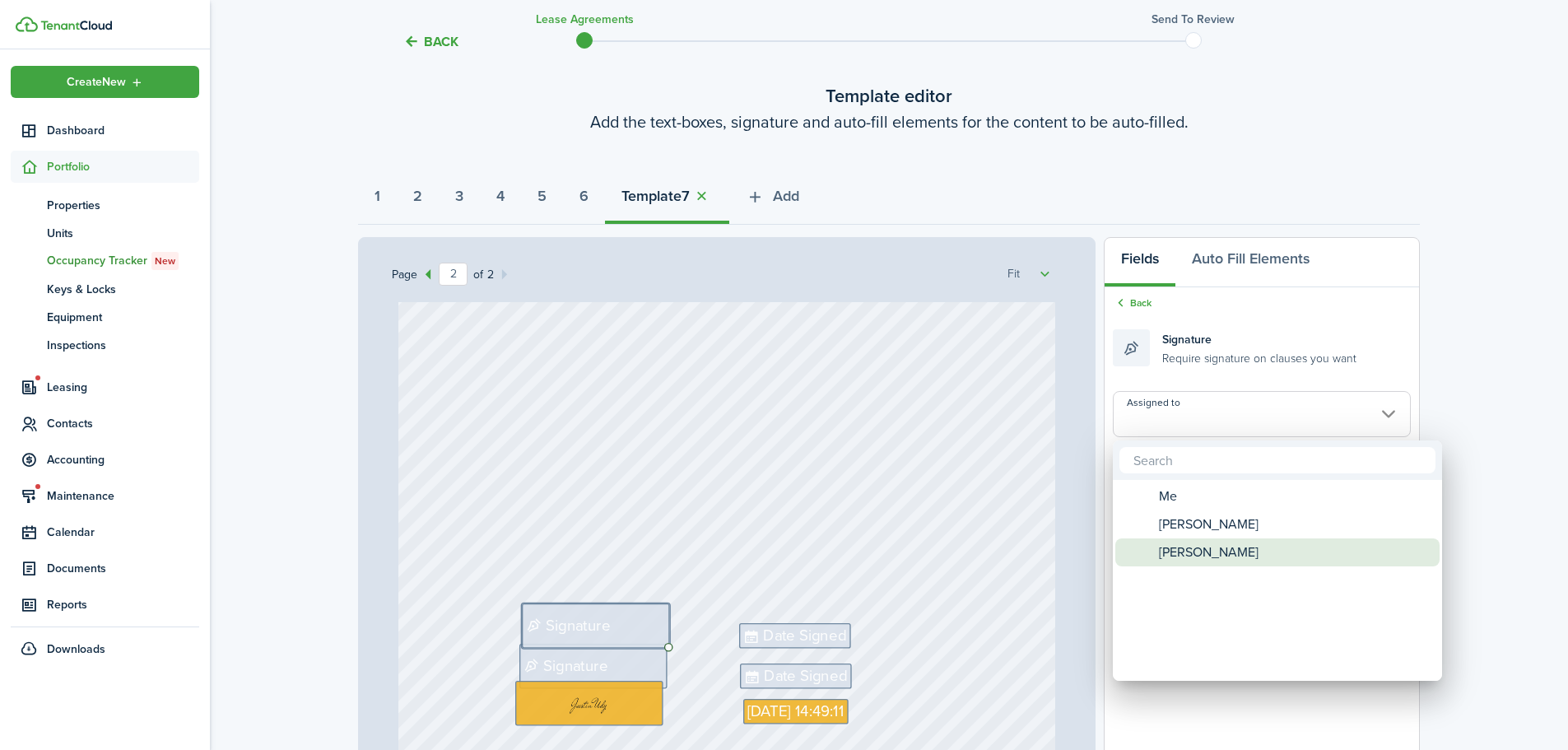
drag, startPoint x: 1213, startPoint y: 548, endPoint x: 1210, endPoint y: 537, distance: 11.4
click at [1212, 548] on span "[PERSON_NAME]" at bounding box center [1209, 553] width 100 height 28
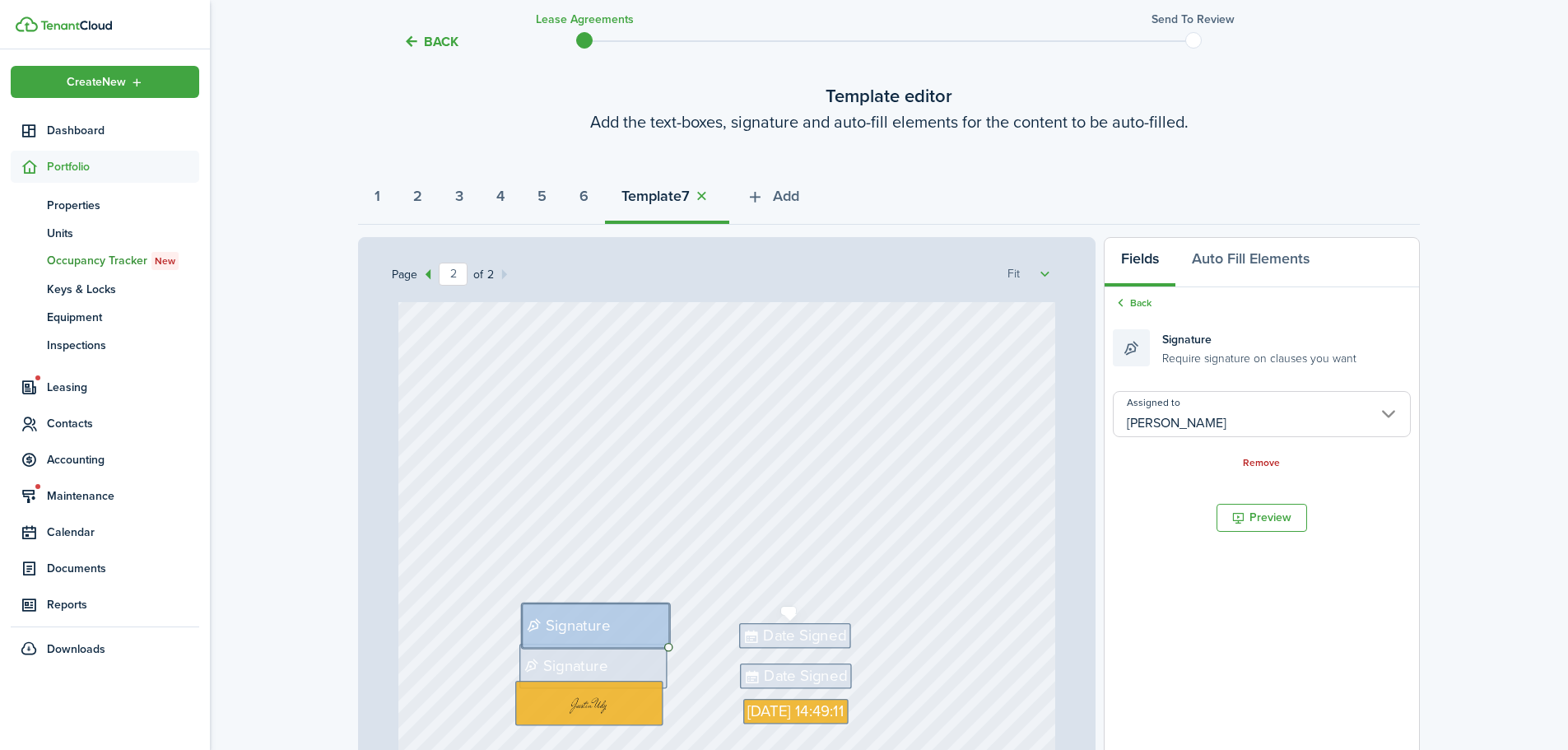
click at [792, 643] on div "[STREET_ADDRESS] Text Text Text Text Text Text Text Text 200 Text Text 40 Text …" at bounding box center [726, 590] width 670 height 576
click at [1210, 429] on input "[PERSON_NAME]" at bounding box center [1262, 413] width 298 height 46
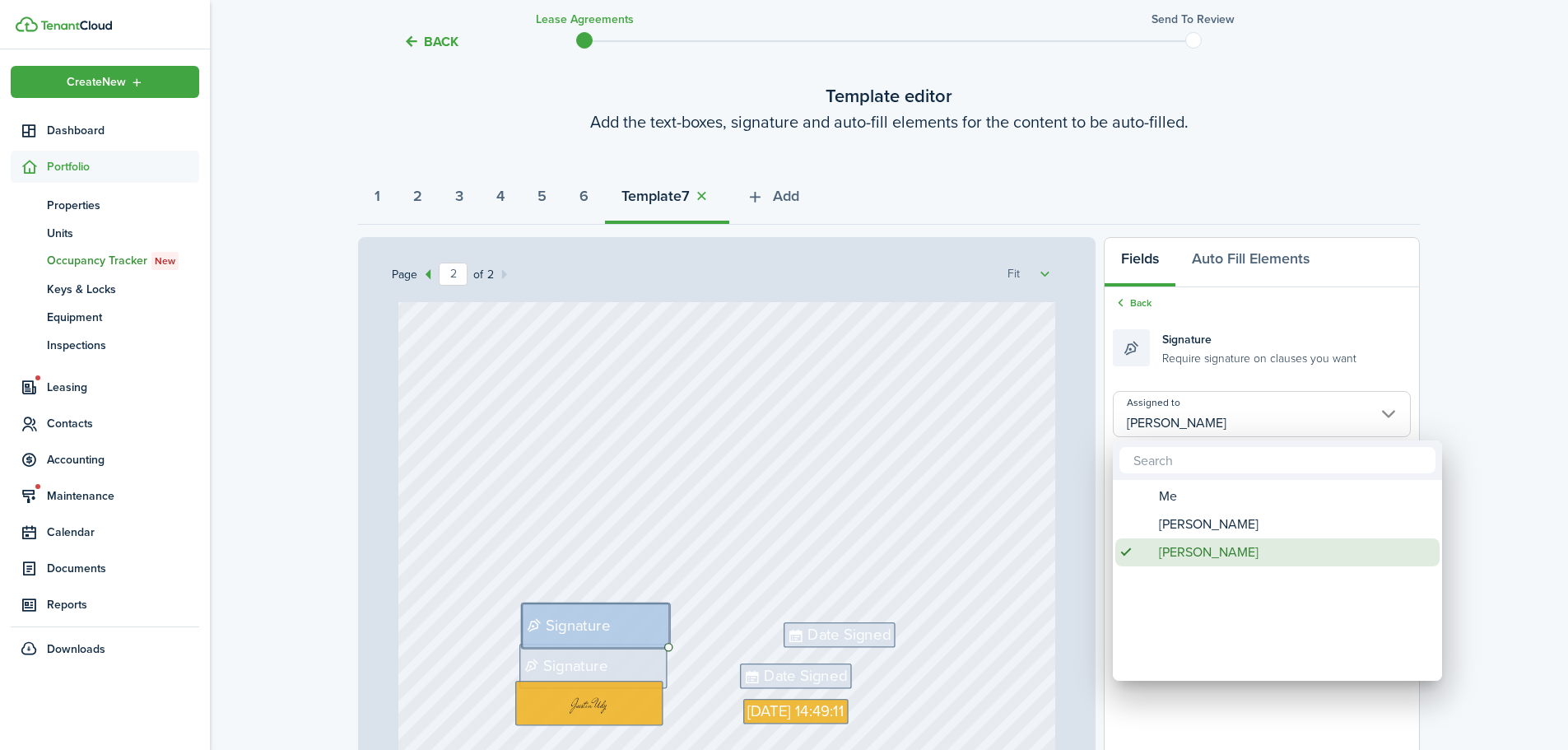
click at [1190, 550] on span "[PERSON_NAME]" at bounding box center [1209, 553] width 100 height 28
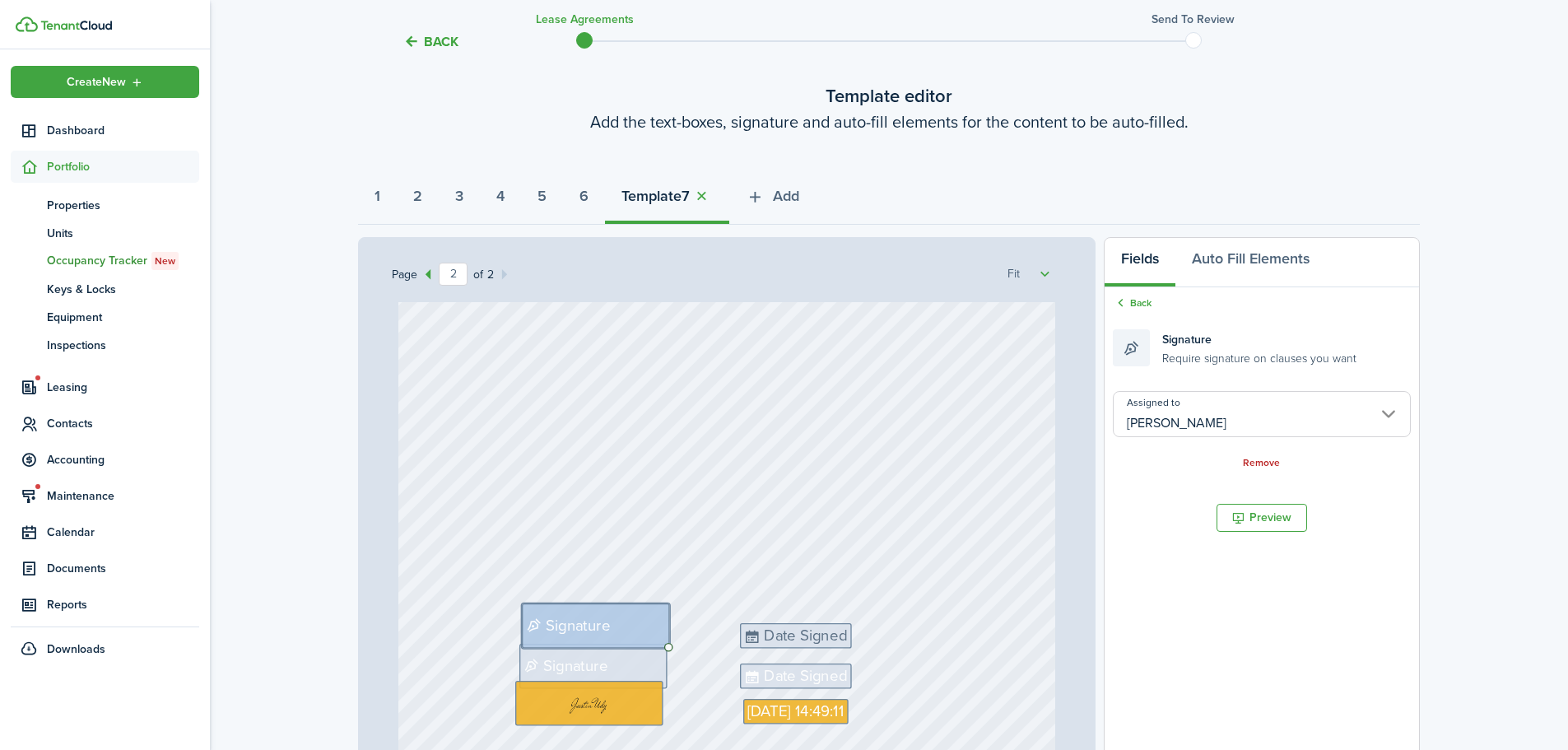
drag, startPoint x: 819, startPoint y: 631, endPoint x: 782, endPoint y: 632, distance: 37.0
drag, startPoint x: 784, startPoint y: 638, endPoint x: 880, endPoint y: 627, distance: 96.6
click at [784, 638] on span "Date Signed" at bounding box center [812, 636] width 83 height 23
click at [1221, 445] on div "Assigned to Font size 14px Remove" at bounding box center [1262, 462] width 298 height 142
click at [1221, 410] on input "Assigned to" at bounding box center [1262, 413] width 298 height 46
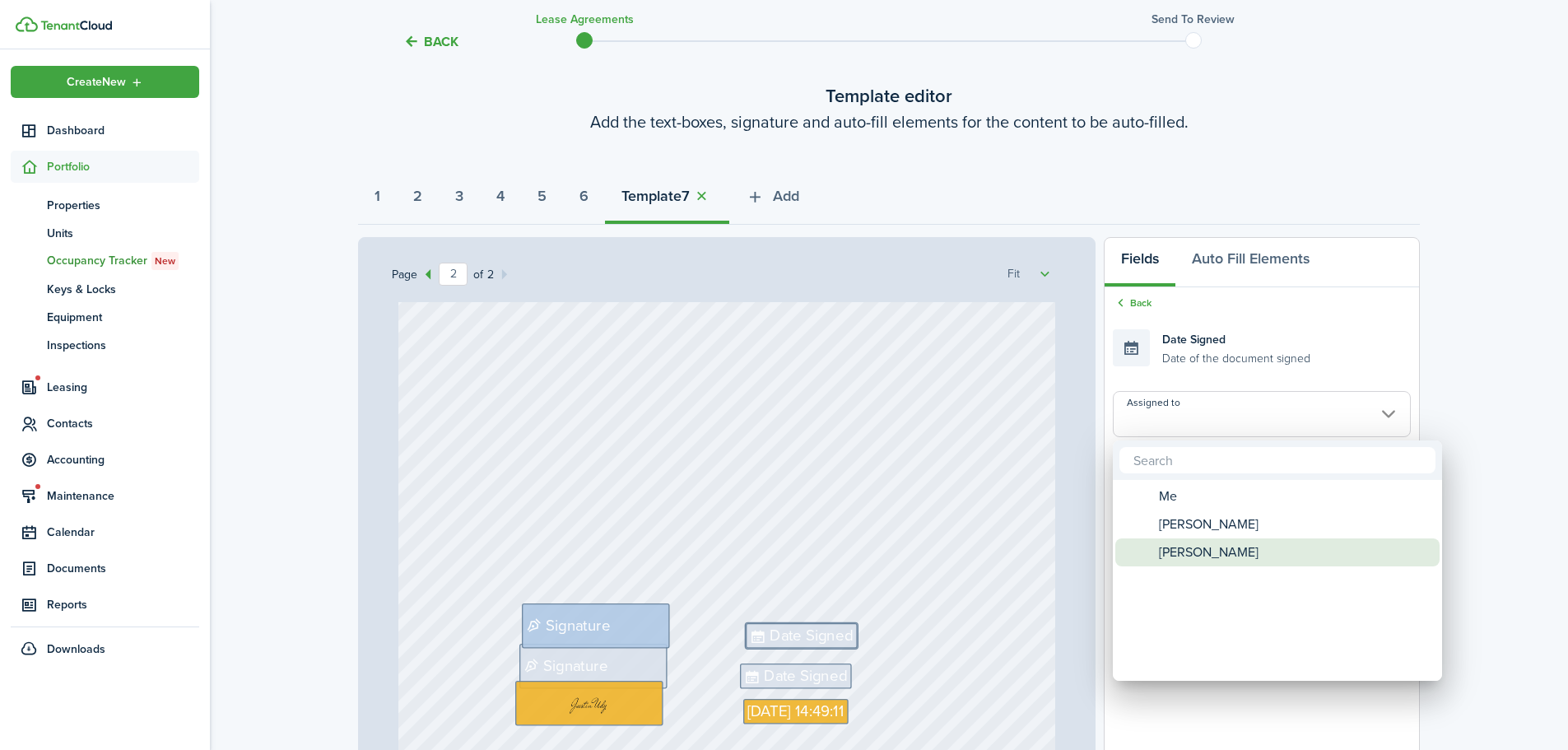
click at [1203, 555] on span "[PERSON_NAME]" at bounding box center [1209, 553] width 100 height 28
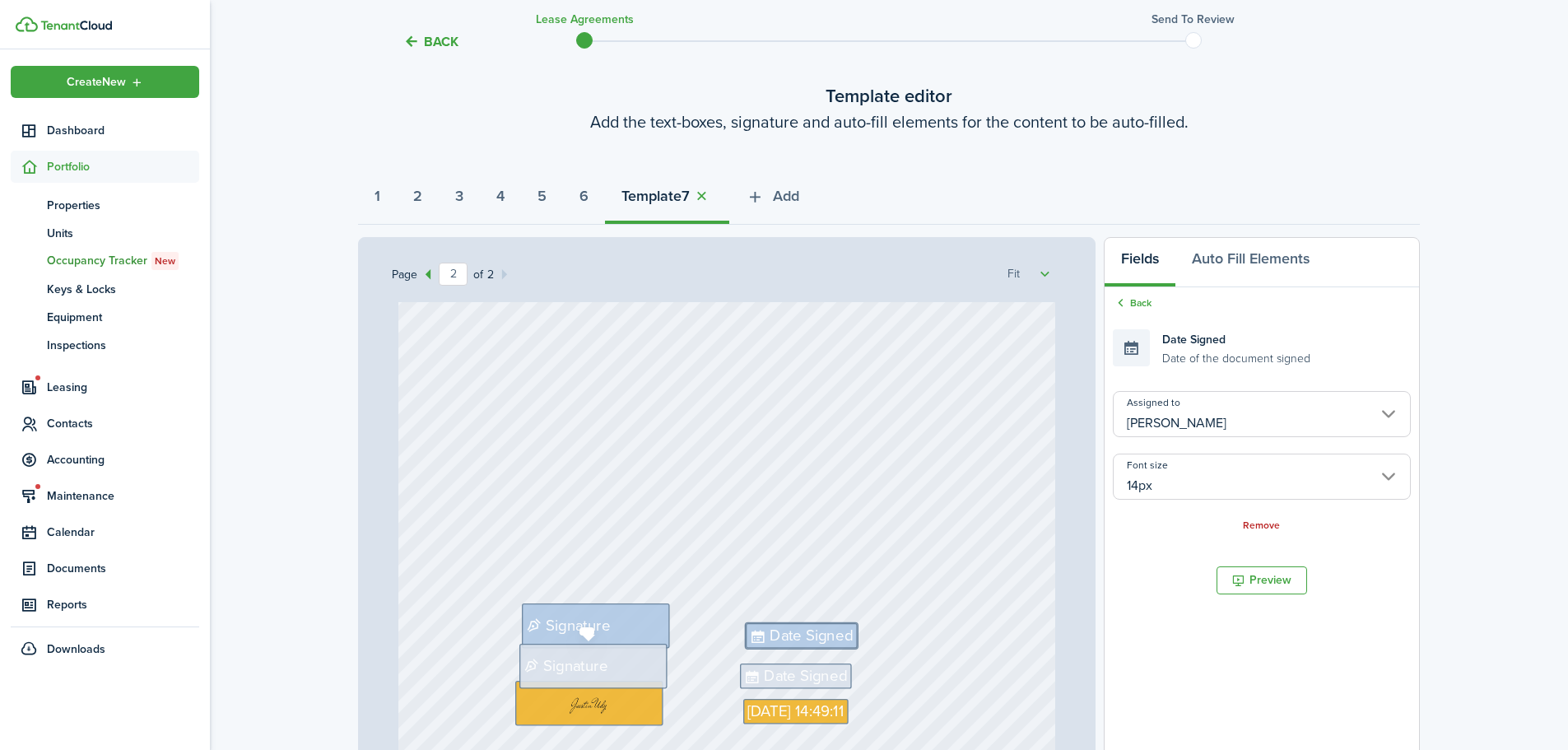
click at [615, 667] on div "[STREET_ADDRESS] Text Text Text Text Text Text Text Text 200 Text Text 40 Text …" at bounding box center [726, 590] width 670 height 576
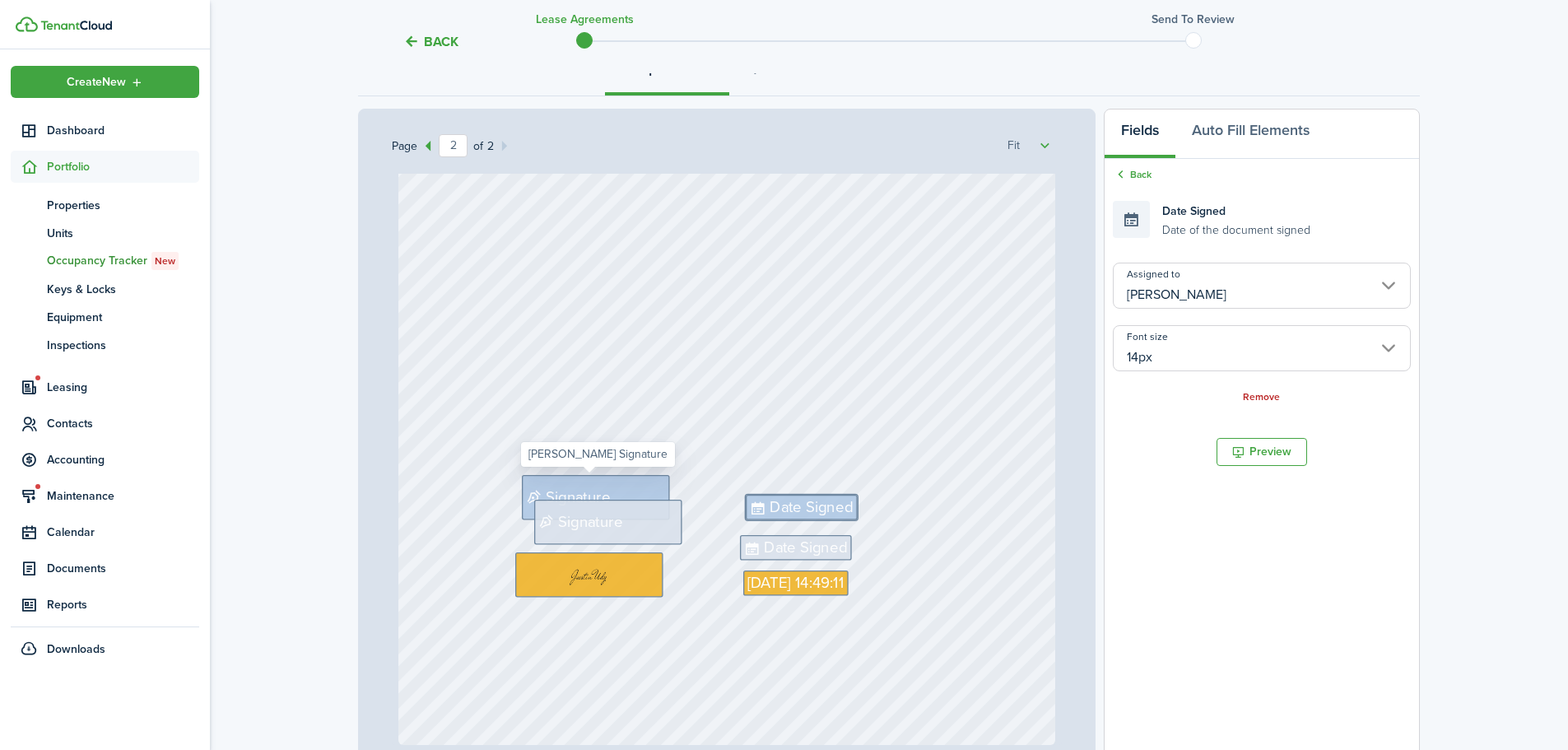
scroll to position [247, 0]
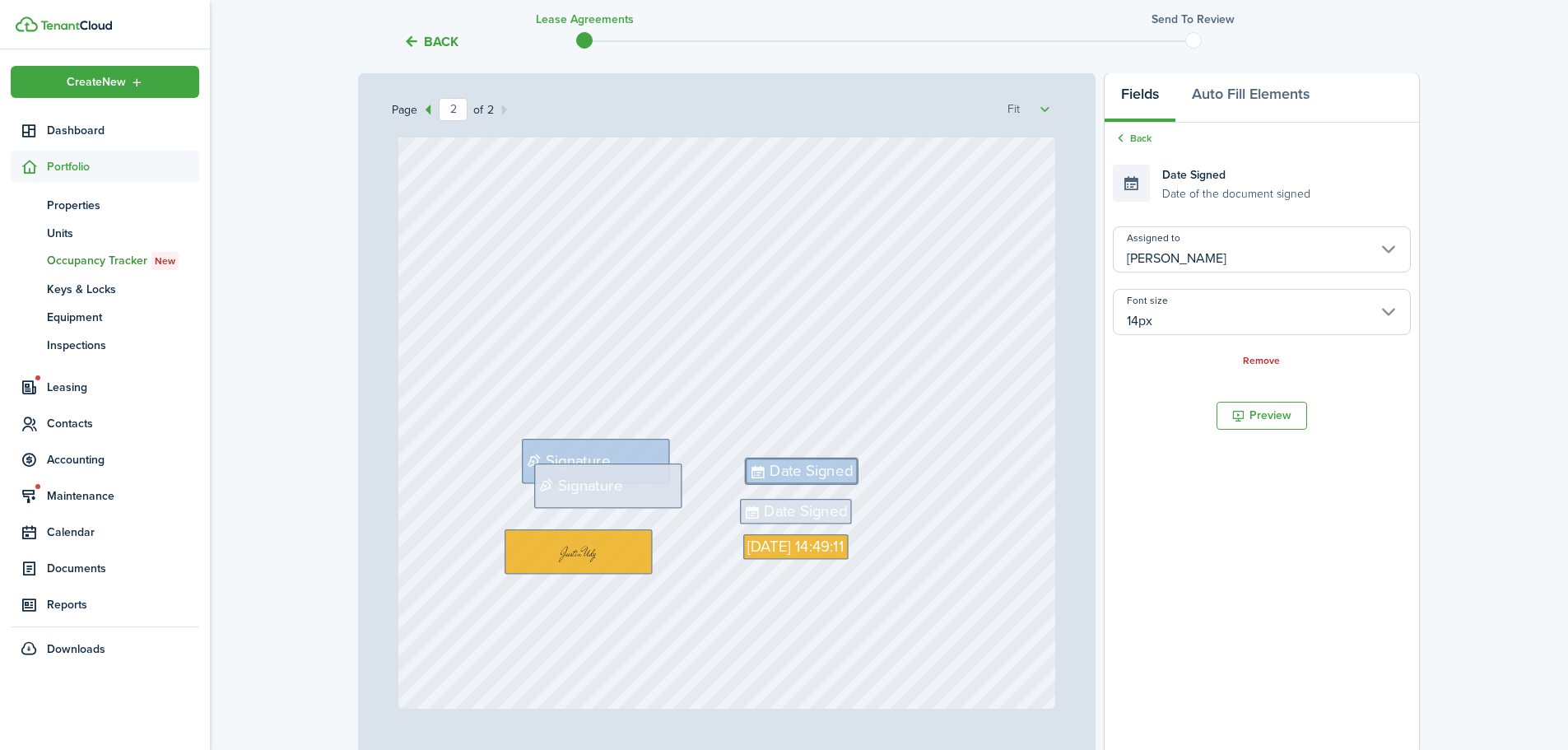
drag, startPoint x: 564, startPoint y: 535, endPoint x: 559, endPoint y: 549, distance: 14.9
click at [625, 617] on div "Signature [DATE] 14:49:11 Date Signed Date Signed Signature" at bounding box center [727, 275] width 658 height 867
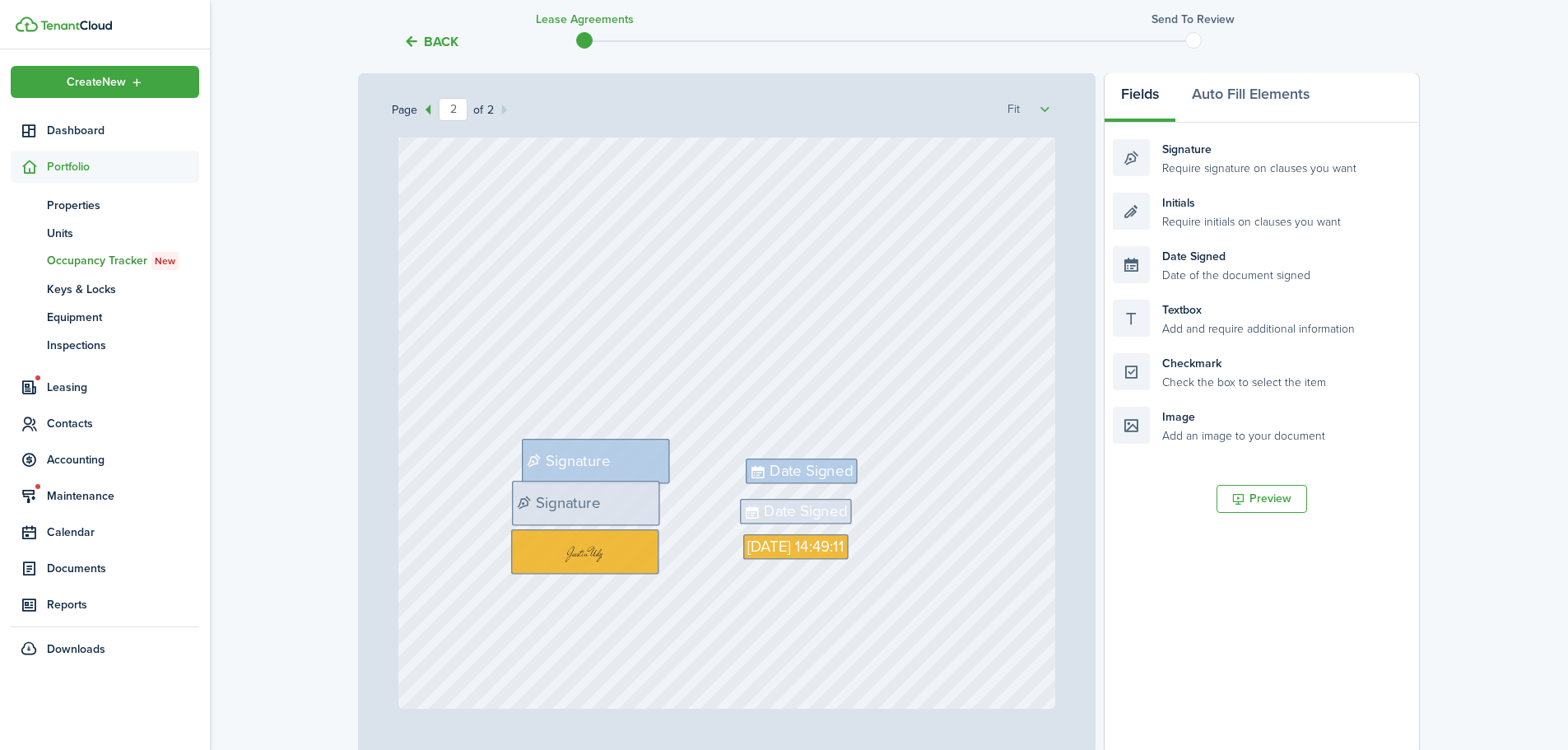
drag, startPoint x: 615, startPoint y: 479, endPoint x: 598, endPoint y: 497, distance: 24.8
click at [631, 498] on div "Signature" at bounding box center [592, 503] width 149 height 45
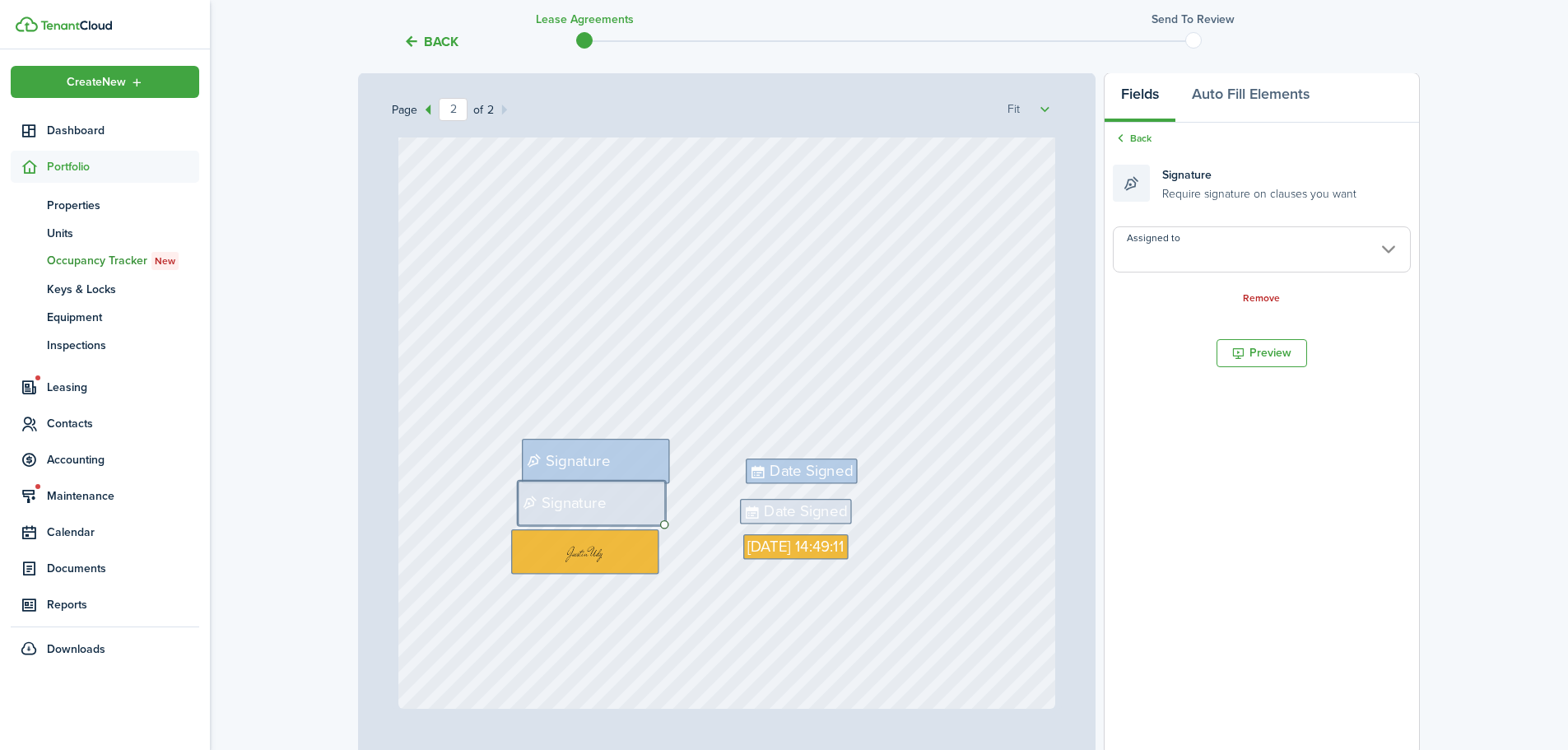
click at [1202, 266] on input "Assigned to" at bounding box center [1262, 249] width 298 height 46
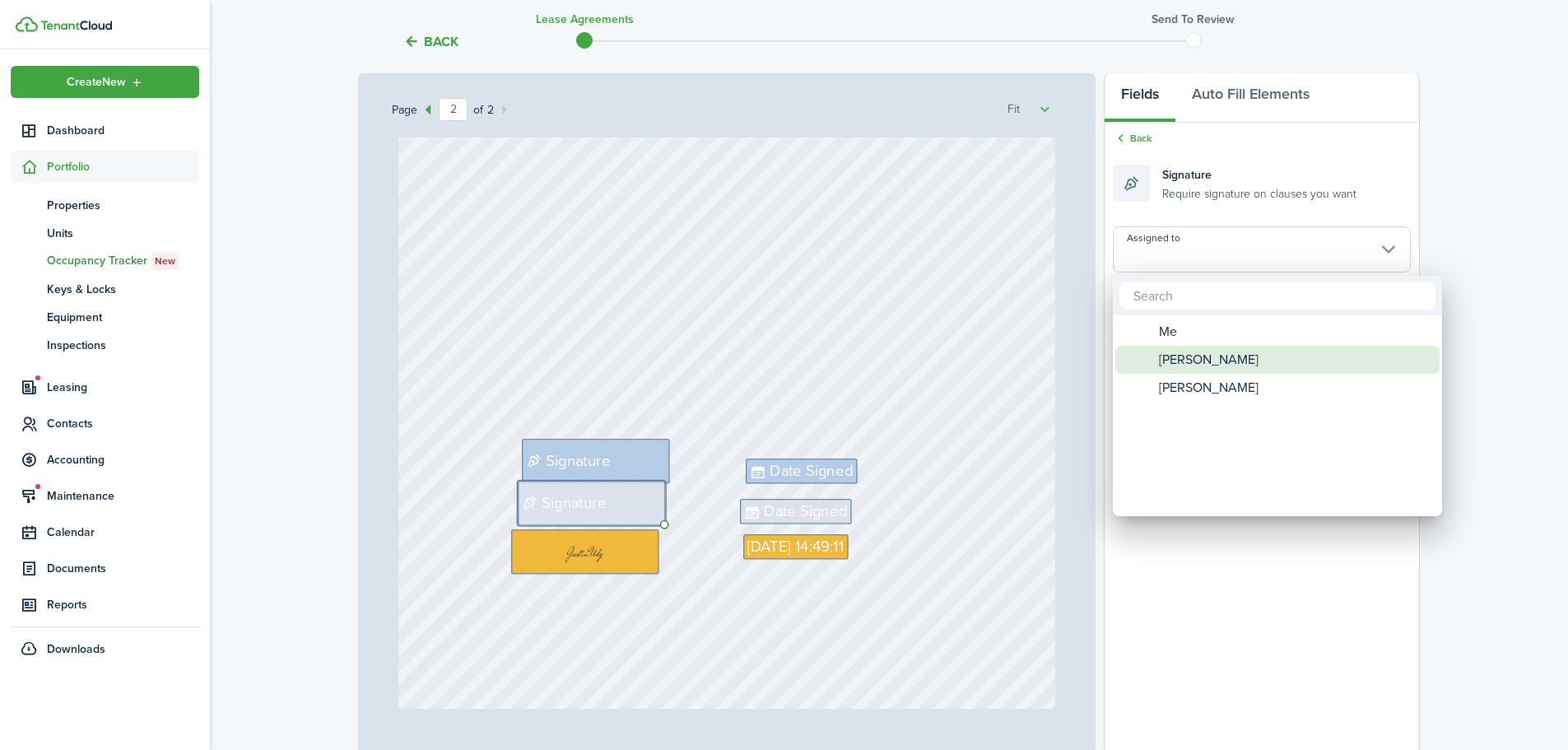
click at [1162, 360] on span "[PERSON_NAME]" at bounding box center [1209, 360] width 100 height 28
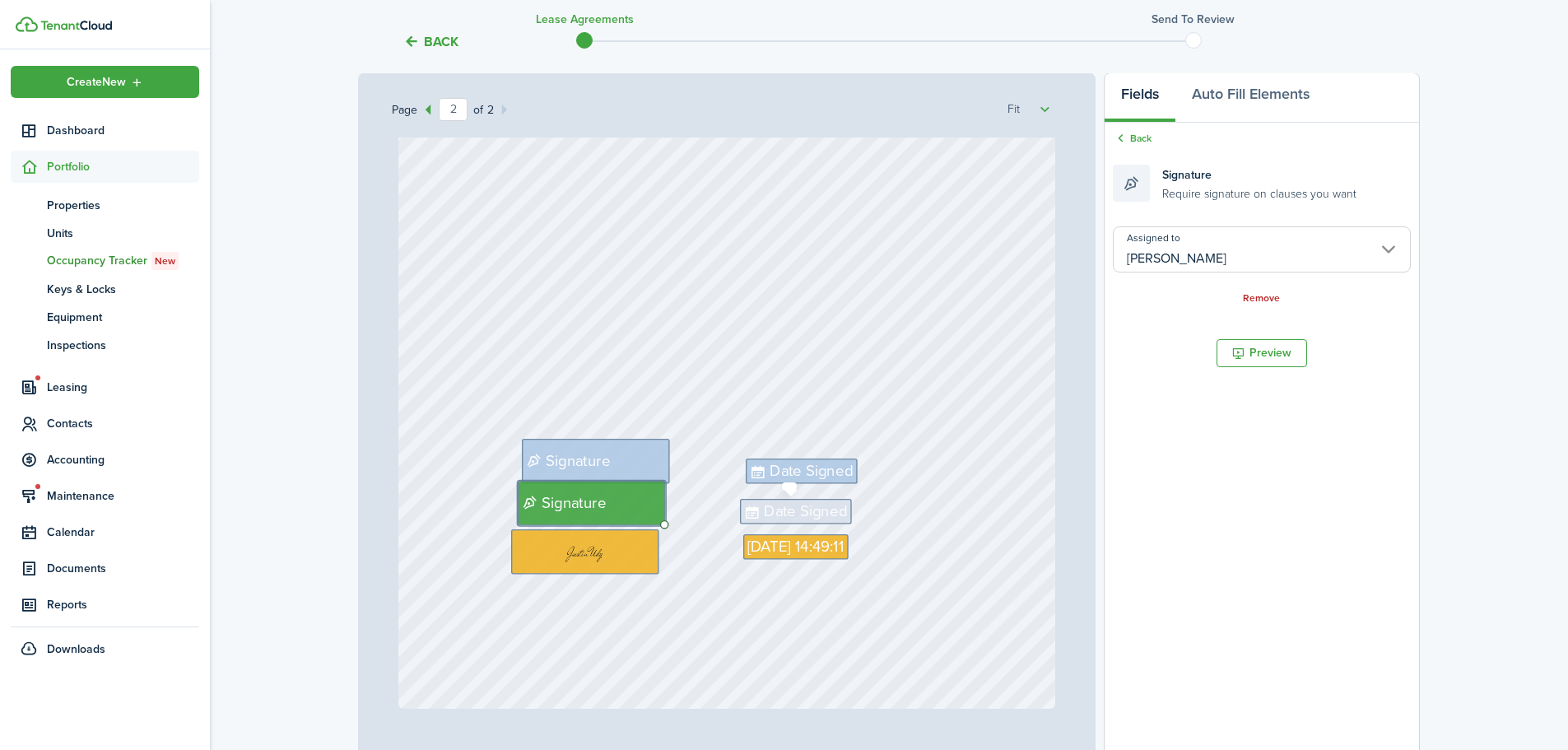
drag, startPoint x: 797, startPoint y: 511, endPoint x: 824, endPoint y: 512, distance: 27.0
click at [797, 512] on span "Date Signed" at bounding box center [805, 512] width 83 height 23
click at [1189, 256] on input "Assigned to" at bounding box center [1262, 249] width 298 height 46
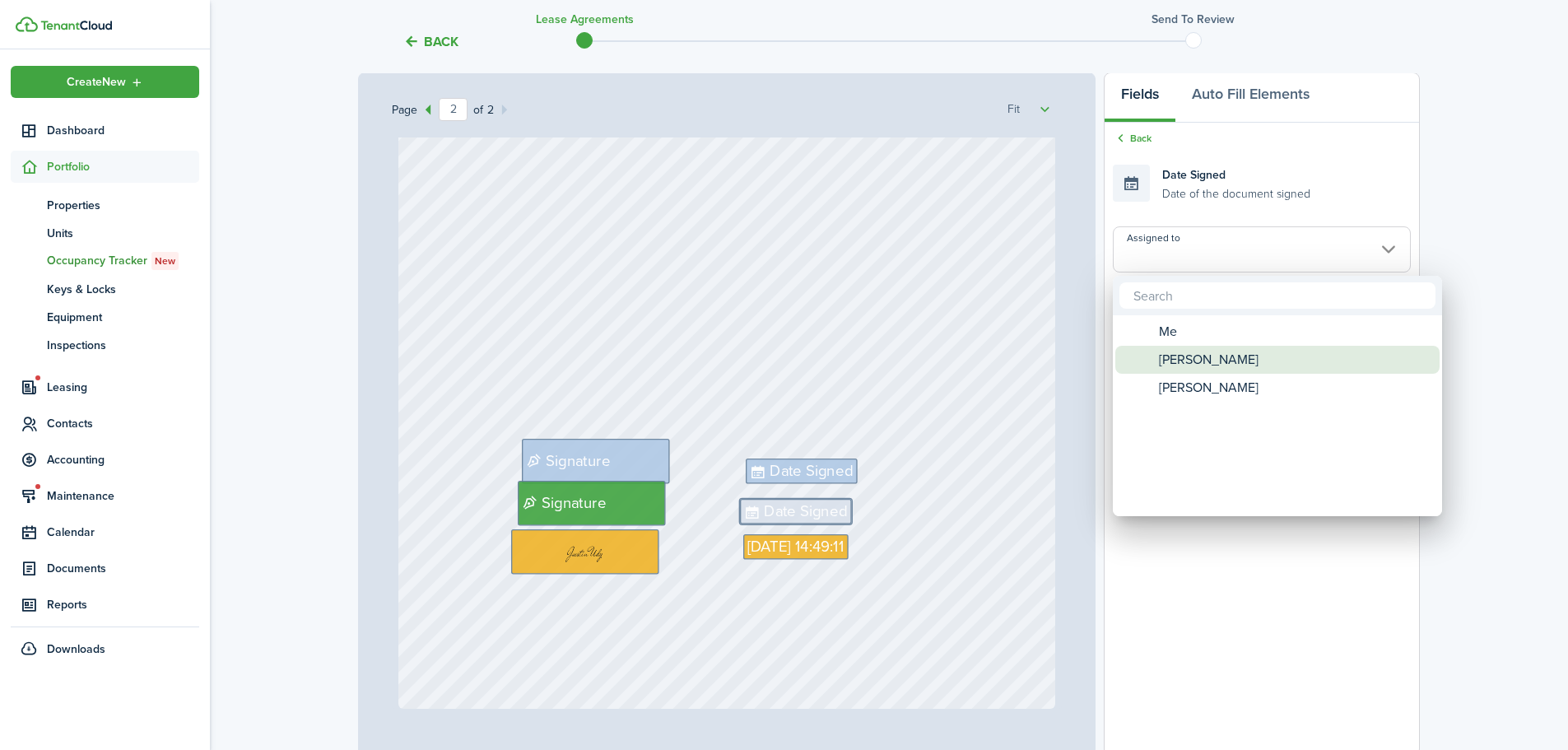
click at [1159, 368] on span "[PERSON_NAME]" at bounding box center [1209, 360] width 100 height 28
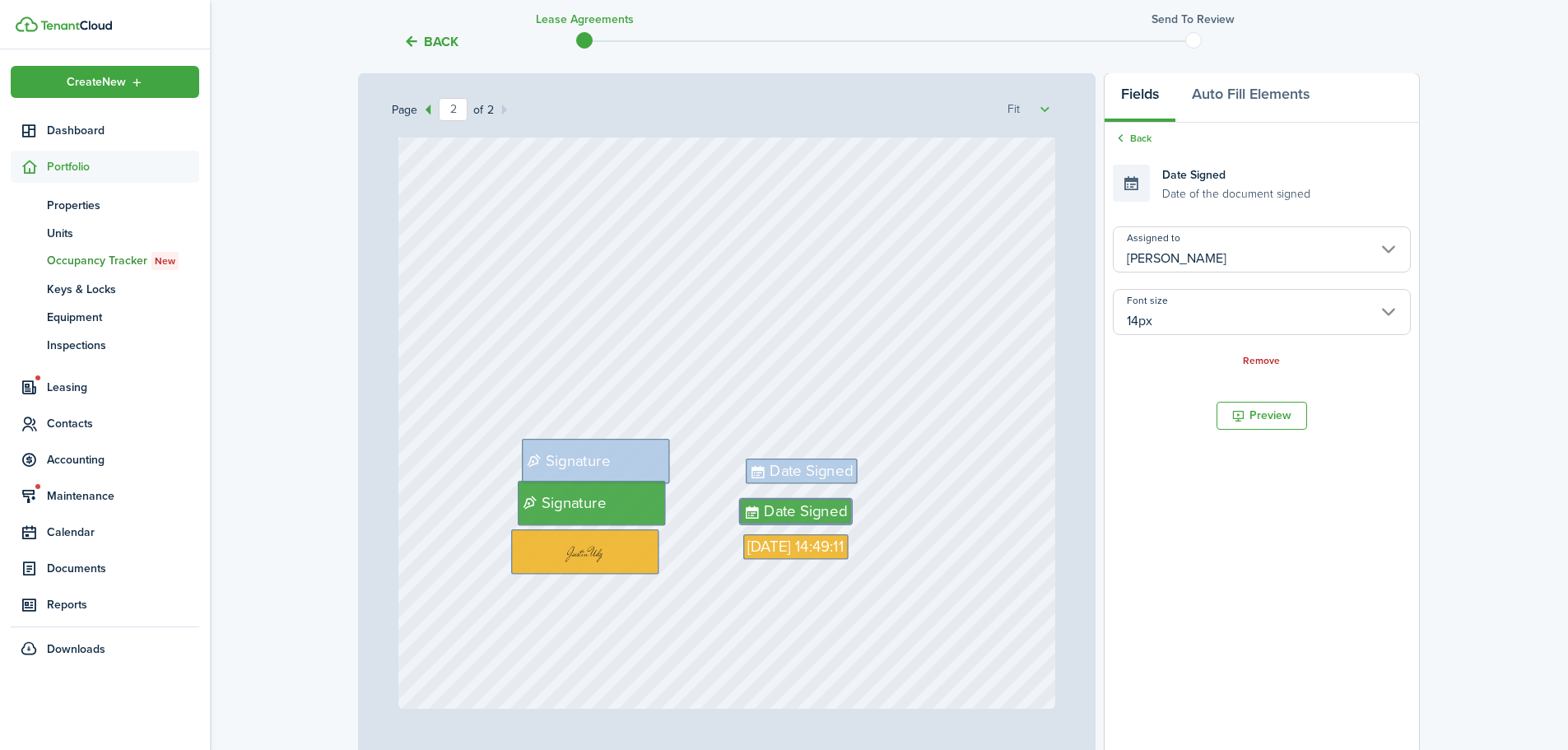
click at [955, 508] on div "Signature [DATE] 14:49:11 Date Signed Date Signed Signature" at bounding box center [727, 275] width 658 height 867
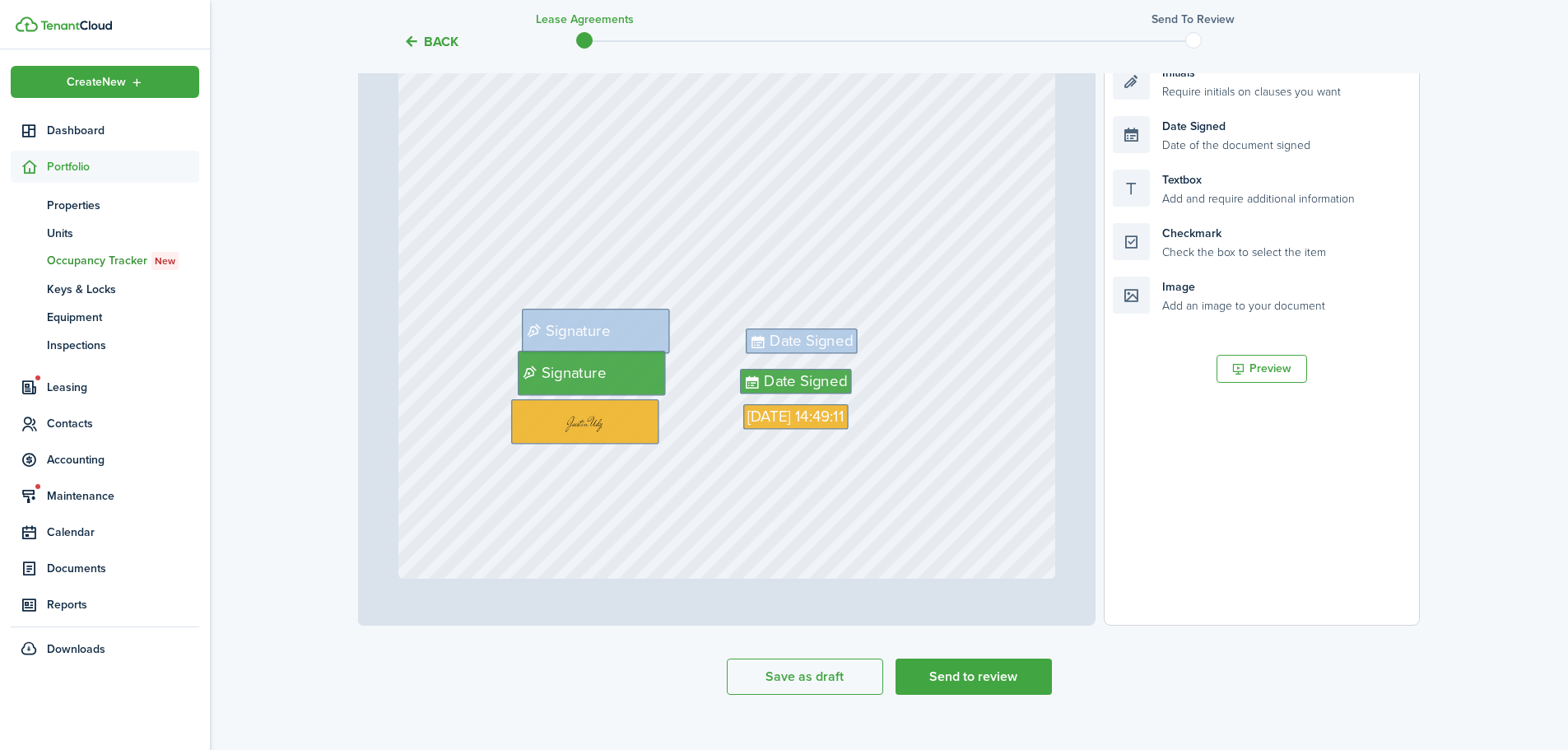
scroll to position [400, 0]
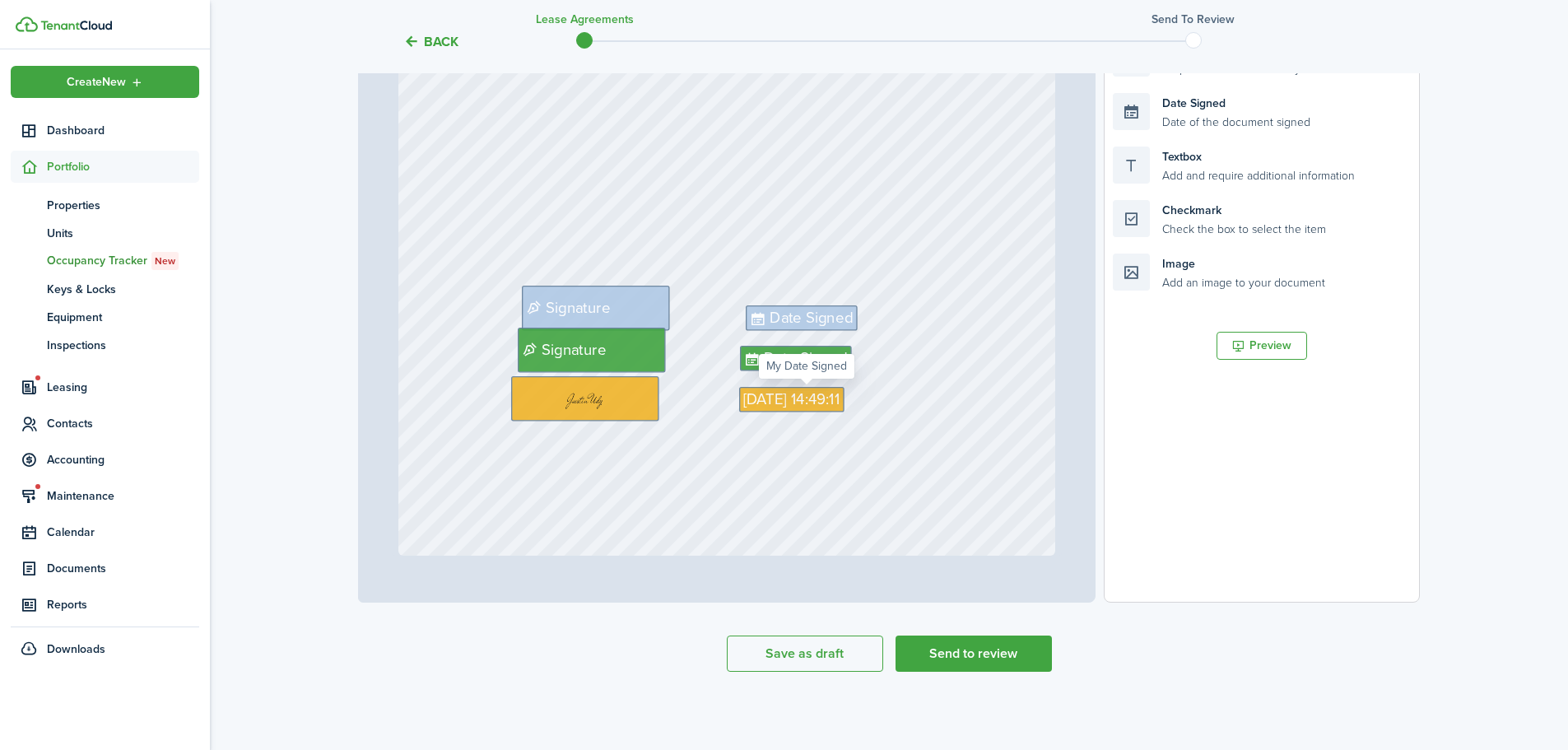
drag, startPoint x: 872, startPoint y: 413, endPoint x: 886, endPoint y: 417, distance: 14.6
click at [874, 414] on div "Signature Date Signed Date Signed Signature [DATE] 14:49:11" at bounding box center [727, 122] width 658 height 867
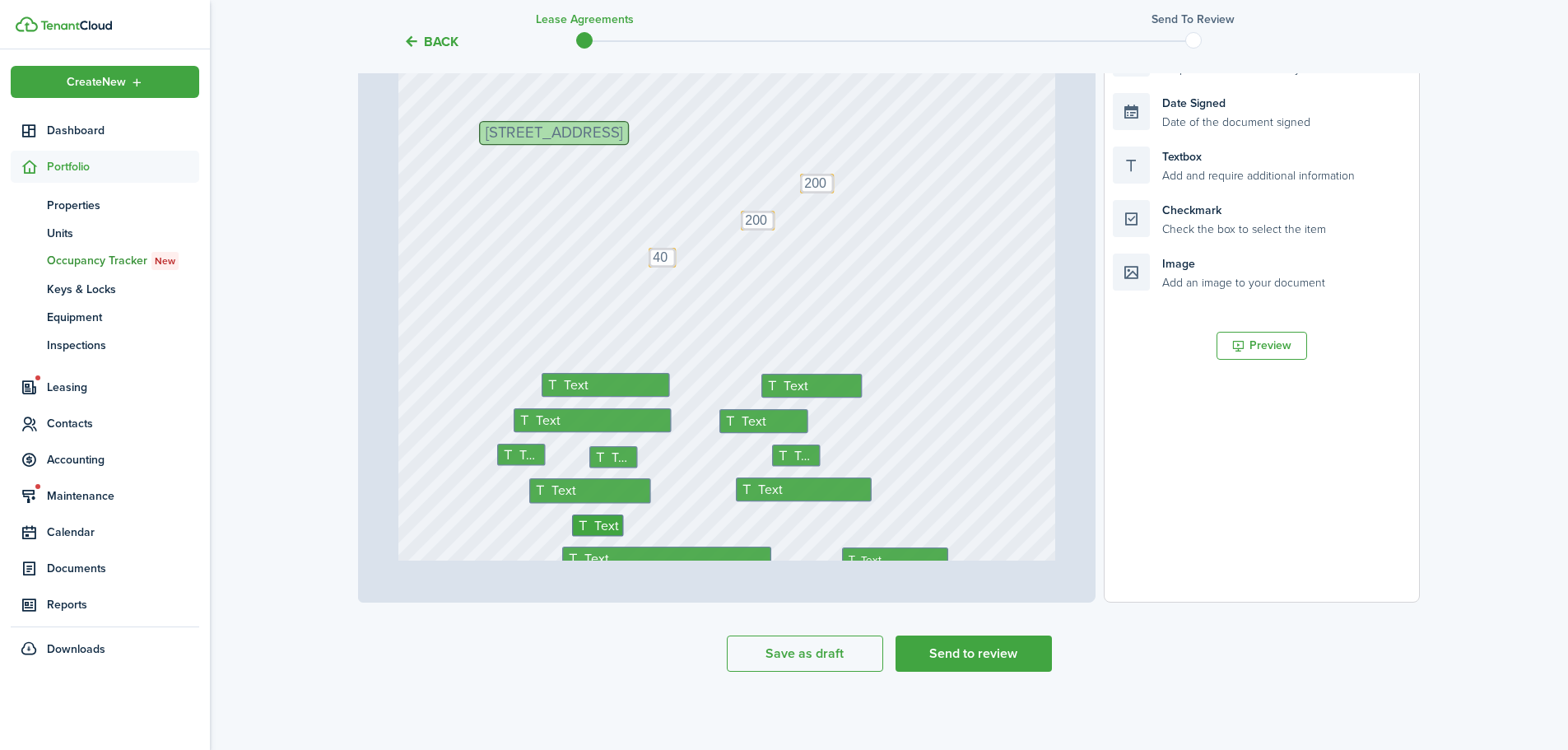
scroll to position [0, 0]
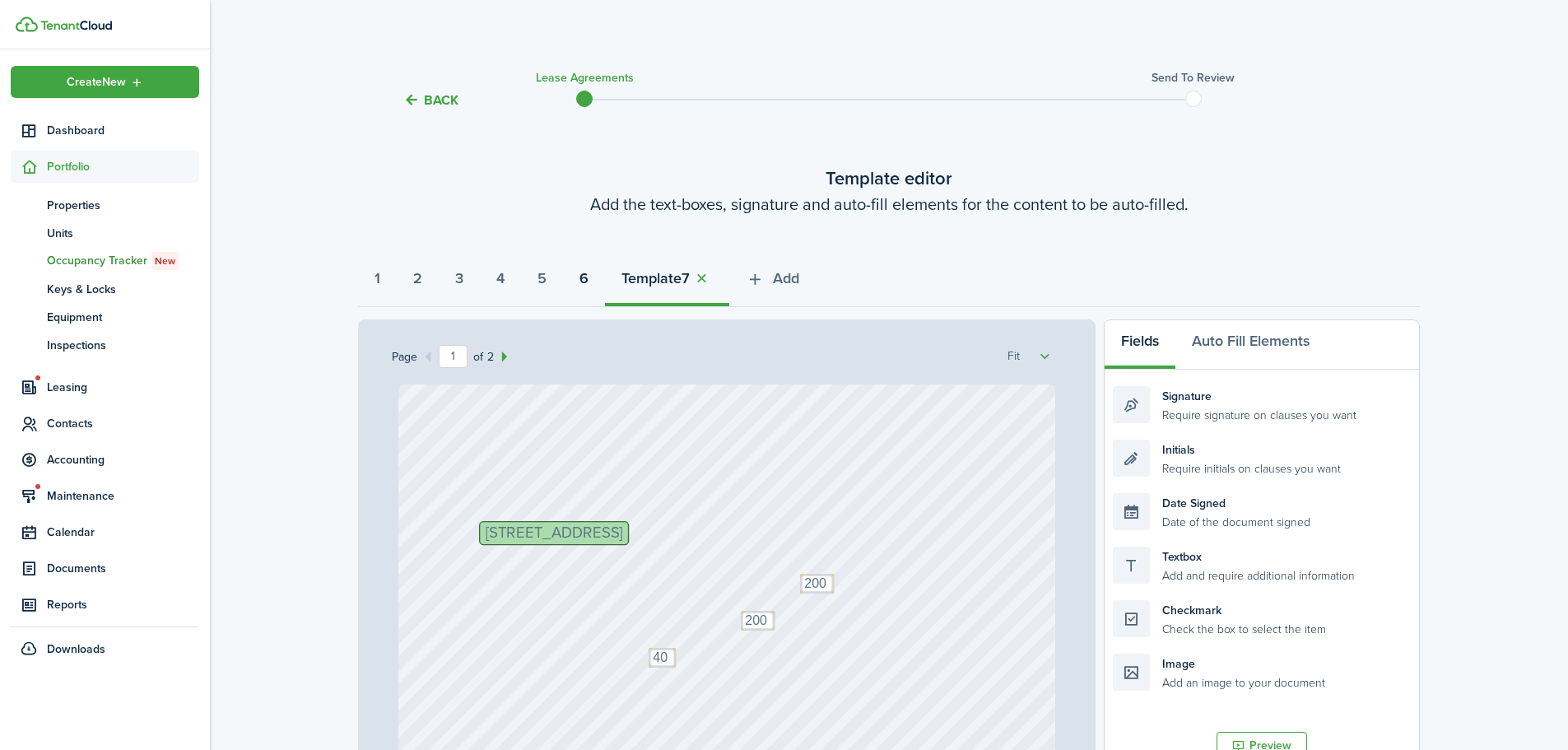
click at [589, 280] on strong "6" at bounding box center [584, 279] width 9 height 22
click at [713, 277] on strong "7" at bounding box center [709, 279] width 8 height 22
click at [799, 275] on span "Add" at bounding box center [786, 279] width 26 height 22
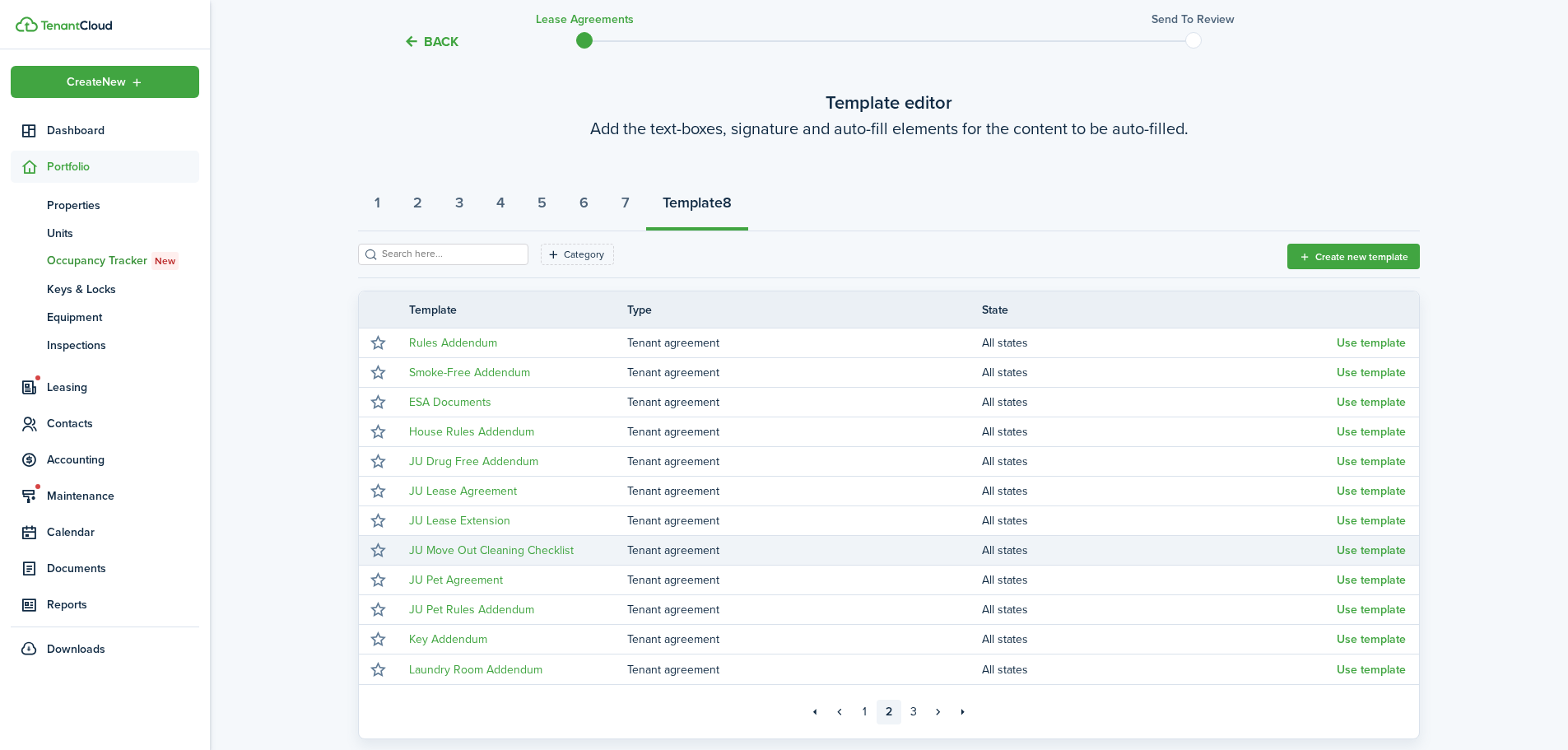
scroll to position [82, 0]
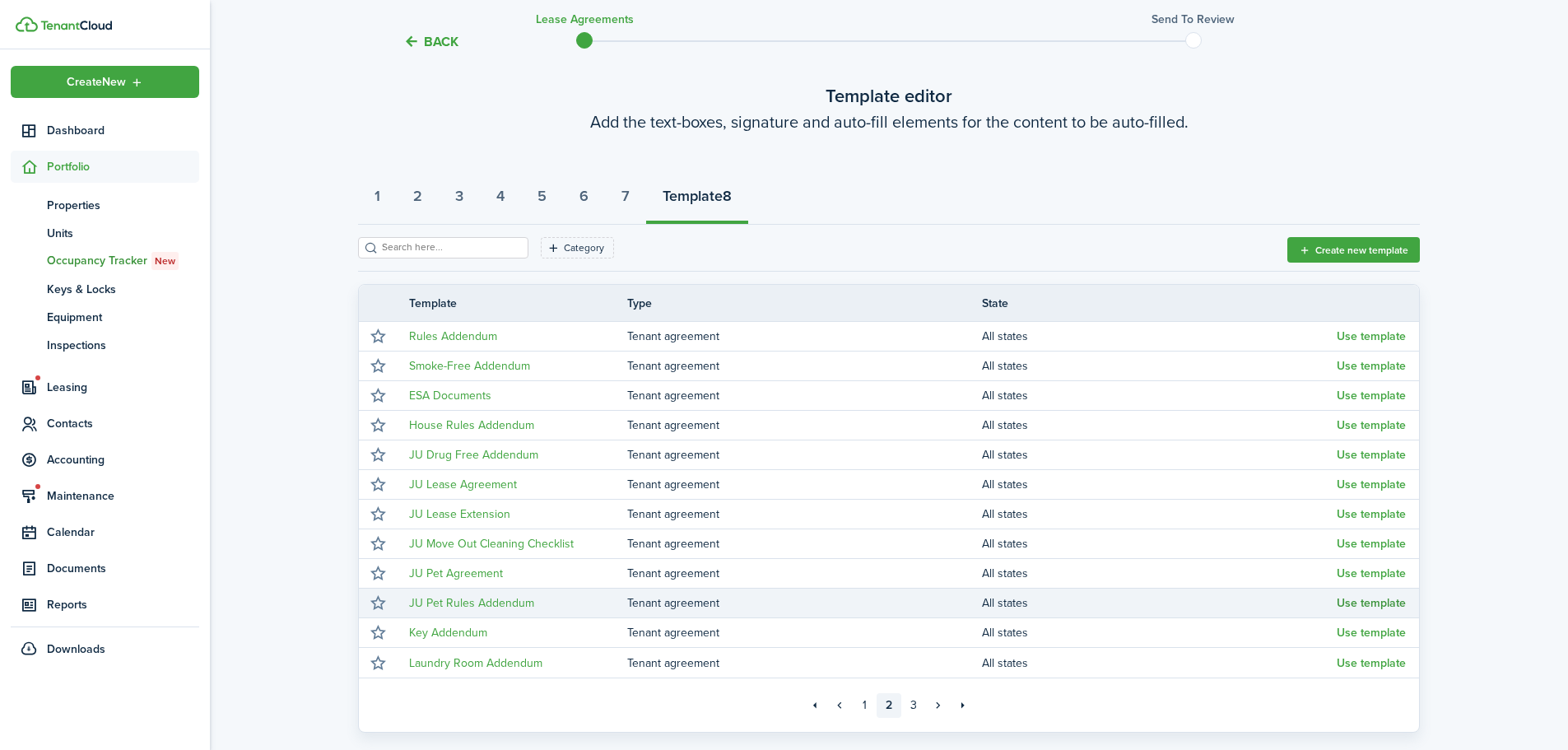
drag, startPoint x: 1382, startPoint y: 606, endPoint x: 1372, endPoint y: 606, distance: 10.0
click at [1382, 606] on button "Use template" at bounding box center [1372, 603] width 69 height 13
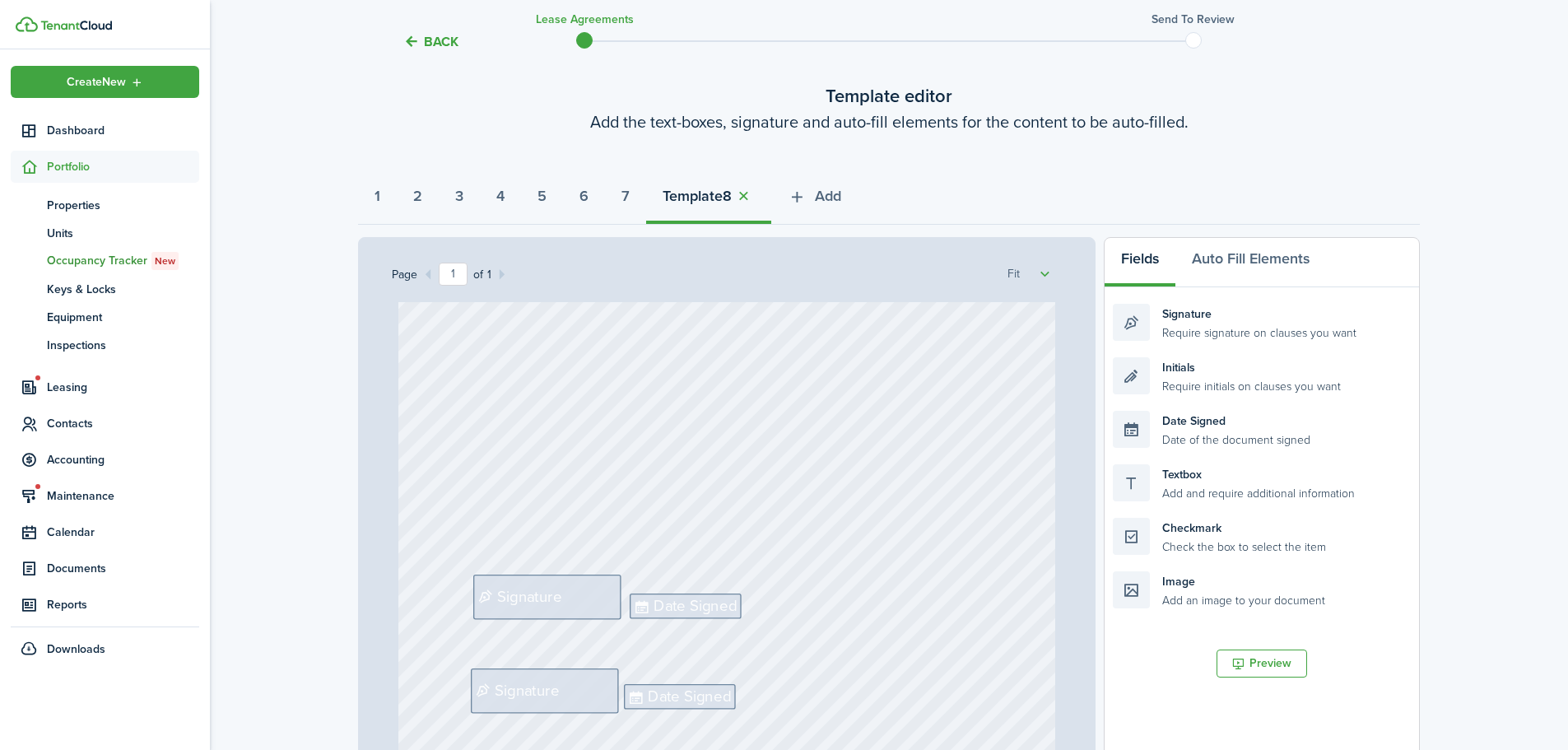
scroll to position [296, 0]
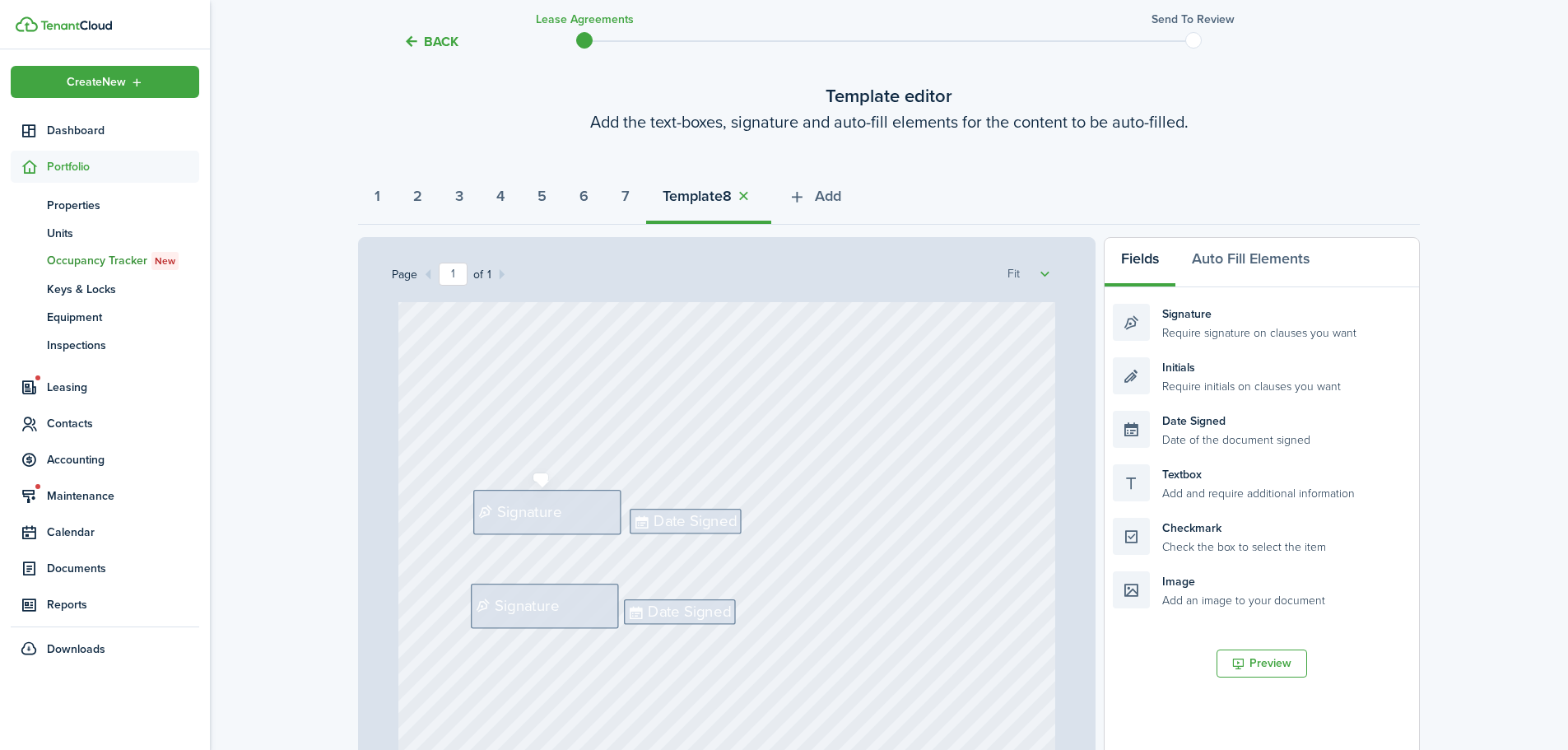
click at [527, 512] on span "Signature" at bounding box center [529, 512] width 65 height 23
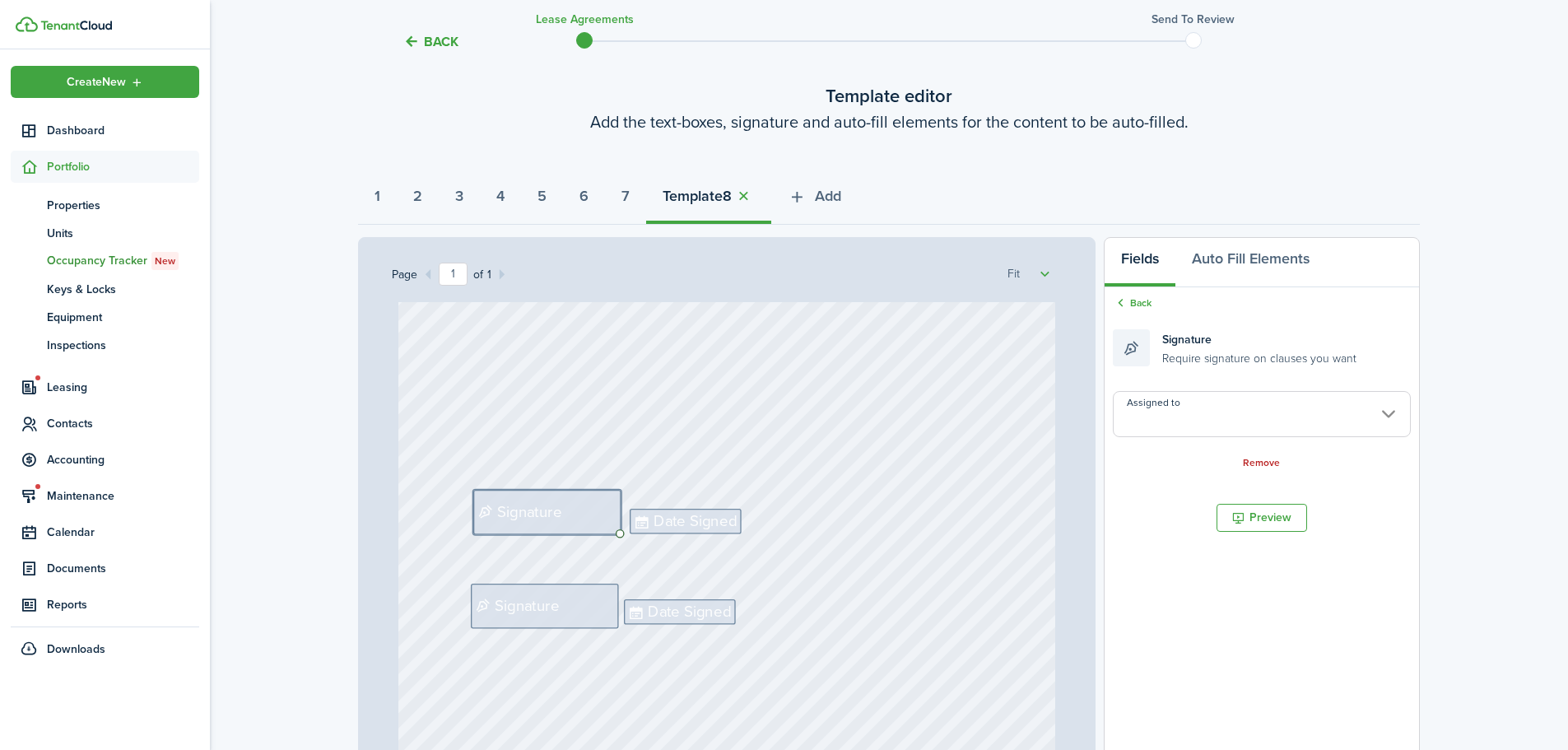
click at [1201, 411] on input "Assigned to" at bounding box center [1262, 413] width 298 height 46
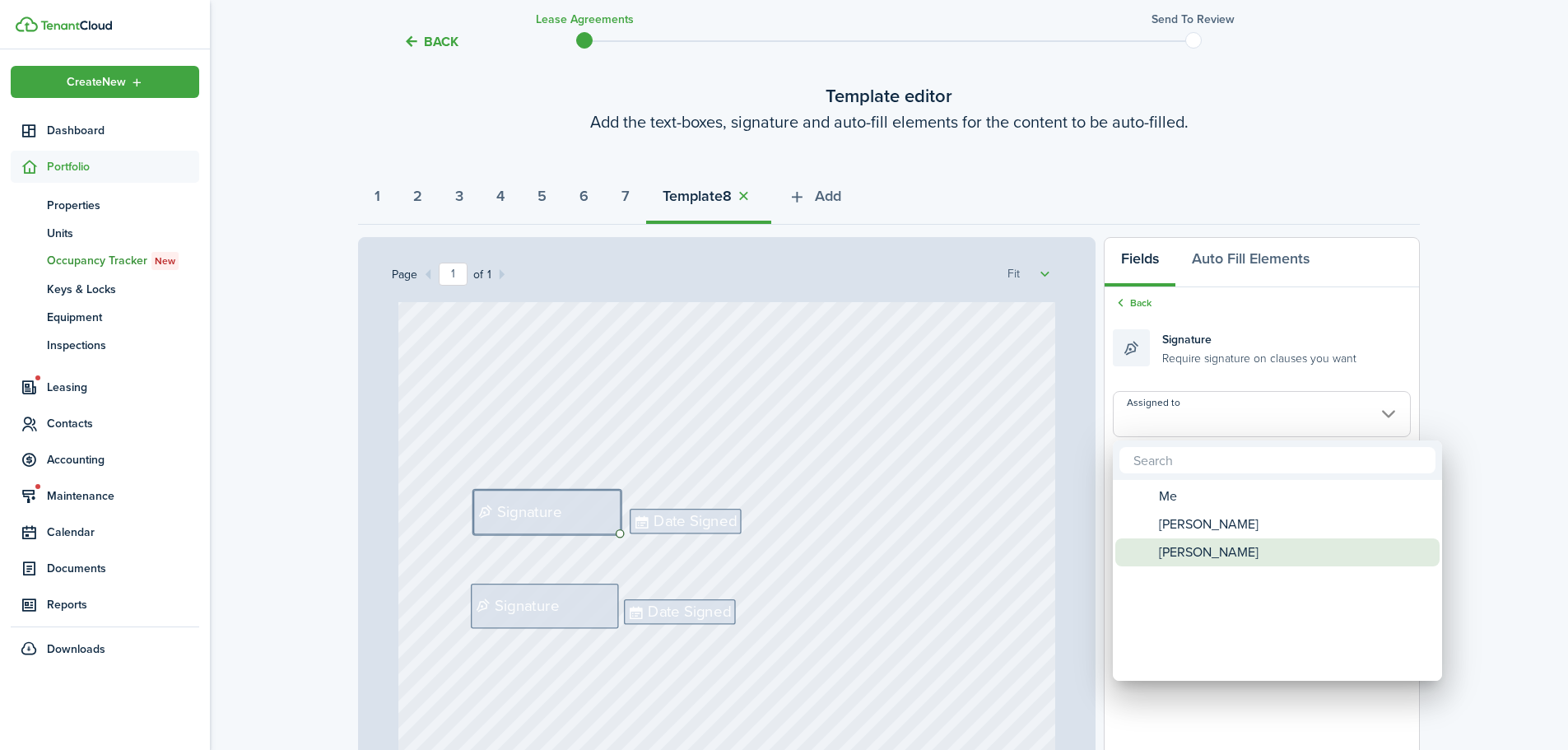
click at [1199, 546] on span "[PERSON_NAME]" at bounding box center [1209, 553] width 100 height 28
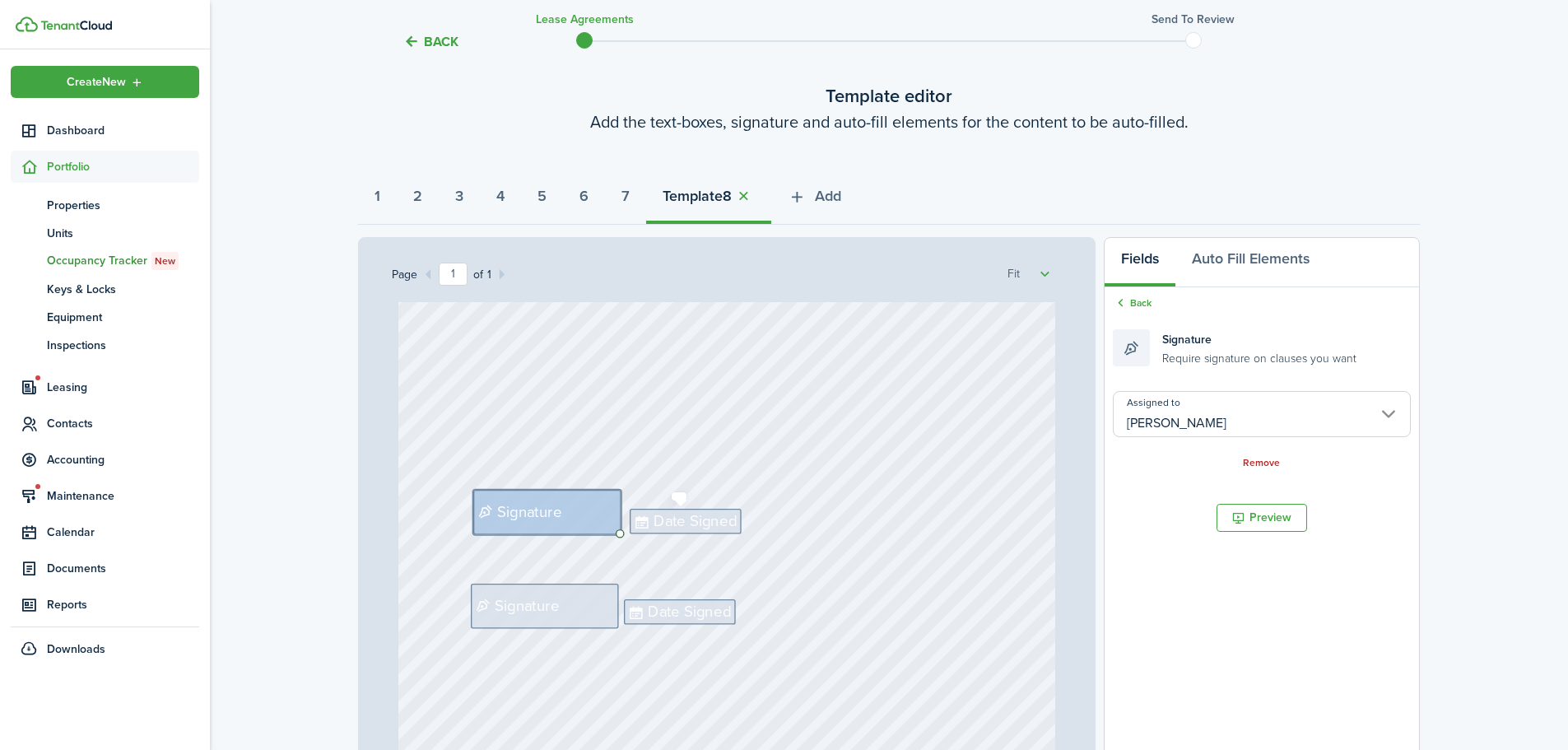
click at [707, 513] on span "Date Signed" at bounding box center [695, 521] width 83 height 23
click at [1229, 411] on input "Assigned to" at bounding box center [1262, 413] width 298 height 46
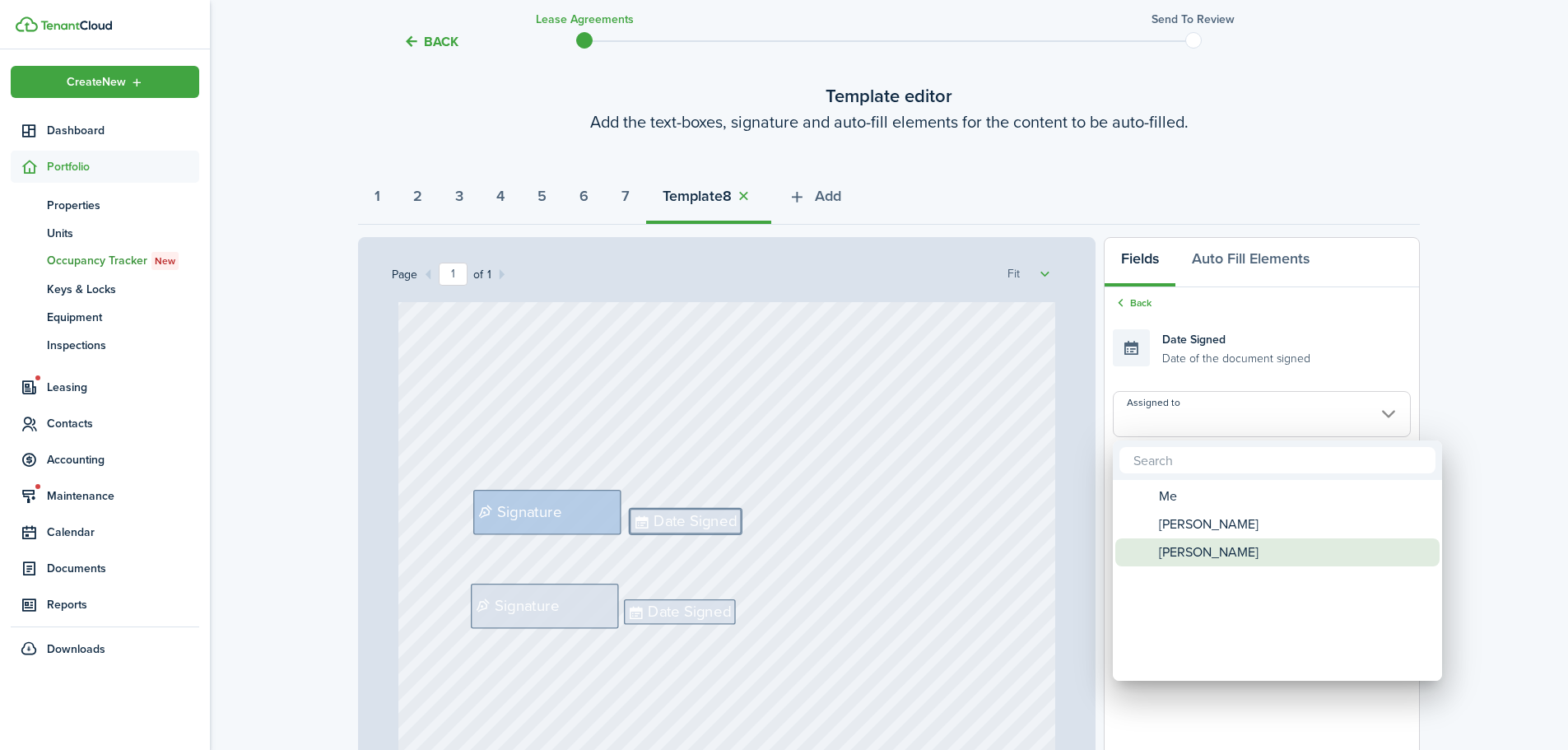
click at [1196, 552] on span "[PERSON_NAME]" at bounding box center [1209, 553] width 100 height 28
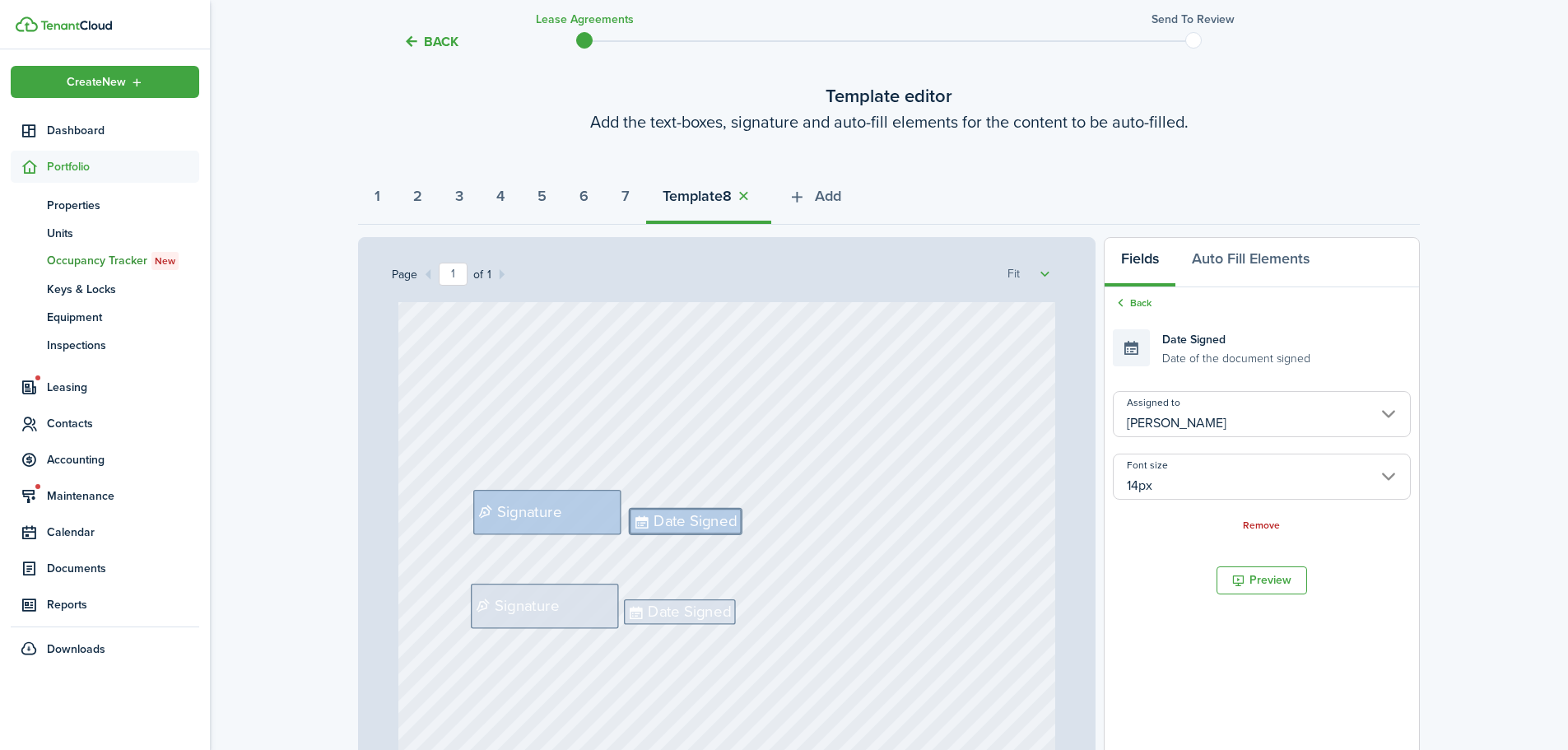
click at [1196, 487] on input "14px" at bounding box center [1262, 476] width 298 height 46
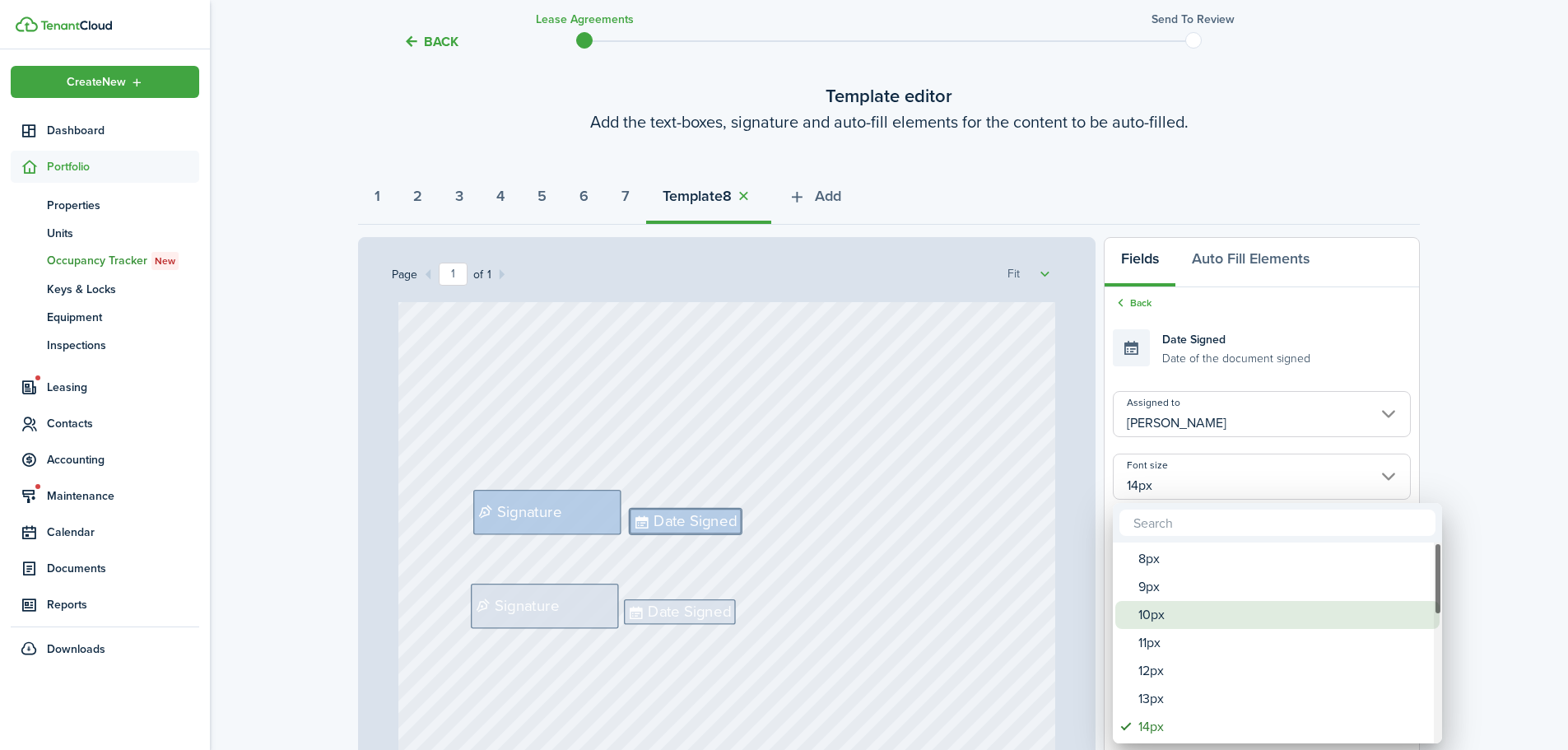
click at [1165, 605] on div "10px" at bounding box center [1285, 615] width 292 height 28
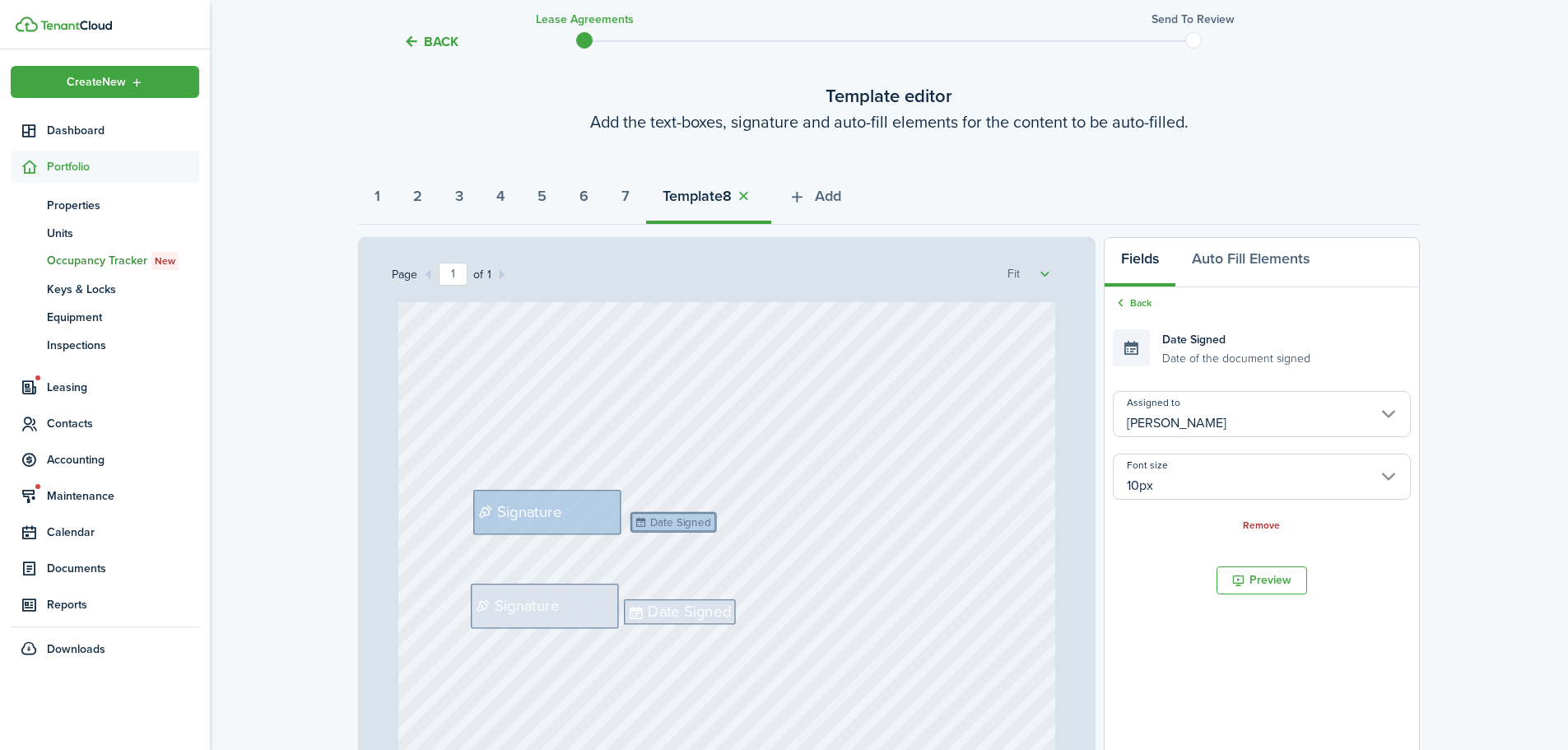
drag, startPoint x: 688, startPoint y: 514, endPoint x: 696, endPoint y: 519, distance: 9.4
click at [533, 607] on span "Signature" at bounding box center [526, 606] width 65 height 23
click at [1186, 419] on input "Assigned to" at bounding box center [1262, 413] width 298 height 46
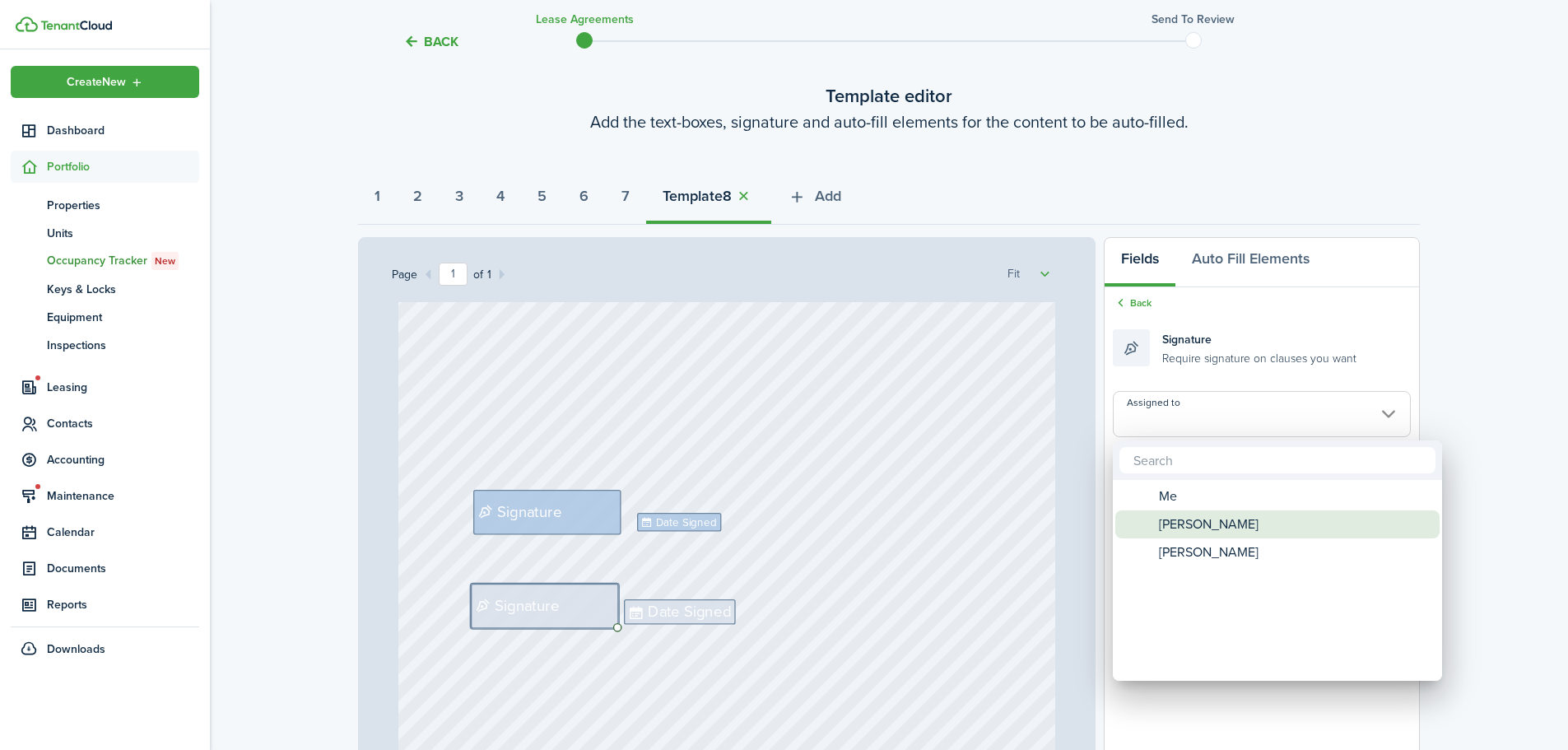
click at [1152, 527] on div "[PERSON_NAME]" at bounding box center [1285, 525] width 292 height 28
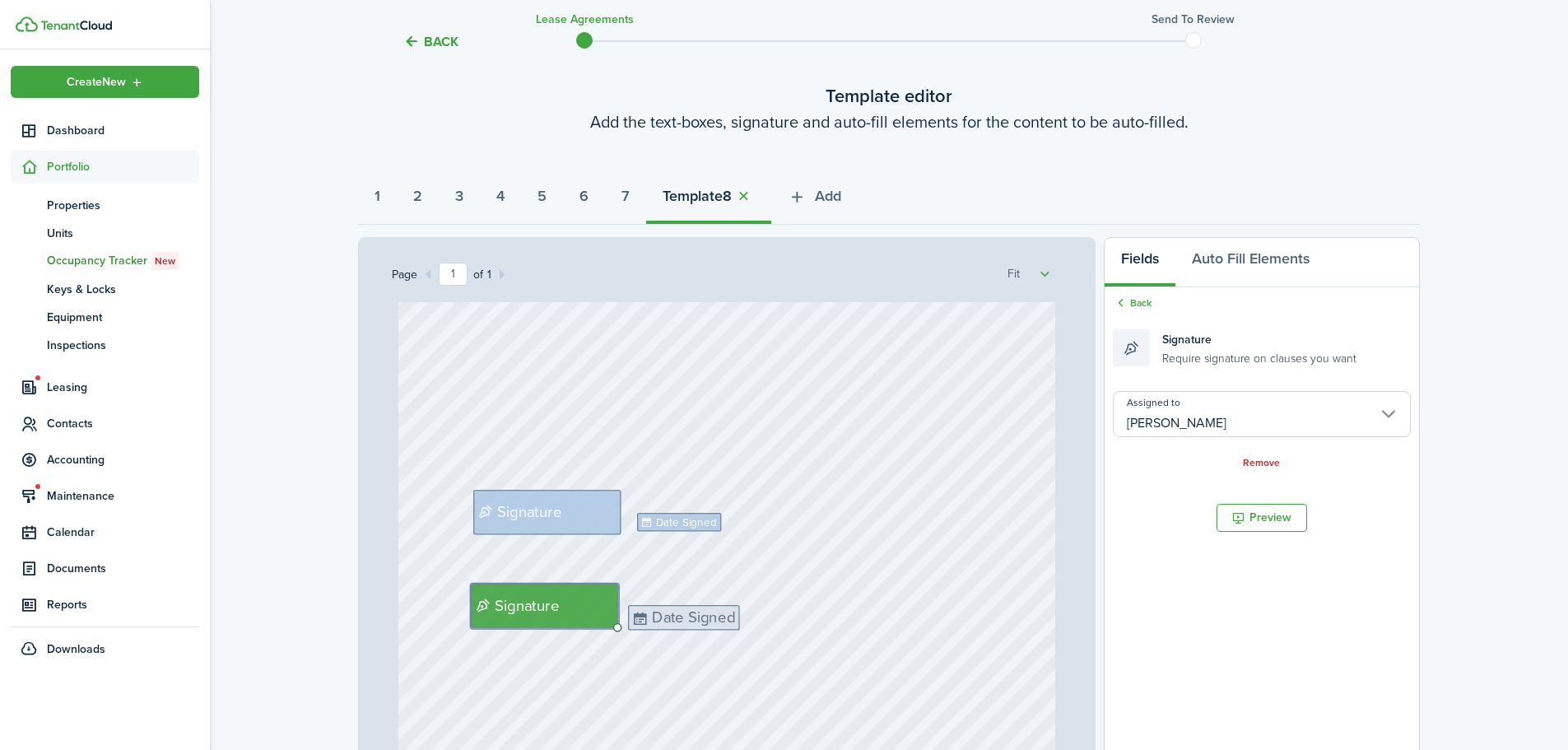
drag, startPoint x: 666, startPoint y: 611, endPoint x: 676, endPoint y: 617, distance: 11.7
click at [1205, 412] on input "[PERSON_NAME]" at bounding box center [1262, 413] width 298 height 46
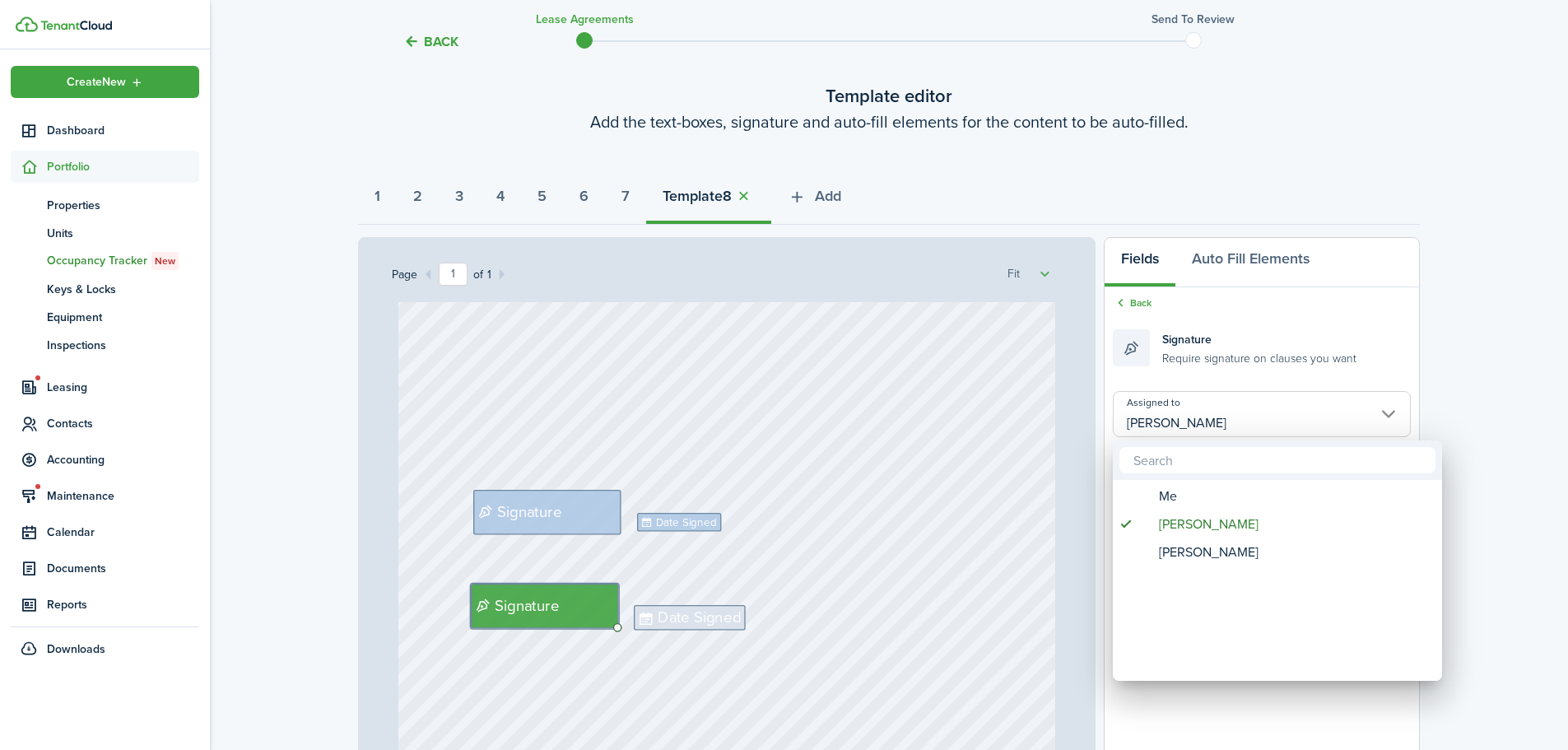
click at [810, 549] on div at bounding box center [784, 375] width 1832 height 1014
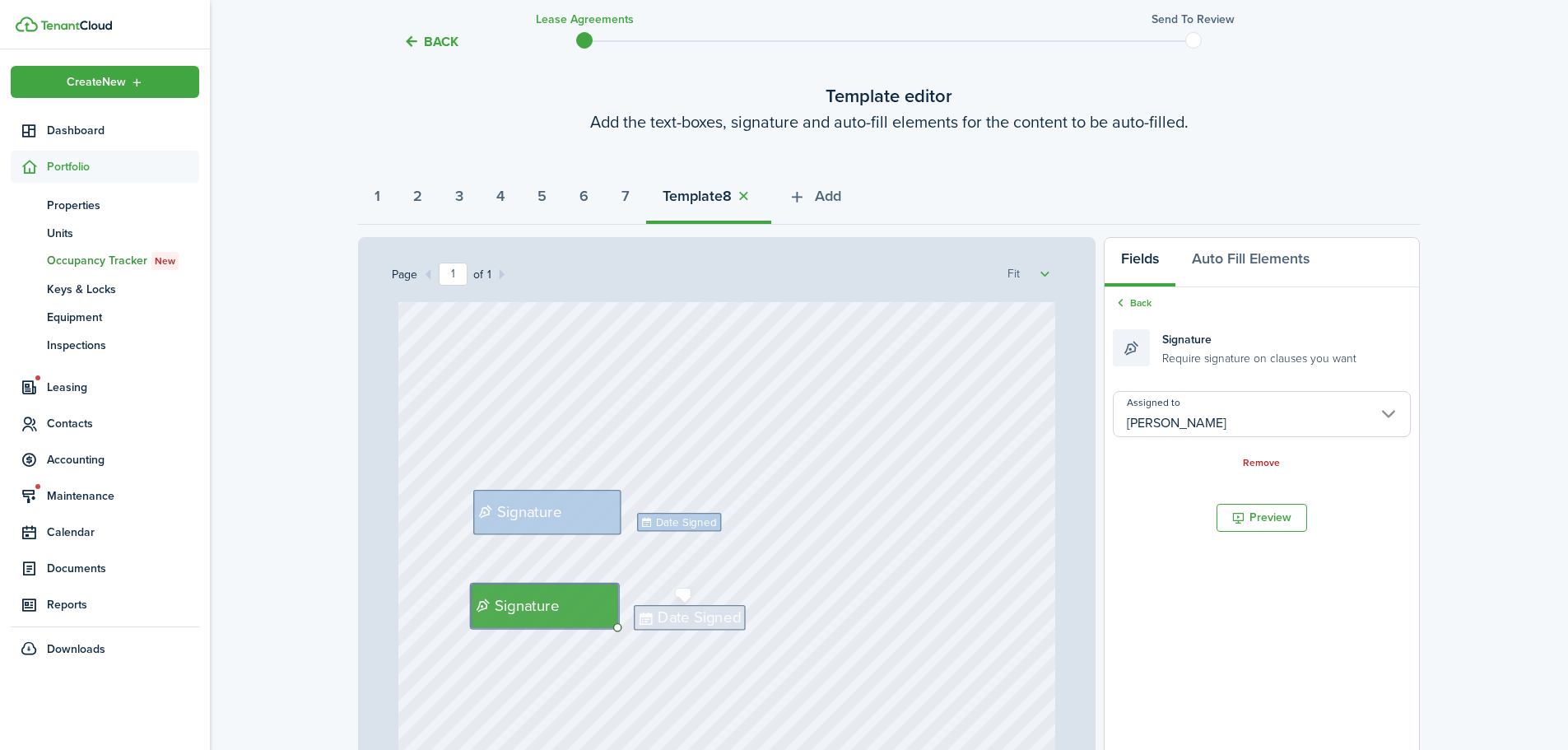
click at [660, 616] on span "Date Signed" at bounding box center [699, 618] width 83 height 23
click at [1193, 414] on input "Assigned to" at bounding box center [1262, 413] width 298 height 46
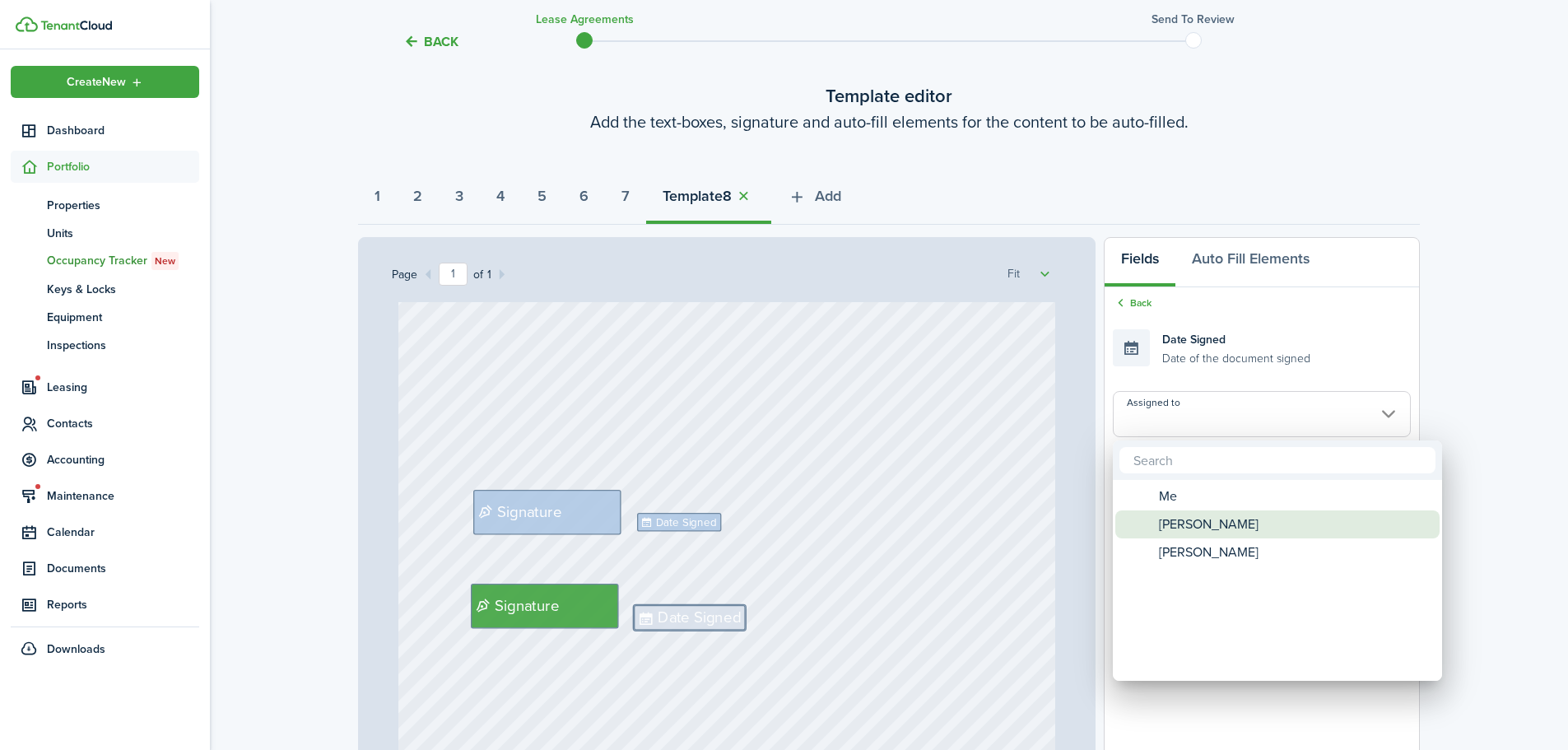
click at [1160, 524] on span "[PERSON_NAME]" at bounding box center [1209, 525] width 100 height 28
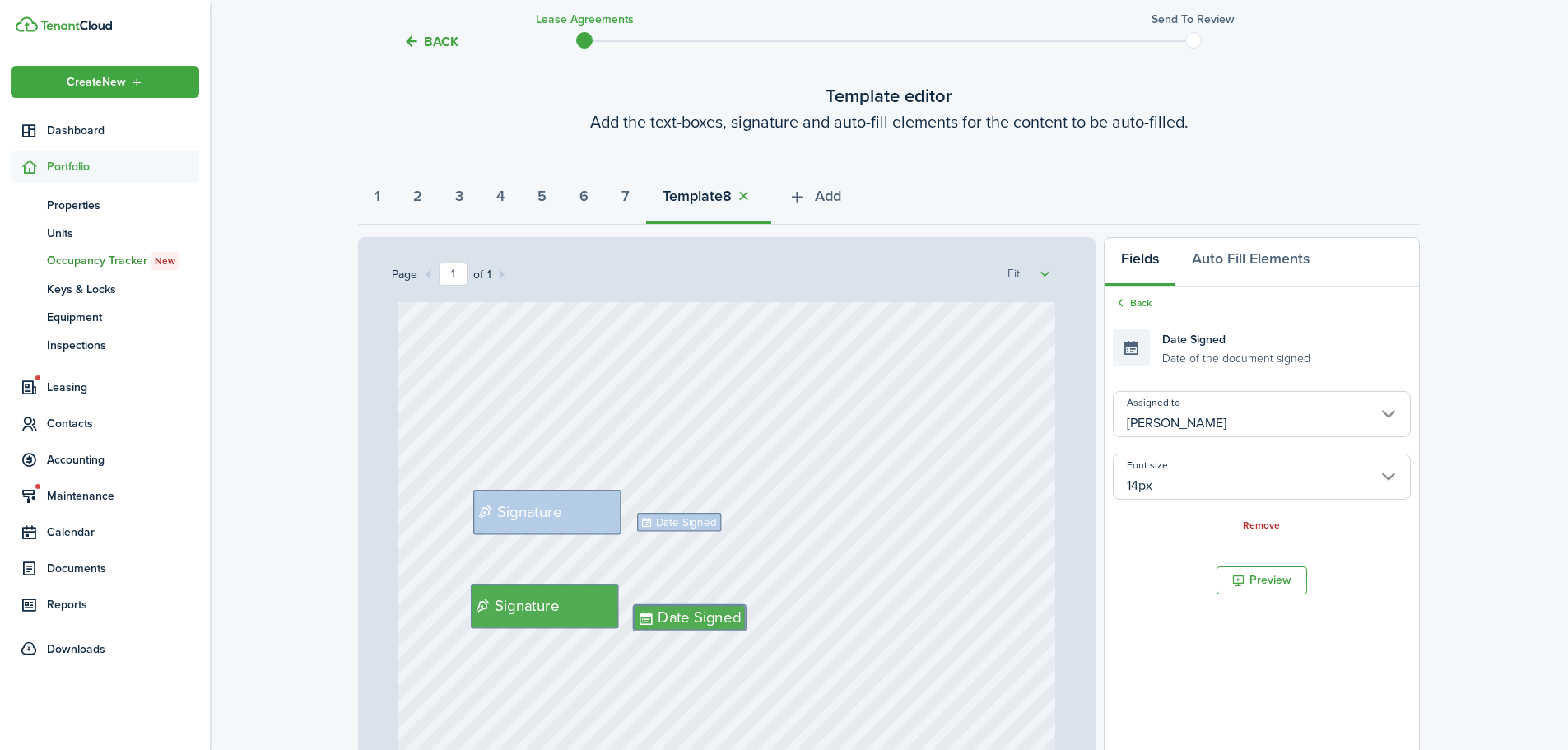
click at [1172, 476] on input "14px" at bounding box center [1262, 476] width 298 height 46
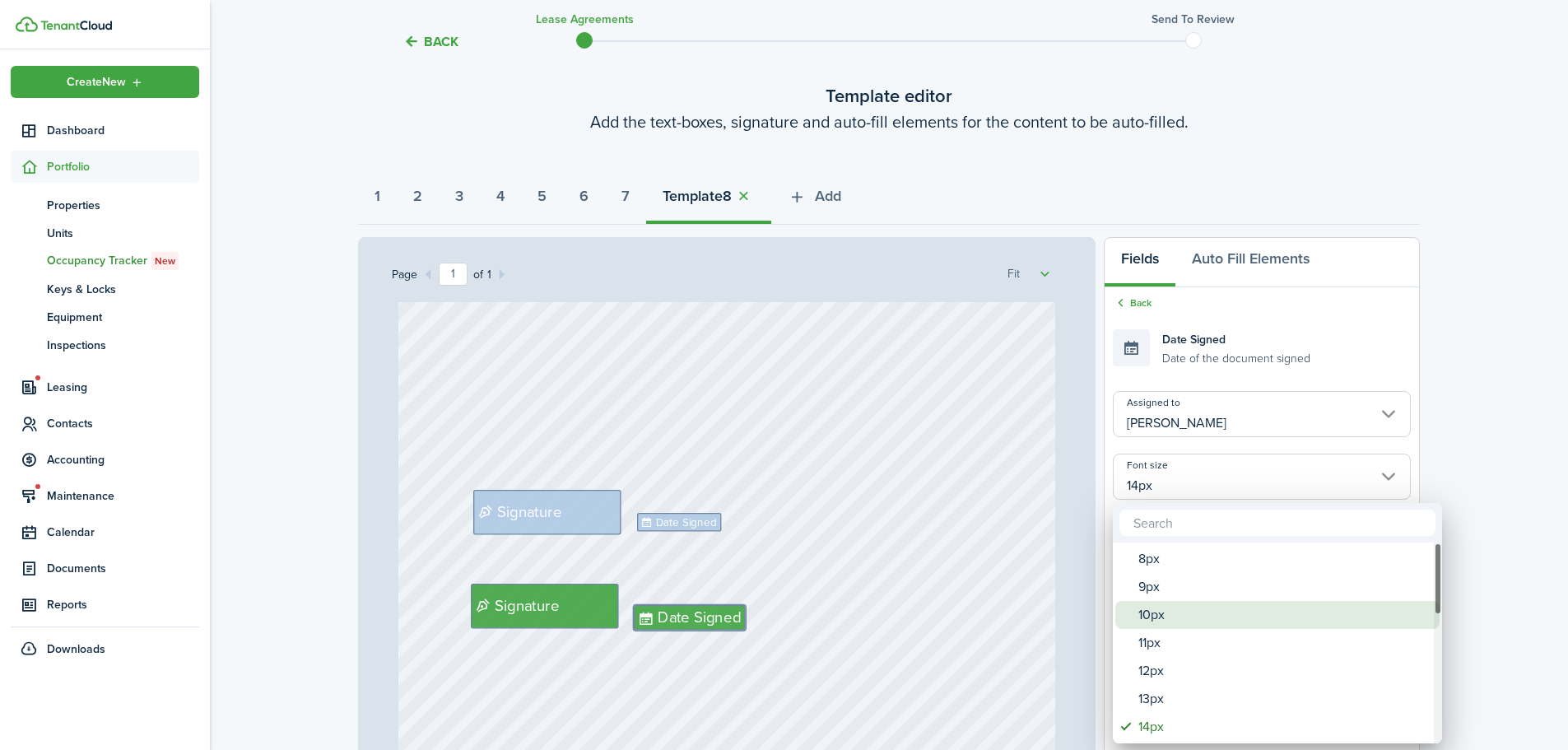
click at [1142, 623] on div "10px" at bounding box center [1285, 615] width 292 height 28
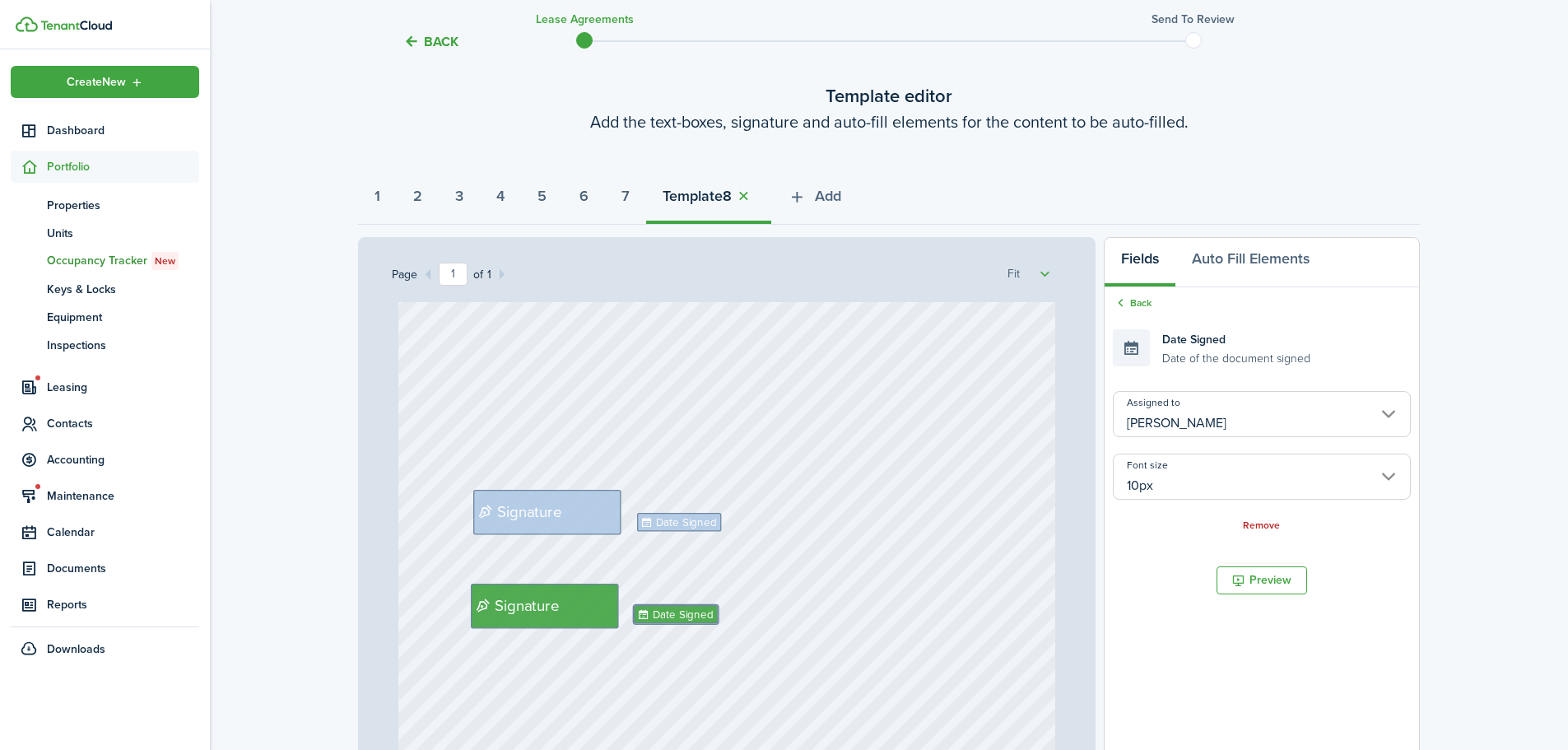
click at [879, 622] on div "Signature Signature Date Signed Date Signed" at bounding box center [727, 440] width 658 height 867
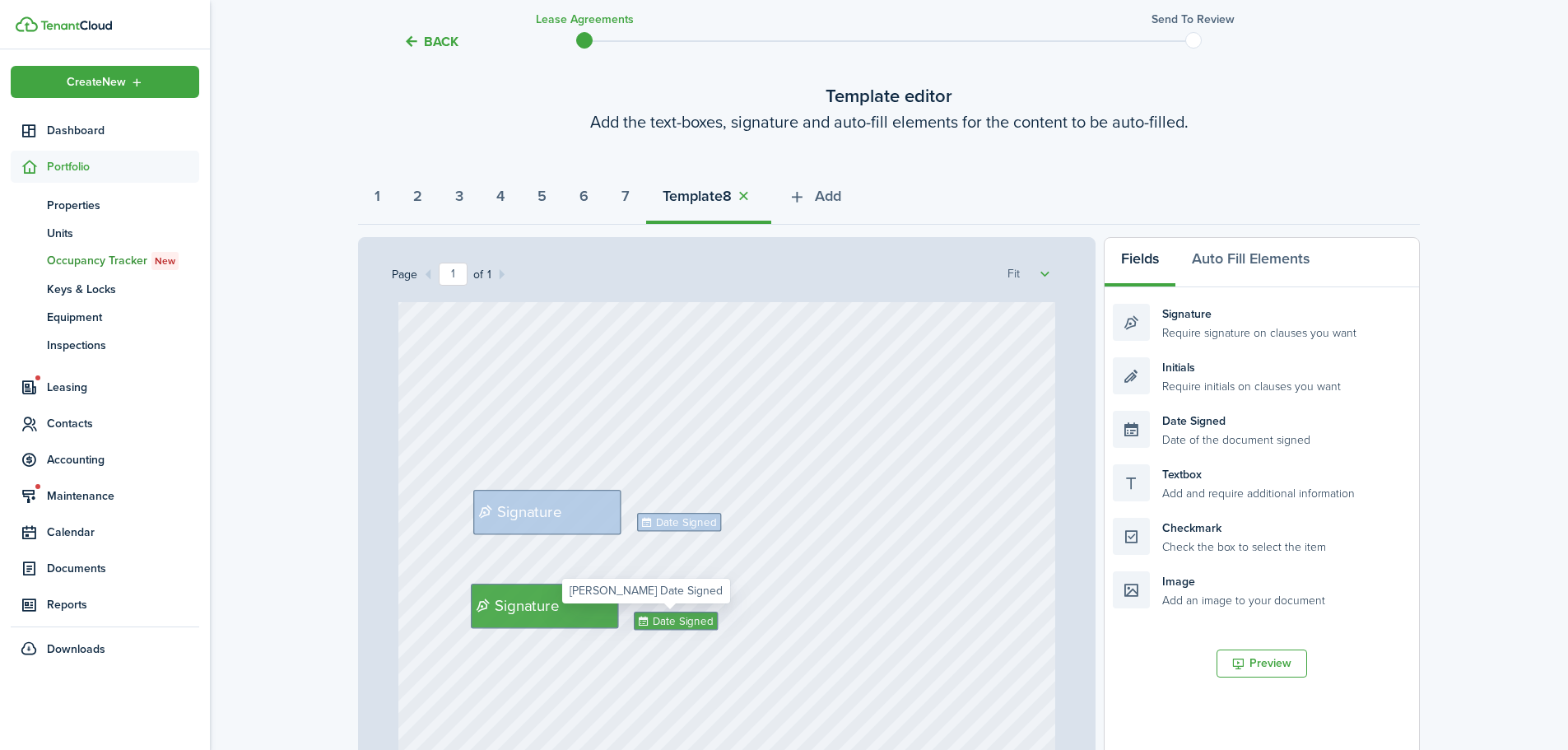
click at [883, 603] on div "Signature Signature Date Signed Date Signed" at bounding box center [727, 440] width 658 height 867
click at [899, 542] on div "Signature Signature Date Signed Date Signed" at bounding box center [727, 440] width 658 height 867
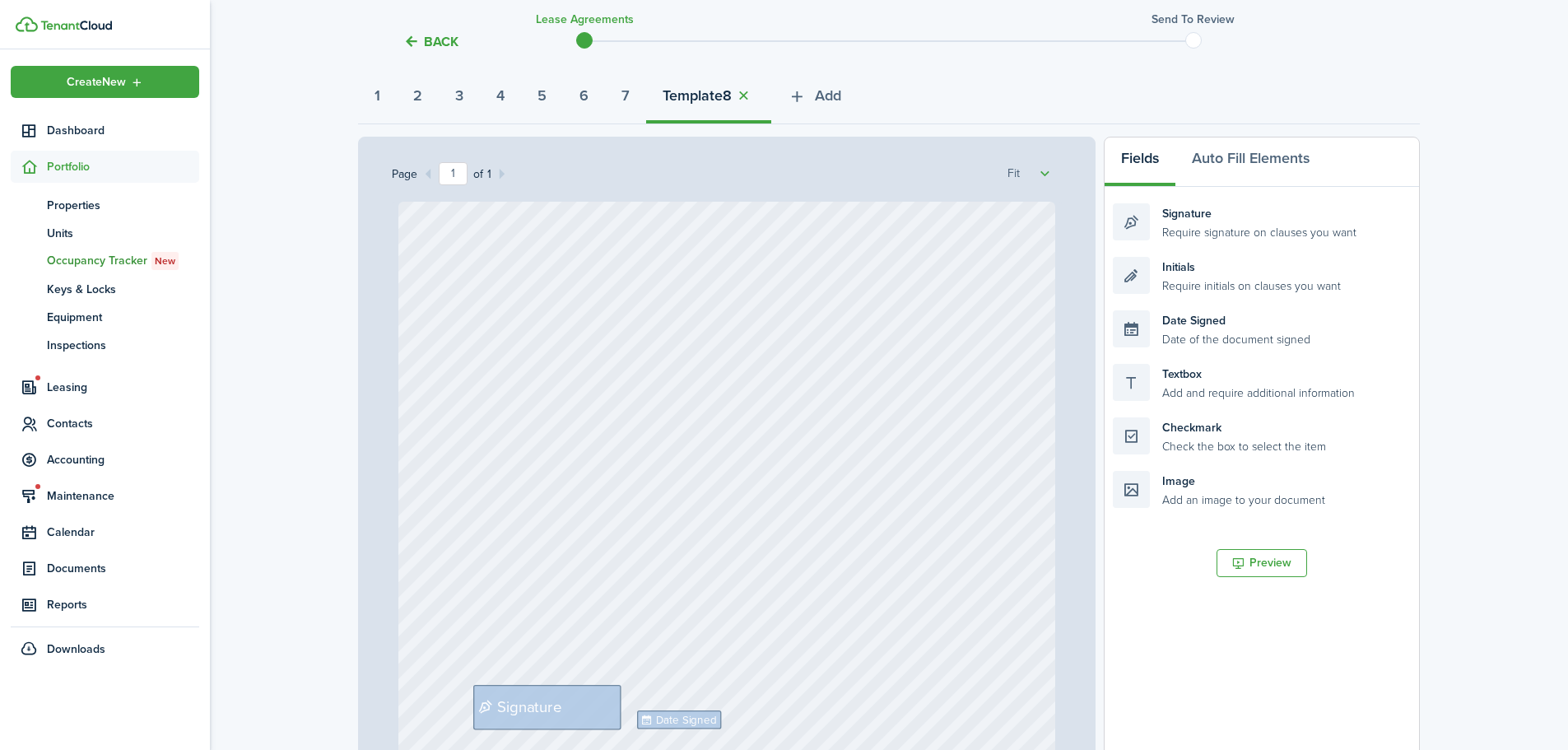
scroll to position [0, 0]
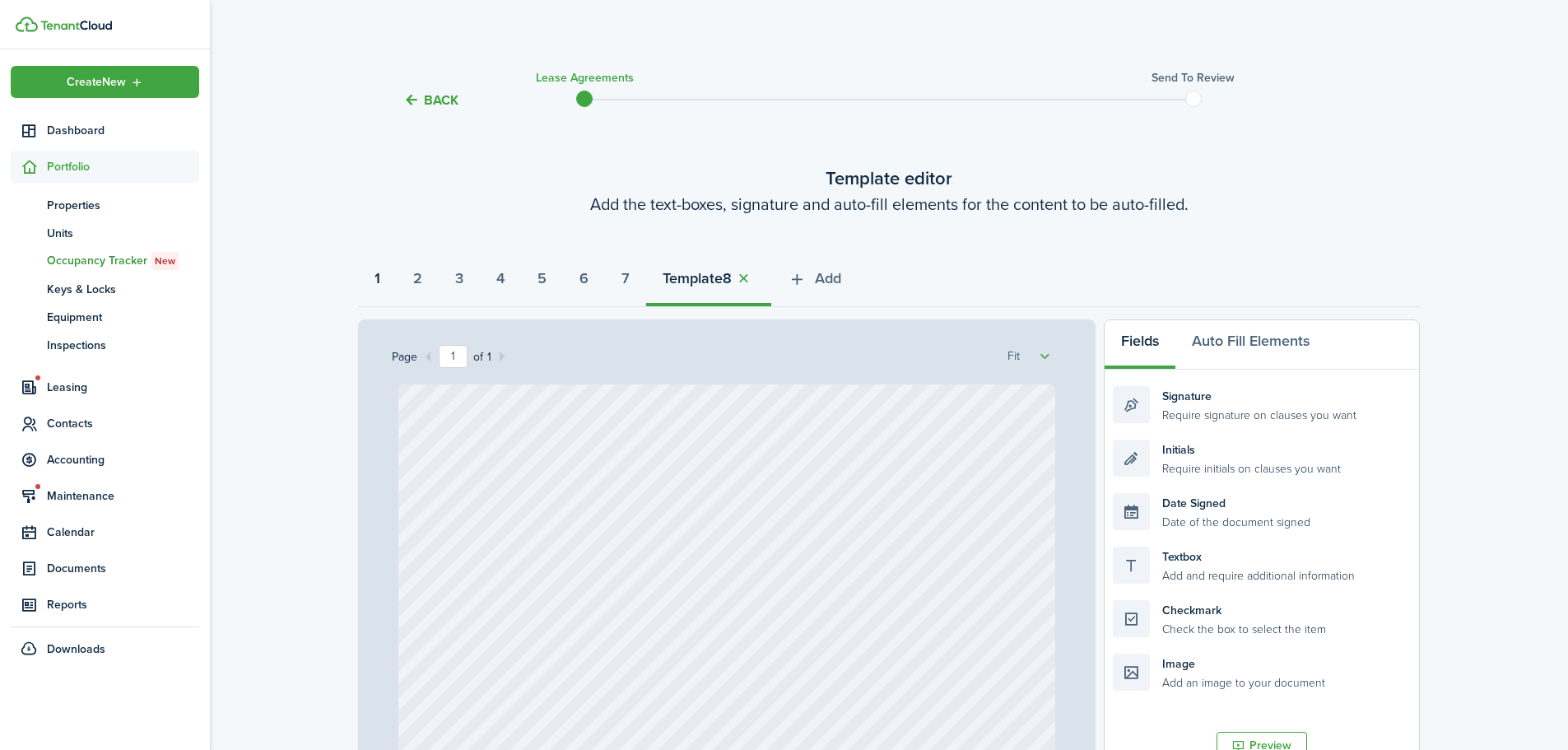
click at [376, 280] on strong "1" at bounding box center [378, 279] width 6 height 22
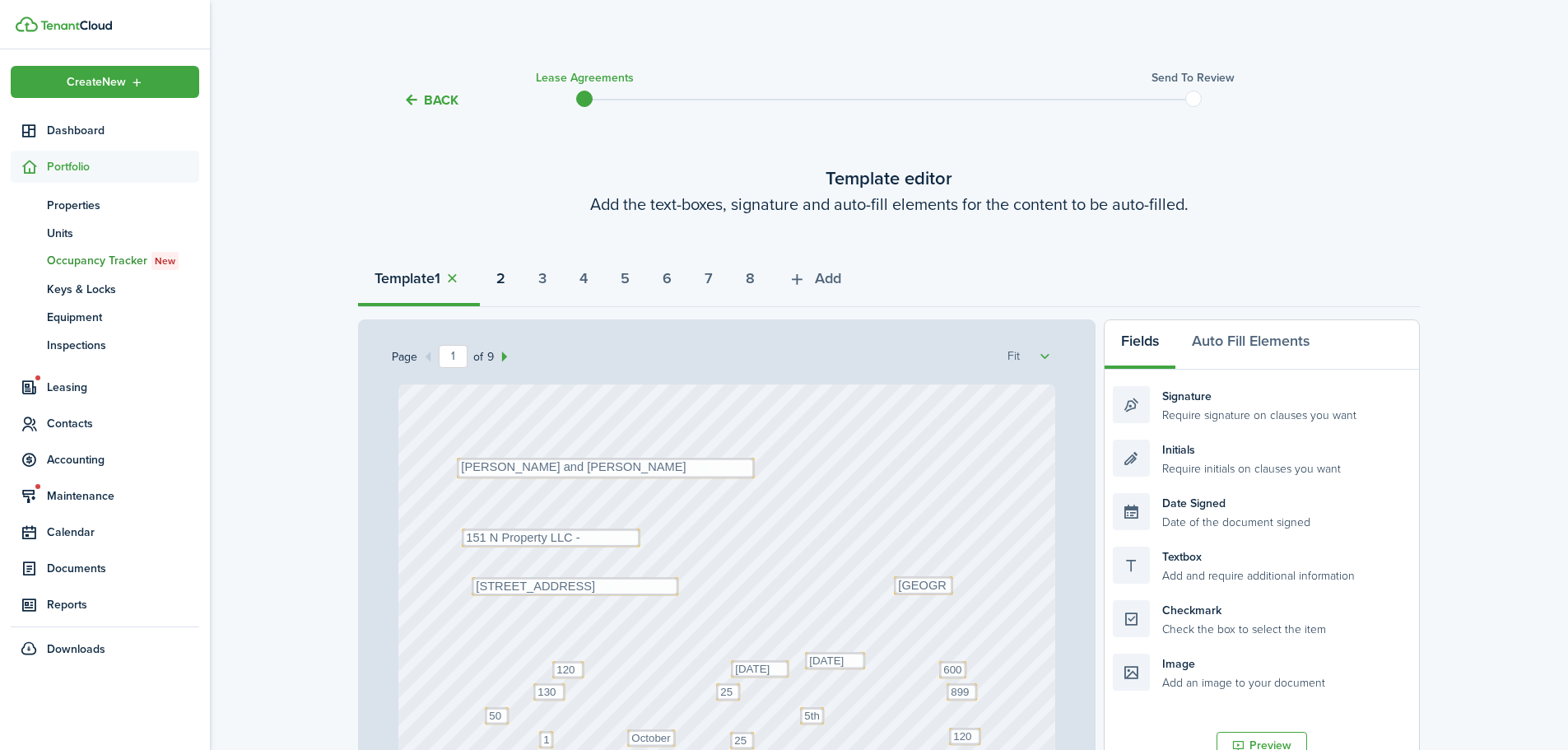
click at [498, 280] on button "2" at bounding box center [500, 282] width 42 height 50
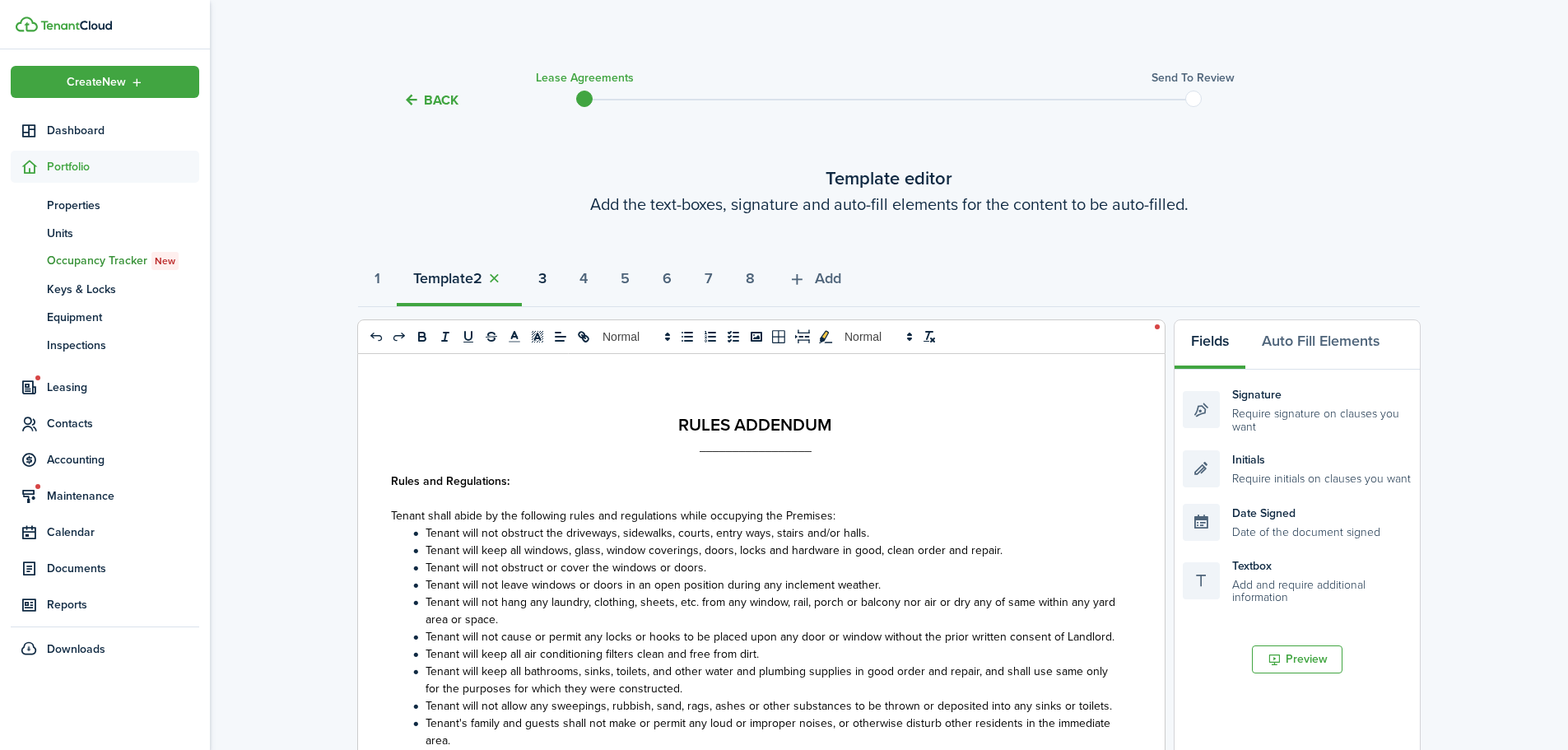
click at [547, 280] on strong "3" at bounding box center [542, 279] width 8 height 22
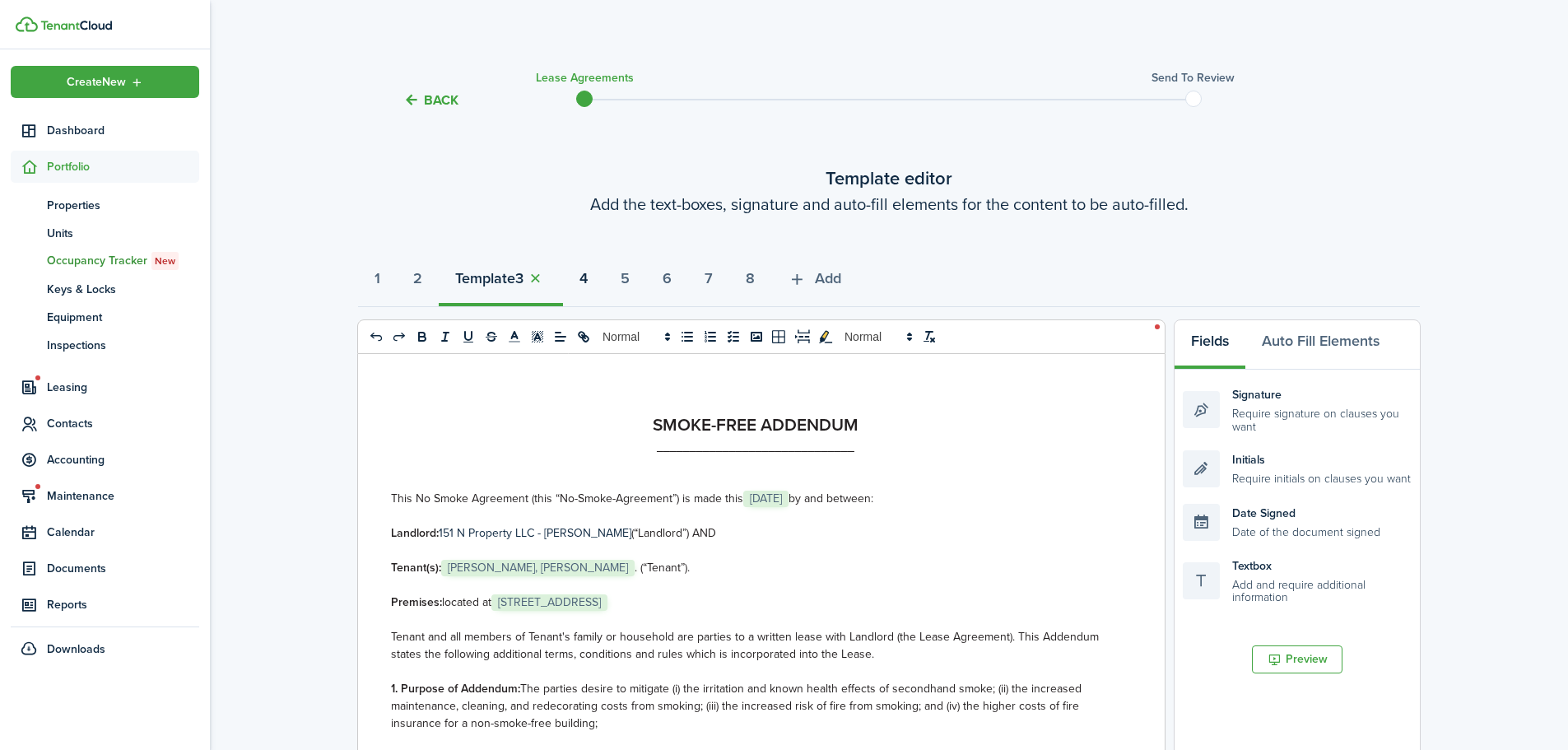
click at [604, 286] on button "4" at bounding box center [583, 282] width 41 height 50
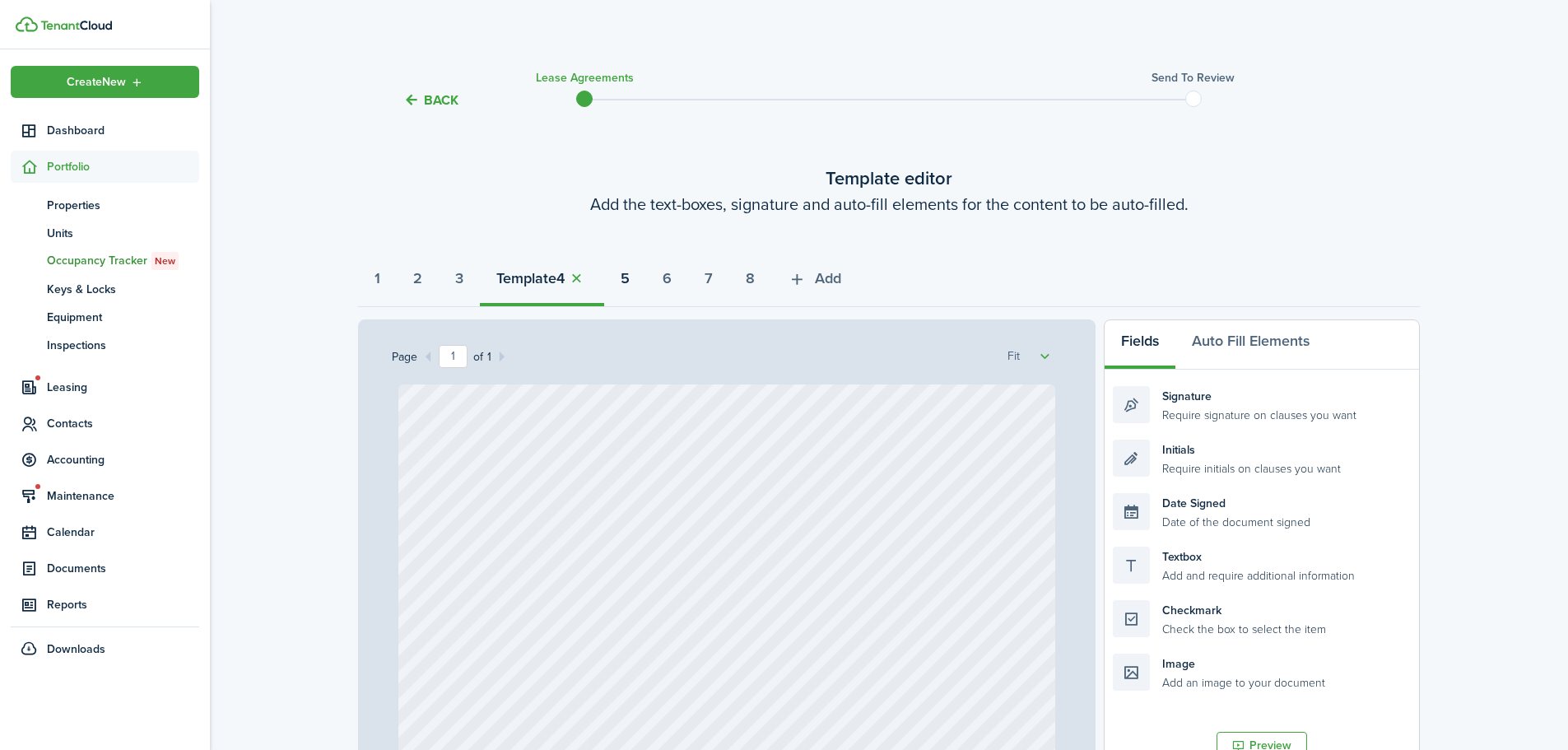
click at [630, 280] on strong "5" at bounding box center [626, 279] width 9 height 22
click at [672, 280] on strong "6" at bounding box center [668, 279] width 9 height 22
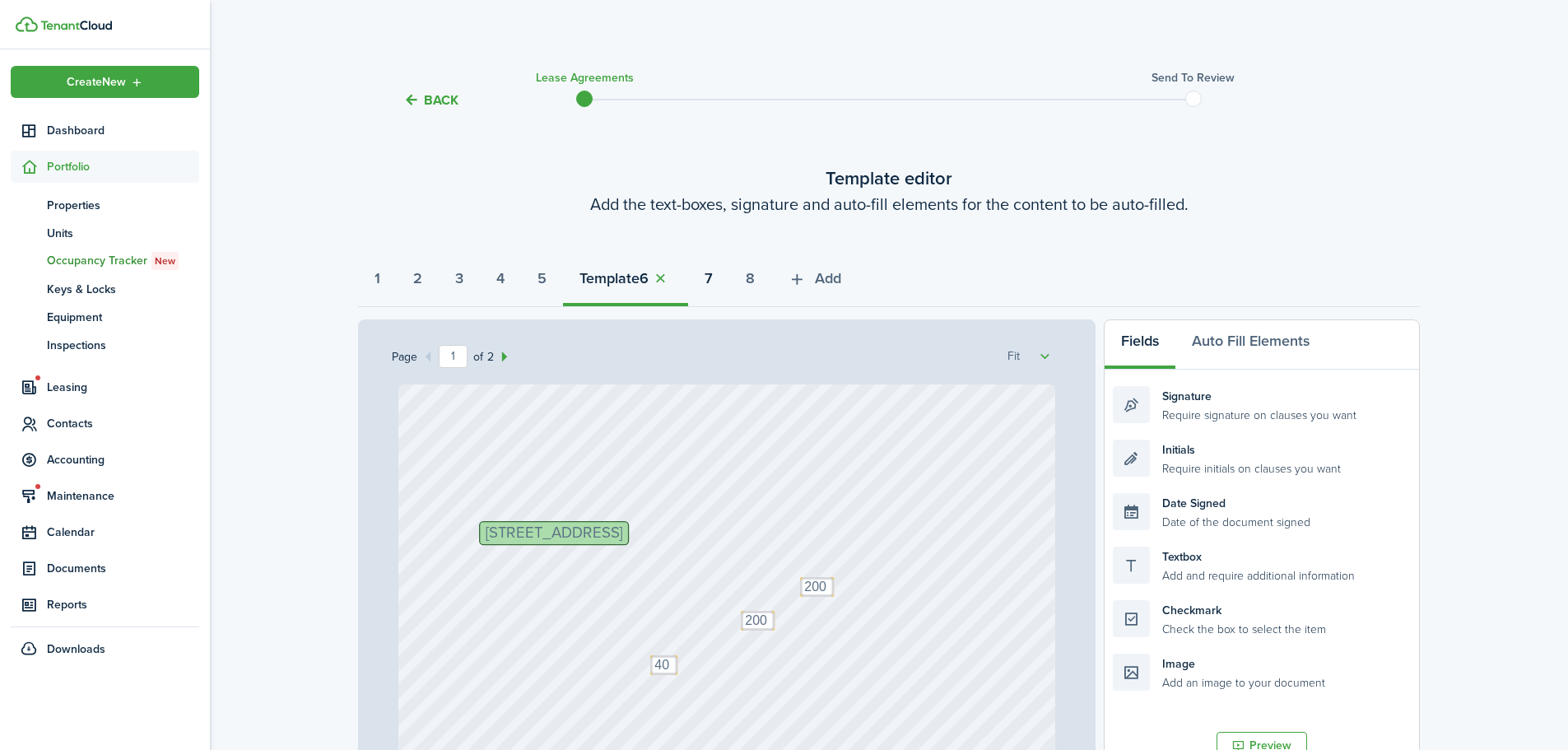
click at [713, 280] on strong "7" at bounding box center [709, 279] width 8 height 22
click at [755, 278] on strong "8" at bounding box center [751, 279] width 9 height 22
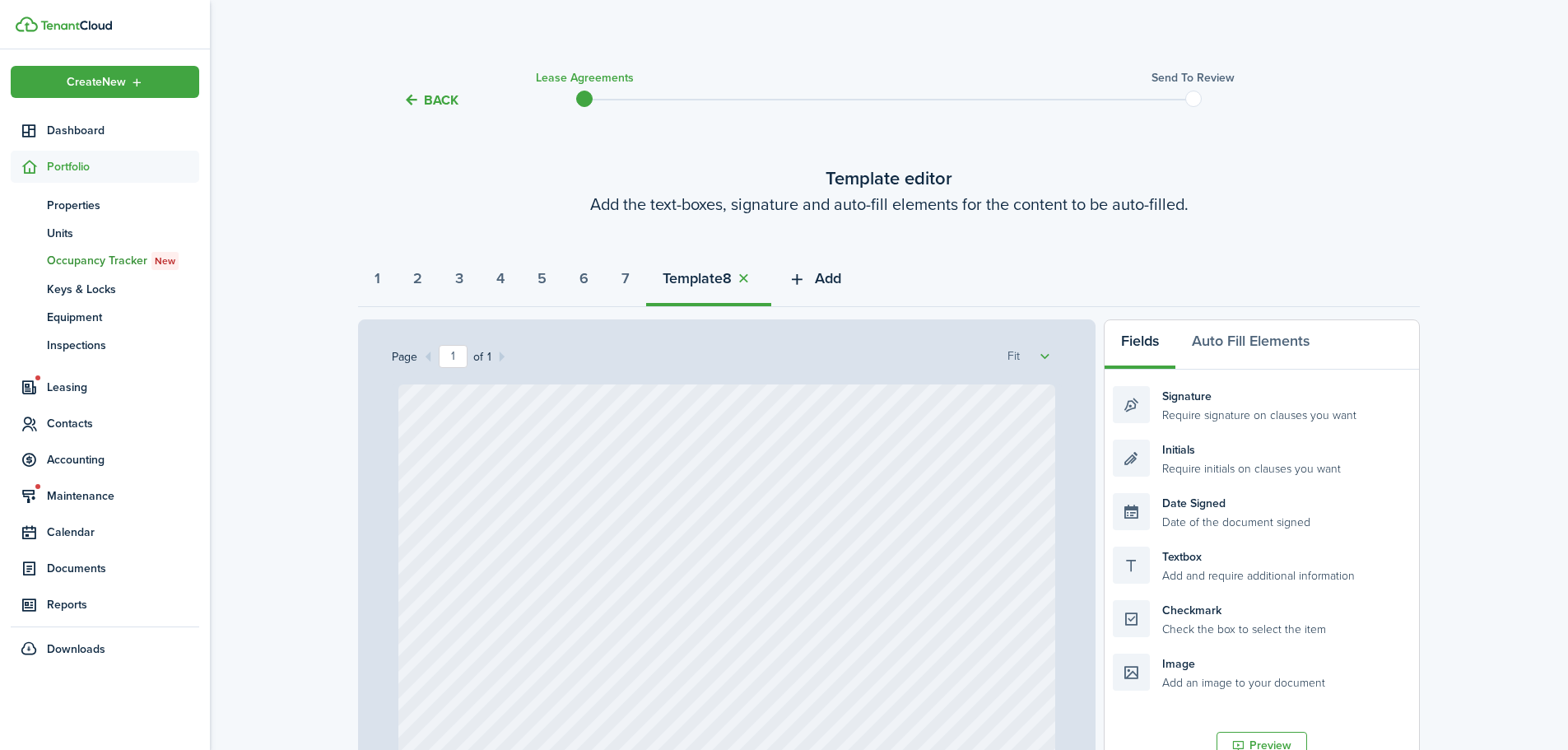
click at [842, 279] on span "Add" at bounding box center [828, 279] width 26 height 22
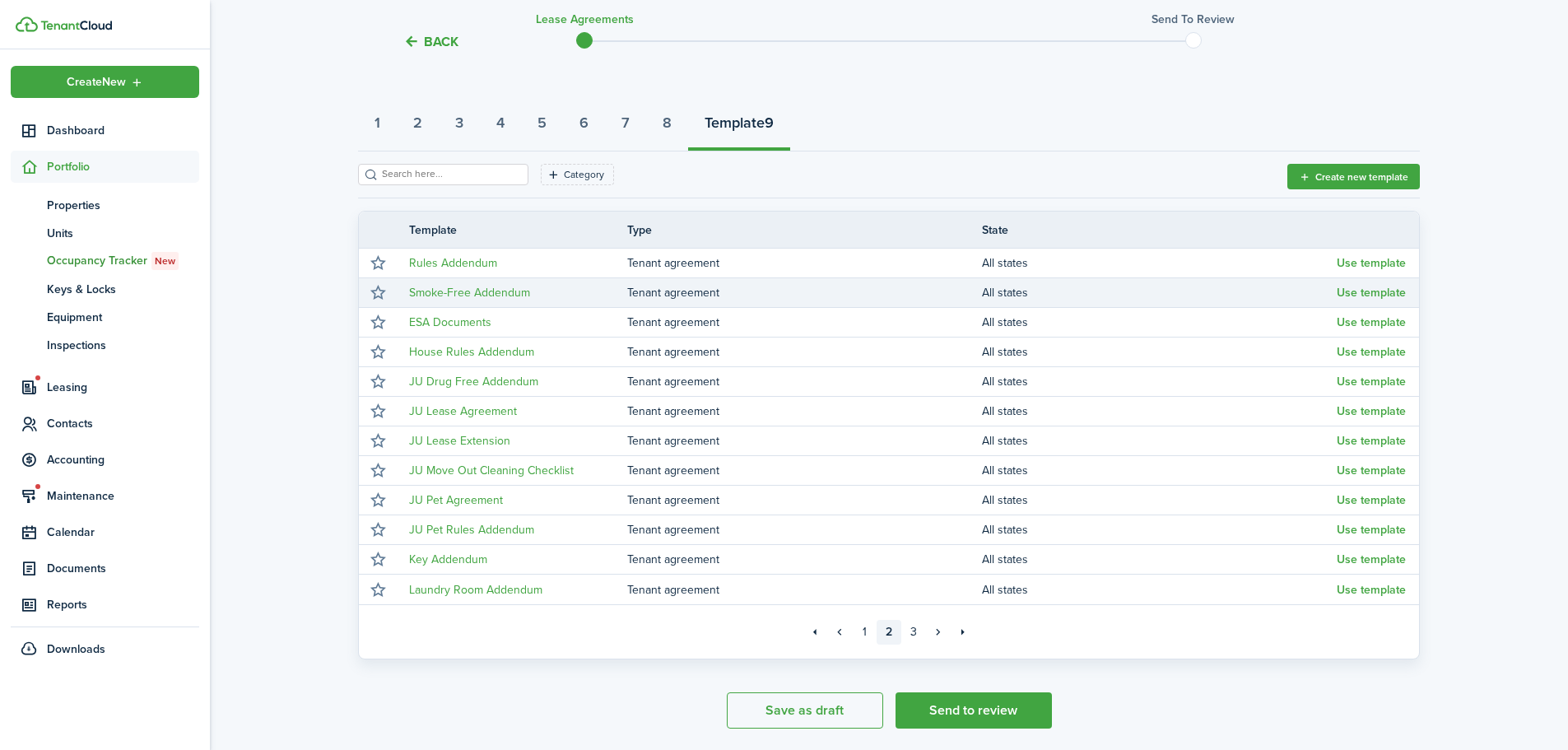
scroll to position [165, 0]
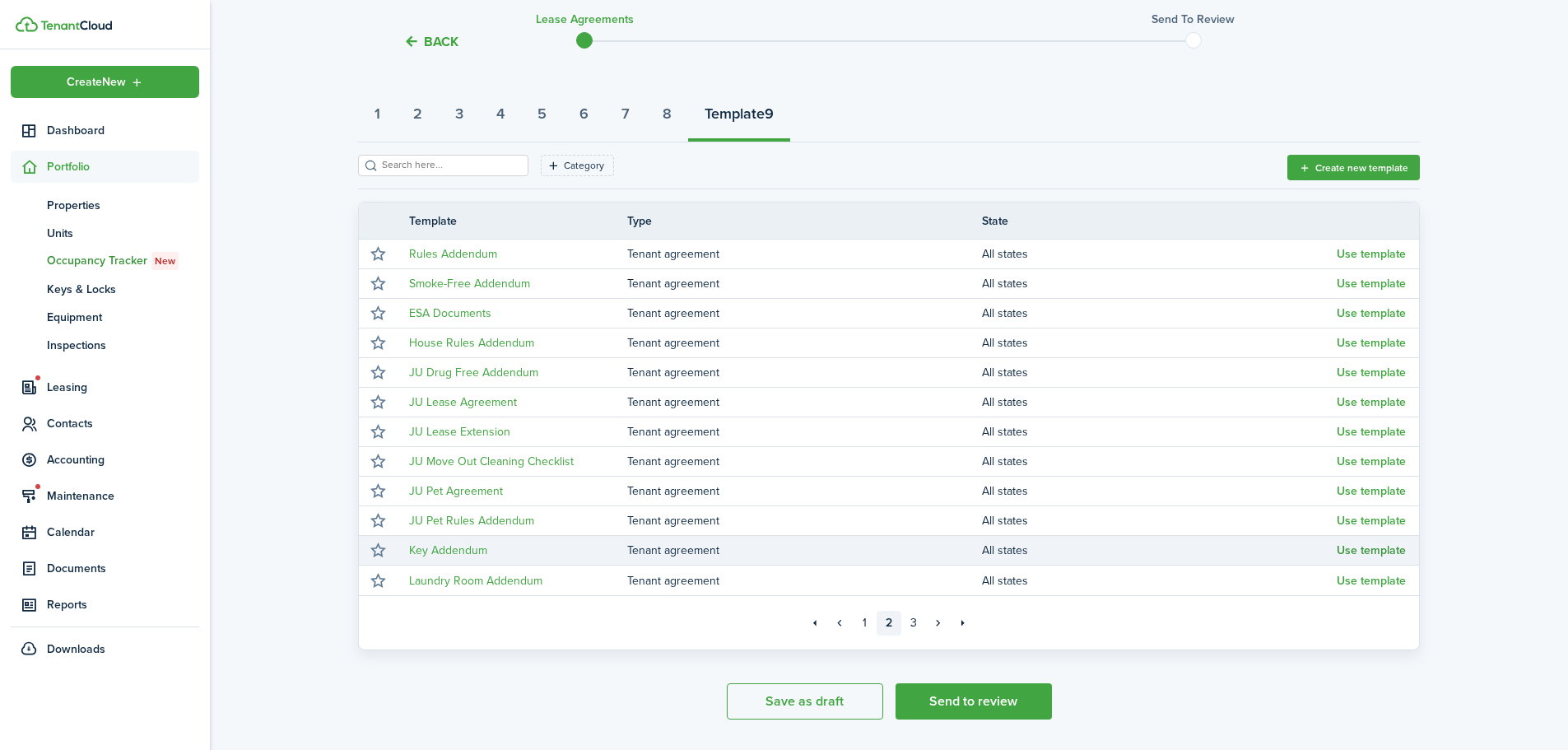
drag, startPoint x: 1385, startPoint y: 546, endPoint x: 1372, endPoint y: 546, distance: 13.0
click at [1385, 546] on button "Use template" at bounding box center [1372, 551] width 69 height 13
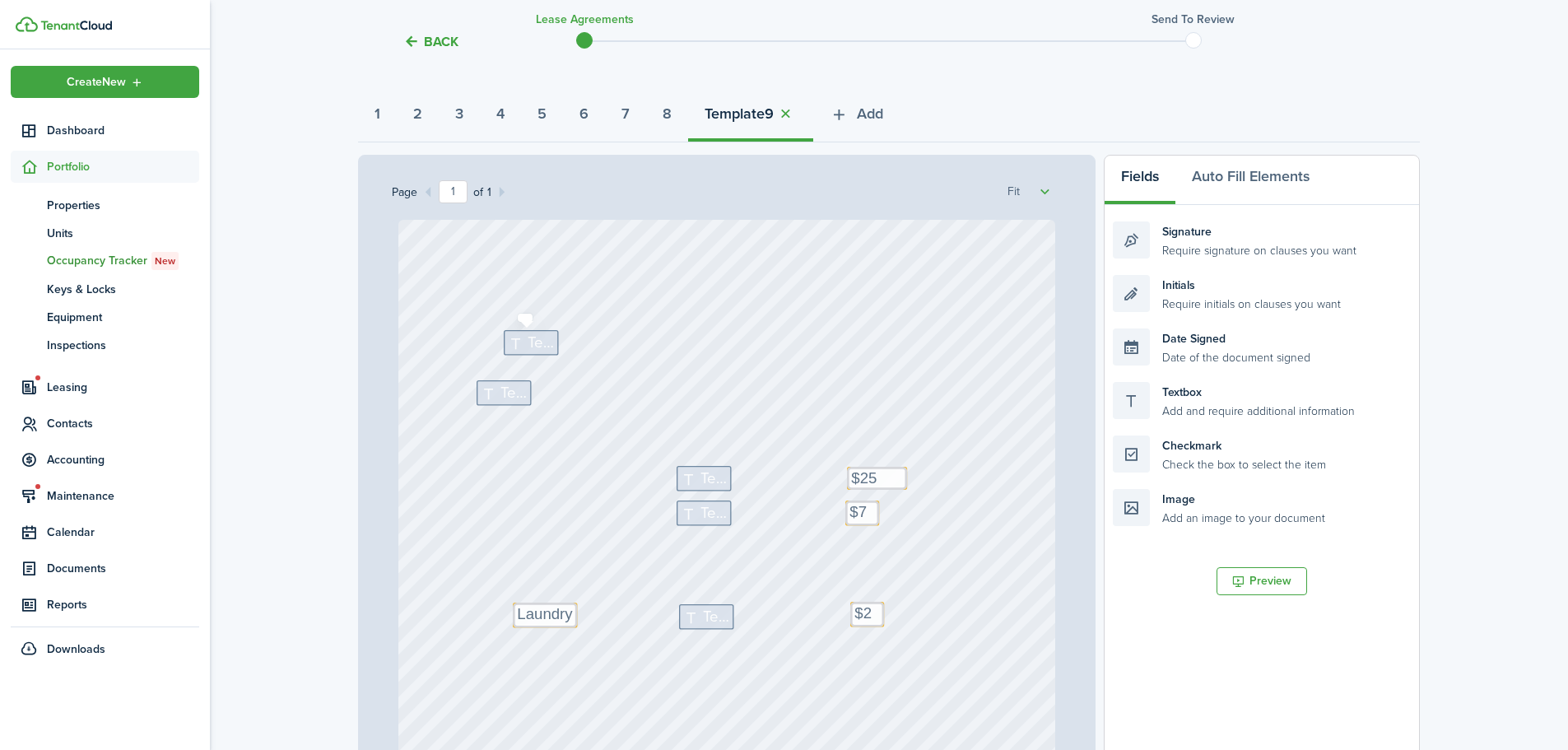
click at [521, 345] on icon at bounding box center [518, 342] width 20 height 16
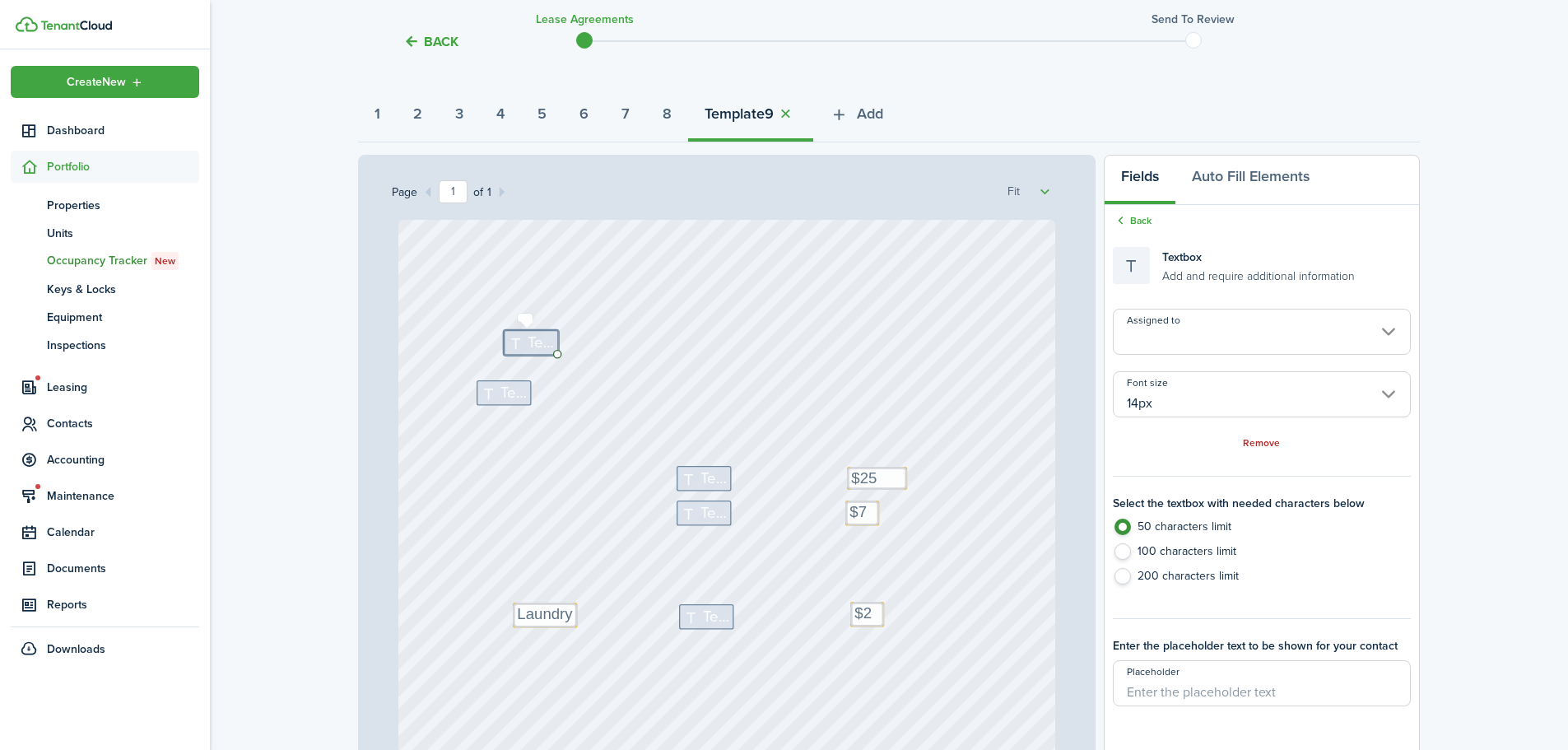
click at [521, 345] on icon at bounding box center [518, 342] width 20 height 16
click at [701, 476] on span "Text" at bounding box center [714, 478] width 26 height 23
click at [701, 475] on span "Text" at bounding box center [714, 478] width 26 height 23
click at [864, 513] on textarea "$75" at bounding box center [862, 512] width 34 height 25
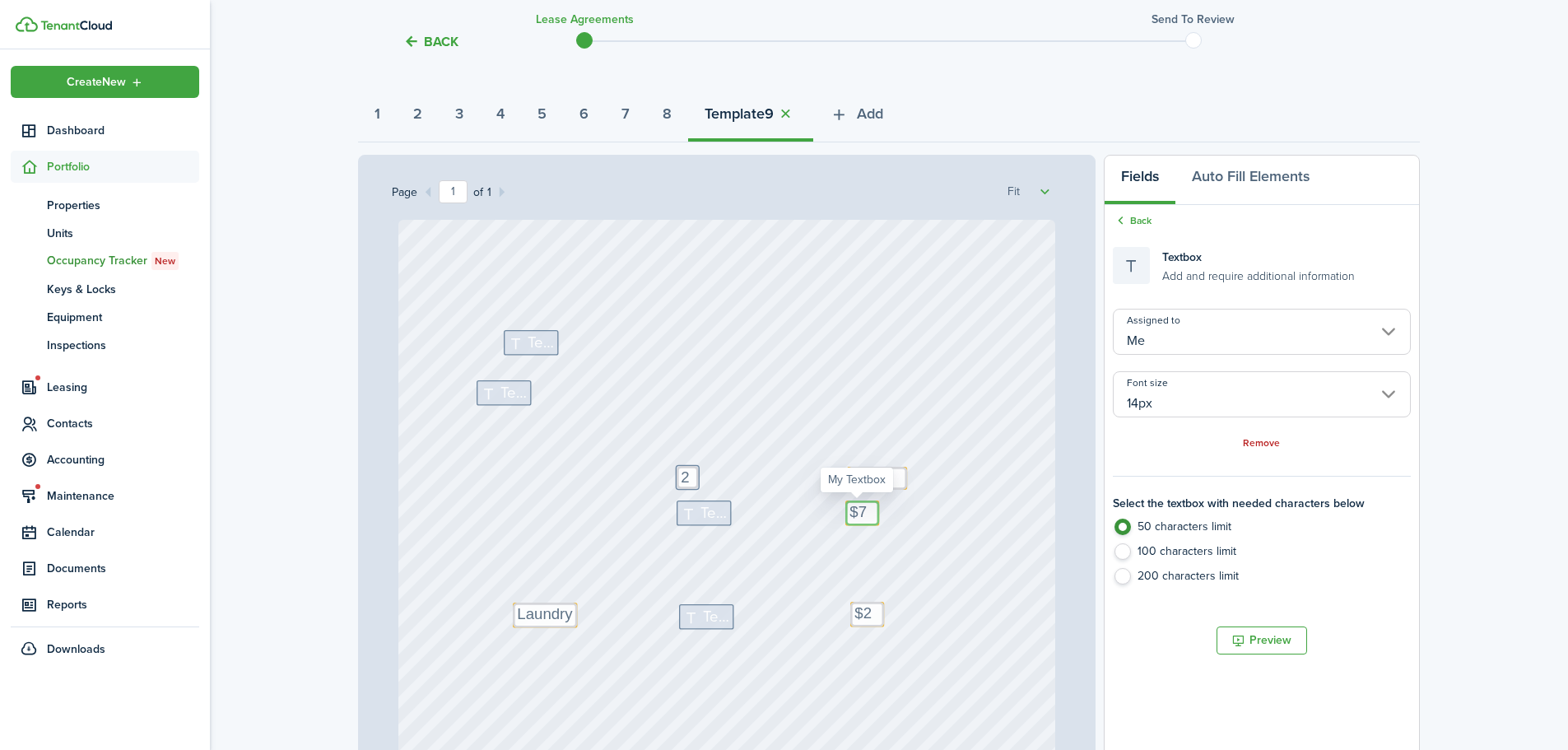
click at [864, 513] on textarea "$75" at bounding box center [862, 512] width 34 height 25
click at [870, 515] on div "Text $75 Text Text 2 Text $25 Text Text Text Text $25 Text Laundry" at bounding box center [727, 653] width 658 height 867
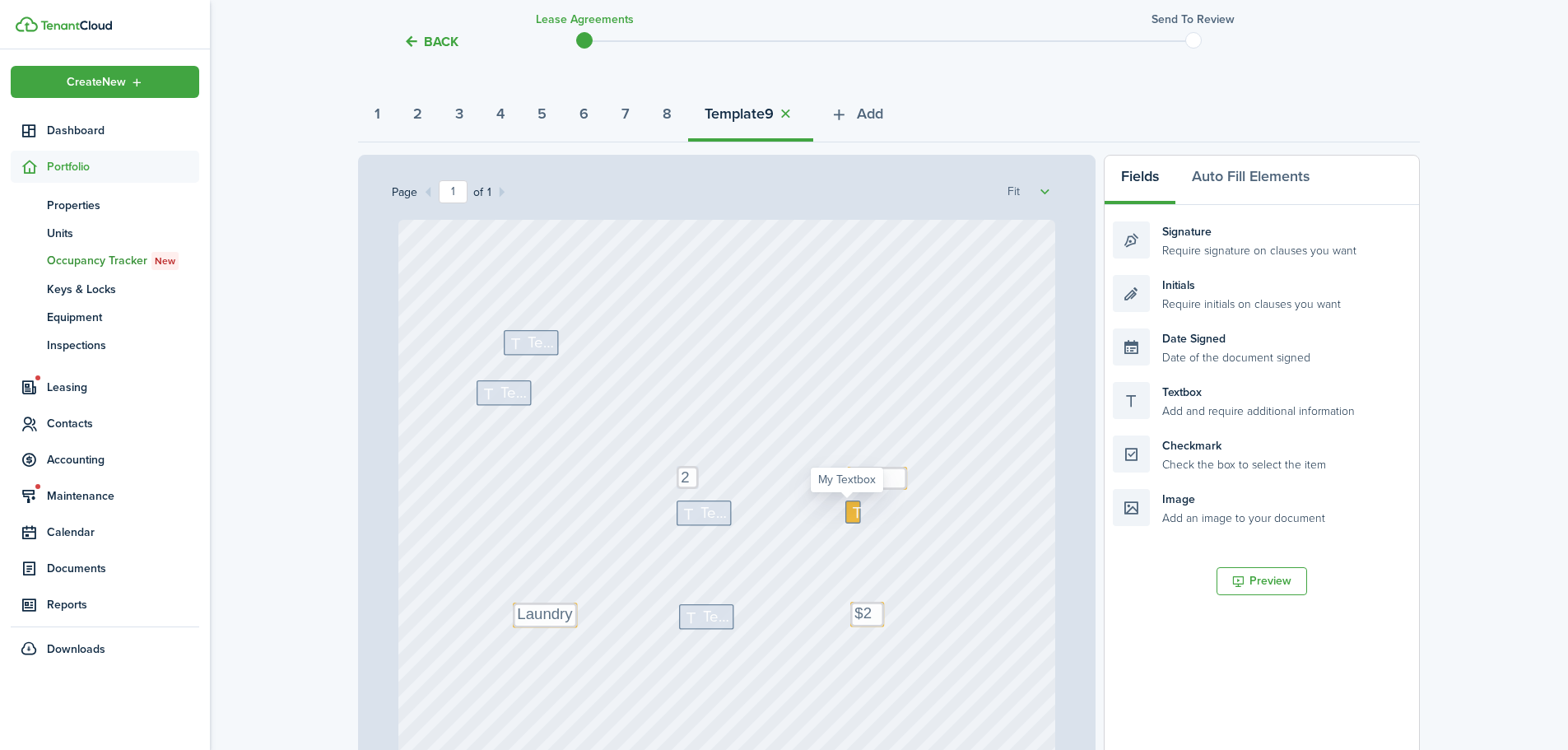
click at [851, 515] on icon at bounding box center [859, 512] width 20 height 16
click at [701, 515] on span "Text" at bounding box center [714, 512] width 26 height 23
click at [687, 624] on icon at bounding box center [693, 617] width 20 height 16
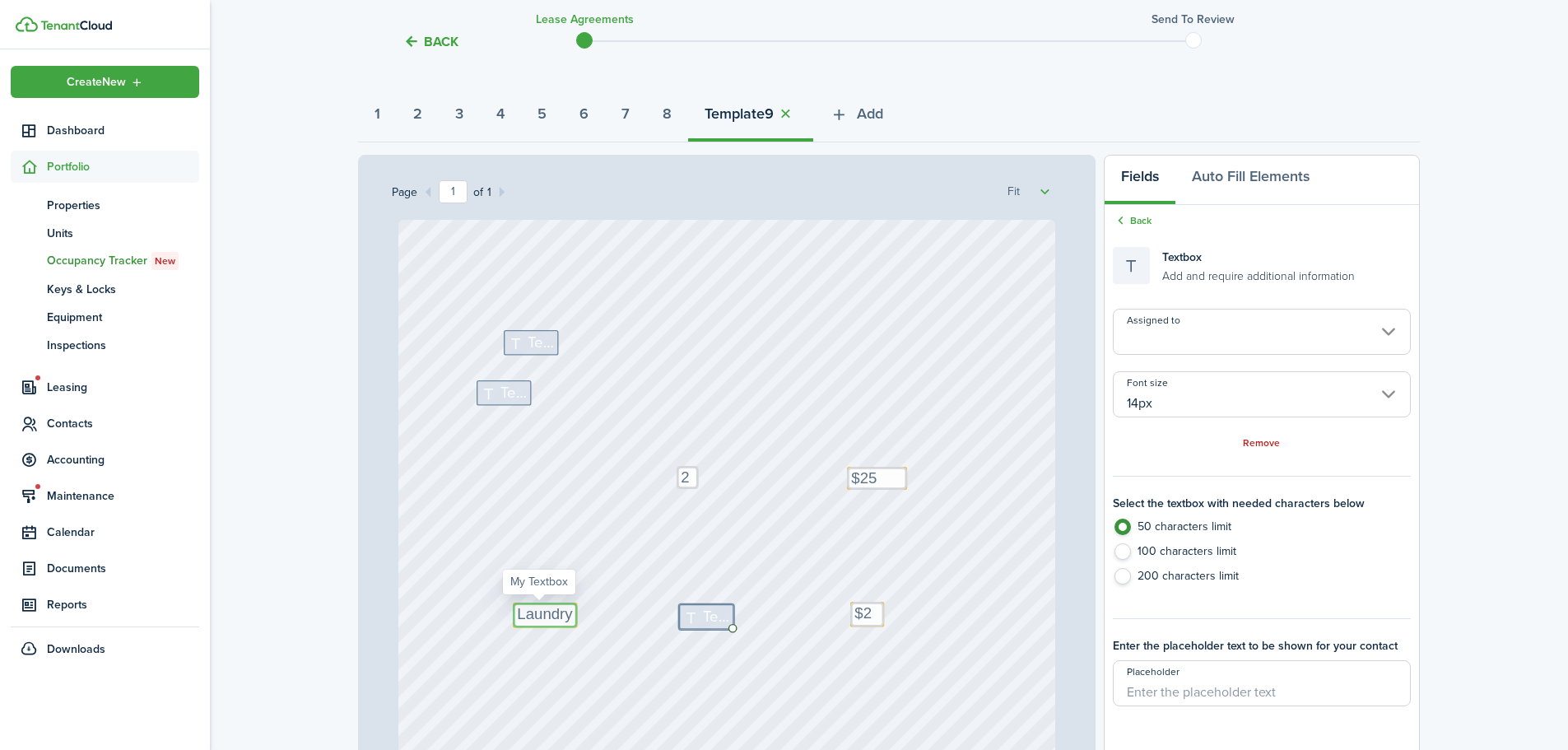
click at [547, 613] on textarea "Laundry" at bounding box center [545, 615] width 65 height 25
click at [707, 619] on span "Text" at bounding box center [716, 616] width 26 height 23
click at [734, 635] on div "Text 2 Text 2 Text $25 Text Text Text $25 Text Laundry" at bounding box center [727, 653] width 658 height 867
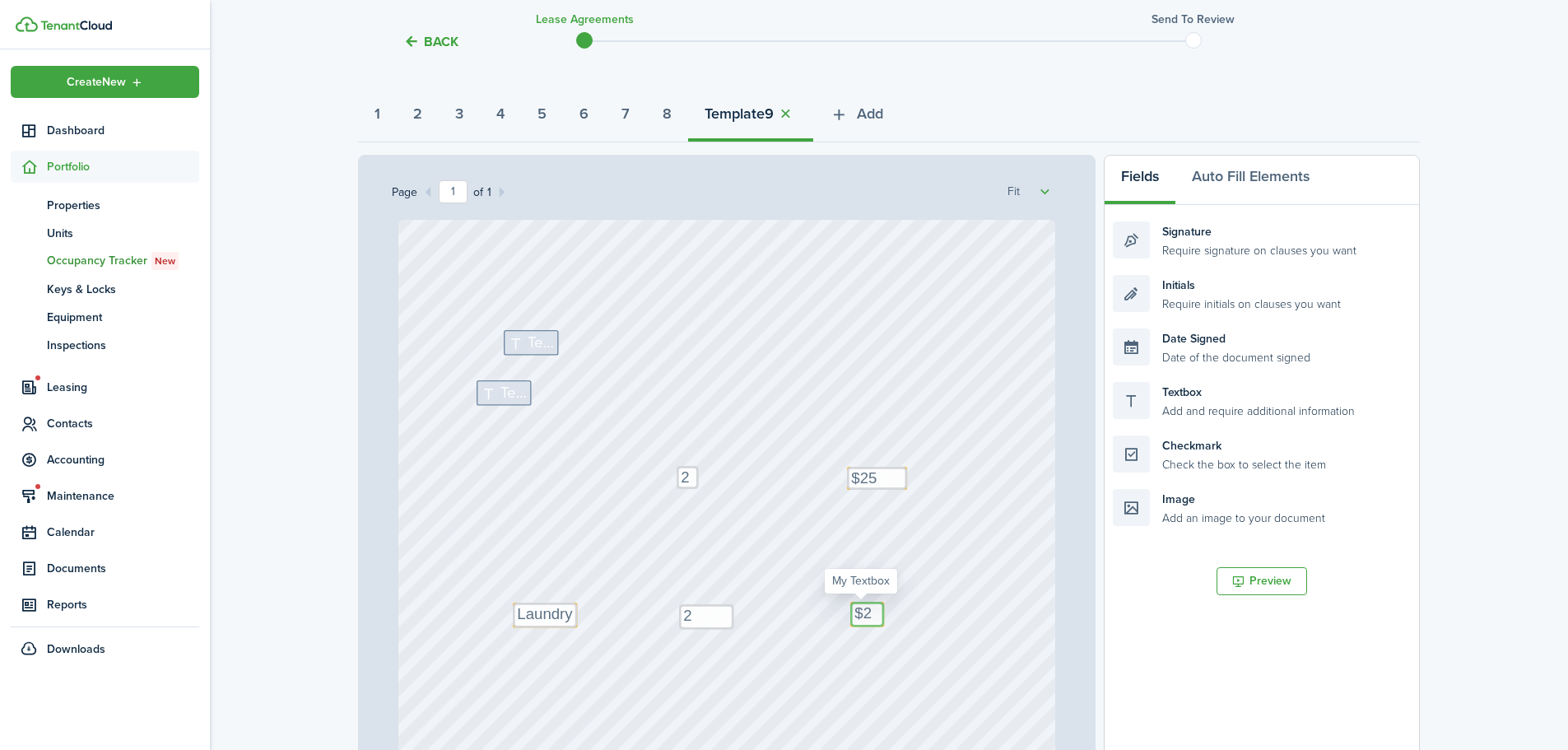
click at [872, 613] on textarea "$25" at bounding box center [868, 614] width 34 height 25
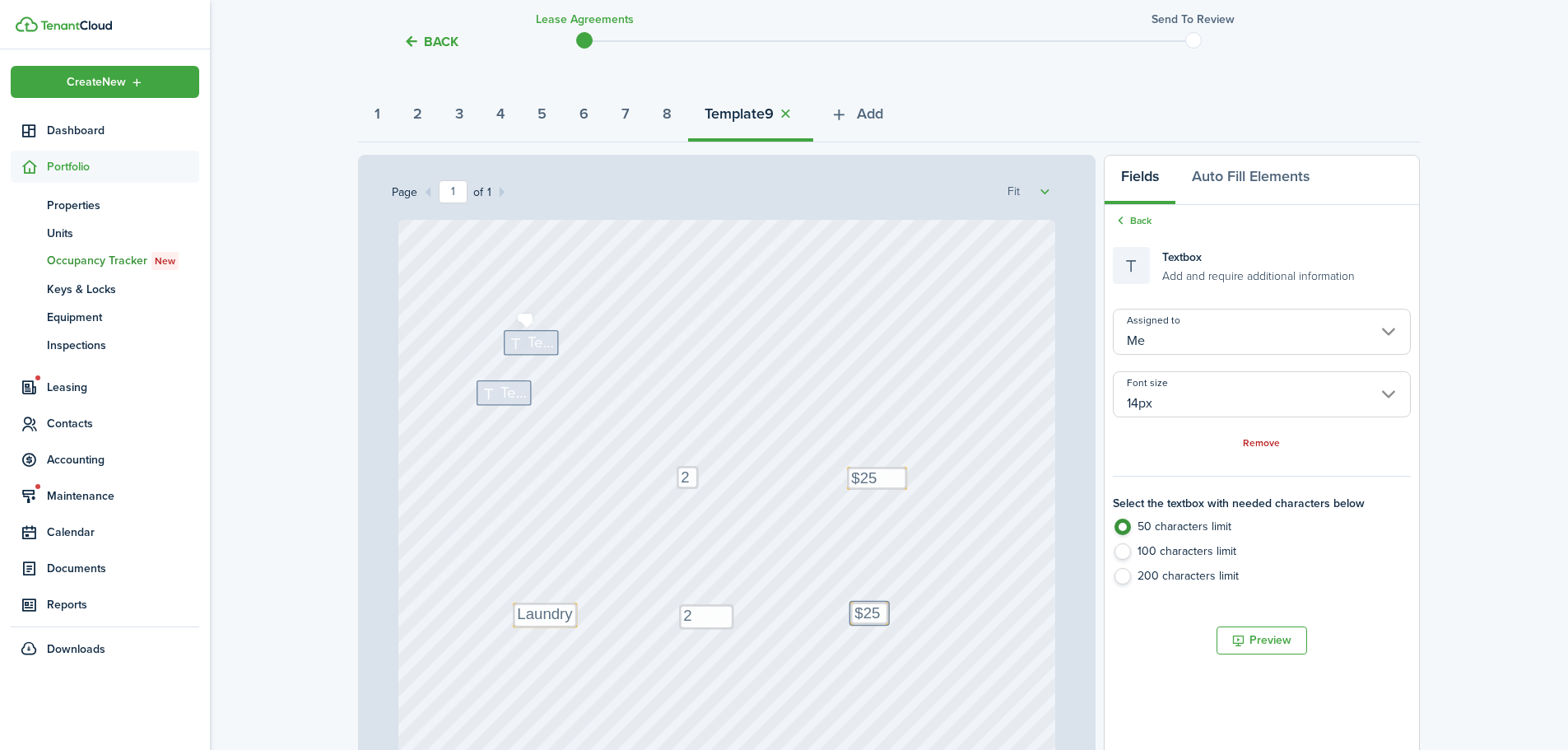
click at [531, 339] on span "Text" at bounding box center [541, 342] width 26 height 23
click at [520, 341] on icon at bounding box center [518, 342] width 20 height 16
click at [1129, 549] on label "100 characters limit" at bounding box center [1262, 555] width 298 height 24
click at [1195, 397] on input "14px" at bounding box center [1262, 394] width 298 height 46
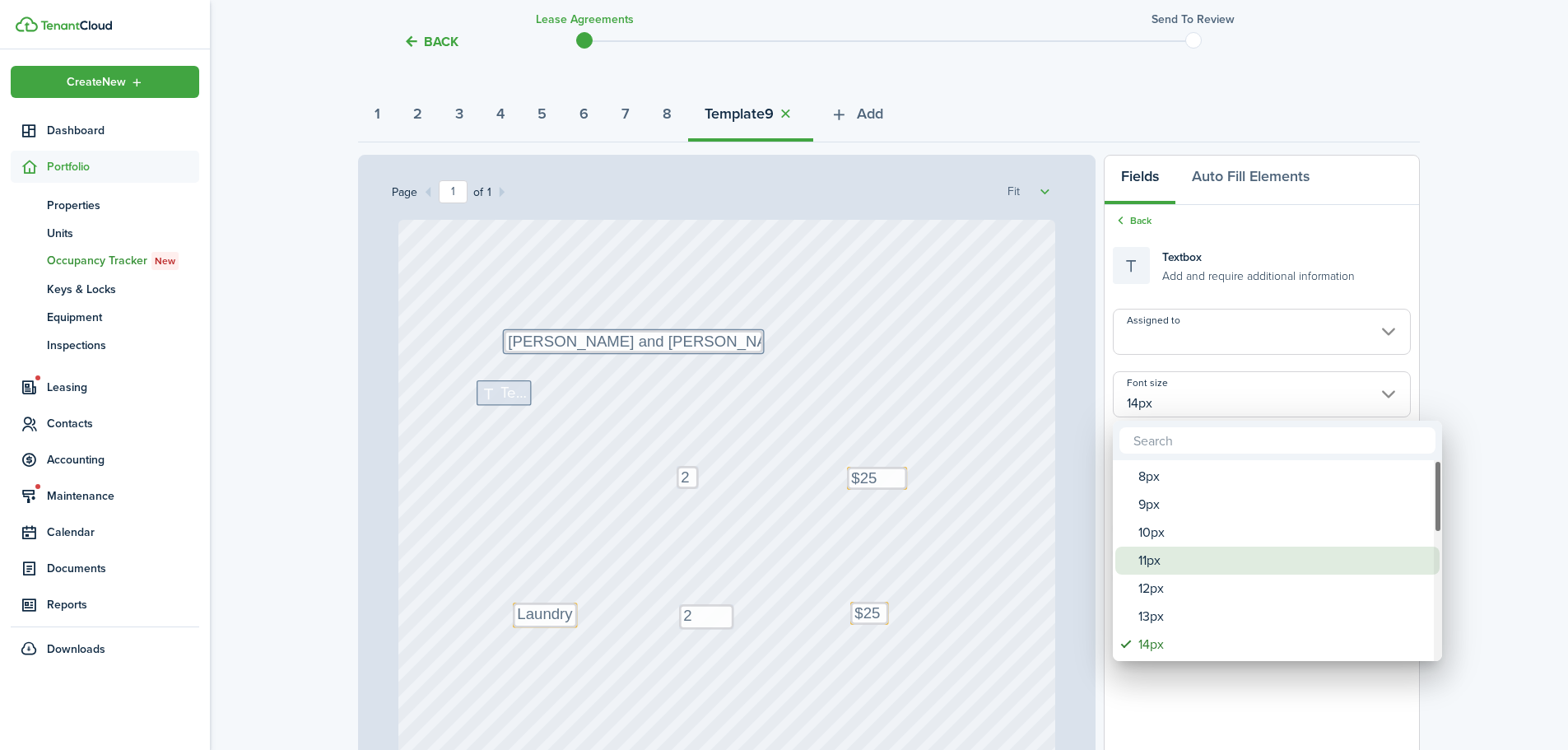
click at [1168, 550] on div "11px" at bounding box center [1285, 561] width 292 height 28
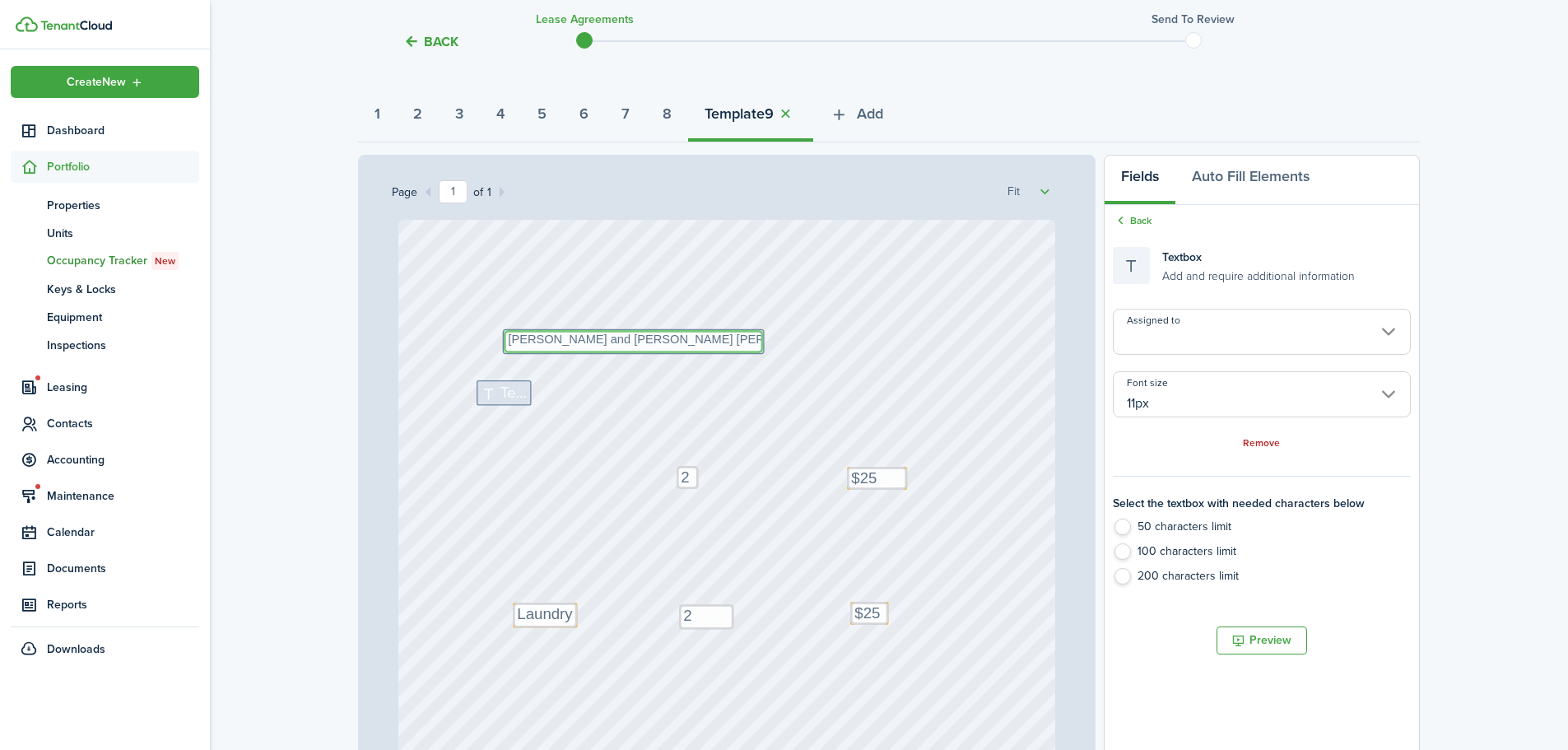
click at [720, 346] on textarea "[PERSON_NAME] and [PERSON_NAME] [PERSON_NAME]" at bounding box center [633, 341] width 259 height 23
click at [835, 330] on div "Text 2 Text 2 Text $25 Text [PERSON_NAME] and [PERSON_NAME] Text Text $25 Text …" at bounding box center [727, 653] width 658 height 867
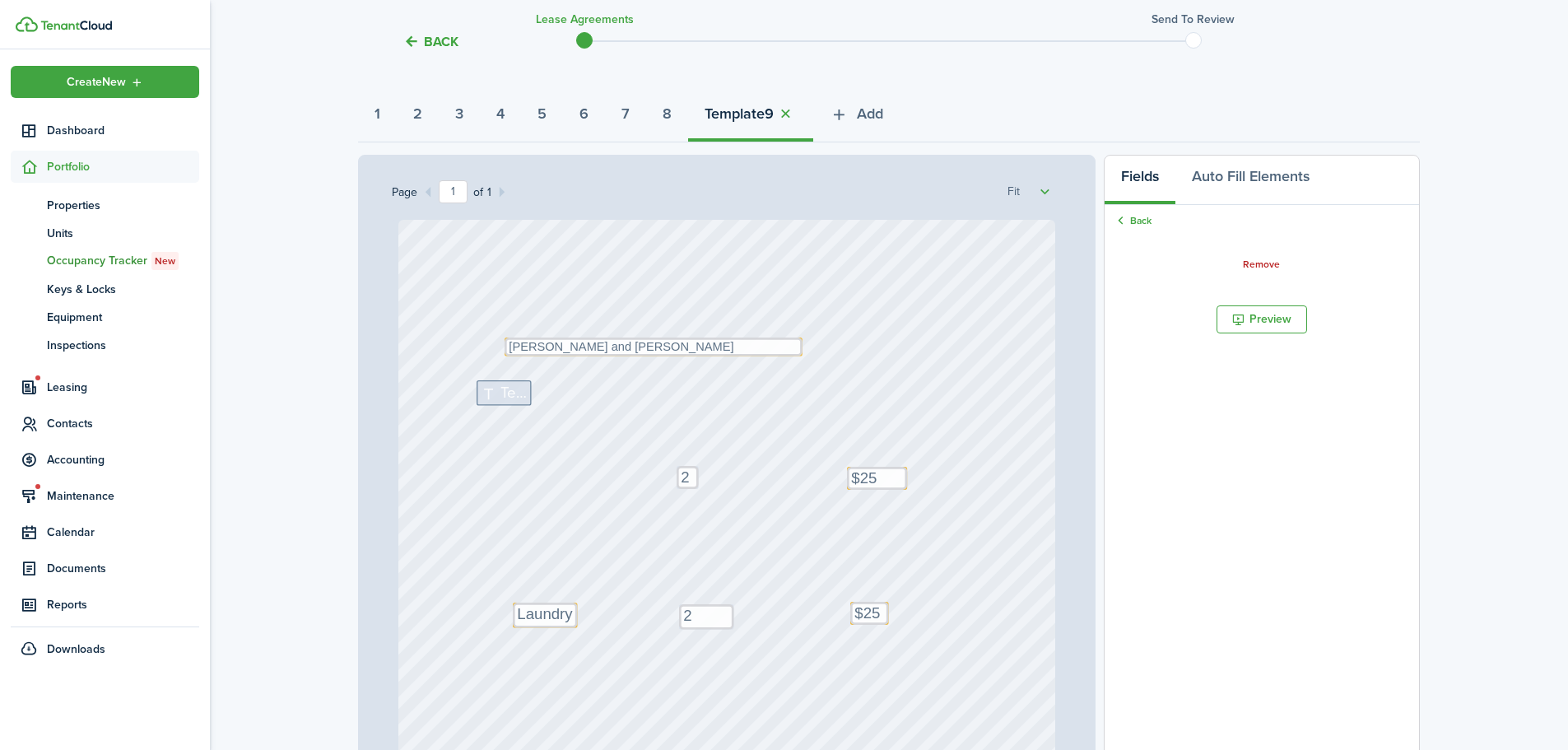
click at [822, 289] on div "Text 2 Text 2 Text $25 Text Text $25 Text Laundry Text [PERSON_NAME] and [PERSO…" at bounding box center [727, 653] width 658 height 867
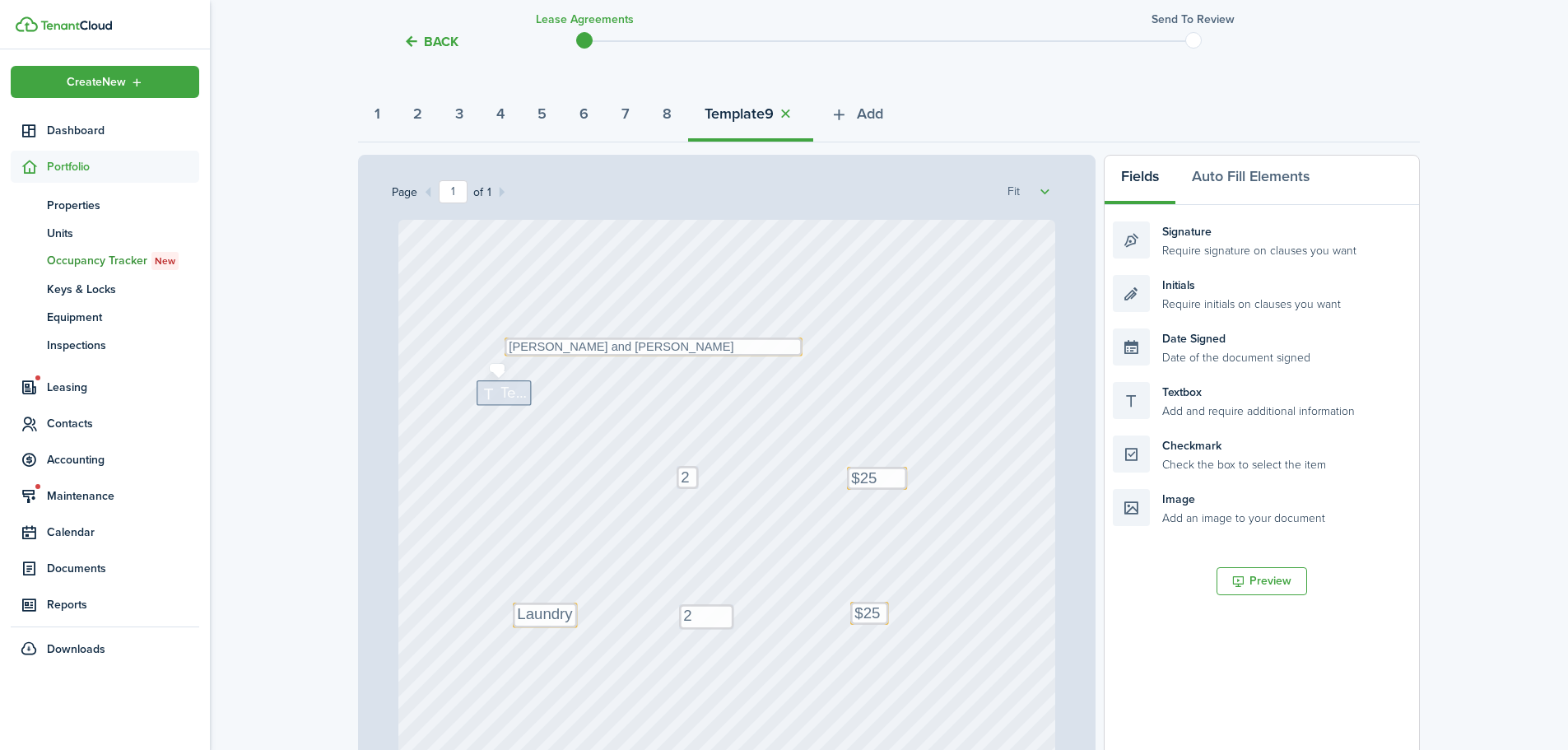
click at [500, 390] on span "Text" at bounding box center [513, 394] width 26 height 23
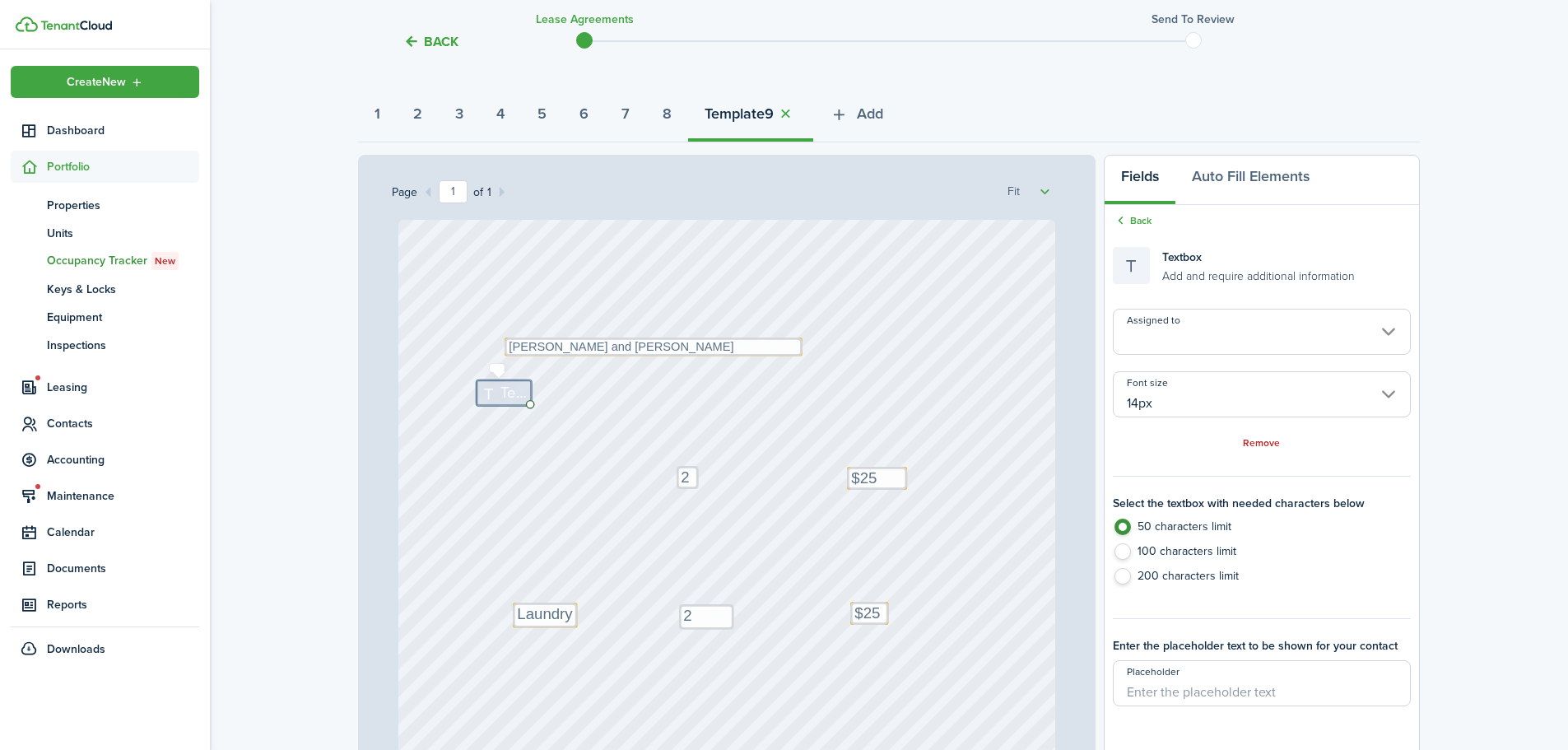
click at [500, 390] on span "Text" at bounding box center [513, 394] width 26 height 23
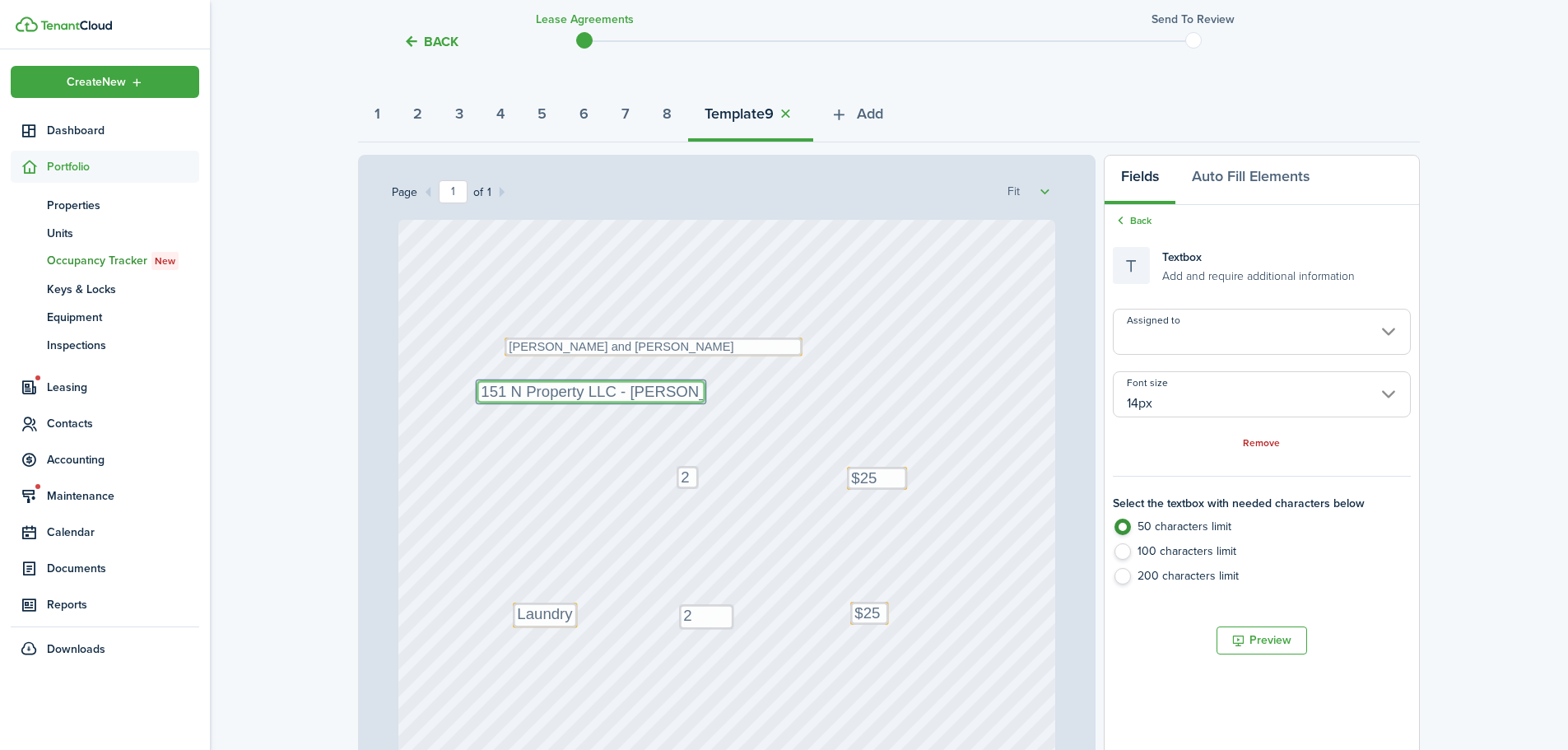
click at [1187, 397] on input "14px" at bounding box center [1262, 394] width 298 height 46
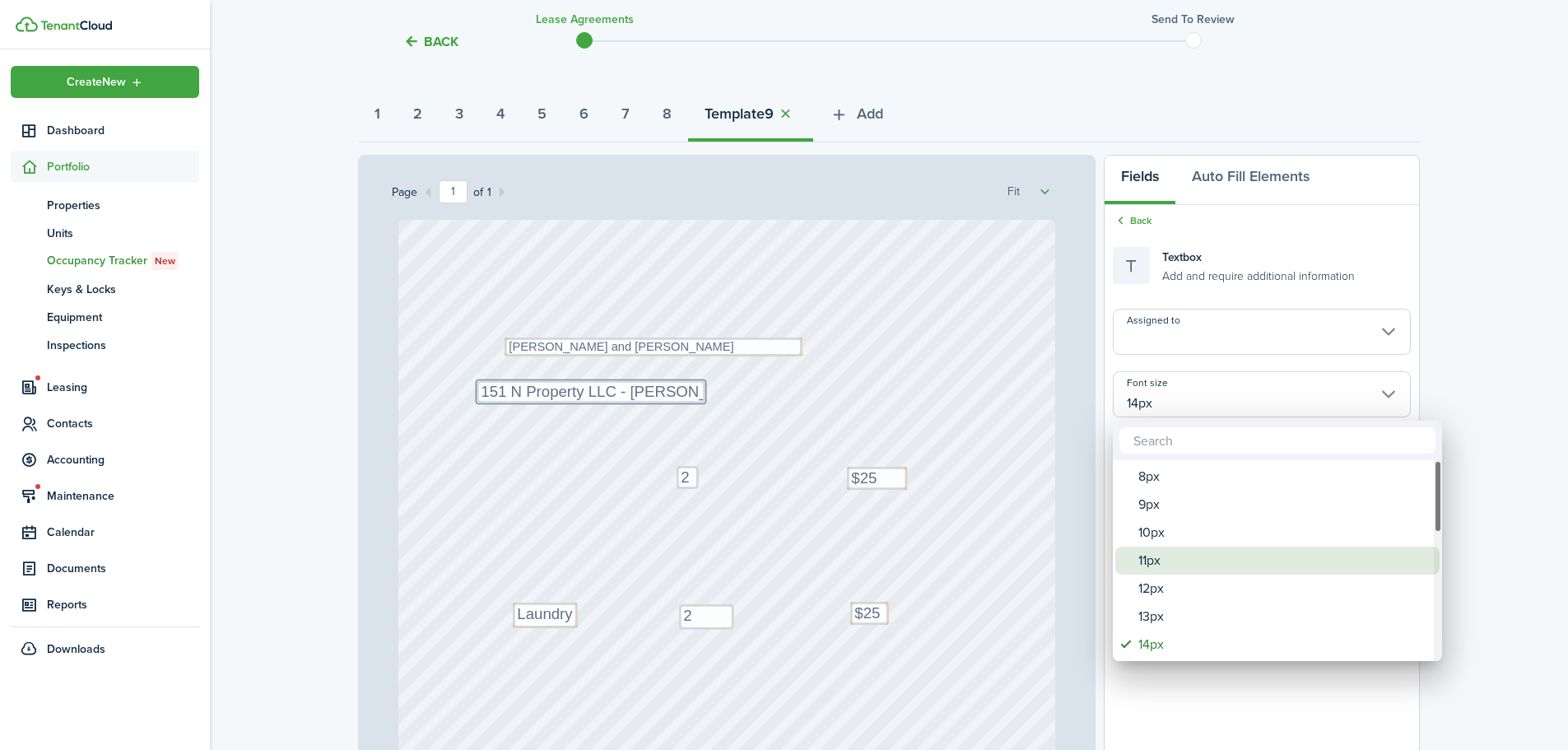
click at [1155, 550] on div "11px" at bounding box center [1285, 561] width 292 height 28
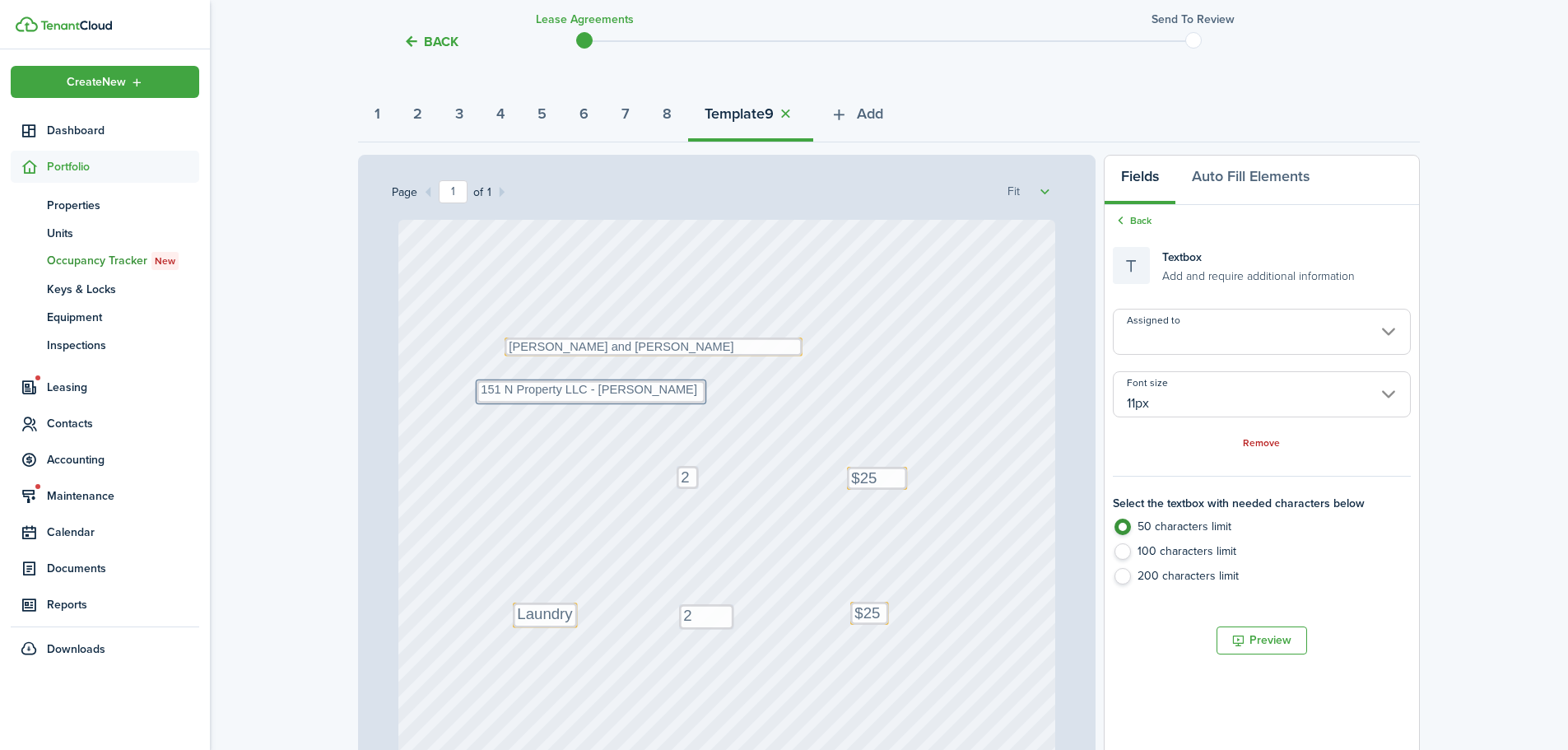
click at [1129, 417] on input "11px" at bounding box center [1262, 394] width 298 height 46
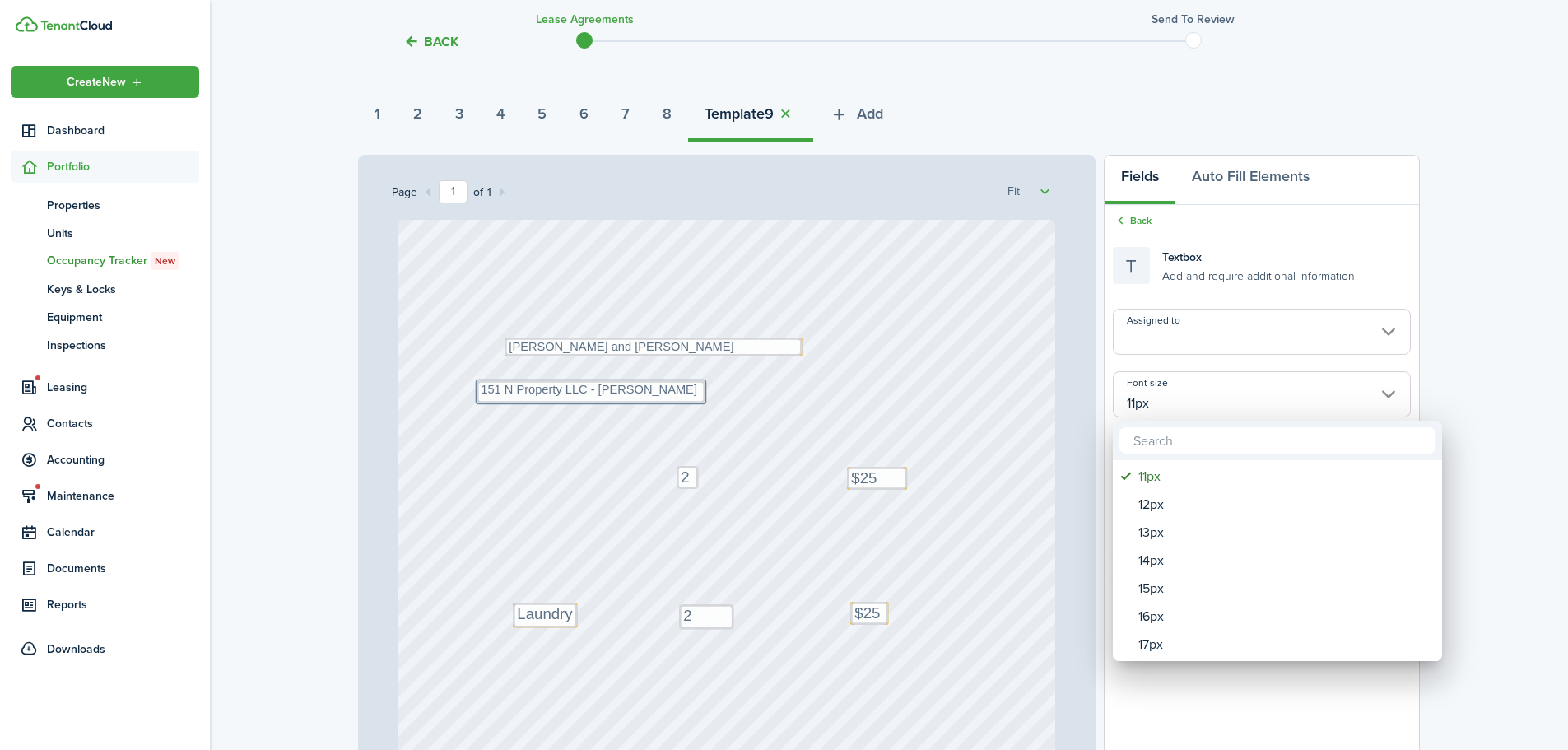
click at [727, 399] on div at bounding box center [784, 375] width 1832 height 1014
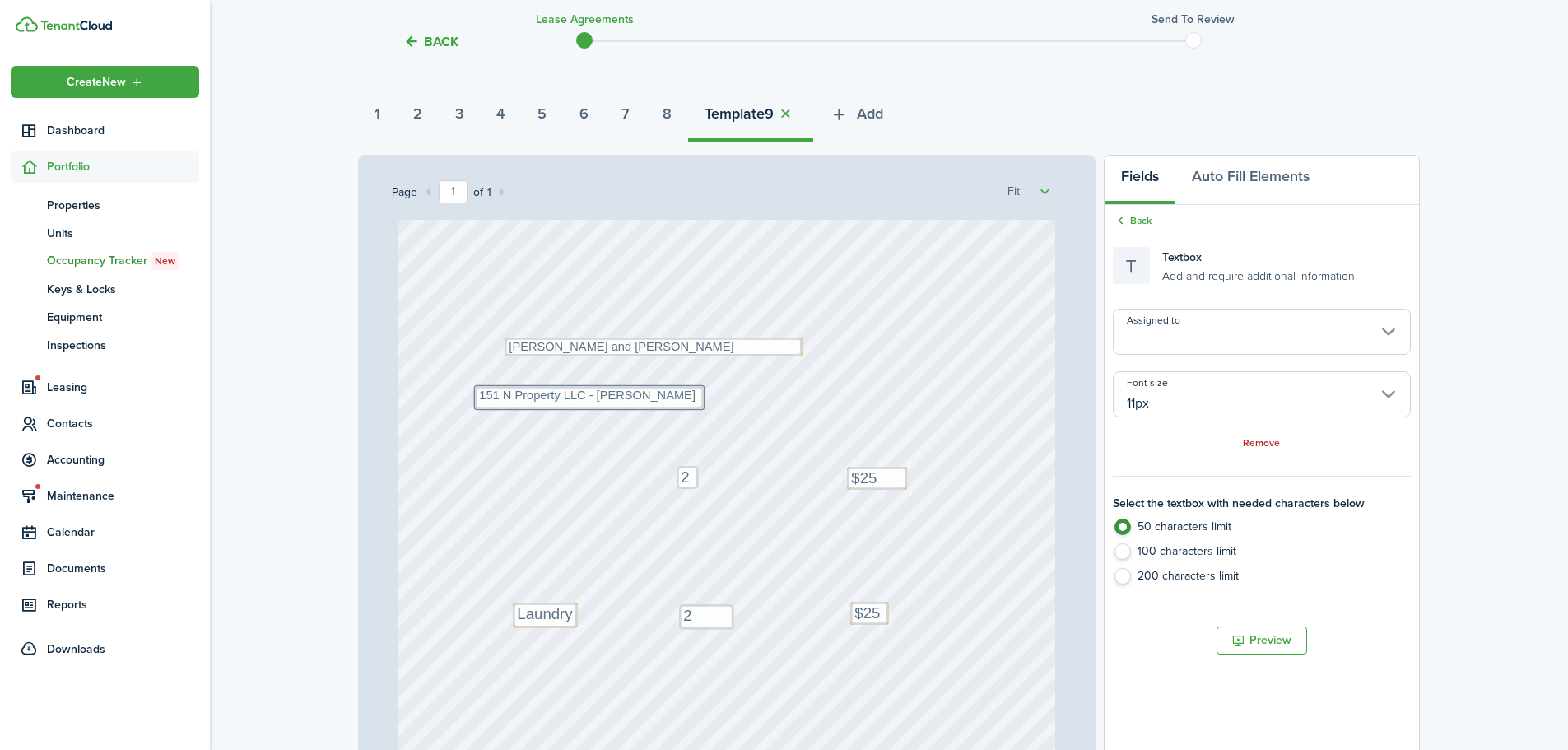
click at [809, 425] on div "Text 2 Text 2 Text $25 Text $25 Text Laundry Text [PERSON_NAME] and [PERSON_NAM…" at bounding box center [727, 653] width 658 height 867
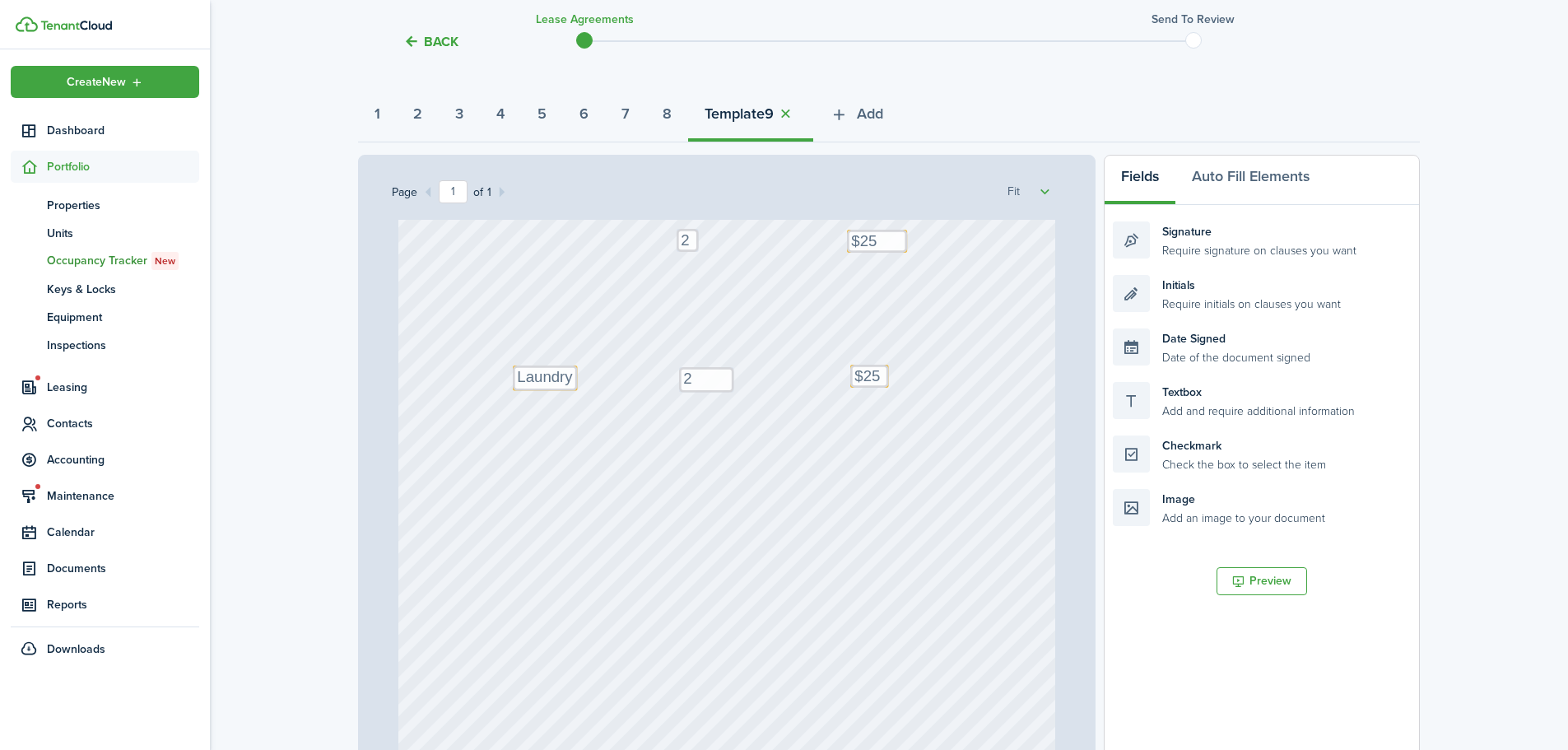
scroll to position [247, 0]
drag, startPoint x: 1191, startPoint y: 252, endPoint x: 598, endPoint y: 483, distance: 636.4
click at [598, 483] on div "Page 1 of 1 50% 75% 100% 150% 200% Fit Text 2 Text 2 Text $25 Text $25 Text Lau…" at bounding box center [889, 497] width 1062 height 684
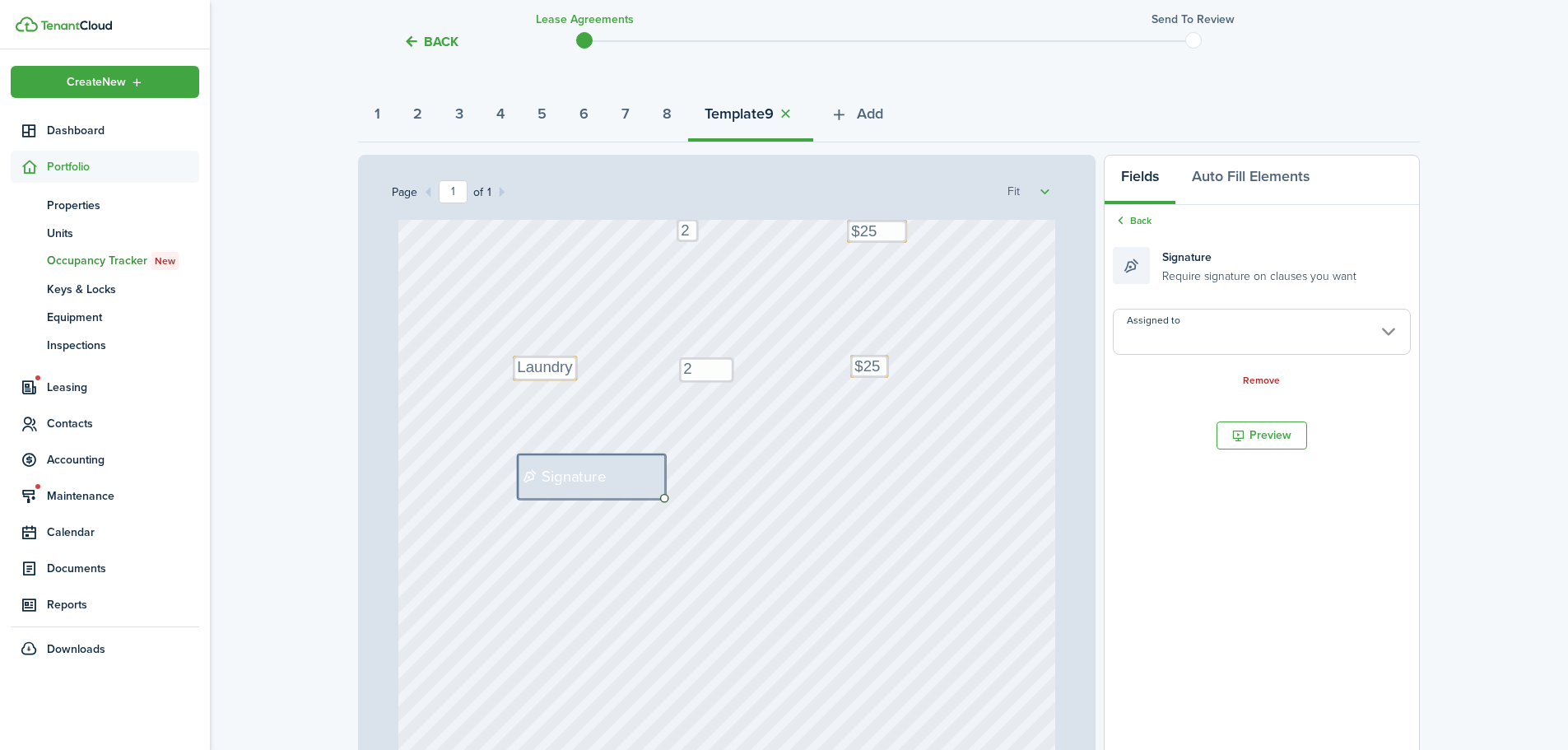
click at [1308, 348] on input "Assigned to" at bounding box center [1262, 331] width 298 height 46
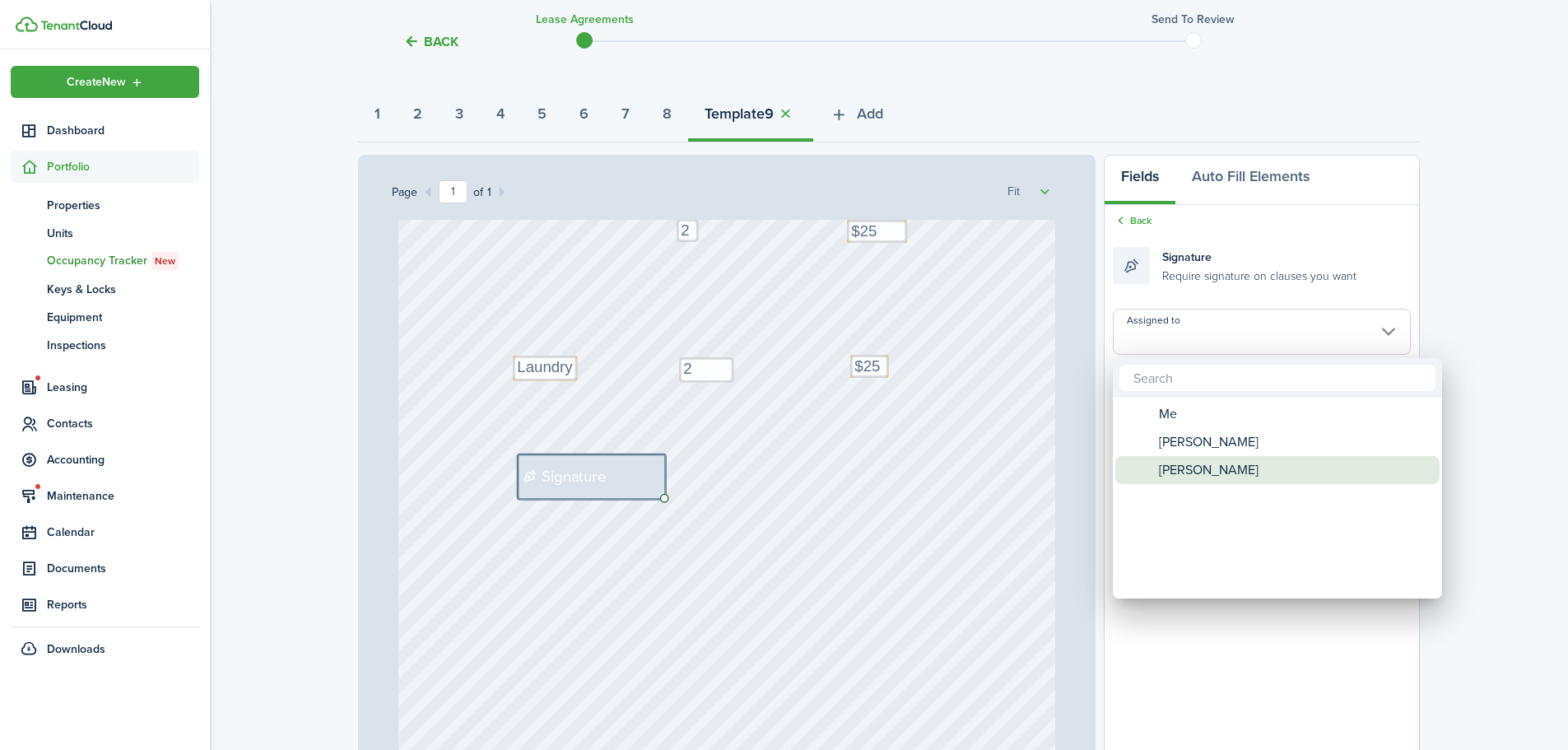
click at [1224, 465] on span "[PERSON_NAME]" at bounding box center [1209, 470] width 100 height 28
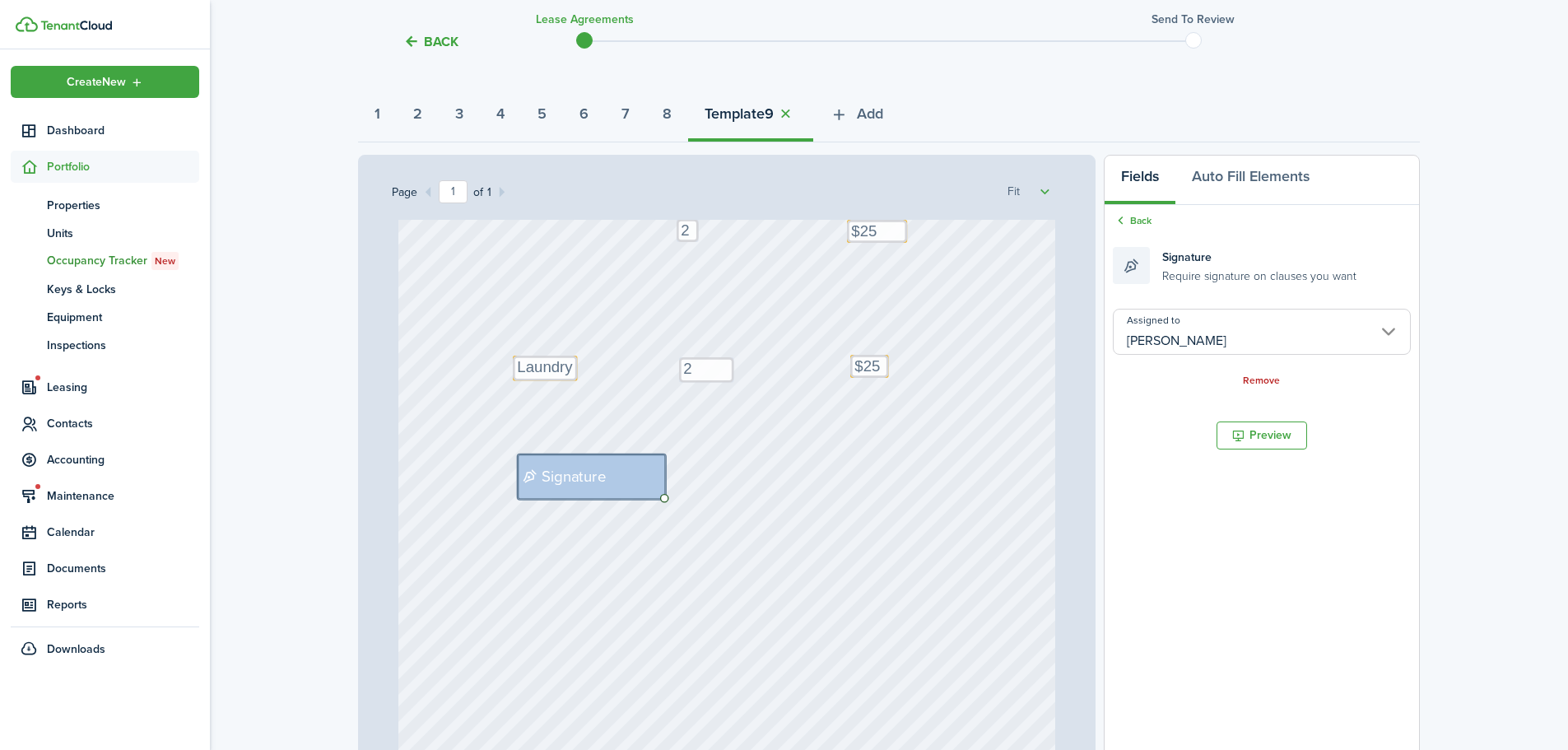
drag, startPoint x: 1138, startPoint y: 218, endPoint x: 1153, endPoint y: 224, distance: 16.2
click at [1138, 217] on link "Back" at bounding box center [1132, 221] width 38 height 15
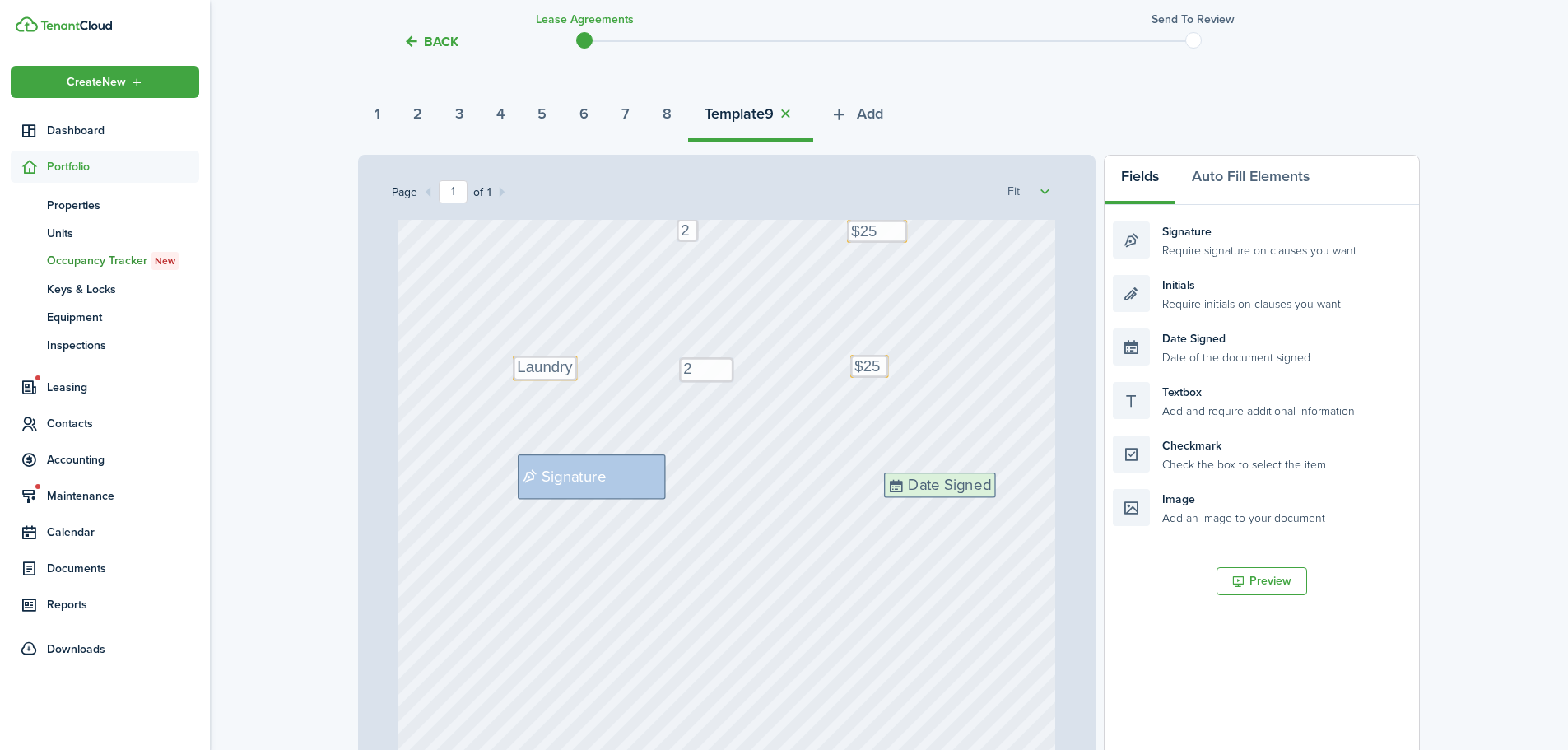
drag, startPoint x: 1093, startPoint y: 433, endPoint x: 1007, endPoint y: 493, distance: 104.9
click at [1007, 493] on div "Page 1 of 1 50% 75% 100% 150% 200% Fit Text 2 Text 2 Text $25 Text $25 Text Lau…" at bounding box center [889, 497] width 1062 height 684
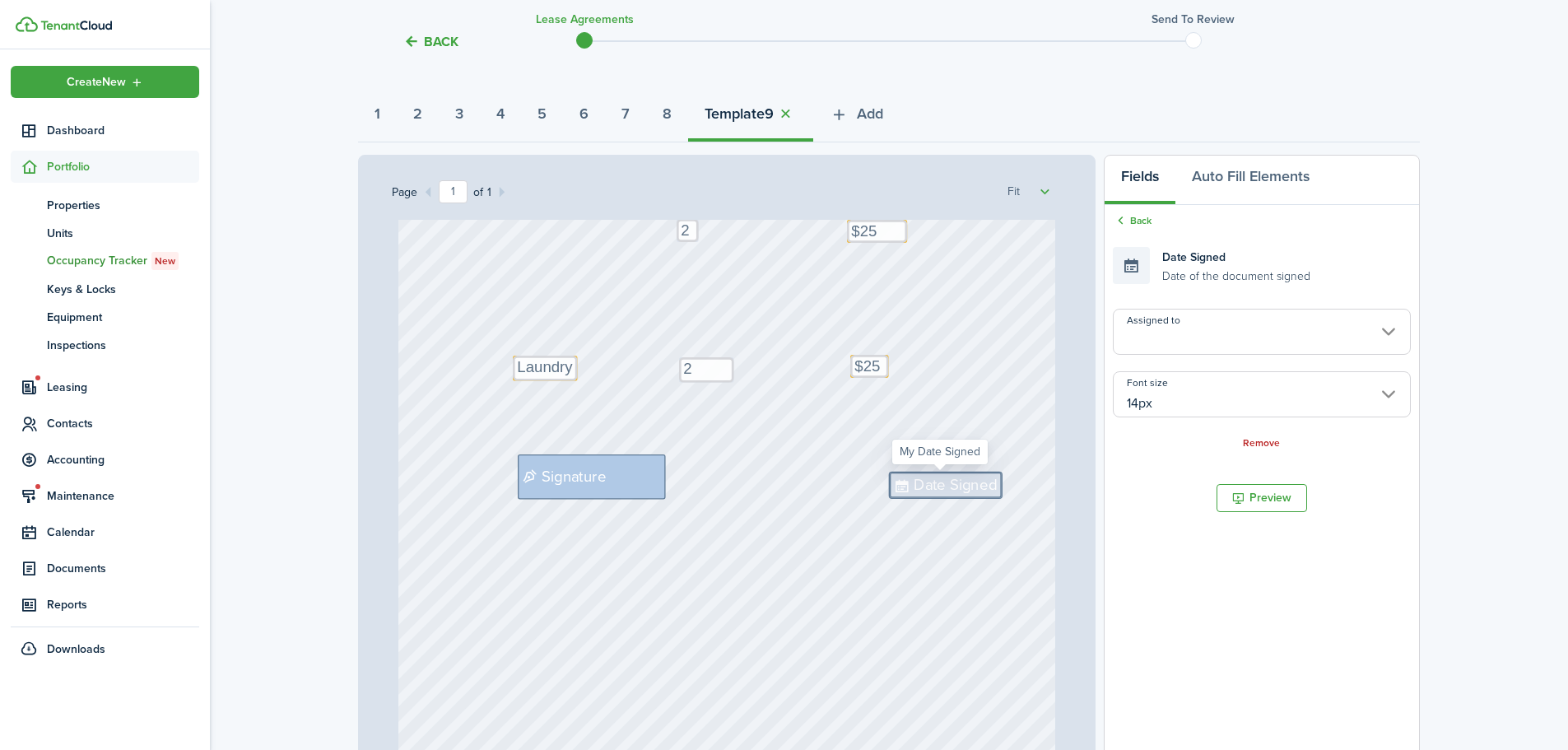
click at [1197, 400] on input "14px" at bounding box center [1262, 394] width 298 height 46
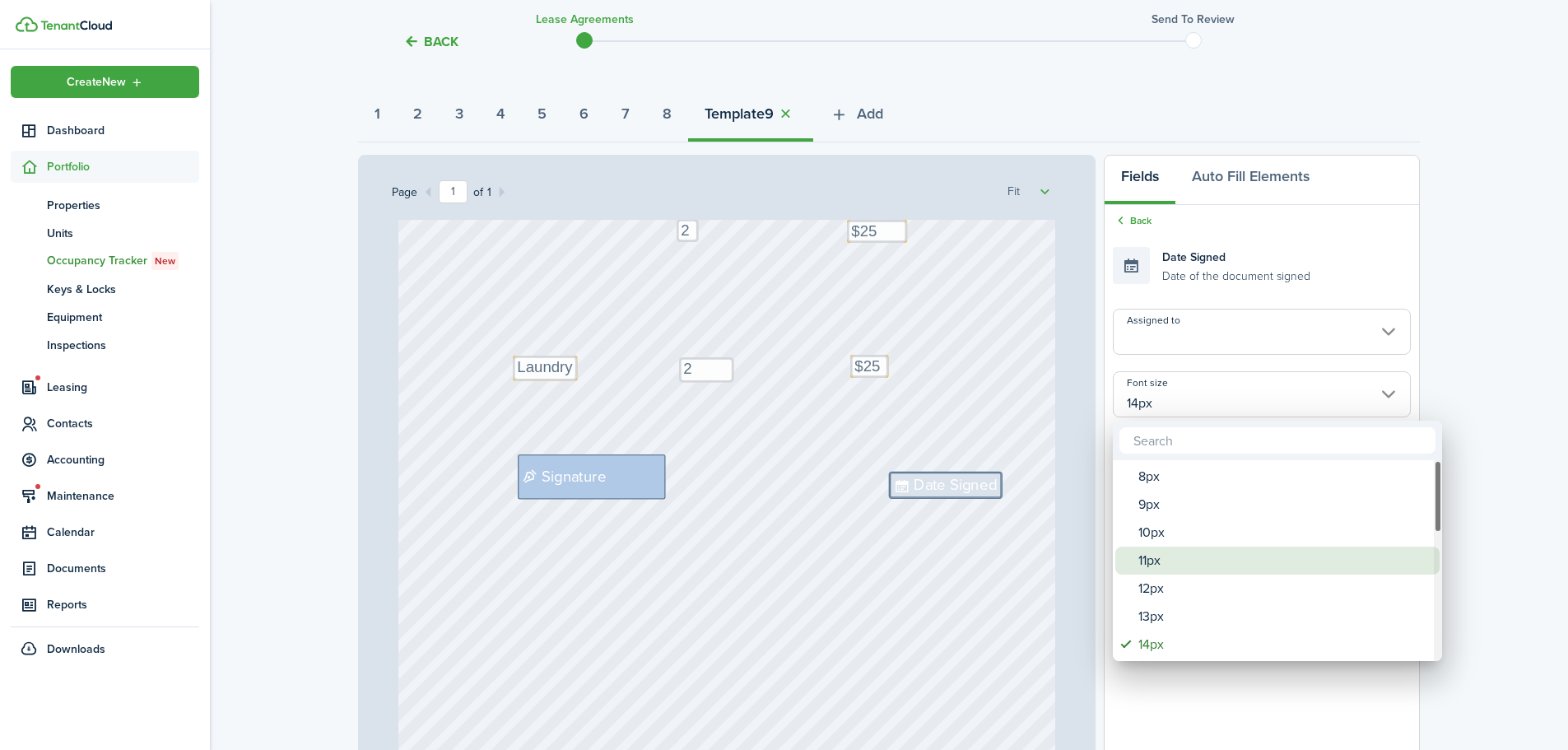
click at [1158, 554] on div "11px" at bounding box center [1285, 561] width 292 height 28
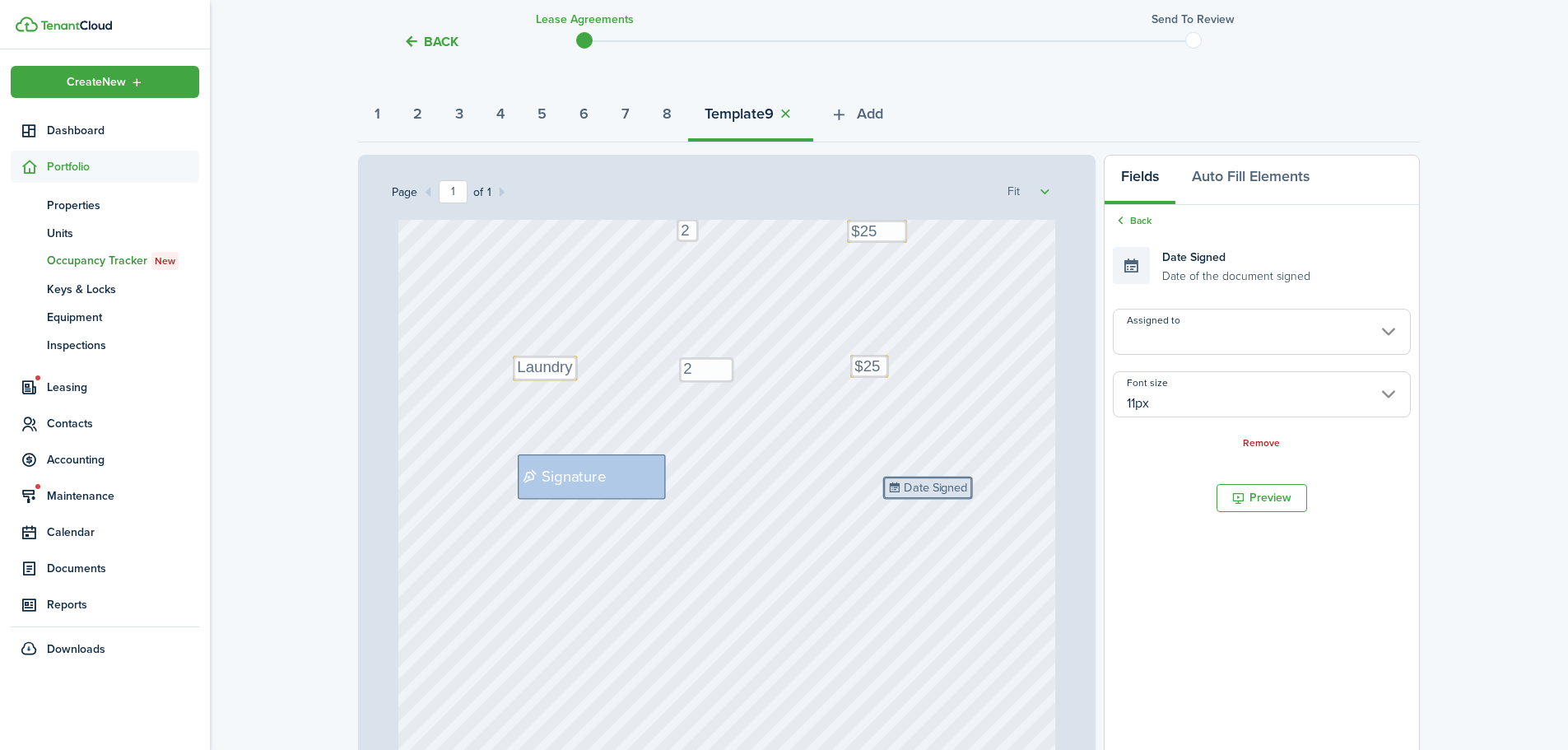
drag, startPoint x: 964, startPoint y: 477, endPoint x: 995, endPoint y: 447, distance: 43.1
click at [1255, 320] on input "Assigned to" at bounding box center [1262, 331] width 298 height 46
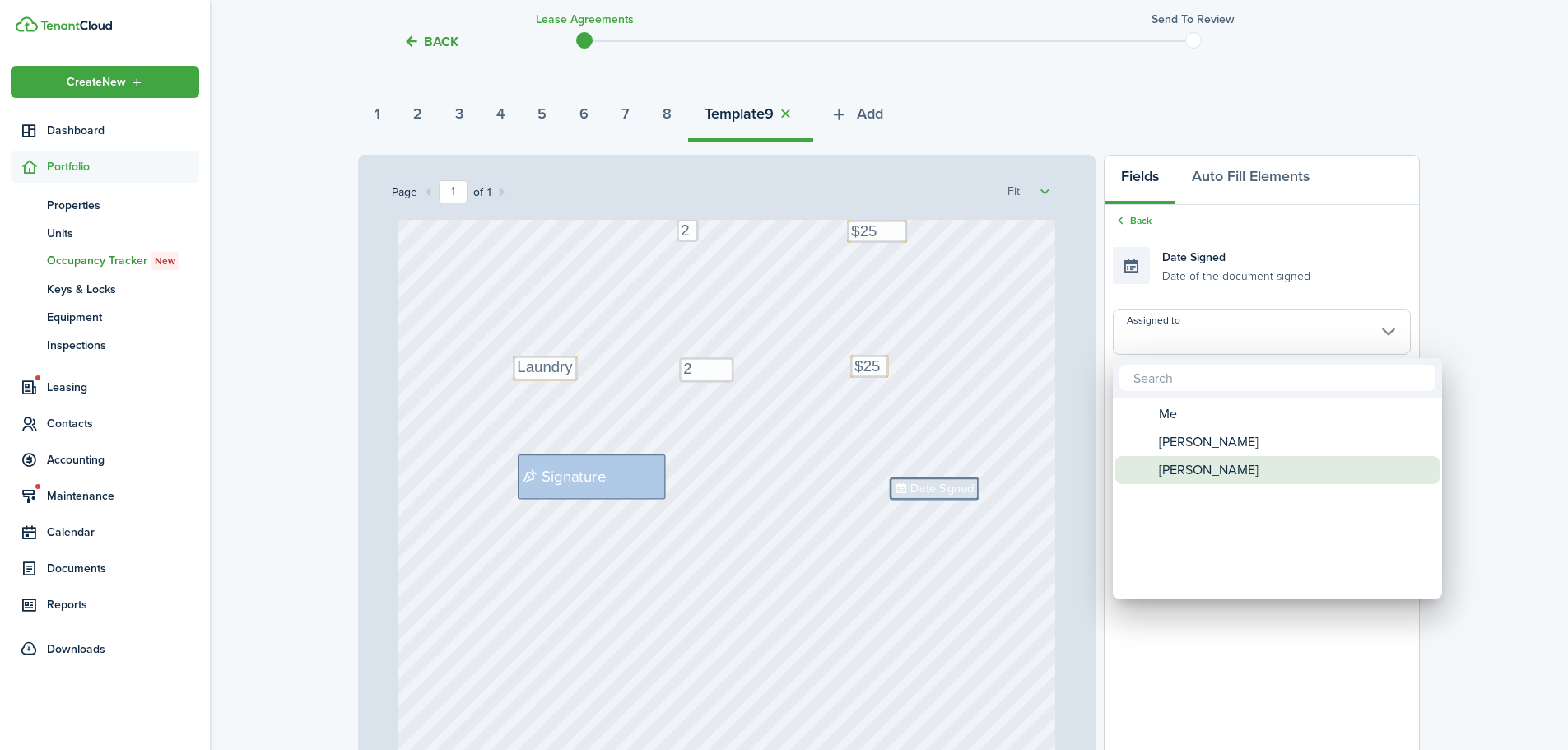
click at [1244, 470] on div "[PERSON_NAME]" at bounding box center [1285, 470] width 292 height 28
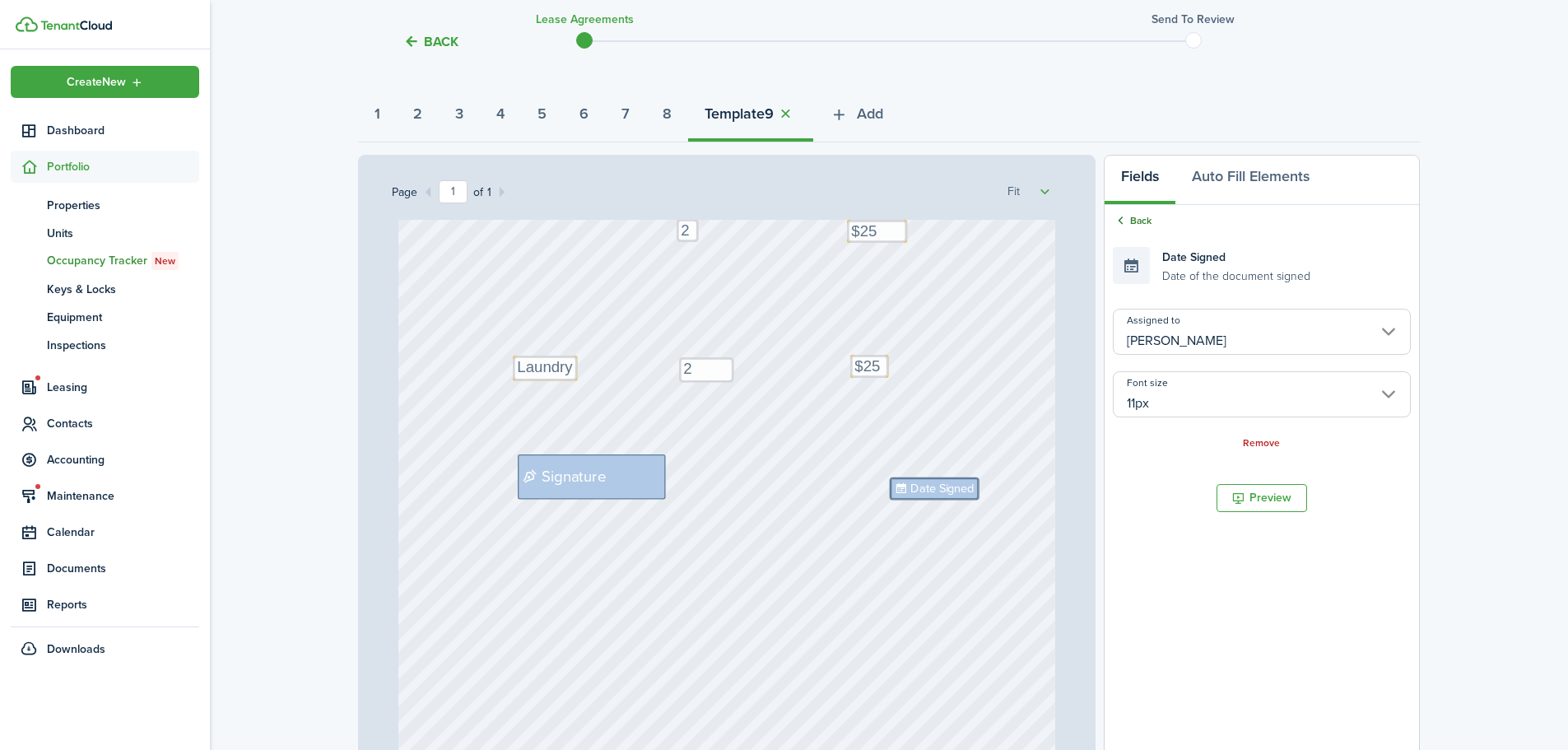
click at [1137, 225] on link "Back" at bounding box center [1132, 221] width 38 height 15
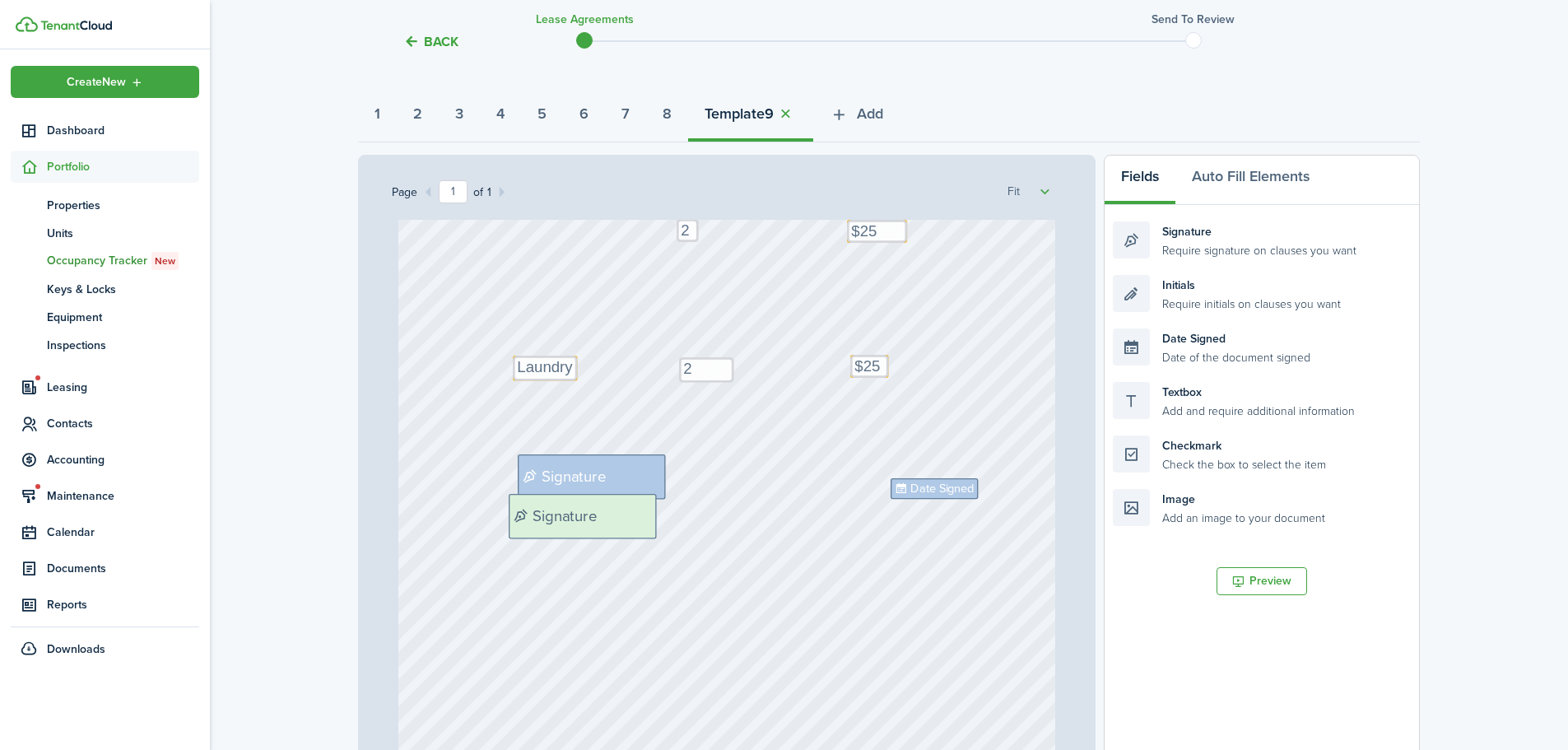
drag, startPoint x: 1251, startPoint y: 241, endPoint x: 648, endPoint y: 513, distance: 661.5
click at [648, 513] on div "Page 1 of 1 50% 75% 100% 150% 200% Fit Text 2 Text 2 Text $25 Text $25 Text Lau…" at bounding box center [889, 497] width 1062 height 684
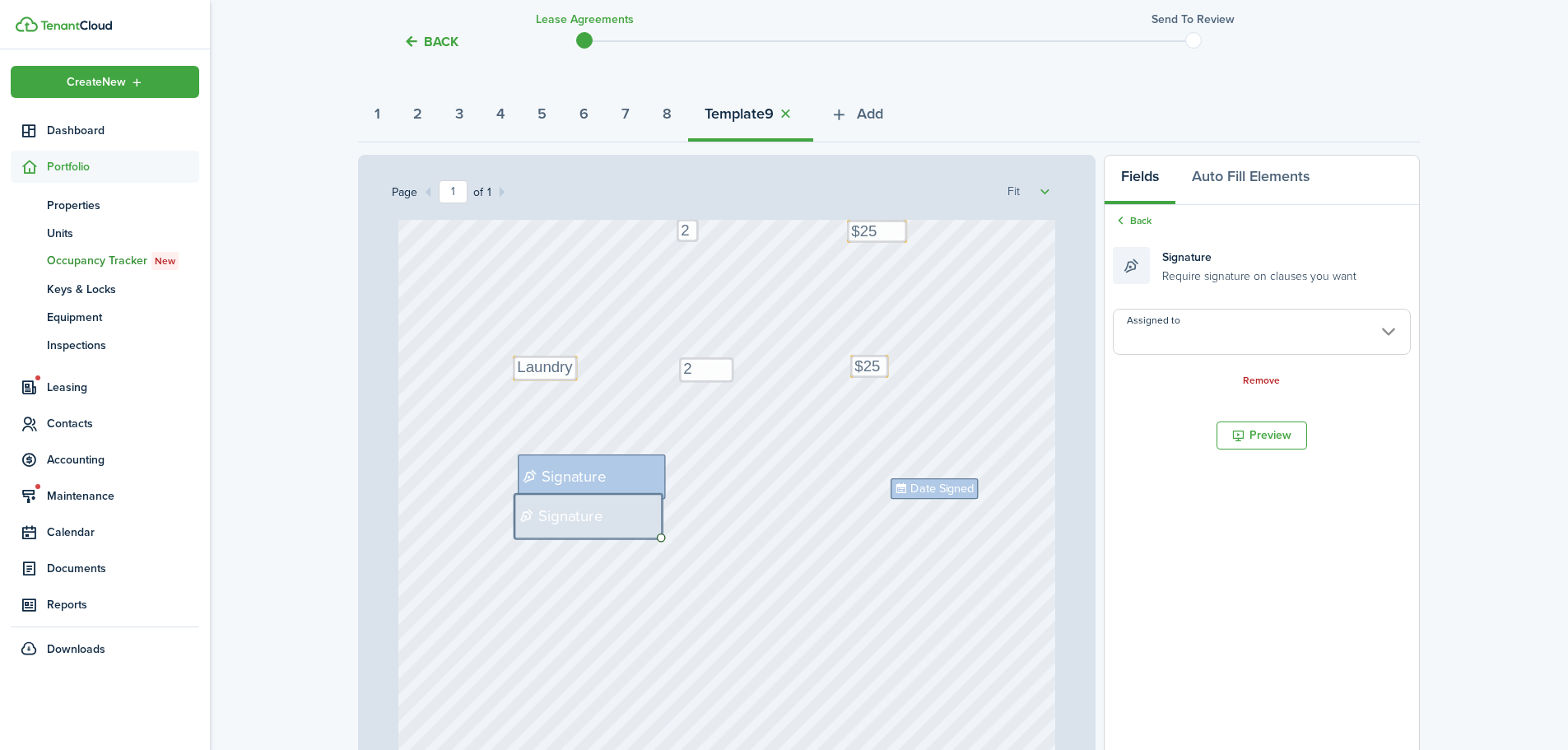
click at [1186, 324] on input "Assigned to" at bounding box center [1262, 331] width 298 height 46
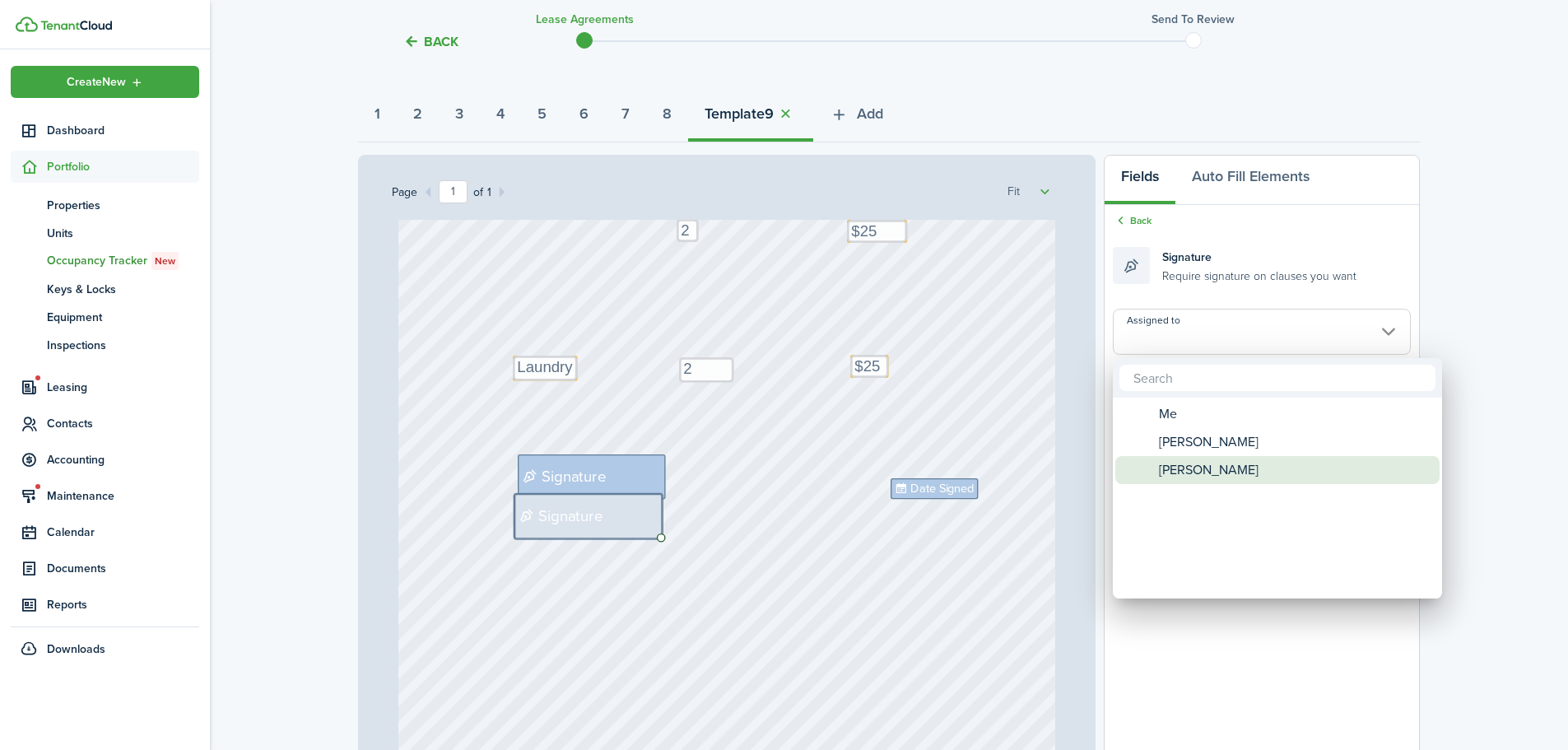
click at [1181, 468] on span "[PERSON_NAME]" at bounding box center [1209, 470] width 100 height 28
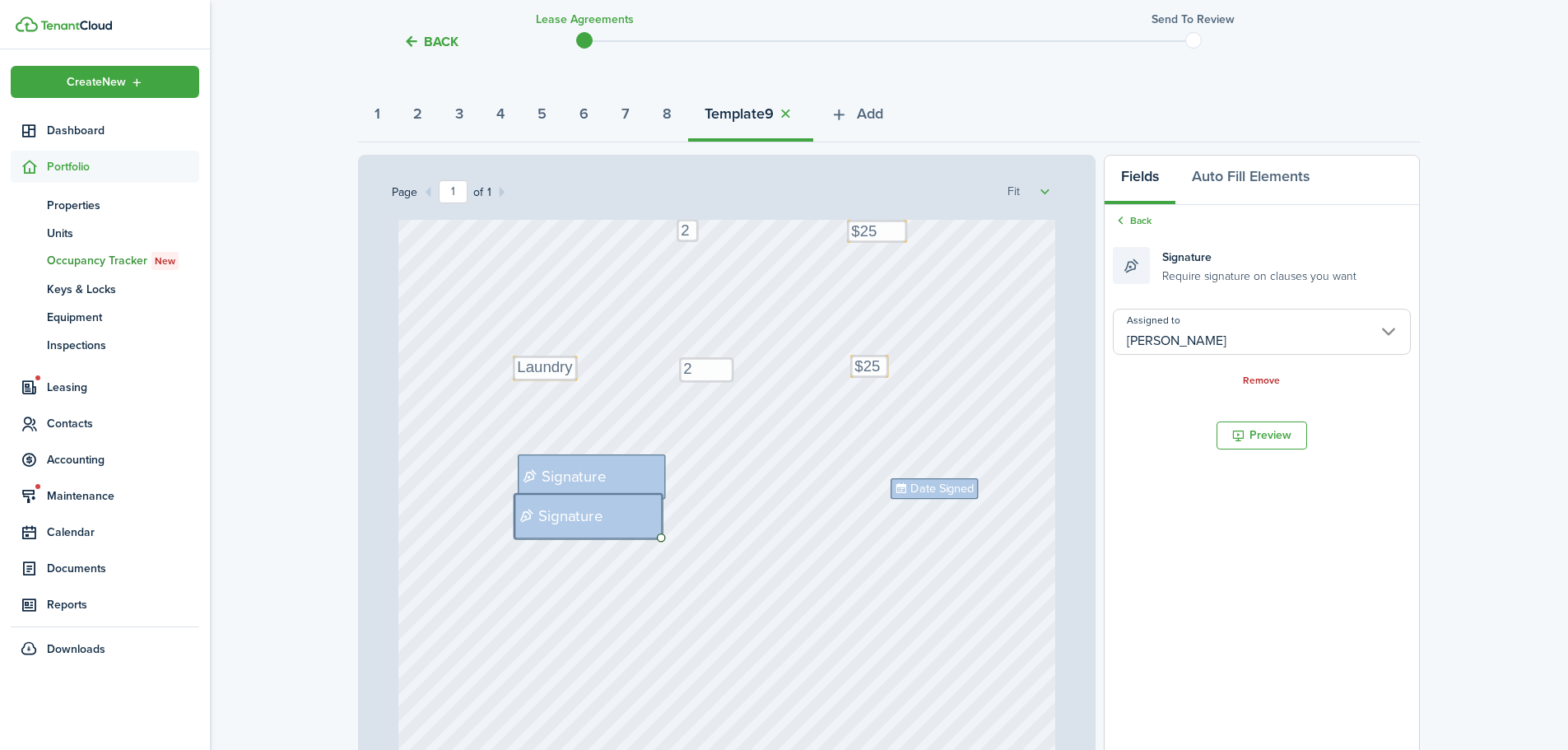
click at [1181, 335] on input "[PERSON_NAME]" at bounding box center [1262, 331] width 298 height 46
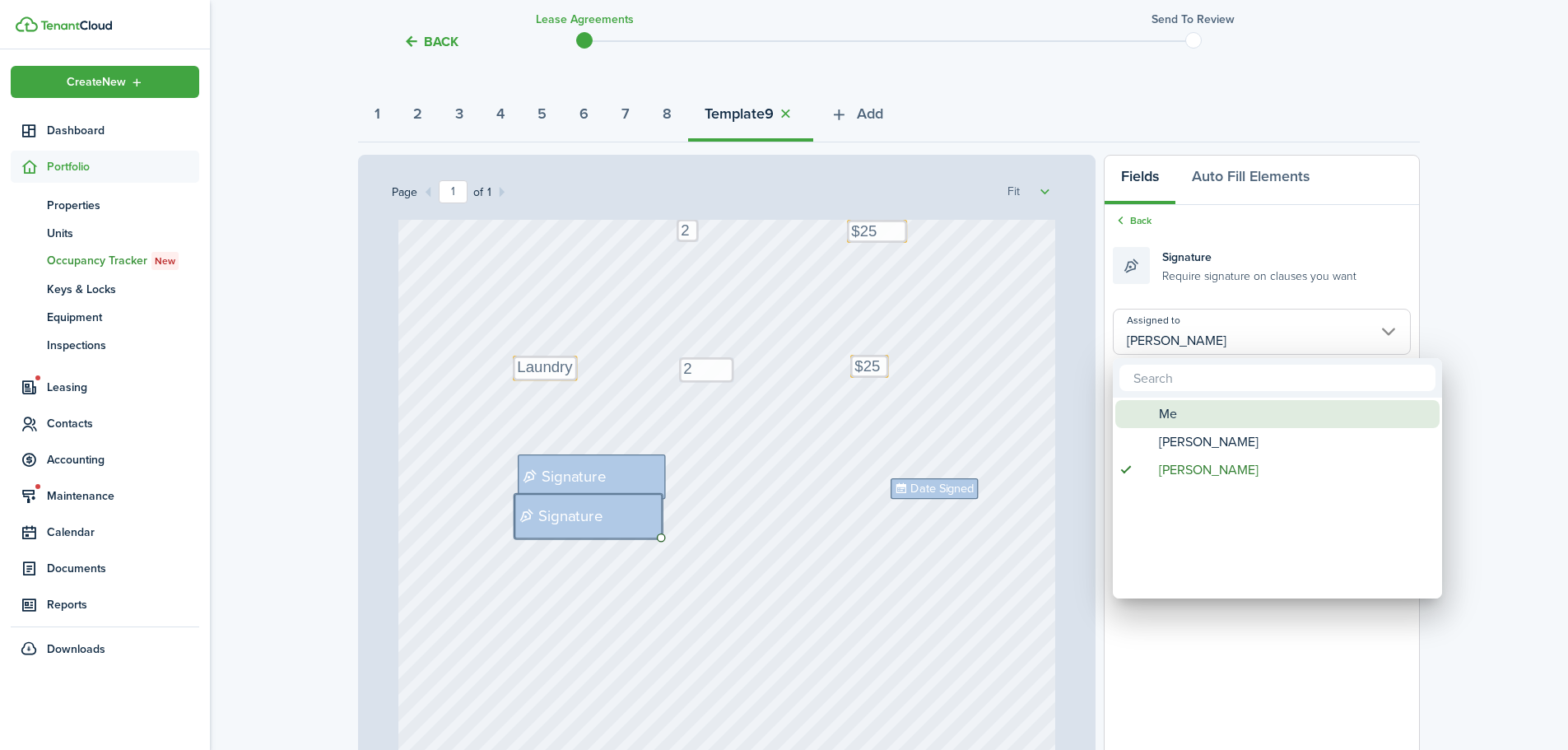
click at [1175, 445] on span "[PERSON_NAME]" at bounding box center [1209, 442] width 100 height 28
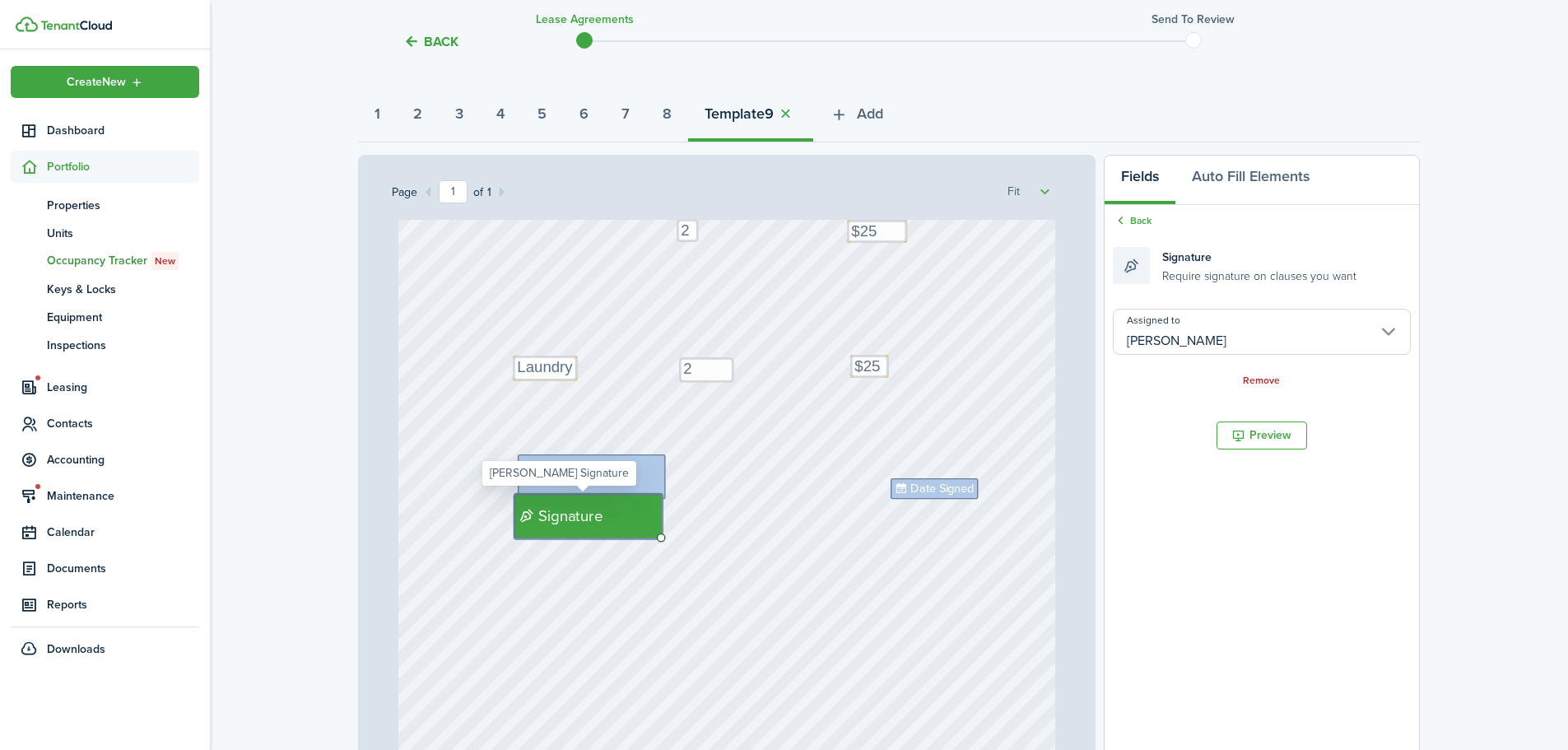
drag, startPoint x: 595, startPoint y: 529, endPoint x: 583, endPoint y: 512, distance: 20.8
click at [583, 512] on div "Signature" at bounding box center [588, 516] width 149 height 45
click at [720, 526] on div "Text 2 Text 2 Text $25 Text $25 Text Laundry Text [PERSON_NAME] and [PERSON_NAM…" at bounding box center [727, 406] width 658 height 867
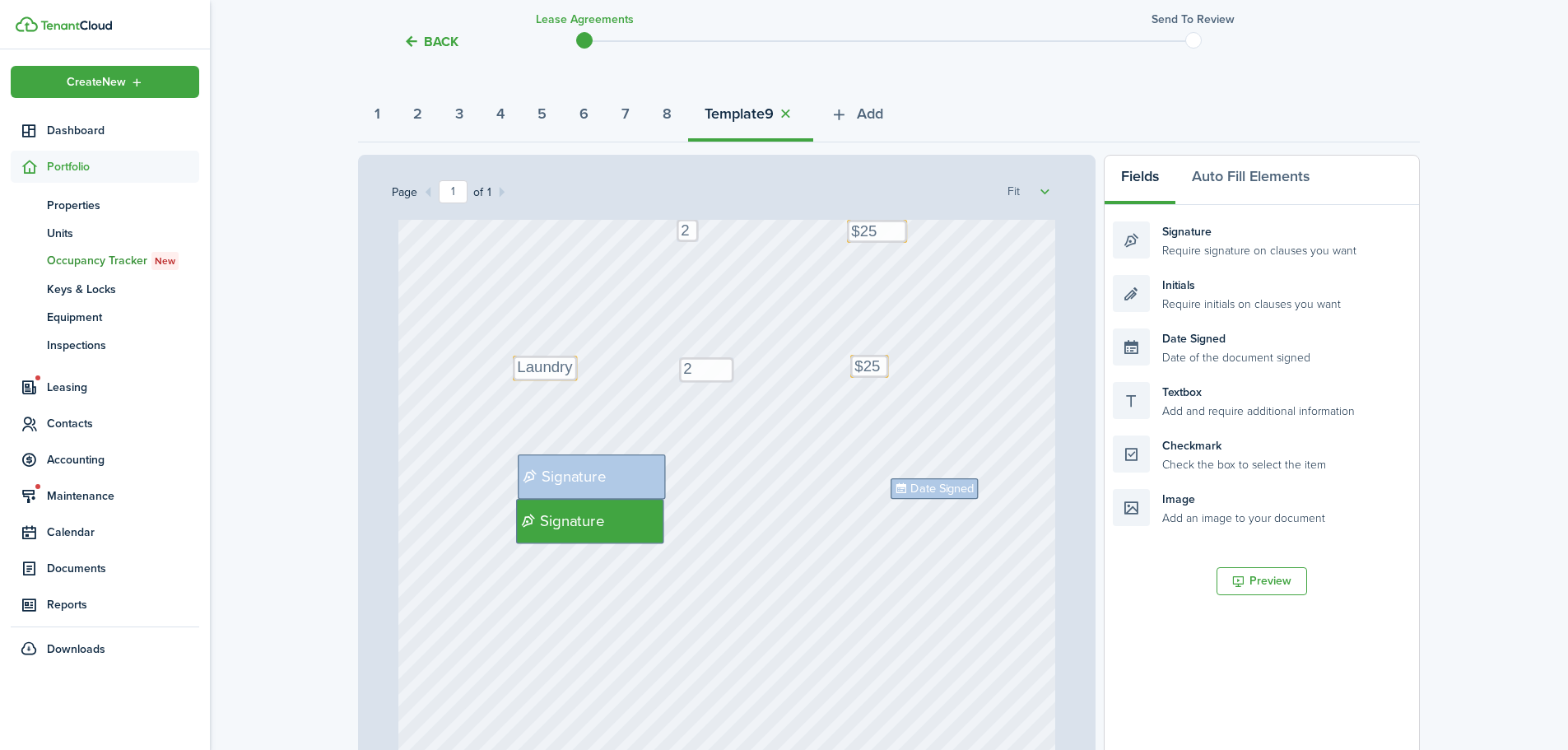
click at [705, 514] on div "Text 2 Text 2 Text $25 Text $25 Text Laundry Text [PERSON_NAME] and [PERSON_NAM…" at bounding box center [727, 406] width 658 height 867
drag, startPoint x: 1212, startPoint y: 343, endPoint x: 981, endPoint y: 524, distance: 293.5
click at [981, 524] on div "Page 1 of 1 50% 75% 100% 150% 200% Fit Text 2 Text 2 Text $25 Text $25 Text Lau…" at bounding box center [889, 497] width 1062 height 684
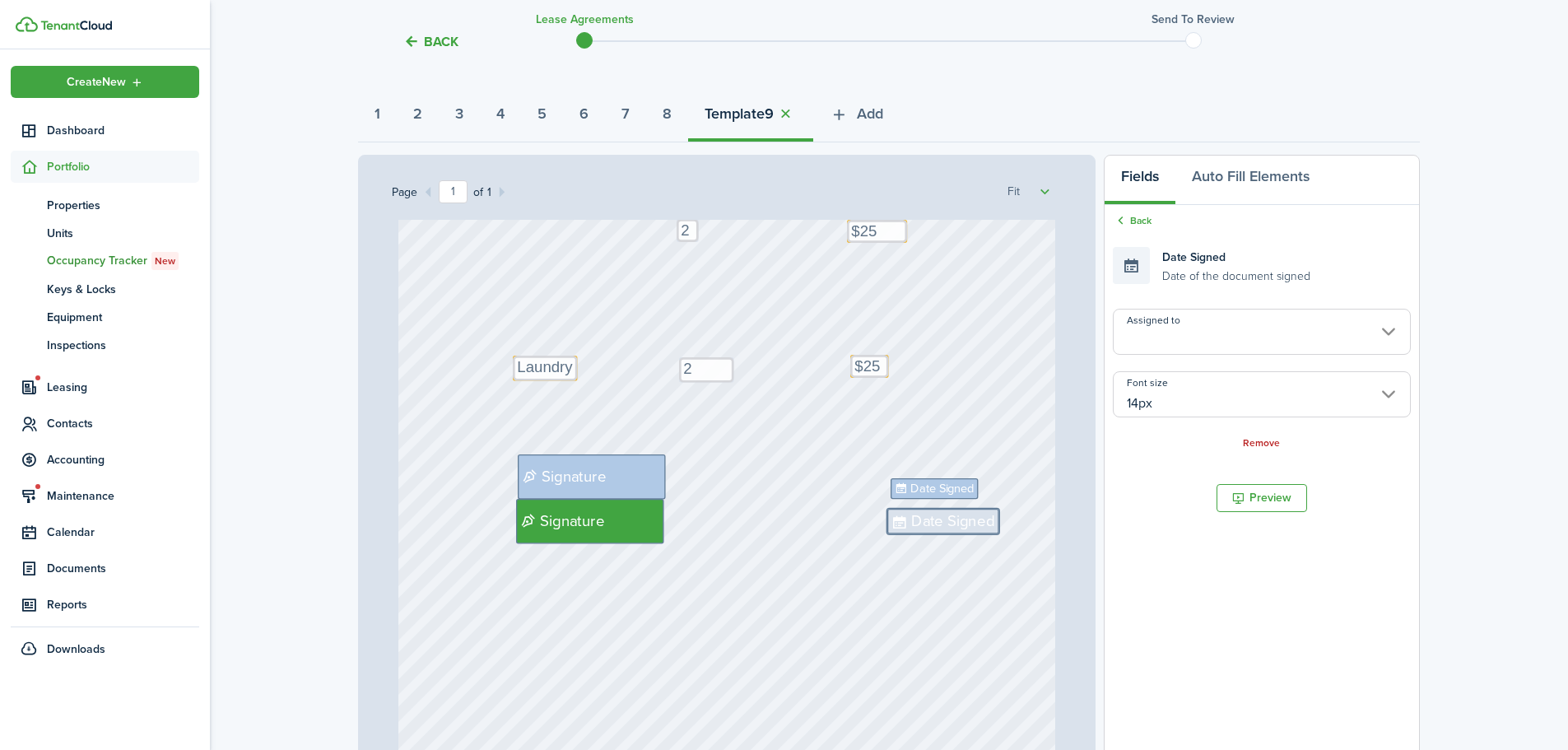
click at [1221, 335] on input "Assigned to" at bounding box center [1262, 331] width 298 height 46
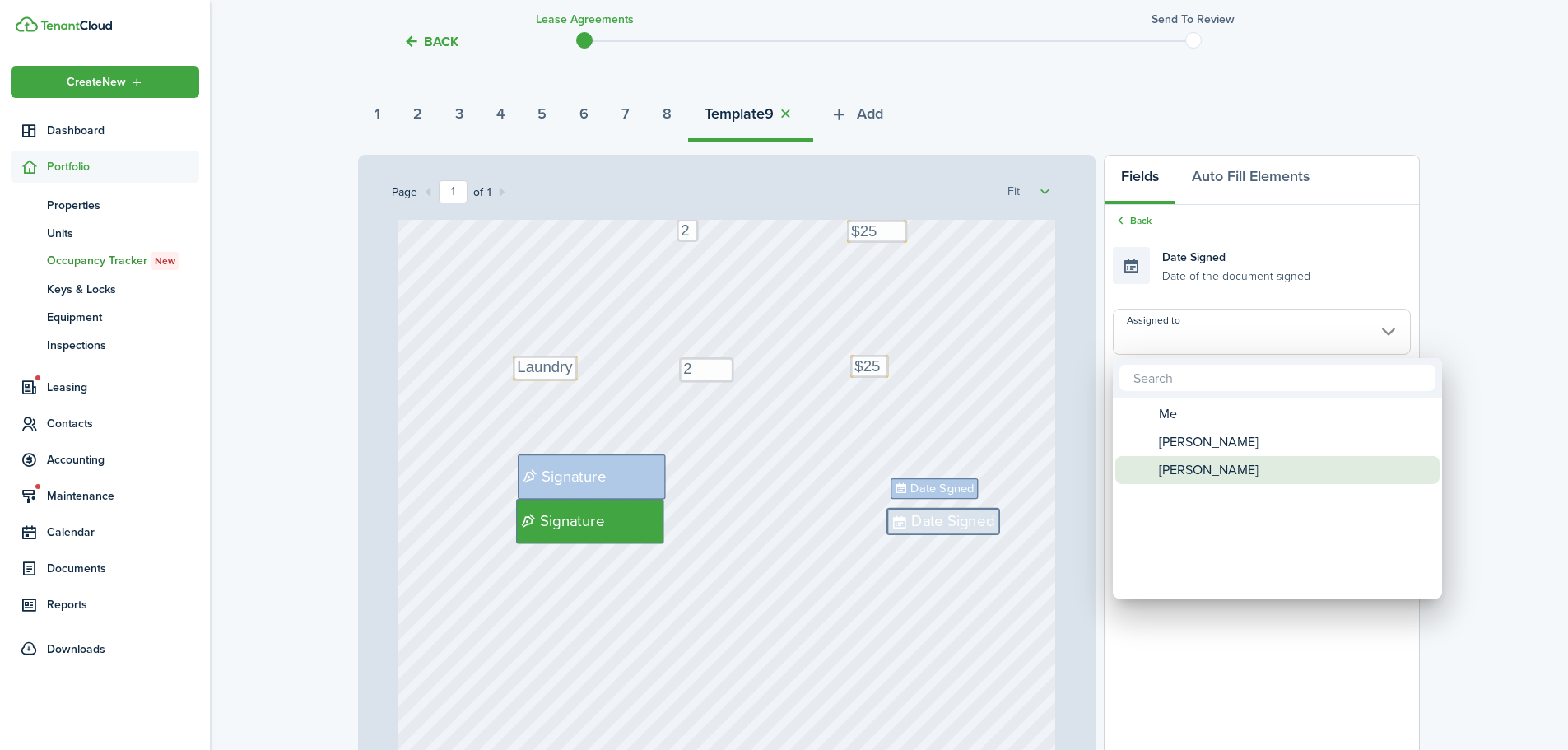
click at [1199, 466] on span "[PERSON_NAME]" at bounding box center [1209, 470] width 100 height 28
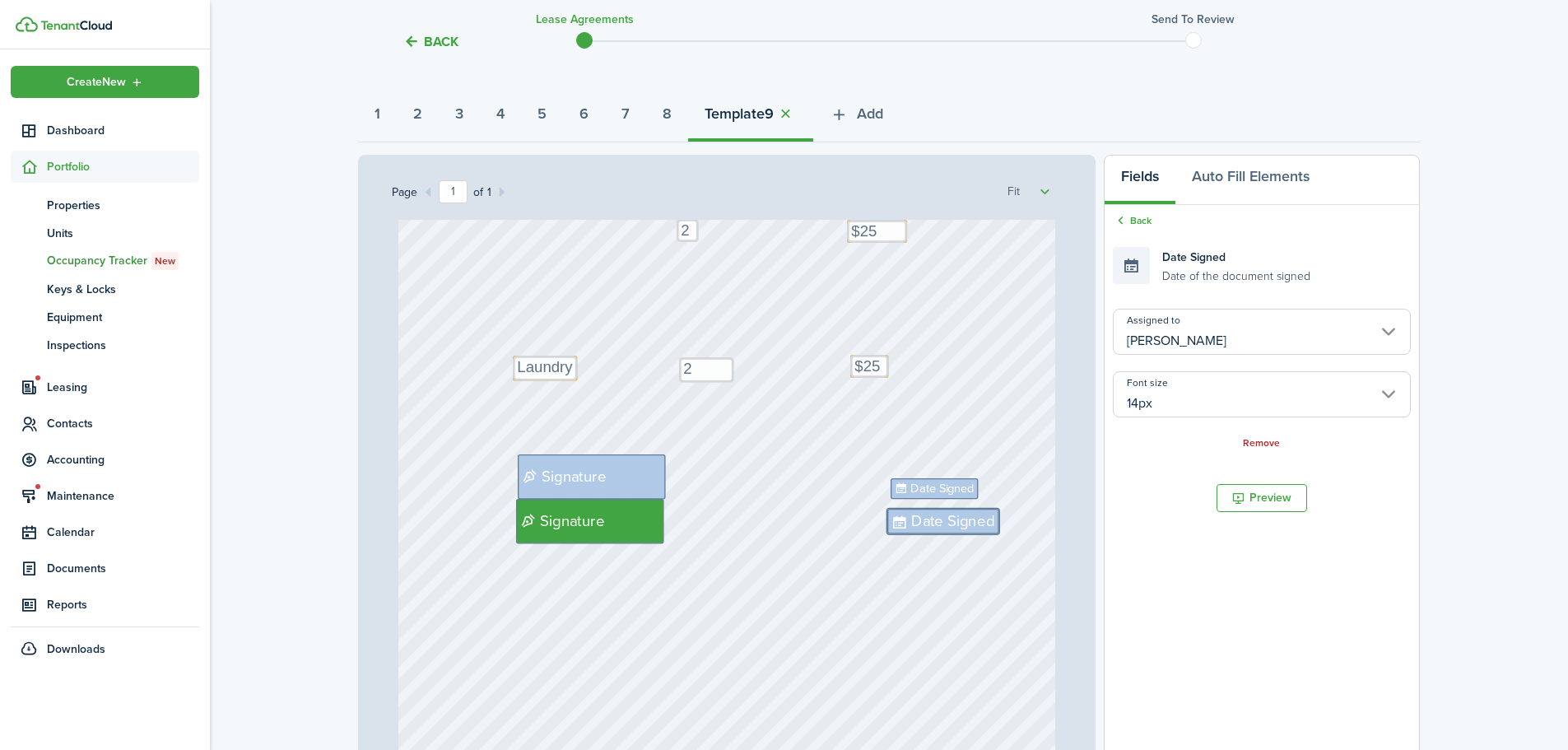
click at [1193, 335] on input "[PERSON_NAME]" at bounding box center [1262, 331] width 298 height 46
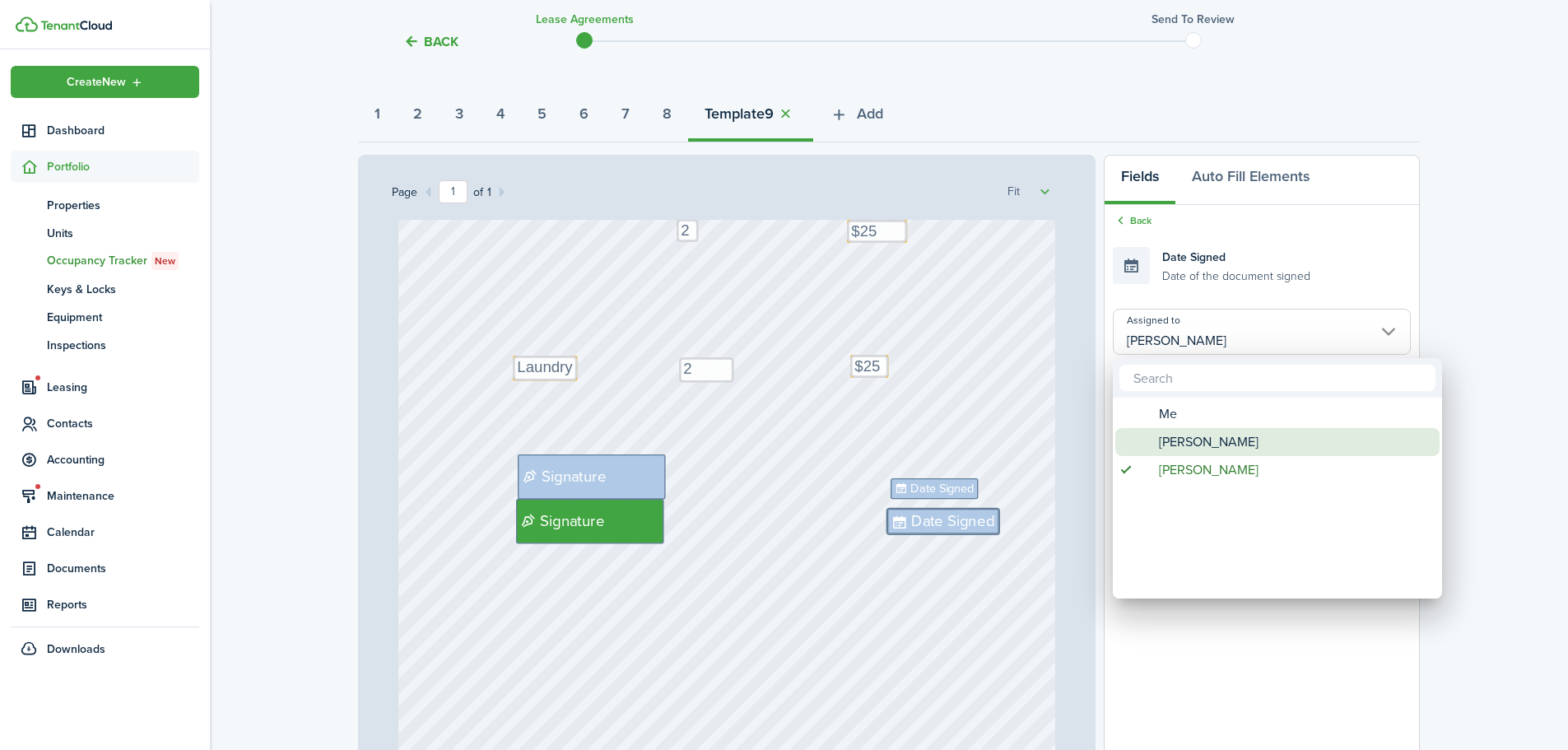
click at [1176, 444] on span "[PERSON_NAME]" at bounding box center [1209, 442] width 100 height 28
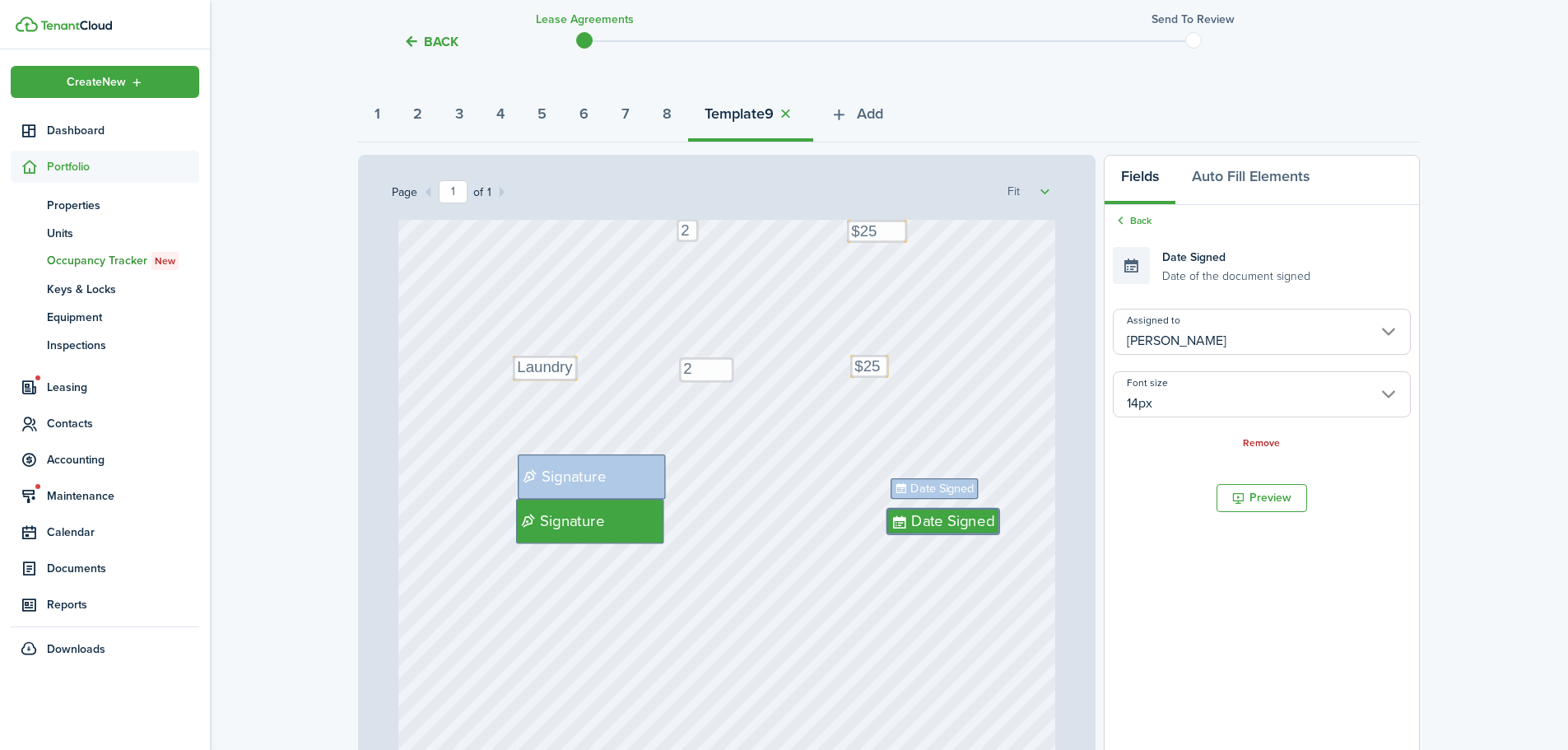
click at [1193, 403] on input "14px" at bounding box center [1262, 394] width 298 height 46
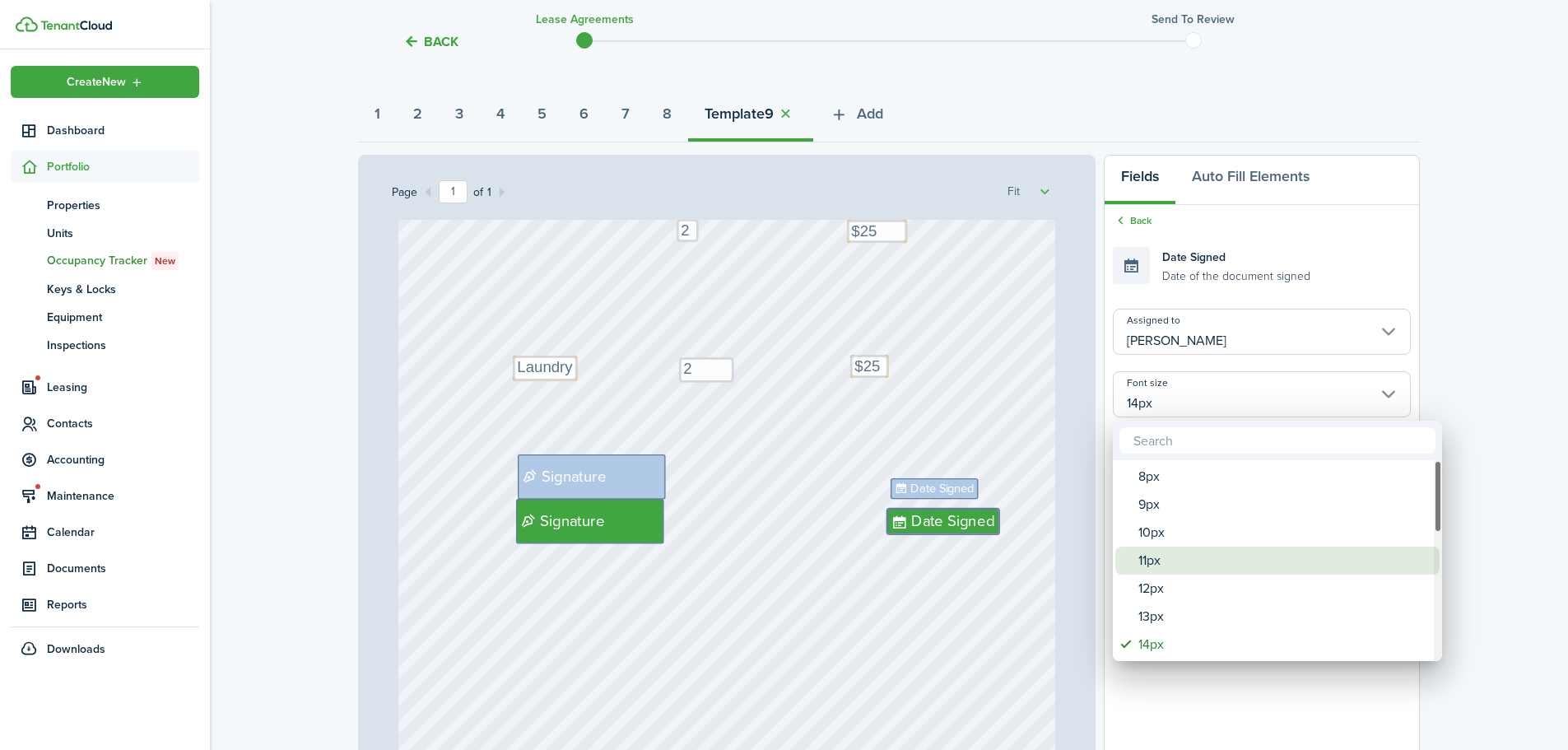
click at [1148, 549] on div "11px" at bounding box center [1285, 561] width 292 height 28
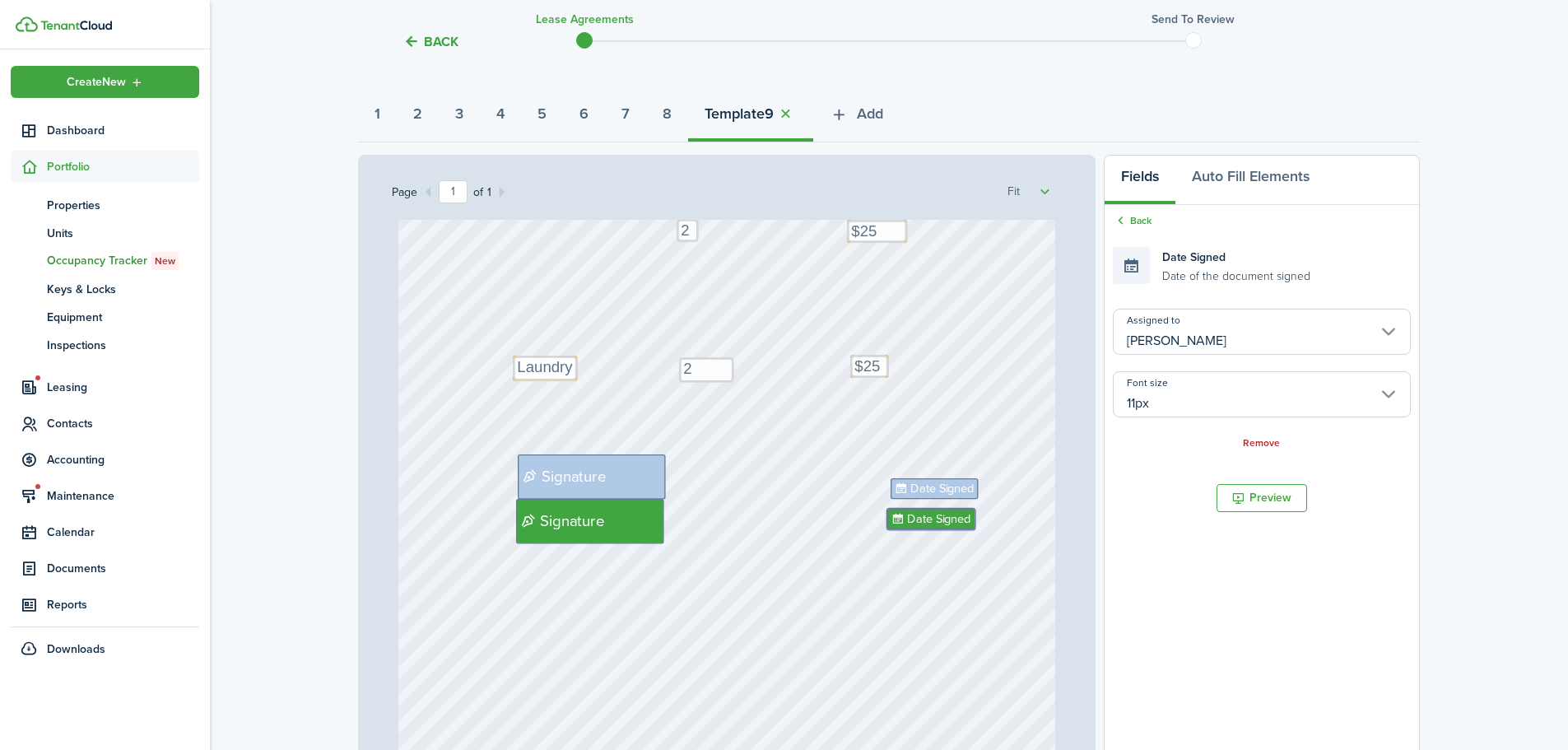
click at [960, 585] on div "Text 2 Text 2 Text $25 Text $25 Text Laundry Text [PERSON_NAME] and [PERSON_NAM…" at bounding box center [727, 406] width 658 height 867
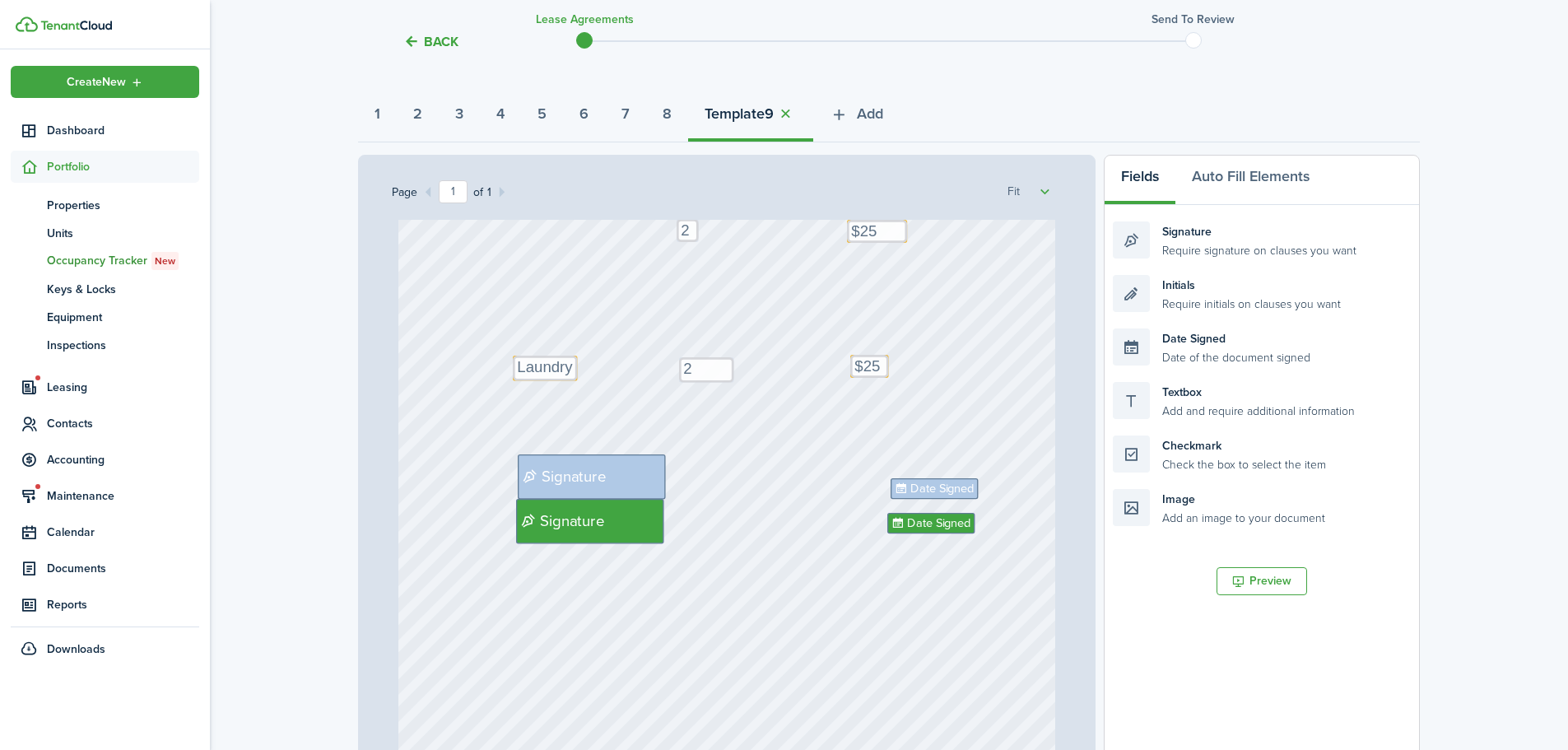
click at [1016, 565] on div "Text 2 Text 2 Text $25 Text $25 Text Laundry Text [PERSON_NAME] and [PERSON_NAM…" at bounding box center [727, 406] width 658 height 867
click at [611, 645] on div "Text 2 Text 2 Text $25 Text $25 Text Laundry Text [PERSON_NAME] and [PERSON_NAM…" at bounding box center [727, 406] width 658 height 867
drag, startPoint x: 1209, startPoint y: 238, endPoint x: 1250, endPoint y: 245, distance: 41.6
click at [1250, 245] on div "Page 1 of 1 50% 75% 100% 150% 200% Fit Text 2 Text 2 Text $25 Text $25 Text Lau…" at bounding box center [889, 497] width 1062 height 684
drag, startPoint x: 1189, startPoint y: 398, endPoint x: 741, endPoint y: 607, distance: 494.4
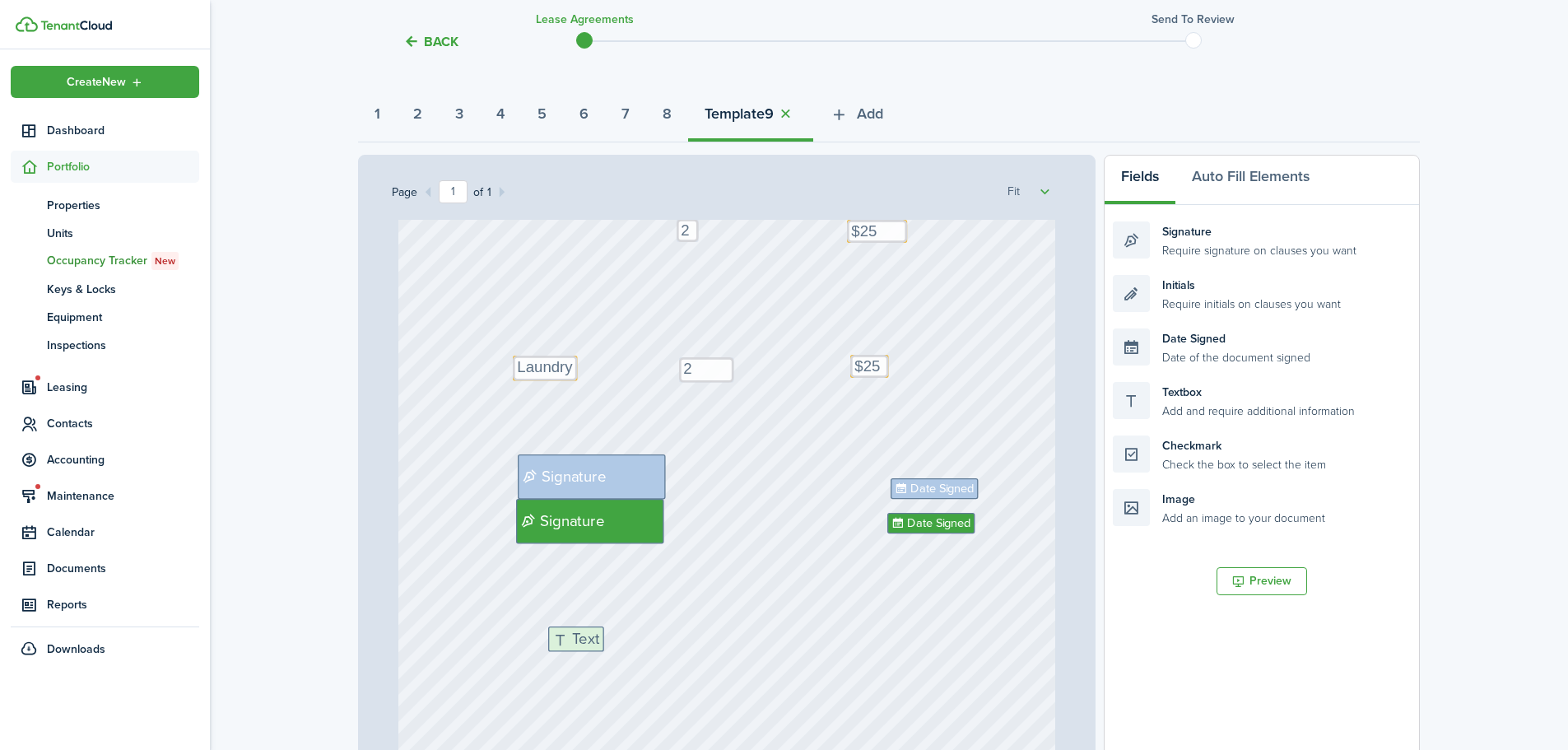
click at [625, 643] on div "Page 1 of 1 50% 75% 100% 150% 200% Fit Text 2 Text 2 Text $25 Text $25 Text Lau…" at bounding box center [889, 497] width 1062 height 684
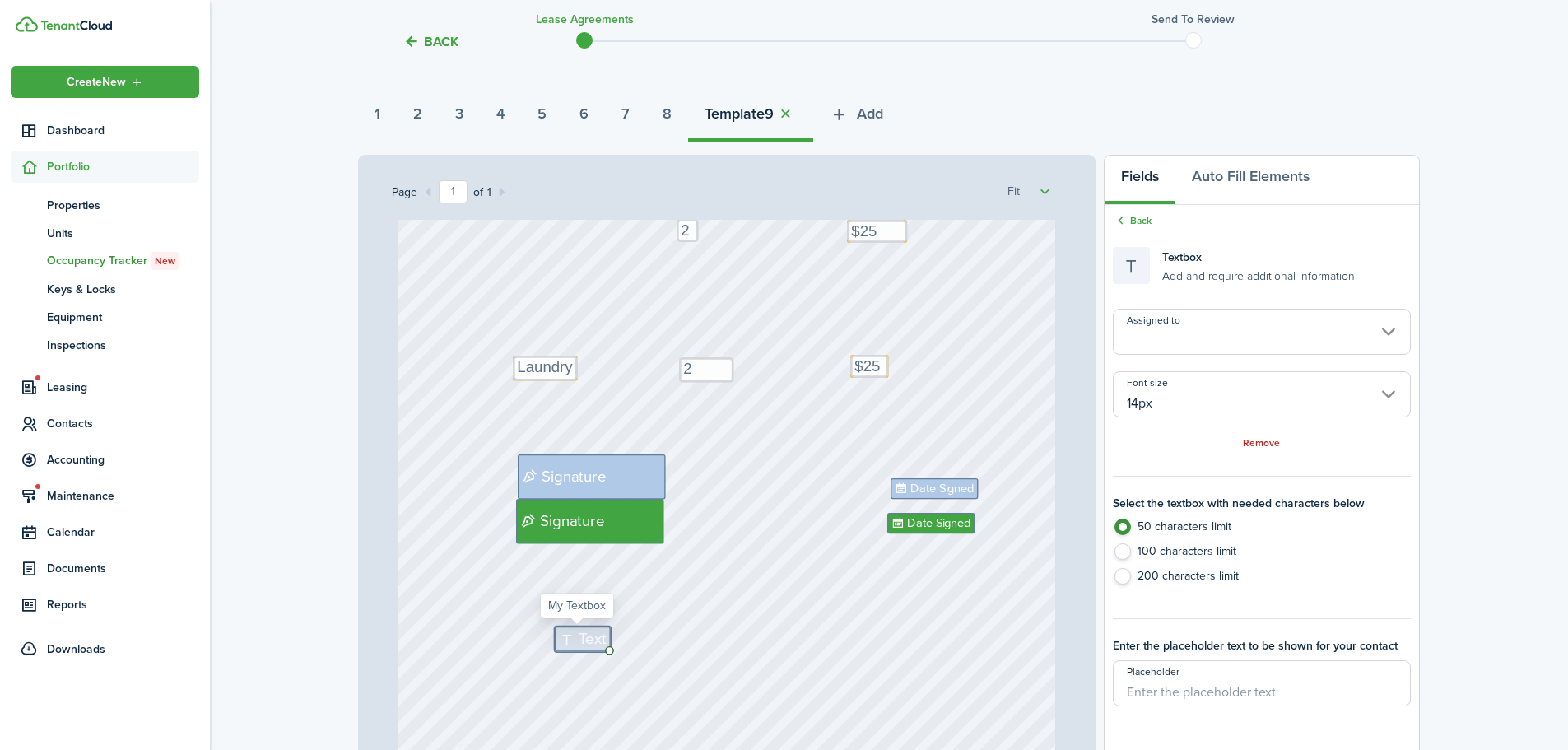
click at [1244, 395] on input "14px" at bounding box center [1262, 394] width 298 height 46
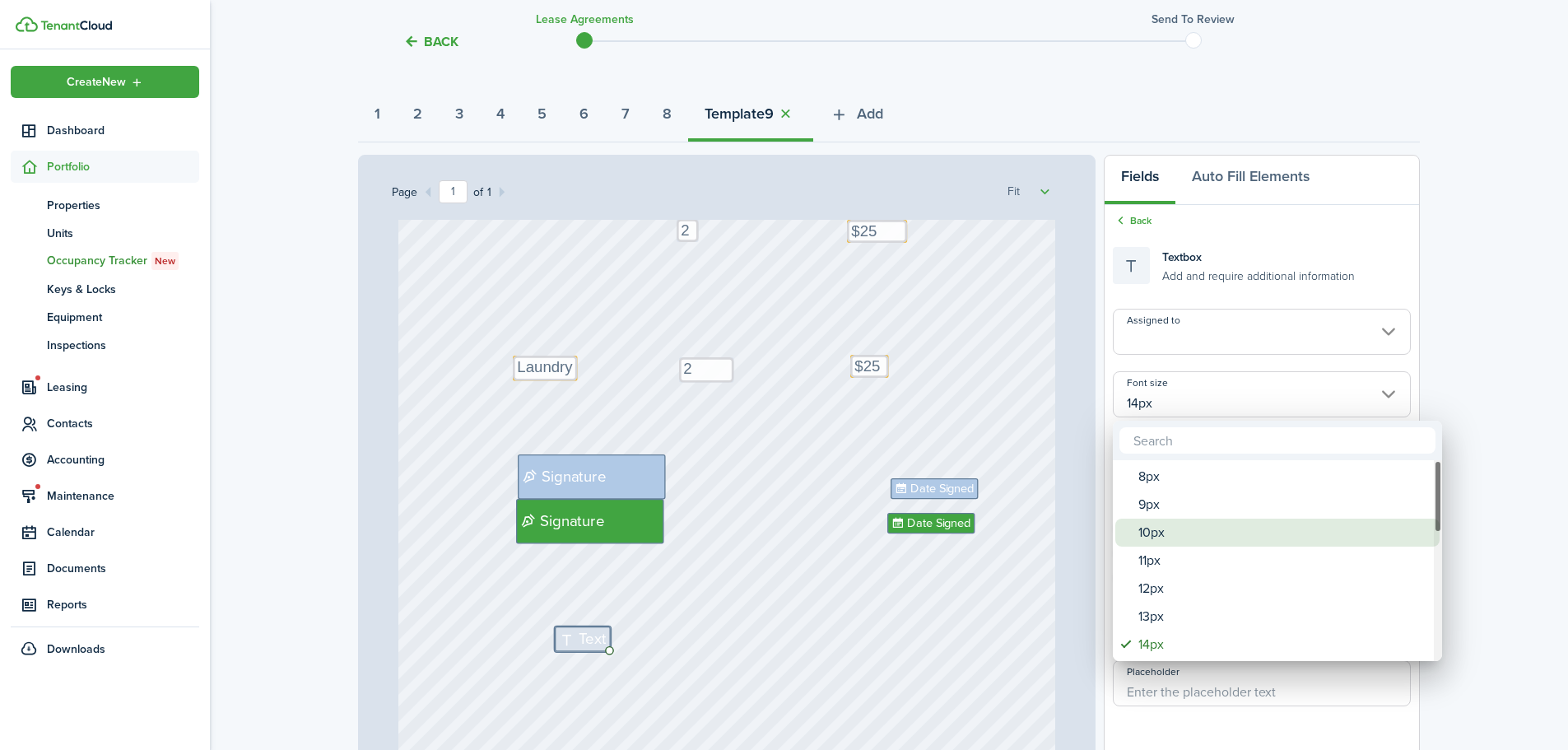
click at [1180, 539] on div "10px" at bounding box center [1285, 533] width 292 height 28
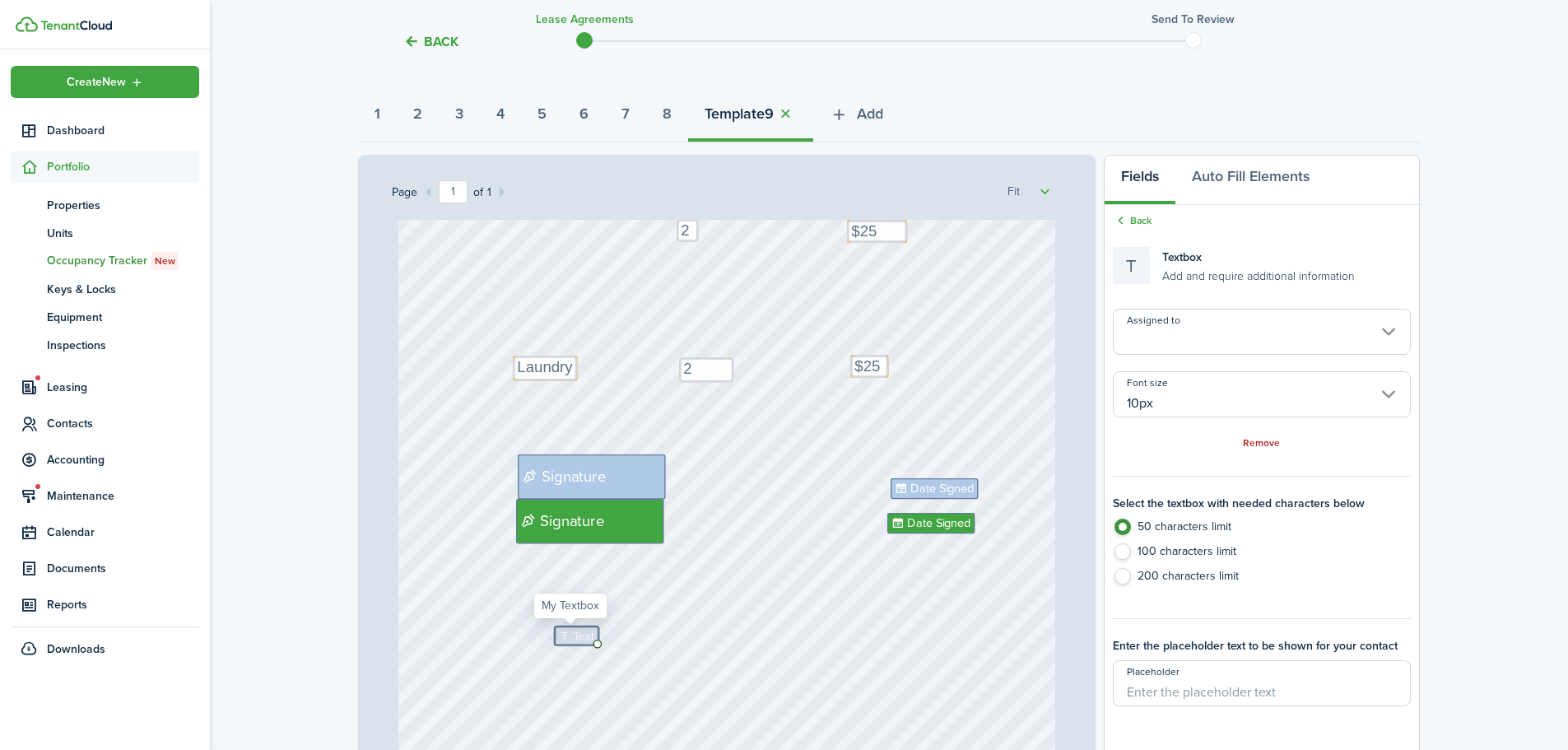
click at [574, 636] on span "Text" at bounding box center [584, 636] width 21 height 17
click at [577, 642] on span "Text" at bounding box center [584, 643] width 21 height 17
click at [1140, 224] on link "Back" at bounding box center [1132, 221] width 38 height 15
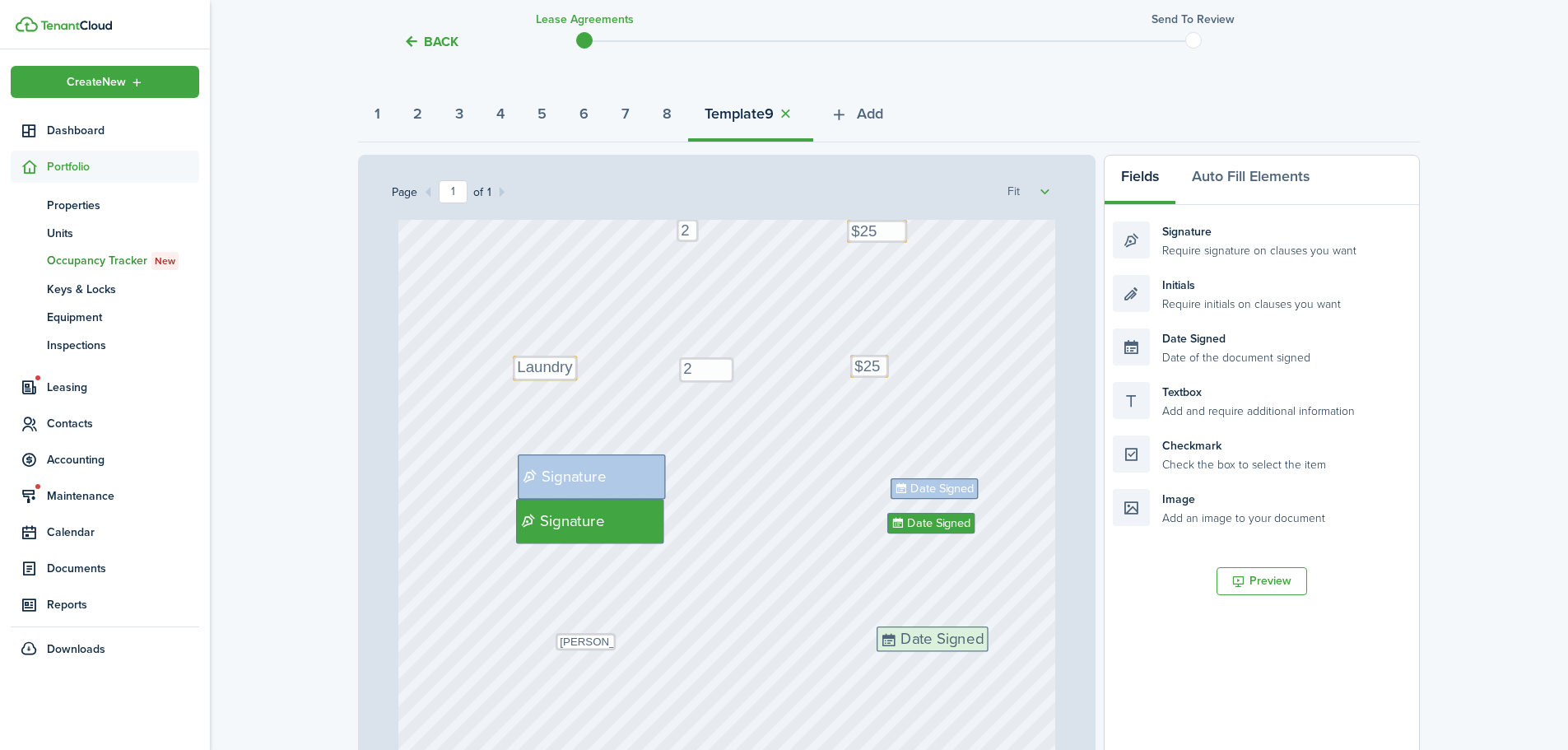
drag, startPoint x: 1207, startPoint y: 347, endPoint x: 1011, endPoint y: 625, distance: 340.1
click at [970, 644] on div "Page 1 of 1 50% 75% 100% 150% 200% Fit Text 2 Text 2 Text $25 Text $25 Text Lau…" at bounding box center [889, 497] width 1062 height 684
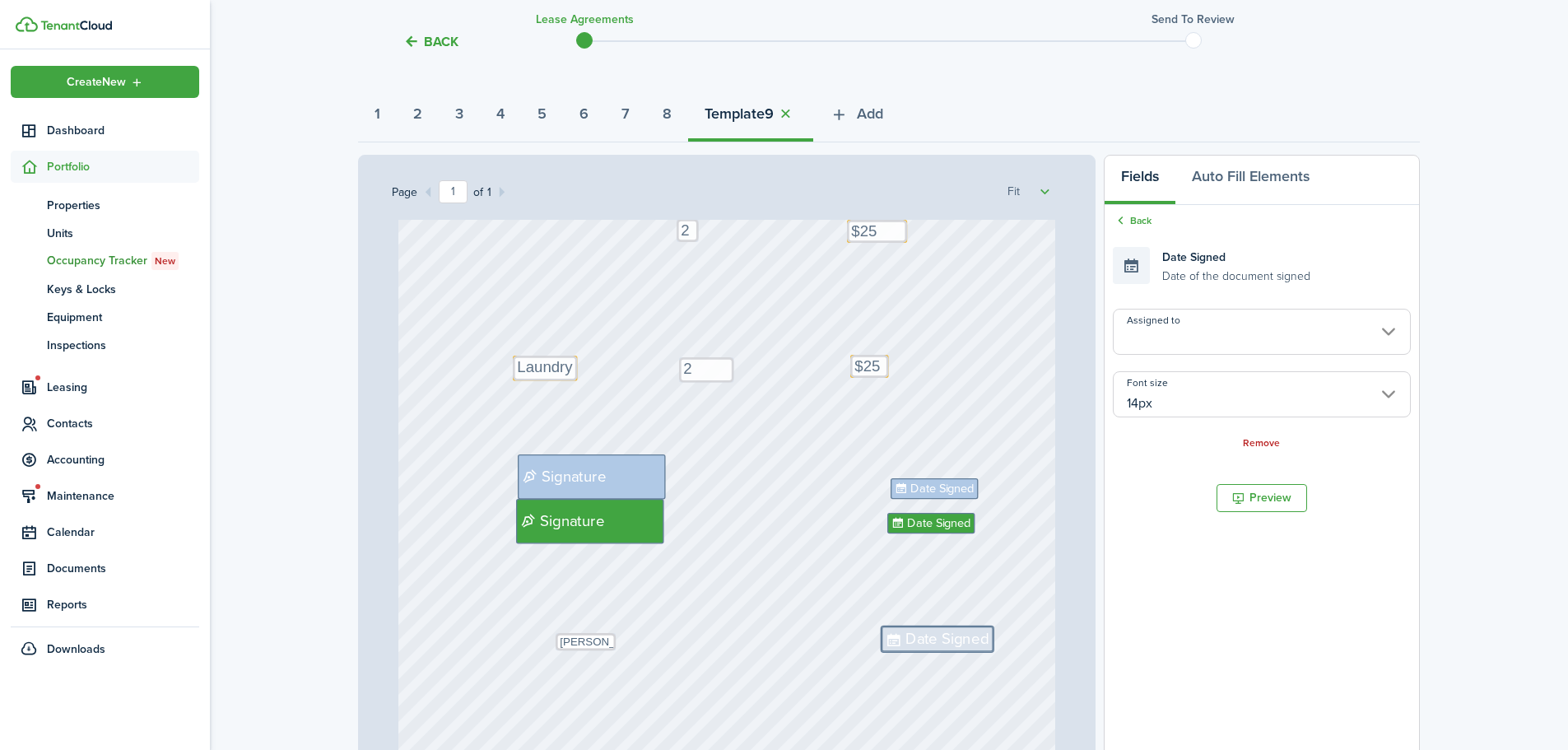
click at [1230, 391] on input "14px" at bounding box center [1262, 394] width 298 height 46
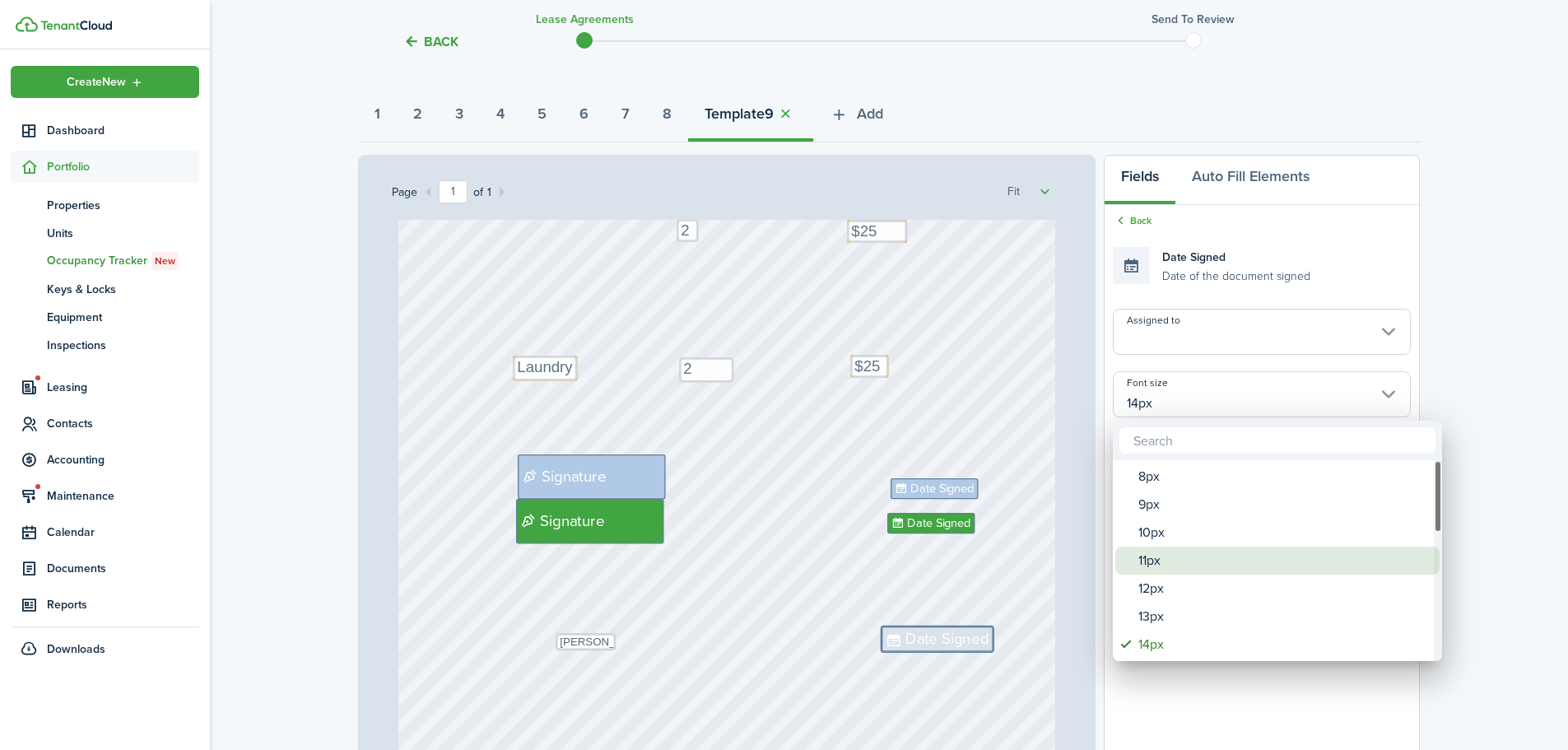
click at [1169, 552] on div "11px" at bounding box center [1285, 561] width 292 height 28
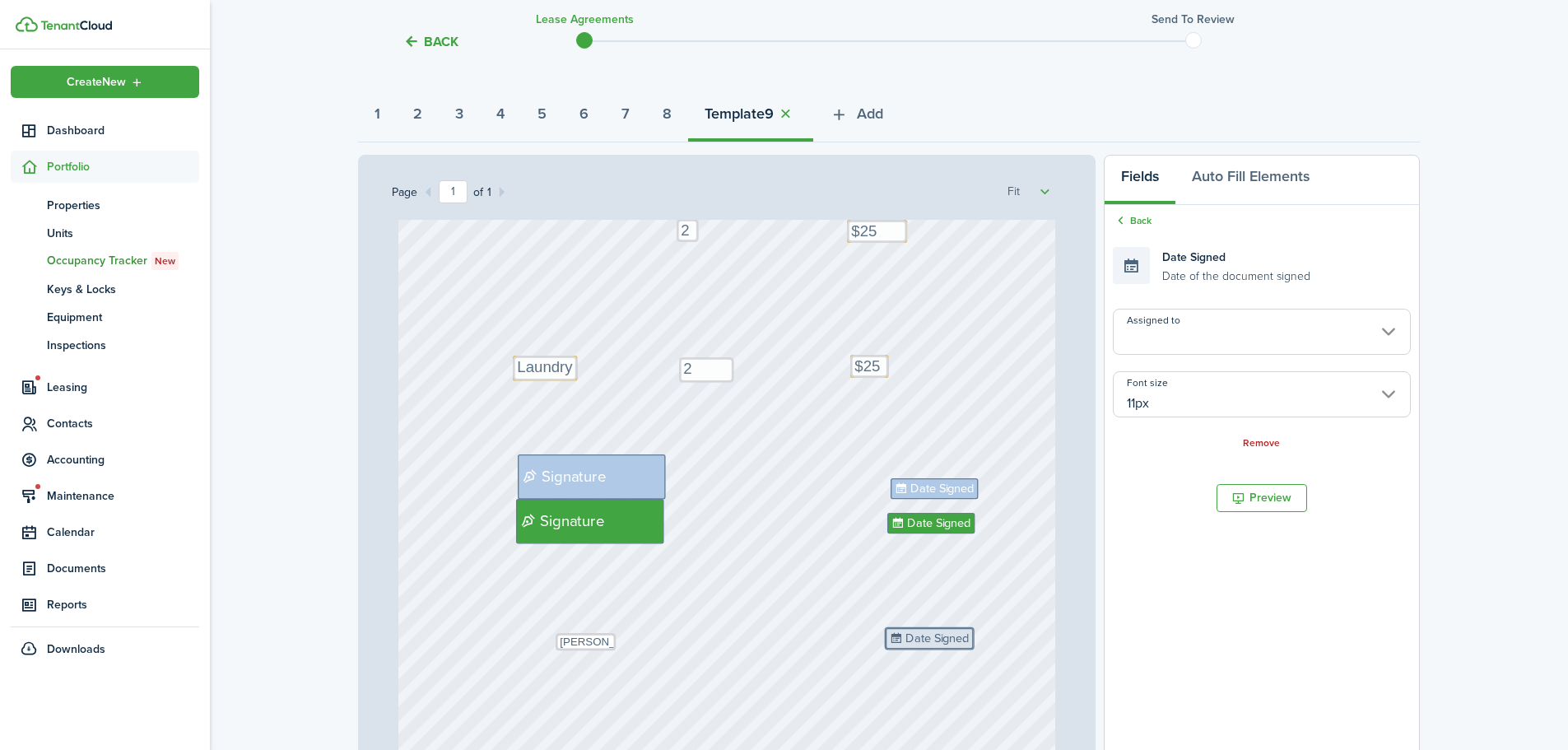
drag, startPoint x: 932, startPoint y: 636, endPoint x: 980, endPoint y: 606, distance: 56.6
click at [941, 638] on div "Text 2 Text 2 Text $25 Text $25 Text Laundry Text [PERSON_NAME] and [PERSON_NAM…" at bounding box center [726, 508] width 670 height 576
drag, startPoint x: 899, startPoint y: 638, endPoint x: 963, endPoint y: 625, distance: 65.3
click at [924, 638] on div "Text 2 Text 2 Text $25 Text $25 Text Laundry Text [PERSON_NAME] and [PERSON_NAM…" at bounding box center [726, 508] width 670 height 576
click at [1026, 621] on div "Text 2 Text 2 Text $25 Text $25 Text Laundry Text [PERSON_NAME] and [PERSON_NAM…" at bounding box center [727, 406] width 658 height 867
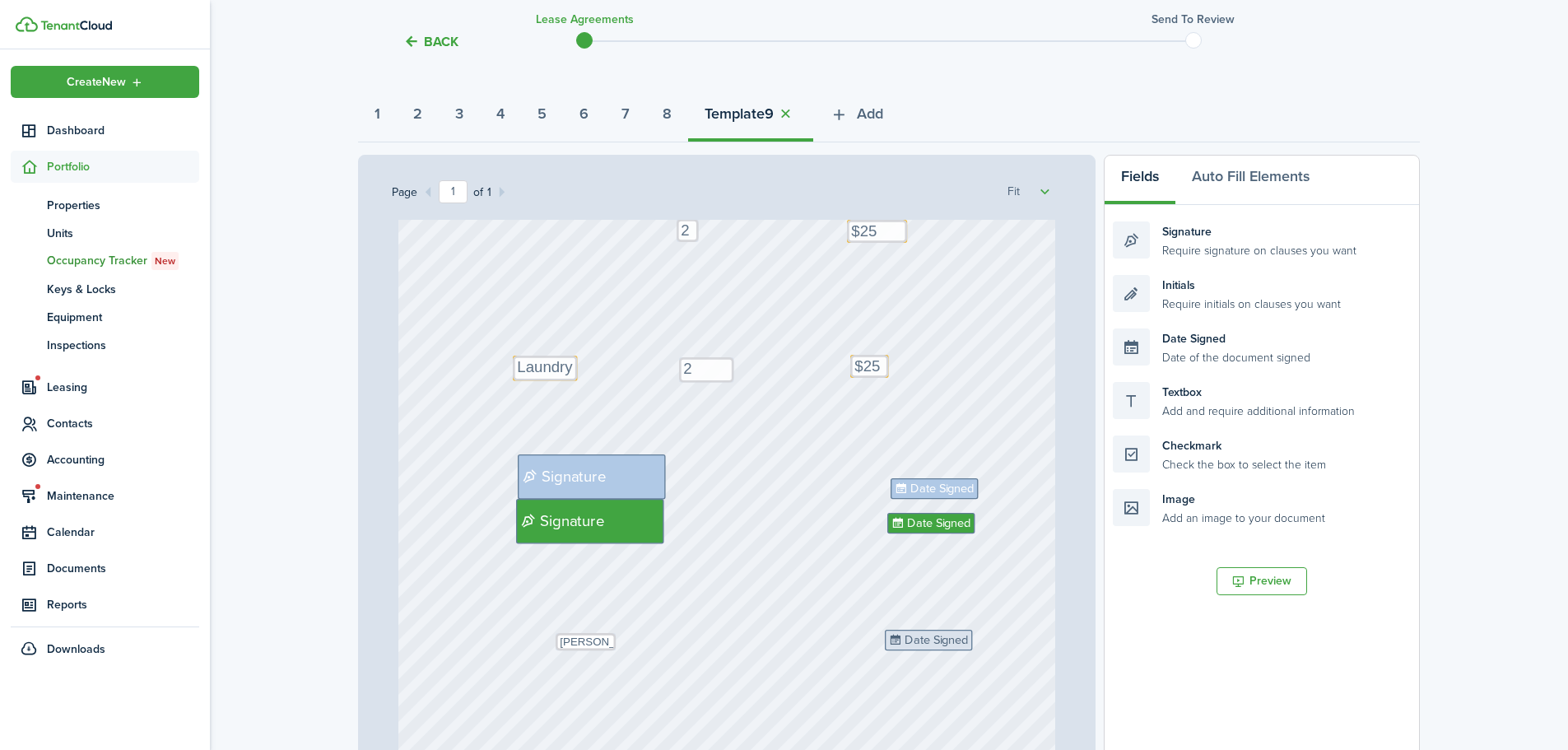
drag, startPoint x: 948, startPoint y: 632, endPoint x: 947, endPoint y: 648, distance: 16.0
click at [916, 647] on span "Date Signed" at bounding box center [942, 640] width 64 height 18
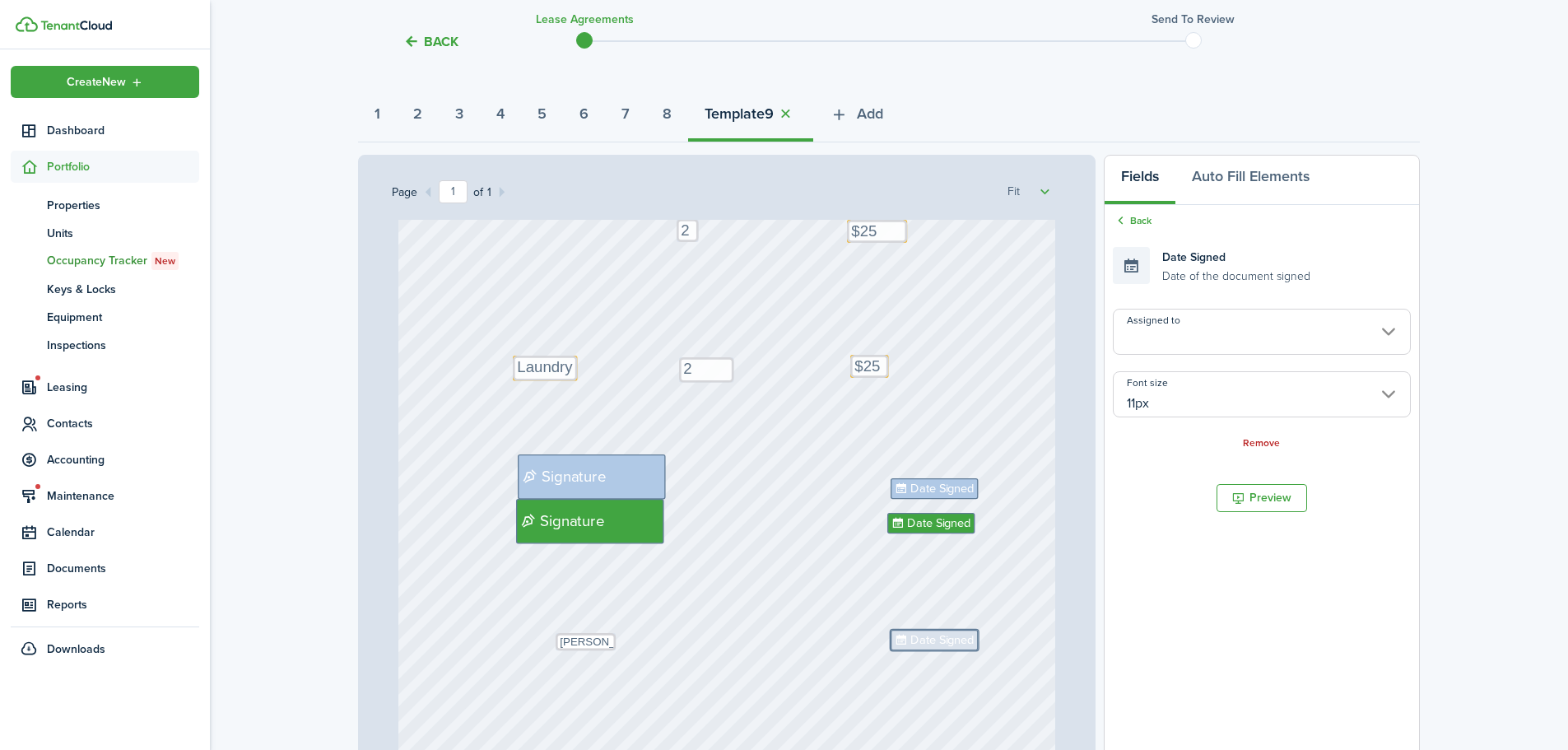
click at [1214, 332] on input "Assigned to" at bounding box center [1262, 331] width 298 height 46
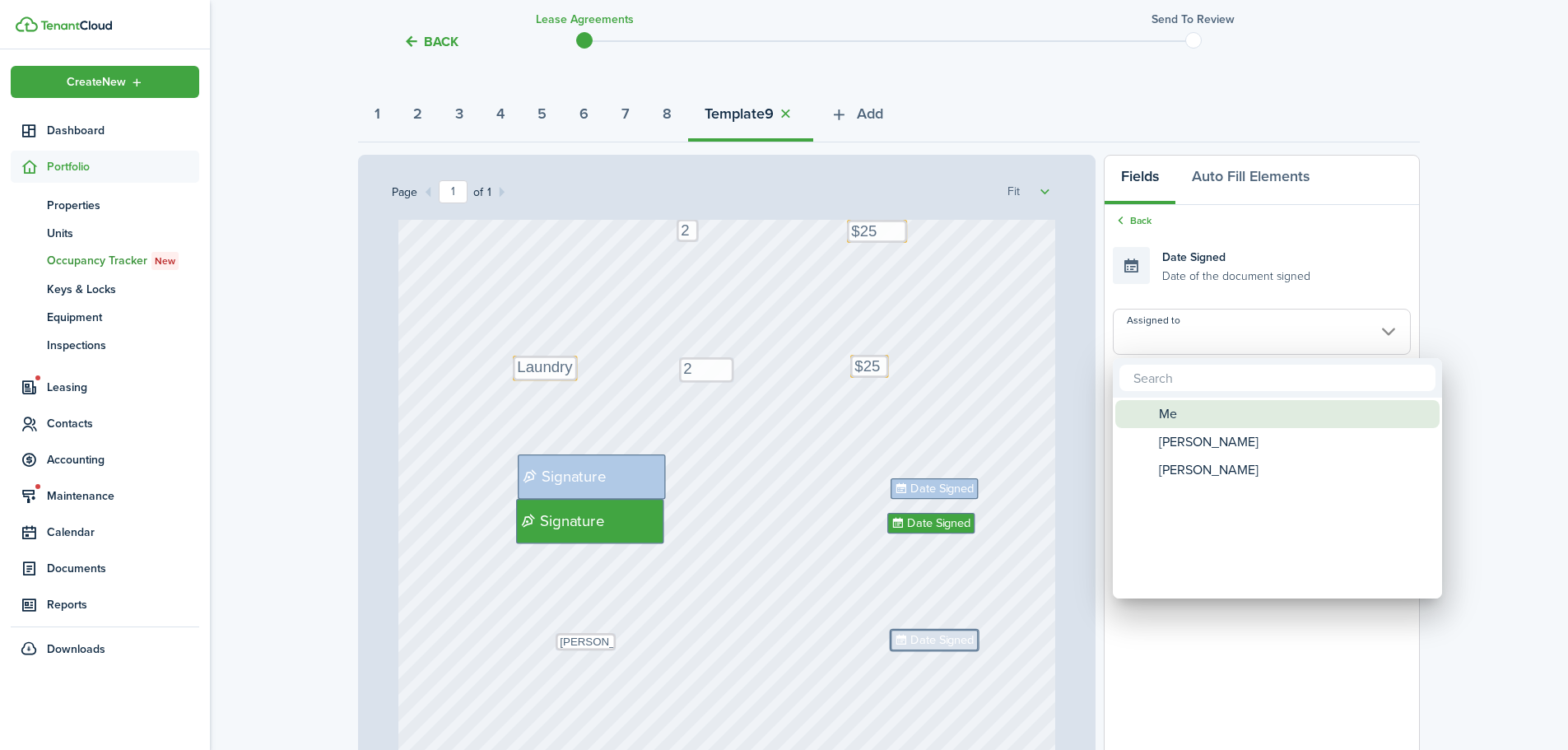
click at [1183, 411] on div "Me" at bounding box center [1285, 414] width 292 height 28
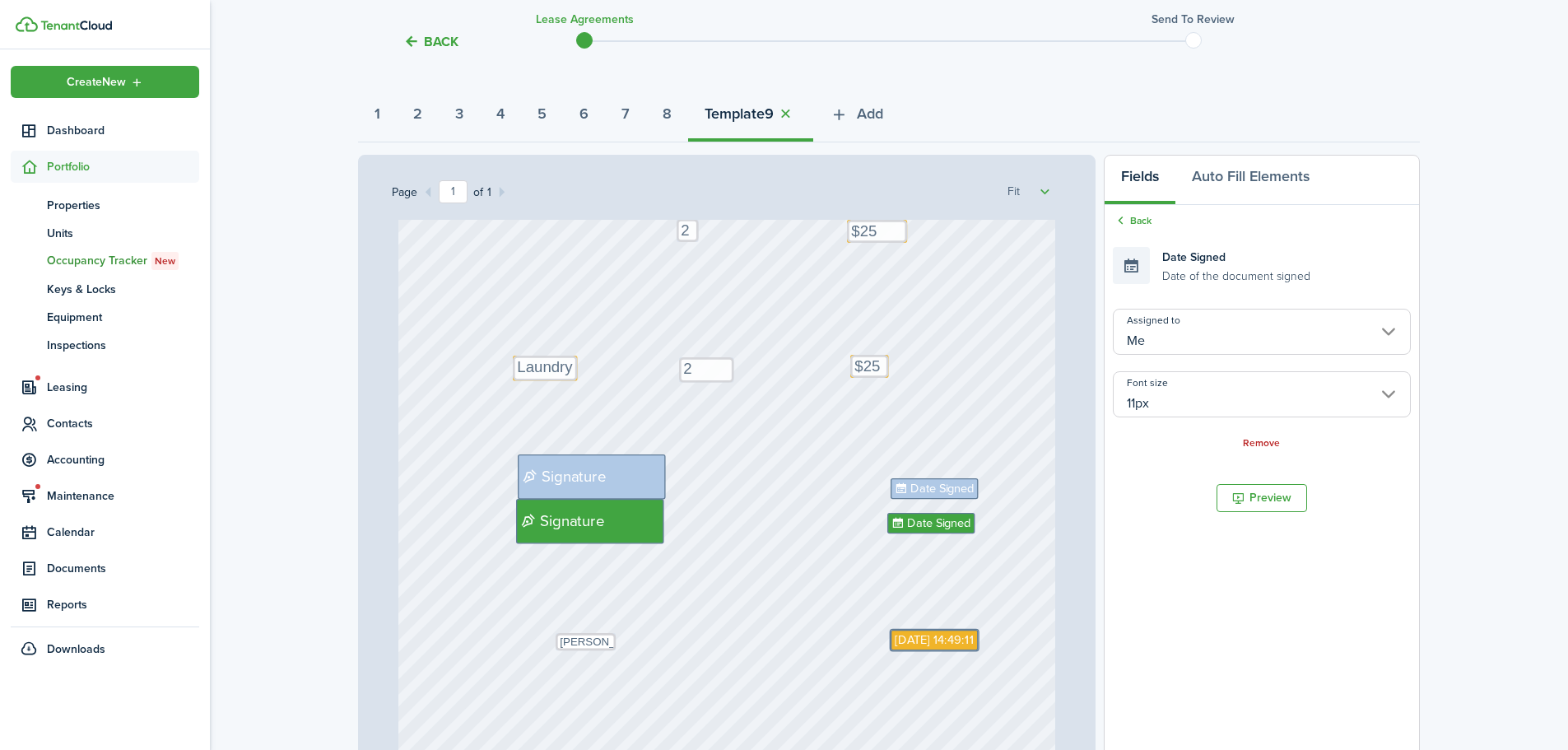
click at [947, 679] on div "Text 2 Text 2 Text $25 Text $25 Text Laundry Text [PERSON_NAME] and [PERSON_NAM…" at bounding box center [727, 406] width 658 height 867
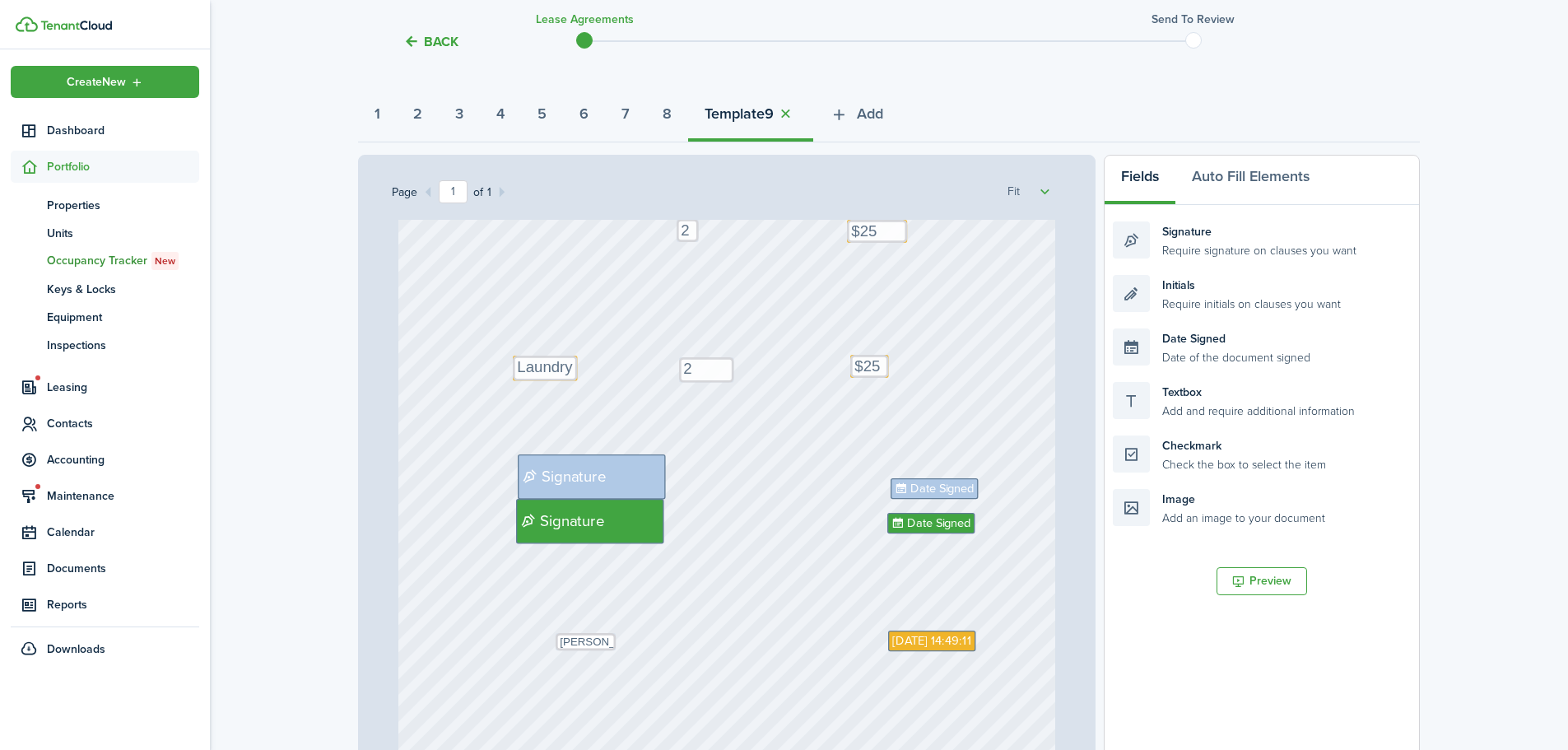
click at [940, 686] on div "Text 2 Text 2 Text $25 Text $25 Text Laundry Text [PERSON_NAME] and [PERSON_NAM…" at bounding box center [727, 406] width 658 height 867
click at [777, 693] on div "Text 2 Text 2 Text $25 Text $25 Text Laundry Text [PERSON_NAME] and [PERSON_NAM…" at bounding box center [727, 406] width 658 height 867
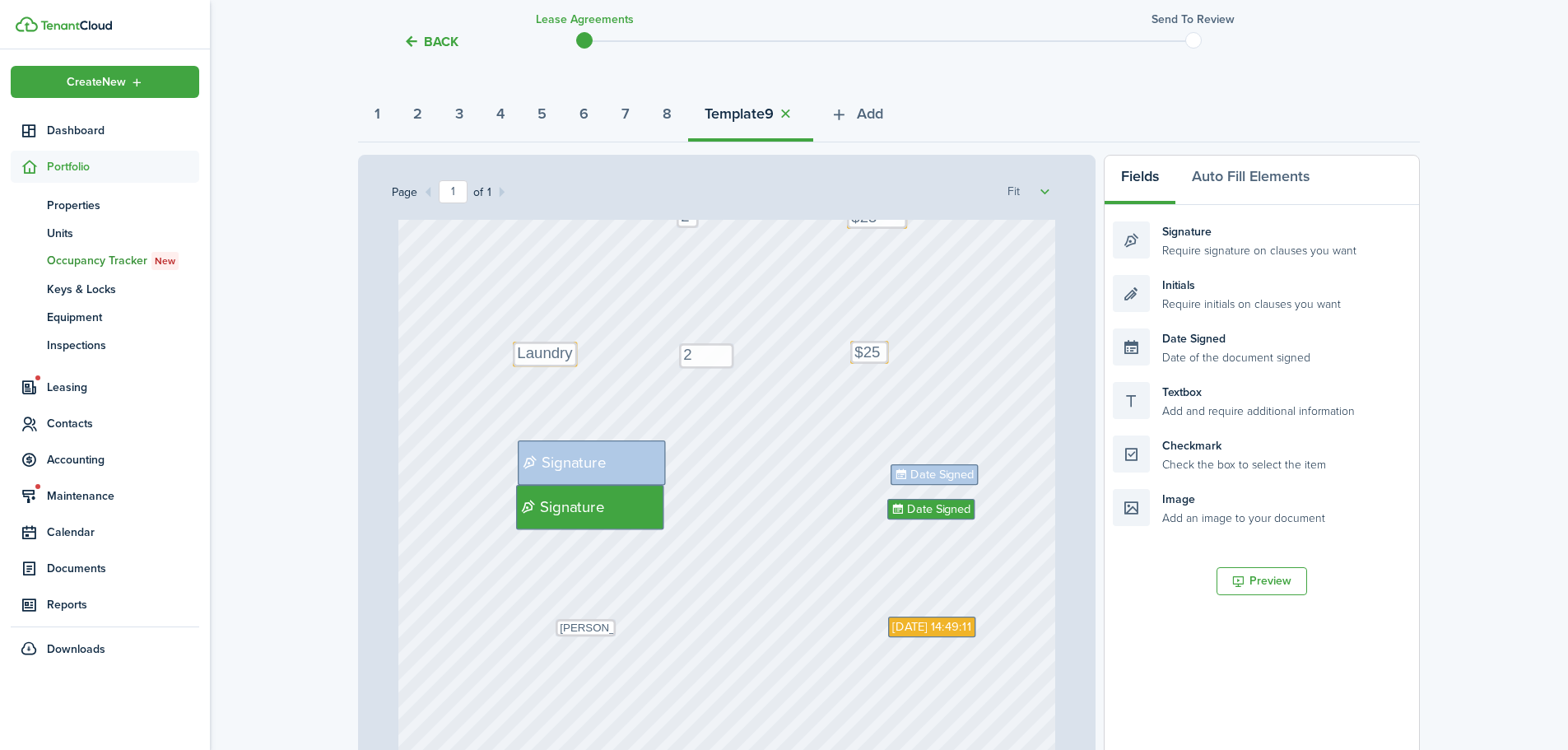
scroll to position [296, 0]
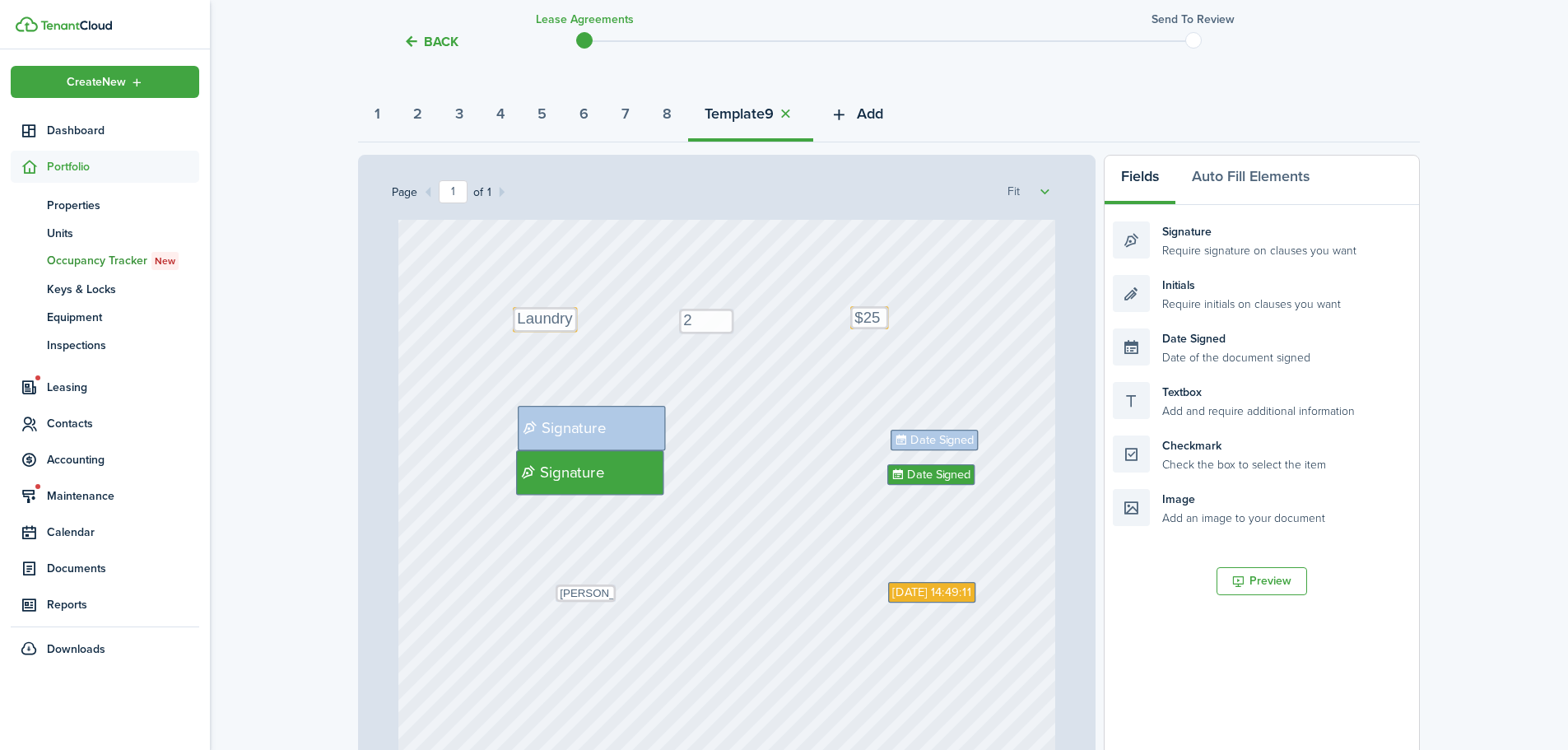
click at [899, 118] on button "Add" at bounding box center [856, 118] width 86 height 50
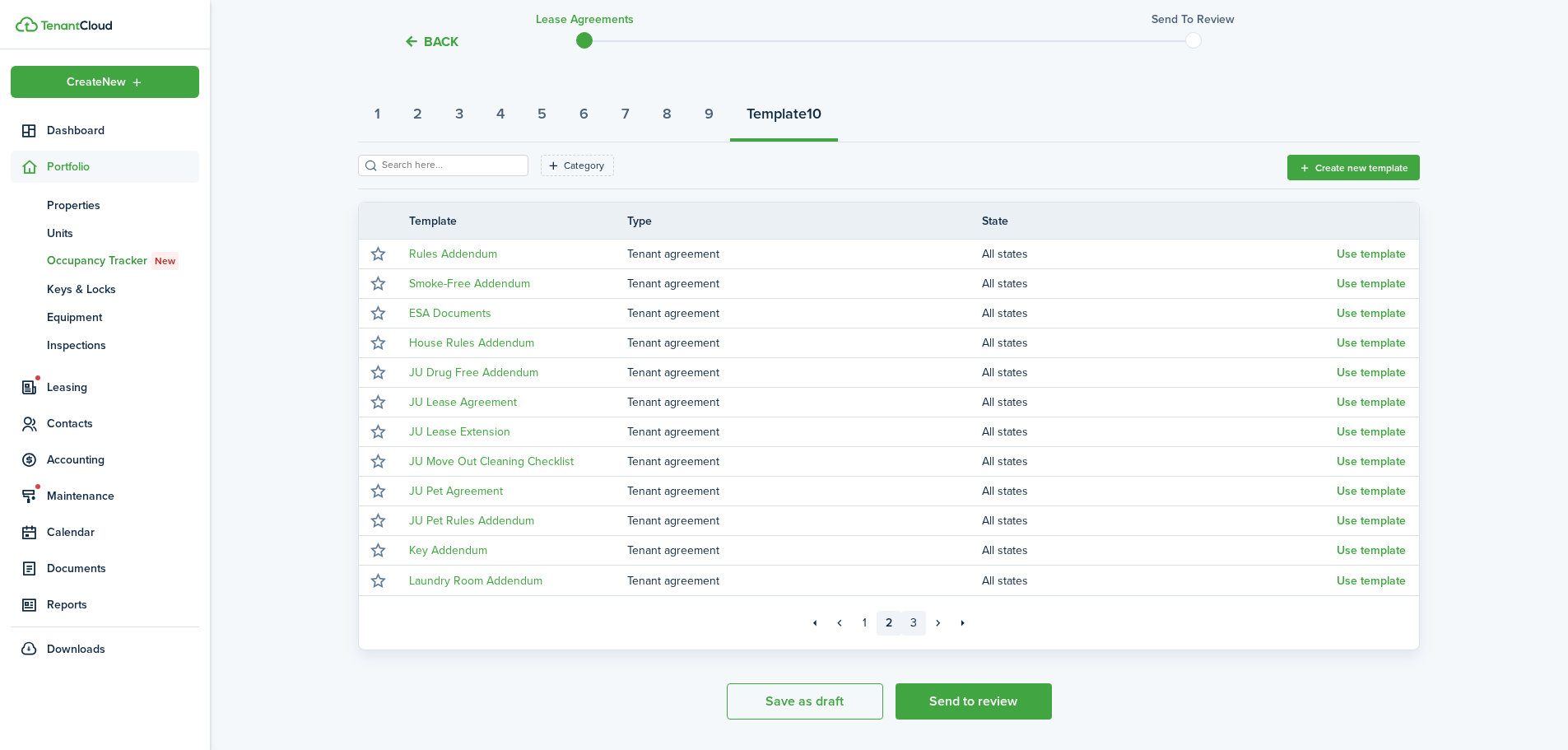
click at [916, 627] on link "3" at bounding box center [913, 623] width 24 height 24
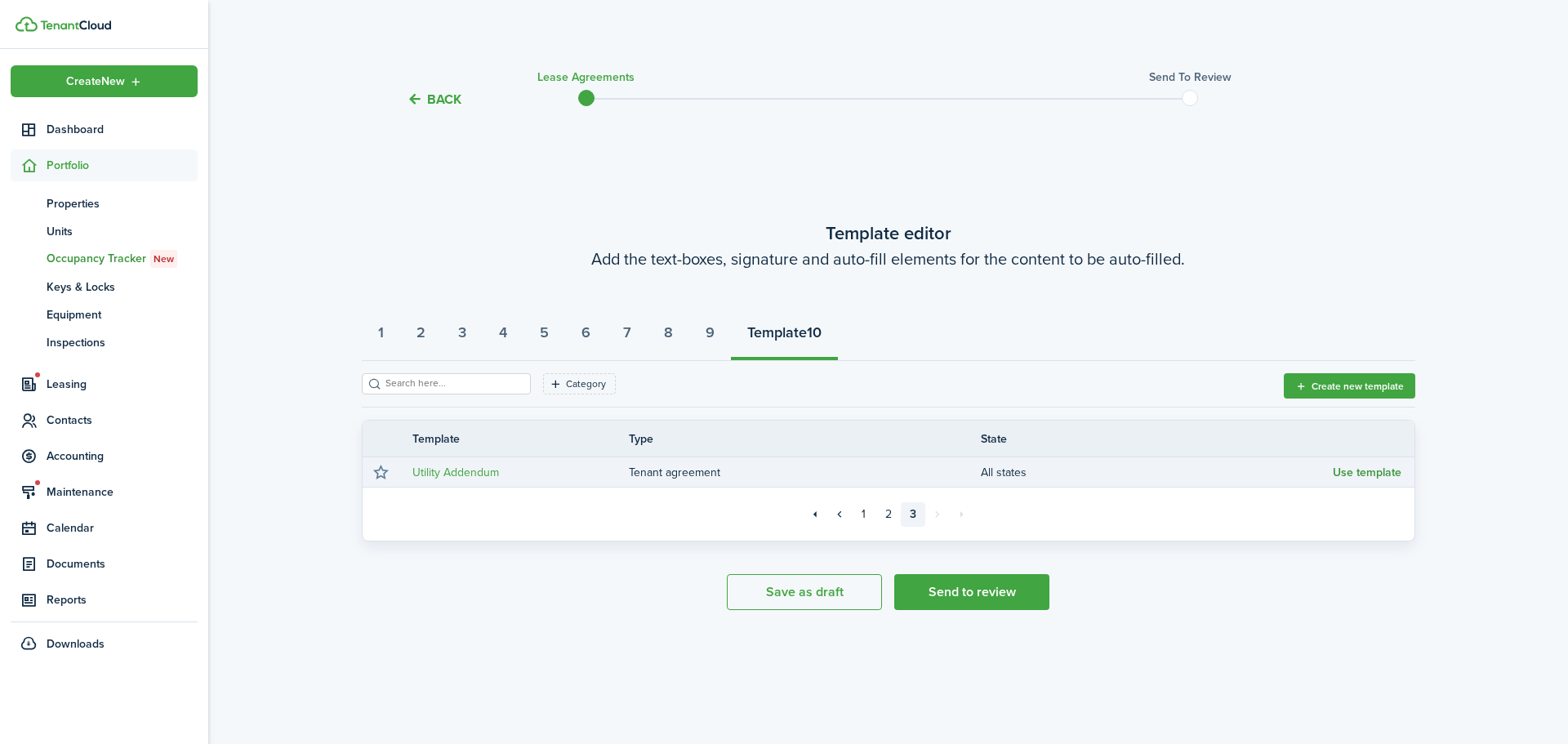
click at [1376, 468] on button "Use template" at bounding box center [1367, 473] width 69 height 13
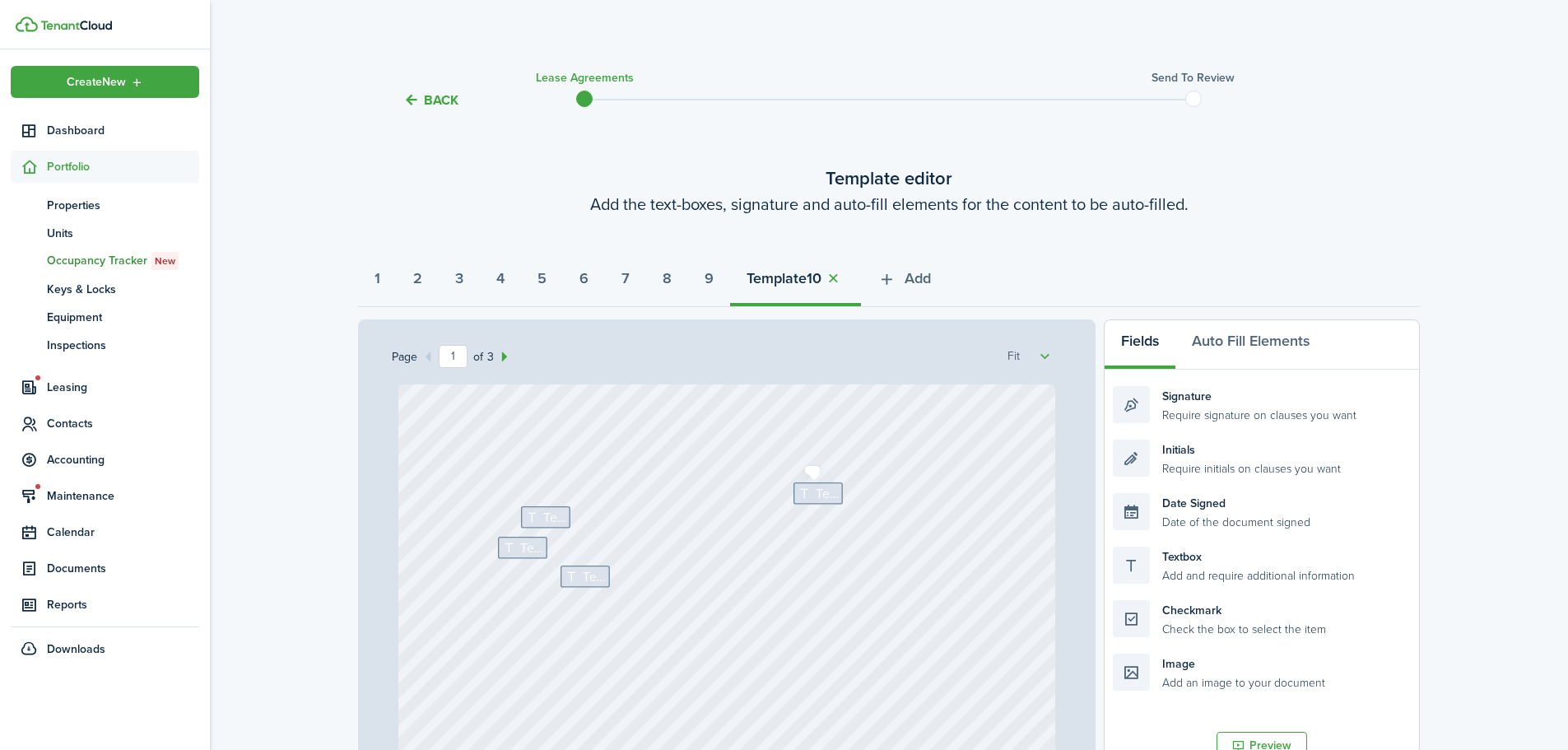
click at [803, 498] on icon at bounding box center [807, 494] width 17 height 13
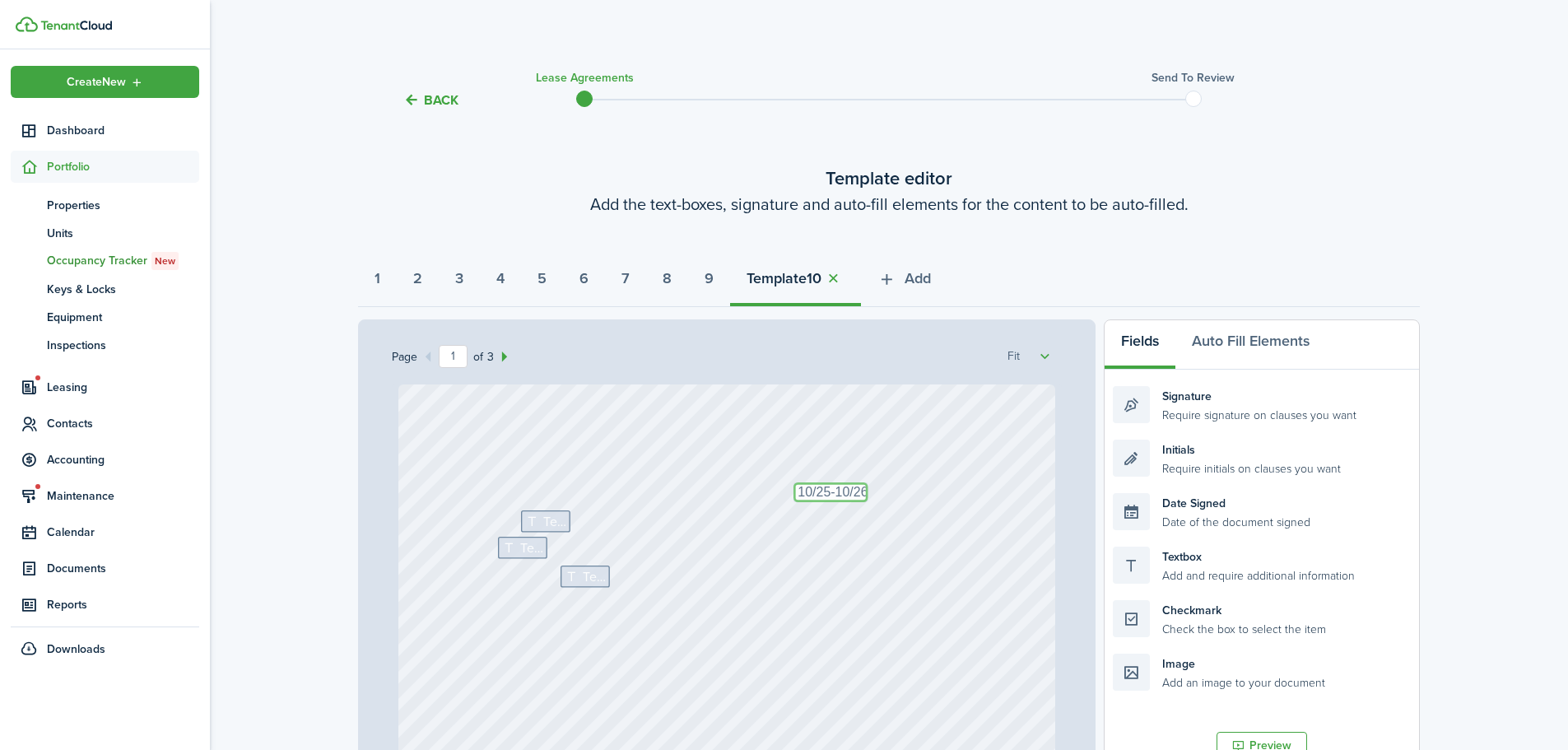
click at [826, 492] on textarea "10/25-10/26" at bounding box center [830, 492] width 74 height 20
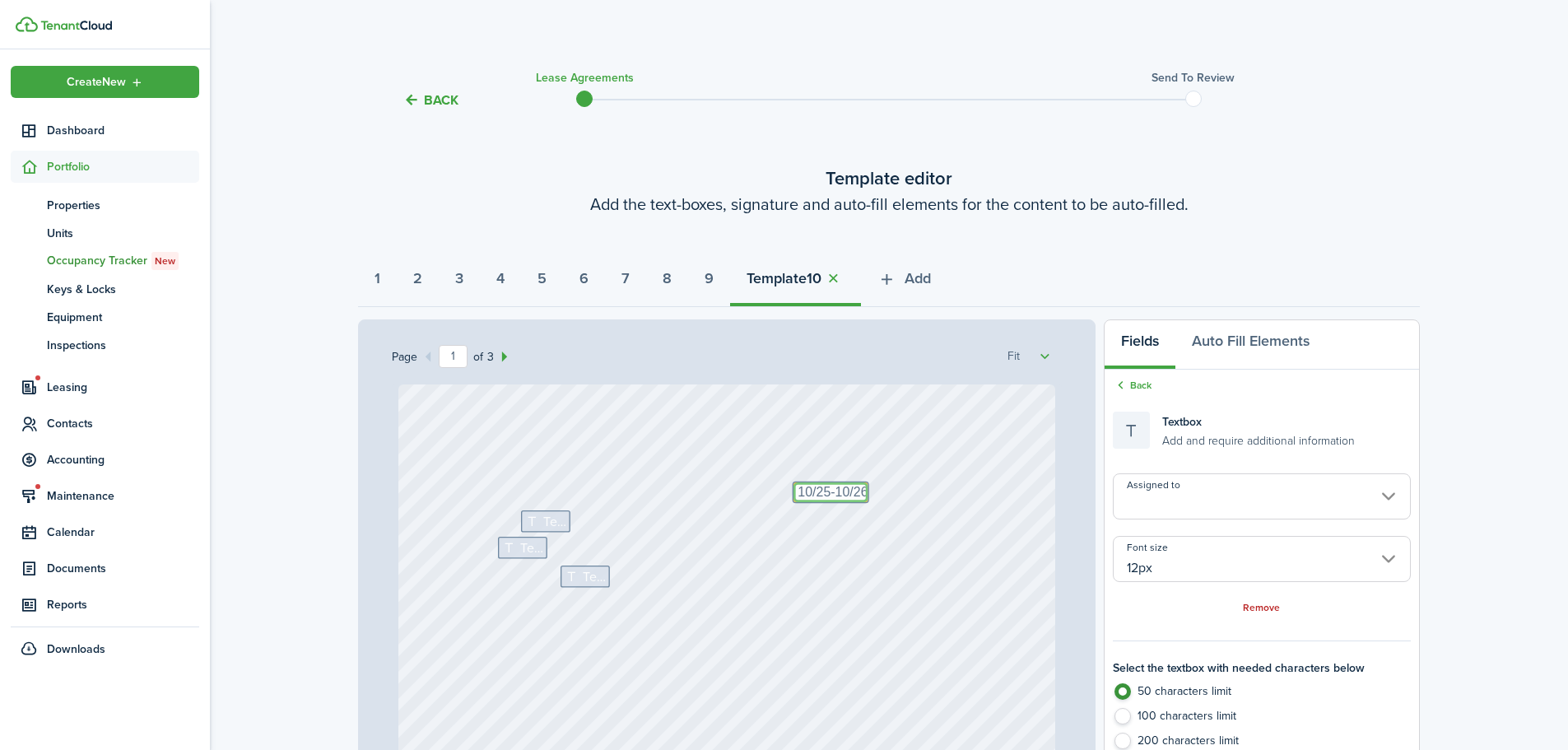
click at [826, 492] on textarea "10/25-10/26" at bounding box center [830, 492] width 74 height 20
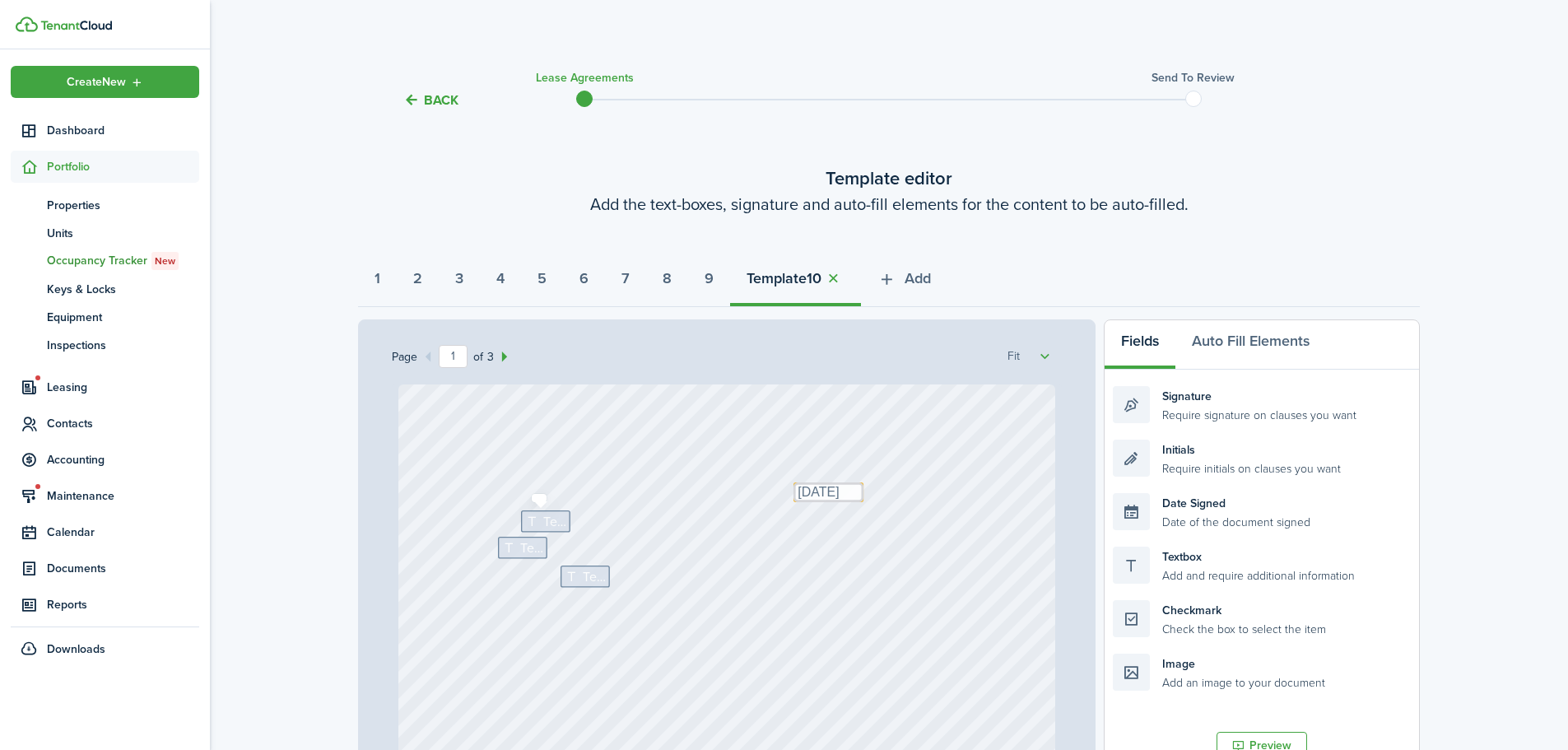
click at [526, 518] on icon at bounding box center [534, 522] width 17 height 13
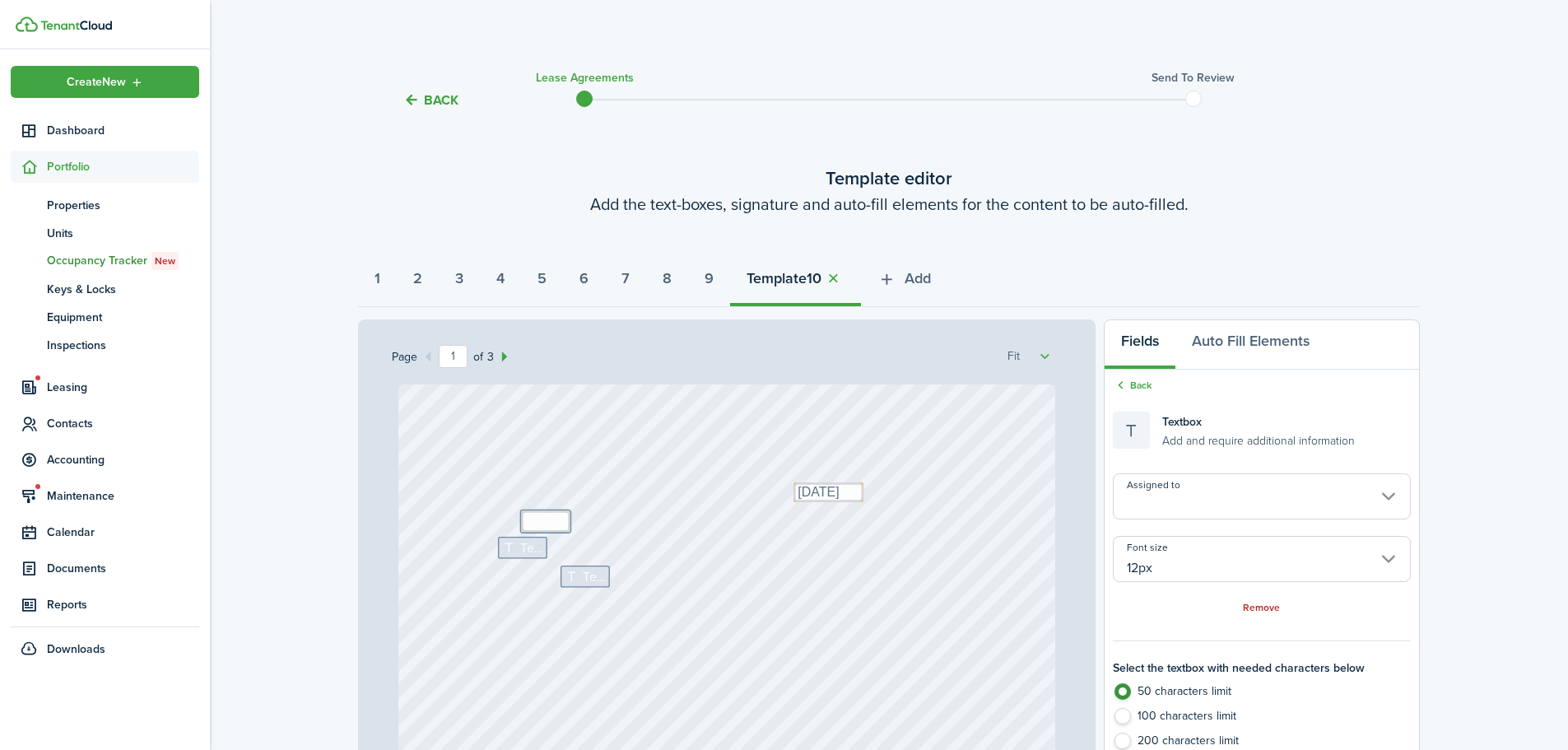
click at [1127, 744] on label "200 characters limit" at bounding box center [1262, 745] width 298 height 24
click at [532, 516] on icon at bounding box center [534, 522] width 17 height 13
drag, startPoint x: 788, startPoint y: 517, endPoint x: 827, endPoint y: 522, distance: 39.3
click at [797, 519] on textarea "[PERSON_NAME] and [PERSON_NAME]" at bounding box center [683, 518] width 324 height 20
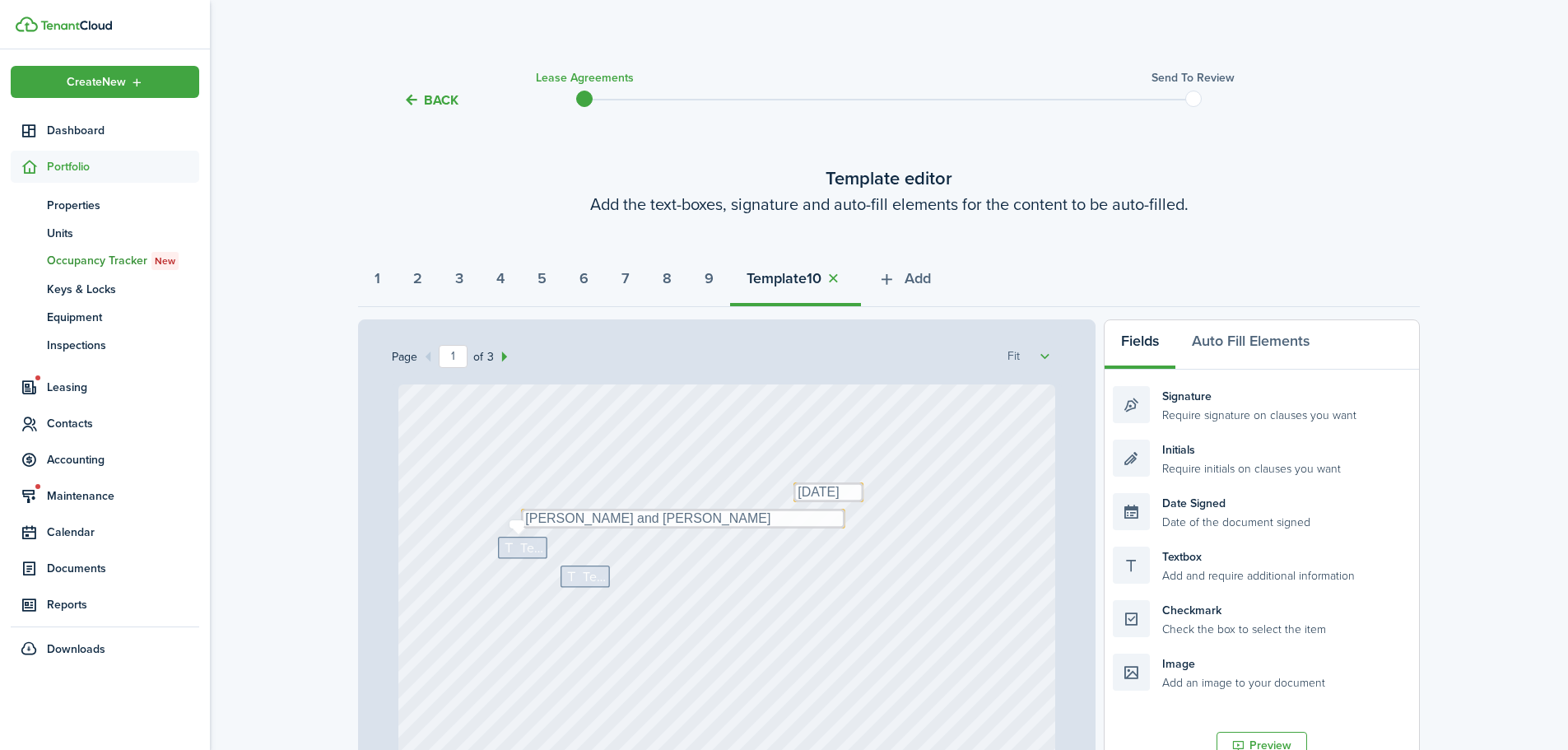
click at [523, 549] on span "Text" at bounding box center [532, 547] width 23 height 20
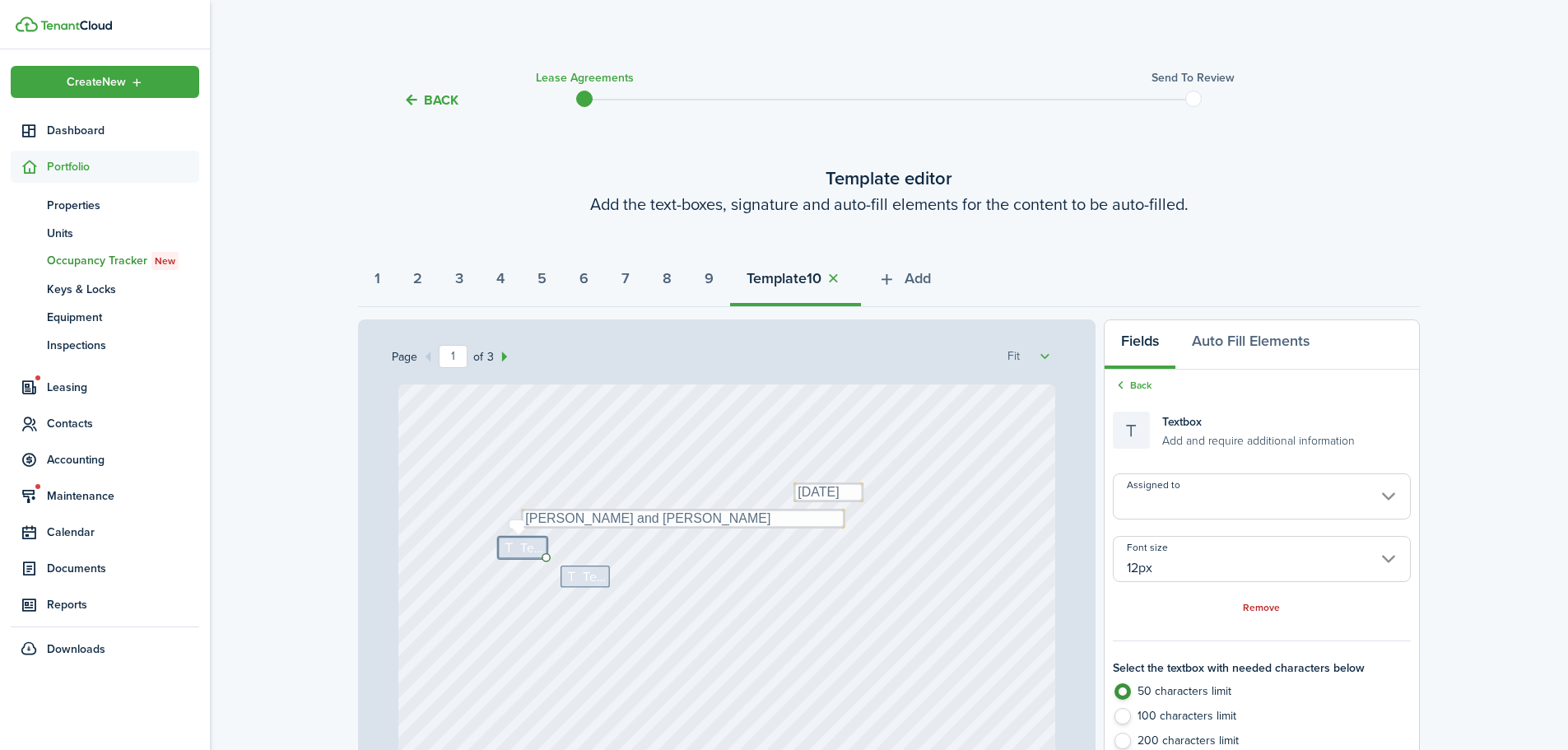
click at [523, 549] on span "Text" at bounding box center [532, 547] width 23 height 20
drag, startPoint x: 582, startPoint y: 577, endPoint x: 576, endPoint y: 557, distance: 20.9
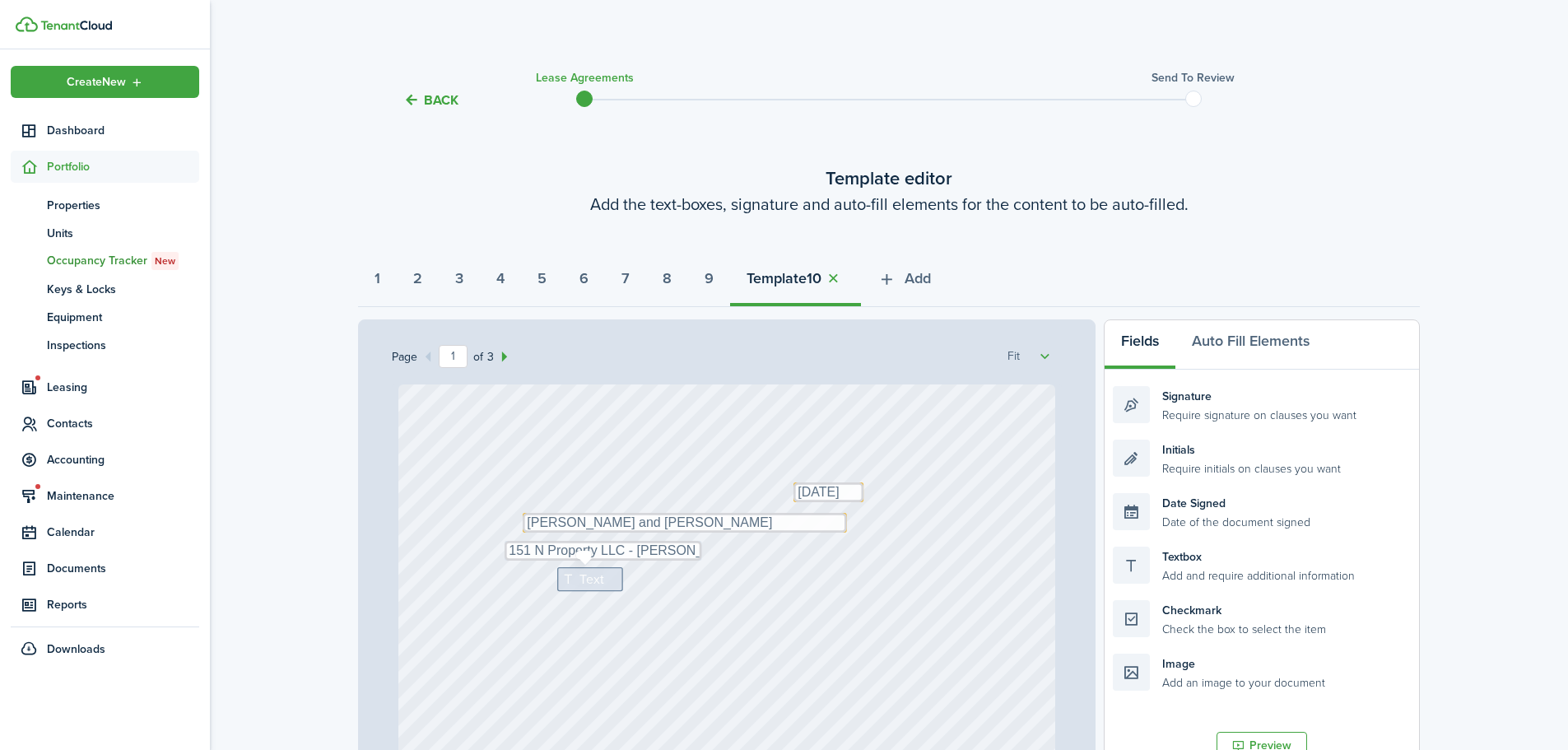
click at [568, 579] on icon at bounding box center [570, 580] width 17 height 13
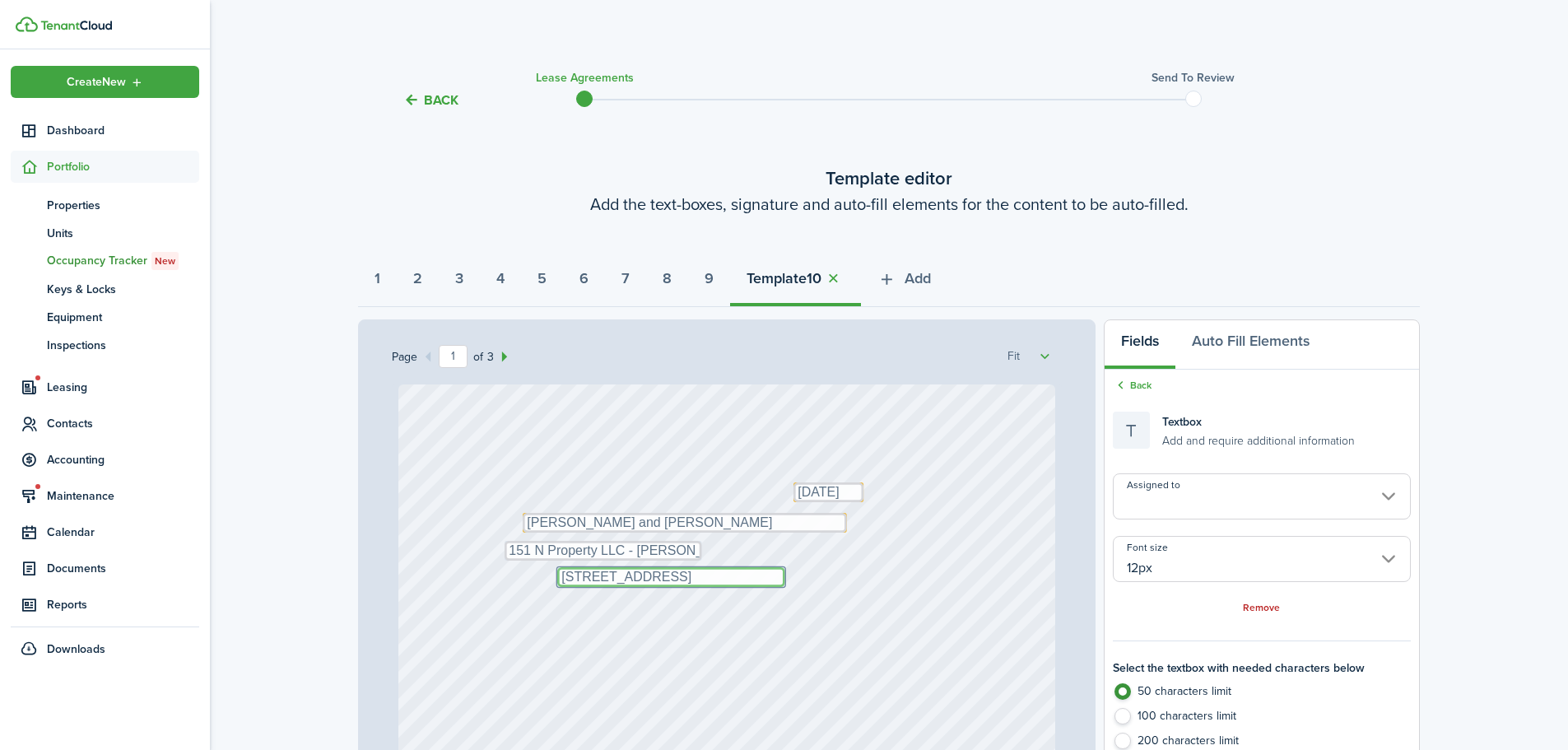
click at [769, 576] on textarea "[STREET_ADDRESS]" at bounding box center [671, 577] width 228 height 20
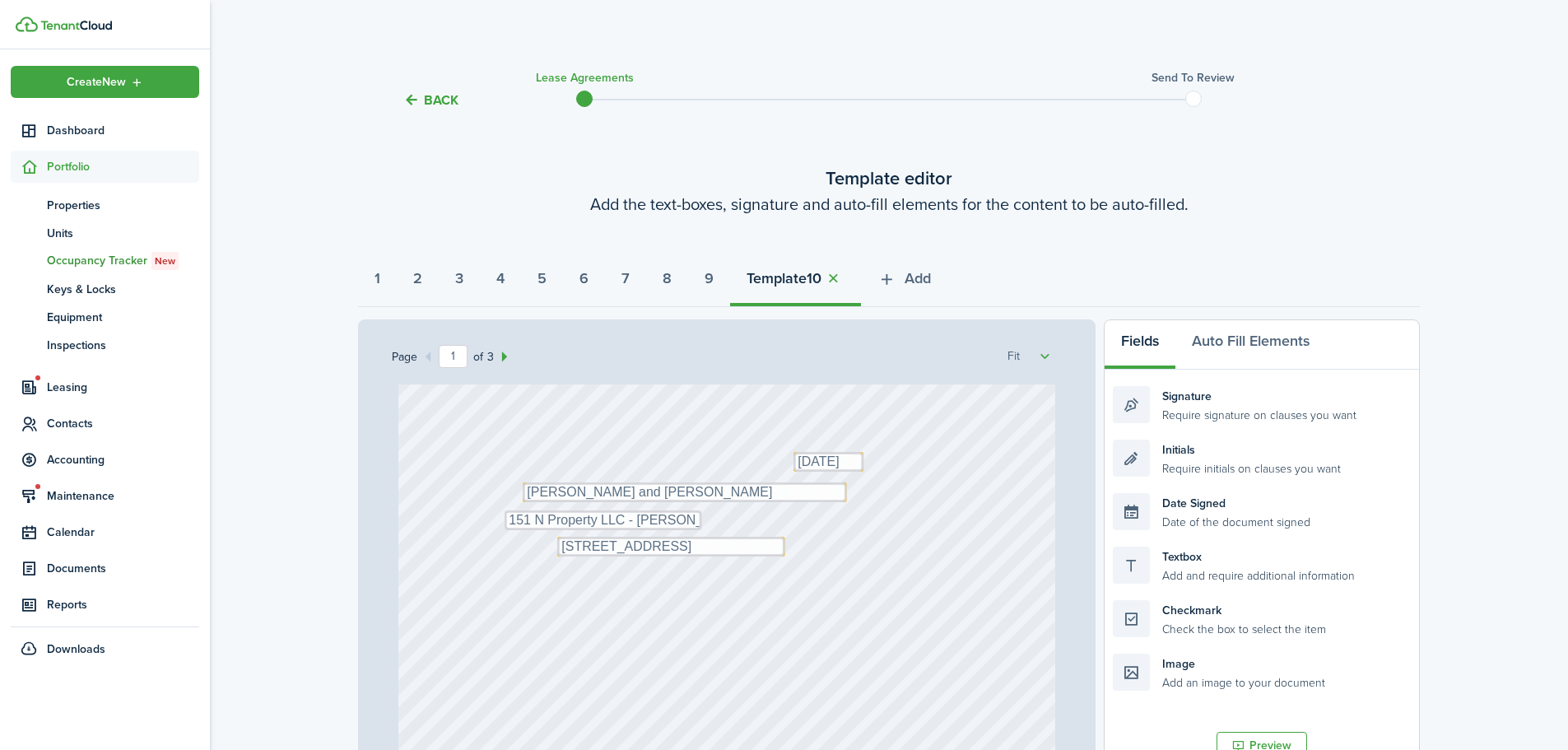
scroll to position [82, 0]
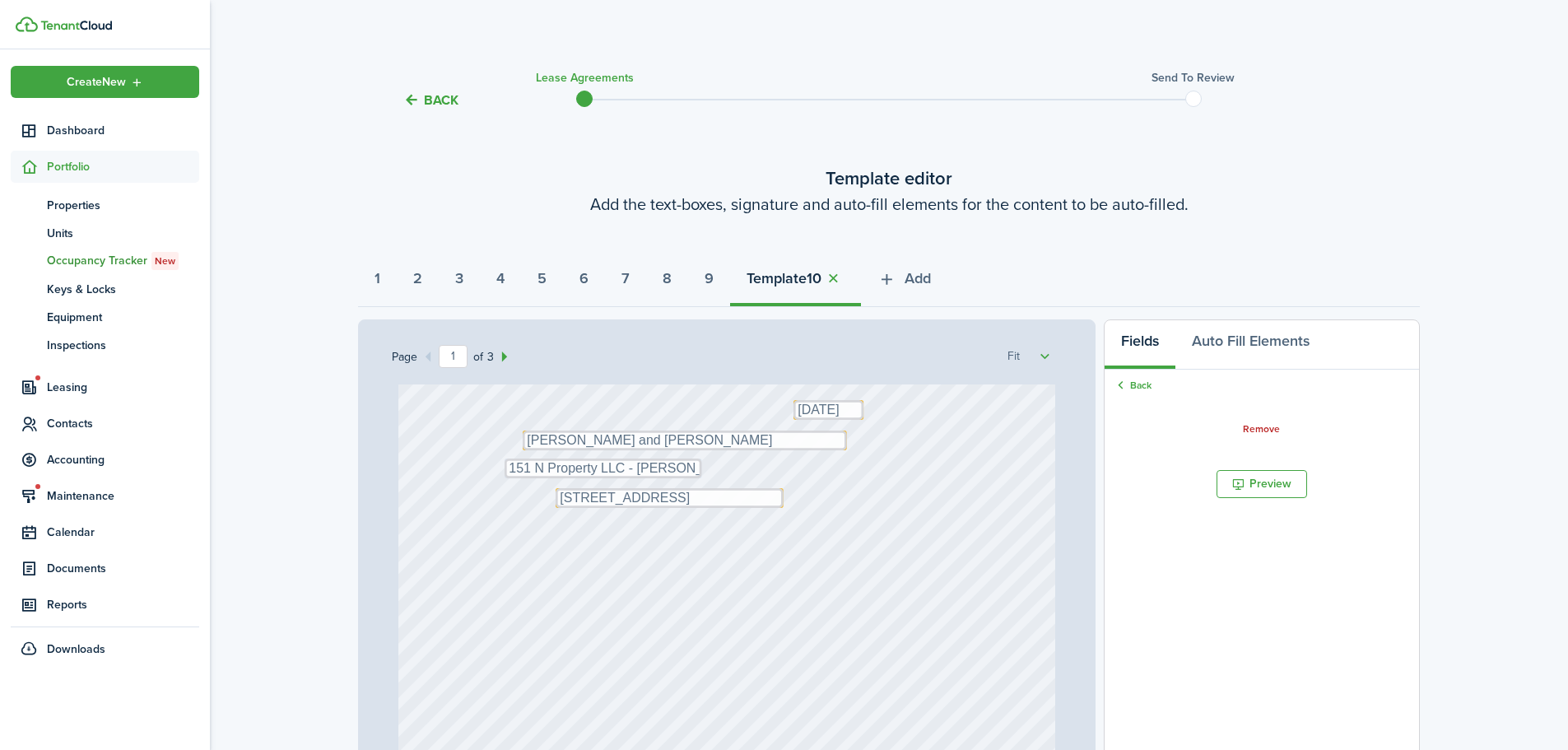
click at [717, 527] on div "Text [DATE] Text 151 N Property LLC - [PERSON_NAME] Text [PERSON_NAME] and [PER…" at bounding box center [727, 735] width 658 height 867
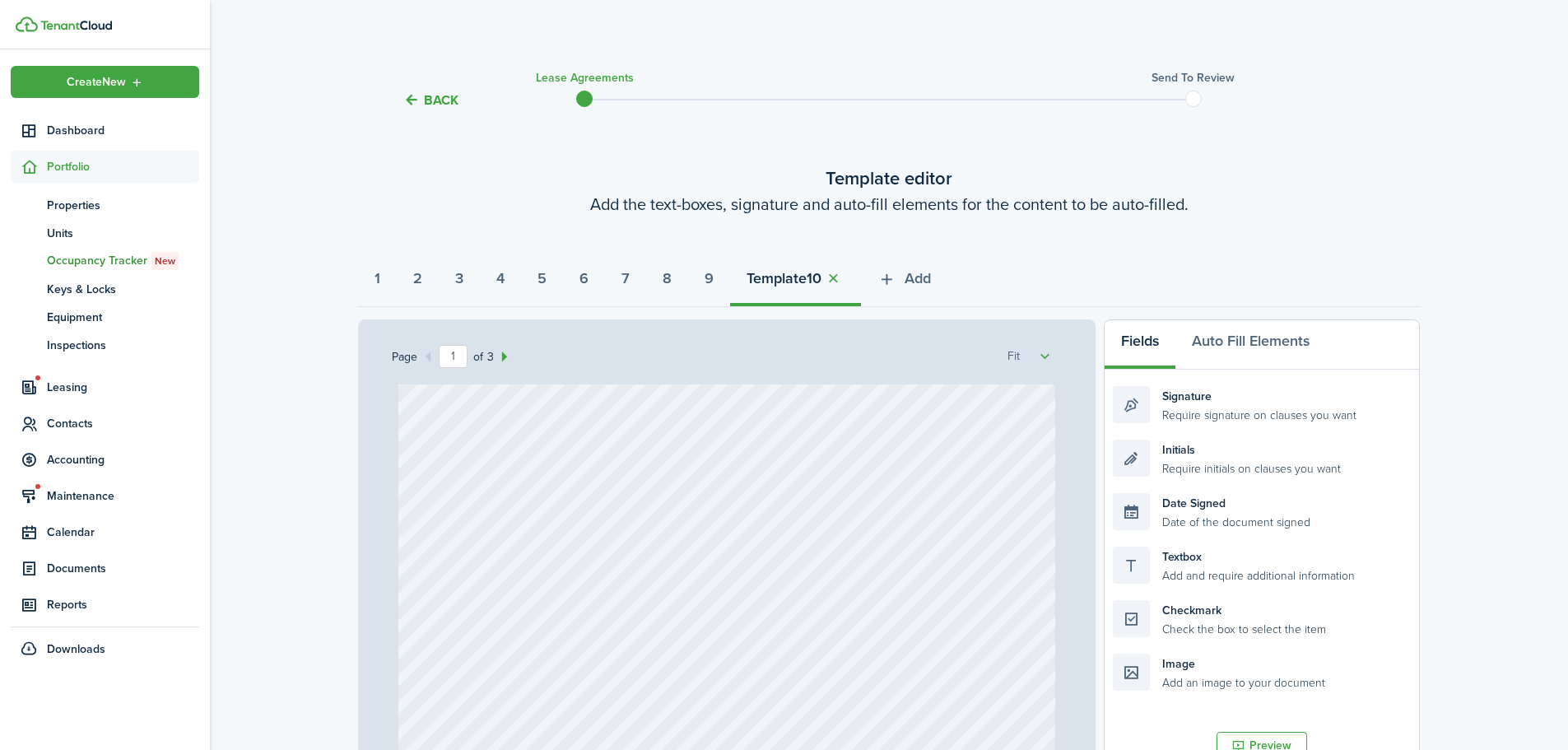
scroll to position [247, 0]
drag, startPoint x: 1174, startPoint y: 615, endPoint x: 547, endPoint y: 510, distance: 635.7
click at [547, 510] on div "Page 1 of 3 50% 75% 100% 150% 200% Fit Text [DATE] Text 151 N Property LLC - [P…" at bounding box center [889, 661] width 1062 height 684
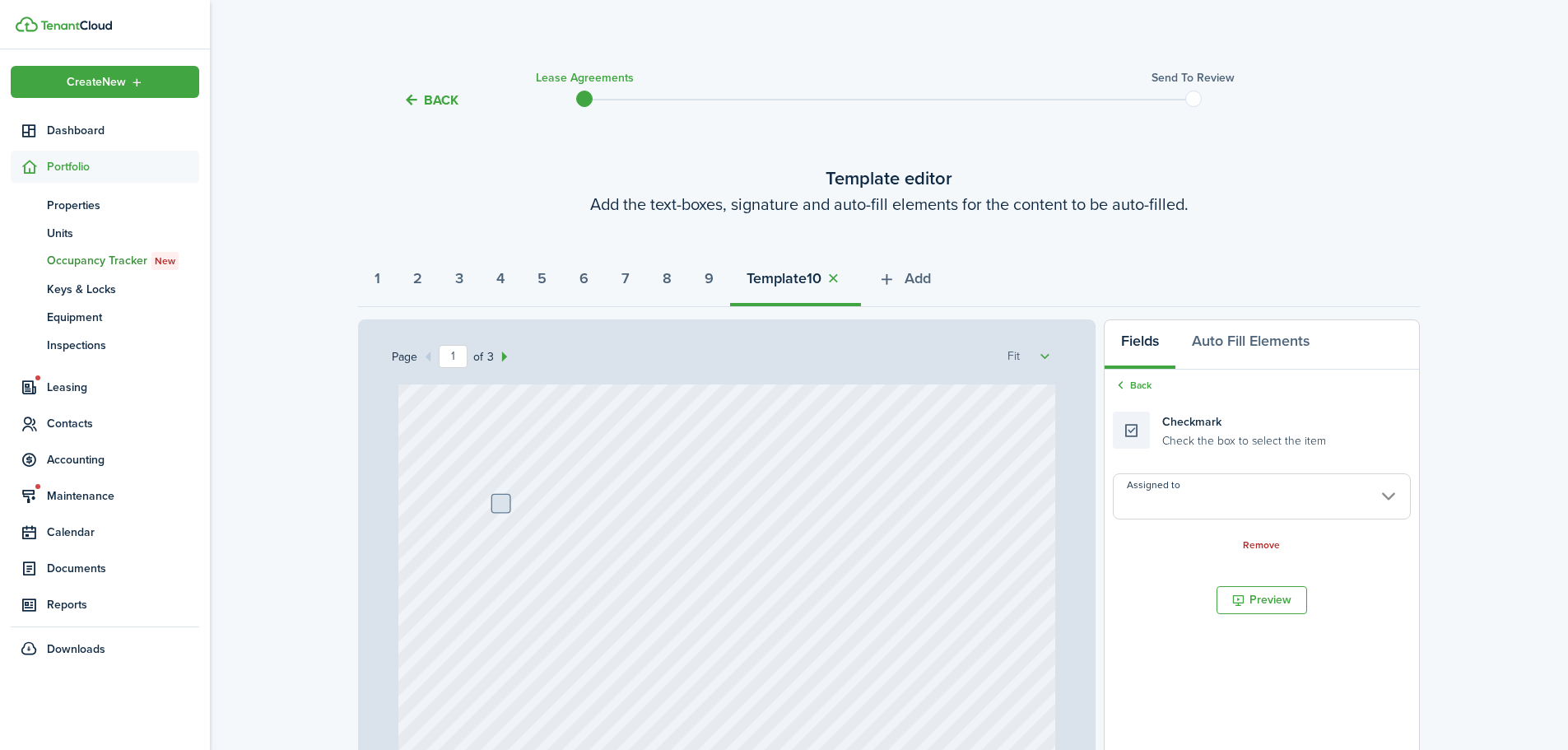
click at [1331, 491] on input "Assigned to" at bounding box center [1262, 496] width 298 height 46
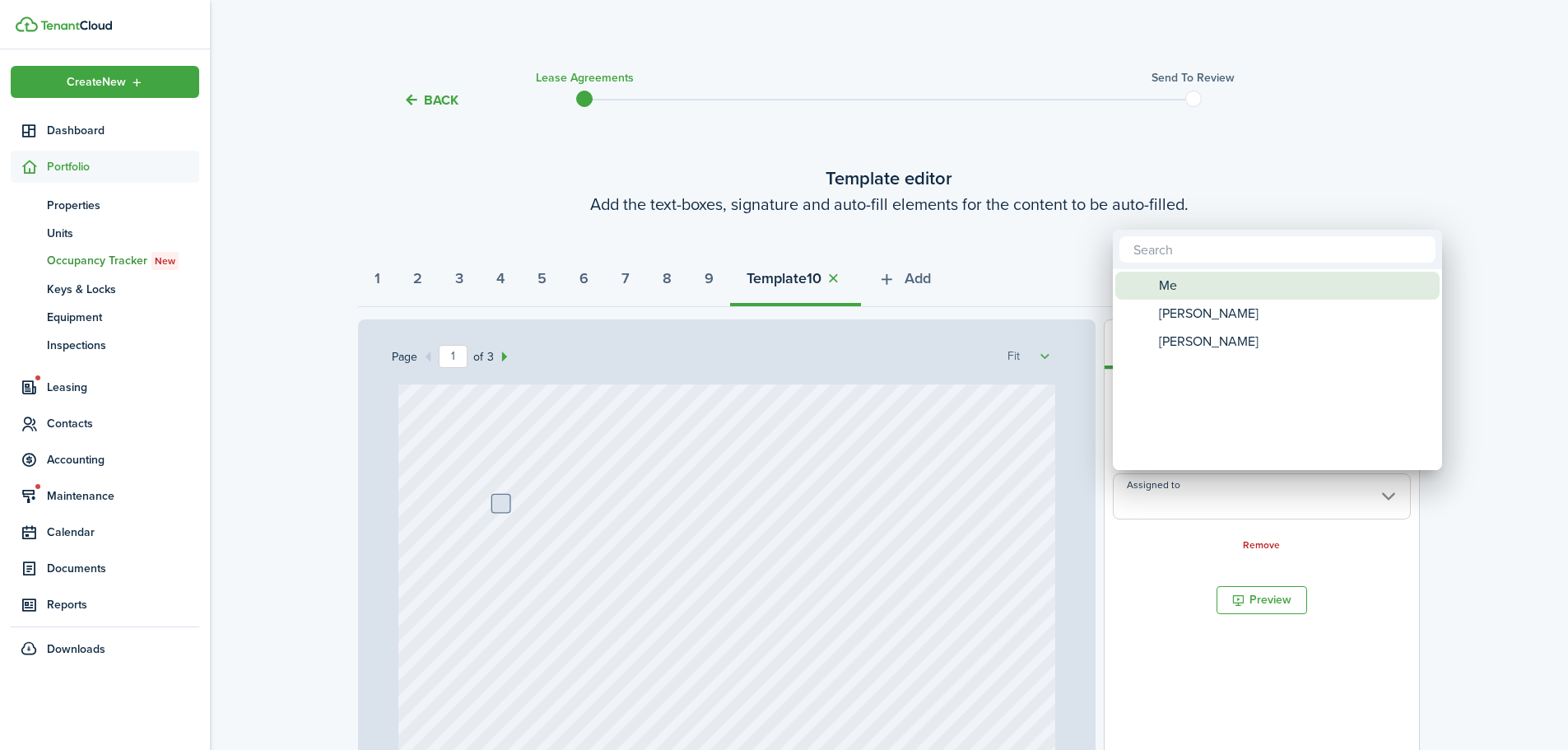
click at [1195, 296] on div "Me" at bounding box center [1285, 286] width 292 height 28
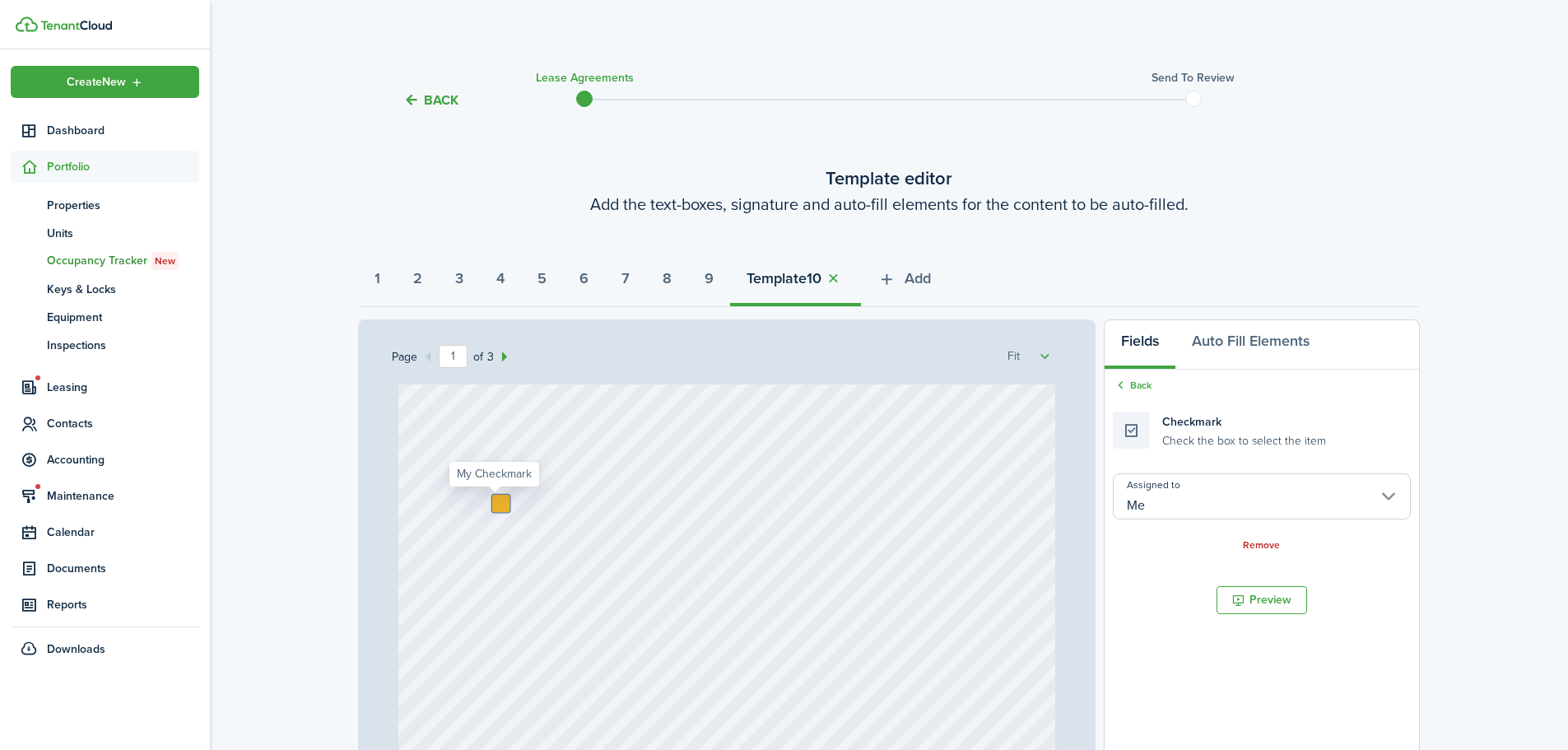
click at [498, 500] on div at bounding box center [501, 503] width 17 height 17
drag, startPoint x: 1189, startPoint y: 424, endPoint x: 593, endPoint y: 633, distance: 631.6
click at [561, 638] on div "Page 1 of 3 50% 75% 100% 150% 200% Fit Text [DATE] Text 151 N Property LLC - [P…" at bounding box center [889, 661] width 1062 height 684
click at [1130, 384] on link "Back" at bounding box center [1132, 385] width 38 height 15
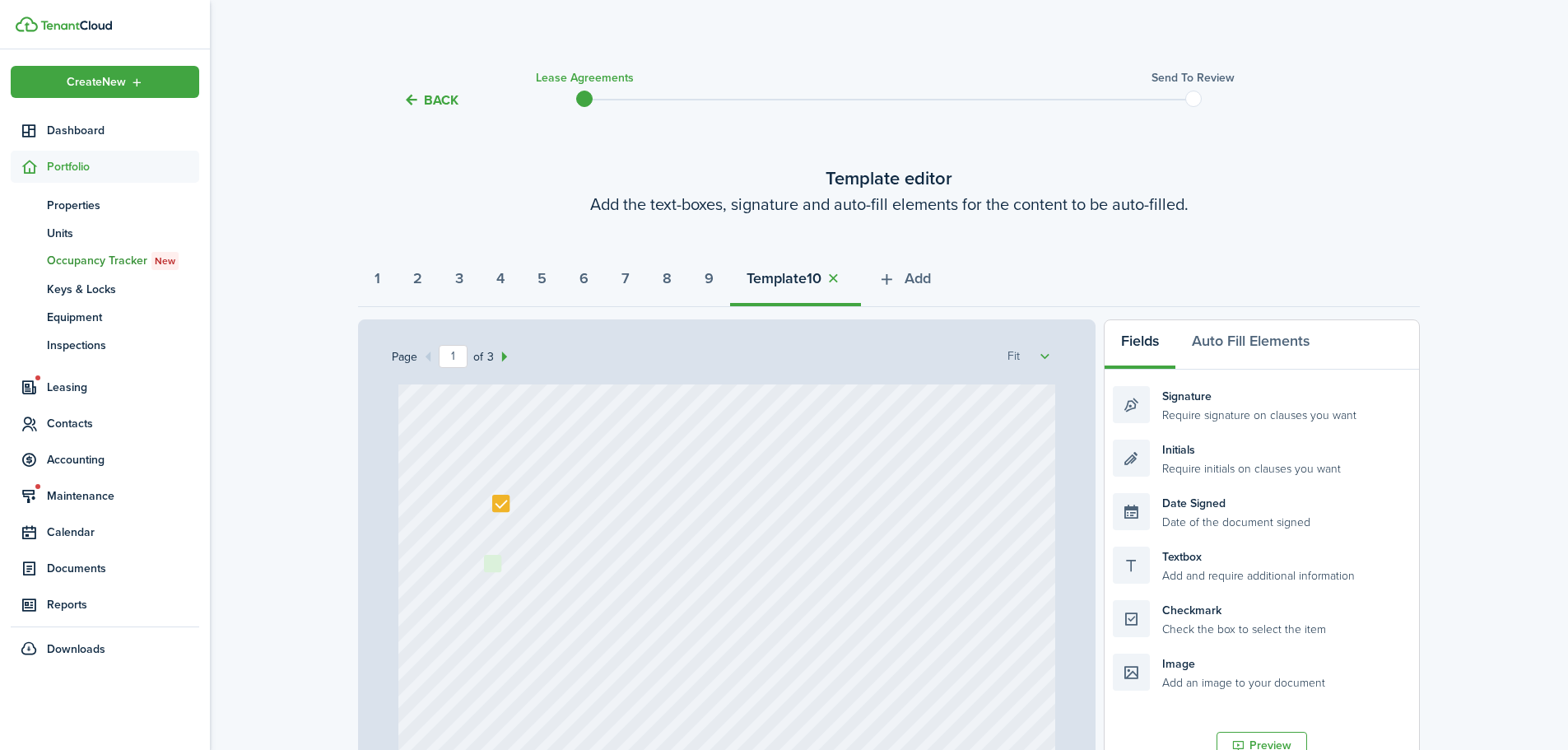
drag, startPoint x: 1170, startPoint y: 627, endPoint x: 559, endPoint y: 576, distance: 613.1
click at [556, 576] on div "Page 1 of 3 50% 75% 100% 150% 200% Fit Text [DATE] Text 151 N Property LLC - [P…" at bounding box center [889, 661] width 1062 height 684
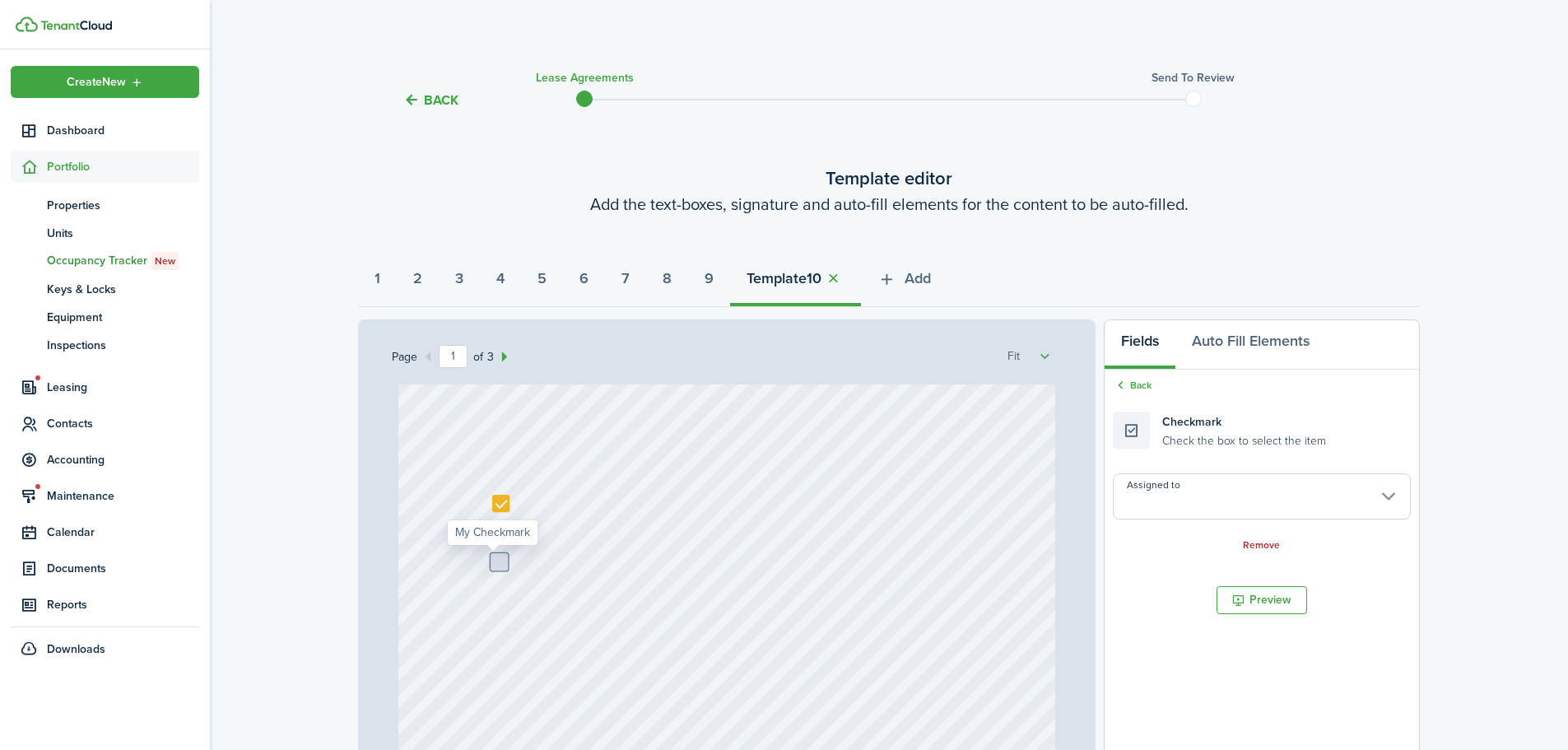
click at [1269, 507] on input "Assigned to" at bounding box center [1262, 496] width 298 height 46
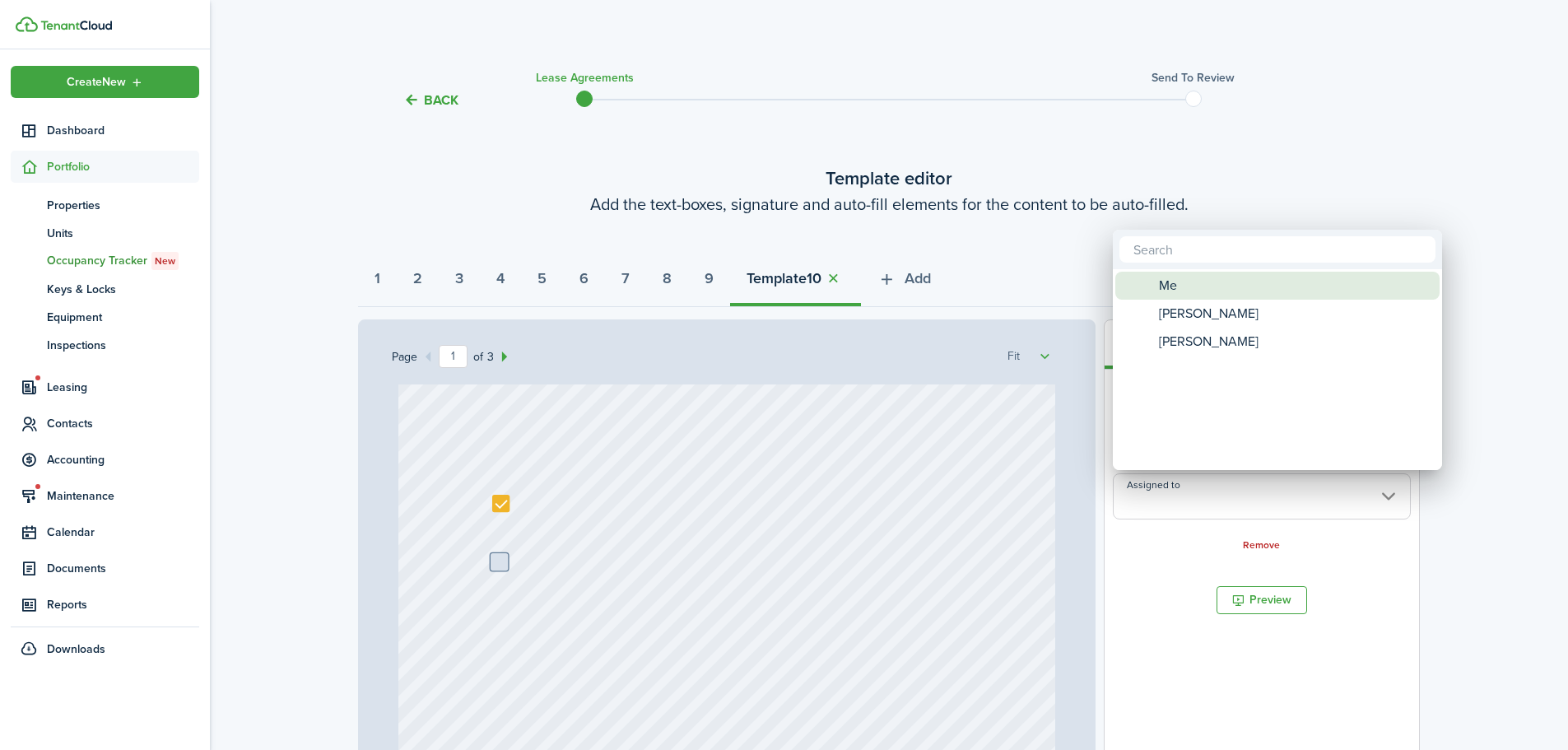
drag, startPoint x: 1199, startPoint y: 291, endPoint x: 1187, endPoint y: 313, distance: 25.1
click at [1198, 291] on div "Me" at bounding box center [1285, 286] width 292 height 28
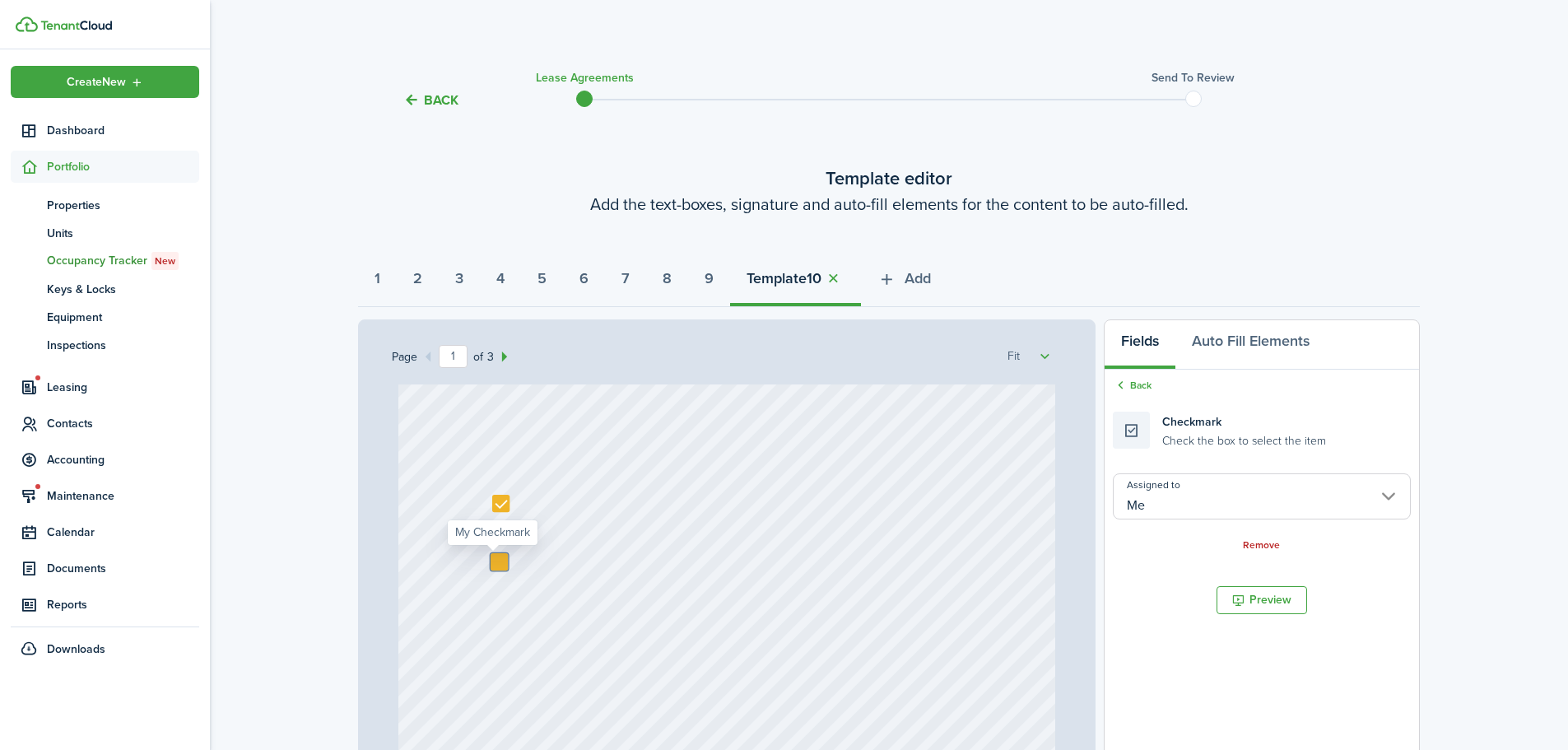
click at [491, 561] on div at bounding box center [499, 562] width 17 height 17
click at [1144, 382] on link "Back" at bounding box center [1132, 385] width 38 height 15
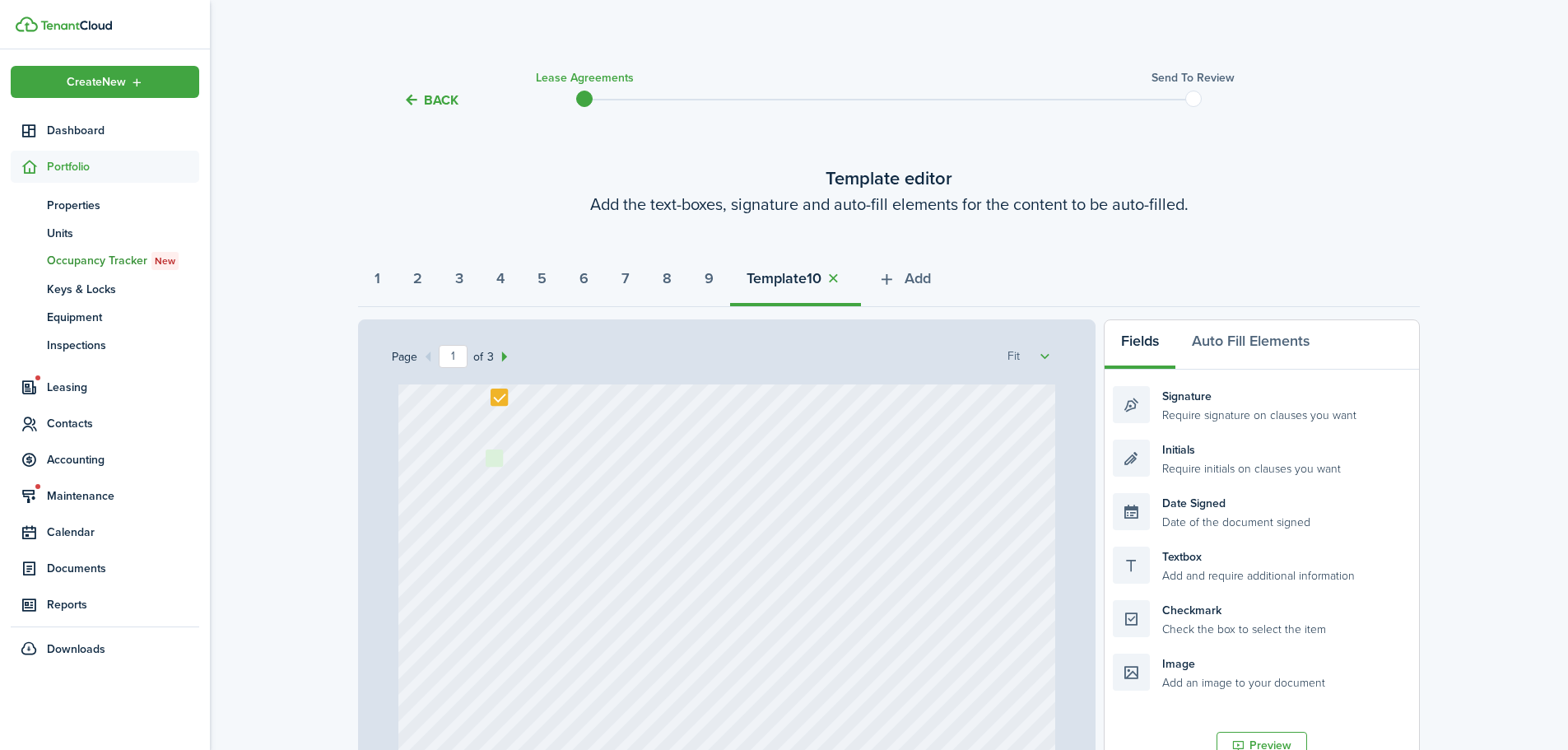
drag, startPoint x: 1164, startPoint y: 624, endPoint x: 548, endPoint y: 473, distance: 634.2
click at [548, 473] on div "Page 1 of 3 50% 75% 100% 150% 200% Fit Text [DATE] Text 151 N Property LLC - [P…" at bounding box center [889, 661] width 1062 height 684
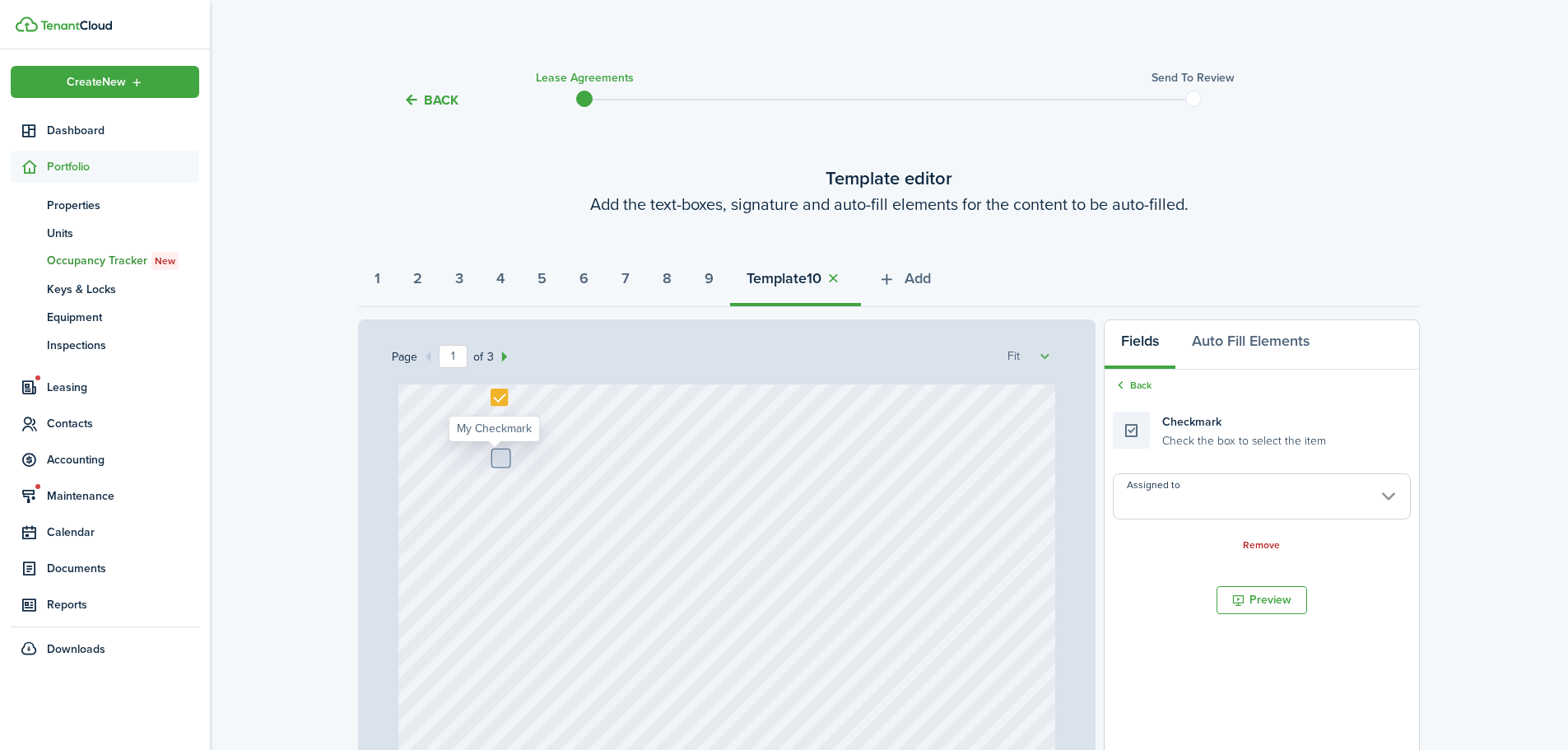
click at [1242, 505] on input "Assigned to" at bounding box center [1262, 496] width 298 height 46
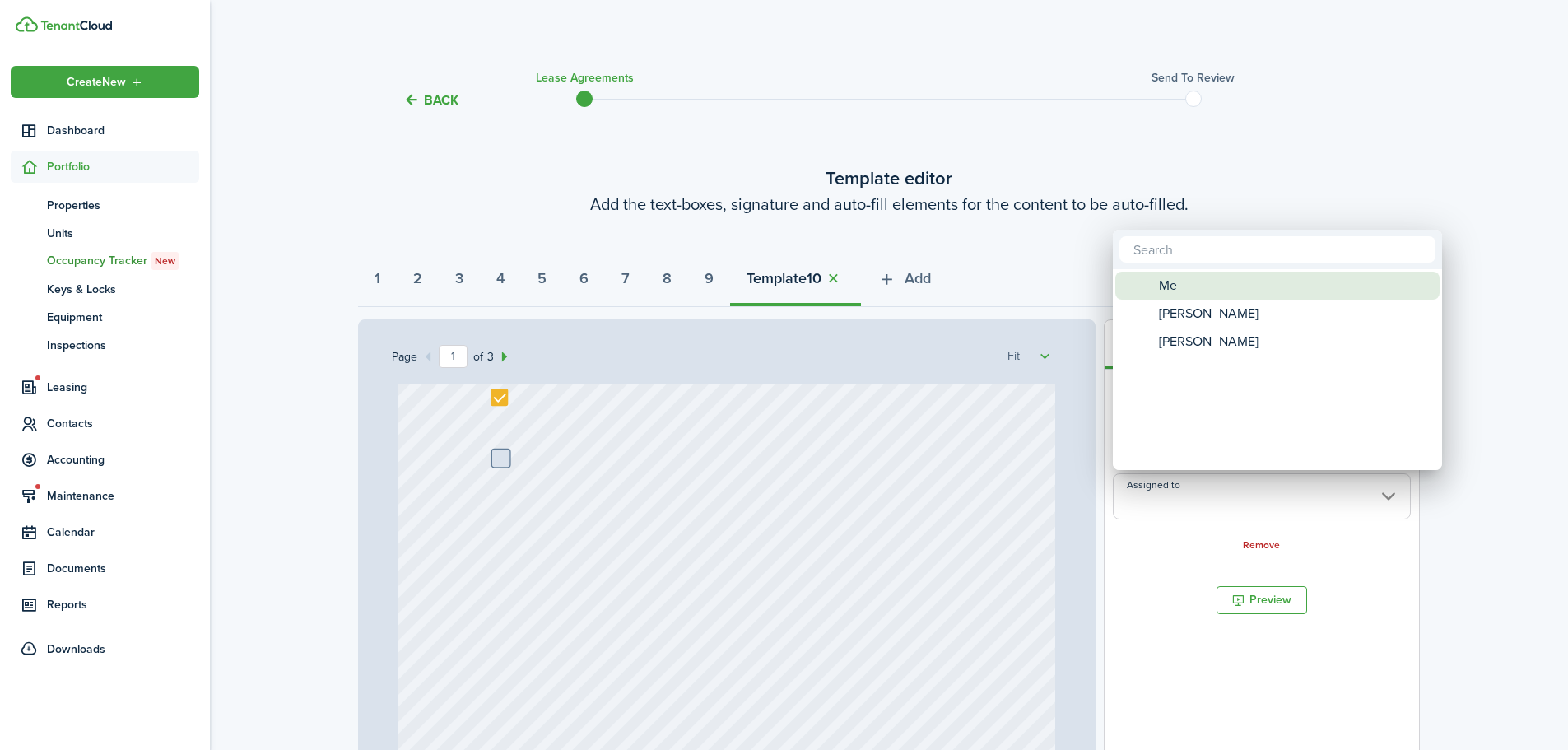
click at [1178, 277] on div "Me" at bounding box center [1285, 286] width 292 height 28
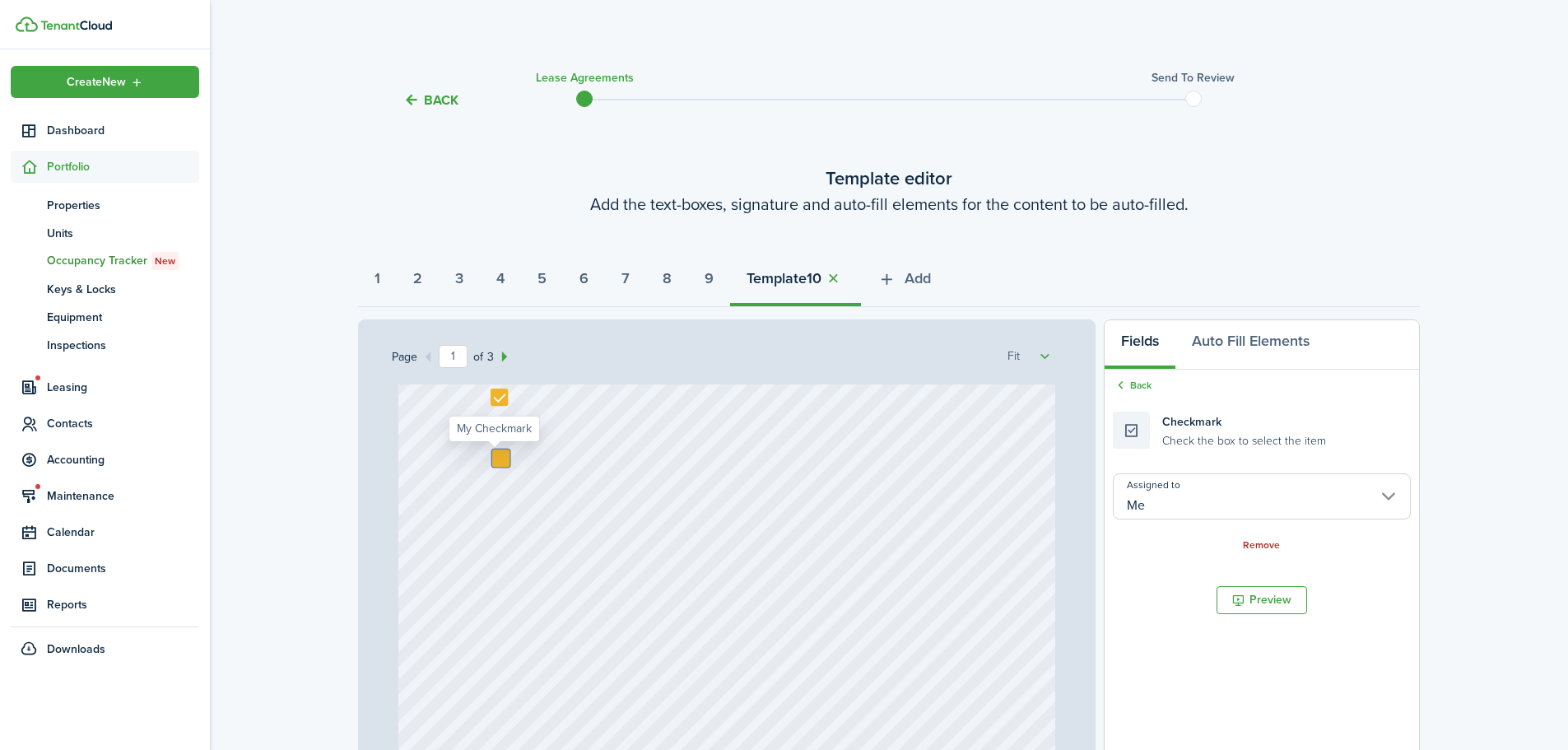
click at [497, 458] on div at bounding box center [501, 458] width 17 height 17
click at [564, 489] on div "Text [DATE] Text 151 N Property LLC - [PERSON_NAME] Text [PERSON_NAME] and [PER…" at bounding box center [727, 406] width 658 height 867
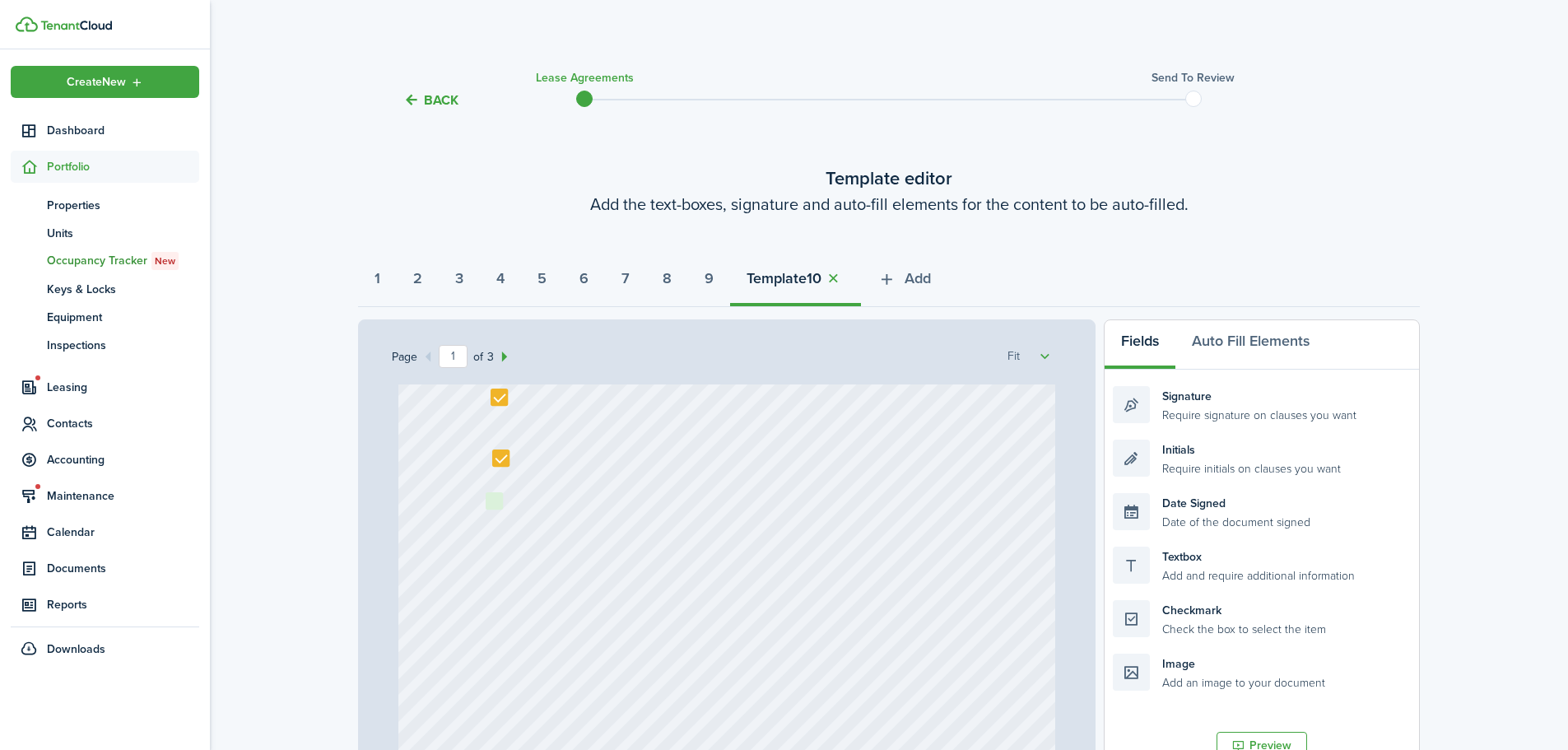
drag, startPoint x: 1123, startPoint y: 622, endPoint x: 555, endPoint y: 513, distance: 578.4
click at [555, 513] on div "Page 1 of 3 50% 75% 100% 150% 200% Fit Text [DATE] Text 151 N Property LLC - [P…" at bounding box center [889, 661] width 1062 height 684
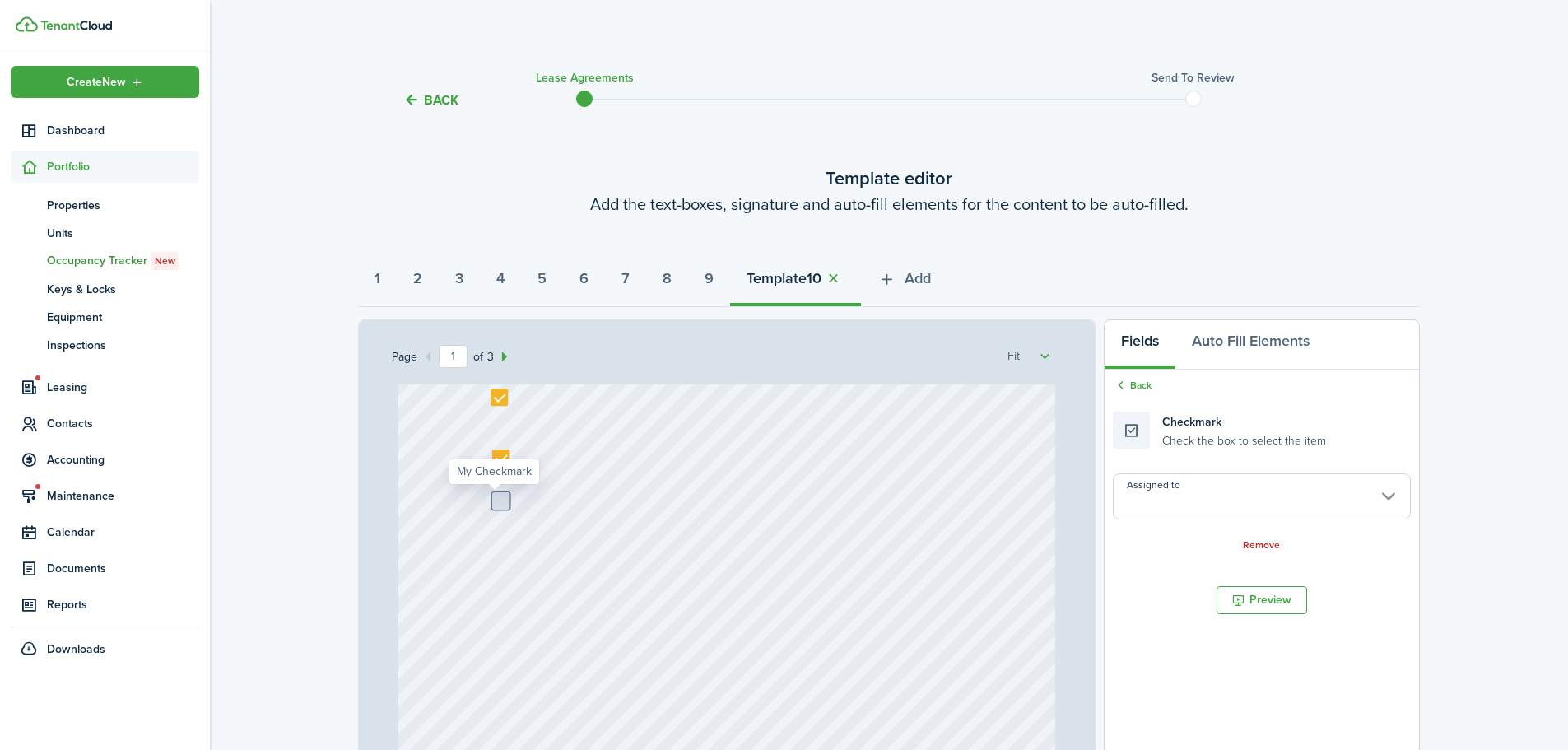
click at [1172, 494] on input "Assigned to" at bounding box center [1262, 496] width 298 height 46
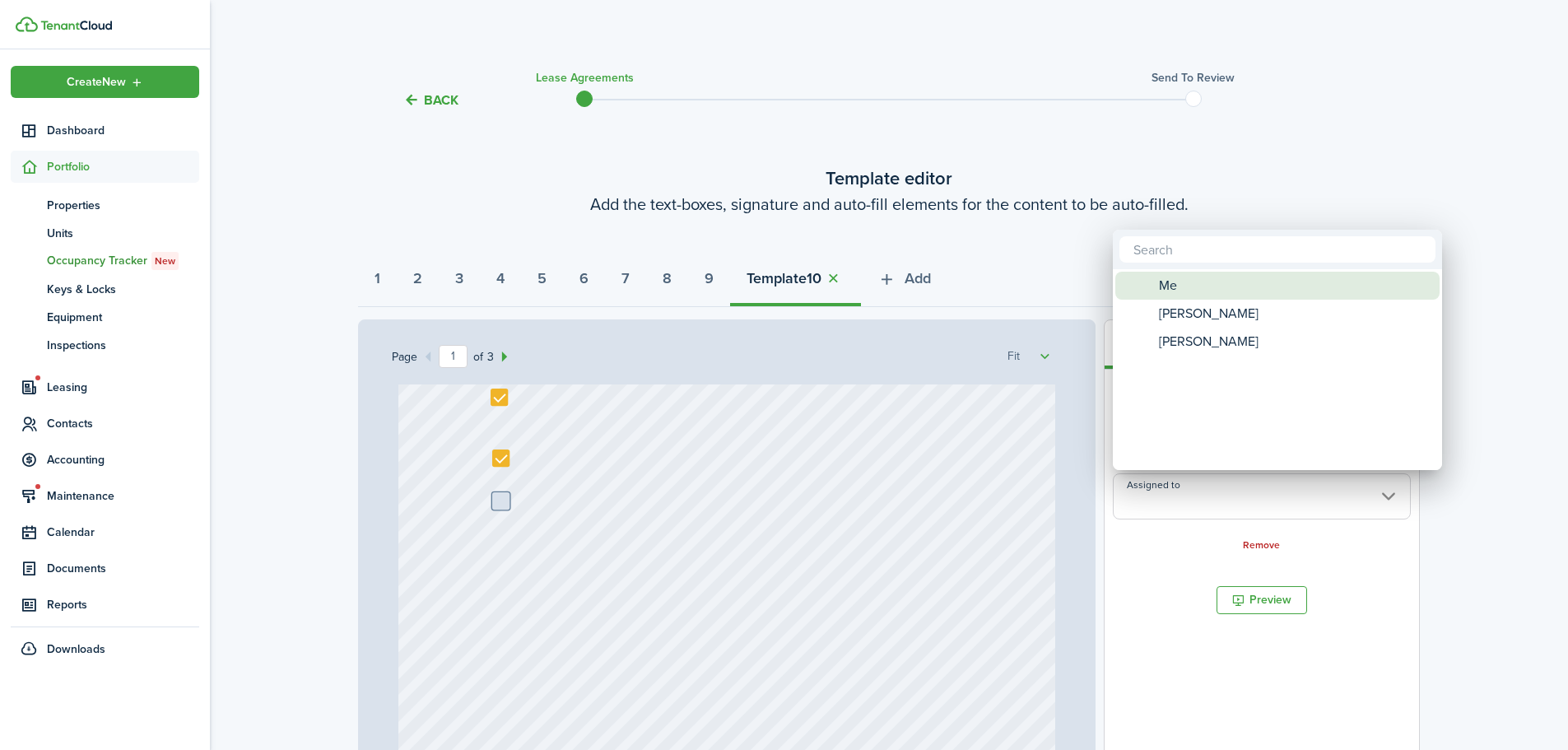
click at [1208, 290] on div "Me" at bounding box center [1285, 286] width 292 height 28
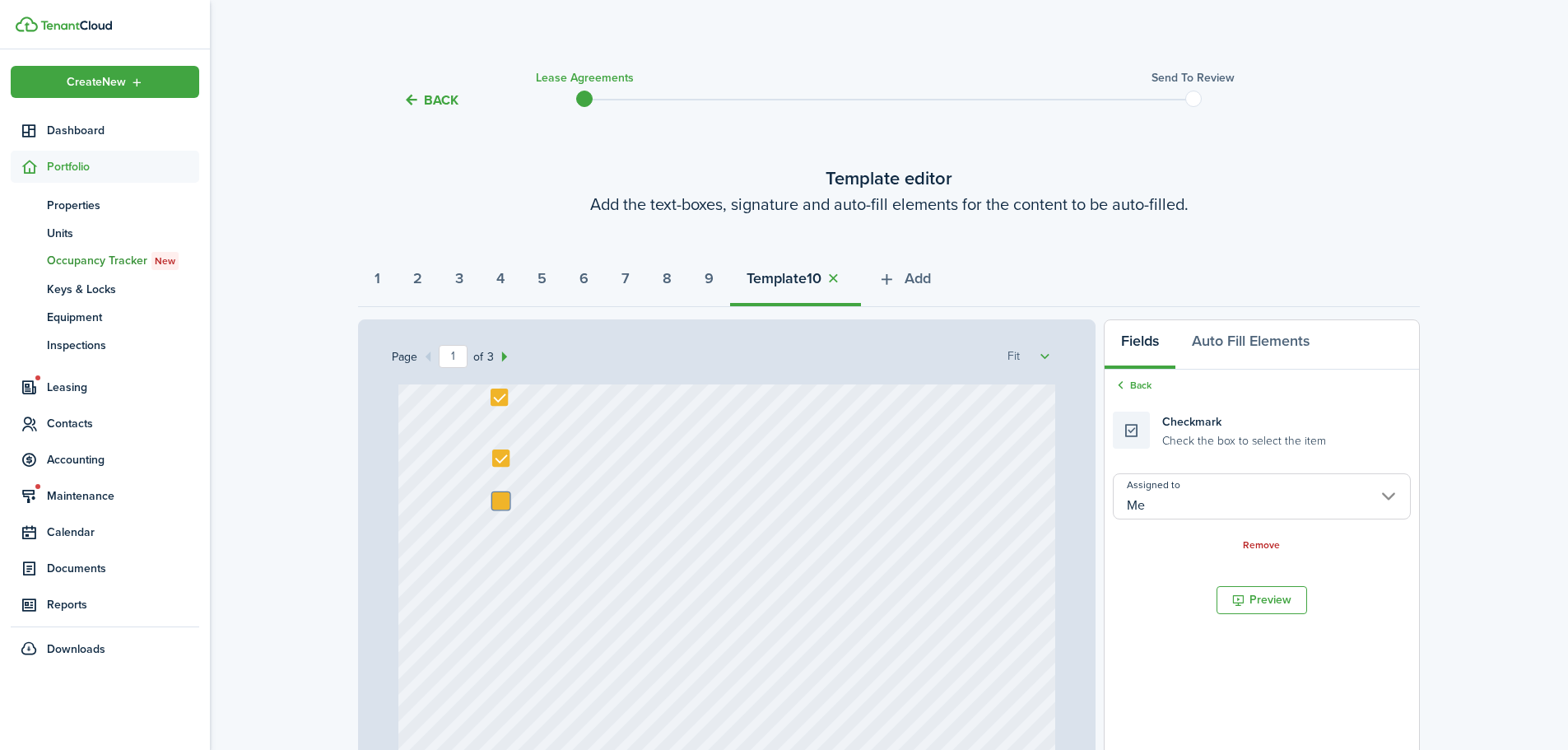
click at [1125, 377] on div "Back Checkmark Check the box to select the item Assigned to Me Remove" at bounding box center [1262, 465] width 314 height 192
click at [1141, 393] on div "Back" at bounding box center [1262, 386] width 298 height 17
click at [1140, 386] on link "Back" at bounding box center [1132, 385] width 38 height 15
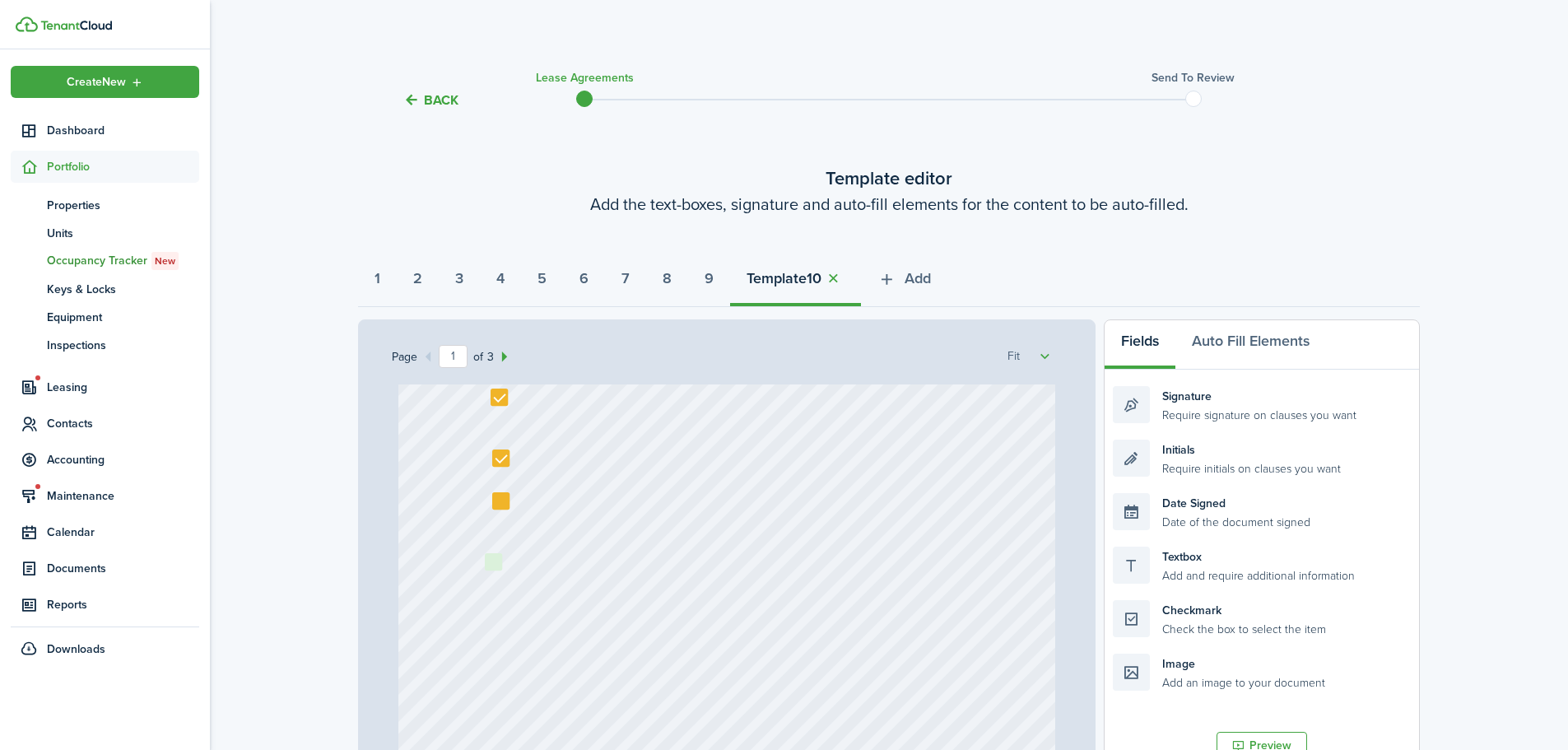
drag, startPoint x: 1196, startPoint y: 618, endPoint x: 571, endPoint y: 569, distance: 626.9
click at [571, 569] on div "Page 1 of 3 50% 75% 100% 150% 200% Fit Text [DATE] Text 151 N Property LLC - [P…" at bounding box center [889, 661] width 1062 height 684
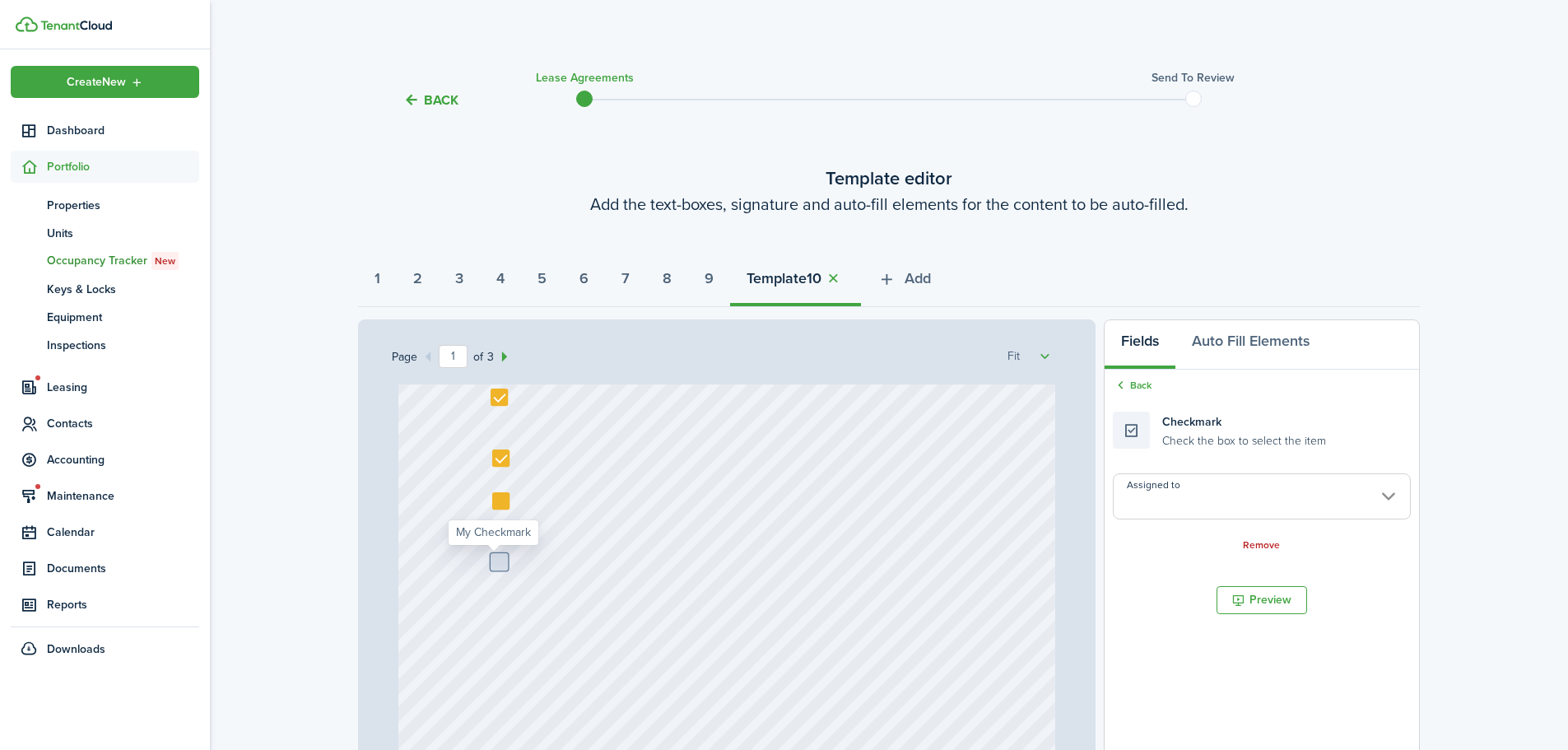
click at [1148, 505] on input "Assigned to" at bounding box center [1262, 496] width 298 height 46
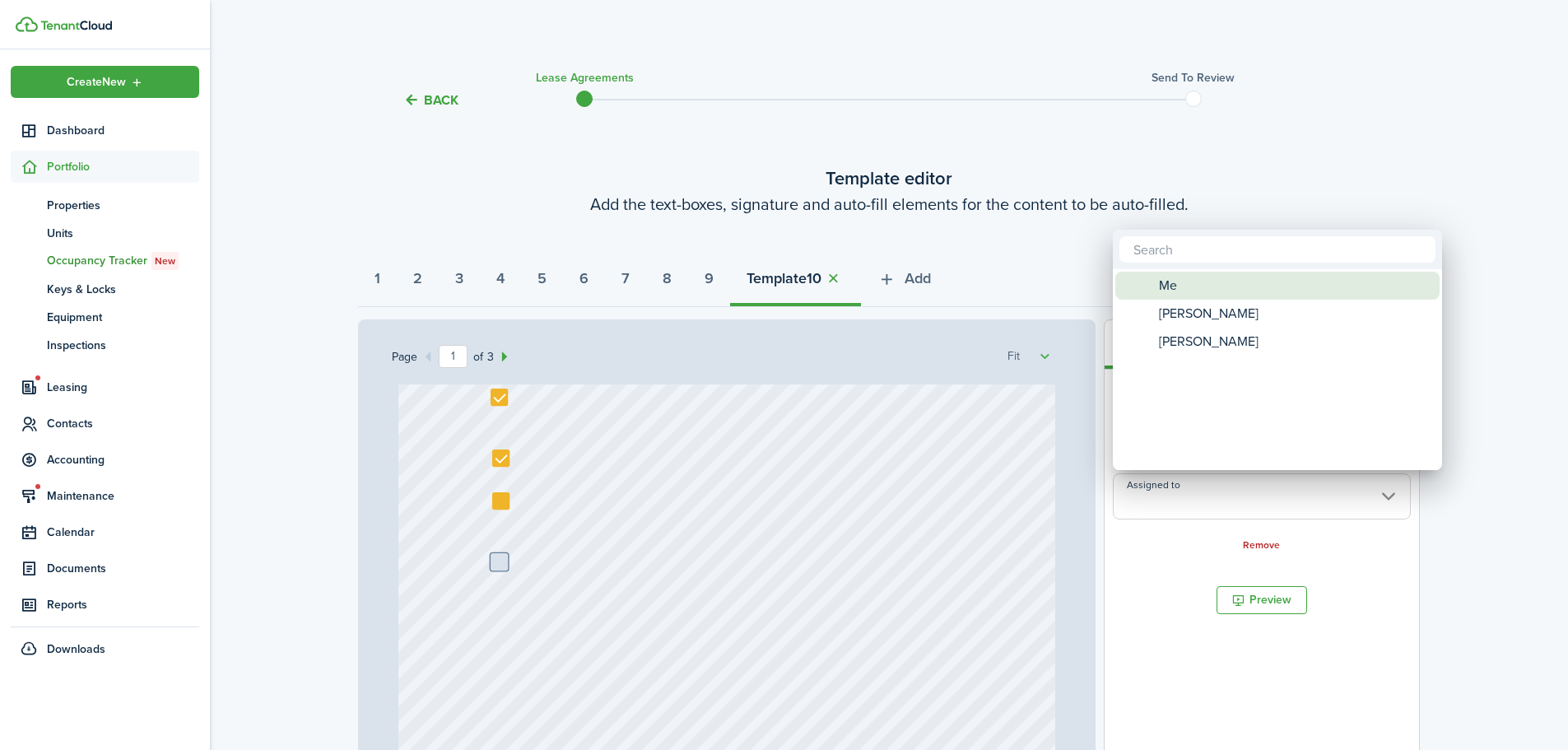
click at [1216, 298] on div "Me" at bounding box center [1285, 286] width 292 height 28
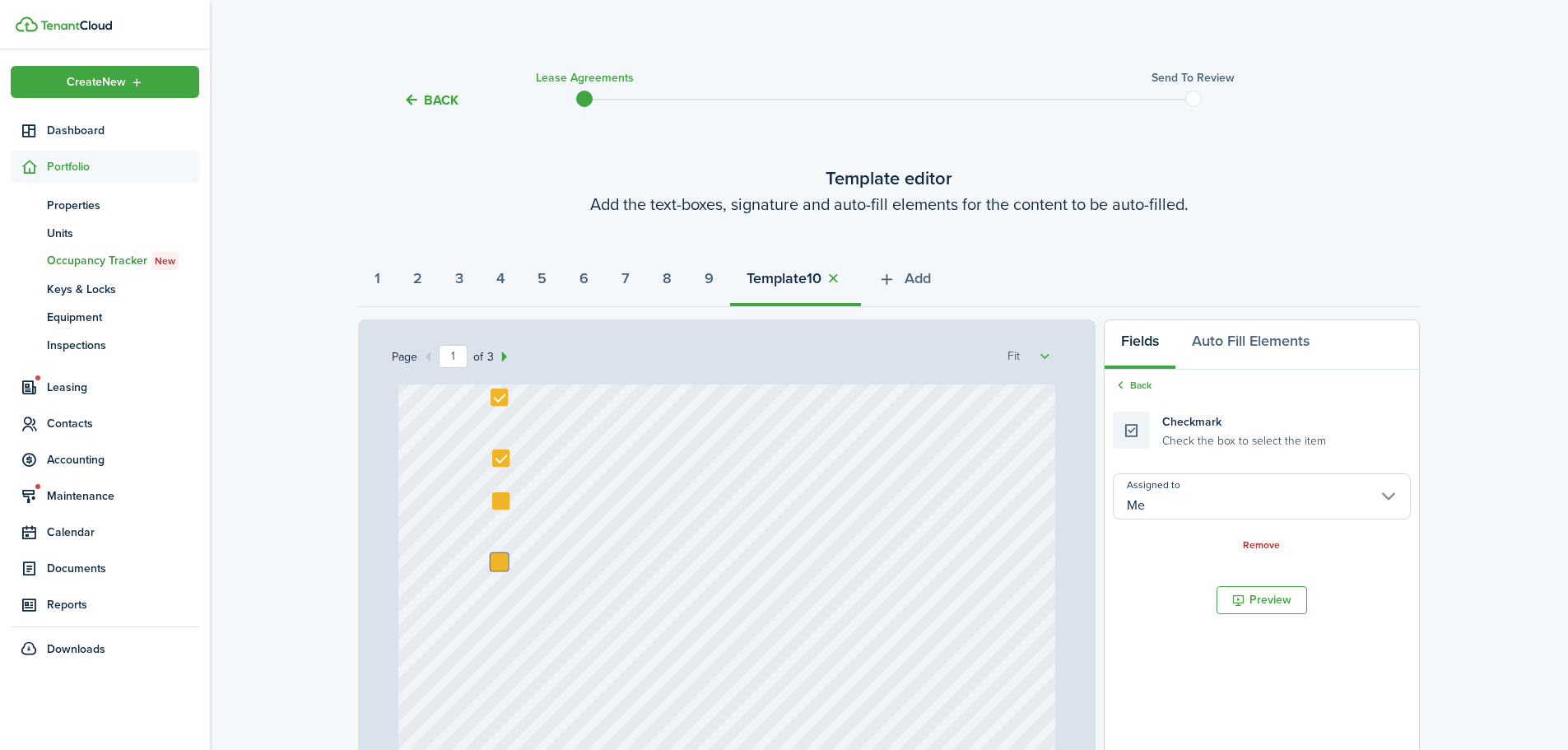
click at [1139, 375] on div "Back Checkmark Check the box to select the item Assigned to Me Remove" at bounding box center [1262, 465] width 314 height 192
click at [1140, 382] on link "Back" at bounding box center [1132, 385] width 38 height 15
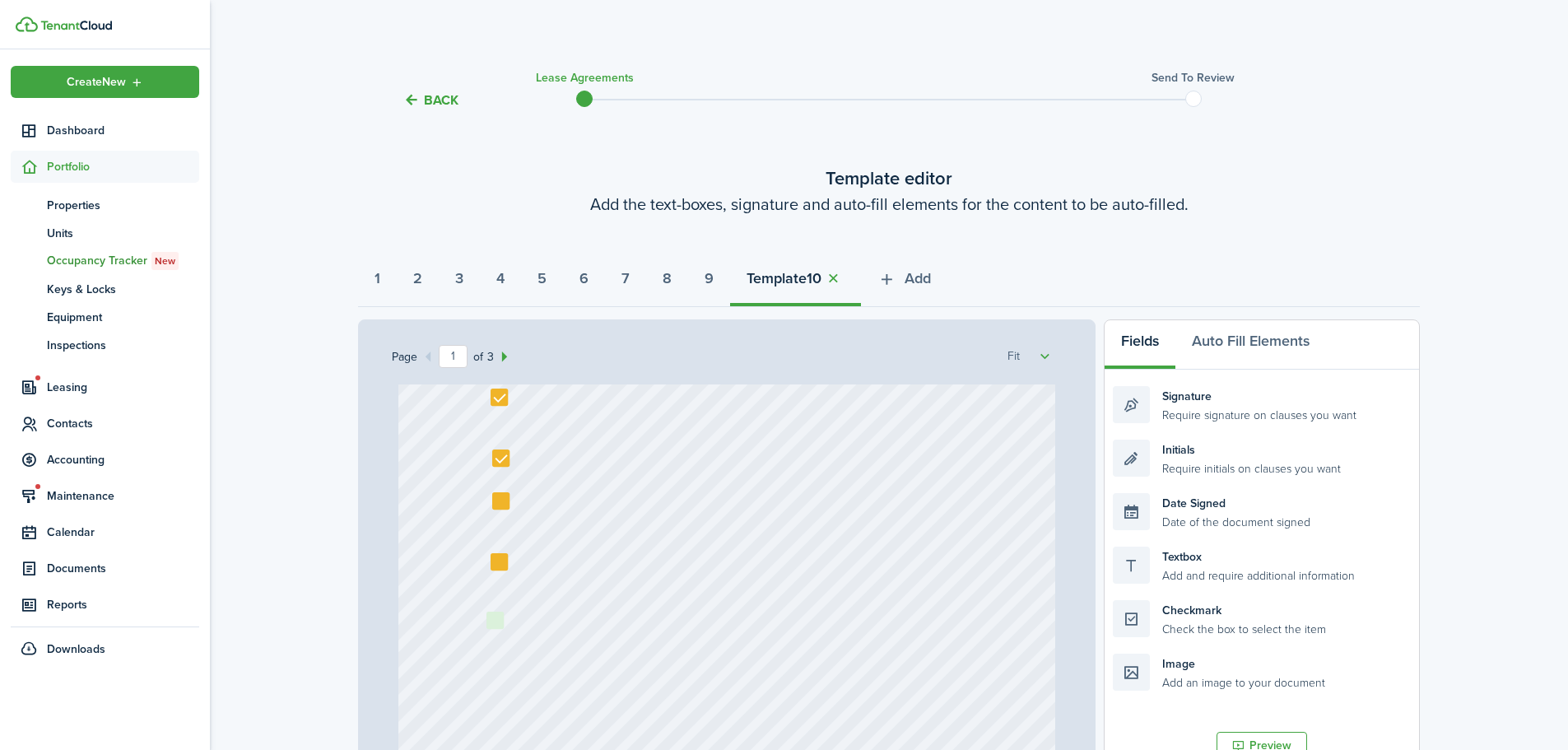
drag, startPoint x: 1194, startPoint y: 620, endPoint x: 568, endPoint y: 631, distance: 626.1
click at [568, 631] on div "Page 1 of 3 50% 75% 100% 150% 200% Fit Text [DATE] Text 151 N Property LLC - [P…" at bounding box center [889, 661] width 1062 height 684
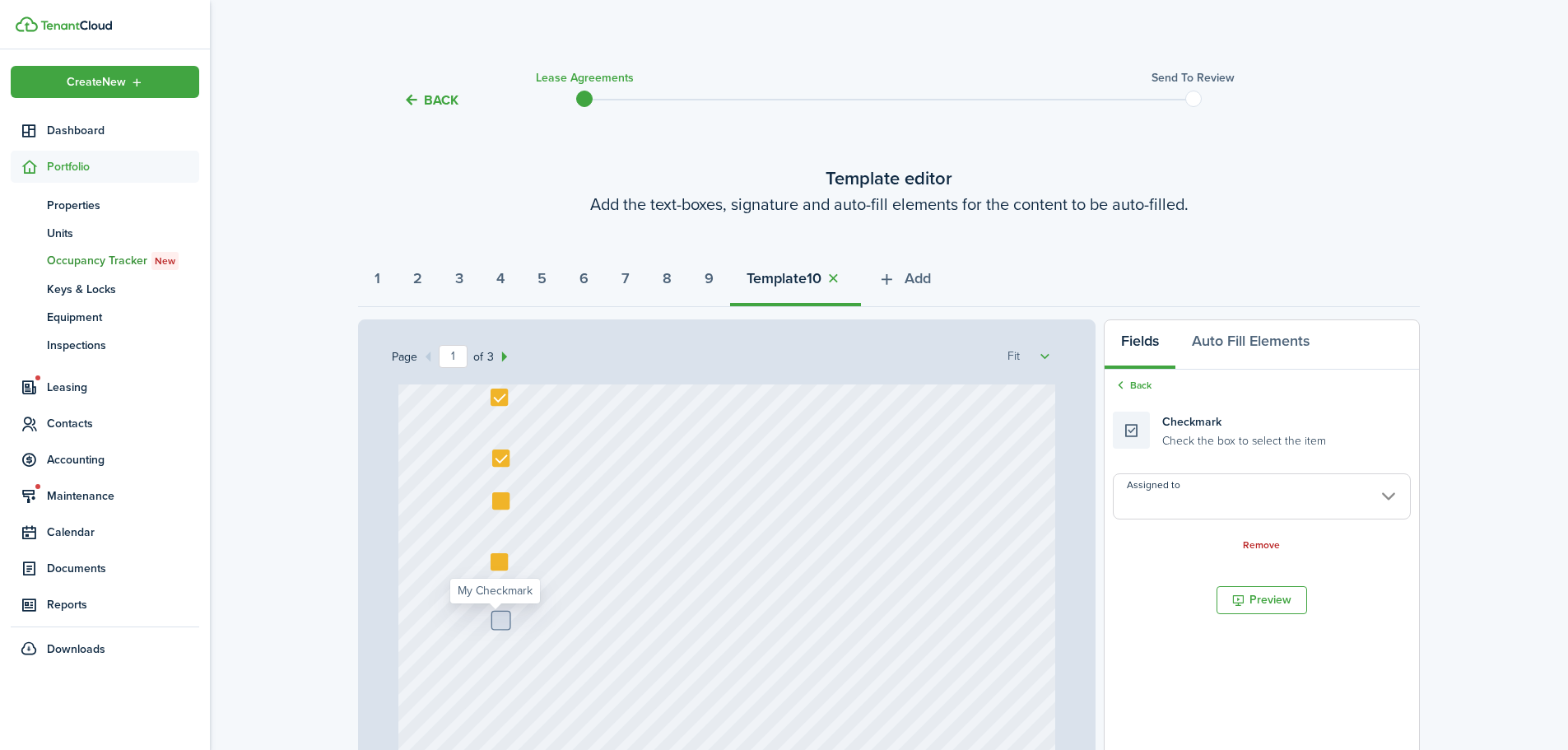
click at [1203, 500] on input "Assigned to" at bounding box center [1262, 496] width 298 height 46
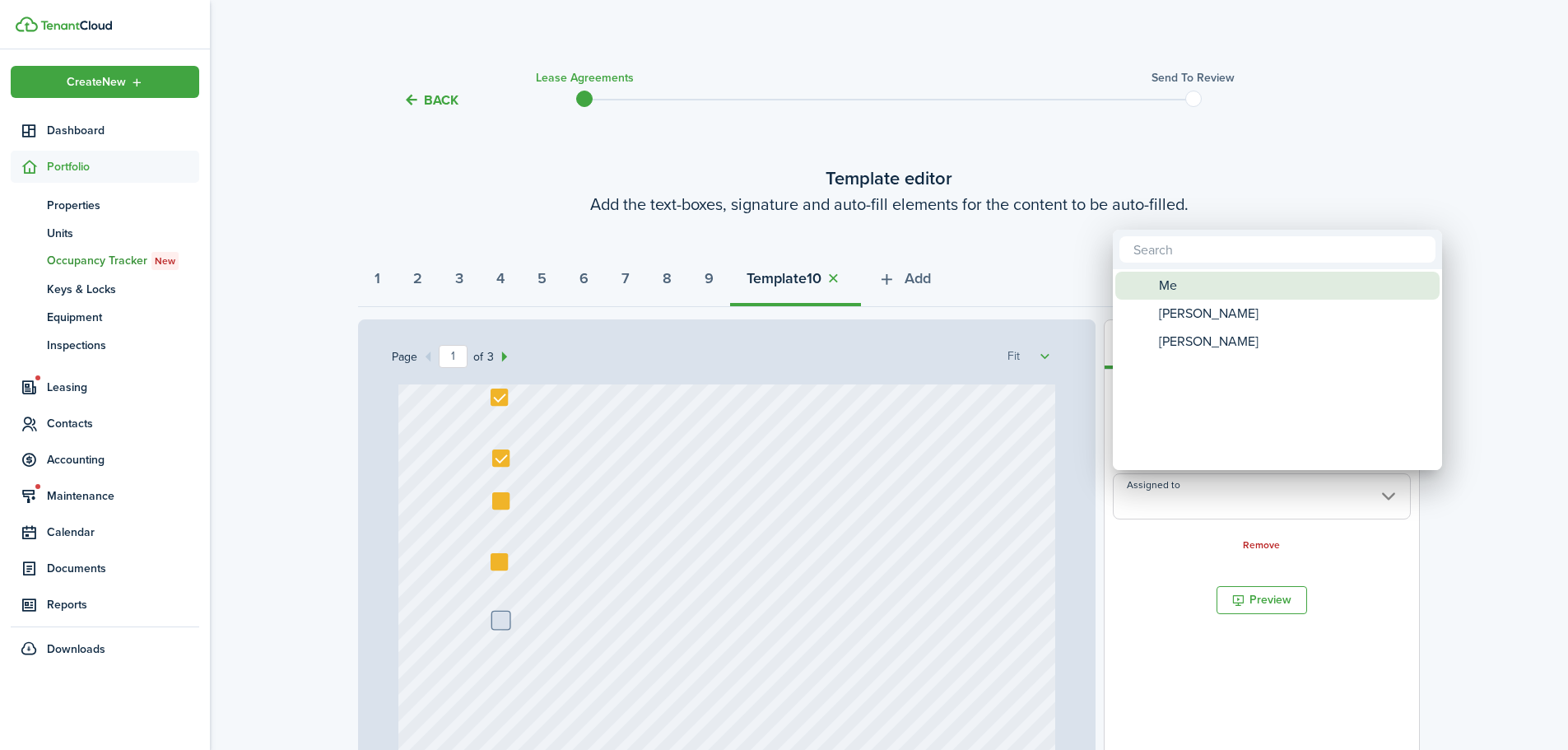
click at [1218, 281] on div "Me" at bounding box center [1285, 286] width 292 height 28
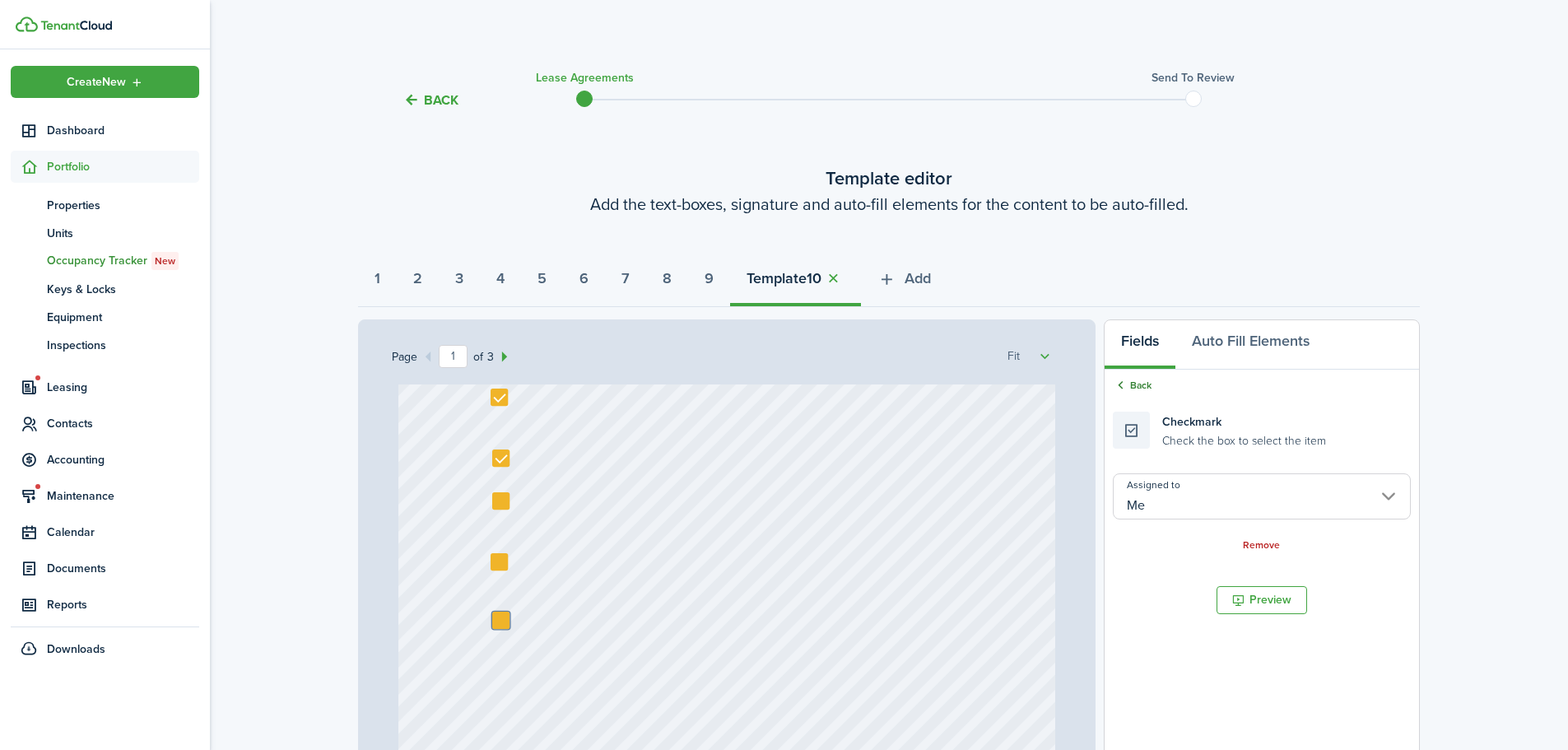
click at [1141, 385] on link "Back" at bounding box center [1132, 385] width 38 height 15
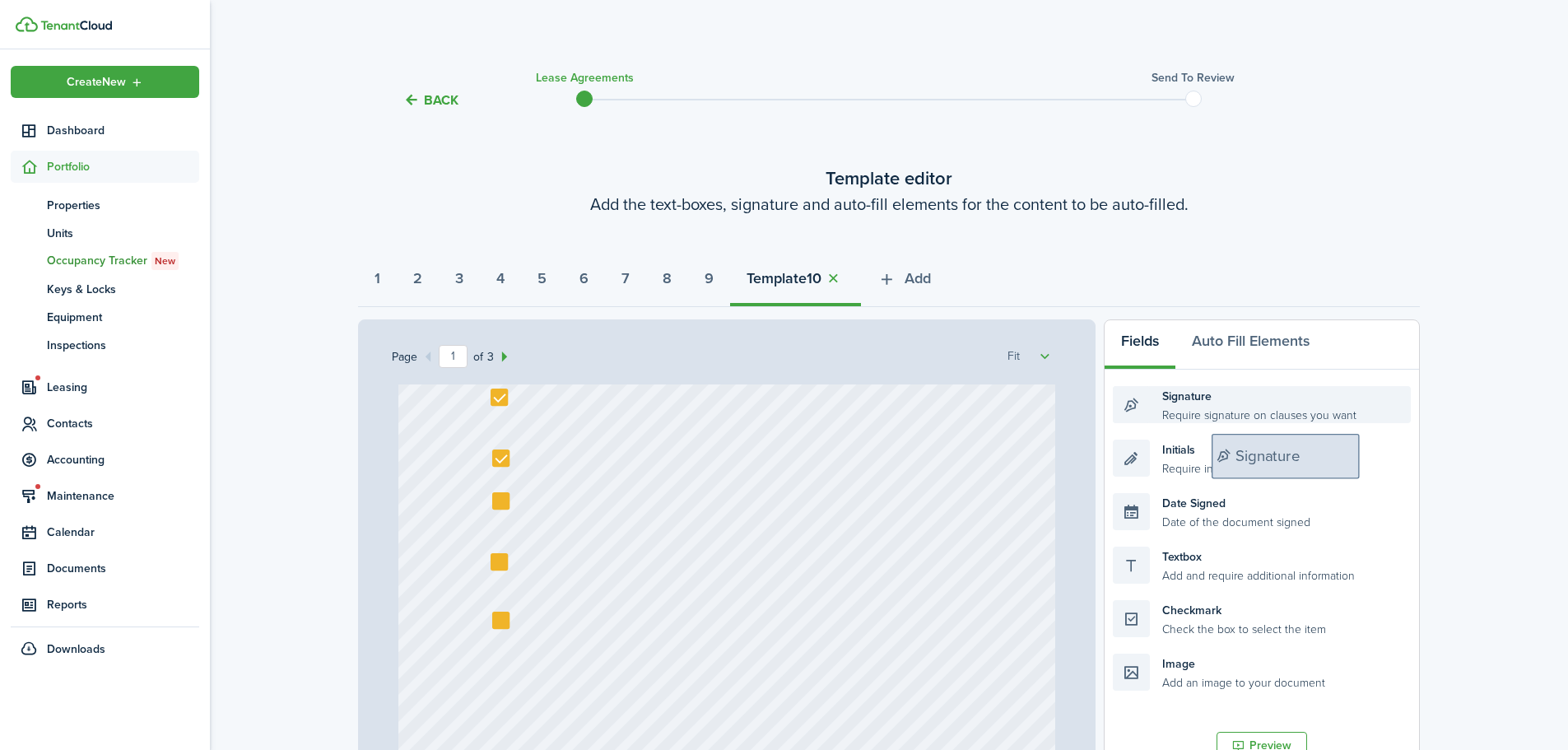
drag, startPoint x: 1231, startPoint y: 415, endPoint x: 1300, endPoint y: 425, distance: 69.7
click at [1316, 425] on div "Page 1 of 3 50% 75% 100% 150% 200% Fit Text [DATE] Text 151 N Property LLC - [P…" at bounding box center [889, 661] width 1062 height 684
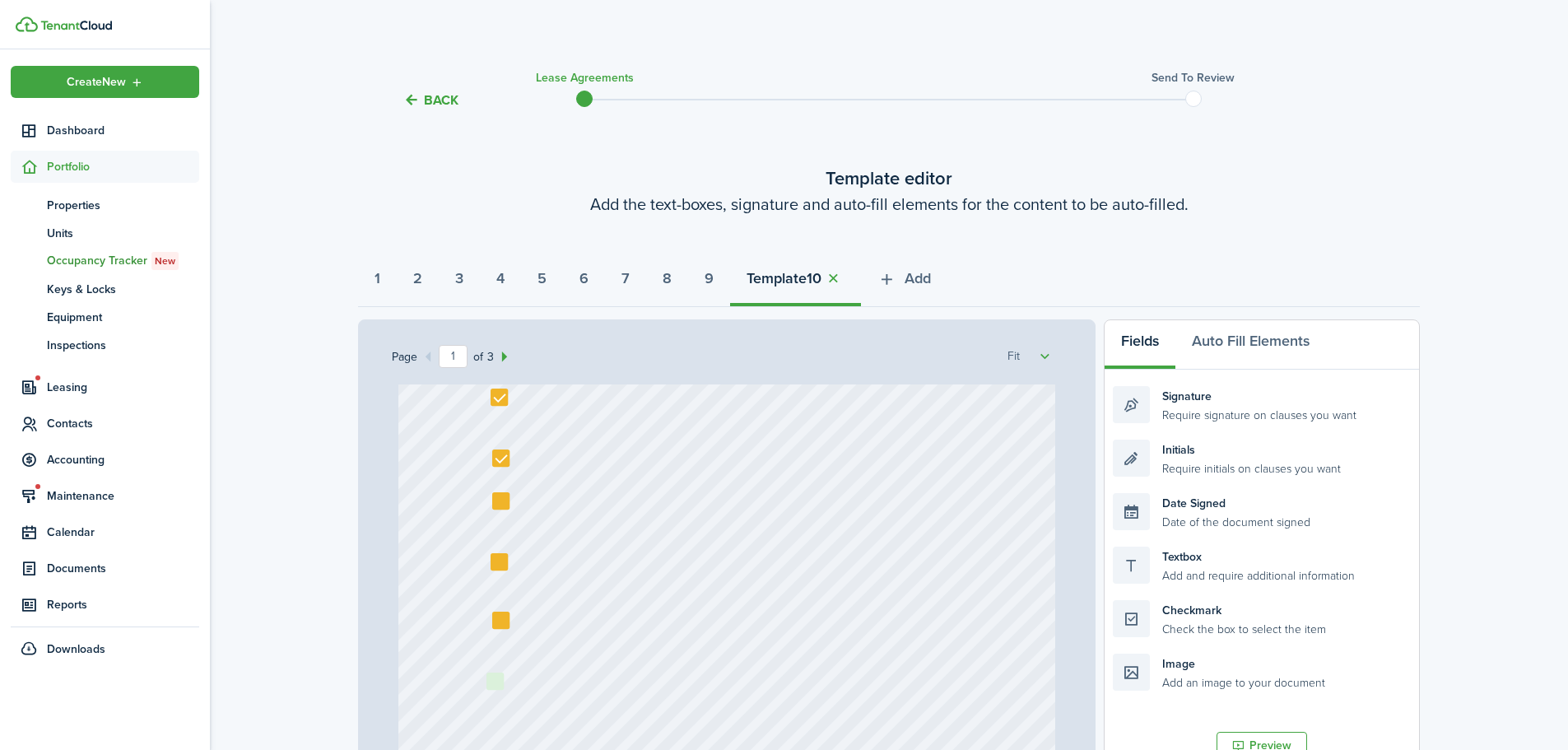
drag, startPoint x: 1187, startPoint y: 627, endPoint x: 561, endPoint y: 700, distance: 630.2
click at [561, 700] on div "Page 1 of 3 50% 75% 100% 150% 200% Fit Text [DATE] Text 151 N Property LLC - [P…" at bounding box center [889, 661] width 1062 height 684
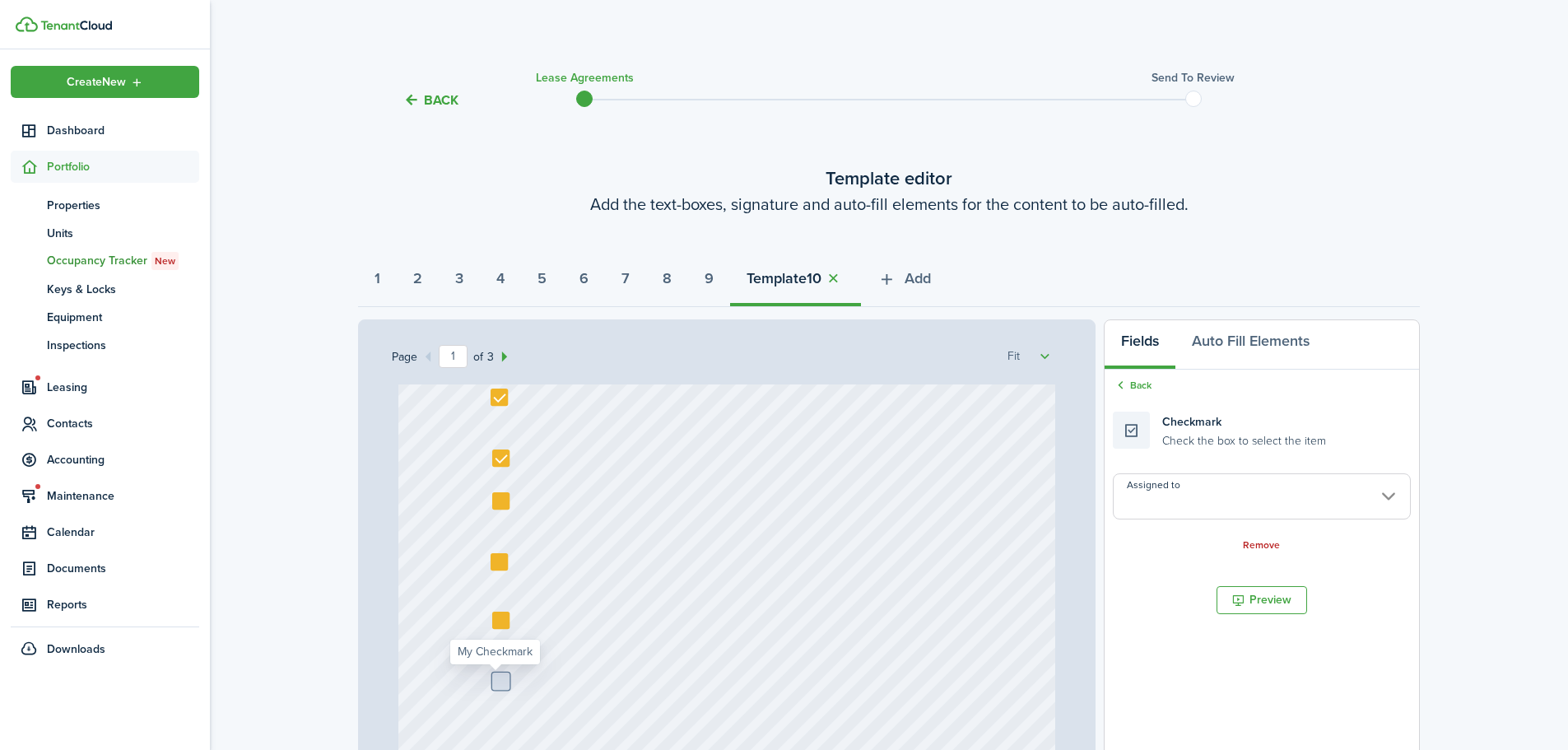
click at [1213, 493] on input "Assigned to" at bounding box center [1262, 496] width 298 height 46
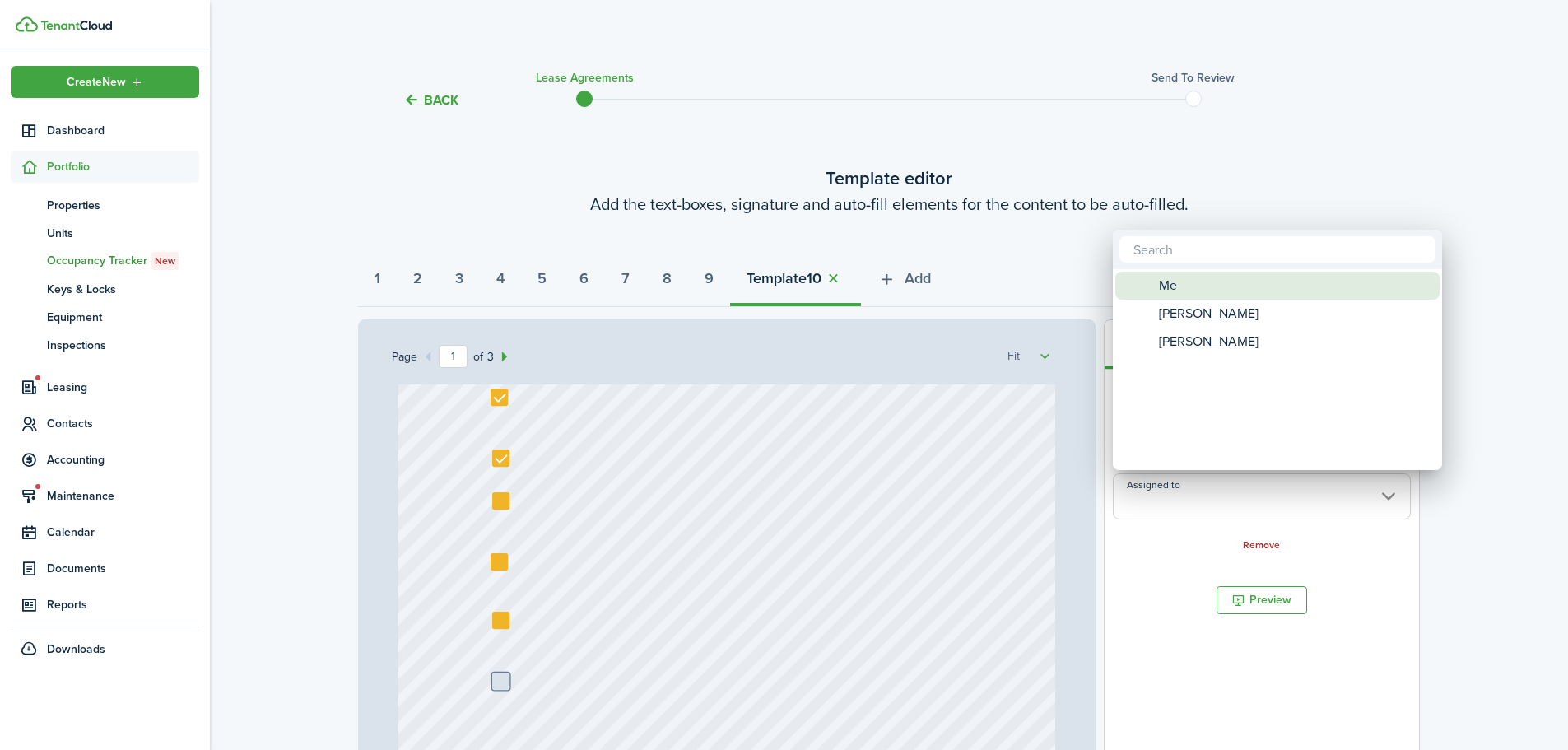
click at [1221, 286] on div "Me" at bounding box center [1285, 286] width 292 height 28
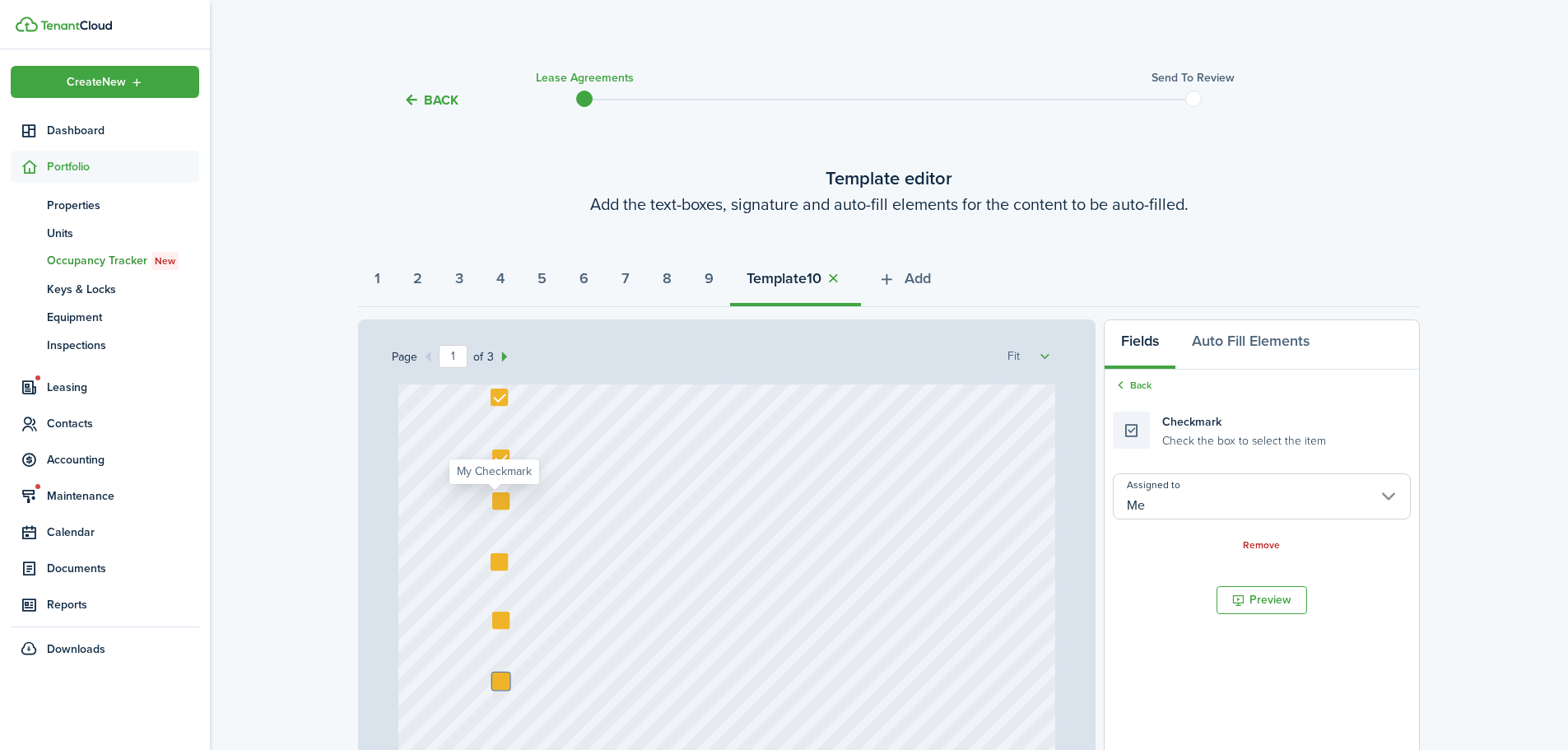
click at [499, 498] on div at bounding box center [501, 501] width 17 height 17
drag, startPoint x: 498, startPoint y: 501, endPoint x: 505, endPoint y: 515, distance: 15.7
click at [495, 497] on div at bounding box center [501, 503] width 17 height 17
click at [495, 564] on div at bounding box center [499, 562] width 17 height 17
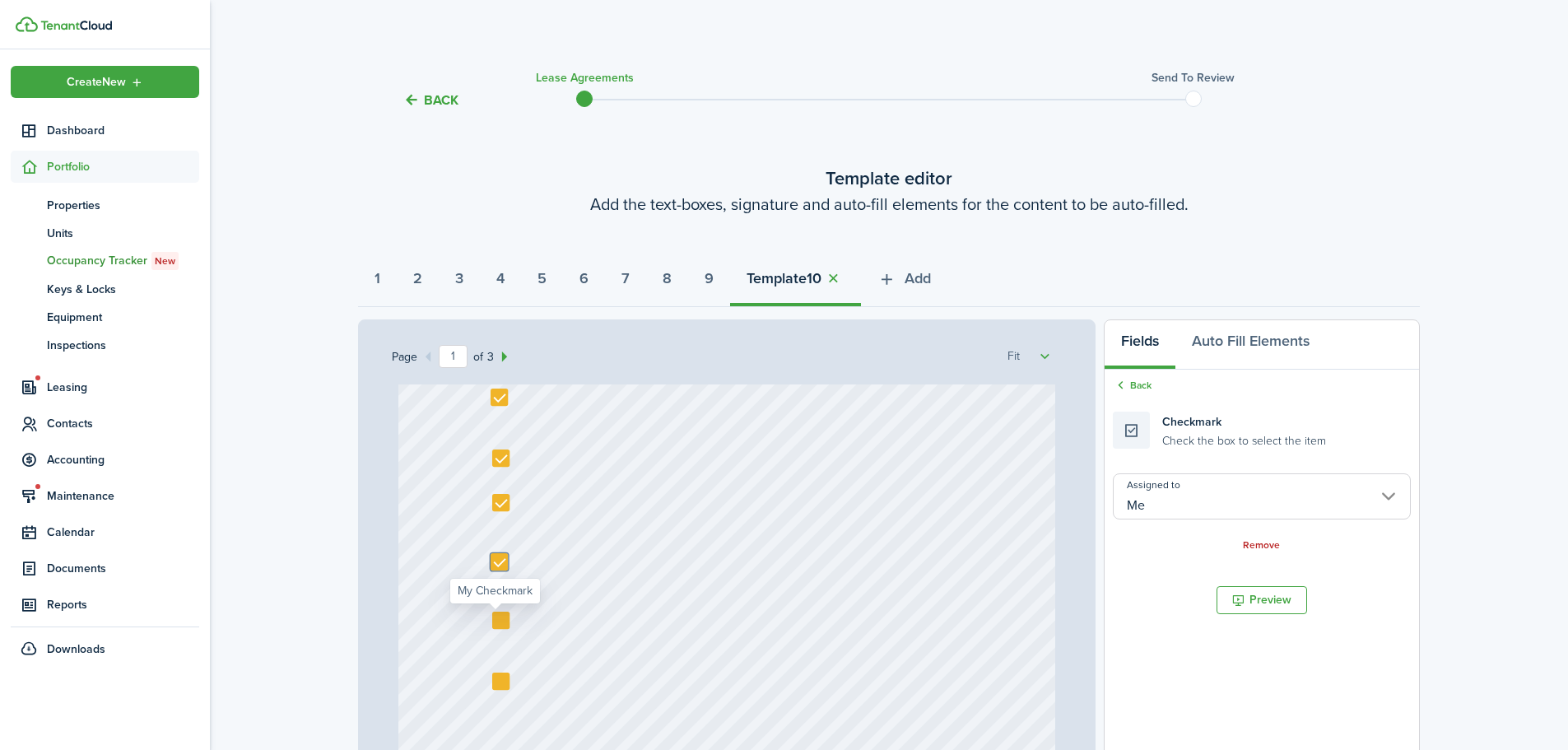
click at [496, 622] on div at bounding box center [501, 620] width 17 height 17
click at [493, 620] on div at bounding box center [501, 620] width 17 height 17
click at [496, 621] on div at bounding box center [501, 620] width 17 height 17
click at [496, 679] on div at bounding box center [501, 681] width 17 height 17
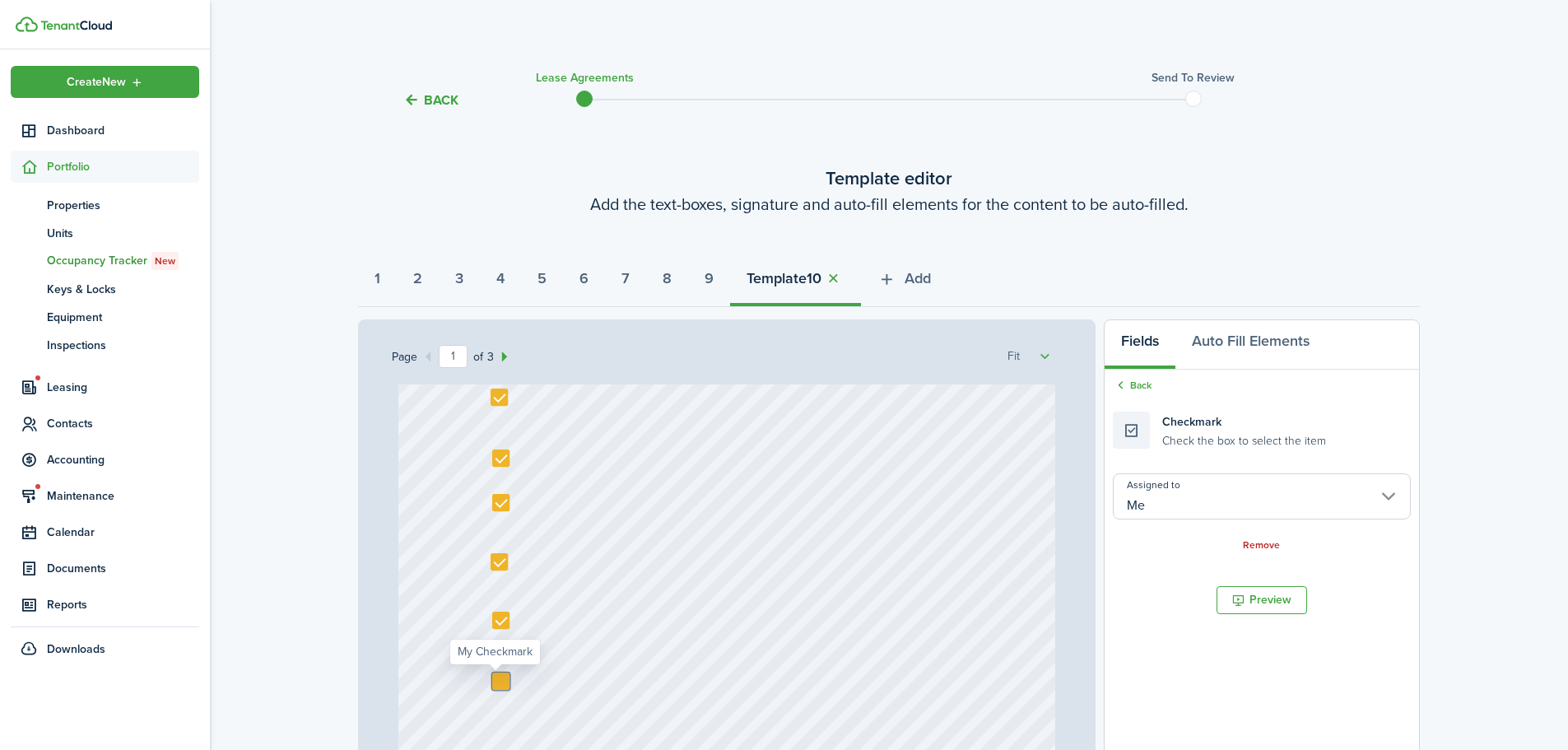
click at [495, 679] on div at bounding box center [501, 681] width 17 height 17
click at [1148, 387] on link "Back" at bounding box center [1132, 385] width 38 height 15
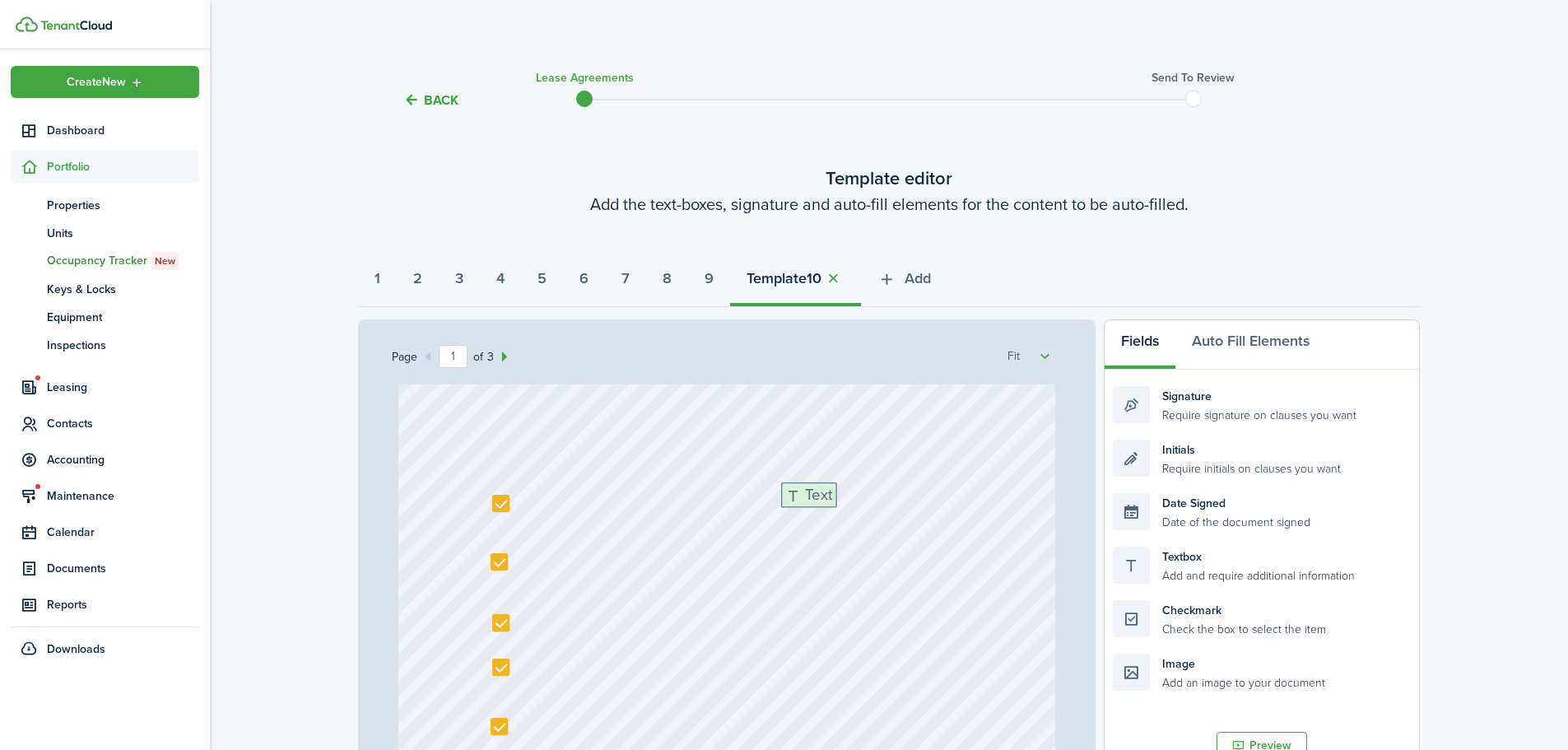
drag, startPoint x: 1190, startPoint y: 571, endPoint x: 865, endPoint y: 511, distance: 330.5
click at [860, 509] on div "Page 1 of 3 50% 75% 100% 150% 200% Fit Text [DATE] Text 151 N Property LLC - [P…" at bounding box center [889, 661] width 1062 height 684
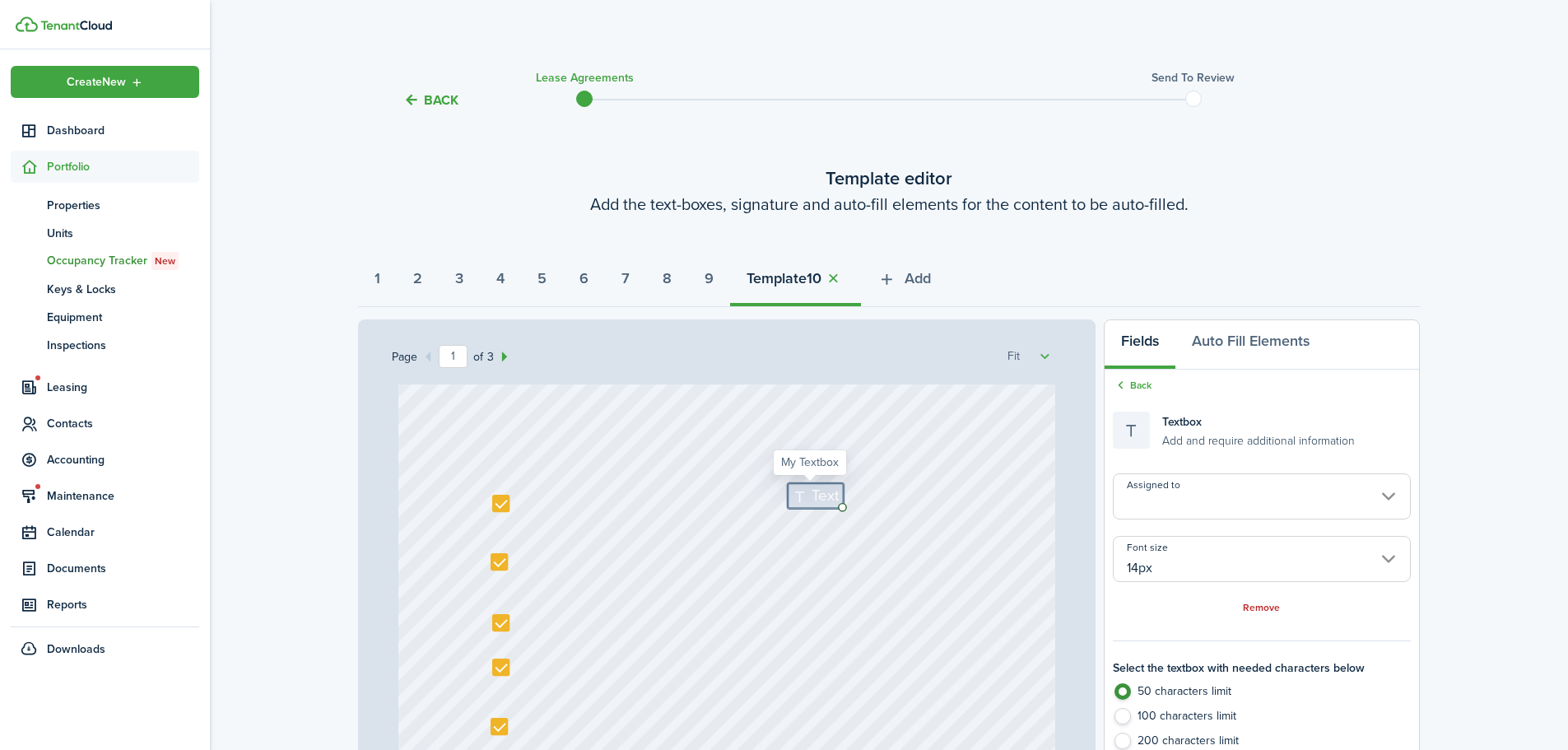
click at [1160, 562] on input "14px" at bounding box center [1262, 558] width 298 height 46
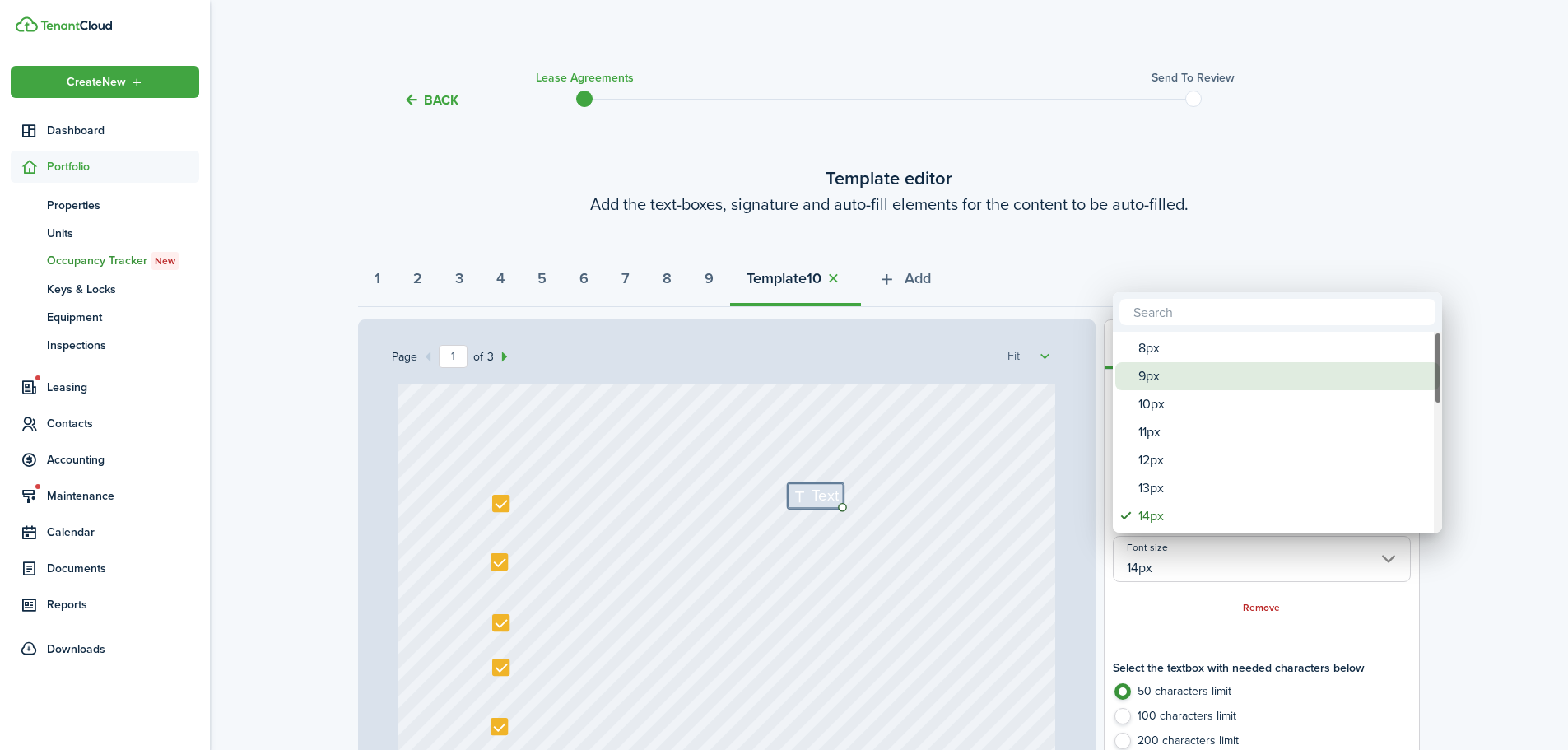
click at [1156, 382] on div "9px" at bounding box center [1285, 376] width 292 height 28
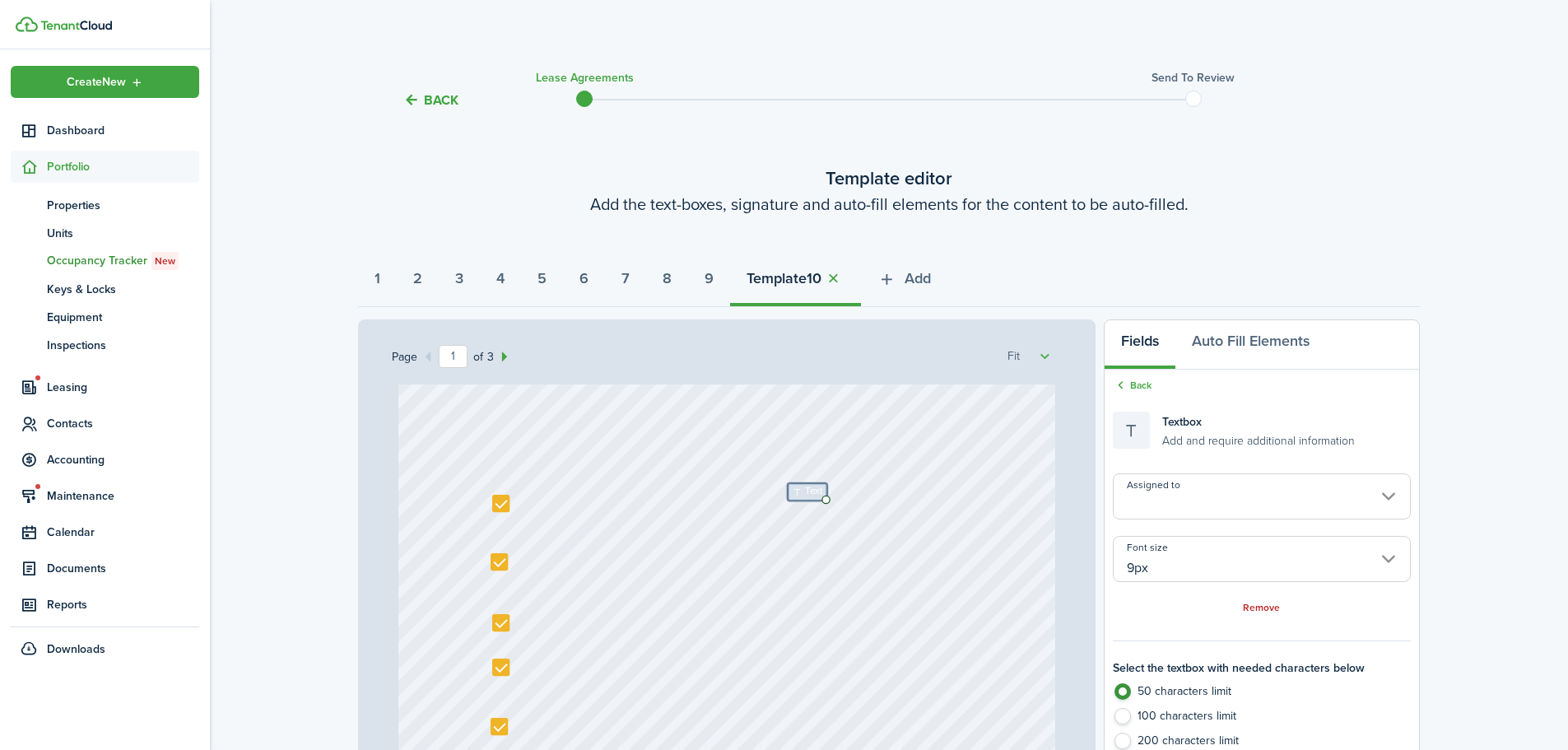
click at [1175, 572] on input "9px" at bounding box center [1262, 558] width 298 height 46
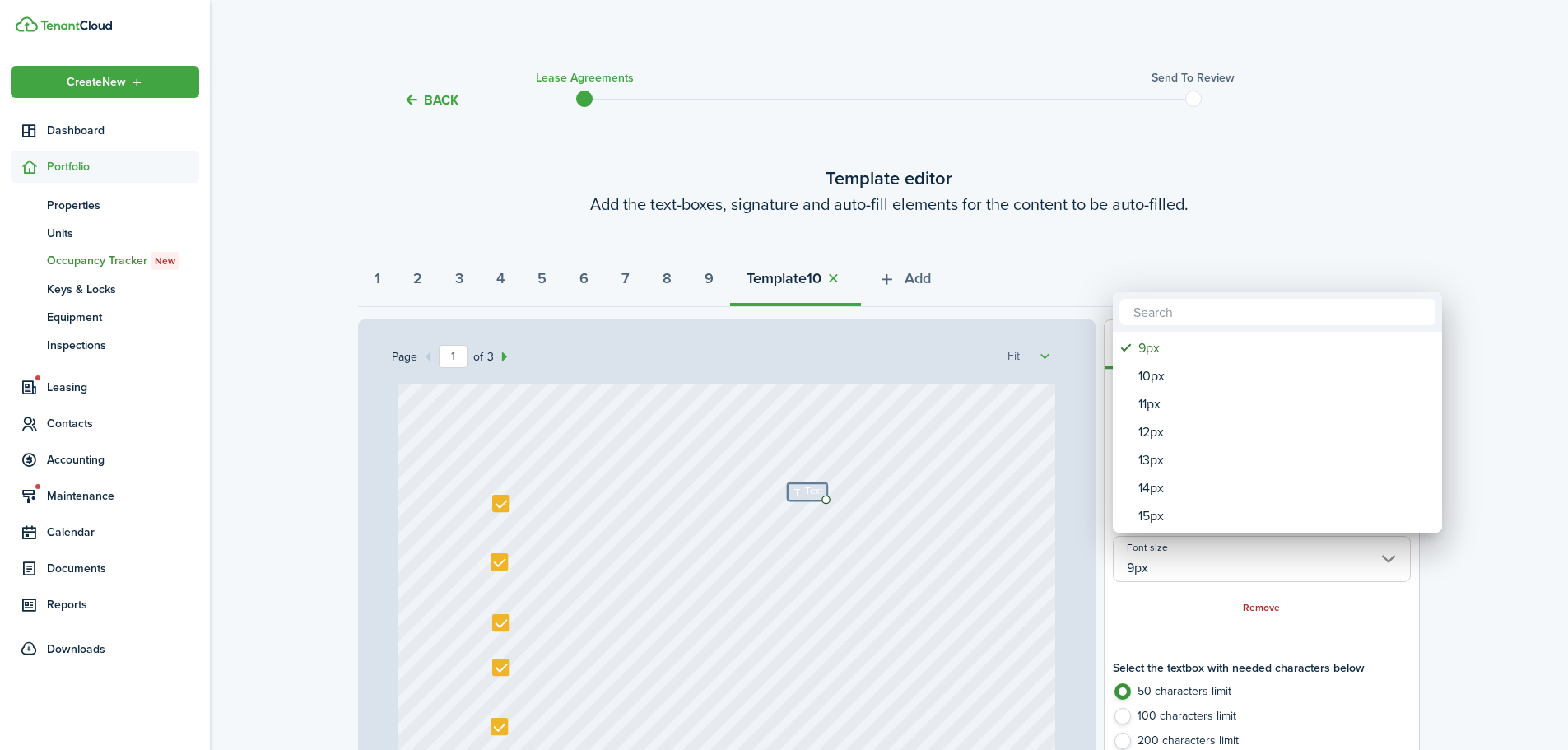
drag, startPoint x: 1168, startPoint y: 595, endPoint x: 1159, endPoint y: 638, distance: 43.9
click at [1168, 597] on div at bounding box center [784, 375] width 1832 height 1014
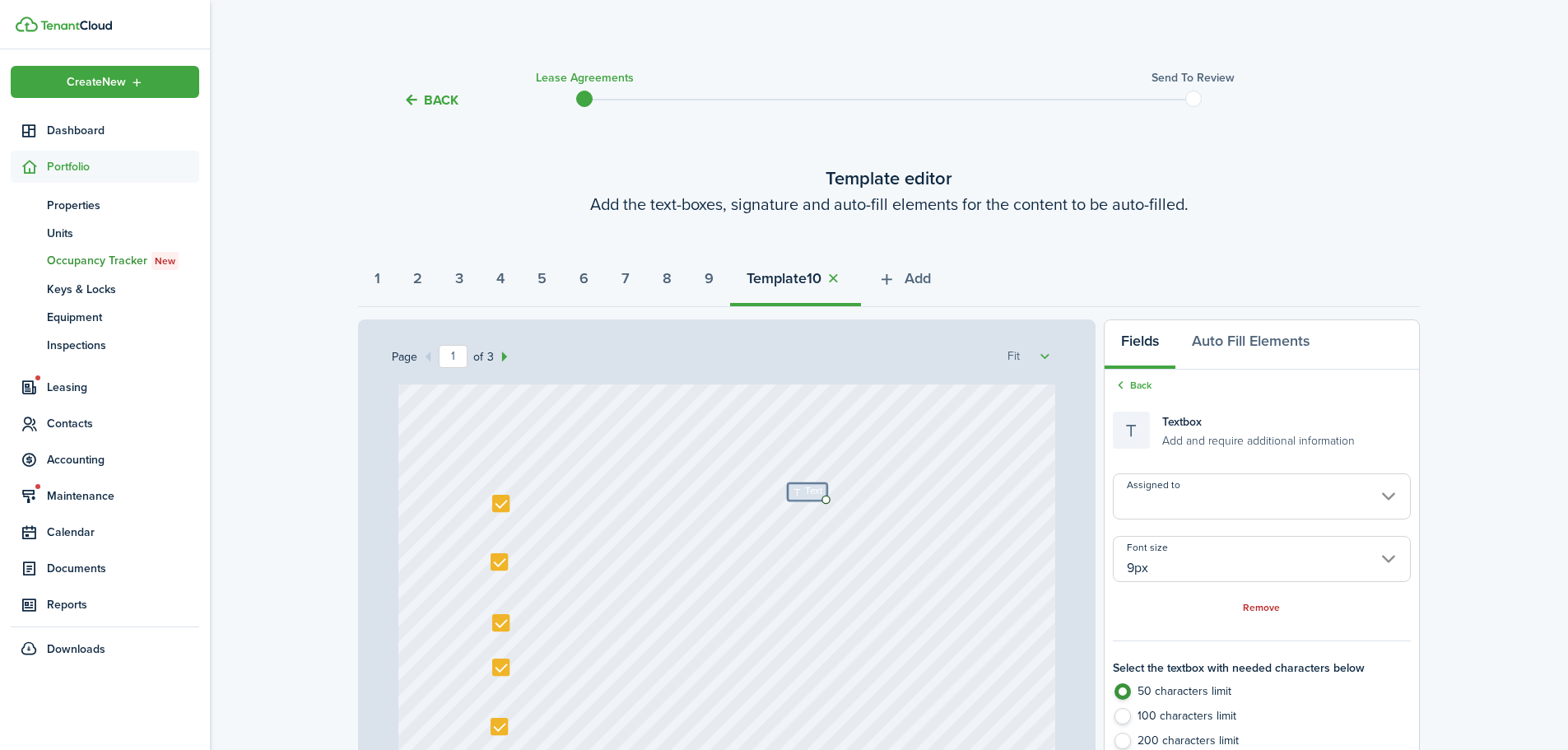
click at [1128, 742] on label "200 characters limit" at bounding box center [1262, 745] width 298 height 24
click at [1147, 382] on link "Back" at bounding box center [1132, 385] width 38 height 15
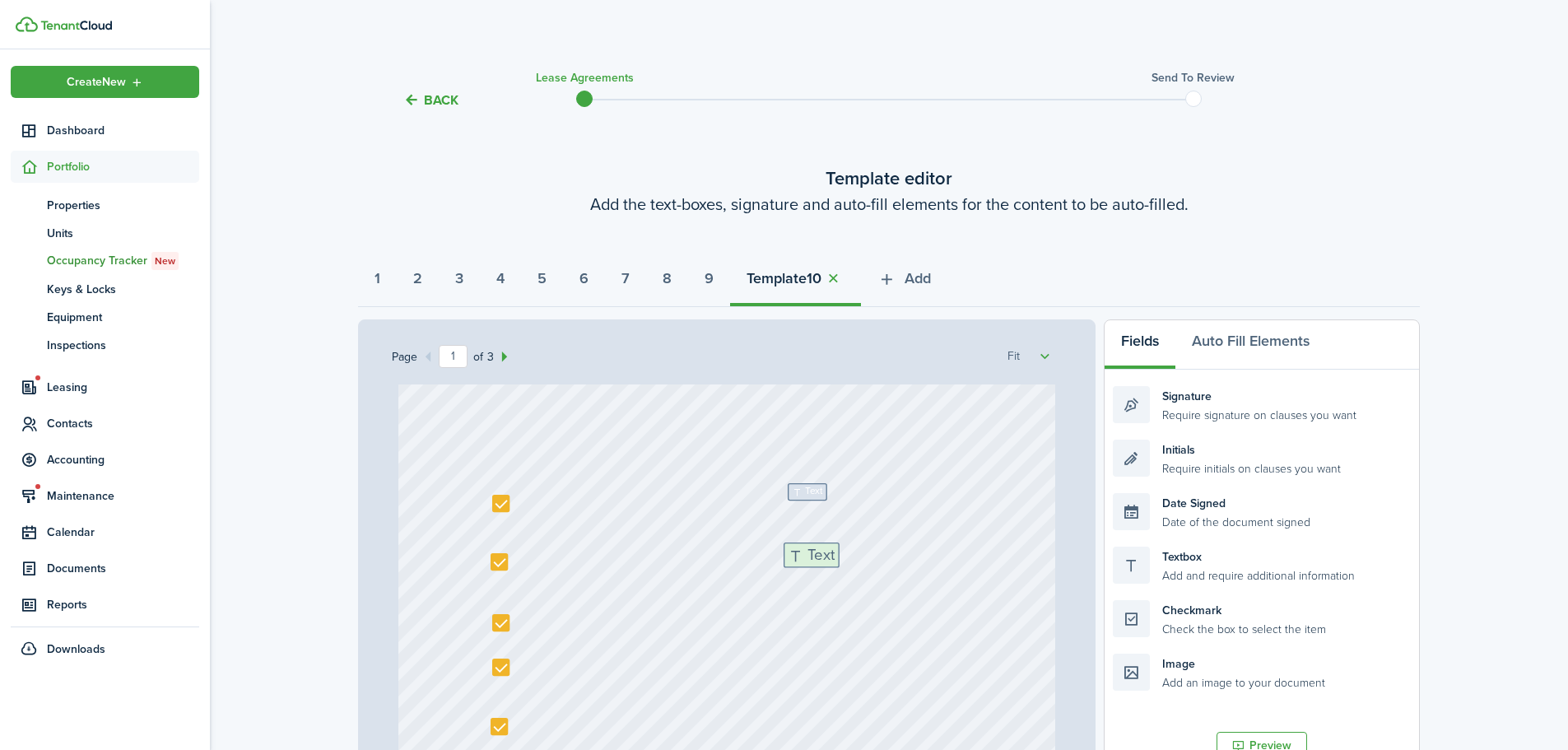
drag, startPoint x: 1194, startPoint y: 575, endPoint x: 869, endPoint y: 568, distance: 325.1
click at [869, 568] on div "Page 1 of 3 50% 75% 100% 150% 200% Fit Text [DATE] Text 151 N Property LLC - [P…" at bounding box center [889, 661] width 1062 height 684
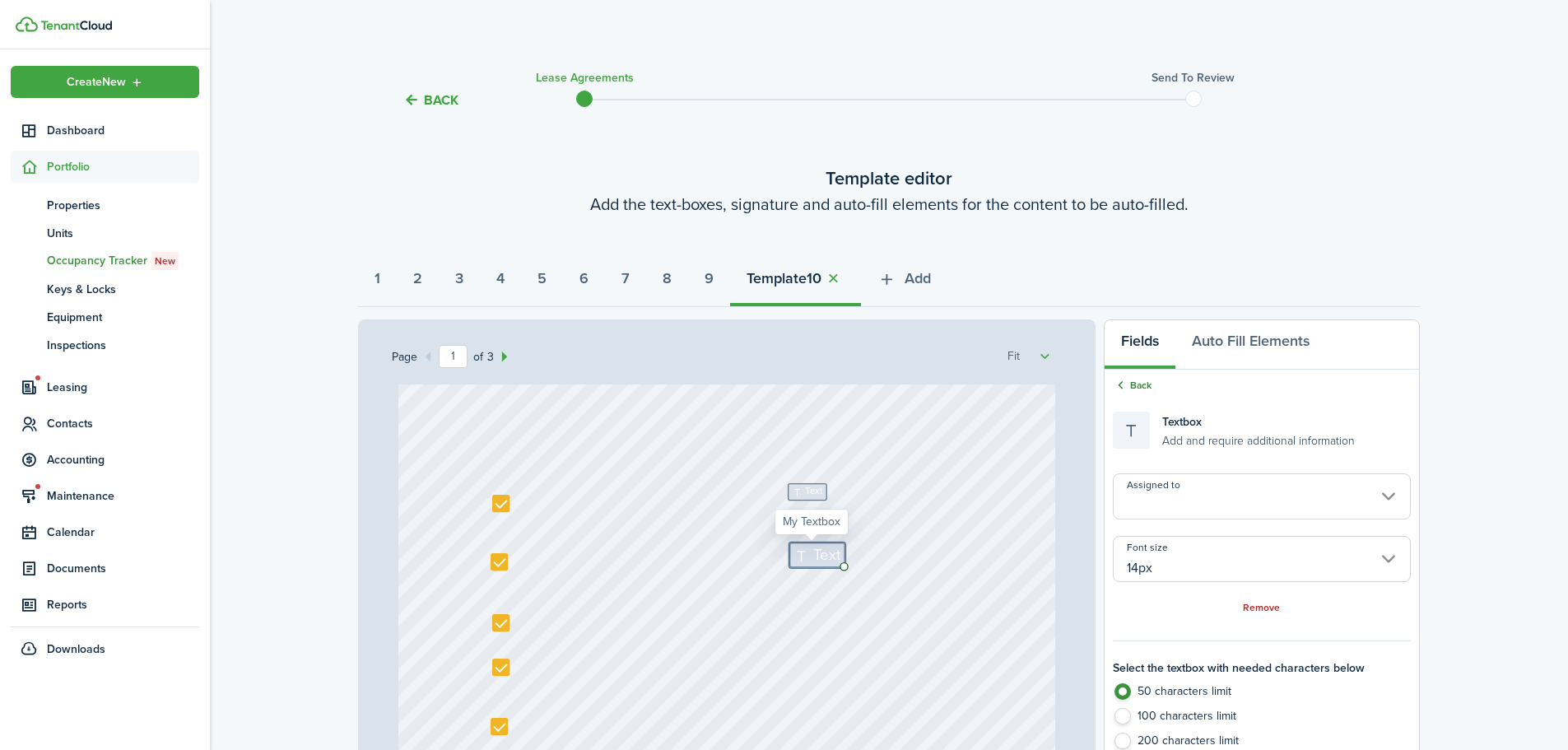
click at [1143, 386] on link "Back" at bounding box center [1132, 385] width 38 height 15
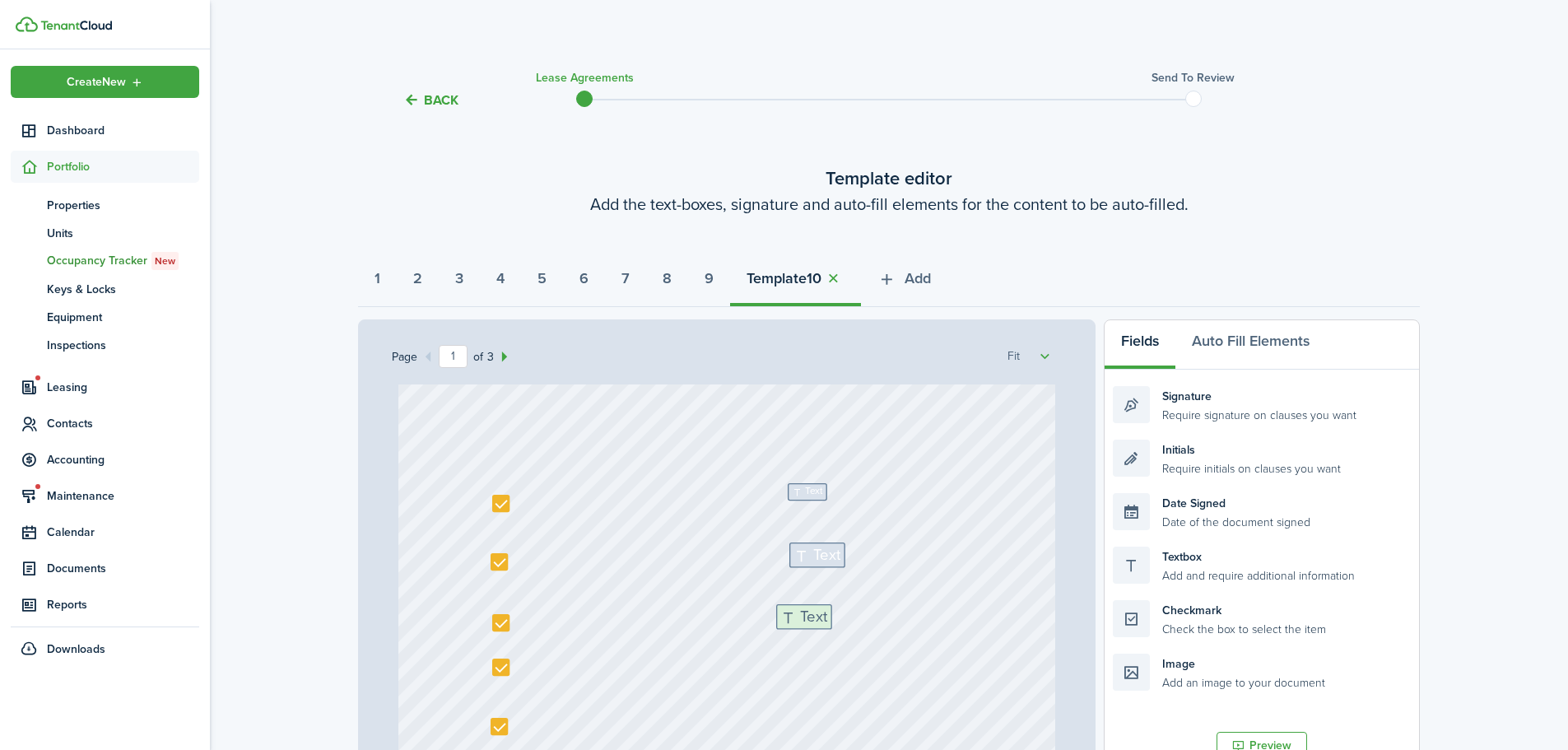
drag, startPoint x: 1237, startPoint y: 571, endPoint x: 899, endPoint y: 629, distance: 342.9
click at [899, 629] on div "Page 1 of 3 50% 75% 100% 150% 200% Fit Text [DATE] Text 151 N Property LLC - [P…" at bounding box center [889, 661] width 1062 height 684
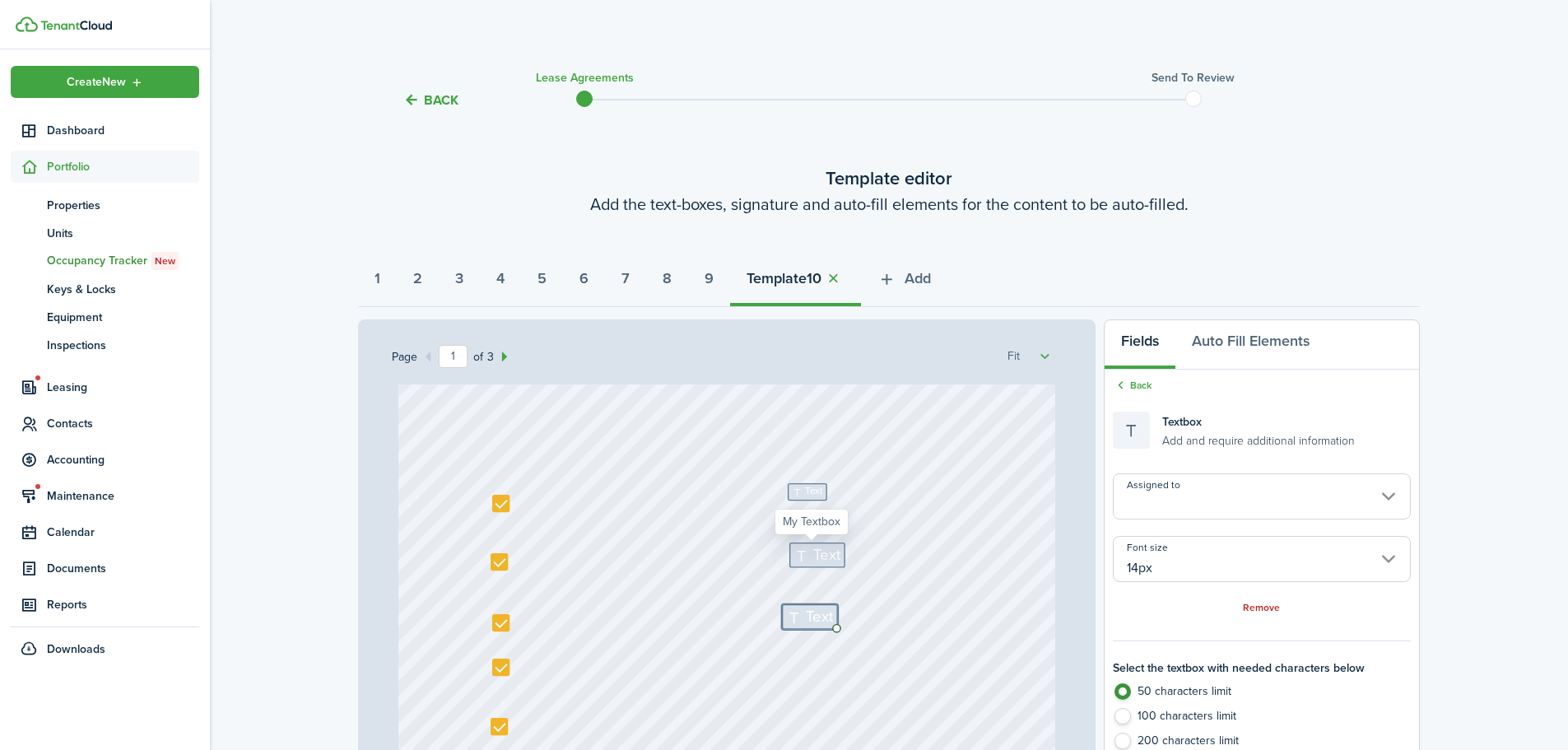
click at [827, 556] on span "Text" at bounding box center [827, 555] width 27 height 23
click at [1161, 566] on input "14px" at bounding box center [1262, 558] width 298 height 46
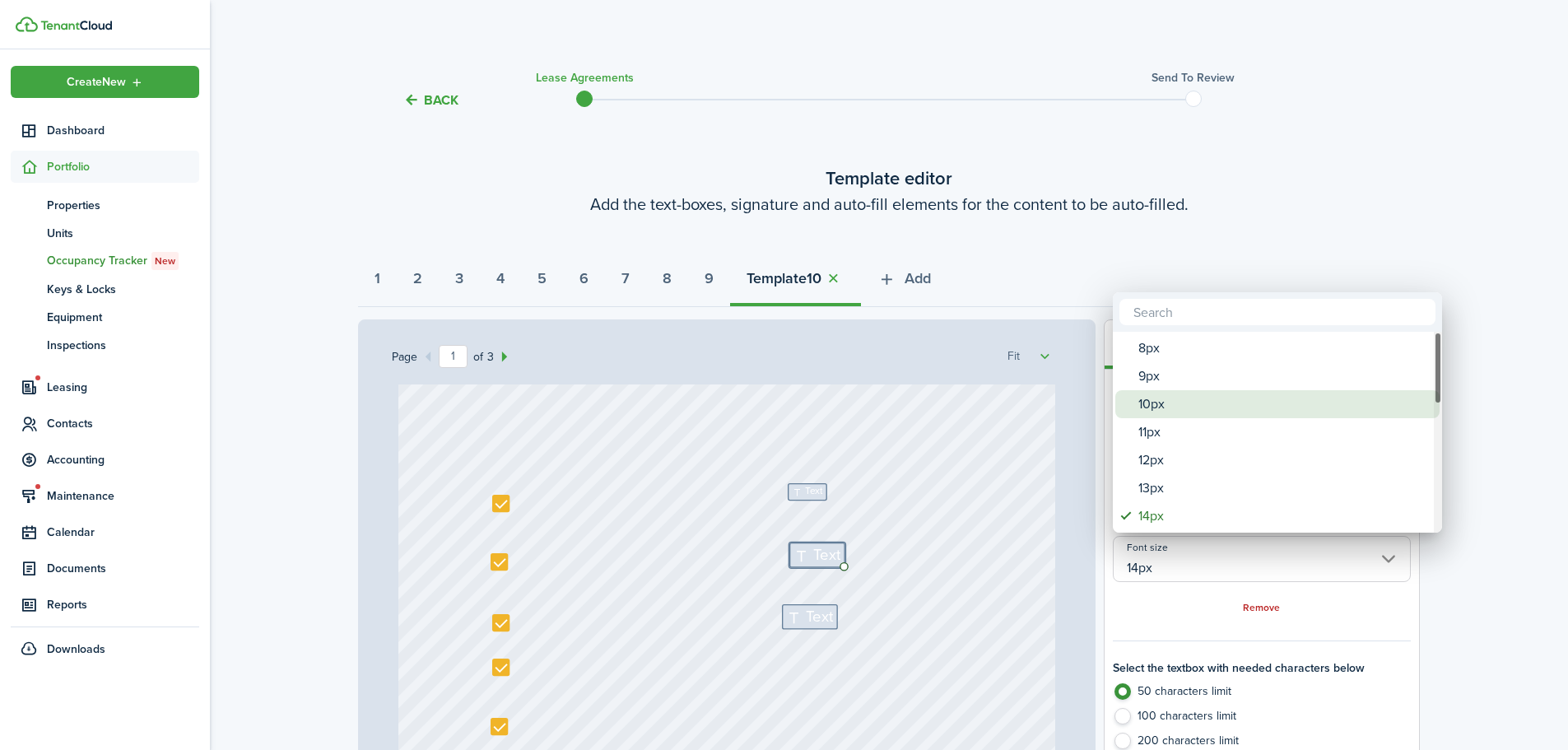
click at [1159, 381] on div "9px" at bounding box center [1285, 376] width 292 height 28
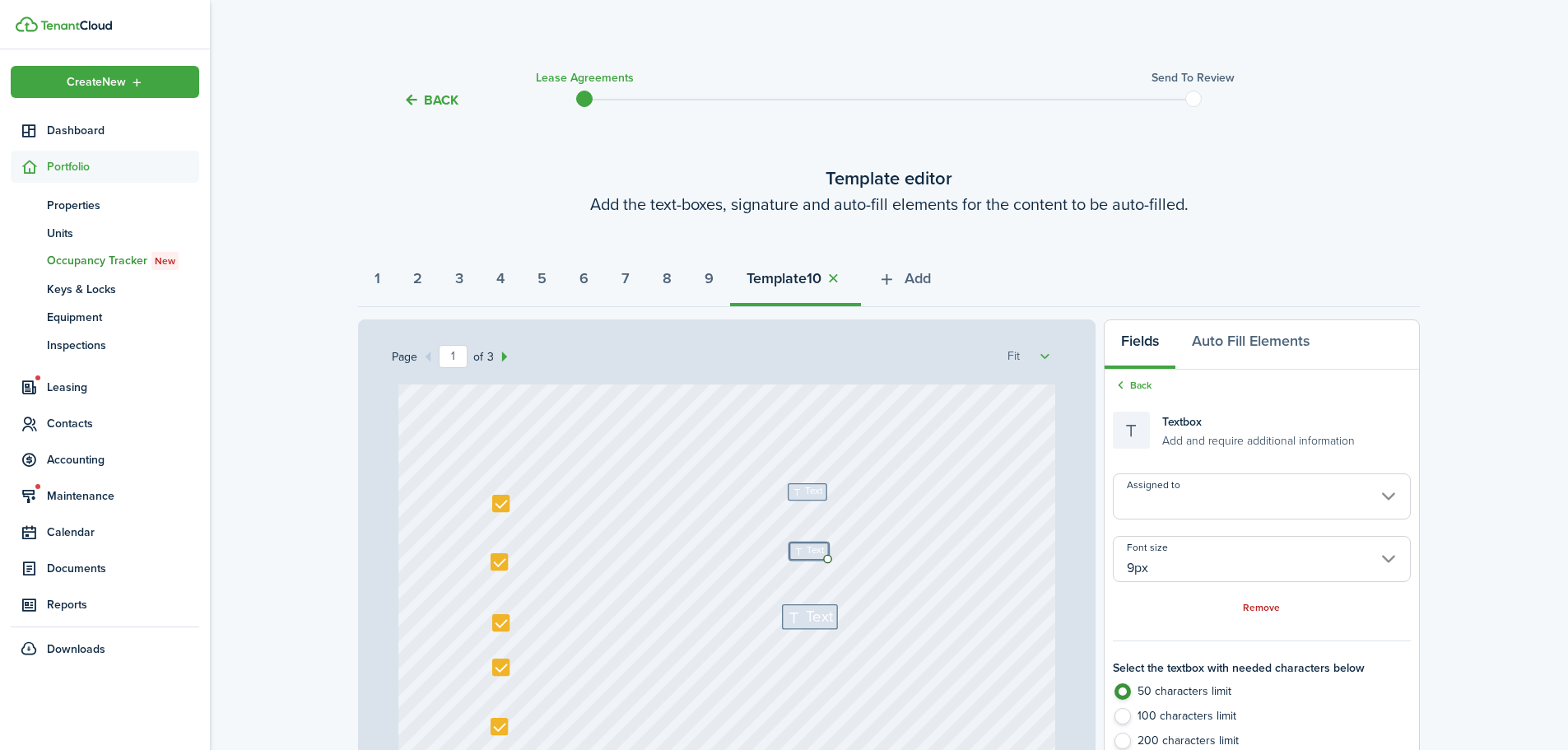
click at [1129, 743] on label "200 characters limit" at bounding box center [1262, 745] width 298 height 24
click at [811, 622] on span "Text" at bounding box center [820, 616] width 27 height 23
click at [1166, 502] on input "Assigned to" at bounding box center [1262, 496] width 298 height 46
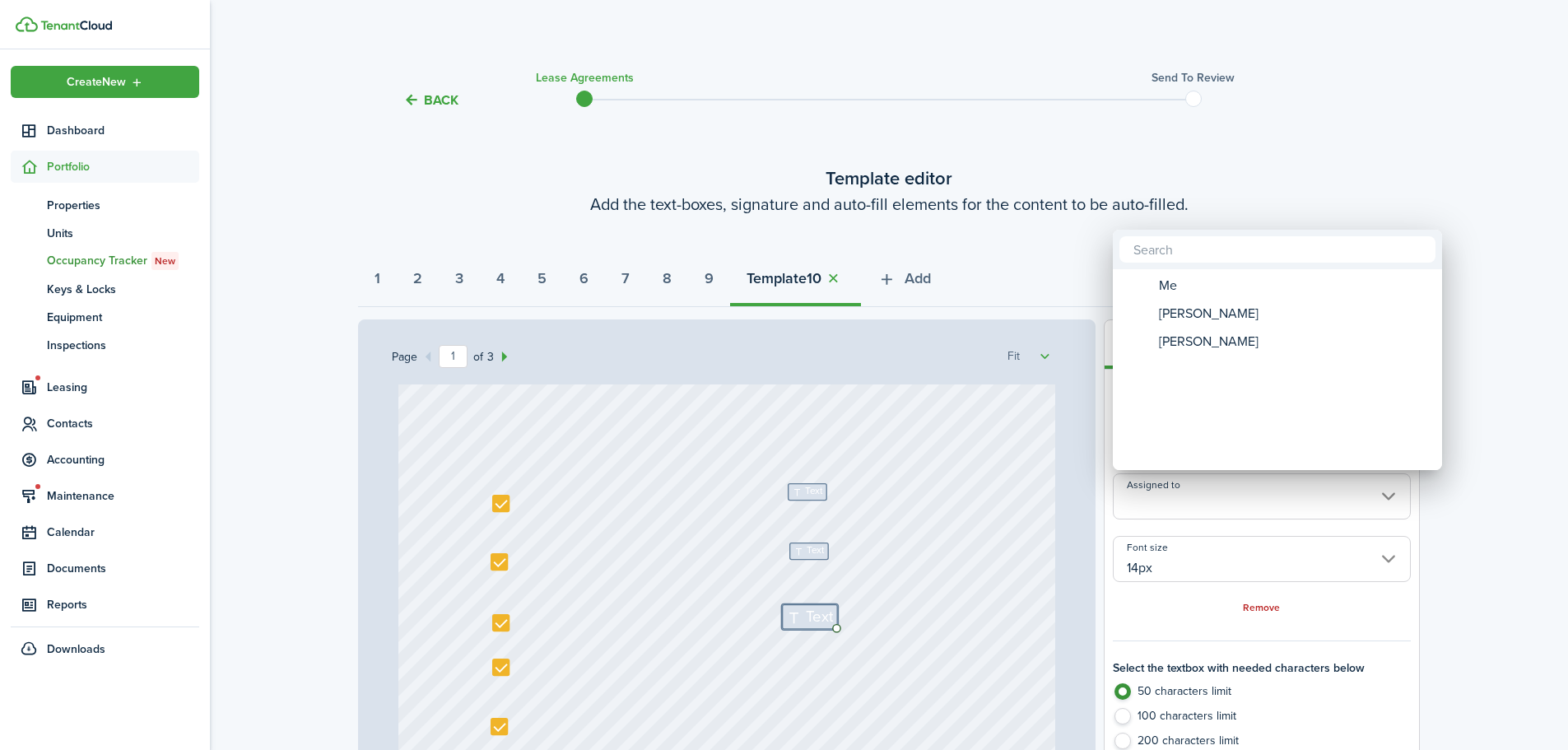
click at [803, 491] on div at bounding box center [784, 375] width 1832 height 1014
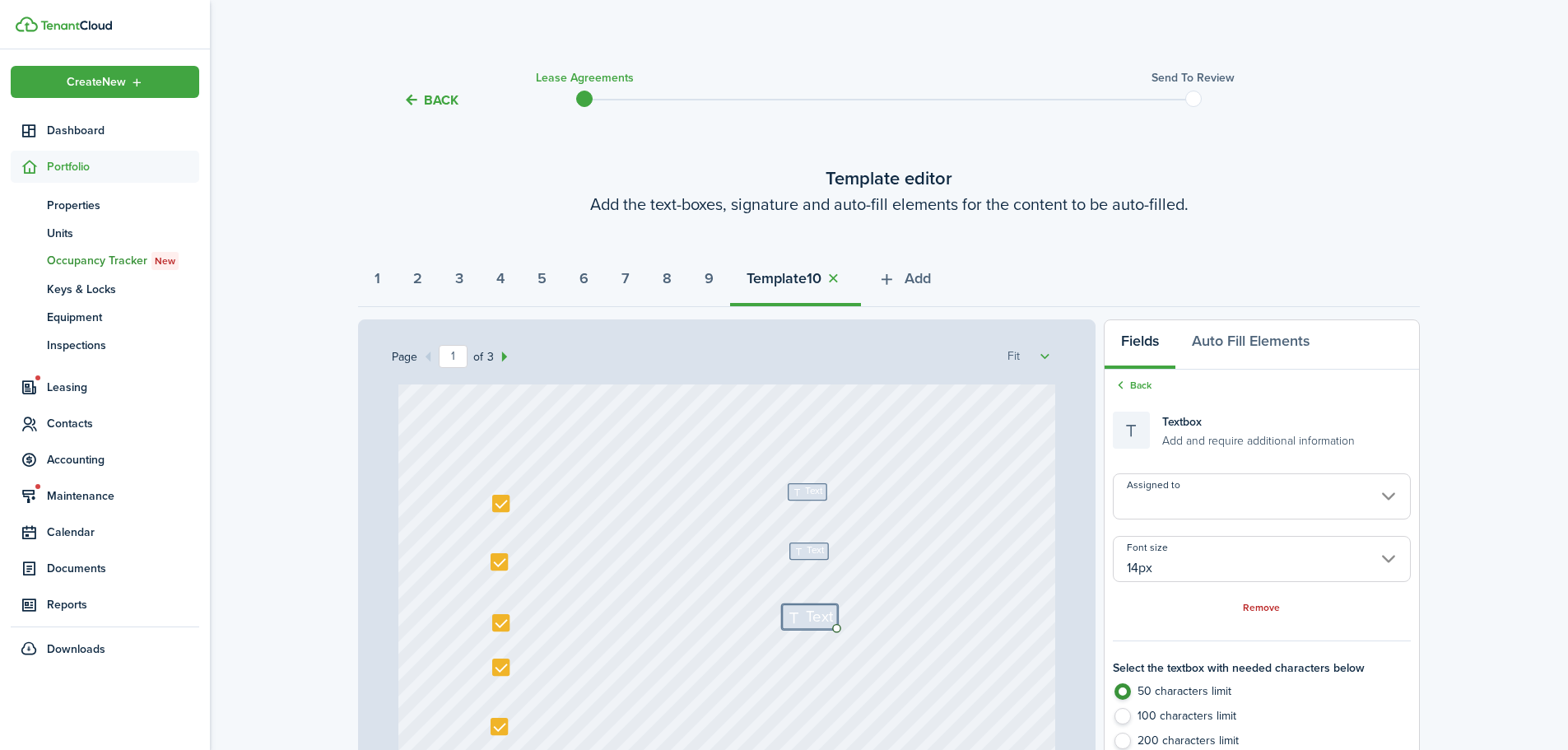
click at [1161, 490] on input "Assigned to" at bounding box center [1262, 496] width 298 height 46
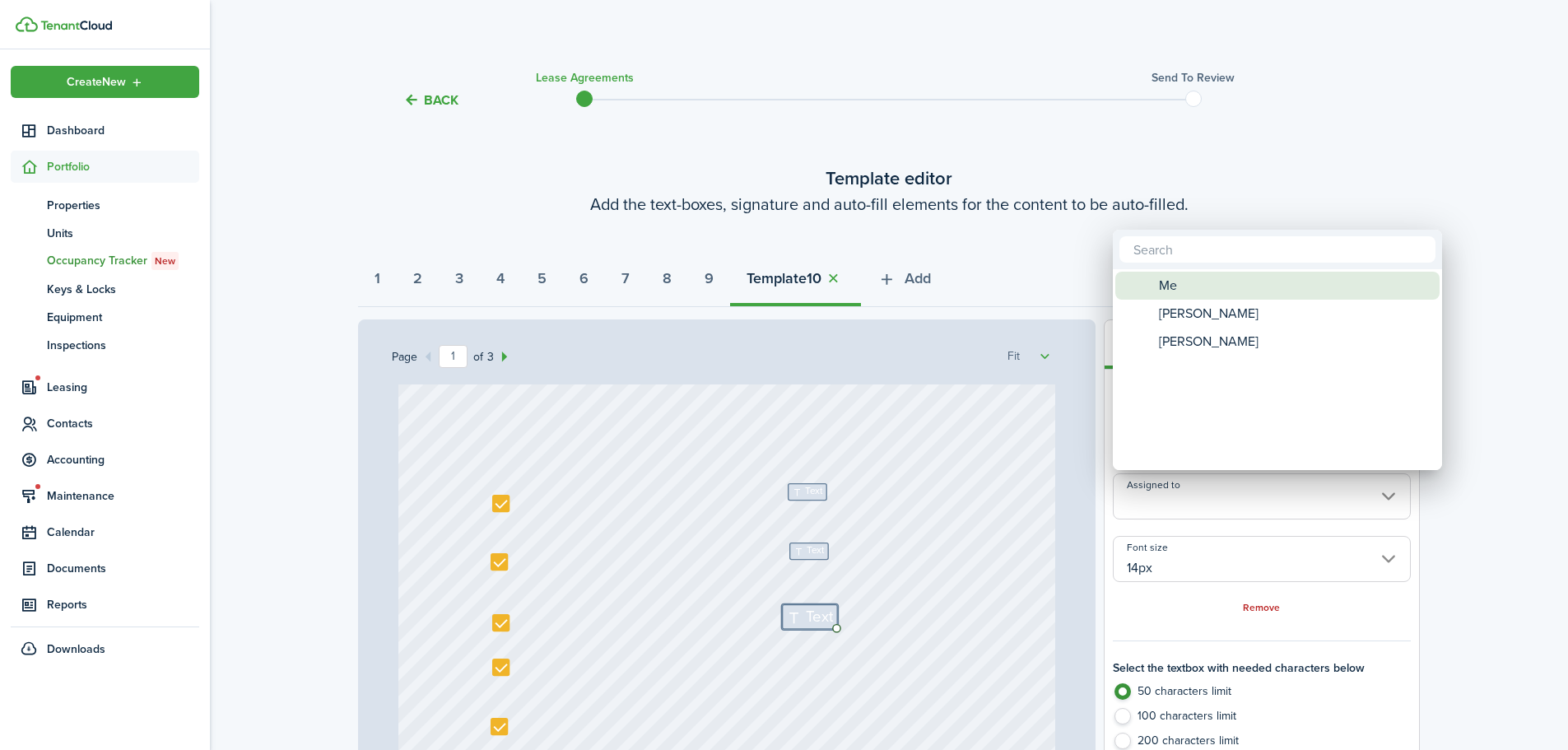
click at [1172, 285] on span "Me" at bounding box center [1168, 286] width 18 height 28
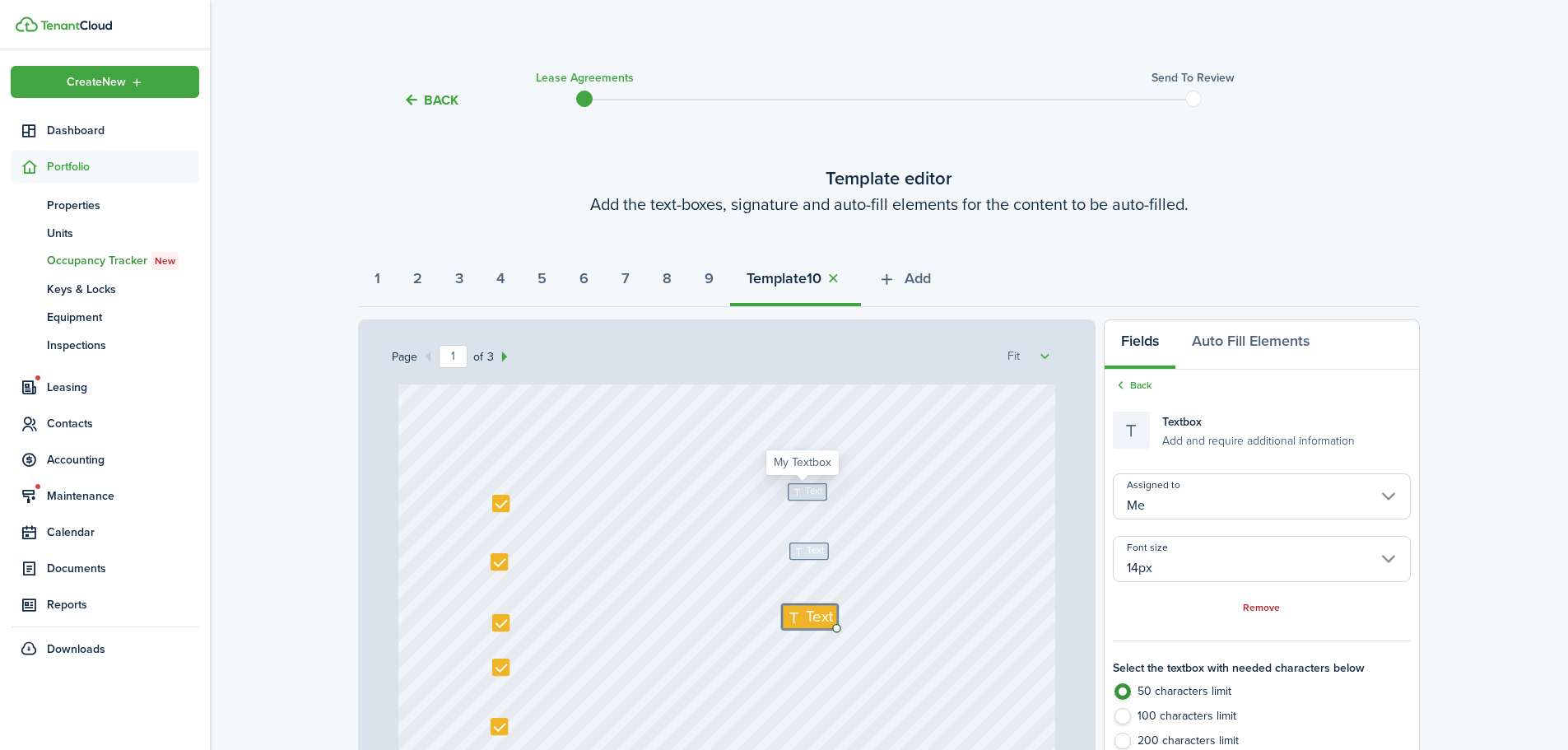
click at [808, 493] on span "Text" at bounding box center [814, 492] width 17 height 15
click at [1191, 494] on input "Assigned to" at bounding box center [1262, 496] width 298 height 46
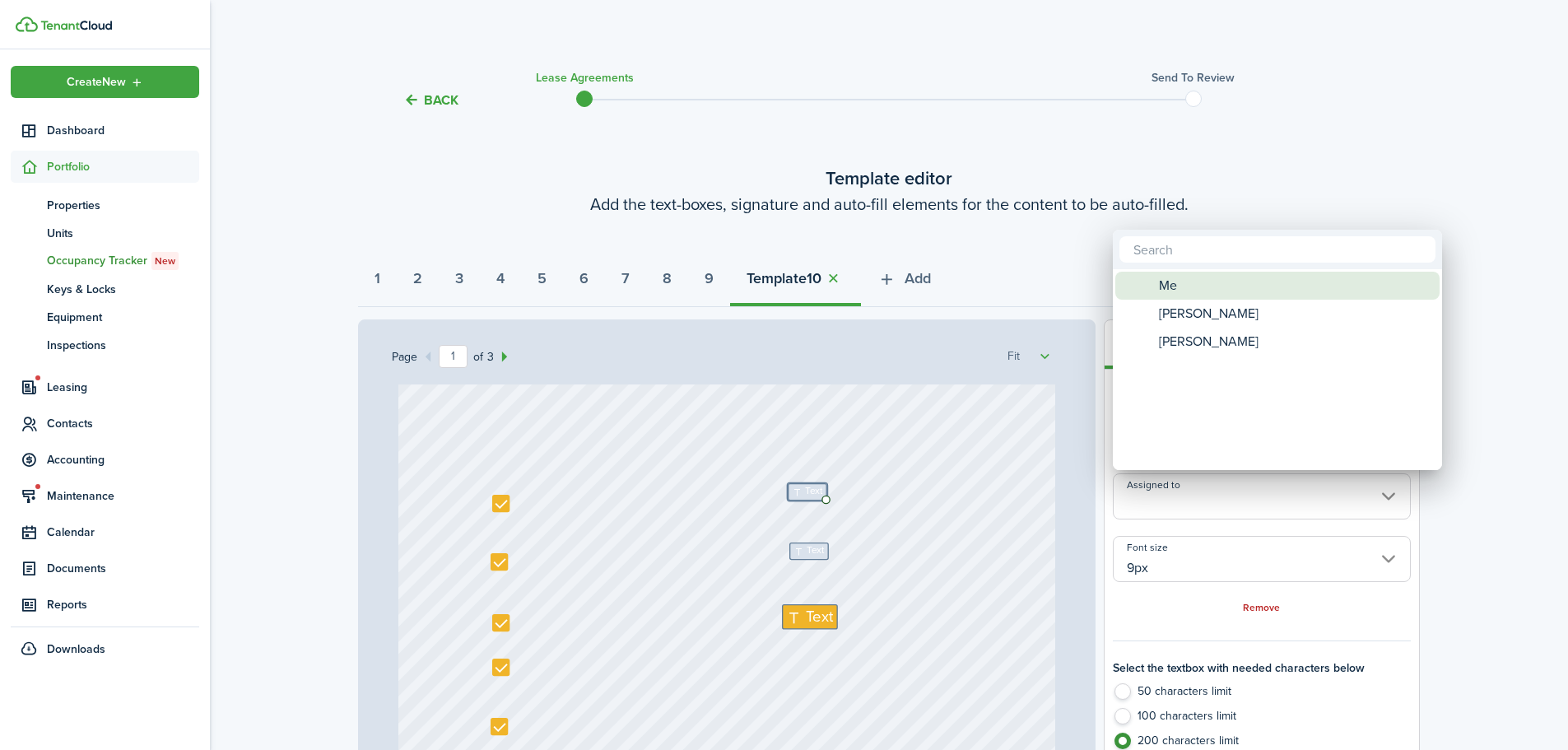
click at [1189, 291] on div "Me" at bounding box center [1285, 286] width 292 height 28
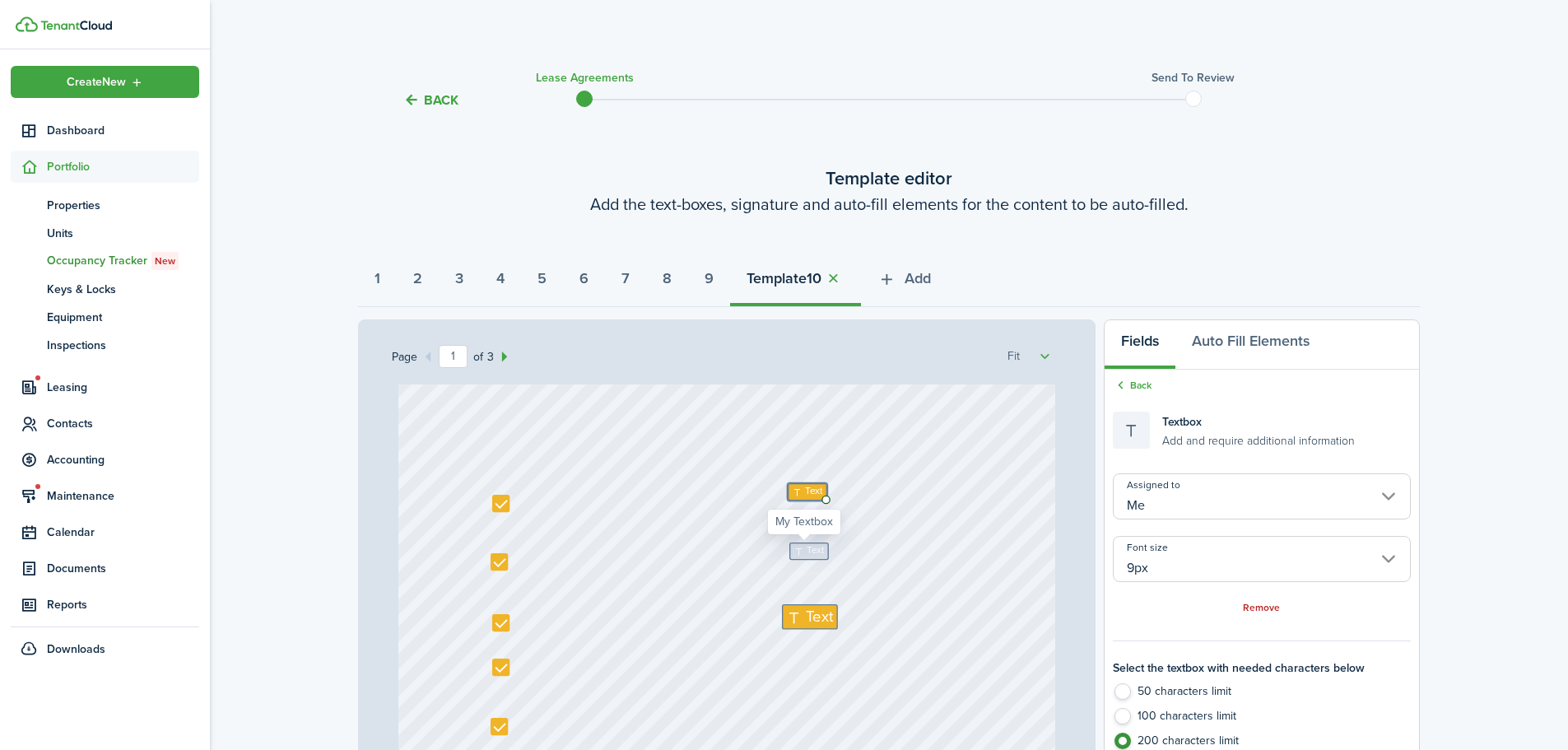
click at [808, 552] on span "Text" at bounding box center [816, 551] width 17 height 15
click at [1181, 499] on input "Assigned to" at bounding box center [1262, 496] width 298 height 46
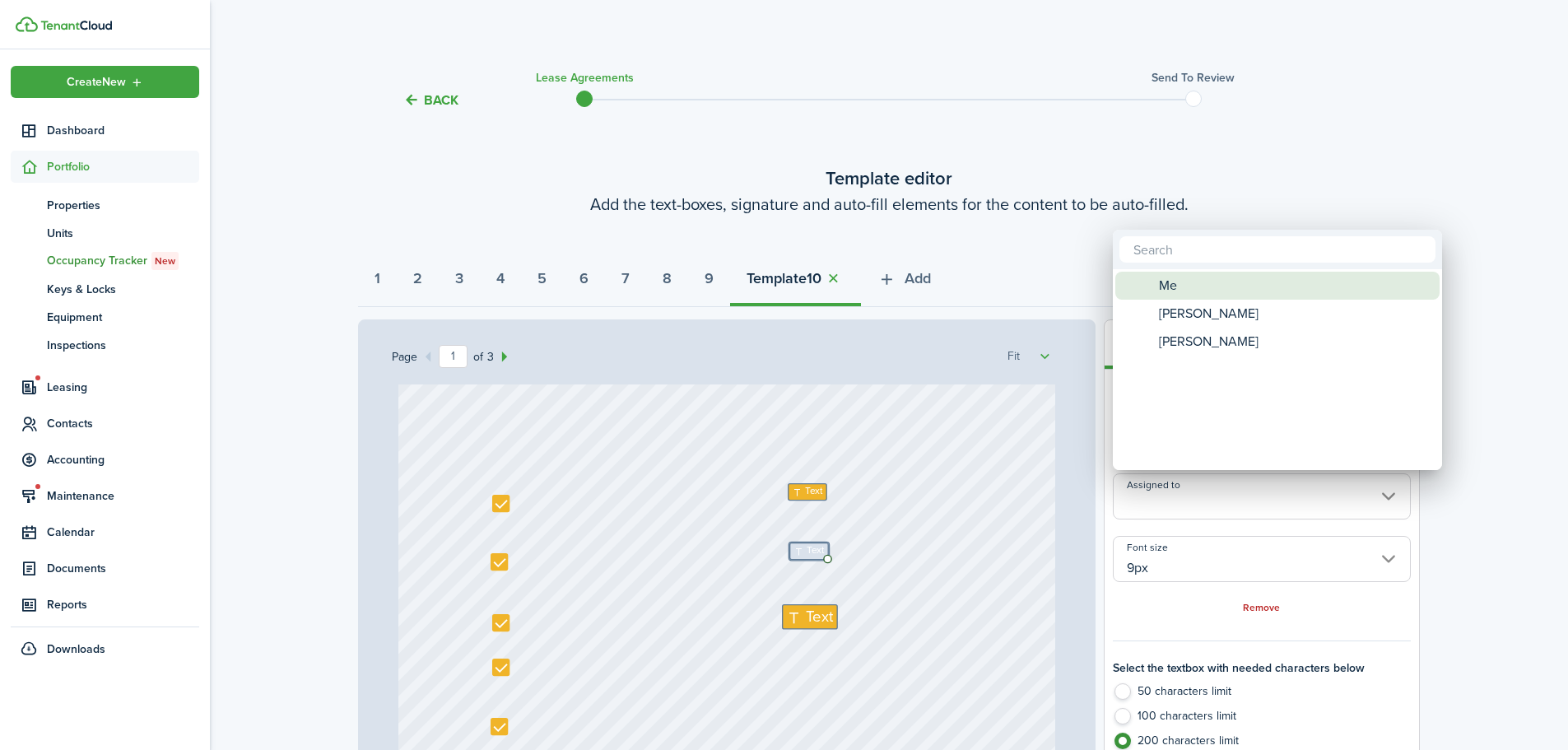
click at [1202, 278] on div "Me" at bounding box center [1285, 286] width 292 height 28
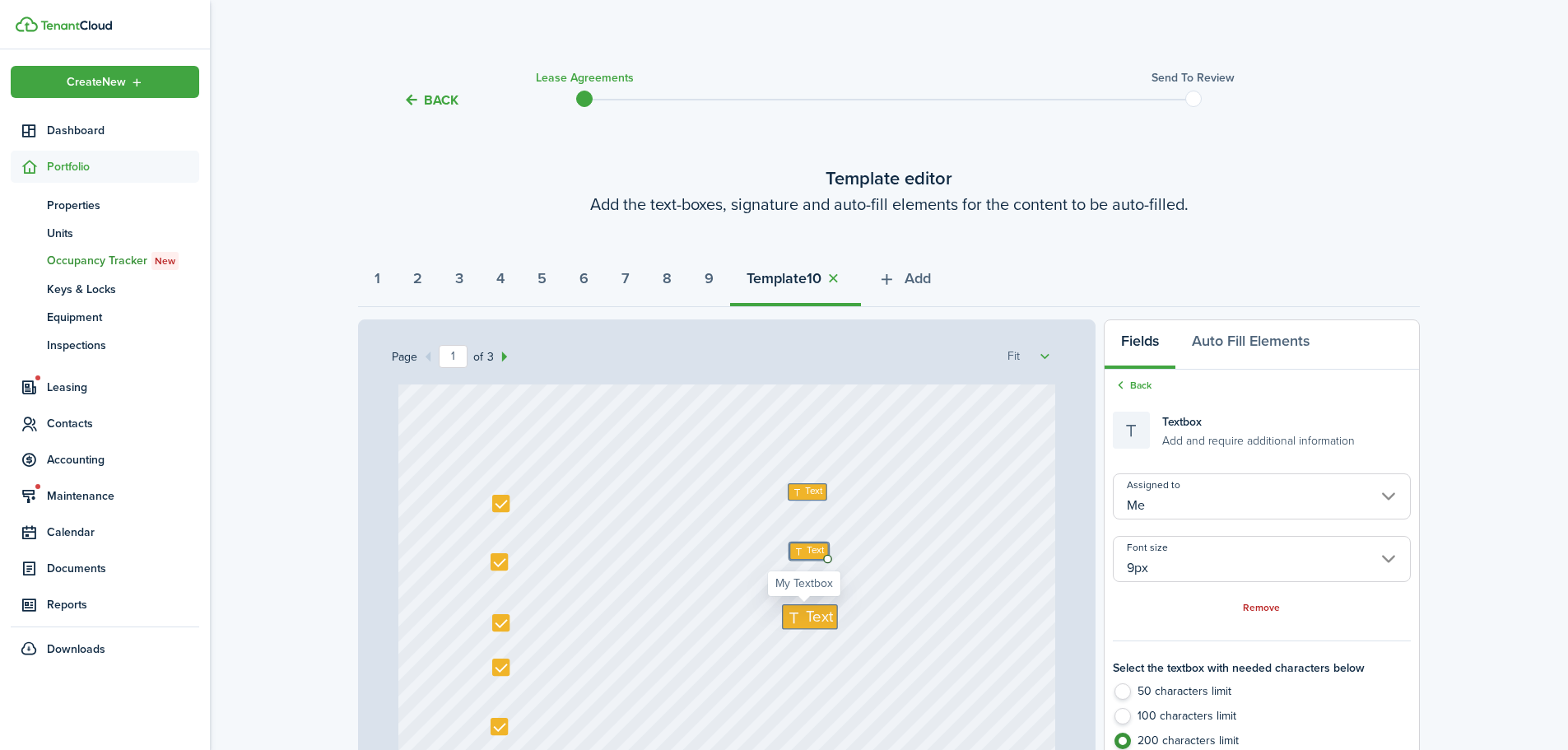
click at [811, 618] on span "Text" at bounding box center [820, 616] width 27 height 23
click at [1154, 555] on input "14px" at bounding box center [1262, 558] width 298 height 46
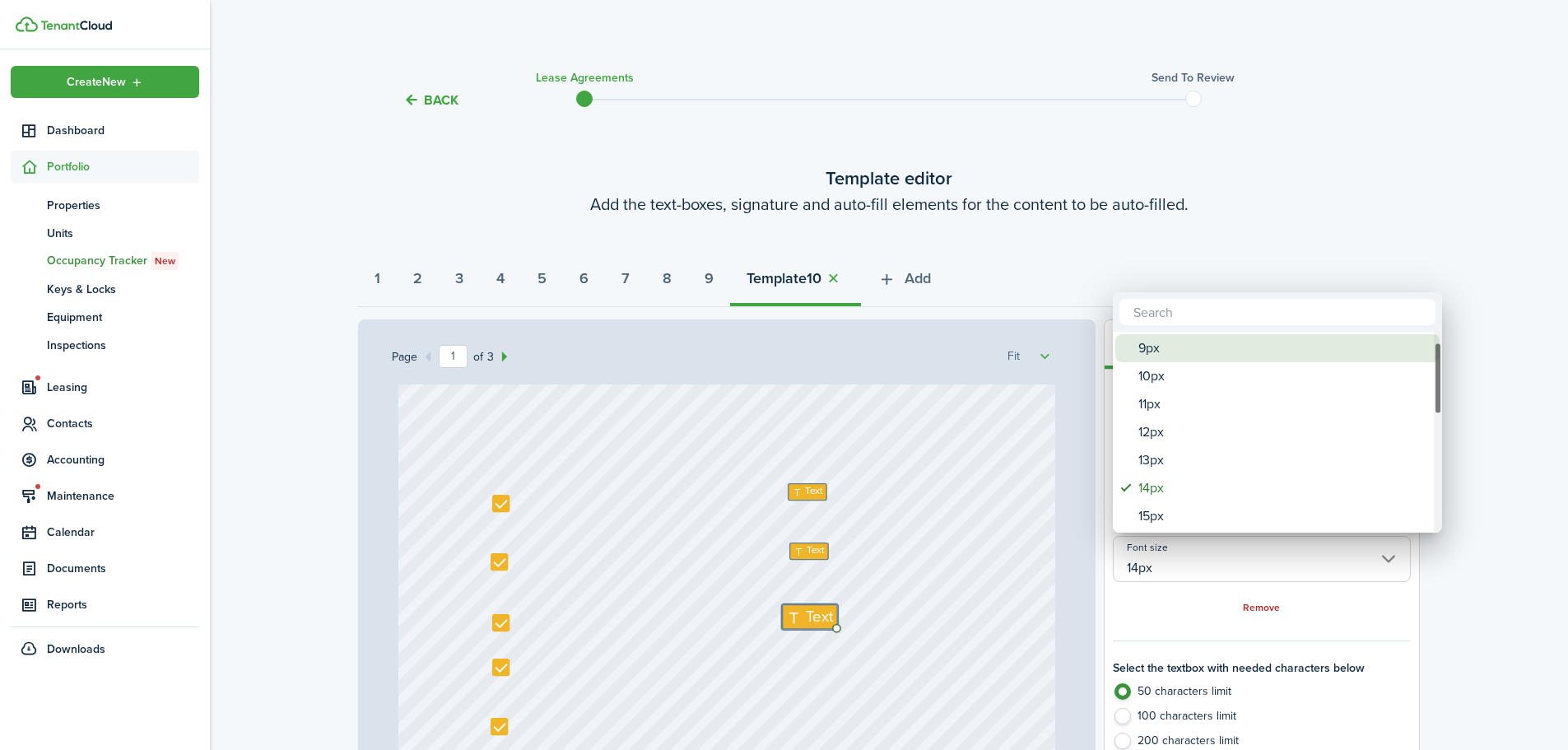
click at [1160, 357] on div "9px" at bounding box center [1285, 349] width 292 height 28
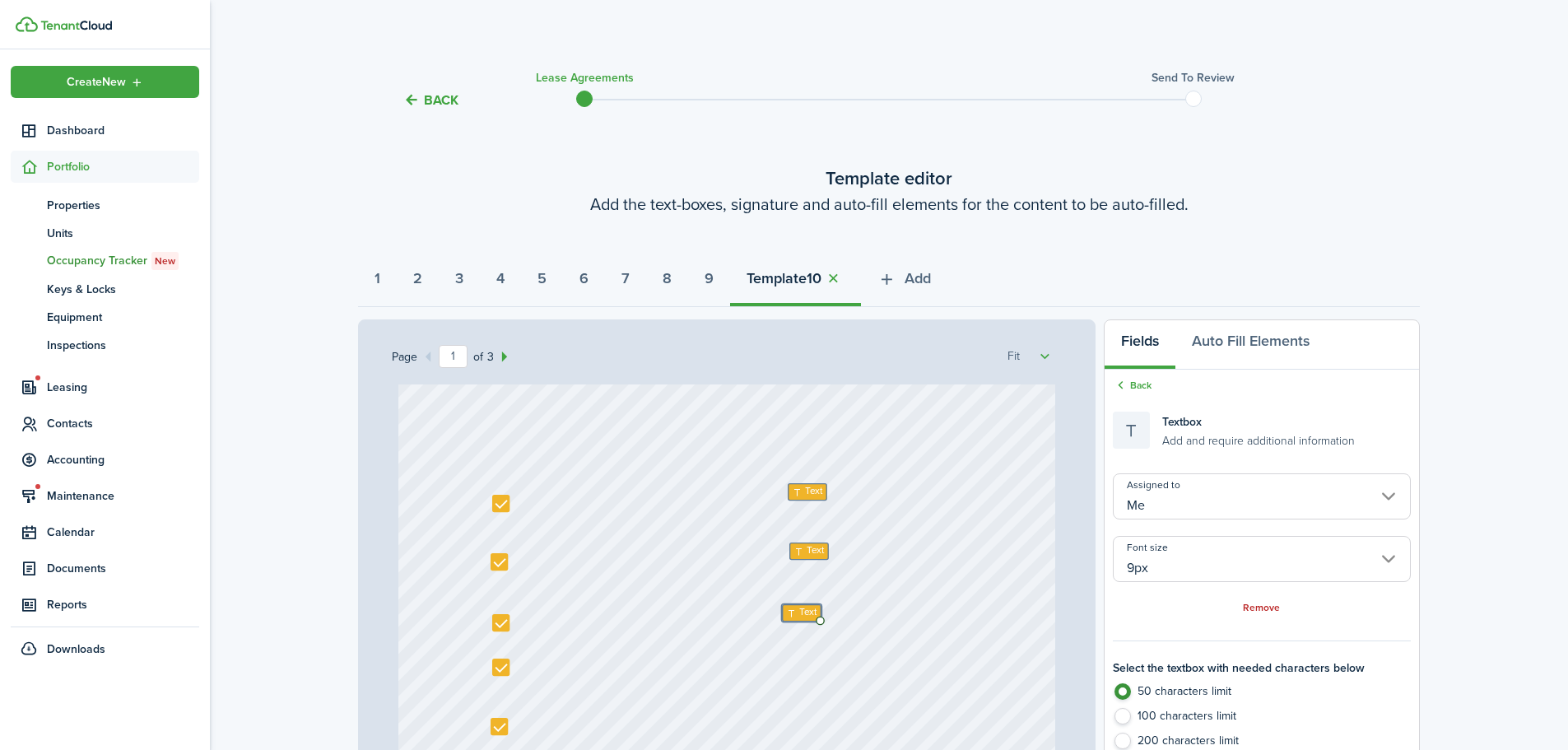
click at [1129, 742] on label "200 characters limit" at bounding box center [1262, 745] width 298 height 24
click at [1120, 739] on label "200 characters limit" at bounding box center [1262, 745] width 298 height 24
click at [806, 494] on span "Text" at bounding box center [814, 492] width 17 height 15
click at [875, 490] on textarea "151 N Property LLC - [PERSON_NAME]" at bounding box center [862, 492] width 149 height 17
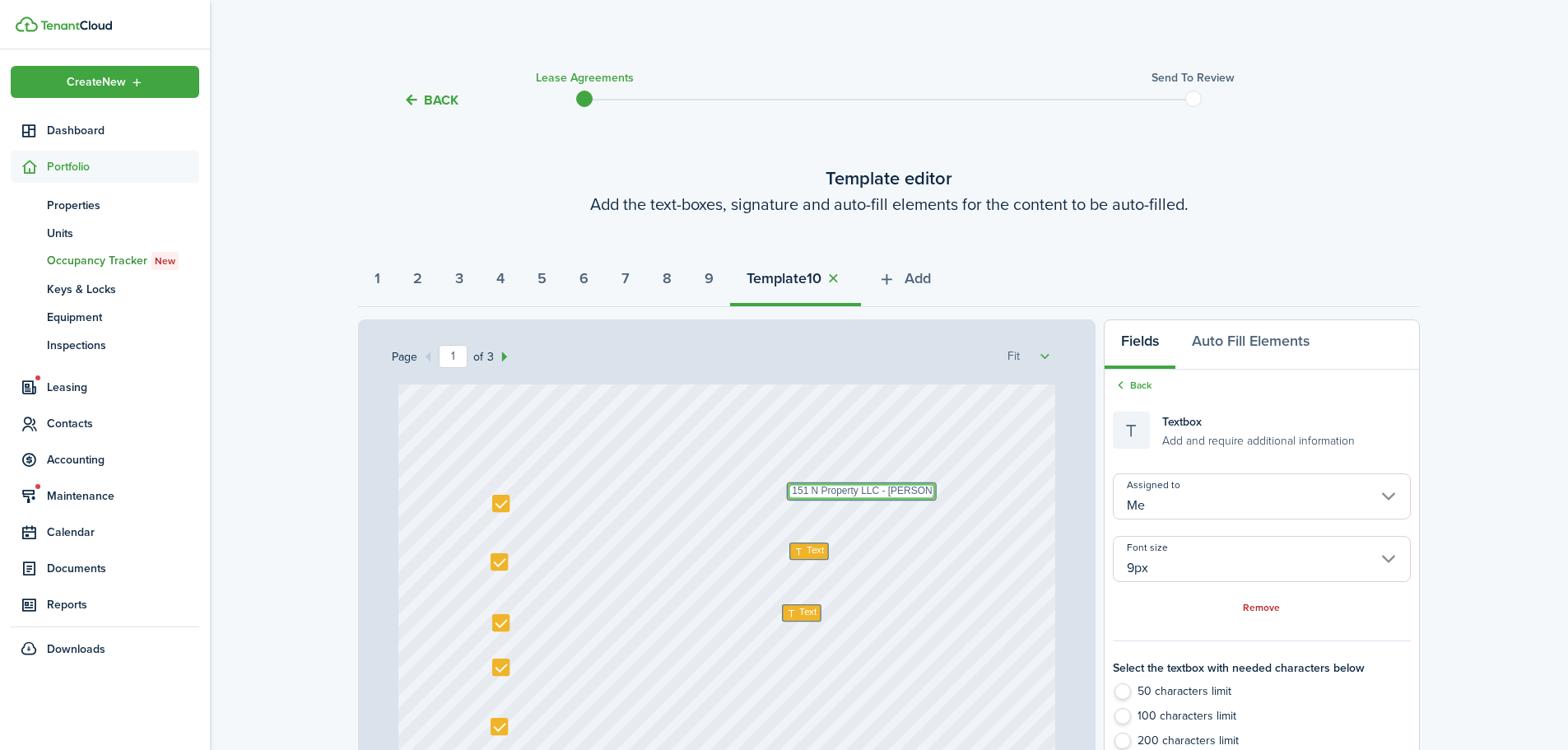
click at [875, 490] on textarea "151 N Property LLC - [PERSON_NAME]" at bounding box center [862, 492] width 149 height 17
click at [852, 540] on div "Text [DATE] Text 151 N Property LLC - [PERSON_NAME] Text [PERSON_NAME] and [PER…" at bounding box center [727, 570] width 658 height 867
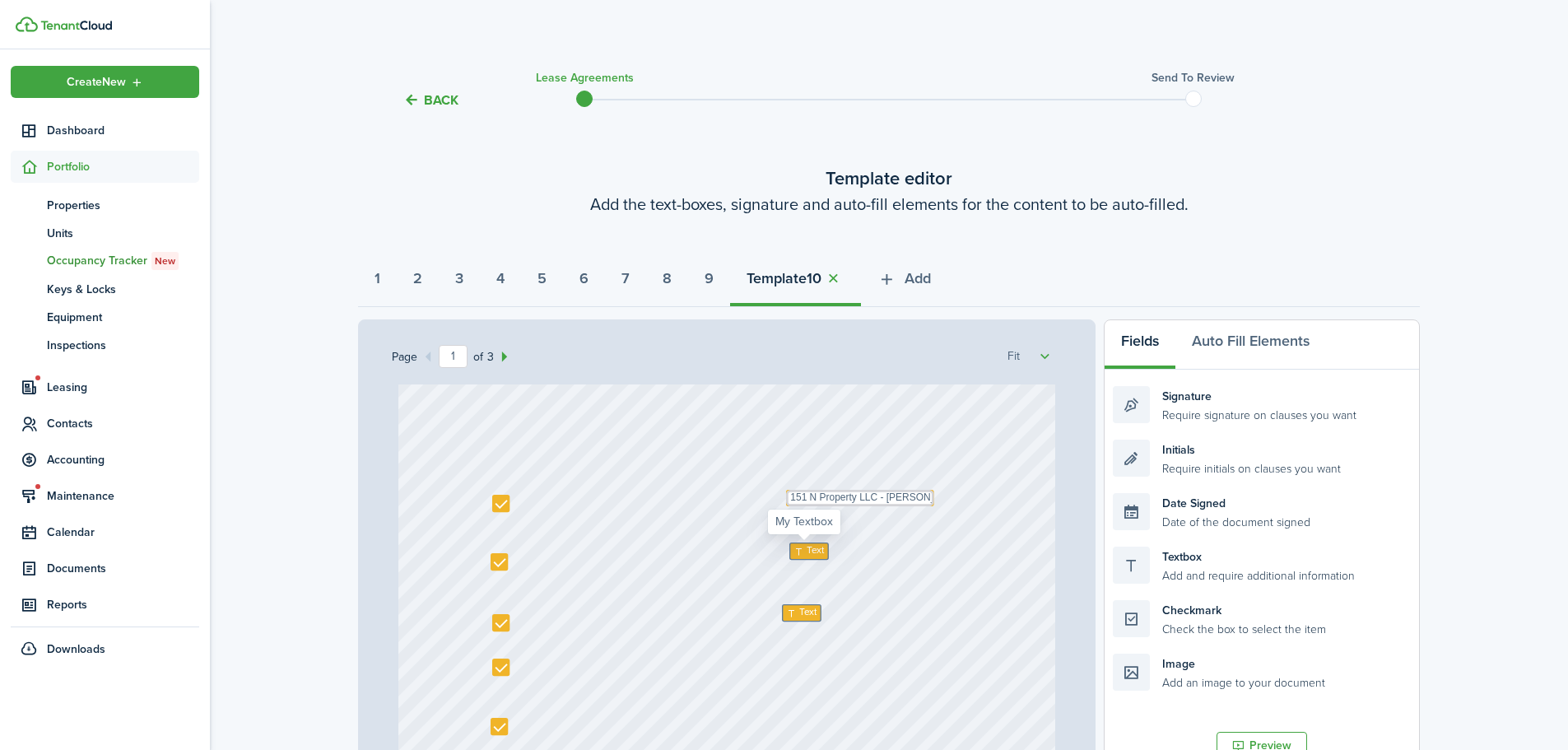
click at [808, 549] on span "Text" at bounding box center [816, 551] width 17 height 15
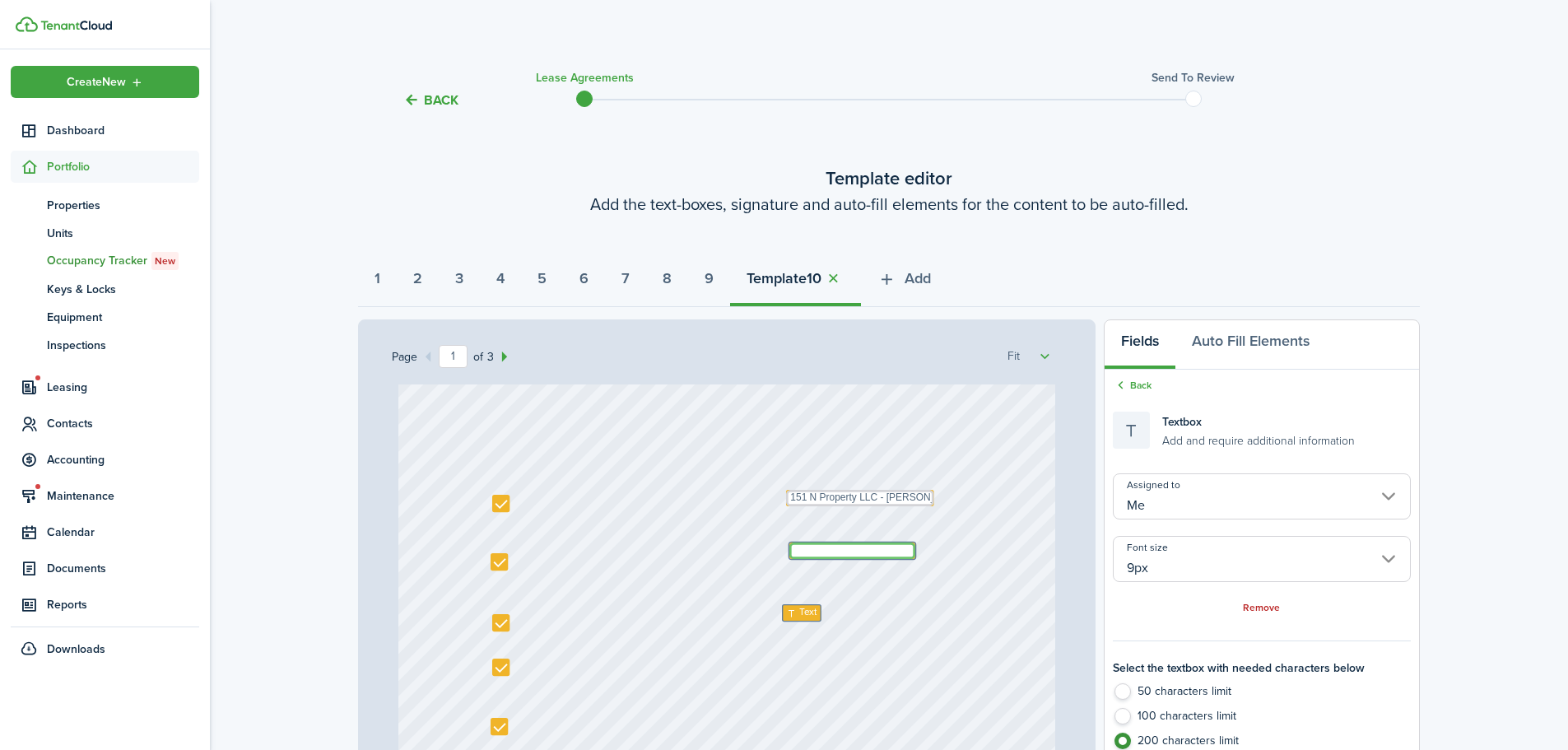
paste textarea "151 N Property LLC - [PERSON_NAME]"
click at [846, 603] on div "Text [DATE] Text 151 N Property LLC - [PERSON_NAME] Text [PERSON_NAME] and [PER…" at bounding box center [727, 570] width 658 height 867
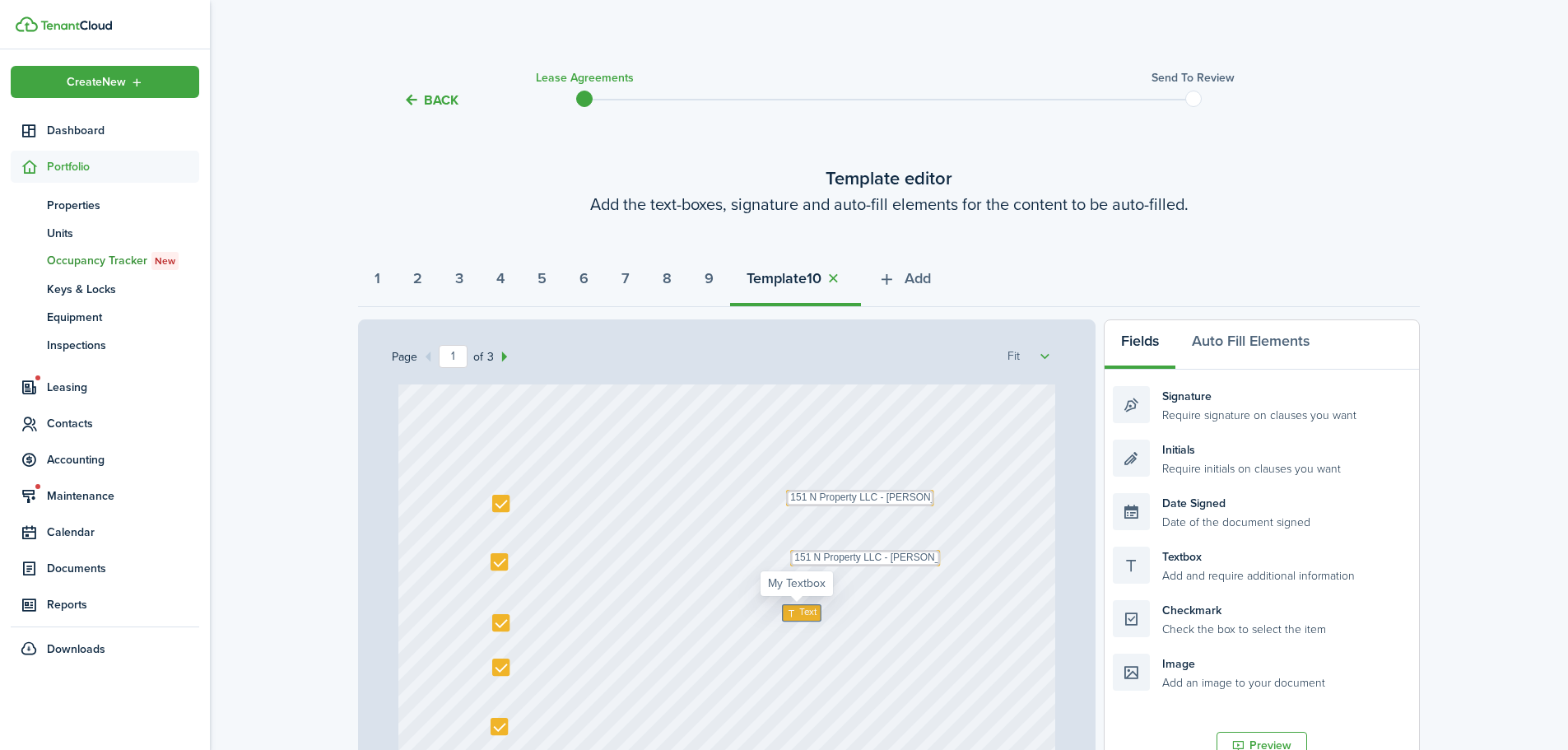
click at [788, 611] on icon at bounding box center [794, 613] width 13 height 10
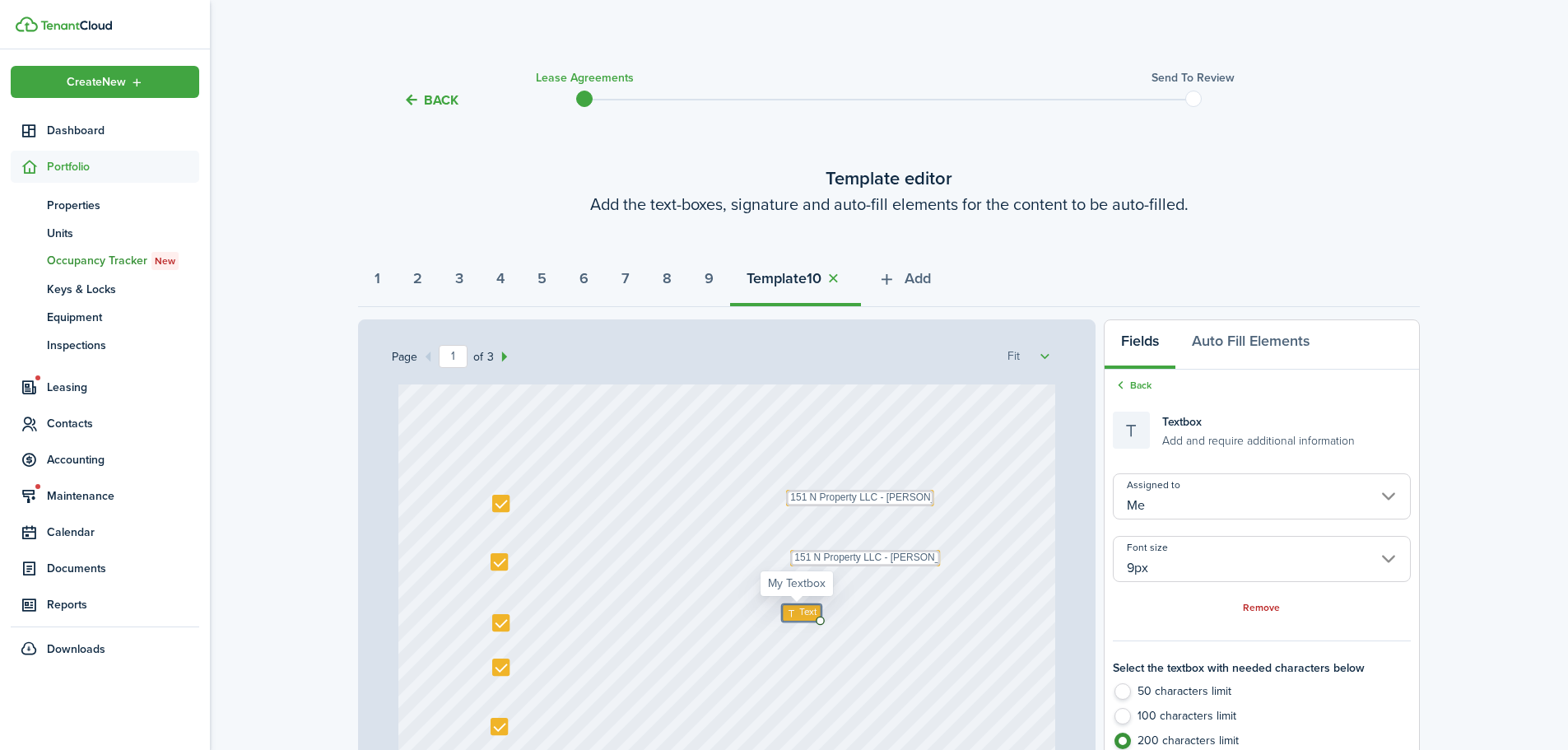
click at [788, 611] on icon at bounding box center [794, 613] width 13 height 10
paste textarea "151 N Property LLC - [PERSON_NAME]"
click at [998, 583] on div "Text [DATE] Text 151 N Property LLC - [PERSON_NAME] Text [PERSON_NAME] and [PER…" at bounding box center [727, 570] width 658 height 867
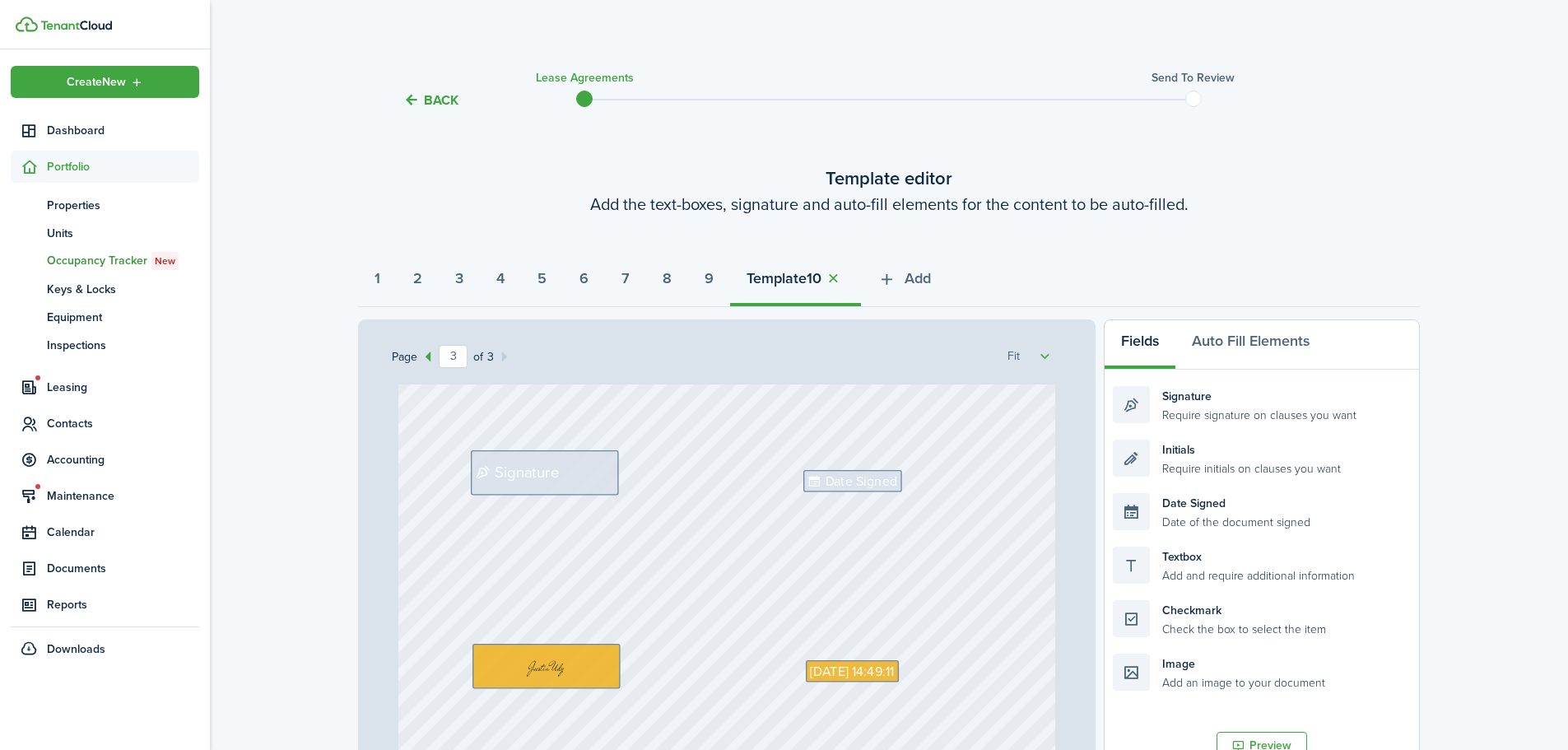
scroll to position [1998, 0]
click at [551, 484] on span "Signature" at bounding box center [526, 480] width 65 height 23
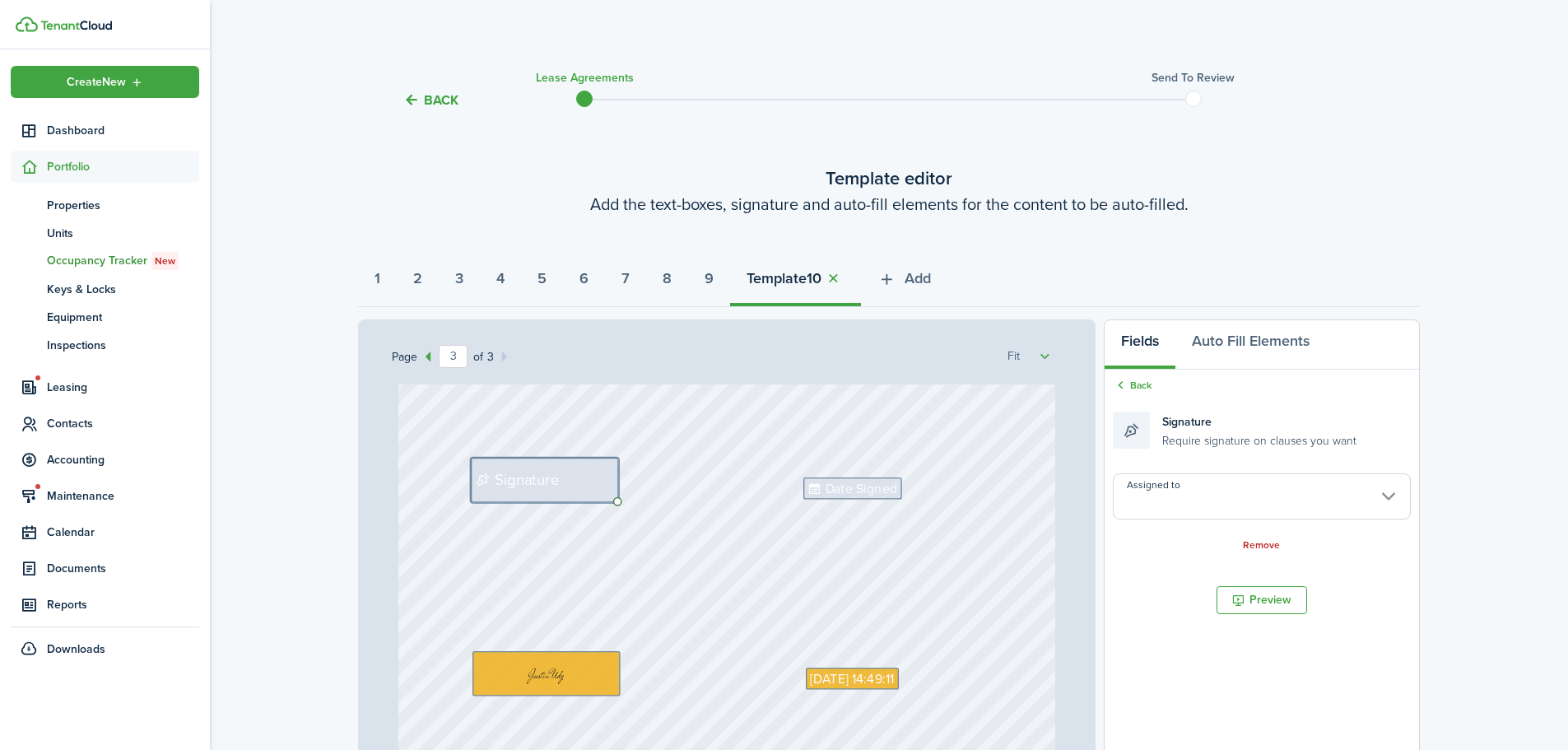
click at [1210, 479] on input "Assigned to" at bounding box center [1262, 496] width 298 height 46
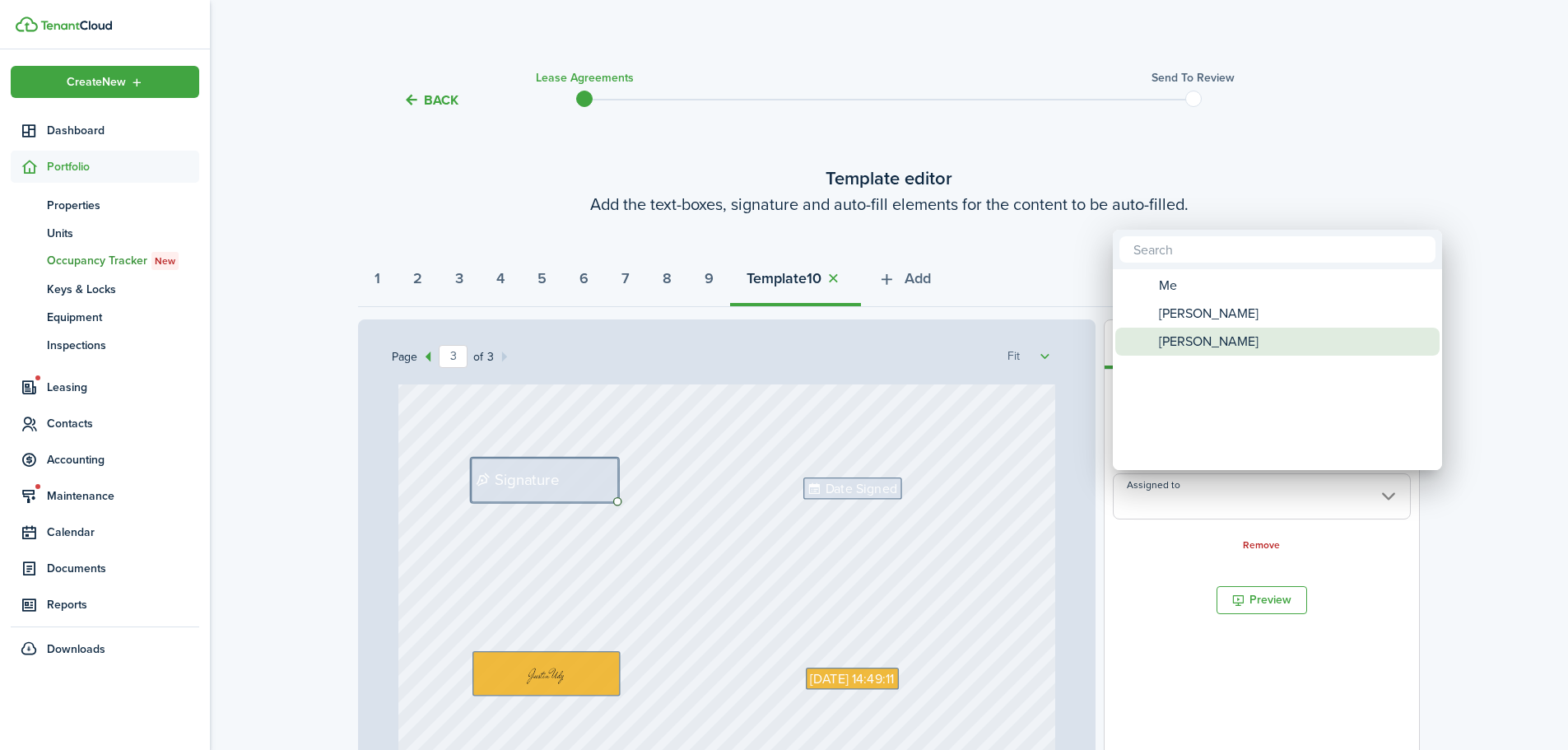
click at [1216, 338] on span "[PERSON_NAME]" at bounding box center [1209, 341] width 100 height 28
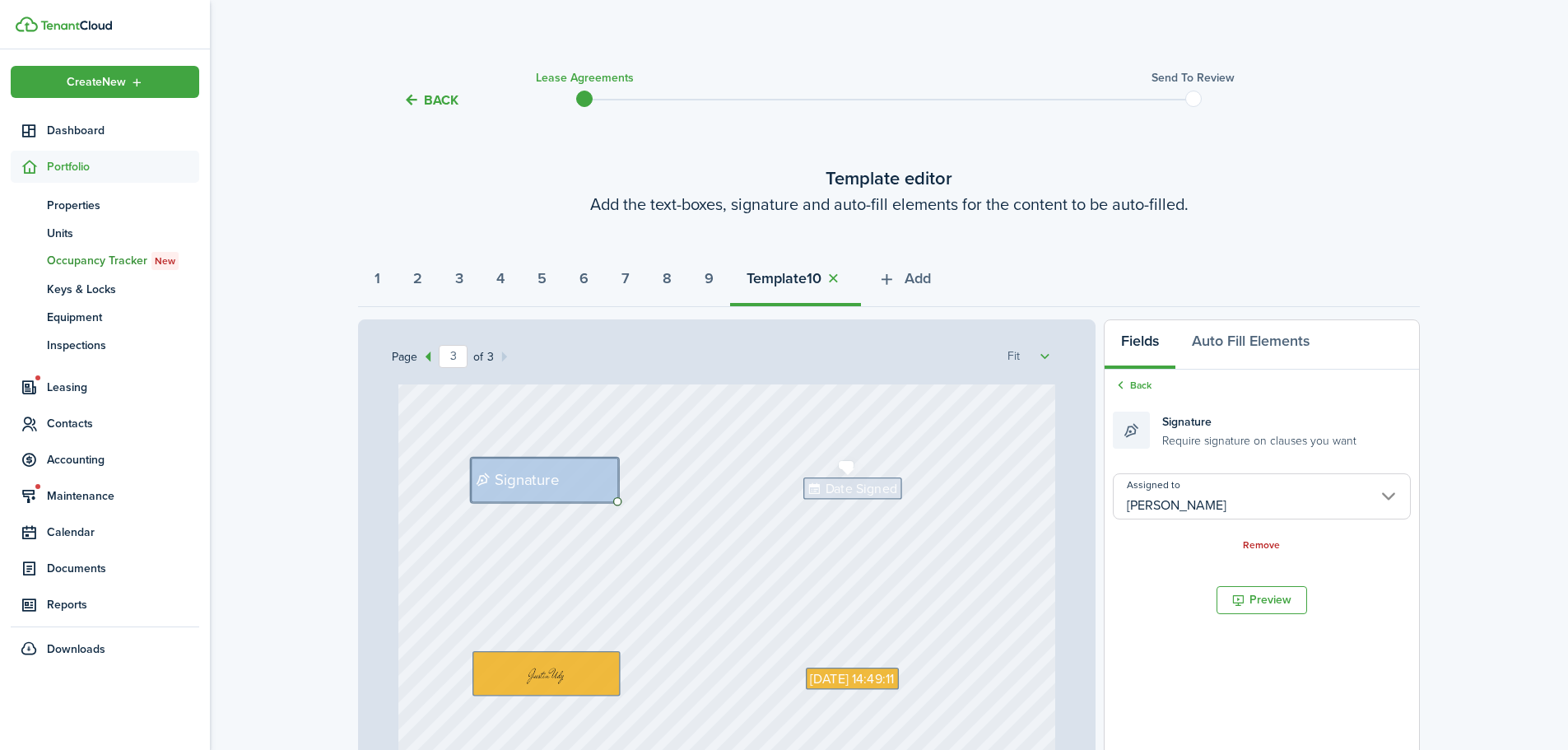
click at [861, 487] on span "Date Signed" at bounding box center [861, 488] width 72 height 20
click at [1226, 475] on input "Assigned to" at bounding box center [1262, 496] width 298 height 46
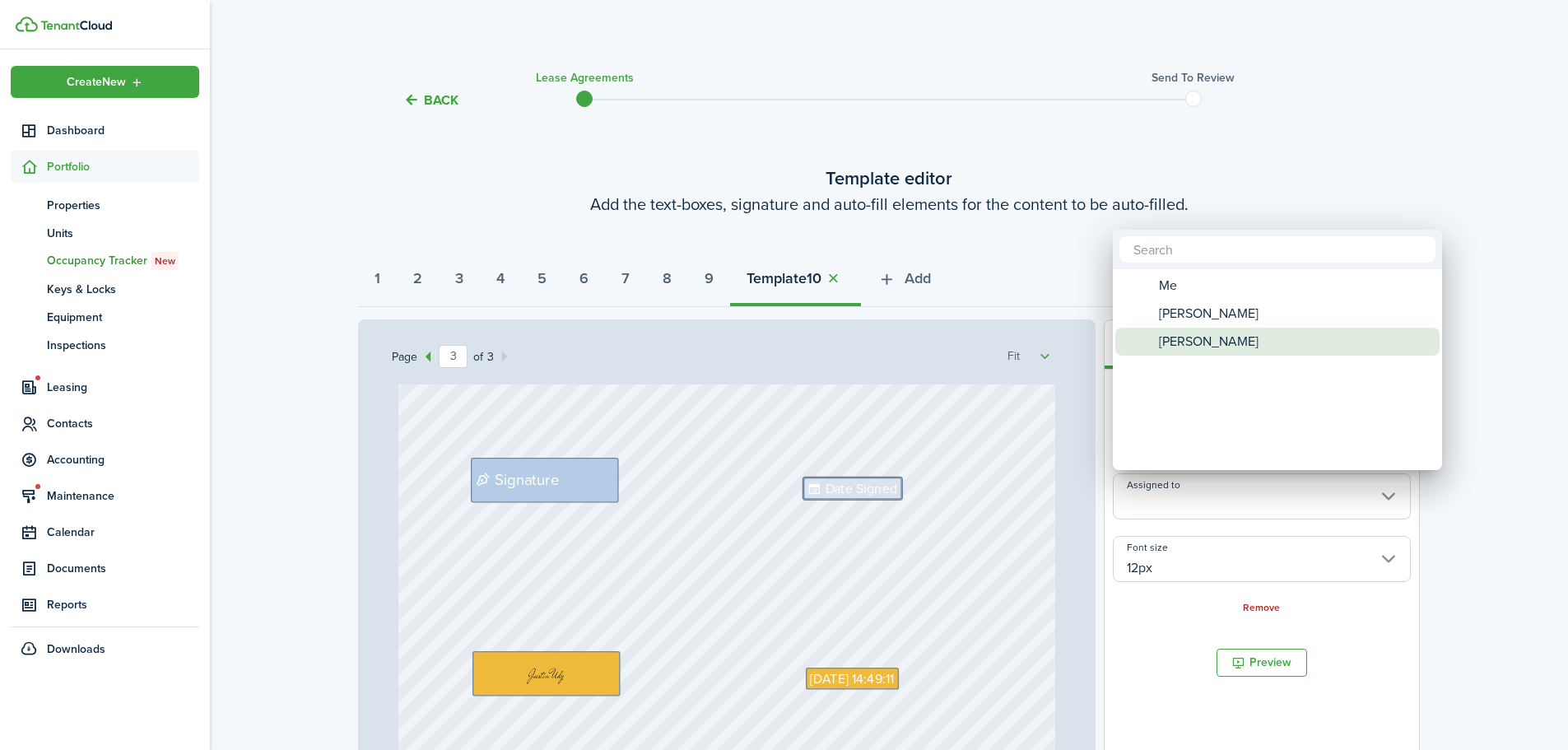
click at [1226, 340] on span "[PERSON_NAME]" at bounding box center [1209, 341] width 100 height 28
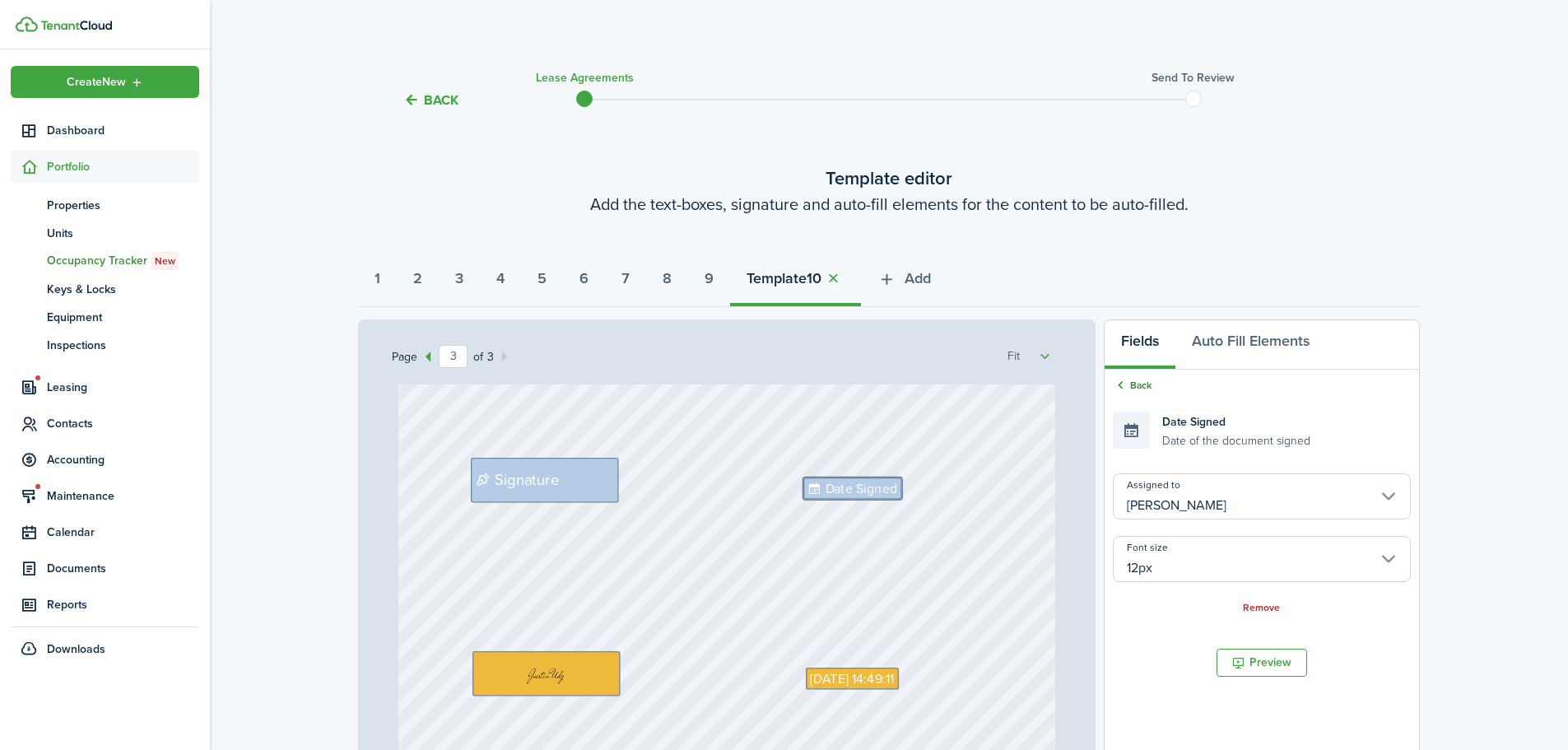
click at [1130, 387] on link "Back" at bounding box center [1132, 385] width 38 height 15
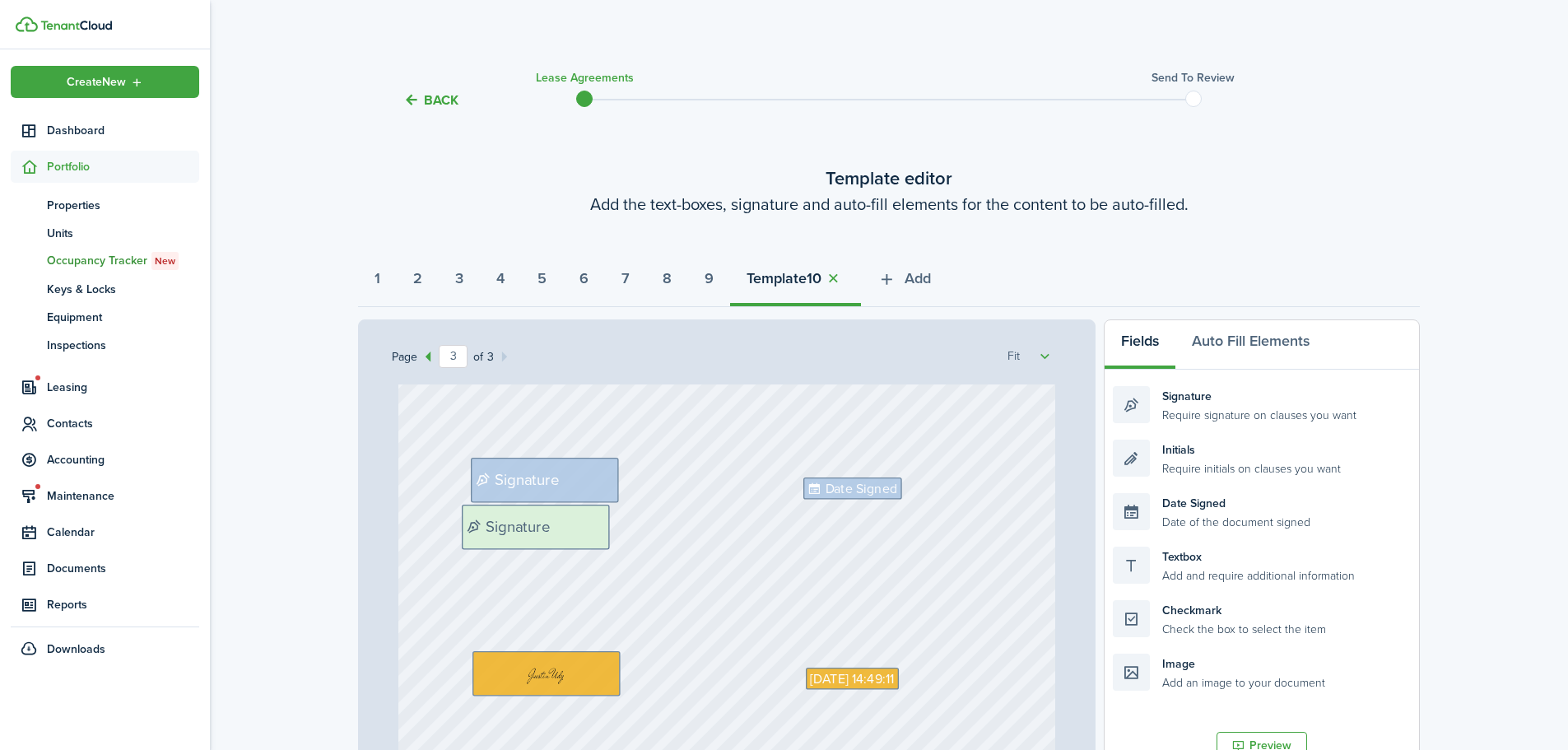
drag, startPoint x: 1244, startPoint y: 415, endPoint x: 624, endPoint y: 532, distance: 630.9
click at [624, 532] on div "Page 3 of 3 50% 75% 100% 150% 200% Fit Text [DATE] Text 151 N Property LLC - [P…" at bounding box center [889, 661] width 1062 height 684
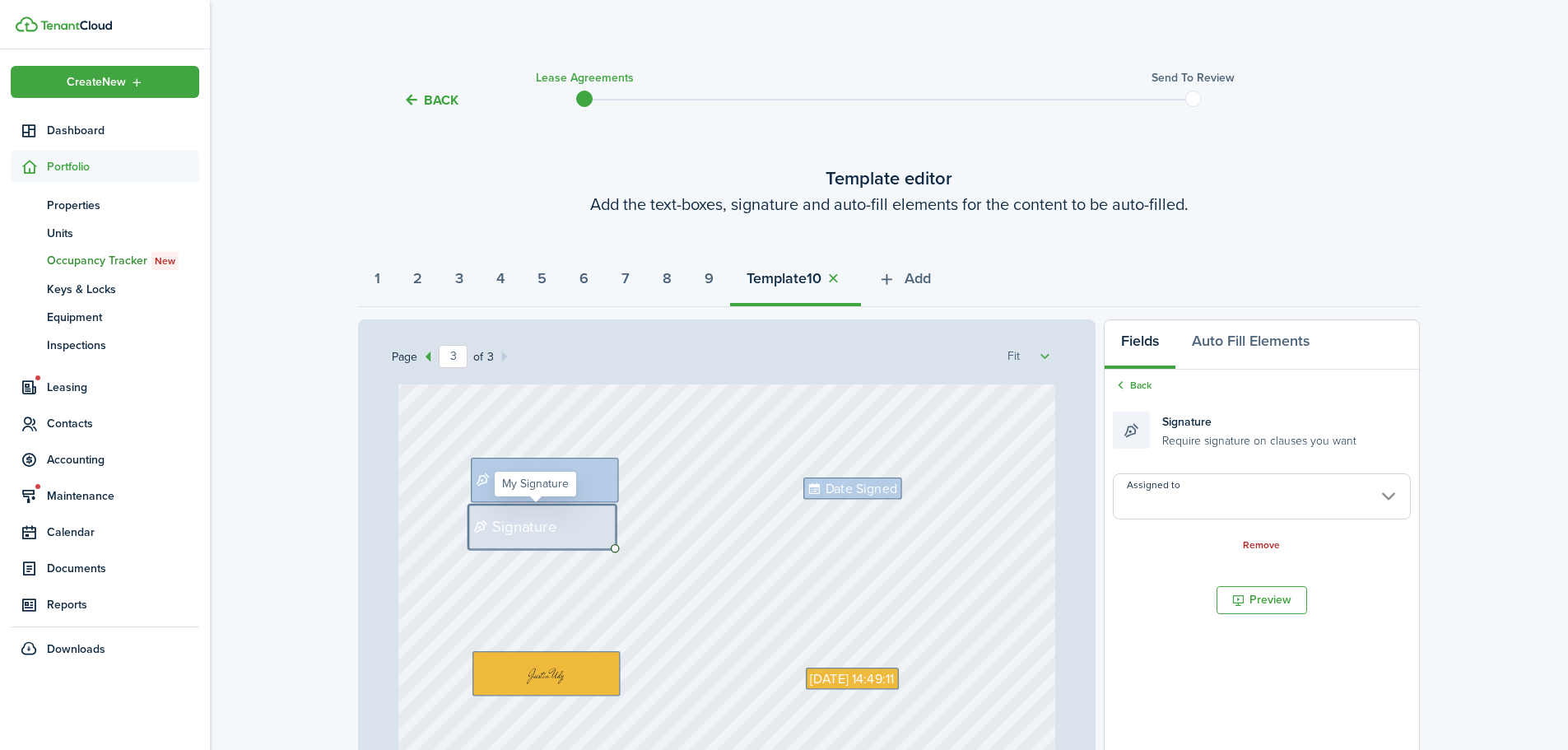
click at [1221, 496] on input "Assigned to" at bounding box center [1262, 496] width 298 height 46
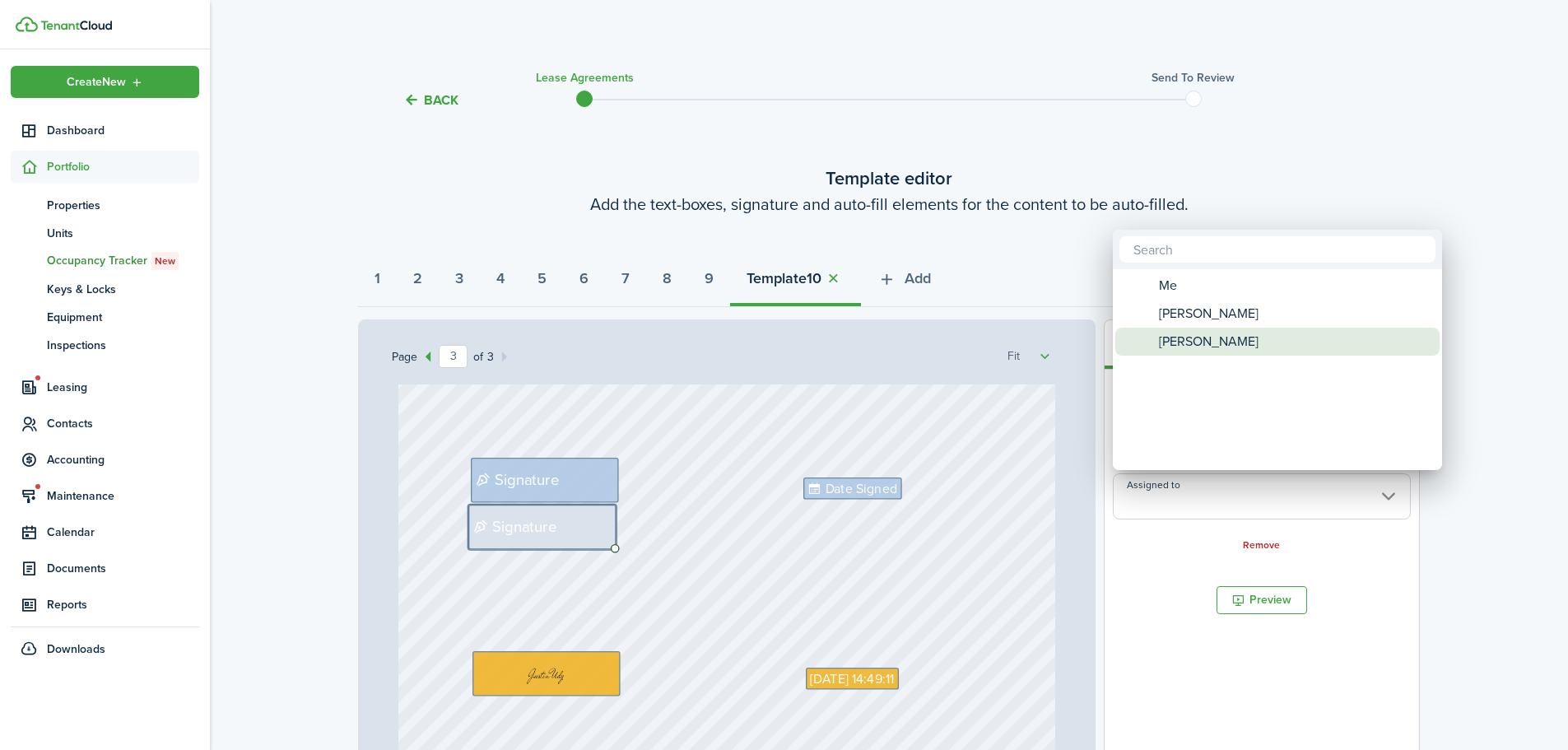
click at [1231, 317] on span "[PERSON_NAME]" at bounding box center [1209, 314] width 100 height 28
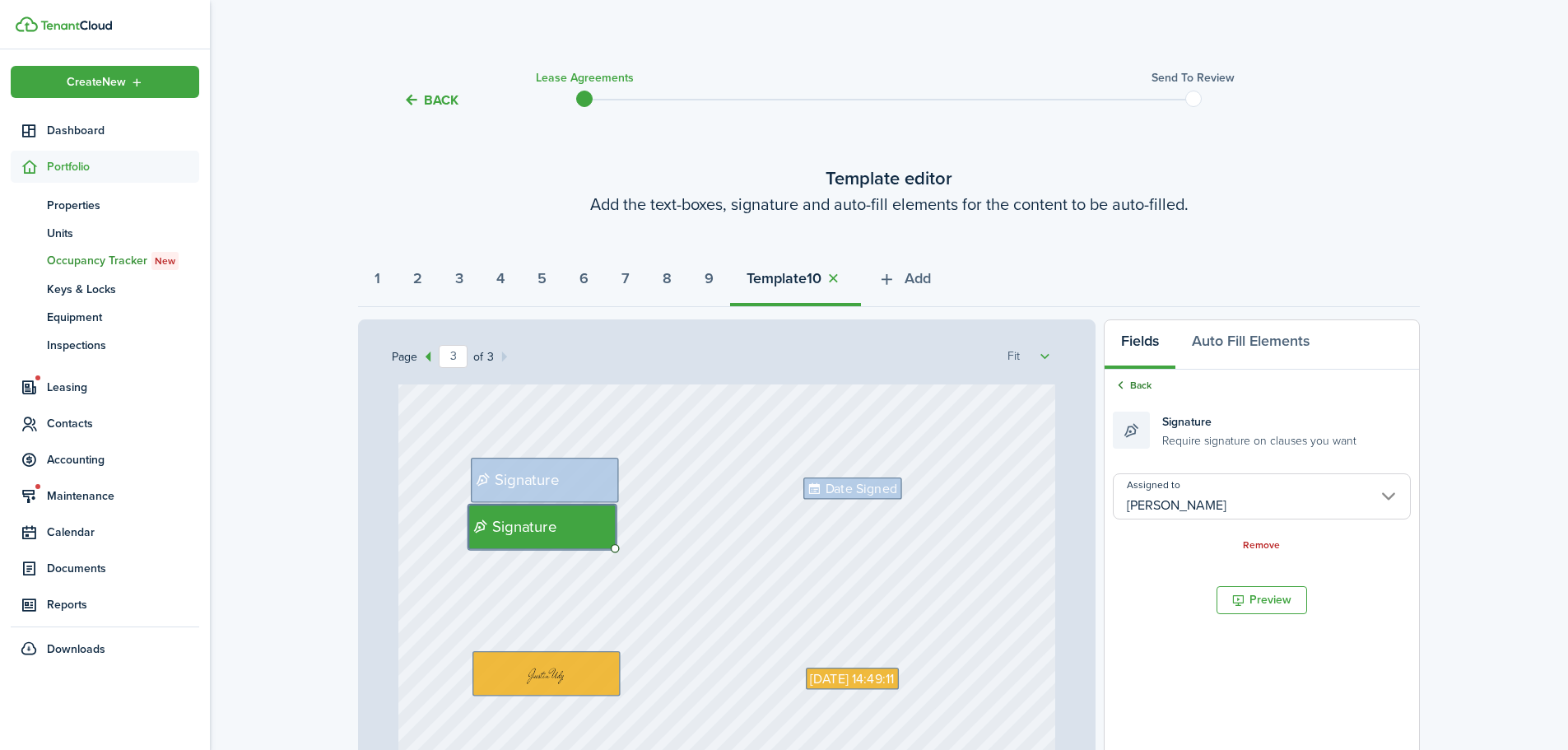
click at [1144, 382] on link "Back" at bounding box center [1132, 385] width 38 height 15
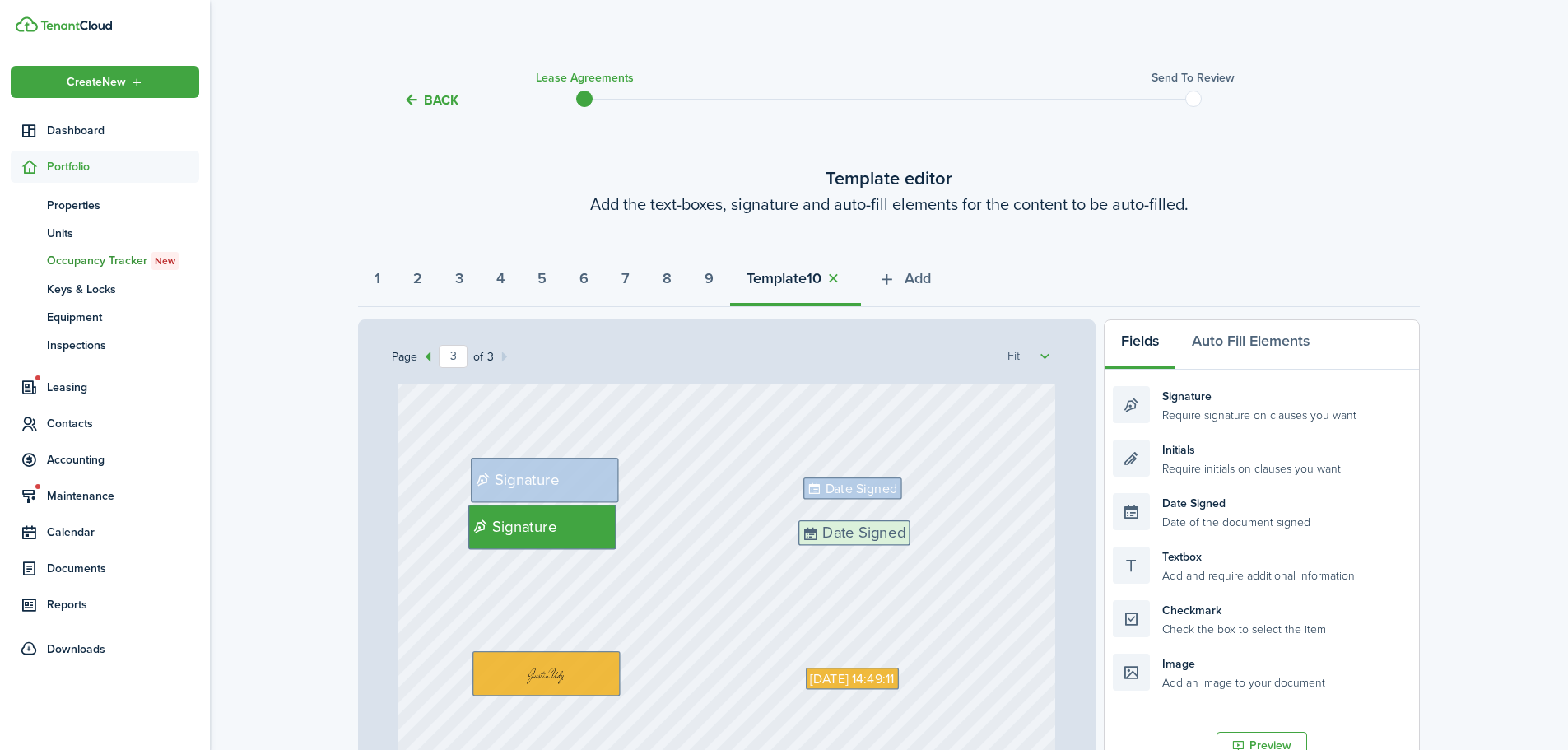
drag, startPoint x: 1224, startPoint y: 507, endPoint x: 910, endPoint y: 534, distance: 315.2
click at [910, 534] on div "Page 3 of 3 50% 75% 100% 150% 200% Fit Text [DATE] Text 151 N Property LLC - [P…" at bounding box center [889, 661] width 1062 height 684
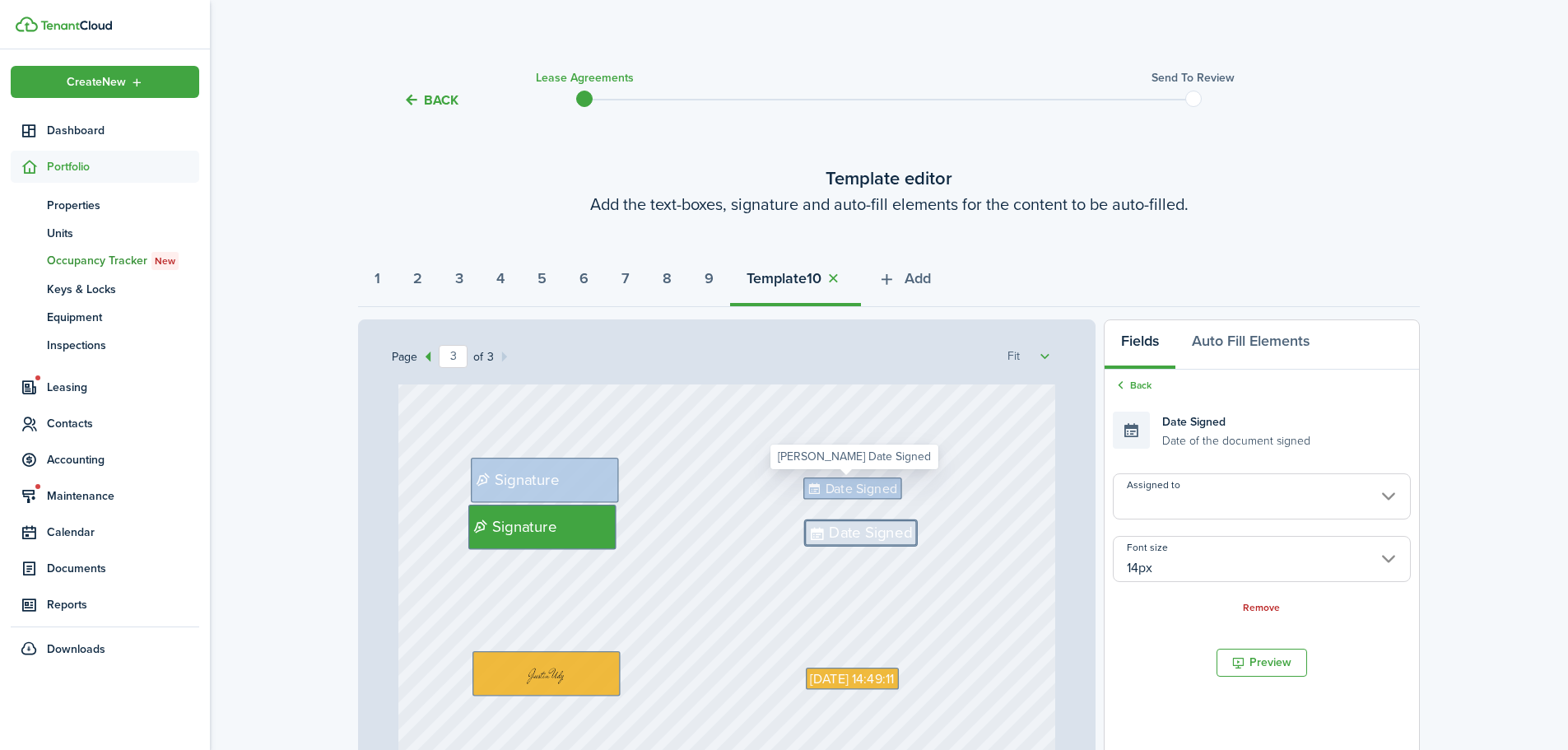
click at [862, 483] on span "Date Signed" at bounding box center [861, 488] width 72 height 20
click at [869, 540] on span "Date Signed" at bounding box center [870, 532] width 83 height 23
click at [1155, 562] on input "14px" at bounding box center [1262, 558] width 298 height 46
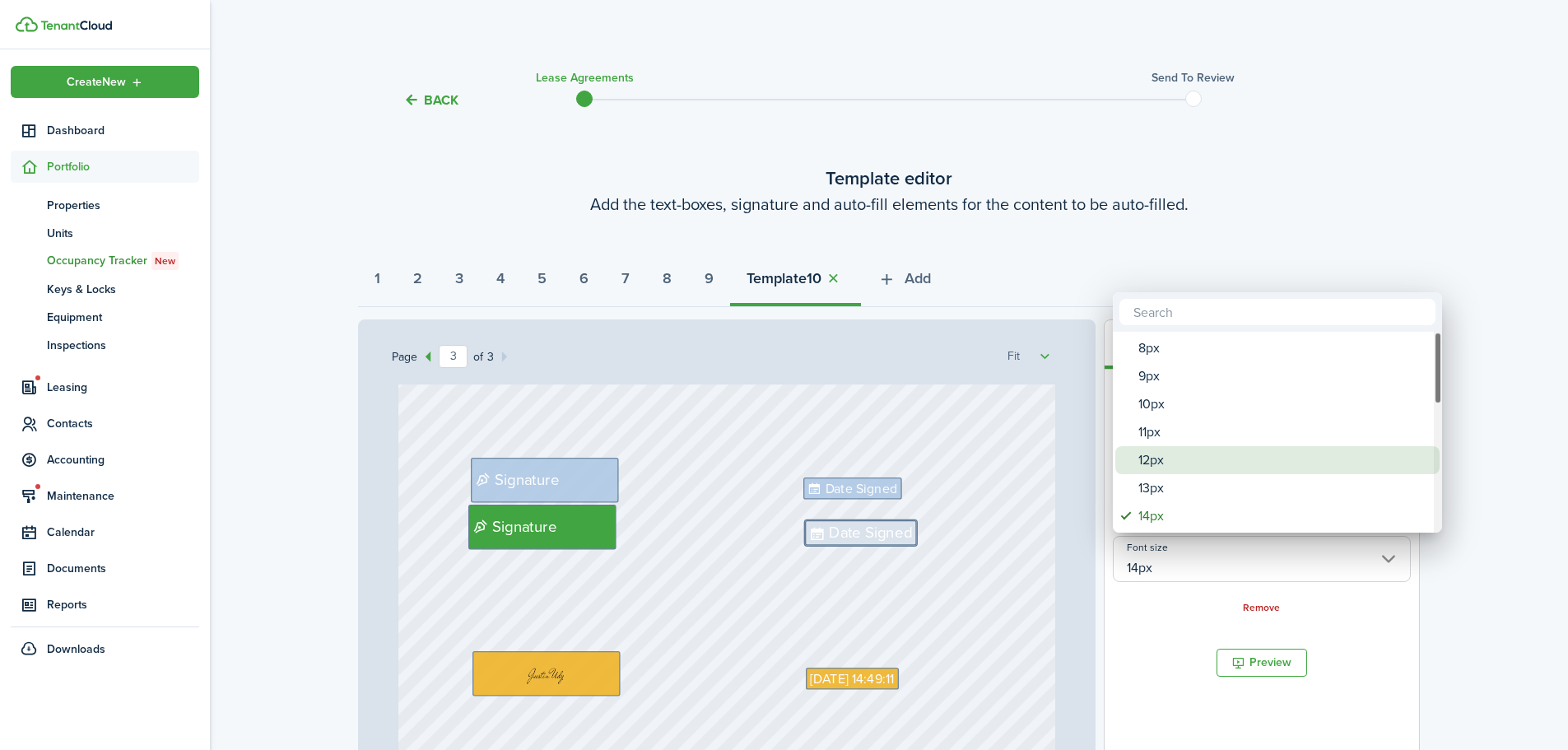
click at [1192, 455] on div "12px" at bounding box center [1285, 460] width 292 height 28
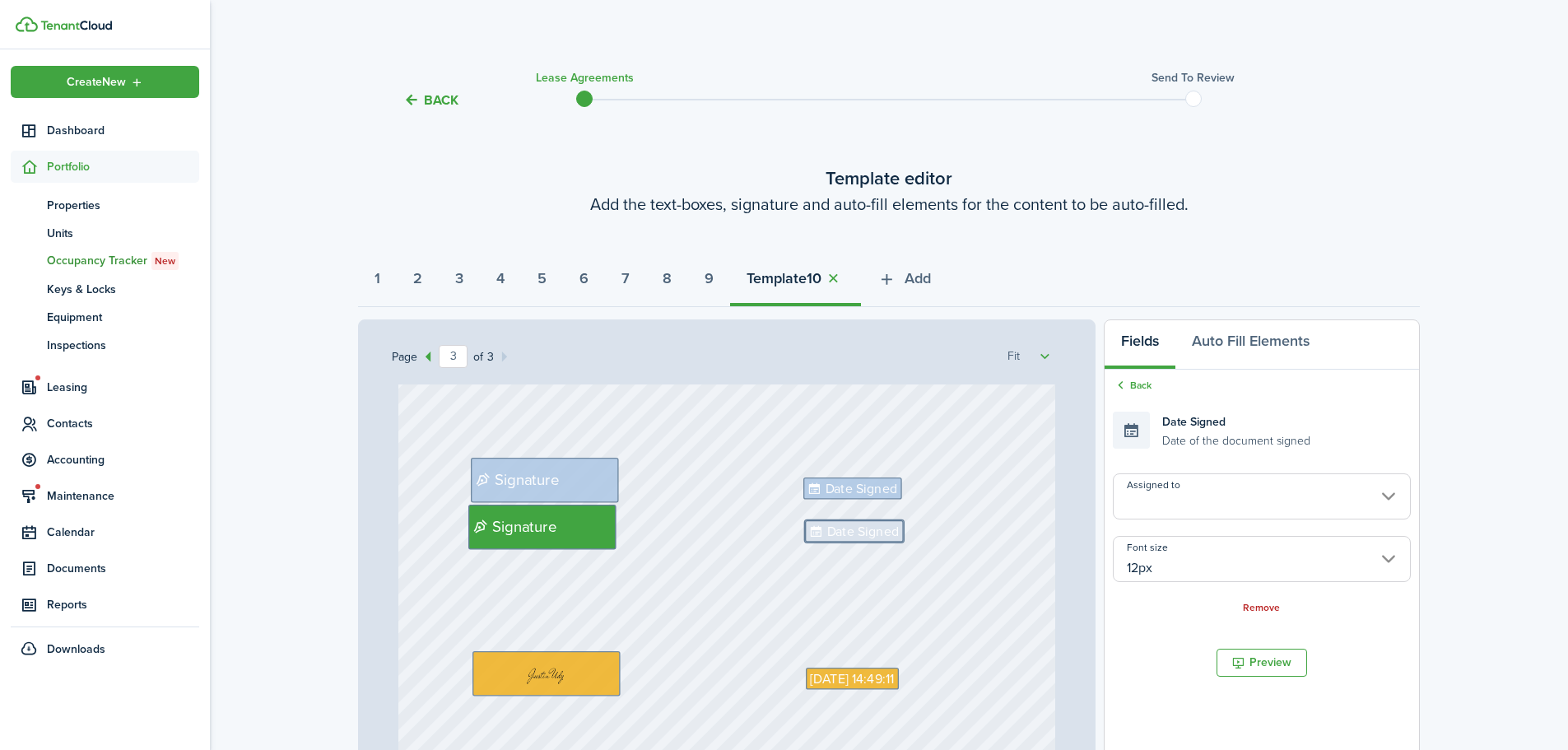
click at [981, 571] on div "[DATE] 14:49:11 Signature Date Signed Signature Date Signed" at bounding box center [727, 604] width 658 height 867
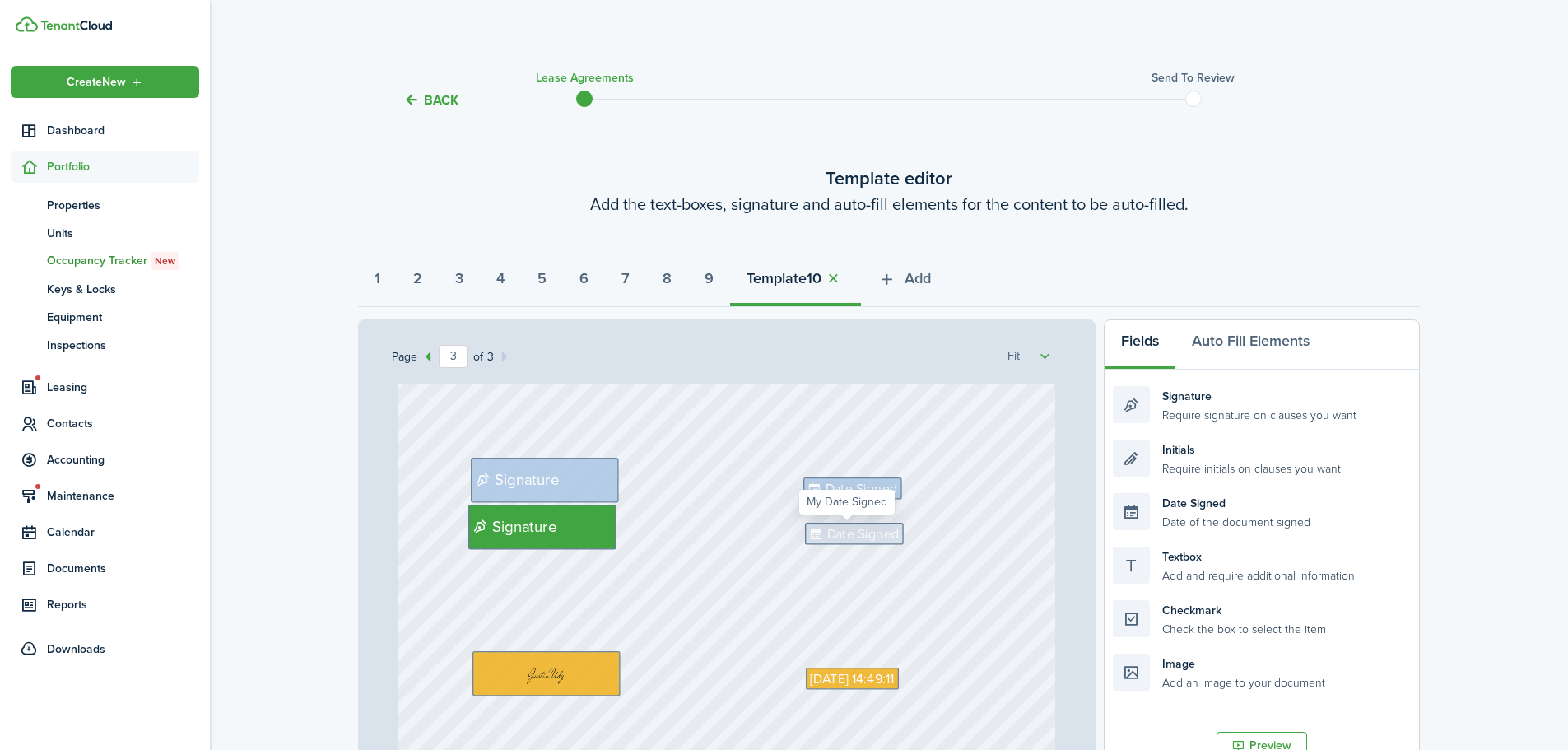
click at [858, 534] on span "Date Signed" at bounding box center [862, 534] width 72 height 20
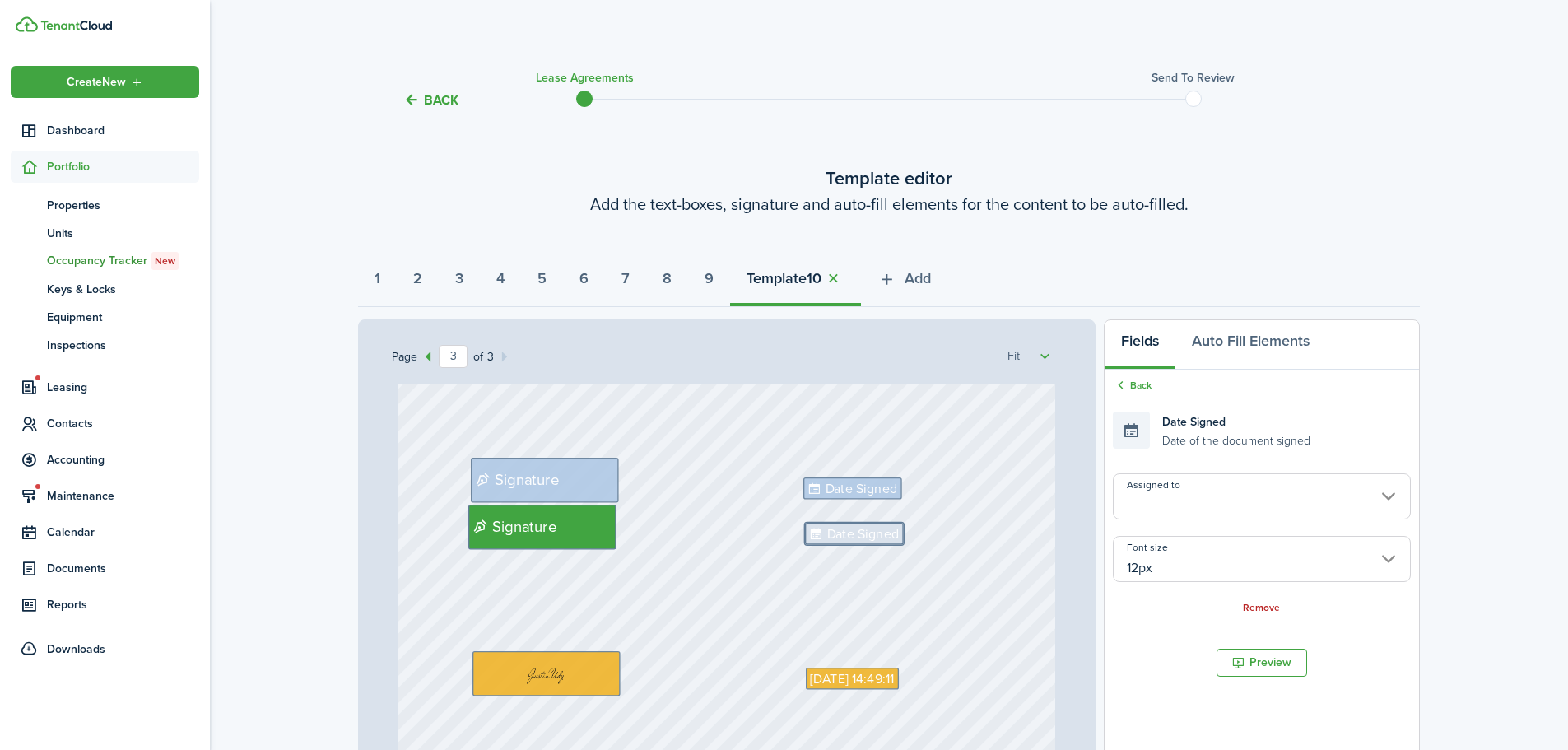
click at [1226, 479] on input "Assigned to" at bounding box center [1262, 496] width 298 height 46
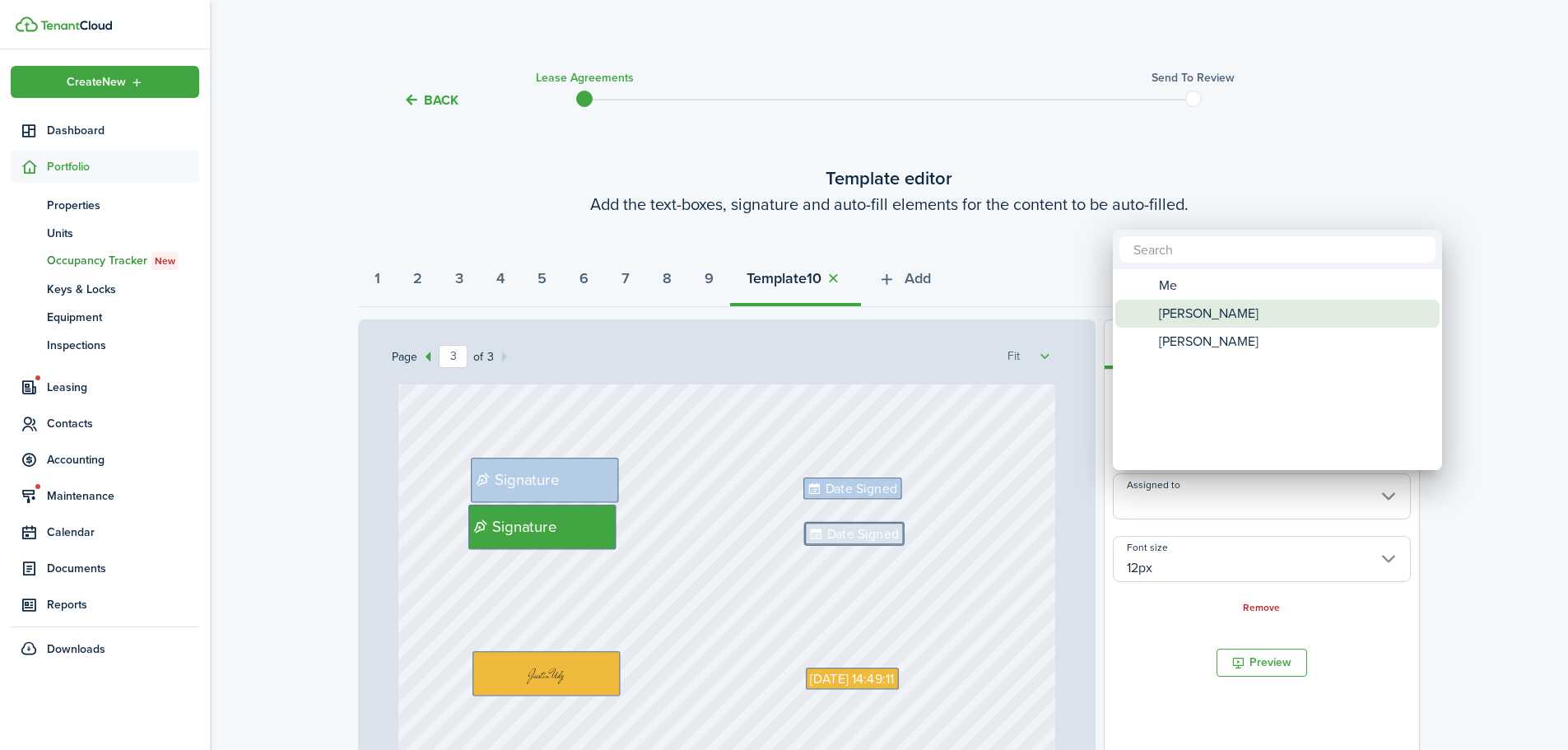
click at [1220, 312] on span "[PERSON_NAME]" at bounding box center [1209, 314] width 100 height 28
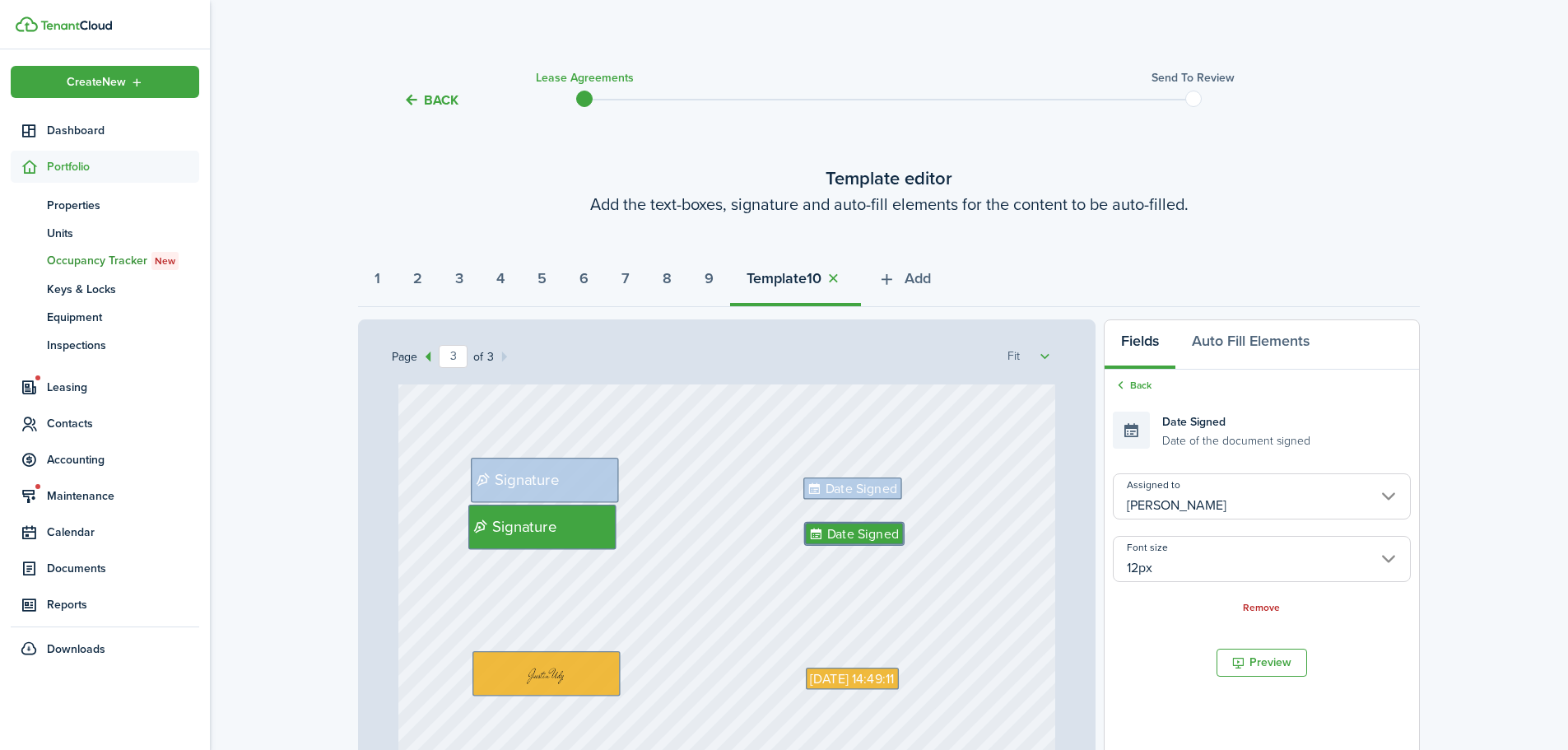
click at [970, 617] on div "[DATE] 14:49:11 Signature Date Signed Signature Date Signed" at bounding box center [727, 604] width 658 height 867
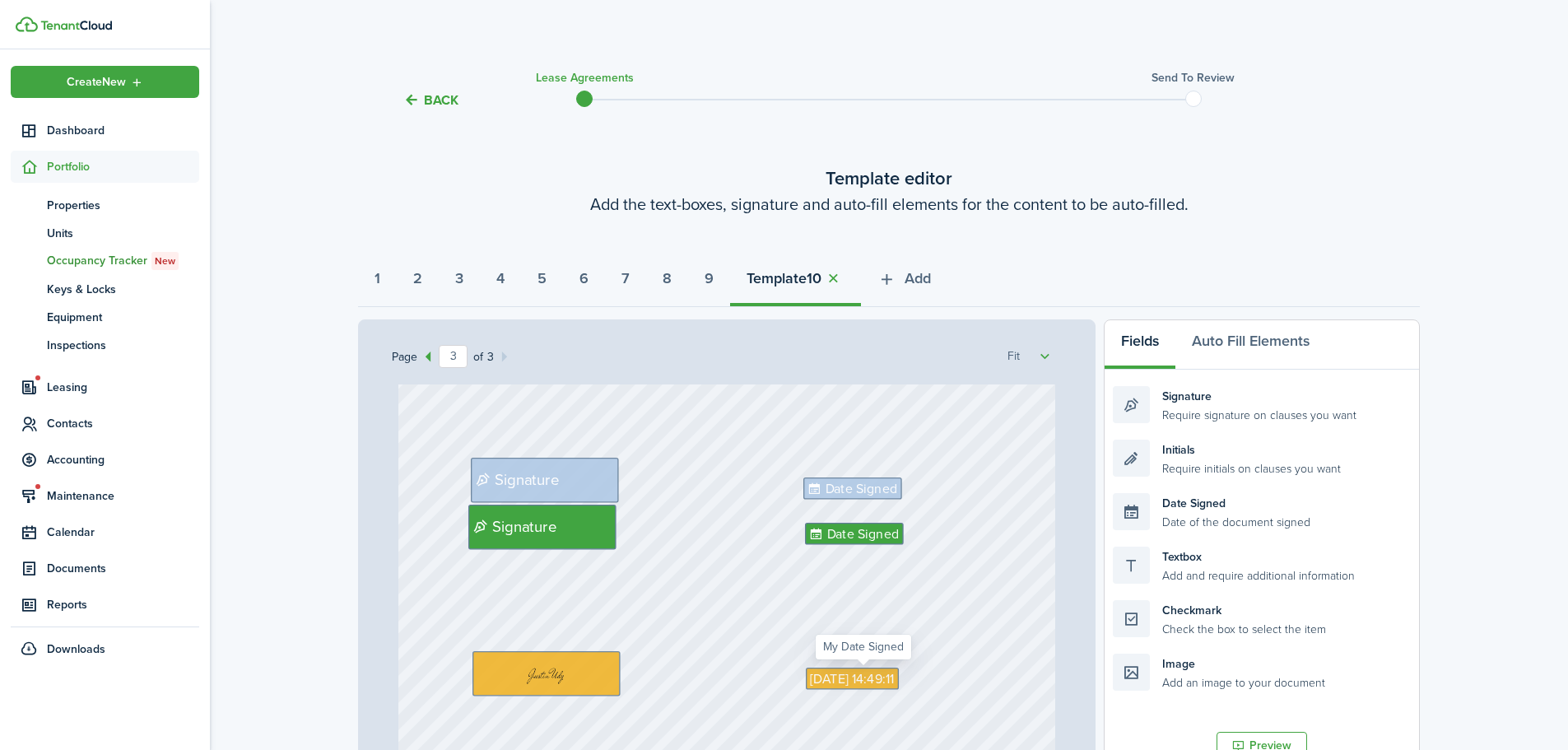
click at [893, 676] on span "[DATE] 14:49:11" at bounding box center [852, 679] width 84 height 20
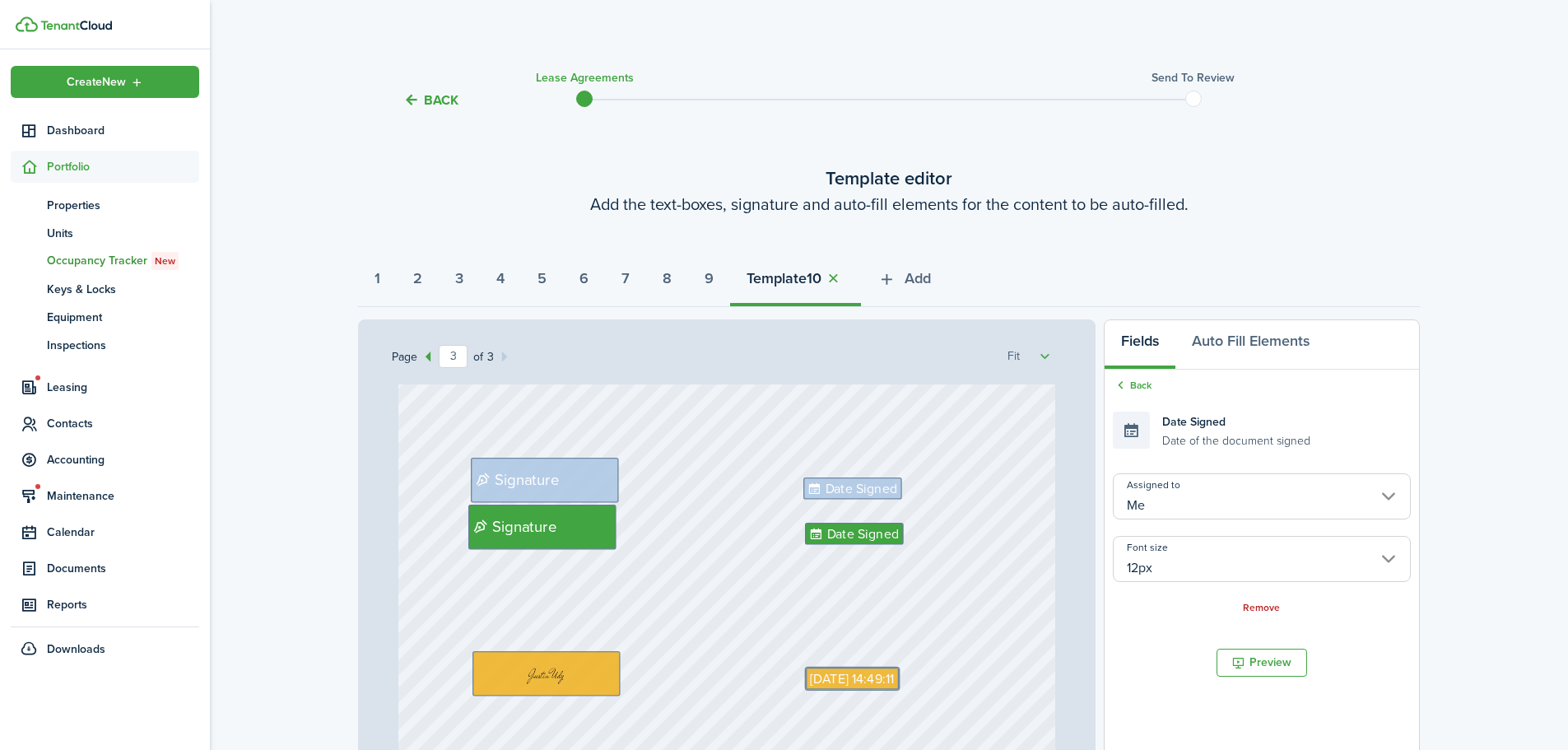
click at [1193, 570] on input "12px" at bounding box center [1262, 558] width 298 height 46
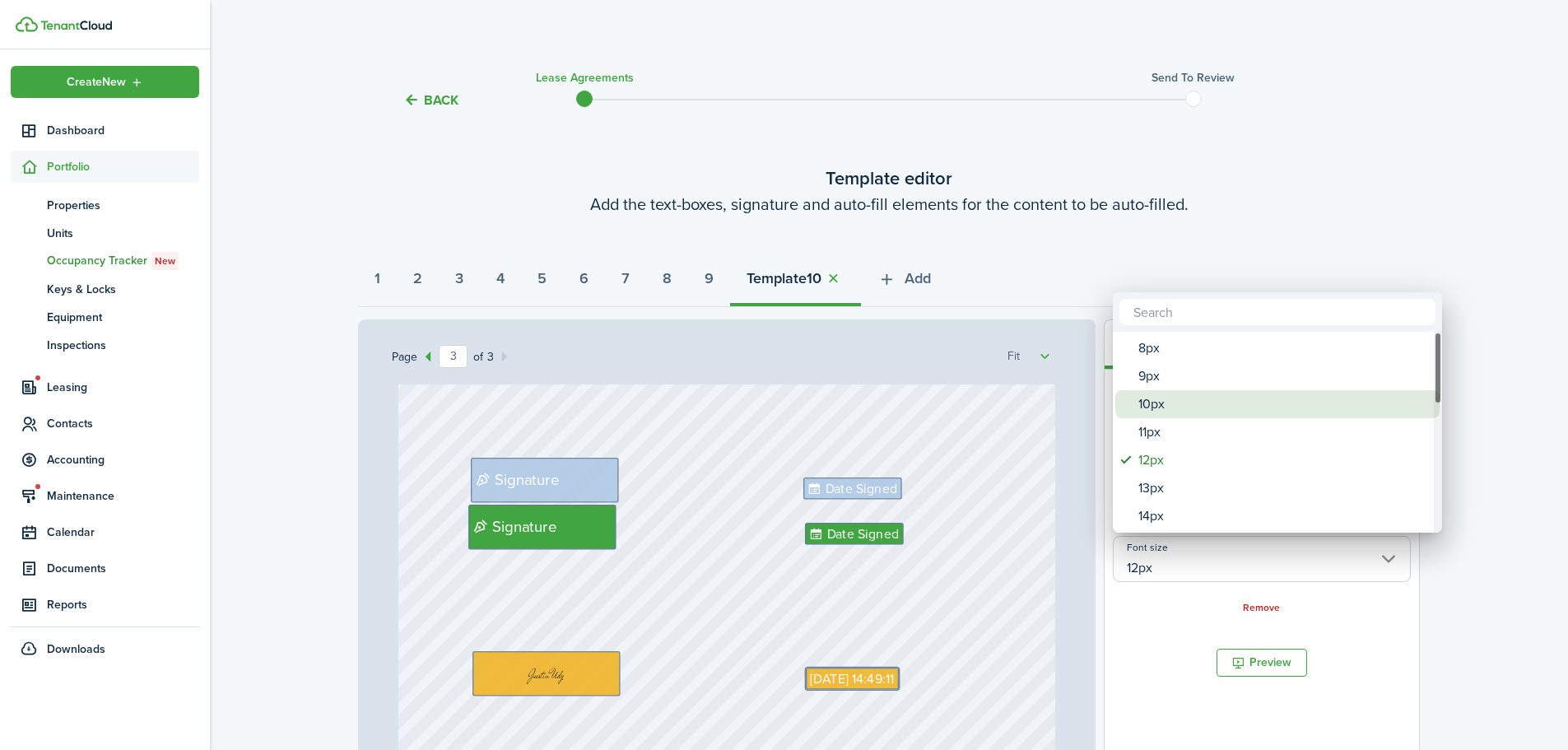
click at [1172, 404] on div "10px" at bounding box center [1285, 404] width 292 height 28
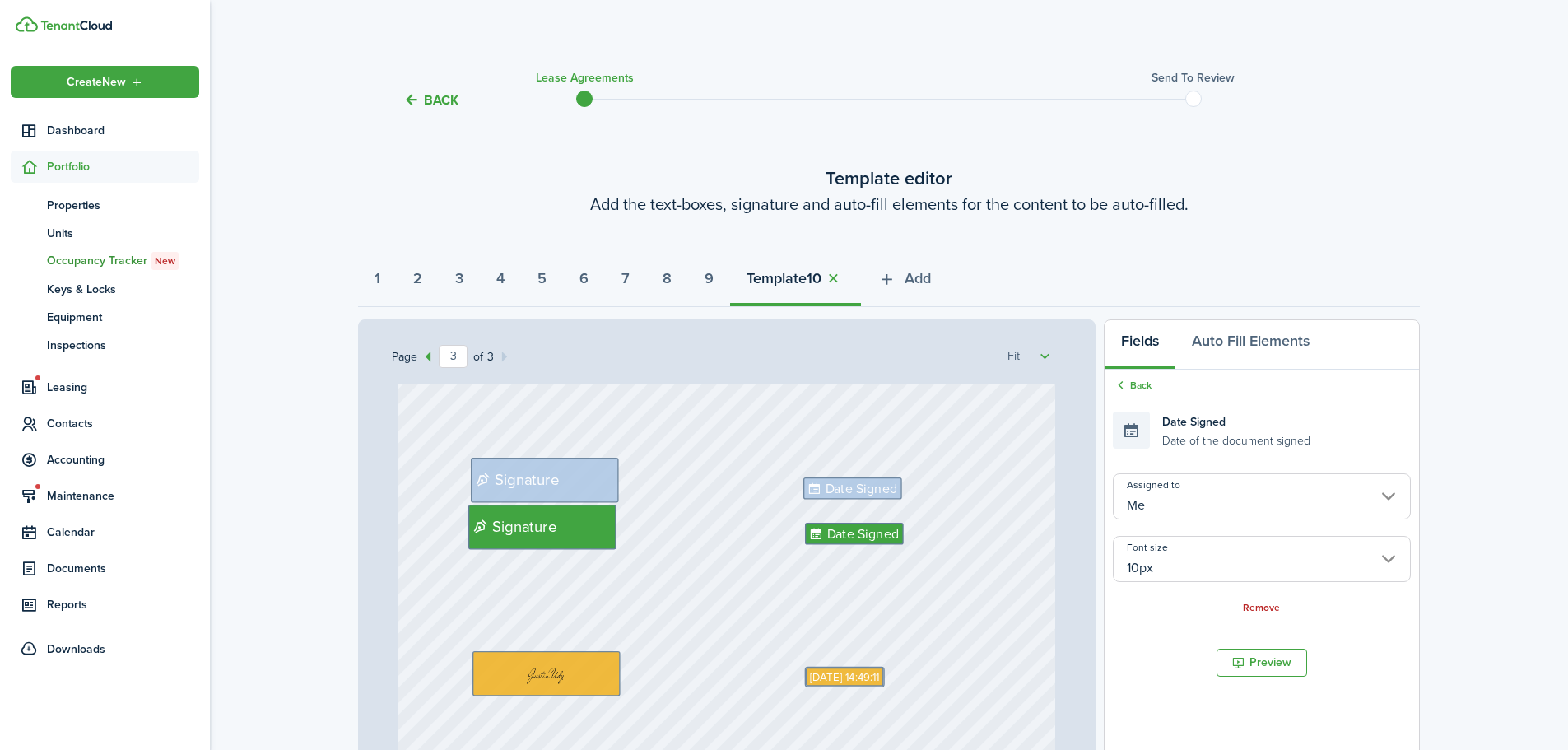
click at [974, 694] on div "[DATE] 14:49:11 Signature Date Signed Signature Date Signed" at bounding box center [727, 604] width 658 height 867
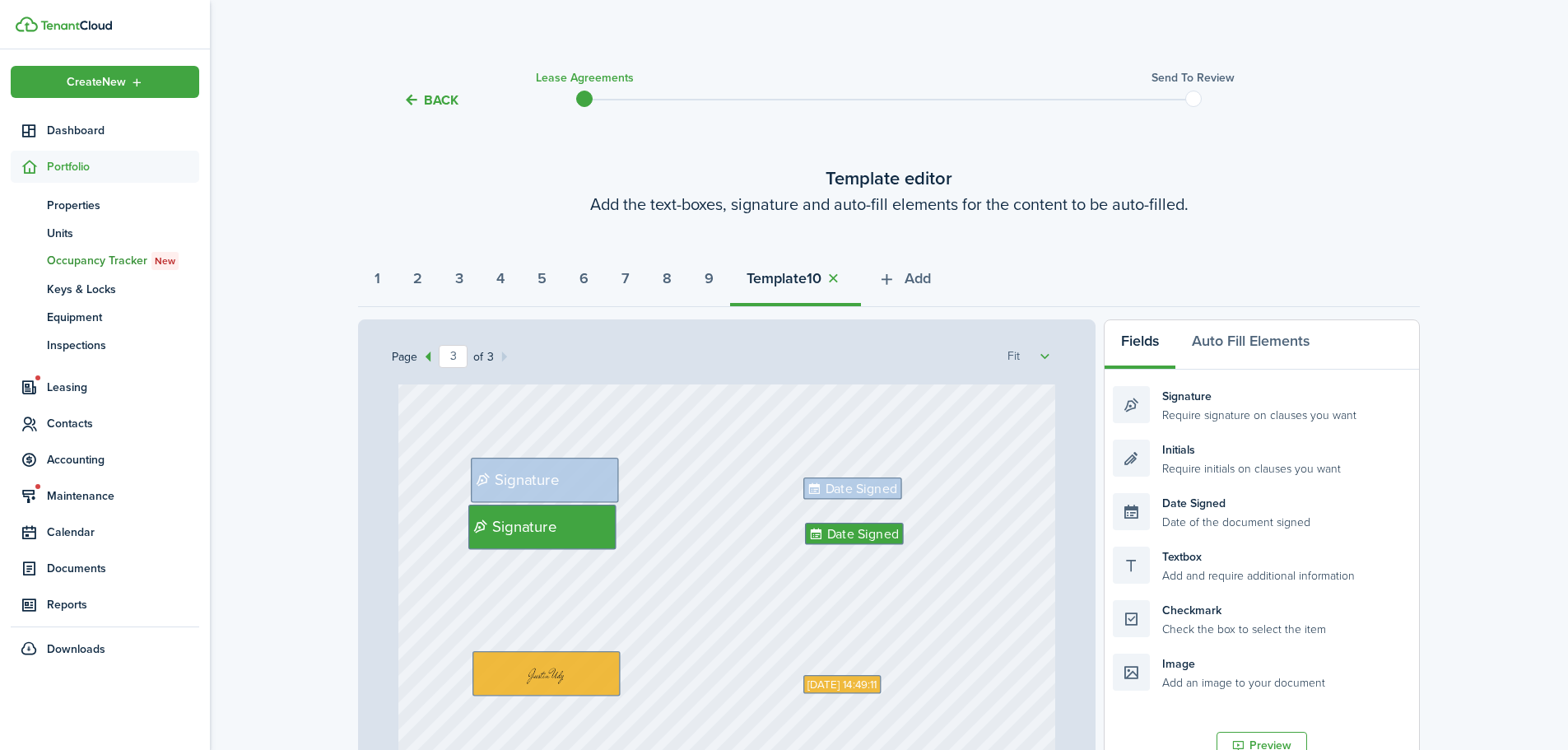
click at [1025, 613] on div "Signature Date Signed Signature Date Signed [DATE] 14:49:11" at bounding box center [727, 604] width 658 height 867
click at [935, 549] on div "Signature Date Signed Signature [DATE] 14:49:11 Date Signed" at bounding box center [727, 604] width 658 height 867
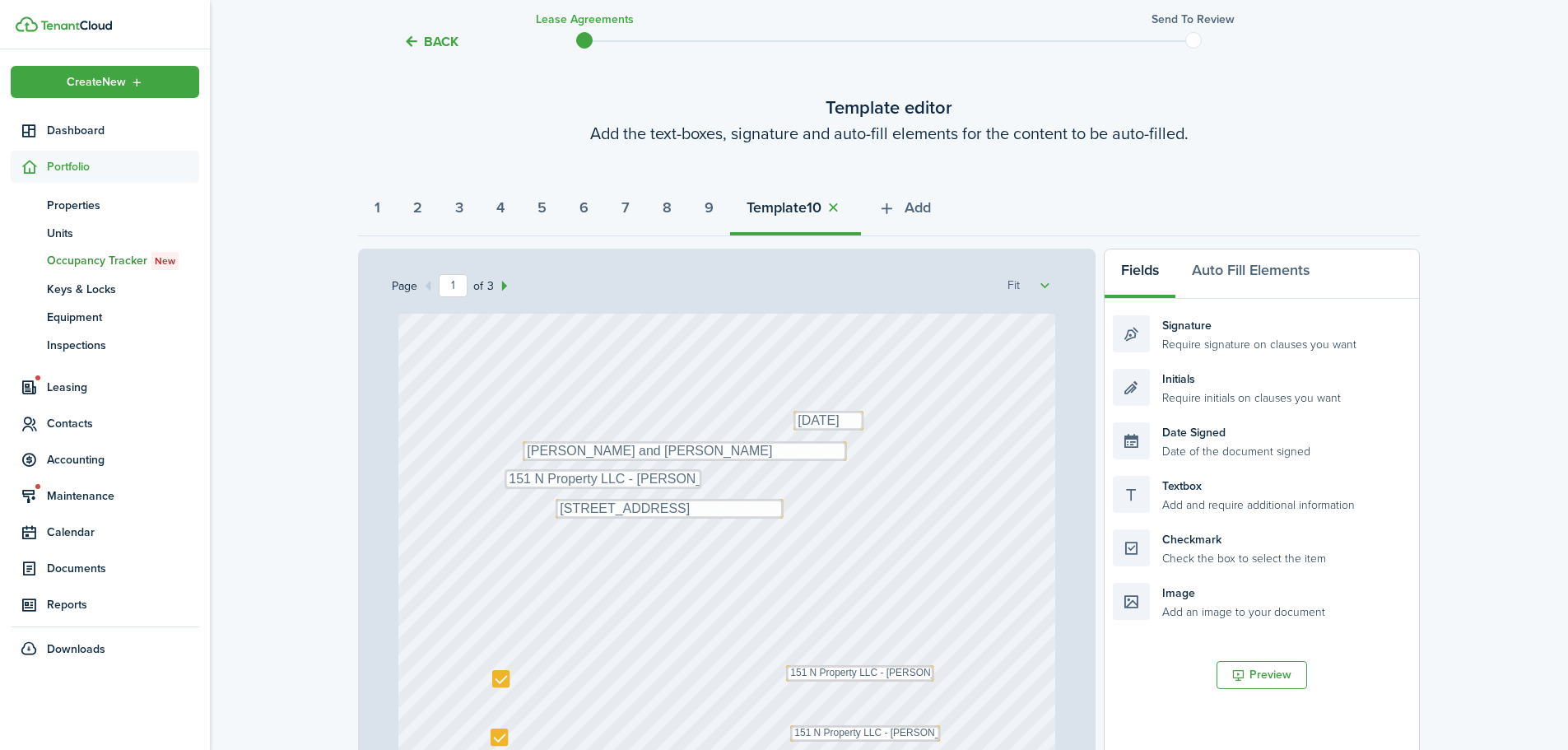
scroll to position [0, 0]
click at [376, 208] on strong "1" at bounding box center [378, 208] width 6 height 22
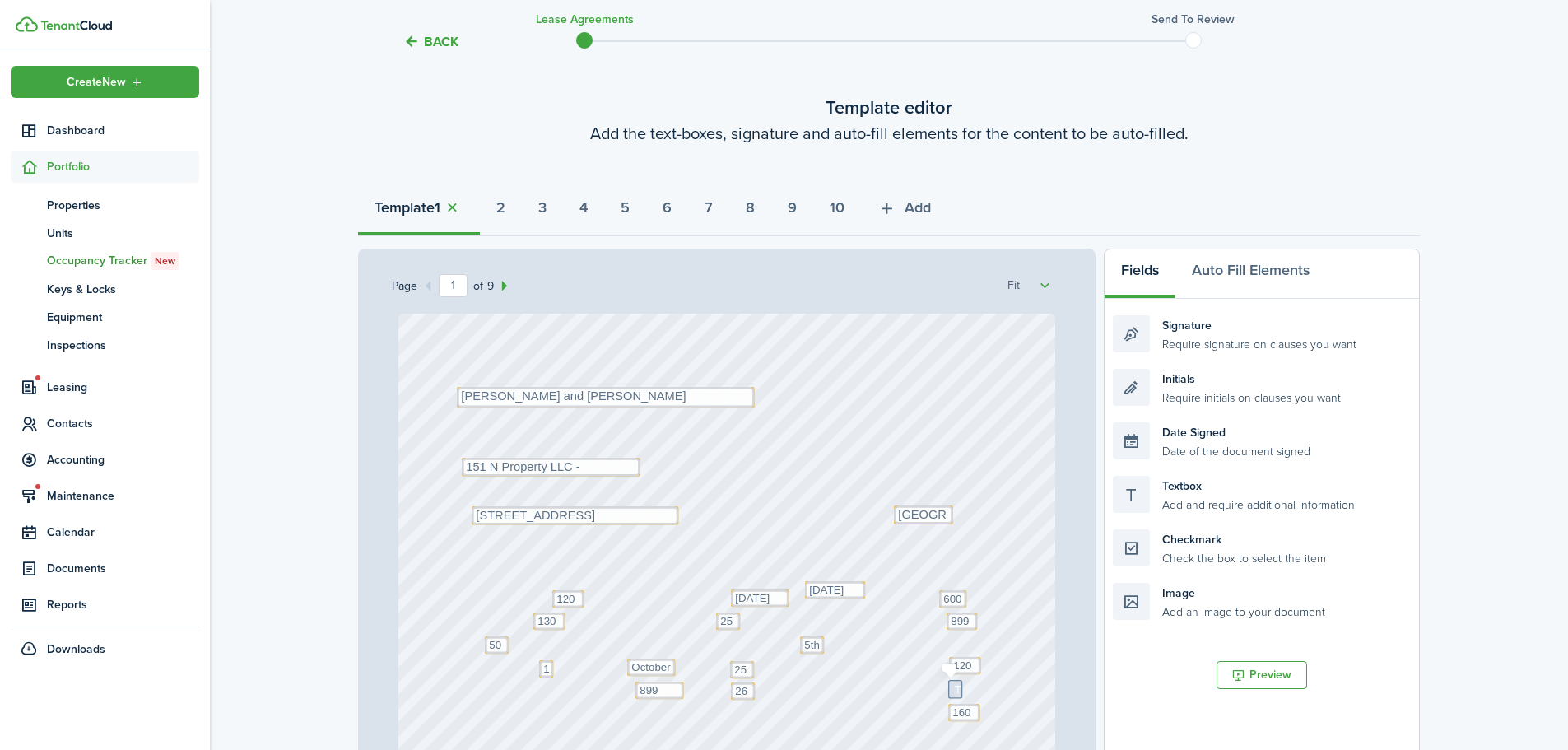
click at [953, 689] on icon at bounding box center [959, 689] width 14 height 10
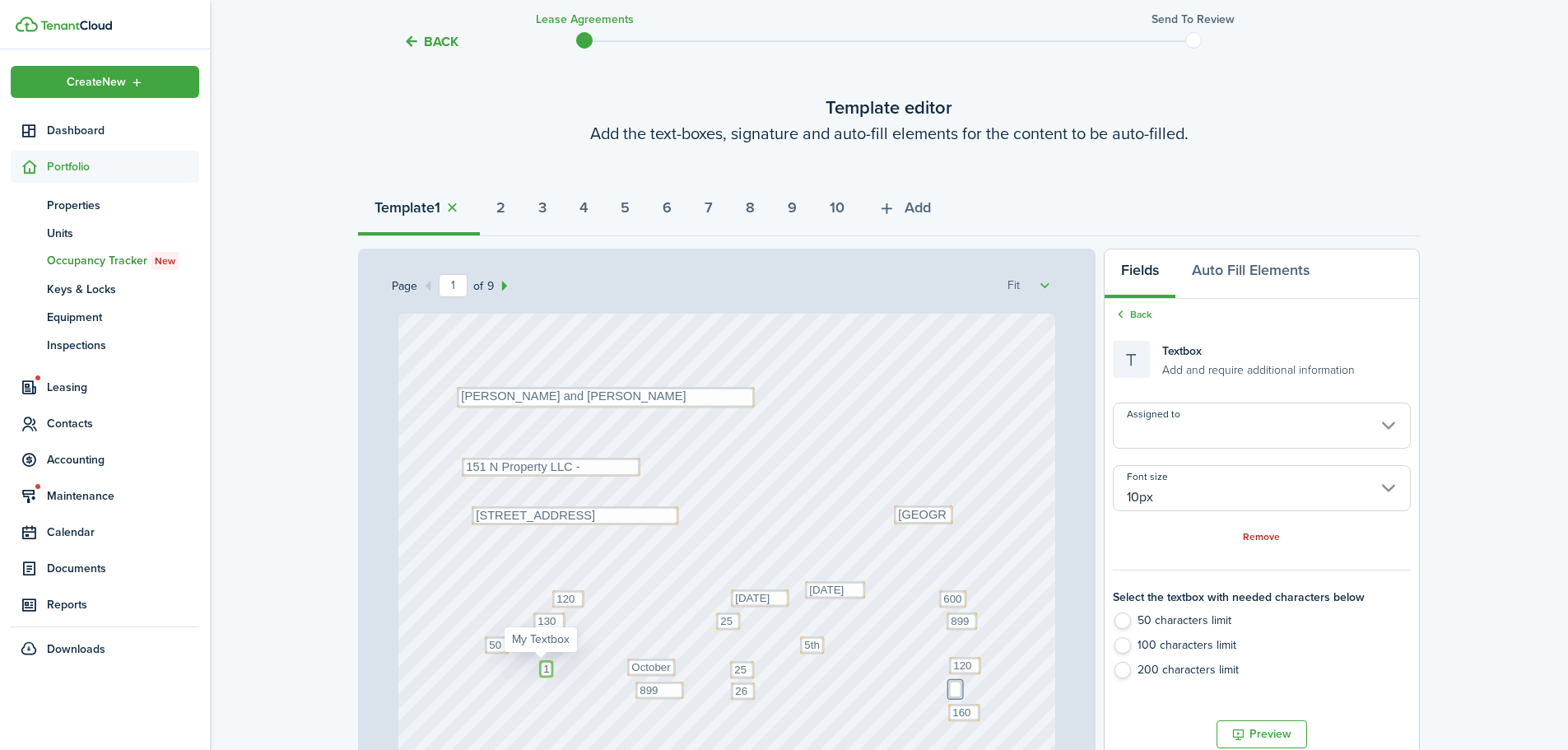
click at [541, 667] on textarea "1" at bounding box center [546, 669] width 14 height 17
click at [1009, 618] on div "Text [DATE] Text [GEOGRAPHIC_DATA] Text October Text 26 Text 600 Text 50 Text 1…" at bounding box center [727, 746] width 658 height 867
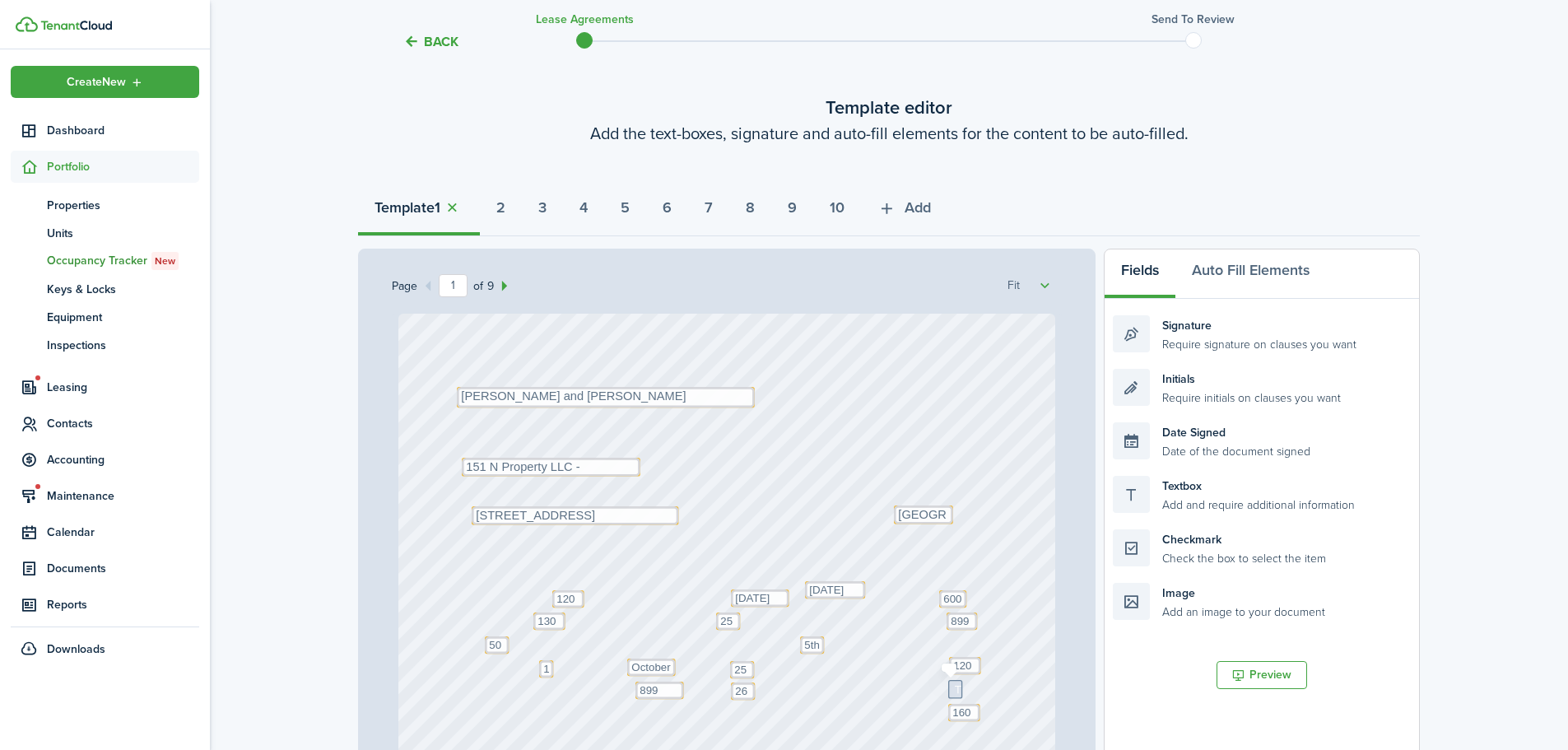
click at [953, 687] on icon at bounding box center [959, 689] width 14 height 10
drag, startPoint x: 1036, startPoint y: 605, endPoint x: 1026, endPoint y: 604, distance: 10.0
click at [1033, 604] on div "Text [DATE] Text [GEOGRAPHIC_DATA] Text October Text 26 Text 600 Text 50 Text 1…" at bounding box center [727, 746] width 658 height 867
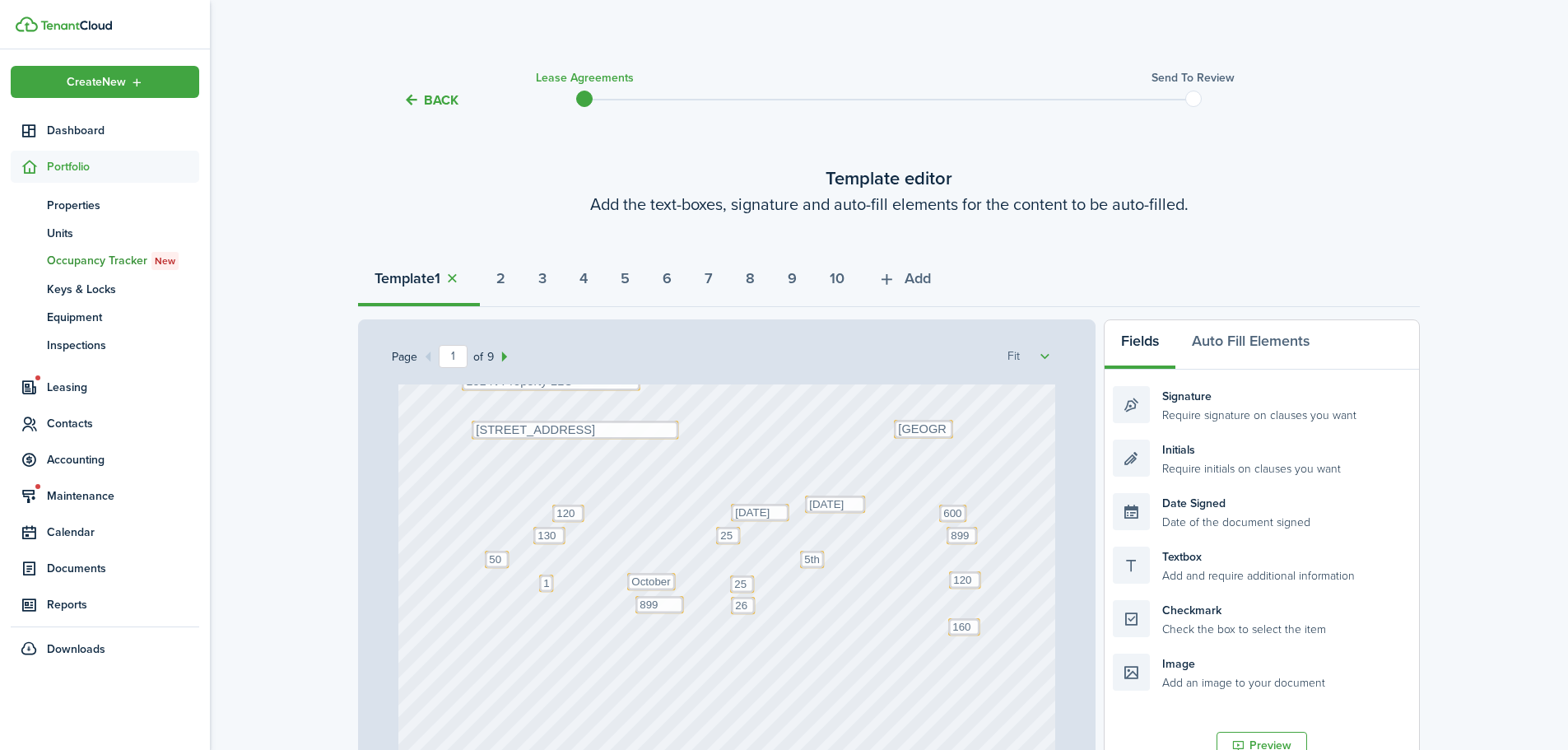
scroll to position [247, 0]
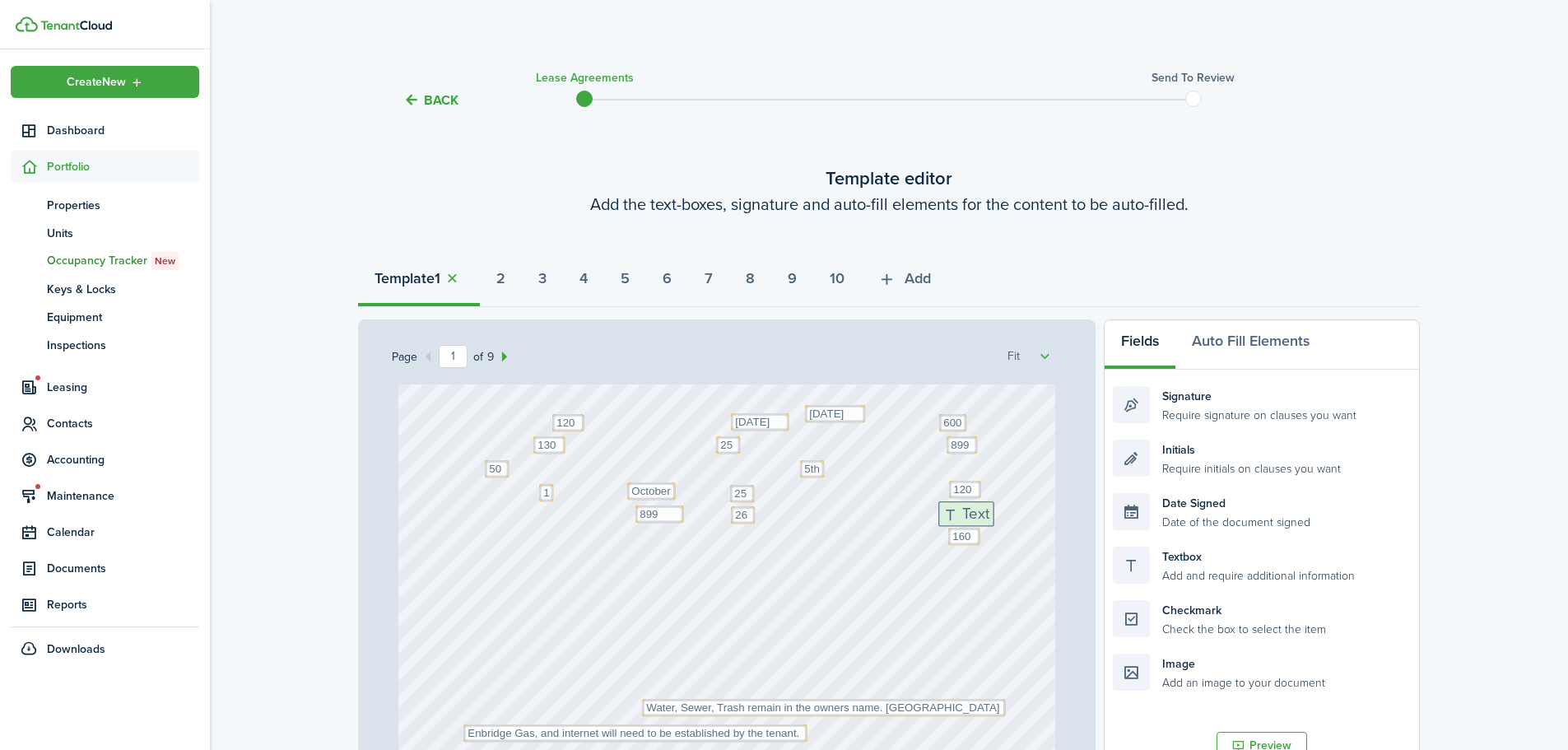
drag, startPoint x: 1211, startPoint y: 569, endPoint x: 1037, endPoint y: 524, distance: 179.7
click at [1037, 524] on div "Page 1 of 9 50% 75% 100% 150% 200% Fit Text [DATE] Text [GEOGRAPHIC_DATA] Text …" at bounding box center [889, 661] width 1062 height 684
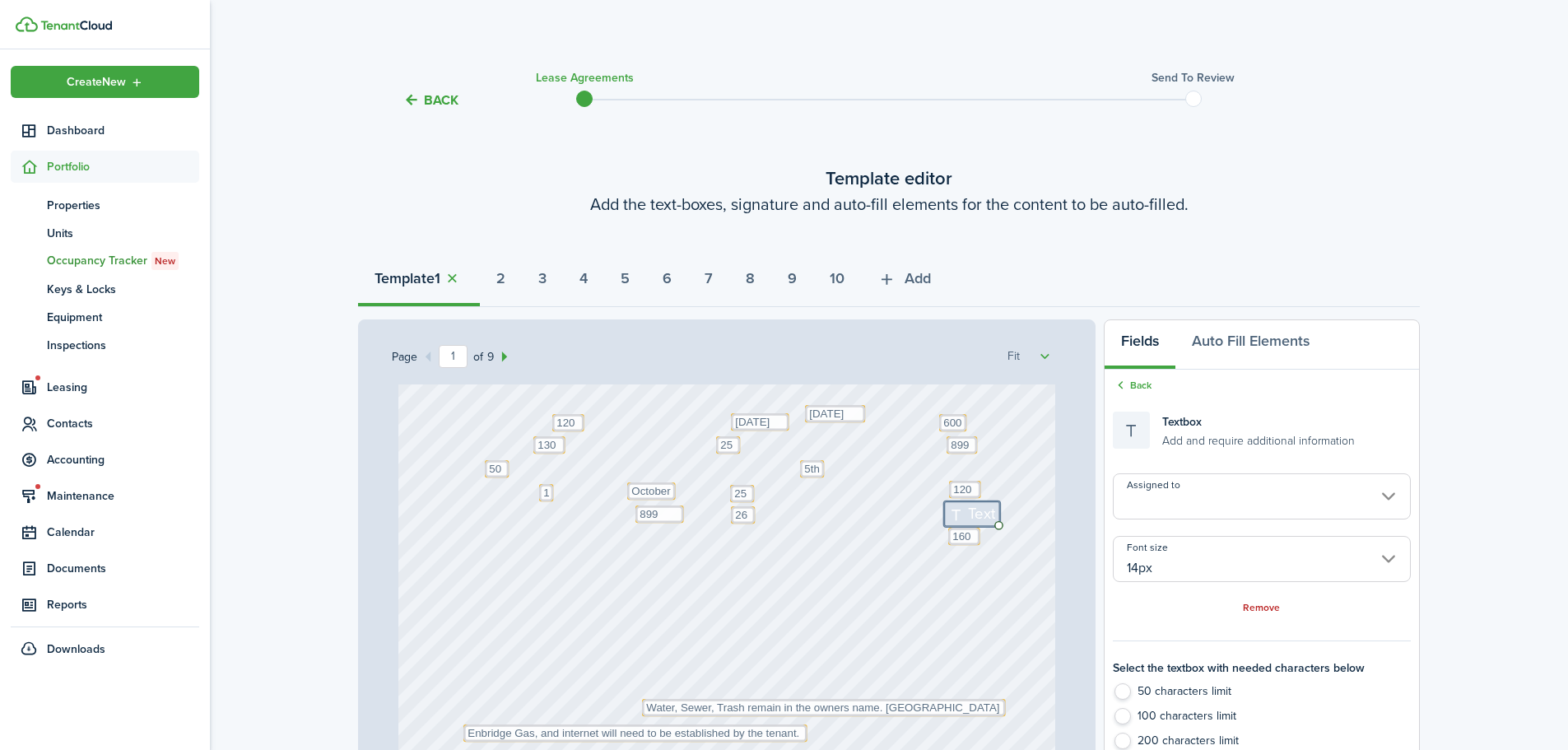
click at [1164, 557] on input "14px" at bounding box center [1262, 558] width 298 height 46
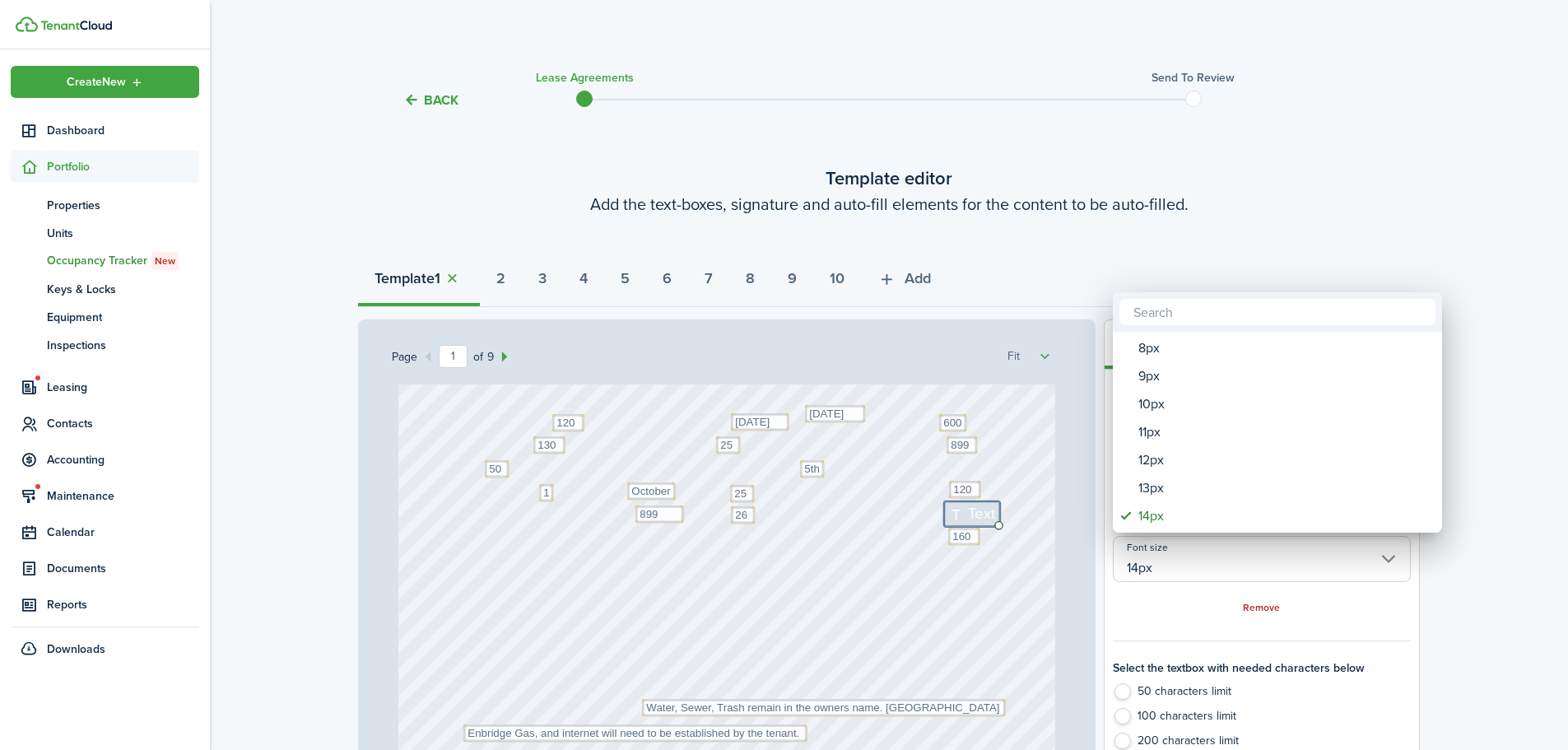
click at [975, 513] on div at bounding box center [784, 375] width 1832 height 1014
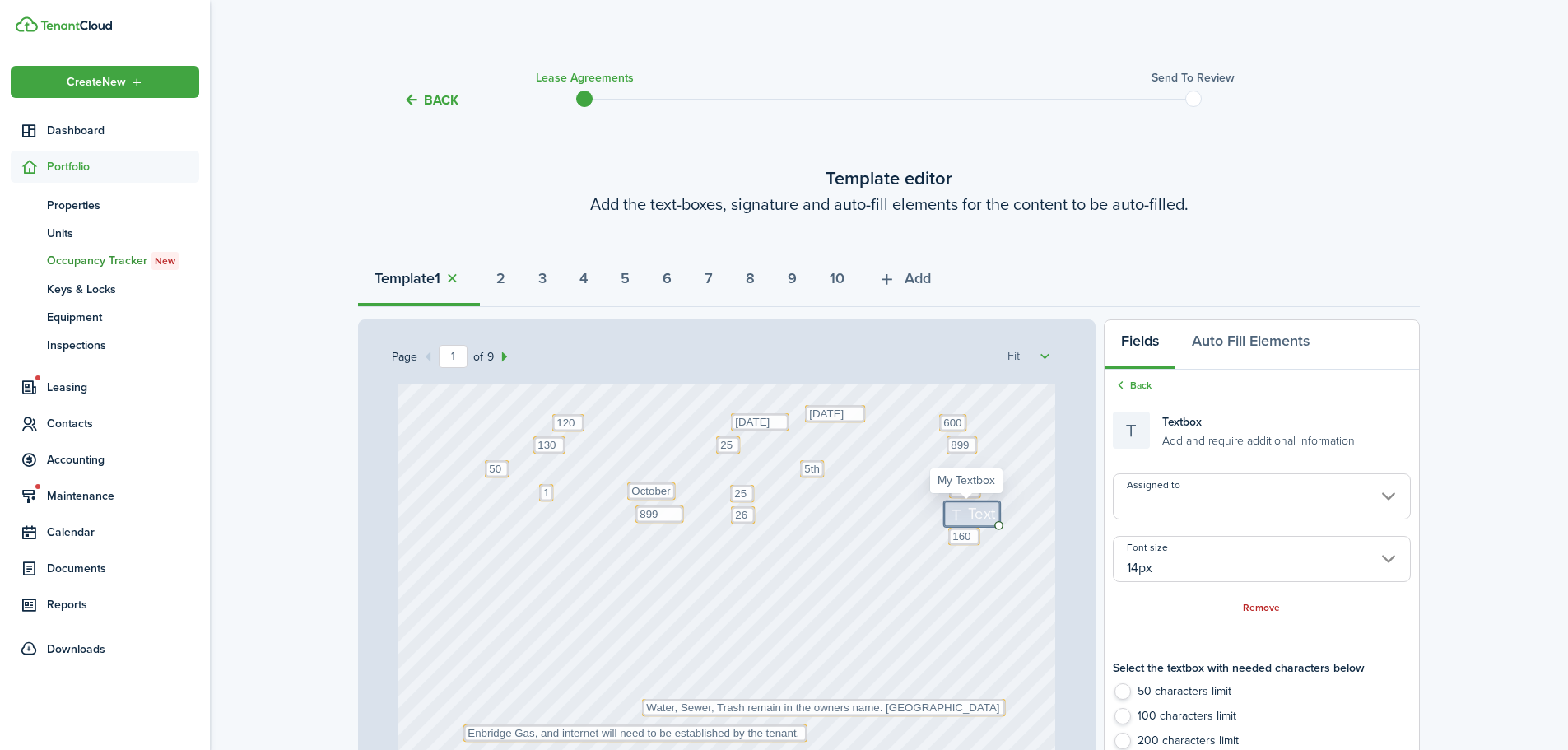
click at [983, 513] on span "Text" at bounding box center [982, 513] width 27 height 23
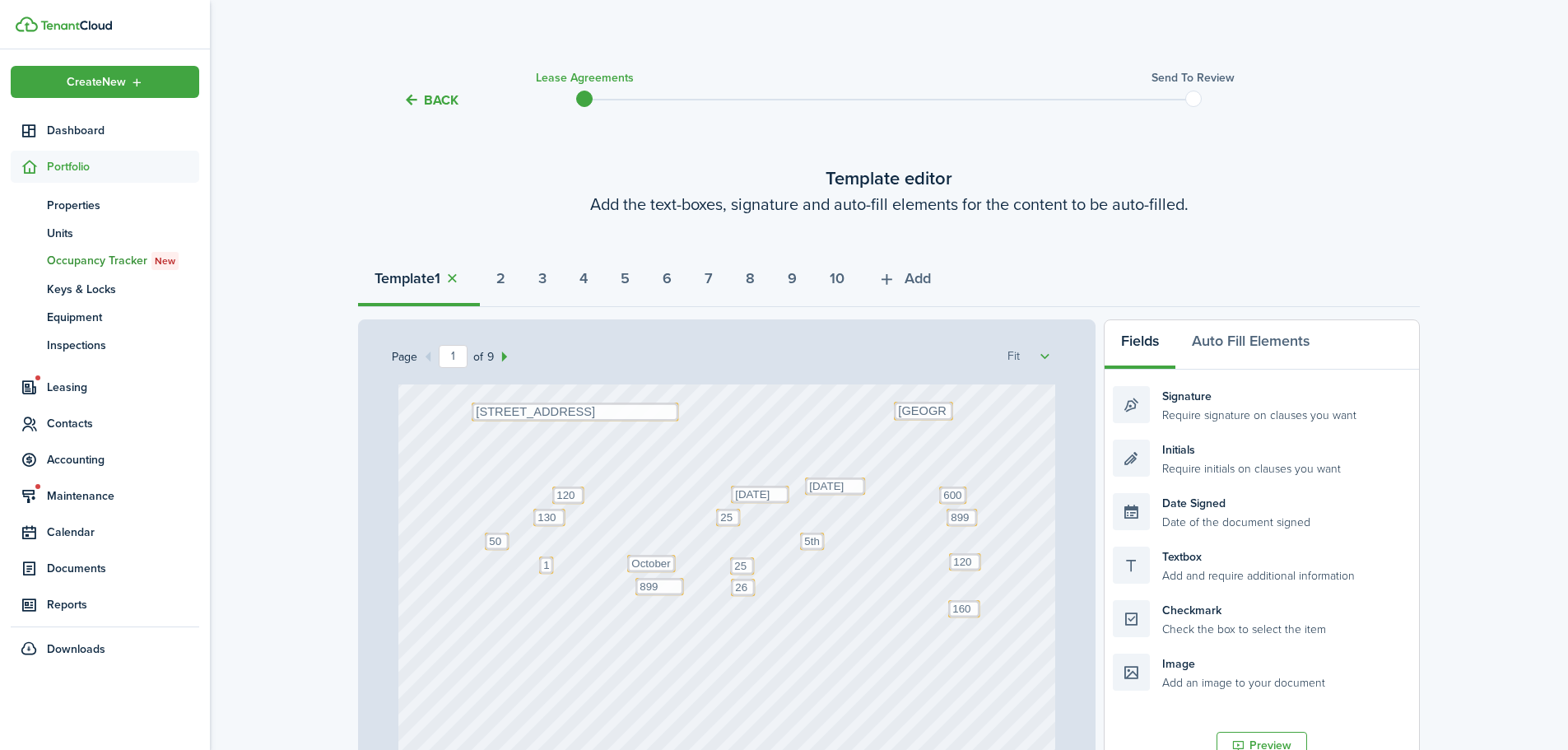
scroll to position [165, 0]
click at [672, 278] on strong "6" at bounding box center [668, 279] width 9 height 22
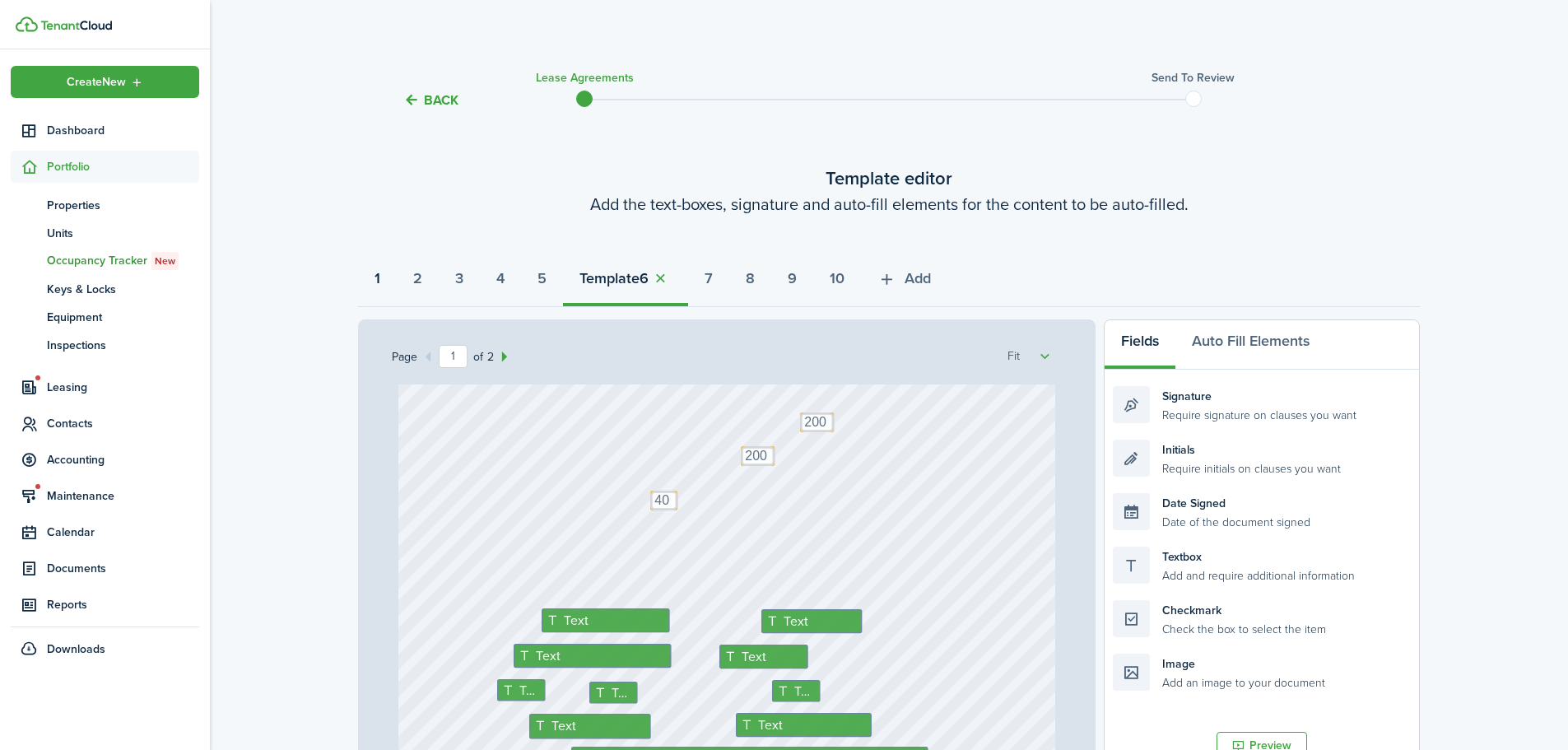
click at [375, 281] on strong "1" at bounding box center [378, 279] width 6 height 22
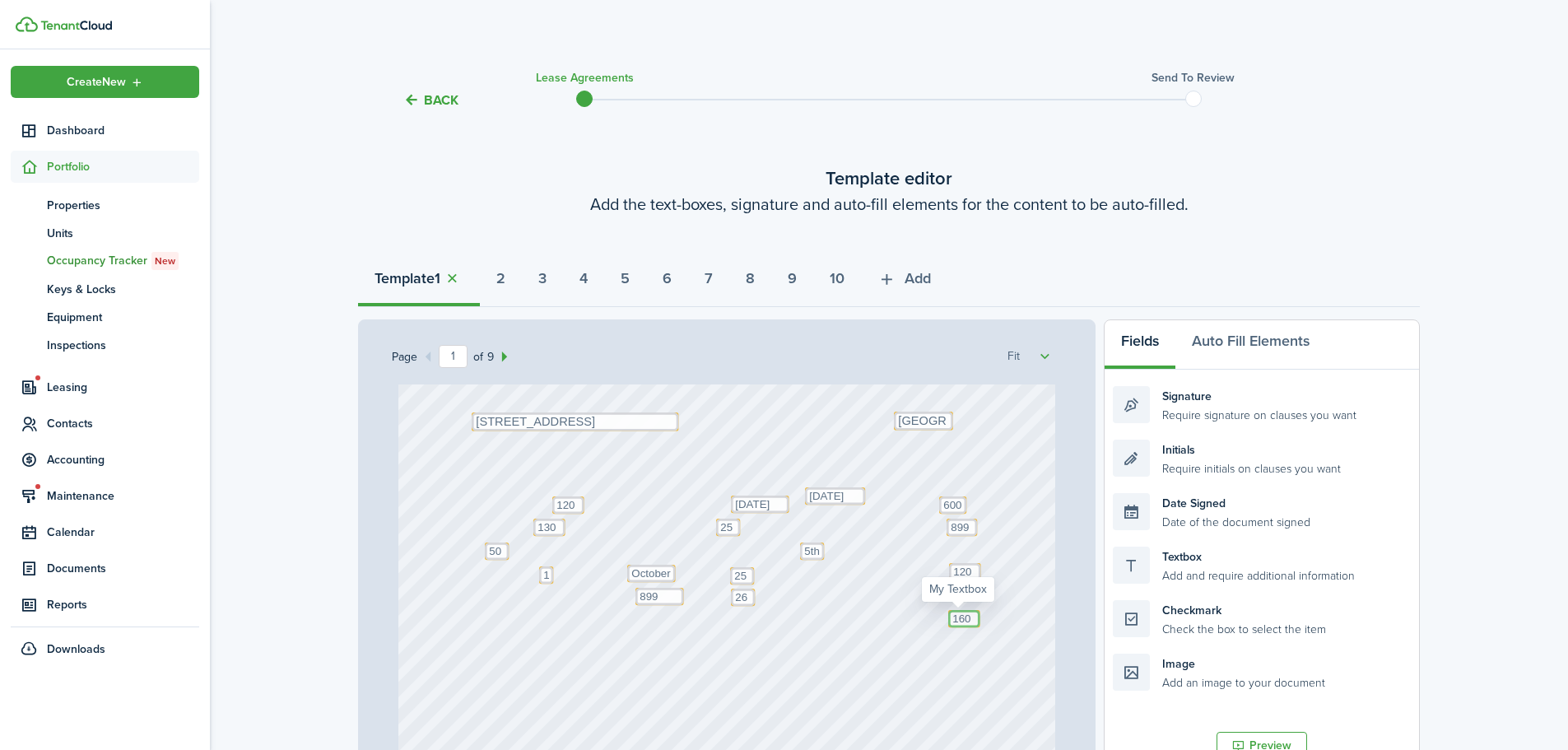
click at [963, 618] on textarea "1600" at bounding box center [964, 619] width 32 height 17
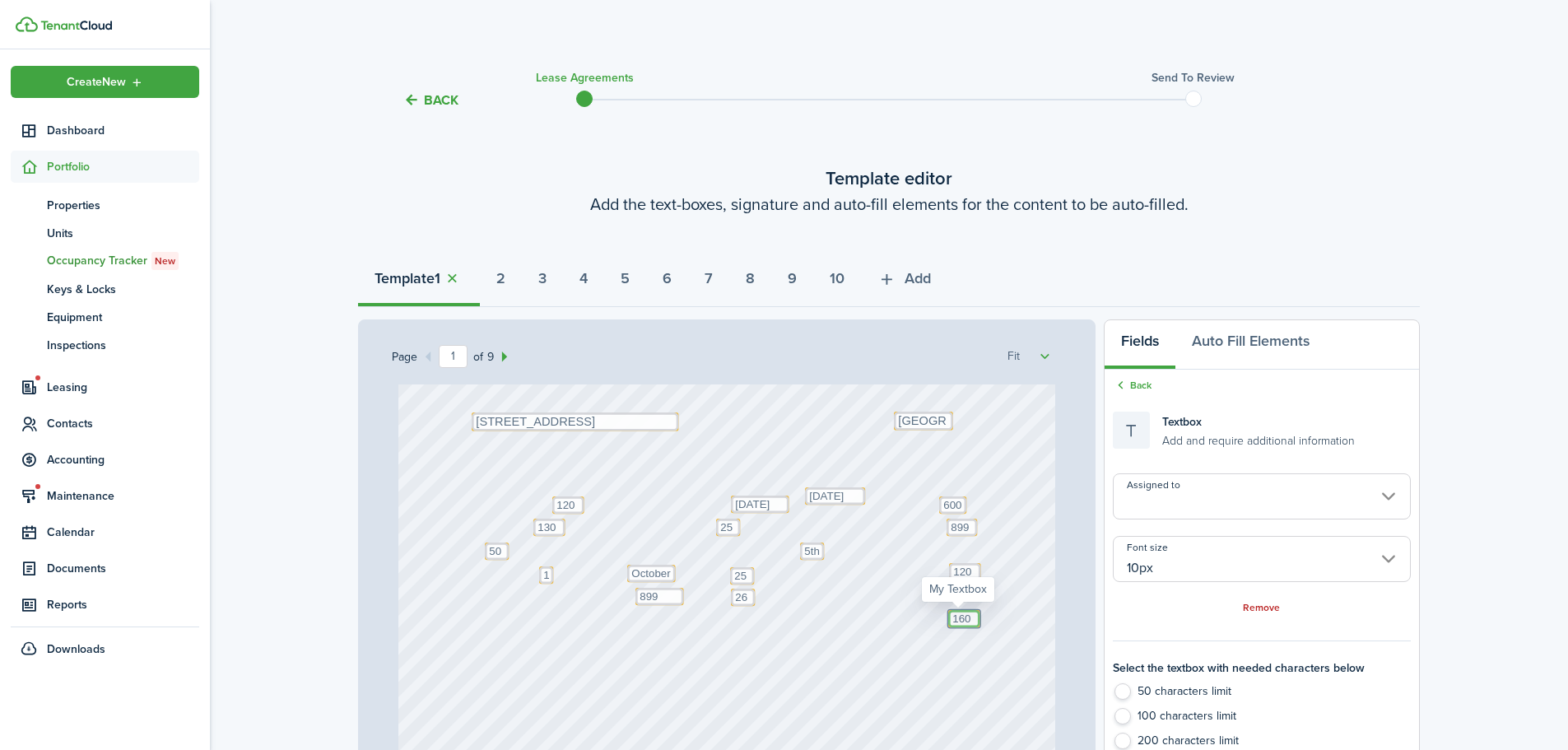
click at [963, 618] on textarea "1600" at bounding box center [964, 619] width 32 height 17
click at [1025, 647] on div "Text [DATE] Text [GEOGRAPHIC_DATA] Text October Text 26 Text 600 Text 50 Text 1…" at bounding box center [727, 653] width 658 height 867
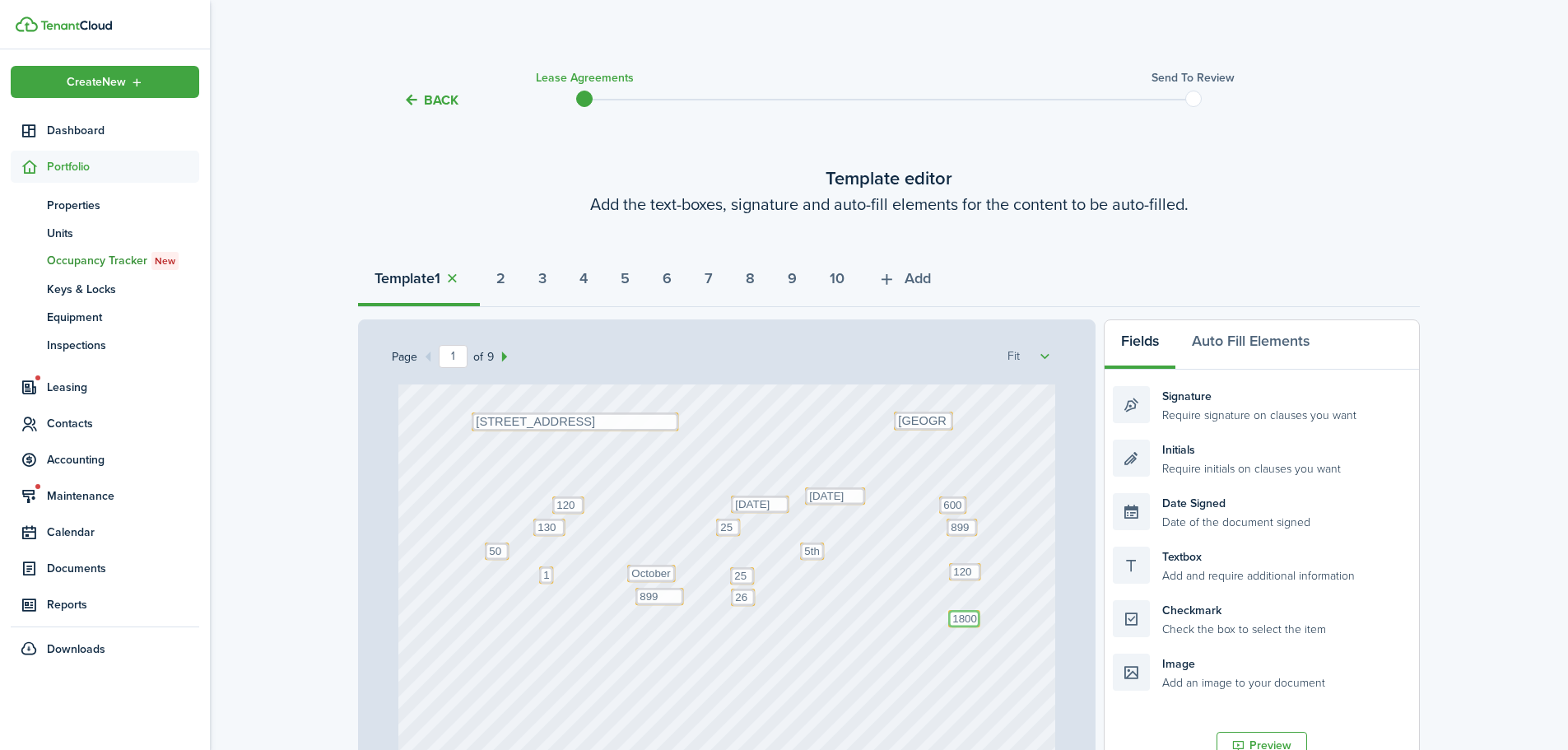
click at [970, 620] on textarea "1600" at bounding box center [964, 619] width 32 height 17
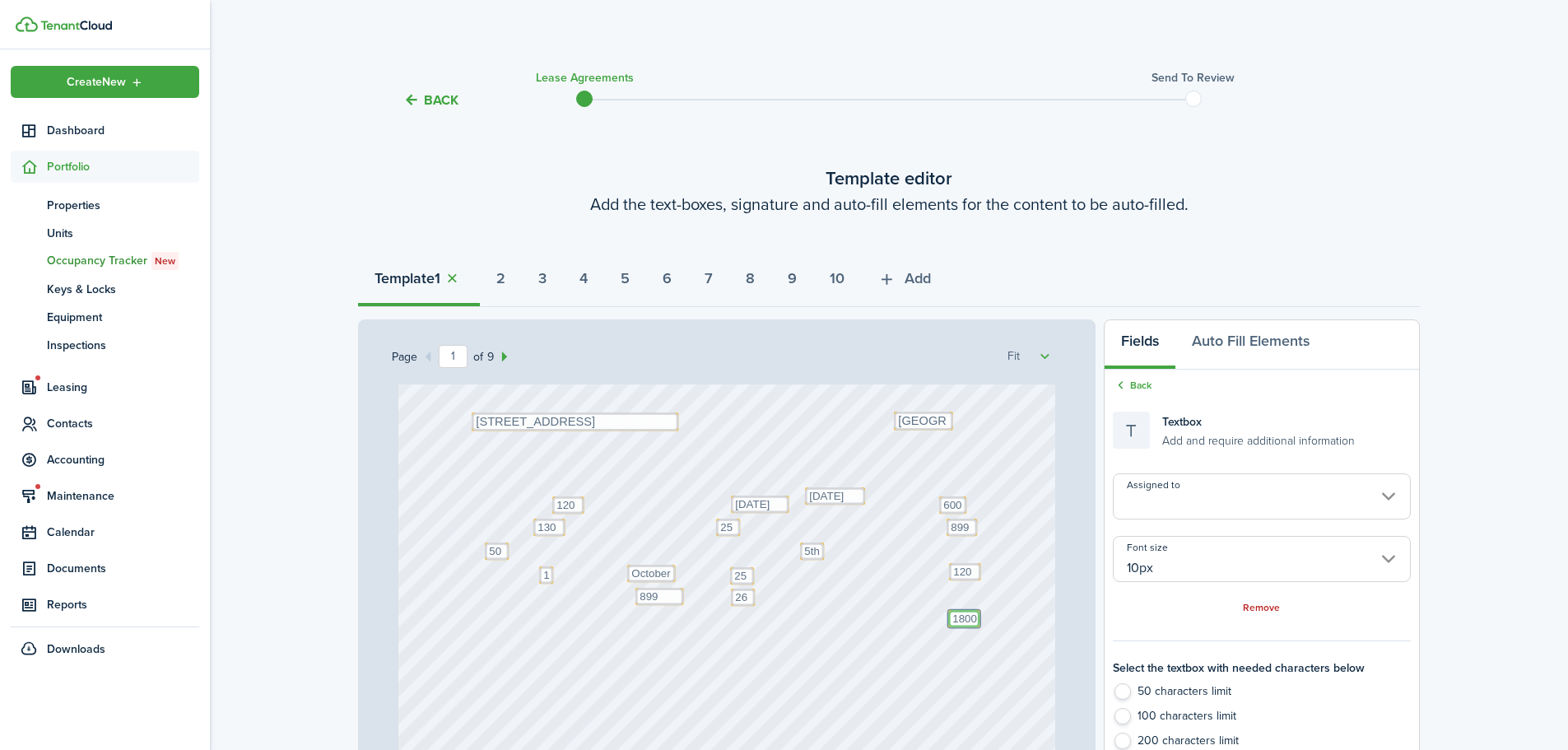
click at [955, 614] on textarea "1600" at bounding box center [964, 619] width 32 height 17
click at [1018, 618] on div "Text [DATE] Text [GEOGRAPHIC_DATA] Text October Text 26 Text 600 Text 50 Text 1…" at bounding box center [727, 653] width 658 height 867
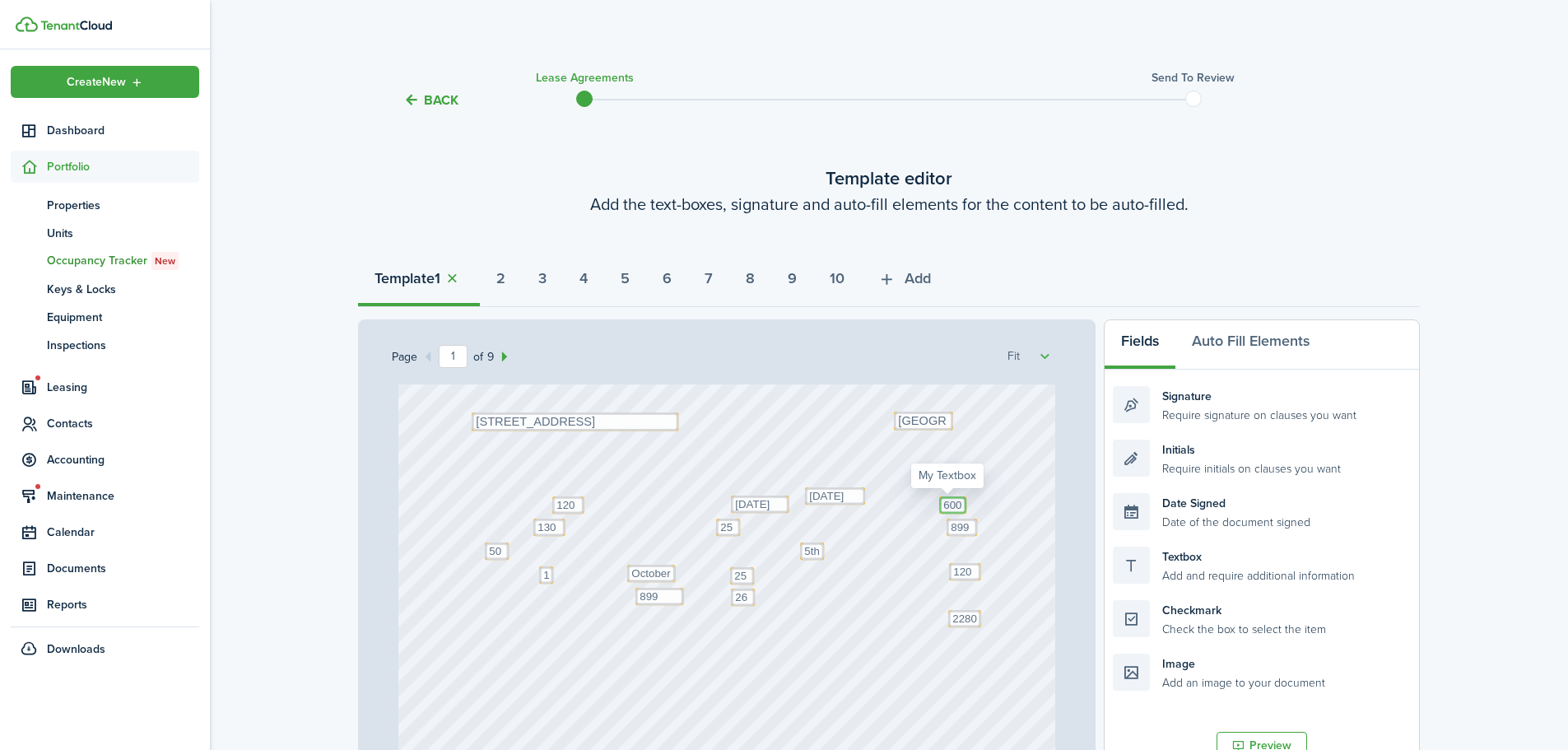
click at [948, 507] on textarea "600" at bounding box center [953, 505] width 27 height 17
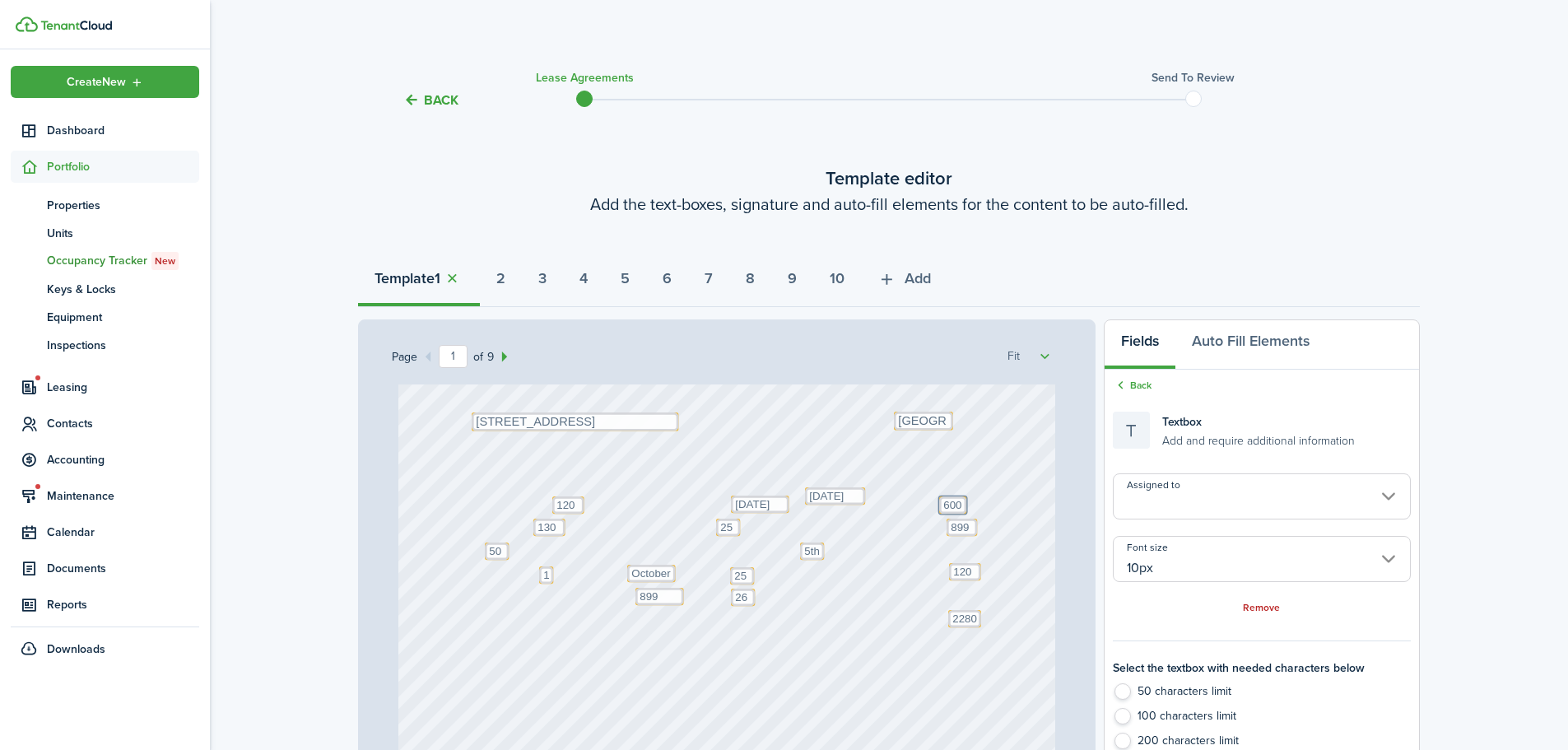
click at [1010, 609] on div "Text [DATE] Text [GEOGRAPHIC_DATA] Text October Text 26 Text 600 Text 50 Text 1…" at bounding box center [727, 653] width 658 height 867
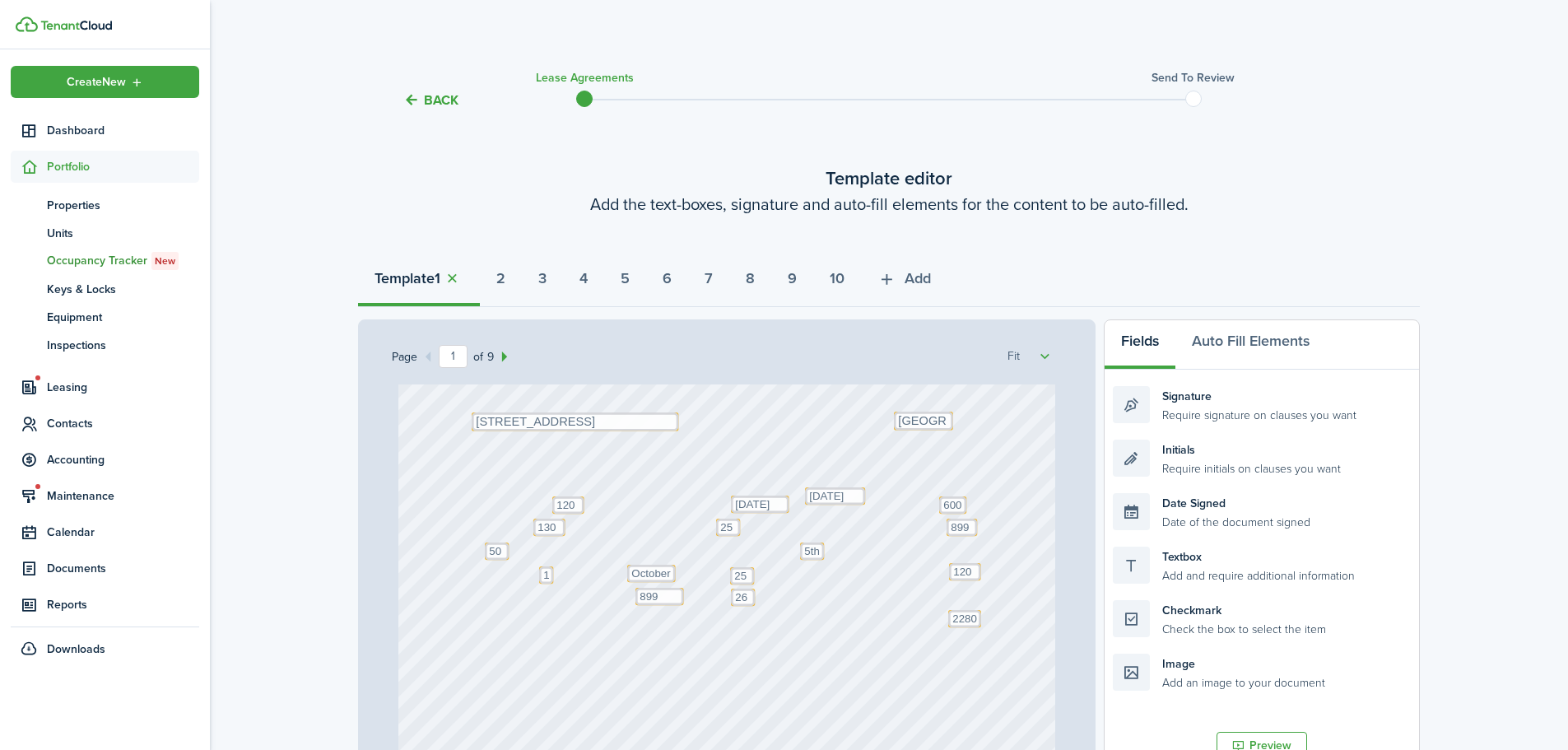
click at [973, 599] on div "Text [DATE] Text [GEOGRAPHIC_DATA] Text October Text 26 Text 600 Text 50 Text 1…" at bounding box center [727, 653] width 658 height 867
drag, startPoint x: 1216, startPoint y: 569, endPoint x: 1044, endPoint y: 604, distance: 175.5
click at [1044, 604] on div "Page 1 of 9 50% 75% 100% 150% 200% Fit Text [DATE] Text [GEOGRAPHIC_DATA] Text …" at bounding box center [889, 661] width 1062 height 684
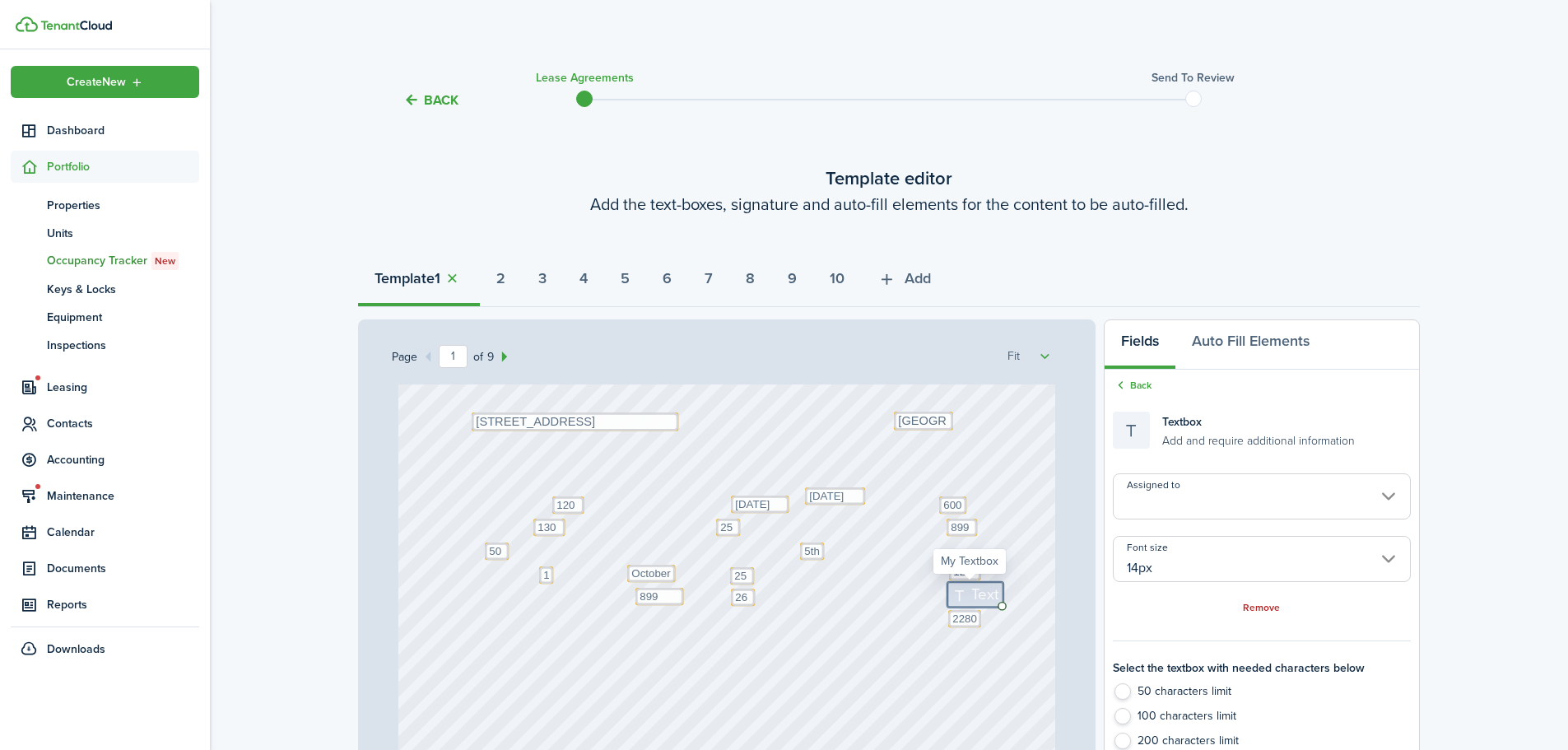
click at [1203, 578] on input "14px" at bounding box center [1262, 558] width 298 height 46
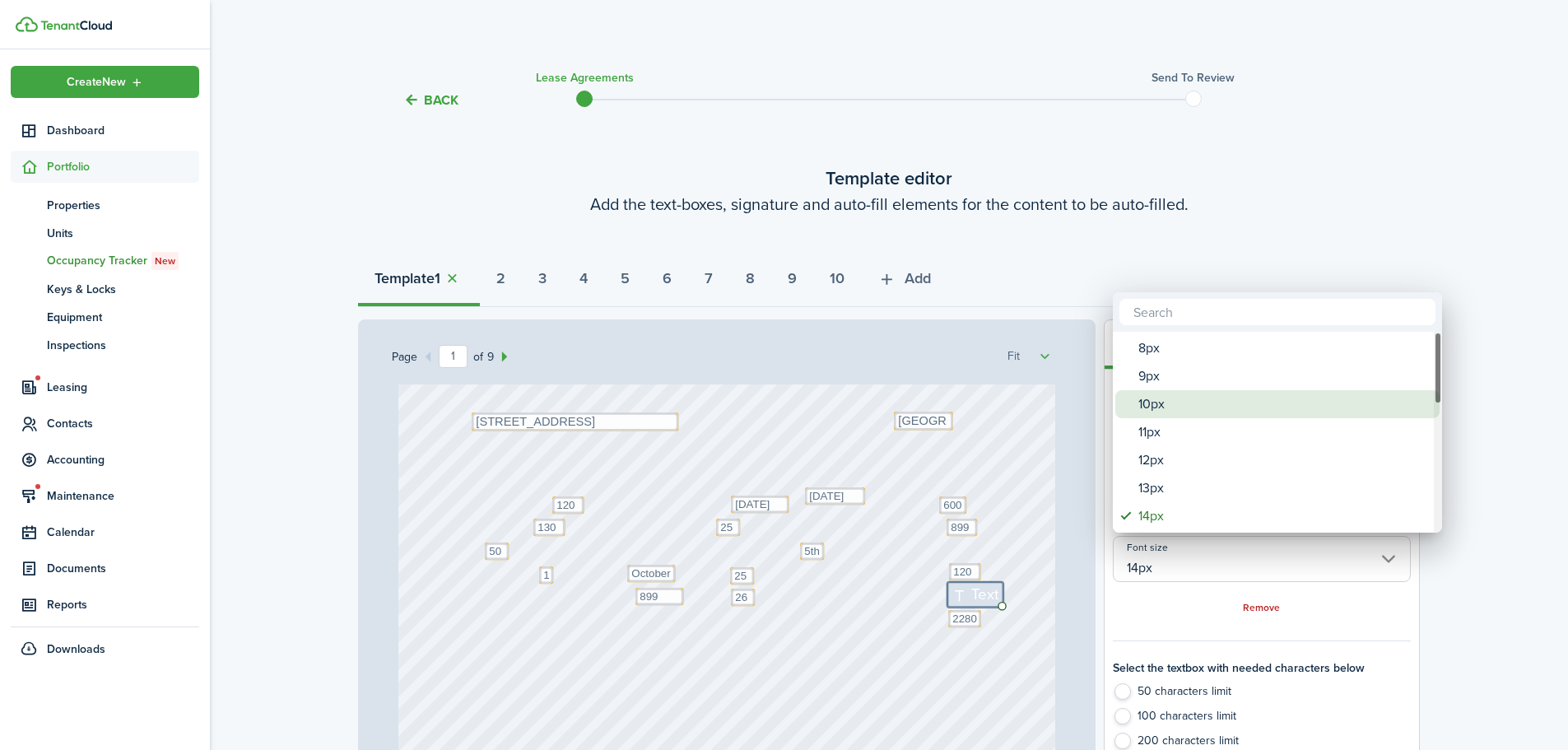
click at [1167, 405] on div "10px" at bounding box center [1285, 404] width 292 height 28
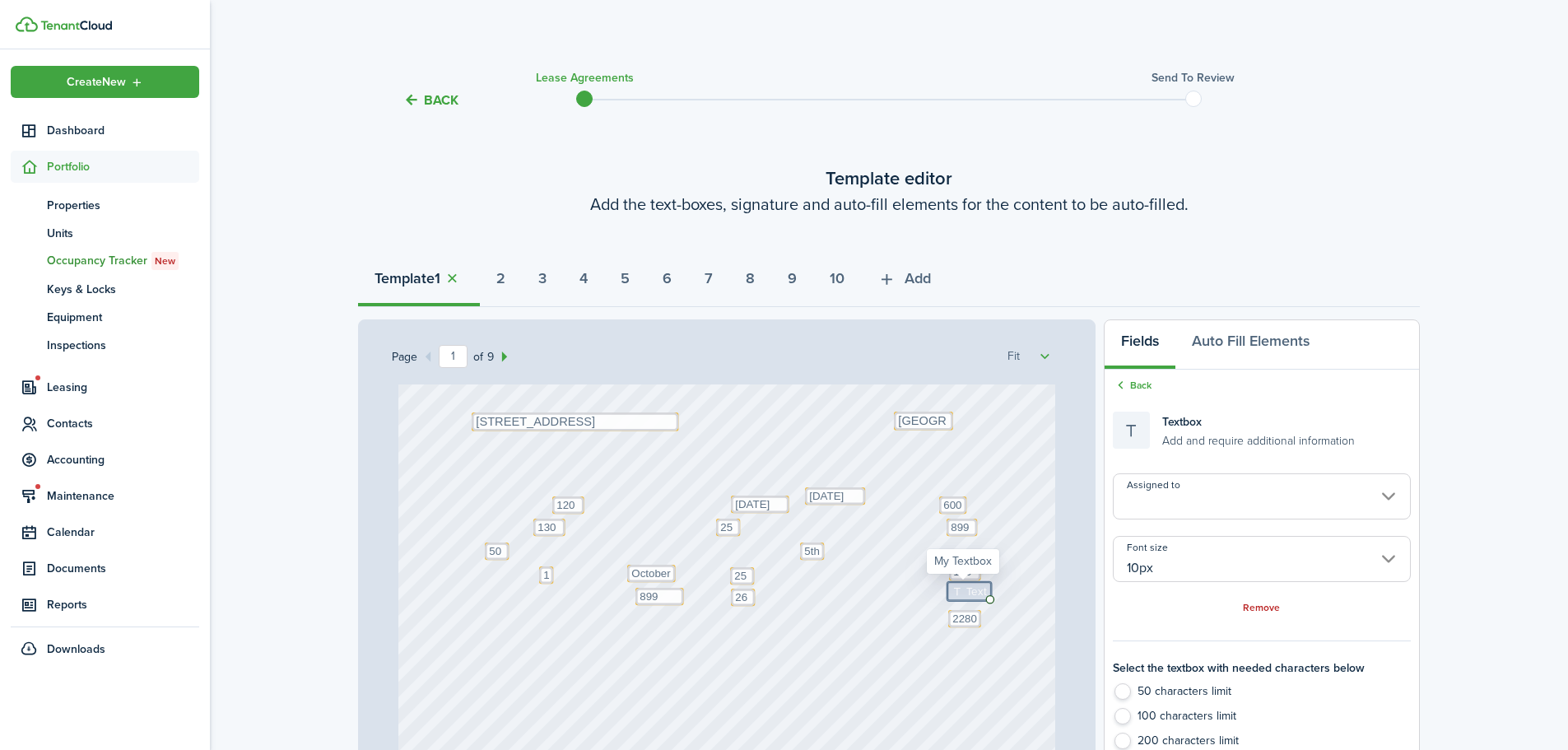
click at [955, 589] on icon at bounding box center [959, 591] width 14 height 10
click at [955, 595] on icon at bounding box center [959, 598] width 14 height 10
click at [974, 599] on textarea "400 - Pet deposit" at bounding box center [994, 598] width 93 height 17
click at [1149, 570] on input "10px" at bounding box center [1262, 558] width 298 height 46
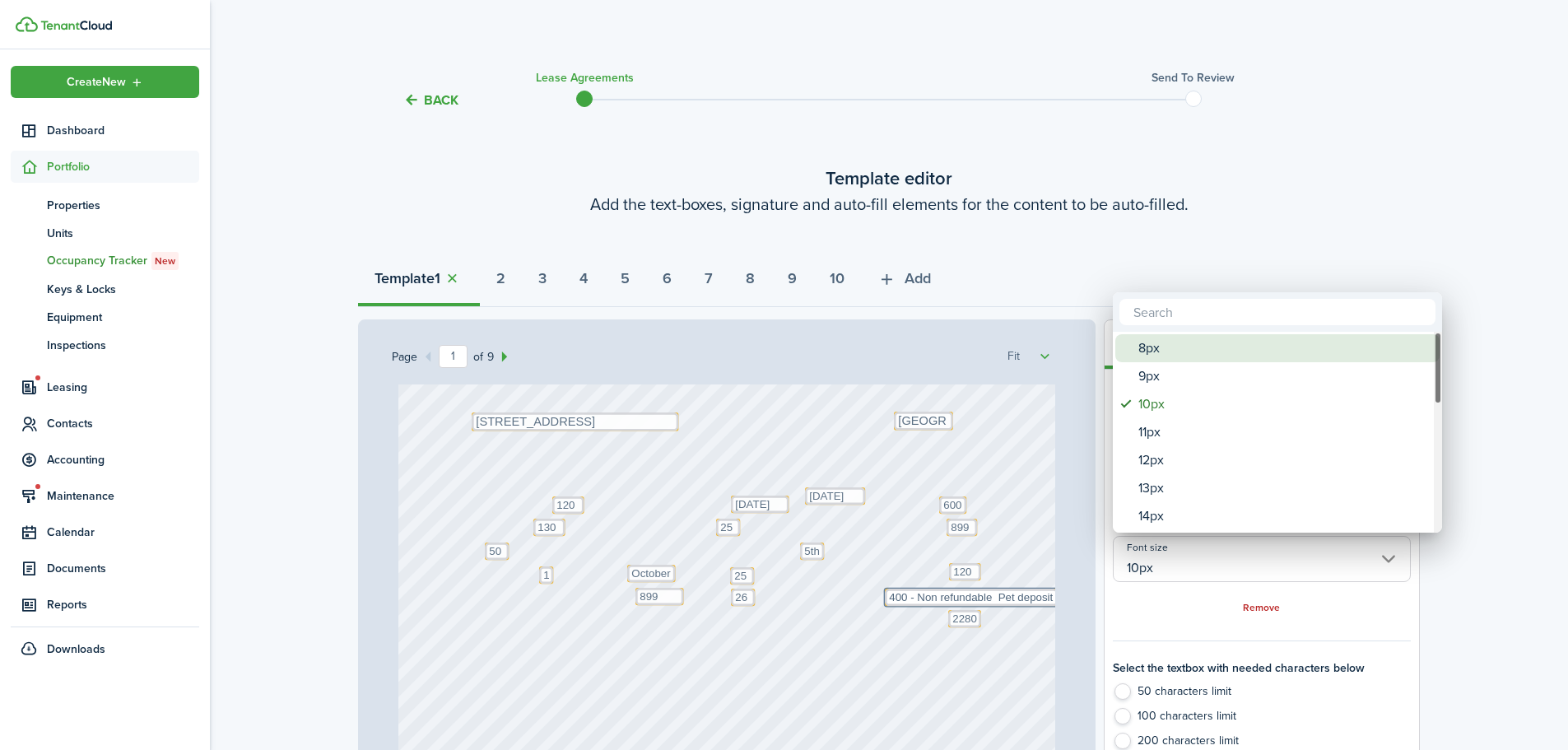
click at [1181, 343] on div "8px" at bounding box center [1285, 349] width 292 height 28
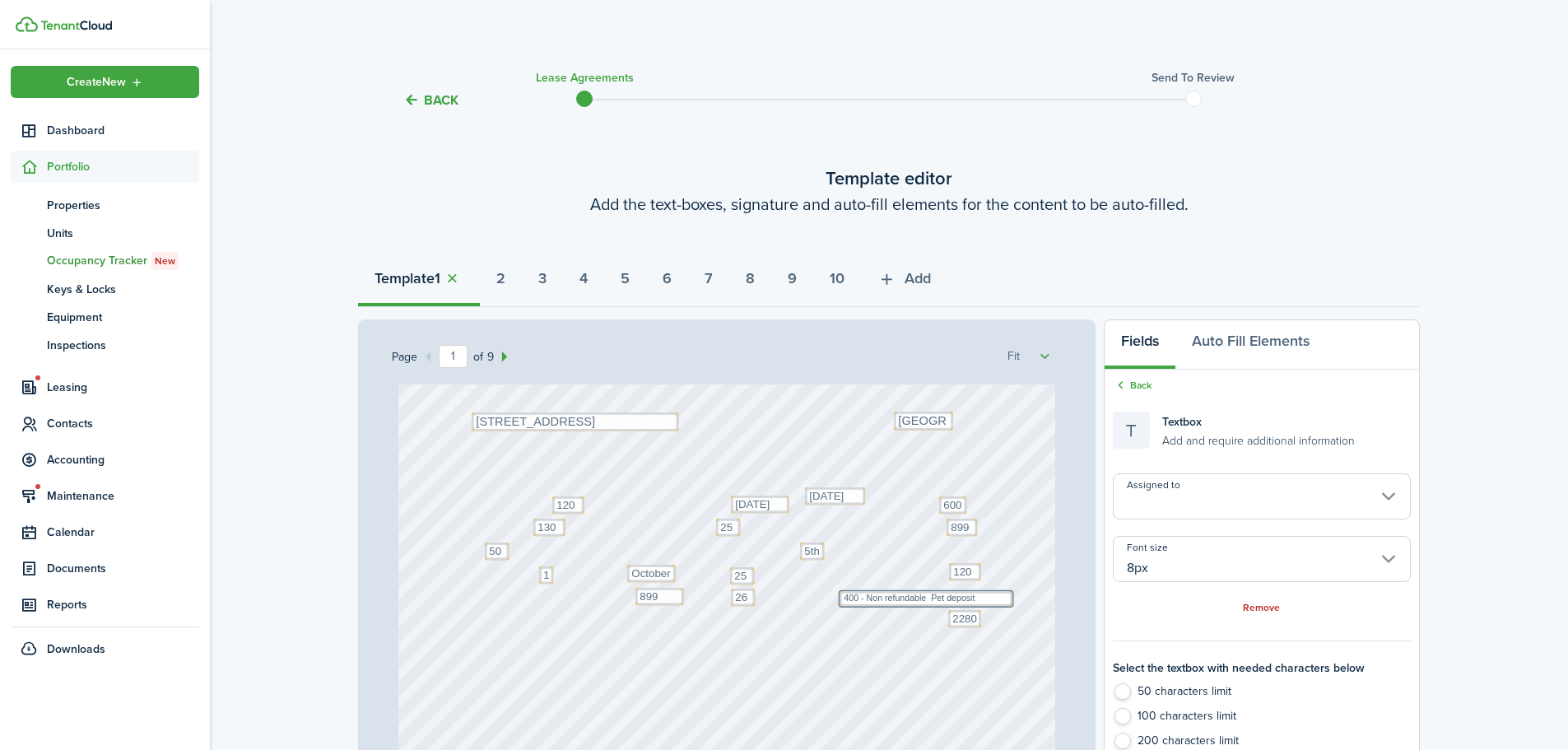
drag, startPoint x: 1026, startPoint y: 592, endPoint x: 987, endPoint y: 595, distance: 39.1
click at [1172, 556] on input "8px" at bounding box center [1262, 558] width 298 height 46
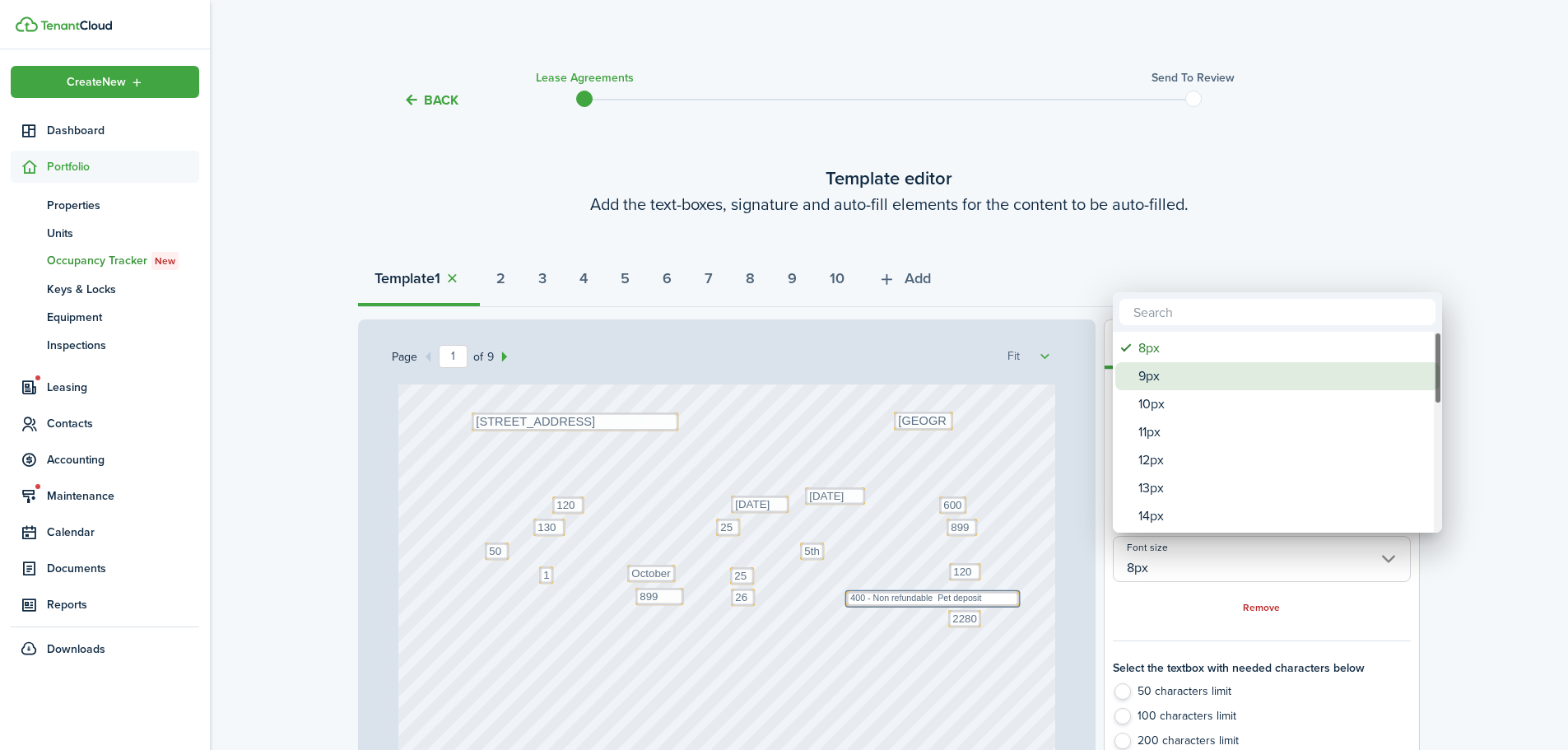
click at [1193, 384] on div "9px" at bounding box center [1285, 376] width 292 height 28
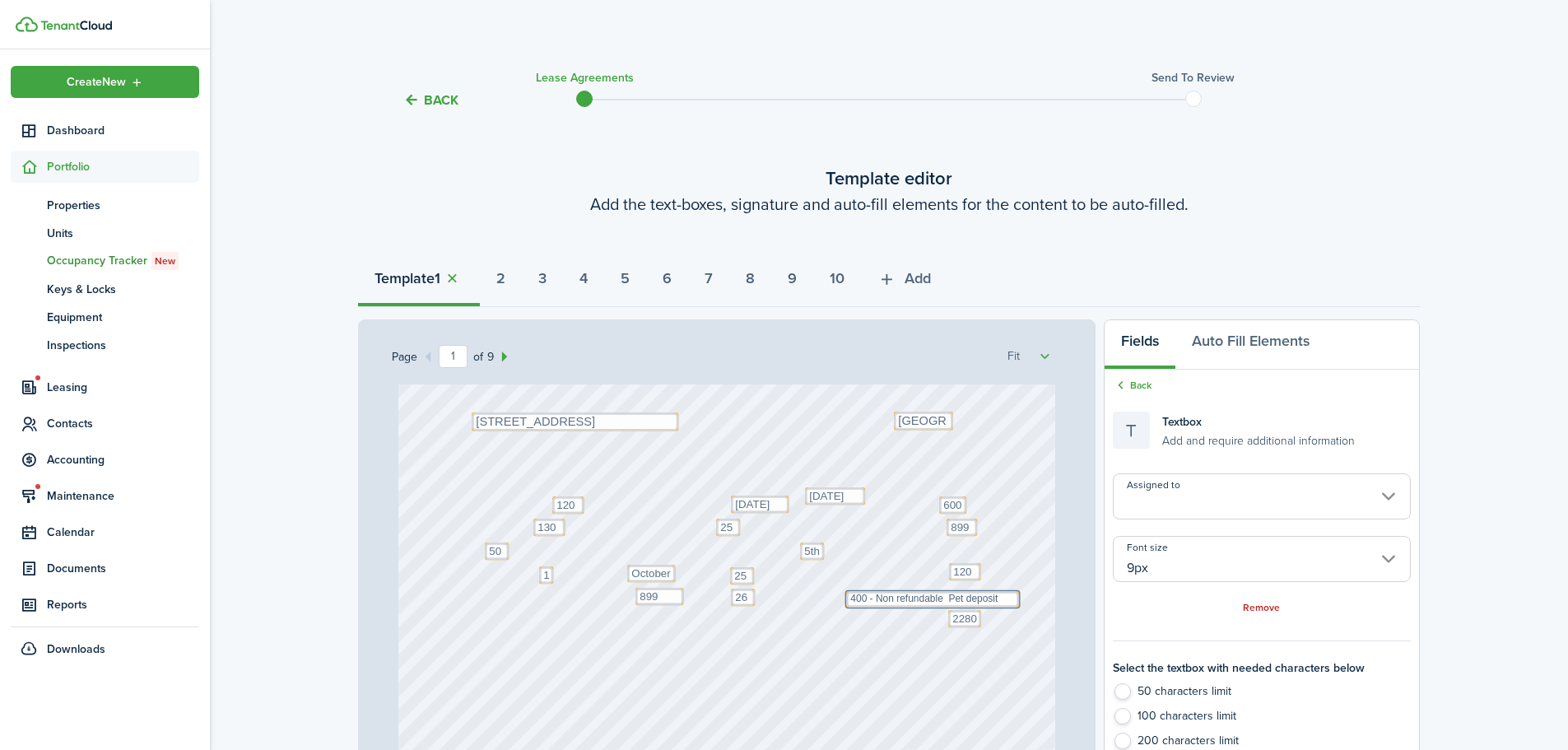
click at [1017, 636] on div "Text [DATE] Text [GEOGRAPHIC_DATA] Text October Text 26 Text 600 Text 50 Text 1…" at bounding box center [727, 653] width 658 height 867
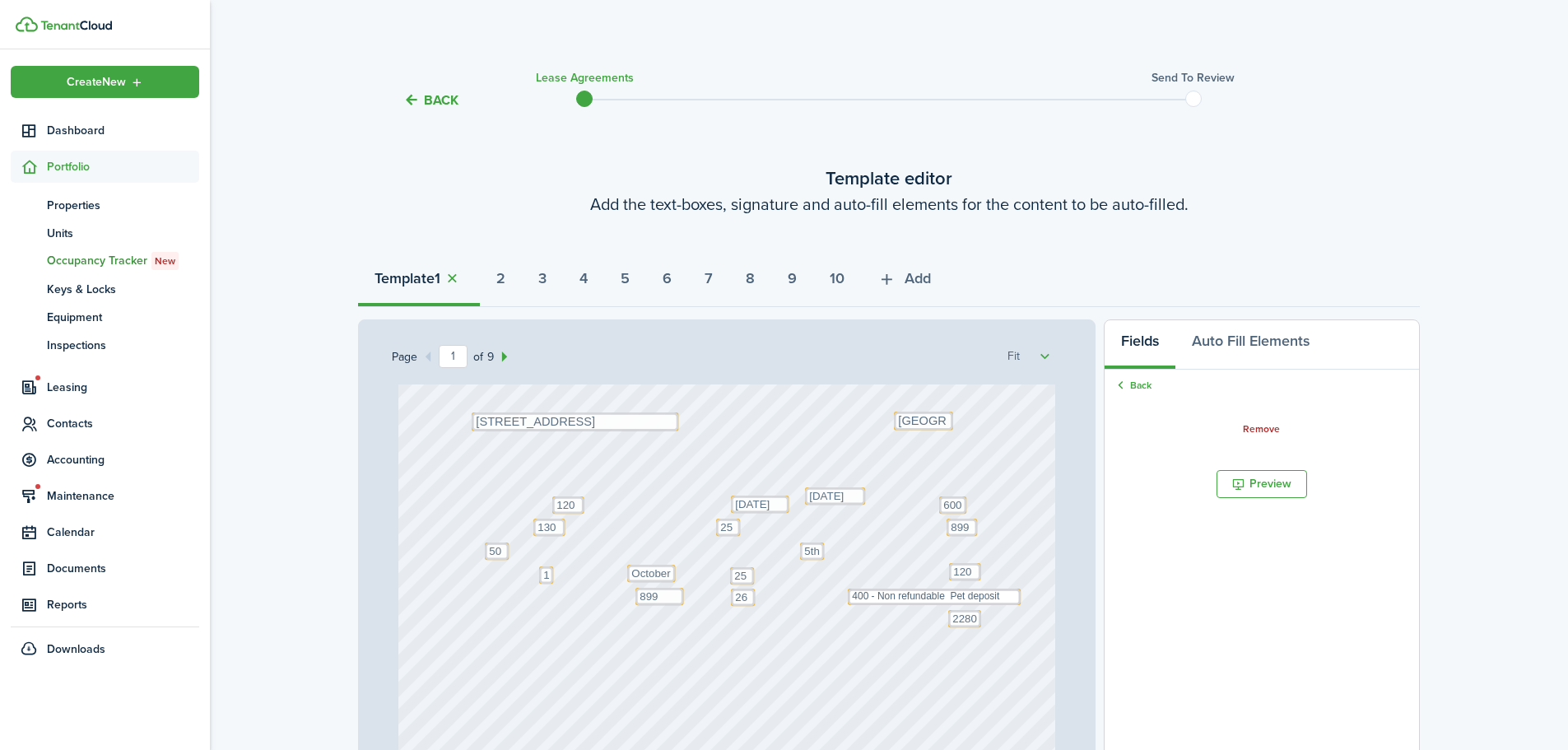
click at [1015, 636] on div "Text [DATE] Text [GEOGRAPHIC_DATA] Text October Text 26 Text 600 Text 50 Text 1…" at bounding box center [727, 653] width 658 height 867
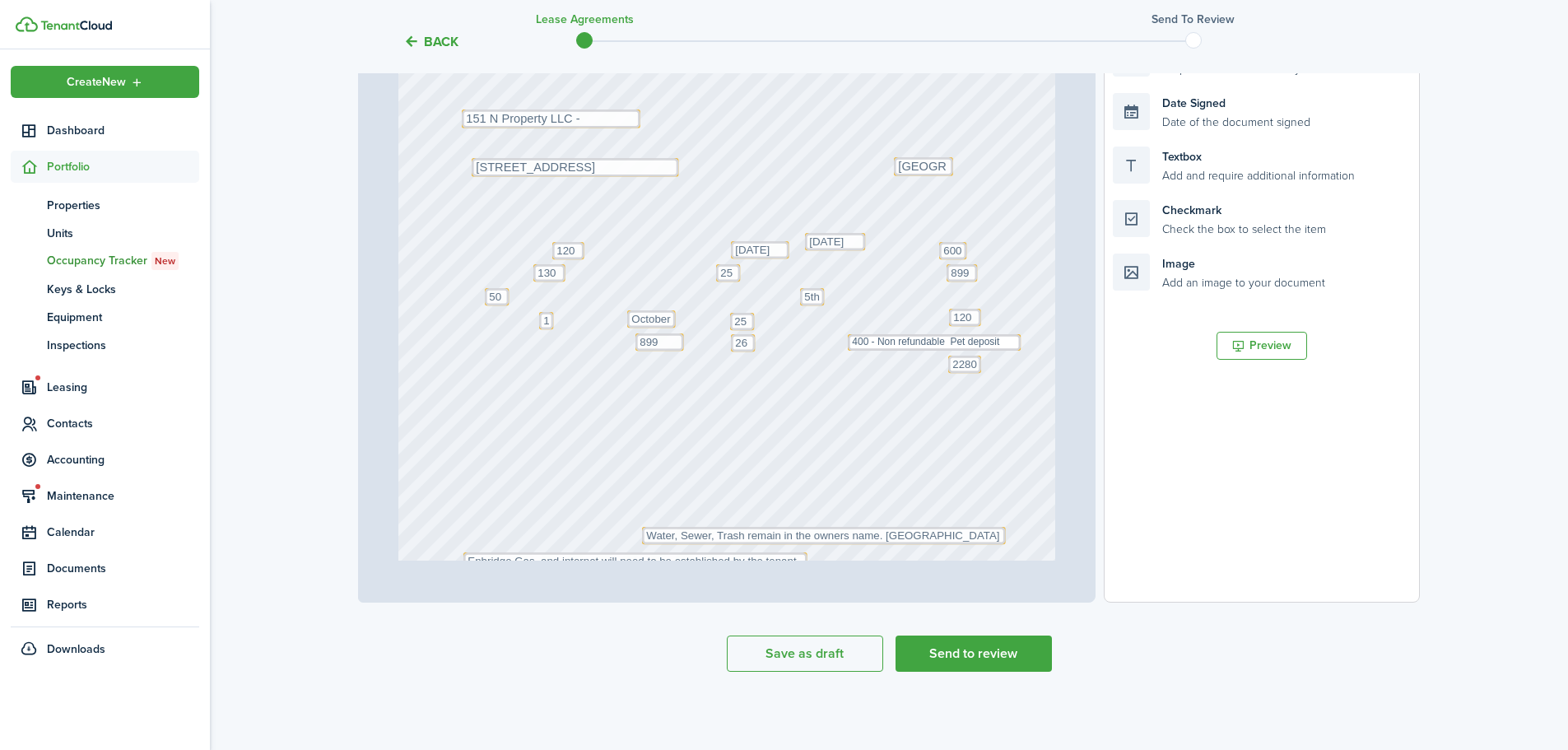
scroll to position [0, 0]
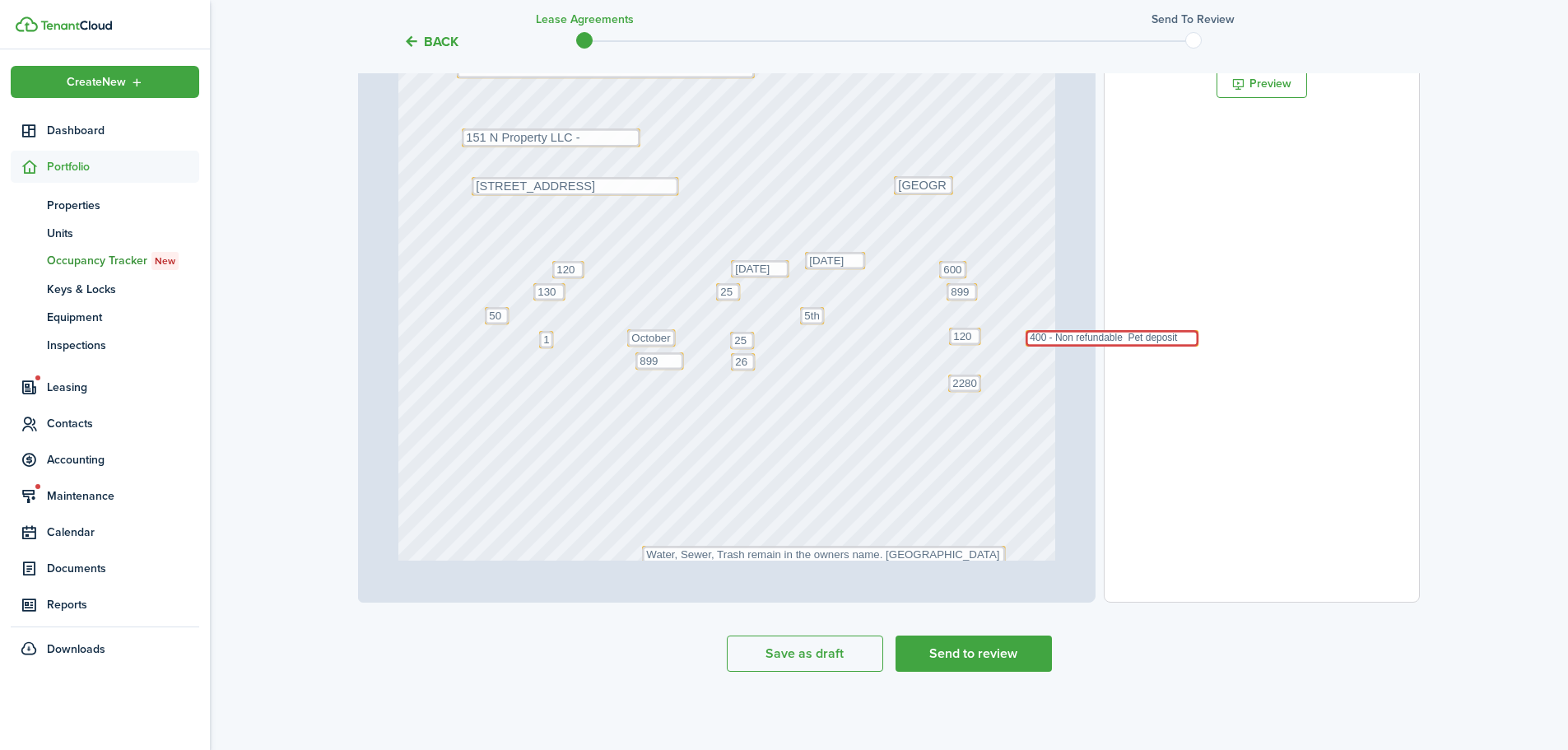
drag, startPoint x: 928, startPoint y: 363, endPoint x: 1568, endPoint y: 244, distance: 651.0
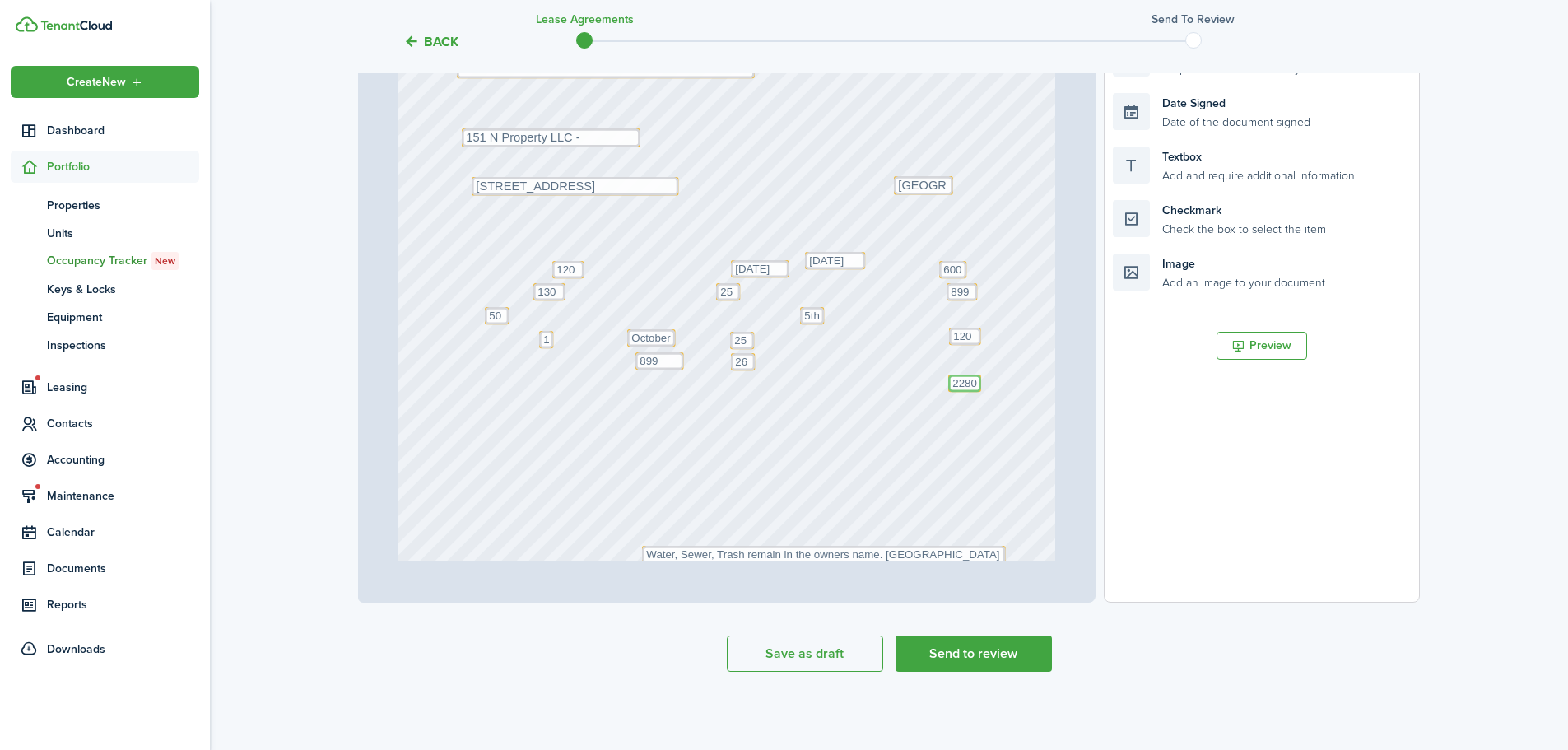
click at [957, 382] on textarea "1600" at bounding box center [964, 383] width 33 height 17
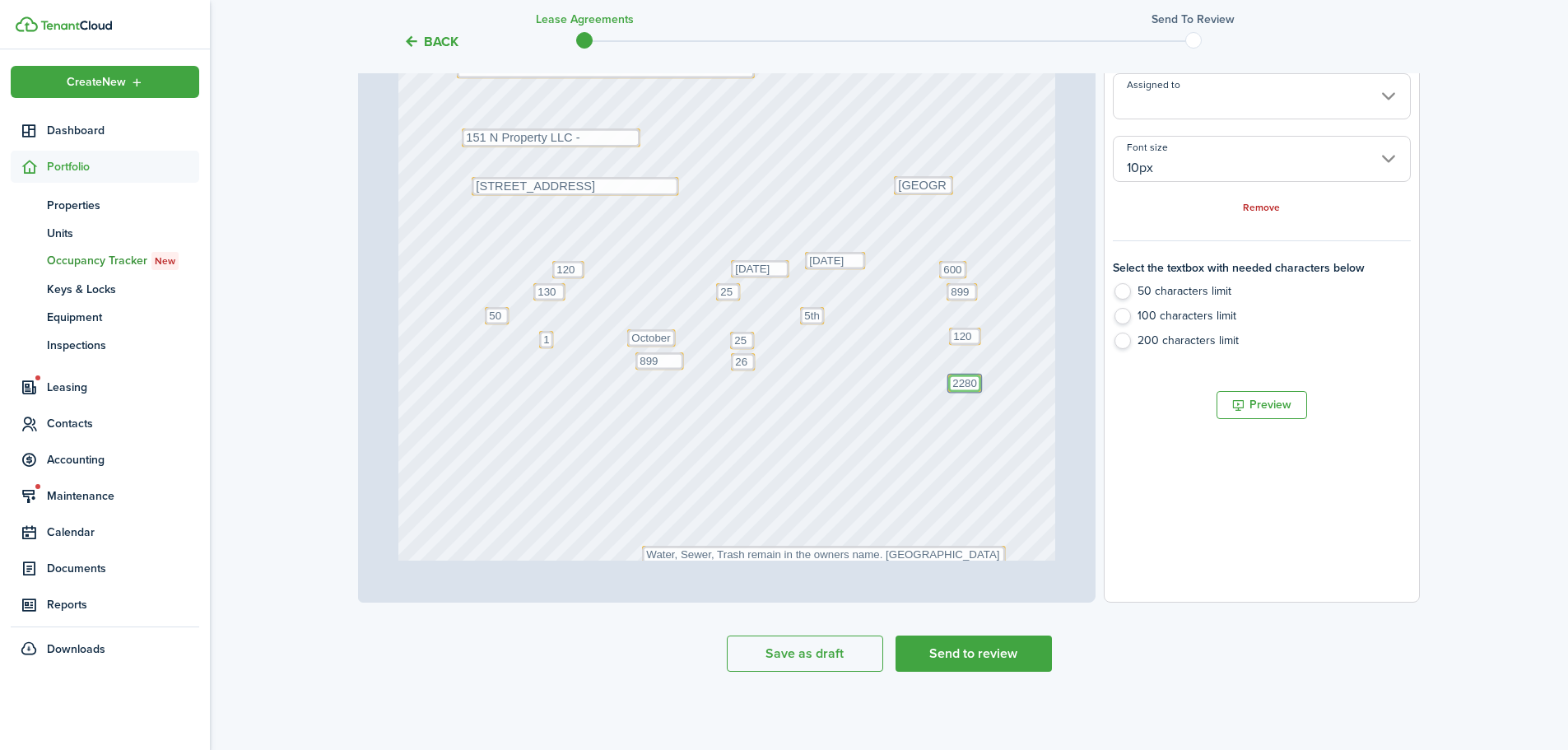
click at [957, 382] on textarea "1600" at bounding box center [964, 383] width 33 height 17
click at [1002, 425] on div "Text [DATE] Text [GEOGRAPHIC_DATA] Text October Text 26 Text 600 Text 50 Text 1…" at bounding box center [727, 417] width 658 height 867
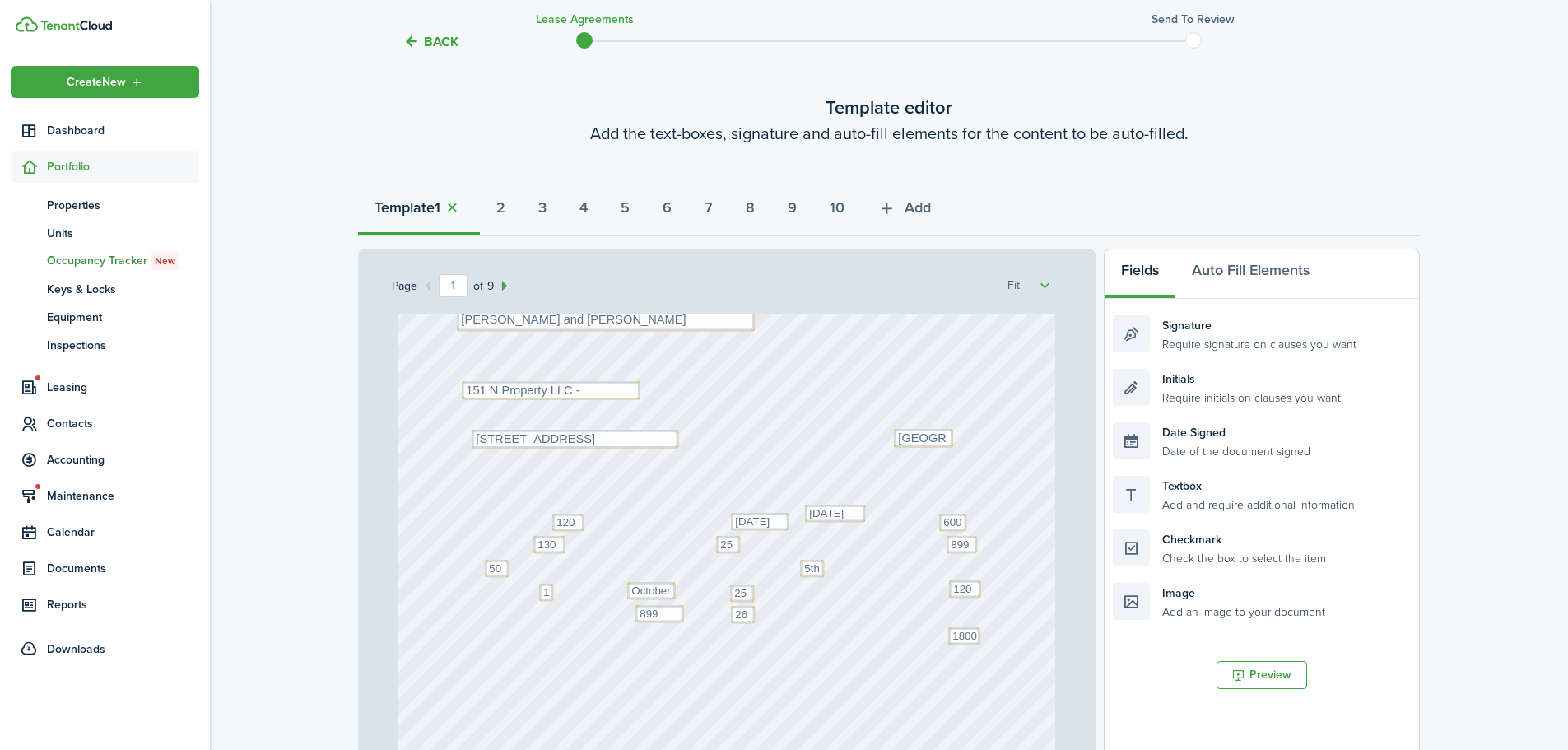
scroll to position [82, 0]
click at [722, 537] on textarea "25" at bounding box center [728, 539] width 24 height 17
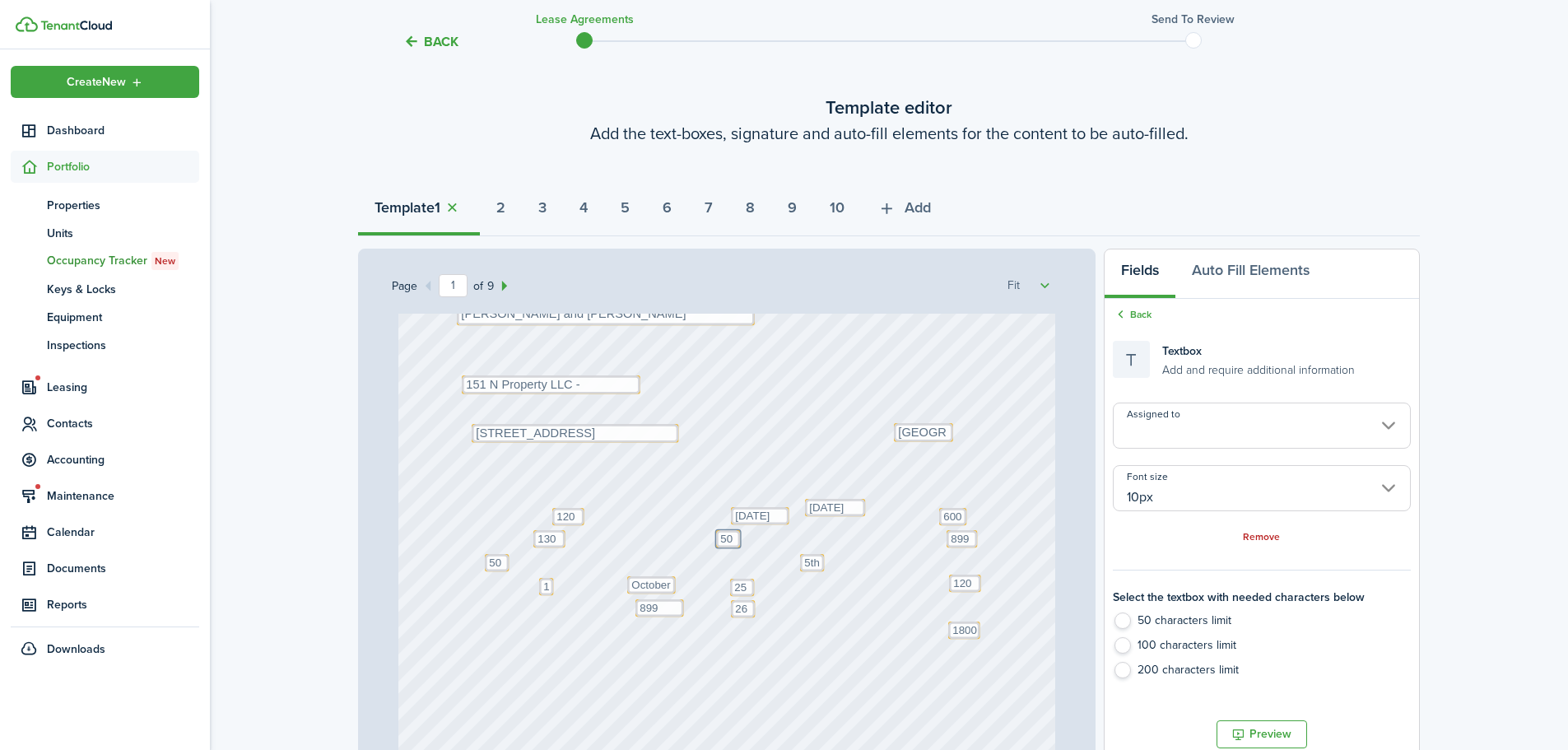
click at [784, 599] on div "Text [DATE] Text [GEOGRAPHIC_DATA] Text October Text 26 Text 600 Text 50 Text 1…" at bounding box center [727, 664] width 658 height 867
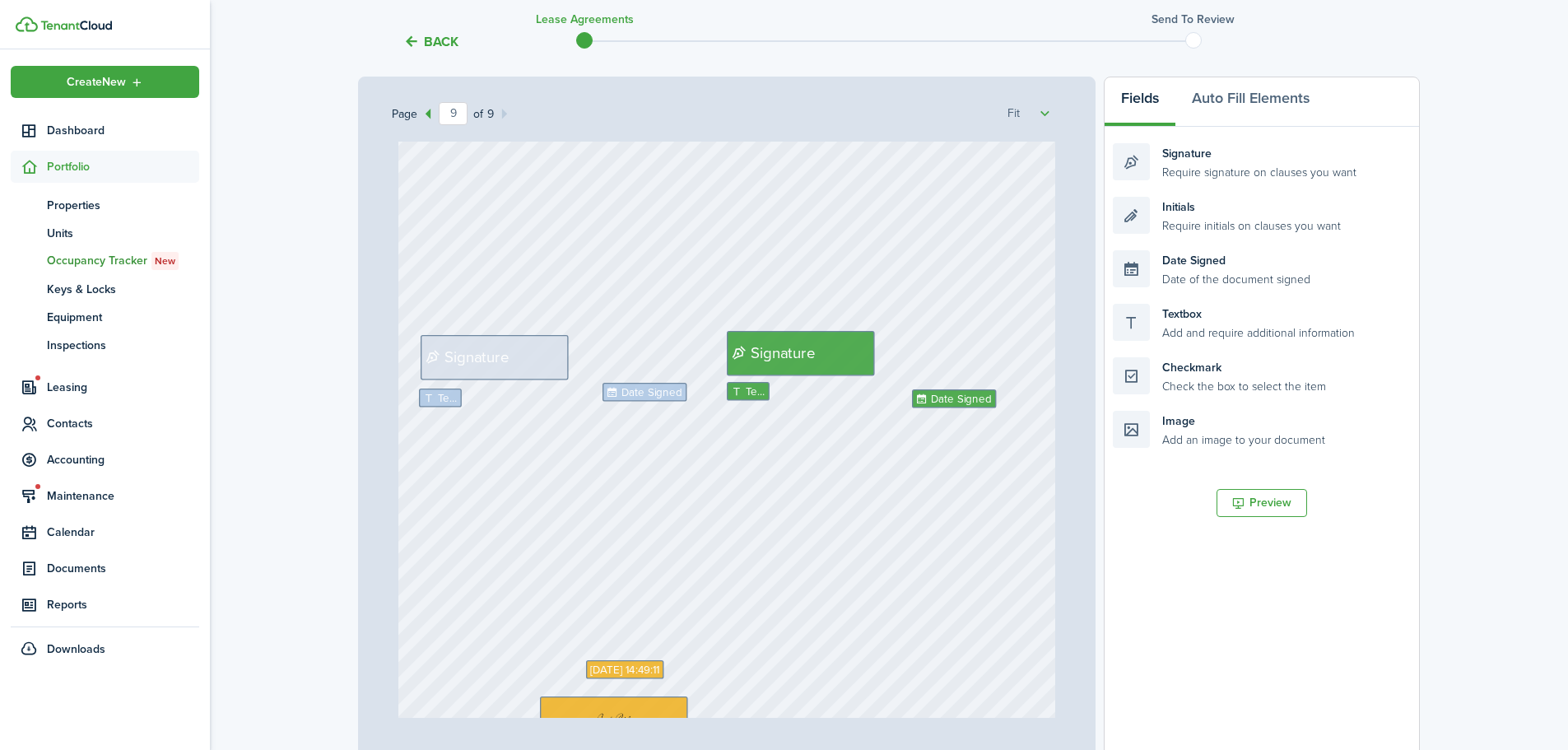
scroll to position [0, 0]
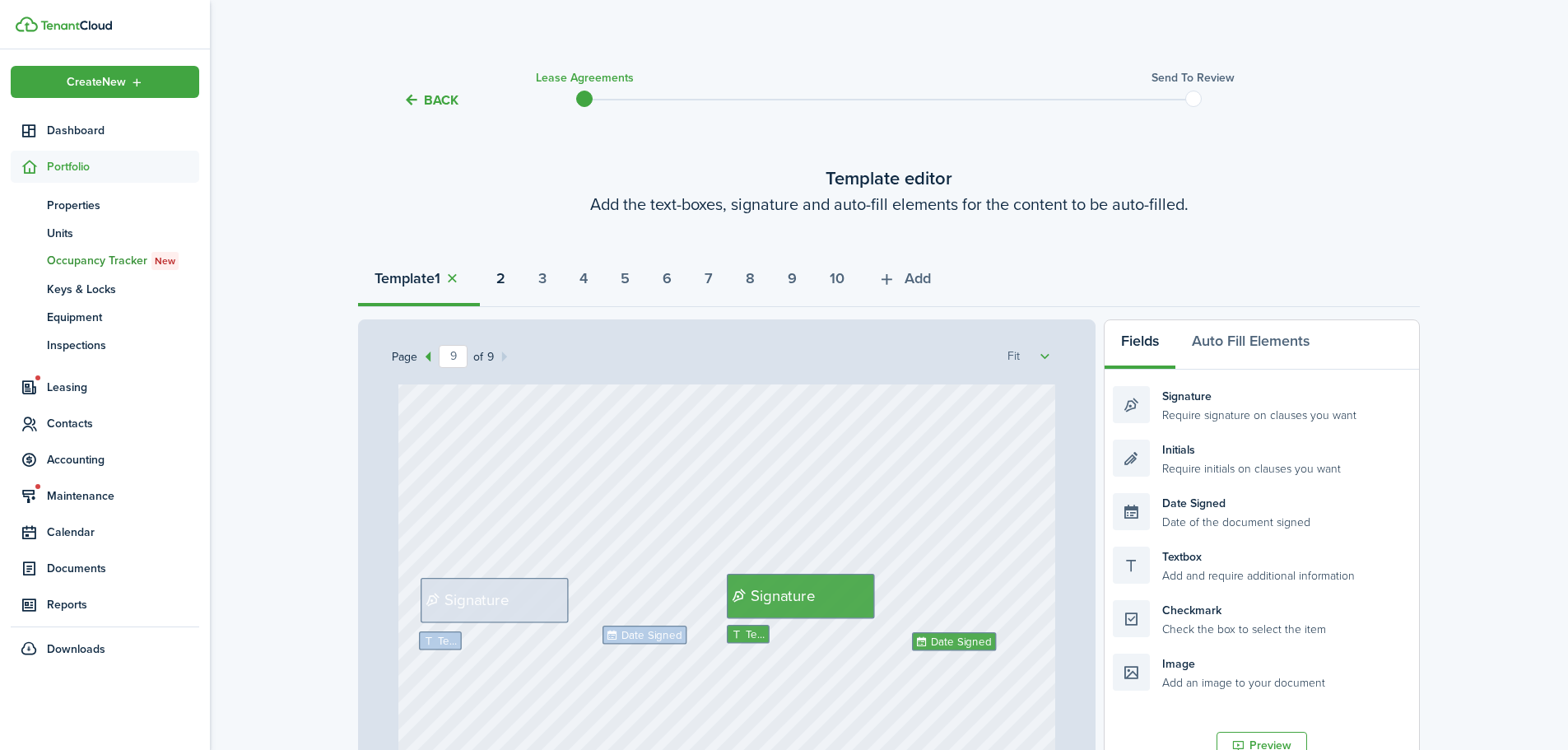
click at [506, 281] on strong "2" at bounding box center [501, 279] width 9 height 22
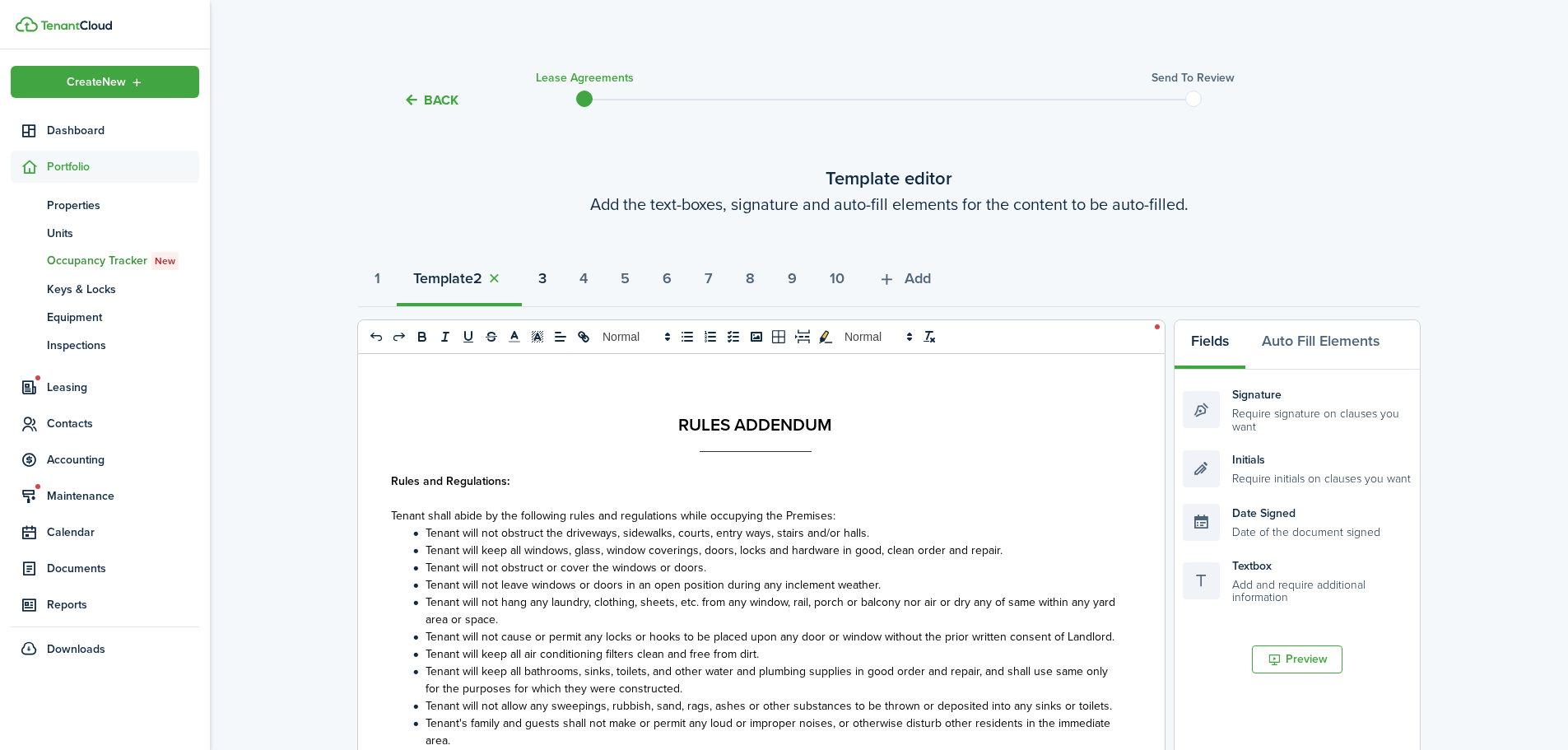
click at [547, 279] on strong "3" at bounding box center [542, 279] width 8 height 22
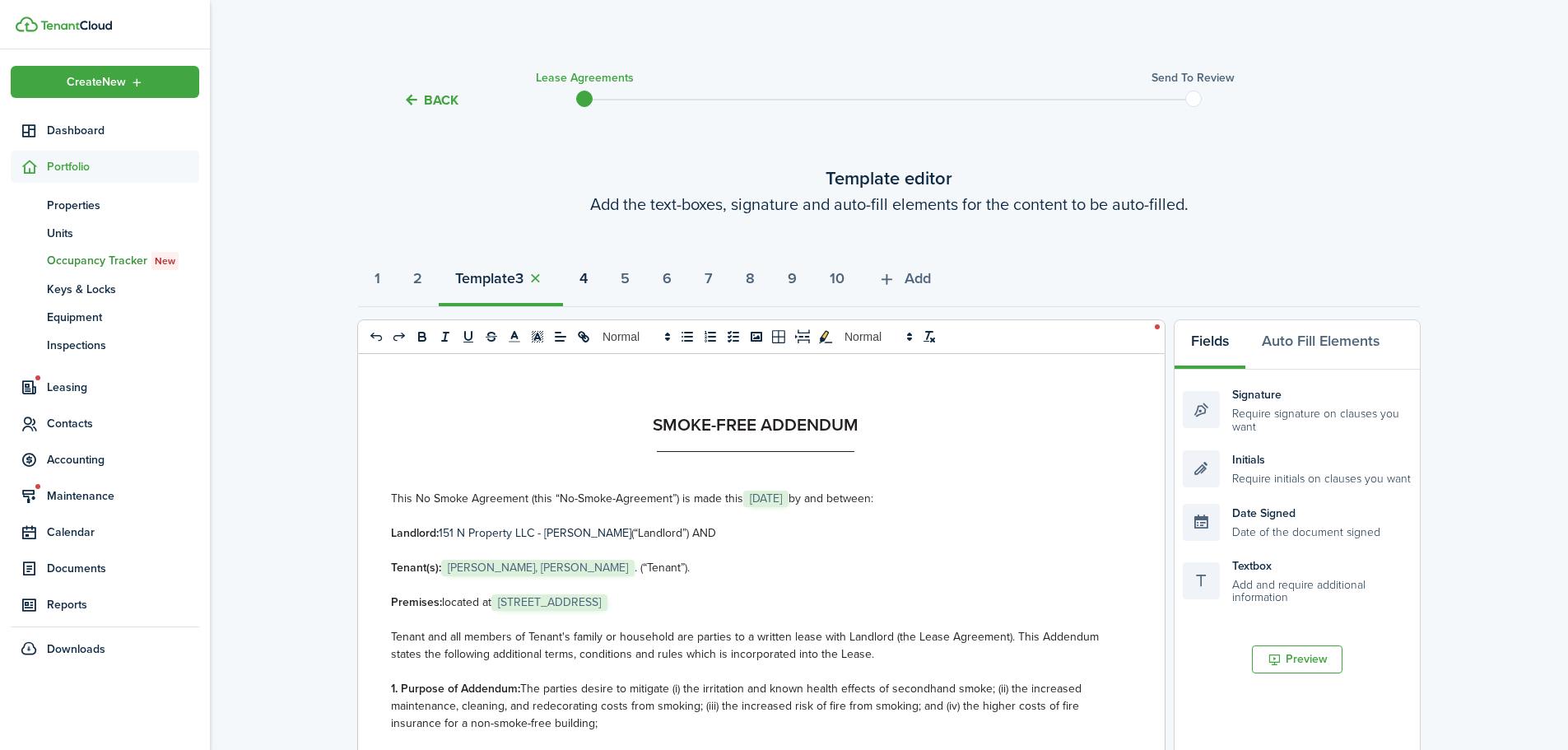
click at [588, 280] on strong "4" at bounding box center [583, 279] width 8 height 22
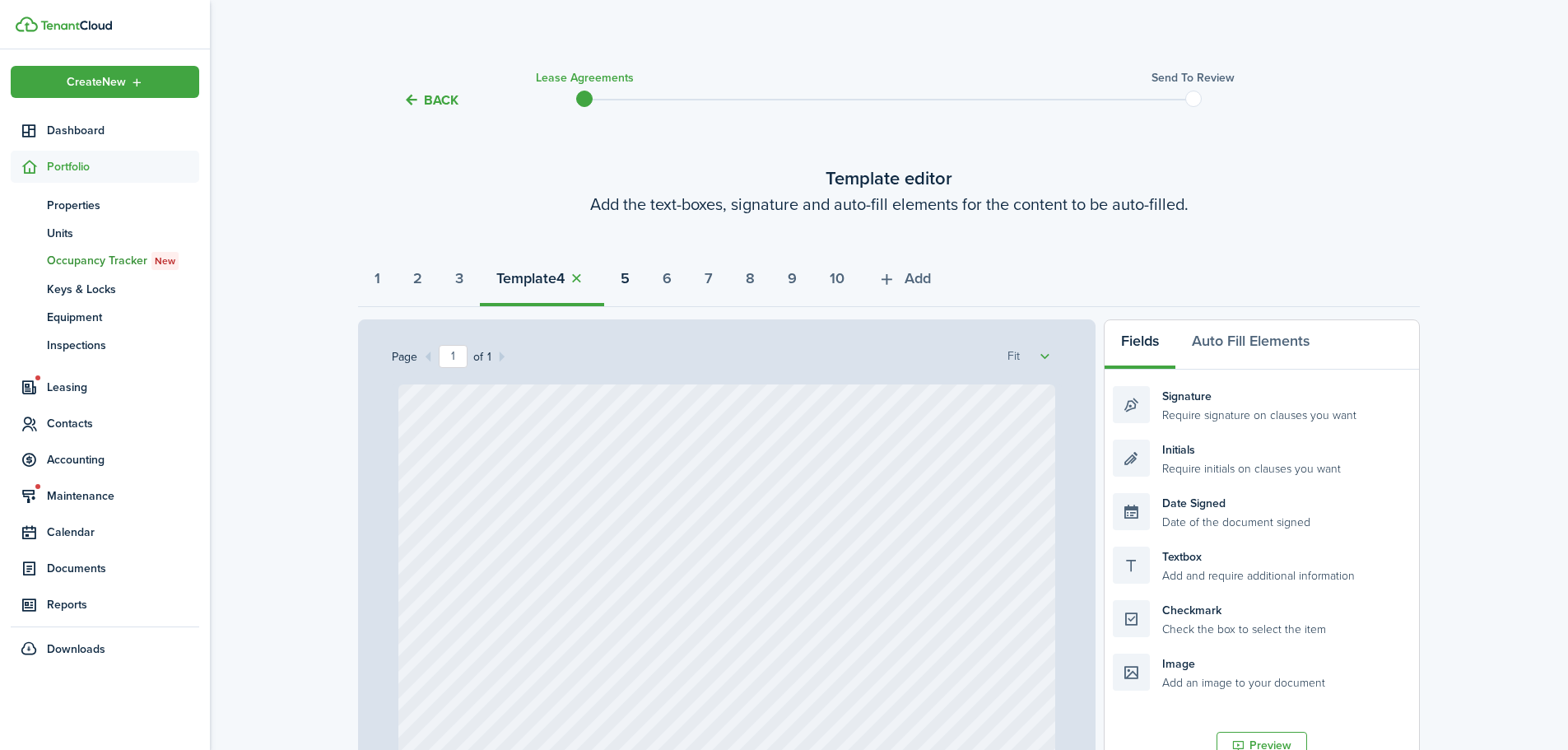
click at [646, 280] on button "5" at bounding box center [625, 282] width 42 height 50
click at [672, 280] on strong "6" at bounding box center [668, 279] width 9 height 22
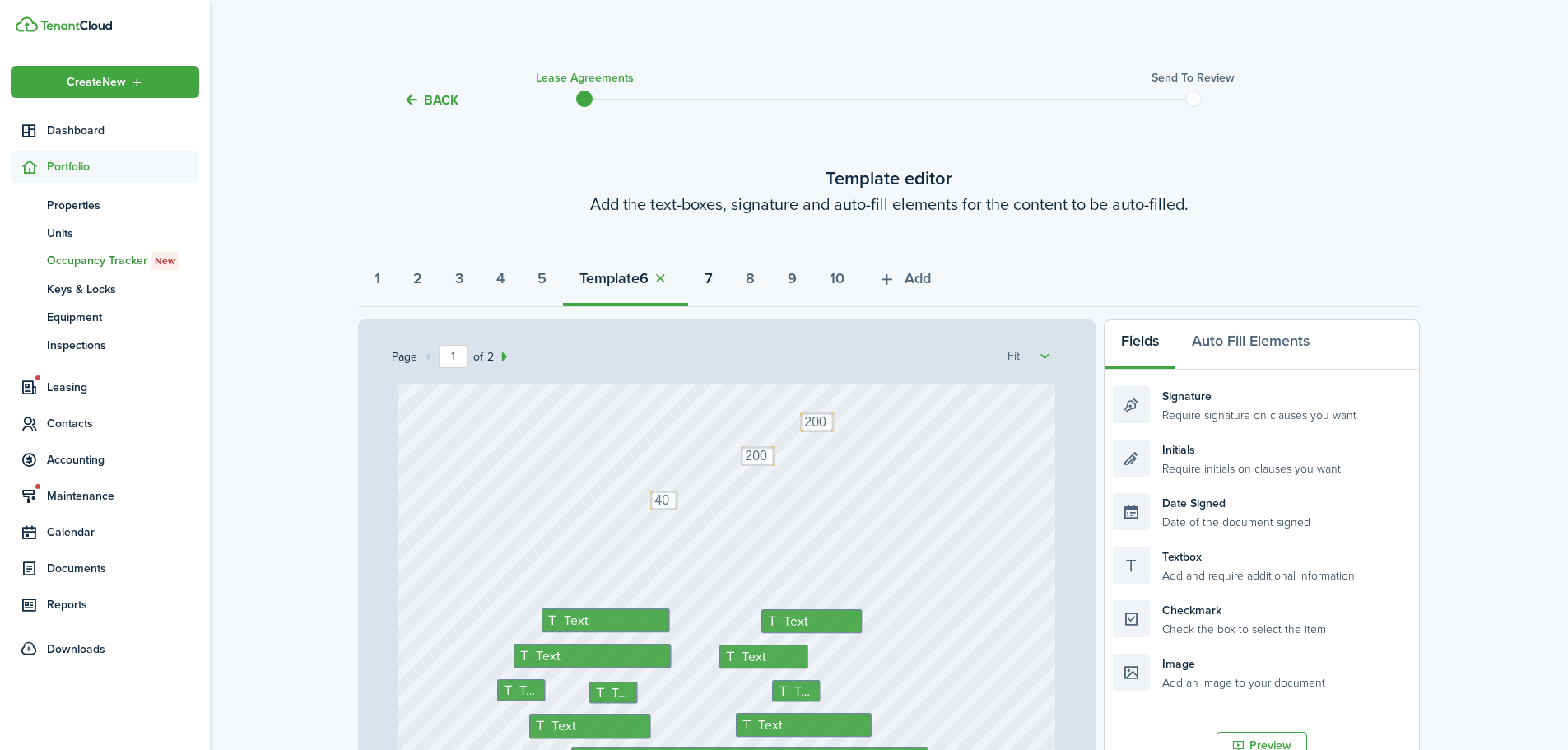
click at [713, 280] on strong "7" at bounding box center [709, 279] width 8 height 22
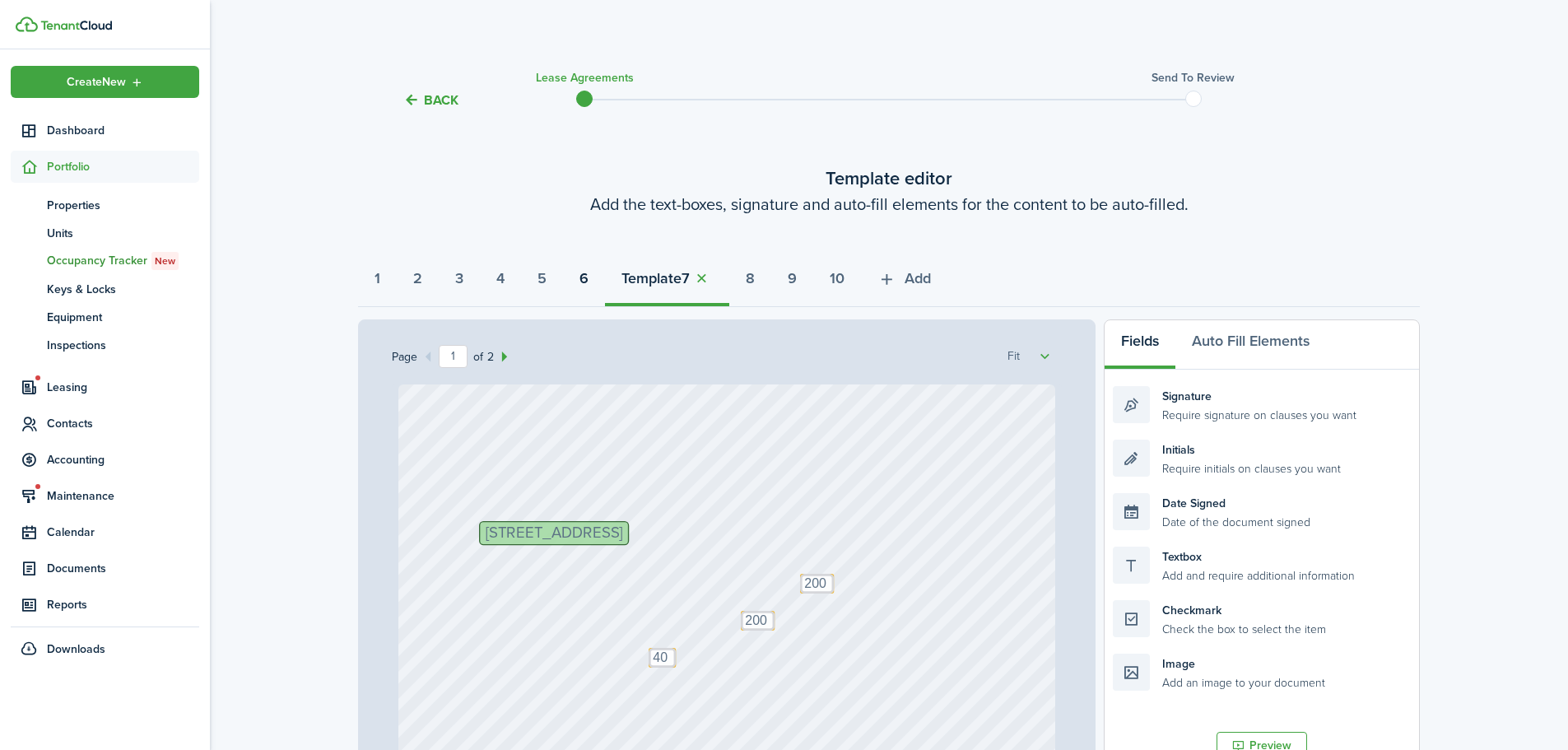
click at [589, 276] on strong "6" at bounding box center [584, 279] width 9 height 22
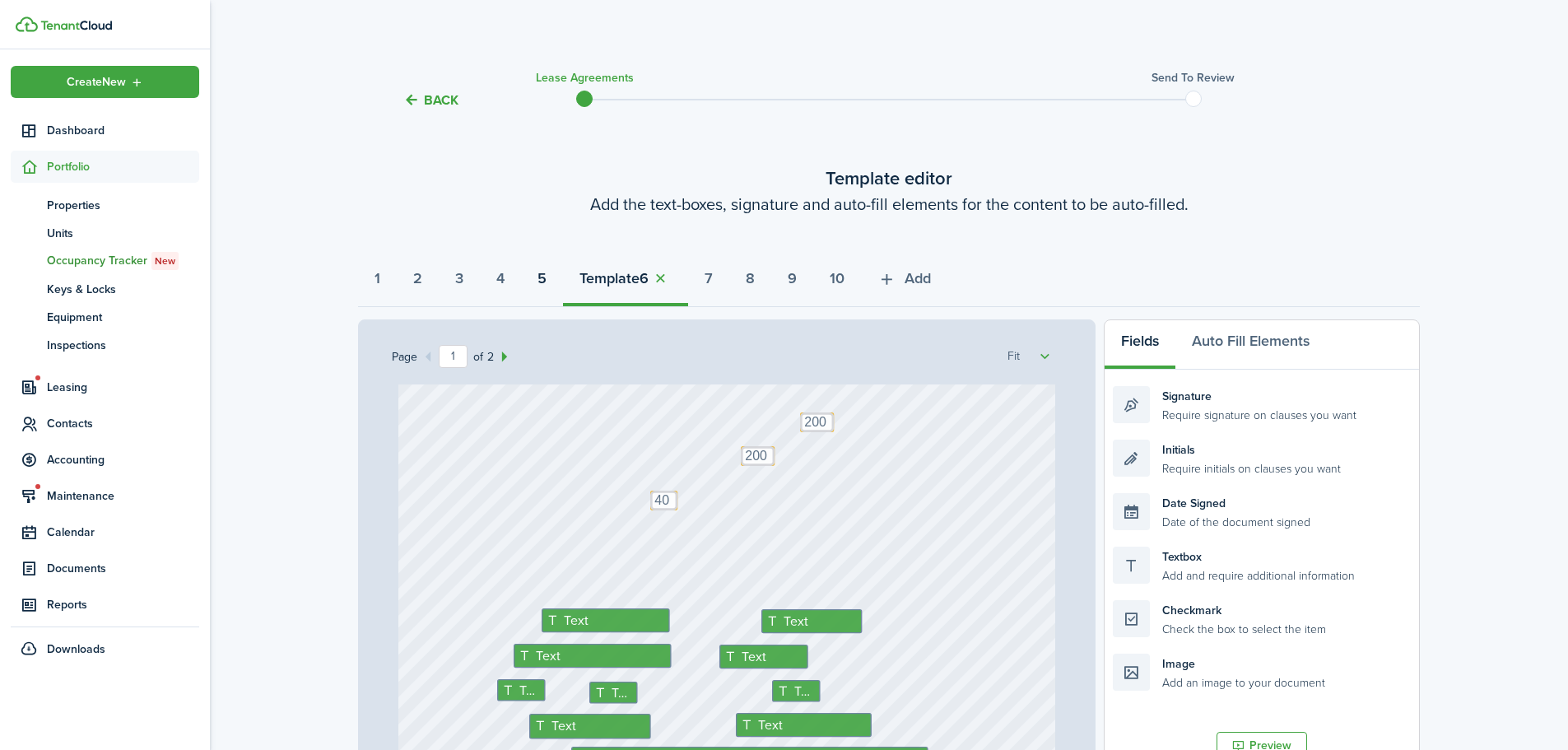
click at [563, 279] on button "5" at bounding box center [541, 282] width 42 height 50
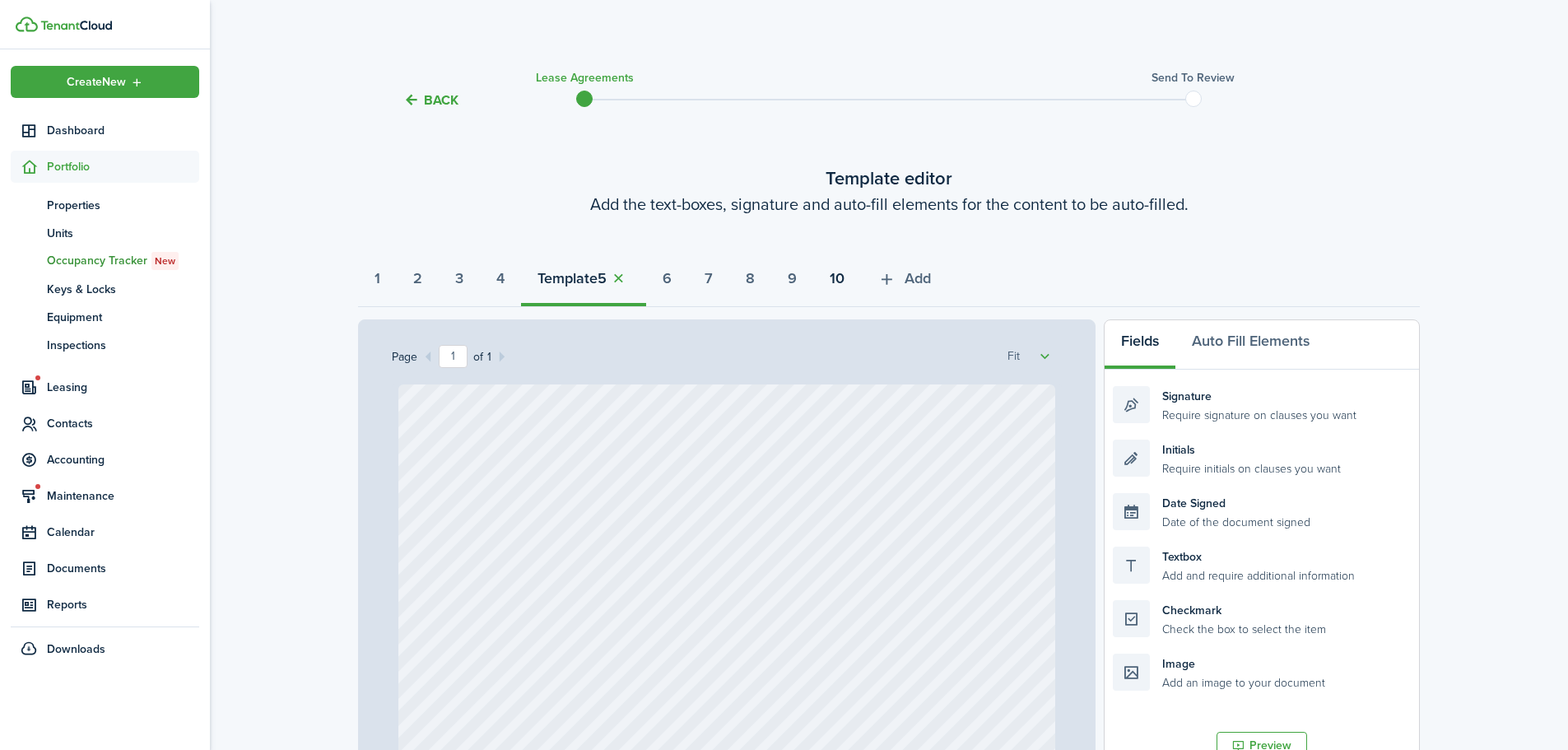
drag, startPoint x: 562, startPoint y: 279, endPoint x: 862, endPoint y: 294, distance: 300.4
click at [872, 296] on div "1 2 3 4 Template 5 6 7 8 9 10 Add" at bounding box center [889, 282] width 1062 height 50
click at [844, 281] on strong "10" at bounding box center [838, 279] width 15 height 22
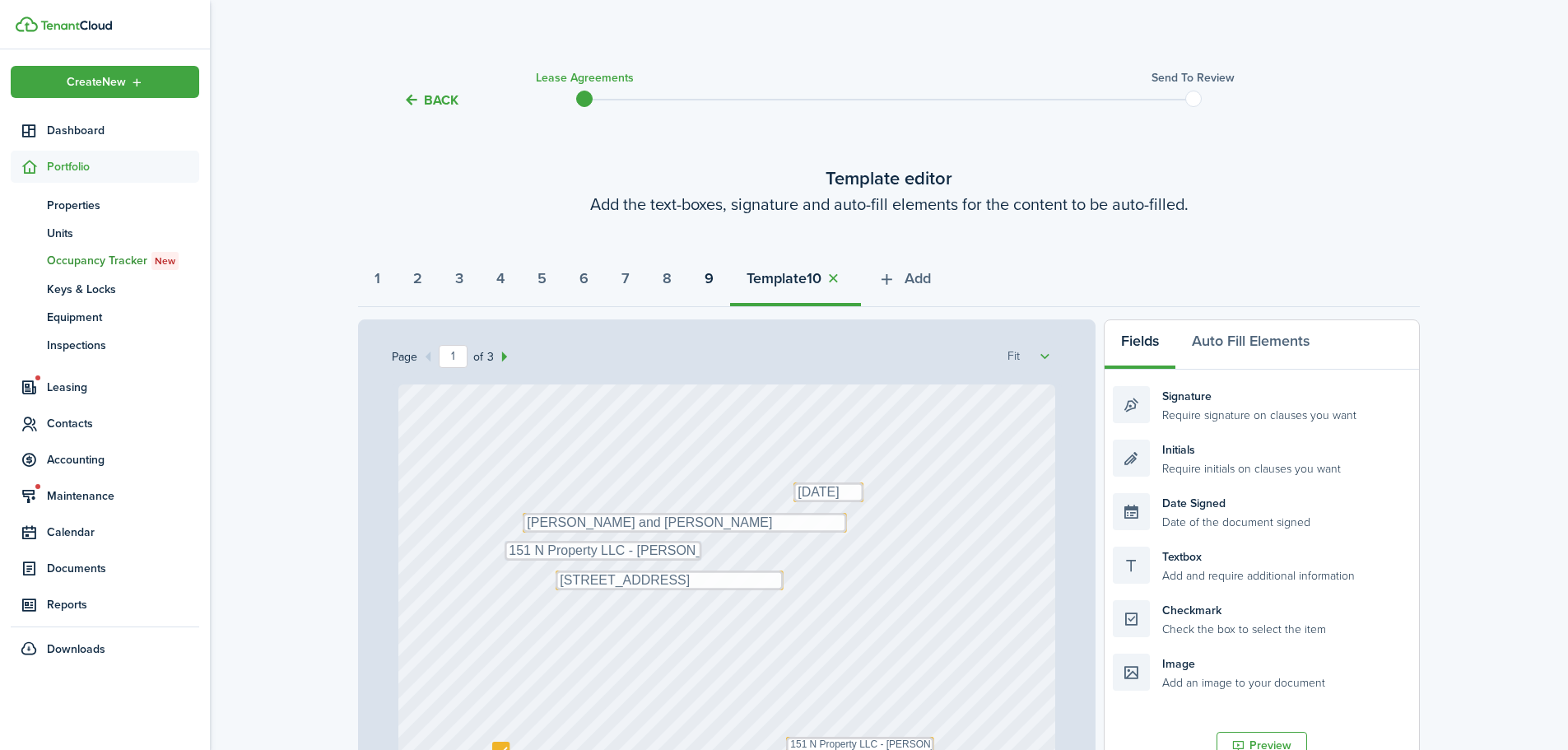
click at [730, 281] on button "9" at bounding box center [709, 282] width 42 height 50
click at [672, 276] on strong "8" at bounding box center [668, 279] width 9 height 22
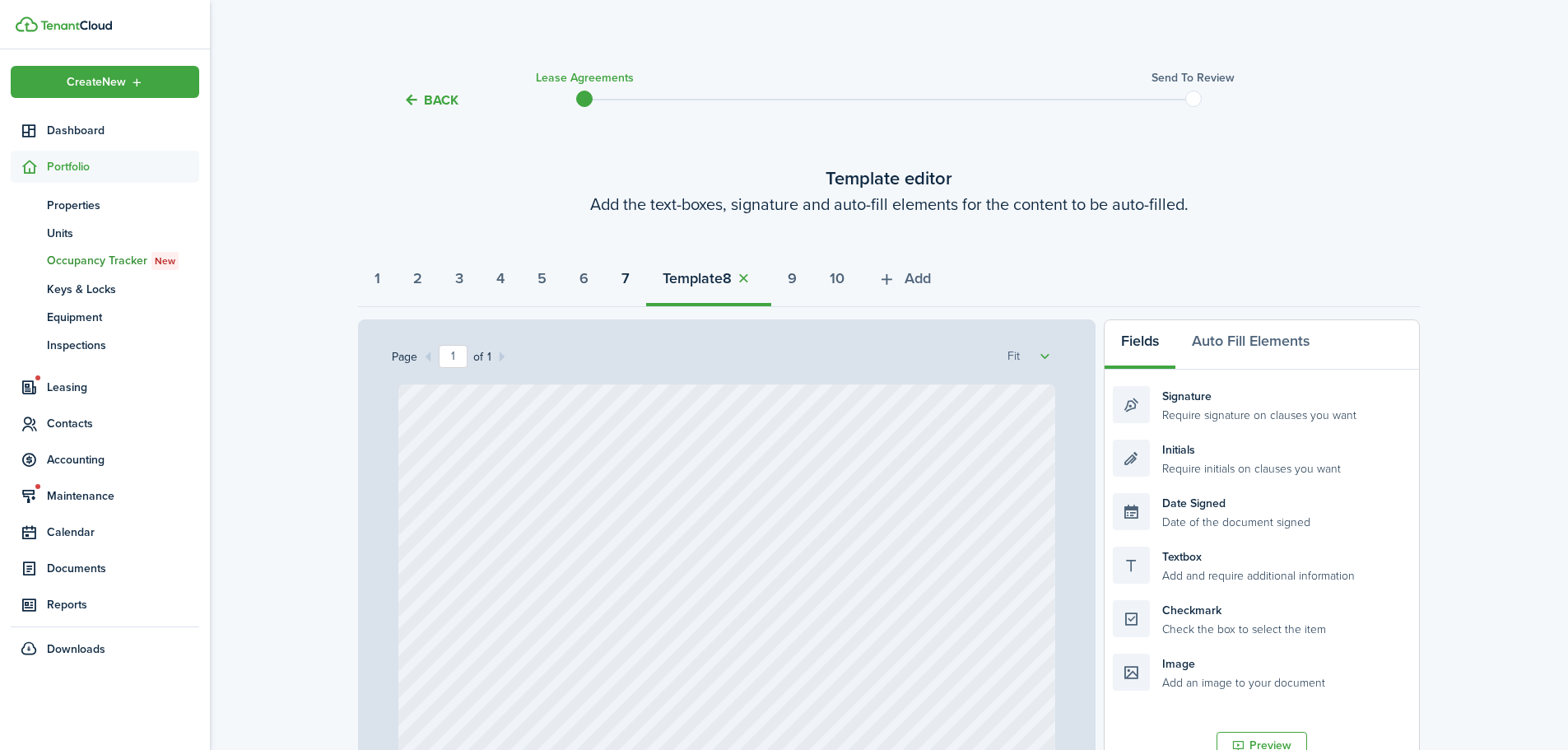
click at [630, 281] on strong "7" at bounding box center [626, 279] width 8 height 22
click at [381, 280] on strong "1" at bounding box center [378, 279] width 6 height 22
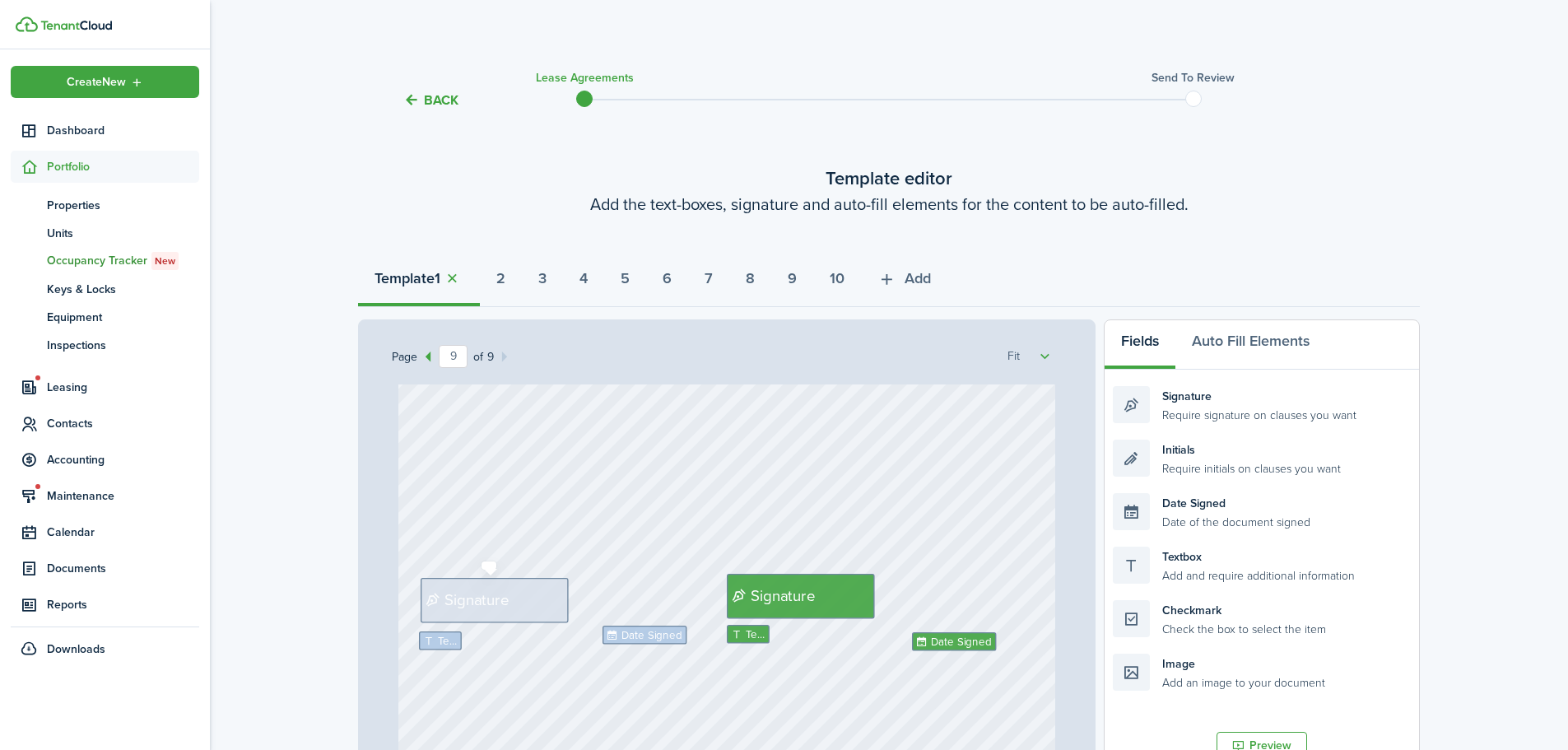
click at [502, 597] on span "Signature" at bounding box center [477, 600] width 65 height 23
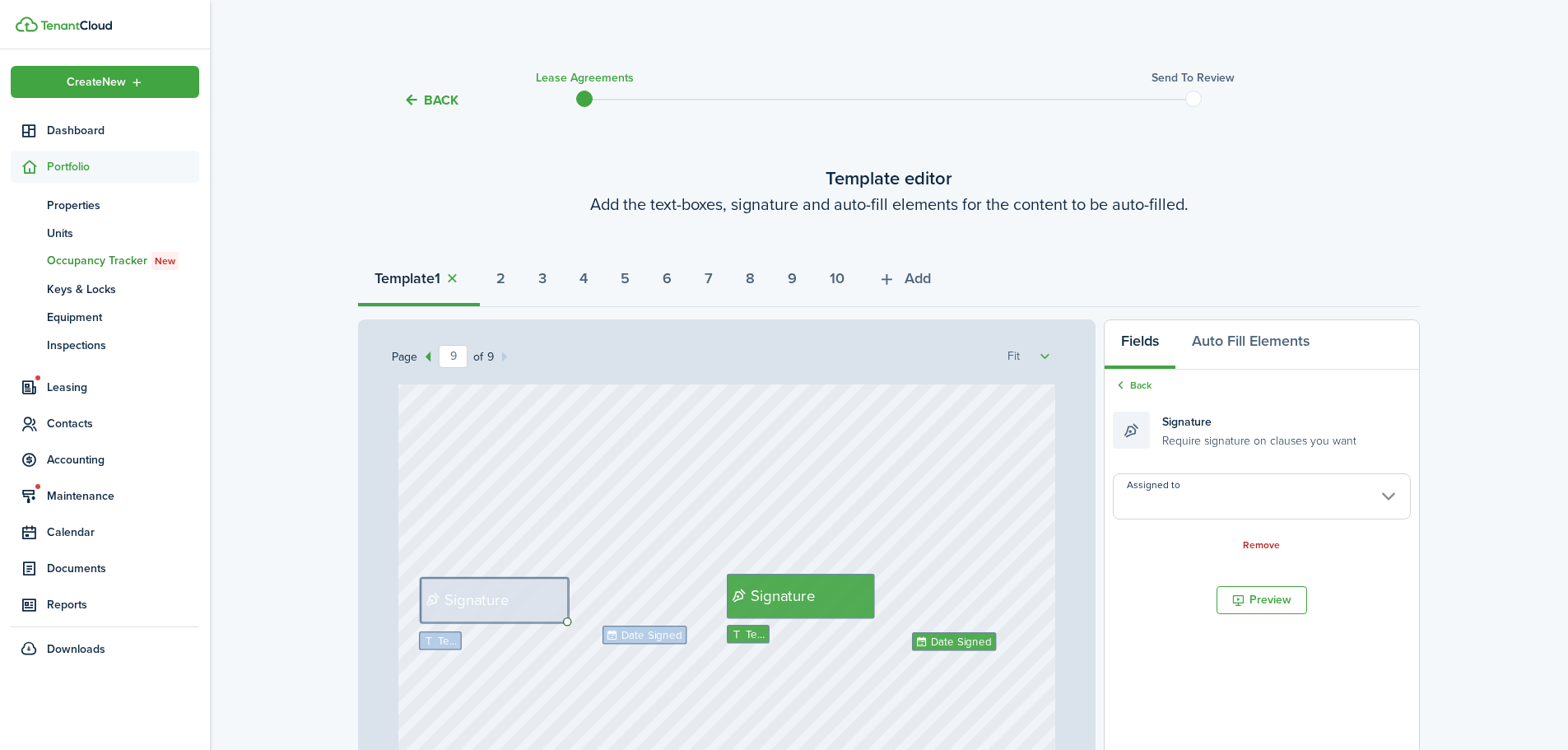
click at [1185, 499] on input "Assigned to" at bounding box center [1262, 496] width 298 height 46
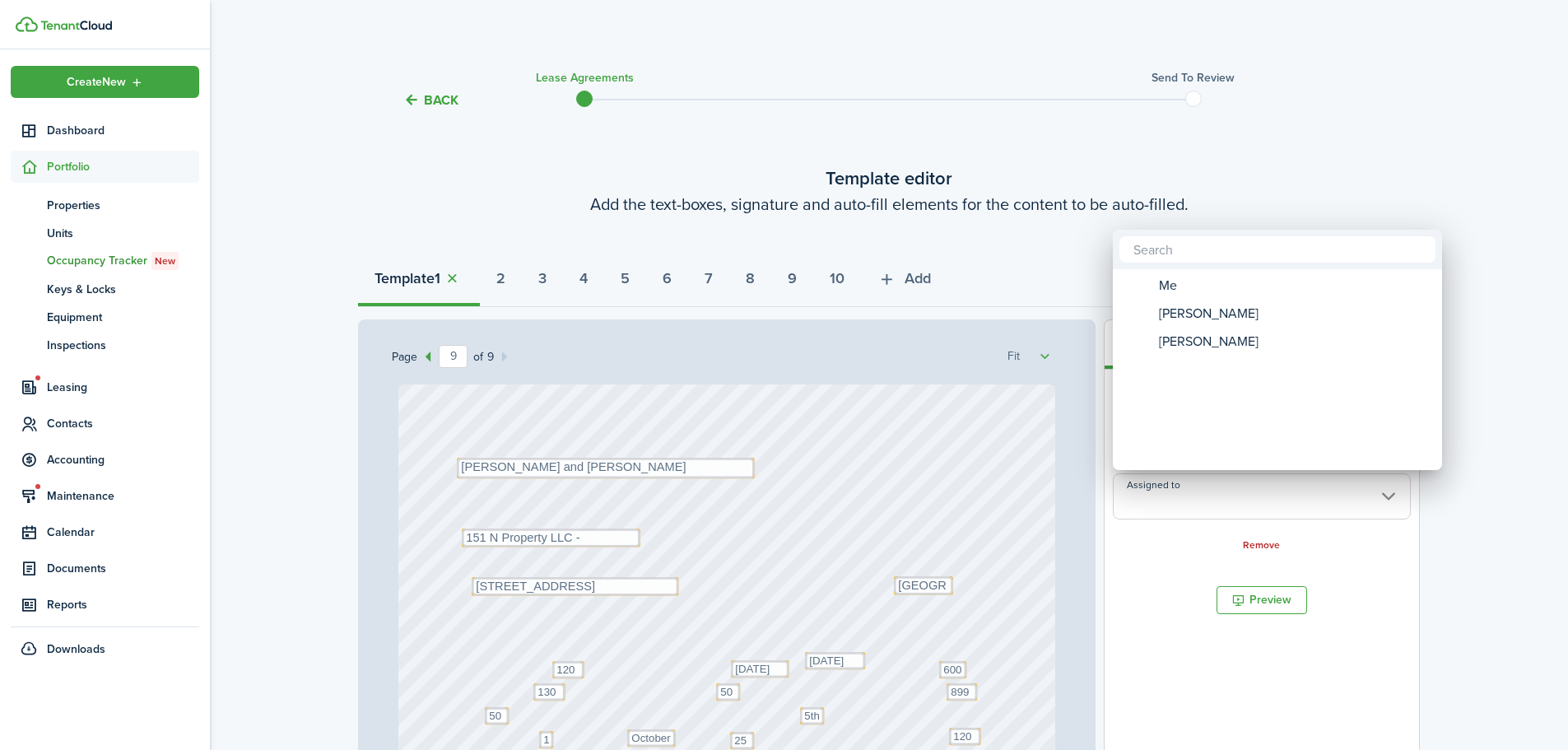
select select "fit"
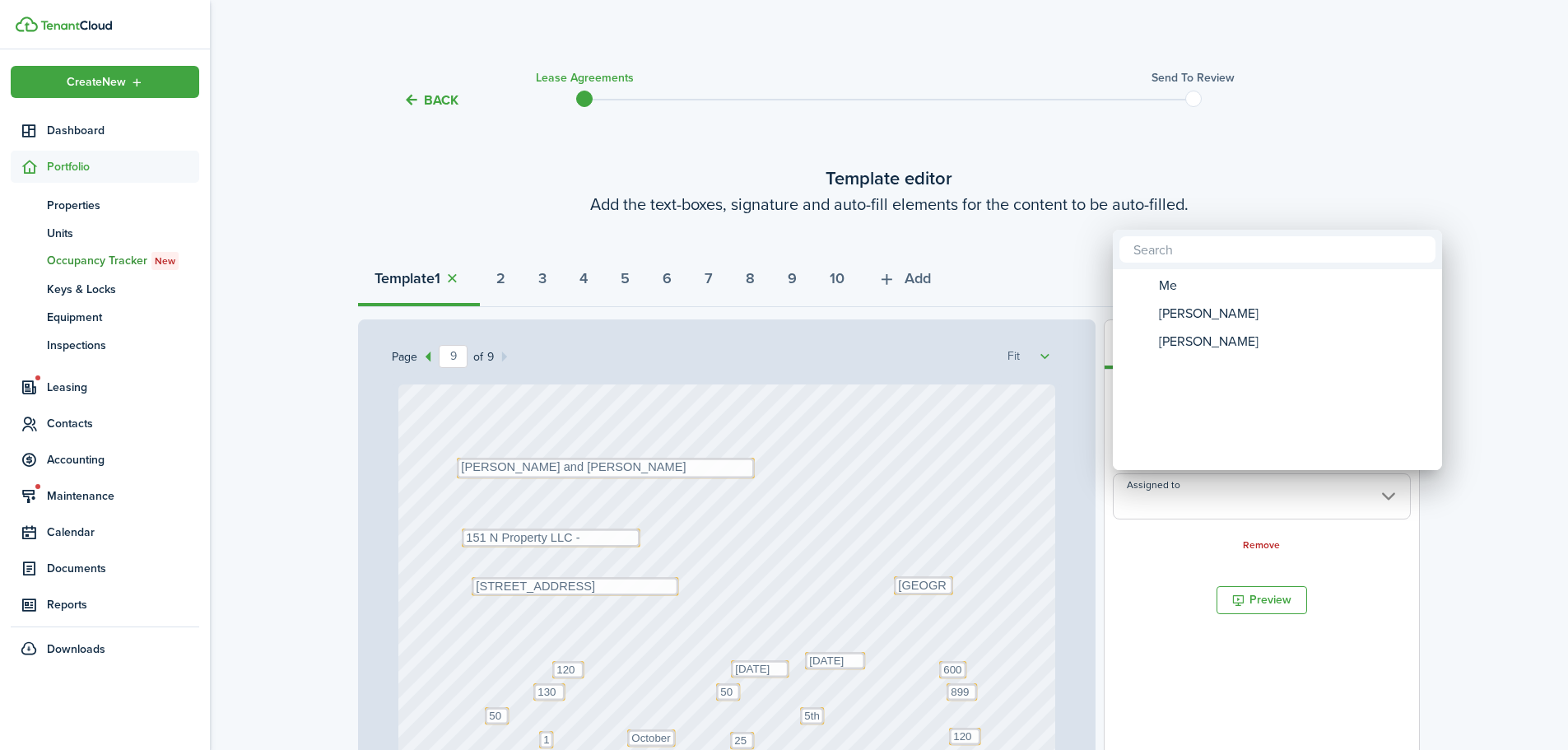
select select "fit"
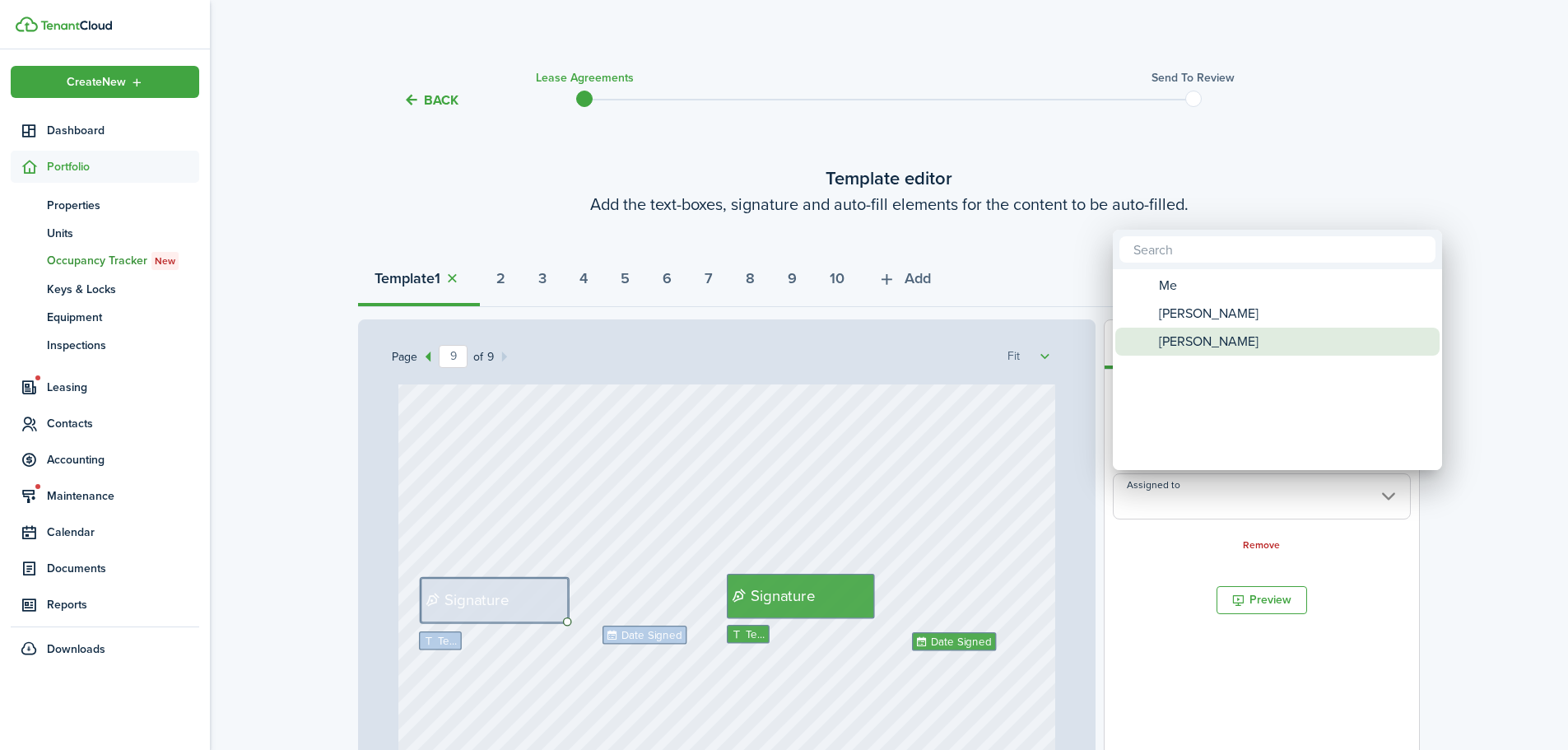
click at [1219, 328] on span "[PERSON_NAME]" at bounding box center [1209, 341] width 100 height 28
type input "[PERSON_NAME]"
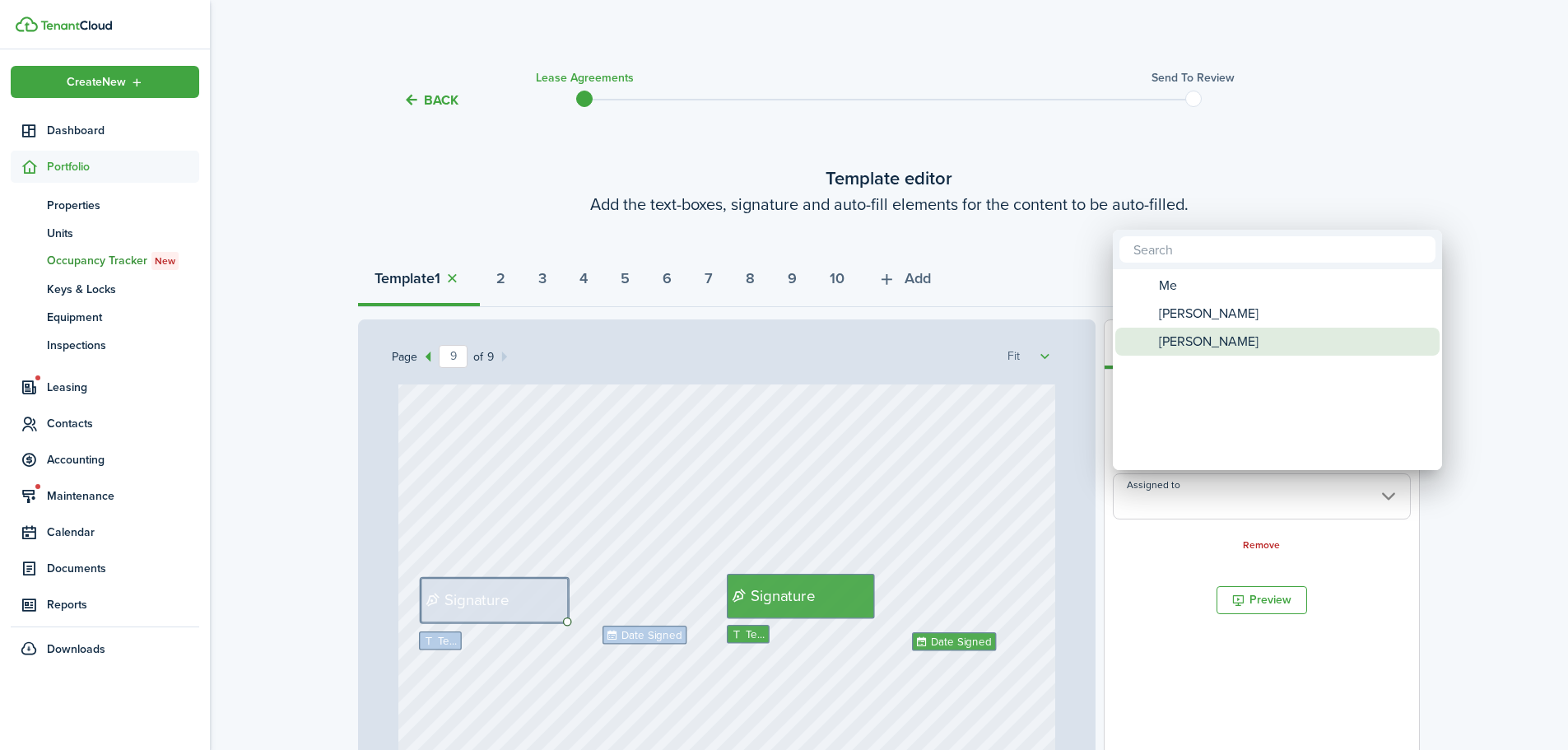
type input "[PERSON_NAME]"
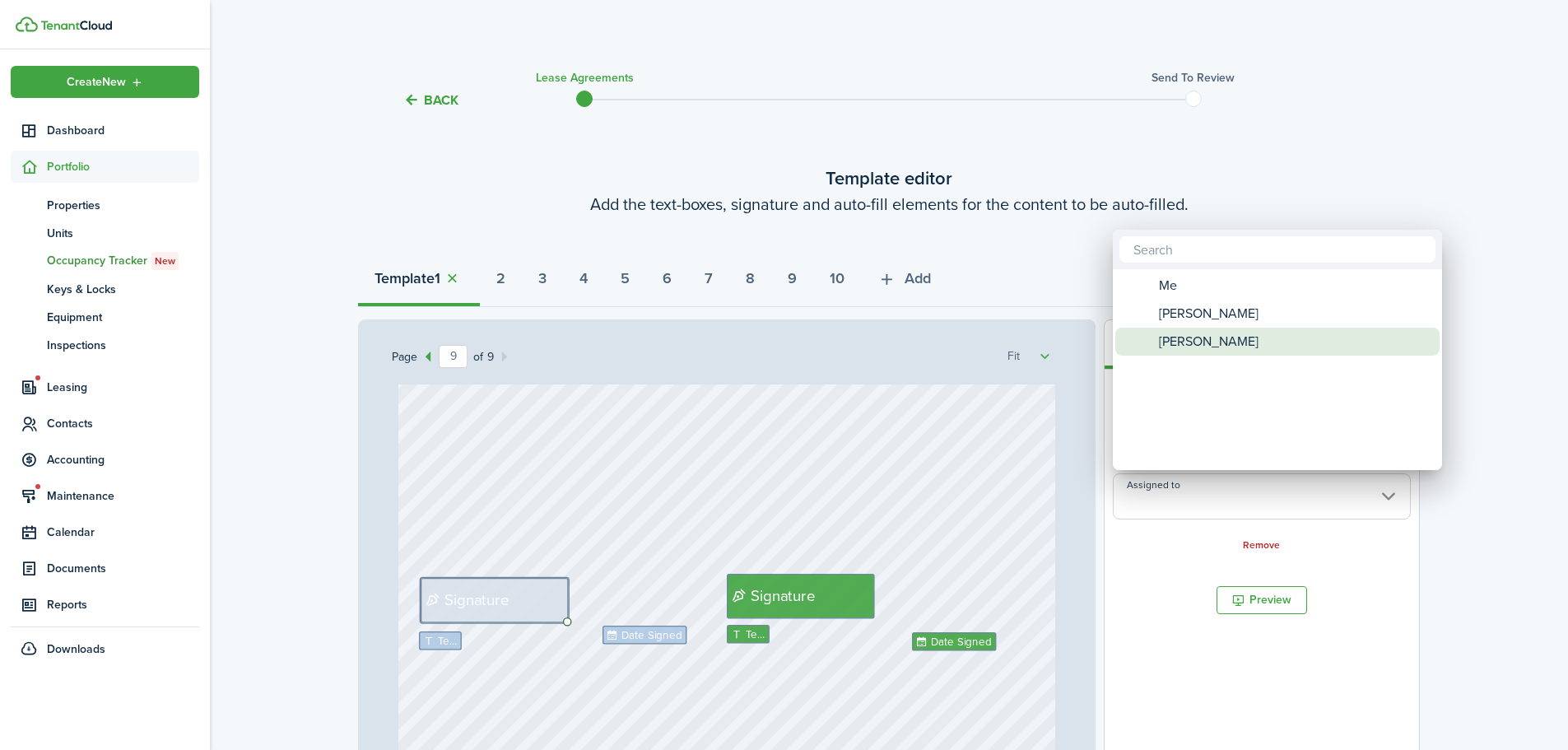
type input "[PERSON_NAME]"
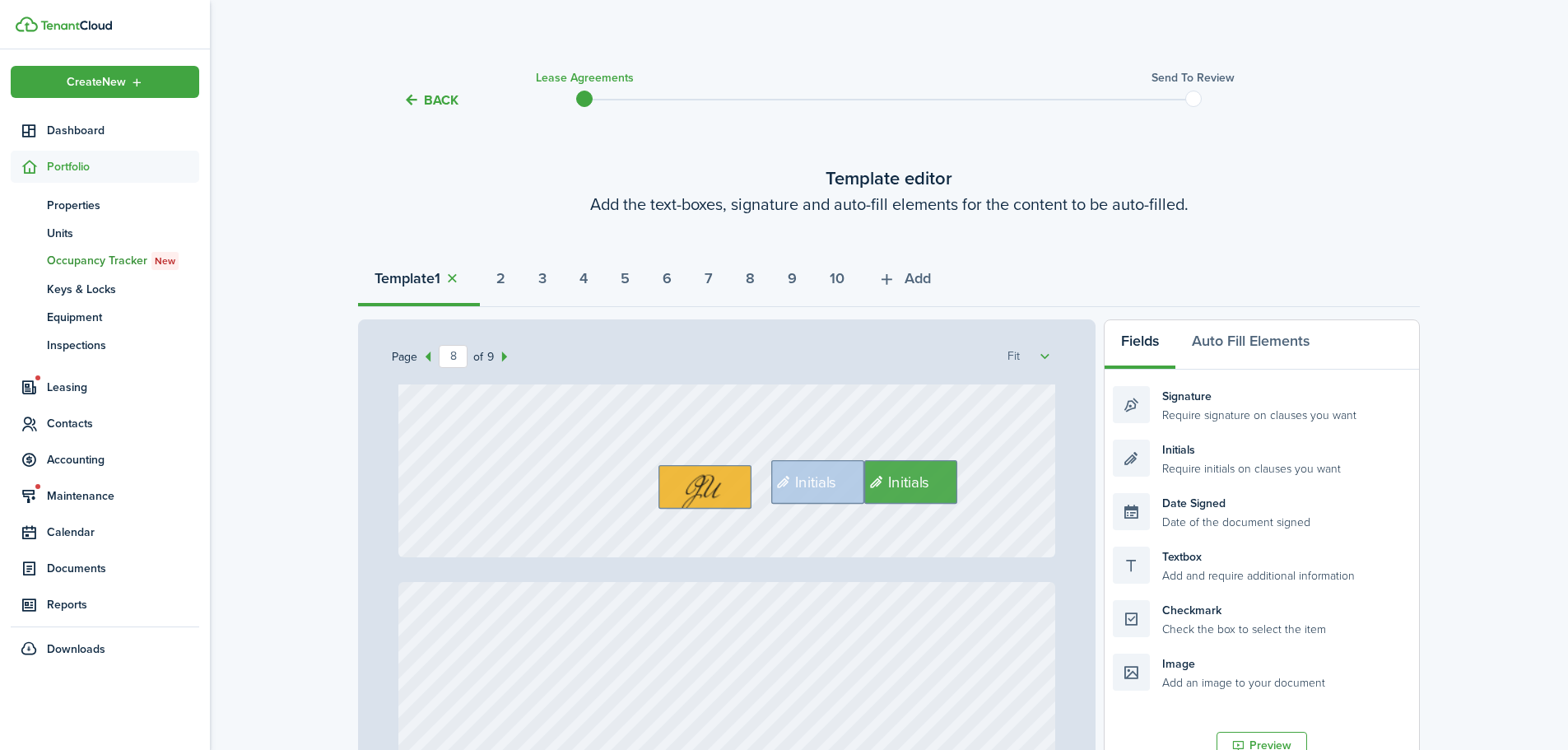
type input "9"
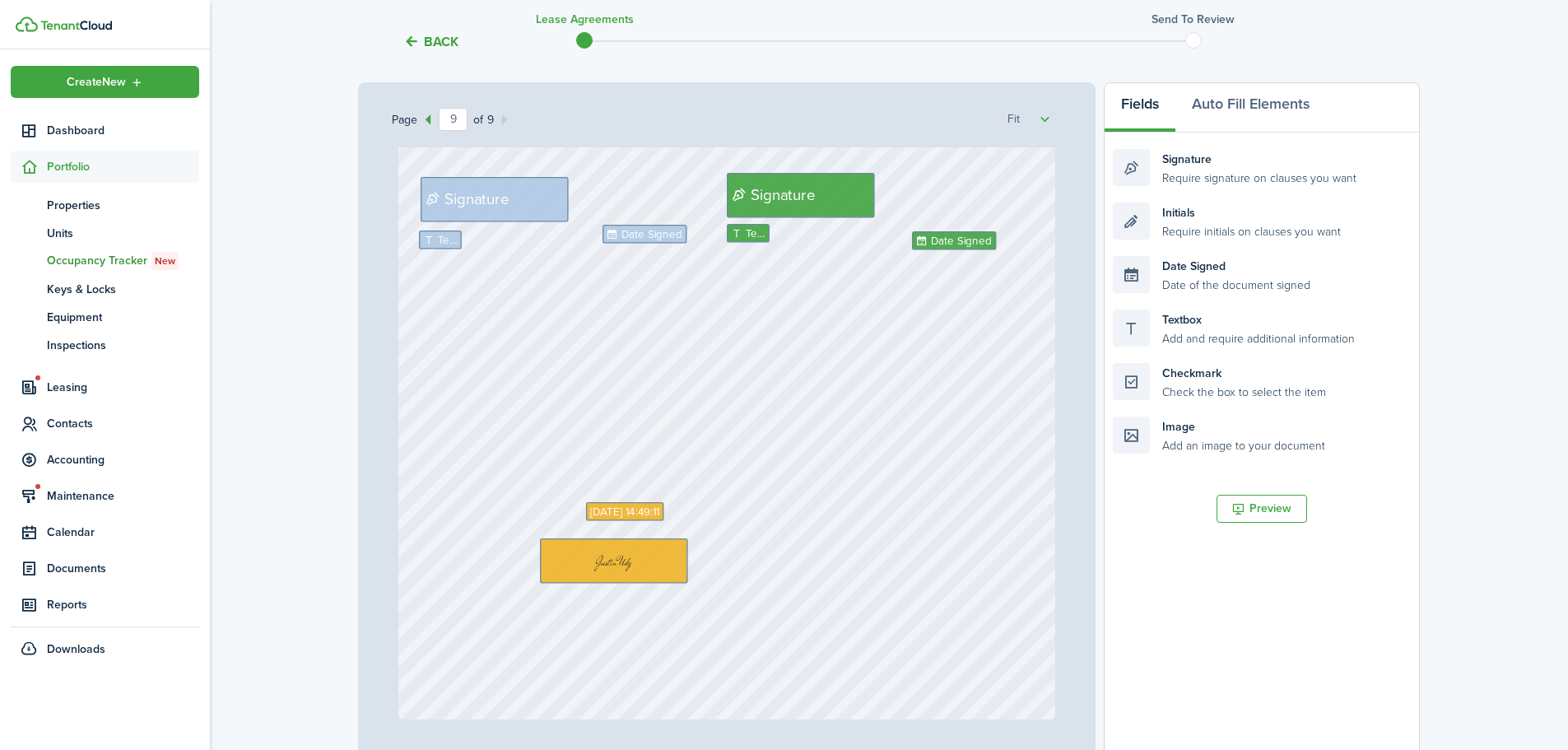
scroll to position [400, 0]
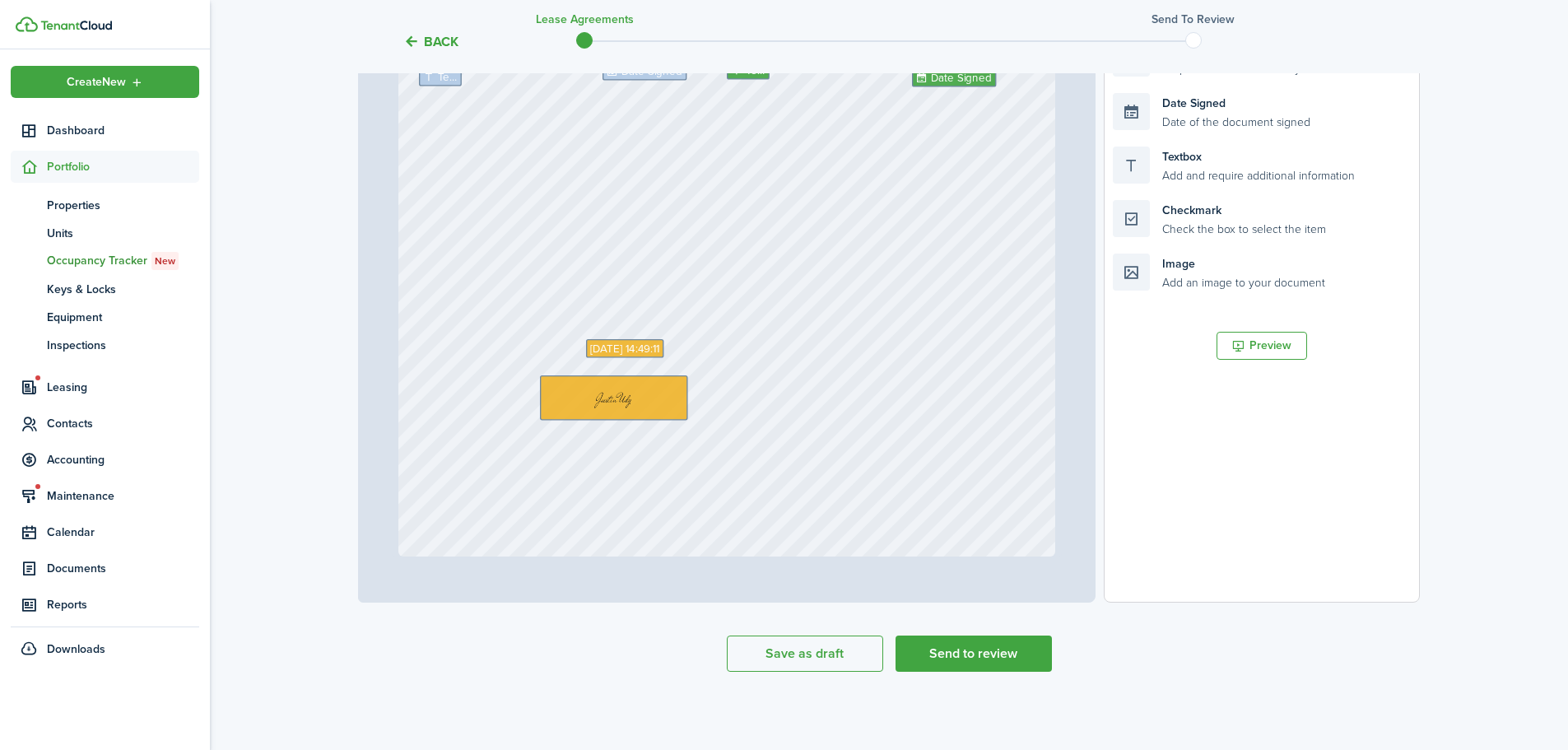
click at [658, 682] on tc-wizard-step "Template editor Add the text-boxes, signature and auto-fill elements for the co…" at bounding box center [889, 218] width 1062 height 974
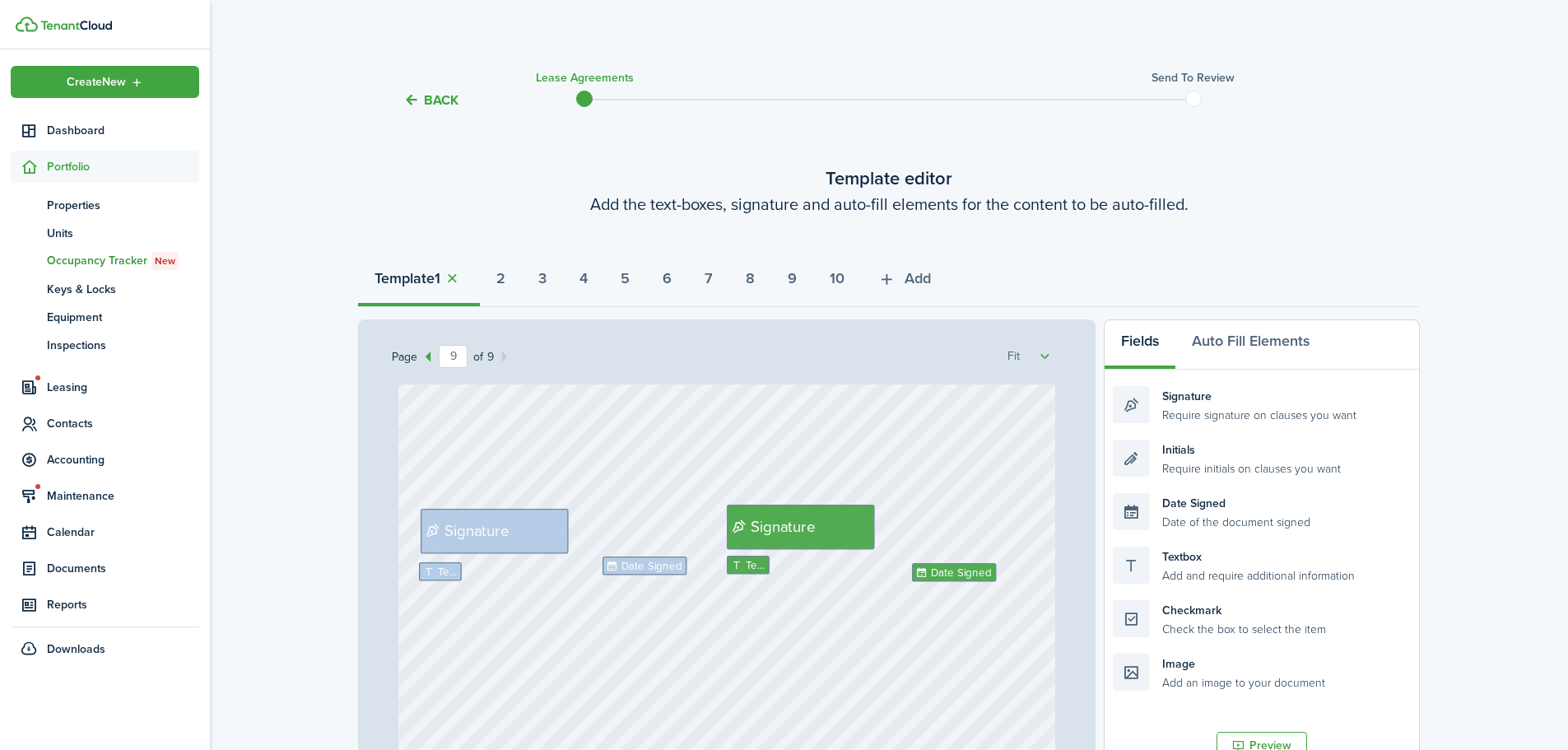
scroll to position [7104, 0]
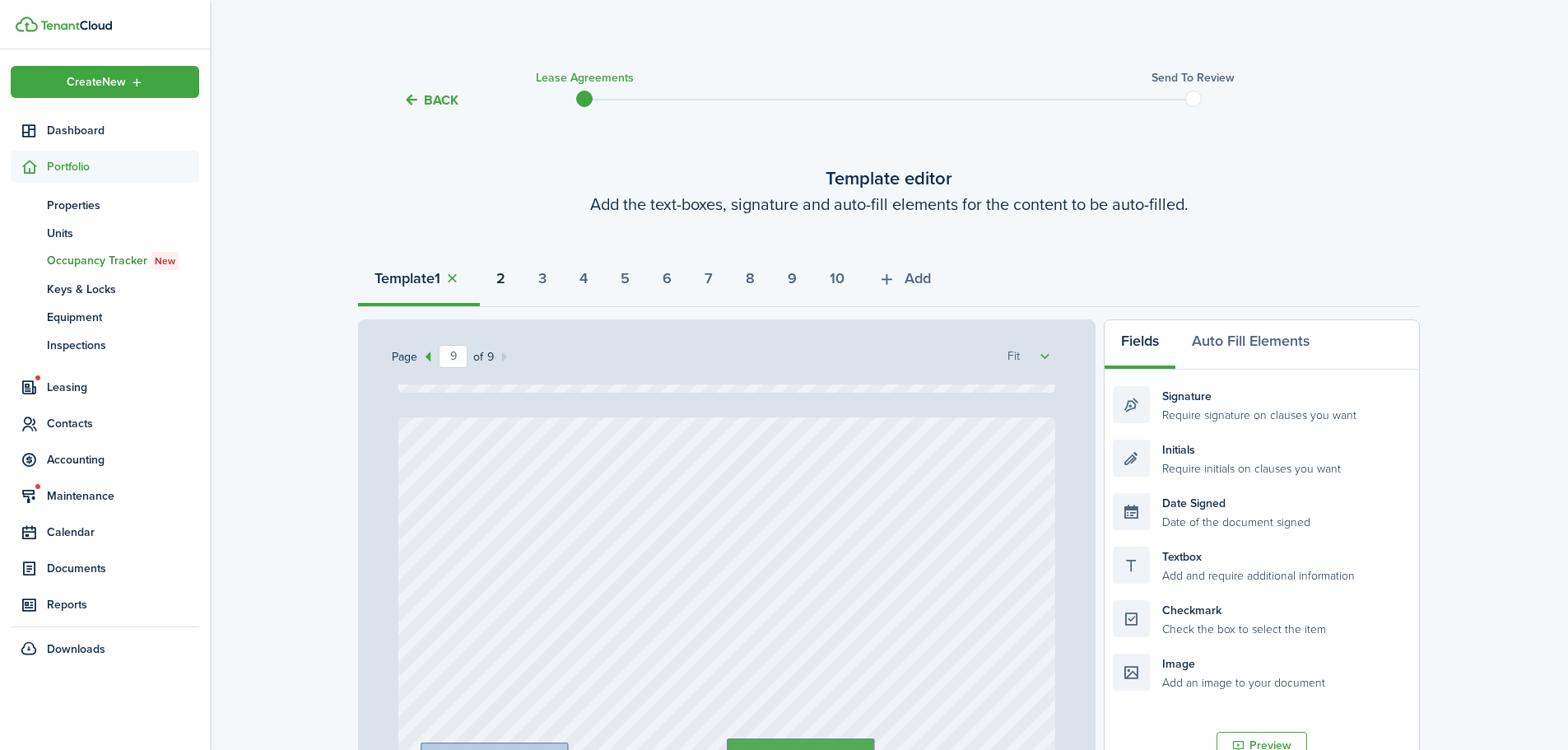
click at [503, 281] on strong "2" at bounding box center [501, 279] width 9 height 22
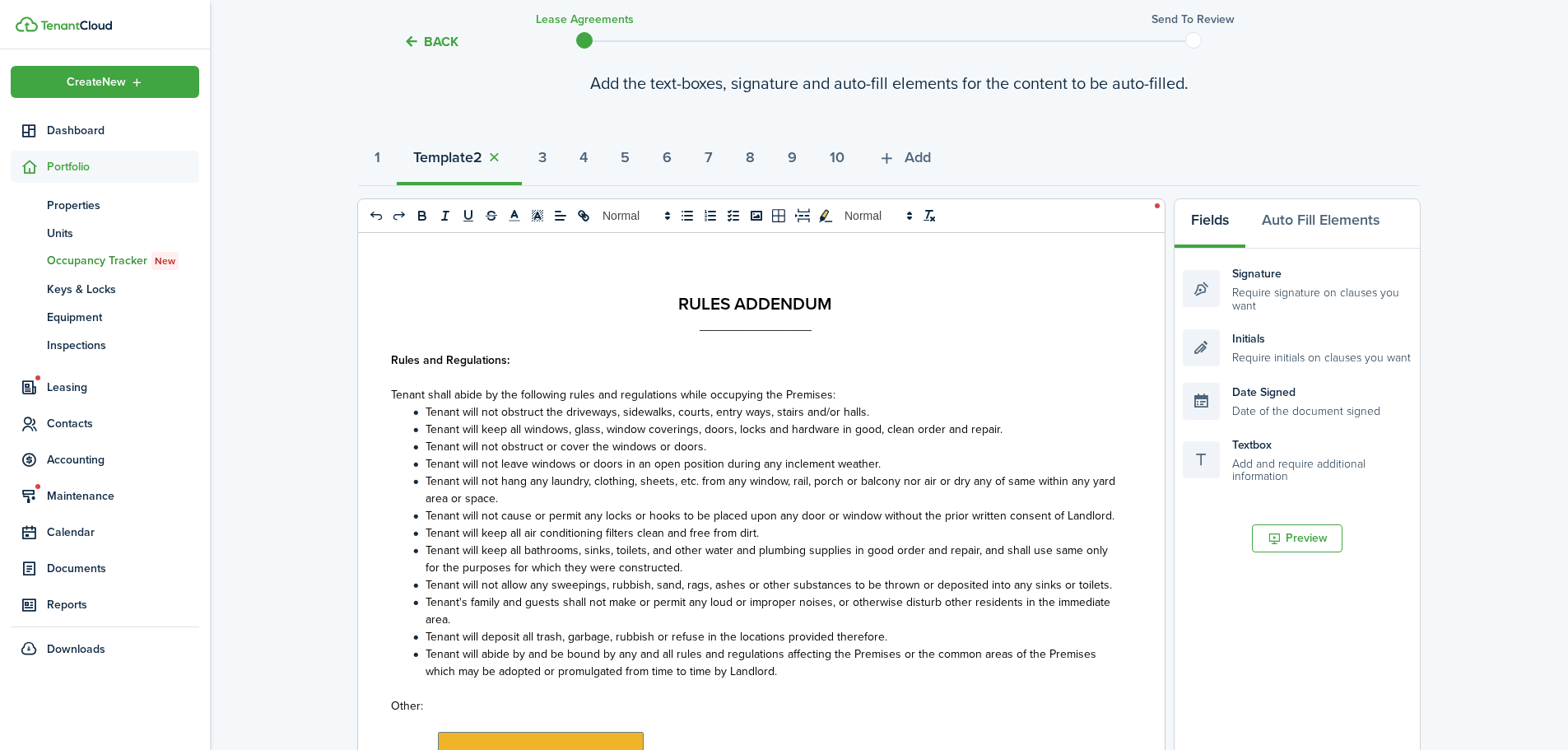
scroll to position [119, 0]
click at [547, 166] on strong "3" at bounding box center [542, 160] width 8 height 22
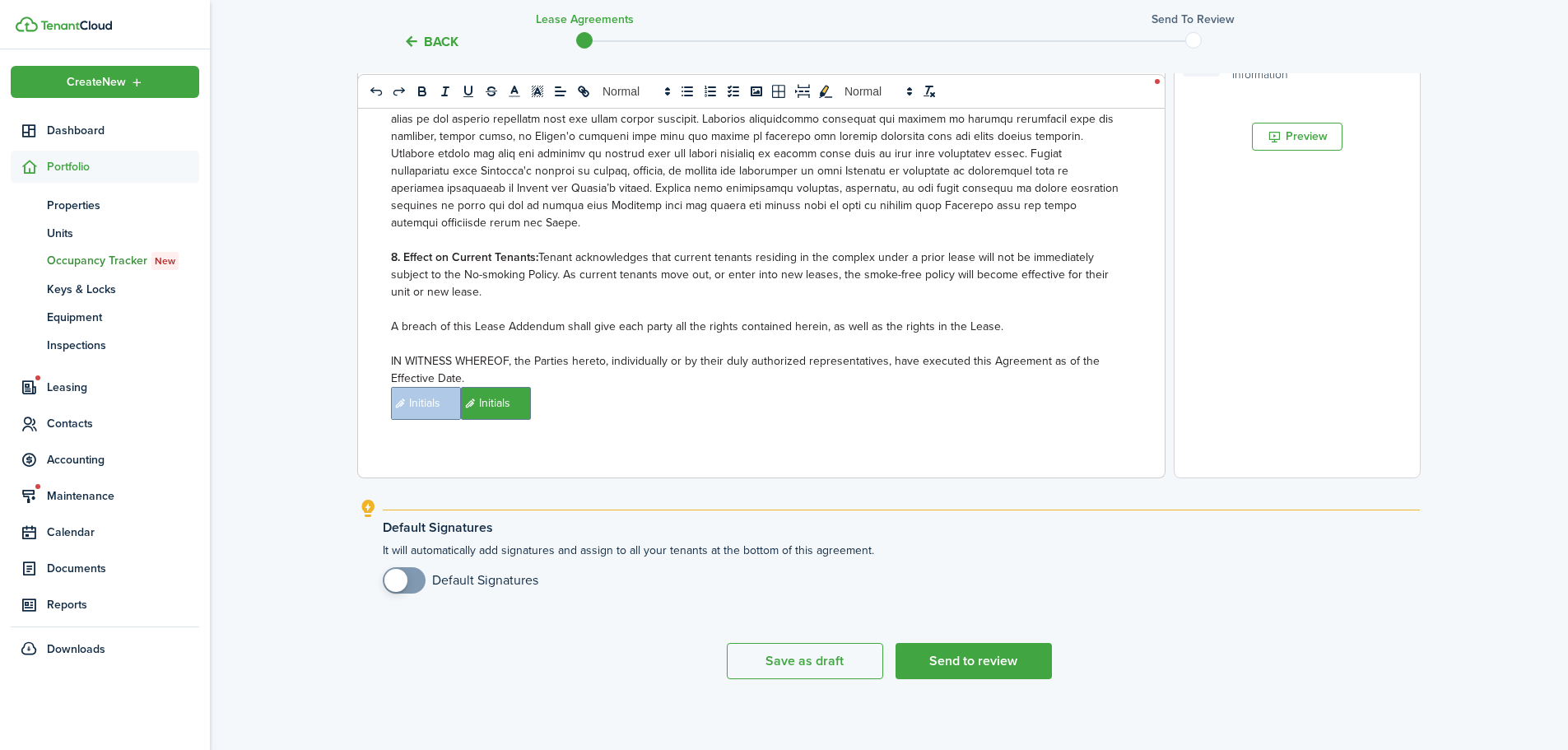
scroll to position [530, 0]
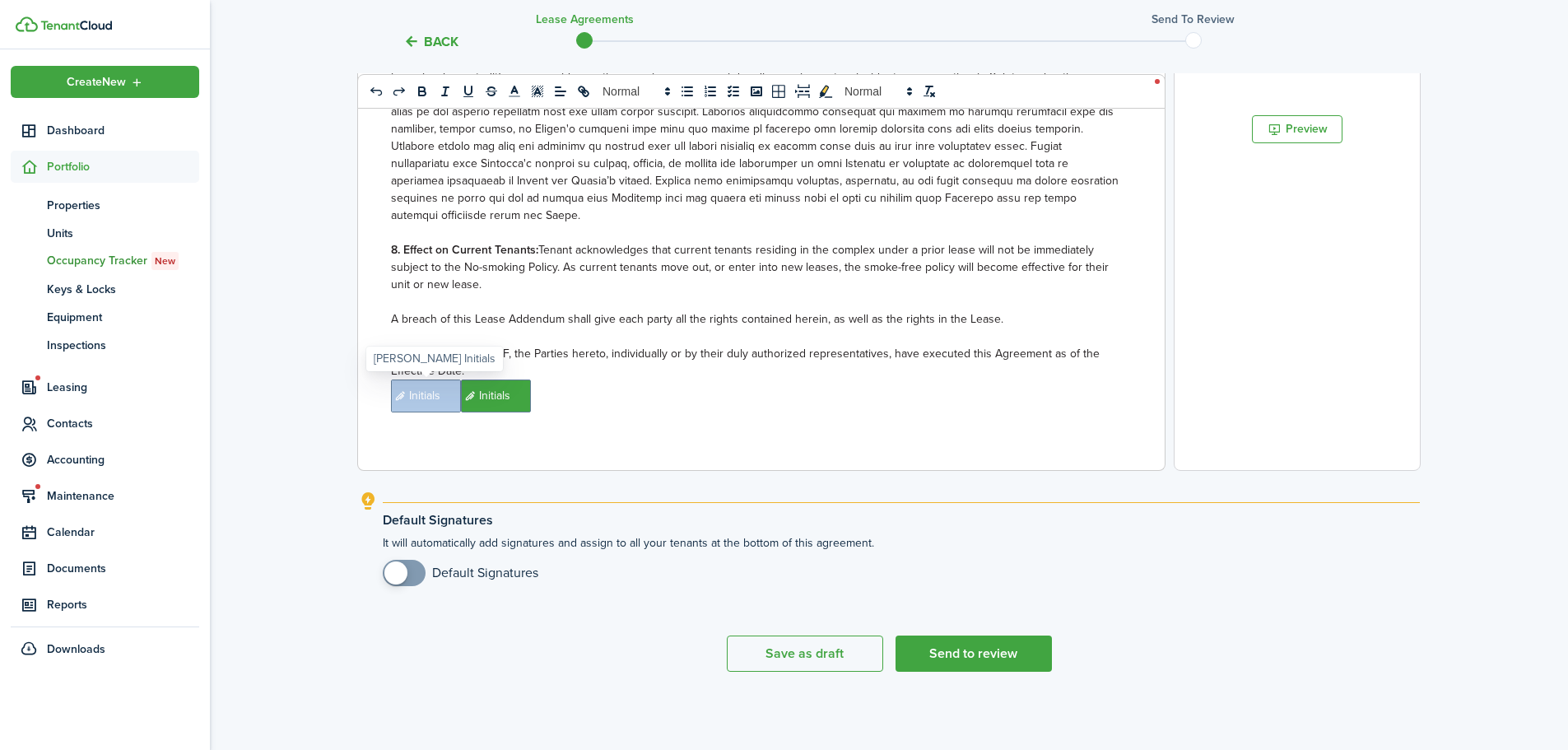
click at [429, 411] on span "Initials" at bounding box center [425, 396] width 70 height 33
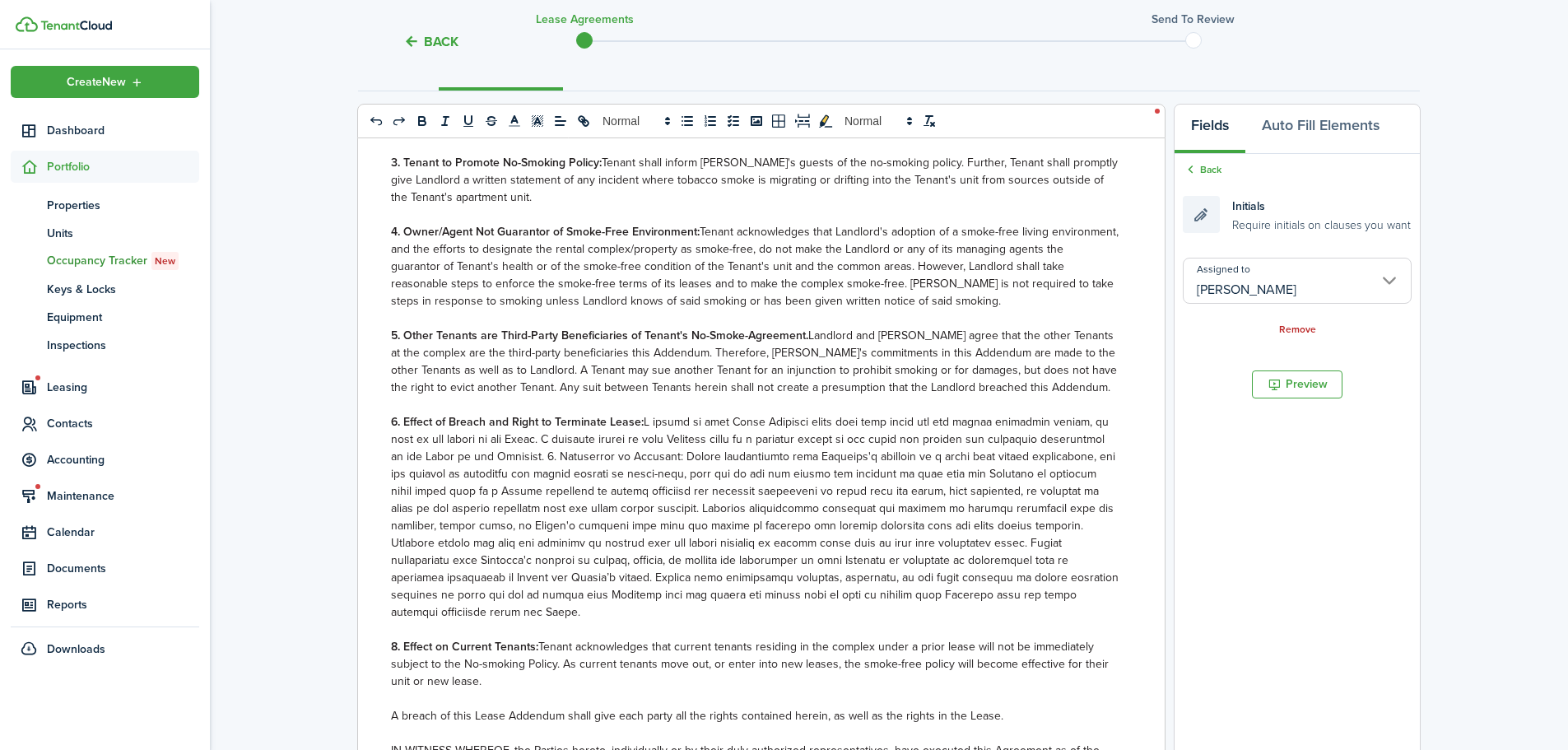
scroll to position [201, 0]
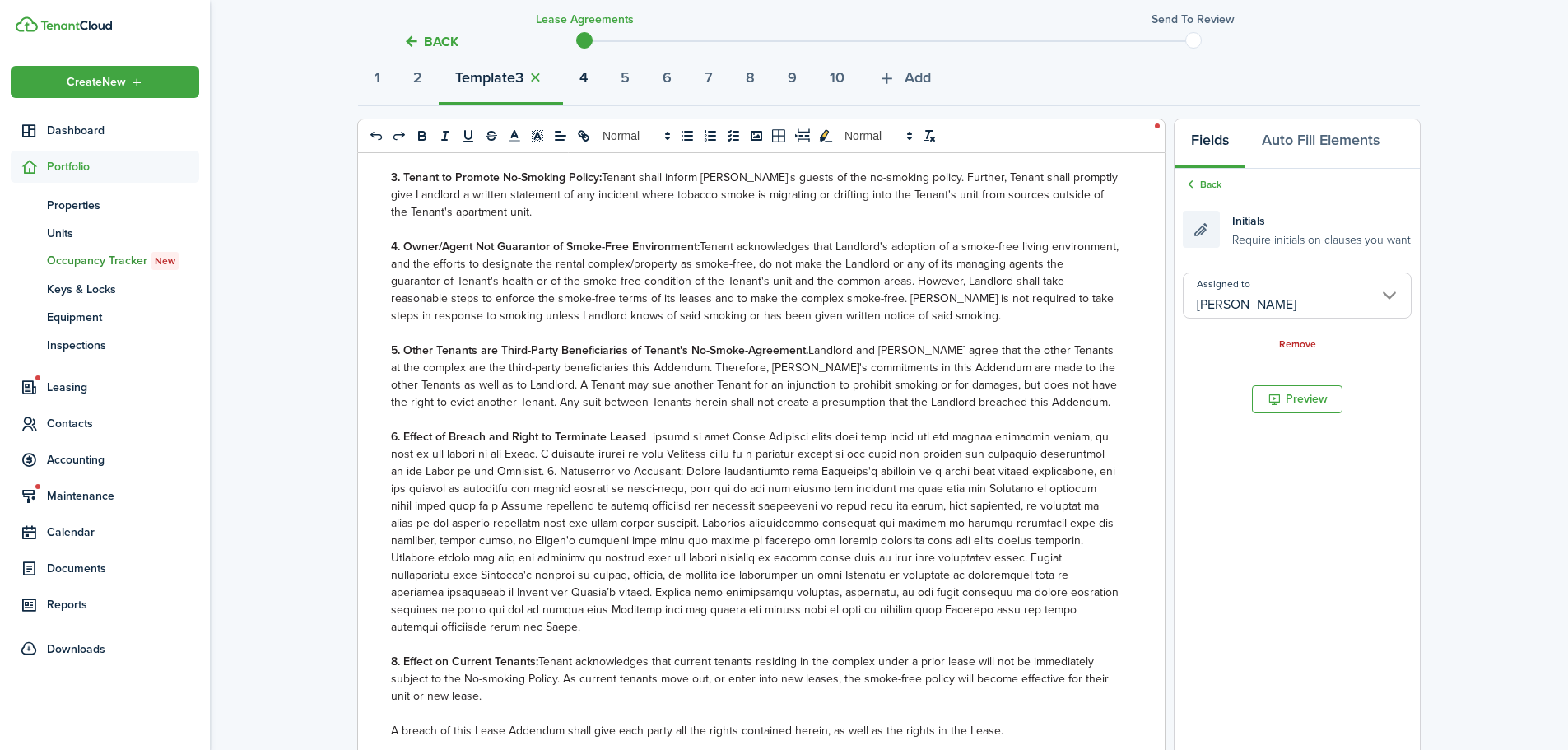
click at [588, 85] on strong "4" at bounding box center [583, 78] width 8 height 22
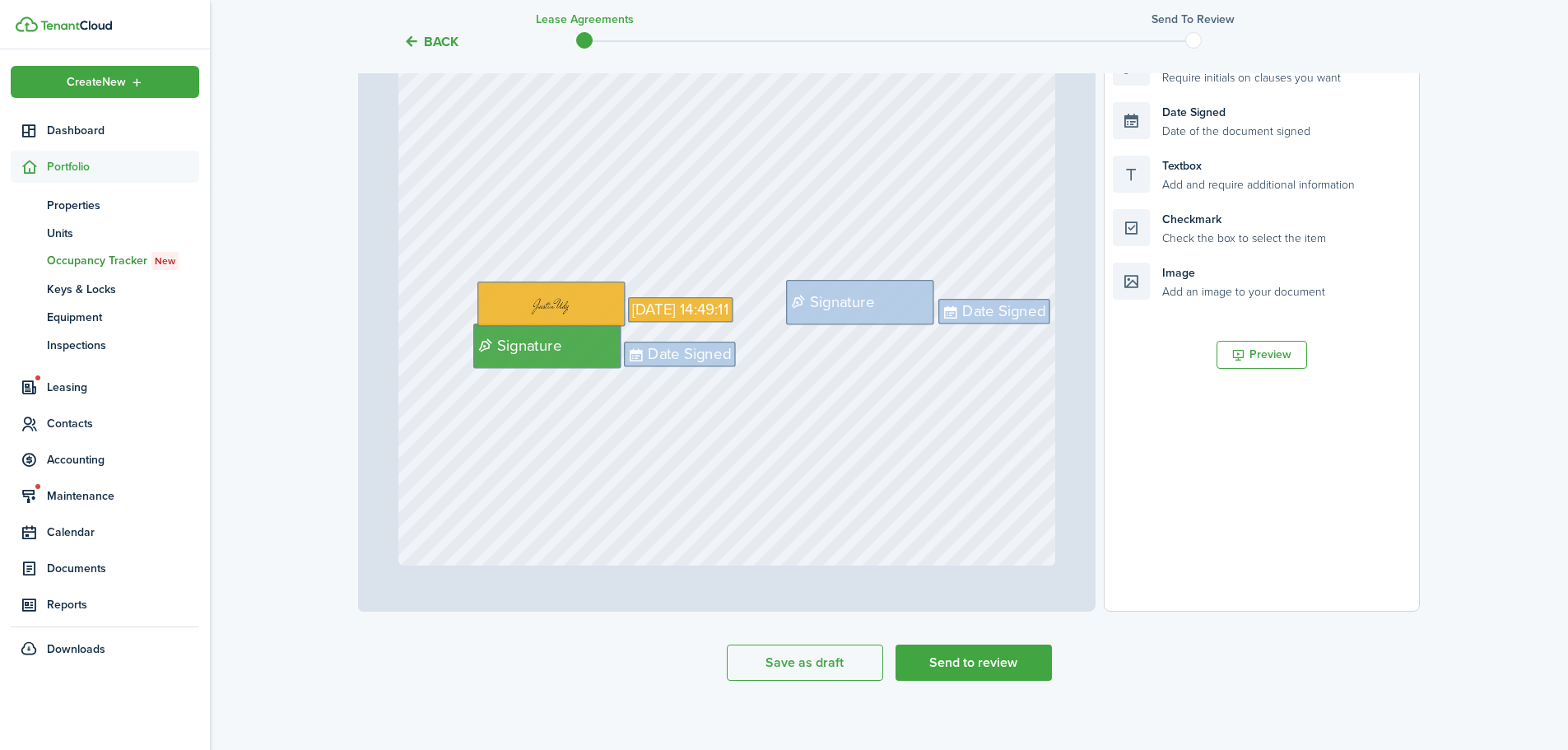
scroll to position [400, 0]
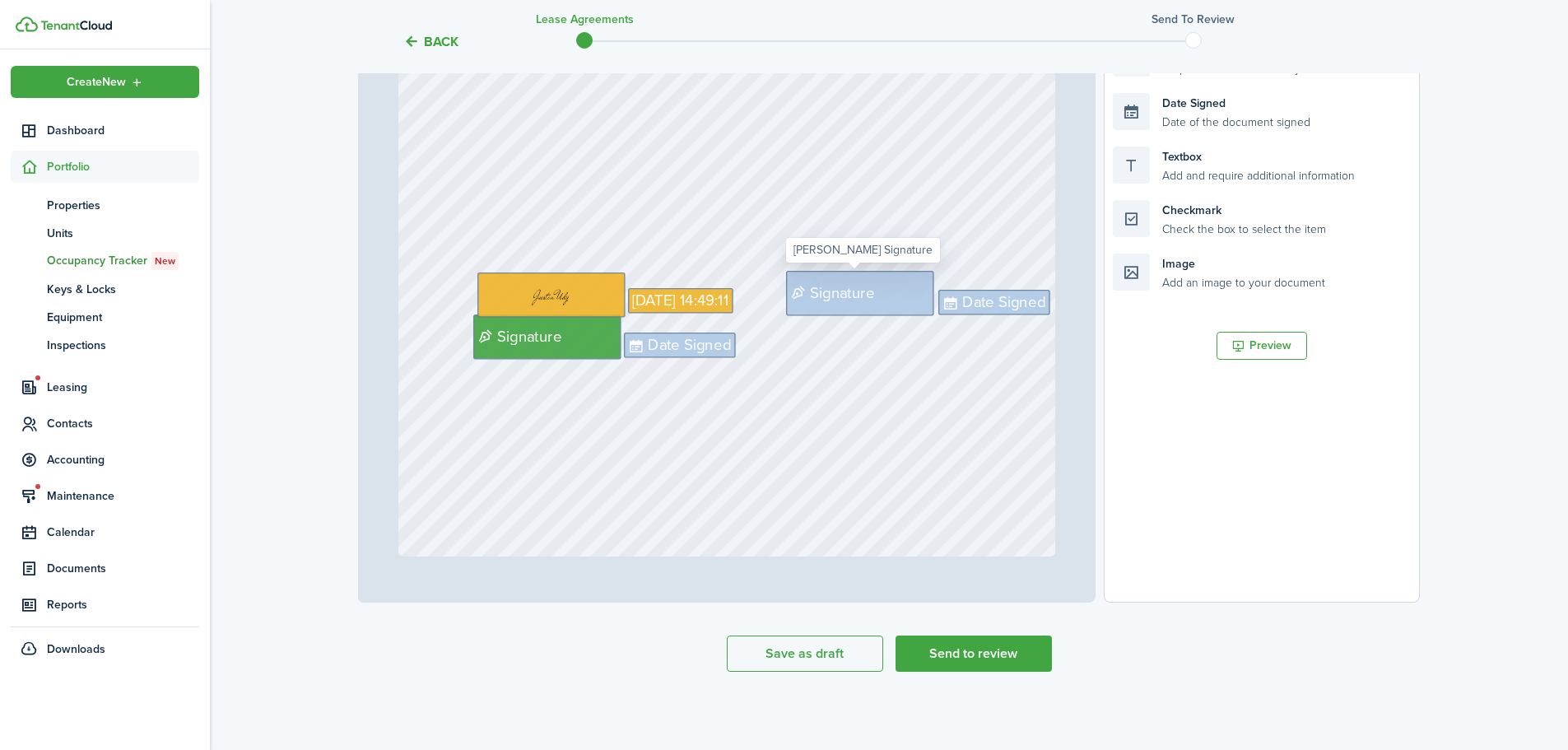
click at [834, 292] on span "Signature" at bounding box center [842, 293] width 65 height 23
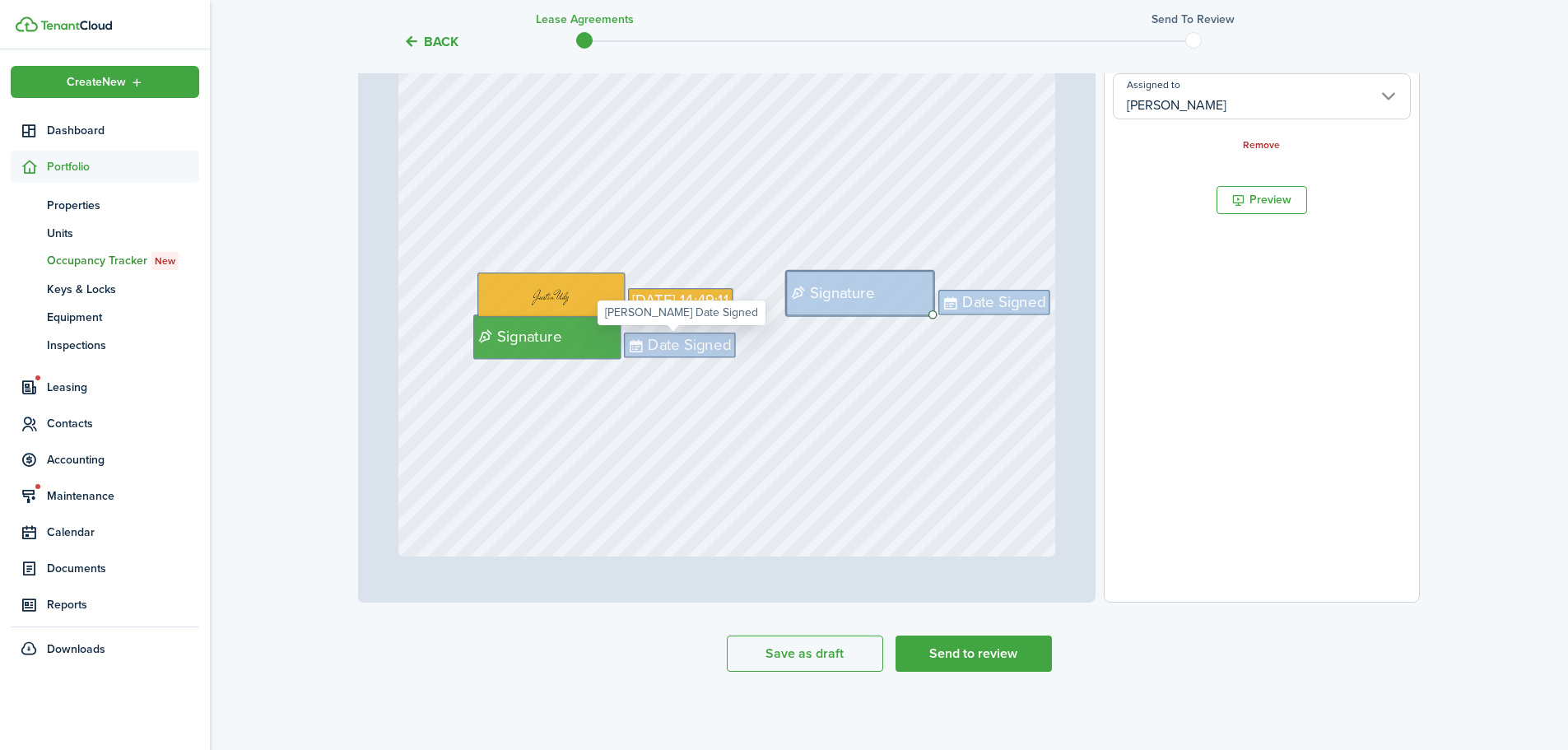
click at [681, 351] on span "Date Signed" at bounding box center [689, 346] width 83 height 23
click at [1215, 101] on input "[PERSON_NAME]" at bounding box center [1262, 95] width 298 height 46
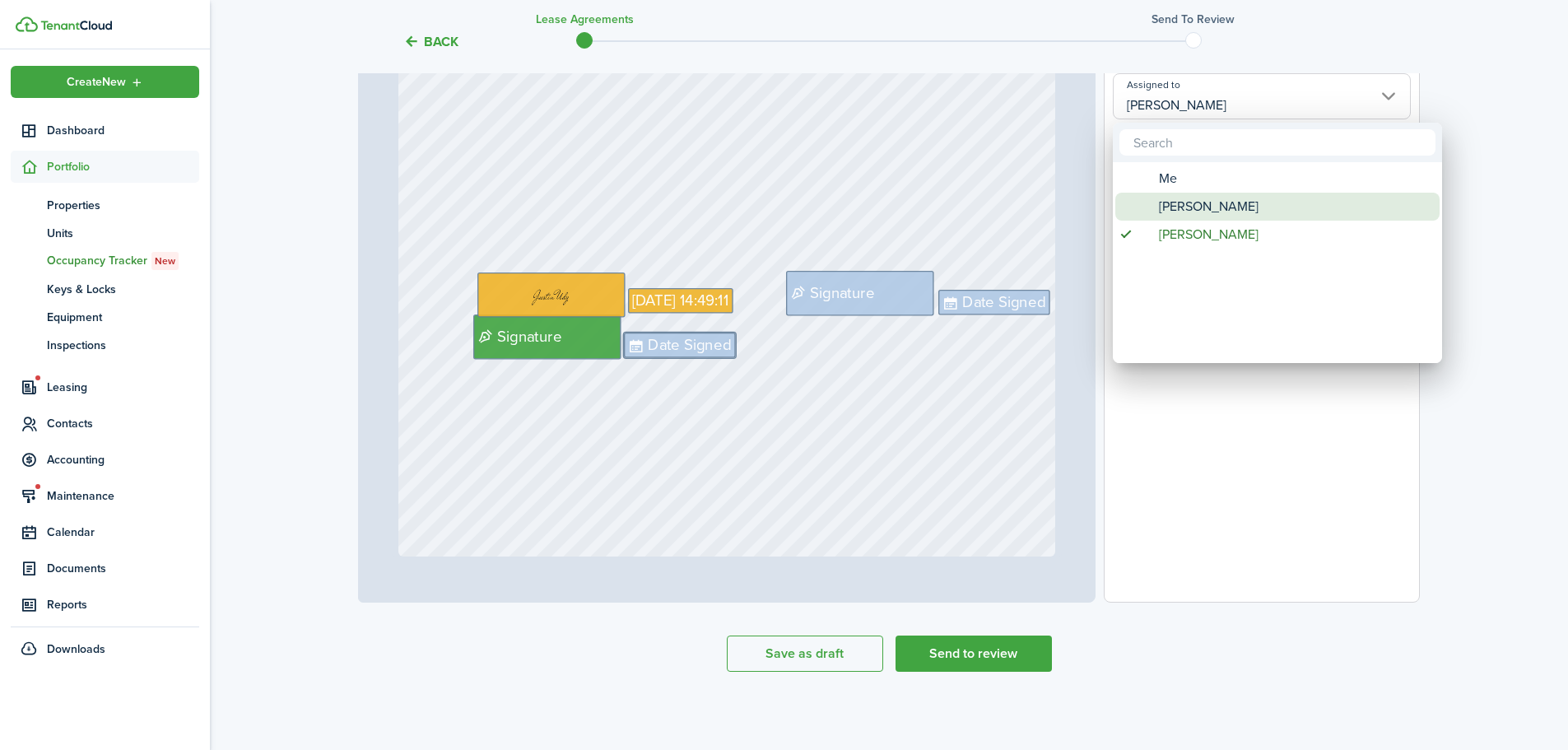
click at [1177, 206] on span "[PERSON_NAME]" at bounding box center [1209, 207] width 100 height 28
type input "[PERSON_NAME]"
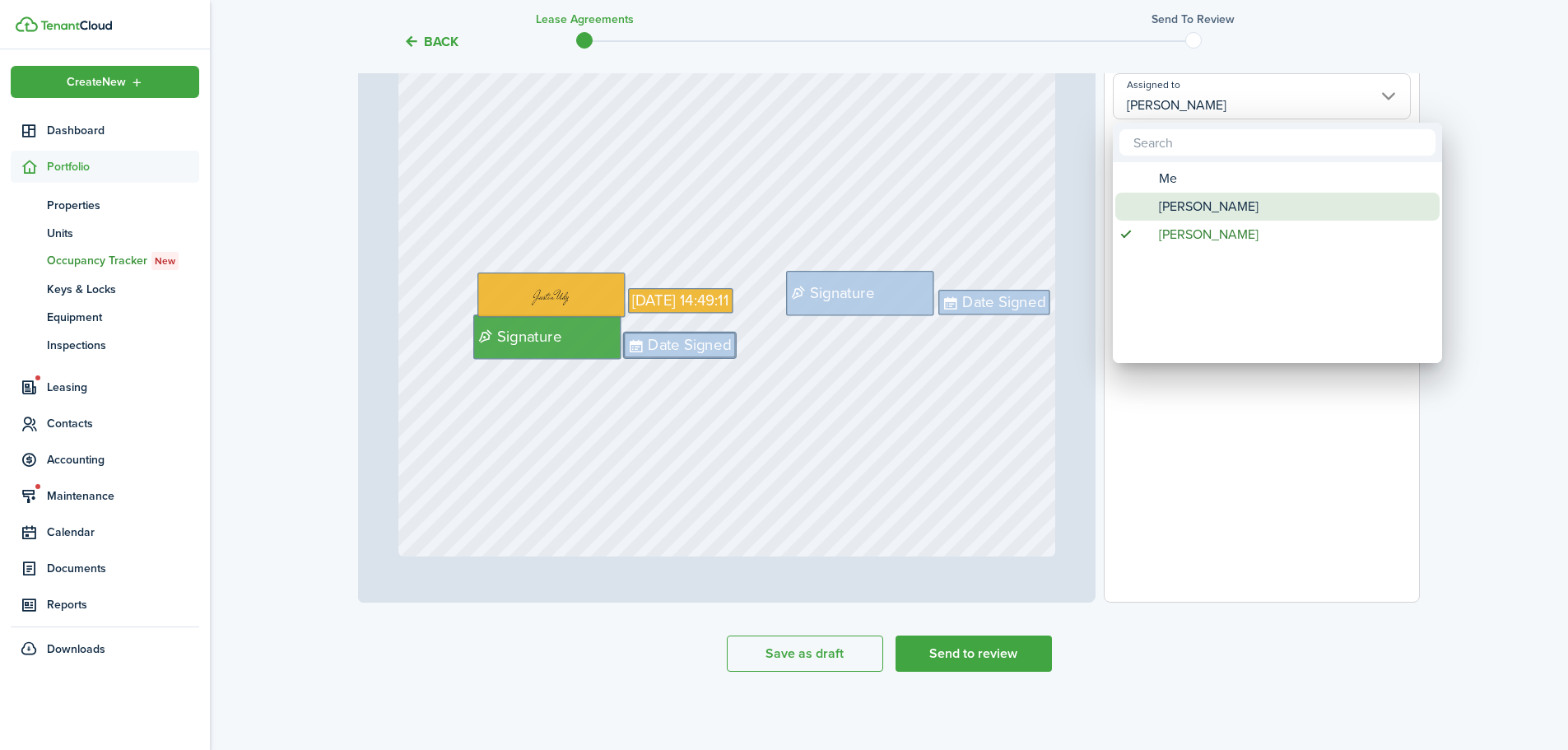
type input "[PERSON_NAME]"
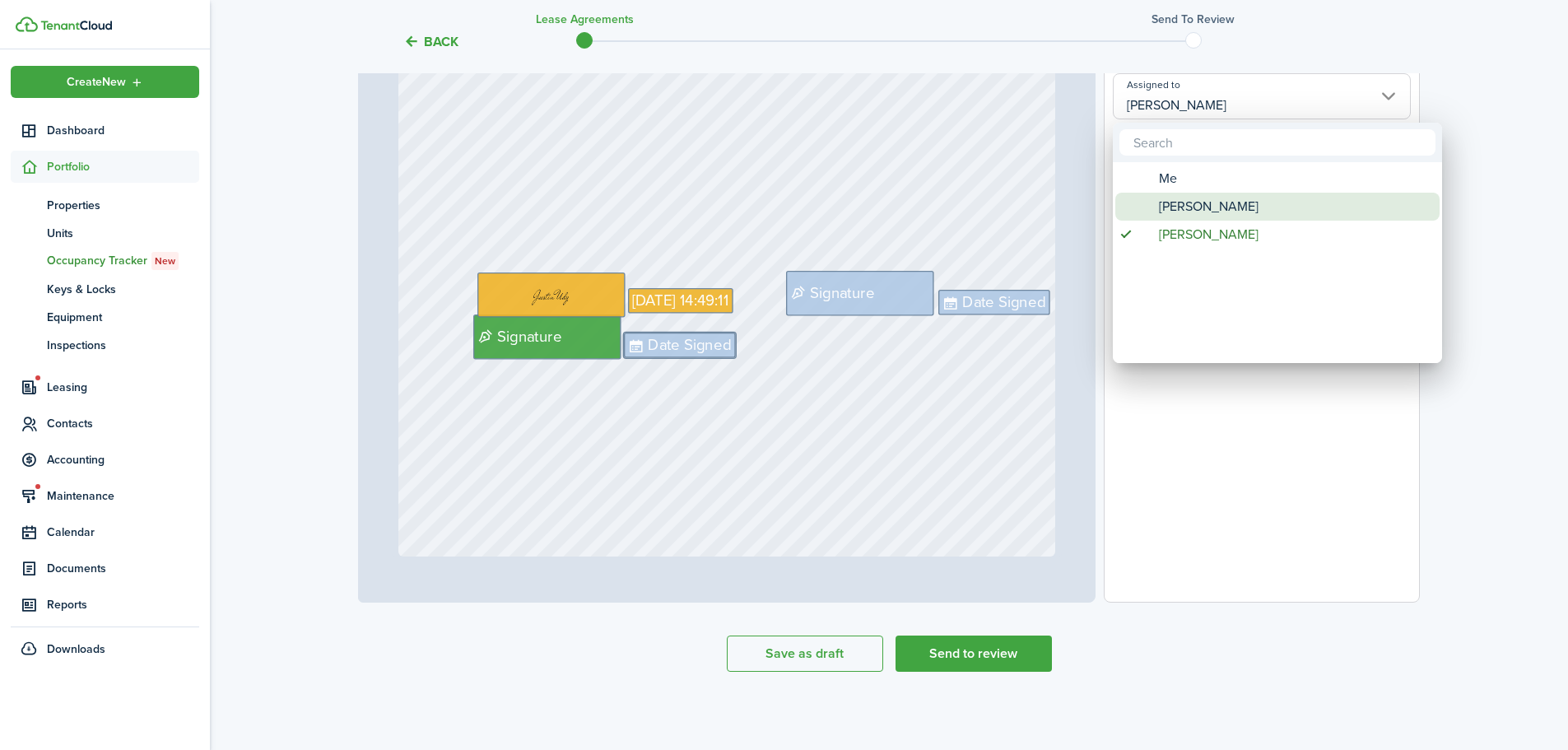
type input "[PERSON_NAME]"
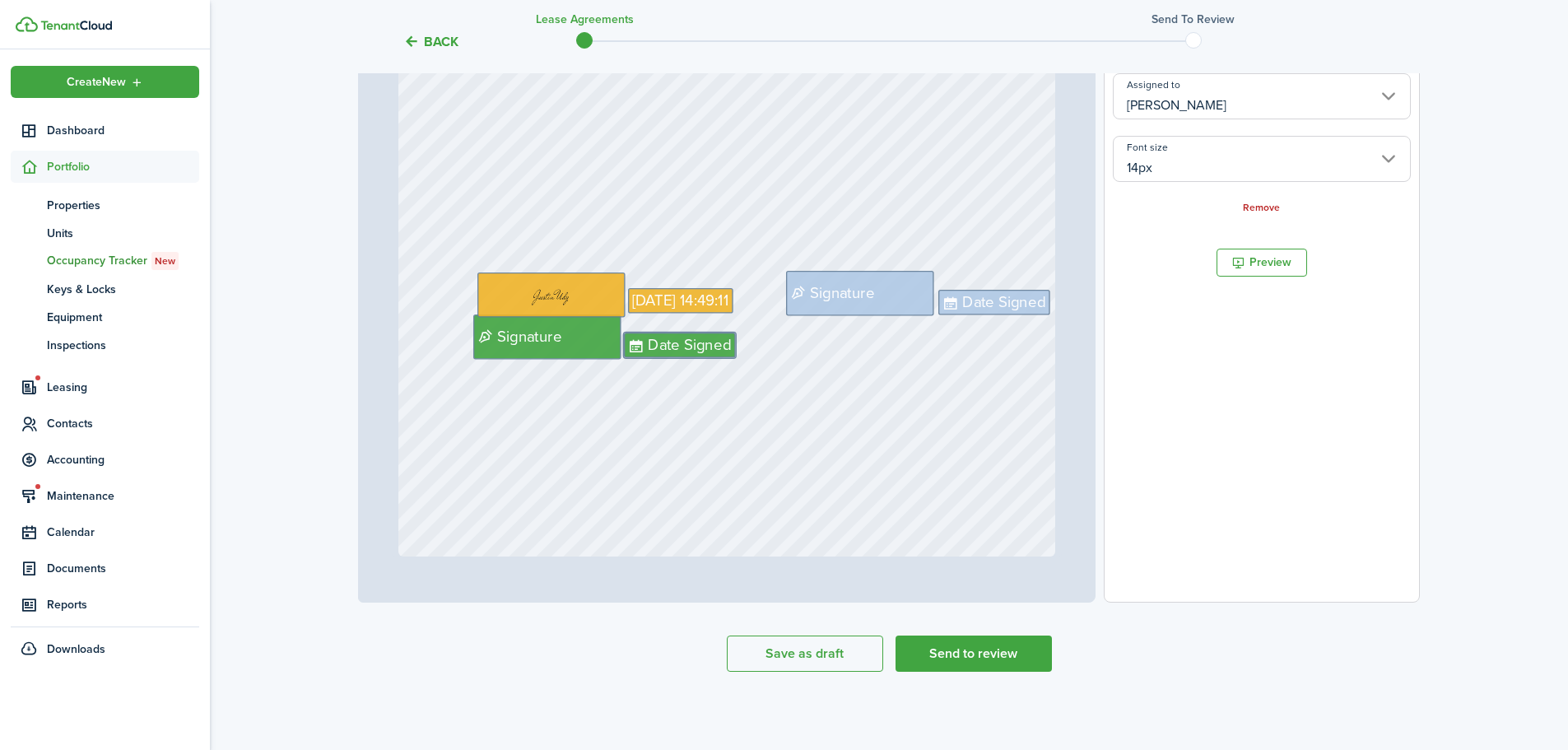
click at [658, 429] on div "Signature Date Signed Date Signed Sep 17, 2025 14:49:11 Signature" at bounding box center [727, 122] width 658 height 867
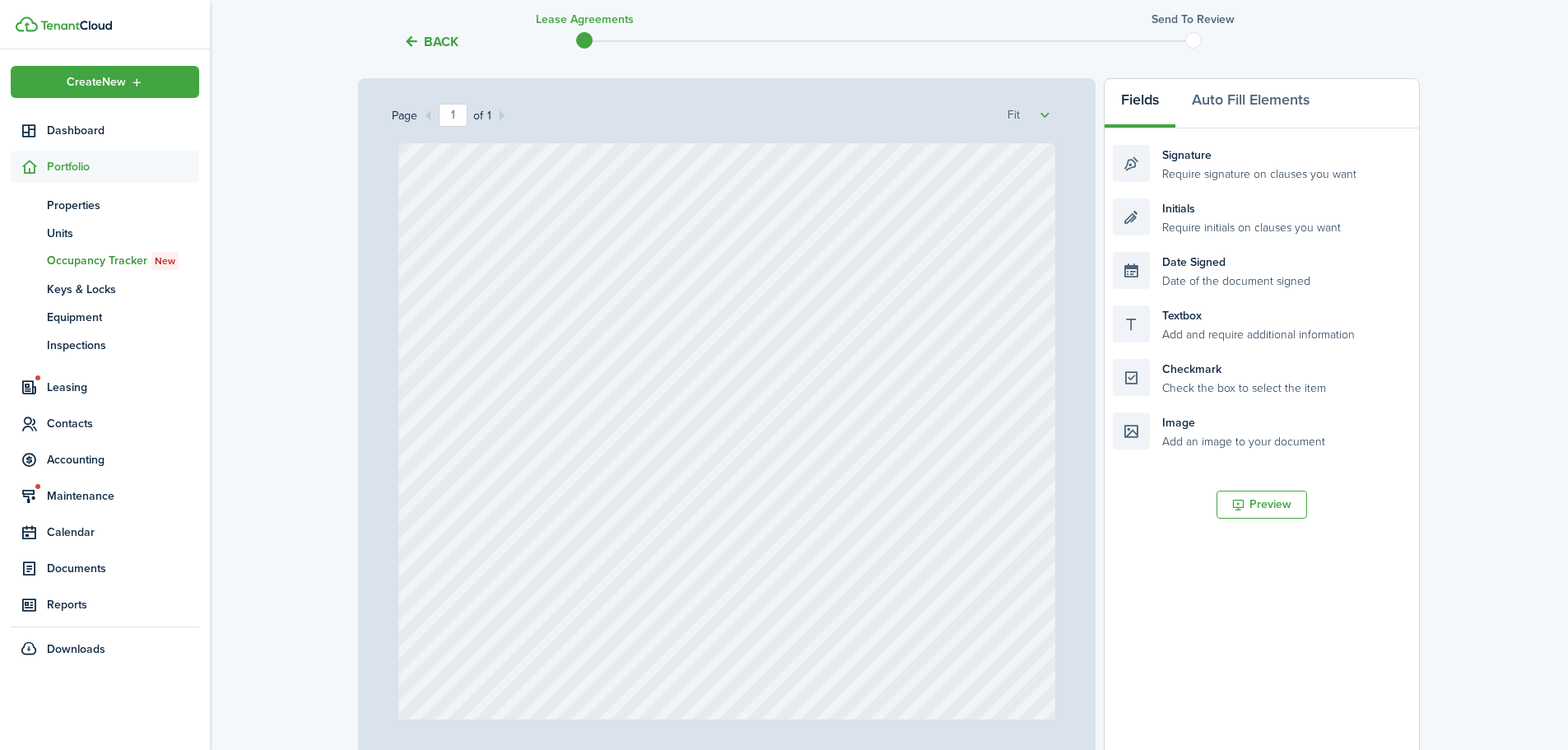
scroll to position [0, 0]
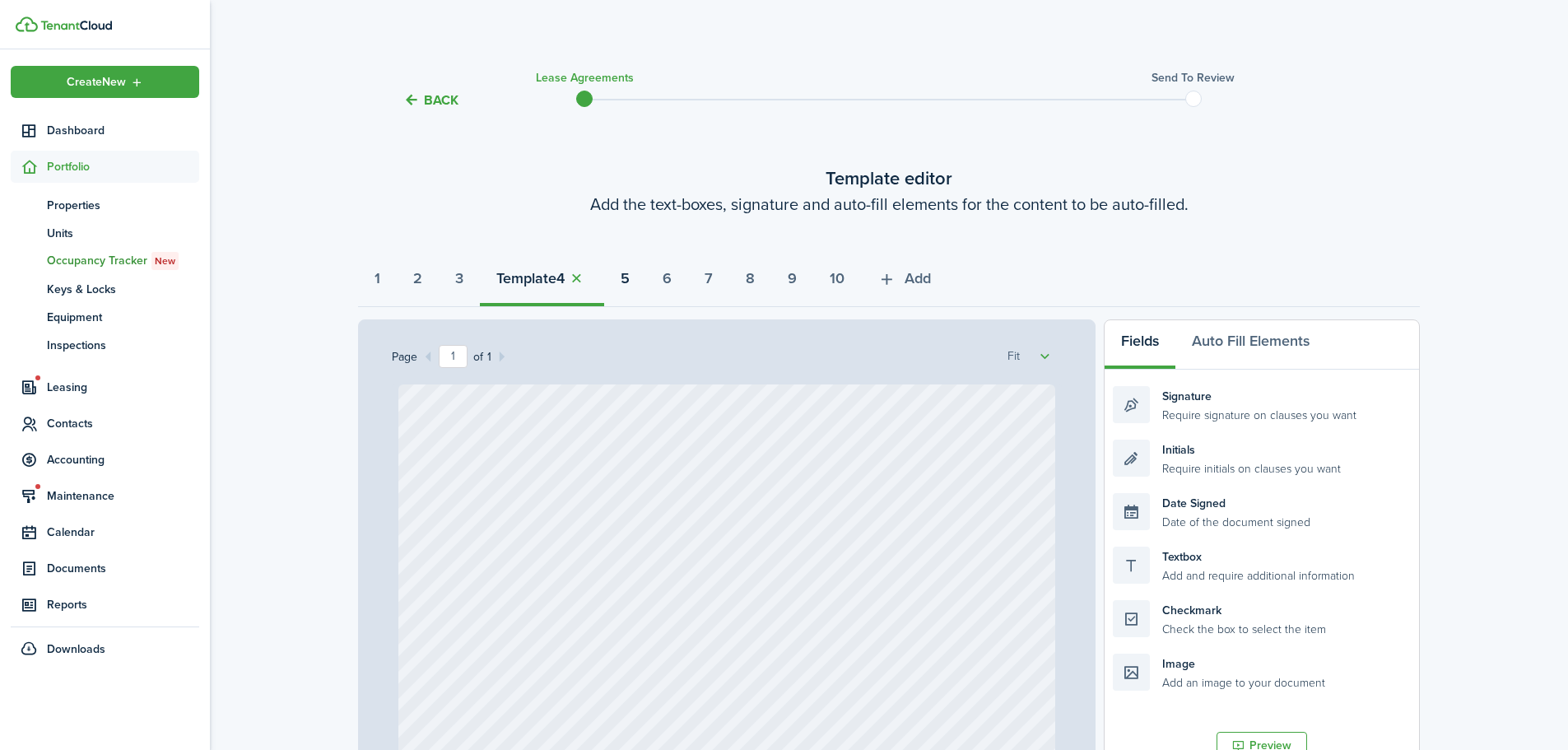
click at [630, 282] on strong "5" at bounding box center [626, 279] width 9 height 22
click at [672, 284] on strong "6" at bounding box center [668, 279] width 9 height 22
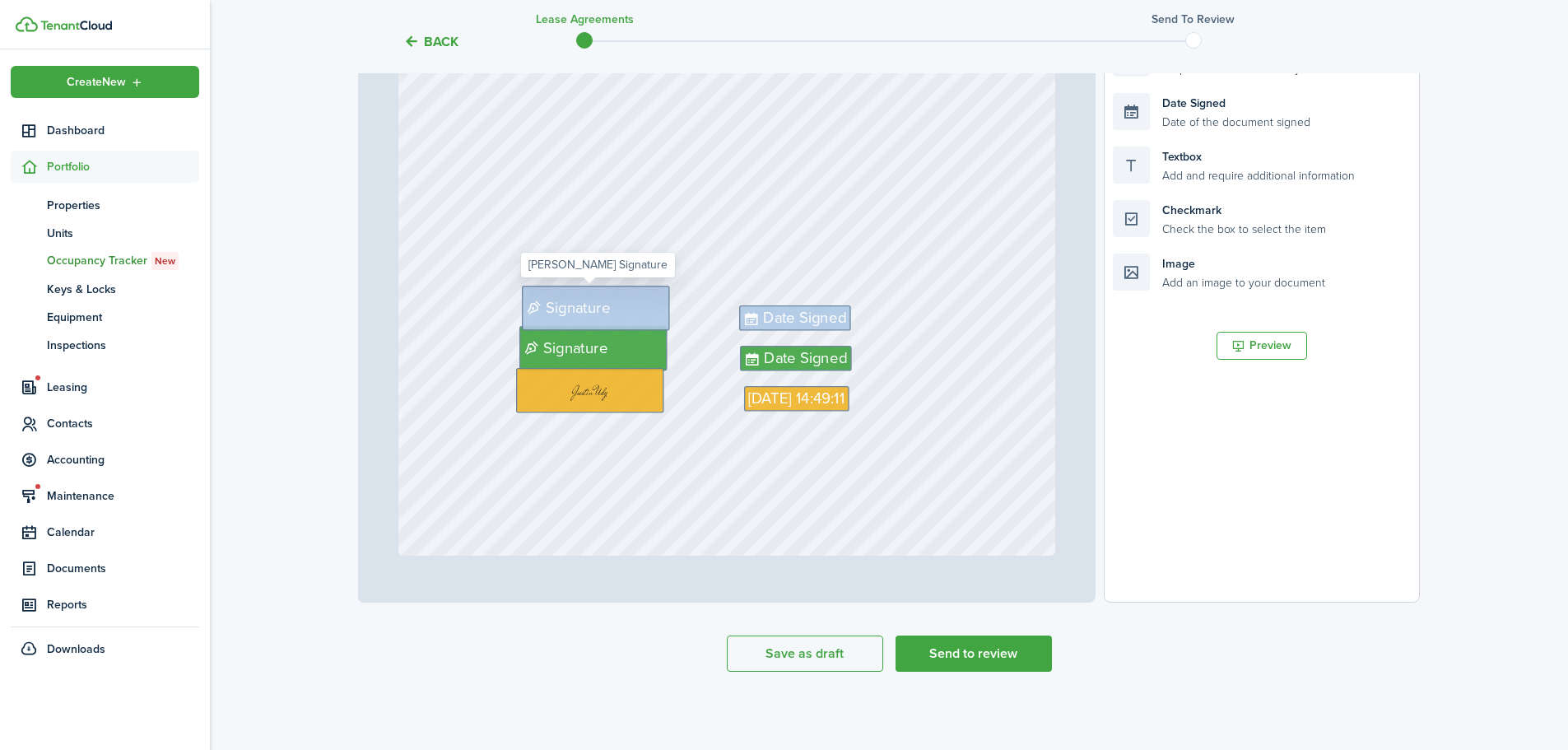
click at [644, 302] on div "Signature" at bounding box center [596, 309] width 149 height 45
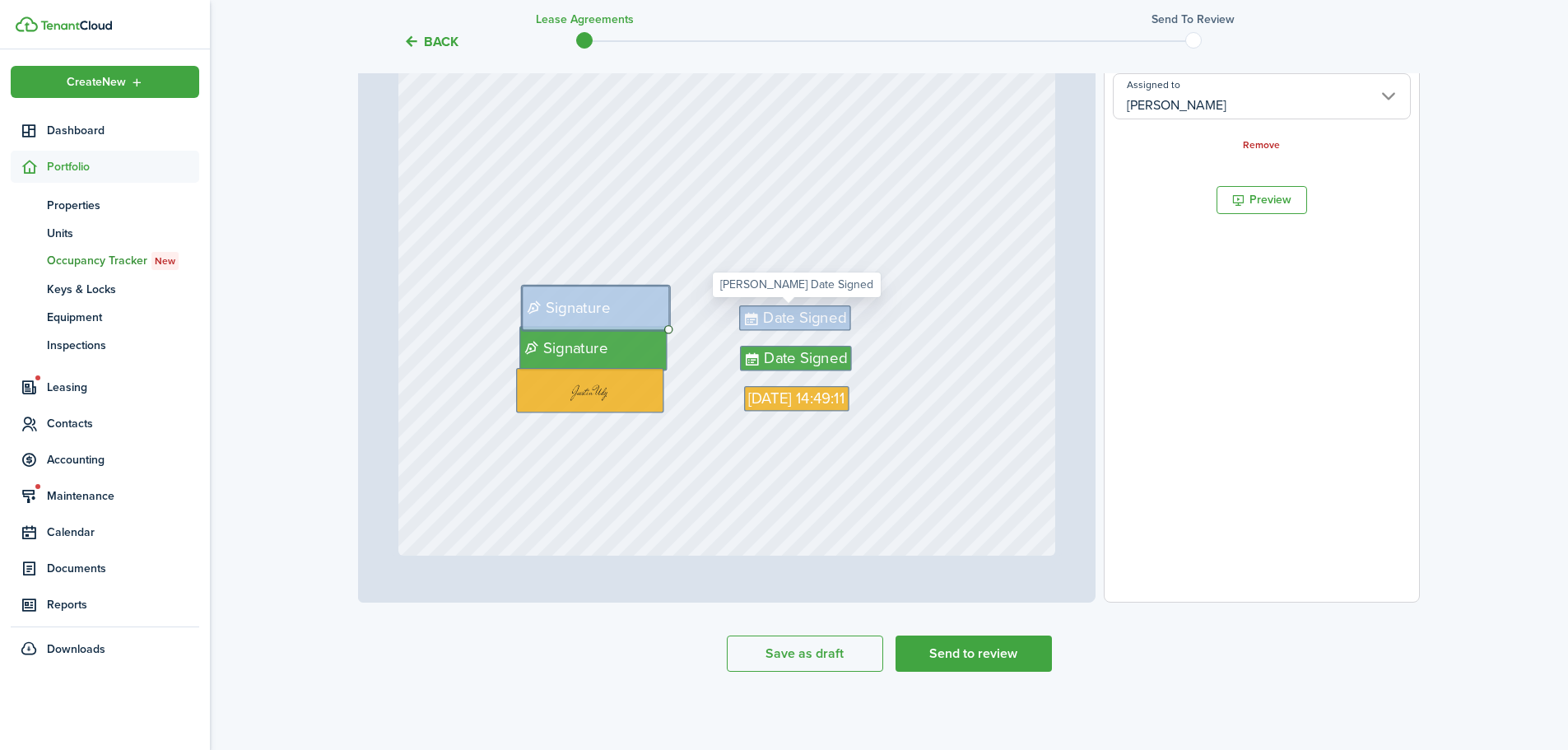
click at [767, 310] on span "Date Signed" at bounding box center [804, 318] width 83 height 23
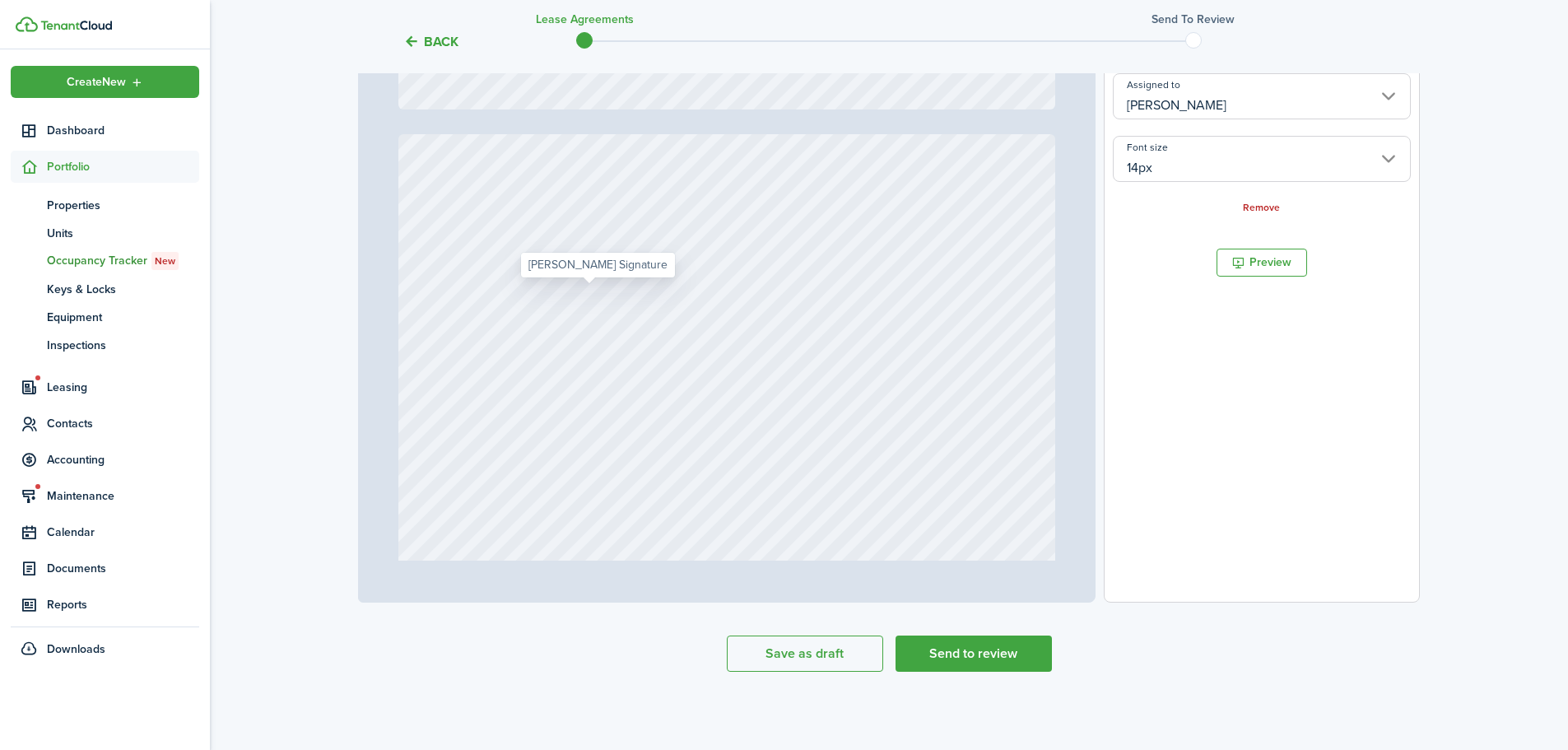
type input "1"
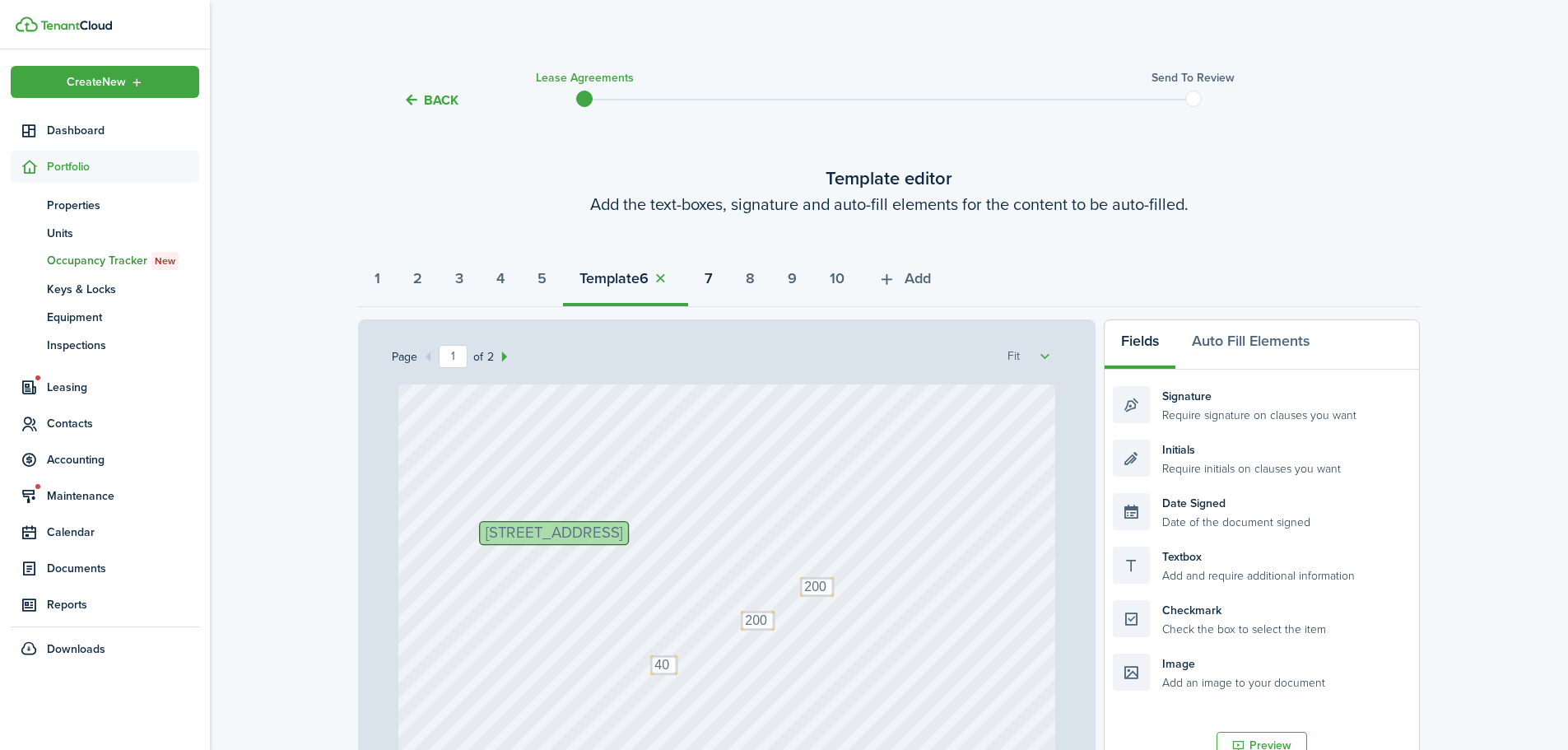
click at [727, 277] on button "7" at bounding box center [709, 282] width 41 height 50
click at [755, 280] on strong "8" at bounding box center [751, 279] width 9 height 22
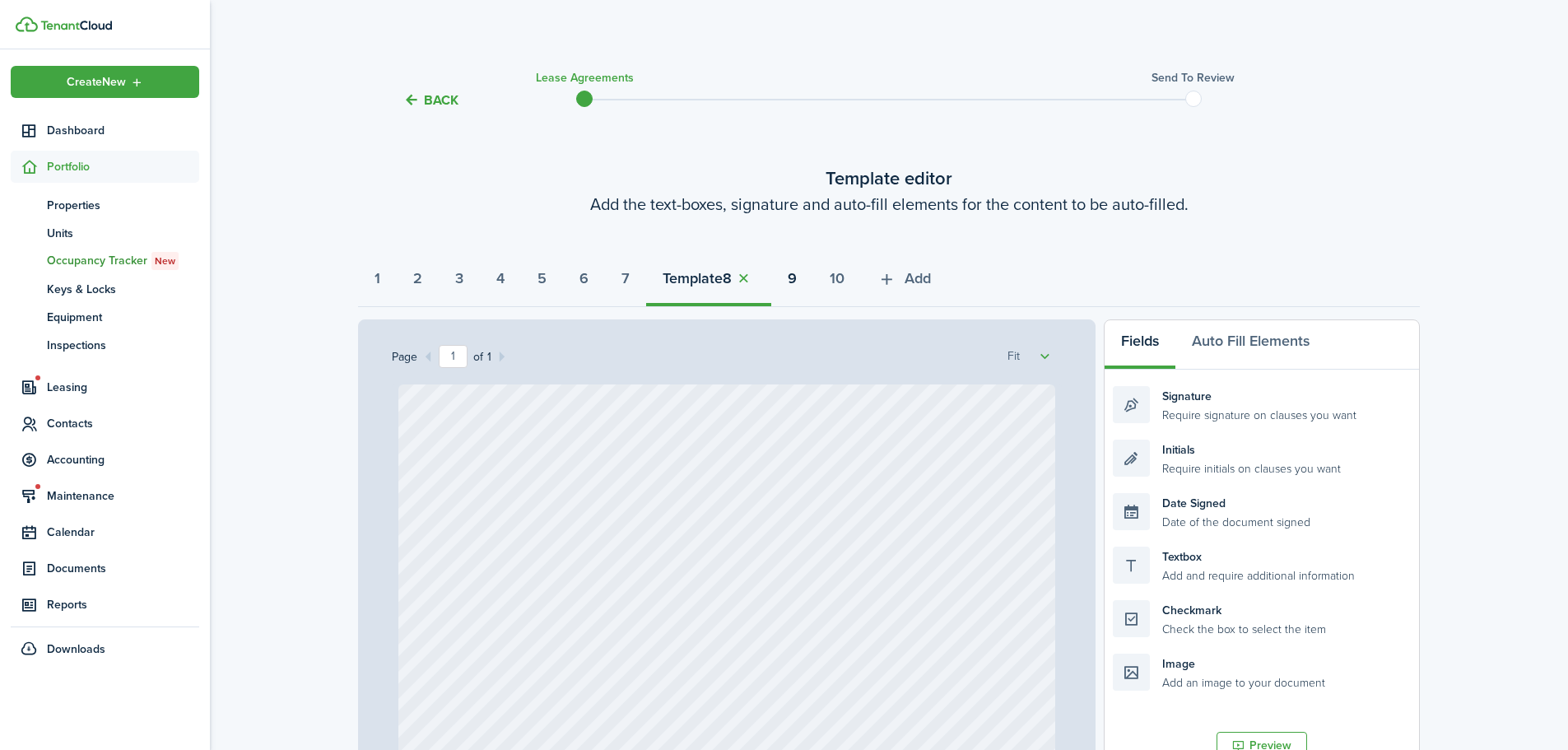
click at [797, 279] on strong "9" at bounding box center [793, 279] width 9 height 22
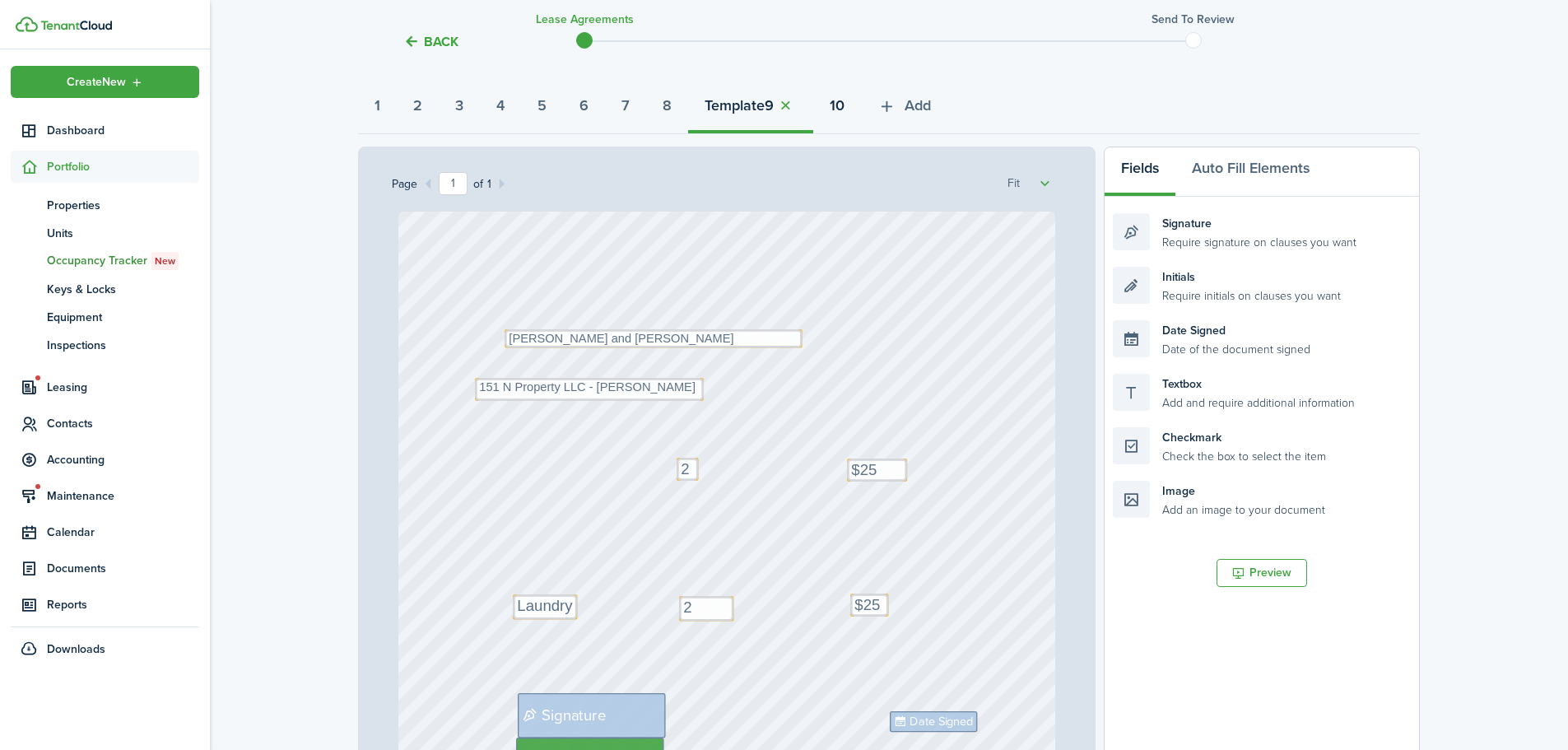
drag, startPoint x: 870, startPoint y: 107, endPoint x: 865, endPoint y: 121, distance: 14.9
click at [844, 107] on strong "10" at bounding box center [838, 106] width 15 height 22
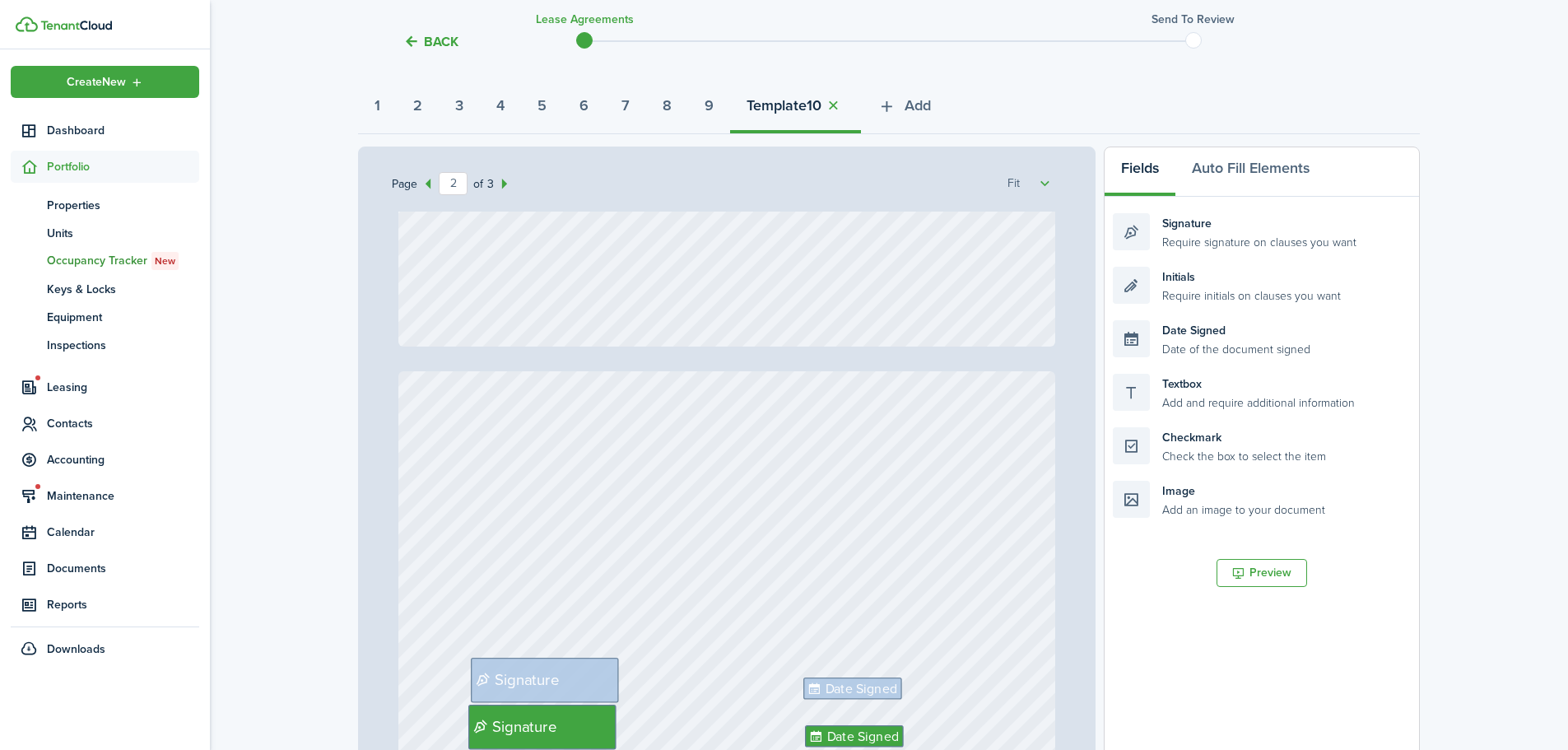
type input "3"
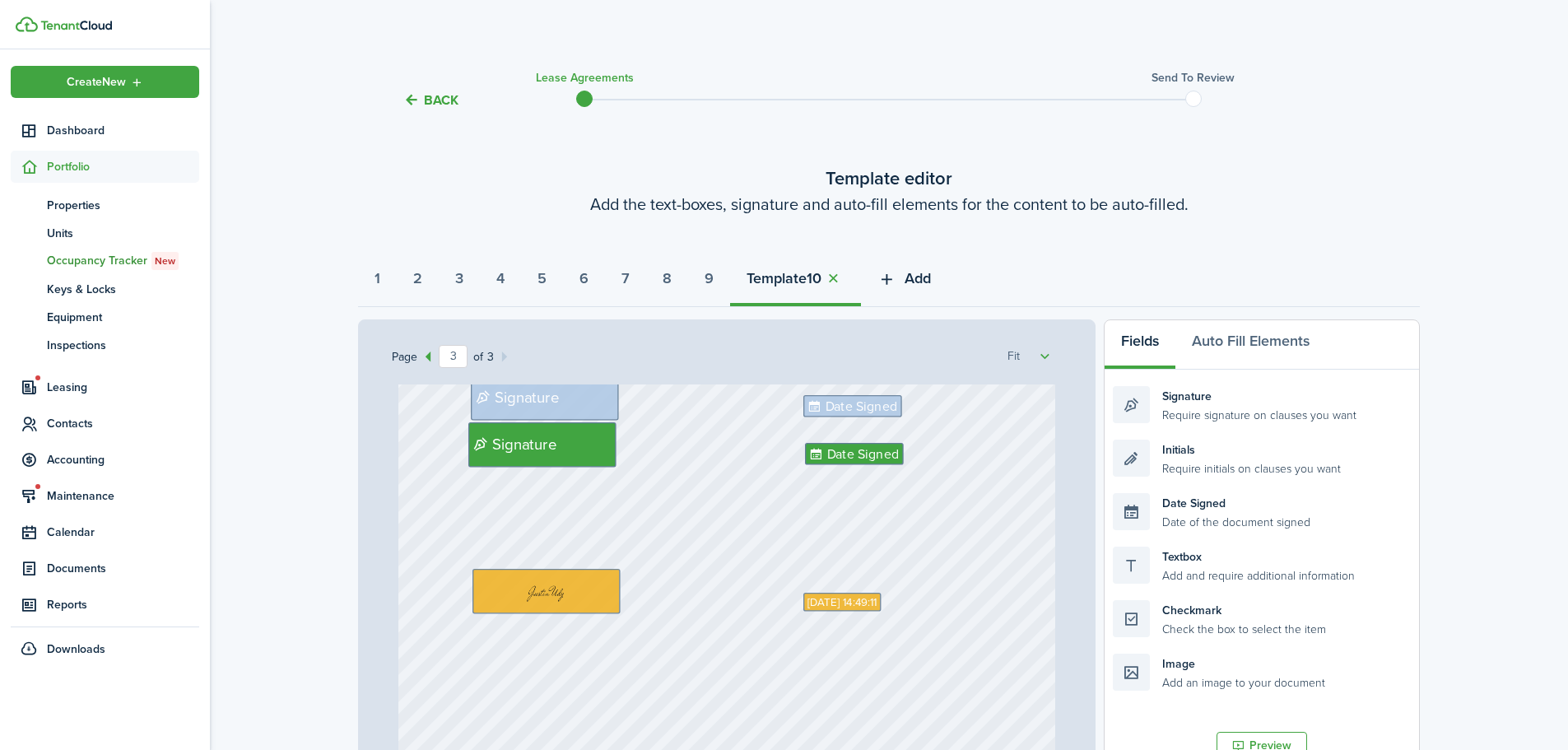
click at [931, 281] on span "Add" at bounding box center [918, 279] width 26 height 22
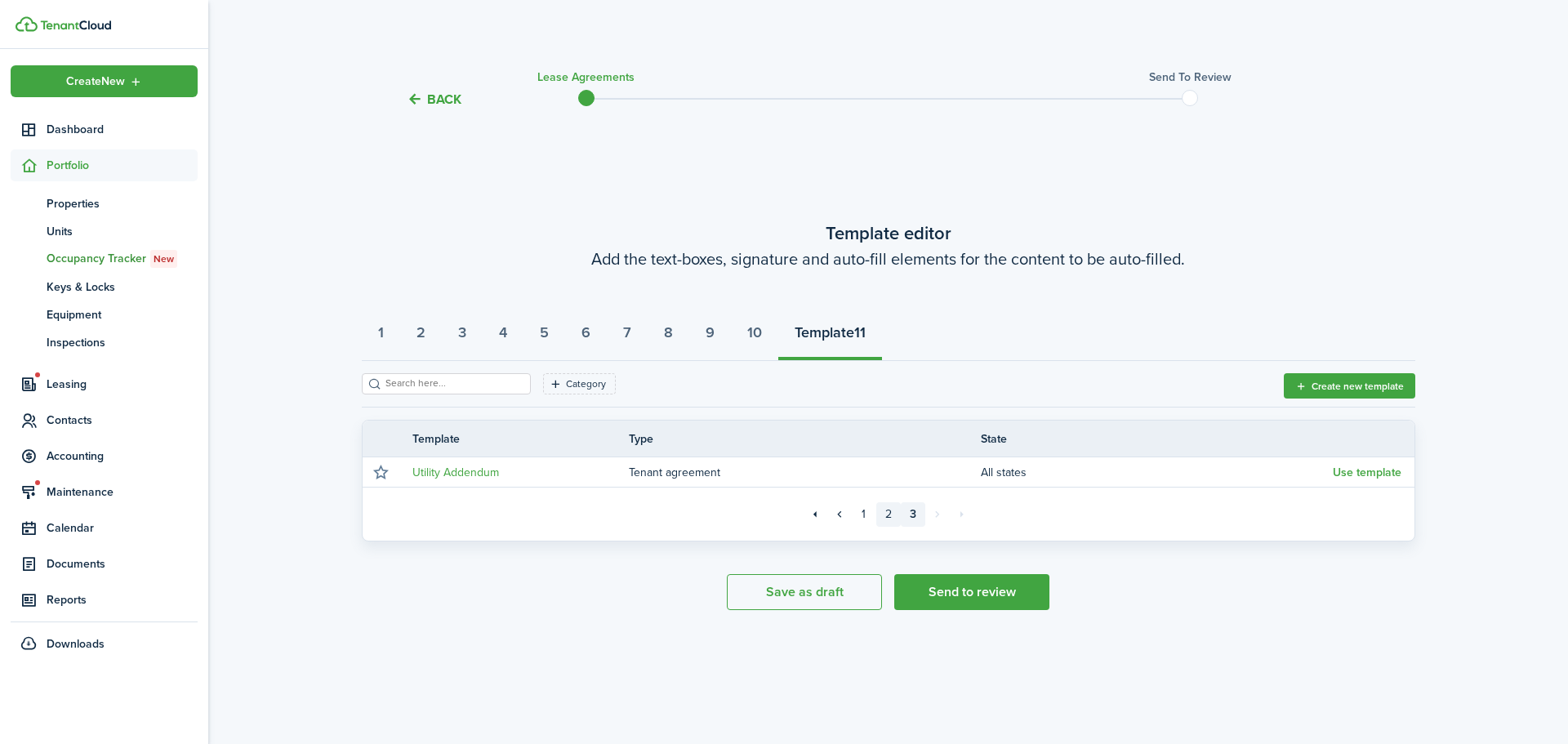
click at [892, 522] on link "2" at bounding box center [888, 515] width 24 height 24
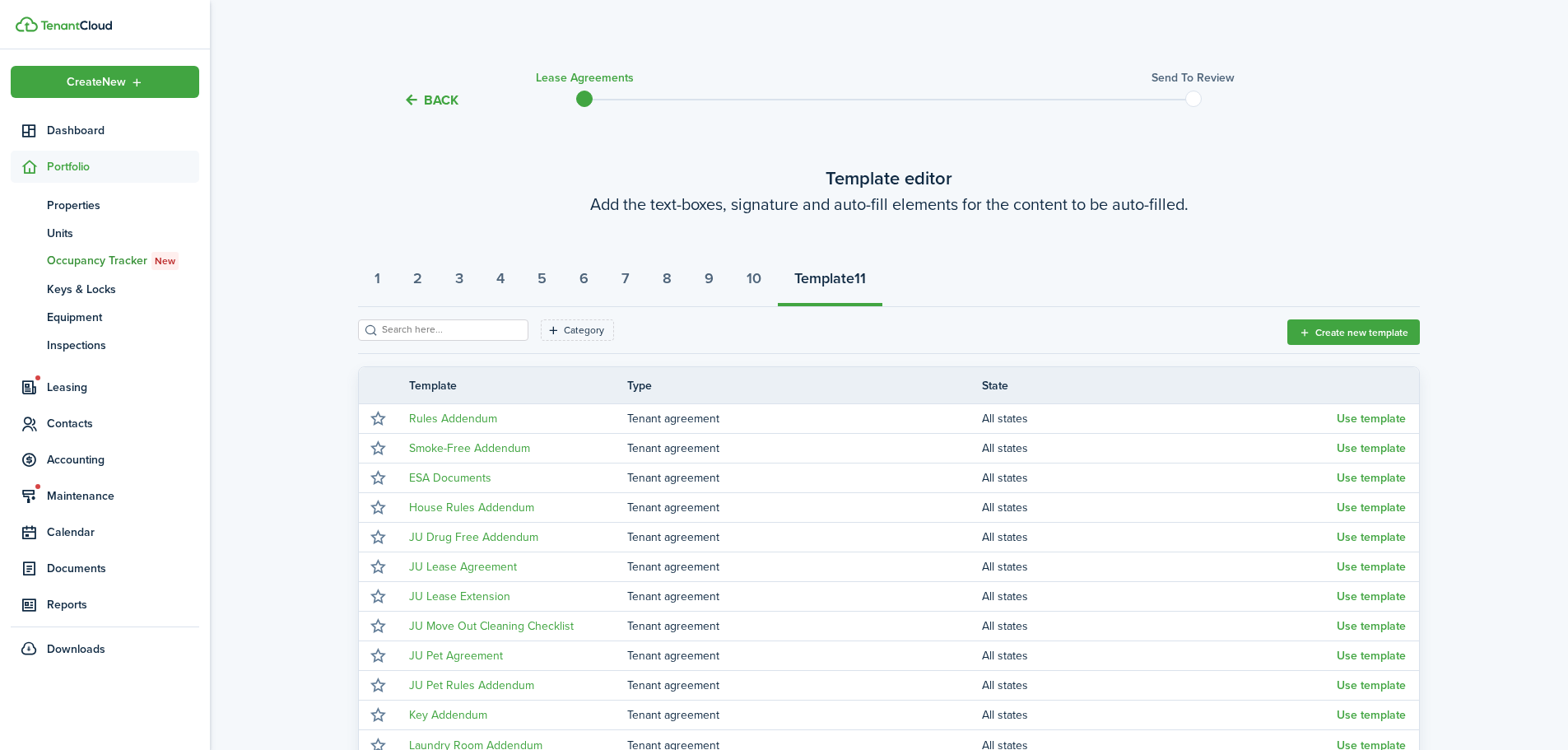
click at [866, 284] on strong "11" at bounding box center [860, 279] width 11 height 22
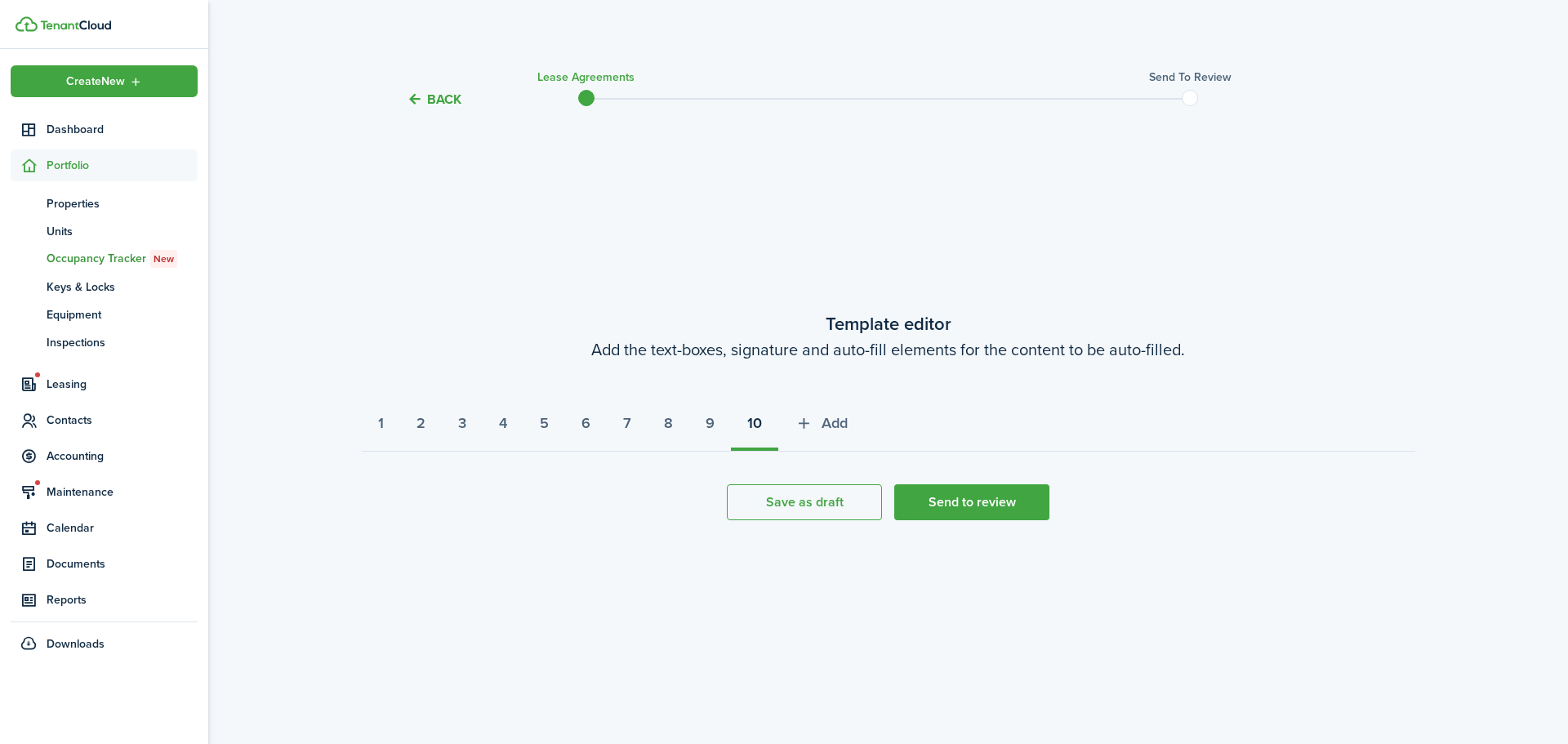
select select "fit"
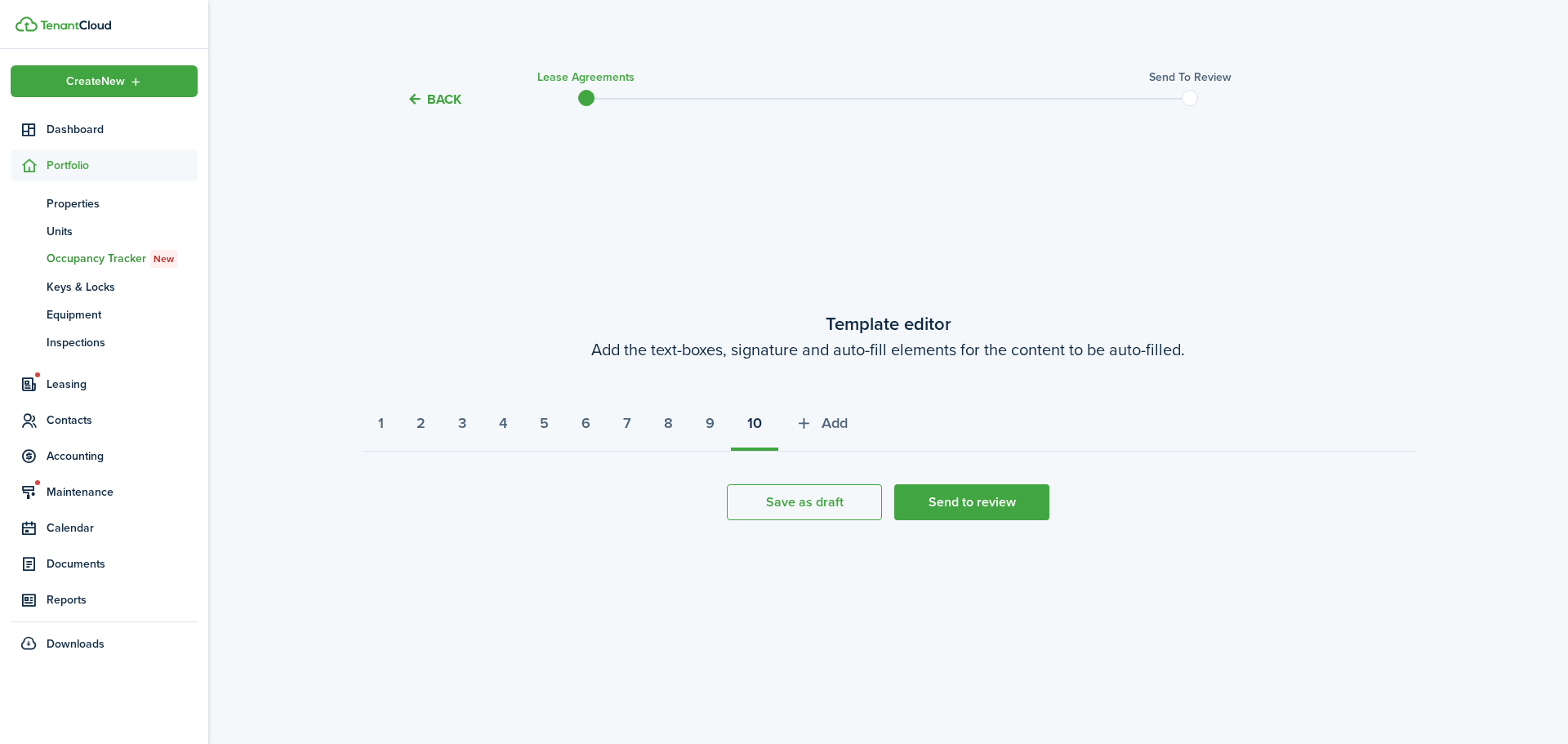
select select "fit"
click at [762, 429] on strong "10" at bounding box center [755, 424] width 15 height 22
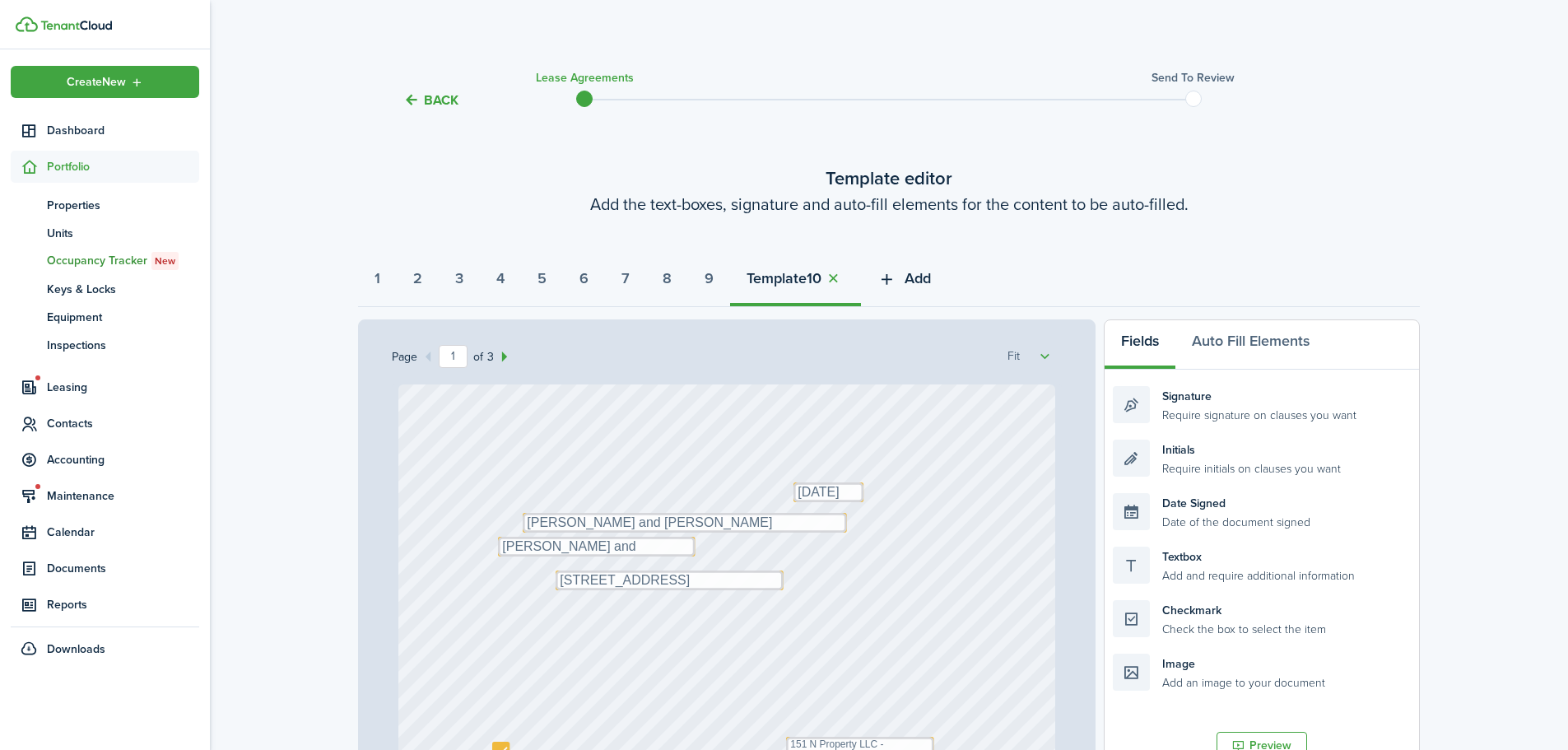
click at [941, 283] on button "Add" at bounding box center [904, 282] width 86 height 50
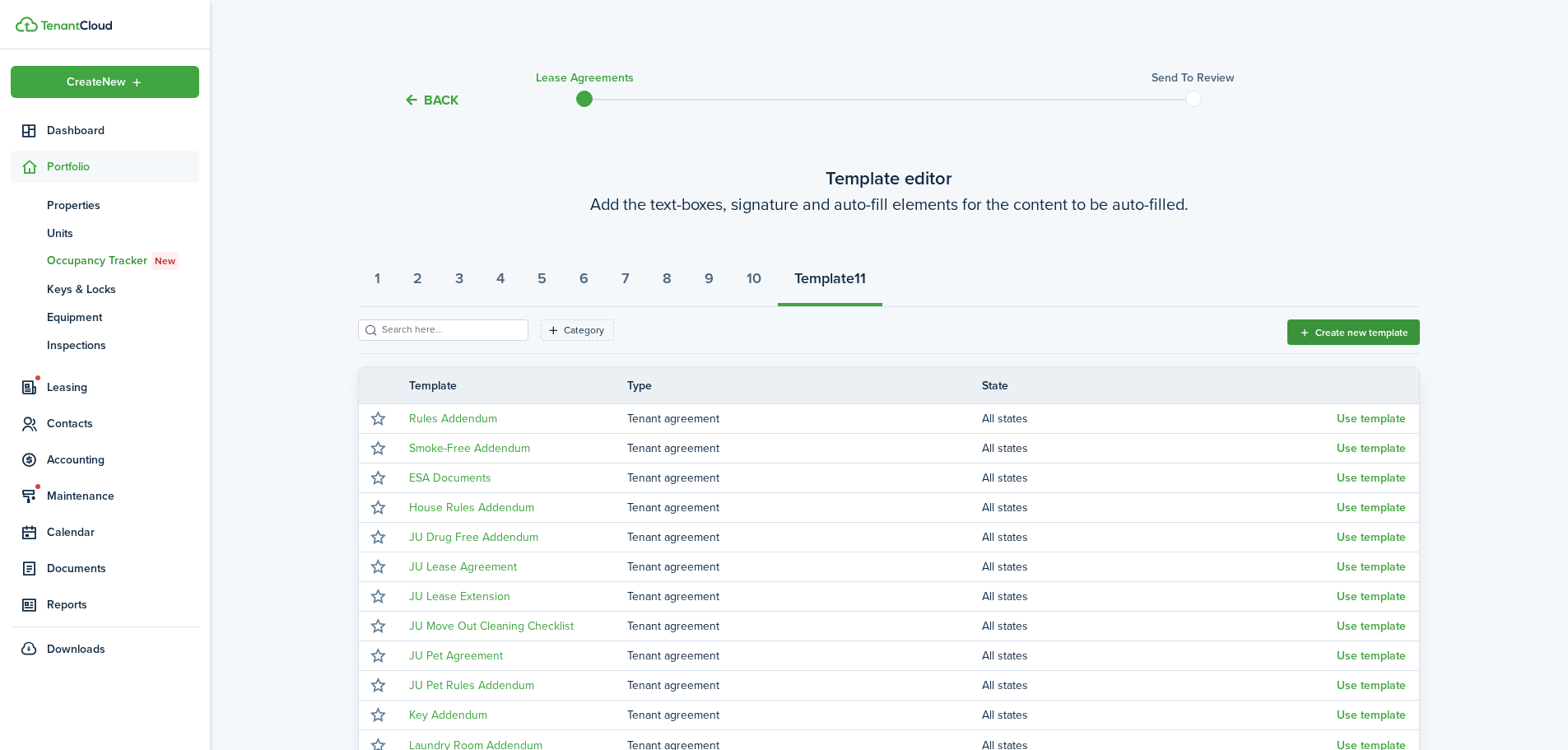
click at [1289, 340] on button "Create new template" at bounding box center [1354, 332] width 133 height 25
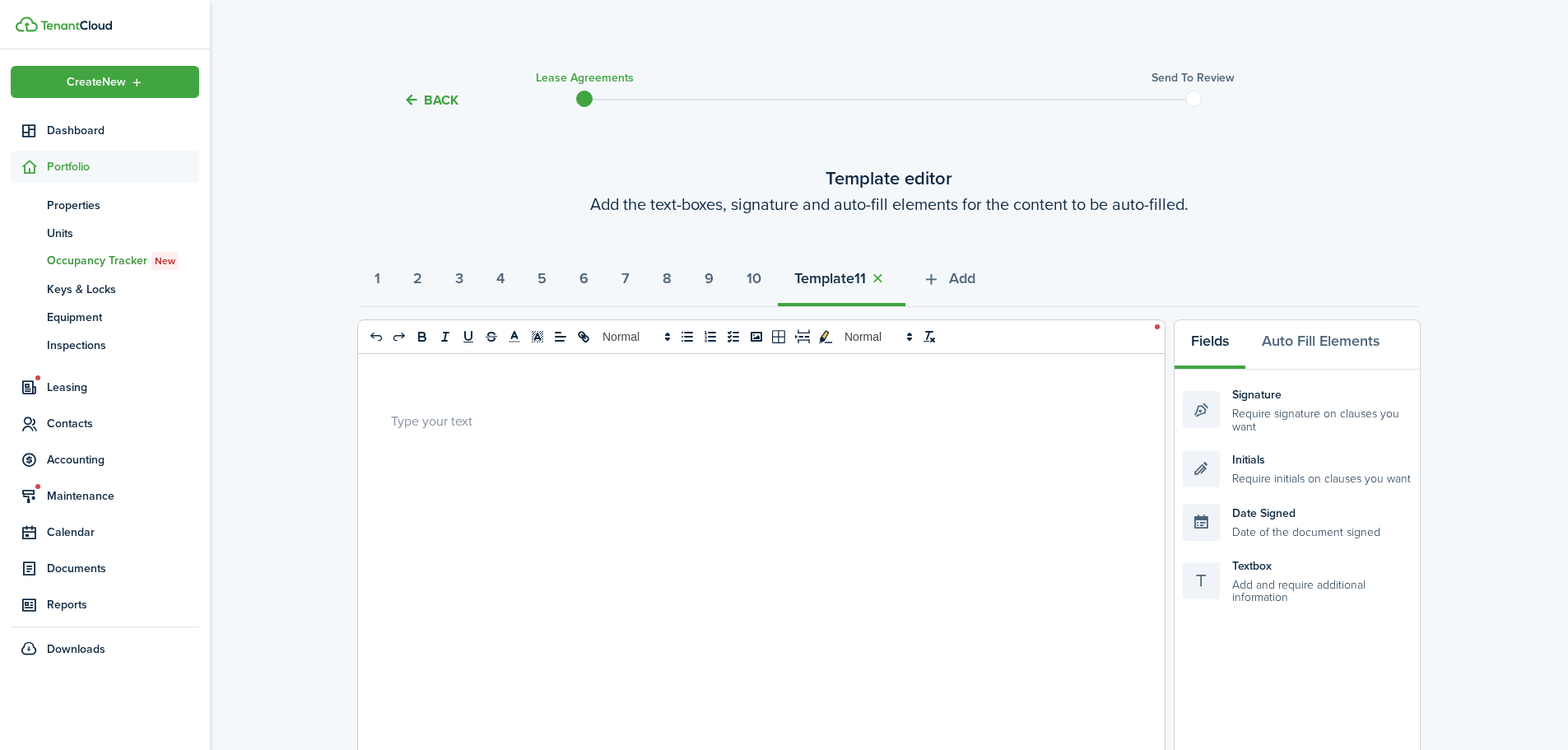
select select "fit"
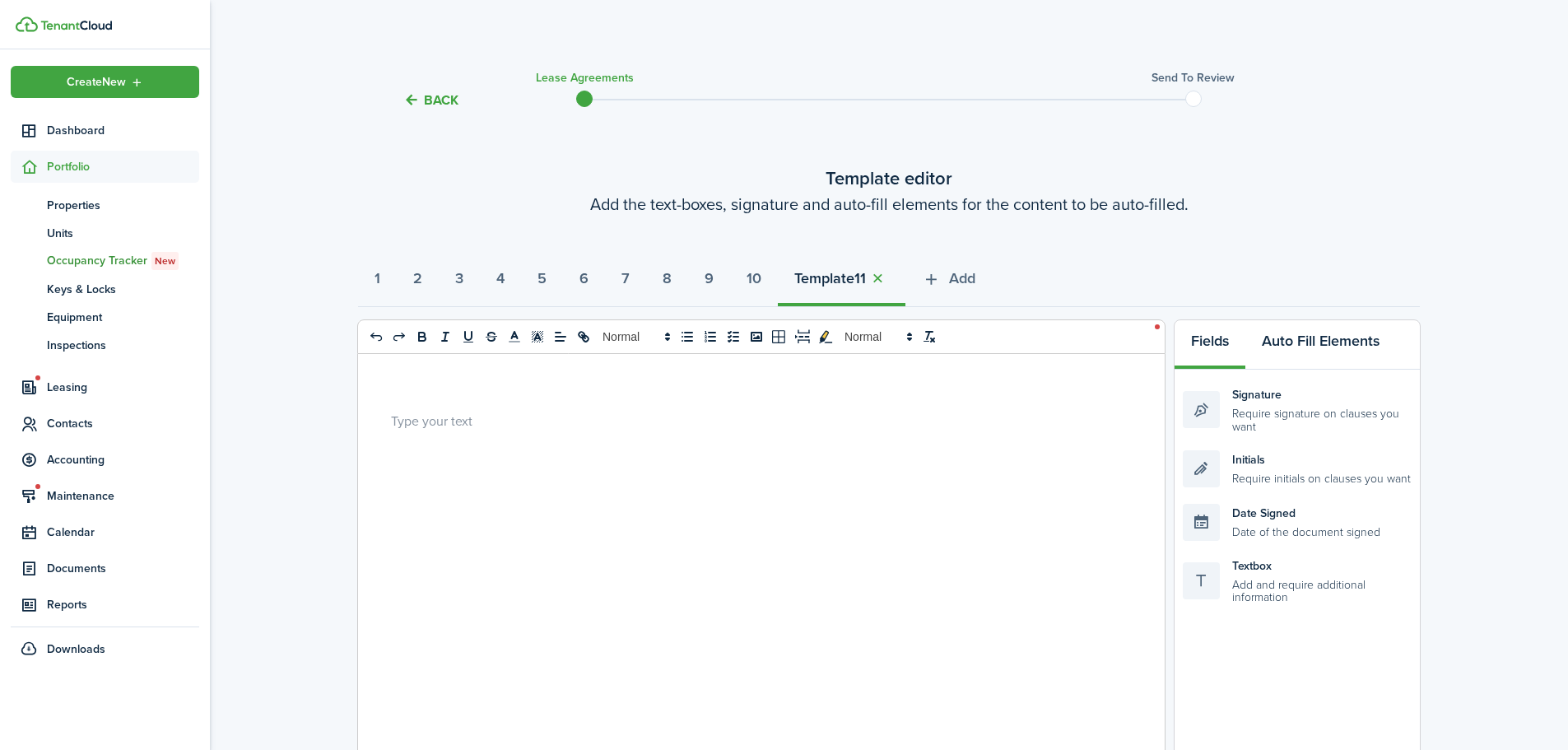
select select "fit"
click at [889, 275] on button "button" at bounding box center [877, 279] width 23 height 19
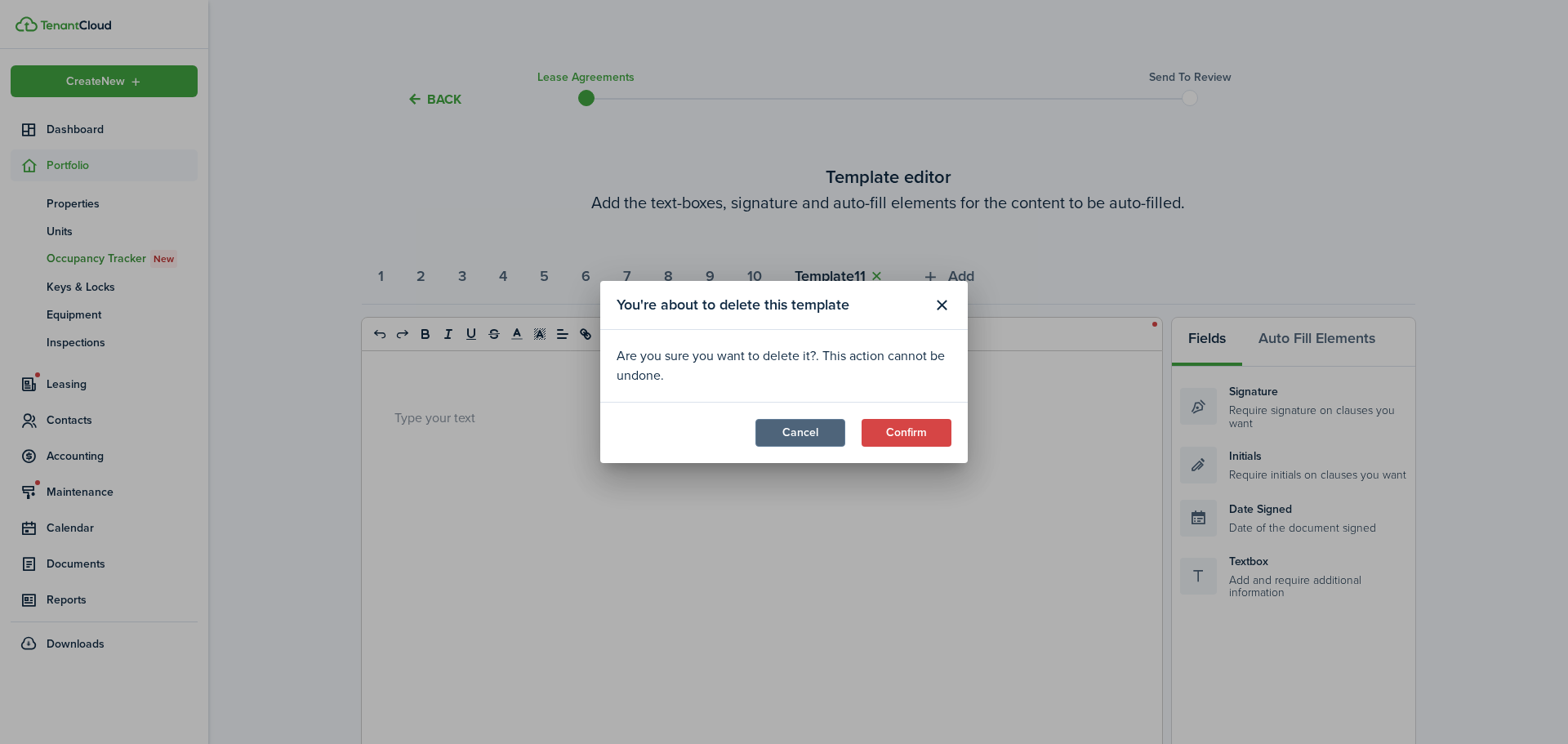
drag, startPoint x: 818, startPoint y: 436, endPoint x: 841, endPoint y: 425, distance: 25.5
click at [818, 434] on button "Cancel" at bounding box center [800, 433] width 90 height 28
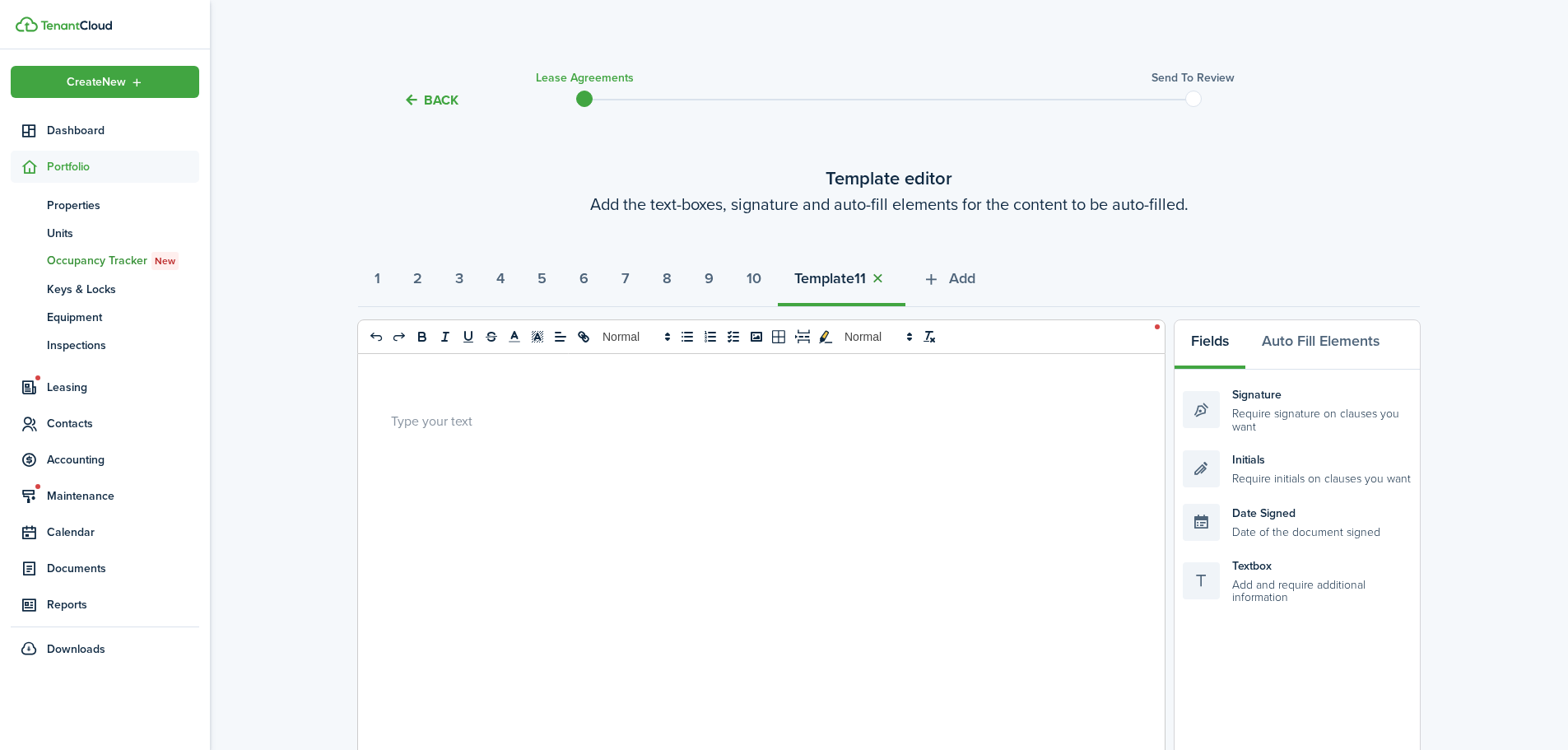
click at [889, 275] on button "button" at bounding box center [877, 279] width 23 height 19
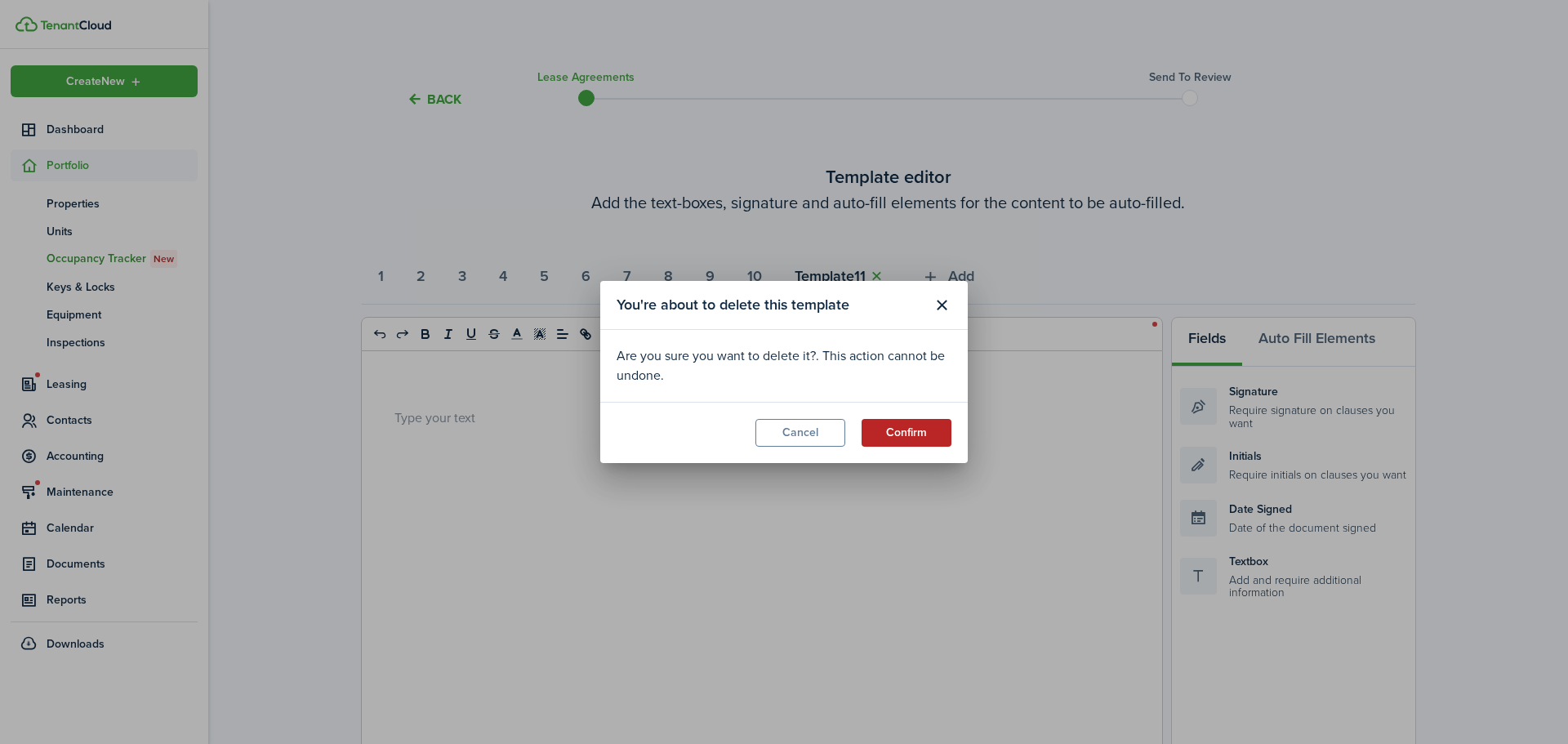
click at [905, 428] on button "Confirm" at bounding box center [906, 433] width 90 height 28
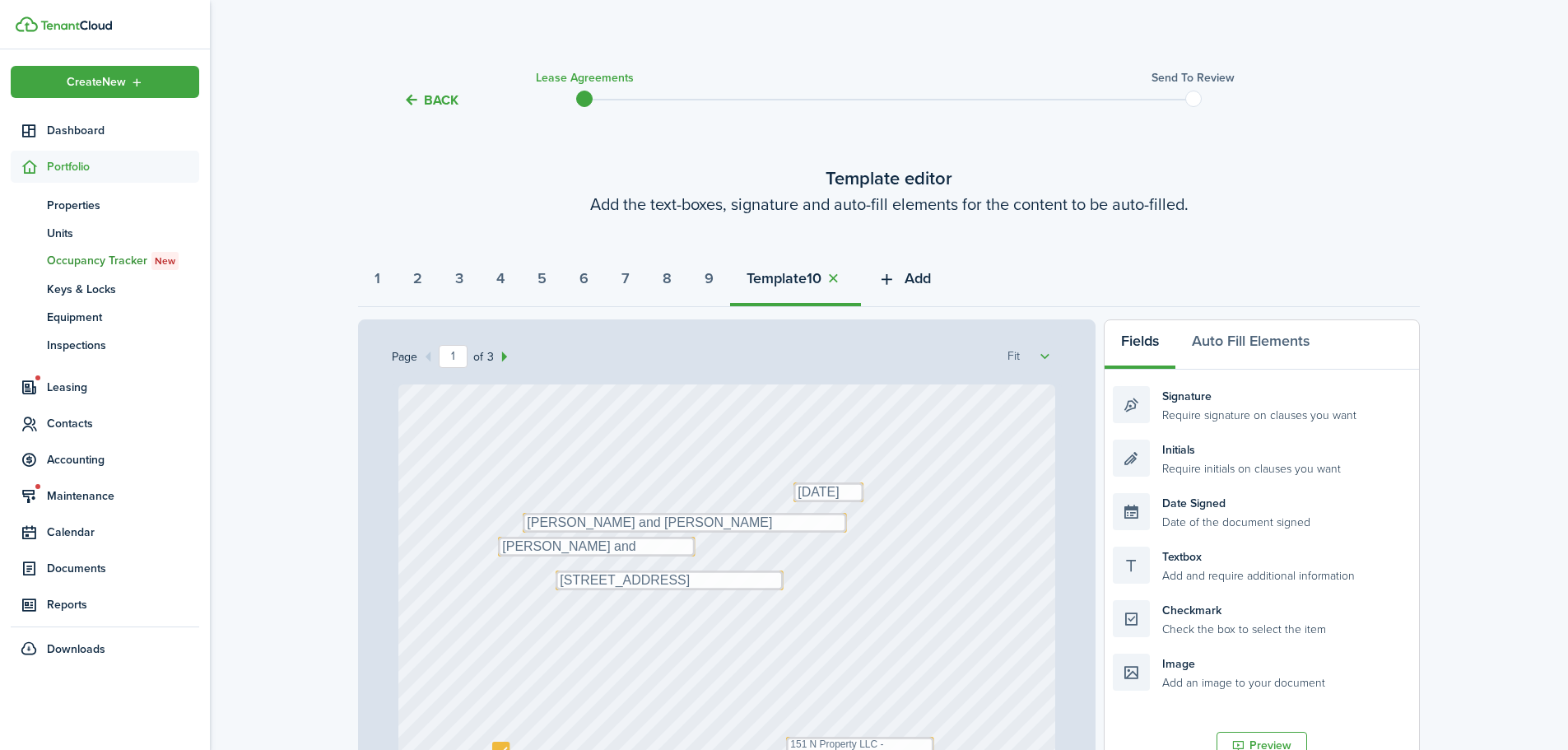
click at [931, 278] on span "Add" at bounding box center [918, 279] width 26 height 22
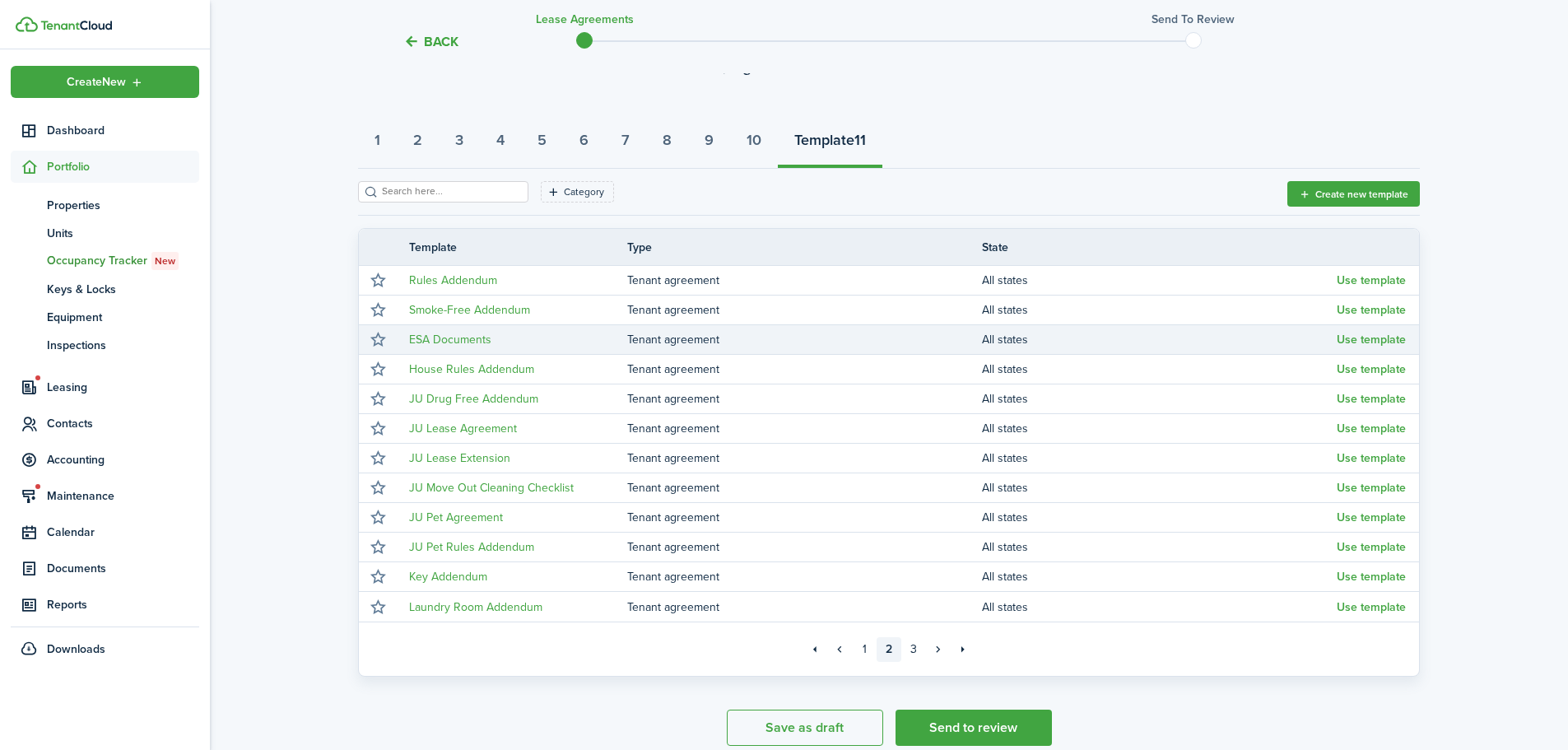
scroll to position [212, 0]
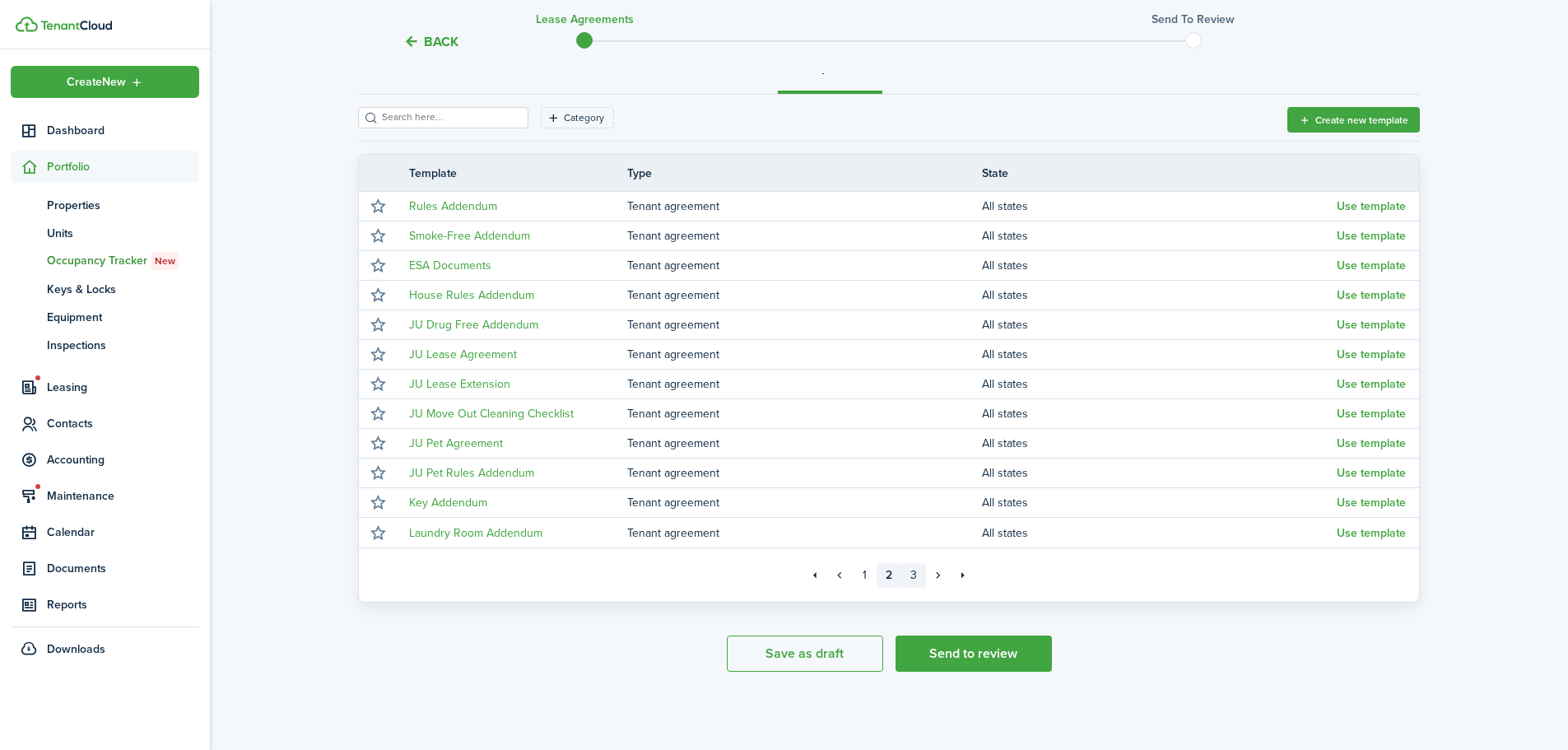
click at [922, 581] on link "3" at bounding box center [913, 575] width 24 height 24
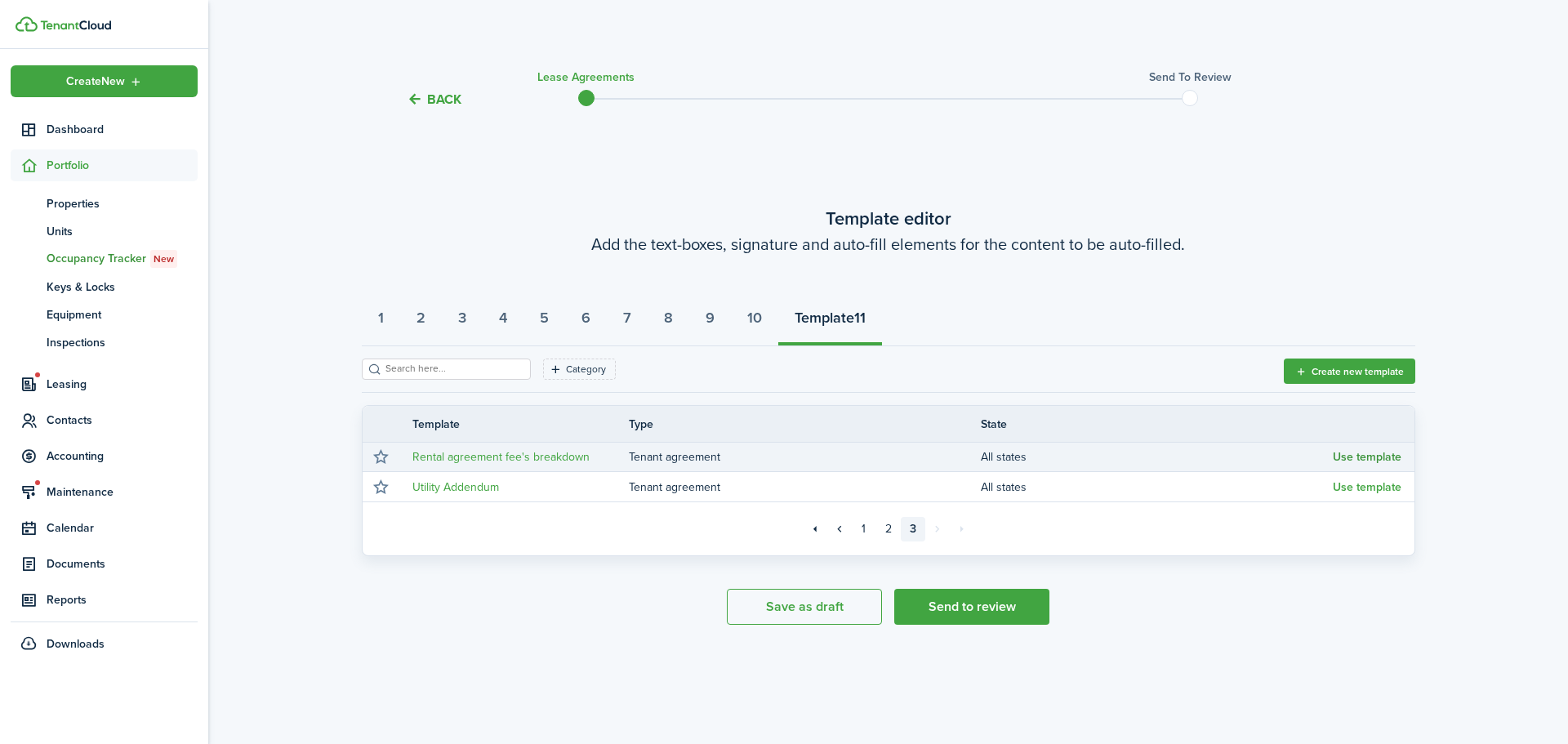
click at [1358, 455] on button "Use template" at bounding box center [1367, 457] width 69 height 13
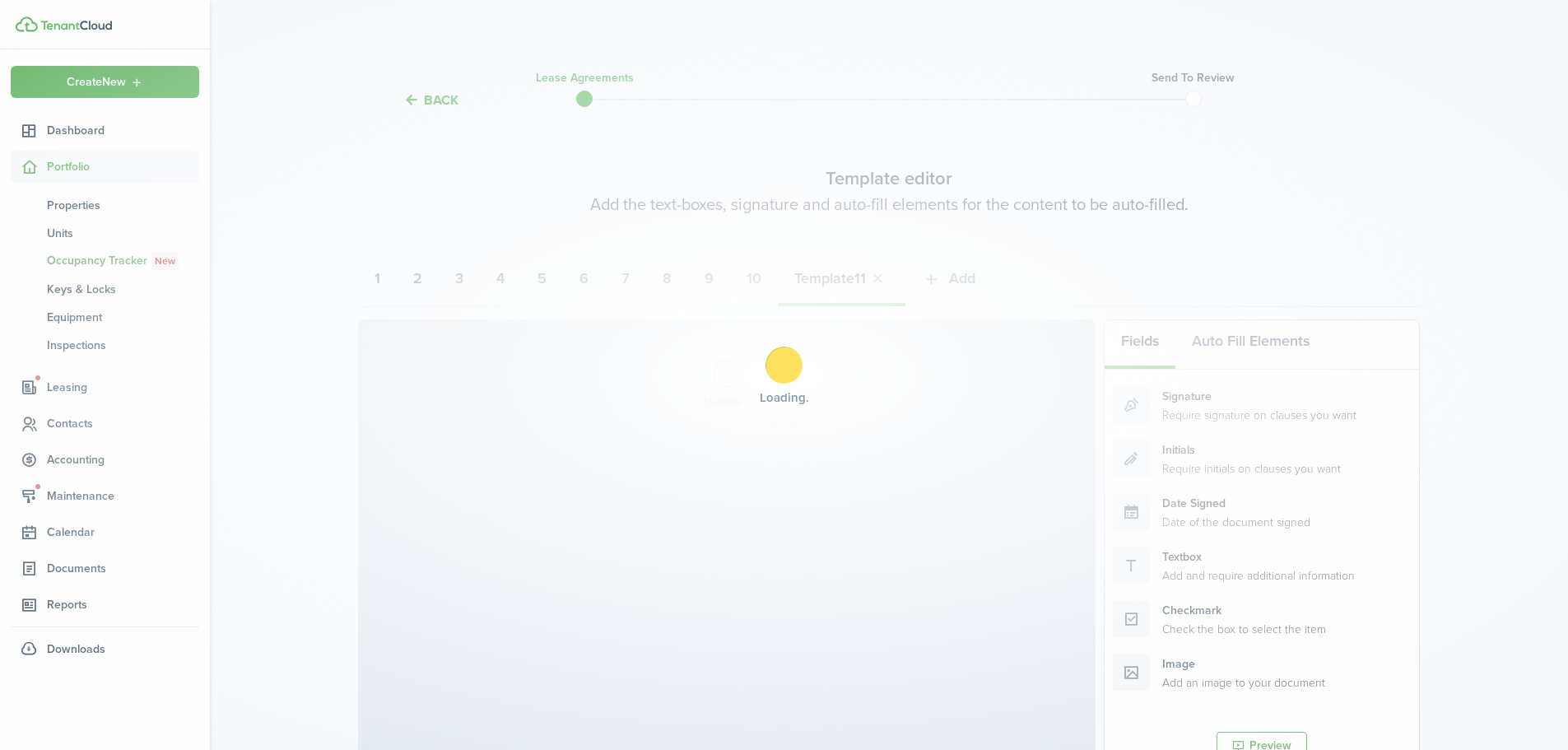
select select "fit"
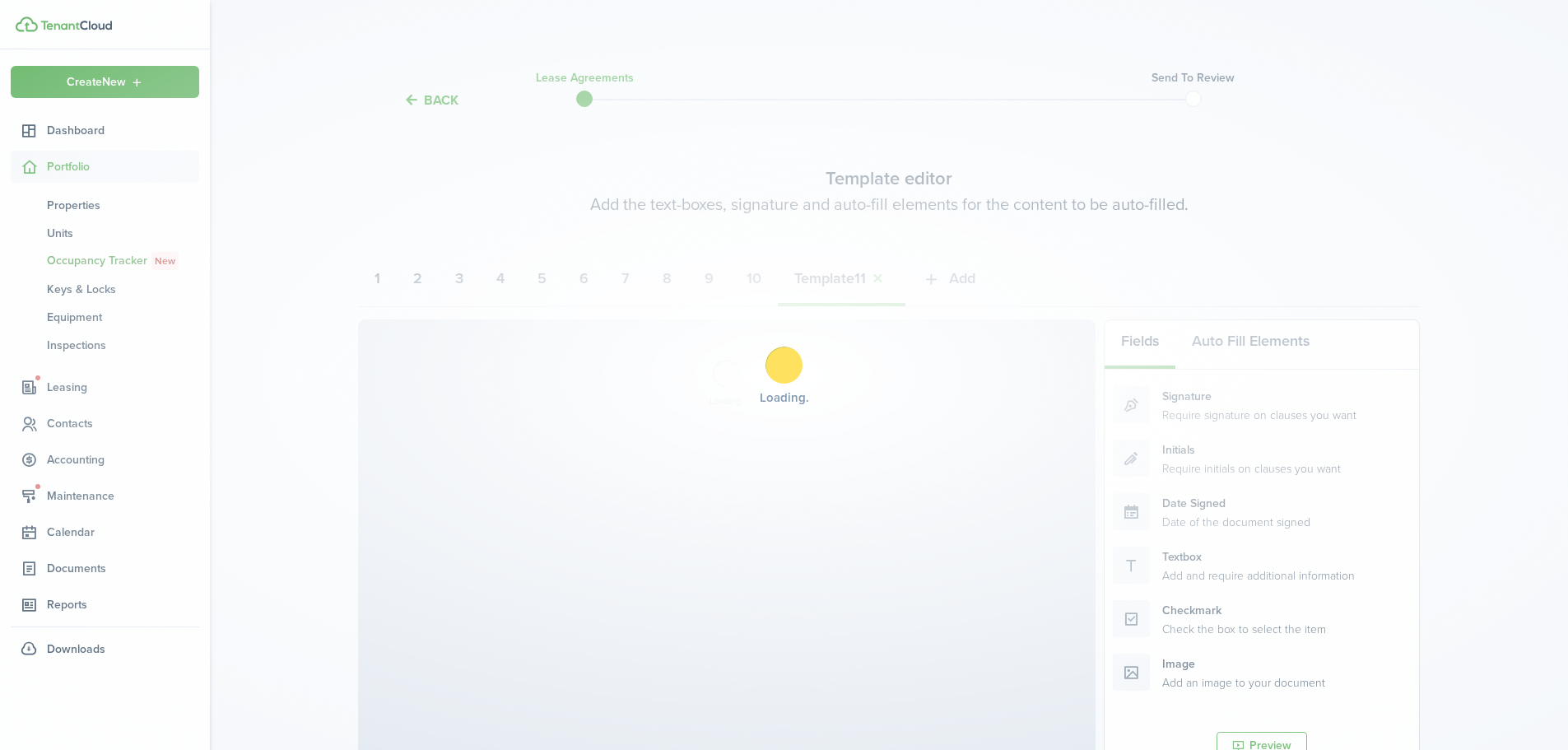
select select "fit"
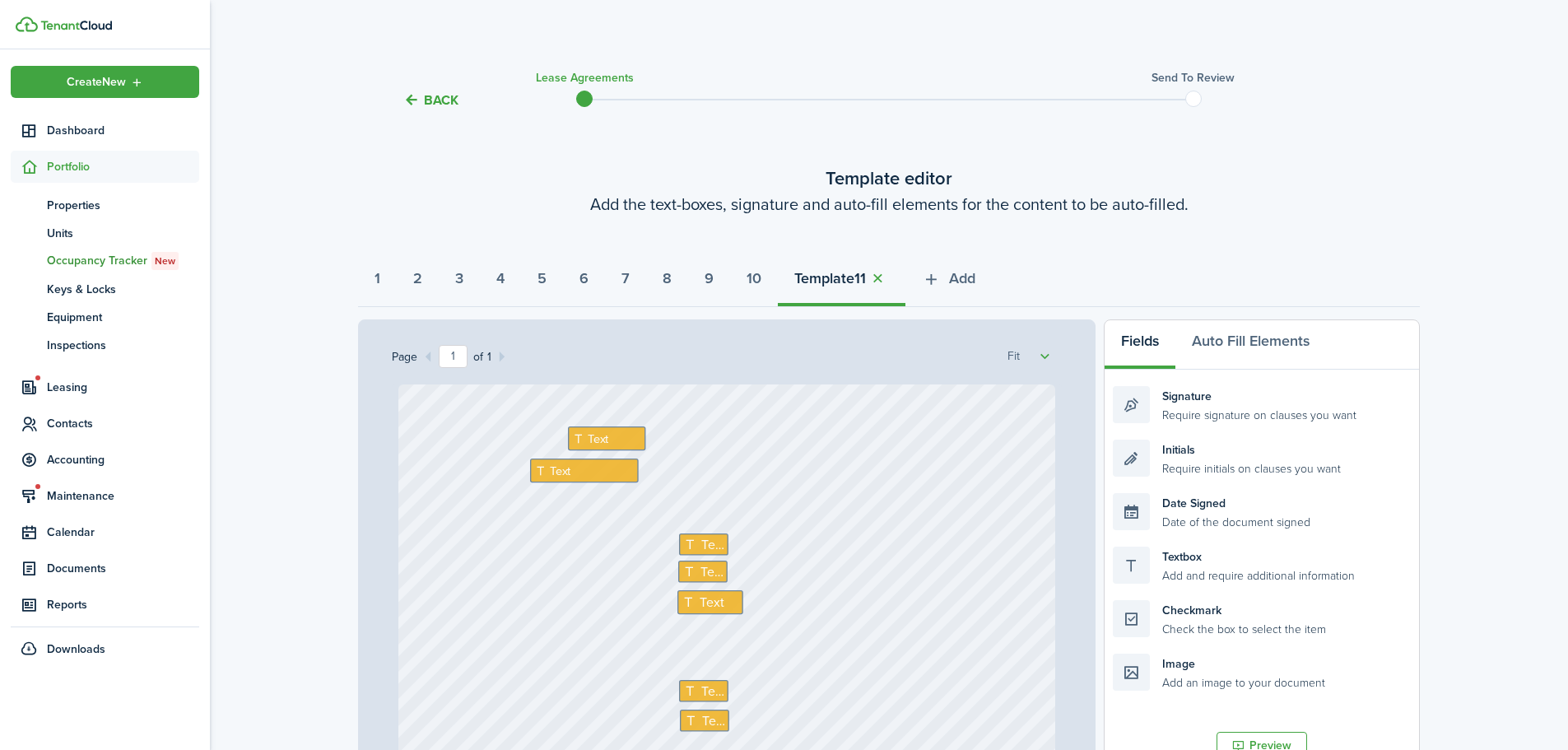
select select "fit"
click at [598, 440] on span "Text" at bounding box center [598, 439] width 21 height 18
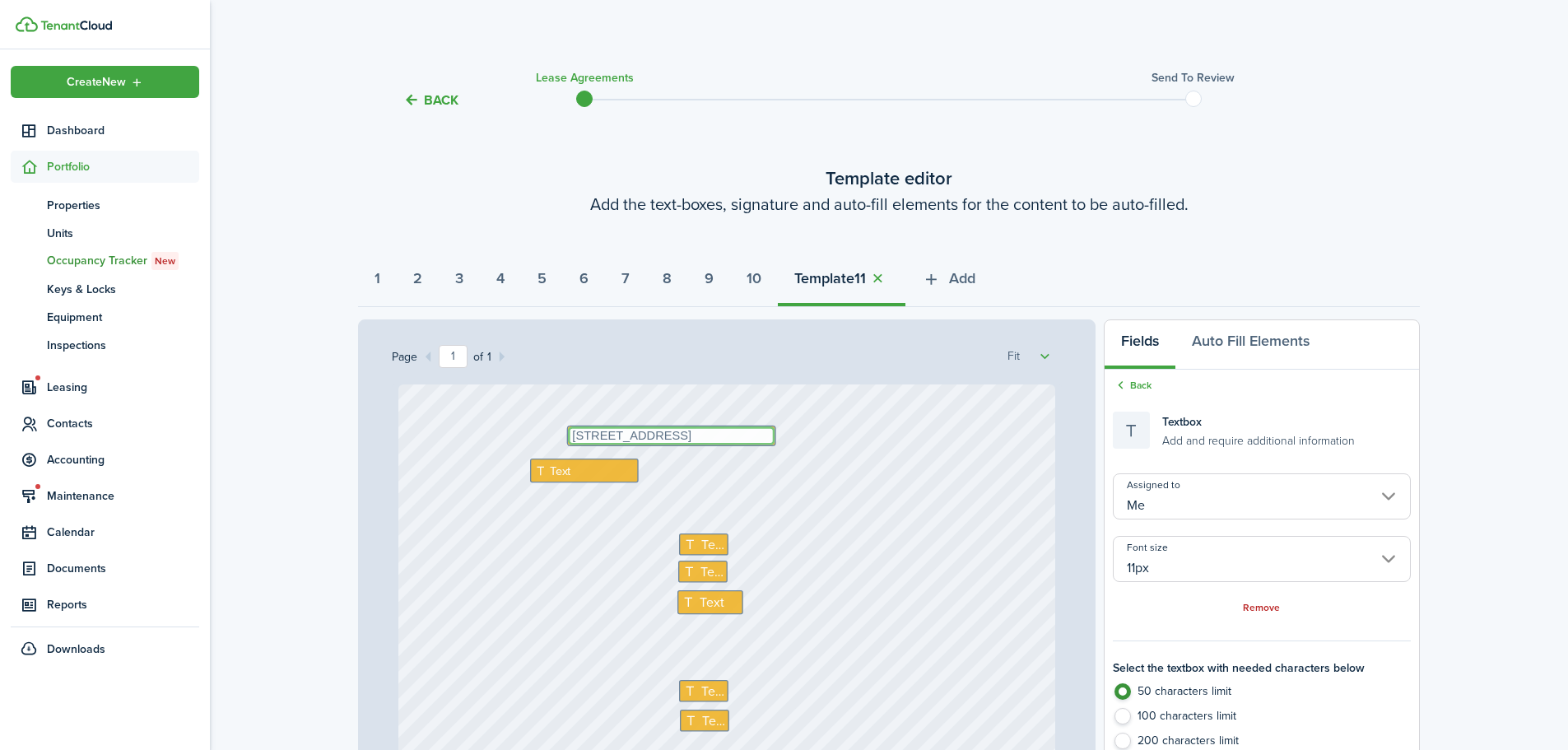
type textarea "[STREET_ADDRESS]"
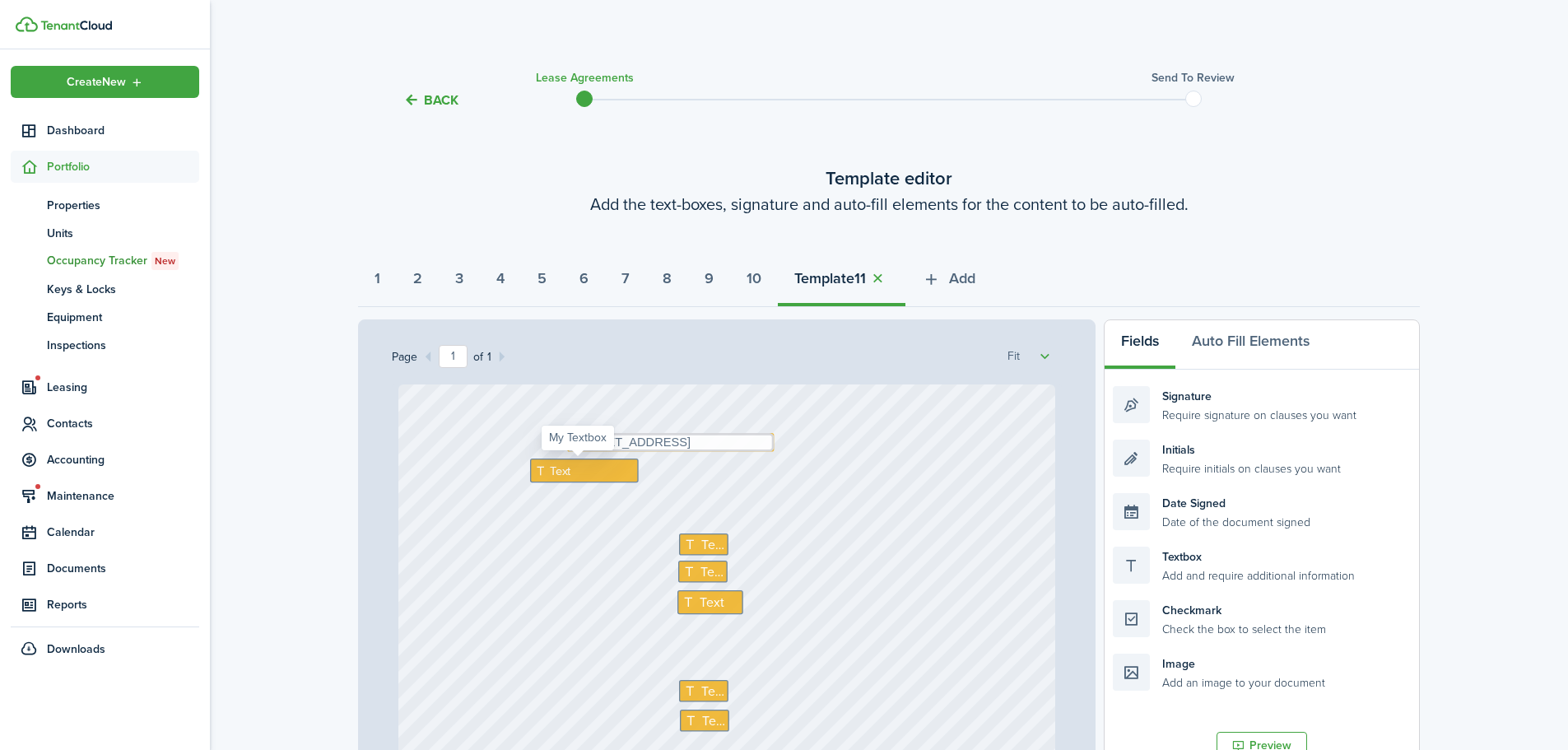
click at [551, 476] on span "Text" at bounding box center [560, 469] width 21 height 18
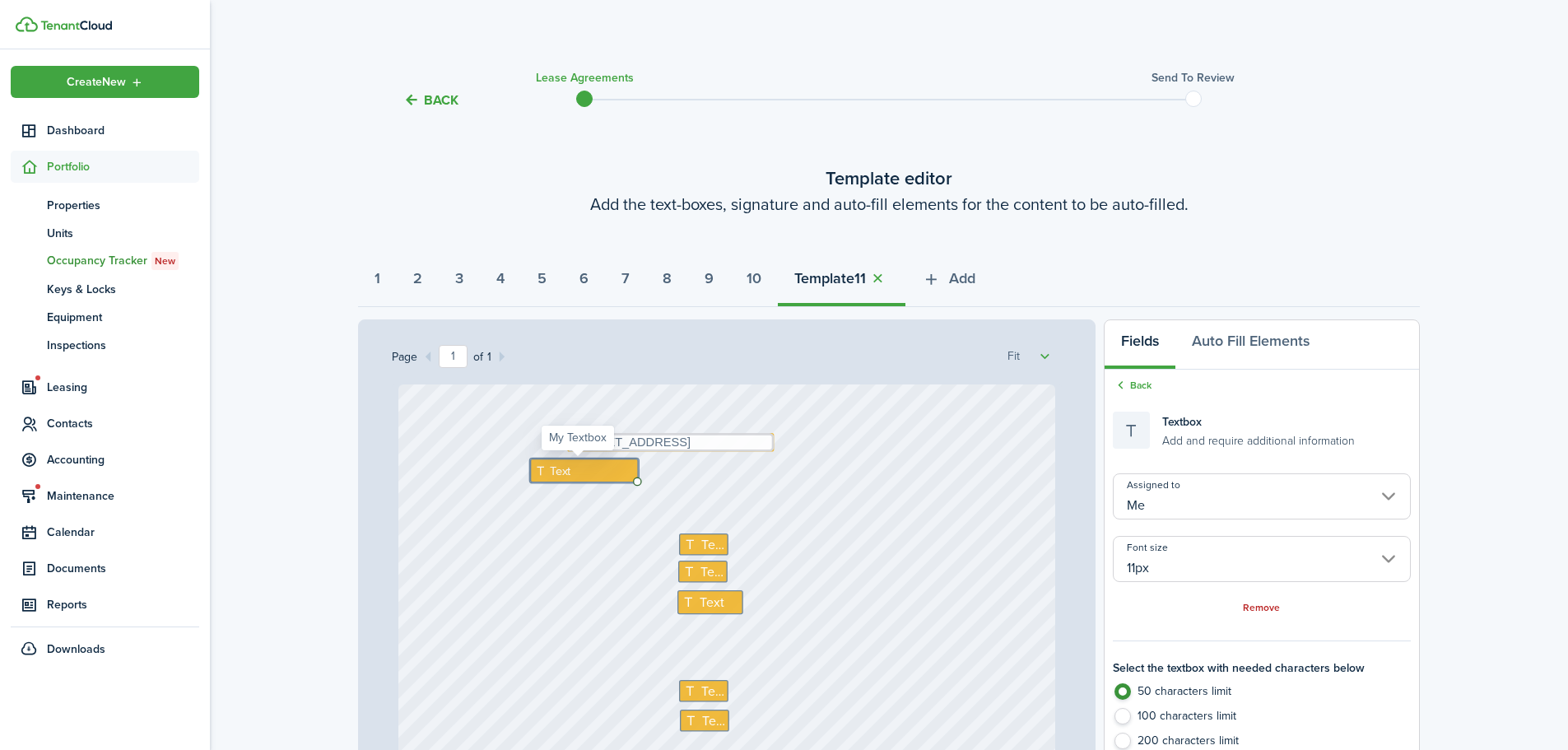
click at [551, 476] on span "Text" at bounding box center [560, 469] width 21 height 18
drag, startPoint x: 555, startPoint y: 470, endPoint x: 596, endPoint y: 496, distance: 48.5
click at [555, 470] on textarea "[PERSON_NAME]" at bounding box center [552, 468] width 43 height 19
type textarea "Jorge Davila and Veronica Elizabeth Davila-Medran"
click at [1124, 720] on label "100 characters limit" at bounding box center [1262, 720] width 298 height 24
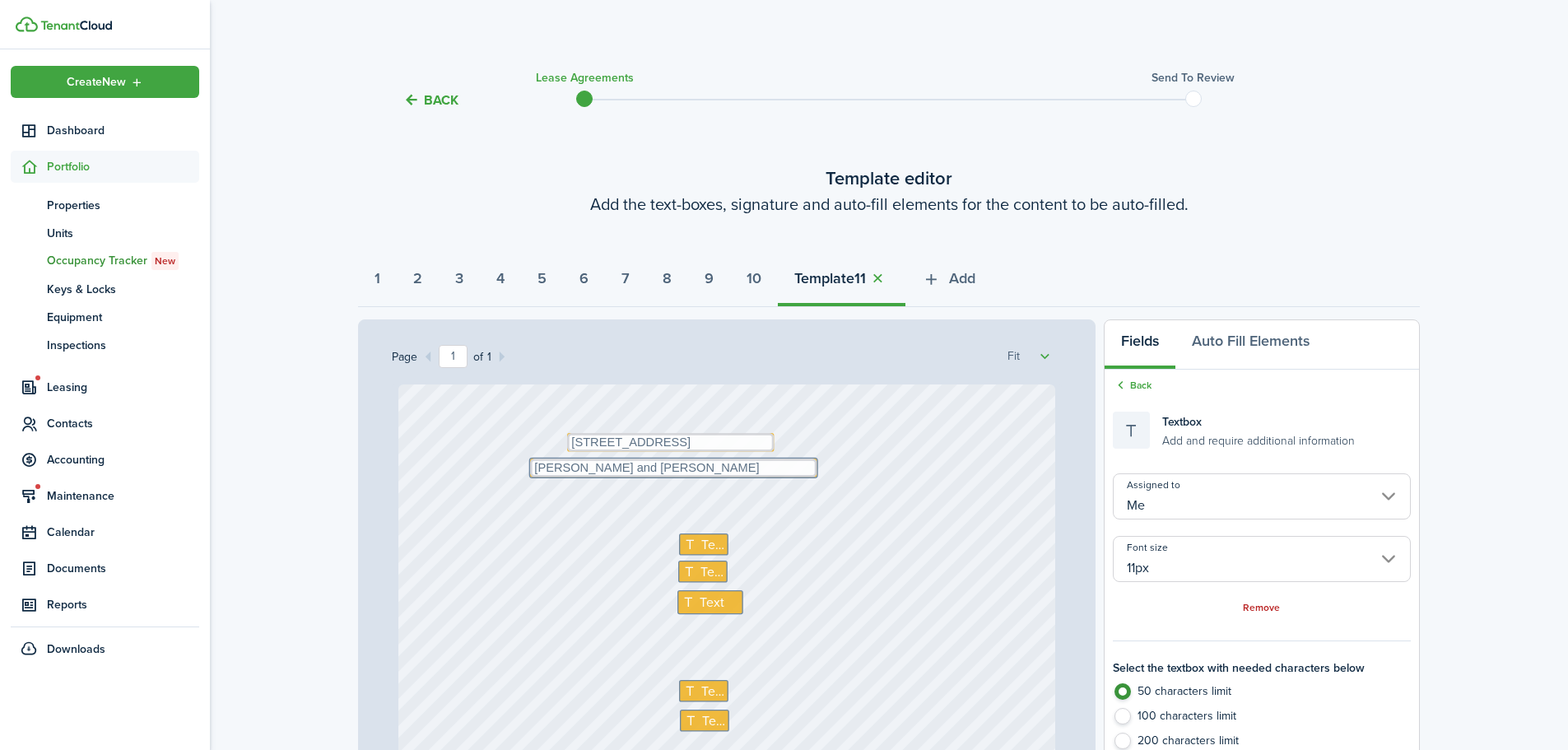
radio input "false"
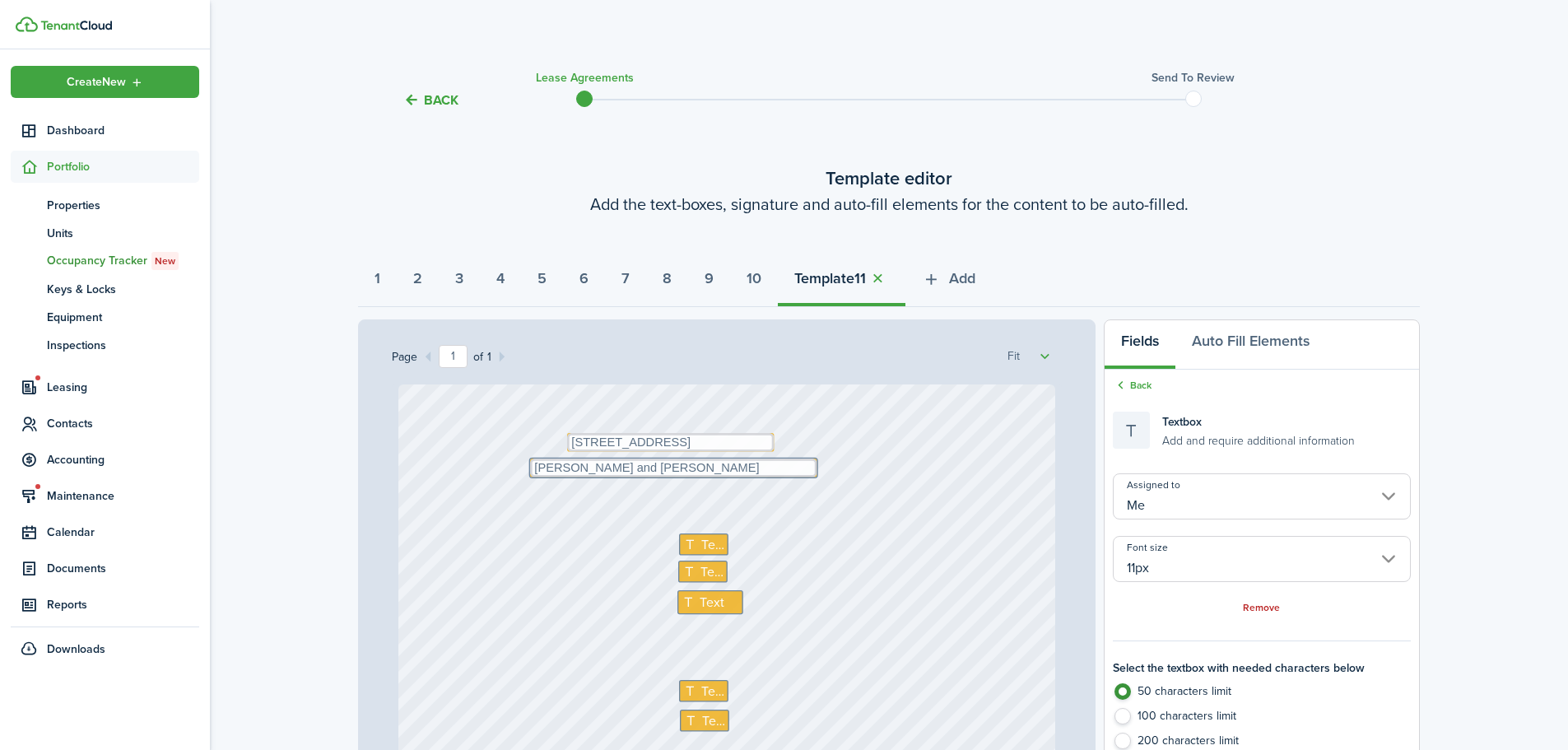
radio input "false"
radio input "true"
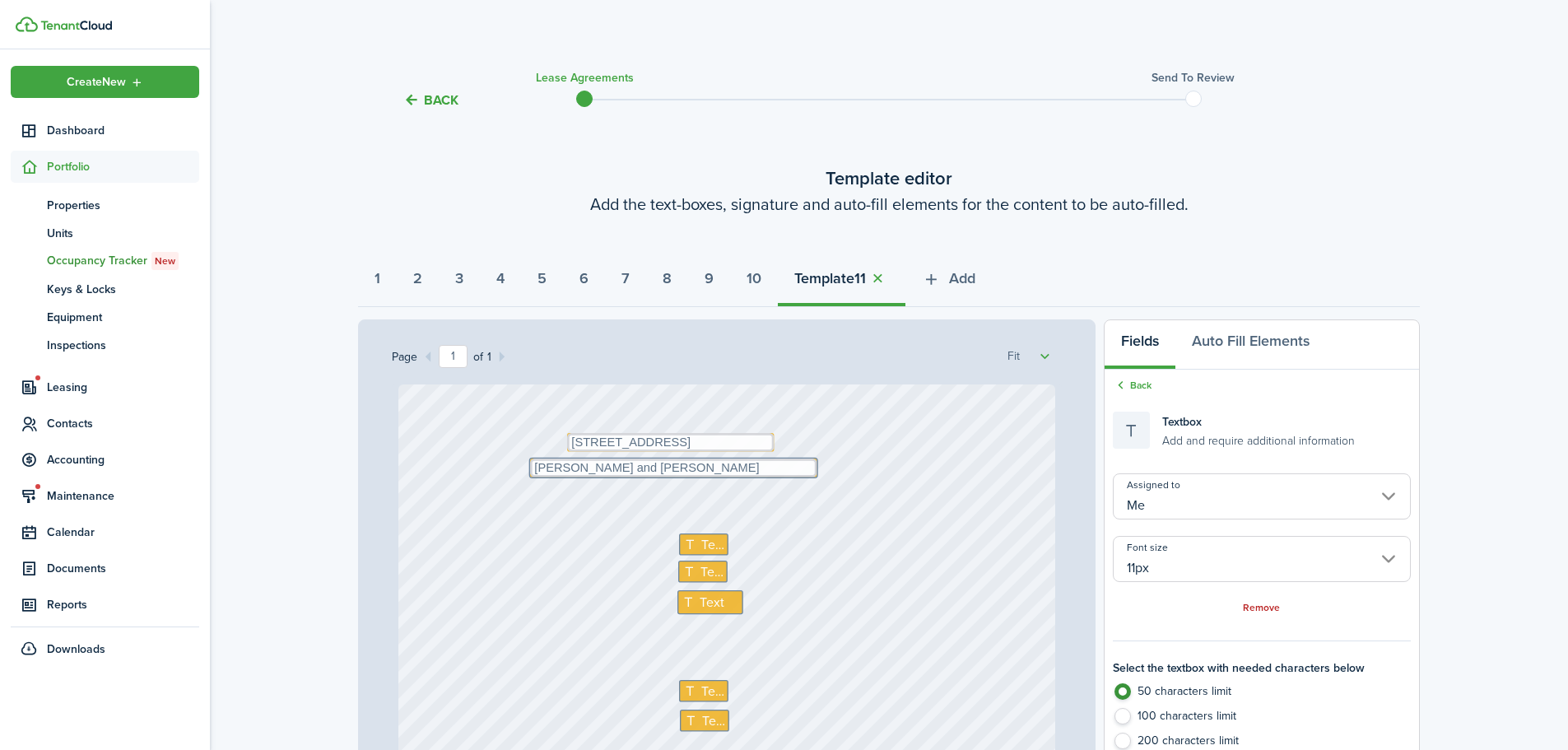
radio input "false"
click at [807, 474] on textarea "Jorge Davila and Veronica Elizabeth Davila-Medran" at bounding box center [673, 468] width 286 height 19
type textarea "Jorge Davila and Veronica Elizabeth Davila-Medrano"
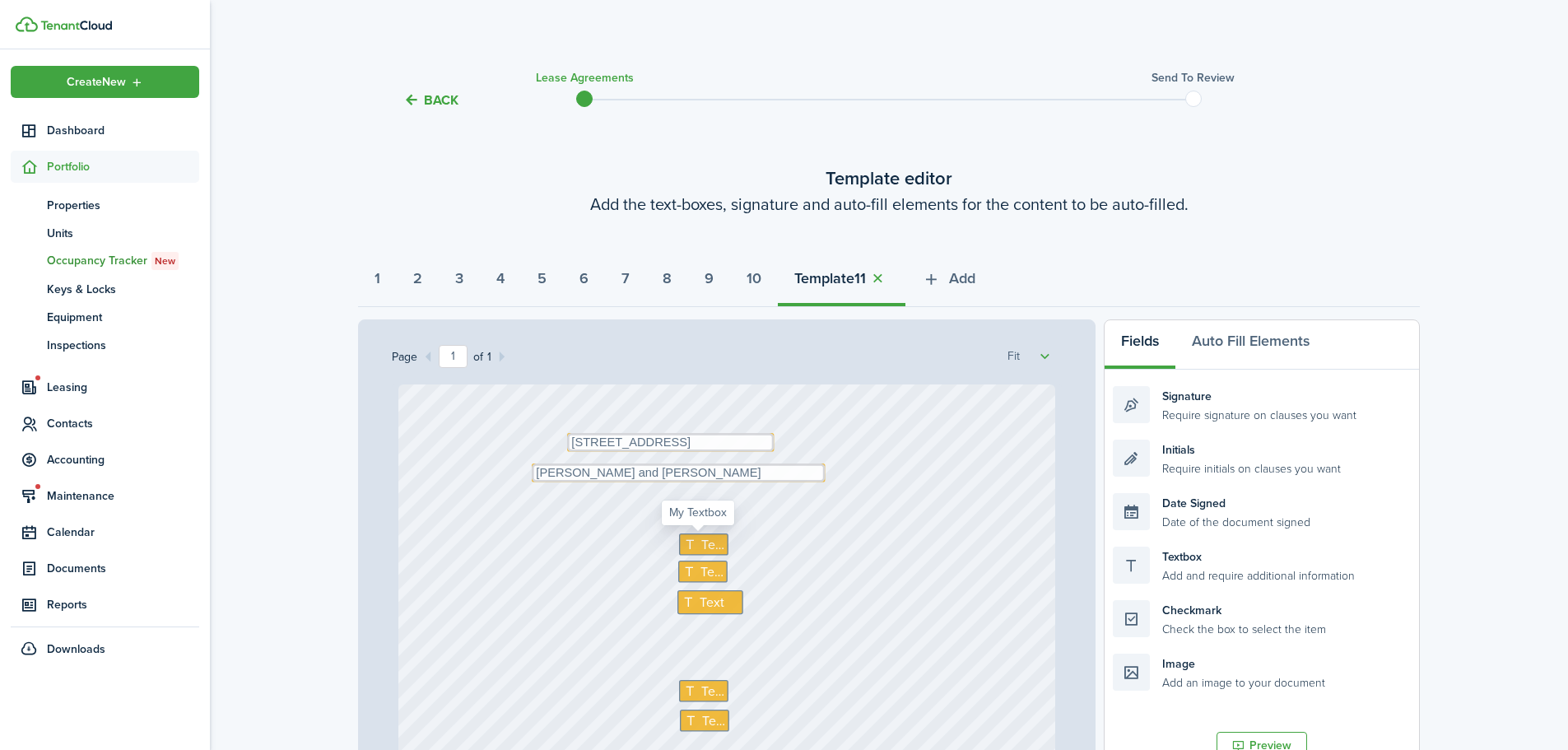
click at [692, 546] on icon at bounding box center [692, 544] width 17 height 13
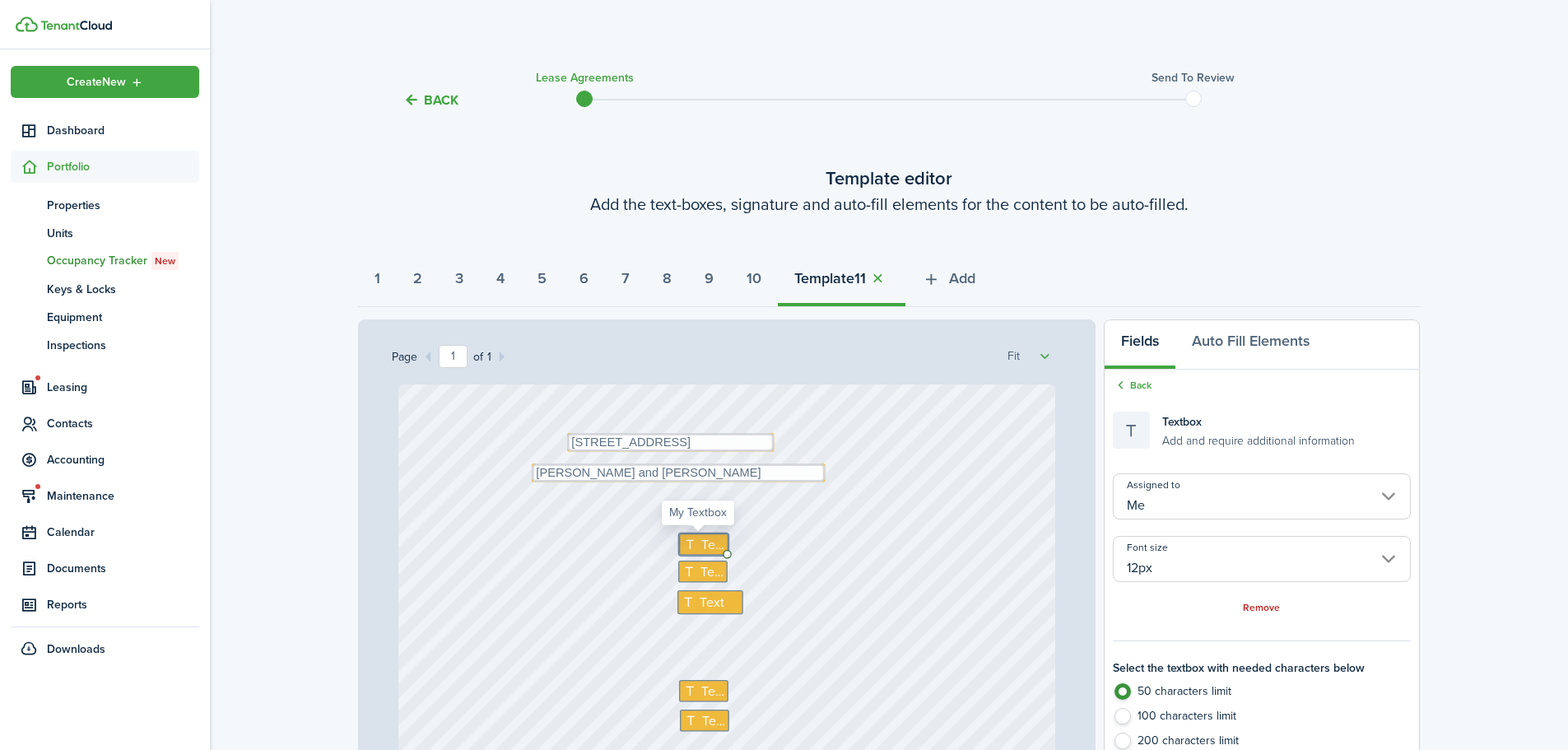
click at [692, 546] on icon at bounding box center [692, 544] width 17 height 13
type textarea "1200"
click at [708, 576] on span "Text" at bounding box center [712, 571] width 23 height 20
click at [701, 571] on span "Text" at bounding box center [712, 571] width 23 height 20
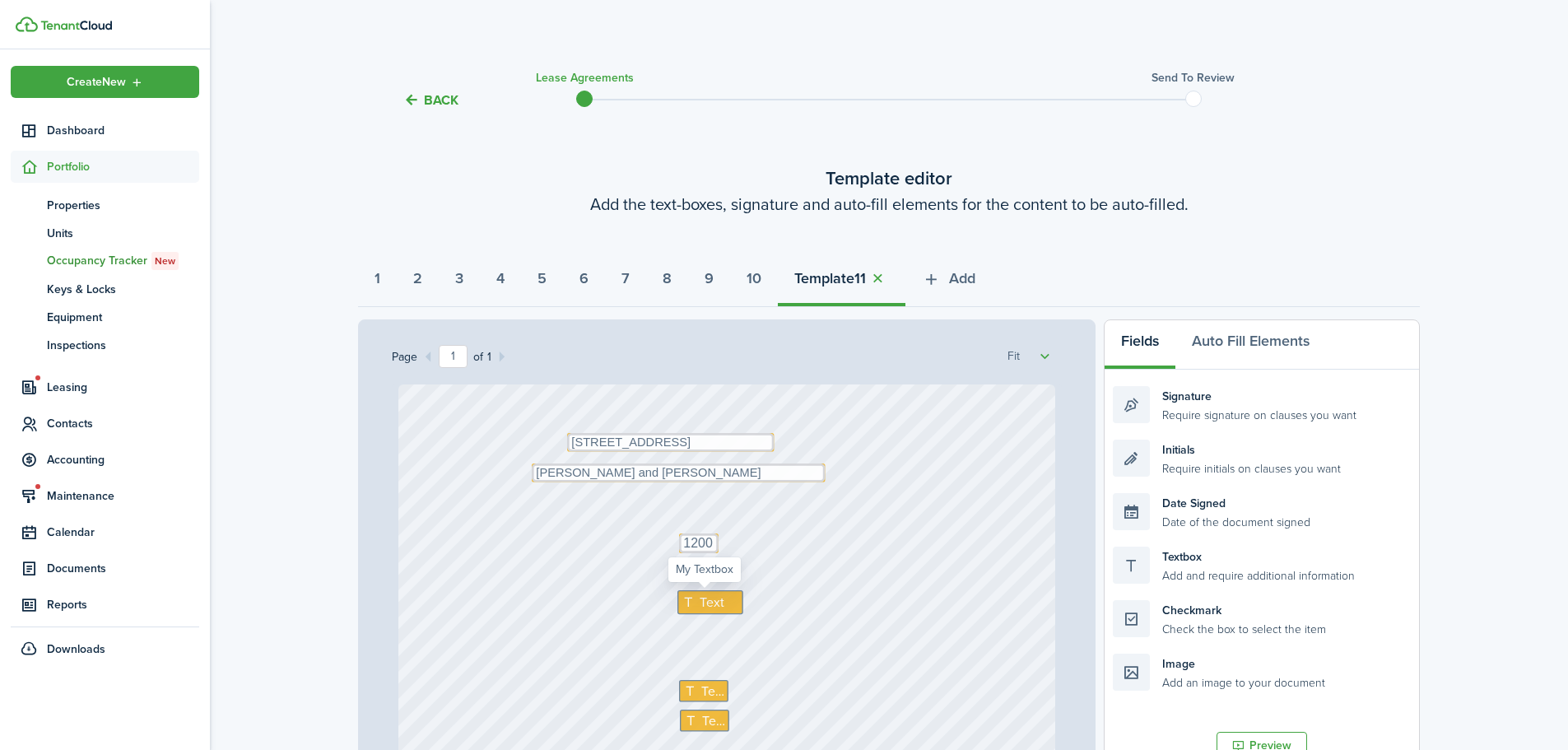
click at [702, 605] on span "Text" at bounding box center [712, 602] width 25 height 20
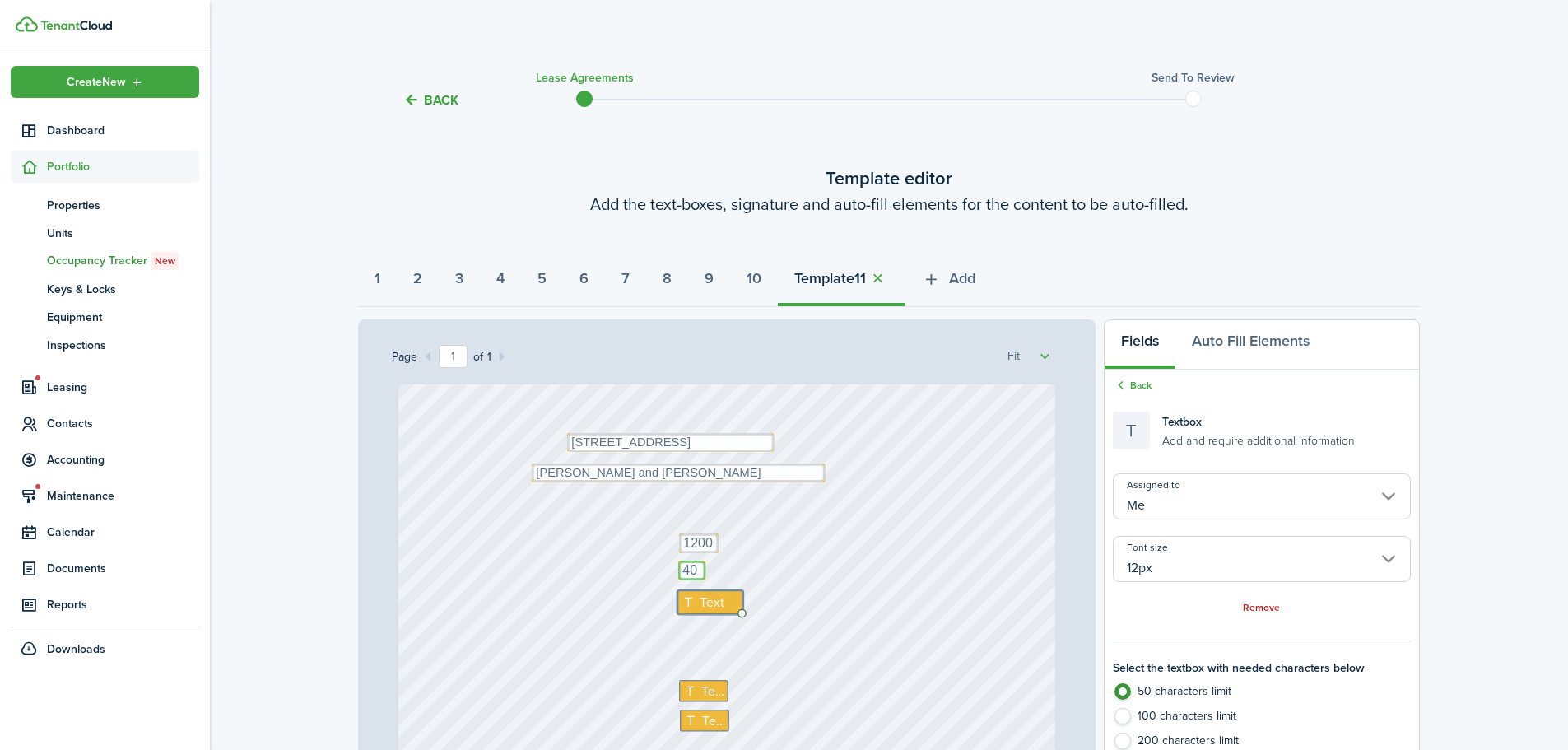
click at [683, 574] on textarea "40" at bounding box center [692, 570] width 27 height 20
type textarea "80"
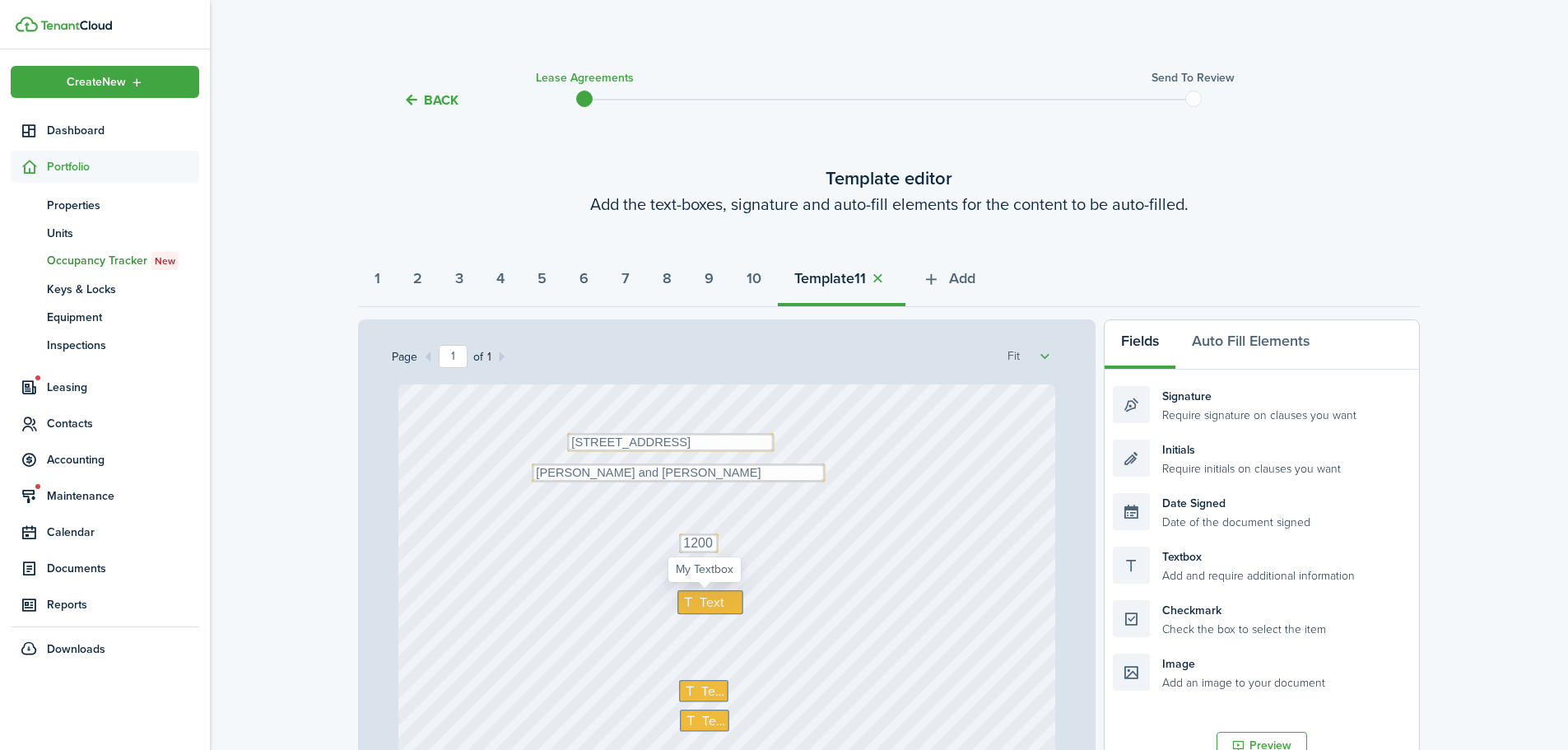
click at [703, 600] on span "Text" at bounding box center [712, 602] width 25 height 20
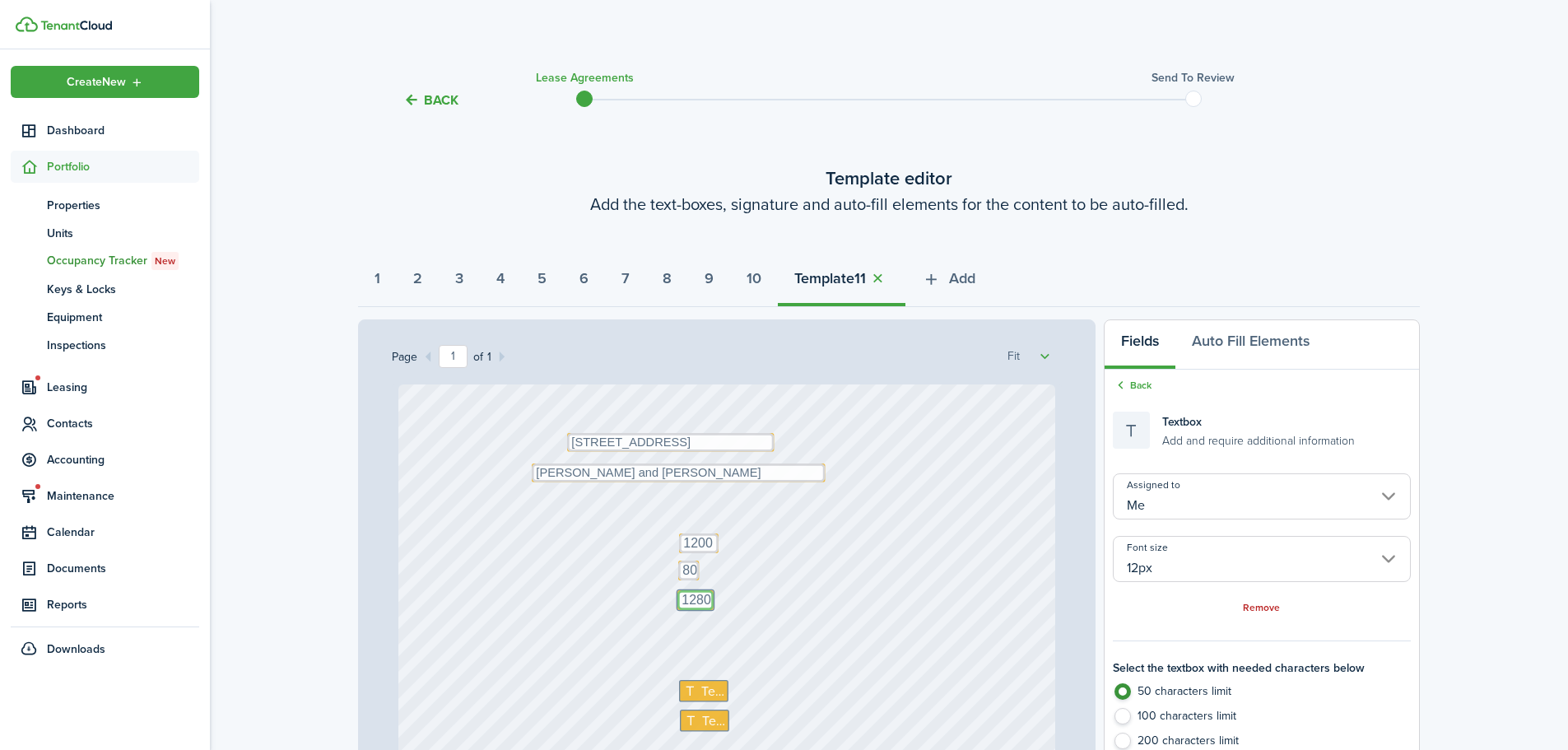
type textarea "1280"
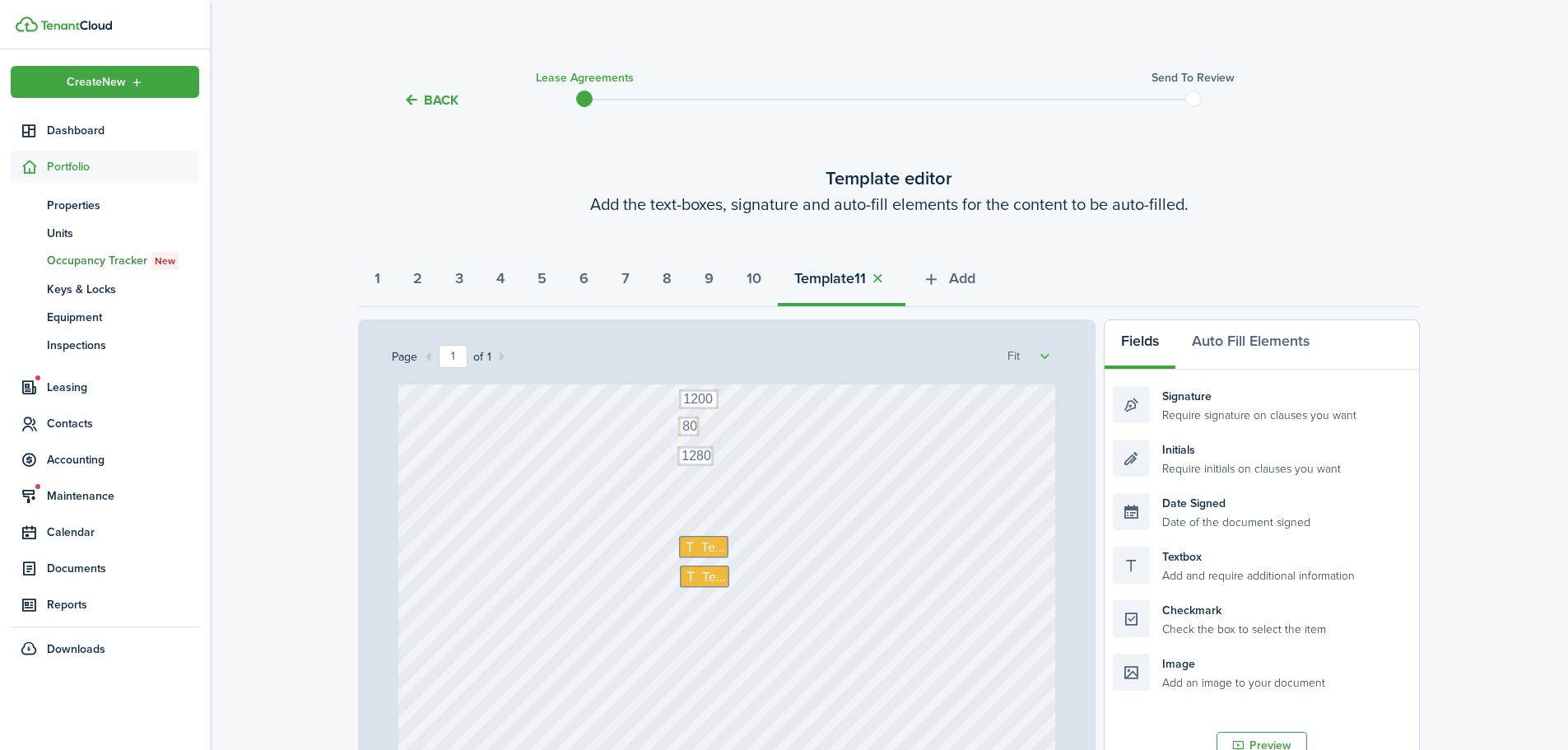
scroll to position [165, 0]
click at [700, 532] on span "Text" at bounding box center [712, 526] width 23 height 20
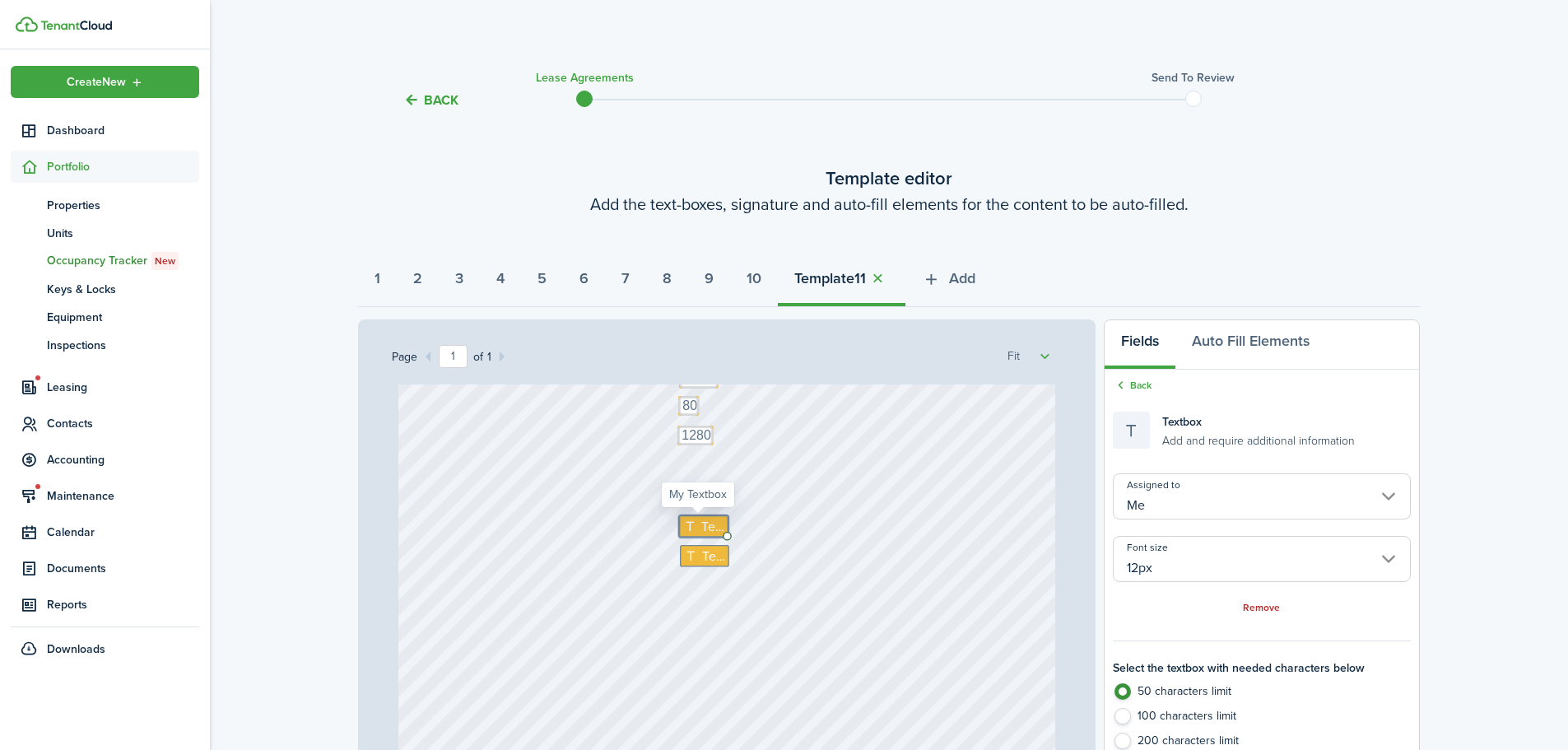
click at [700, 532] on span "Text" at bounding box center [712, 526] width 23 height 20
type textarea "1200"
click at [688, 555] on icon at bounding box center [693, 555] width 17 height 13
type textarea "400"
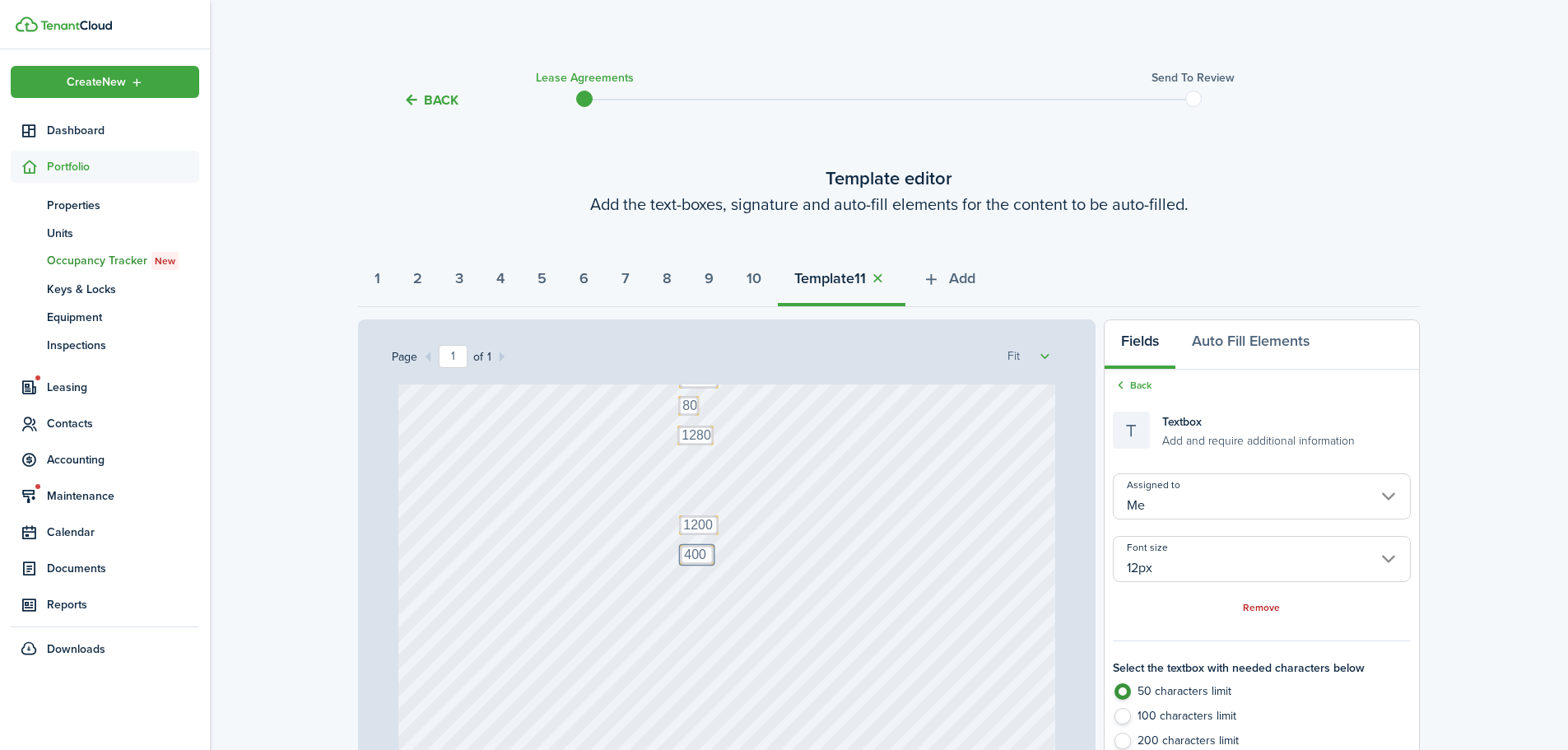
drag, startPoint x: 809, startPoint y: 550, endPoint x: 797, endPoint y: 547, distance: 12.4
click at [810, 548] on div "Text 80 Text 1200 Text 400 Text 1280 Text 1200 Text 151 N 800 W Salt Lake City,…" at bounding box center [727, 653] width 658 height 867
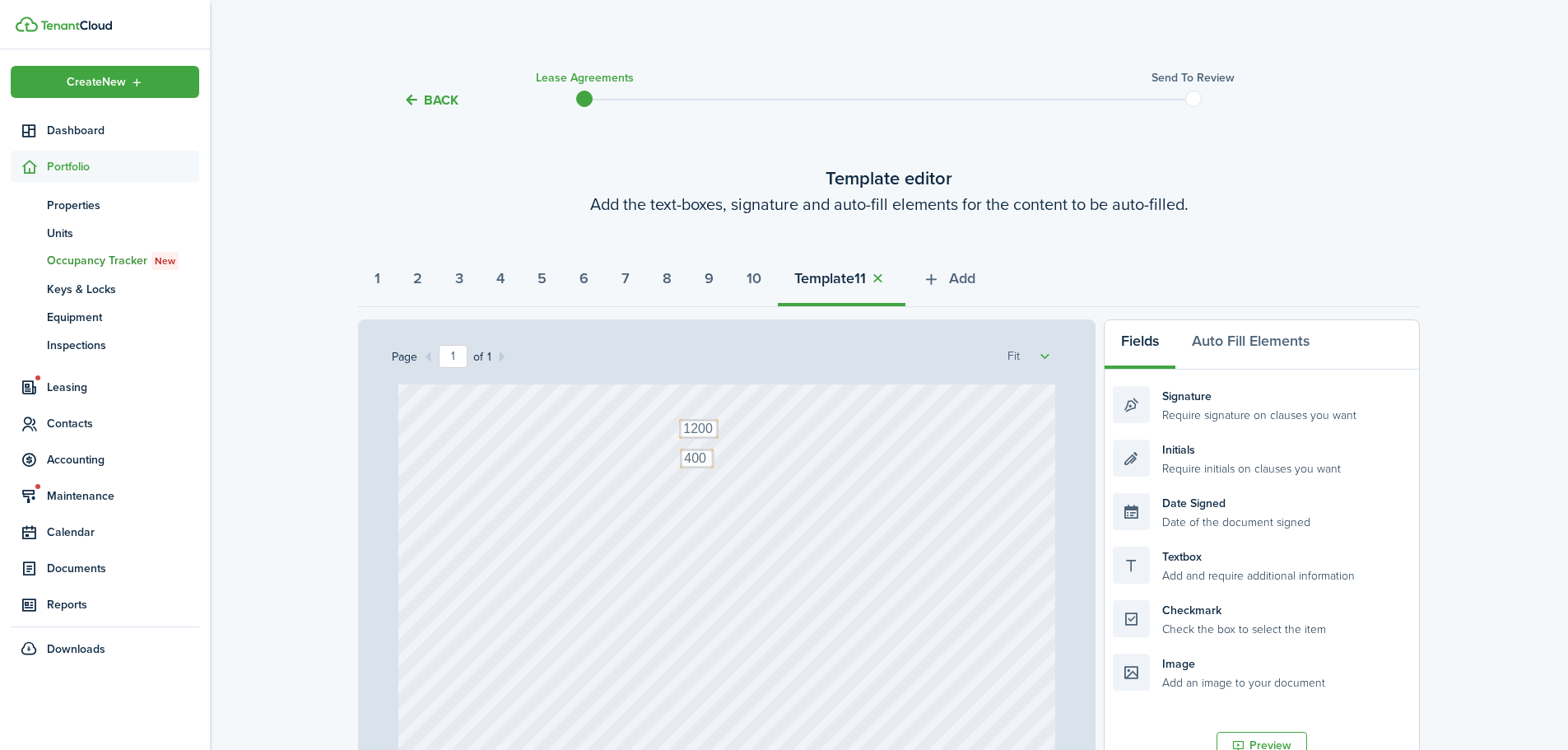
scroll to position [296, 0]
drag, startPoint x: 1168, startPoint y: 576, endPoint x: 767, endPoint y: 601, distance: 401.8
click at [767, 601] on div "Page 1 of 1 50% 75% 100% 150% 200% Fit Text 80 Text 1200 Text 400 Text 1280 Tex…" at bounding box center [889, 661] width 1062 height 684
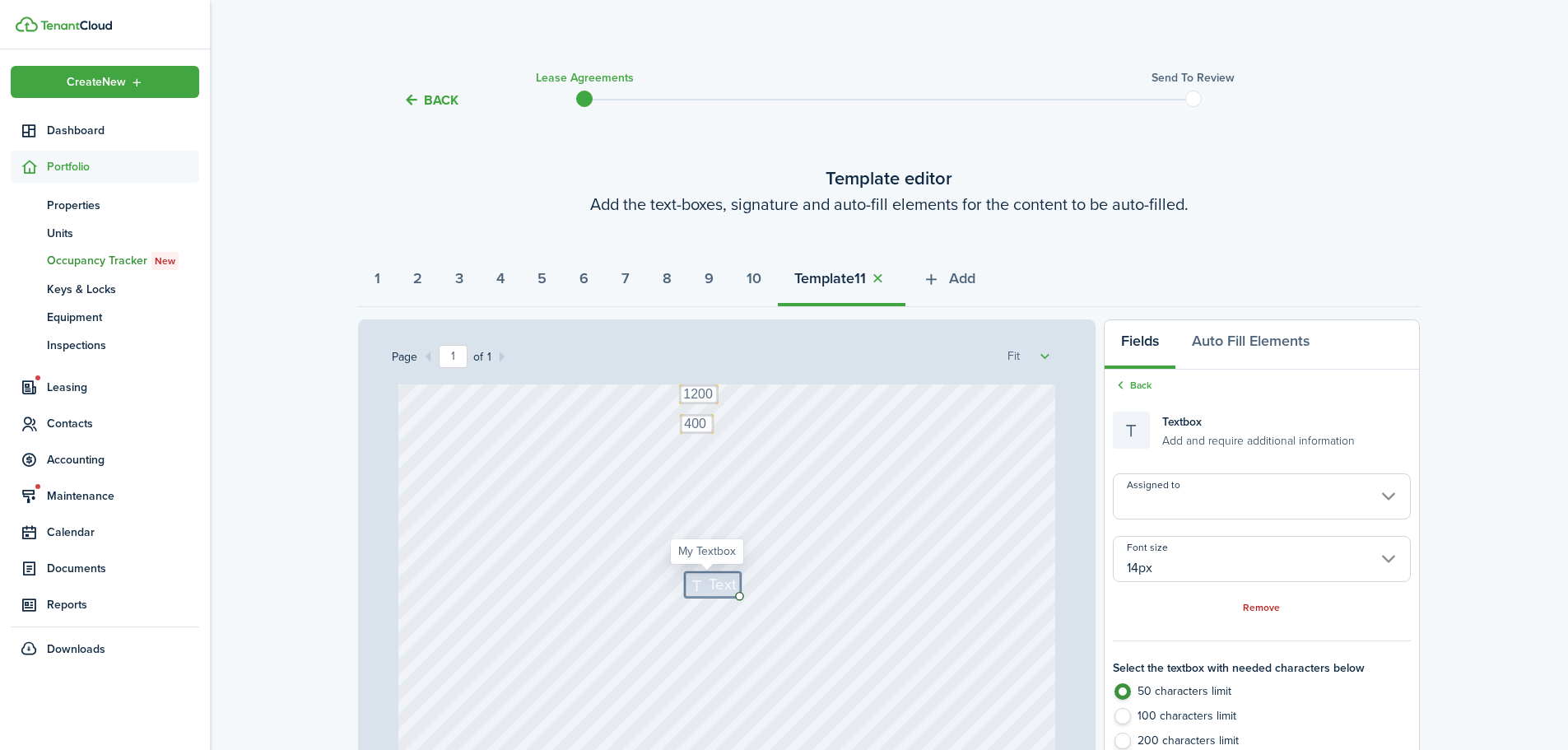
click at [1186, 565] on input "14px" at bounding box center [1262, 558] width 298 height 46
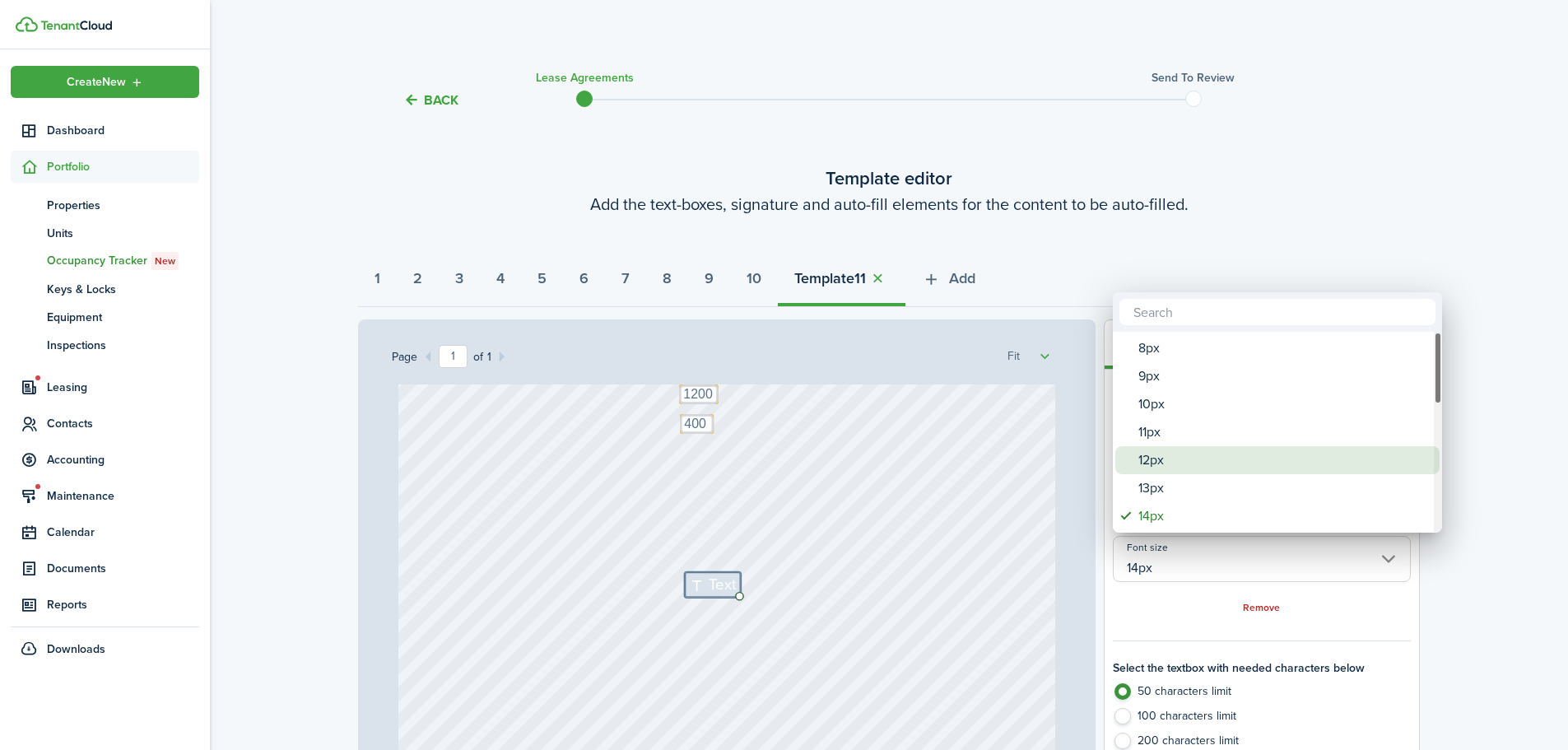
click at [1153, 462] on div "12px" at bounding box center [1285, 460] width 292 height 28
type input "12px"
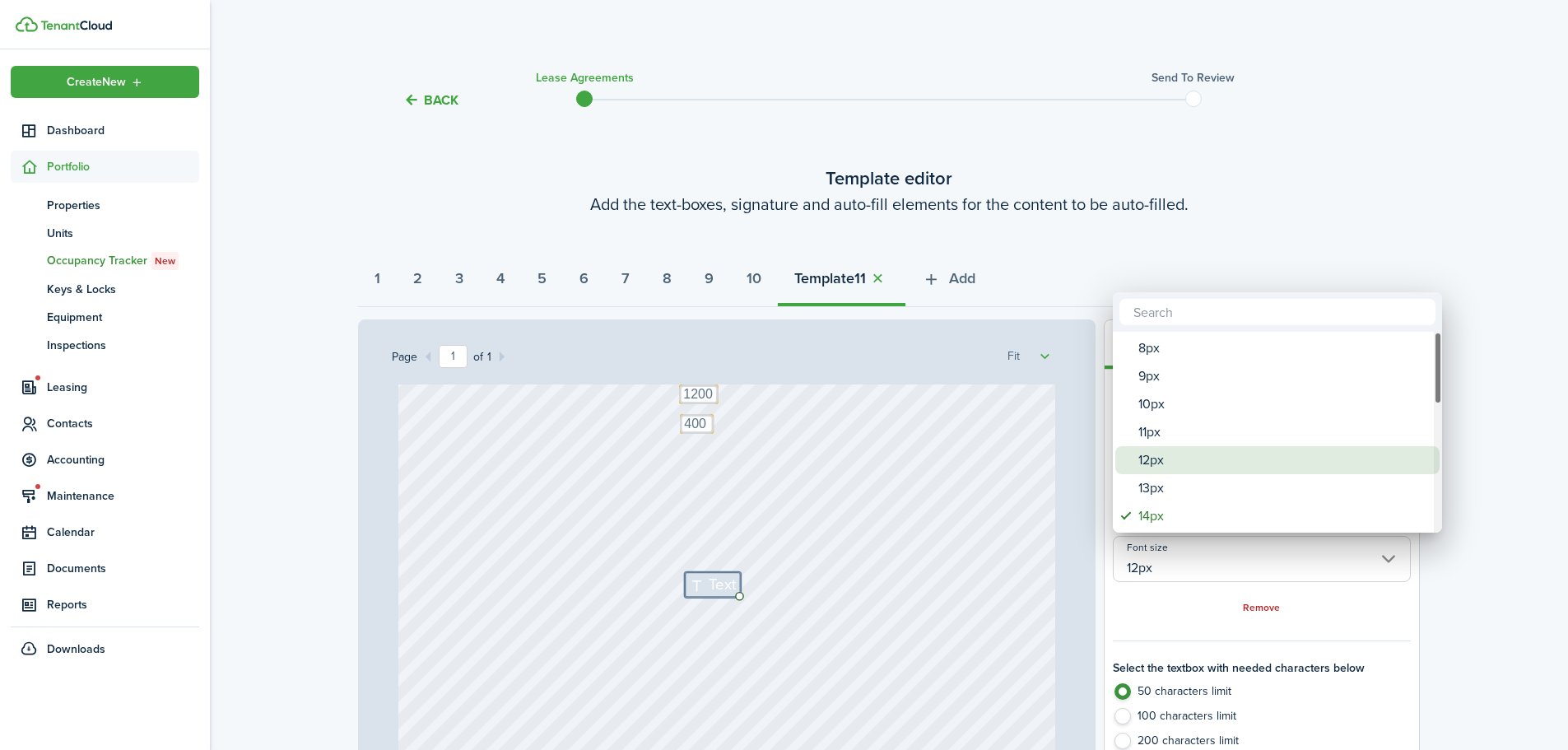
type input "12px"
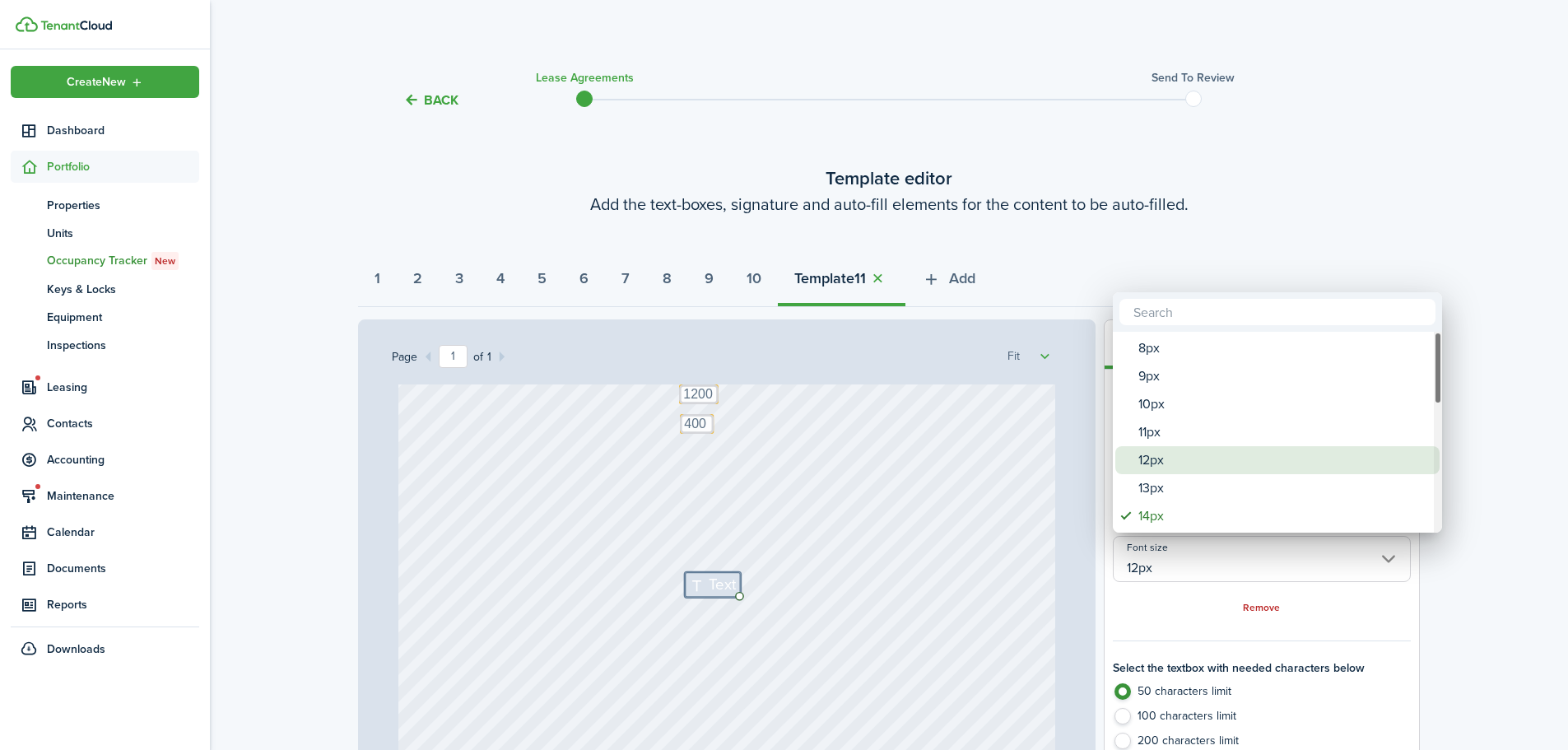
type input "12px"
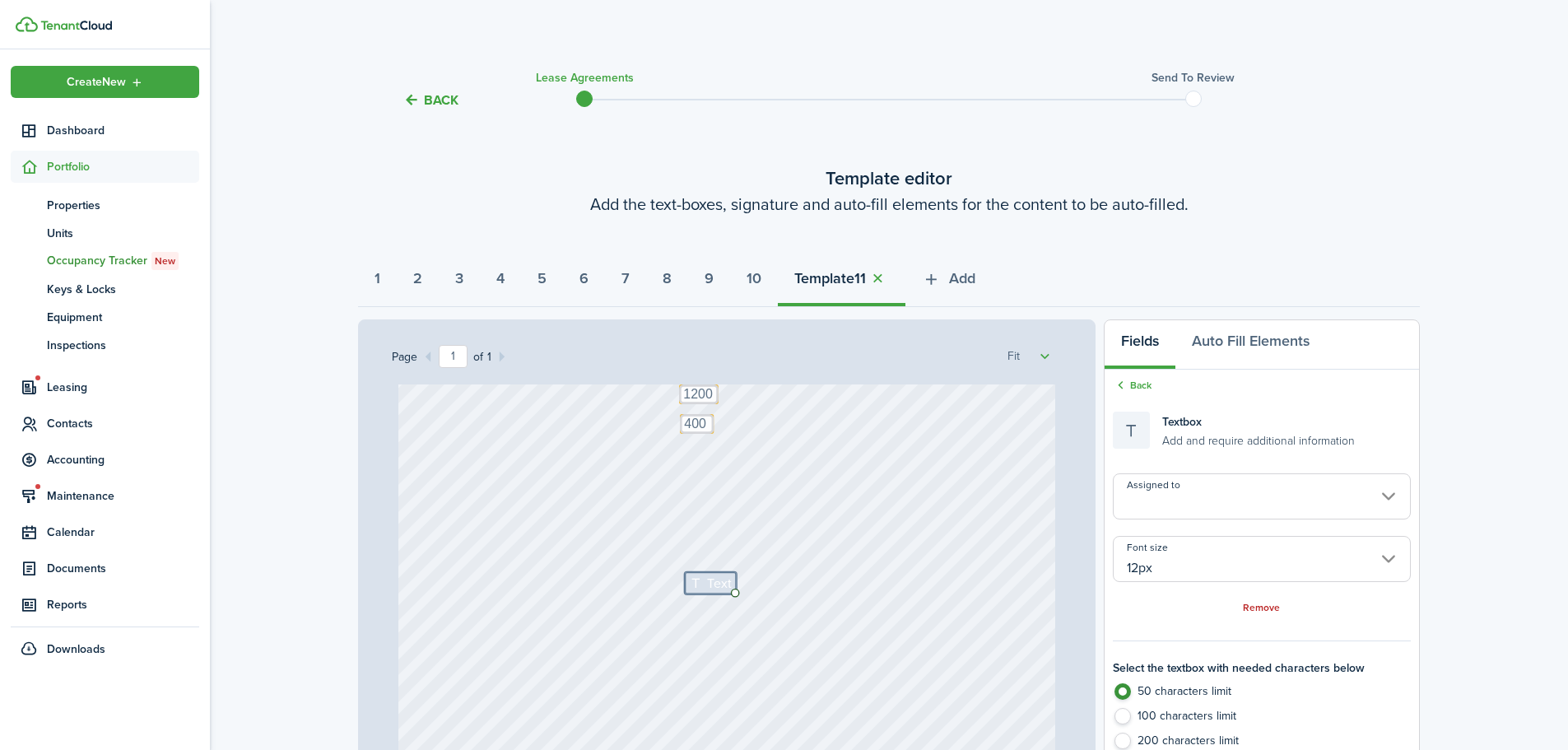
click at [1196, 497] on input "Assigned to" at bounding box center [1262, 496] width 298 height 46
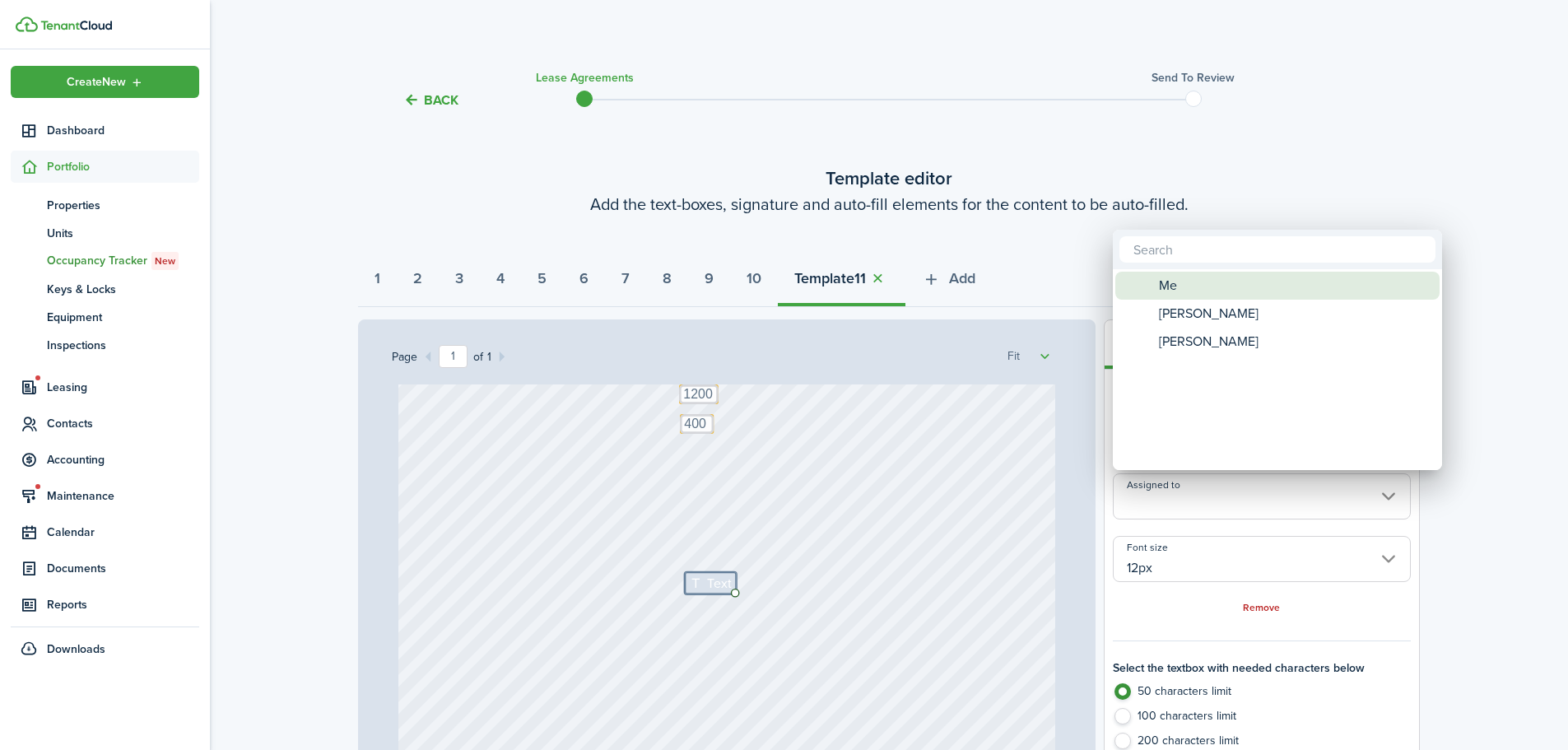
click at [1205, 298] on div "Me" at bounding box center [1285, 286] width 292 height 28
type input "Me"
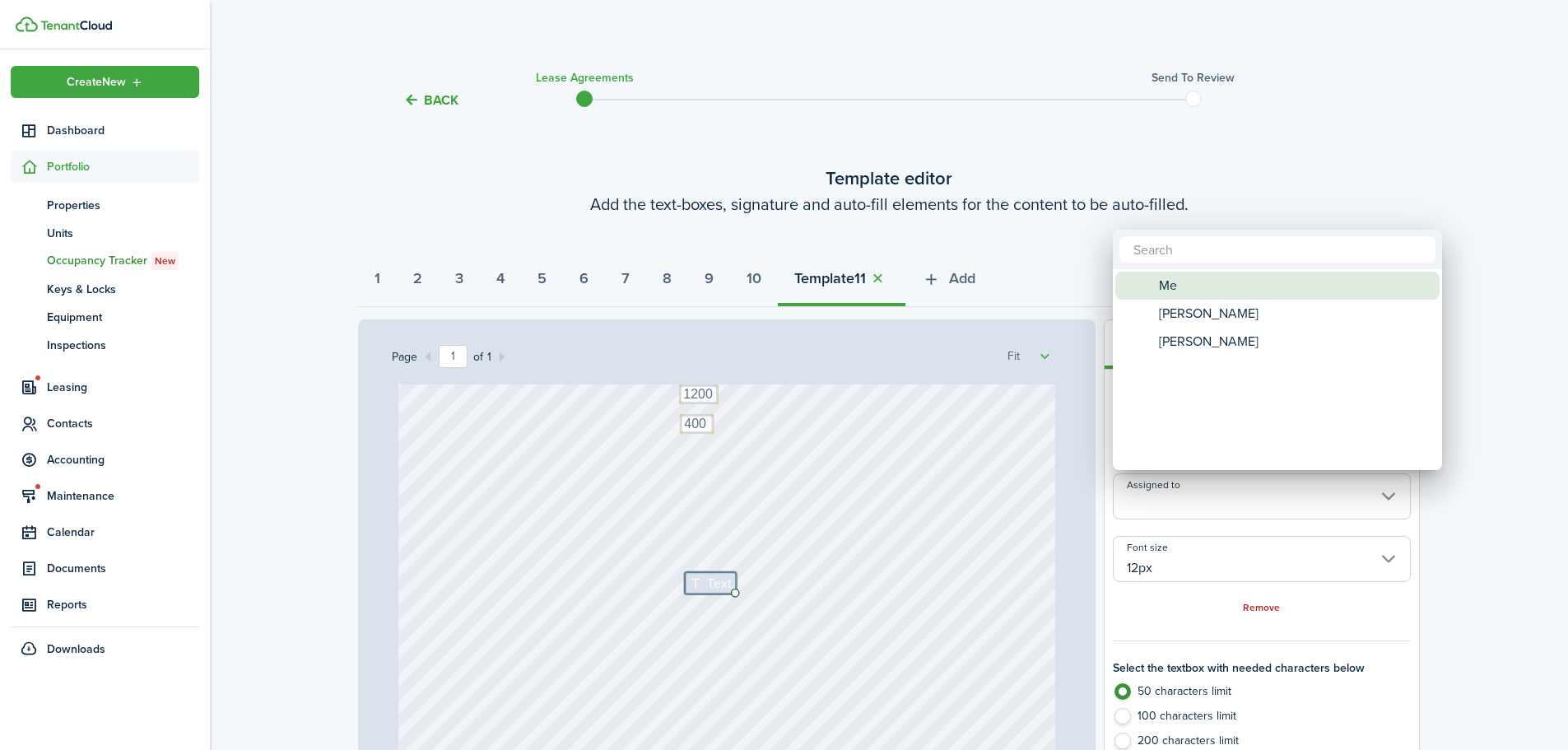
type input "Me"
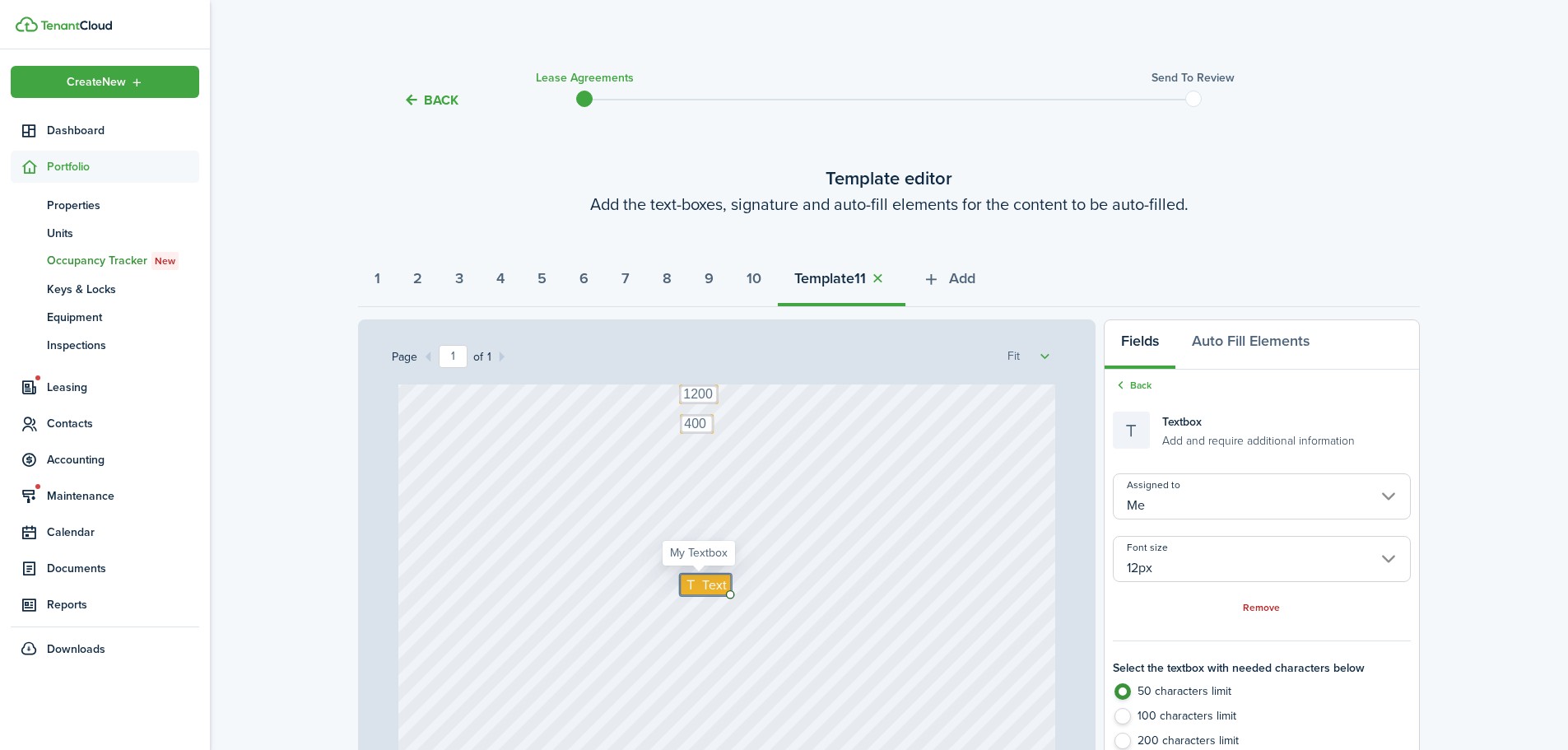
click at [702, 584] on span "Text" at bounding box center [714, 585] width 25 height 20
type textarea "3"
type textarea "1300"
click at [813, 691] on div "Text 80 Text 1200 Text 400 Text 1280 Text 1200 Text 151 N 800 W Salt Lake City,…" at bounding box center [727, 522] width 658 height 867
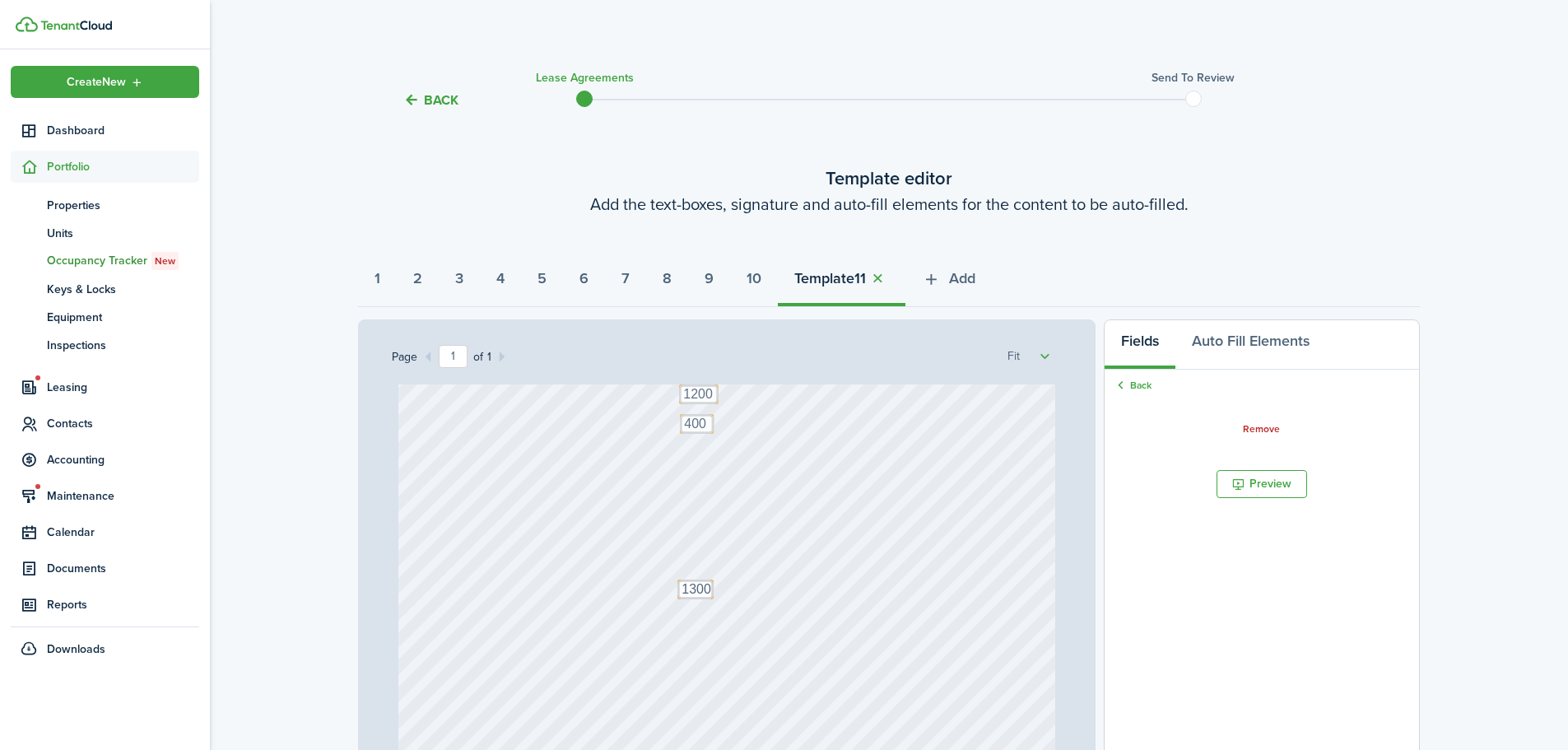
click at [824, 671] on div "Text 80 Text 1200 Text 400 Text 1280 Text 1200 Text 151 N 800 W Salt Lake City,…" at bounding box center [727, 522] width 658 height 867
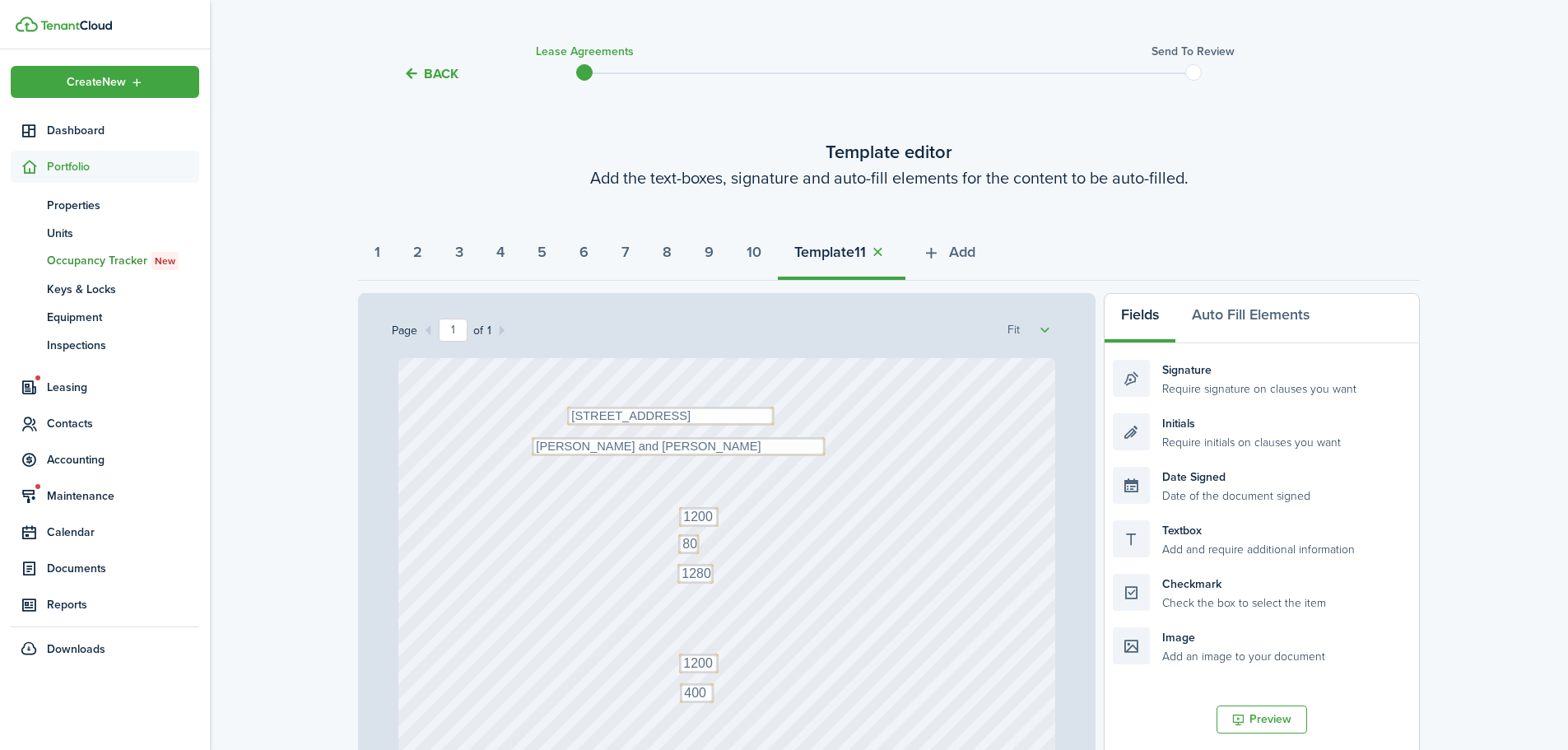
scroll to position [0, 0]
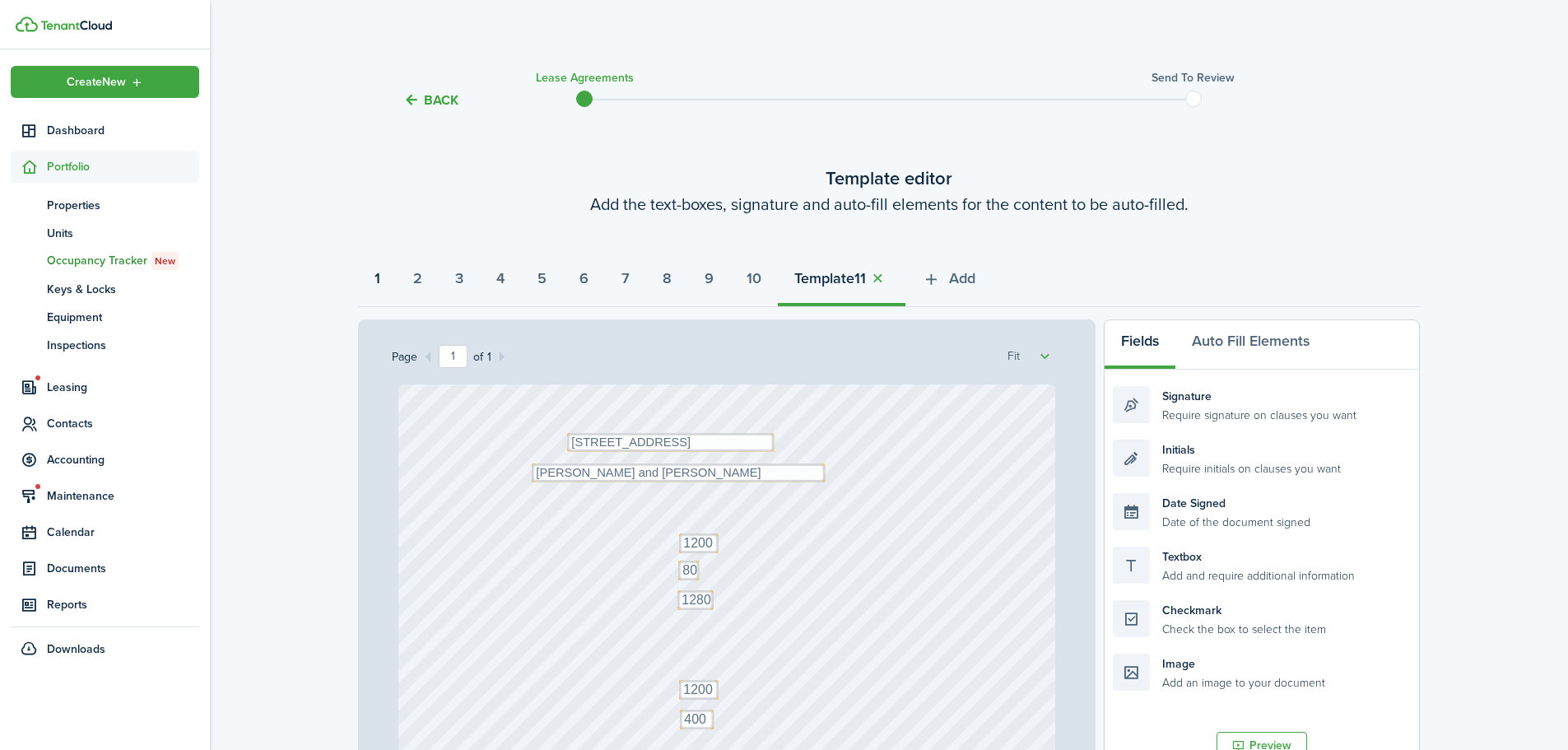
click at [387, 283] on button "1" at bounding box center [377, 282] width 38 height 50
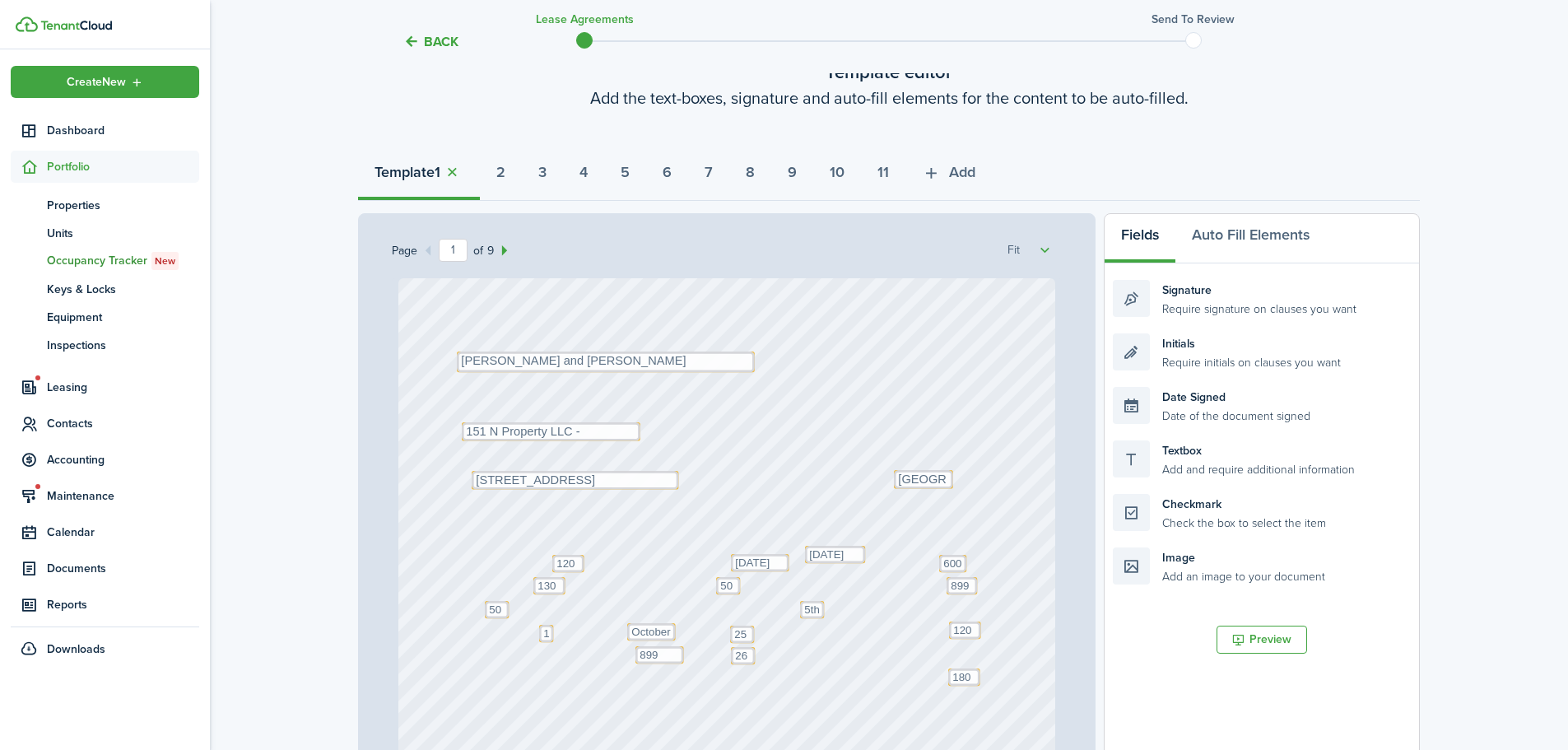
scroll to position [165, 0]
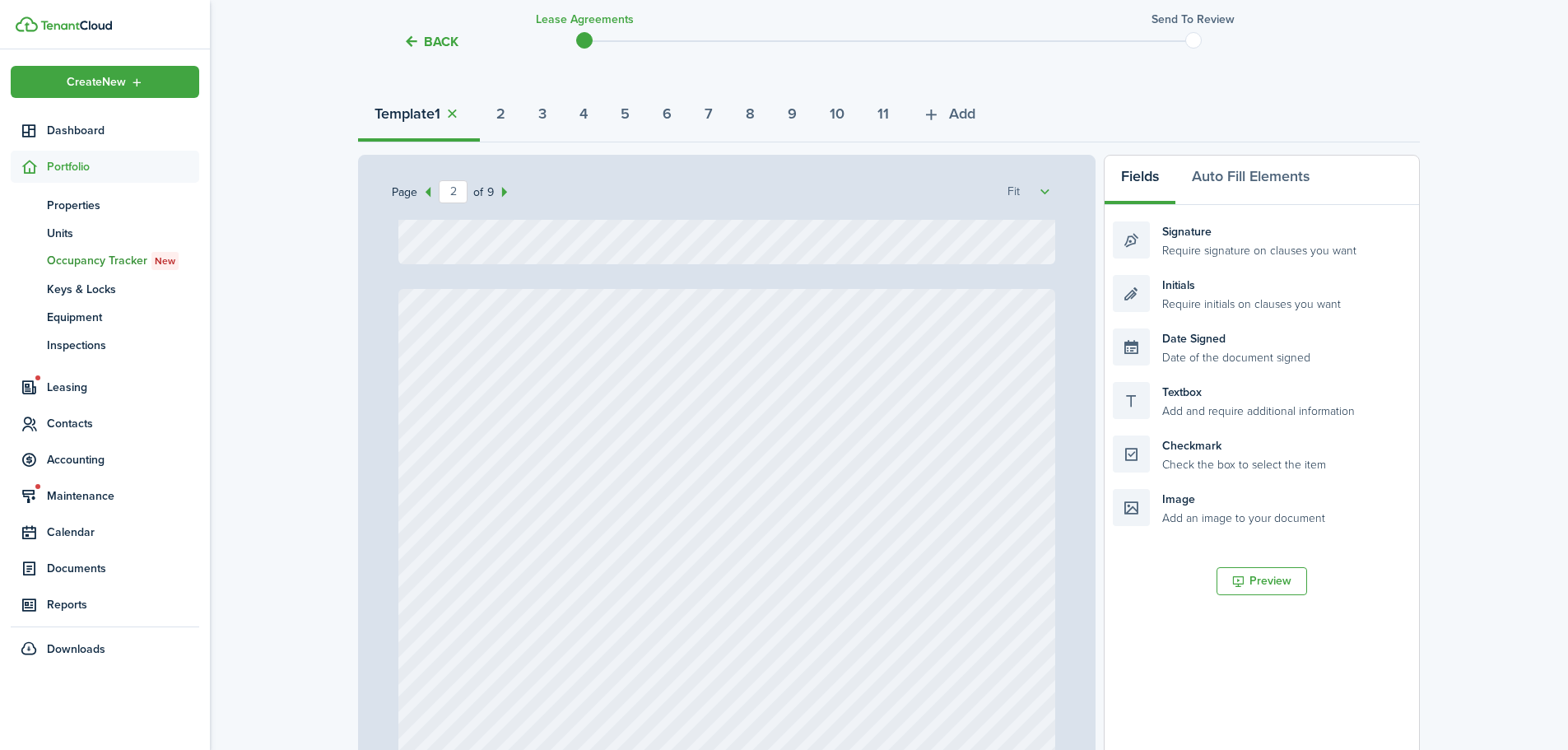
type input "1"
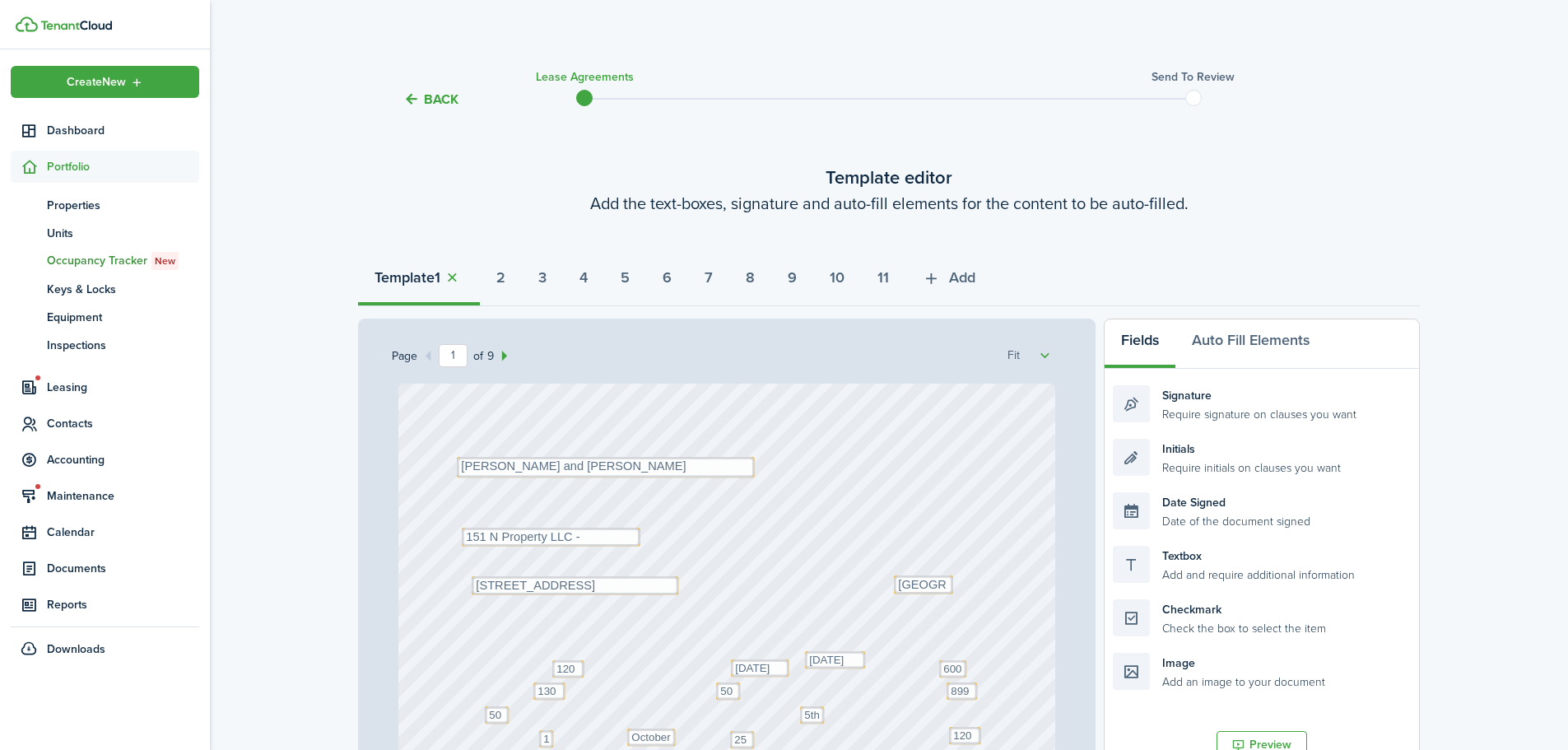
scroll to position [0, 0]
click at [889, 275] on strong "11" at bounding box center [884, 279] width 11 height 22
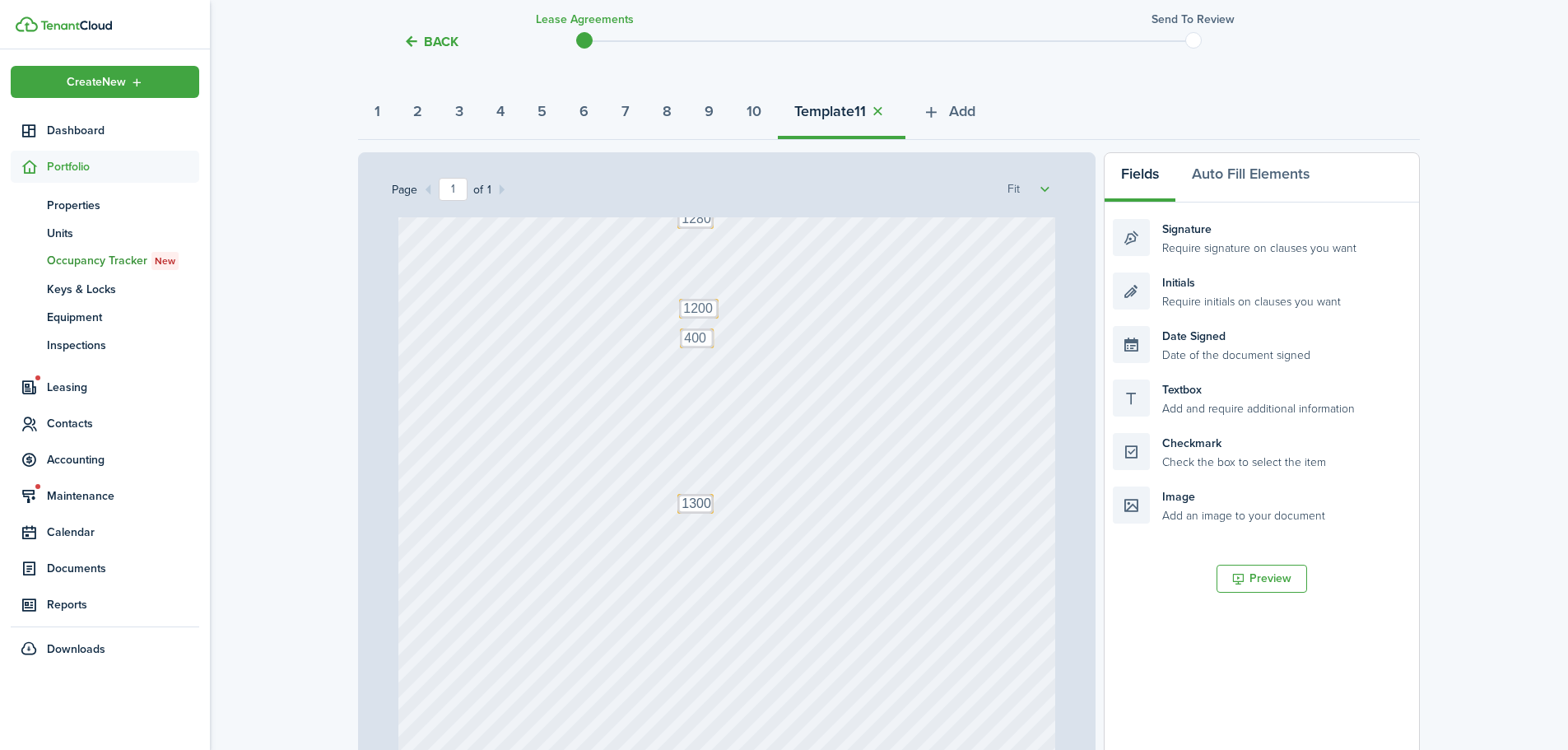
scroll to position [165, 0]
drag, startPoint x: 1210, startPoint y: 406, endPoint x: 751, endPoint y: 383, distance: 459.6
click at [751, 383] on div "Page 1 of 1 50% 75% 100% 150% 200% Fit Text 80 Text 1200 Text 400 Text 1280 Tex…" at bounding box center [889, 497] width 1062 height 684
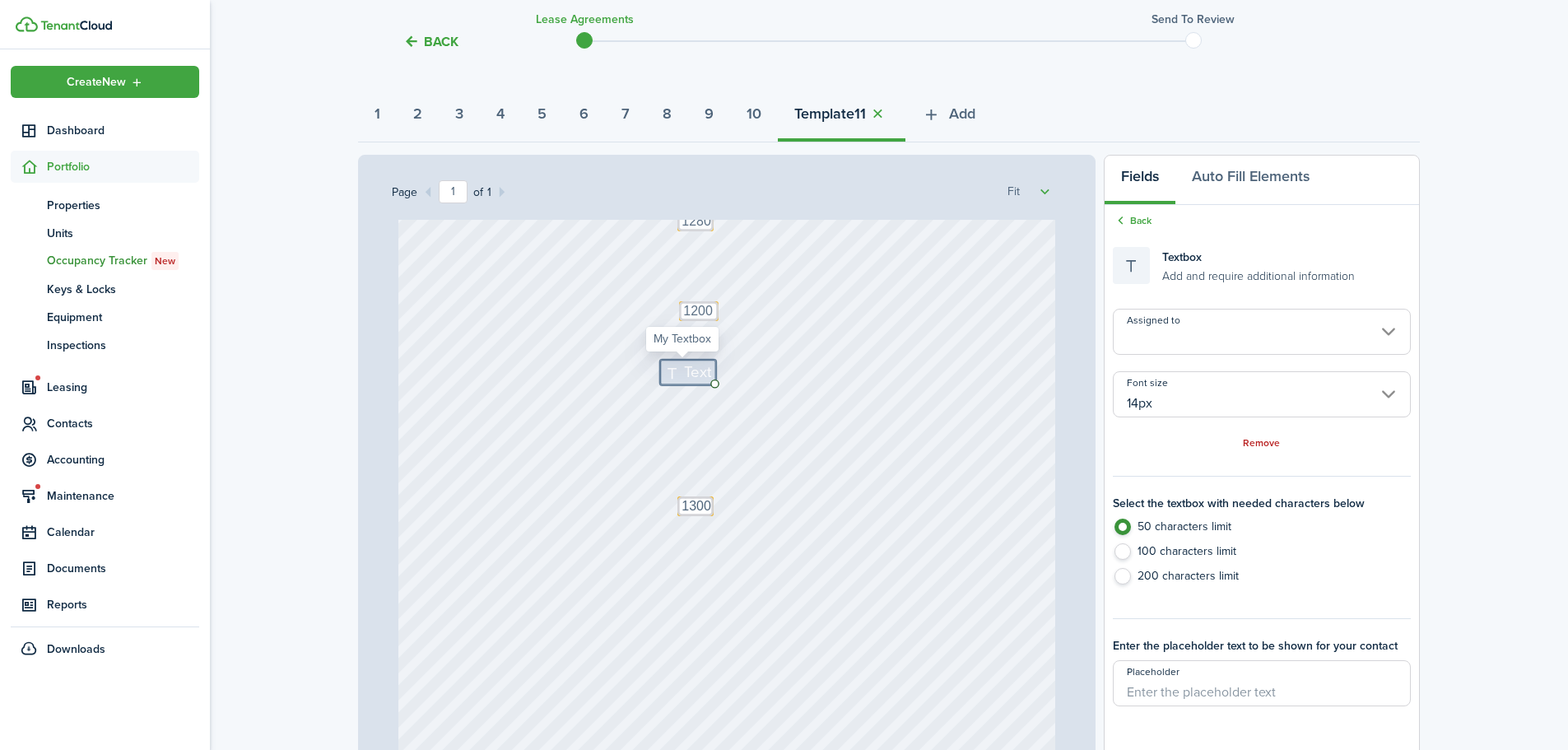
click at [676, 373] on icon at bounding box center [675, 372] width 20 height 16
type textarea "Total: $2280"
click at [1102, 411] on div "Page 1 of 1 50% 75% 100% 150% 200% Fit Text 80 Text 1200 Text 400 Text 1280 Tex…" at bounding box center [889, 497] width 1062 height 684
click at [1176, 405] on input "14px" at bounding box center [1262, 394] width 298 height 46
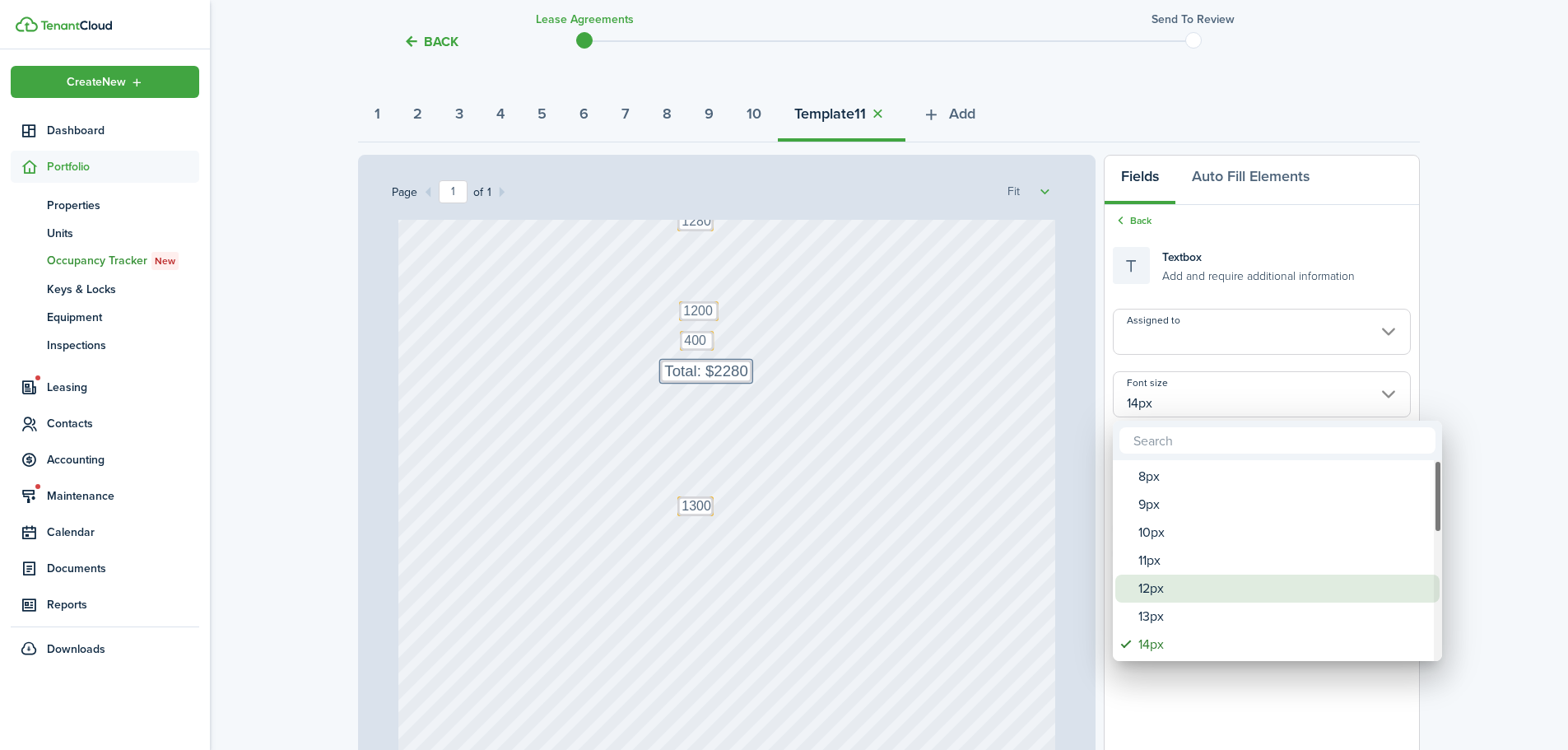
click at [1147, 591] on div "12px" at bounding box center [1285, 589] width 292 height 28
type input "12px"
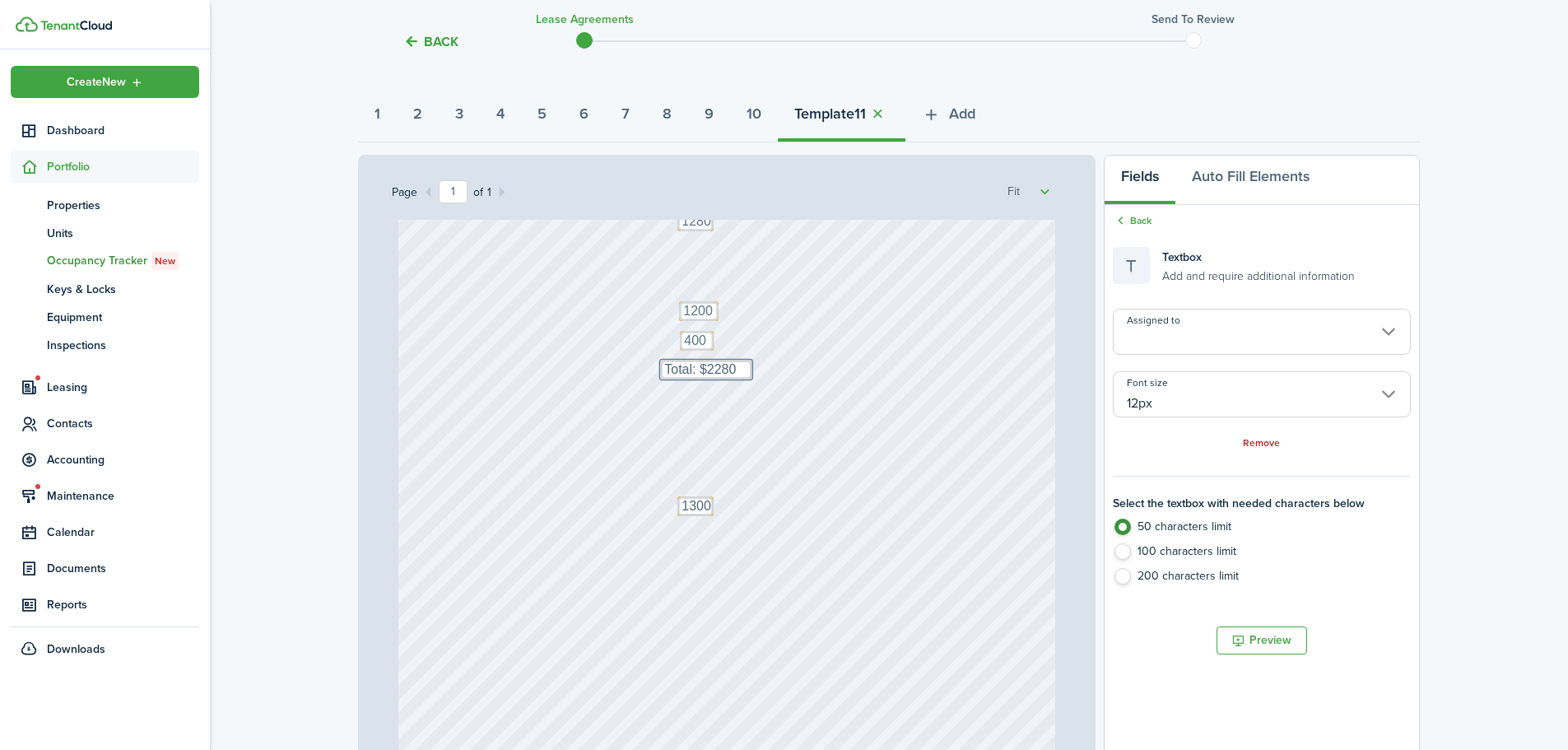
type input "12px"
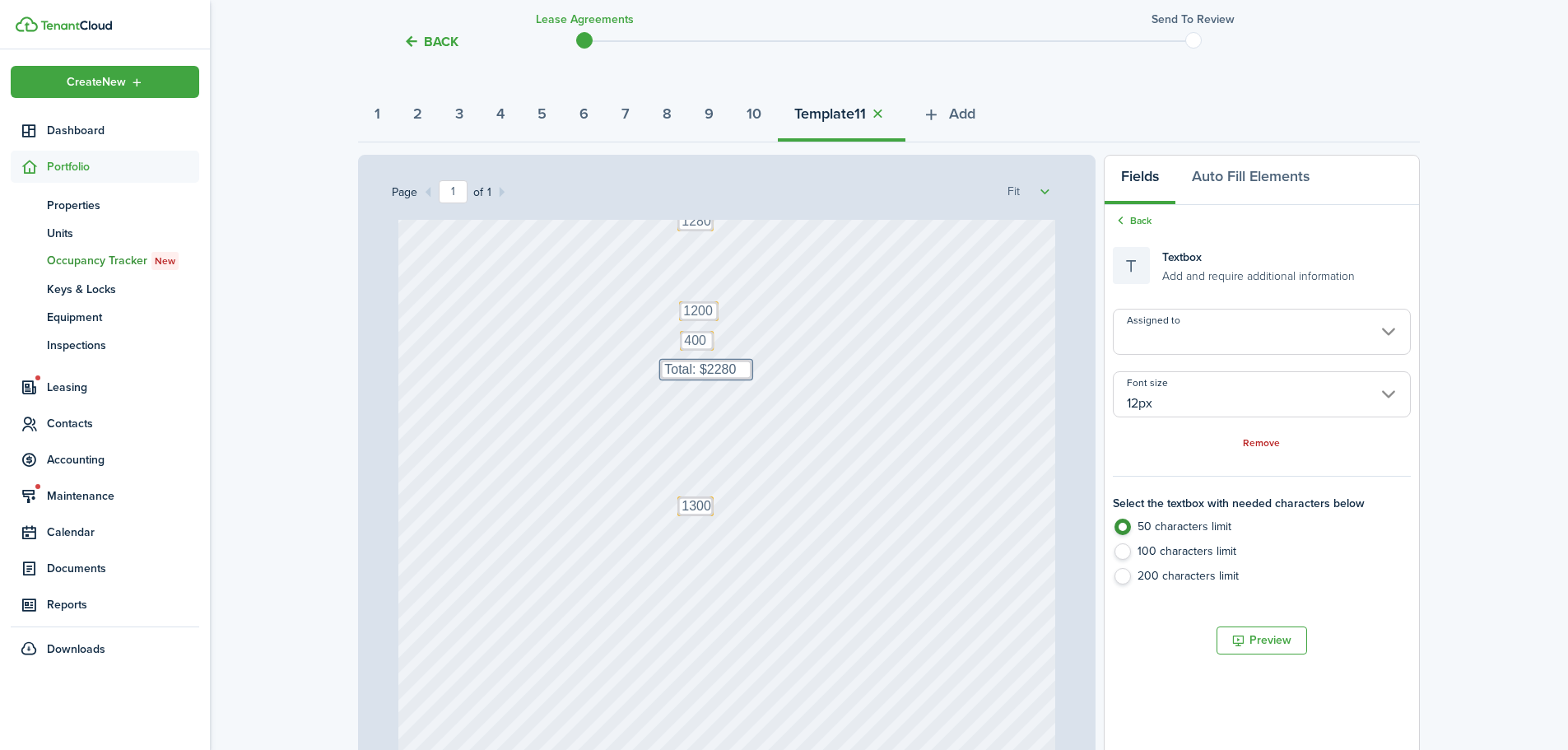
type input "12px"
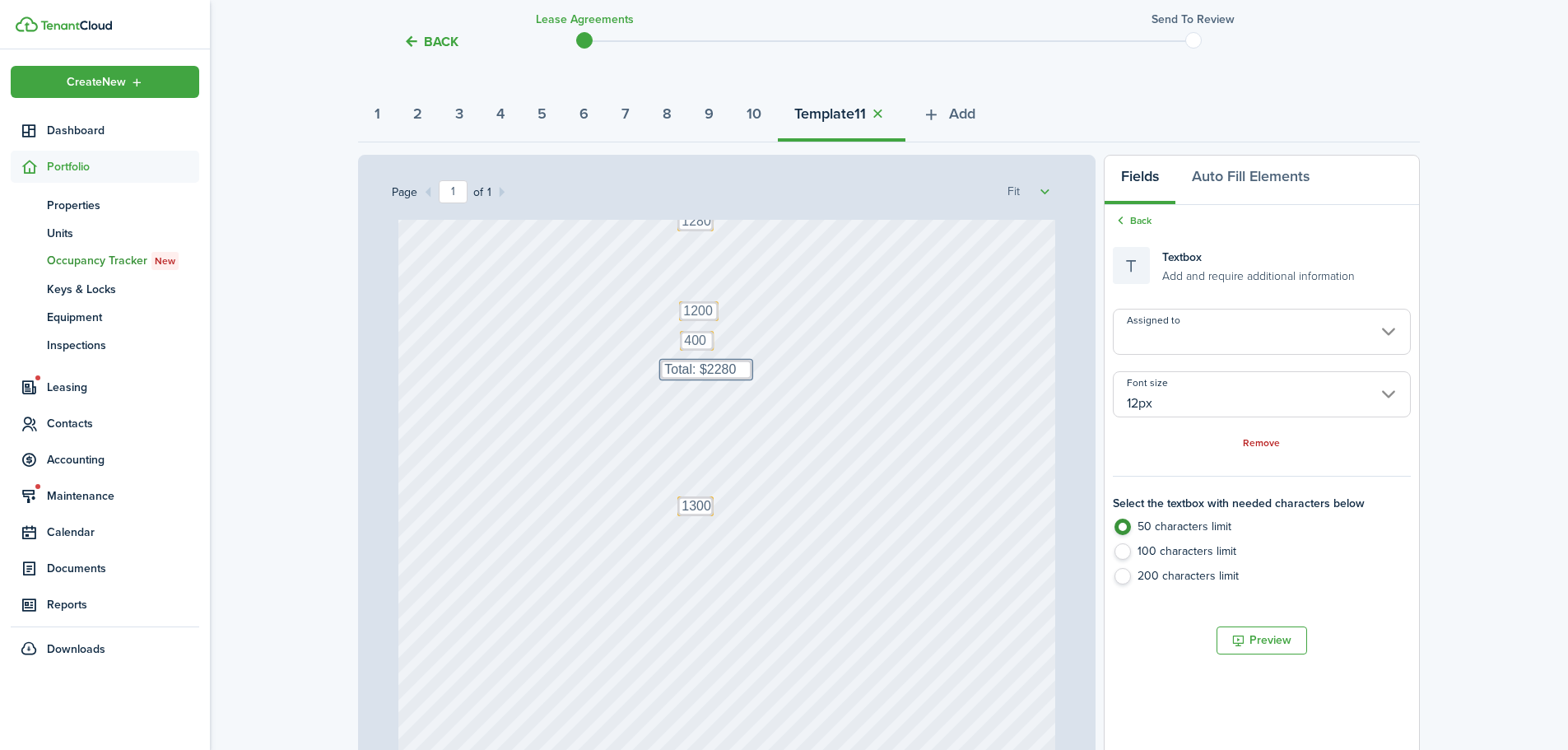
click at [880, 438] on div "Text 80 Text 1200 Text 400 Text 1280 Text 1200 Text 151 N 800 W Salt Lake City,…" at bounding box center [727, 439] width 658 height 867
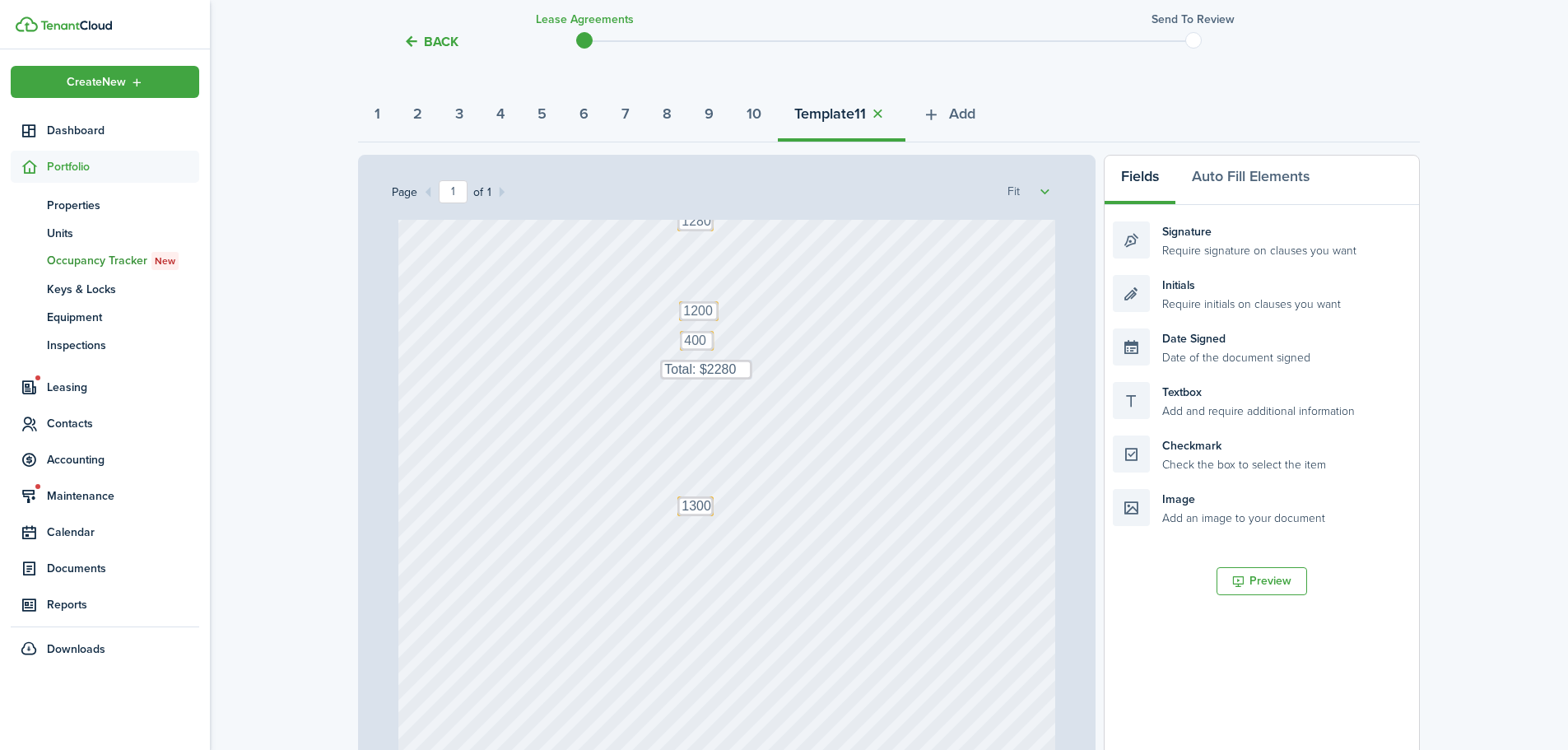
click at [842, 394] on div "Text 80 Text 1200 Text 400 Text 1280 Text 1200 Text 151 N 800 W Salt Lake City,…" at bounding box center [727, 439] width 658 height 867
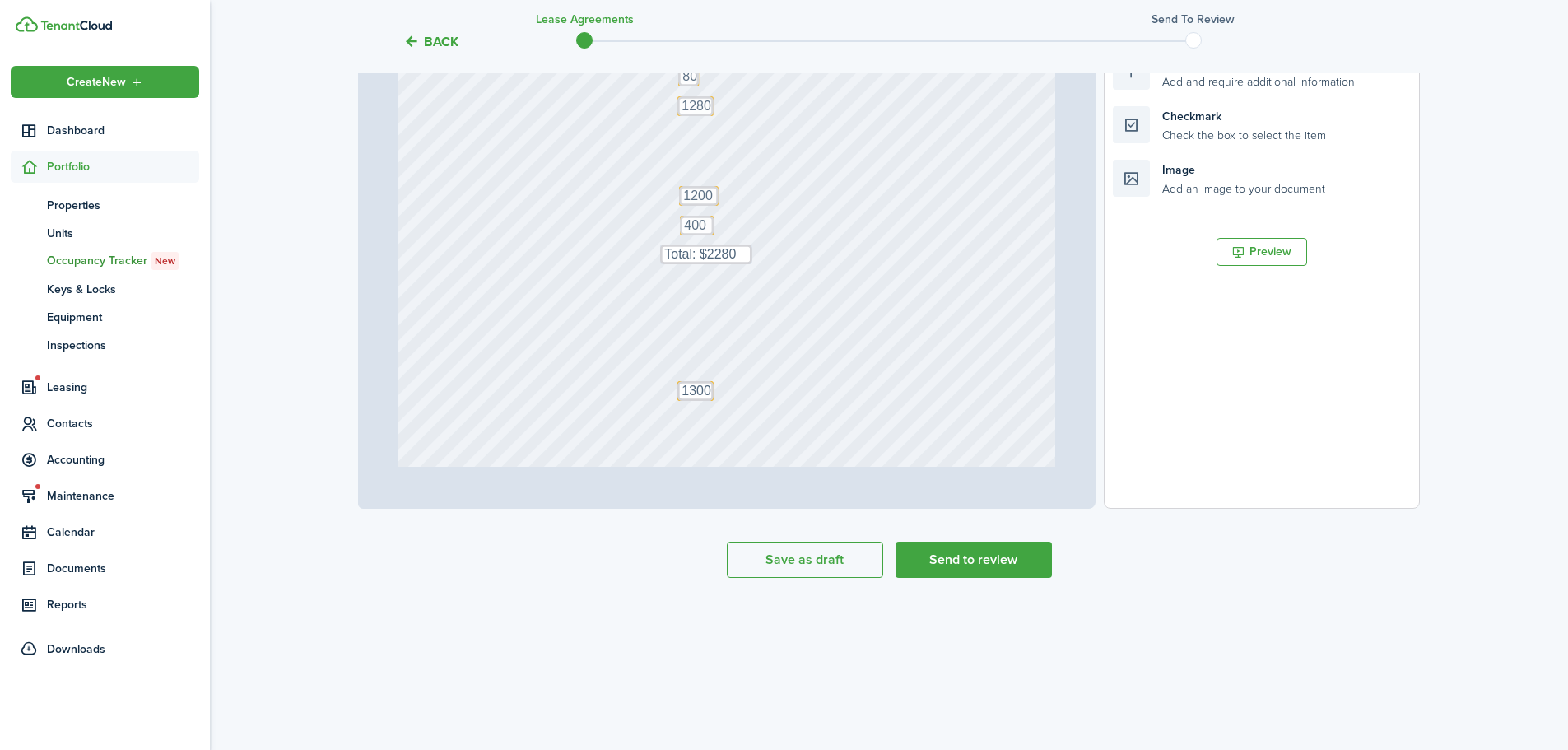
scroll to position [502, 0]
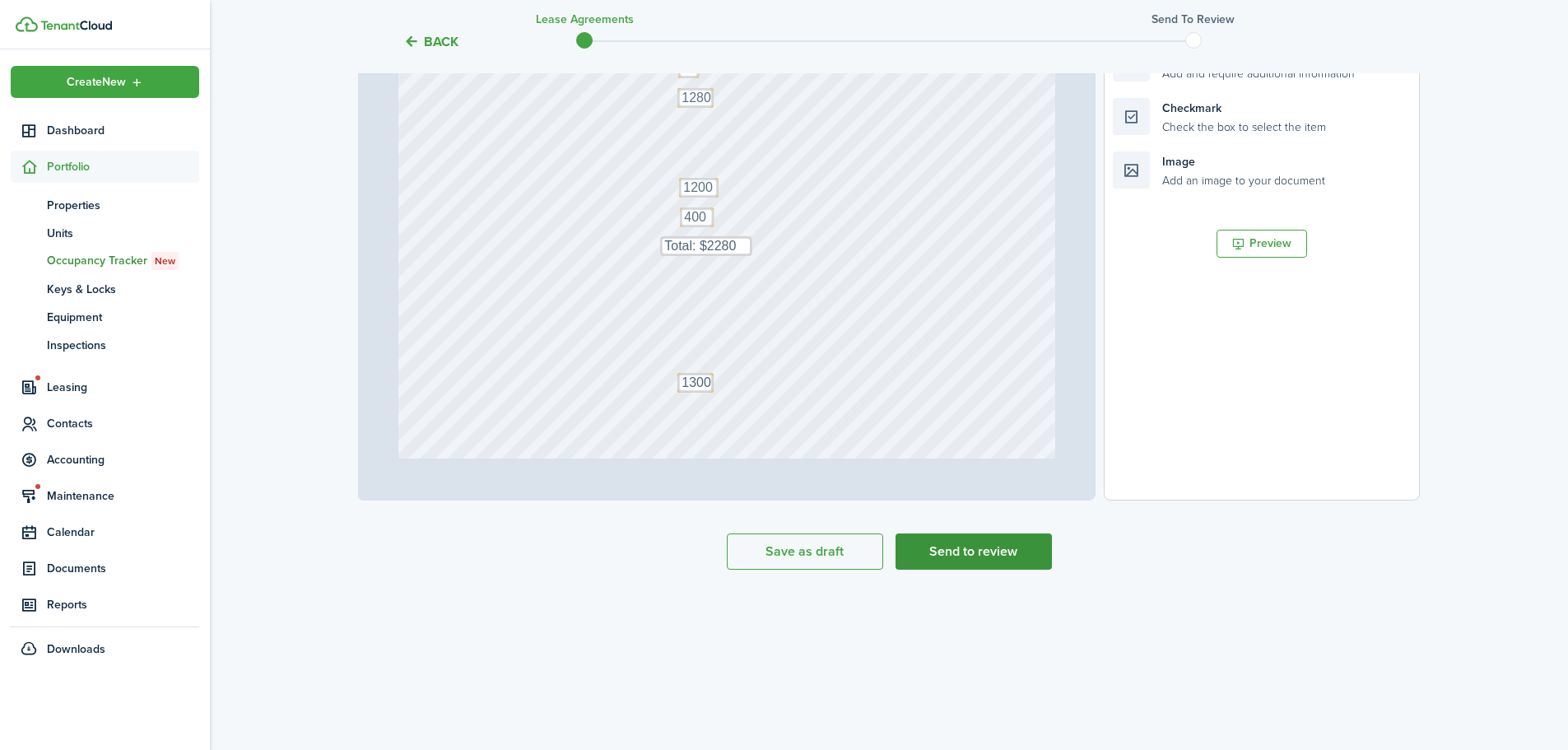
click at [971, 555] on button "Send to review" at bounding box center [973, 552] width 156 height 36
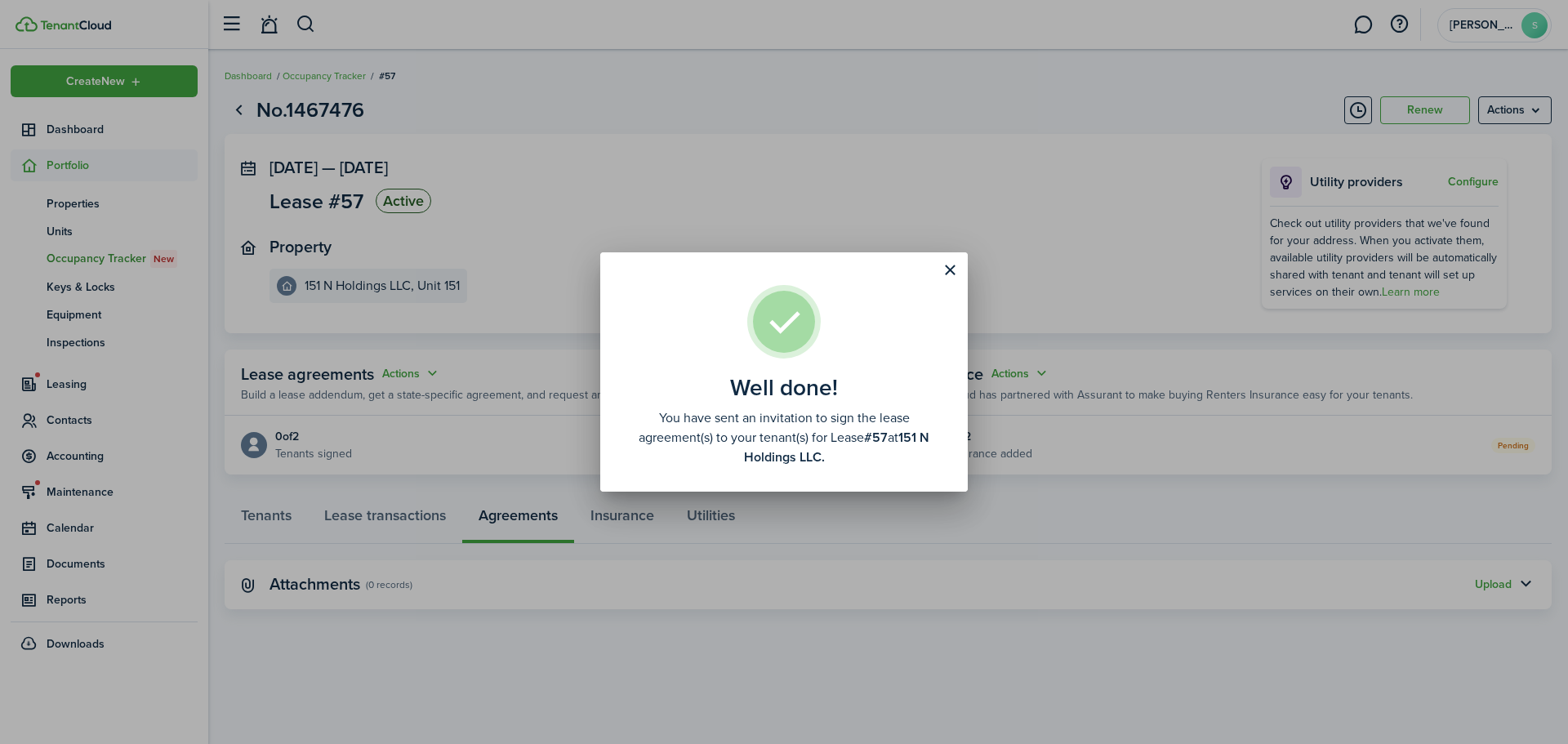
click at [950, 273] on button "Close modal" at bounding box center [950, 270] width 28 height 28
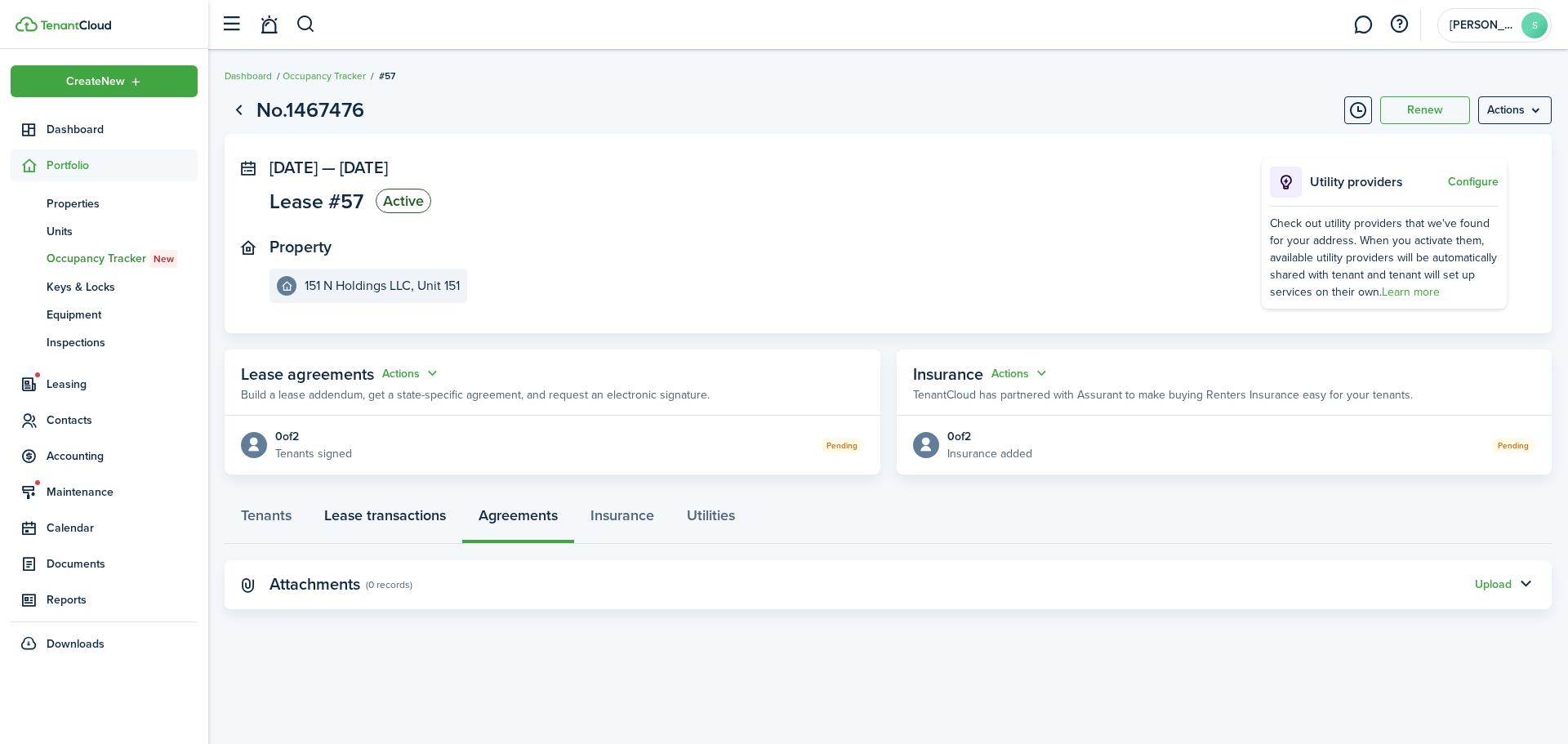
drag, startPoint x: 367, startPoint y: 526, endPoint x: 359, endPoint y: 532, distance: 10.0
click at [367, 526] on link "Lease transactions" at bounding box center [385, 520] width 154 height 49
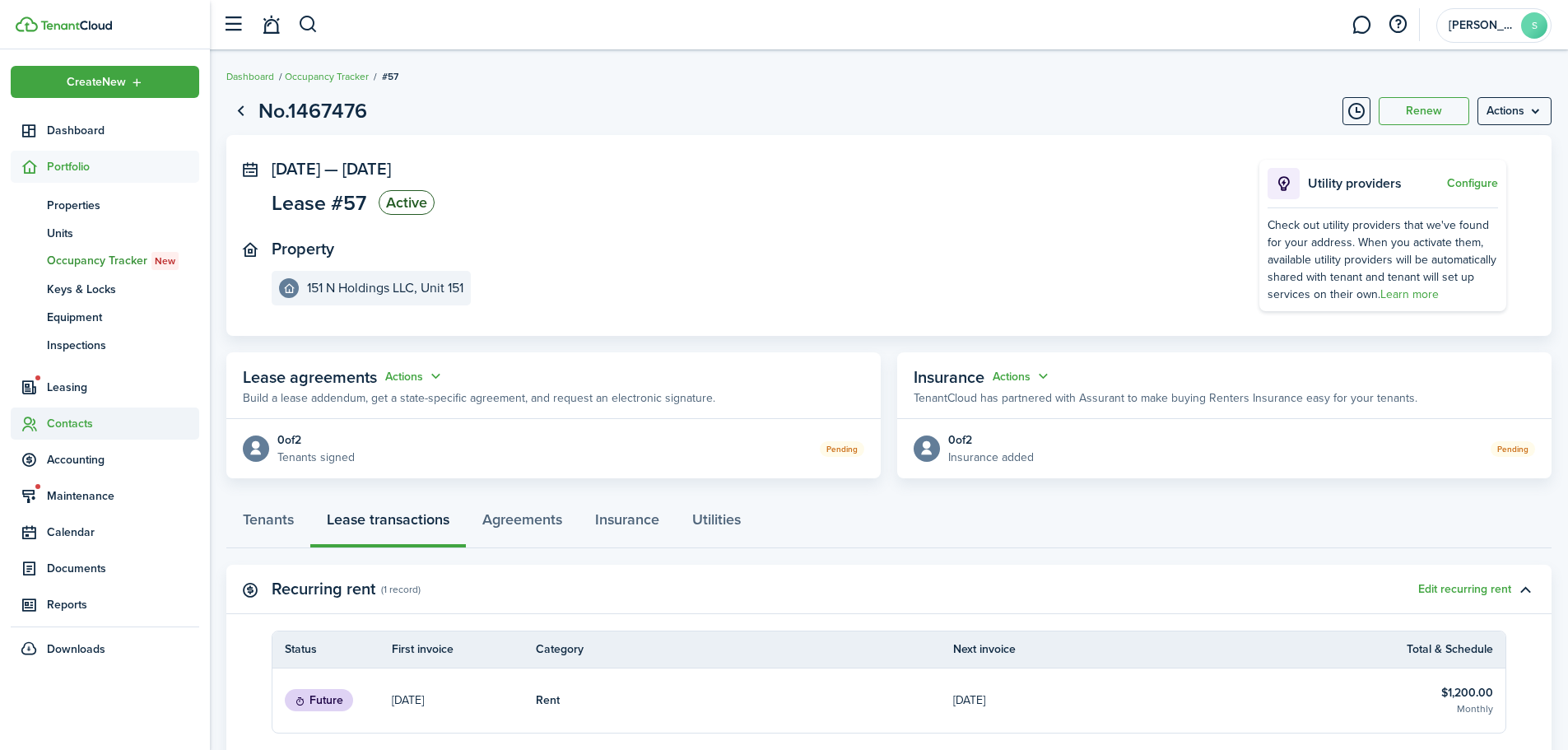
click at [76, 417] on span "Contacts" at bounding box center [122, 424] width 152 height 17
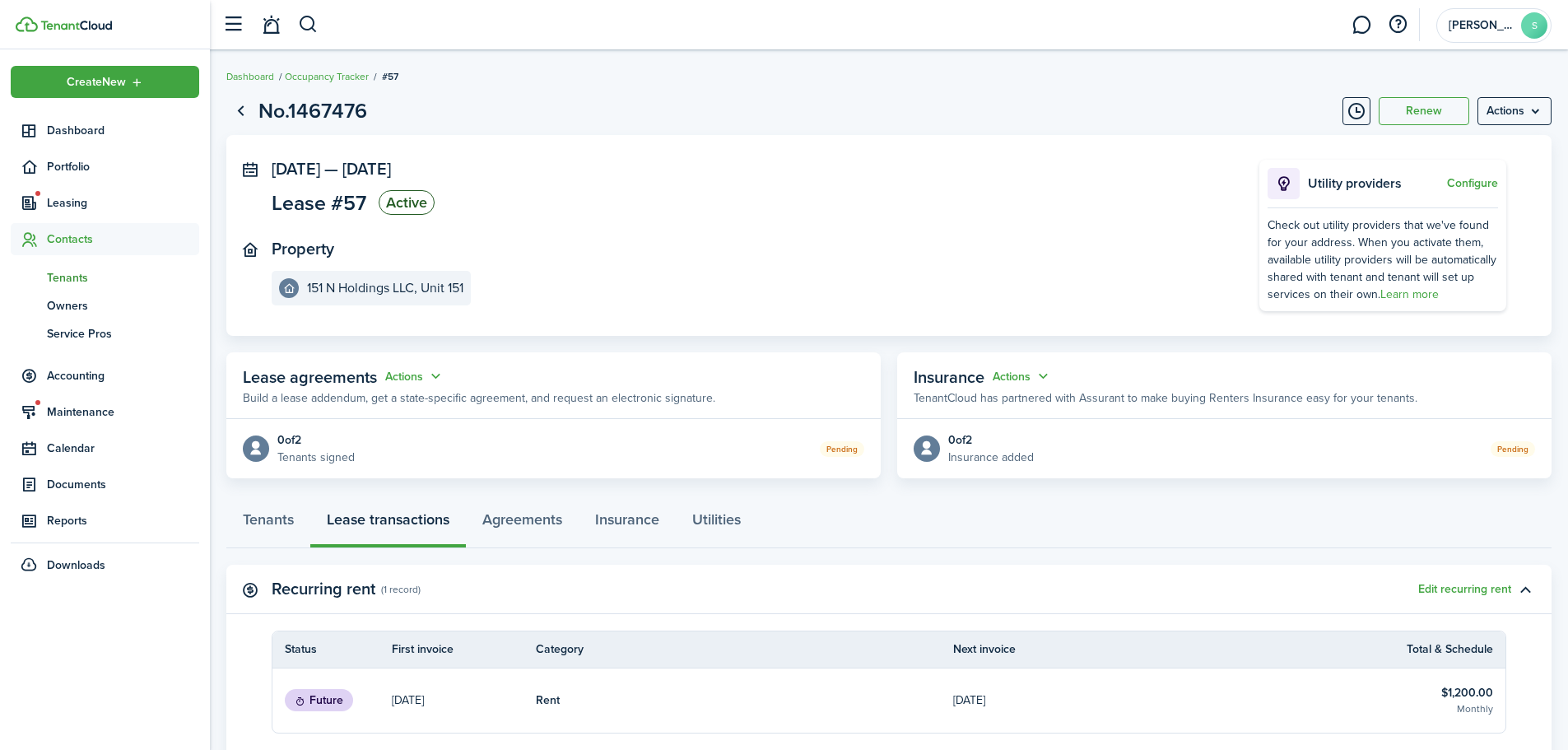
click at [104, 280] on span "Tenants" at bounding box center [122, 278] width 152 height 17
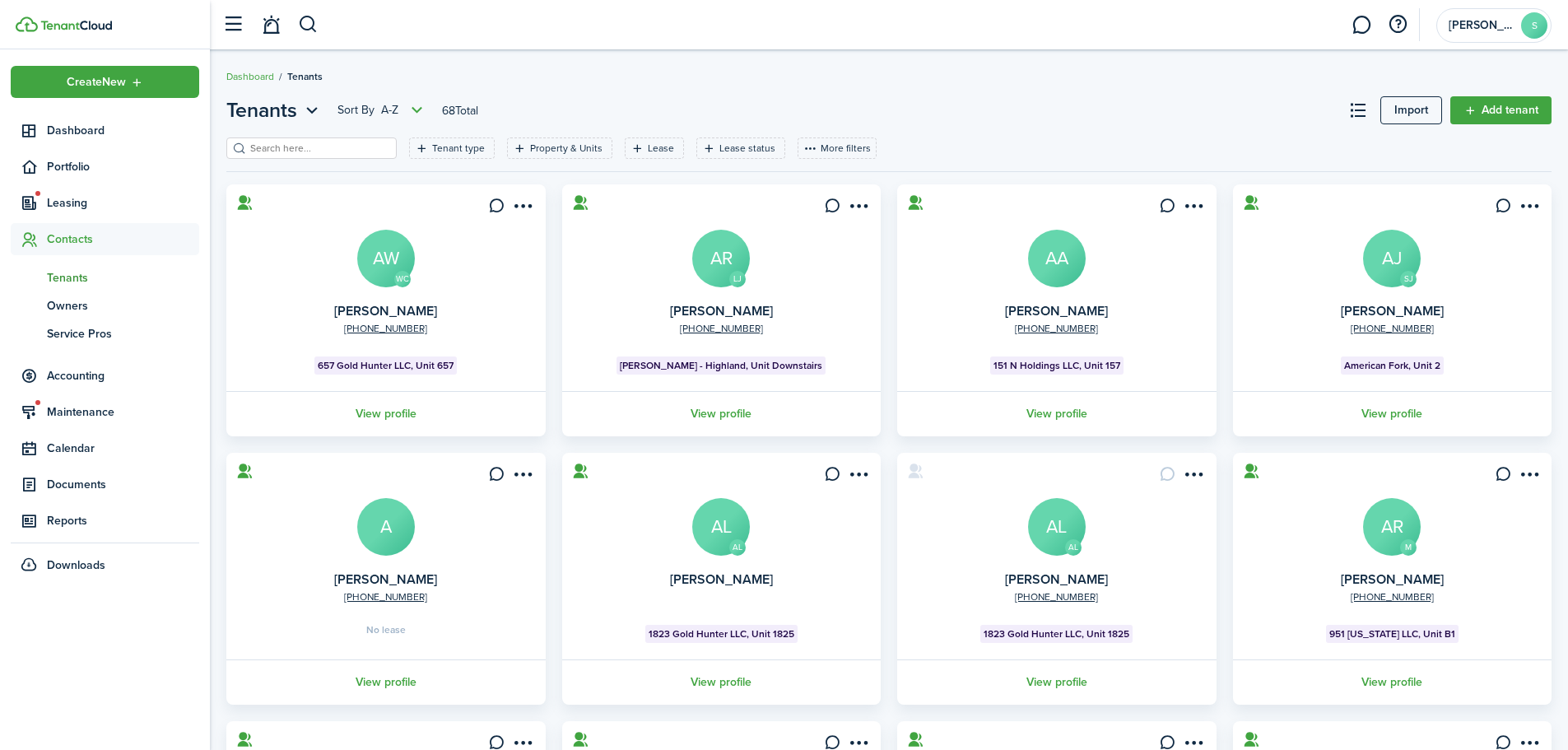
click at [250, 142] on input "search" at bounding box center [318, 149] width 145 height 16
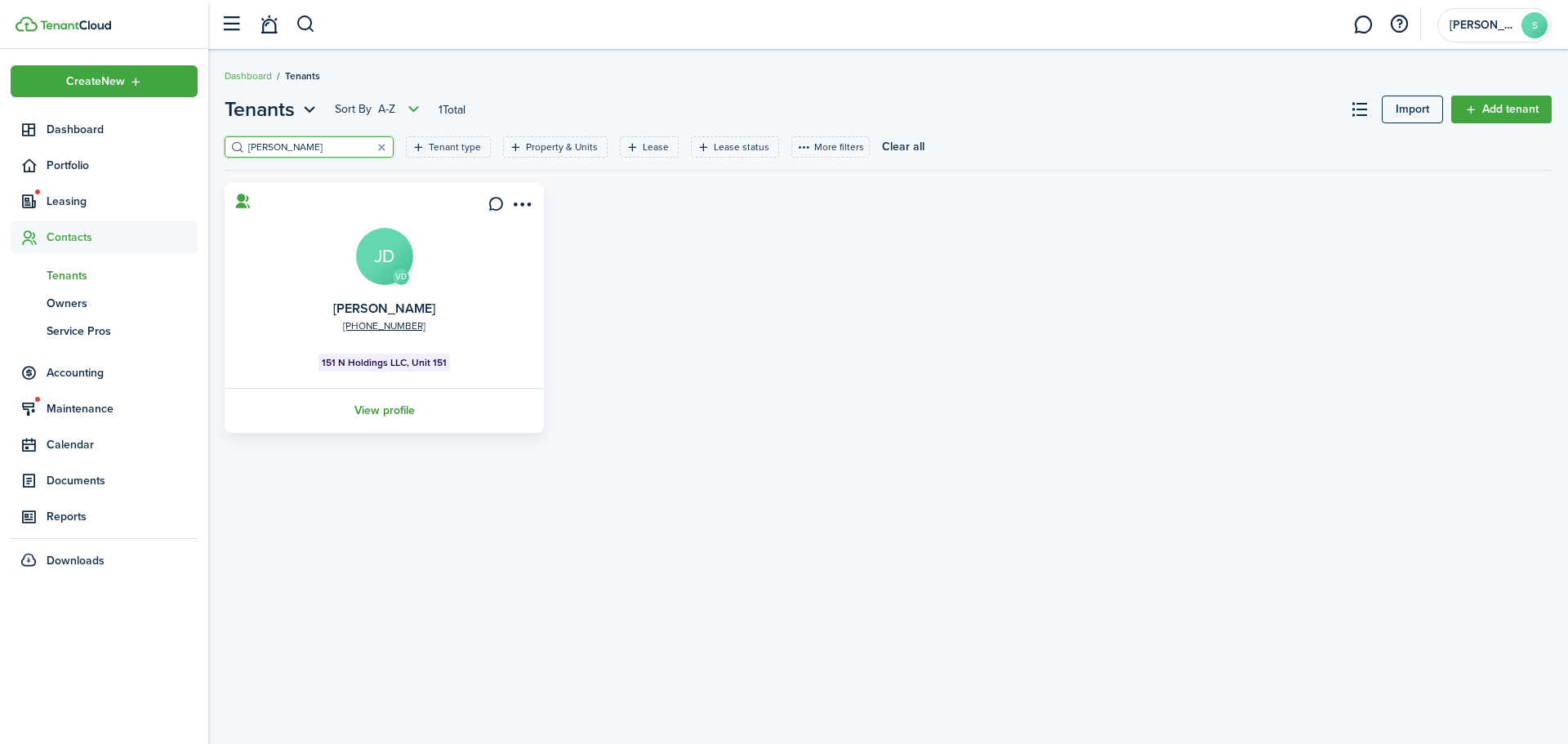
type input "[PERSON_NAME]"
click at [362, 415] on link "View profile" at bounding box center [385, 410] width 325 height 45
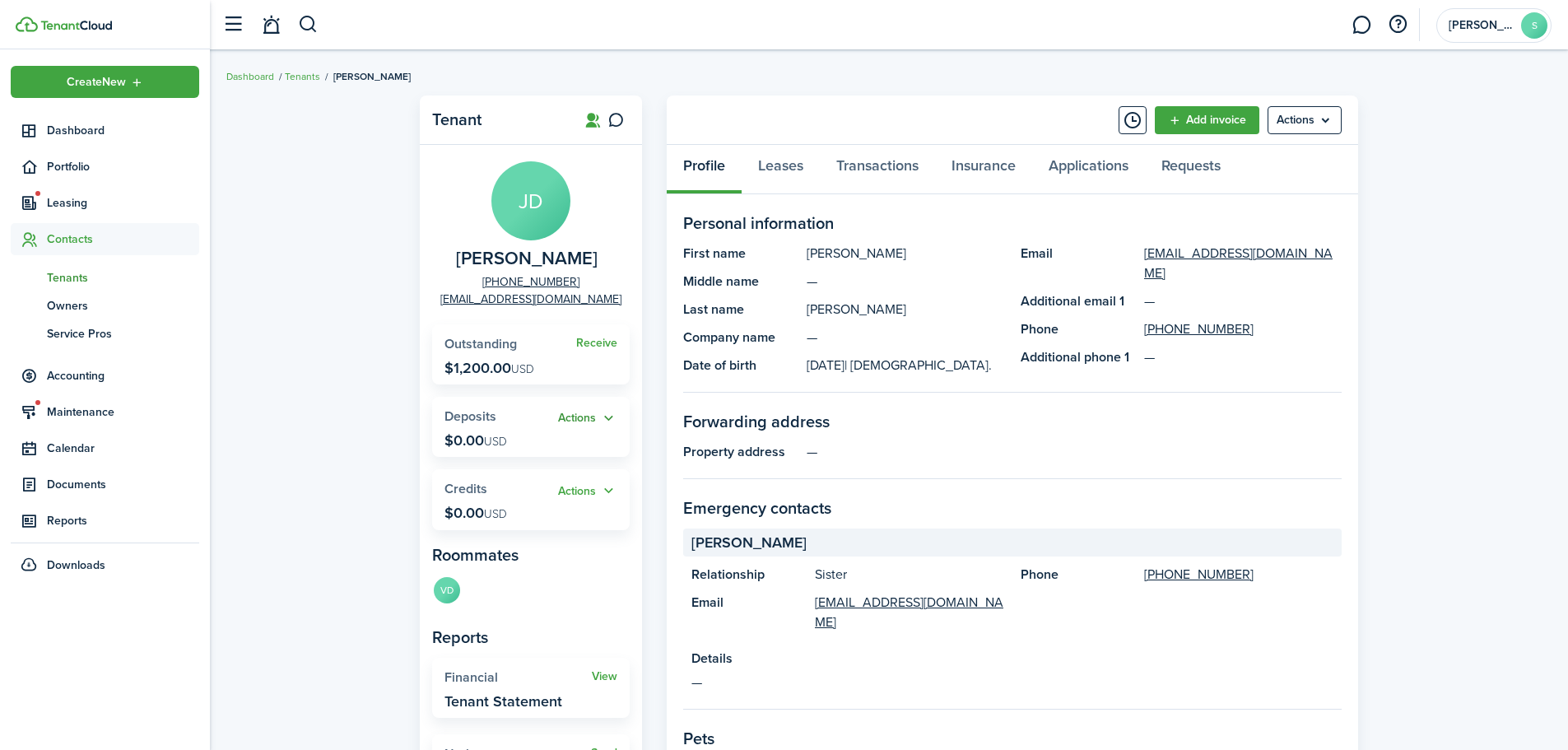
click at [583, 419] on button "Actions" at bounding box center [587, 419] width 59 height 19
click at [534, 451] on link "Add" at bounding box center [545, 451] width 144 height 28
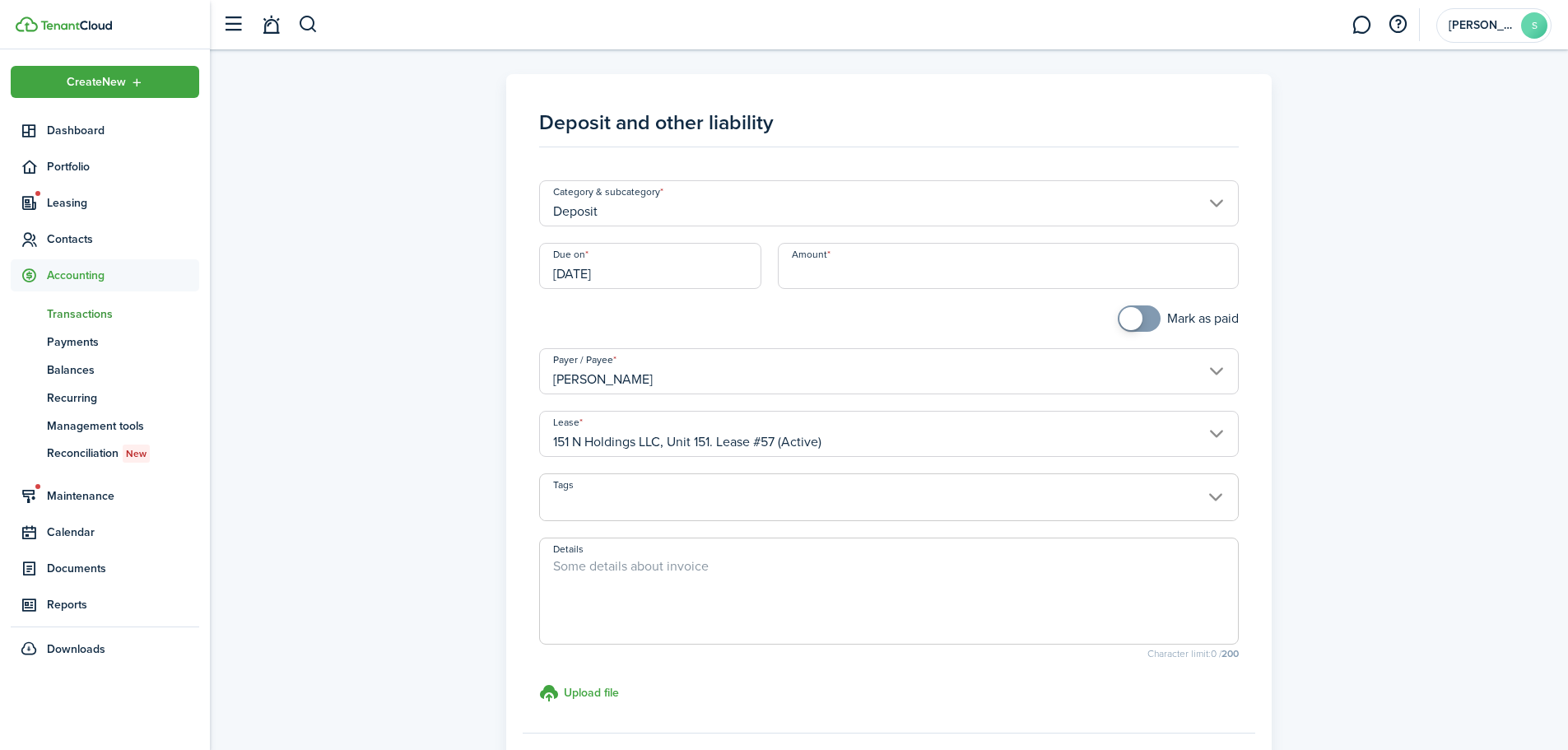
click at [836, 272] on input "Amount" at bounding box center [1009, 266] width 462 height 46
type input "$1,600.00"
click at [895, 307] on div "Mark as paid" at bounding box center [889, 327] width 717 height 43
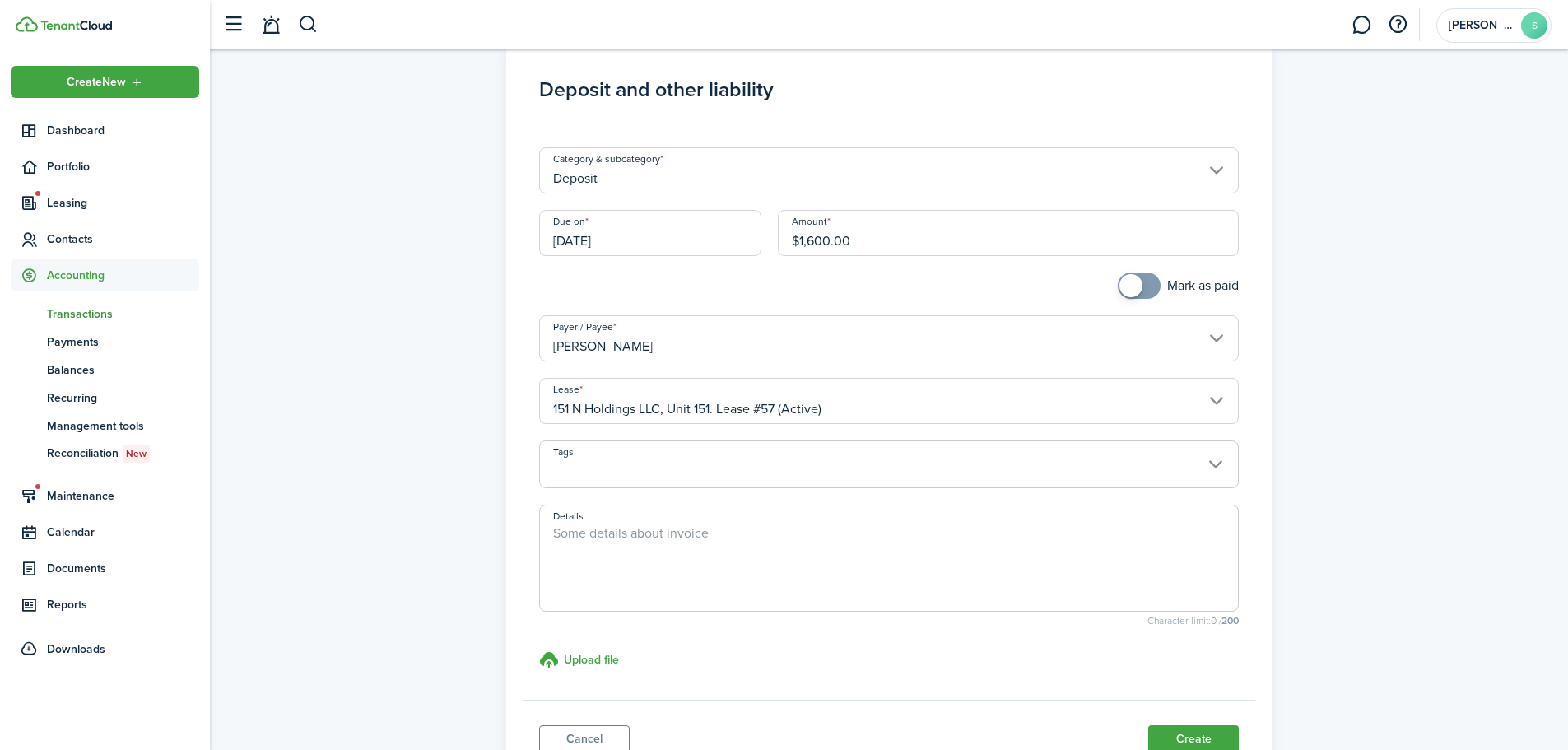
scroll to position [164, 0]
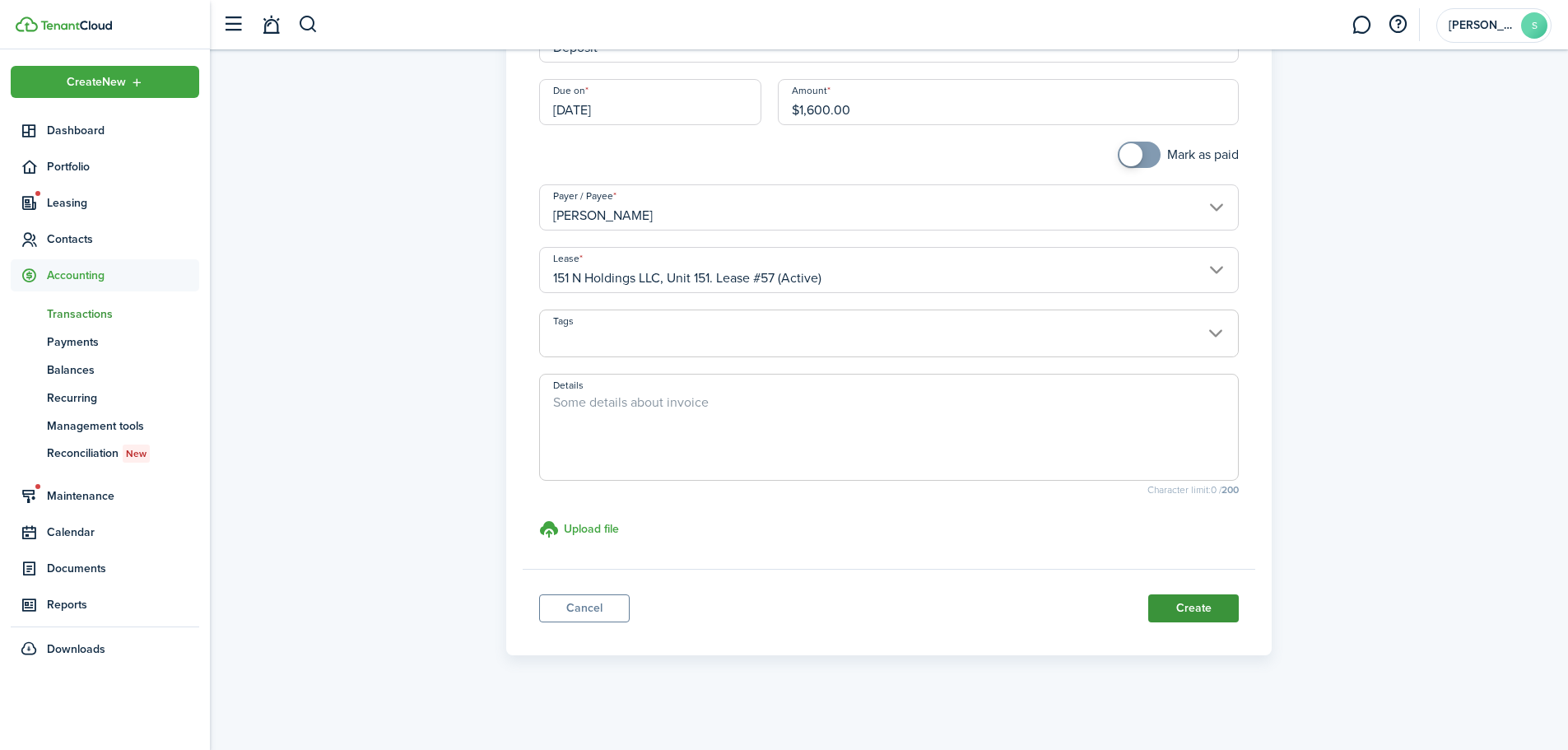
click at [1172, 616] on button "Create" at bounding box center [1193, 609] width 91 height 28
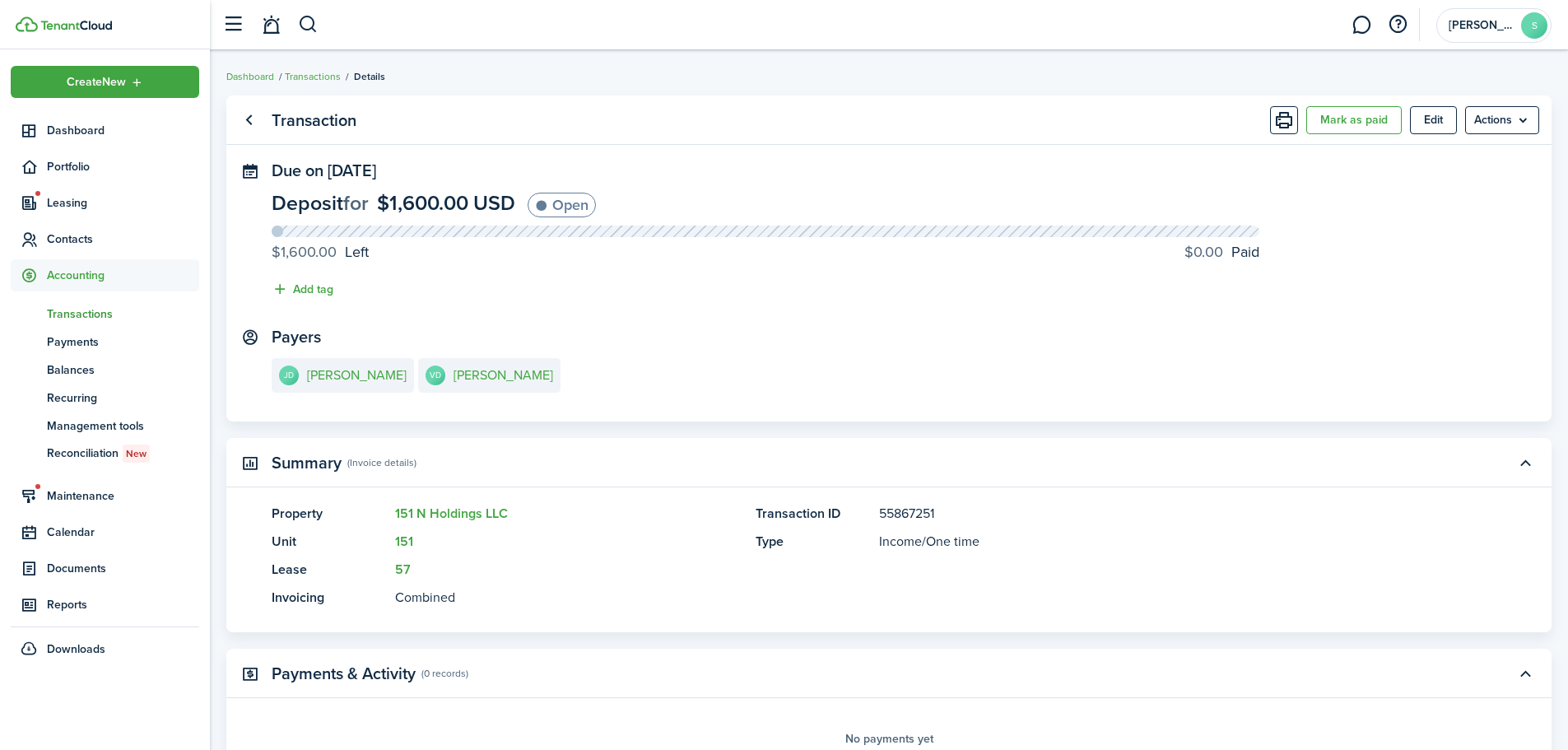
click at [264, 114] on panel-main-header "Transaction Mark as paid Edit Actions" at bounding box center [889, 120] width 1326 height 50
click at [244, 125] on link "Go back" at bounding box center [249, 121] width 28 height 28
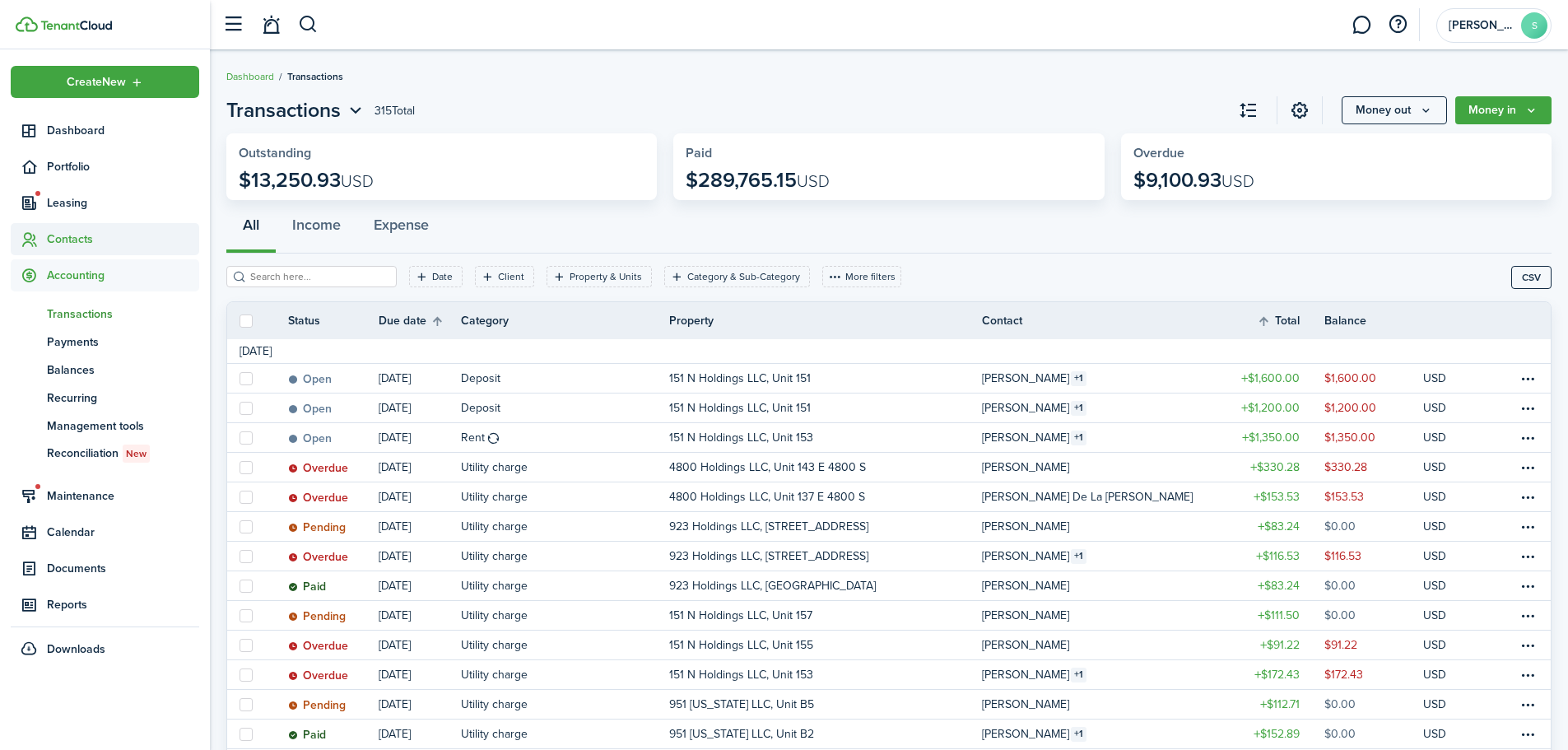
click at [71, 238] on span "Contacts" at bounding box center [122, 239] width 152 height 17
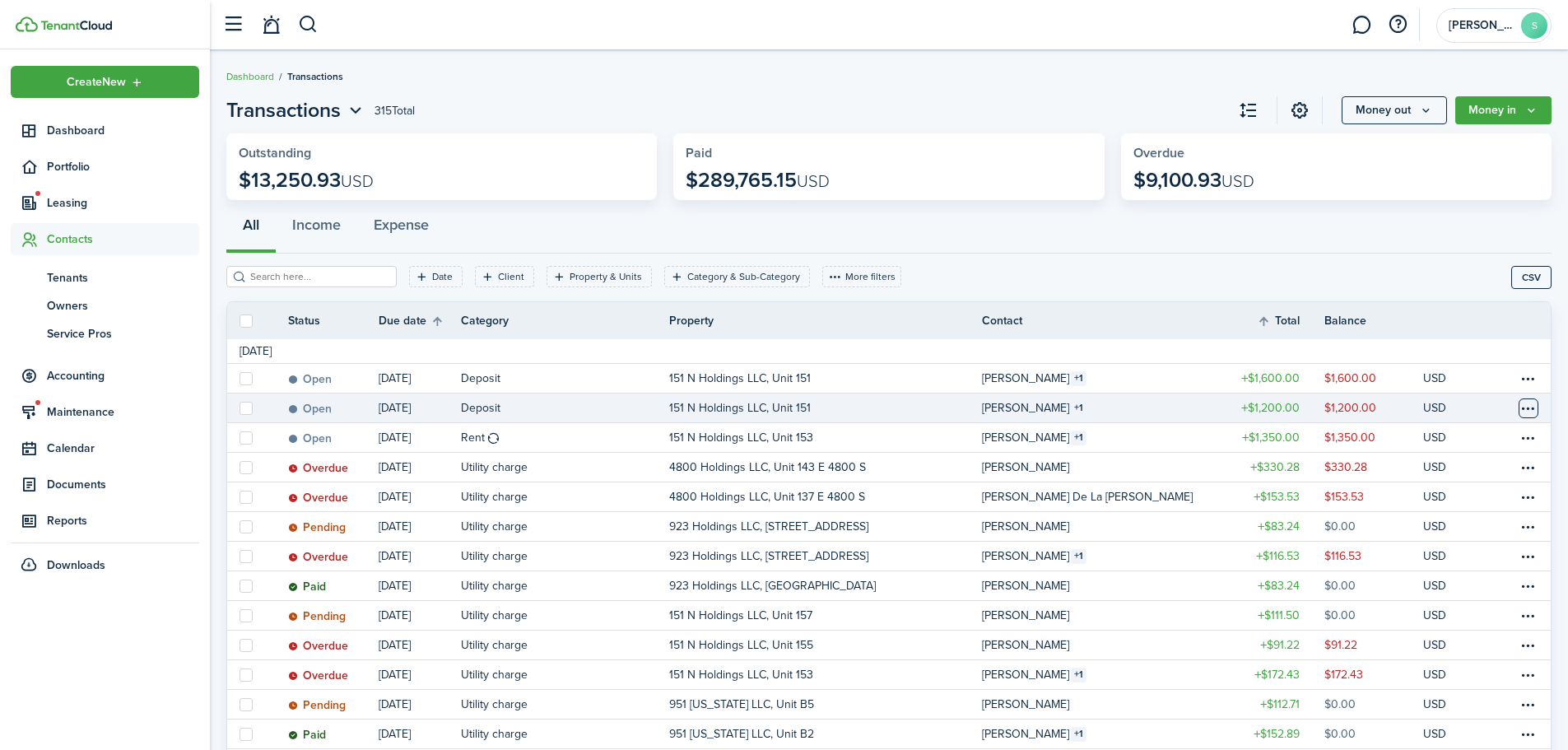
click at [1527, 415] on table-menu-btn-icon at bounding box center [1529, 408] width 20 height 20
click at [1427, 671] on button "Delete" at bounding box center [1467, 671] width 144 height 28
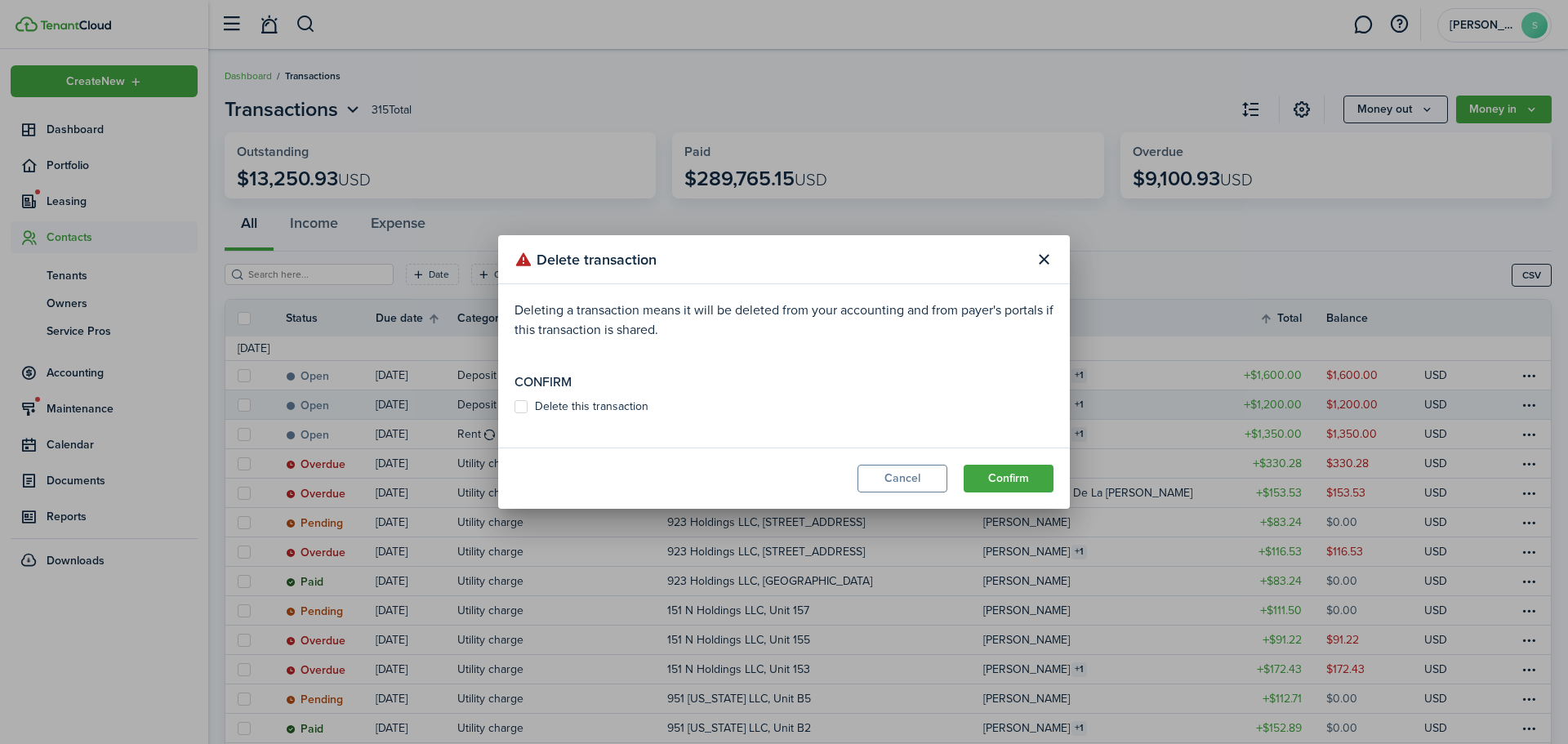
drag, startPoint x: 583, startPoint y: 412, endPoint x: 634, endPoint y: 412, distance: 51.0
click at [584, 412] on label "Delete this transaction" at bounding box center [581, 406] width 134 height 13
click at [515, 407] on input "Delete this transaction" at bounding box center [514, 407] width 1 height 1
checkbox input "true"
click at [991, 475] on button "Confirm" at bounding box center [1008, 479] width 90 height 28
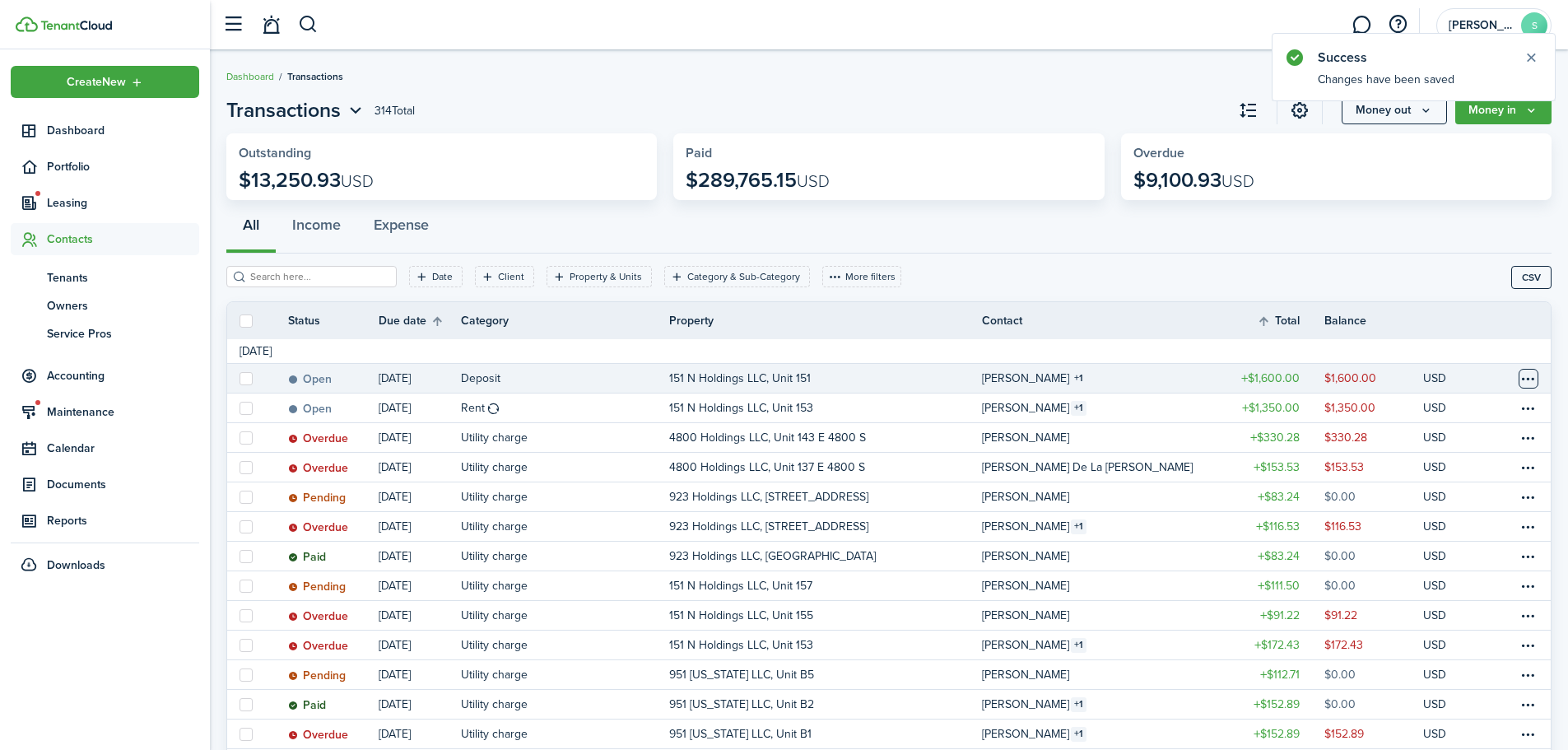
click at [1532, 378] on table-menu-btn-icon at bounding box center [1529, 378] width 20 height 20
click at [1424, 418] on button "Edit" at bounding box center [1467, 411] width 144 height 28
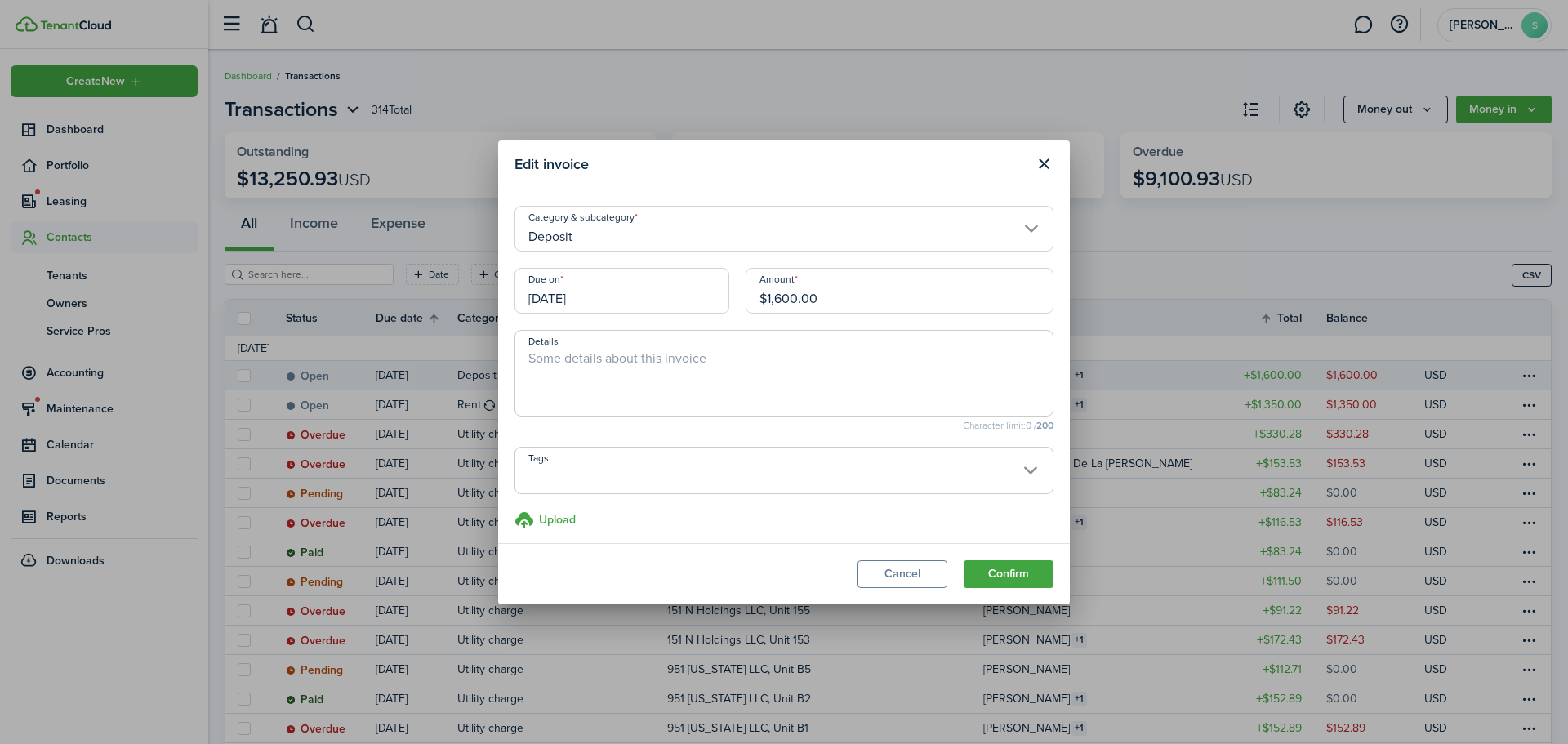
click at [592, 461] on input "Tags" at bounding box center [784, 457] width 537 height 19
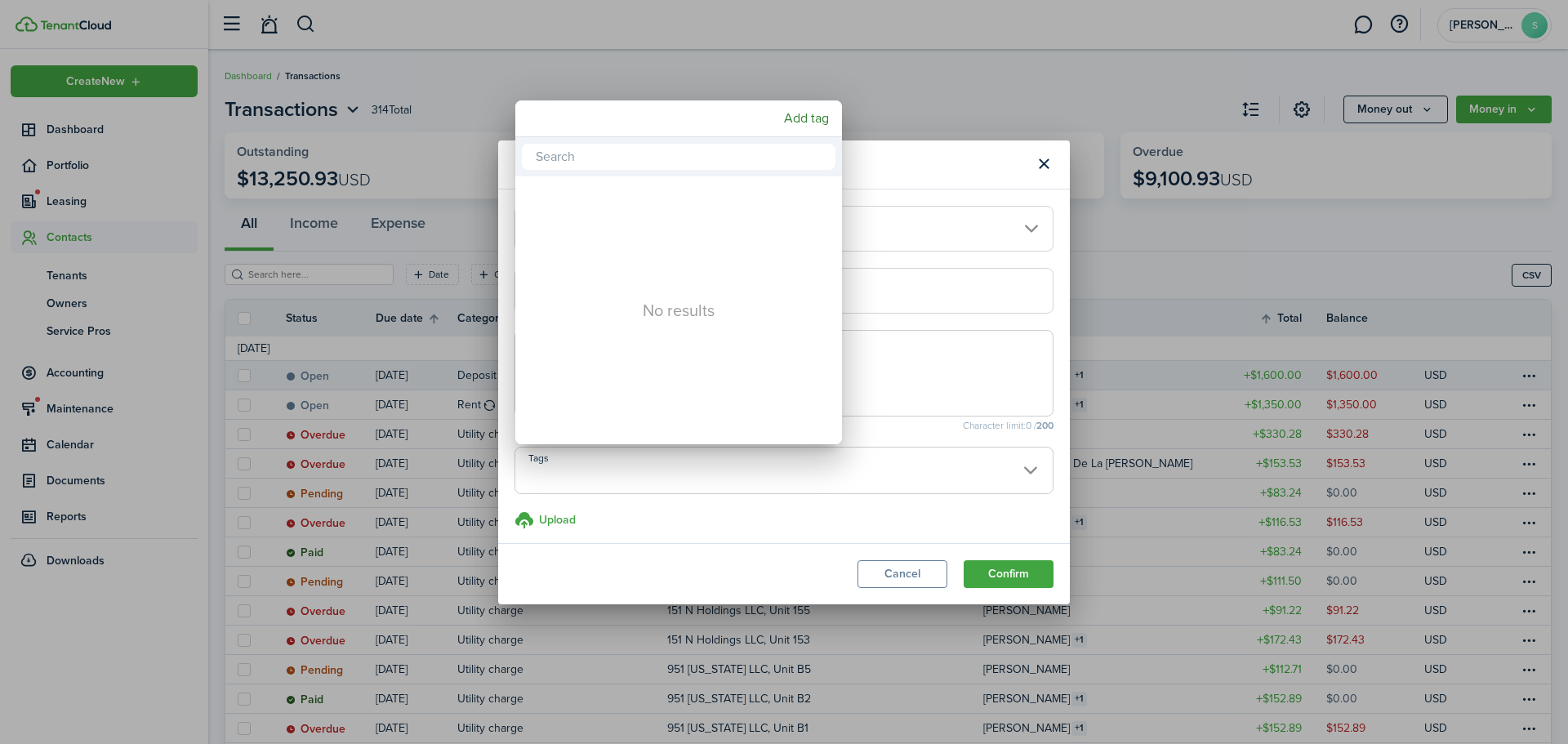
click at [932, 359] on div at bounding box center [784, 372] width 1829 height 1006
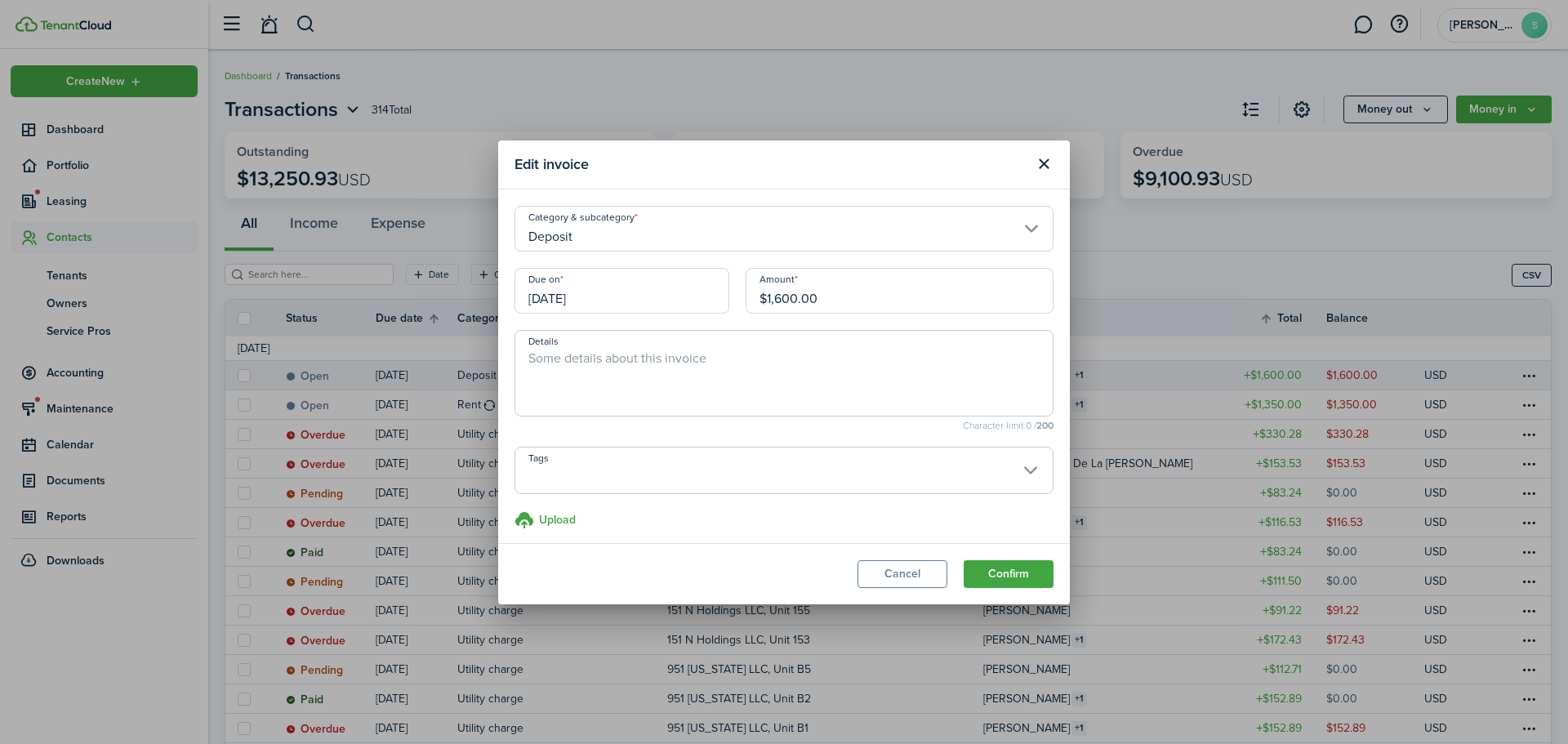
click at [757, 352] on textarea "Details" at bounding box center [784, 378] width 537 height 58
type textarea "$1200 Deposit $400 Non Refundable Pet Deposit"
click at [1005, 584] on button "Confirm" at bounding box center [1008, 574] width 90 height 28
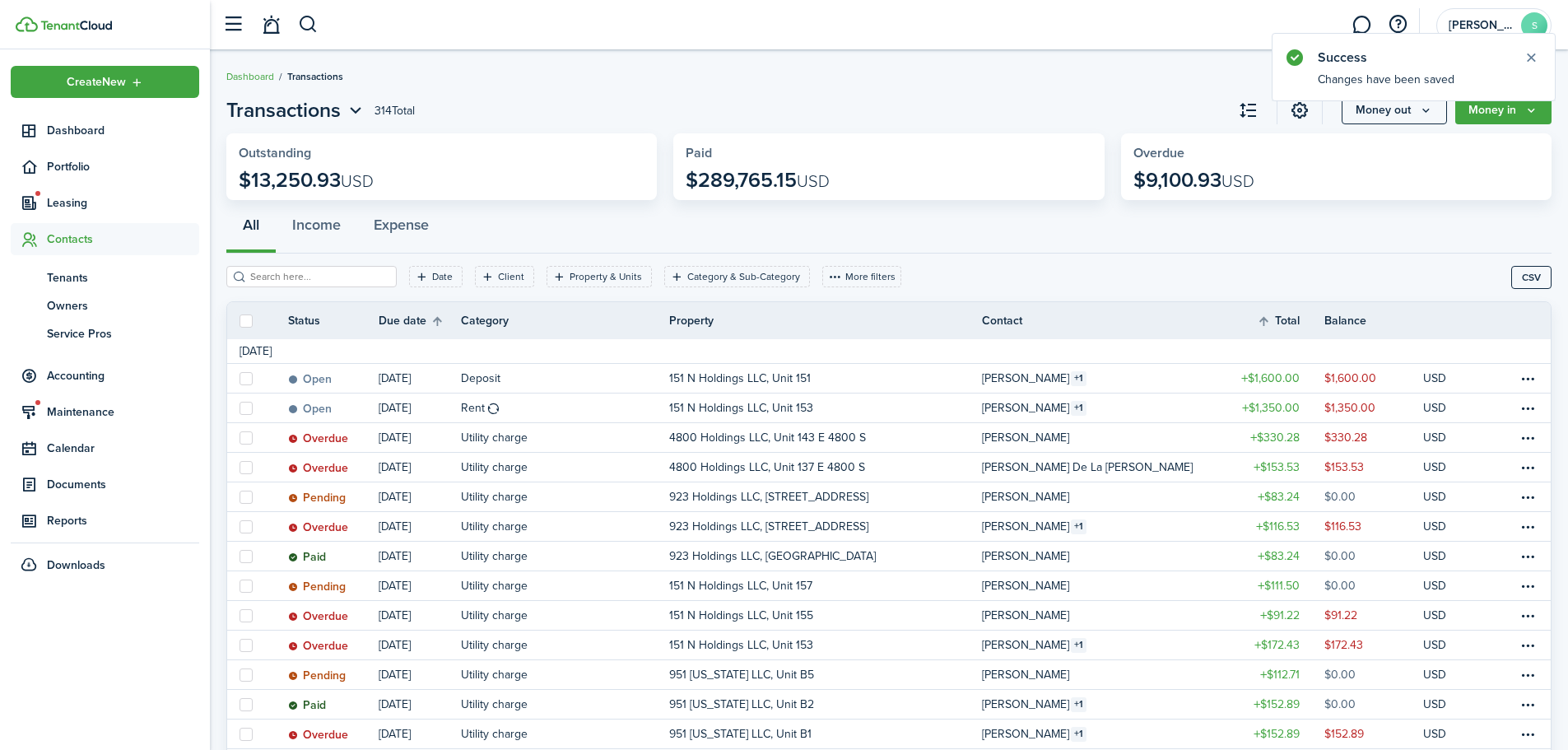
click at [75, 231] on span "Contacts" at bounding box center [122, 239] width 152 height 17
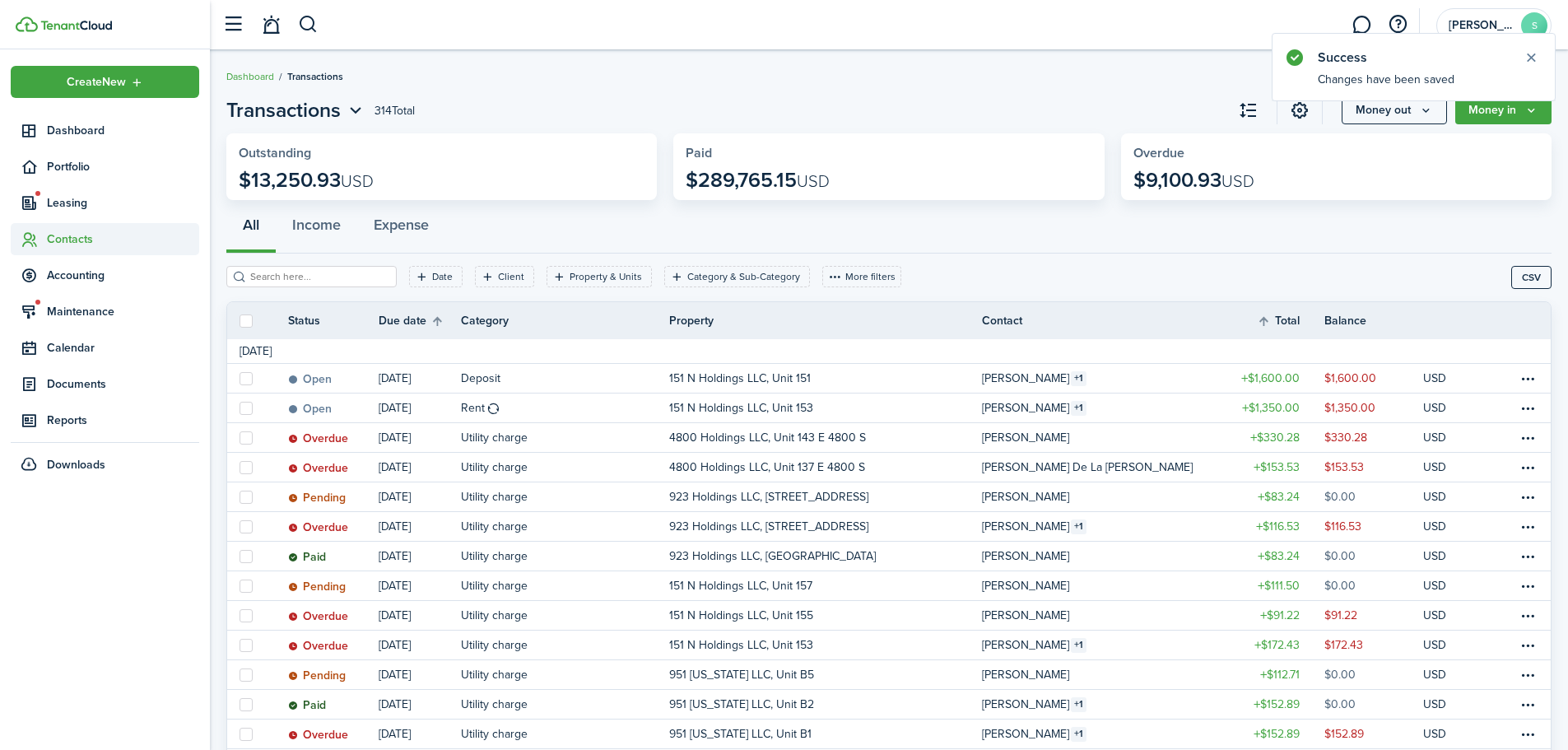
click at [72, 251] on span "Contacts" at bounding box center [105, 239] width 189 height 32
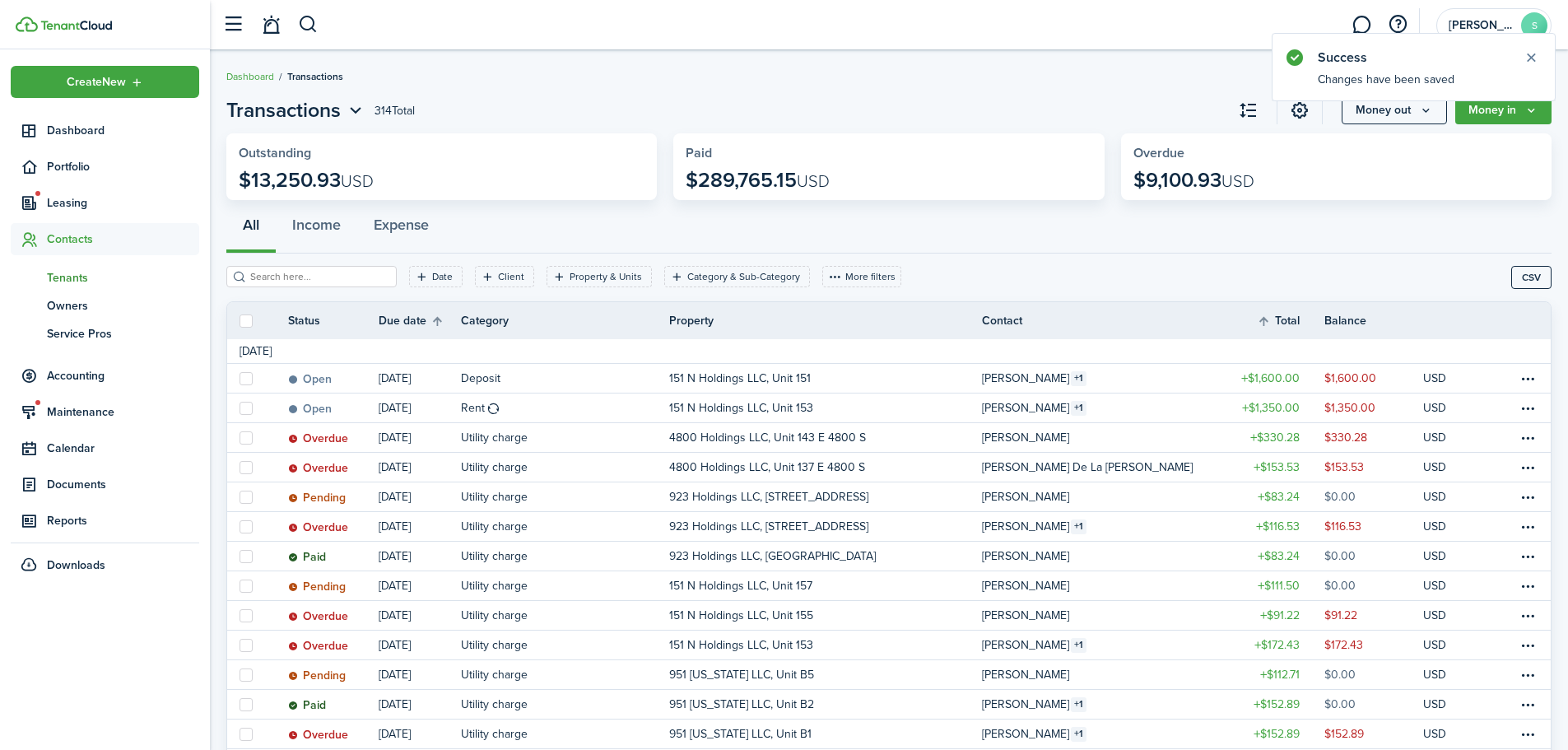
click at [71, 280] on span "Tenants" at bounding box center [122, 278] width 152 height 17
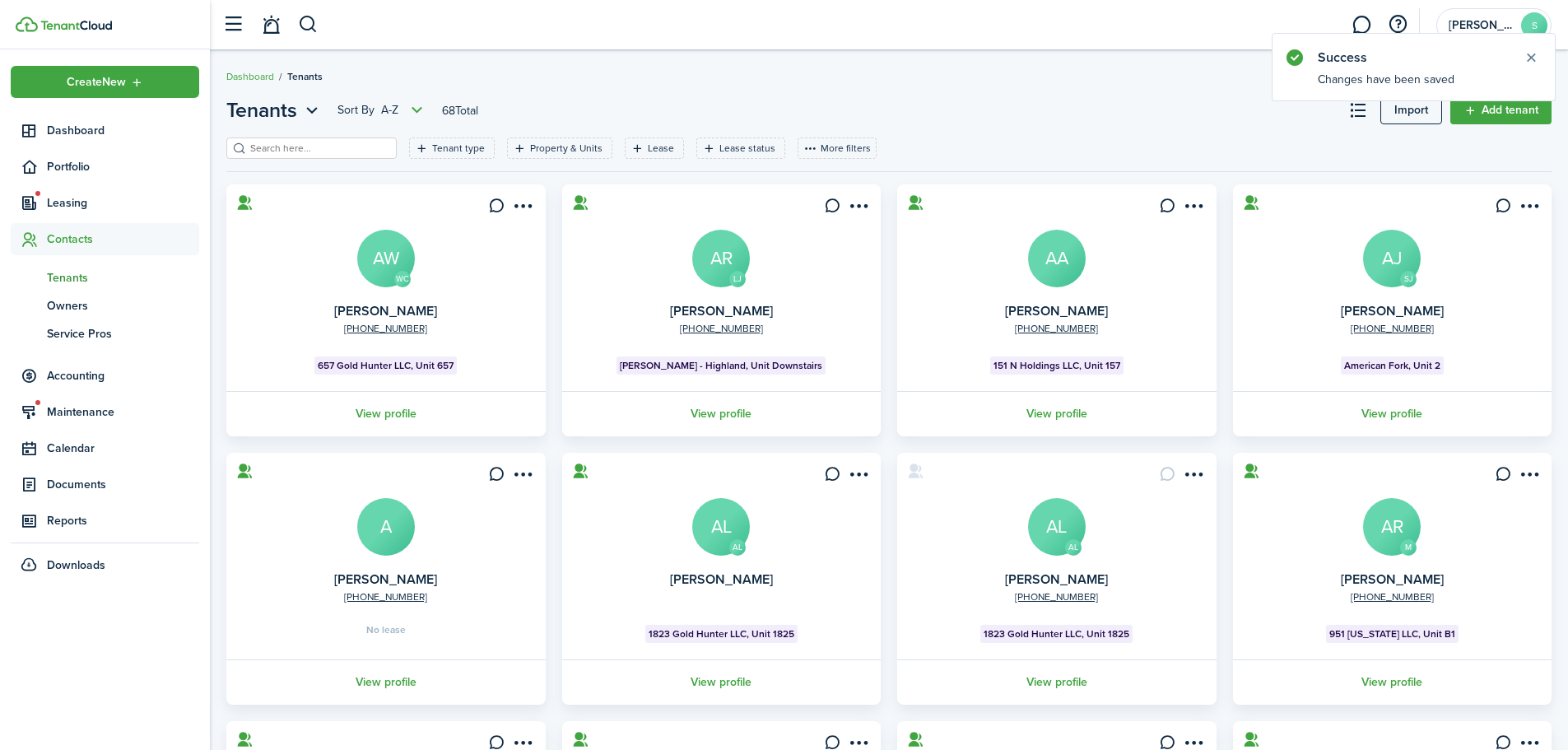
click at [337, 158] on filter-search at bounding box center [311, 148] width 170 height 22
click at [332, 149] on input "search" at bounding box center [318, 149] width 145 height 16
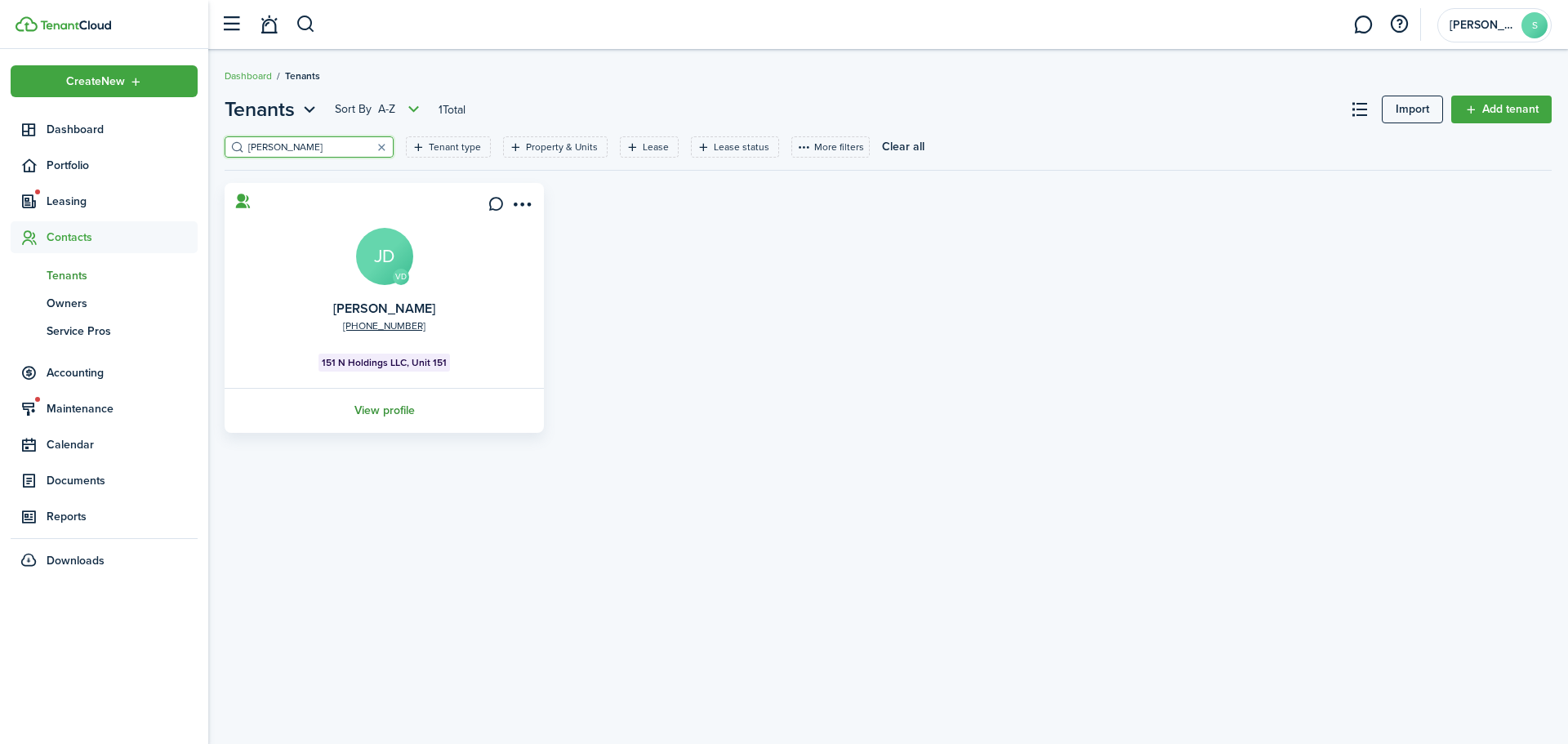
type input "[PERSON_NAME]"
click at [378, 405] on link "View profile" at bounding box center [385, 410] width 325 height 45
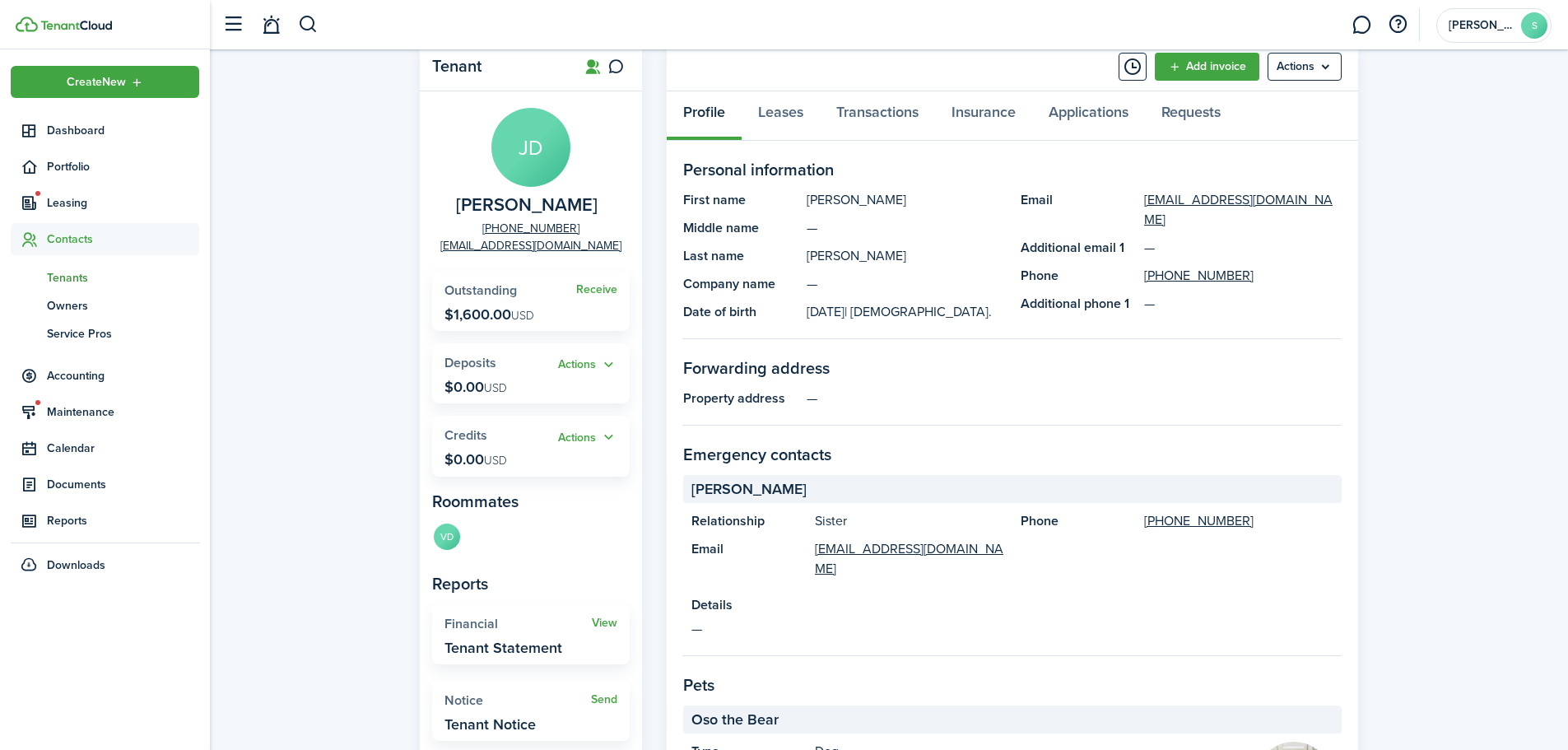
scroll to position [31, 0]
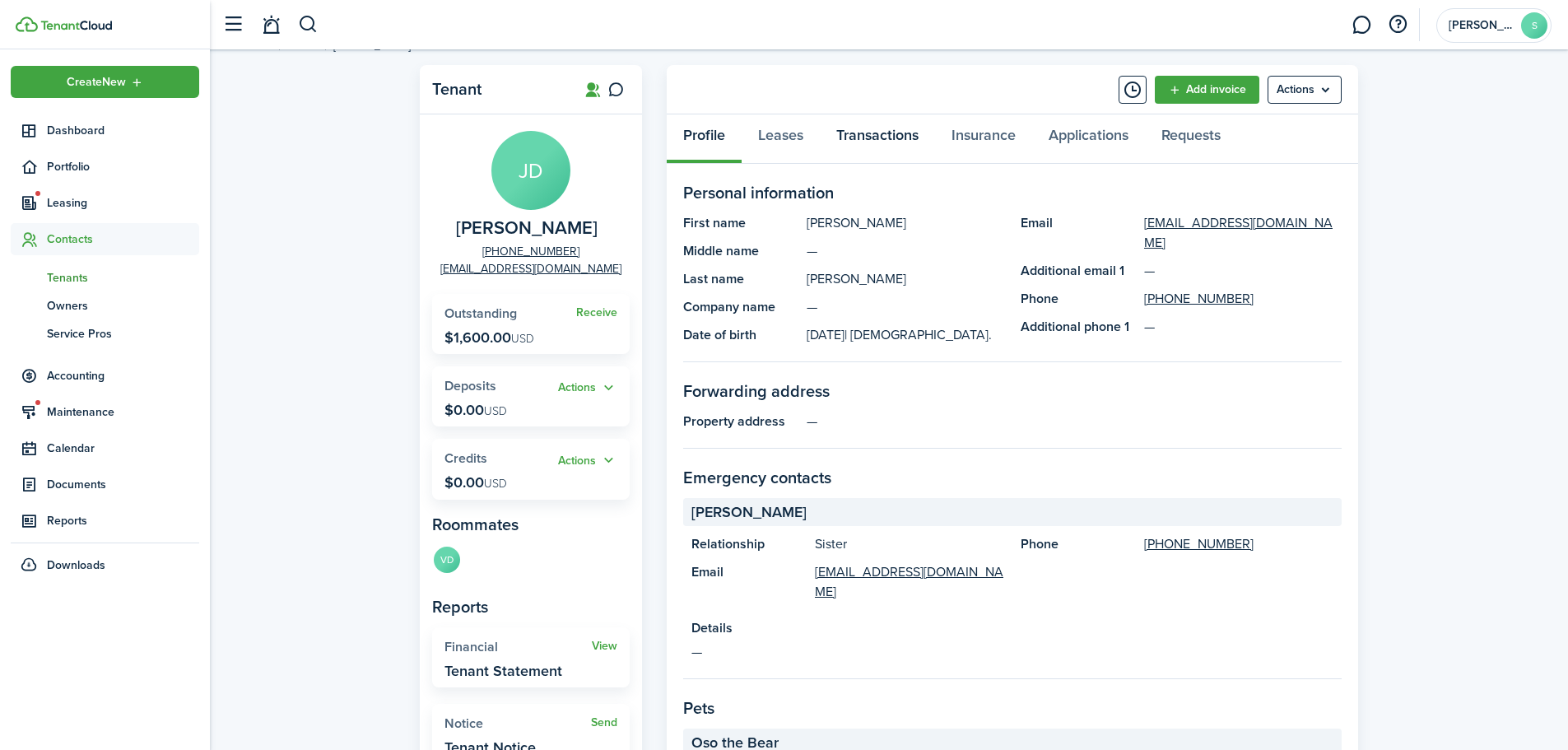
click at [879, 123] on link "Transactions" at bounding box center [877, 138] width 115 height 50
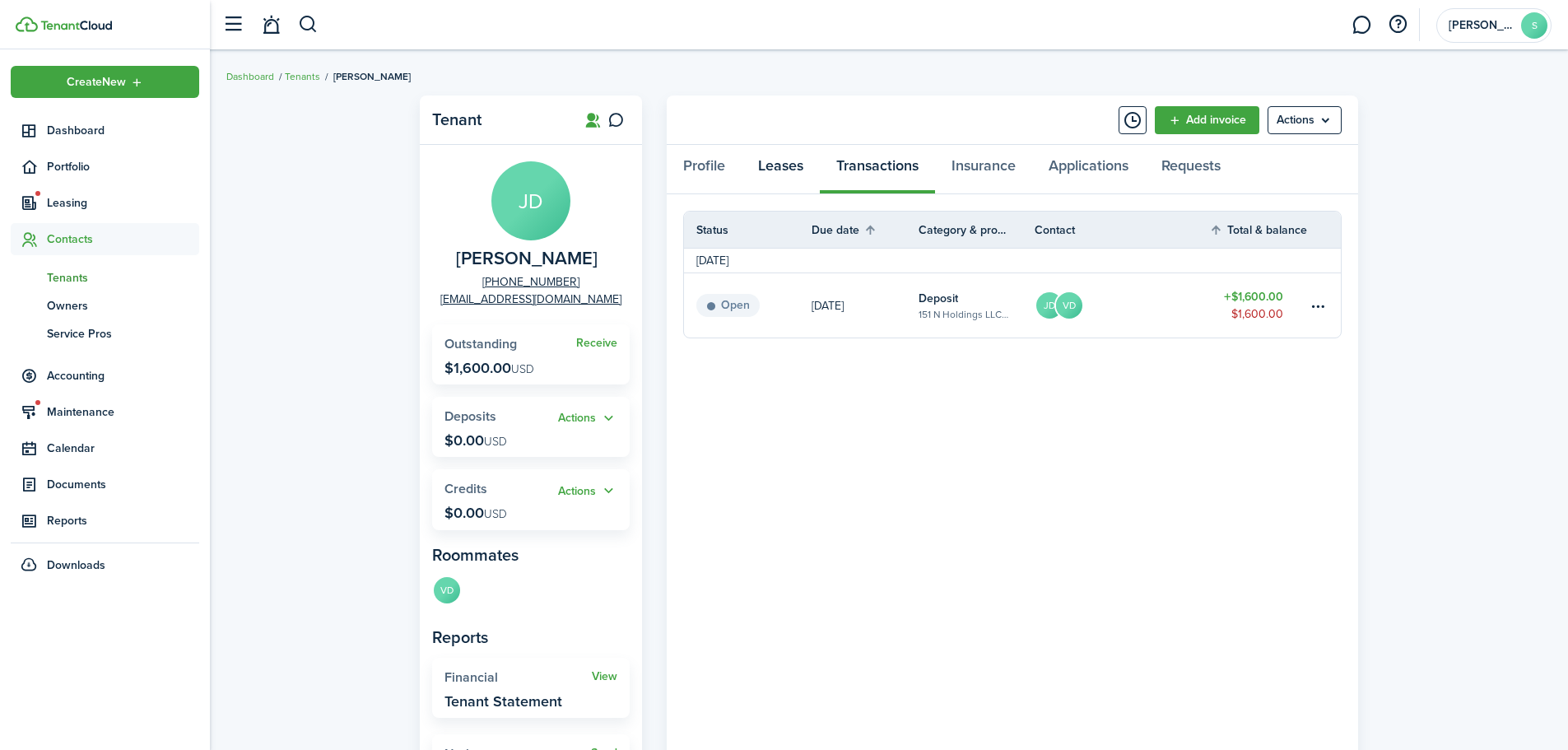
click at [786, 174] on link "Leases" at bounding box center [781, 169] width 79 height 50
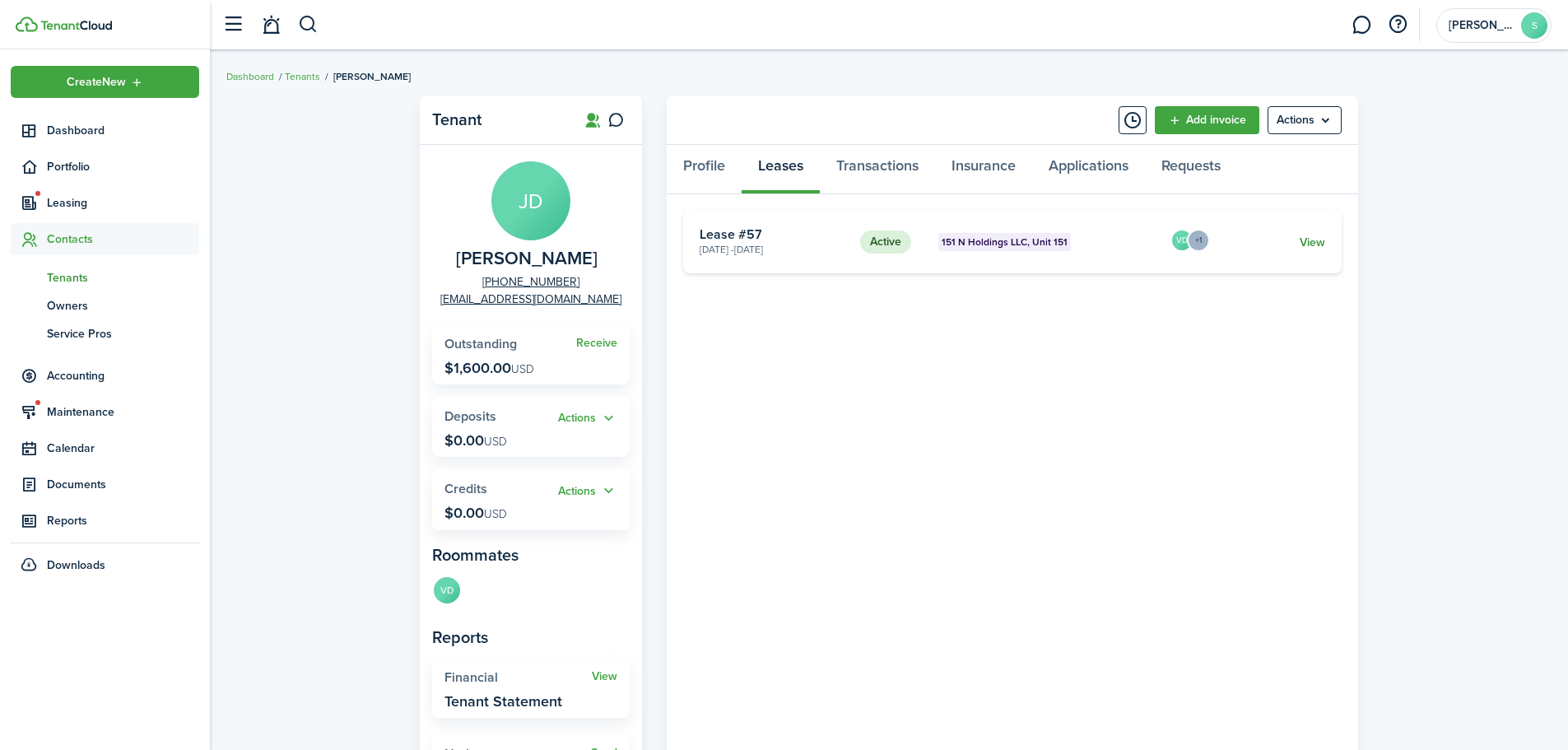
click at [1307, 238] on link "View" at bounding box center [1312, 242] width 25 height 17
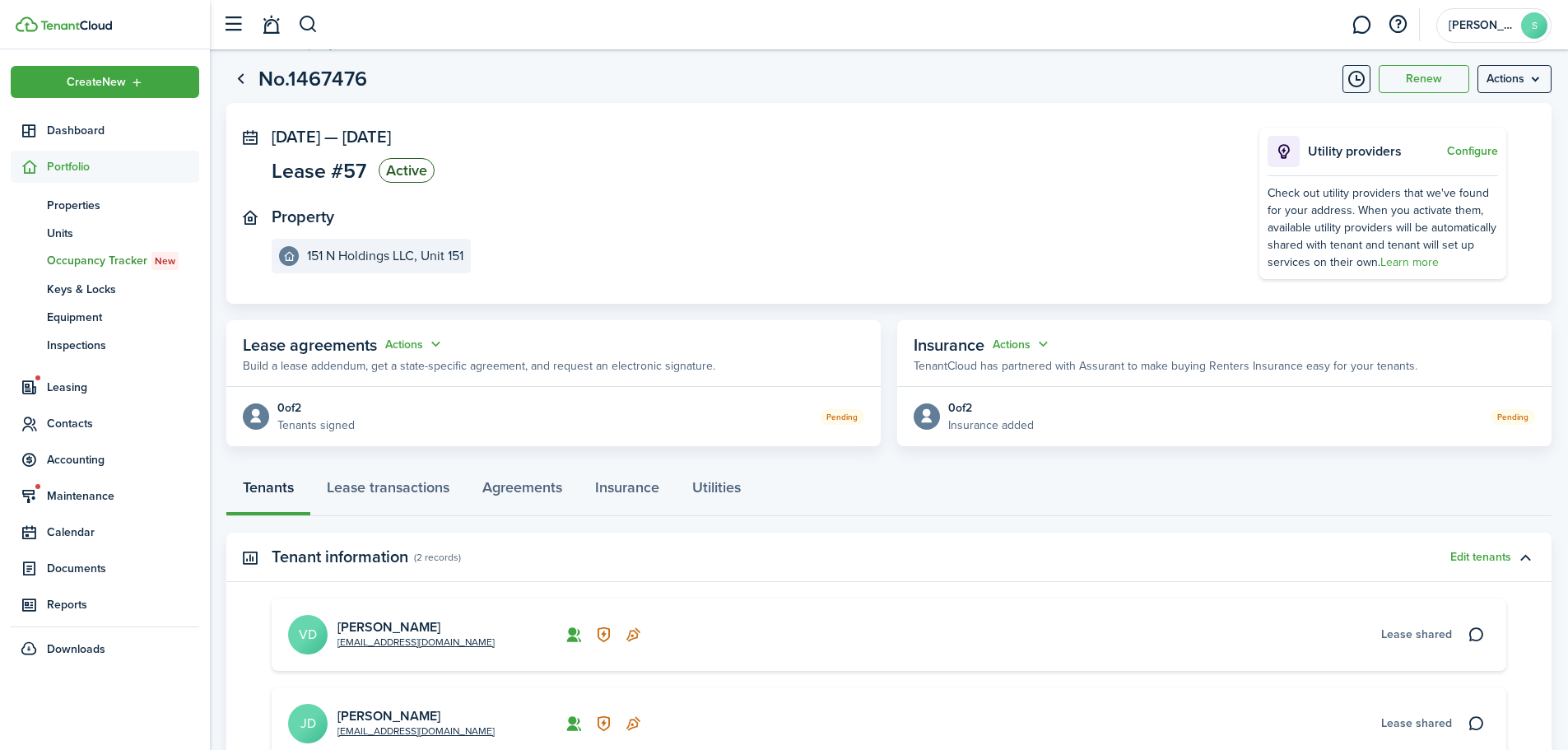
scroll to position [234, 0]
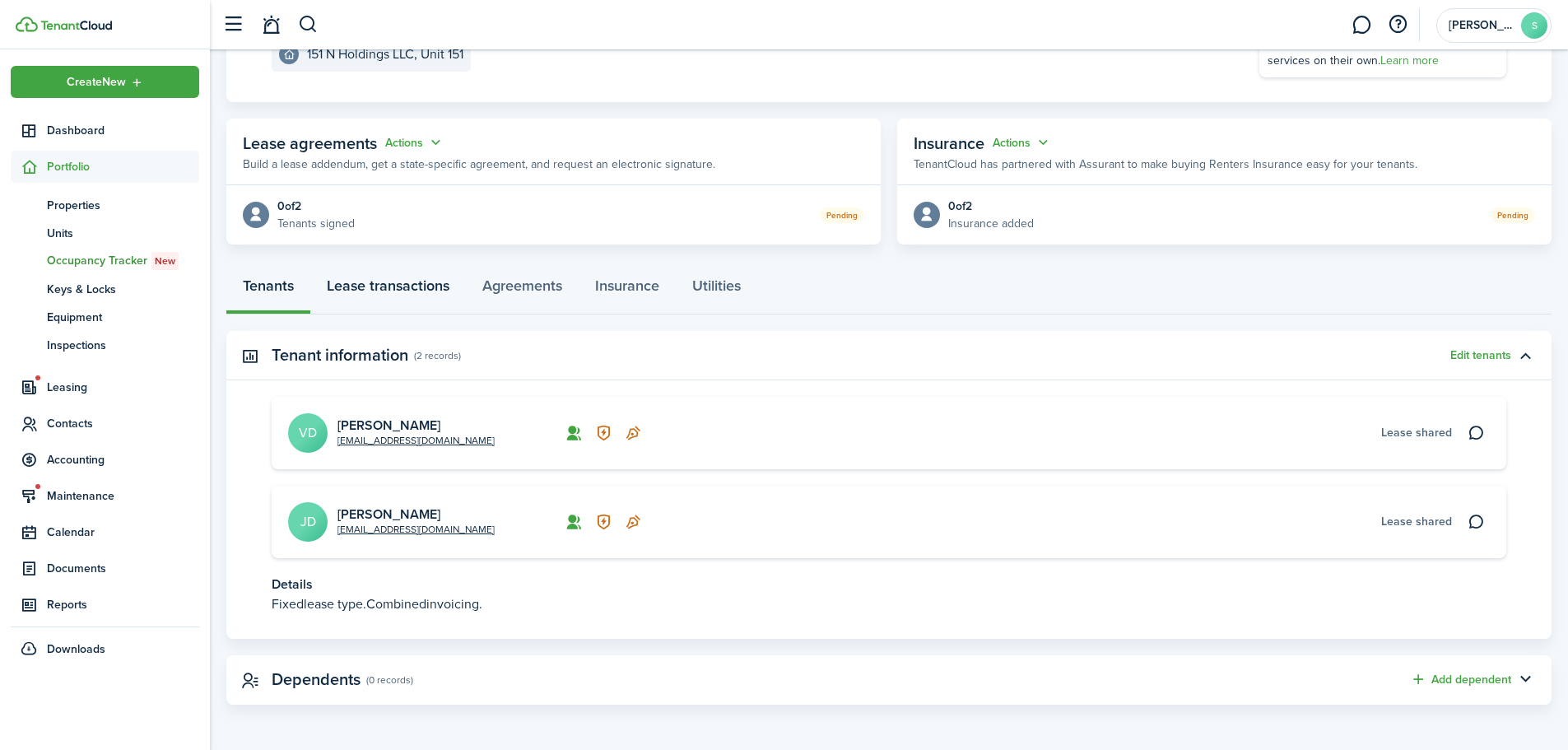
click at [394, 287] on link "Lease transactions" at bounding box center [388, 290] width 155 height 50
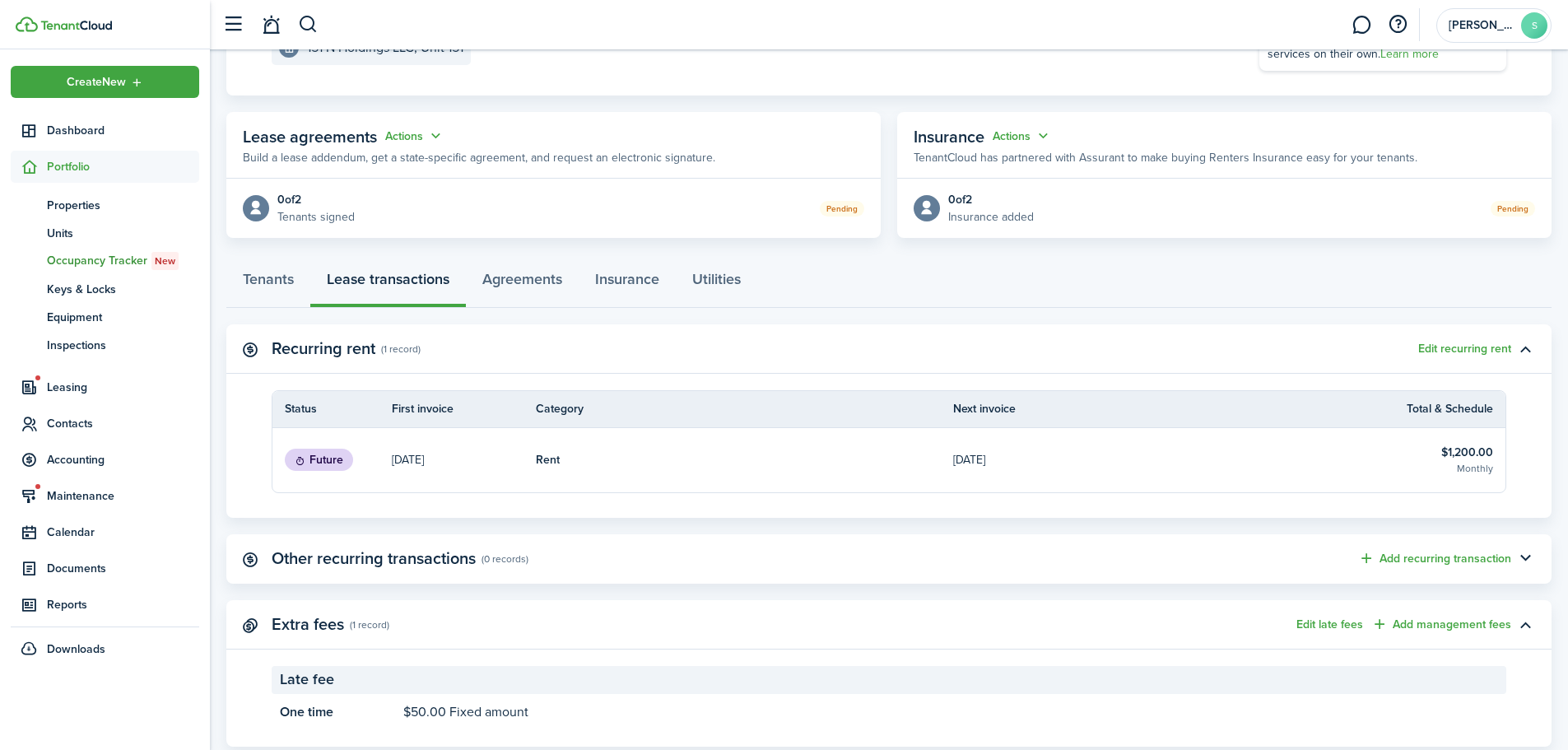
scroll to position [247, 0]
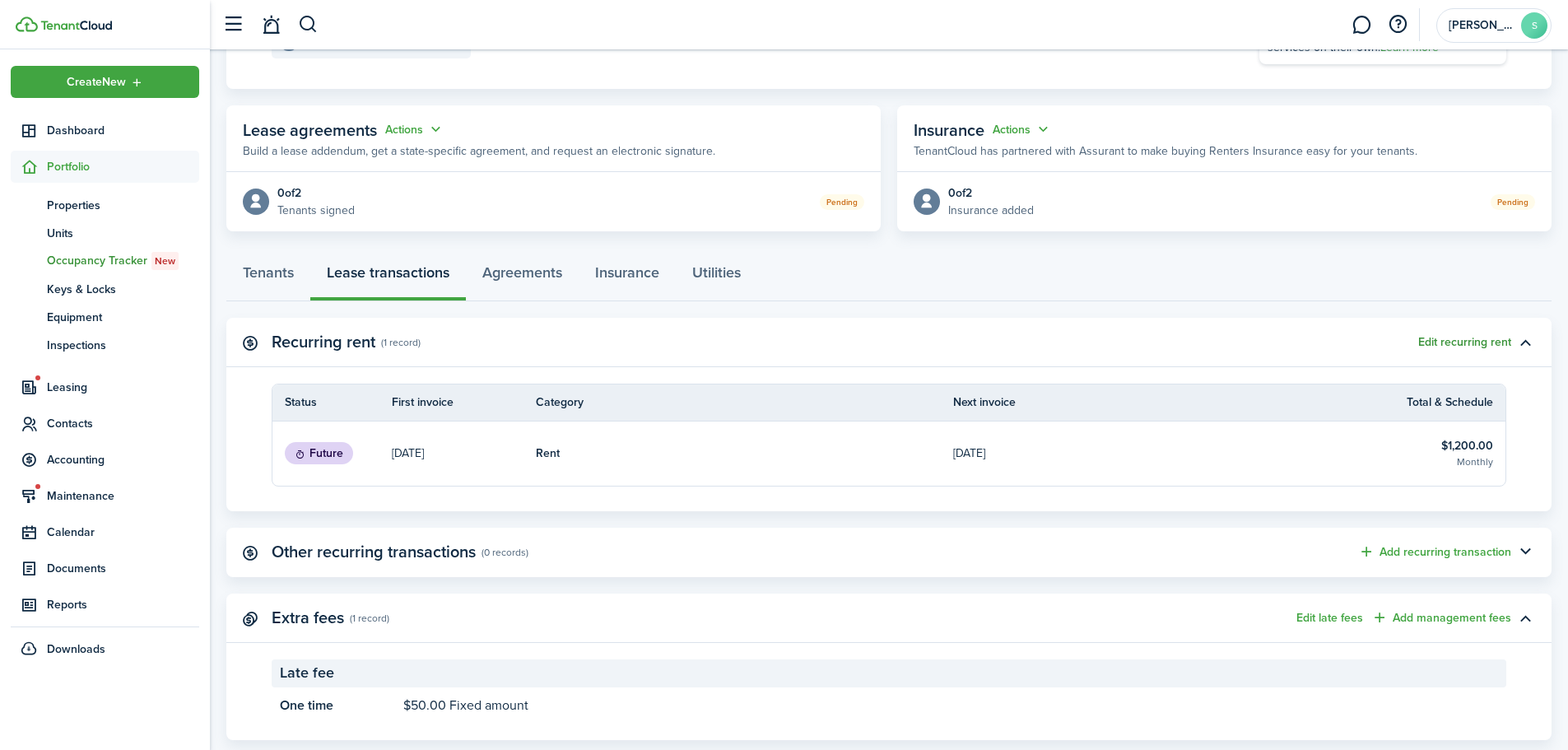
click at [1472, 338] on button "Edit recurring rent" at bounding box center [1465, 342] width 94 height 13
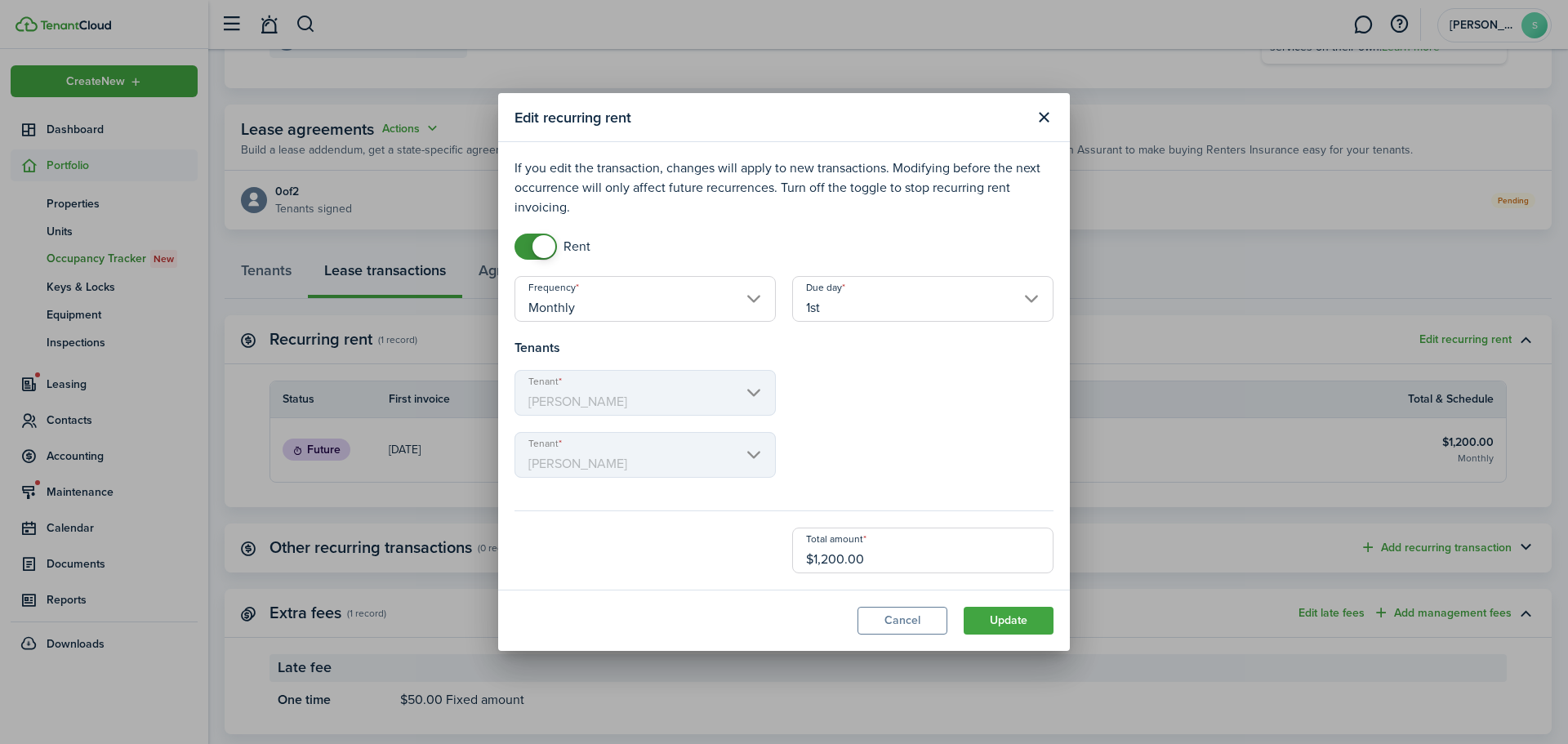
click at [868, 560] on input "$1,200.00" at bounding box center [923, 550] width 261 height 45
type input "$1,280.00"
click at [1029, 626] on button "Update" at bounding box center [1008, 621] width 90 height 28
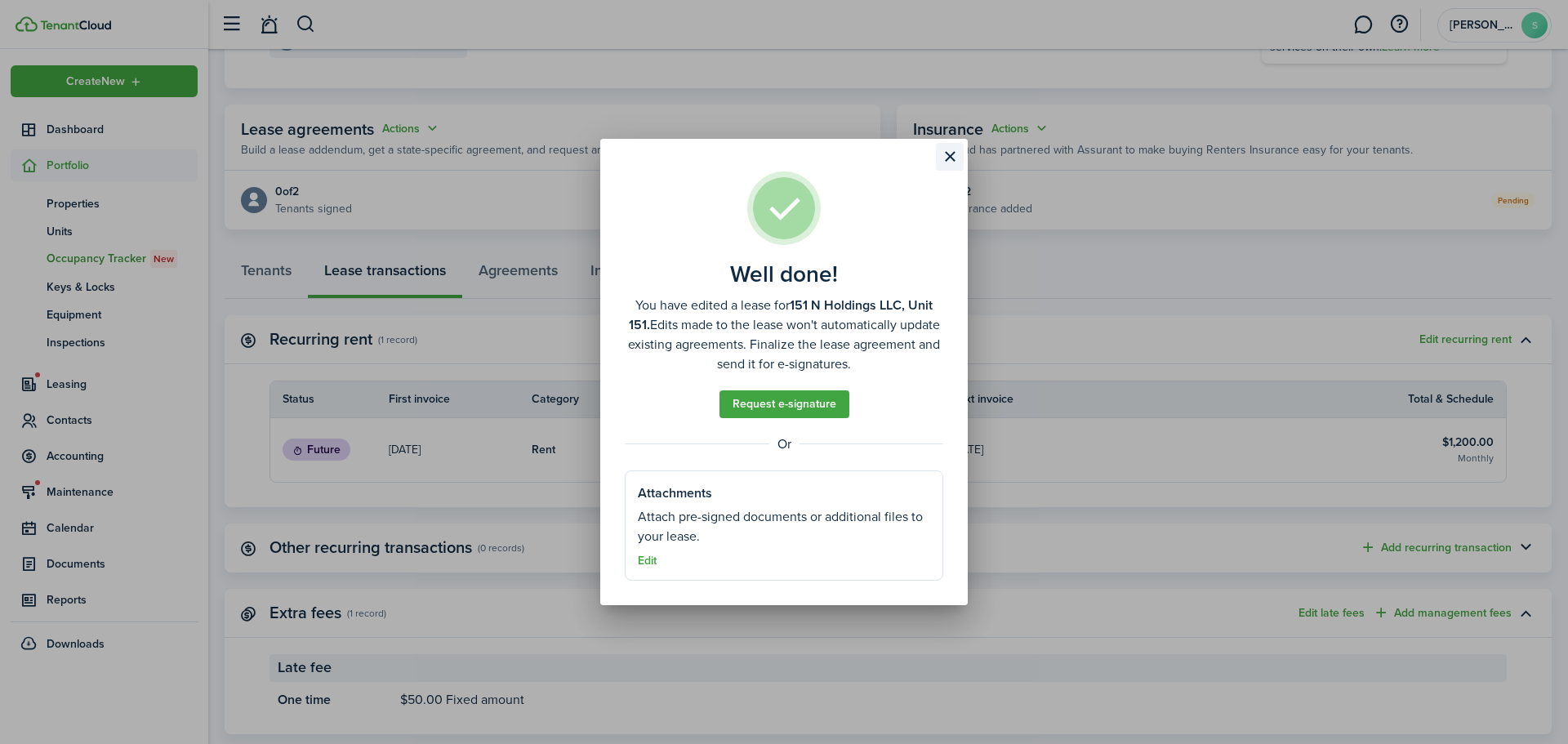
click at [954, 157] on button "Close modal" at bounding box center [950, 157] width 28 height 28
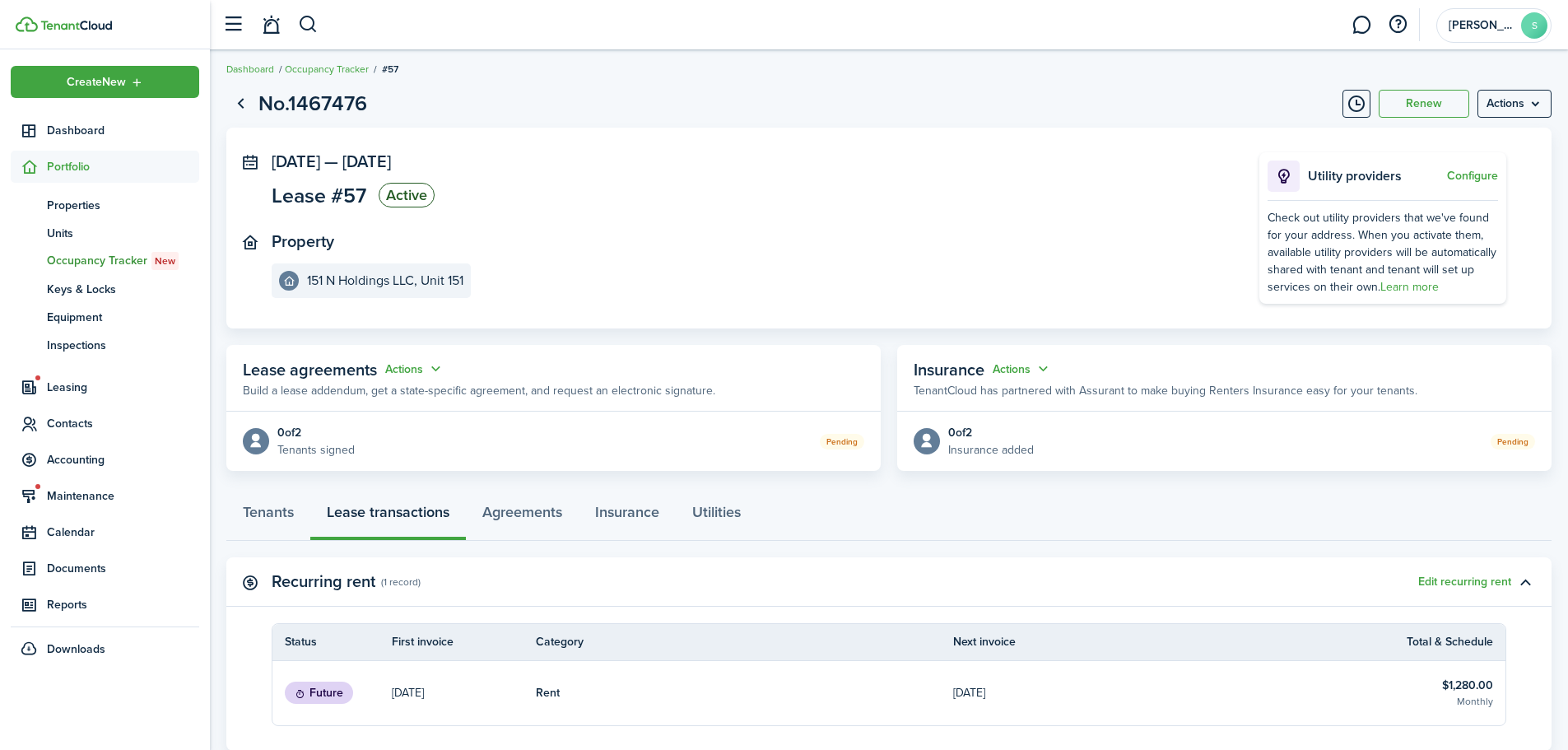
scroll to position [0, 0]
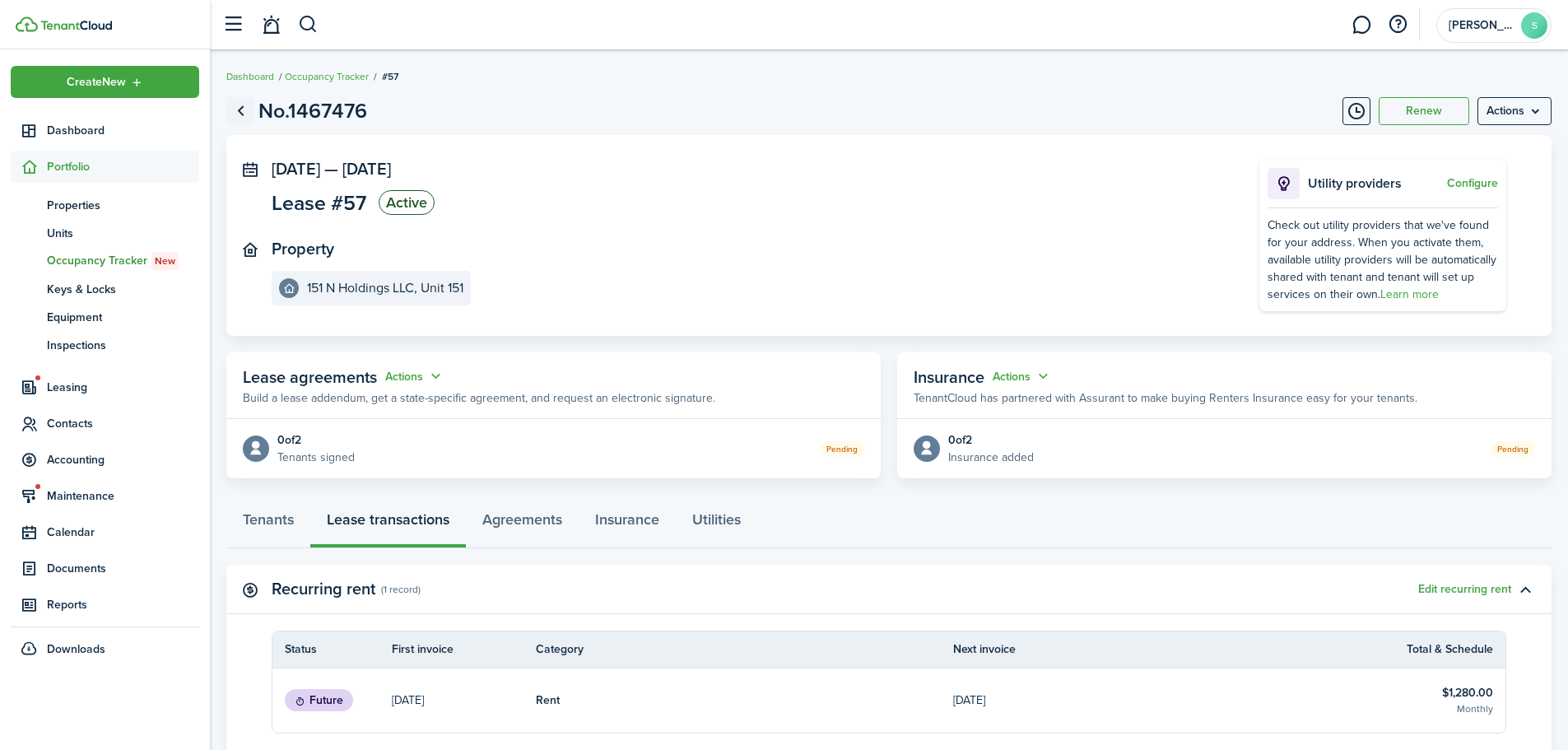
click at [234, 114] on link "Go back" at bounding box center [240, 111] width 28 height 28
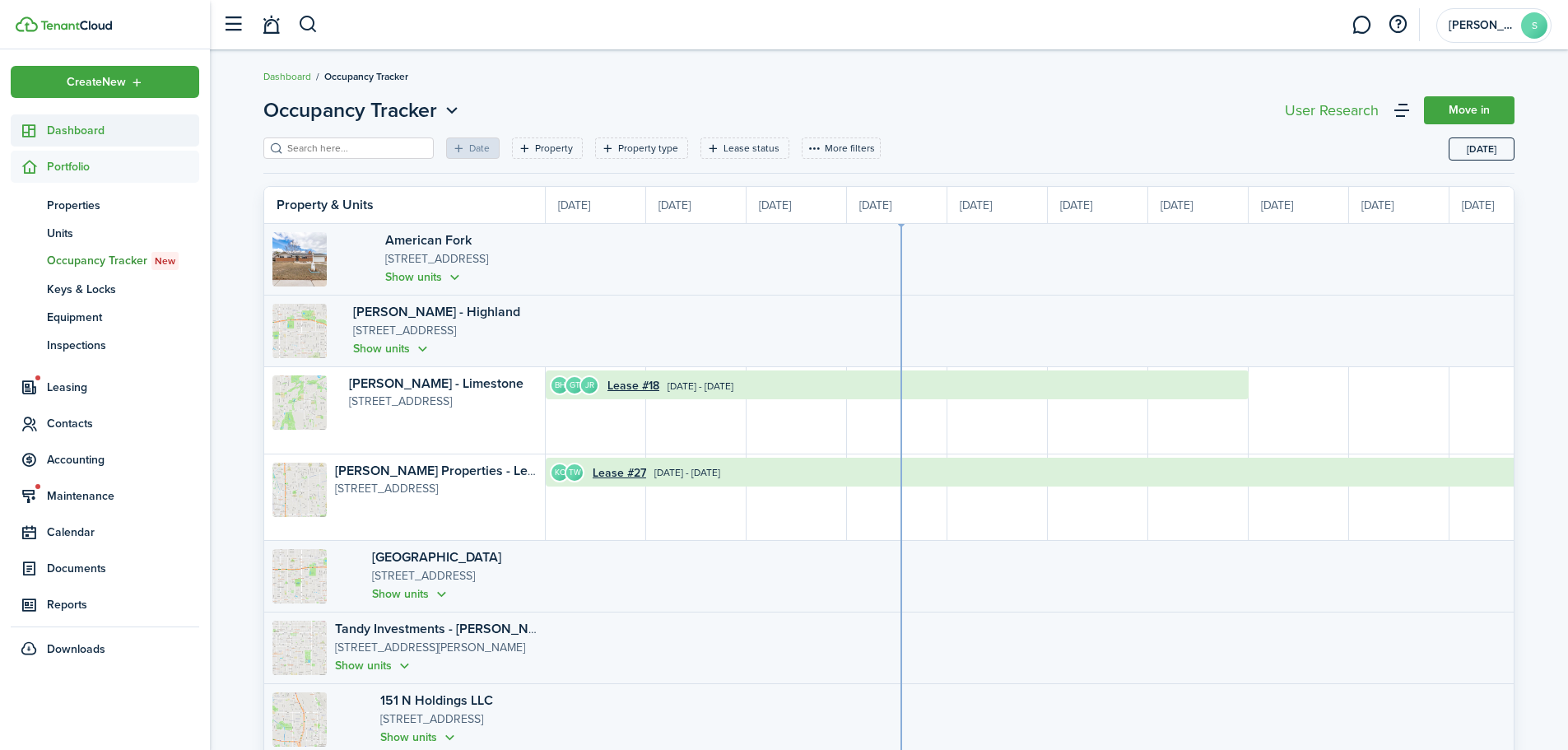
scroll to position [0, 301]
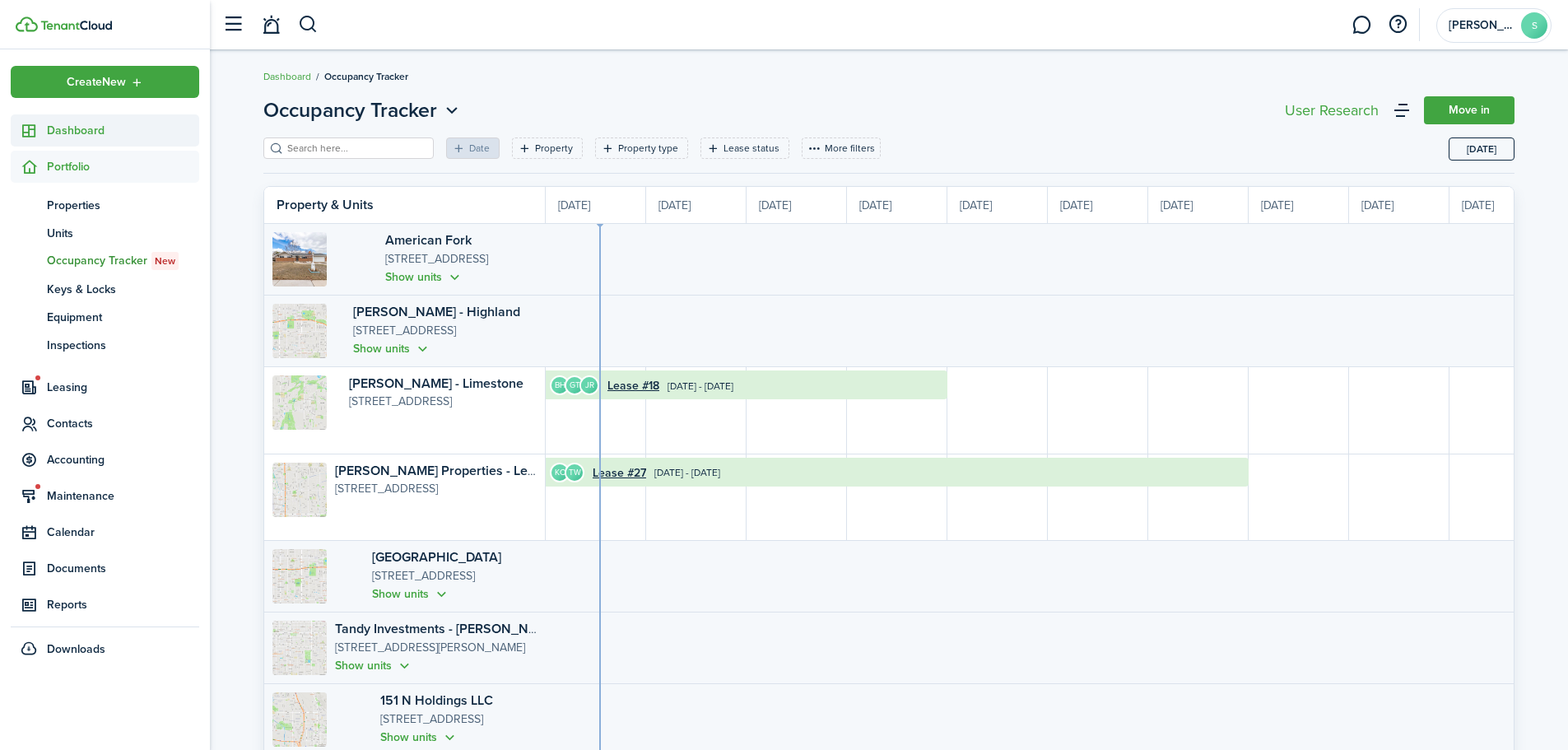
click at [90, 136] on span "Dashboard" at bounding box center [122, 130] width 152 height 17
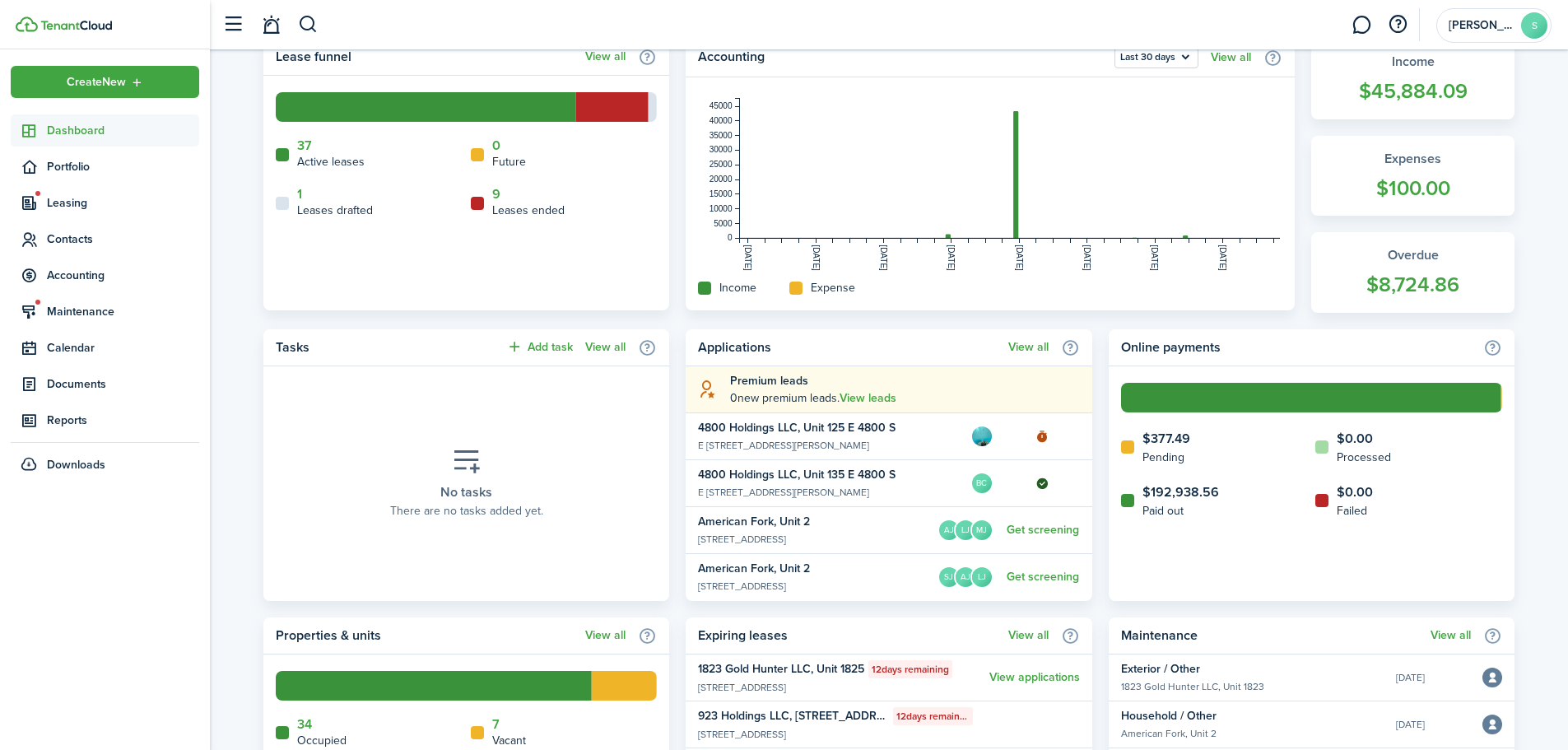
scroll to position [411, 0]
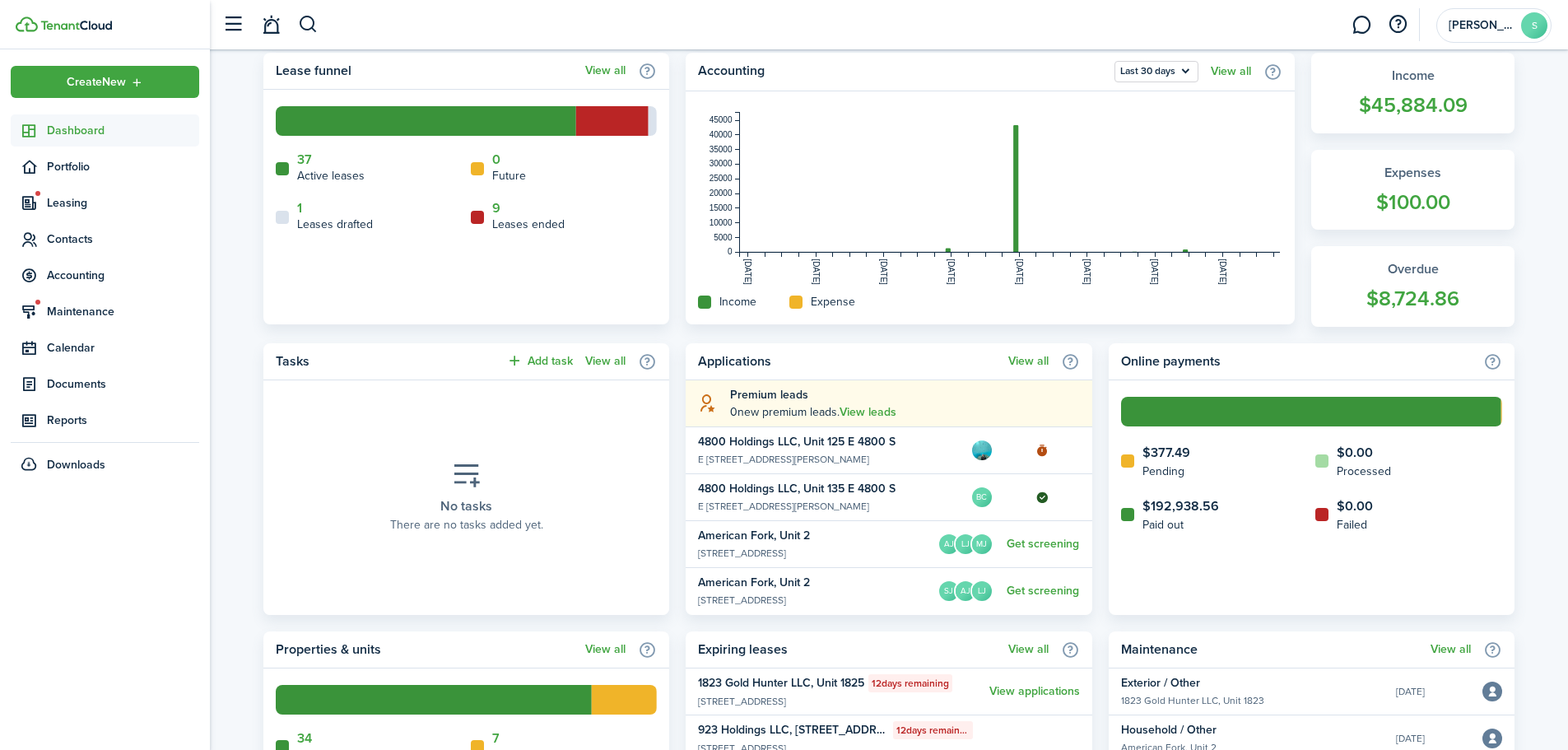
drag, startPoint x: 1368, startPoint y: 26, endPoint x: 1293, endPoint y: 96, distance: 102.6
click at [1368, 26] on link at bounding box center [1361, 24] width 31 height 42
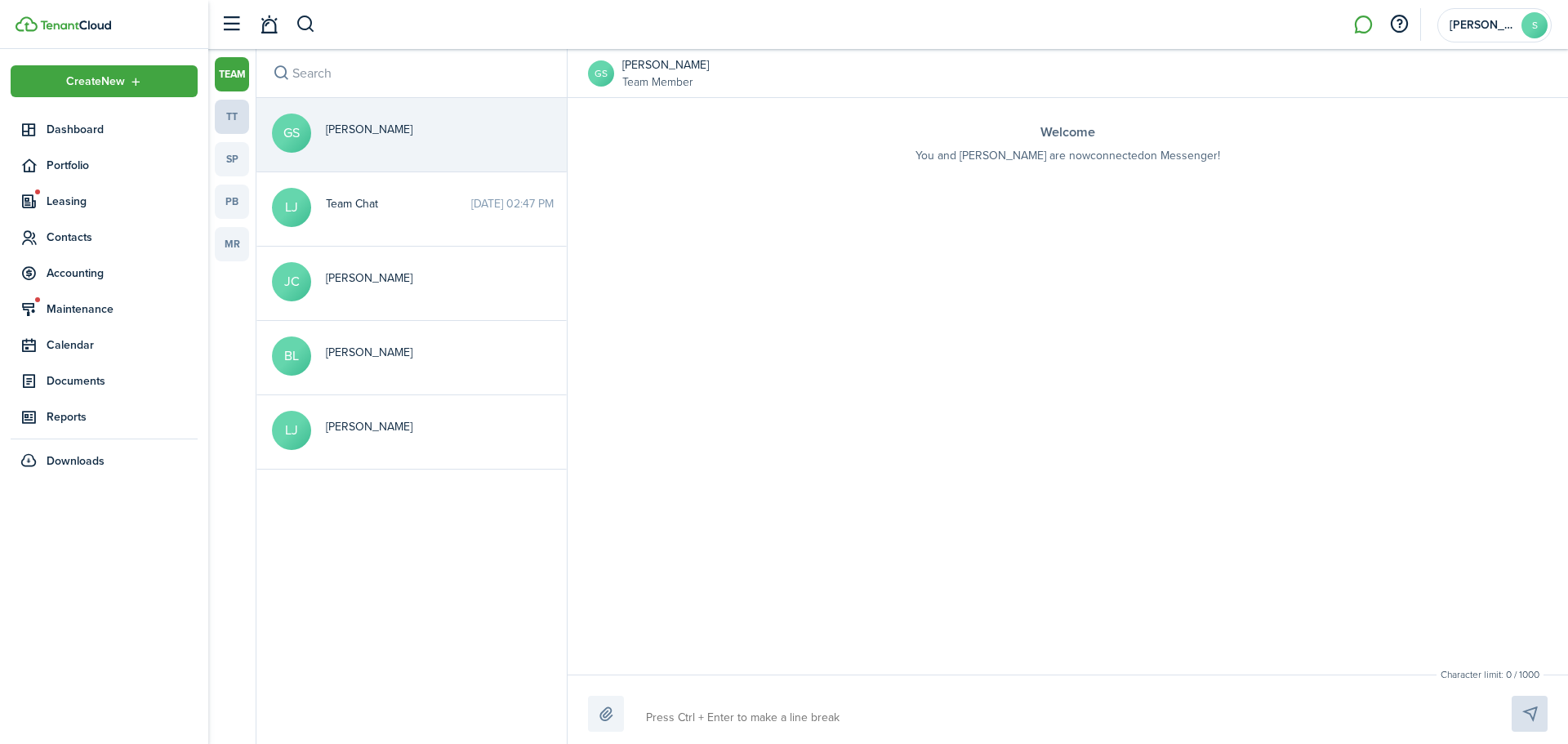
click at [223, 120] on link "tt" at bounding box center [232, 116] width 34 height 34
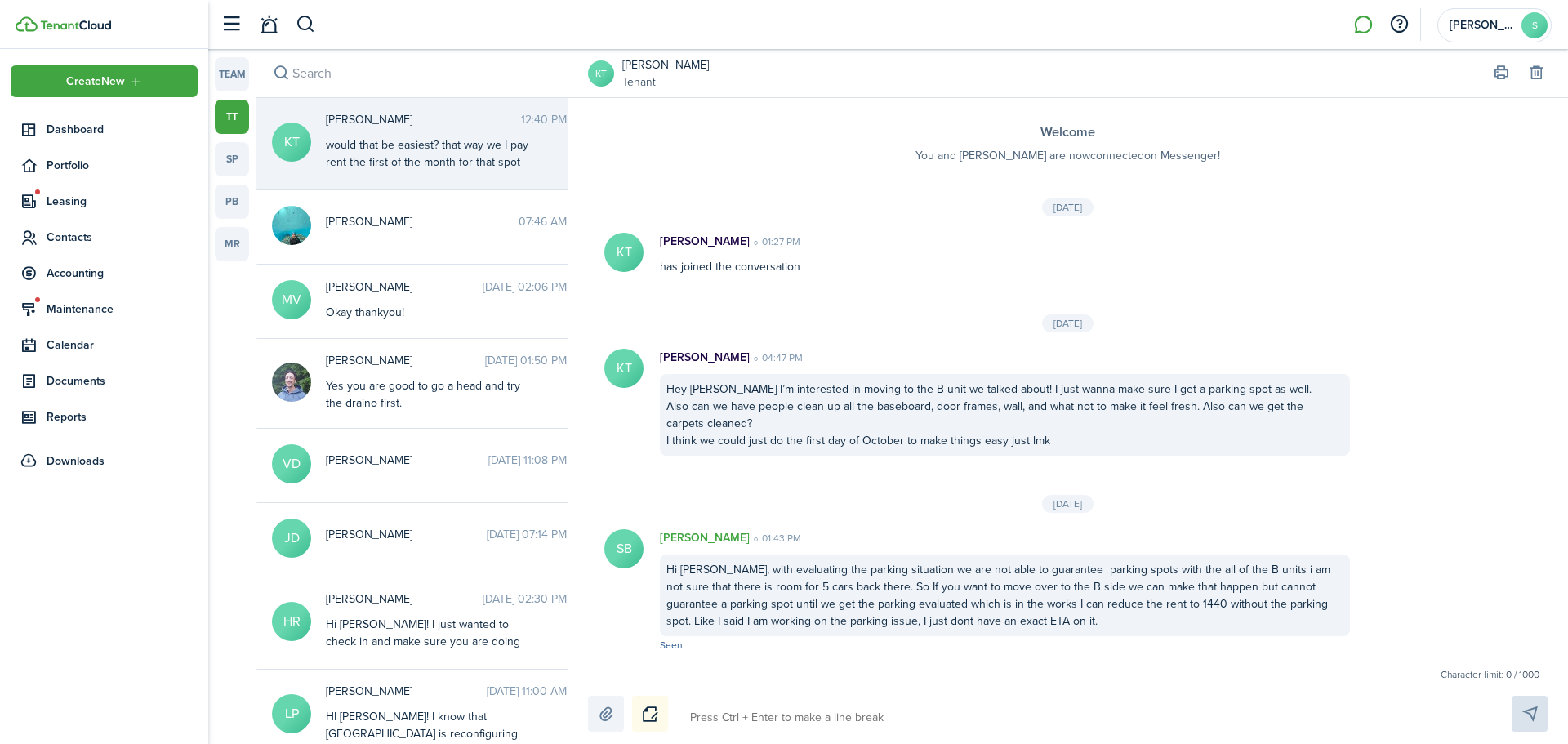
scroll to position [545, 0]
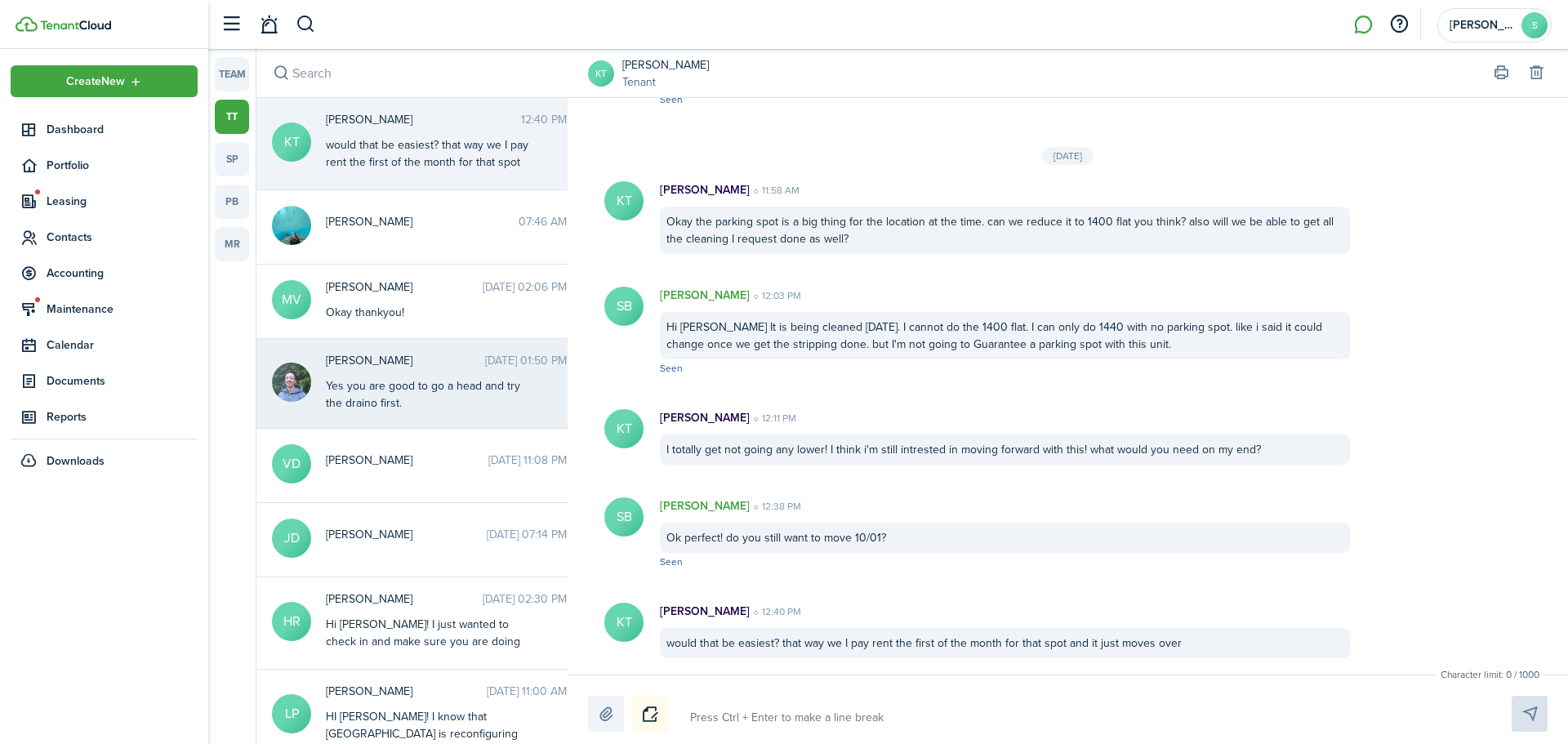
drag, startPoint x: 407, startPoint y: 332, endPoint x: 411, endPoint y: 420, distance: 88.1
click at [407, 331] on messenger-thread-item "MV Matthew Vincent Sep 16, 2025 02:06 PM Okay thankyou!" at bounding box center [417, 301] width 324 height 74
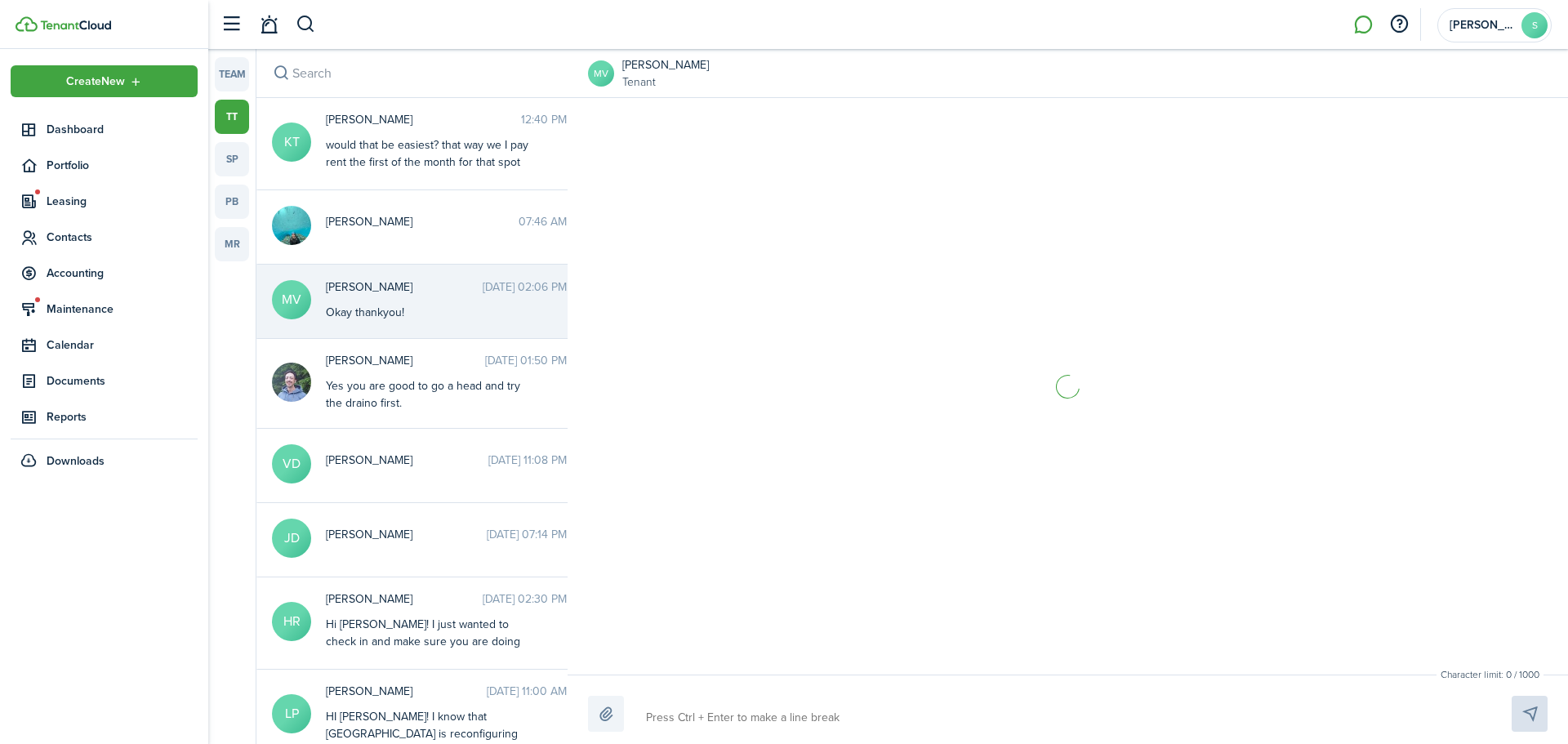
click at [759, 722] on textarea at bounding box center [1059, 718] width 838 height 28
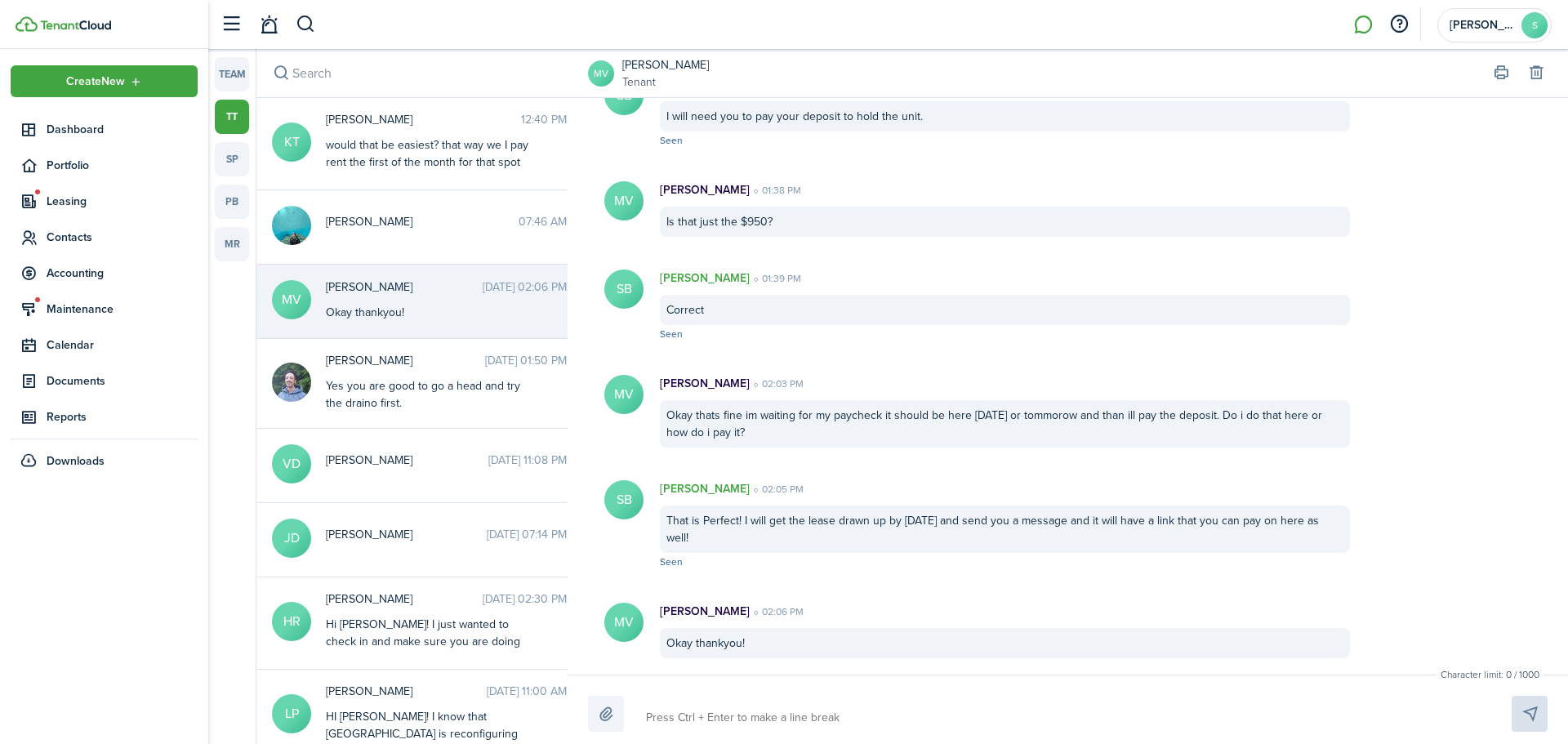
type textarea "I"
type textarea "I a"
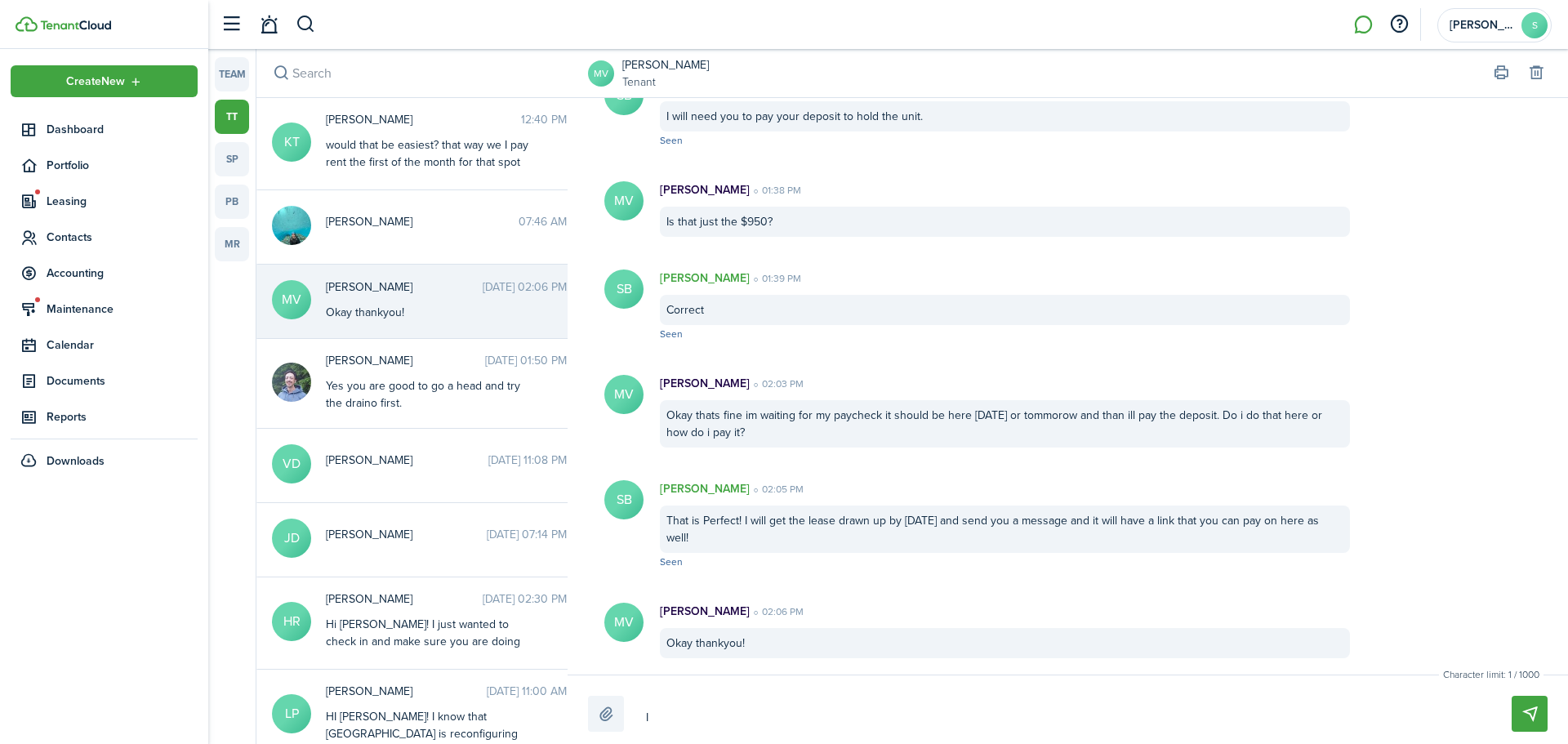
type textarea "I a"
type textarea "I am"
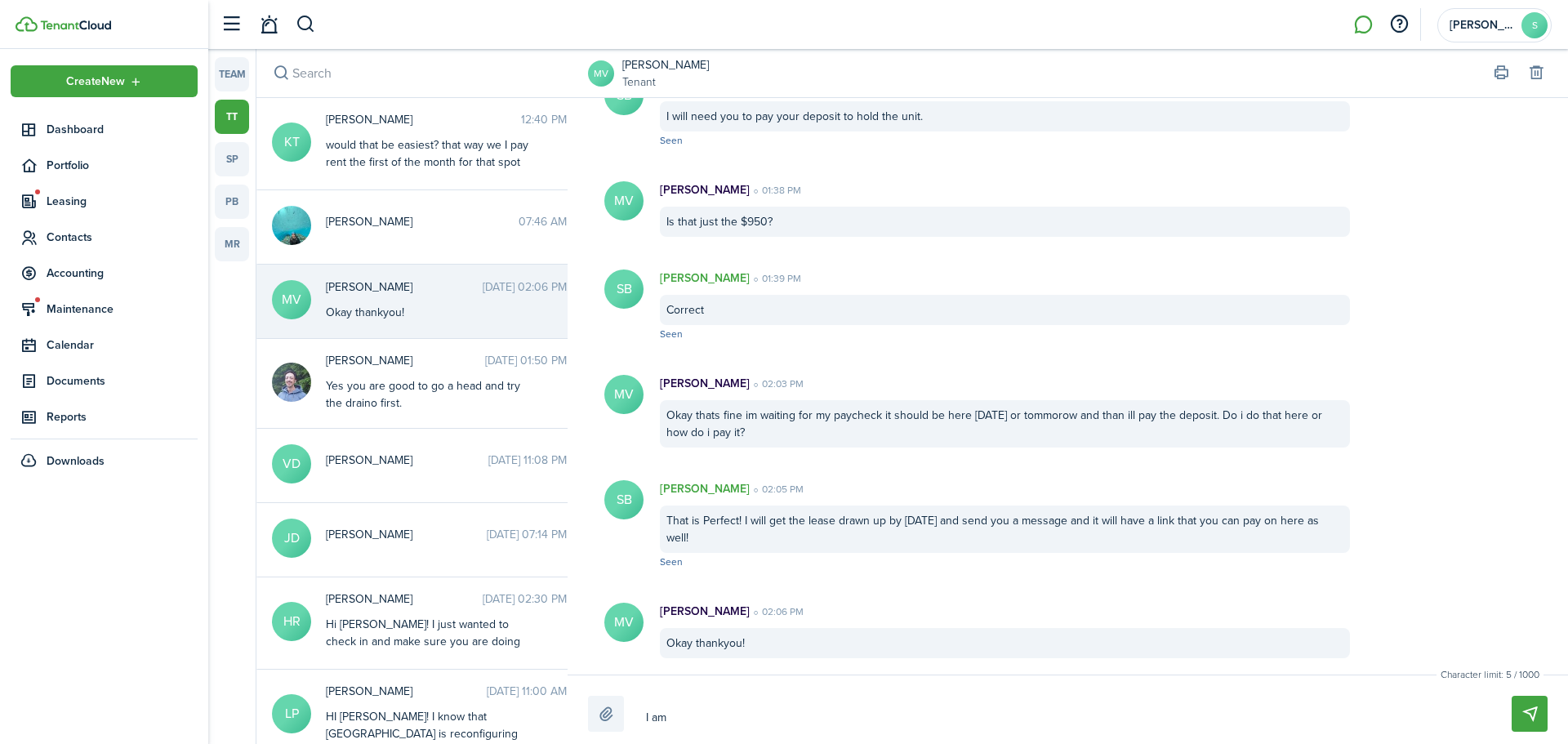
type textarea "I am s"
type textarea "I am so"
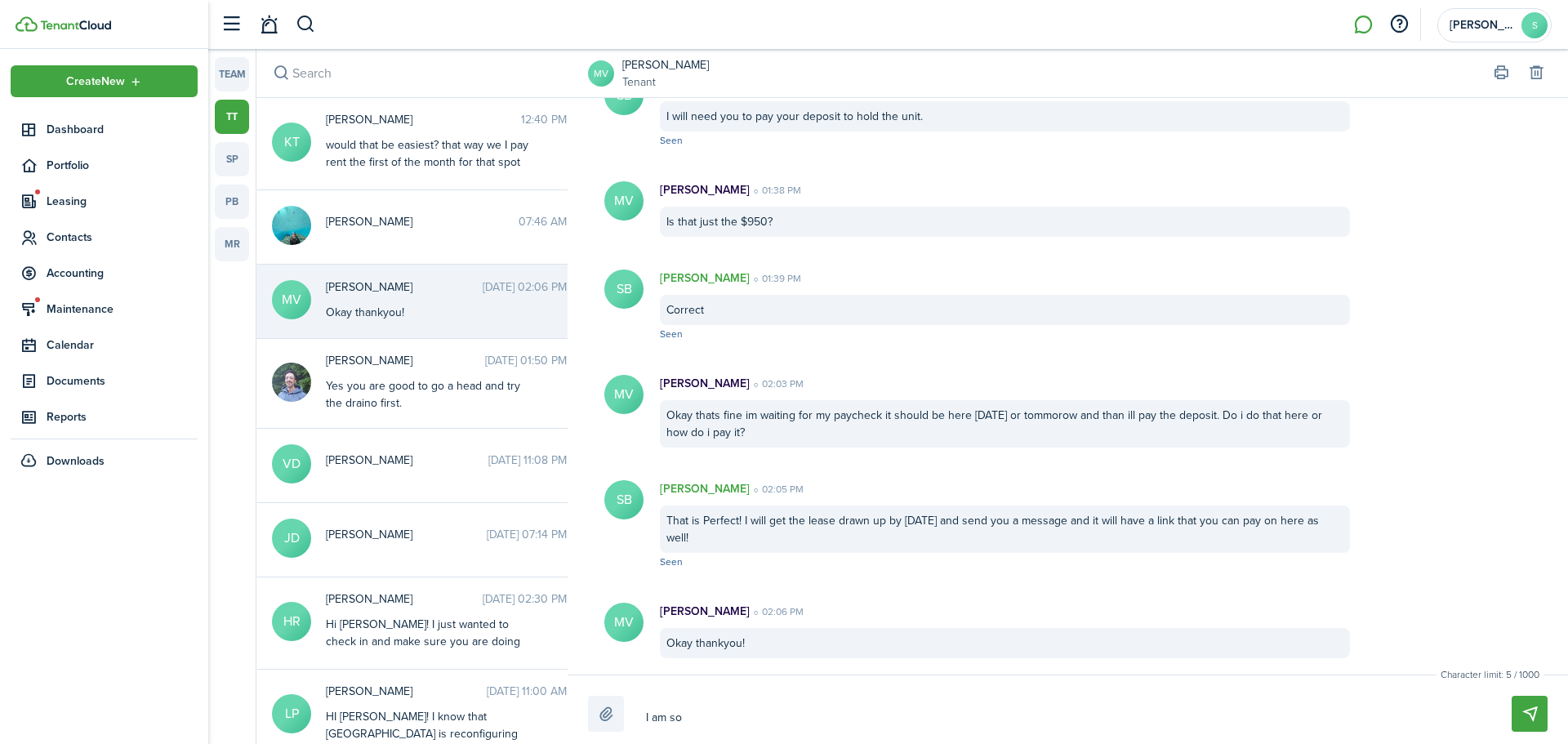
type textarea "I am so"
type textarea "I am so s"
type textarea "I am so so"
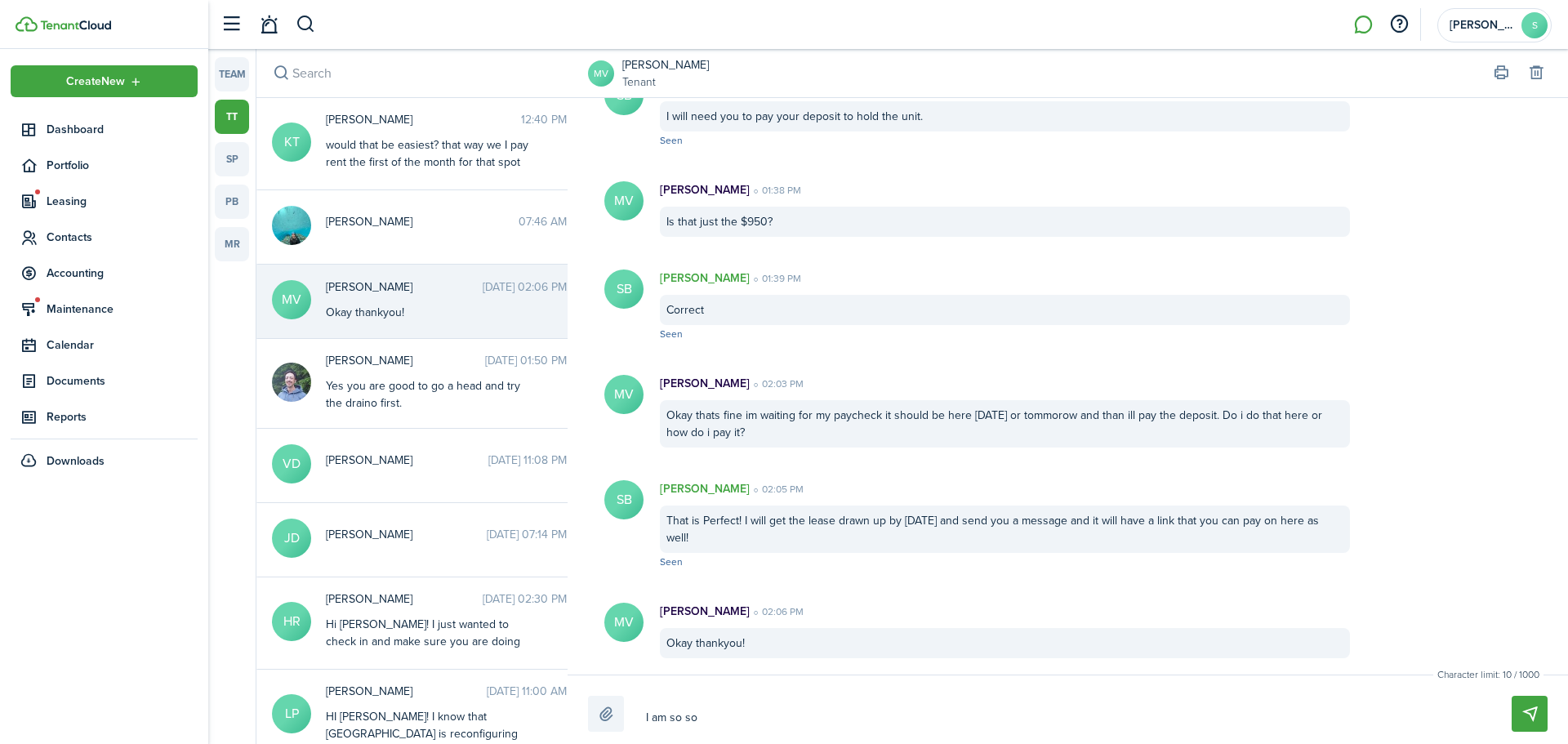
type textarea "I am so sor"
type textarea "I am so sorr"
type textarea "I am so sorry"
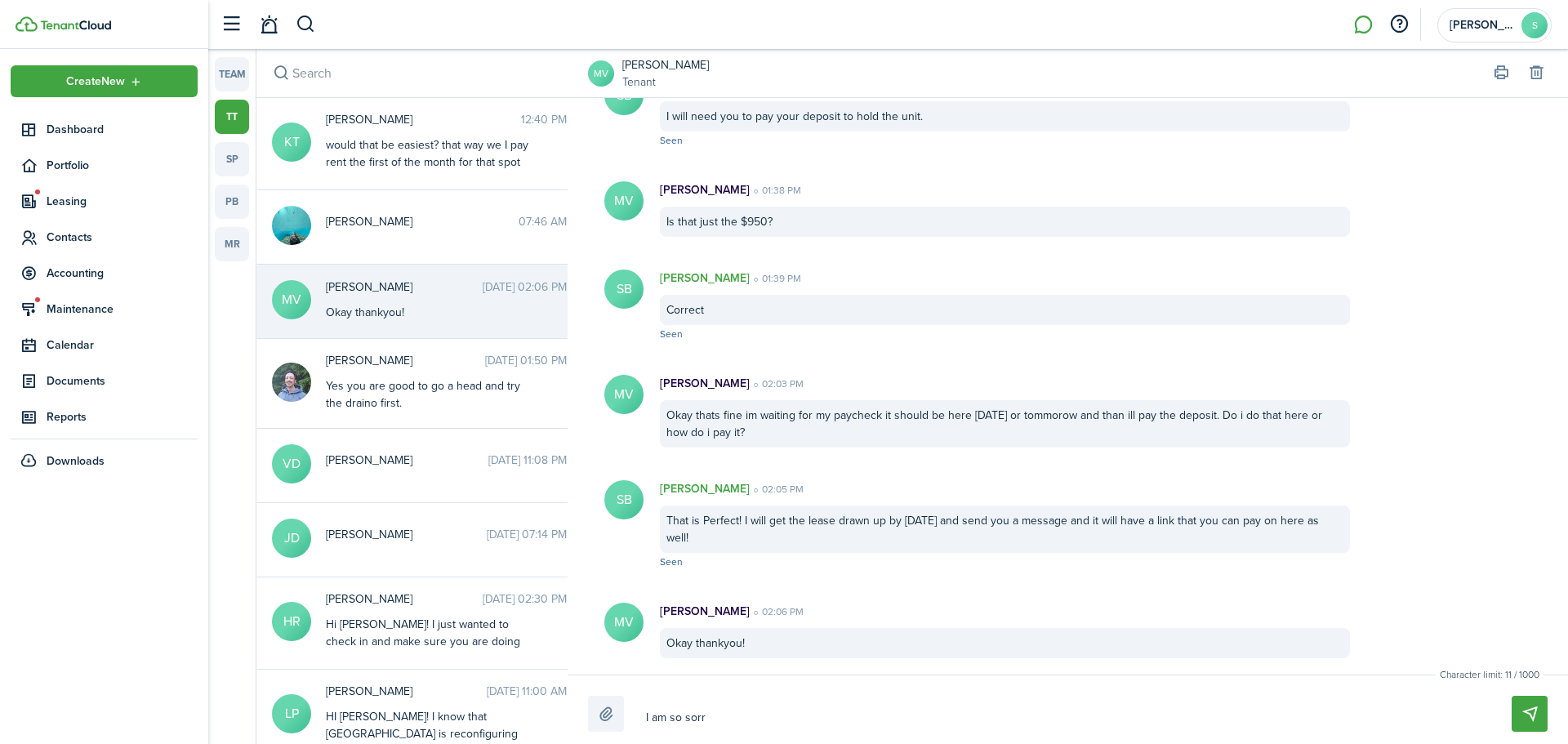
type textarea "I am so sorry"
type textarea "I am so sorry i"
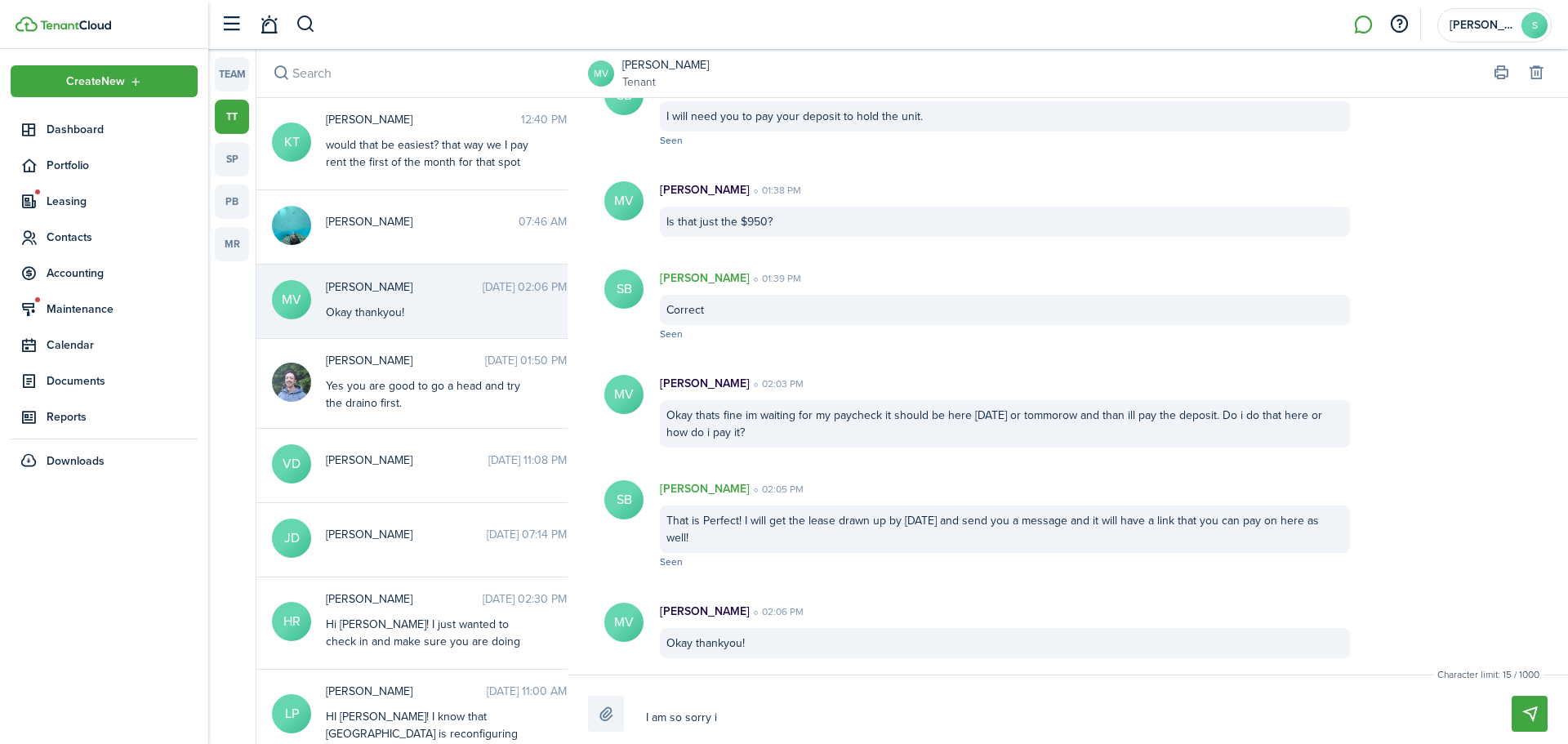
type textarea "I am so sorry i"
type textarea "I am so sorry i d"
type textarea "I am so sorry i di"
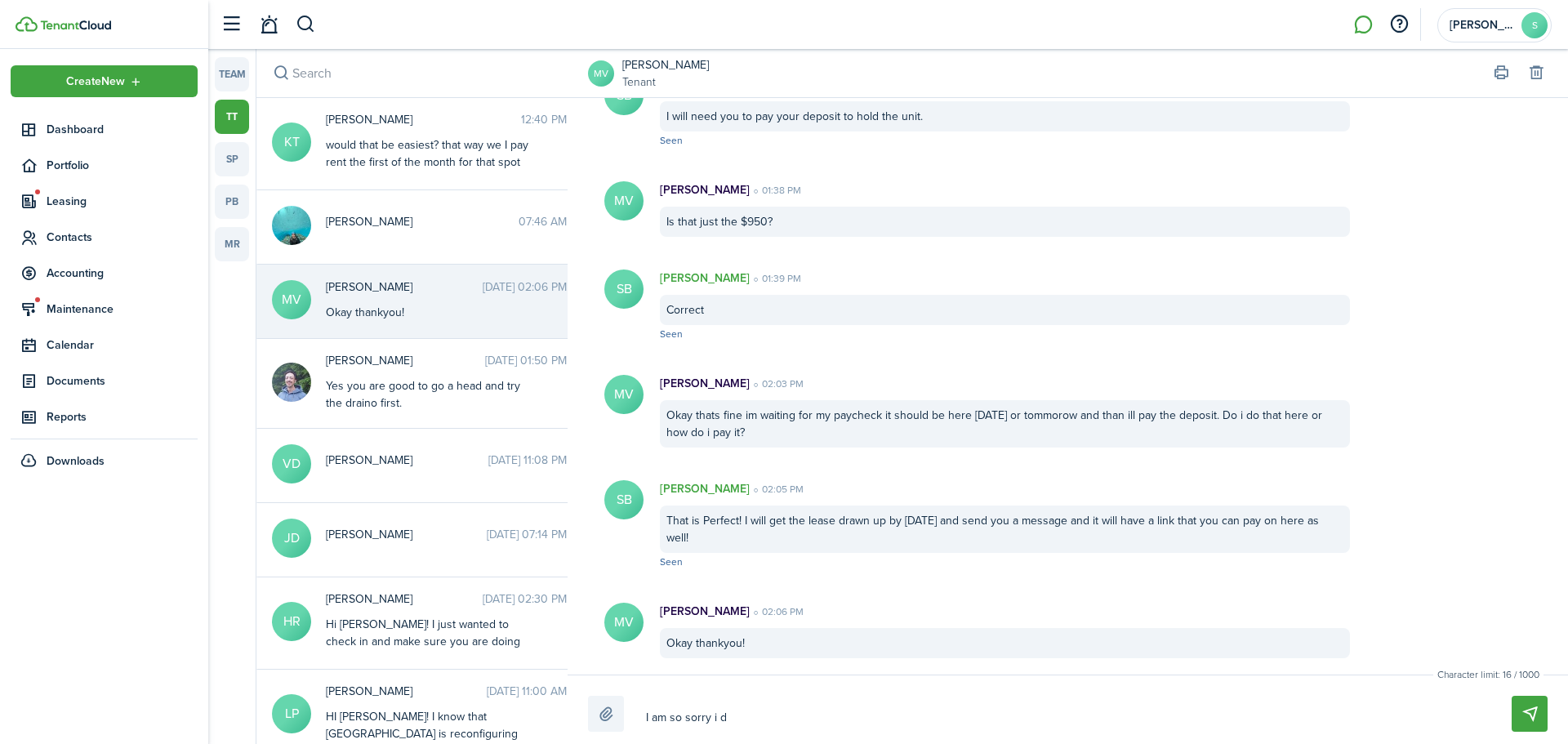
type textarea "I am so sorry i di"
type textarea "I am so sorry i did"
type textarea "I am so sorry i di"
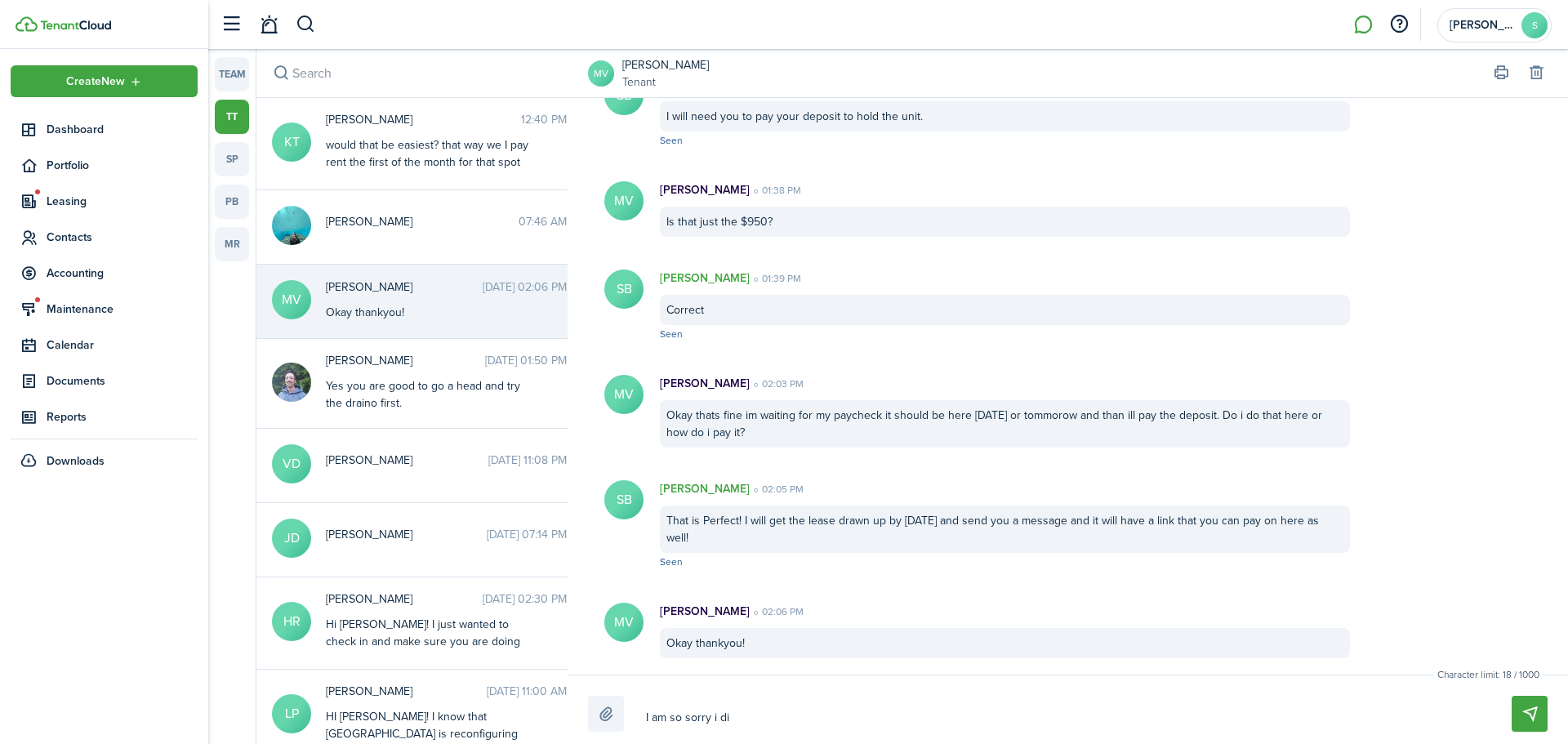
type textarea "I am so sorry i d"
type textarea "I am so sorry i"
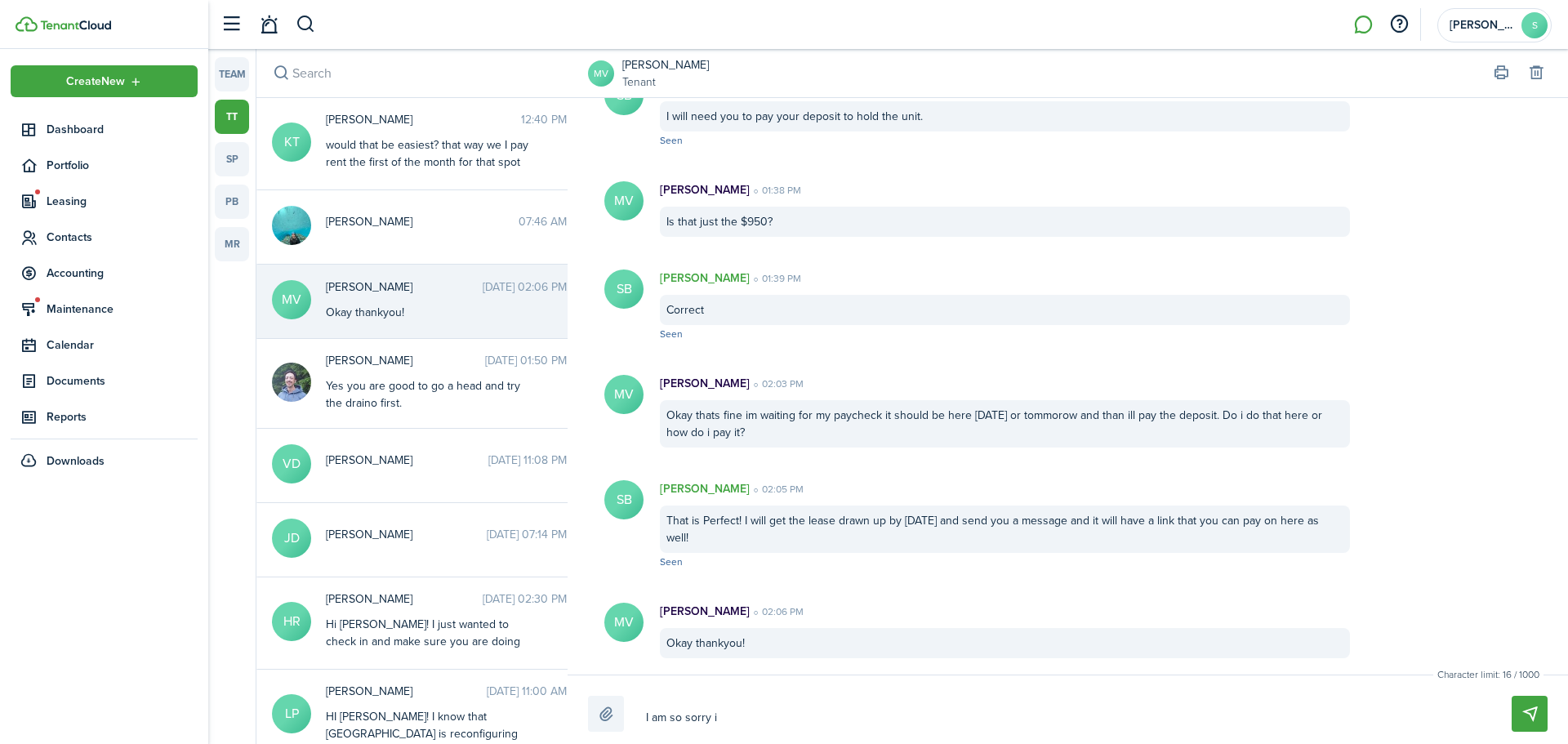
type textarea "I am so sorry i"
type textarea "I am so sorry"
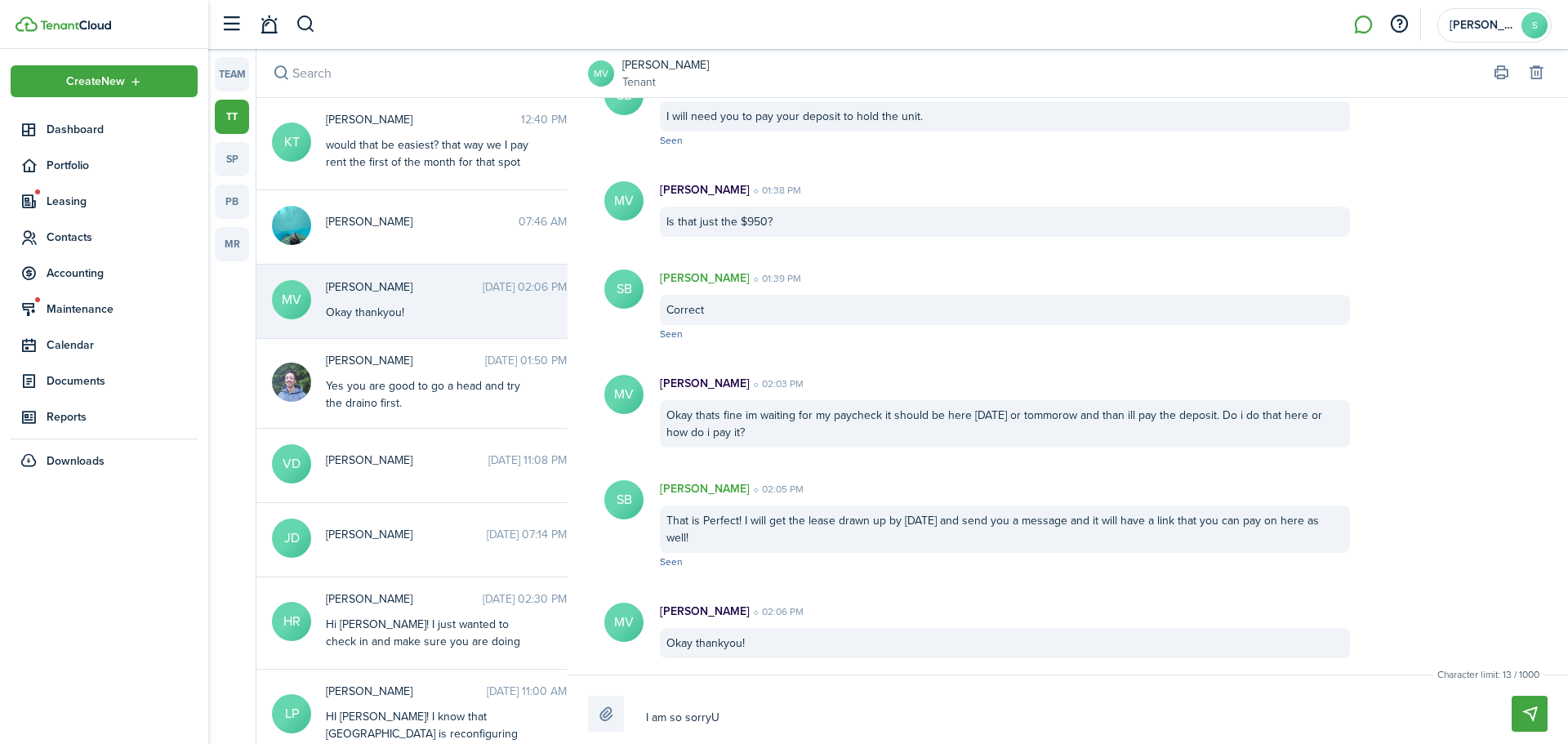
type textarea "I am so sorryUI"
type textarea "I am so sorryU"
type textarea "I am so sorry"
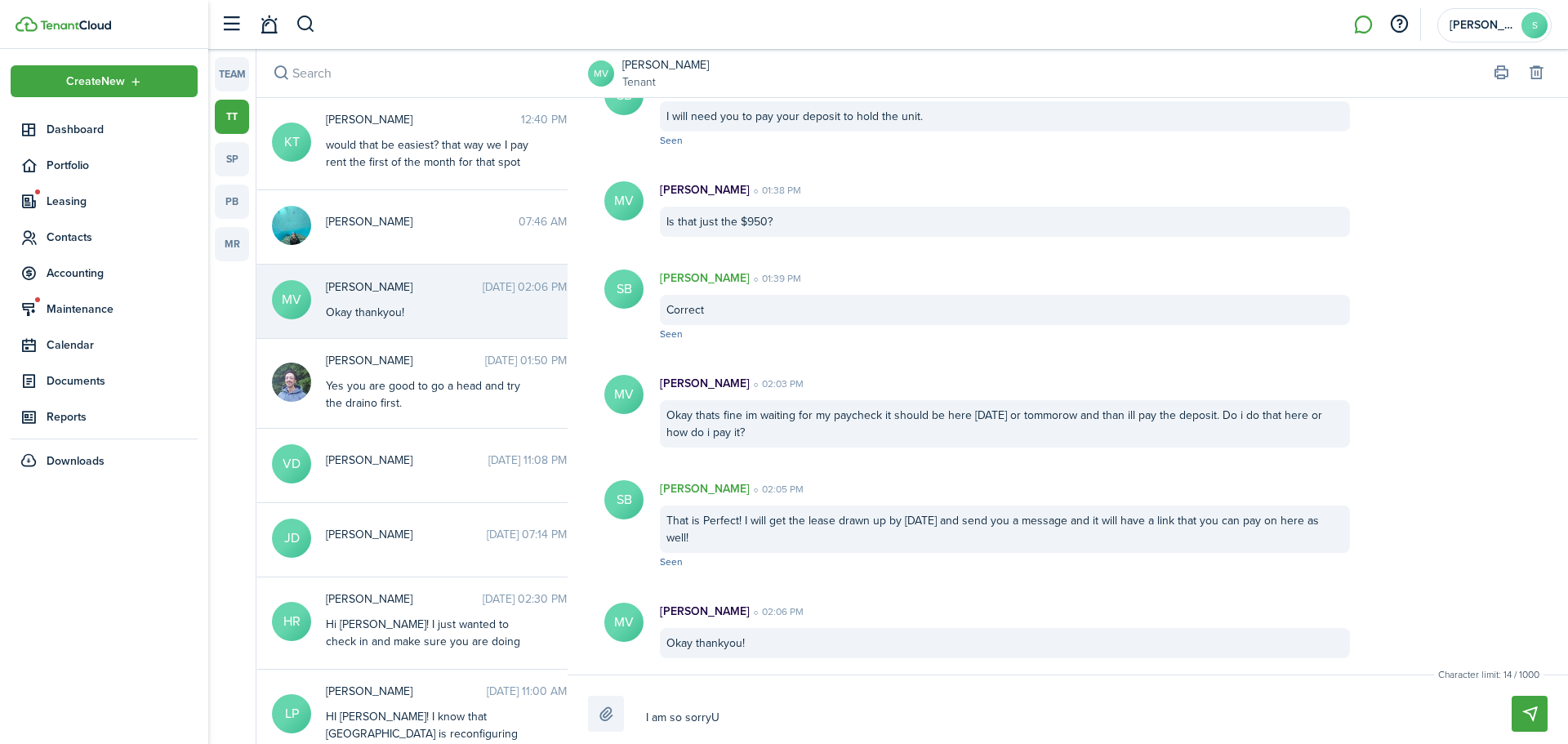
type textarea "I am so sorry"
type textarea "I am so sorry I"
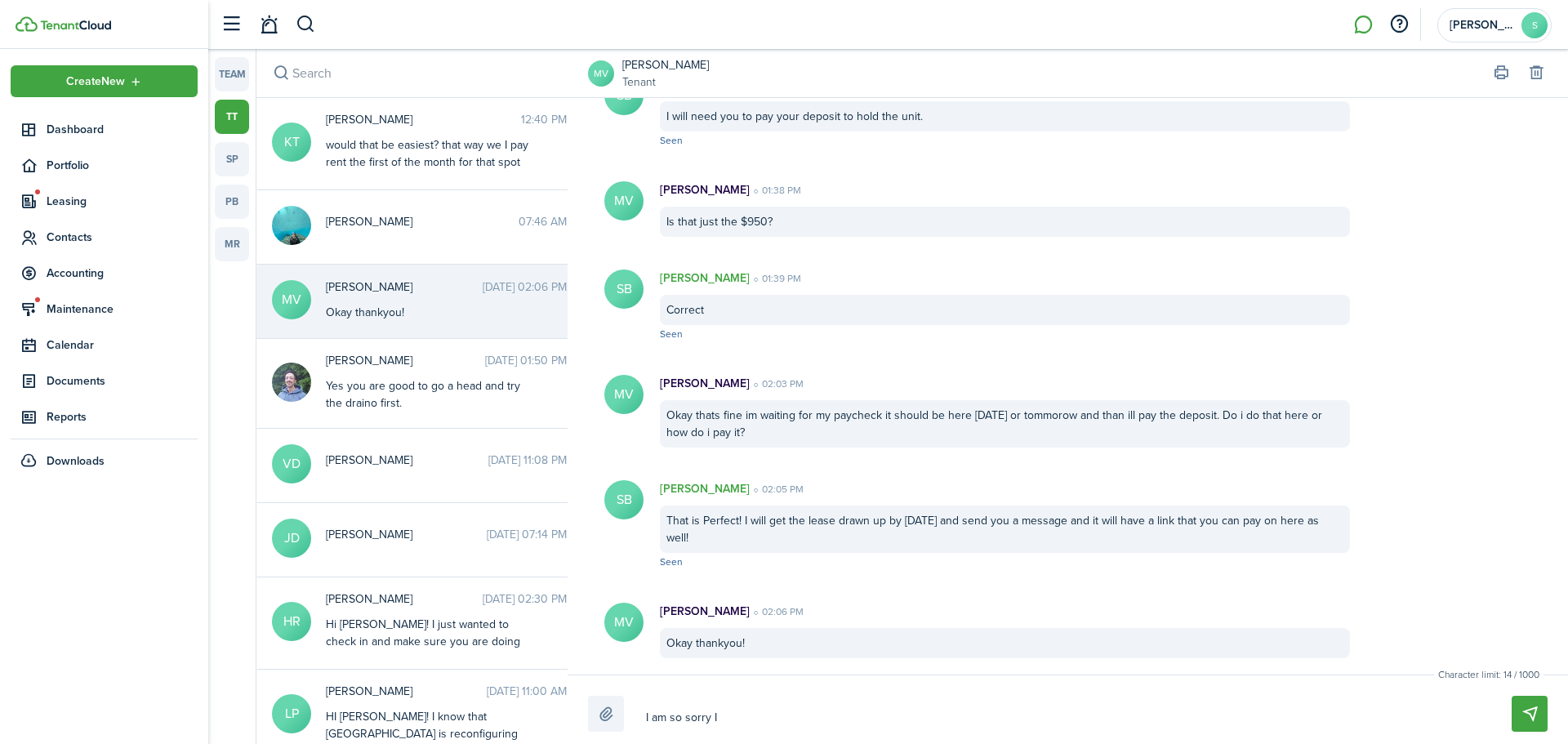
type textarea "I am so sorry I"
type textarea "I am so sorry I d"
type textarea "I am so sorry I di"
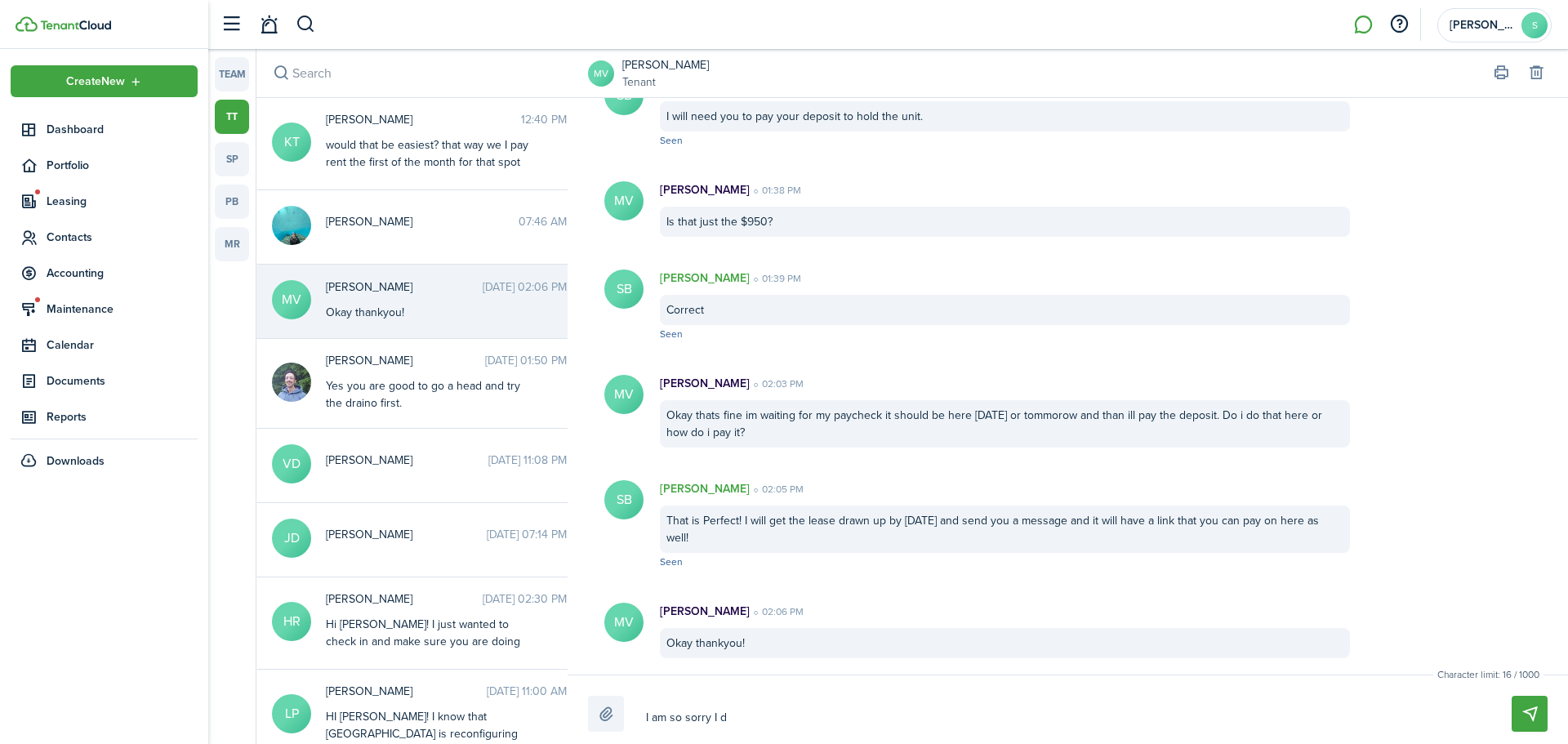
type textarea "I am so sorry I di"
type textarea "I am so sorry I did"
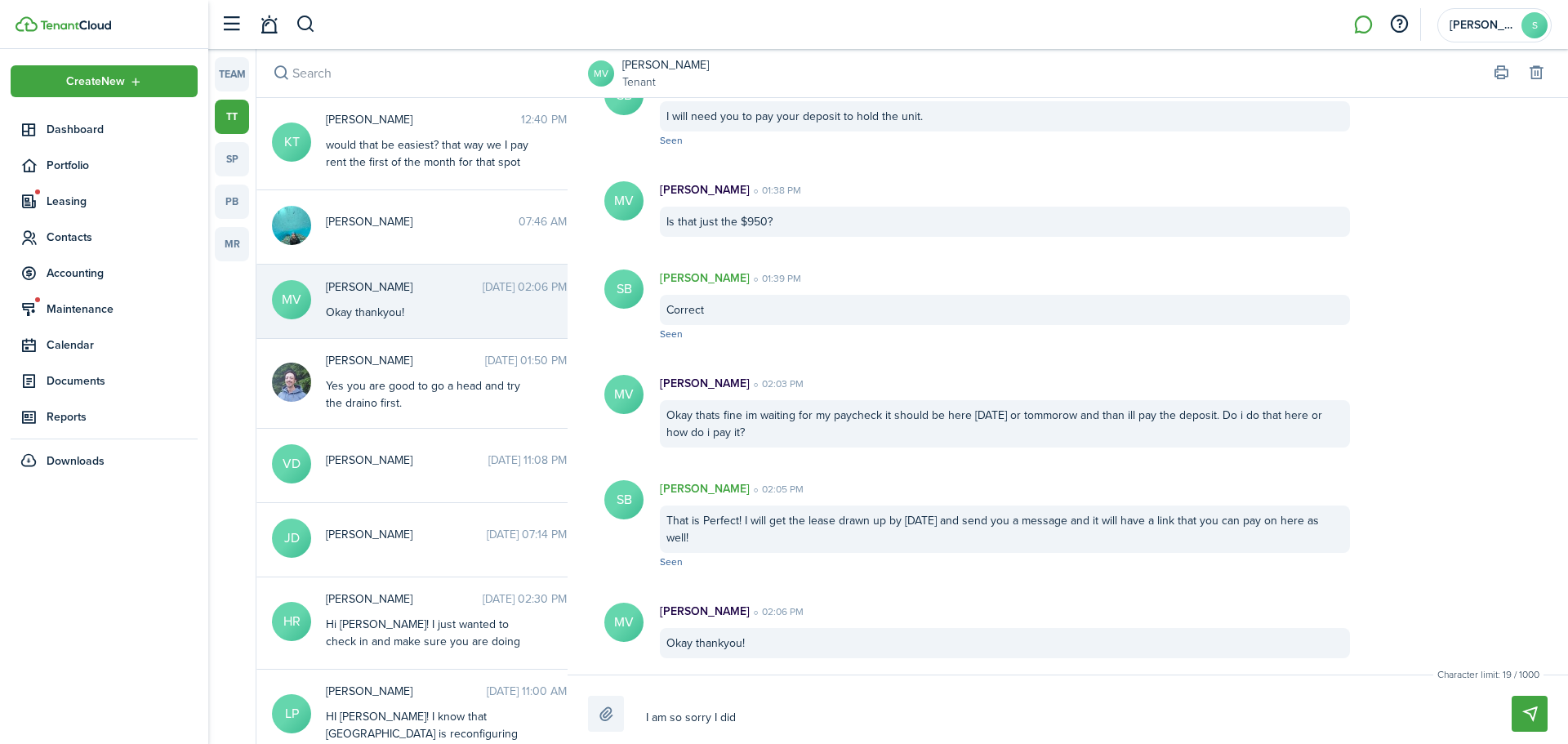
type textarea "I am so sorry I did n"
type textarea "I am so sorry I did no"
type textarea "I am so sorry I did not"
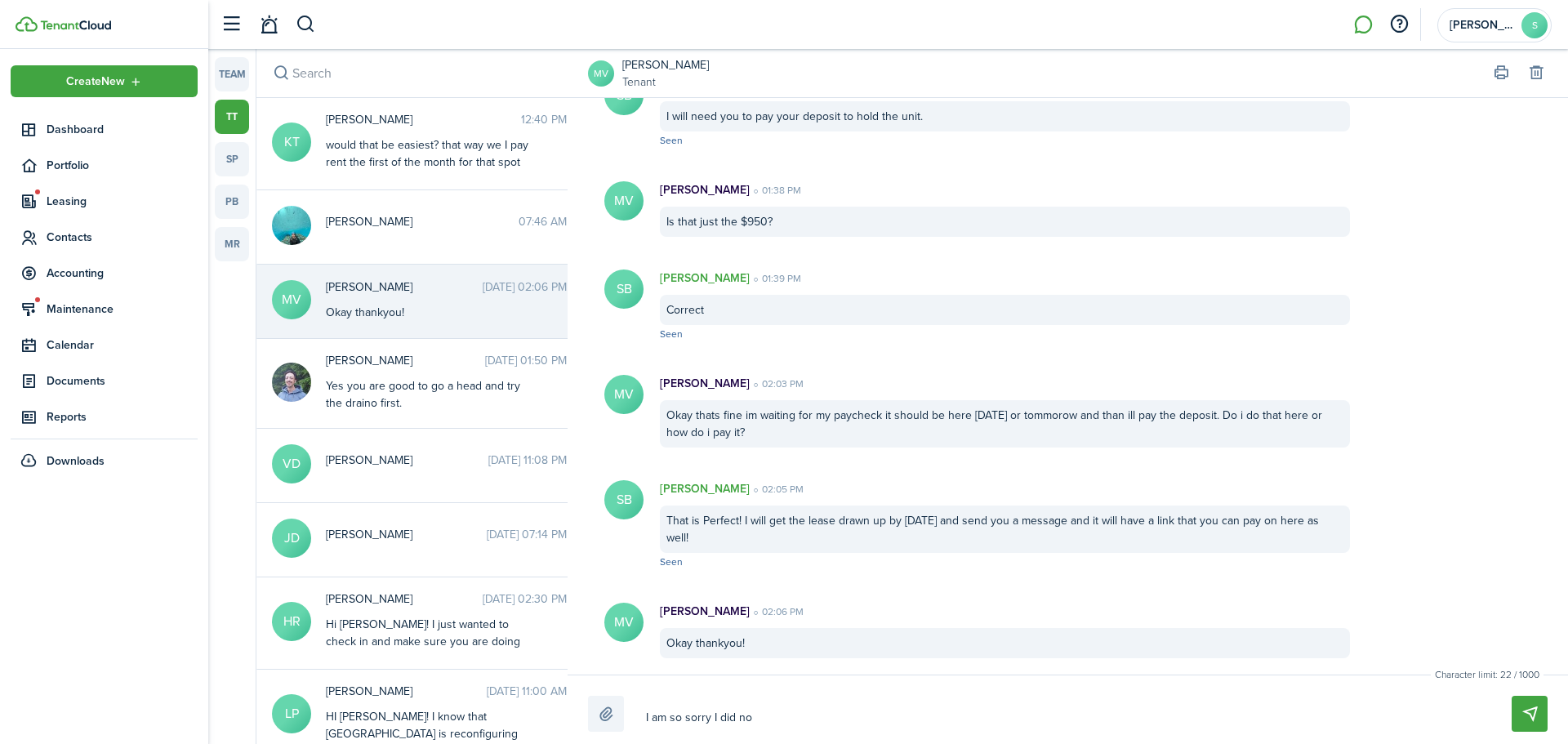
type textarea "I am so sorry I did not"
type textarea "I am so sorry I did not g"
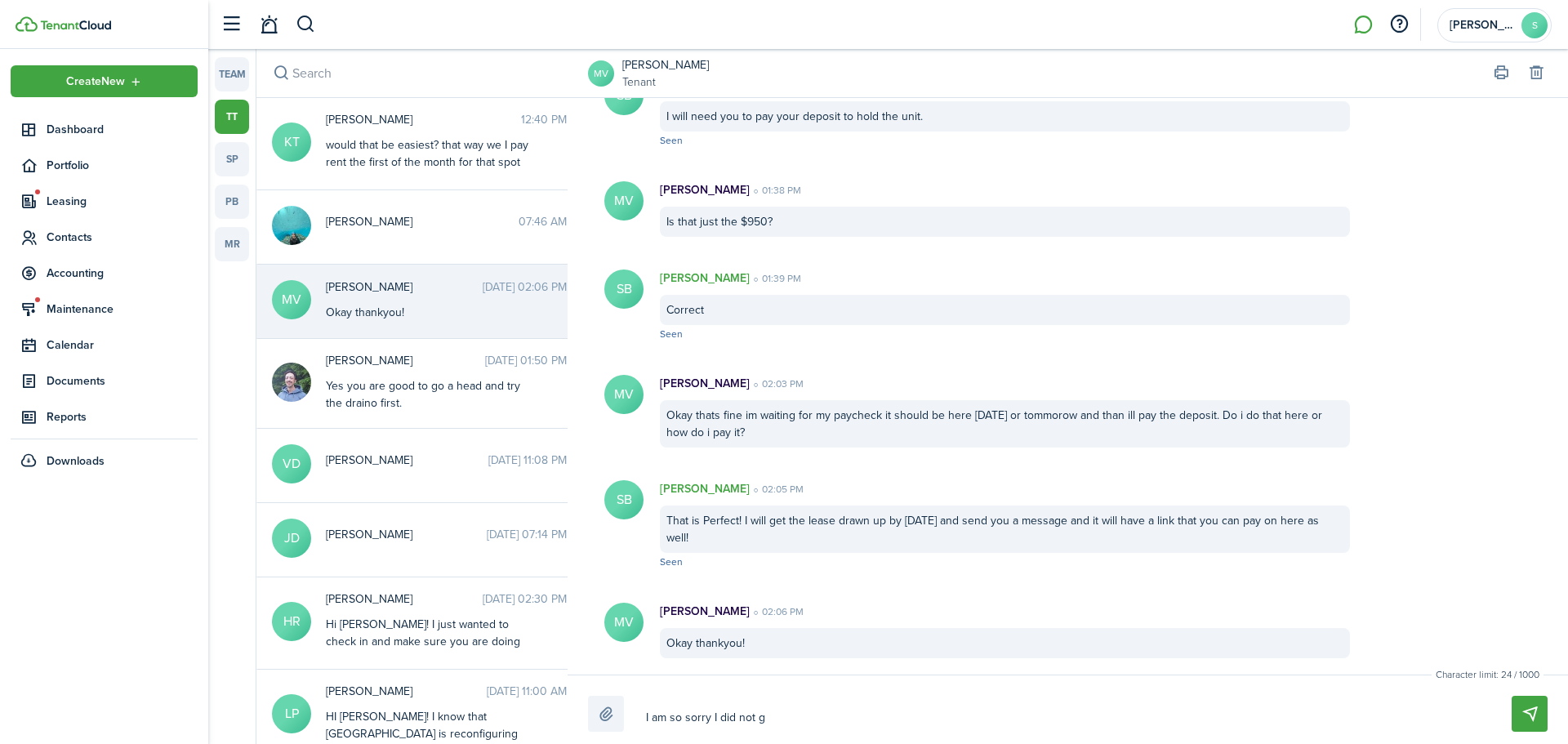
type textarea "I am so sorry I did not ge"
type textarea "I am so sorry I did not get"
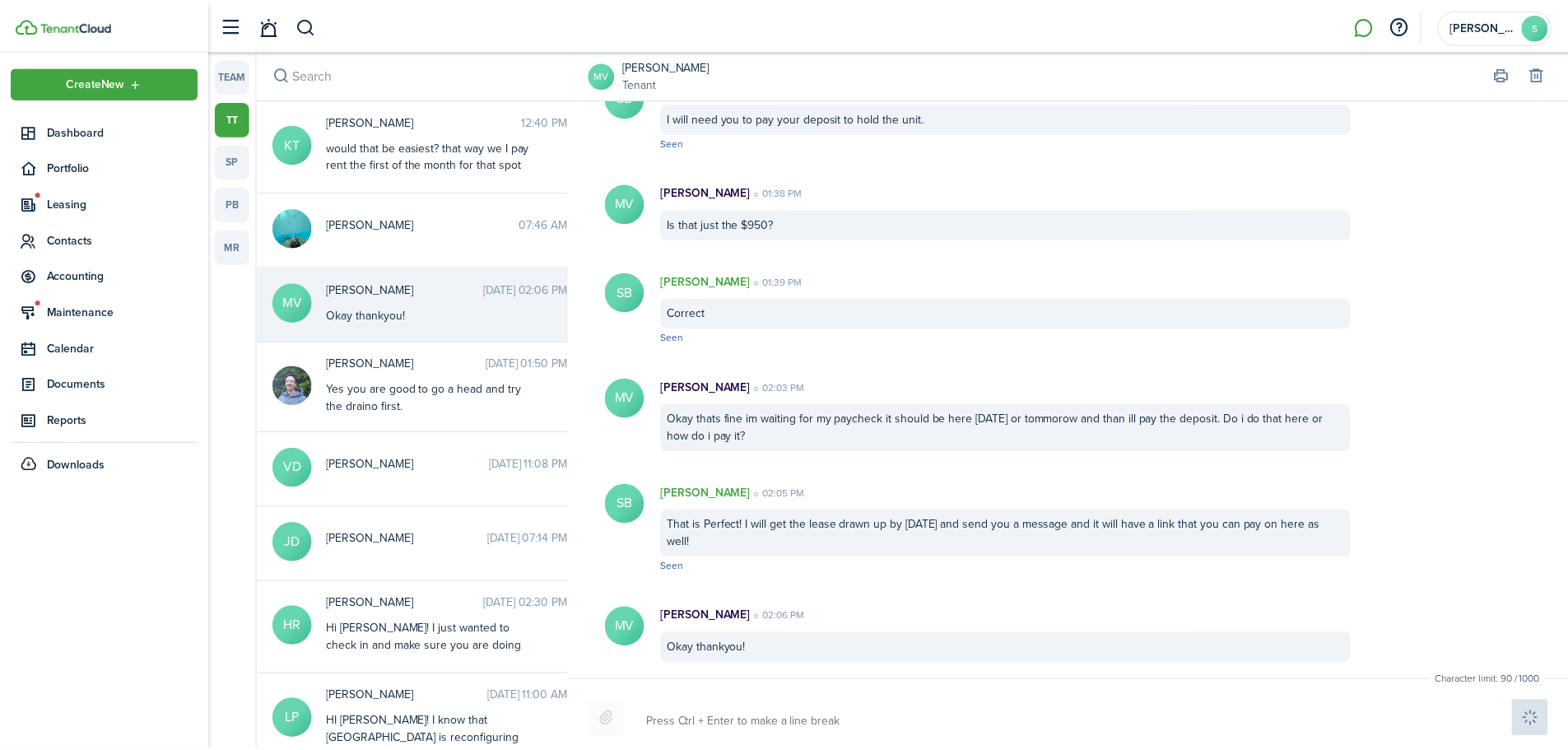
scroll to position [742, 0]
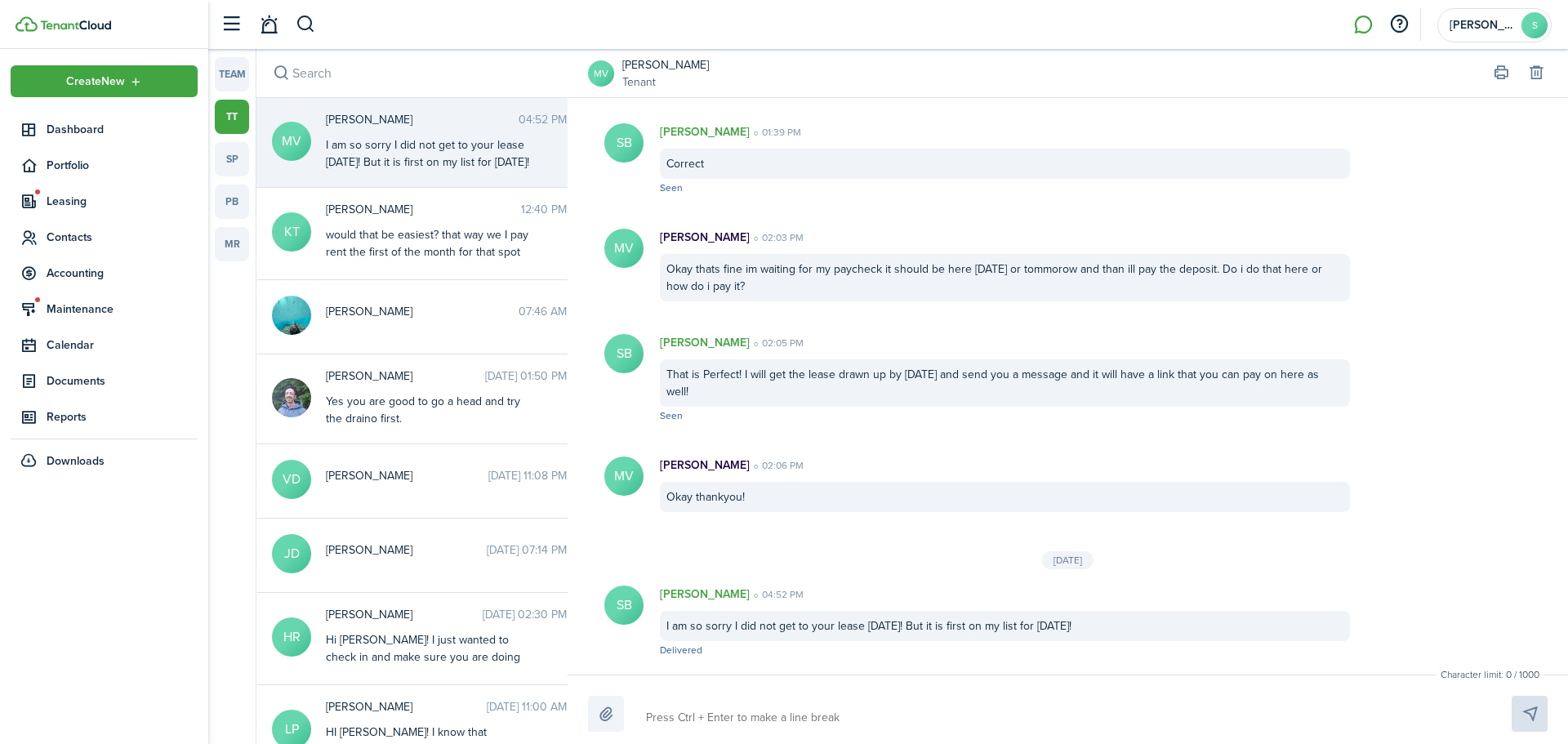
drag, startPoint x: 101, startPoint y: 131, endPoint x: 206, endPoint y: 385, distance: 274.8
click at [101, 131] on span "Dashboard" at bounding box center [121, 129] width 151 height 17
